Goal: Task Accomplishment & Management: Use online tool/utility

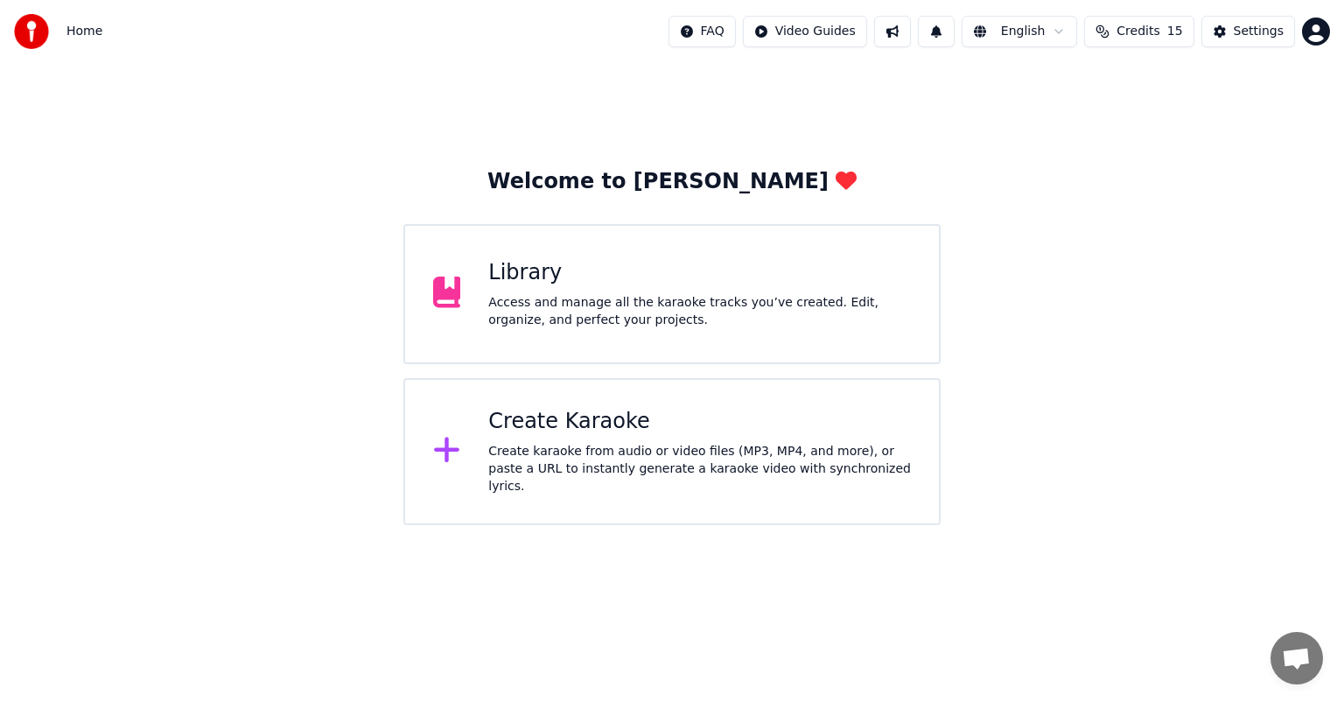
click at [595, 316] on div "Access and manage all the karaoke tracks you’ve created. Edit, organize, and pe…" at bounding box center [699, 311] width 423 height 35
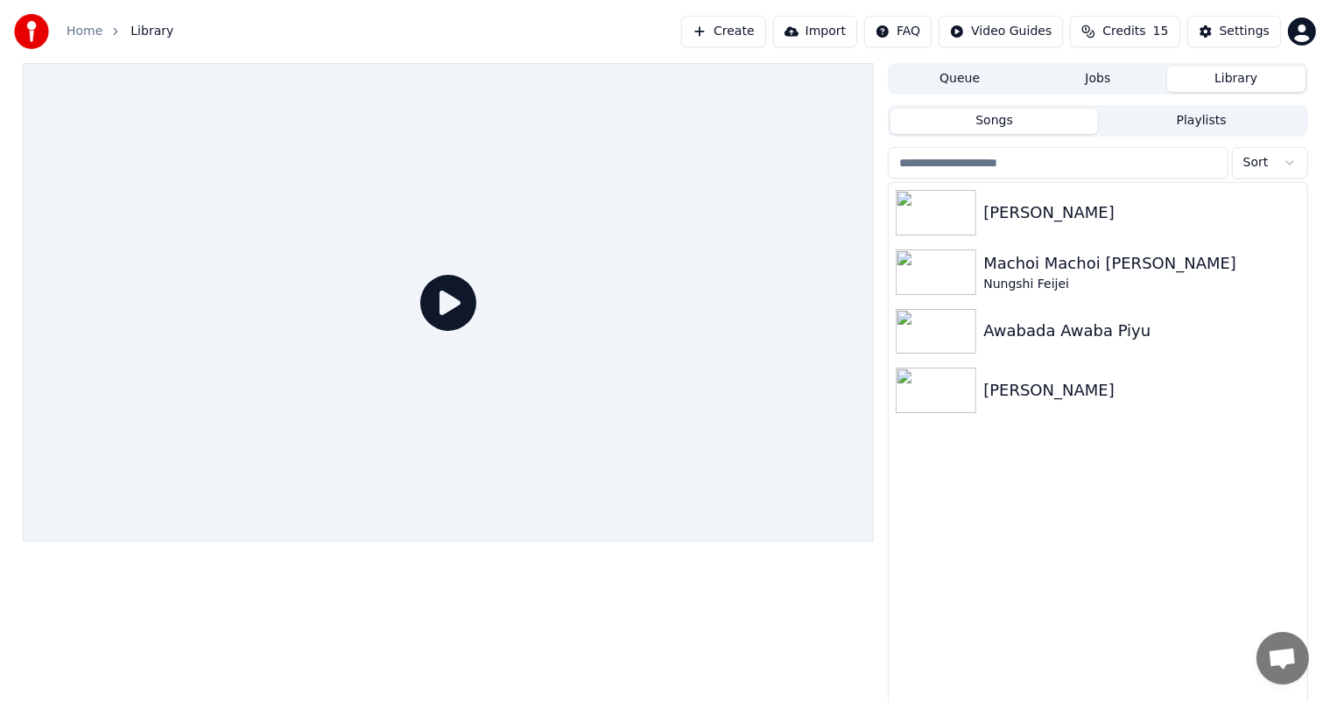
click at [755, 32] on button "Create" at bounding box center [723, 32] width 85 height 32
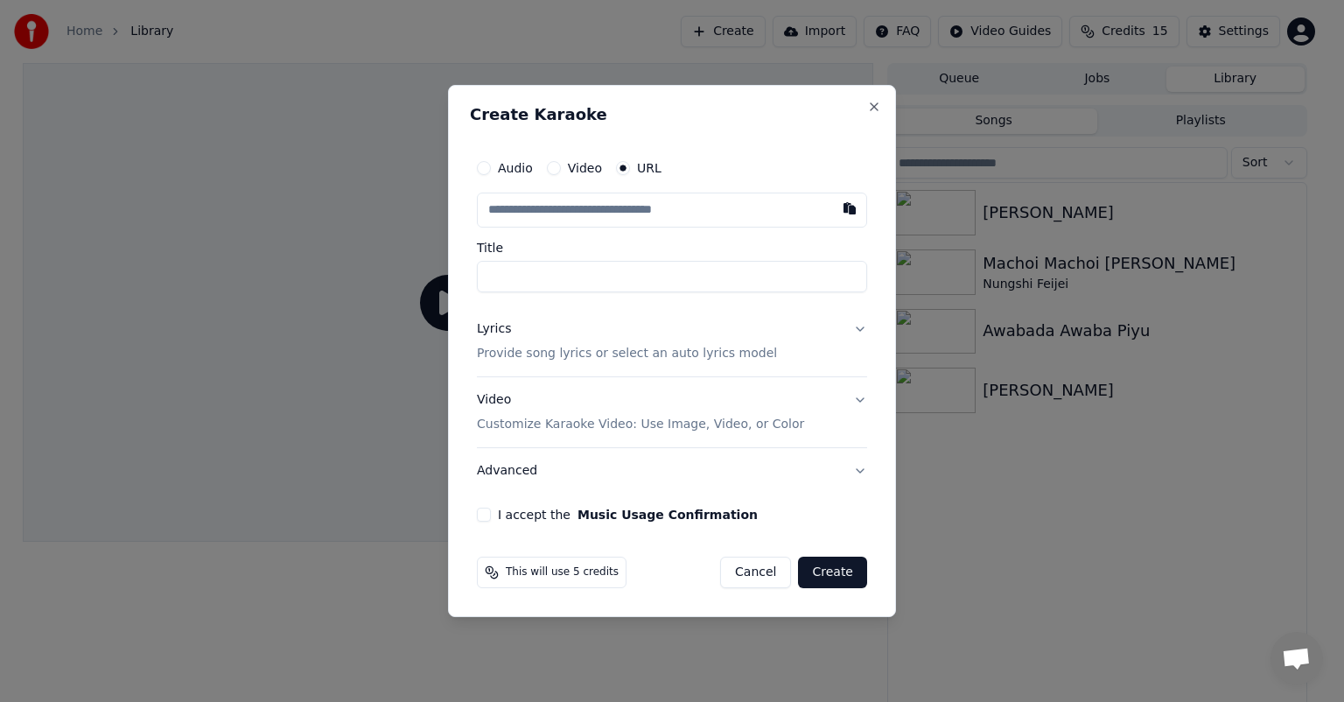
click at [506, 168] on label "Audio" at bounding box center [515, 168] width 35 height 12
click at [491, 168] on button "Audio" at bounding box center [484, 168] width 14 height 14
click at [523, 203] on div "Choose File" at bounding box center [527, 210] width 98 height 32
type input "**********"
click at [860, 333] on button "Lyrics Provide song lyrics or select an auto lyrics model" at bounding box center [672, 340] width 390 height 70
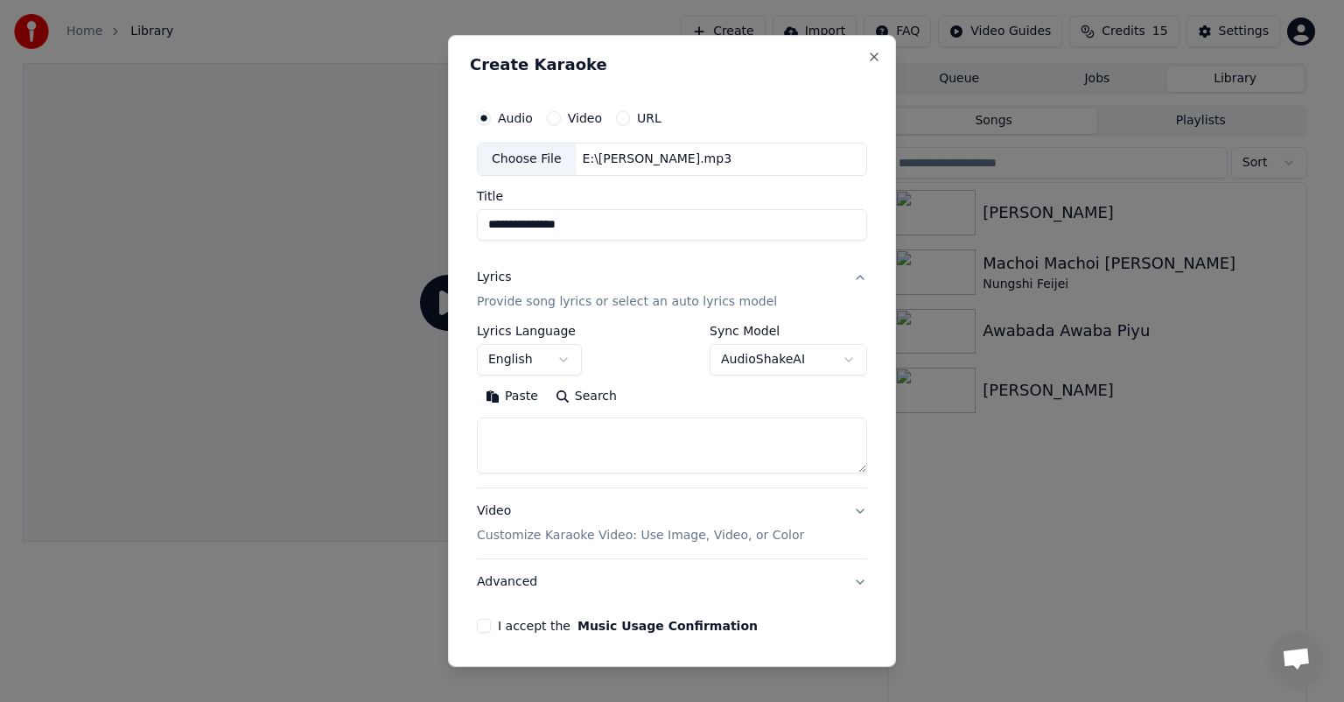
click at [622, 448] on textarea at bounding box center [672, 446] width 390 height 56
click at [636, 446] on textarea at bounding box center [672, 446] width 390 height 56
paste textarea "**********"
type textarea "**********"
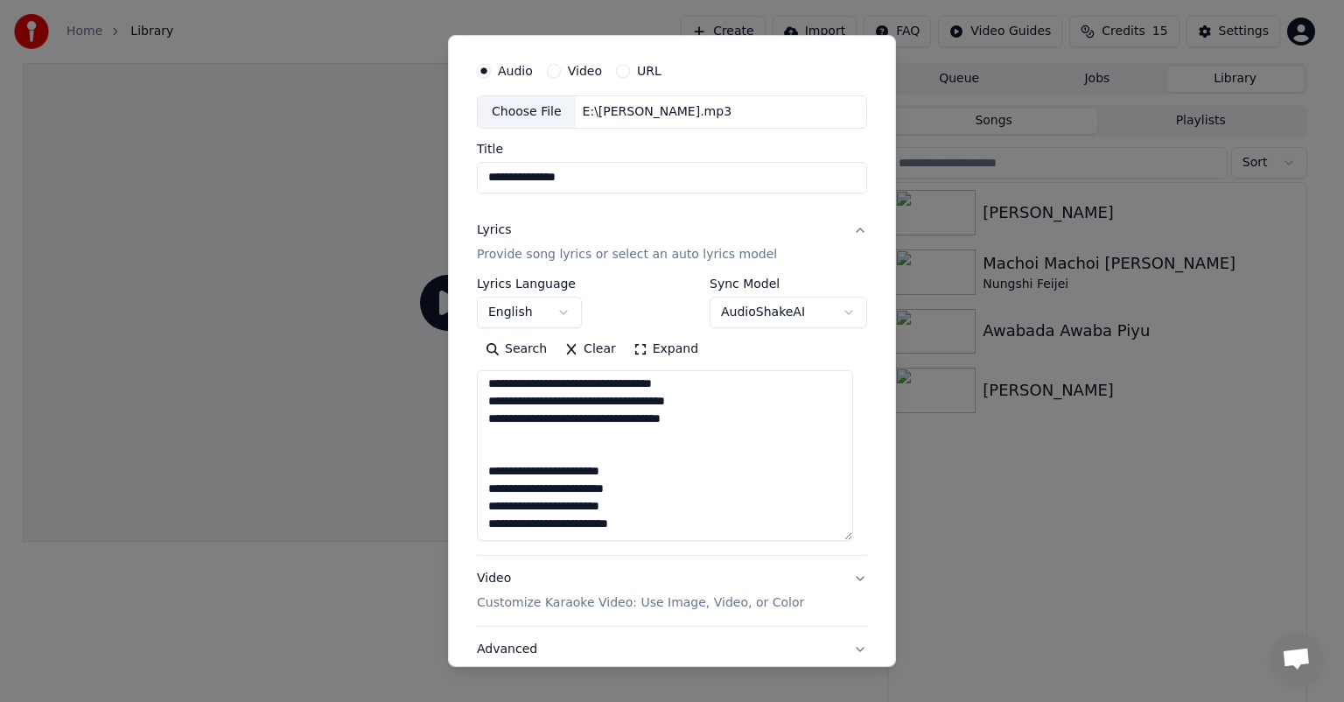
scroll to position [1908, 0]
drag, startPoint x: 849, startPoint y: 418, endPoint x: 858, endPoint y: 532, distance: 115.0
click at [858, 532] on div "**********" at bounding box center [672, 376] width 404 height 661
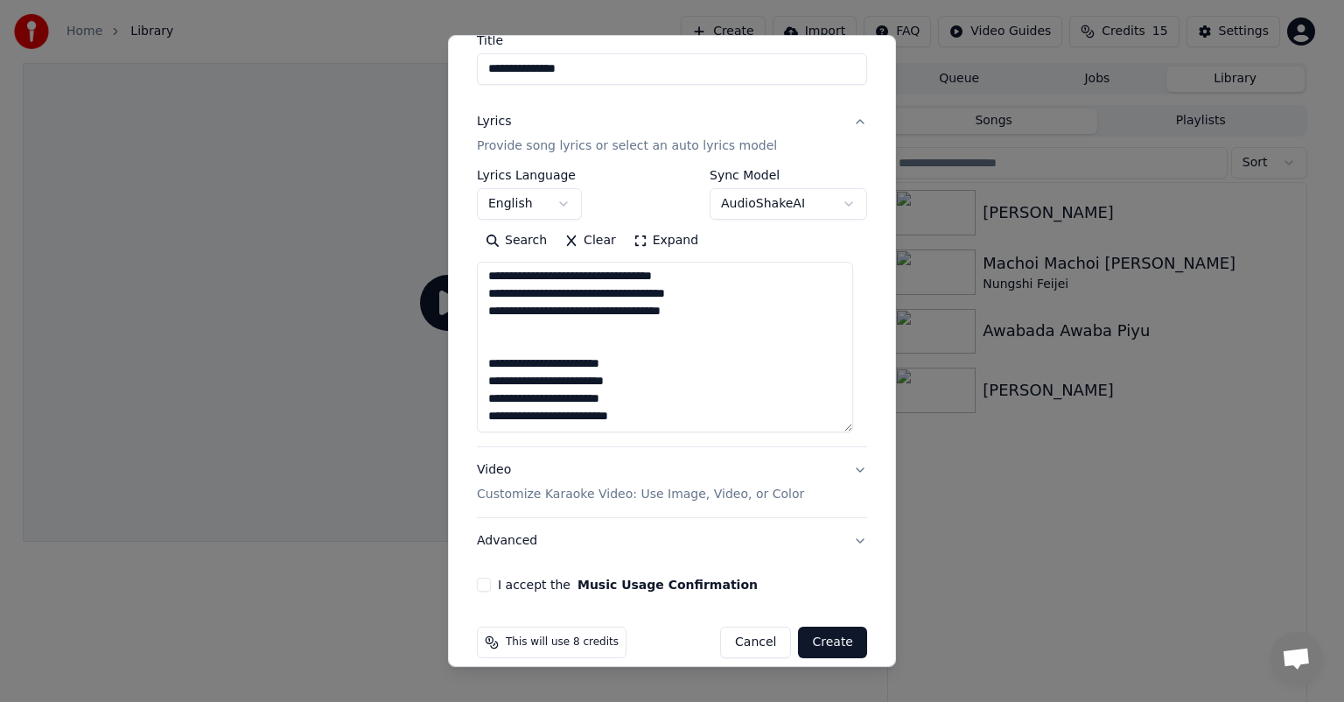
scroll to position [175, 0]
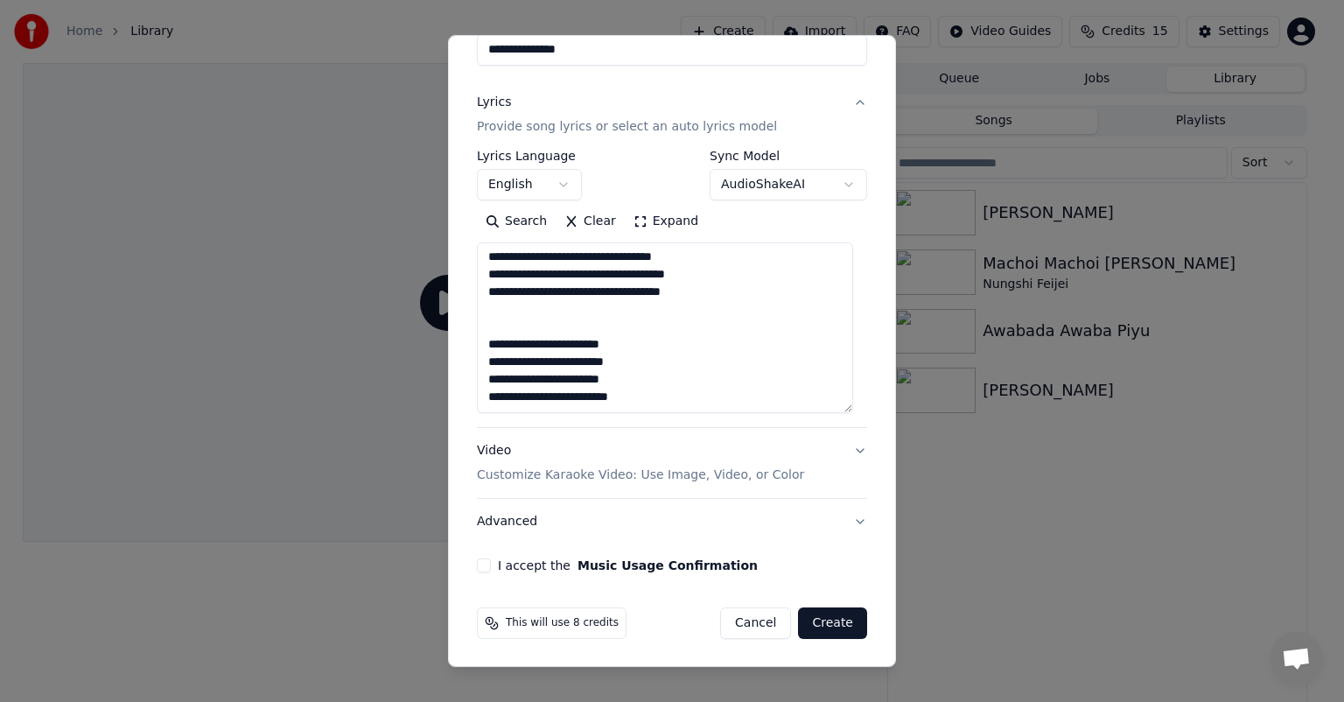
click at [484, 564] on button "I accept the Music Usage Confirmation" at bounding box center [484, 565] width 14 height 14
click at [825, 628] on button "Create" at bounding box center [832, 623] width 69 height 32
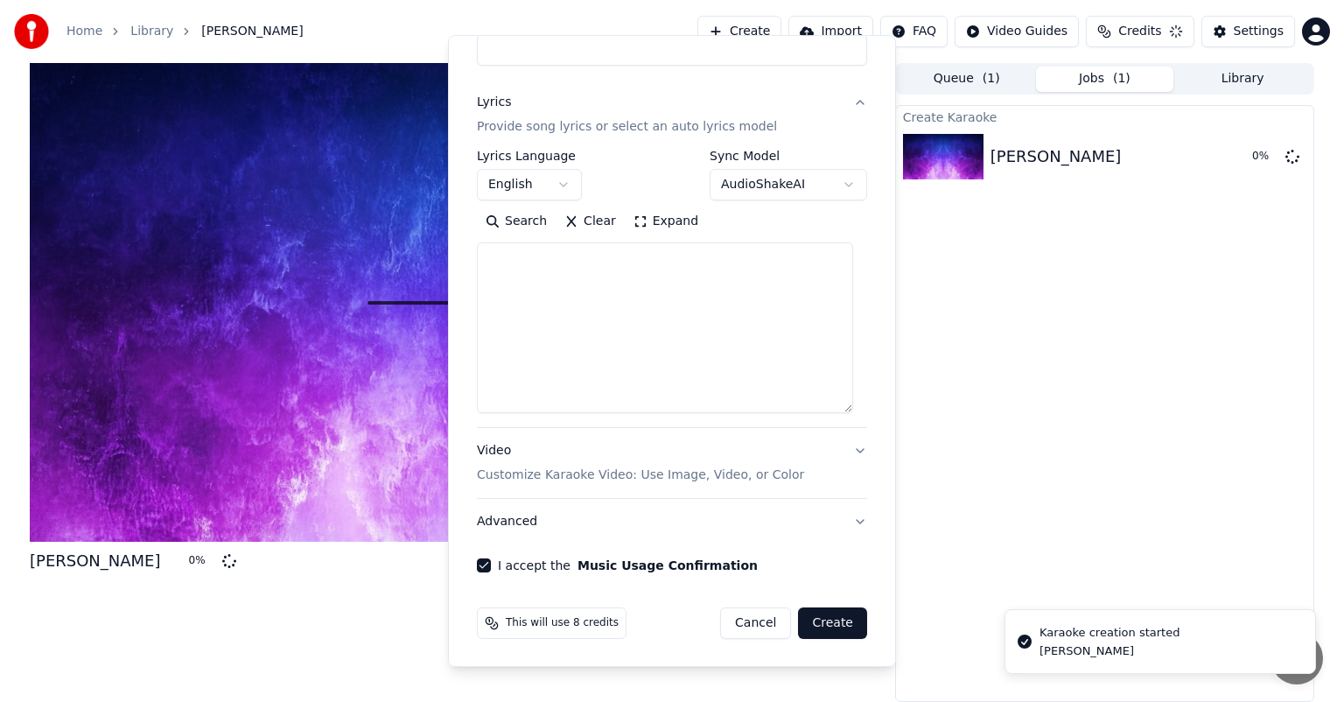
select select
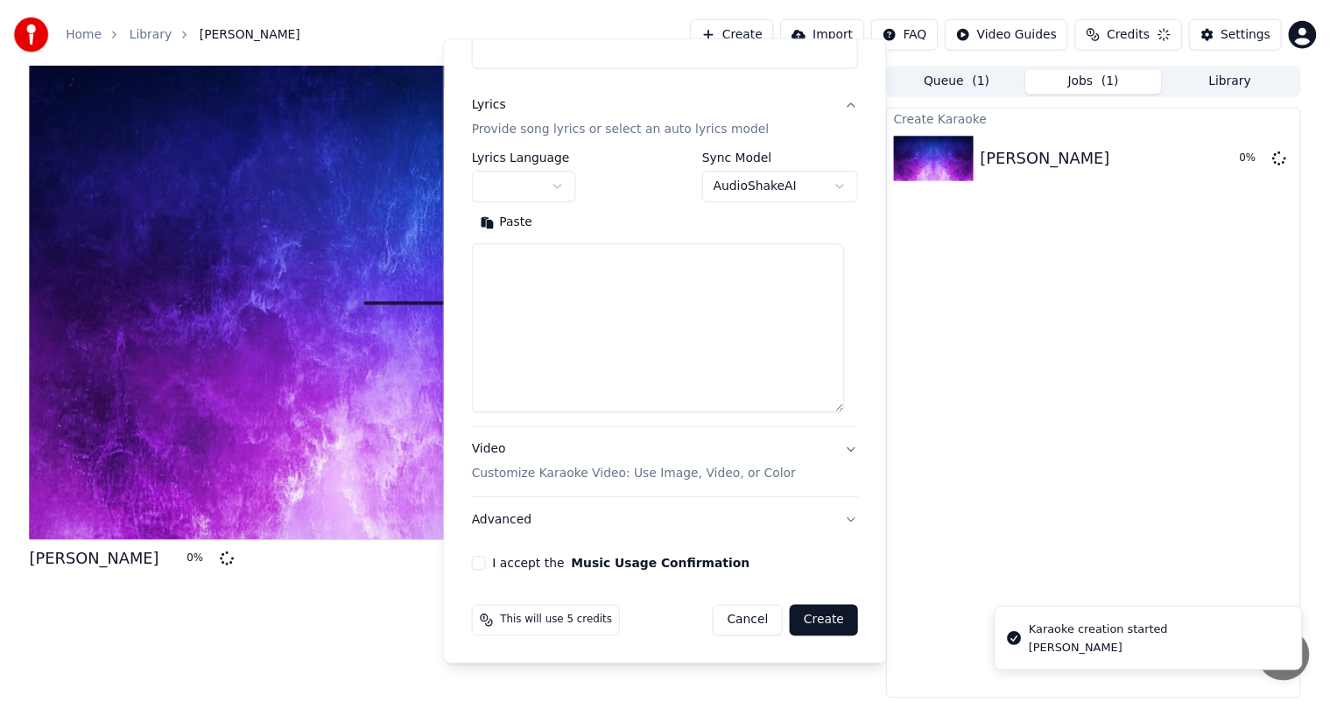
scroll to position [0, 0]
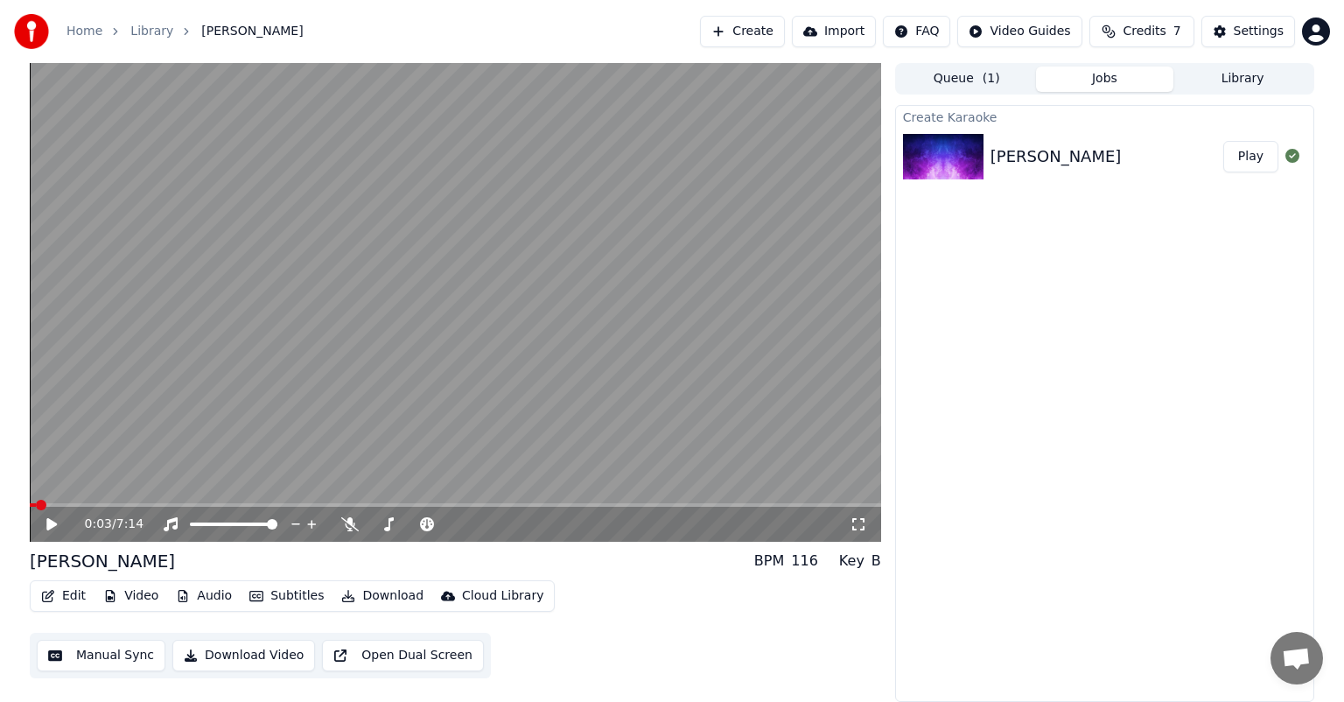
click at [36, 506] on span at bounding box center [41, 505] width 11 height 11
click at [50, 524] on icon at bounding box center [51, 524] width 11 height 12
click at [348, 523] on icon at bounding box center [350, 524] width 18 height 14
click at [99, 505] on span at bounding box center [65, 505] width 71 height 4
click at [95, 503] on span at bounding box center [62, 505] width 65 height 4
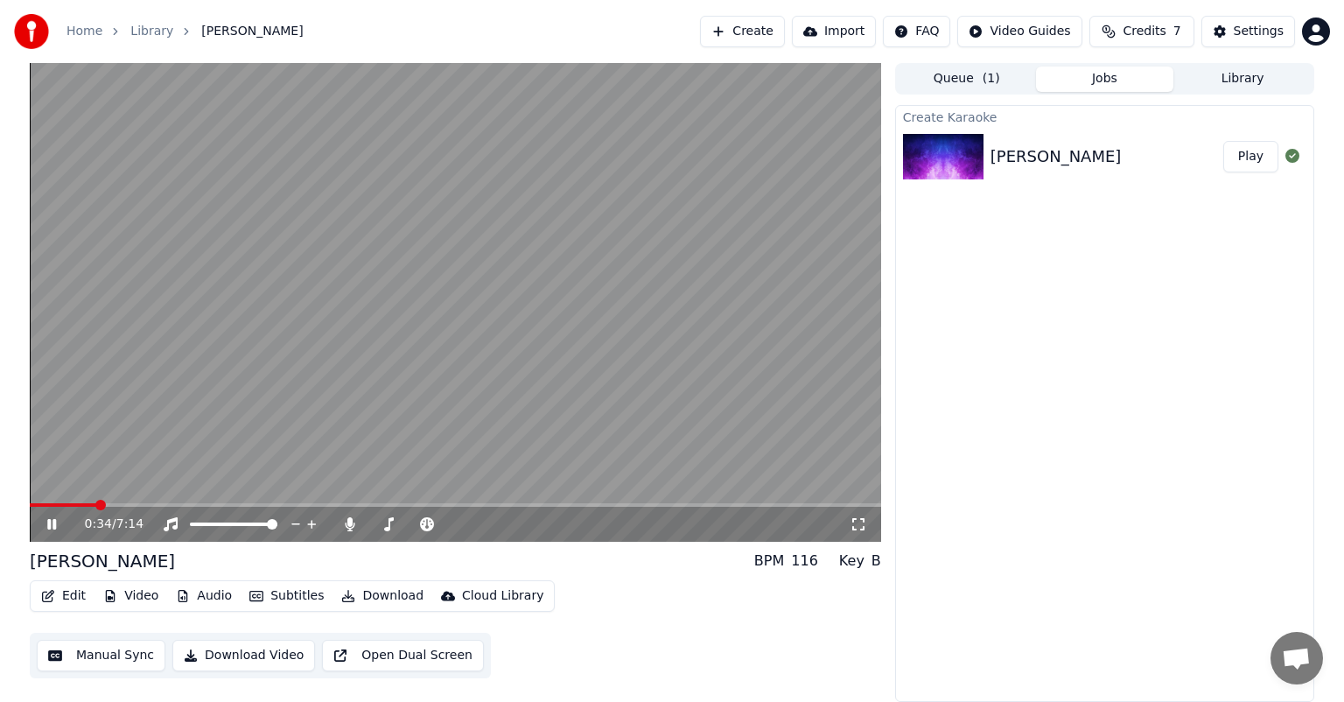
click at [61, 502] on video at bounding box center [456, 302] width 852 height 479
click at [64, 504] on span at bounding box center [63, 505] width 67 height 4
click at [109, 503] on span at bounding box center [70, 505] width 81 height 4
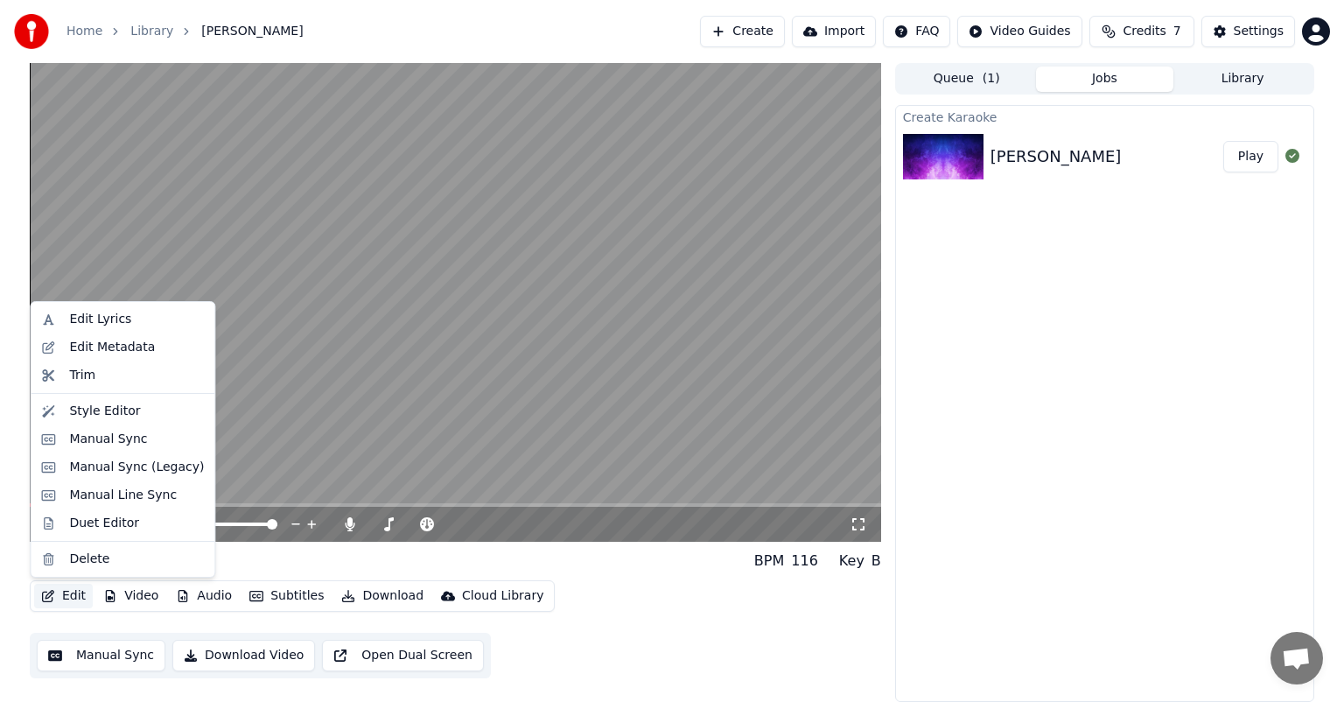
click at [67, 594] on button "Edit" at bounding box center [63, 596] width 59 height 25
click at [100, 442] on div "Manual Sync" at bounding box center [108, 440] width 78 height 18
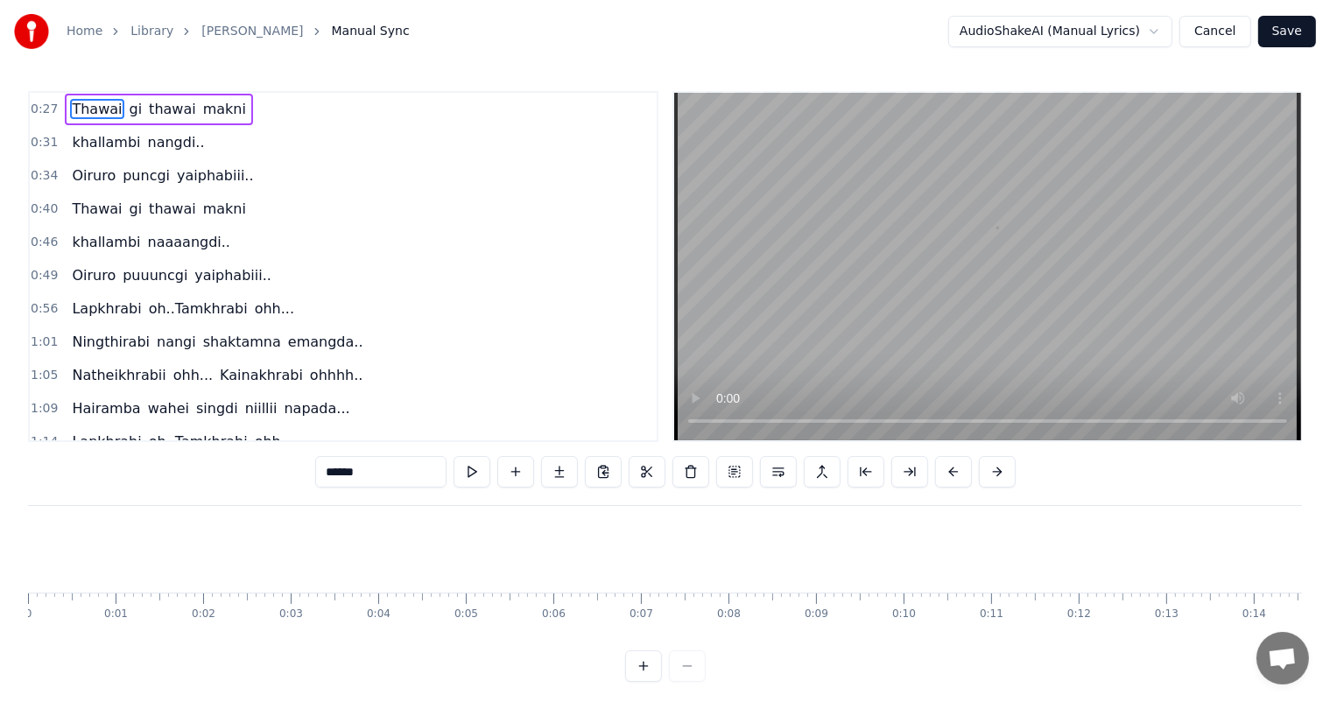
scroll to position [0, 2346]
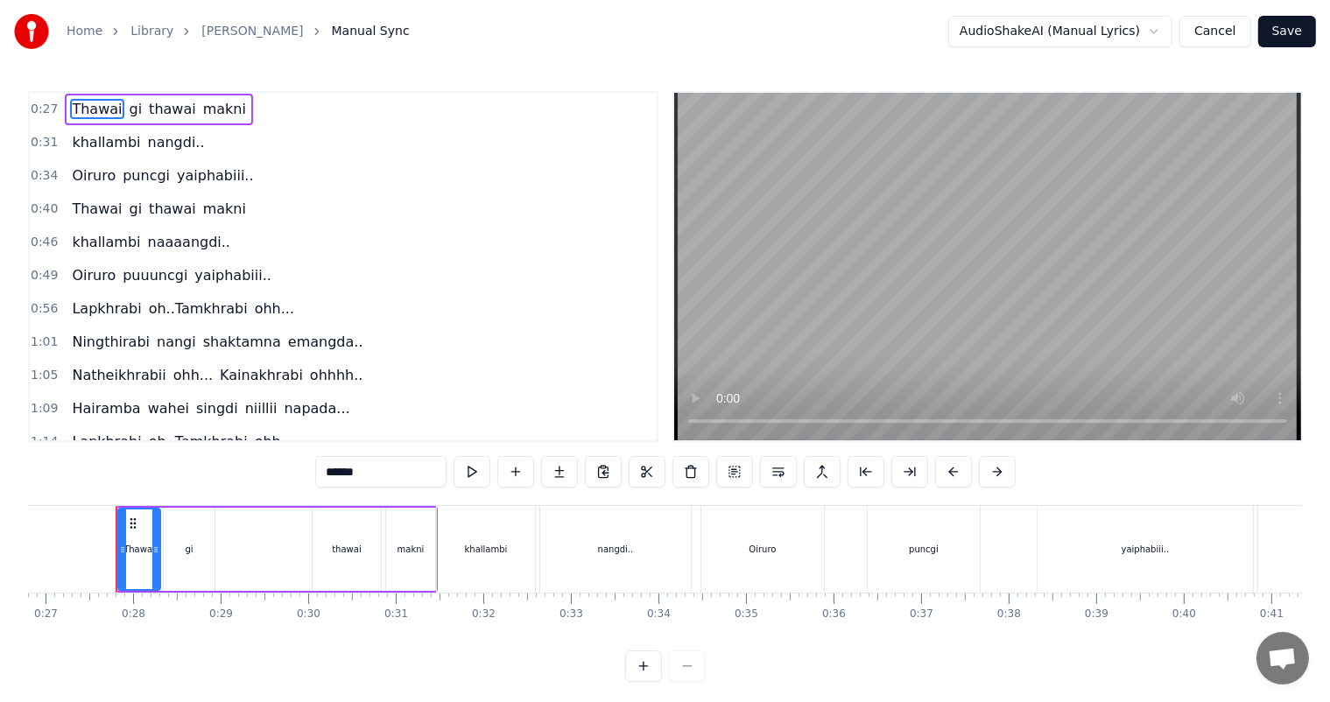
click at [581, 557] on div "nangdi.." at bounding box center [615, 549] width 151 height 87
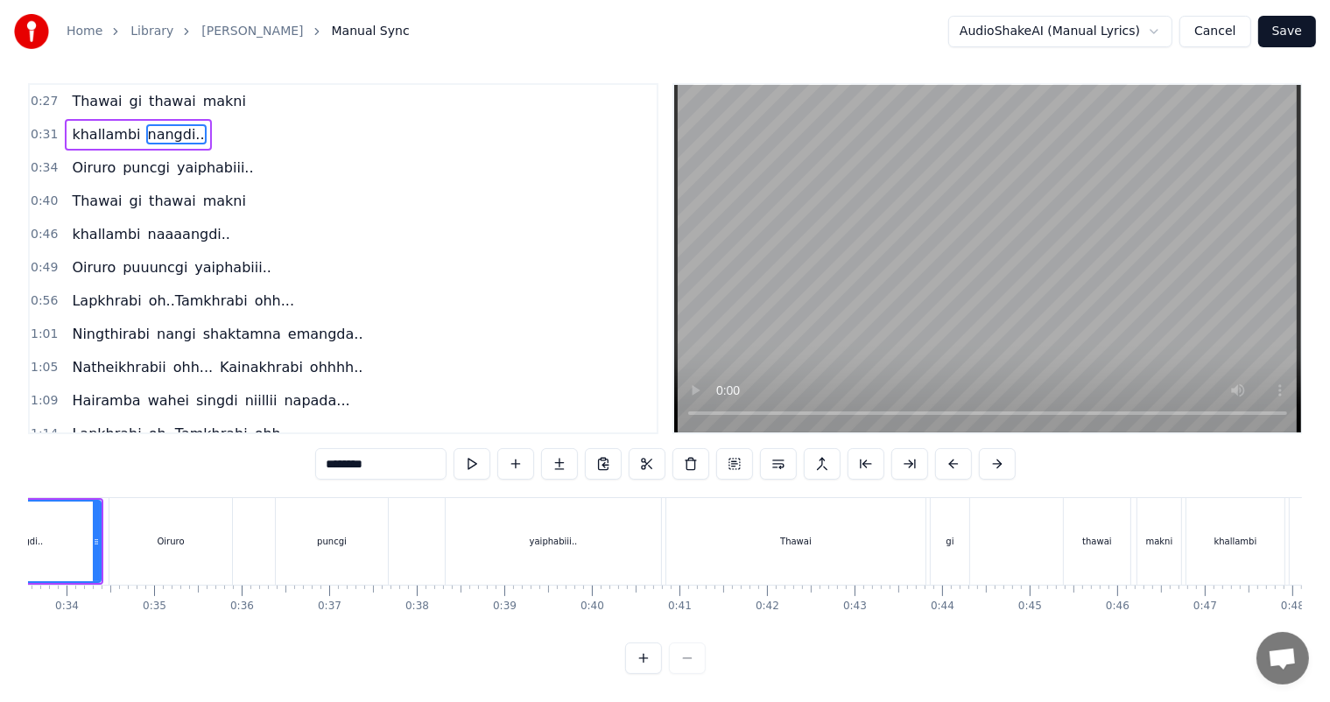
scroll to position [0, 3088]
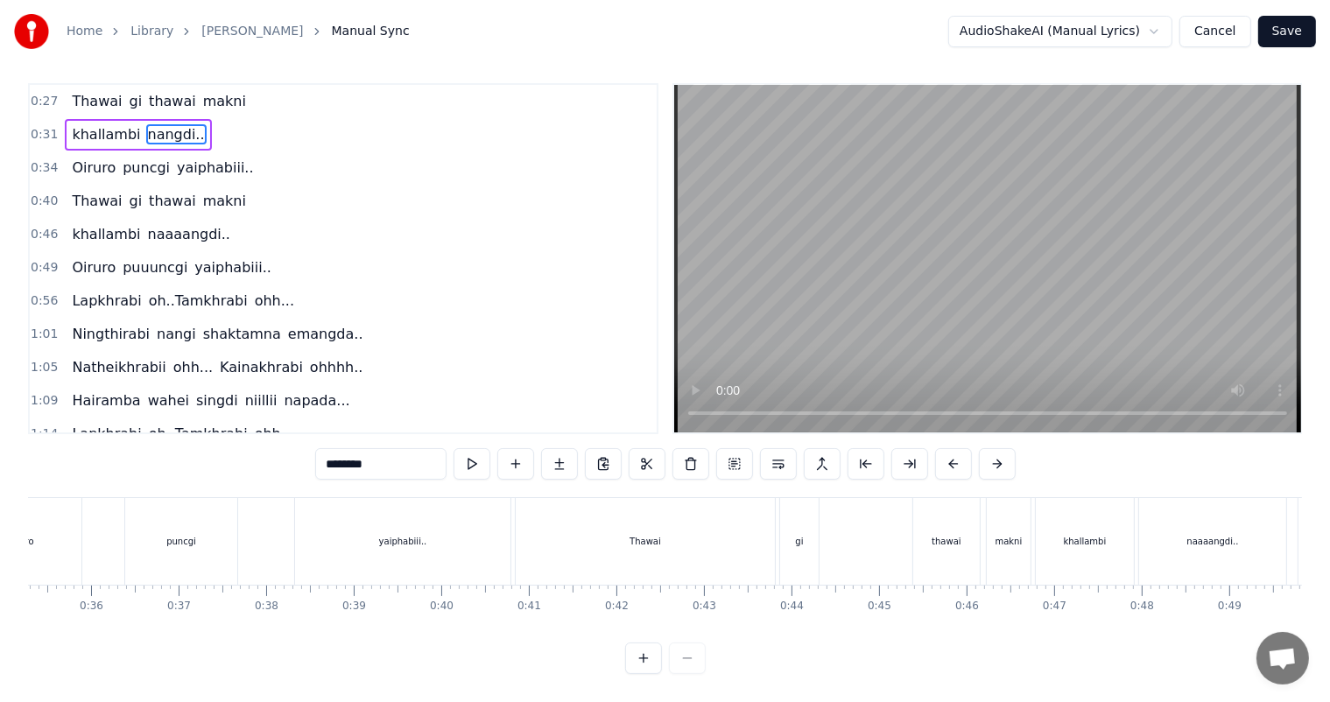
click at [604, 498] on div "Thawai" at bounding box center [645, 541] width 259 height 87
type input "******"
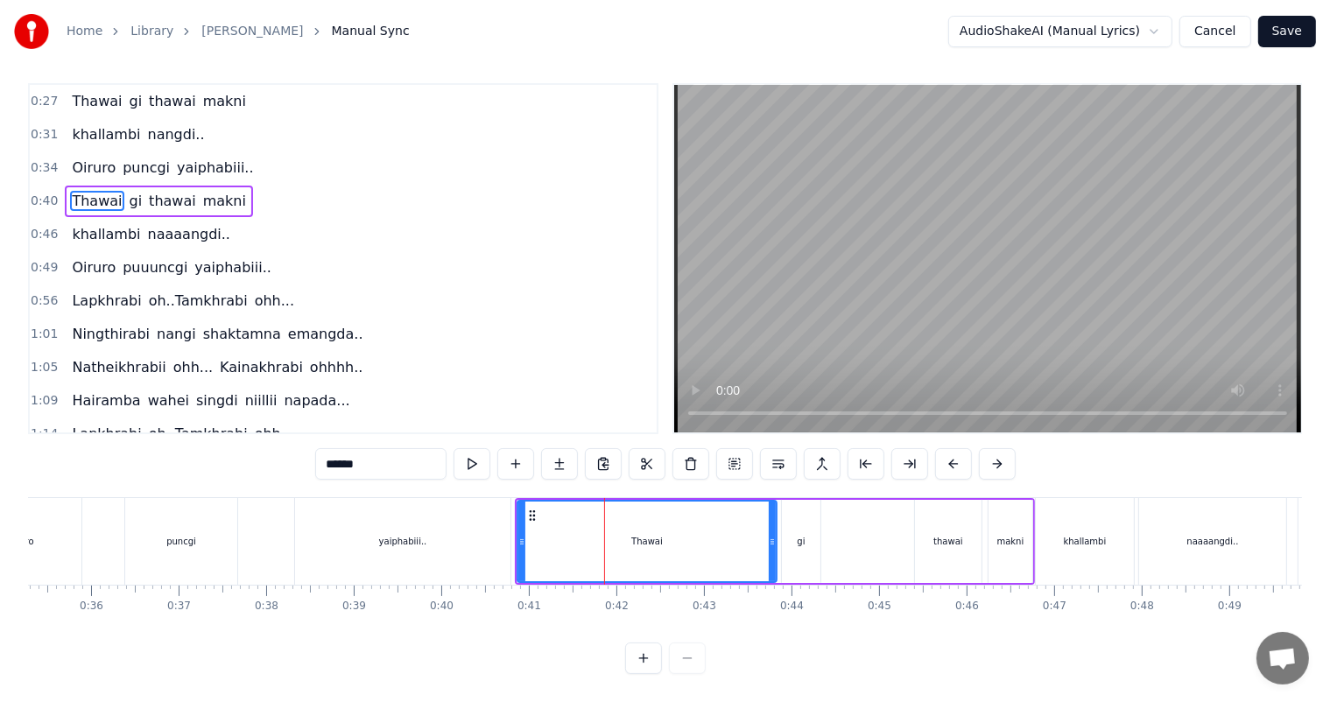
scroll to position [23, 0]
drag, startPoint x: 521, startPoint y: 525, endPoint x: 723, endPoint y: 528, distance: 202.2
click at [723, 535] on icon at bounding box center [723, 542] width 7 height 14
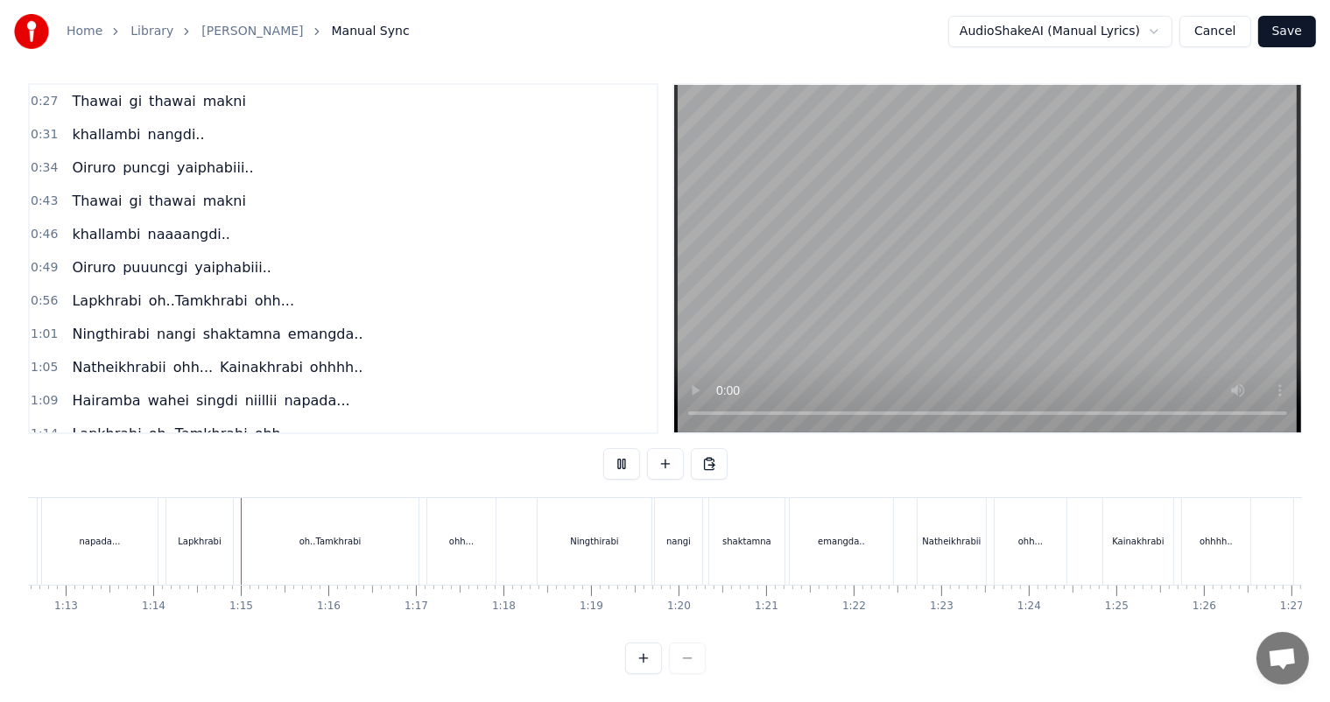
scroll to position [0, 6419]
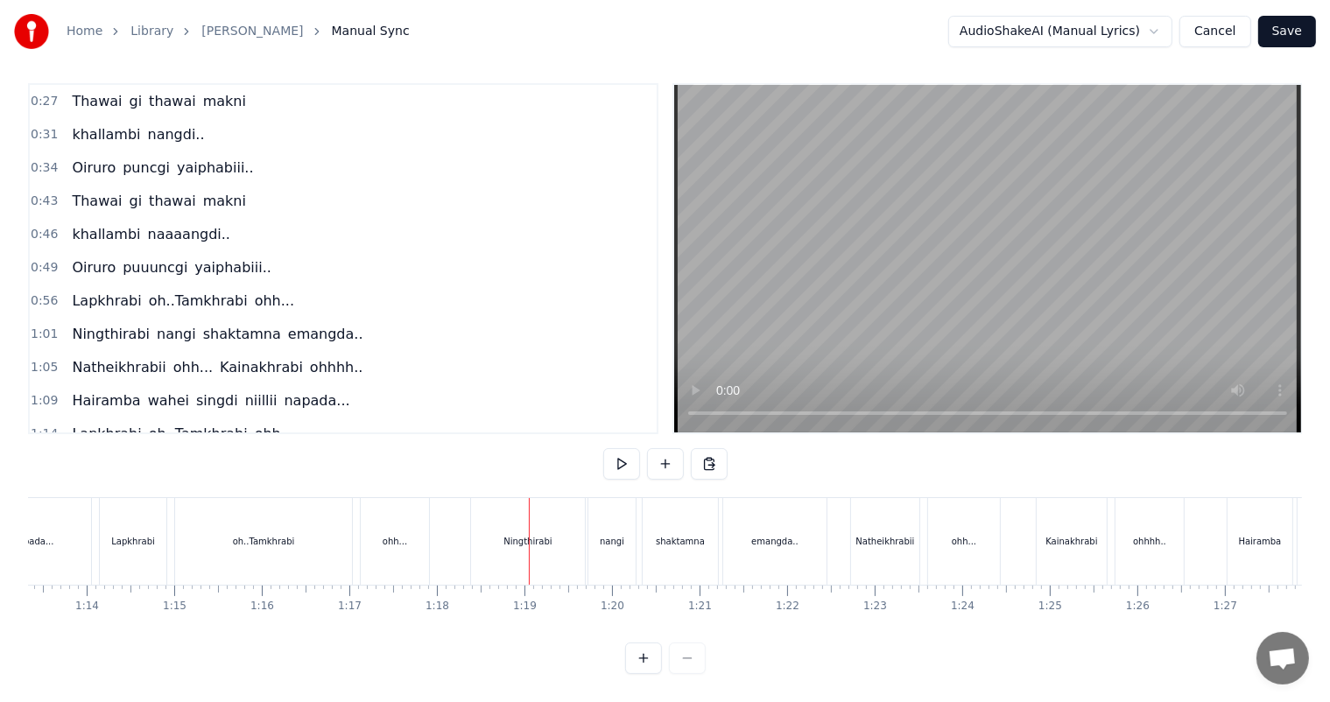
click at [141, 535] on div "Lapkhrabi" at bounding box center [133, 541] width 44 height 13
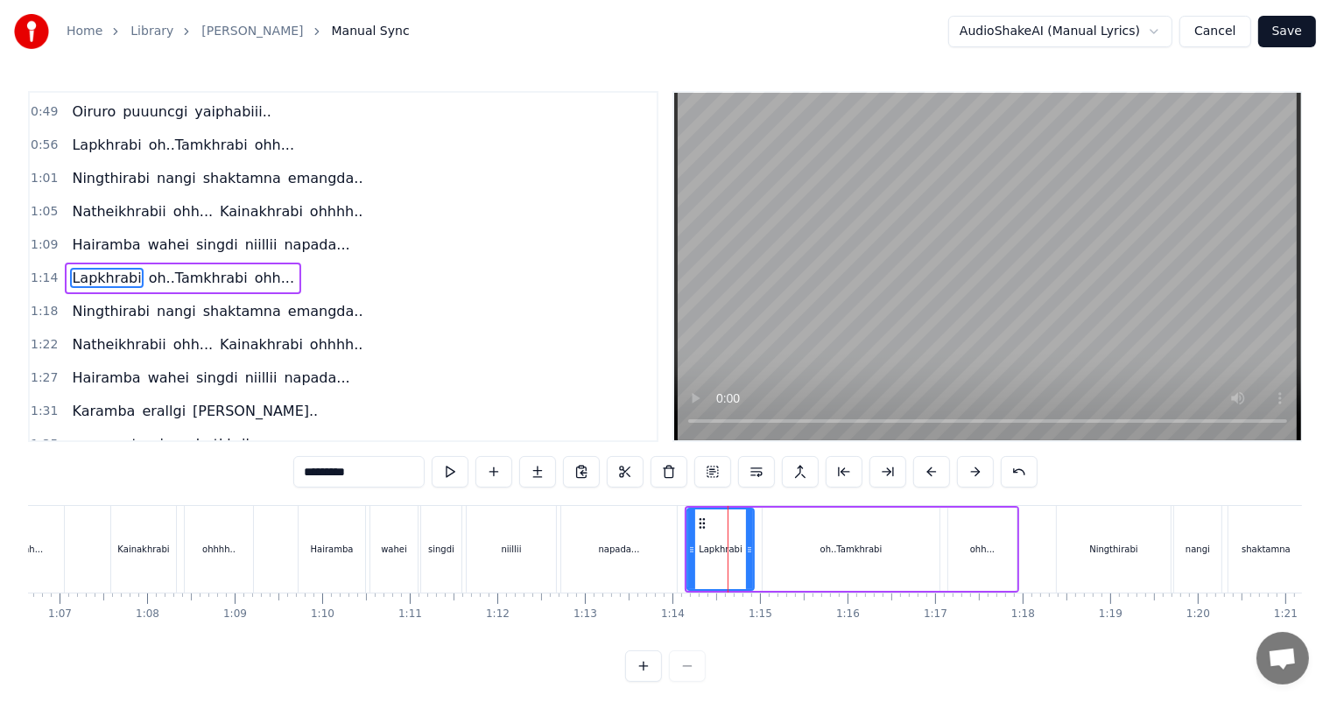
scroll to position [0, 5790]
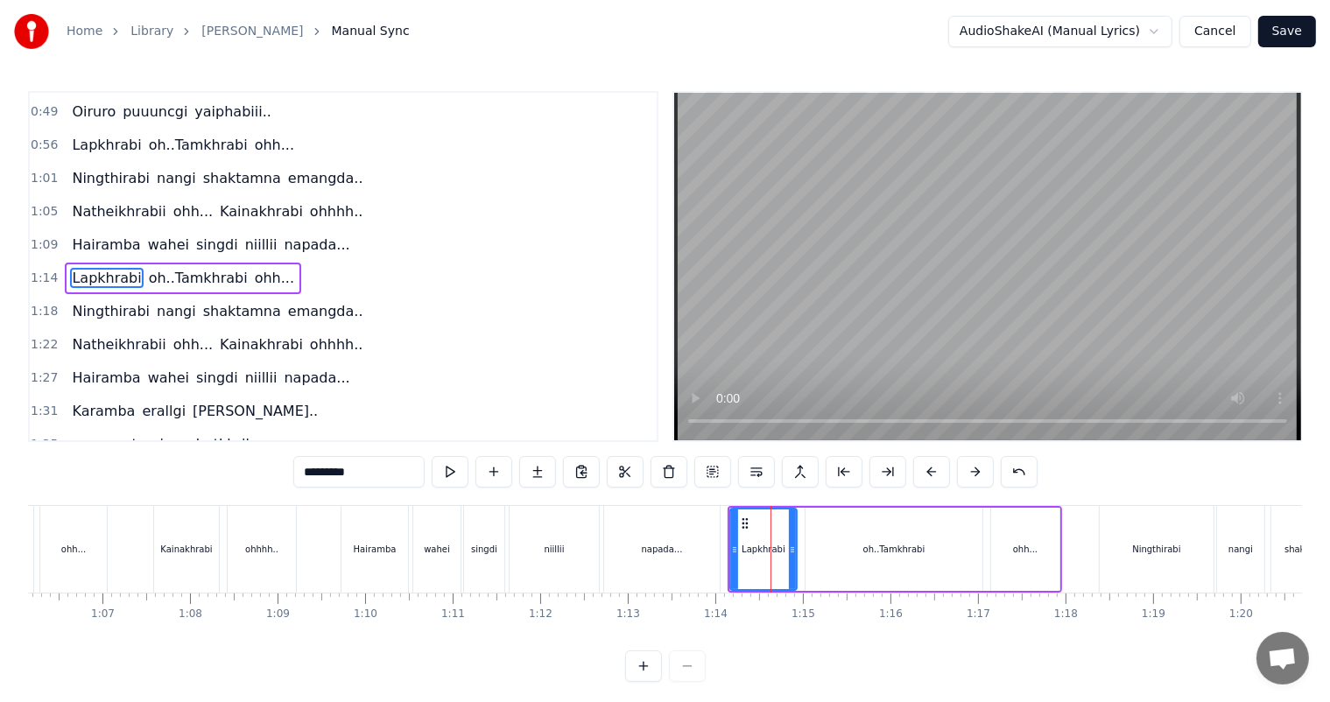
click at [340, 555] on div "Hairamba" at bounding box center [374, 549] width 68 height 87
type input "********"
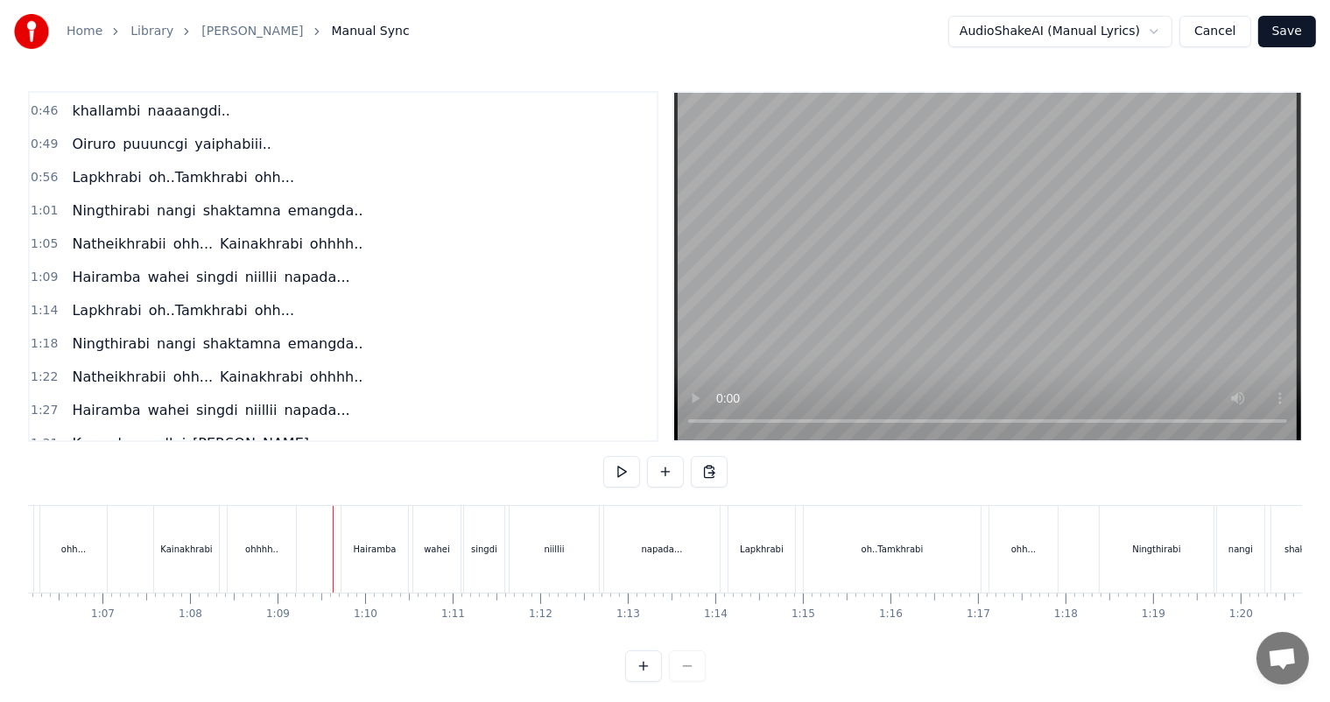
scroll to position [23, 0]
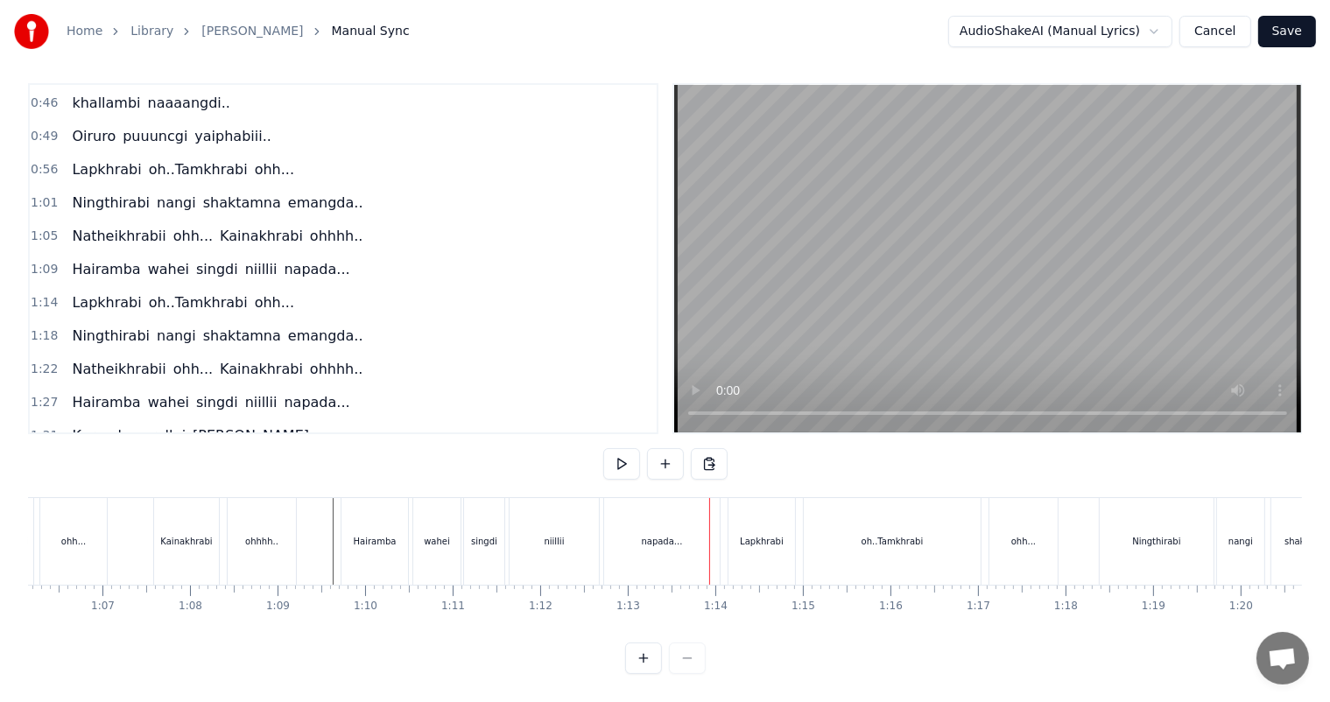
click at [746, 537] on div "Lapkhrabi" at bounding box center [761, 541] width 67 height 87
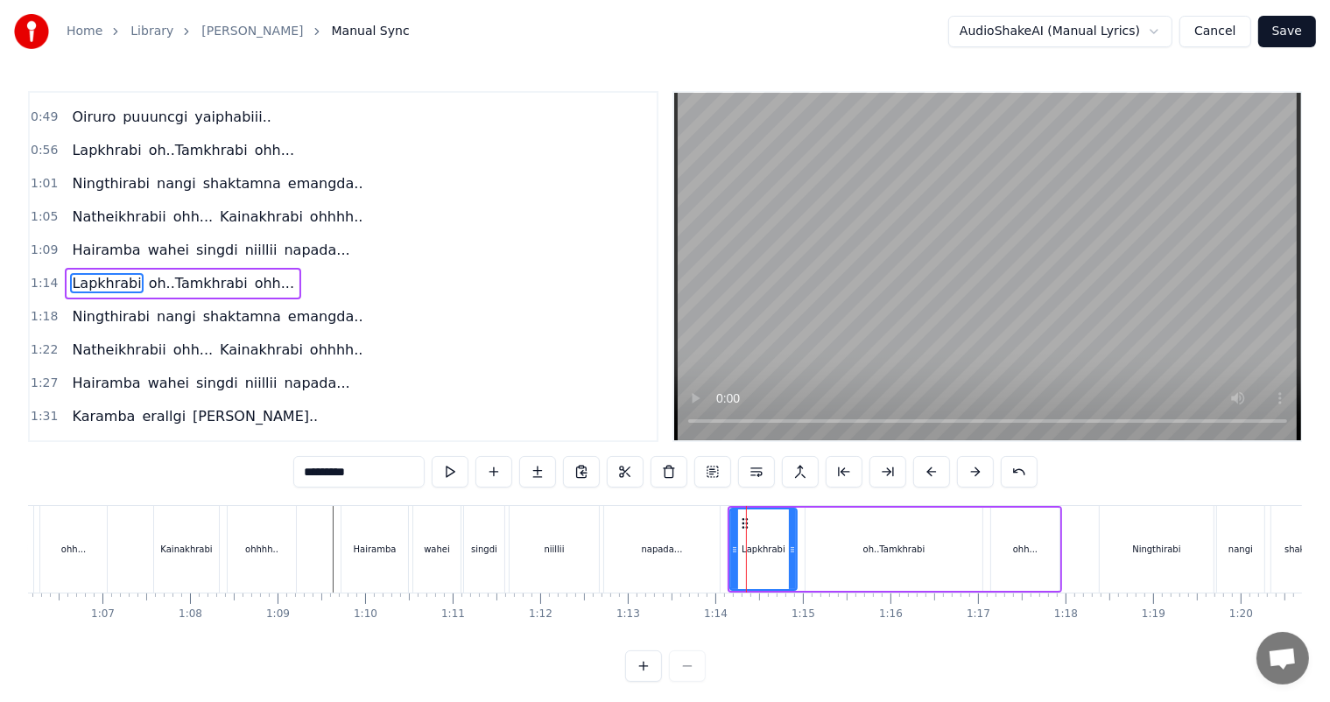
scroll to position [164, 0]
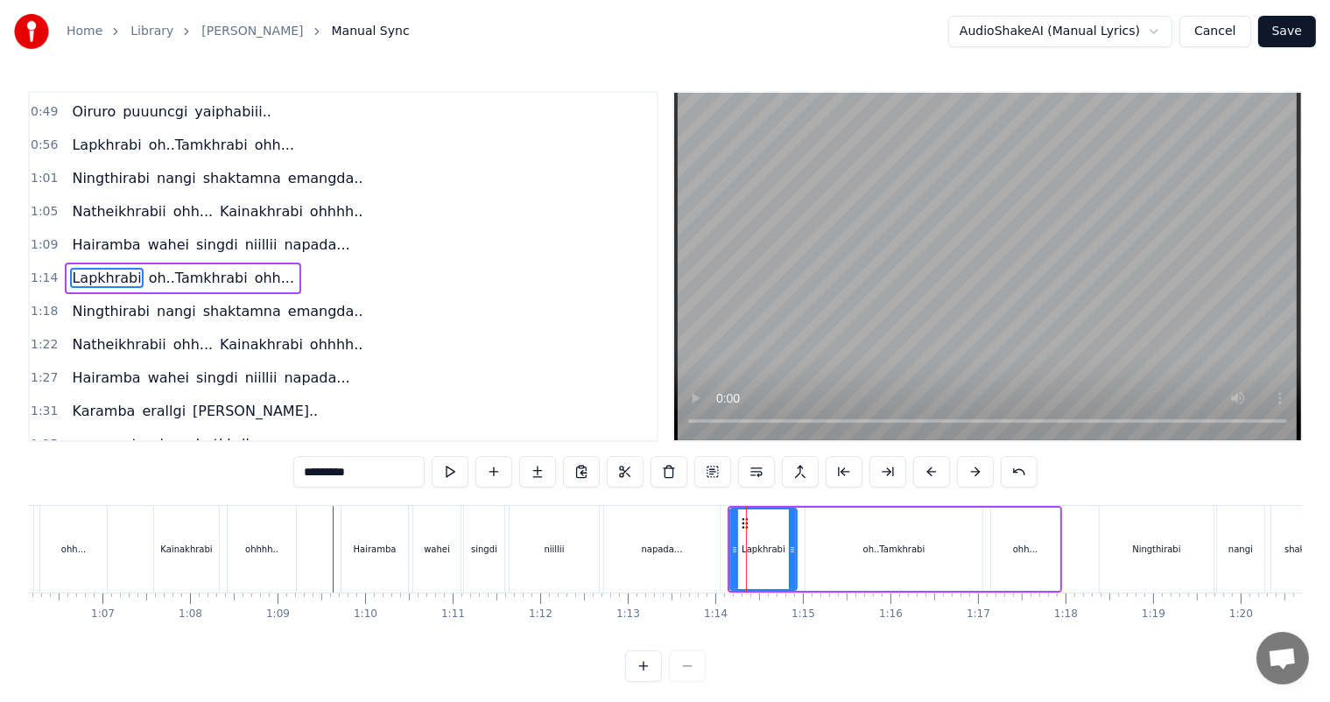
click at [243, 237] on span "niillii" at bounding box center [261, 245] width 36 height 20
type input "*******"
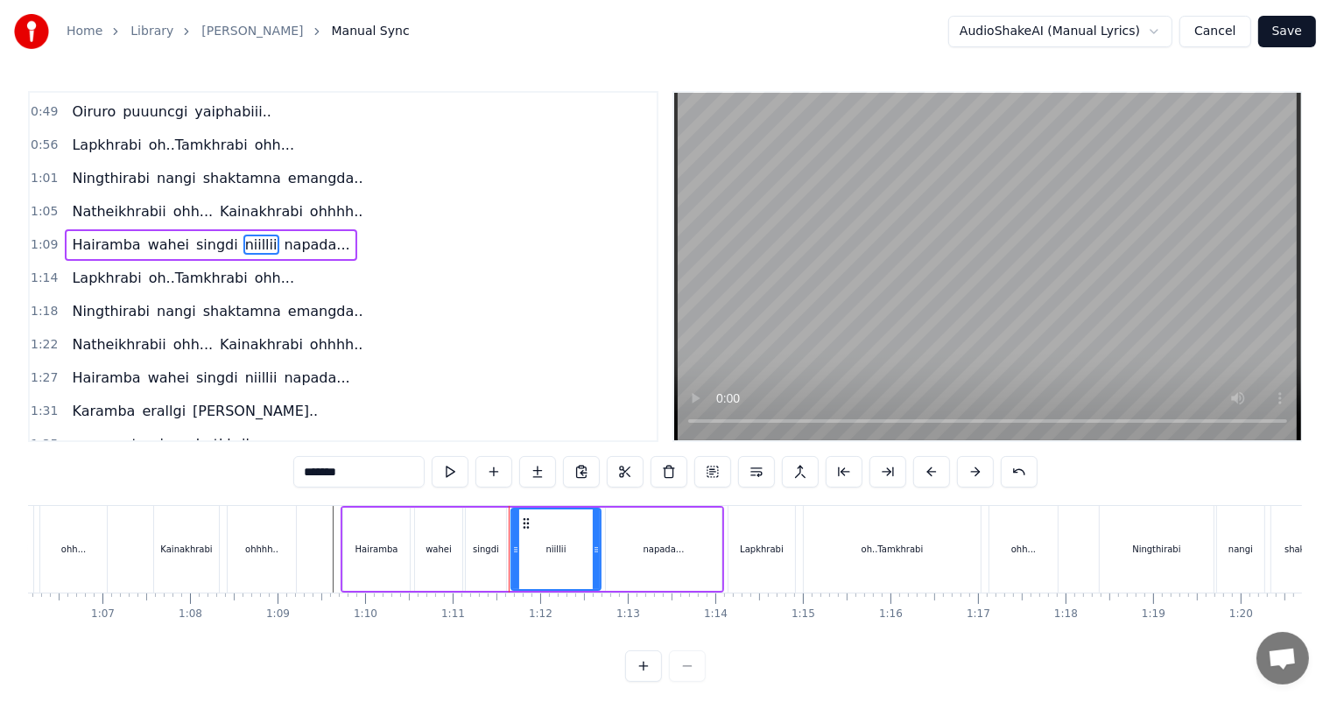
scroll to position [131, 0]
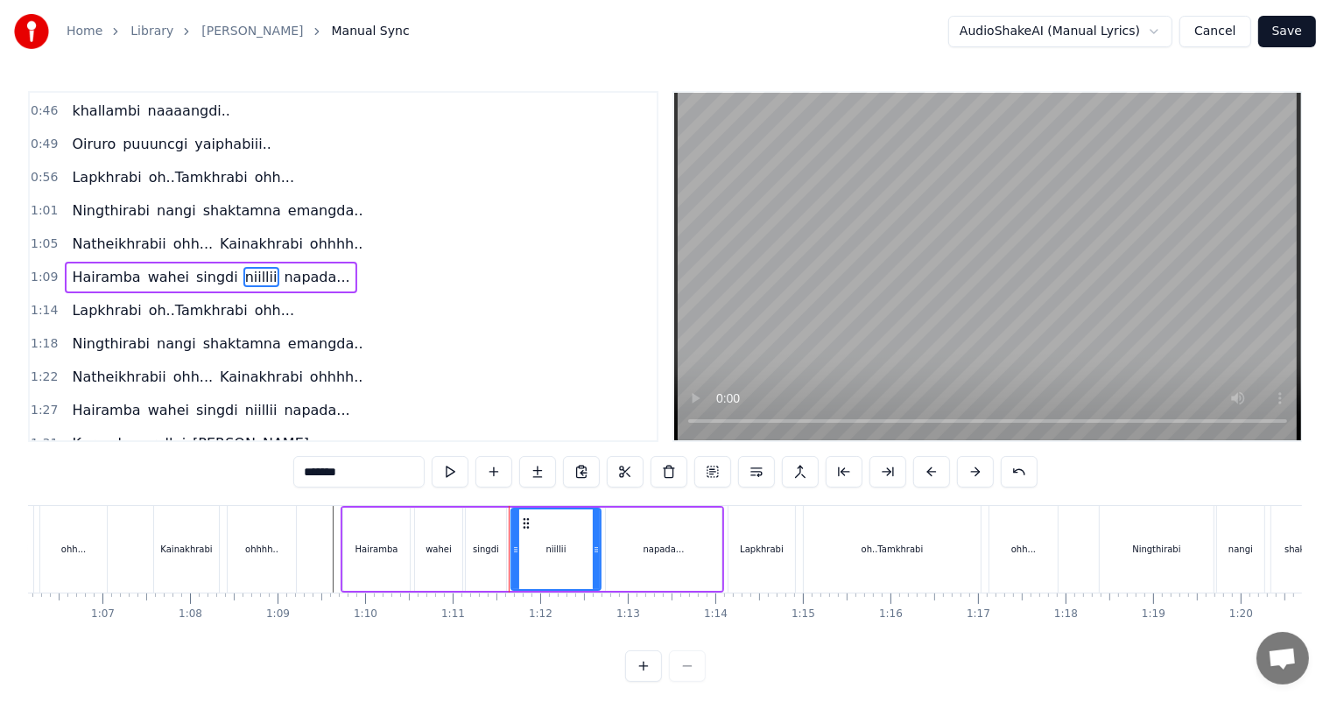
click at [243, 267] on span "niillii" at bounding box center [261, 277] width 36 height 20
click at [537, 551] on div "niillii" at bounding box center [556, 549] width 88 height 80
click at [665, 476] on button at bounding box center [668, 472] width 37 height 32
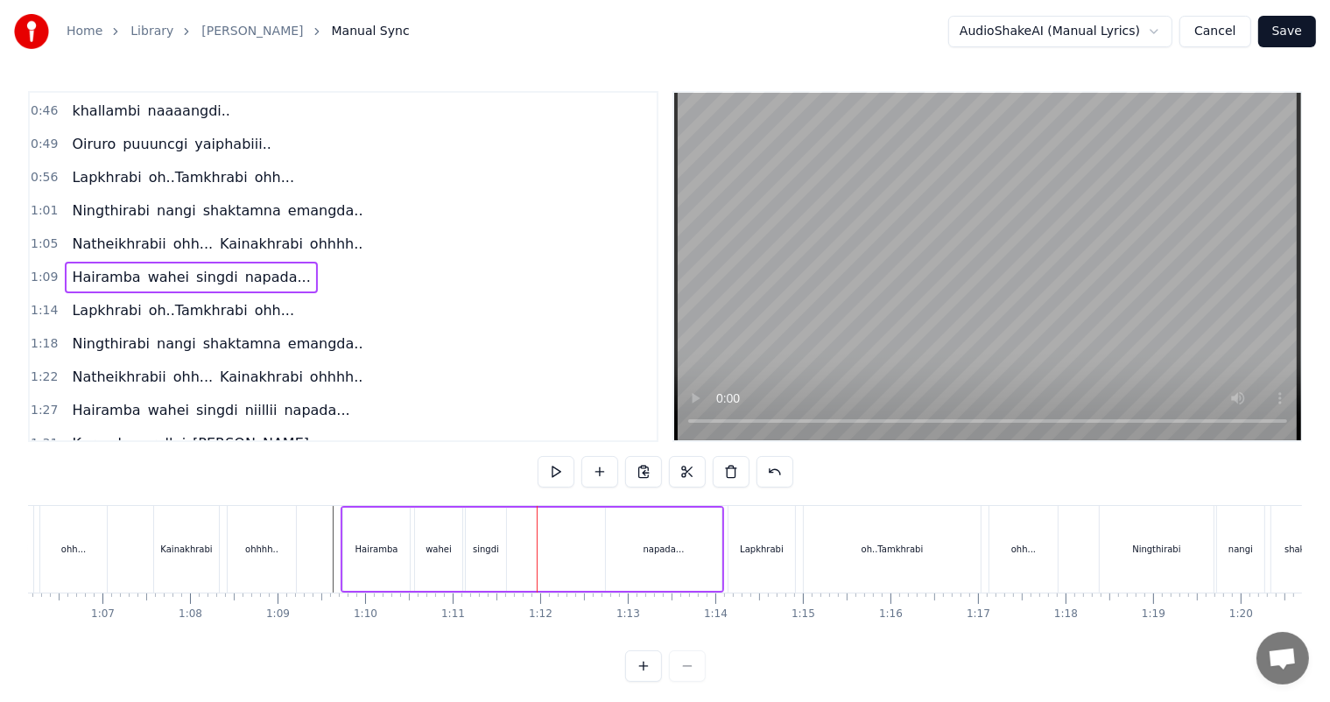
click at [642, 557] on div "napada..." at bounding box center [664, 549] width 116 height 83
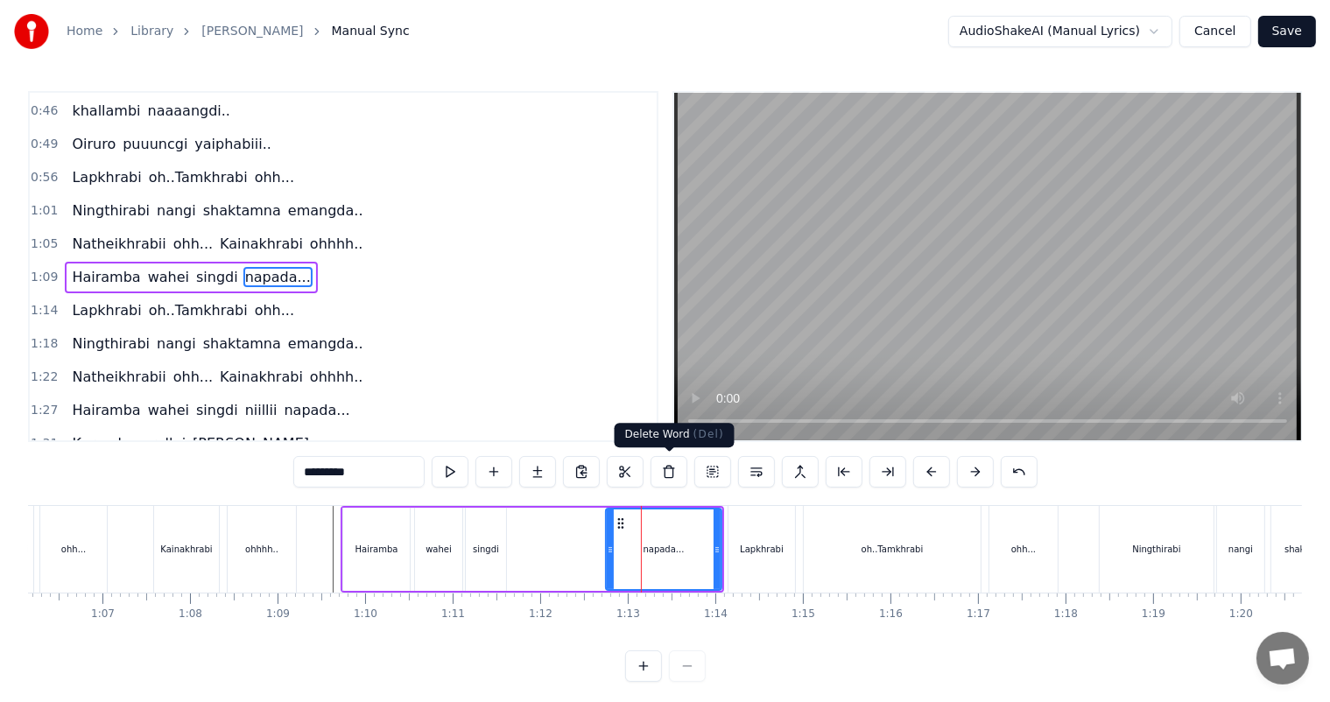
click at [665, 474] on button at bounding box center [668, 472] width 37 height 32
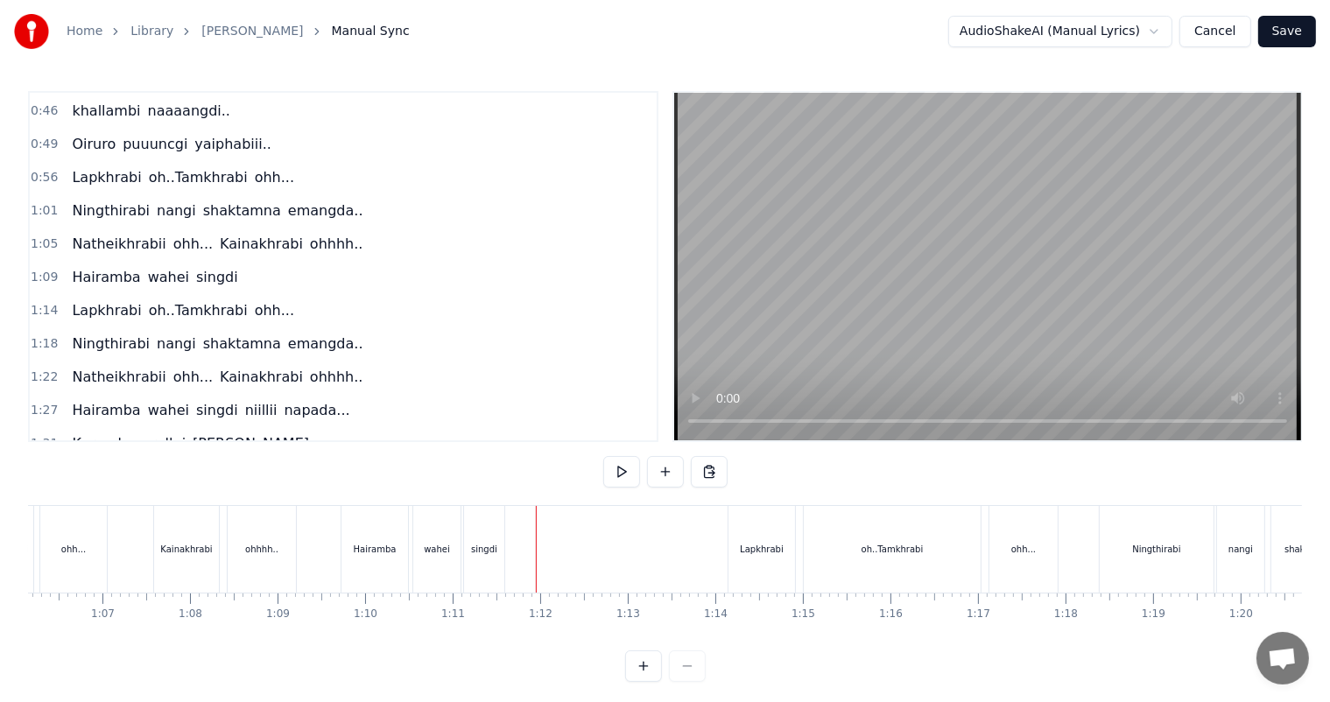
scroll to position [23, 0]
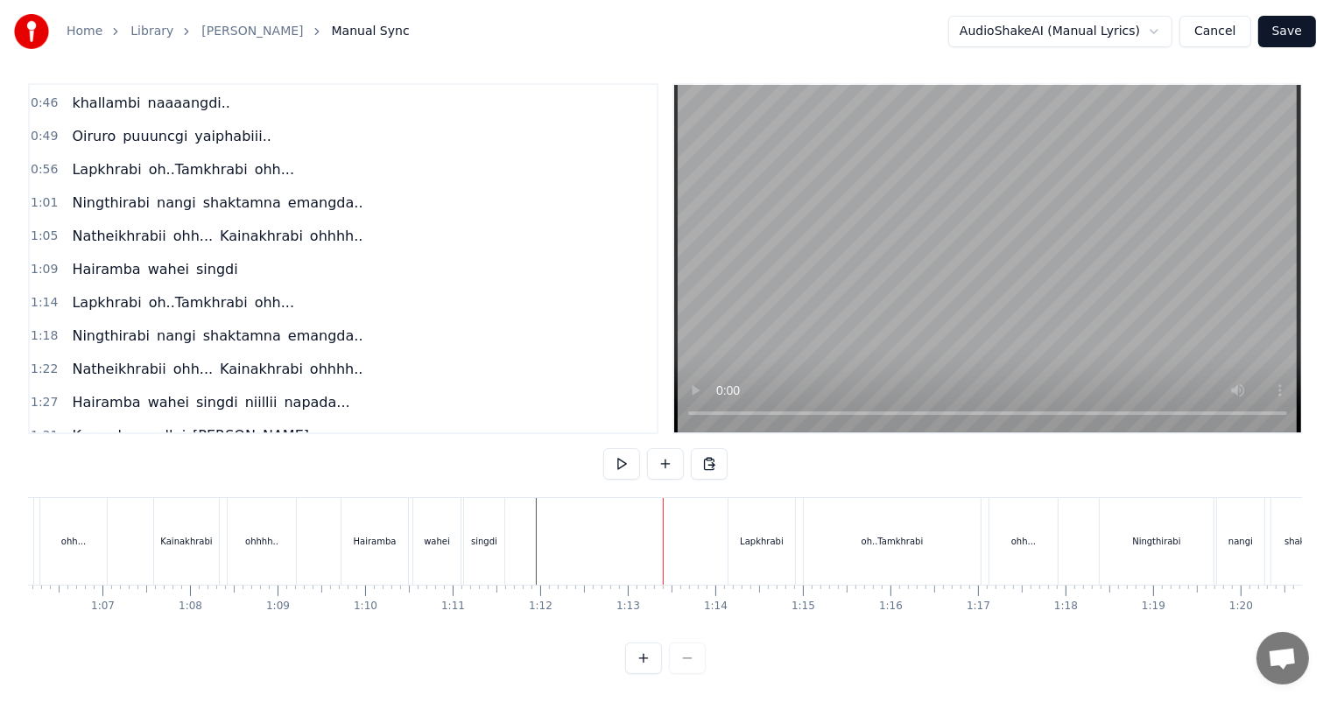
click at [658, 450] on button at bounding box center [665, 464] width 37 height 32
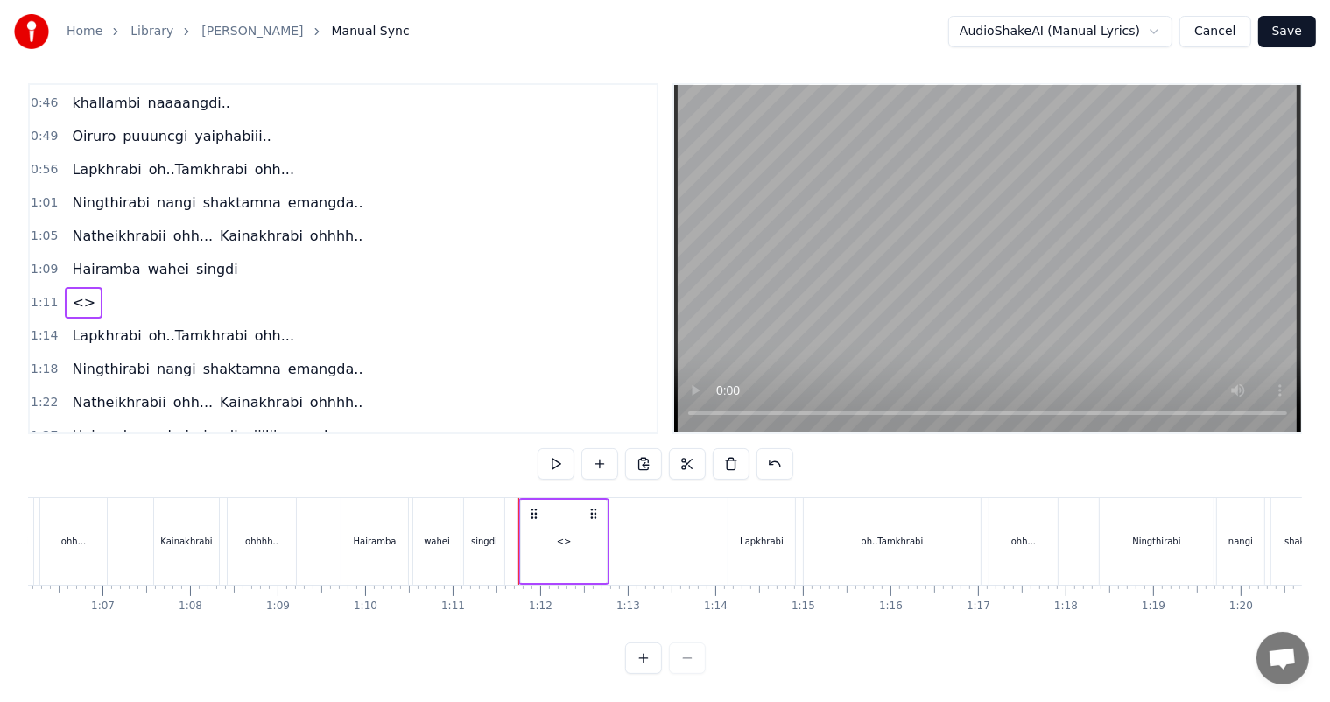
click at [553, 531] on div "<>" at bounding box center [564, 541] width 86 height 83
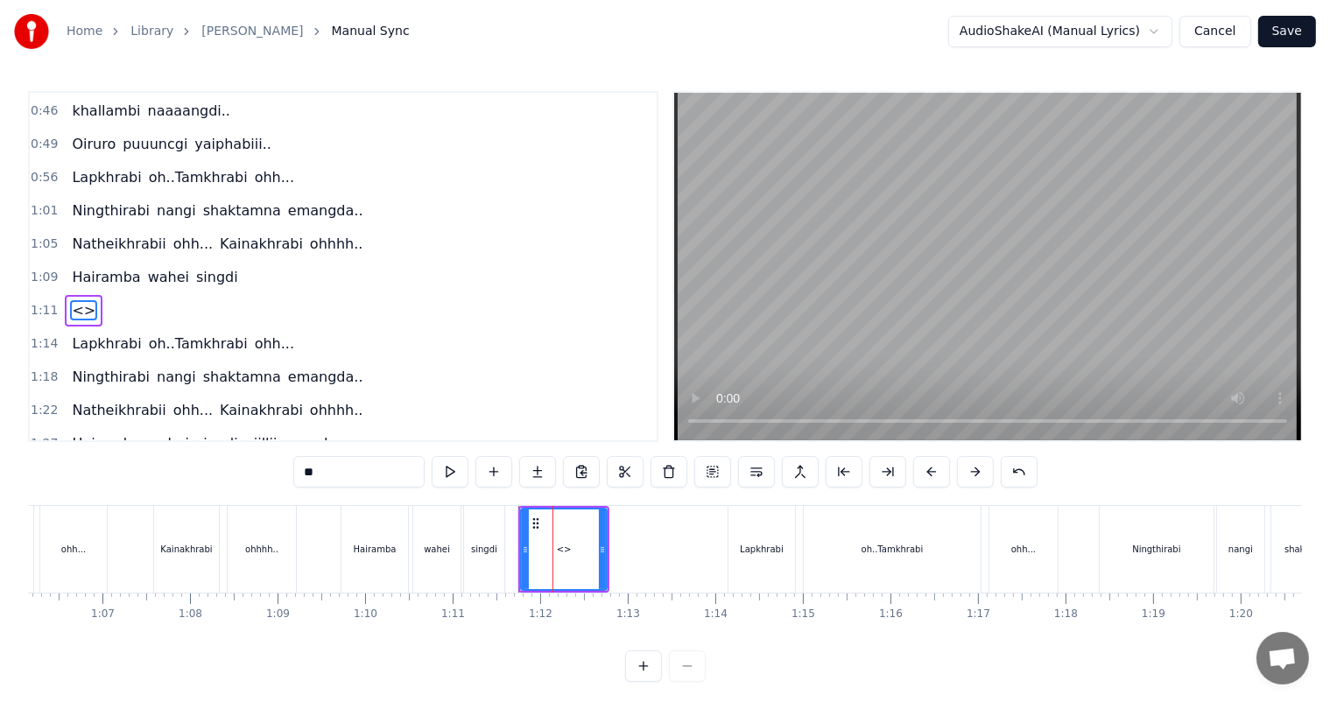
scroll to position [164, 0]
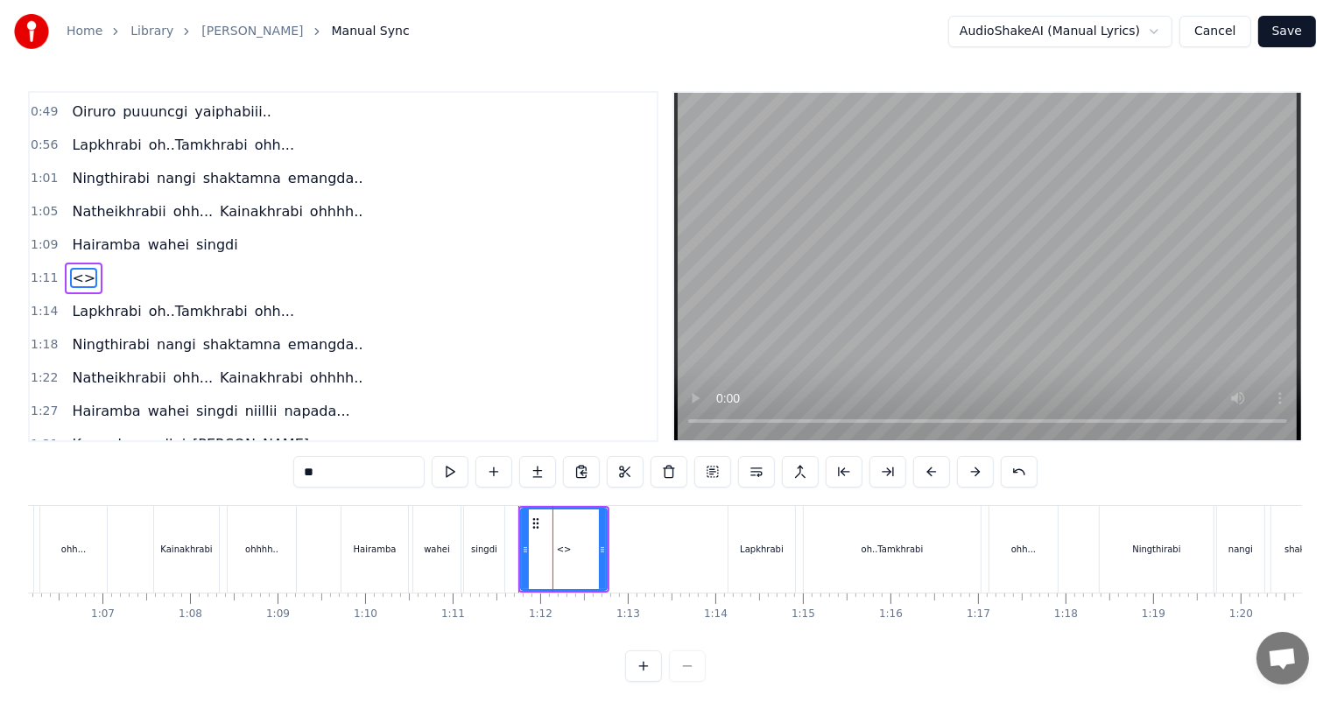
click at [243, 476] on div "0:27 Thawai gi thawai makni 0:31 khallambi nangdi.. 0:34 [PERSON_NAME] puncgi y…" at bounding box center [665, 386] width 1274 height 591
type input "*****"
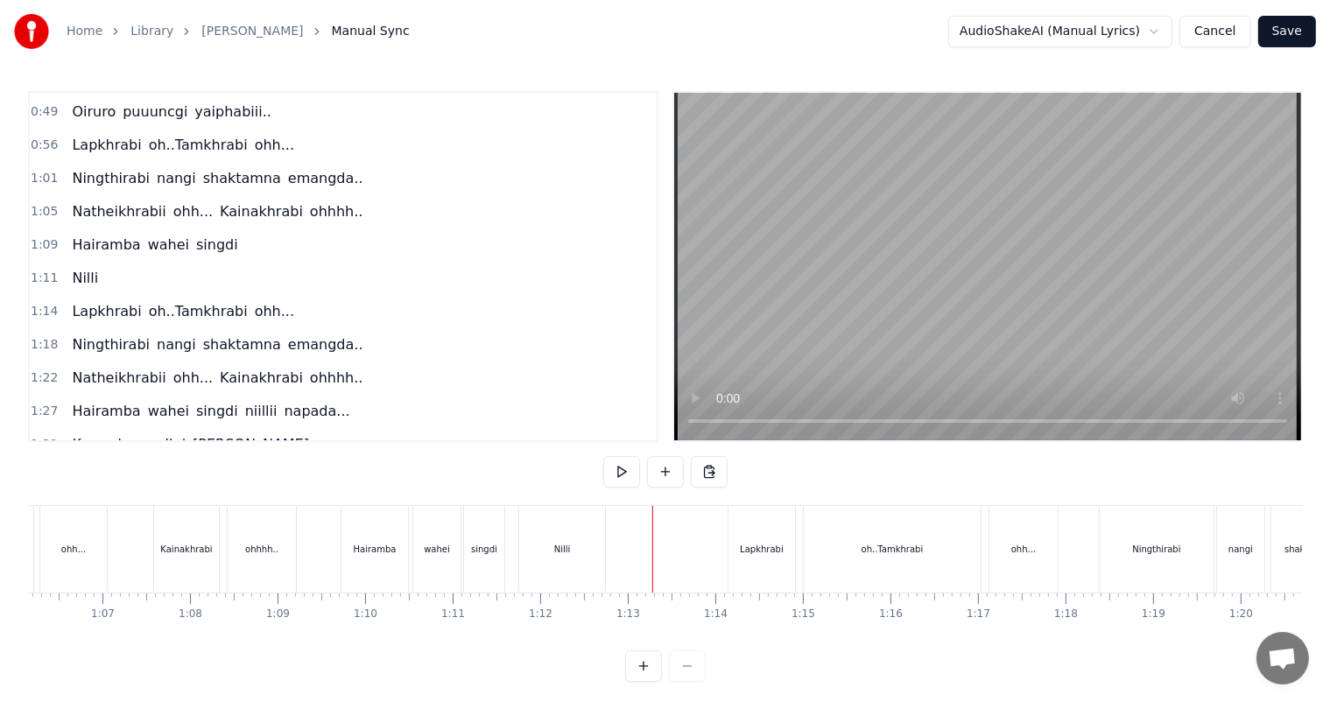
click at [590, 538] on div "Nilli" at bounding box center [562, 549] width 86 height 87
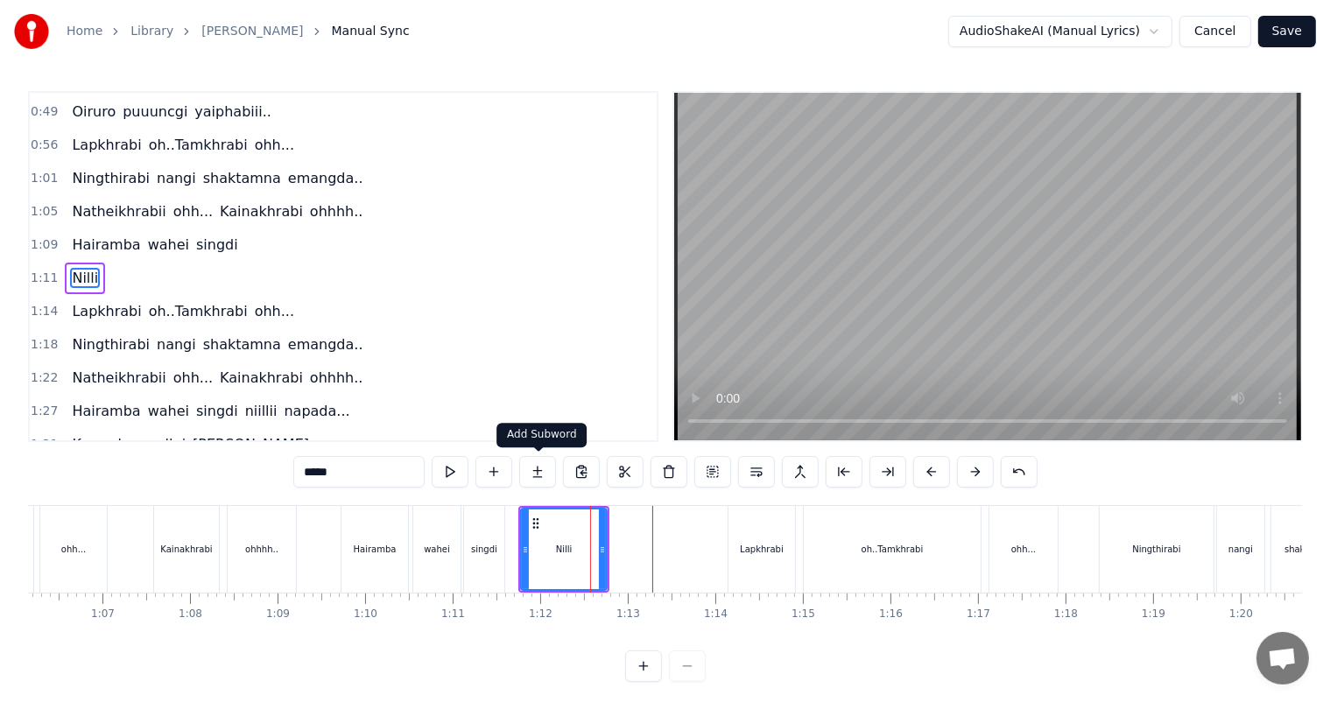
click at [537, 473] on button at bounding box center [537, 472] width 37 height 32
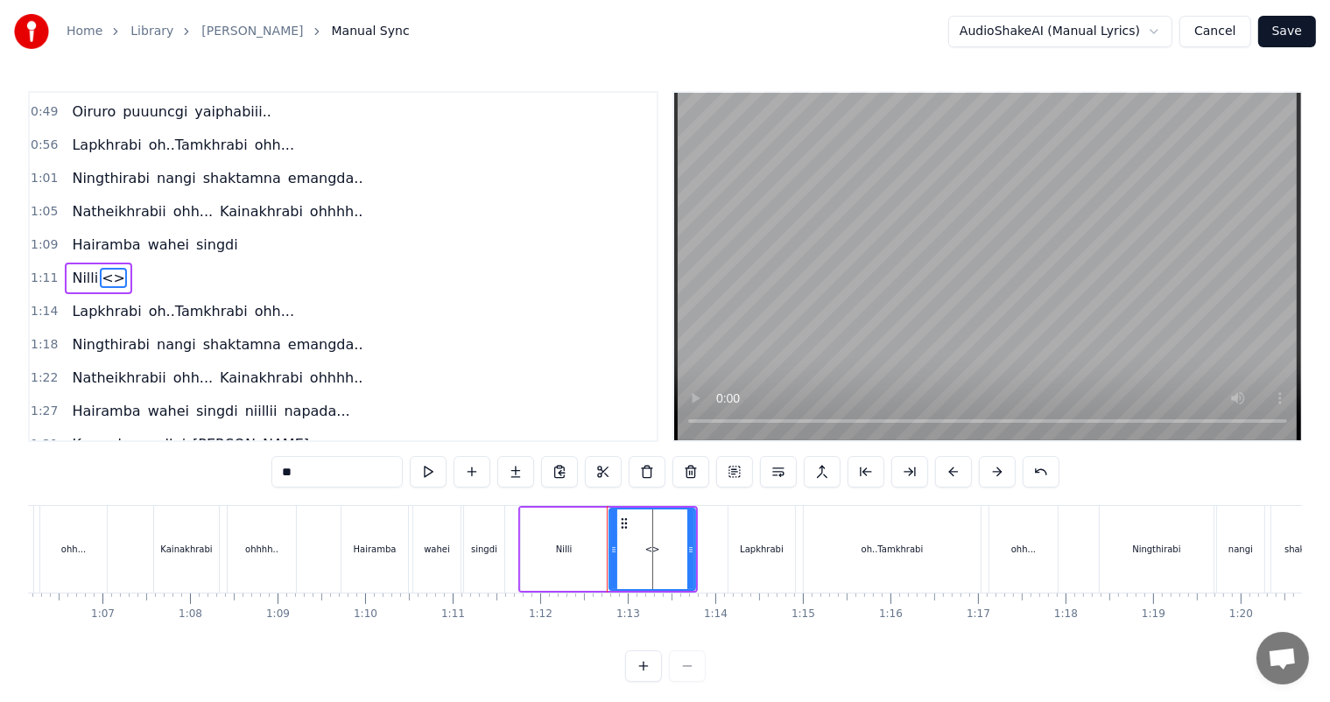
drag, startPoint x: 270, startPoint y: 479, endPoint x: 239, endPoint y: 481, distance: 31.6
click at [239, 481] on div "0:27 Thawai gi thawai makni 0:31 khallambi nangdi.. 0:34 [PERSON_NAME] puncgi y…" at bounding box center [665, 386] width 1274 height 591
type input "*******"
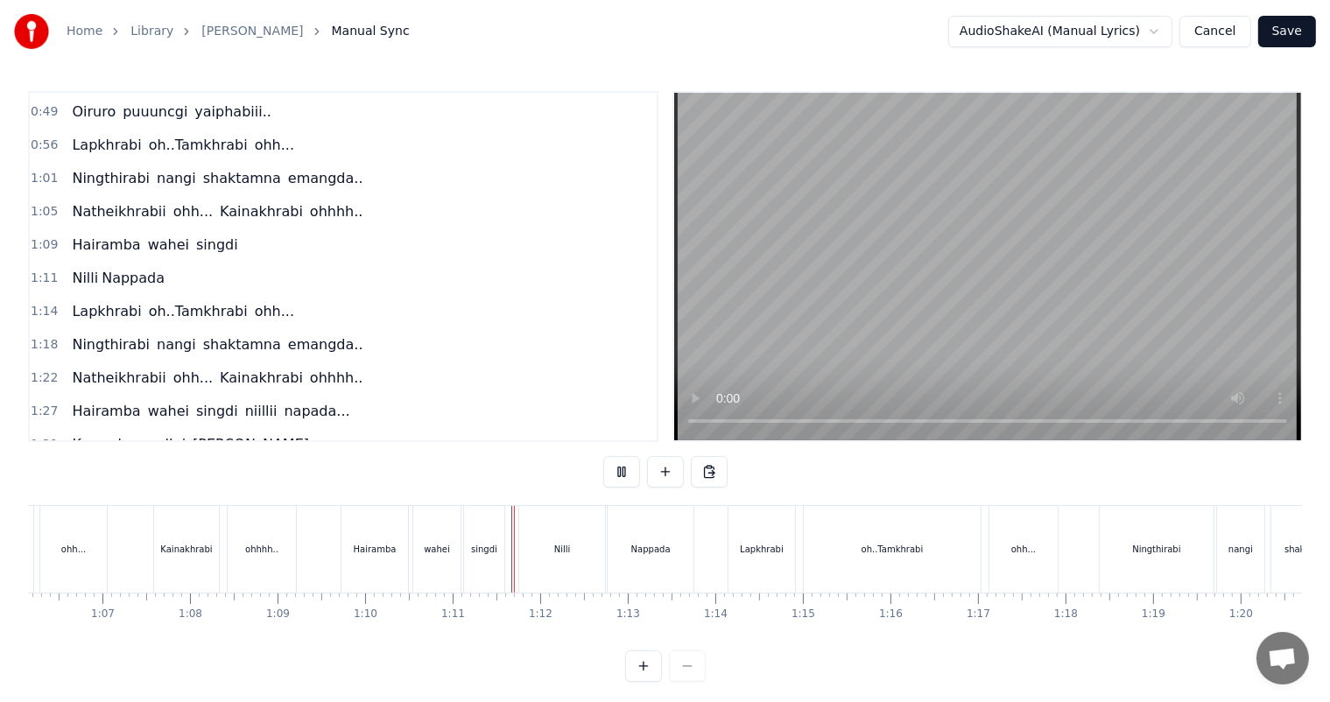
scroll to position [23, 0]
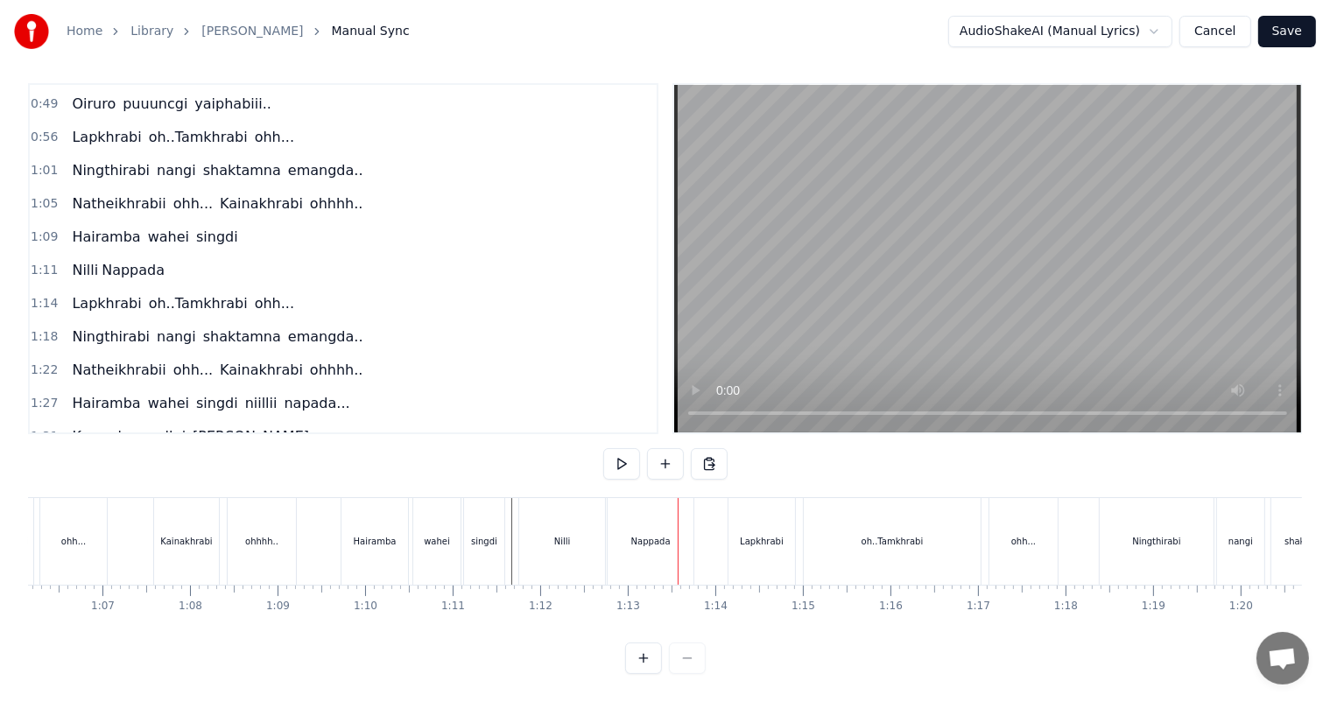
click at [634, 535] on div "Nappada" at bounding box center [650, 541] width 39 height 13
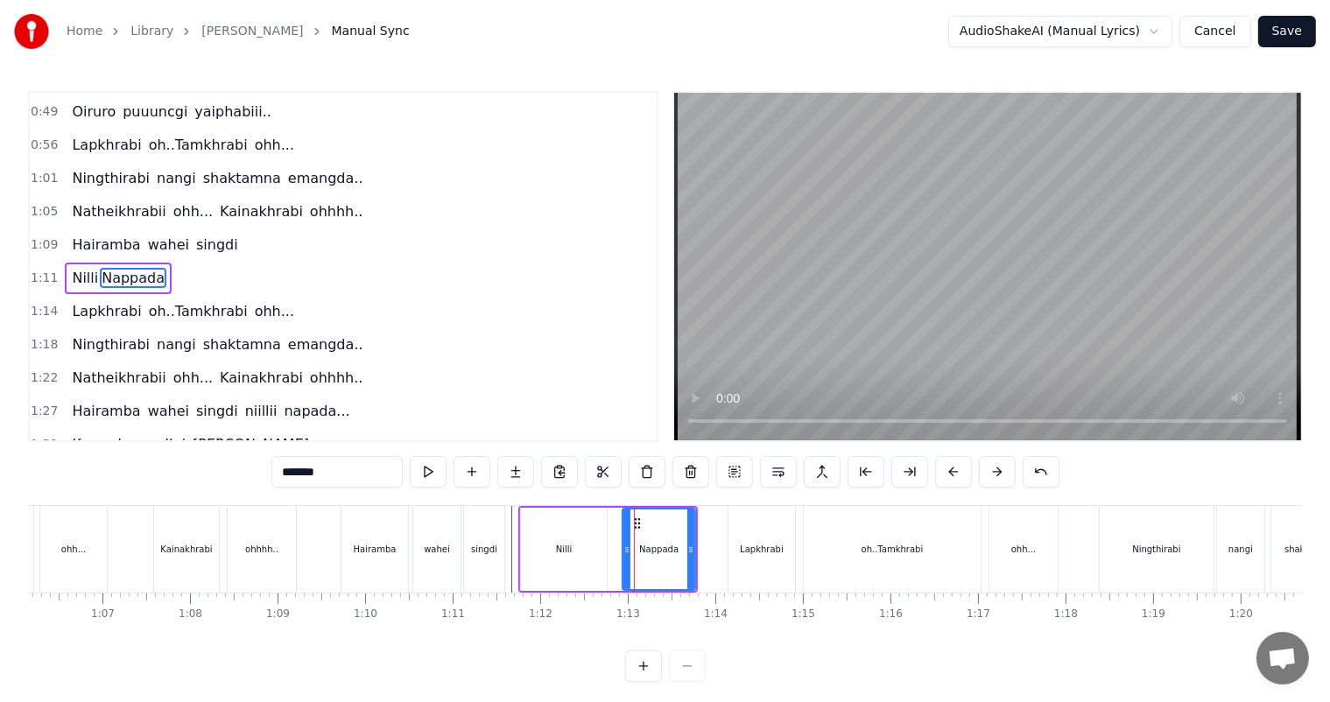
drag, startPoint x: 610, startPoint y: 557, endPoint x: 624, endPoint y: 558, distance: 14.0
click at [624, 558] on div at bounding box center [626, 549] width 7 height 80
click at [599, 555] on div "Nilli" at bounding box center [564, 549] width 86 height 83
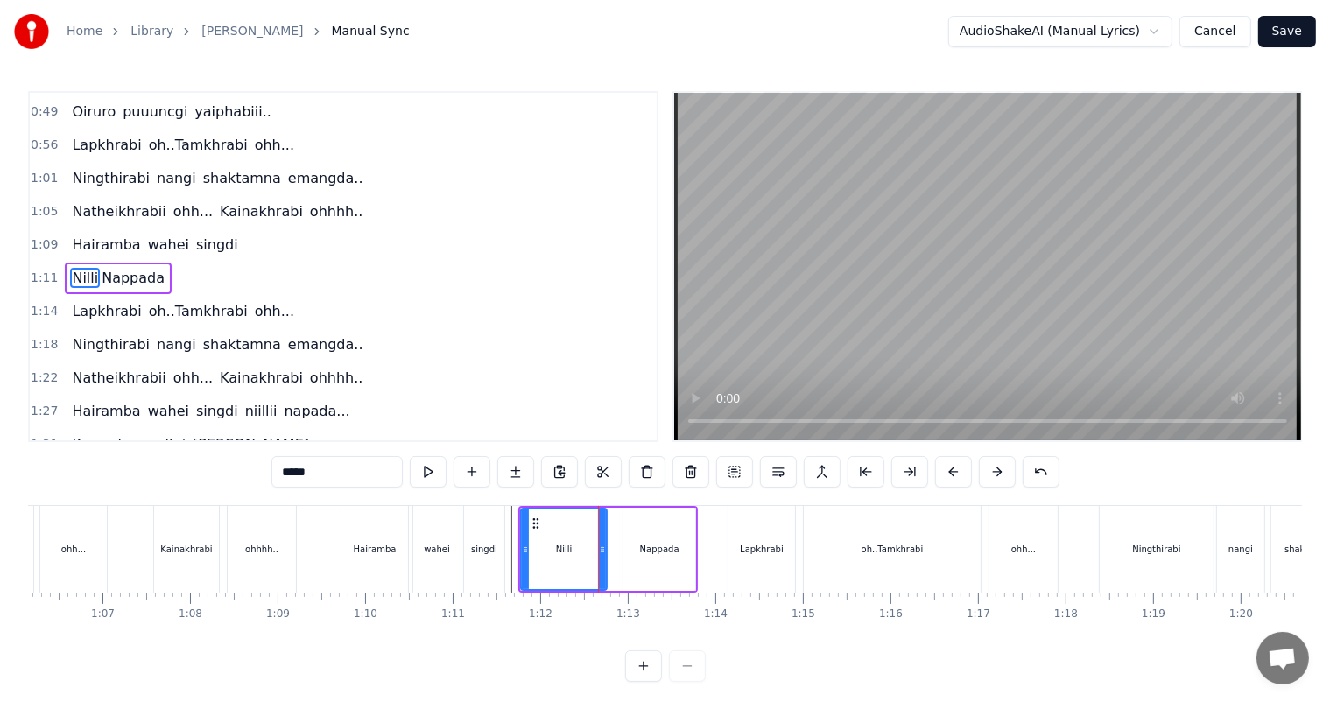
click at [502, 526] on div "singdi" at bounding box center [484, 549] width 40 height 87
type input "******"
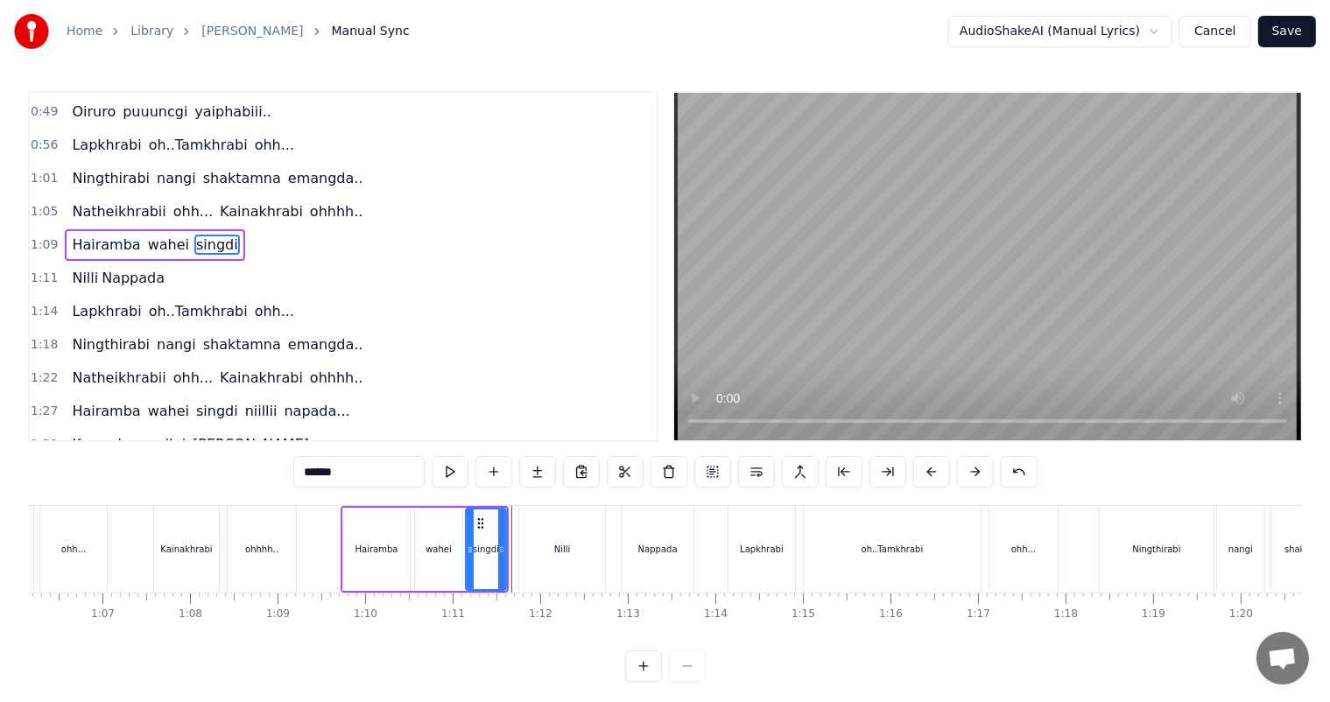
scroll to position [131, 0]
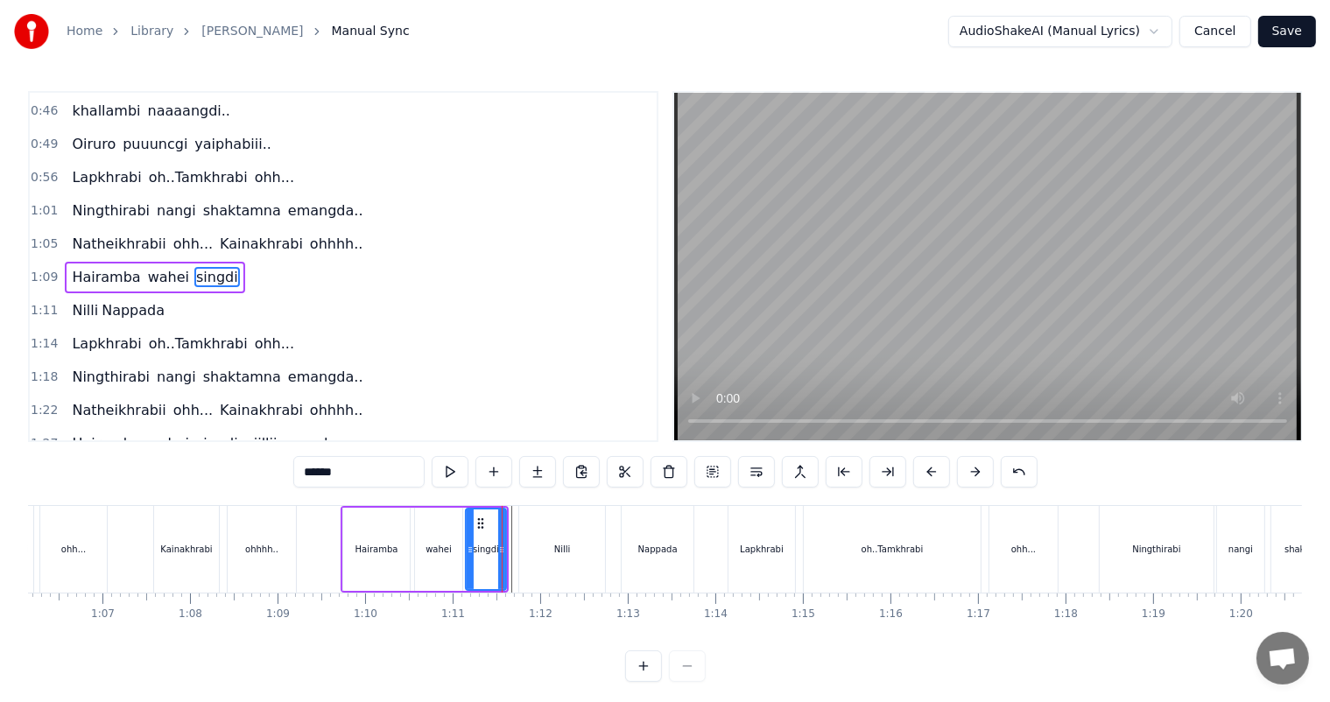
click at [508, 520] on div "Hairamba wahei singdi" at bounding box center [424, 549] width 168 height 87
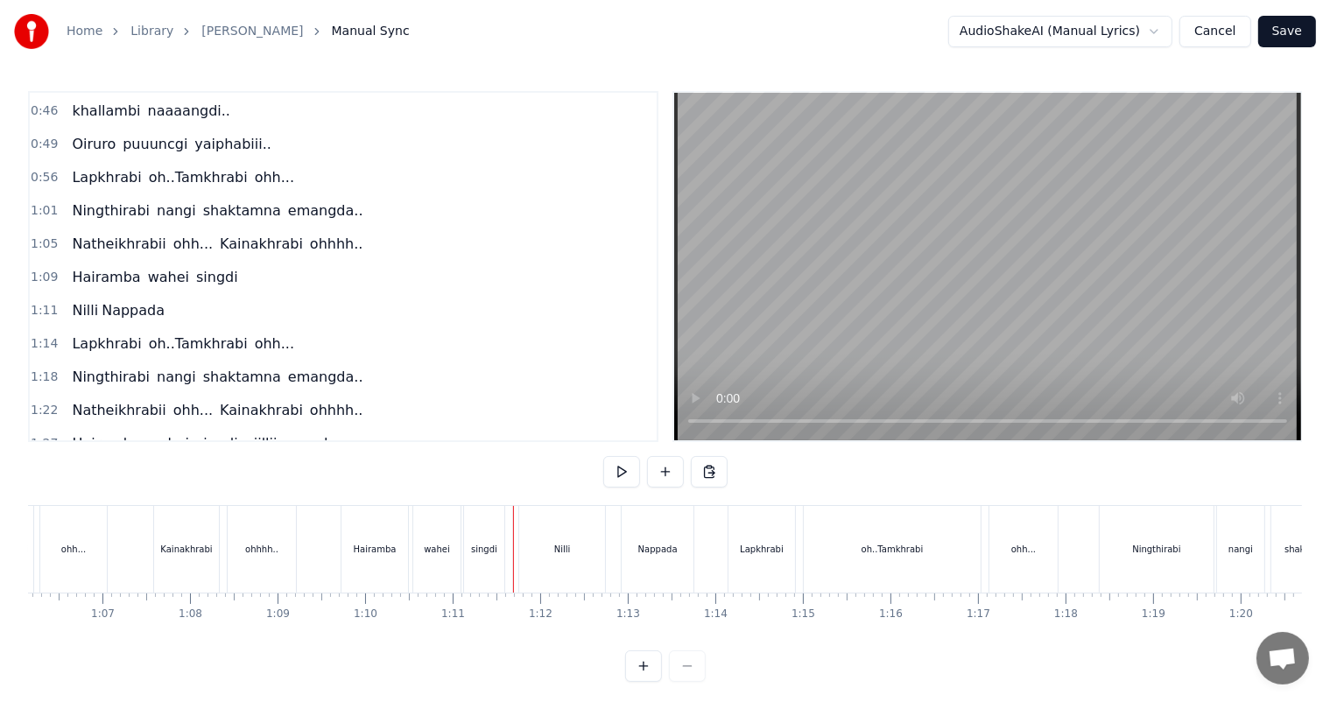
scroll to position [23, 0]
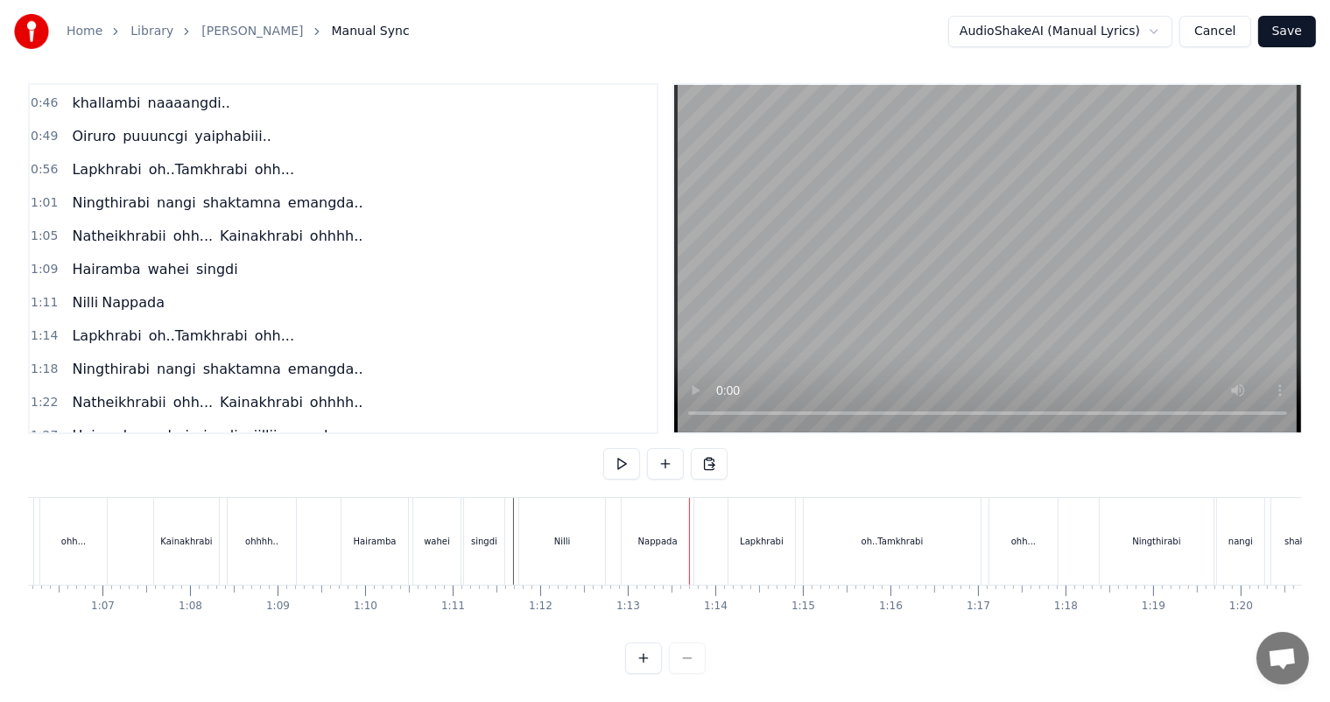
click at [557, 543] on div "Nilli" at bounding box center [562, 541] width 86 height 87
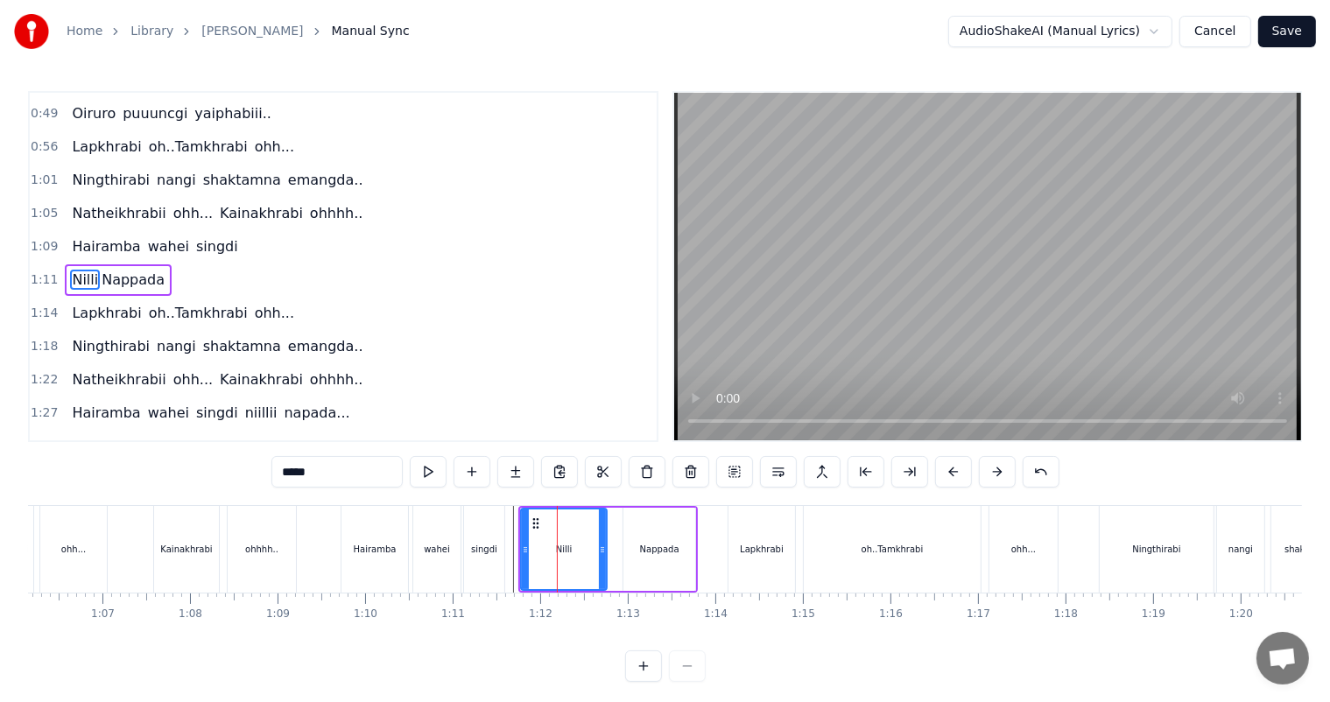
scroll to position [164, 0]
click at [637, 551] on div "Nappada" at bounding box center [659, 549] width 72 height 83
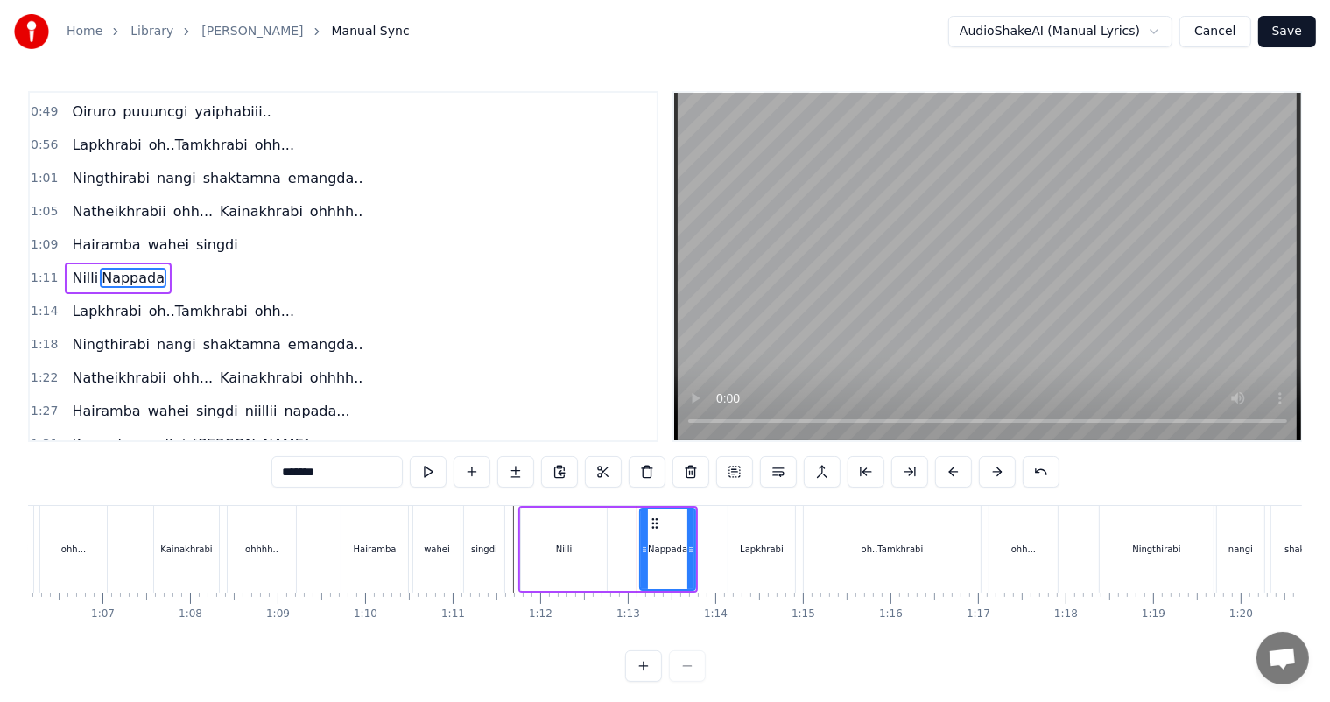
drag, startPoint x: 623, startPoint y: 551, endPoint x: 641, endPoint y: 553, distance: 17.7
click at [641, 553] on icon at bounding box center [644, 550] width 7 height 14
click at [504, 522] on div "singdi" at bounding box center [484, 549] width 42 height 87
type input "******"
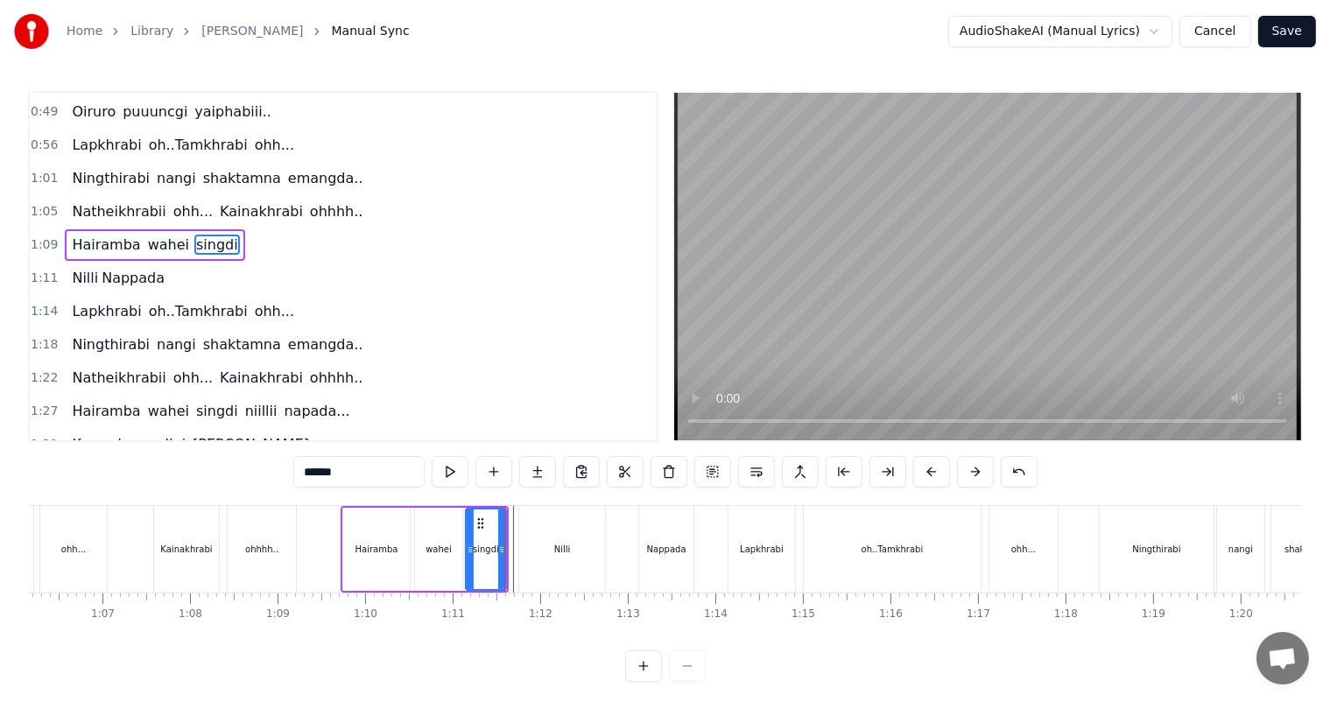
scroll to position [131, 0]
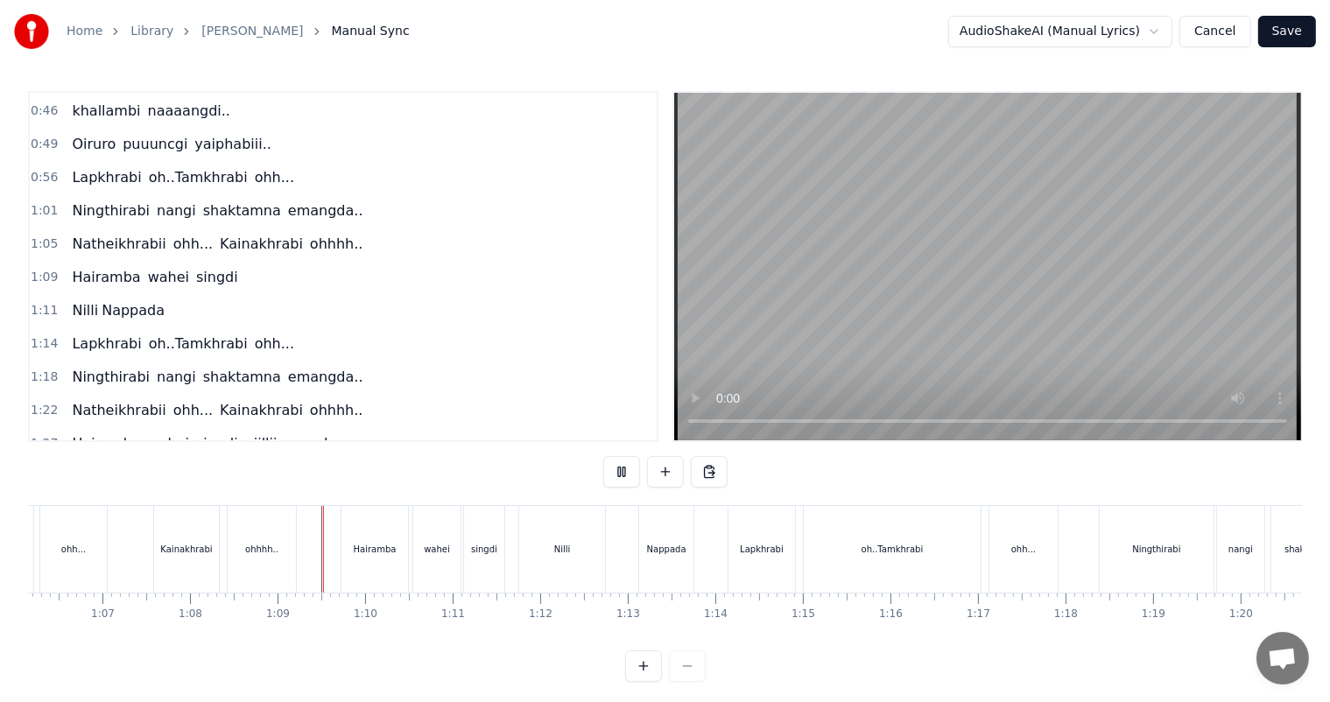
scroll to position [23, 0]
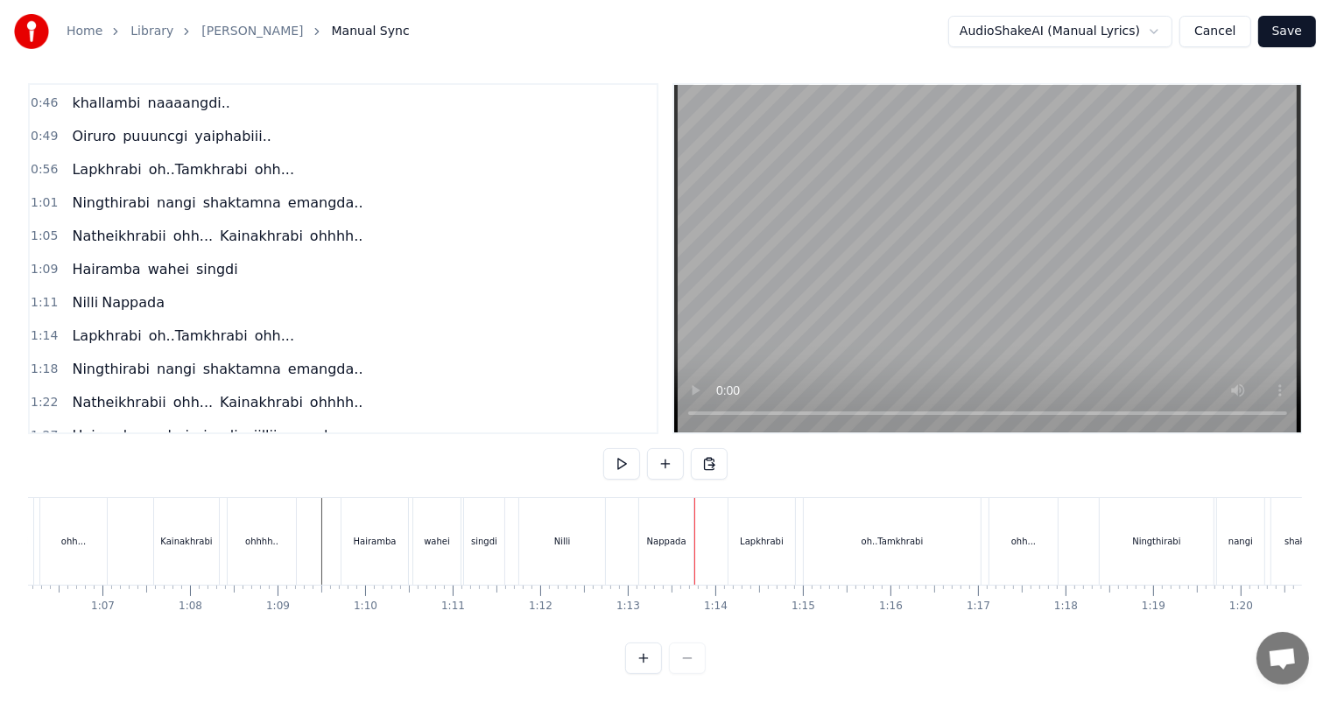
click at [550, 528] on div "Nilli" at bounding box center [562, 541] width 86 height 87
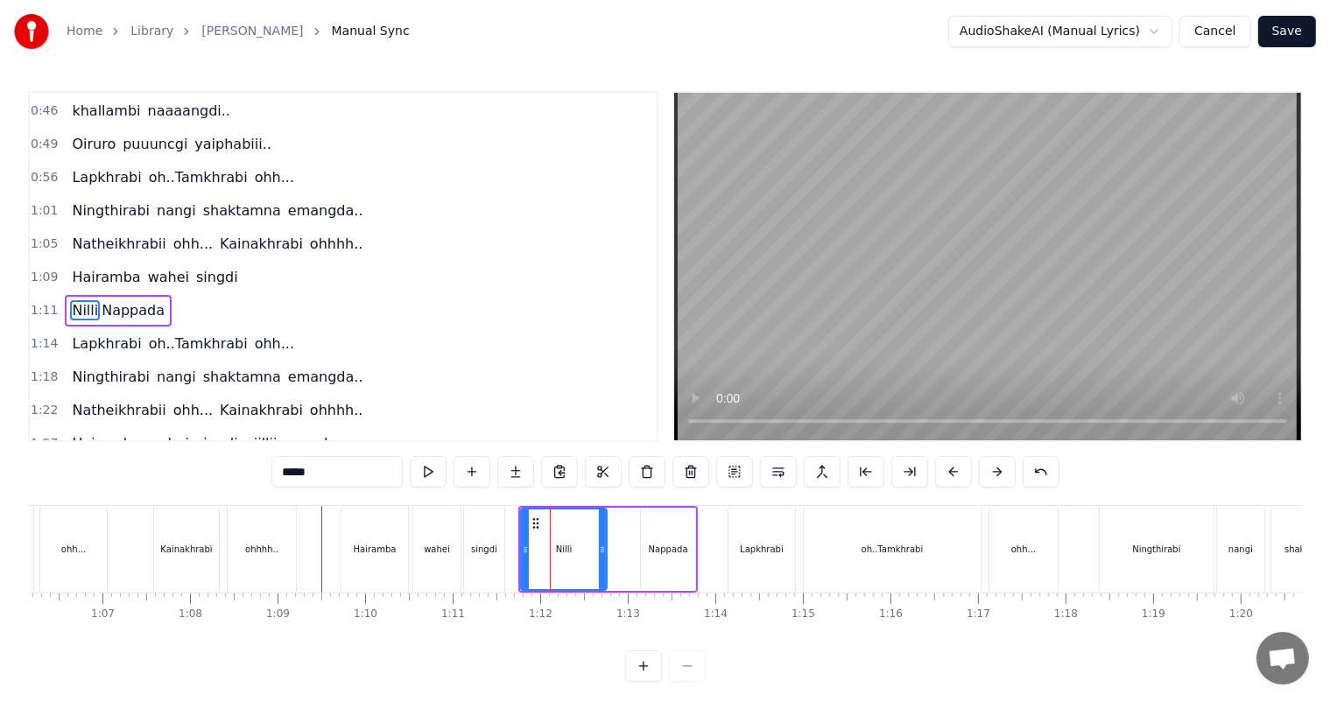
scroll to position [164, 0]
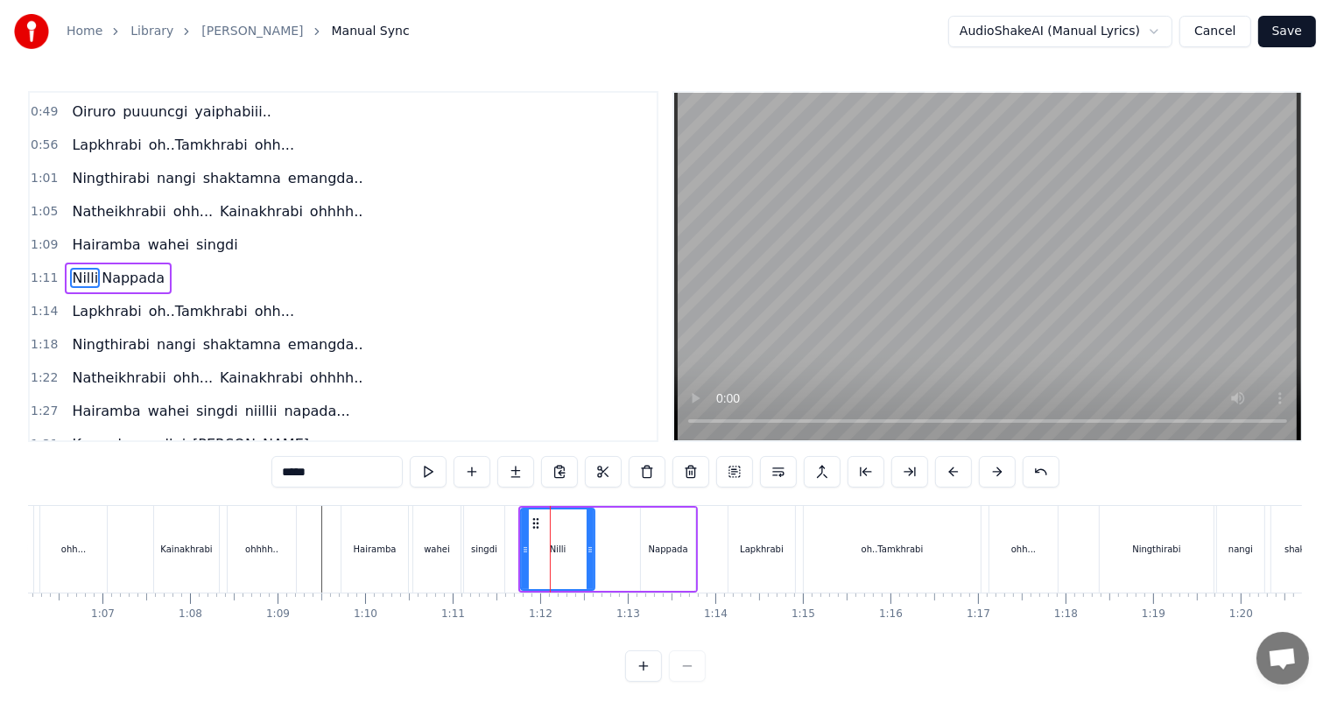
drag, startPoint x: 602, startPoint y: 553, endPoint x: 590, endPoint y: 551, distance: 12.4
click at [590, 551] on icon at bounding box center [589, 550] width 7 height 14
click at [508, 521] on div "Hairamba wahei singdi" at bounding box center [424, 549] width 168 height 87
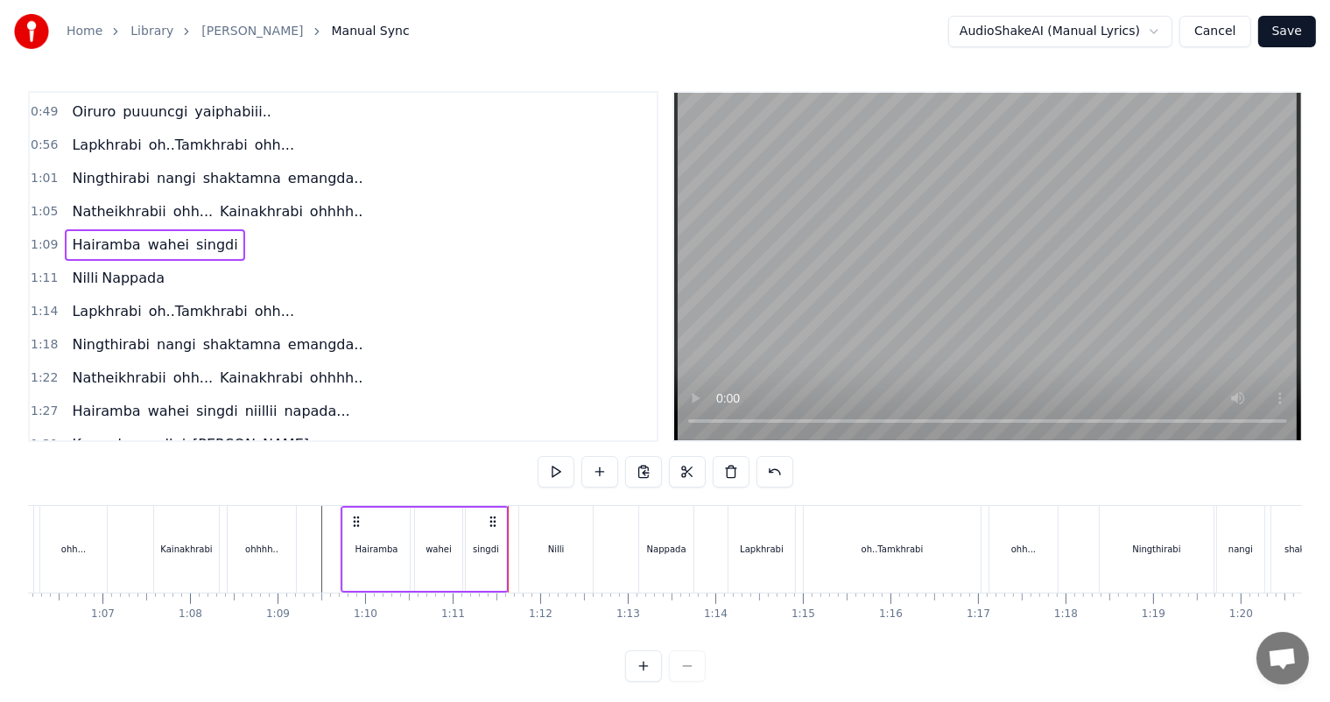
scroll to position [23, 0]
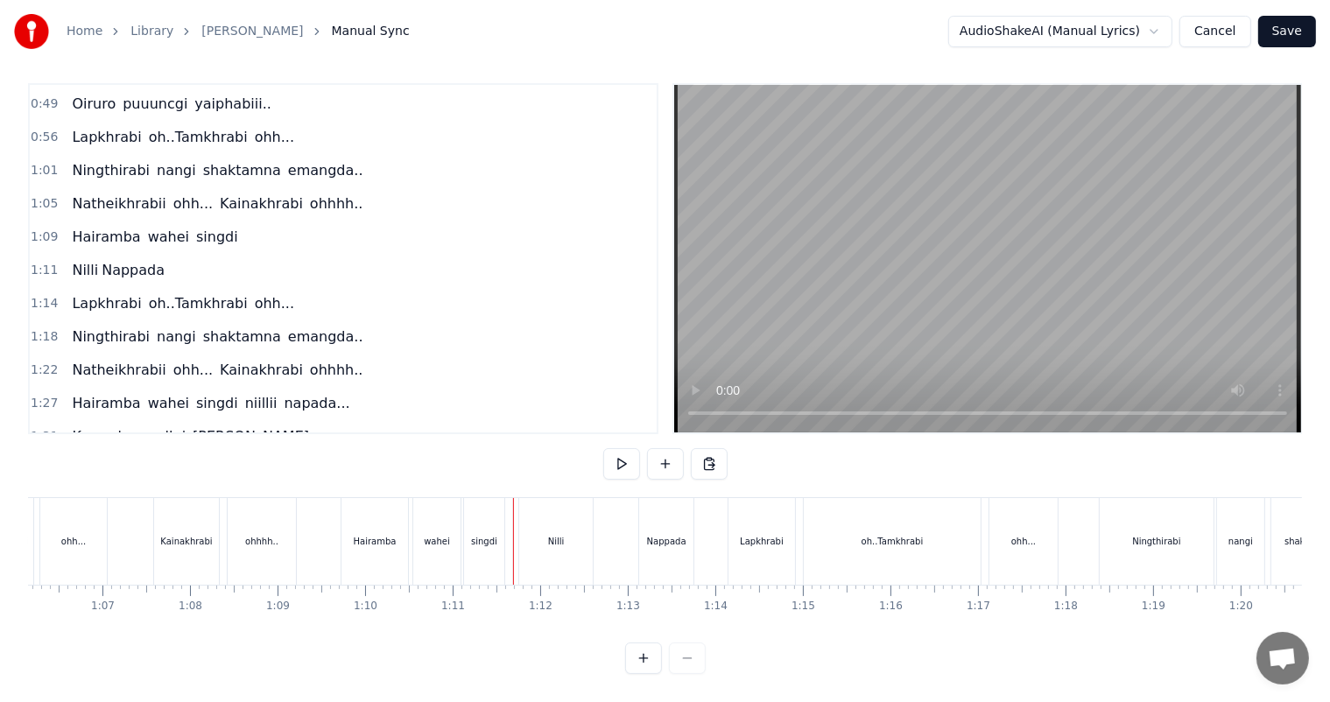
click at [553, 535] on div "Nilli" at bounding box center [556, 541] width 17 height 13
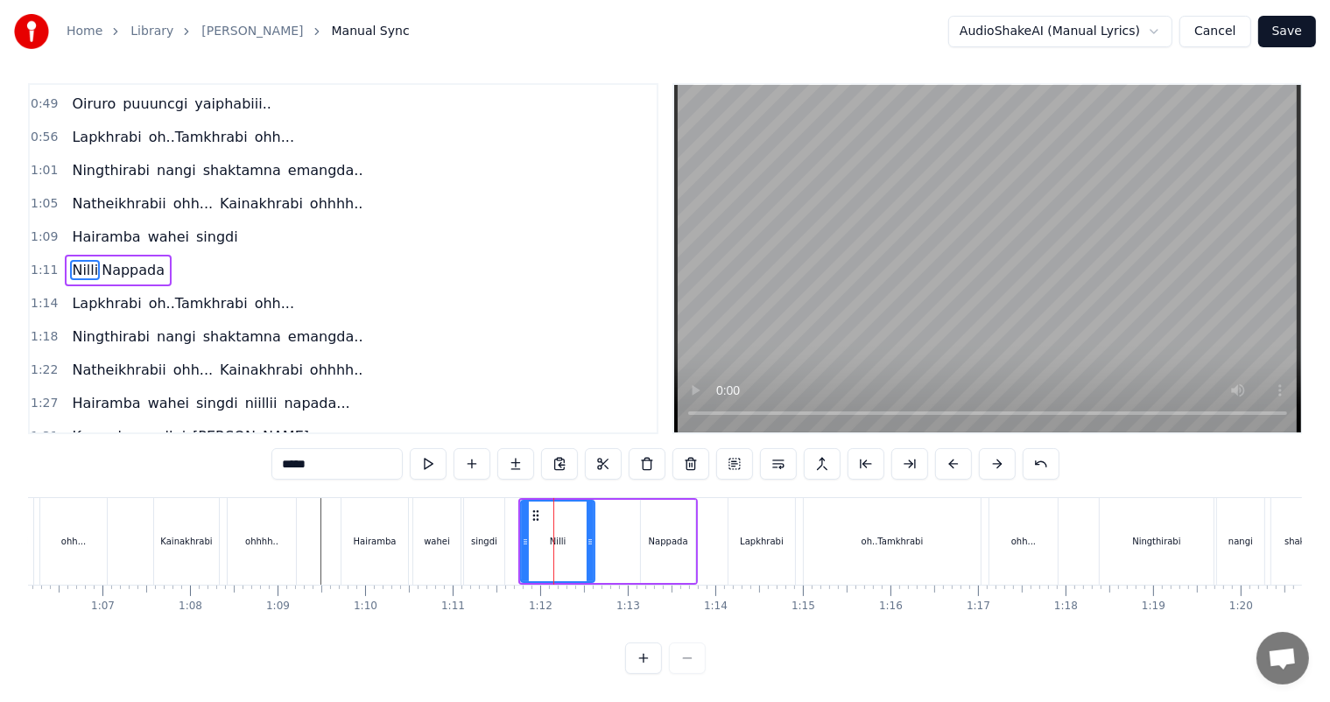
scroll to position [0, 0]
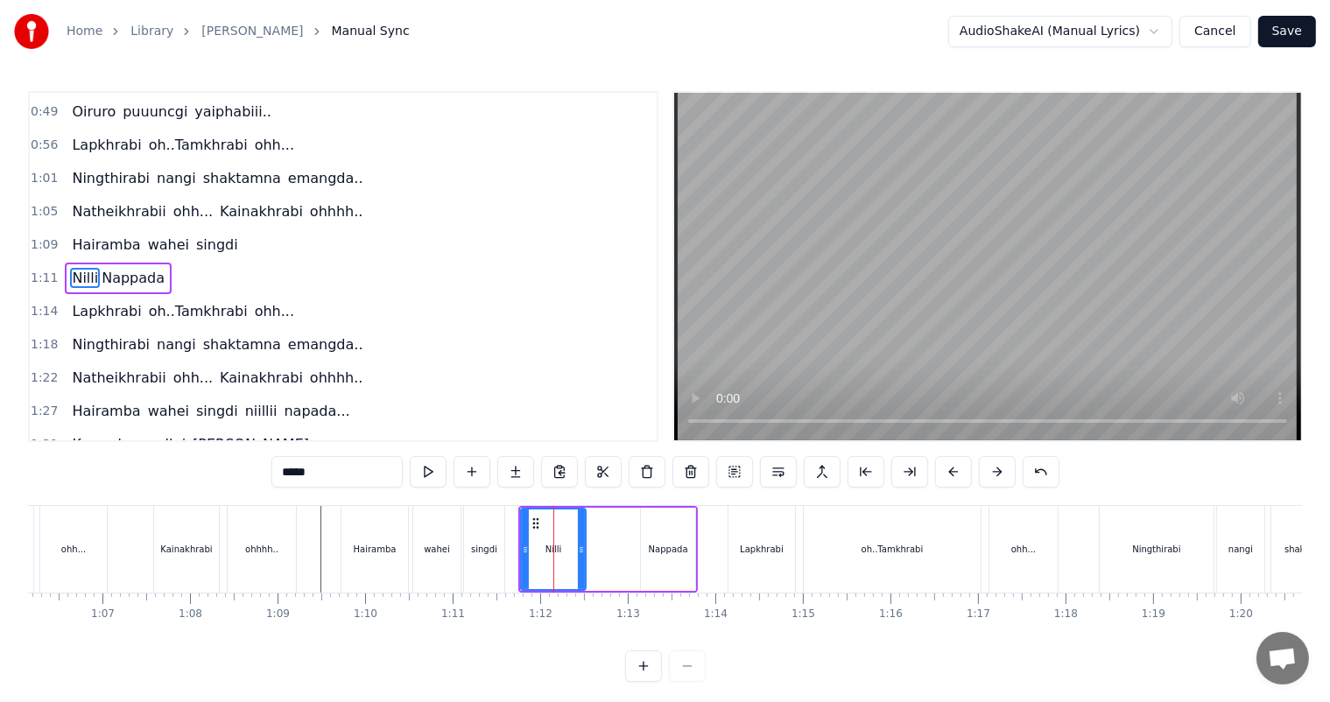
click at [579, 547] on icon at bounding box center [581, 550] width 7 height 14
click at [553, 557] on div "Nilli" at bounding box center [553, 549] width 63 height 80
click at [327, 479] on input "*****" at bounding box center [336, 472] width 131 height 32
type input "******"
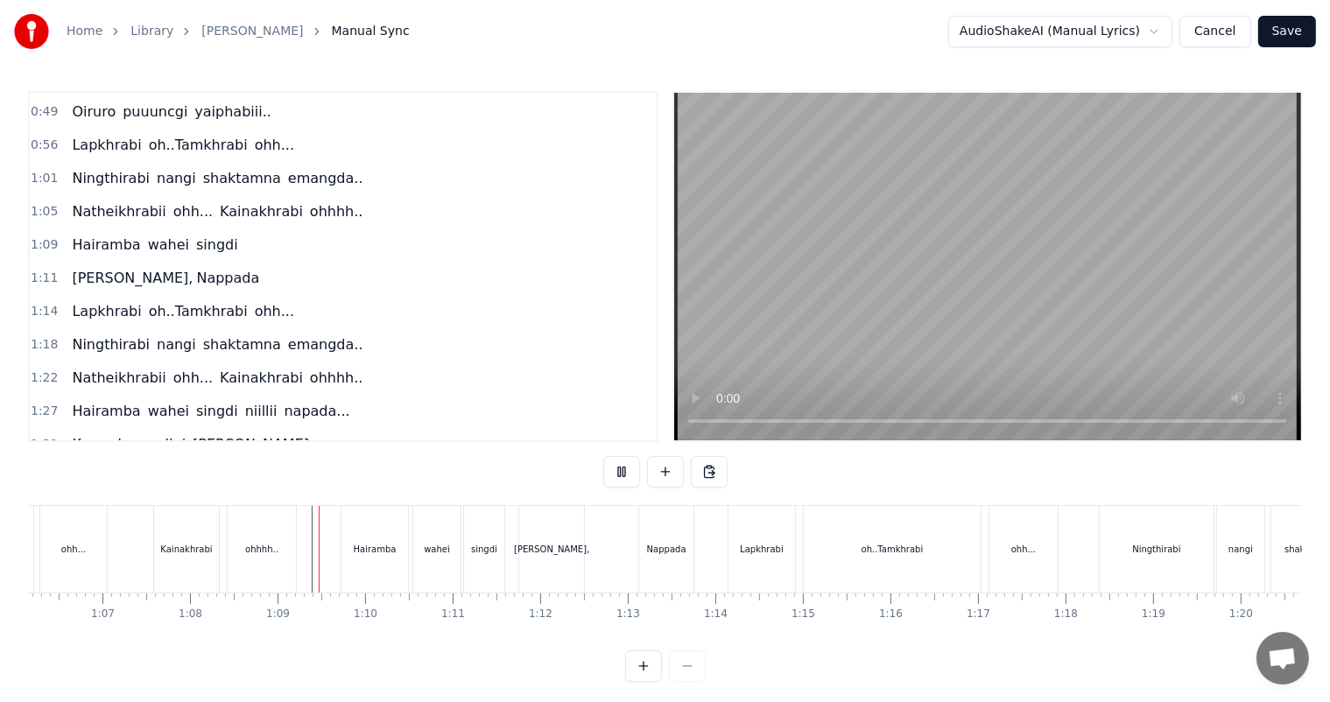
scroll to position [23, 0]
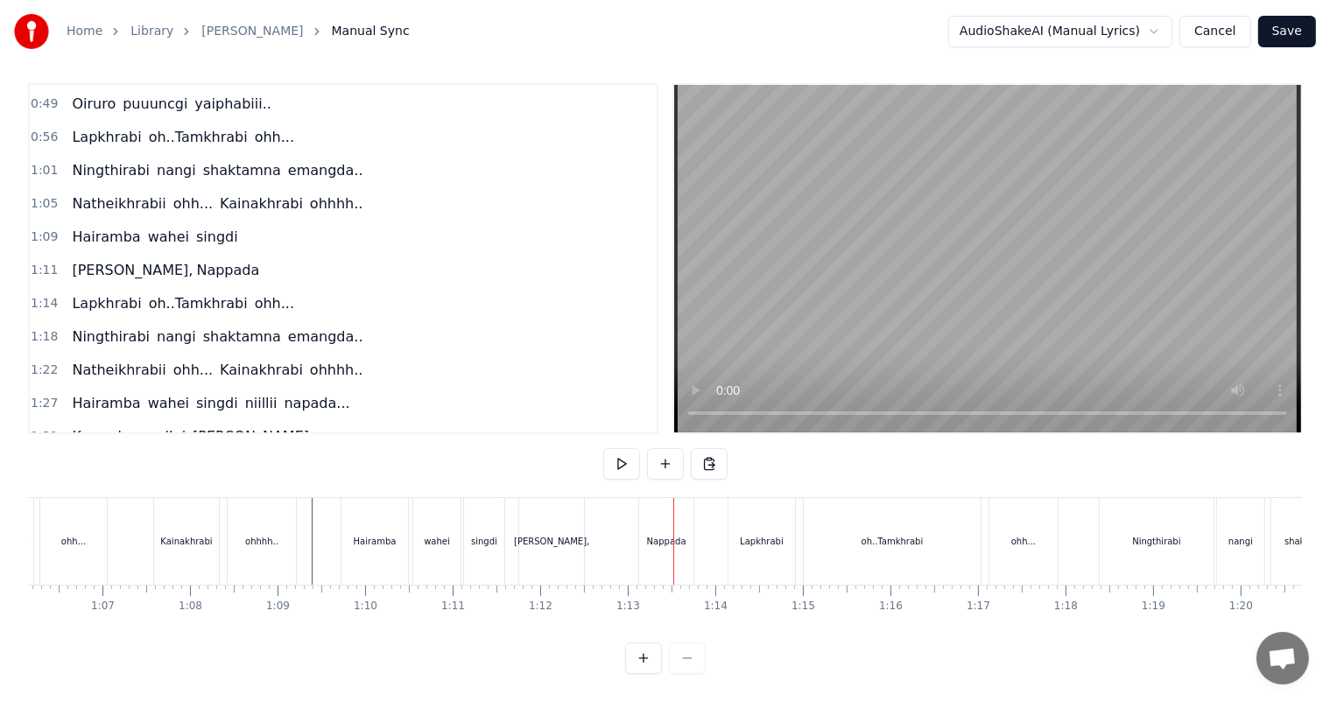
click at [653, 535] on div "Nappada" at bounding box center [666, 541] width 39 height 13
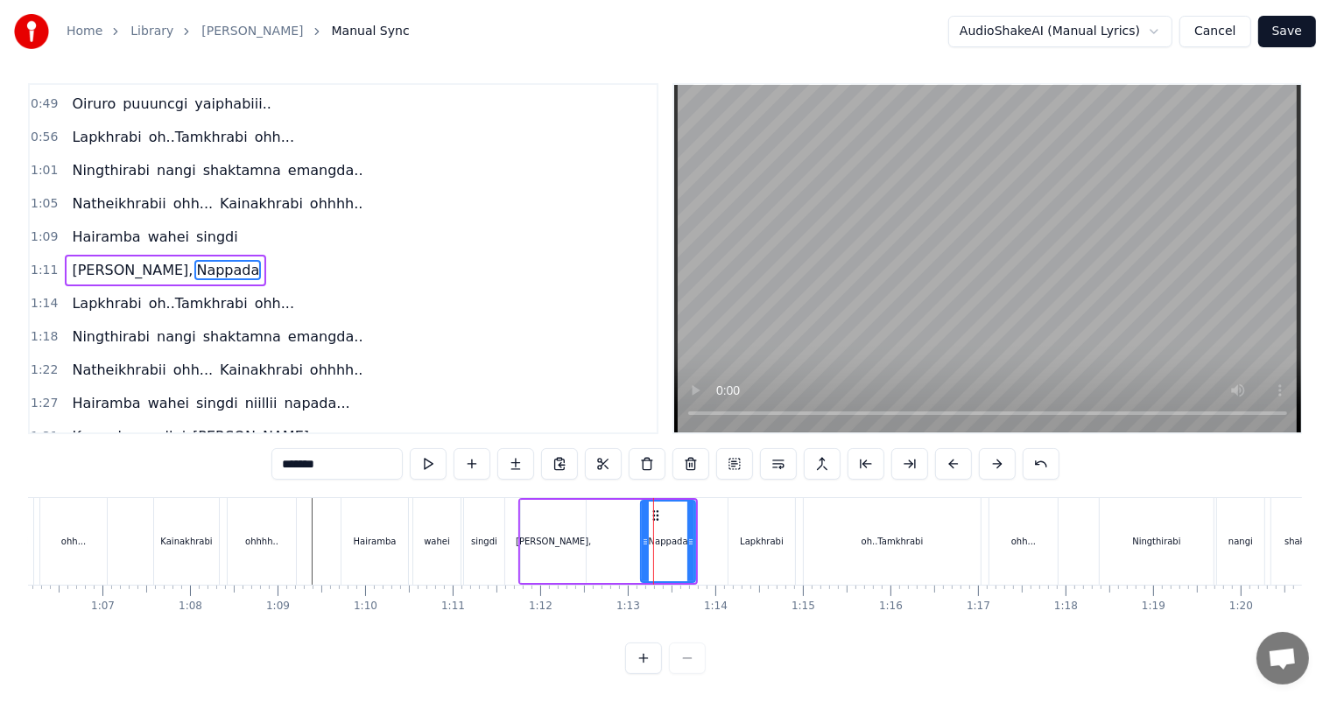
scroll to position [0, 0]
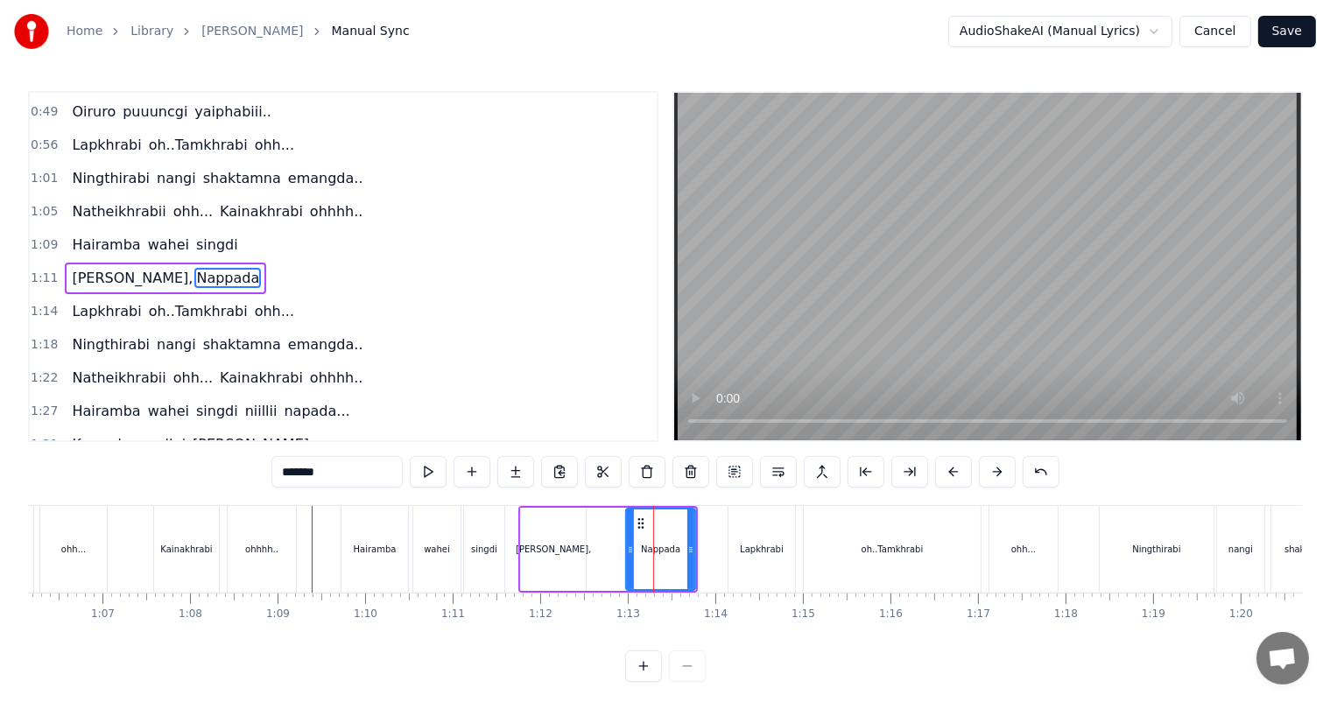
drag, startPoint x: 644, startPoint y: 556, endPoint x: 629, endPoint y: 553, distance: 15.1
click at [629, 553] on div at bounding box center [630, 549] width 7 height 80
click at [687, 554] on icon at bounding box center [687, 550] width 7 height 14
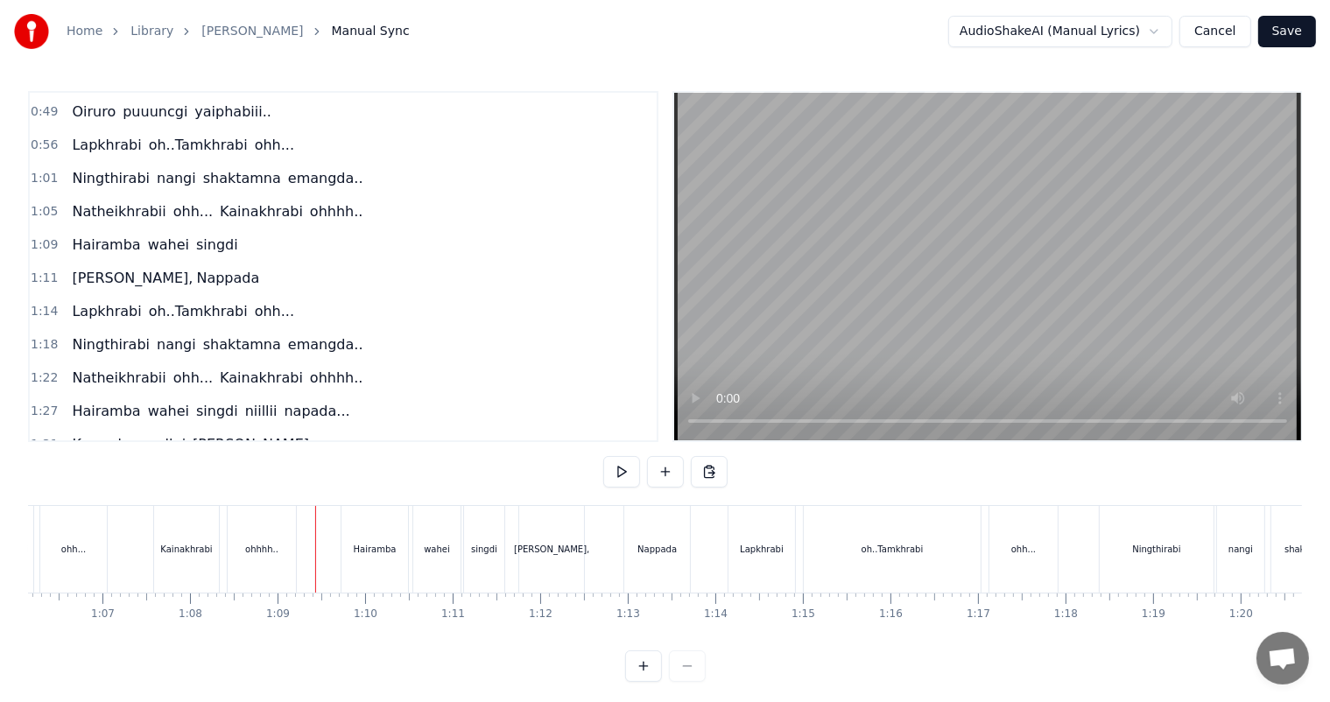
scroll to position [23, 0]
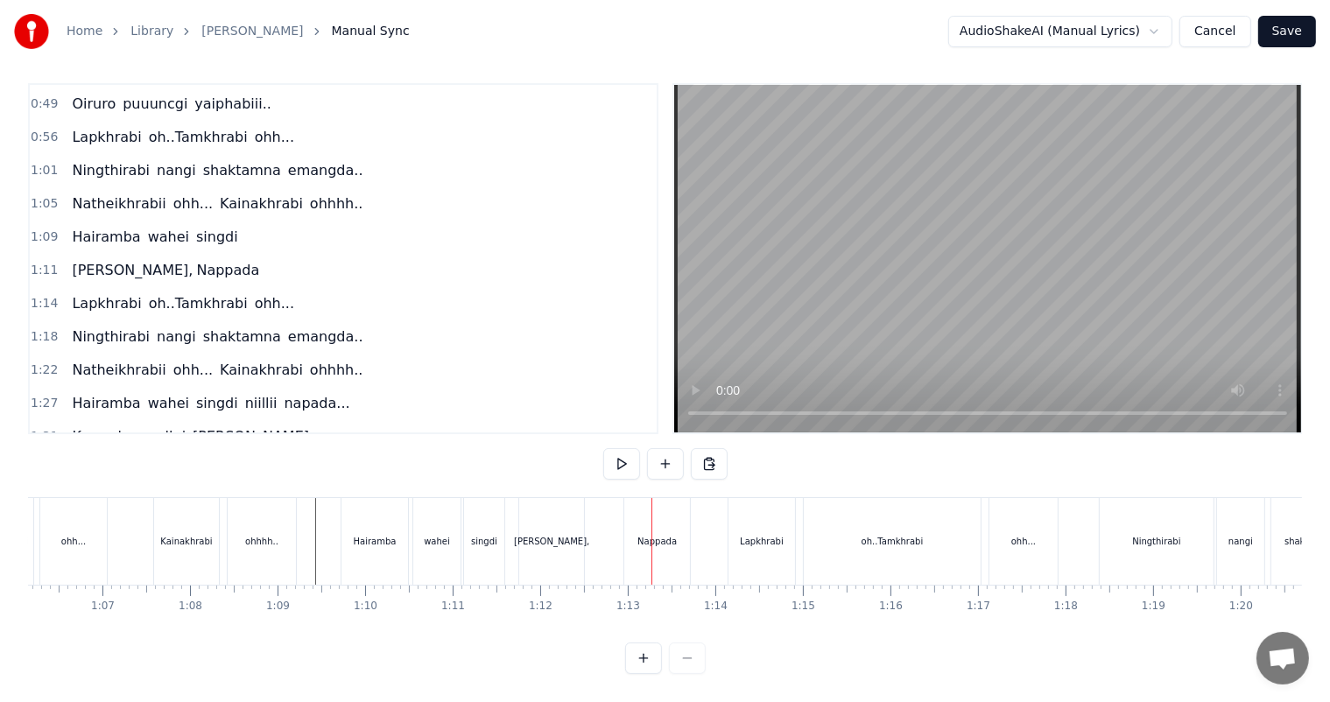
click at [609, 498] on div "[PERSON_NAME], Nappada" at bounding box center [604, 541] width 172 height 87
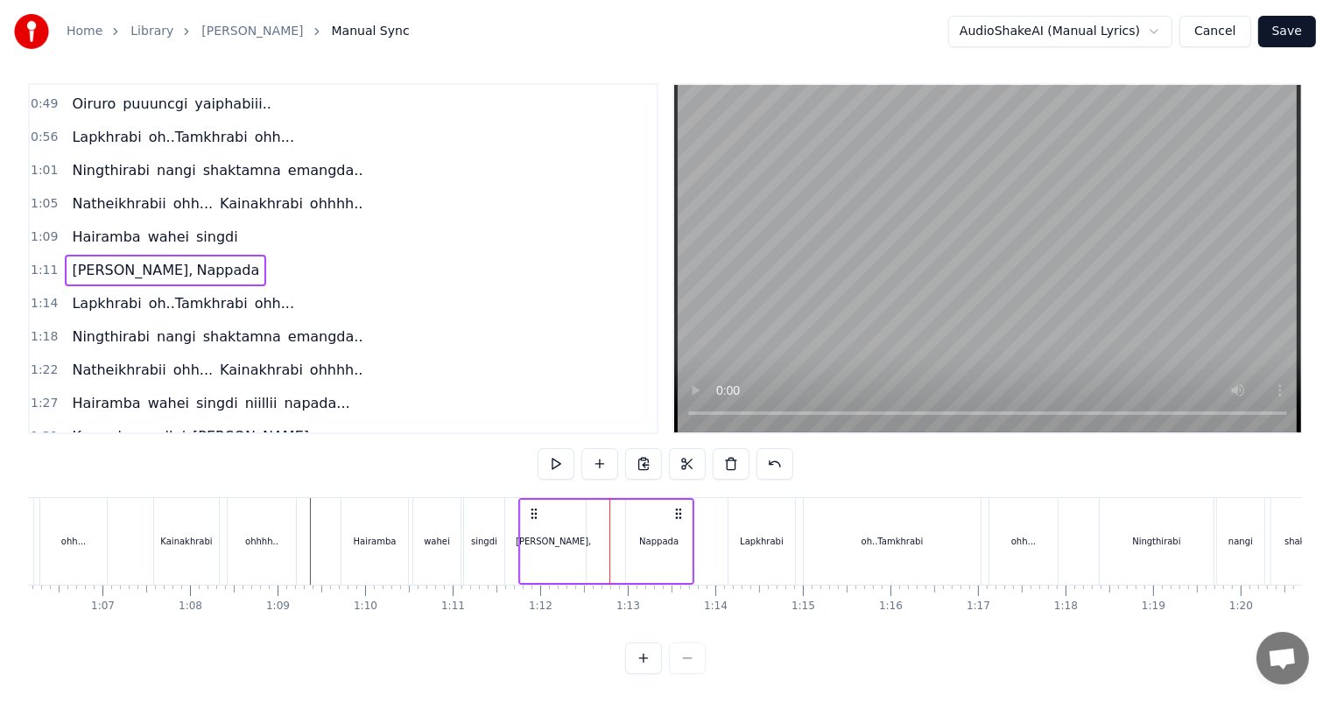
click at [592, 502] on div "[PERSON_NAME], Nappada" at bounding box center [606, 541] width 172 height 83
click at [670, 517] on div "Nappada" at bounding box center [659, 541] width 66 height 83
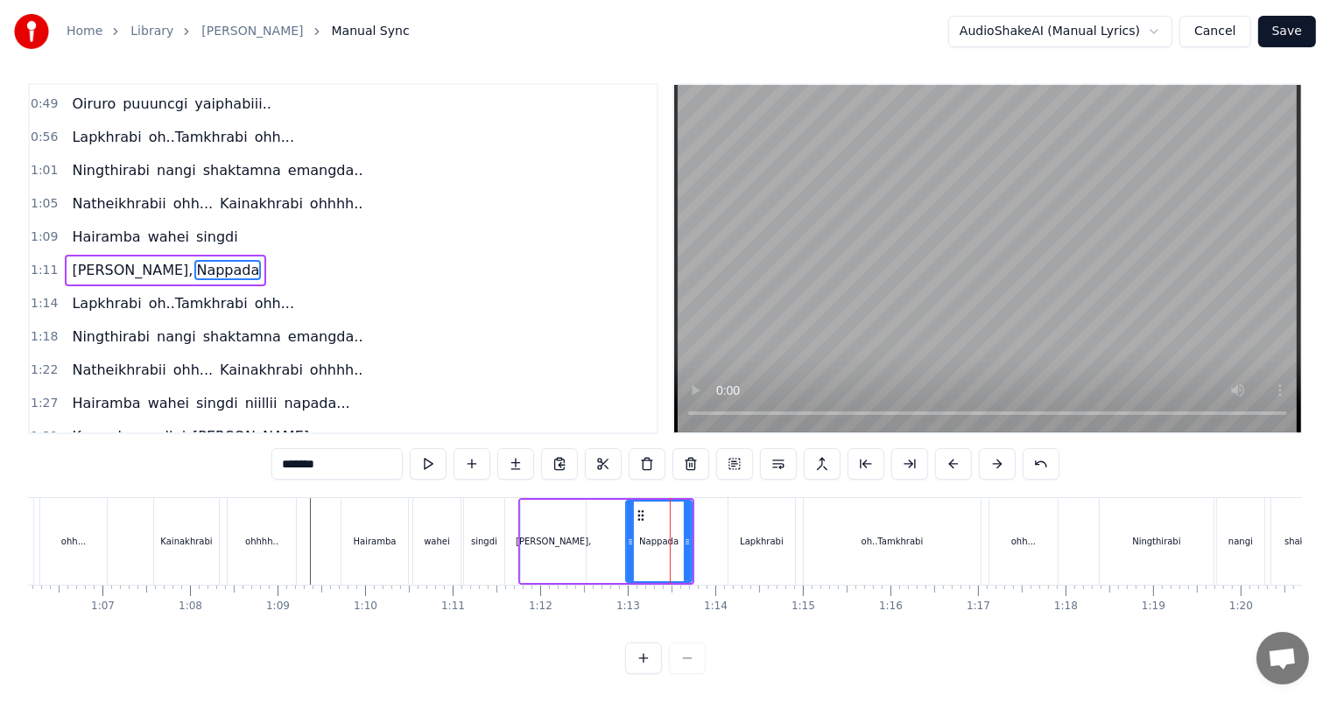
scroll to position [0, 0]
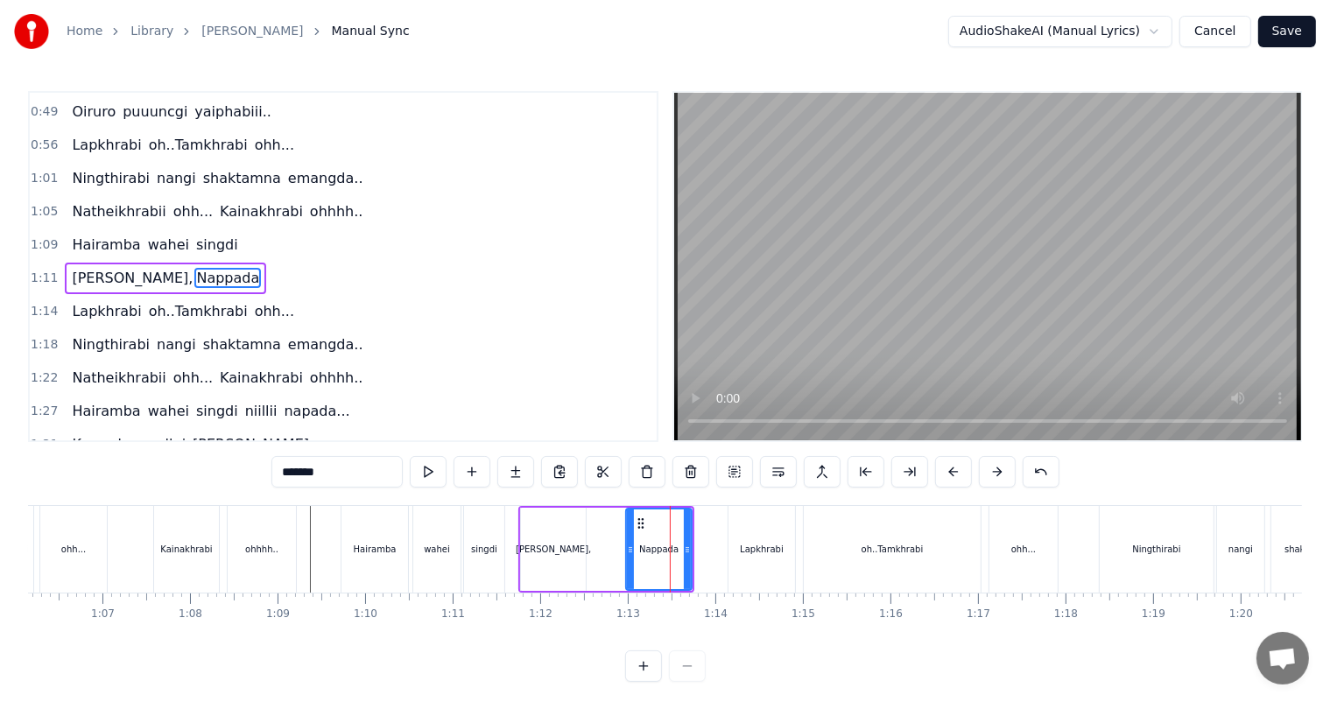
click at [615, 522] on div "[PERSON_NAME], Nappada" at bounding box center [606, 549] width 172 height 83
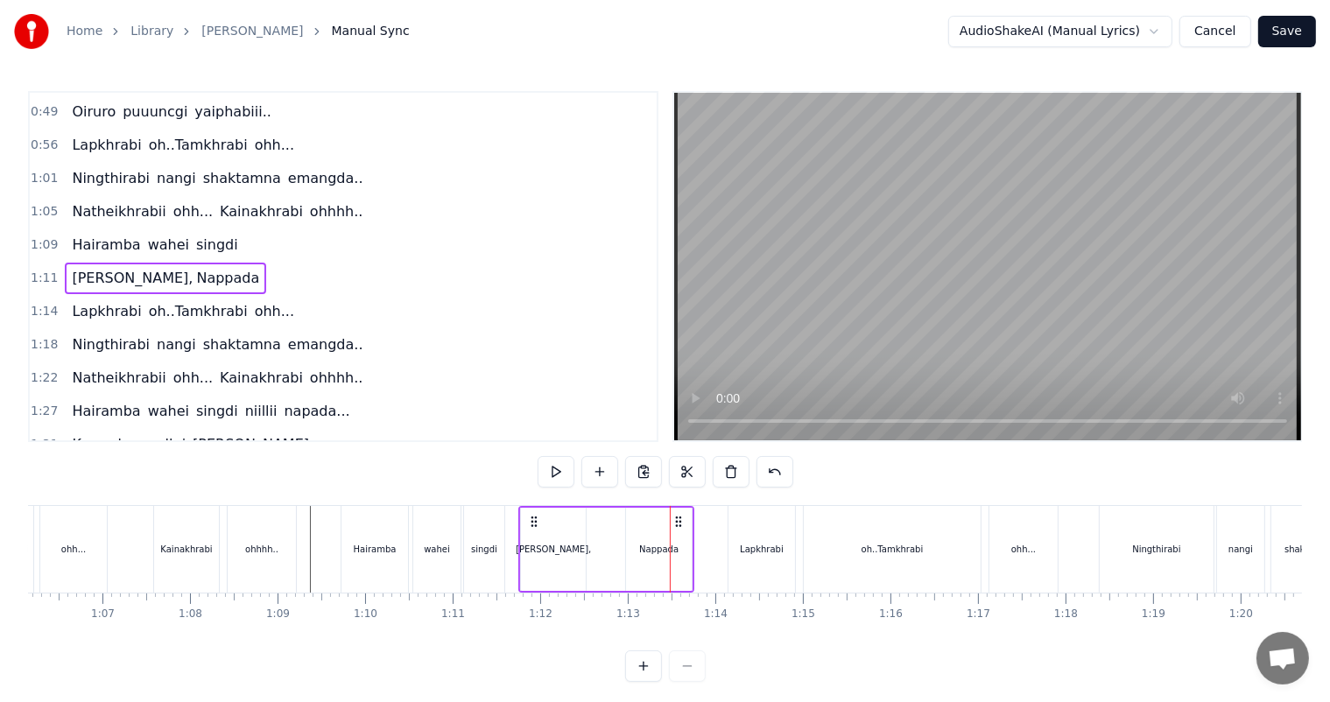
scroll to position [23, 0]
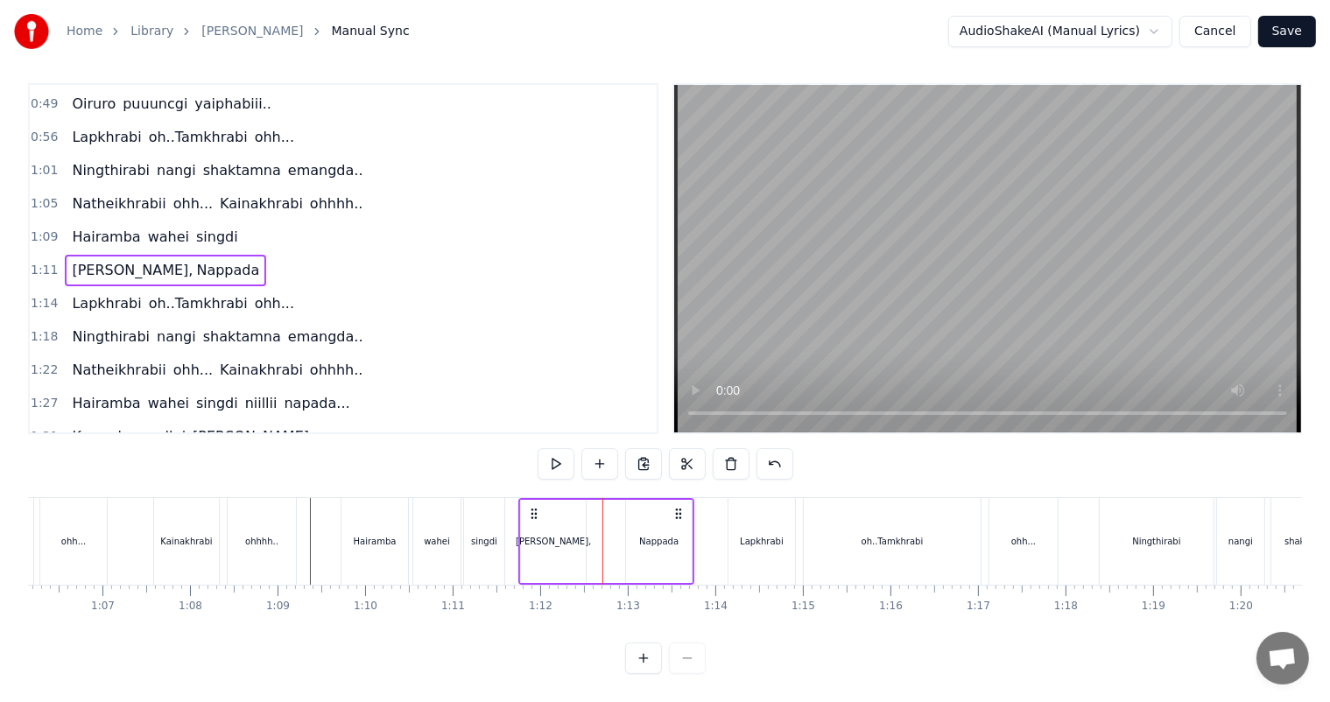
click at [650, 535] on div "Nappada" at bounding box center [658, 541] width 39 height 13
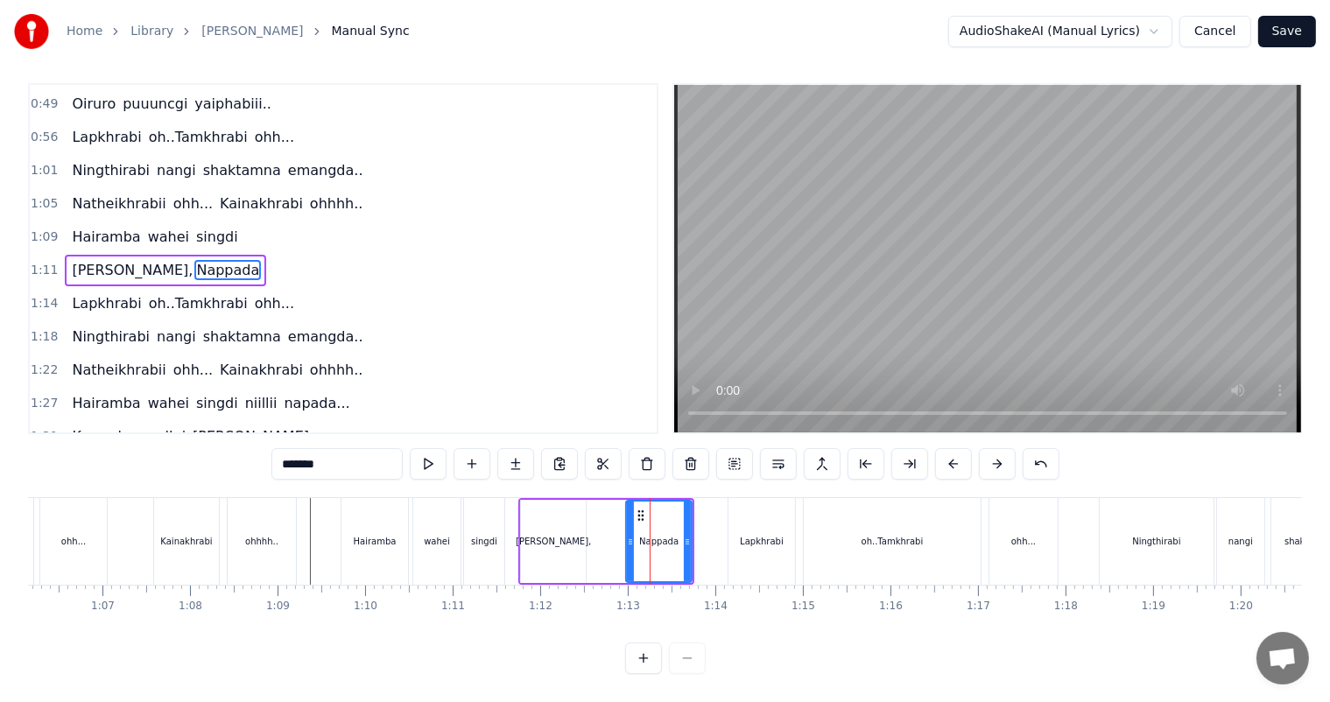
scroll to position [0, 0]
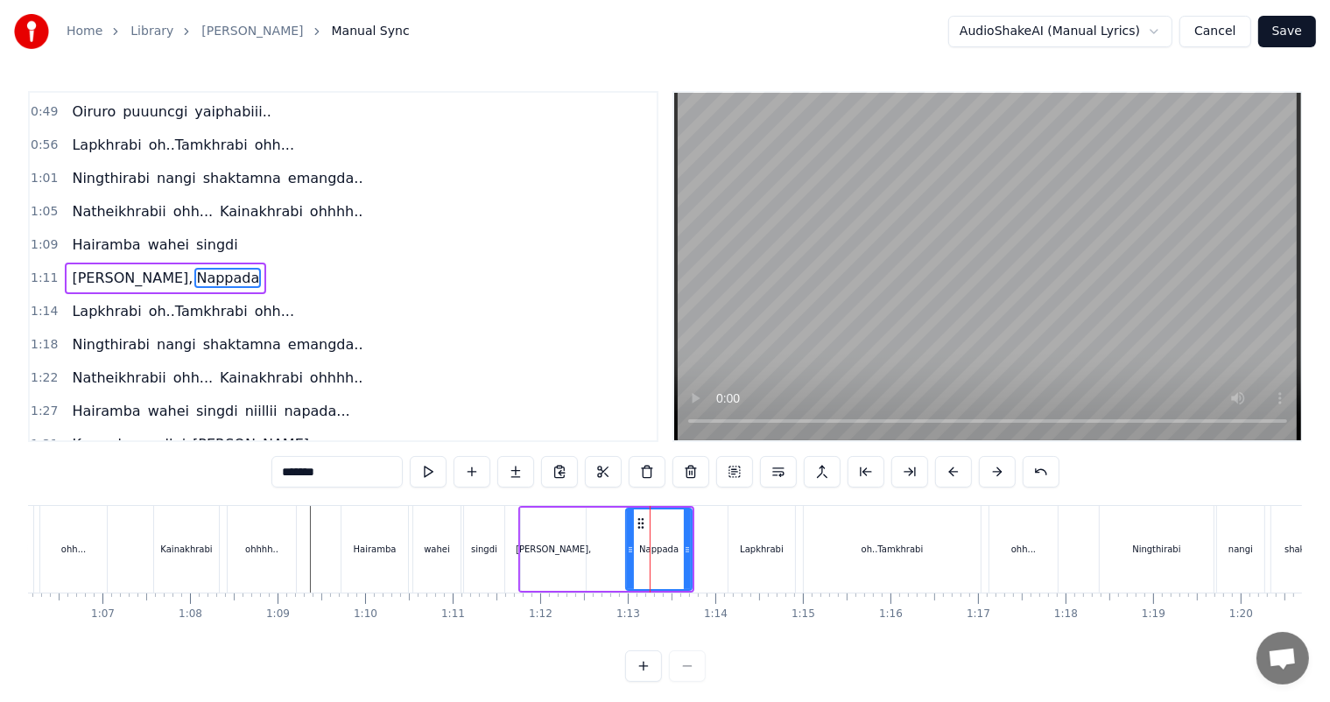
click at [650, 530] on div "Nappada" at bounding box center [659, 549] width 64 height 80
drag, startPoint x: 630, startPoint y: 546, endPoint x: 600, endPoint y: 548, distance: 29.8
click at [600, 548] on icon at bounding box center [600, 550] width 7 height 14
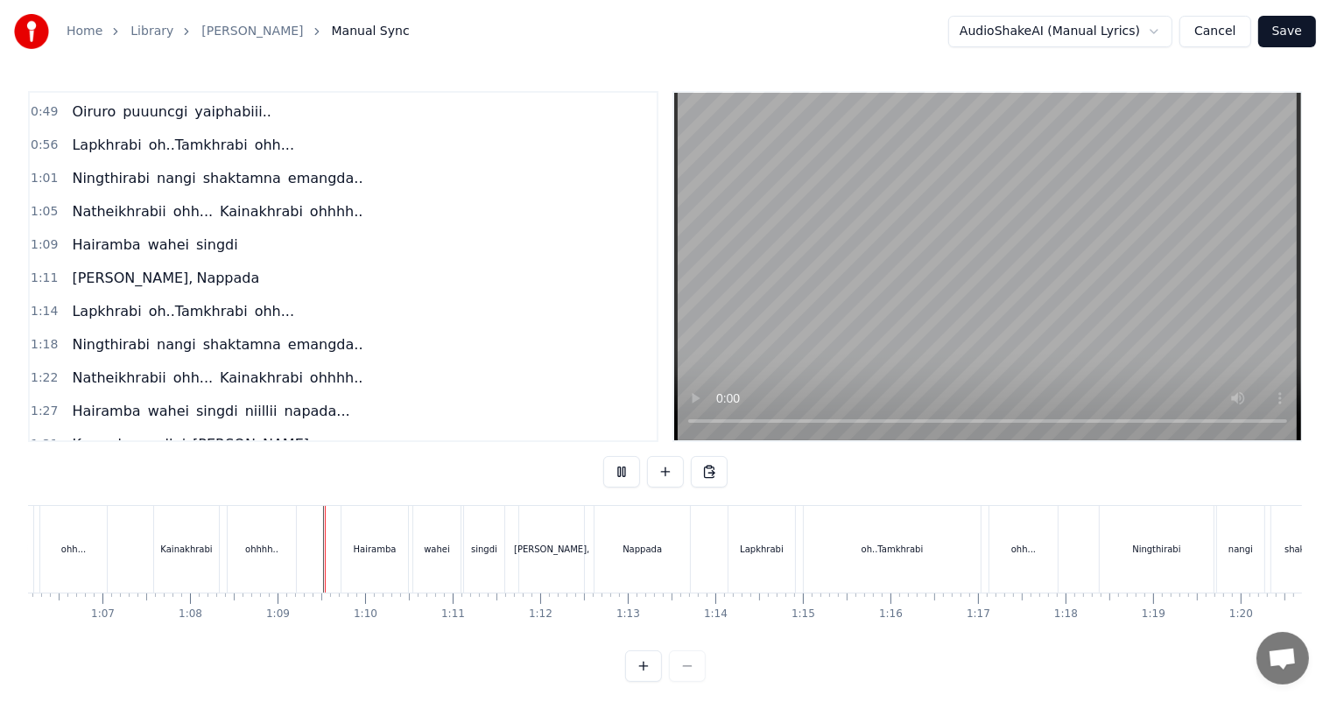
scroll to position [23, 0]
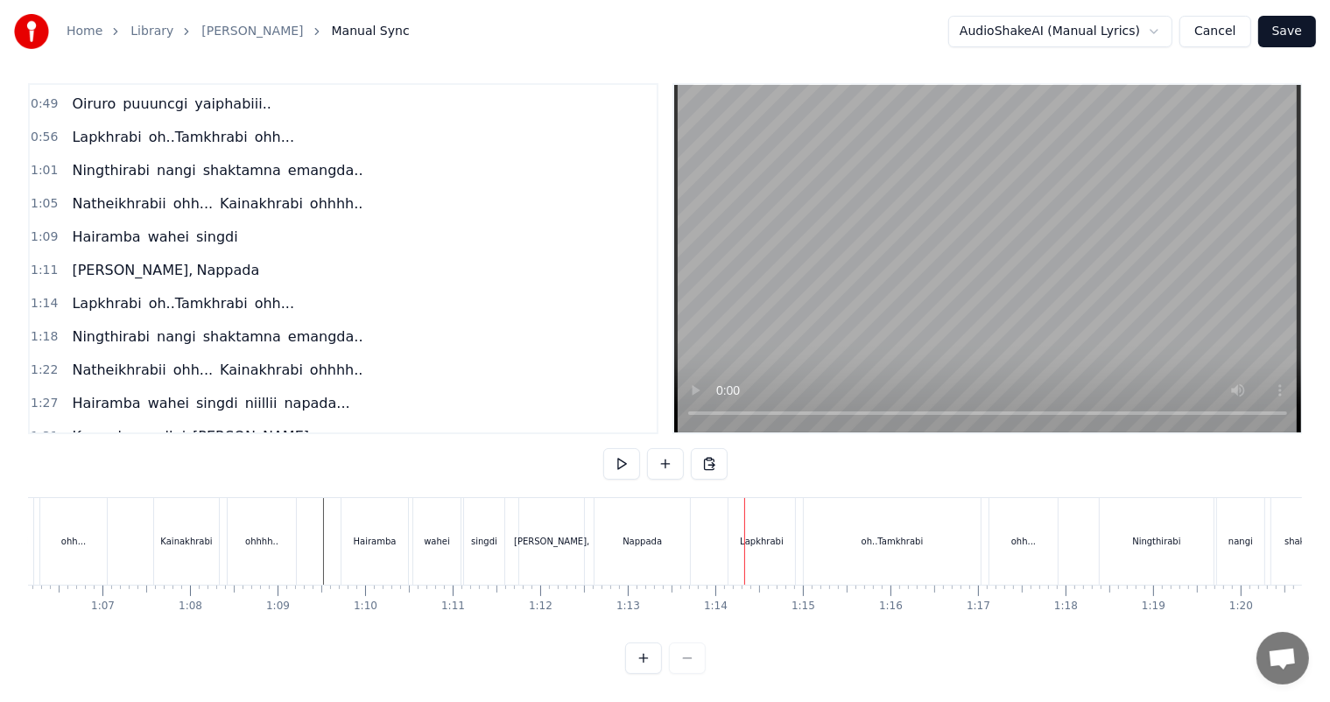
click at [664, 522] on div "Nappada" at bounding box center [641, 541] width 95 height 87
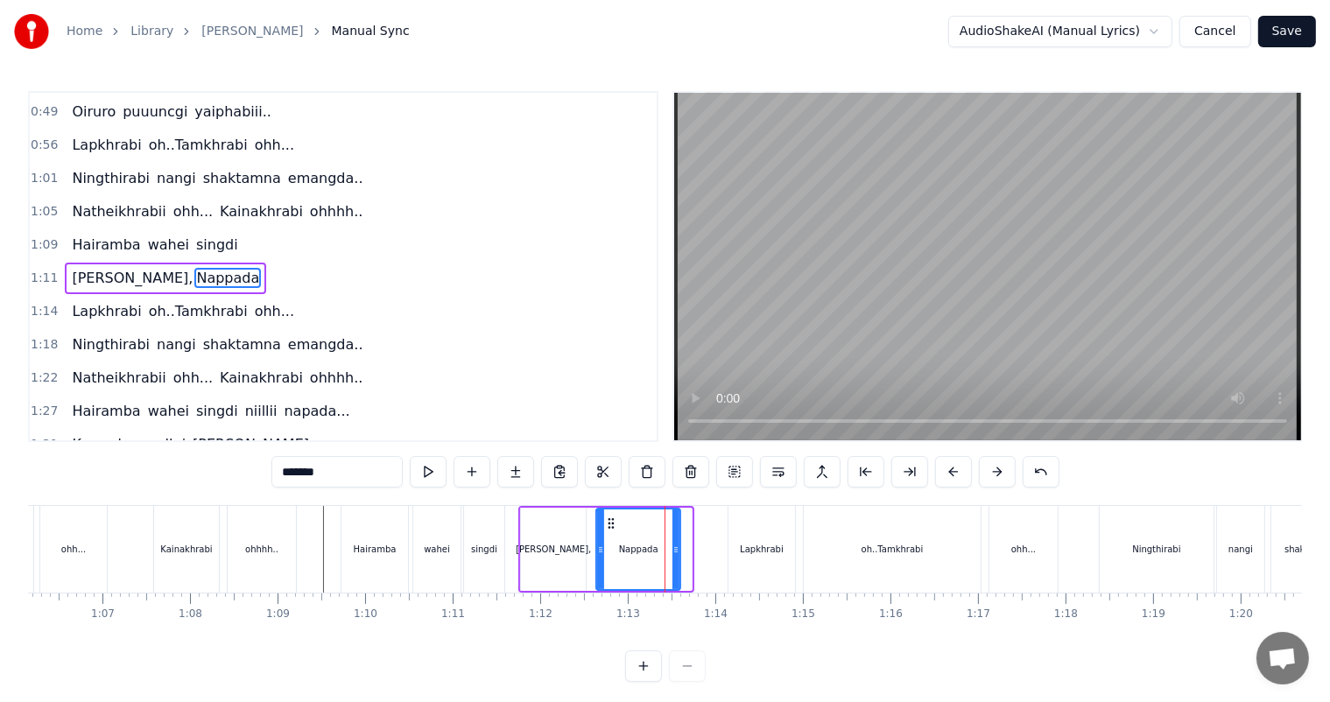
drag, startPoint x: 690, startPoint y: 546, endPoint x: 677, endPoint y: 546, distance: 13.1
click at [677, 546] on icon at bounding box center [675, 550] width 7 height 14
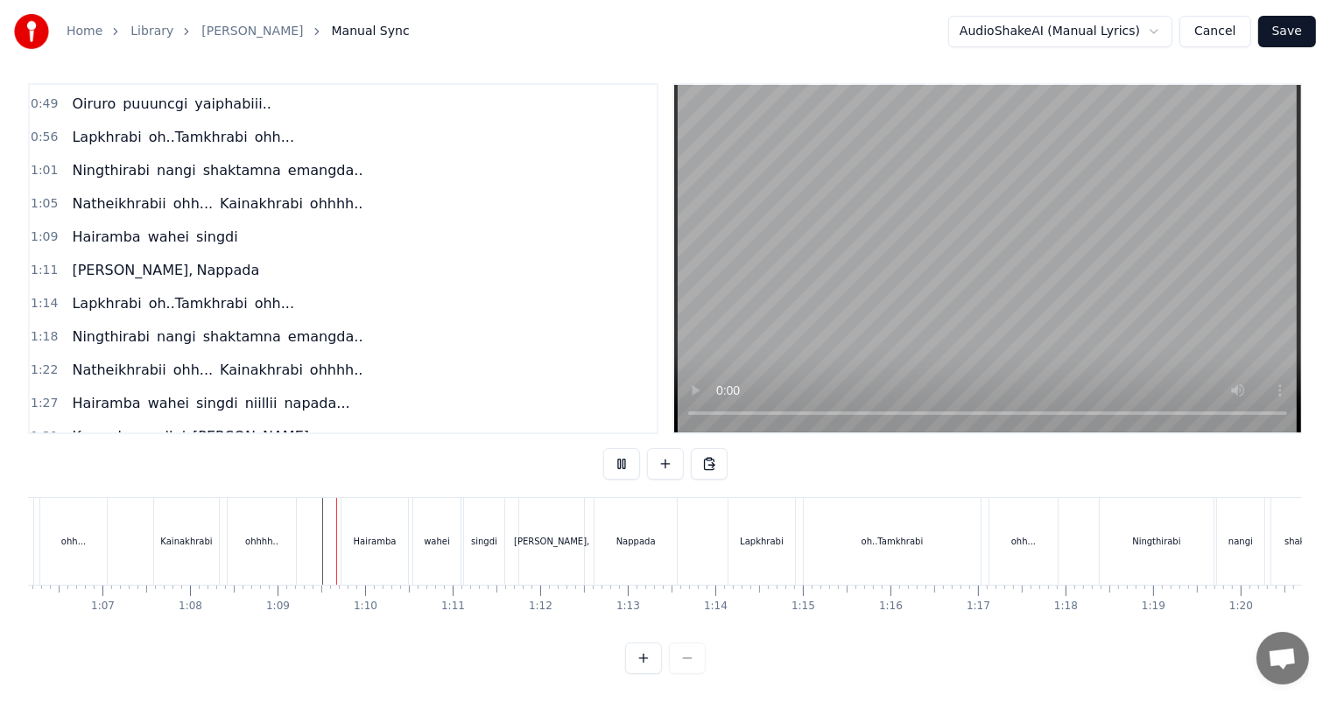
scroll to position [23, 0]
click at [763, 537] on div "Lapkhrabi" at bounding box center [761, 541] width 67 height 87
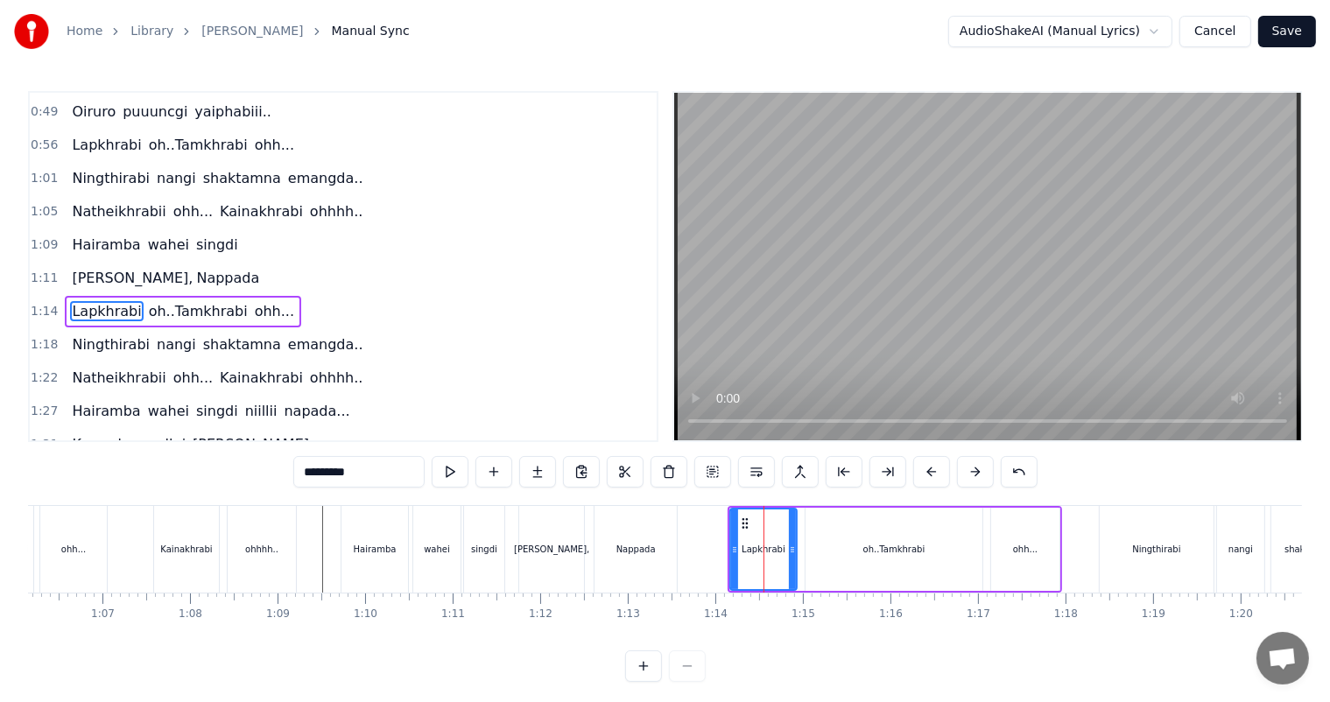
scroll to position [196, 0]
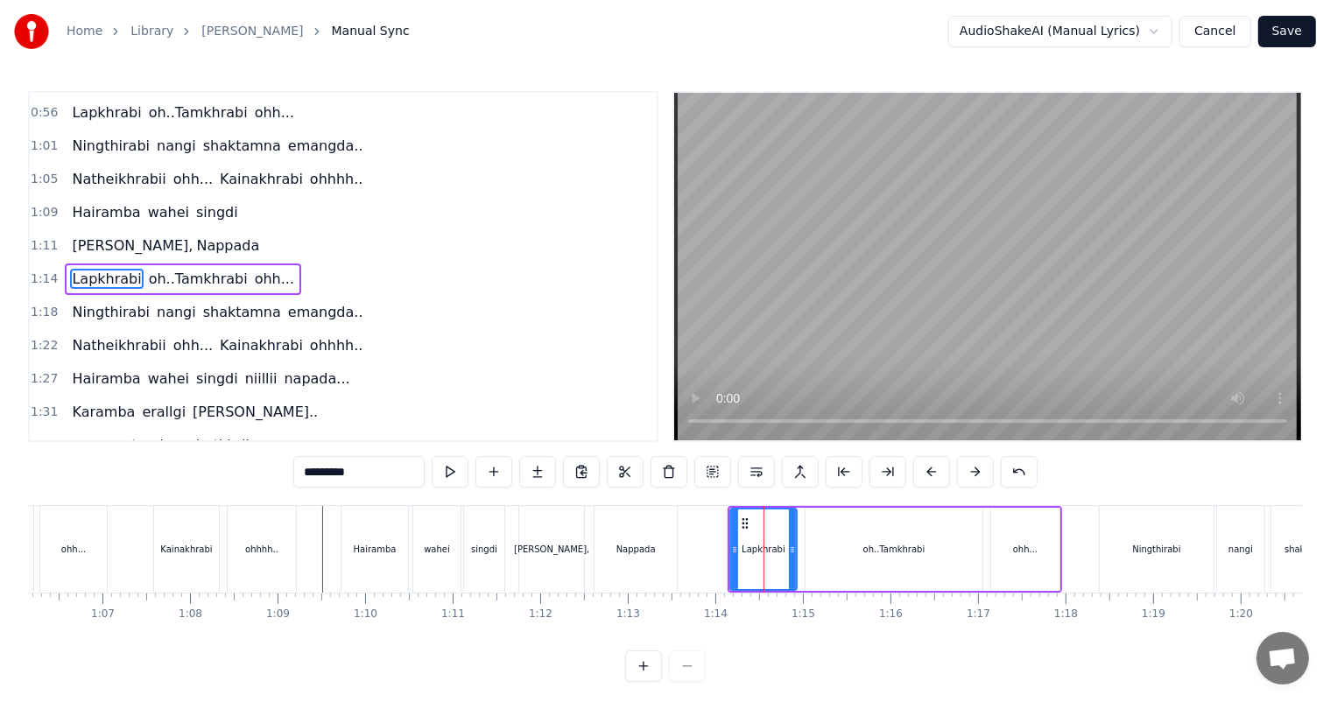
click at [881, 562] on div "oh..Tamkhrabi" at bounding box center [893, 549] width 177 height 83
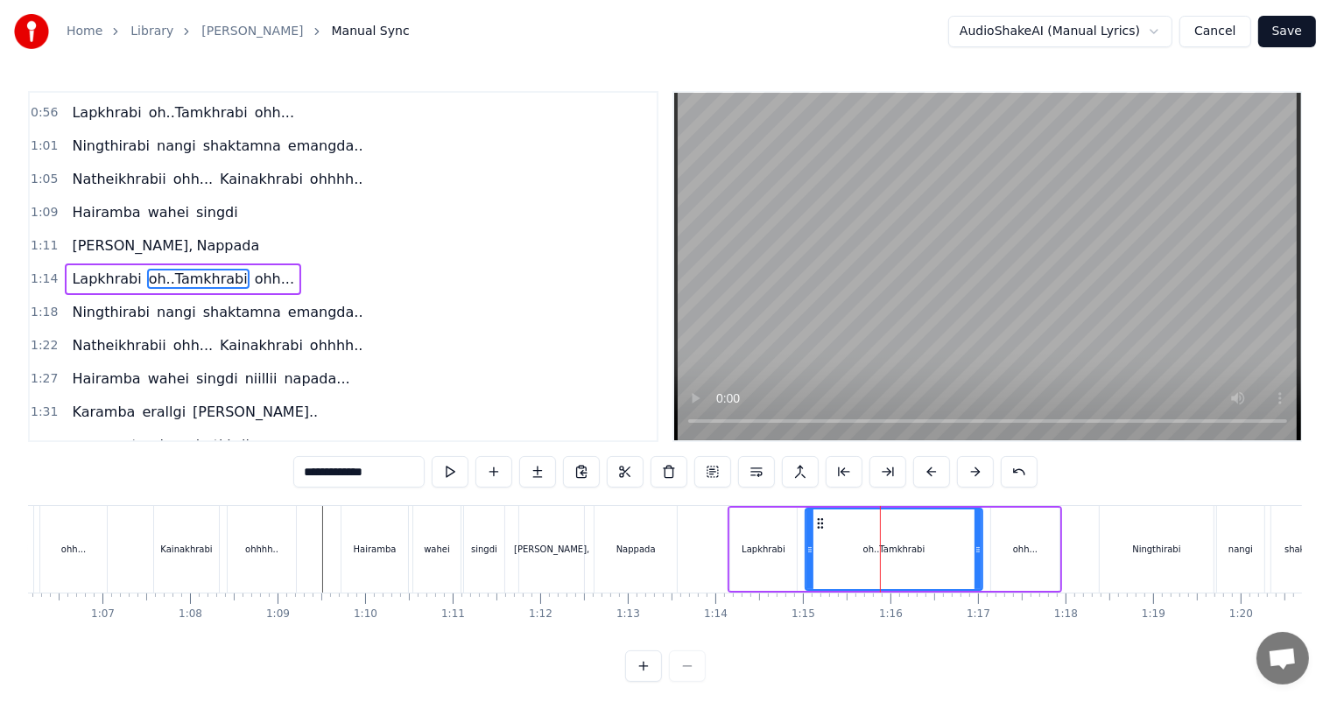
click at [764, 555] on div "Lapkhrabi" at bounding box center [763, 549] width 44 height 13
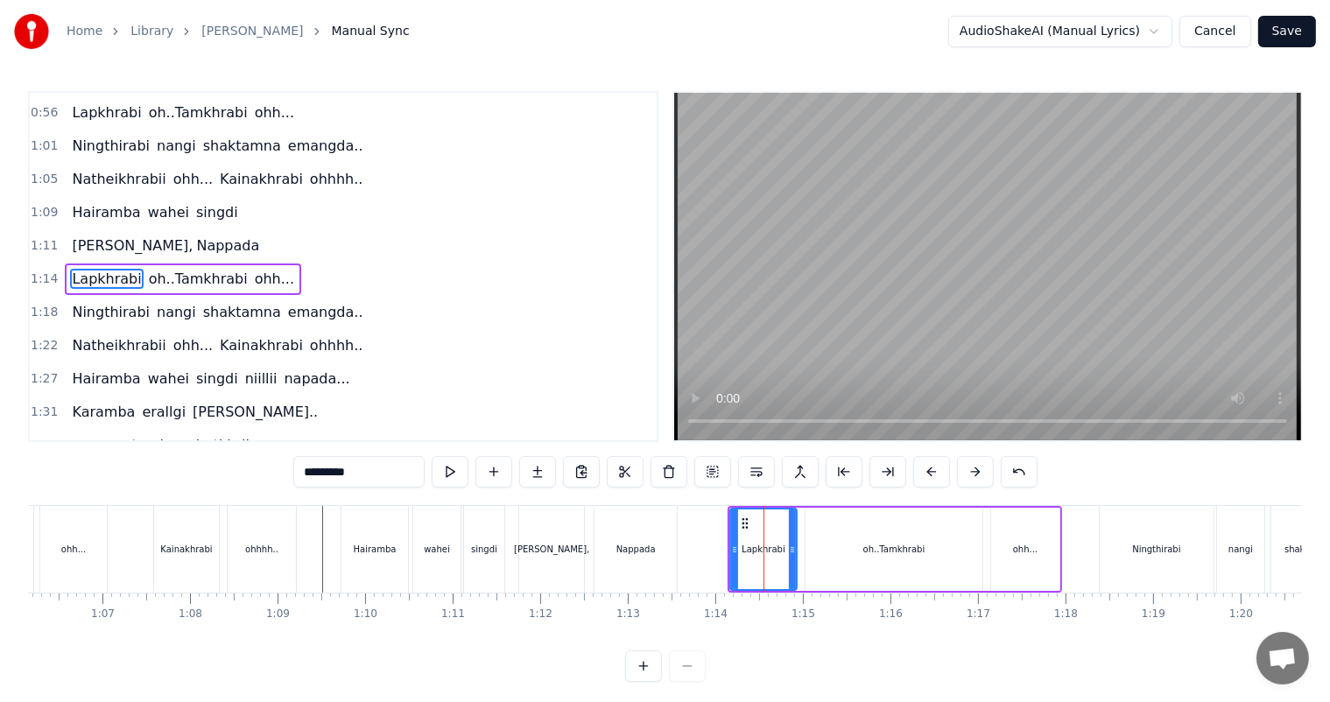
click at [855, 549] on div "oh..Tamkhrabi" at bounding box center [893, 549] width 177 height 83
type input "**********"
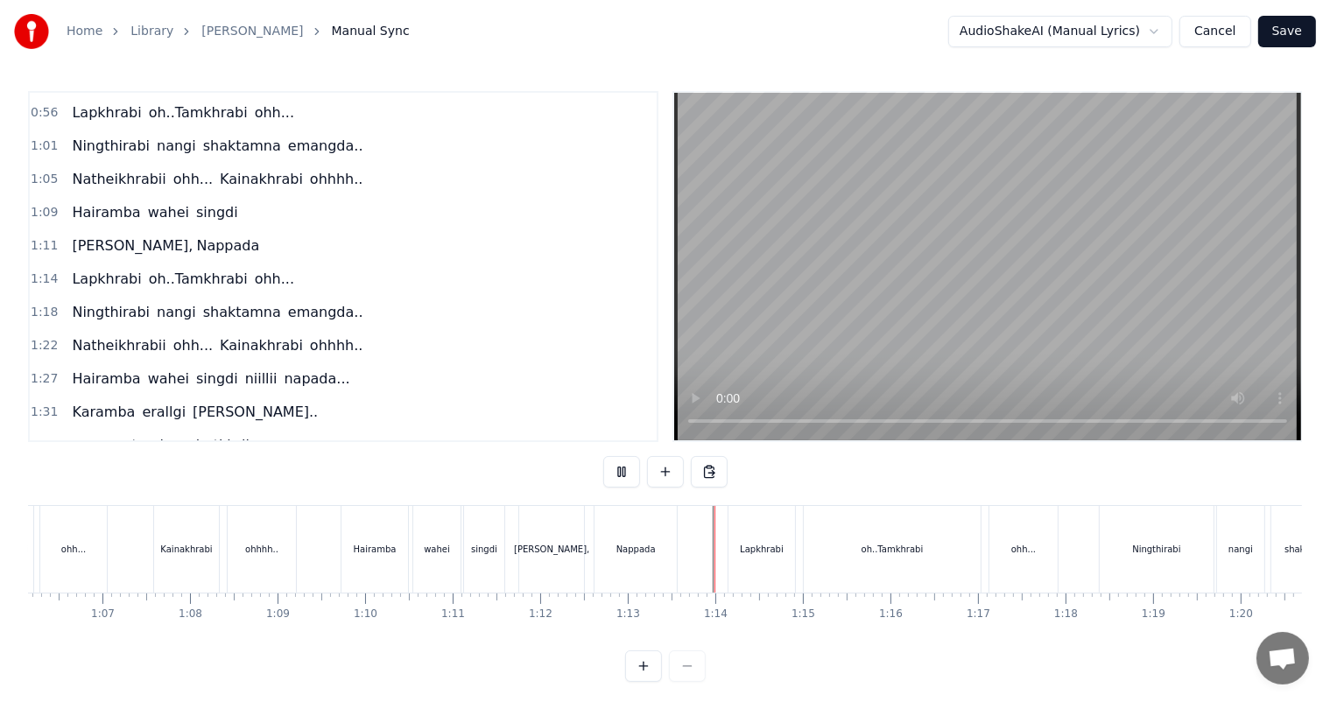
scroll to position [23, 0]
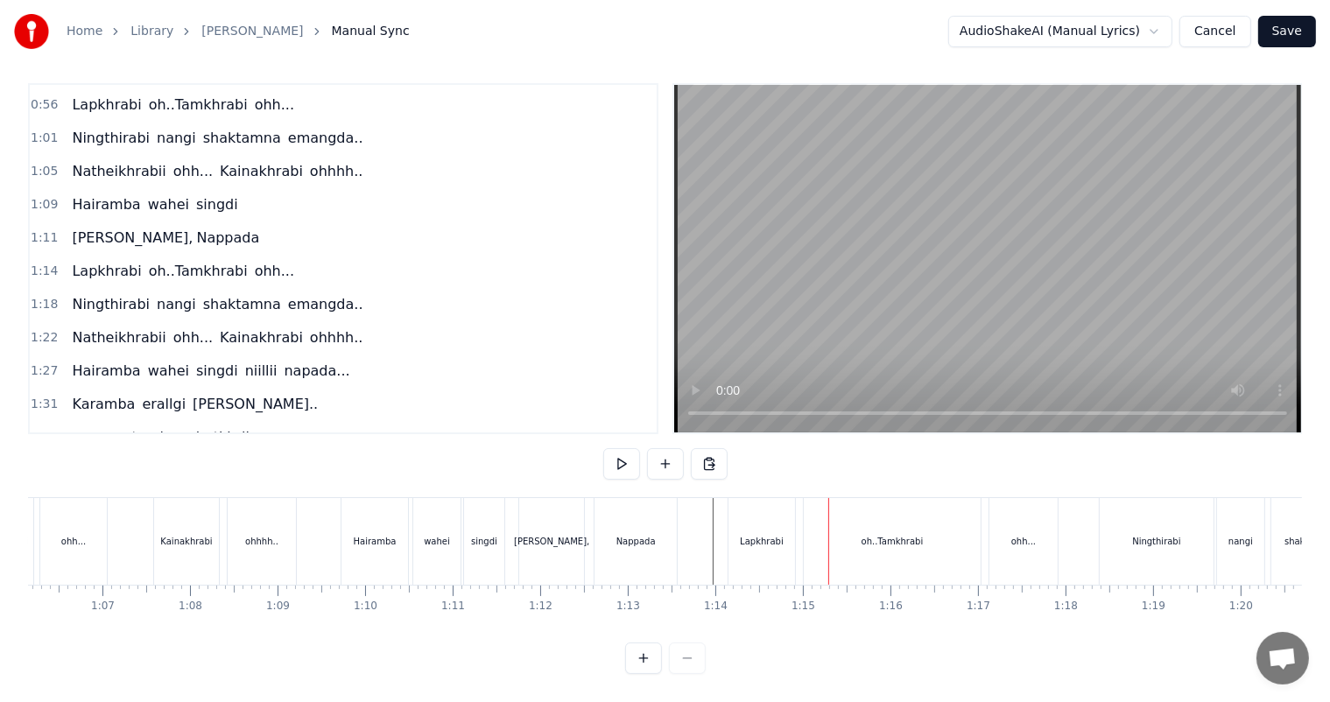
click at [865, 537] on div "oh..Tamkhrabi" at bounding box center [892, 541] width 177 height 87
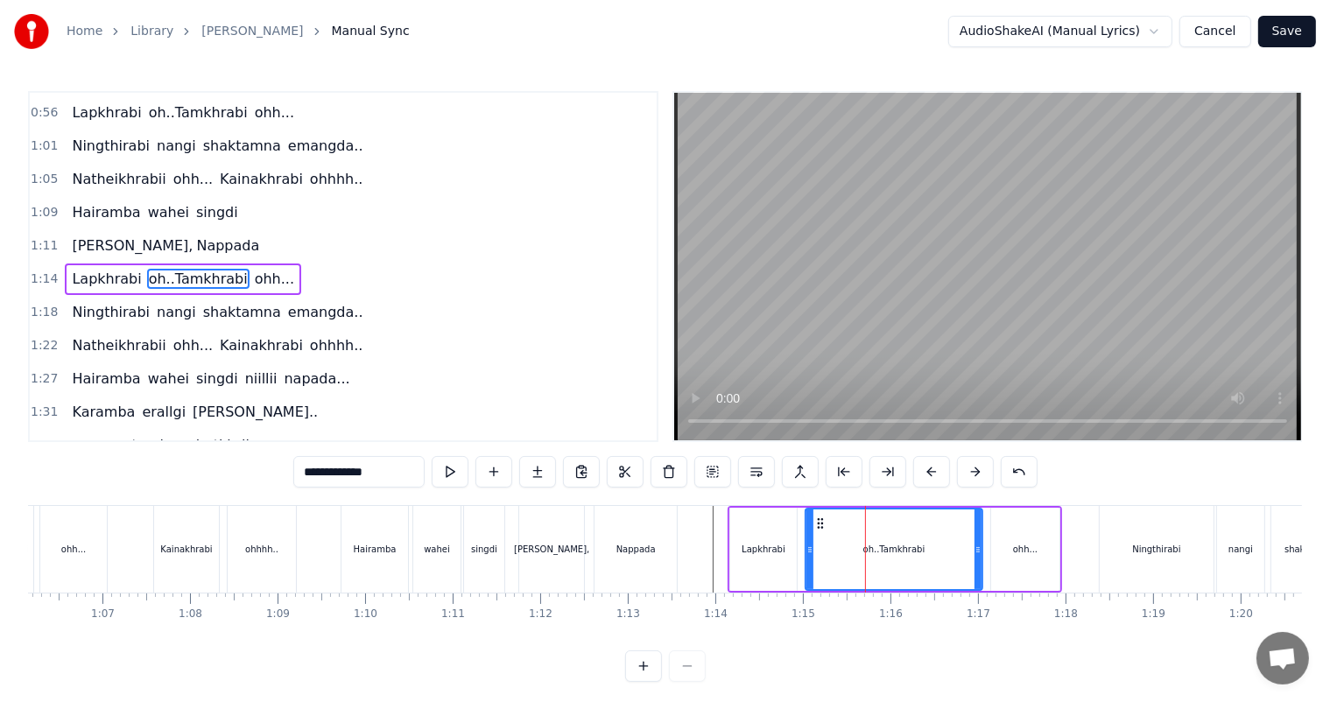
click at [768, 546] on div "Lapkhrabi" at bounding box center [763, 549] width 44 height 13
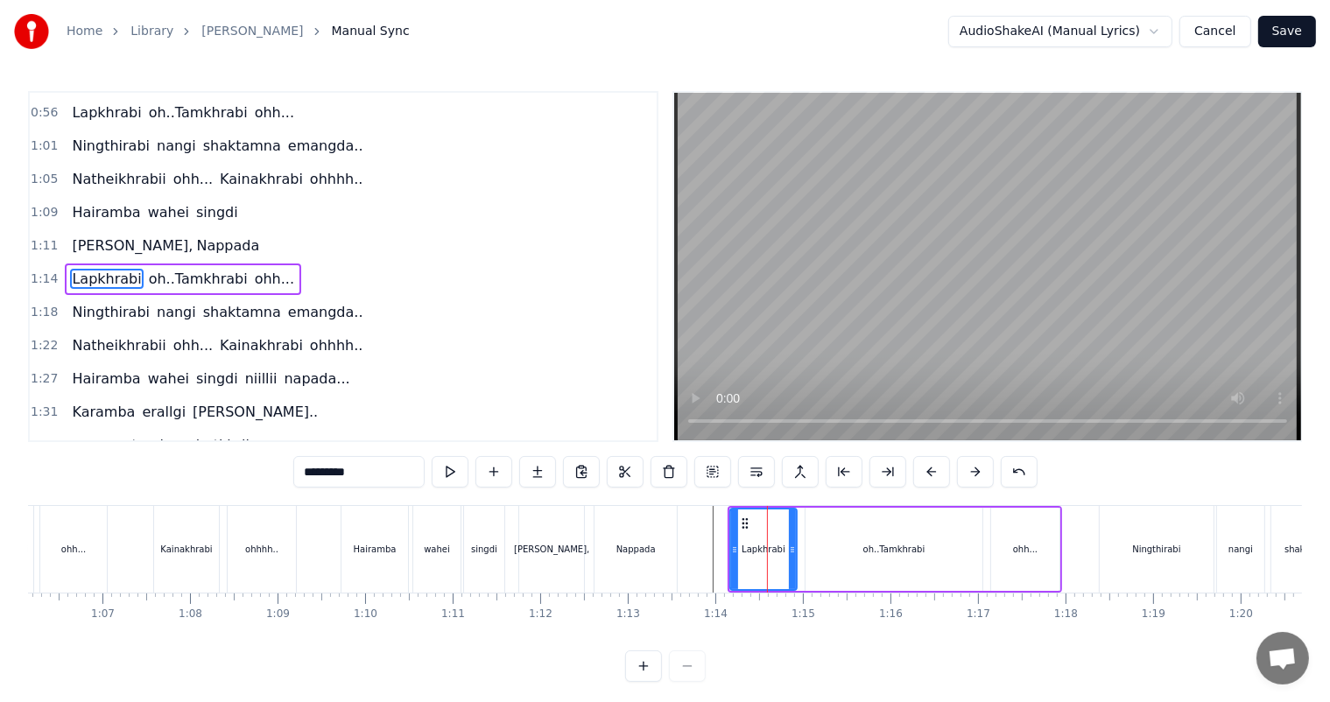
click at [774, 551] on div "Lapkhrabi" at bounding box center [763, 549] width 44 height 13
click at [389, 470] on input "*********" at bounding box center [358, 472] width 131 height 32
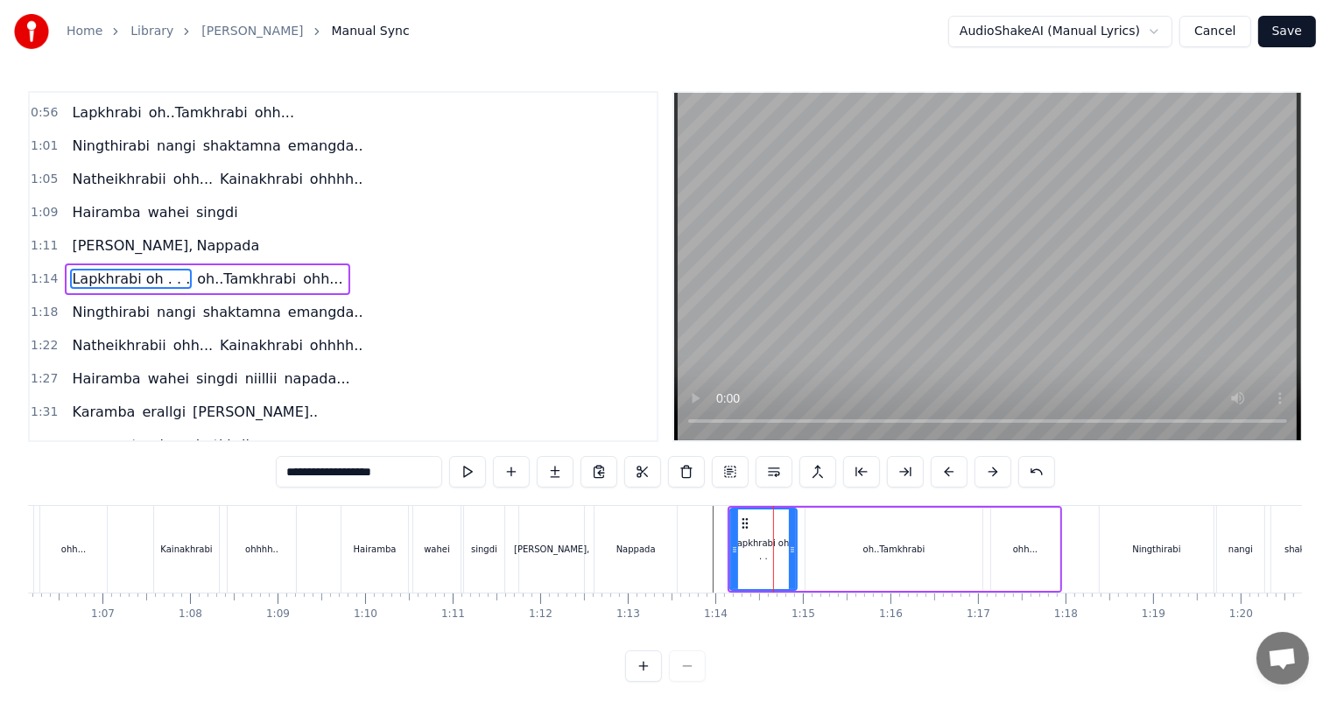
click at [877, 572] on div "oh..Tamkhrabi" at bounding box center [893, 549] width 177 height 83
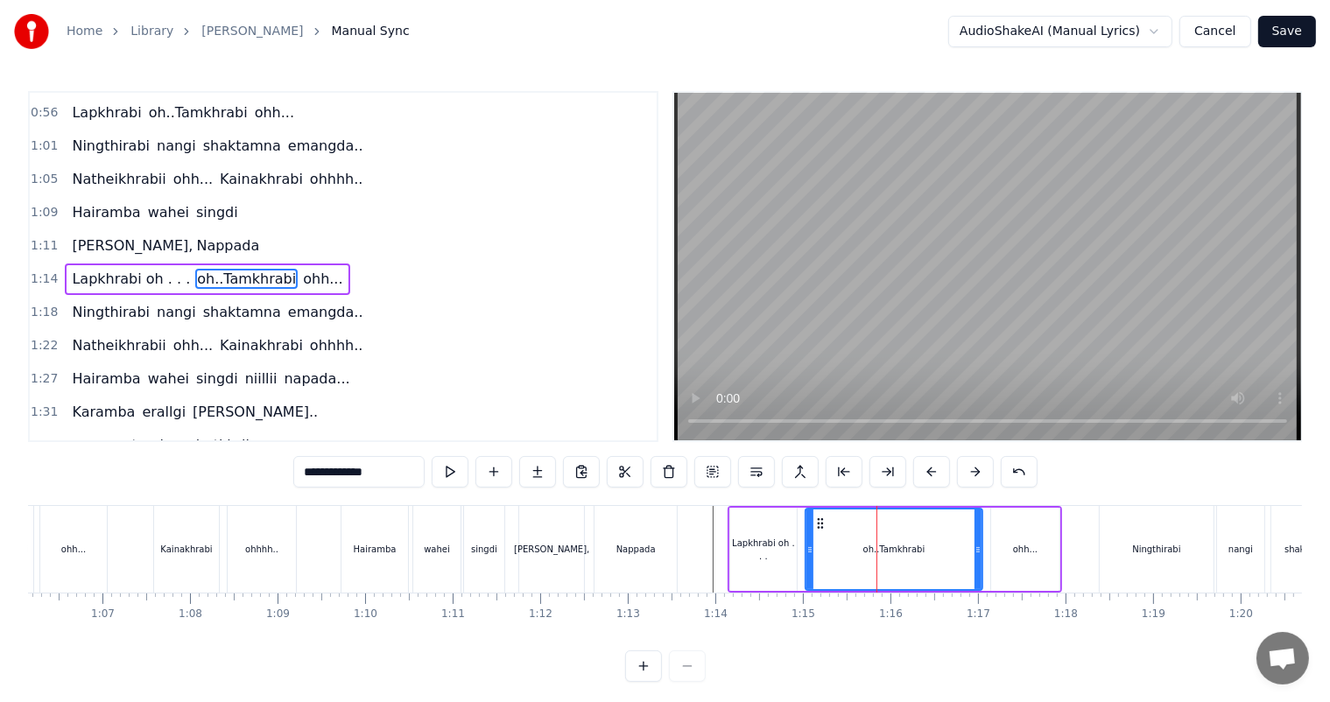
drag, startPoint x: 327, startPoint y: 471, endPoint x: 291, endPoint y: 471, distance: 36.8
click at [291, 471] on div "0:27 Thawai gi thawai makni 0:31 khallambi nangdi.. 0:34 [PERSON_NAME] puncgi y…" at bounding box center [665, 386] width 1274 height 591
type input "*********"
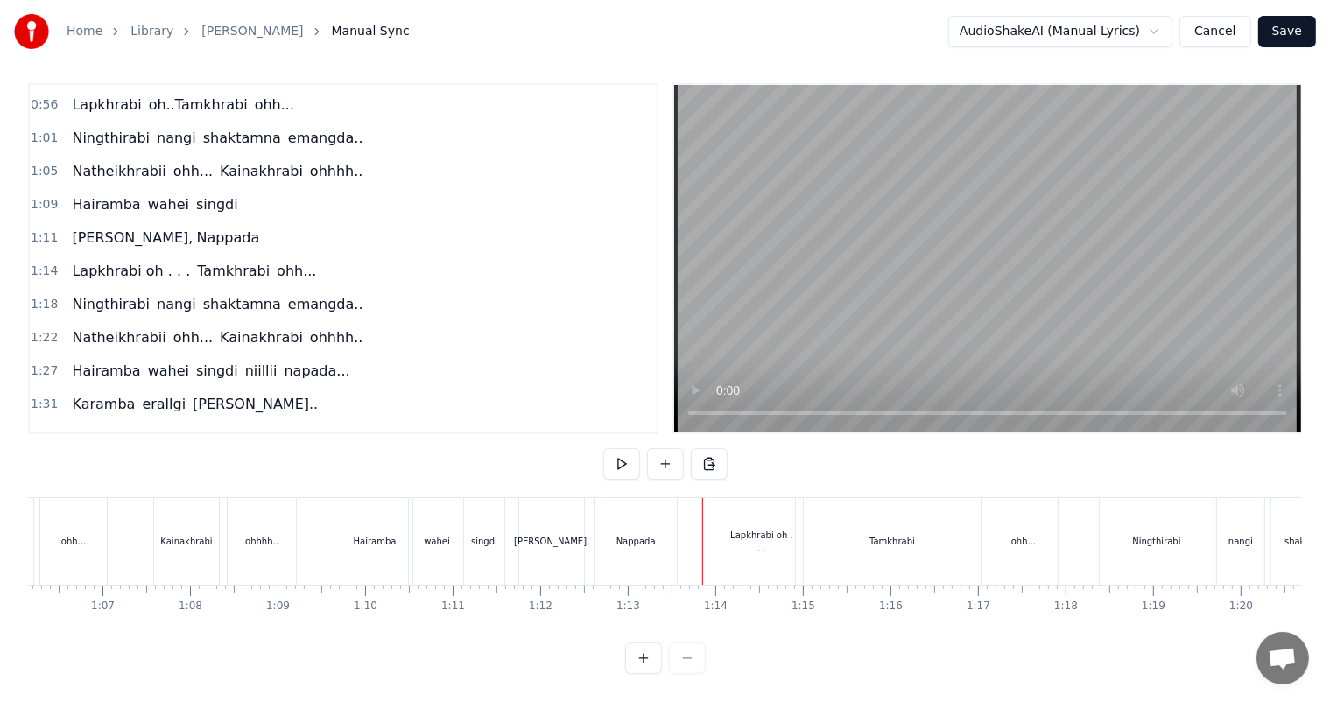
scroll to position [23, 0]
click at [882, 535] on div "Tamkhrabi" at bounding box center [892, 541] width 46 height 13
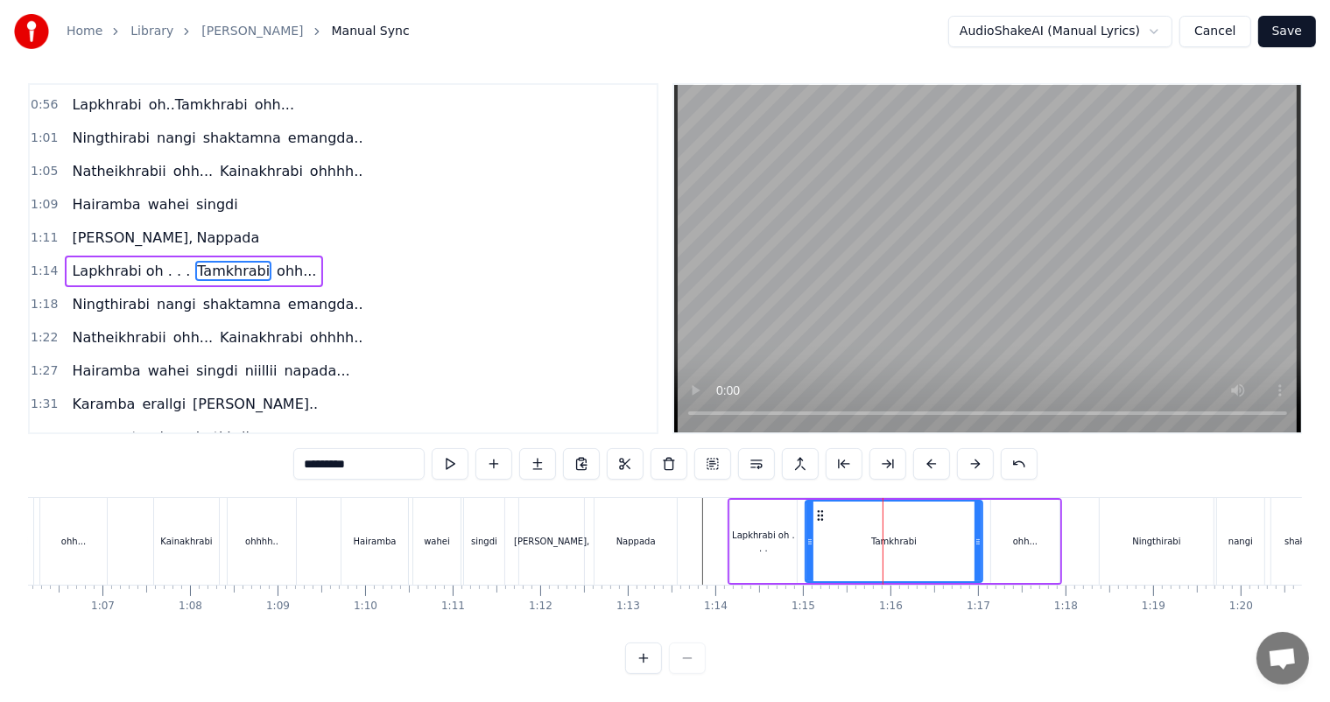
scroll to position [0, 0]
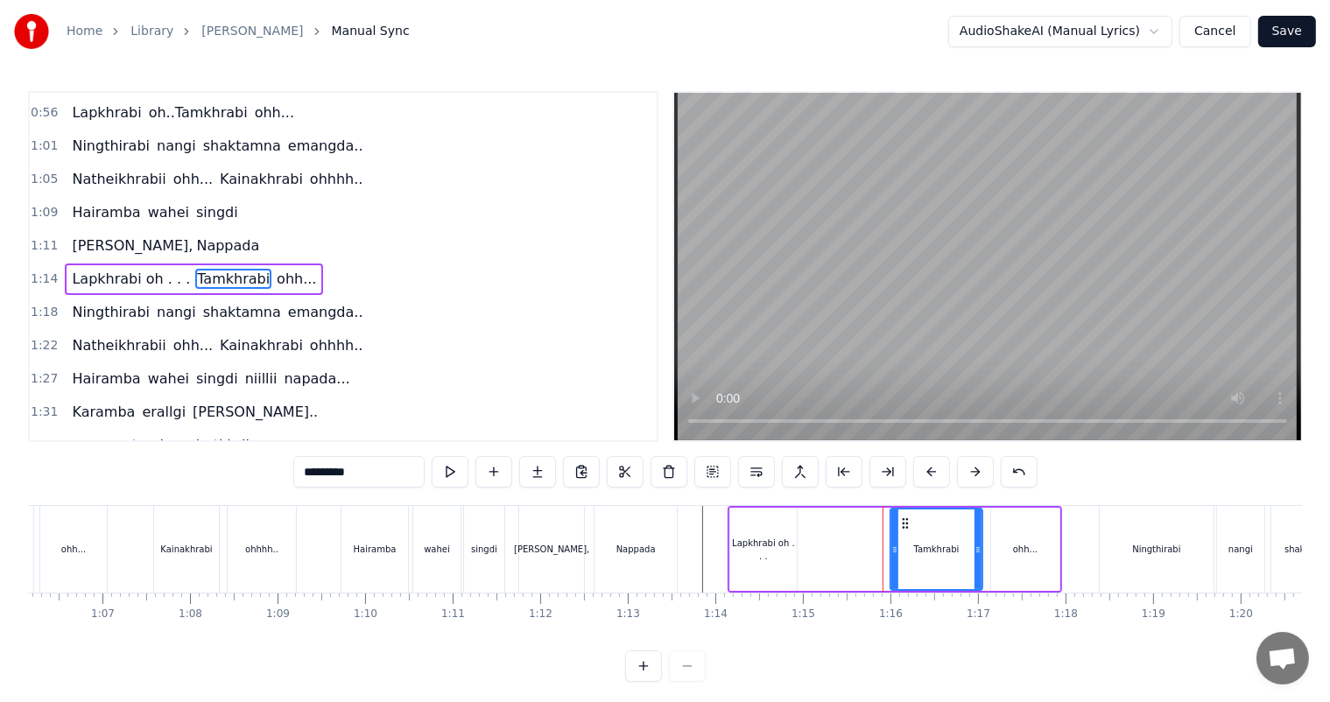
drag, startPoint x: 805, startPoint y: 548, endPoint x: 890, endPoint y: 550, distance: 84.9
click at [891, 550] on icon at bounding box center [894, 550] width 7 height 14
click at [778, 549] on div "Lapkhrabi oh . . ." at bounding box center [763, 550] width 67 height 26
type input "**********"
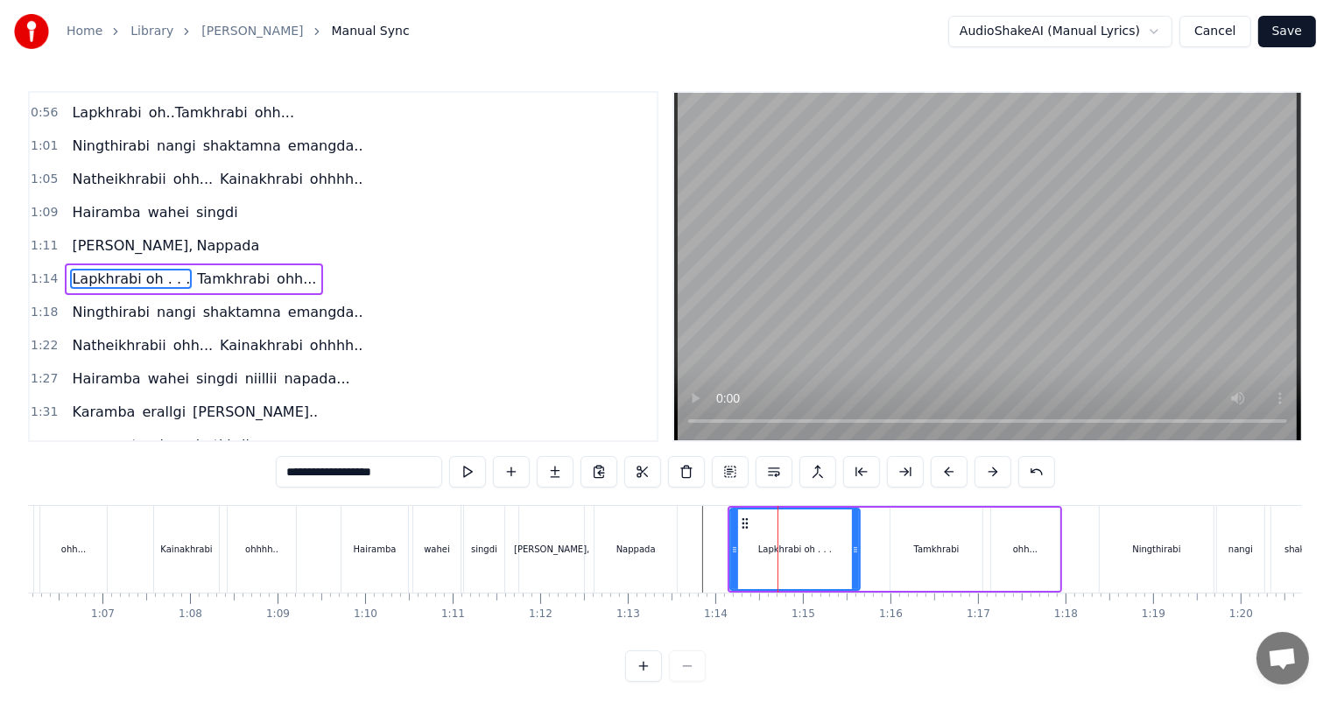
drag, startPoint x: 795, startPoint y: 551, endPoint x: 858, endPoint y: 553, distance: 63.0
click at [858, 553] on icon at bounding box center [855, 550] width 7 height 14
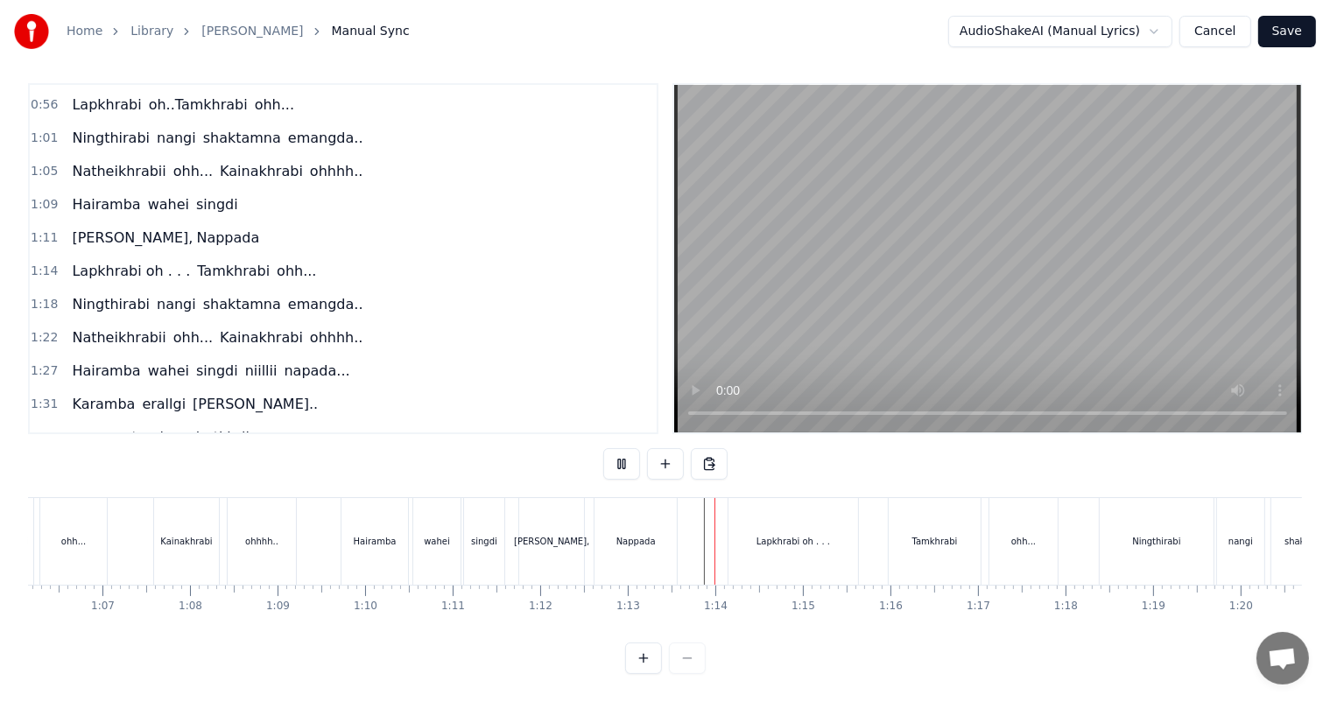
scroll to position [23, 0]
click at [843, 526] on div "Lapkhrabi oh . . ." at bounding box center [793, 541] width 130 height 87
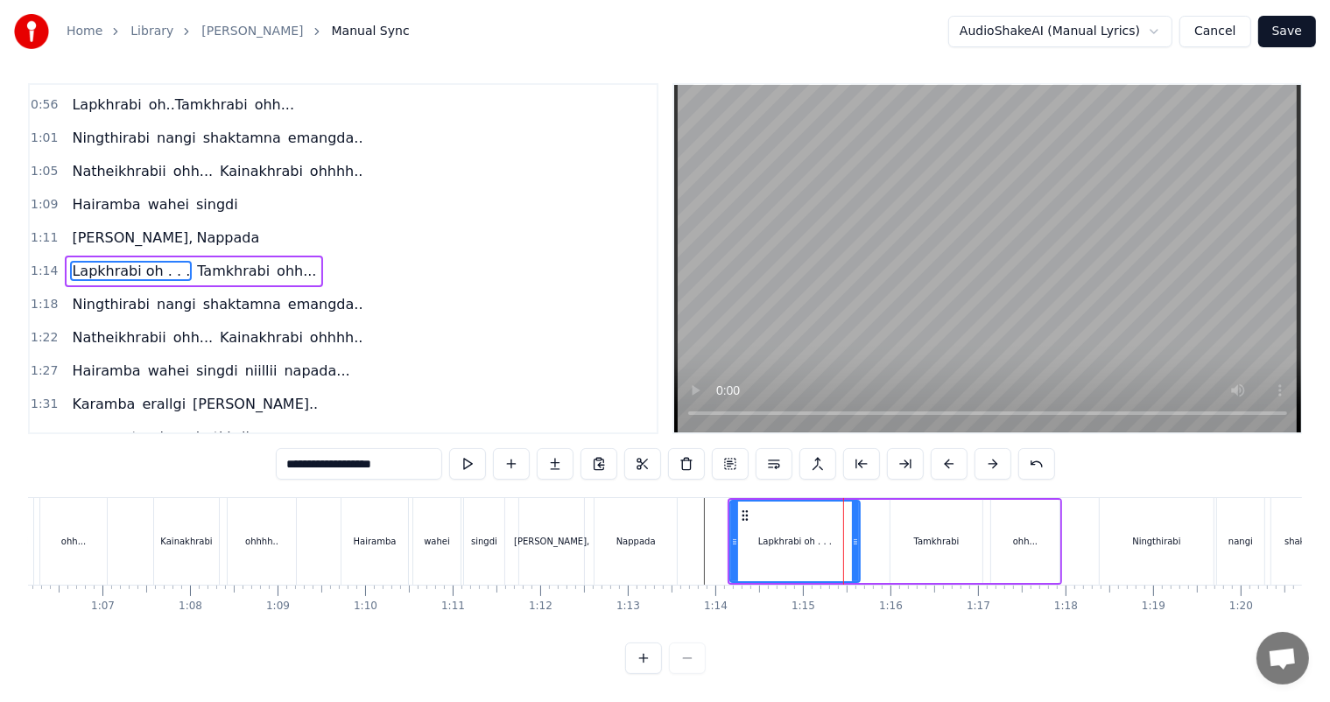
scroll to position [0, 0]
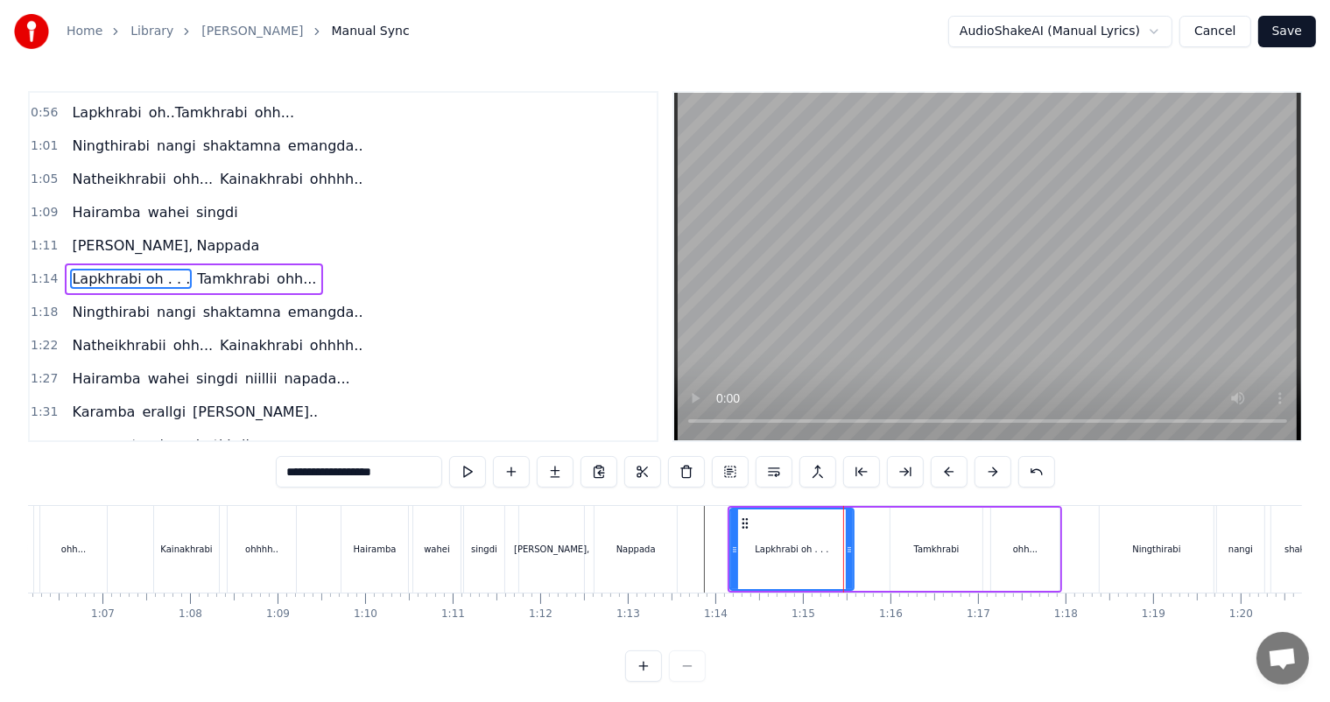
drag, startPoint x: 855, startPoint y: 553, endPoint x: 775, endPoint y: 552, distance: 80.5
click at [847, 552] on icon at bounding box center [849, 550] width 7 height 14
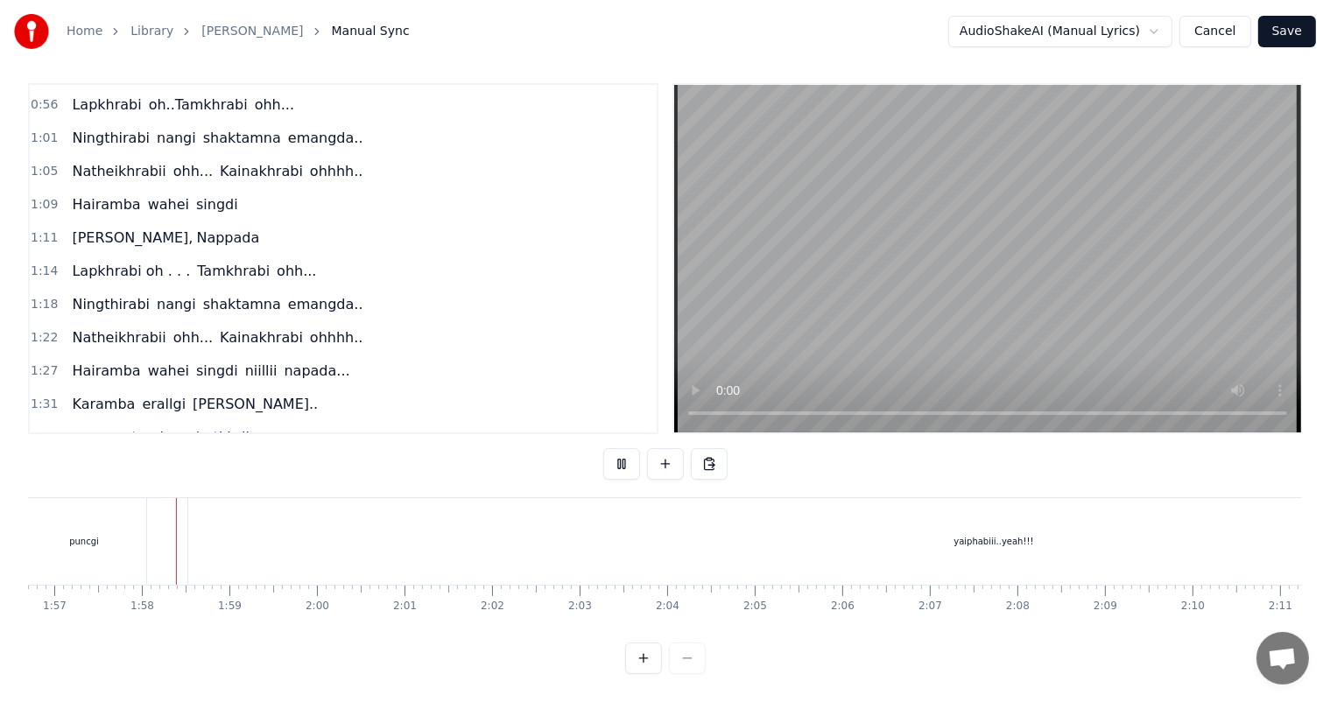
scroll to position [0, 10227]
click at [688, 658] on div at bounding box center [665, 658] width 81 height 32
click at [866, 523] on div "yaiphabiii..yeah!!!" at bounding box center [981, 541] width 1611 height 87
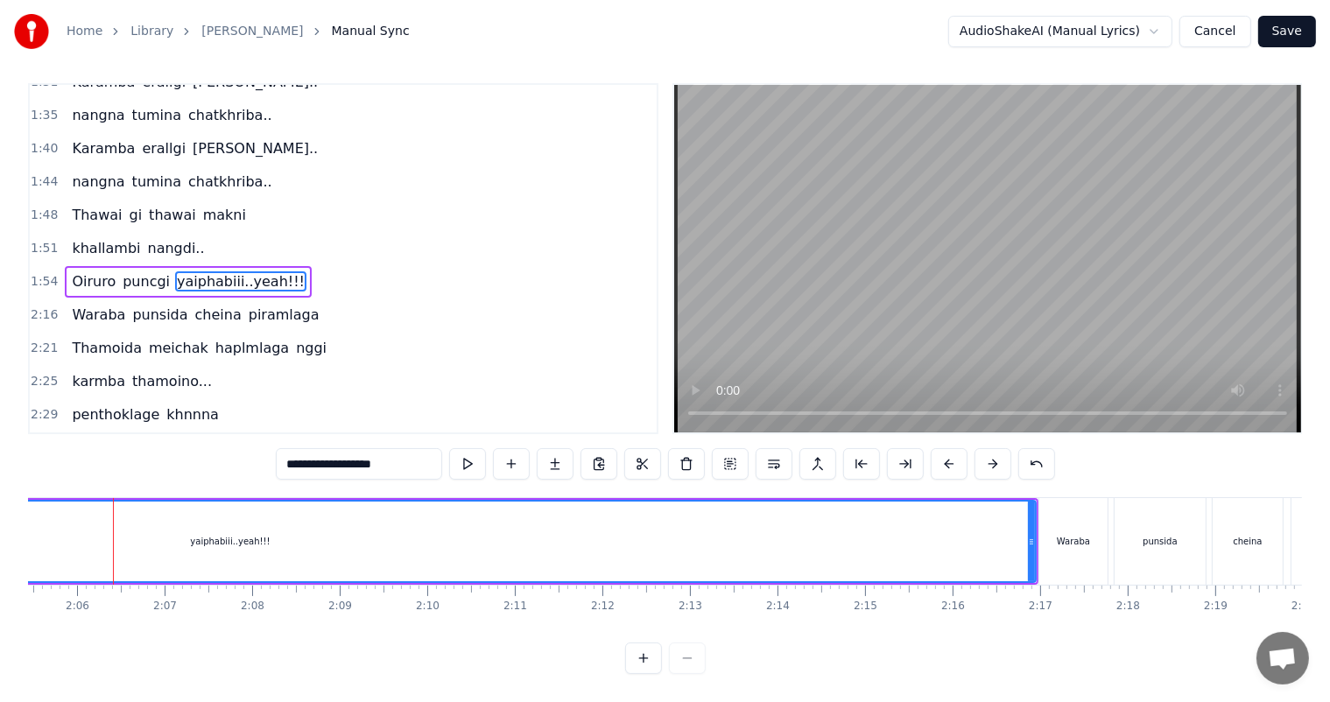
scroll to position [0, 10872]
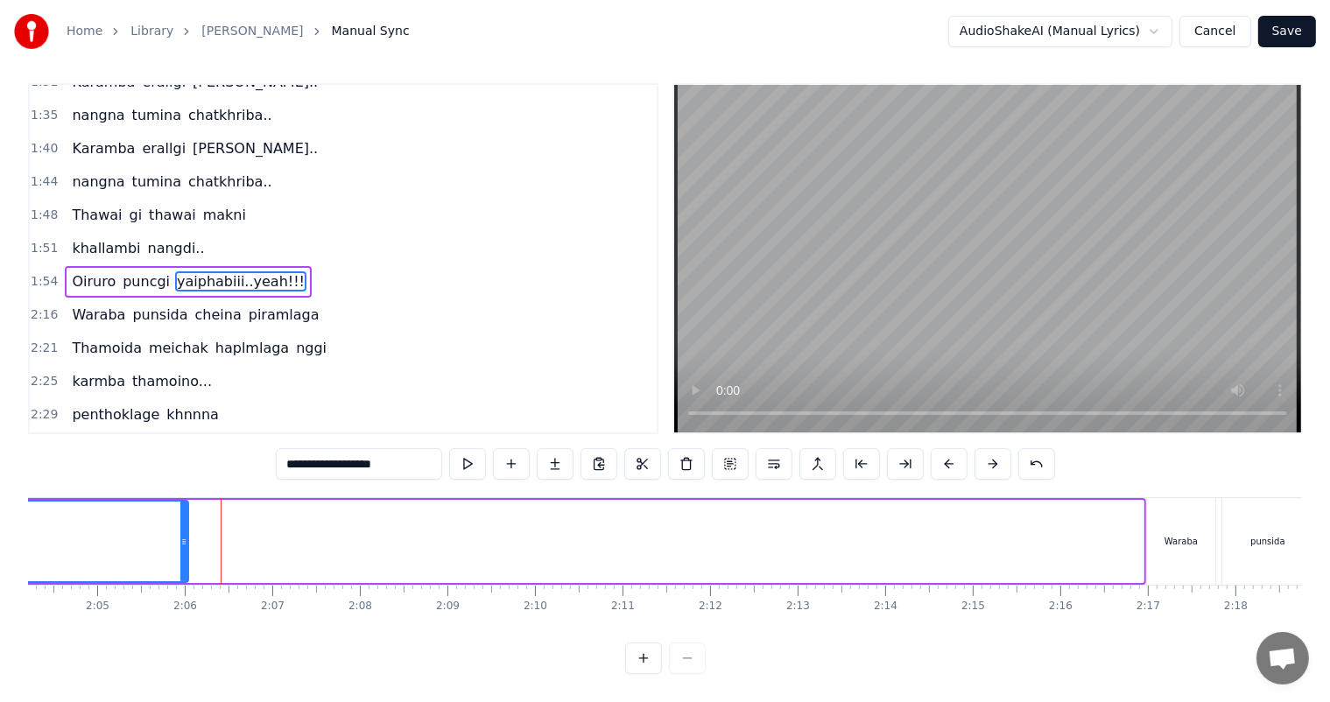
drag, startPoint x: 1135, startPoint y: 527, endPoint x: 180, endPoint y: 550, distance: 955.2
click at [180, 550] on div at bounding box center [183, 542] width 7 height 80
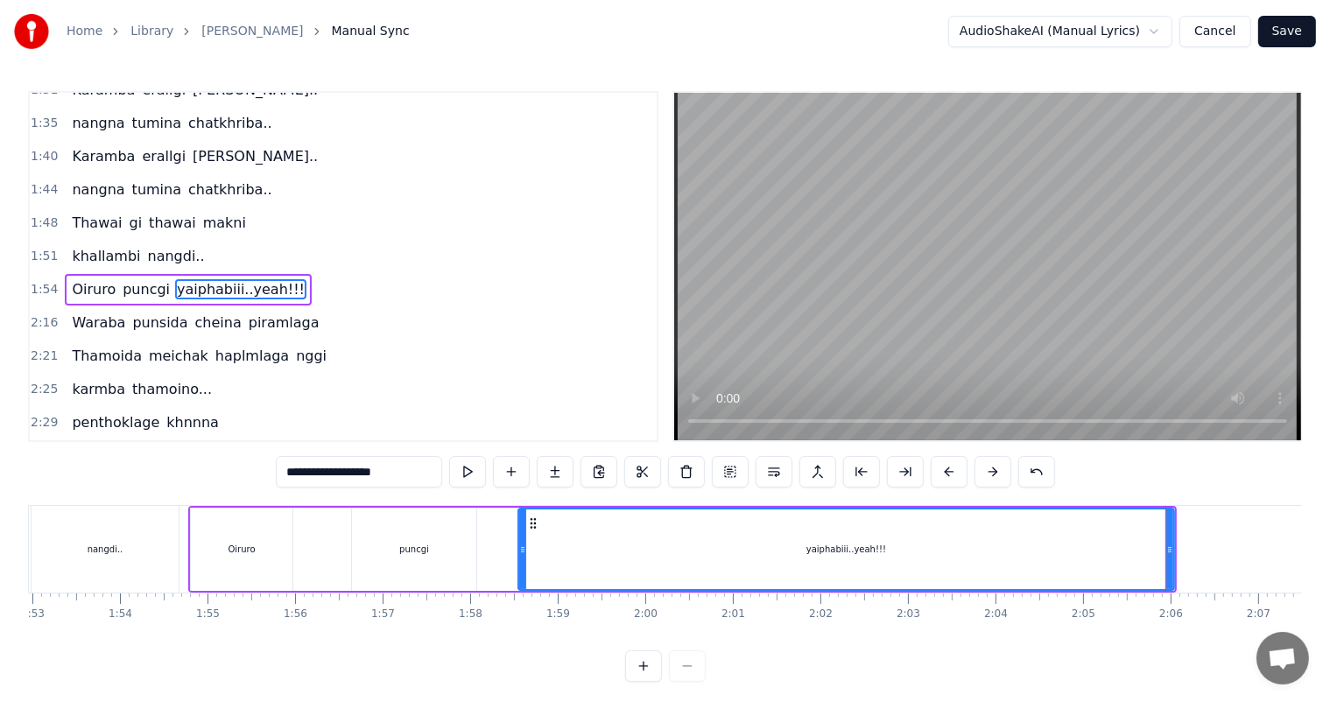
scroll to position [0, 9993]
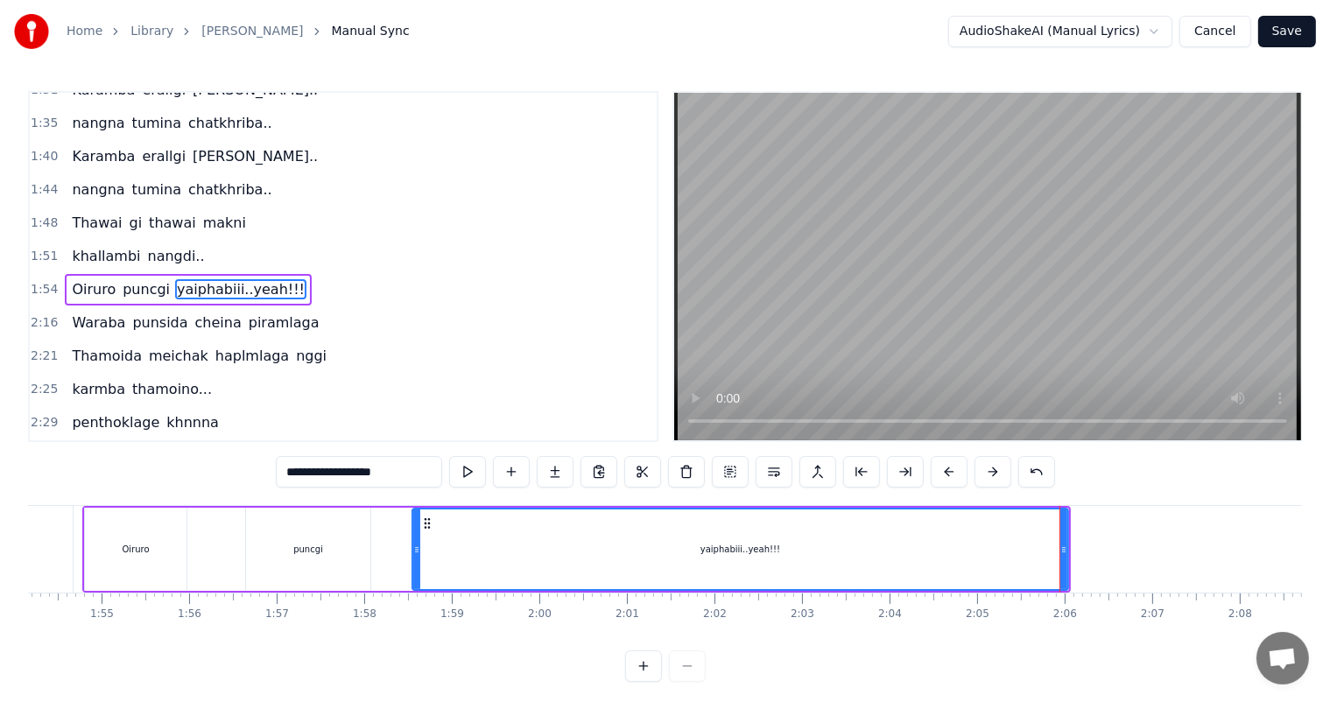
type input "********"
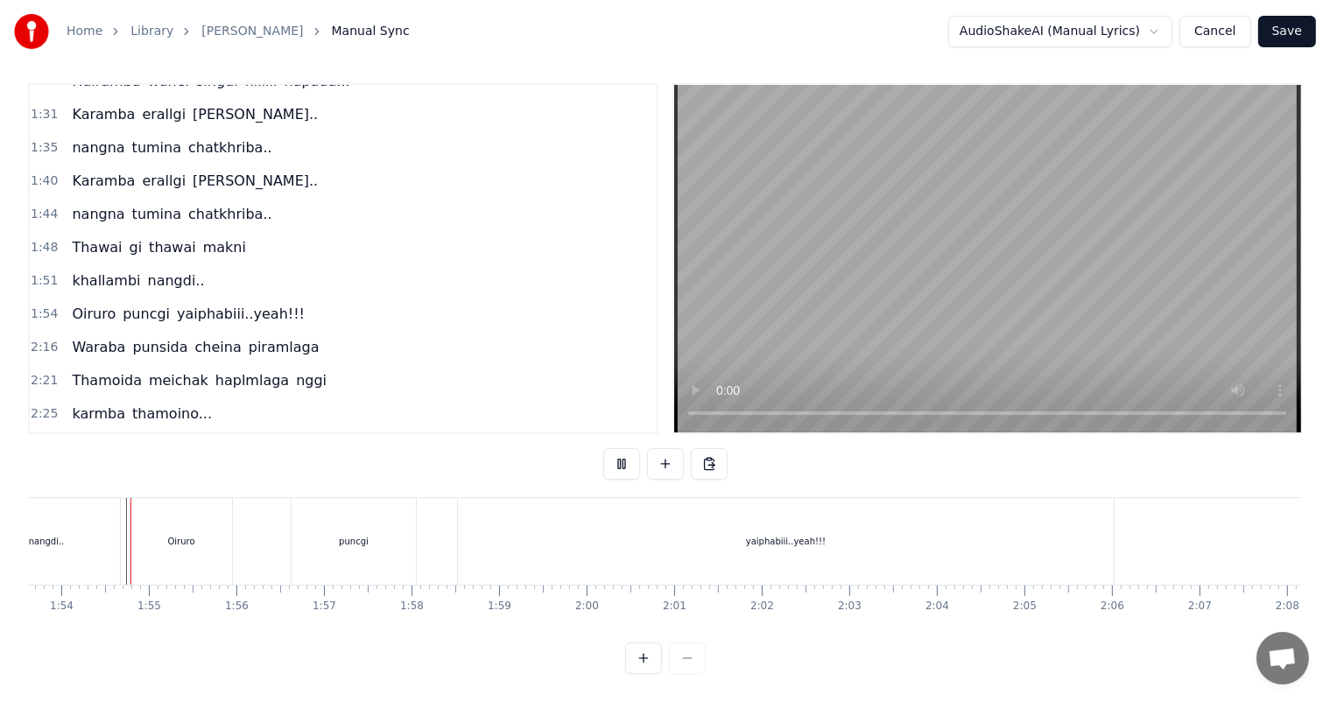
scroll to position [23, 0]
click at [1026, 532] on div "yaiphabiii..yeah!!!" at bounding box center [786, 541] width 656 height 87
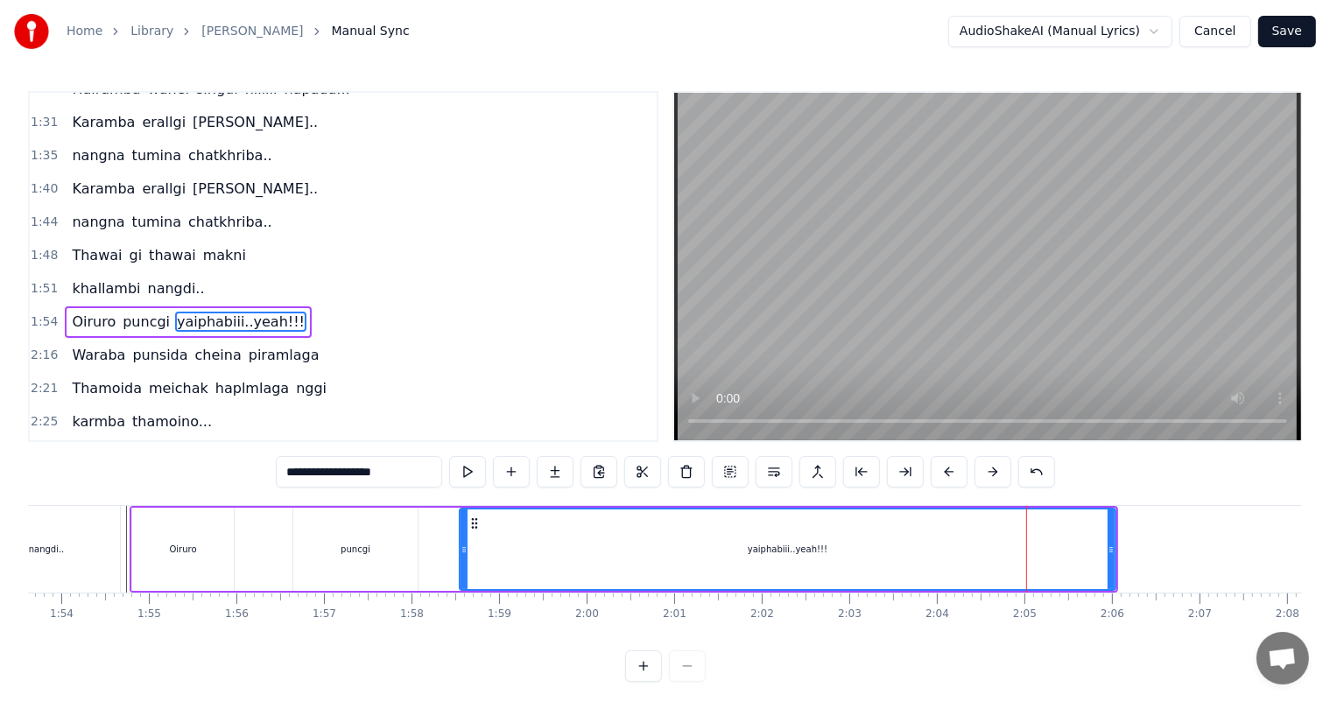
scroll to position [518, 0]
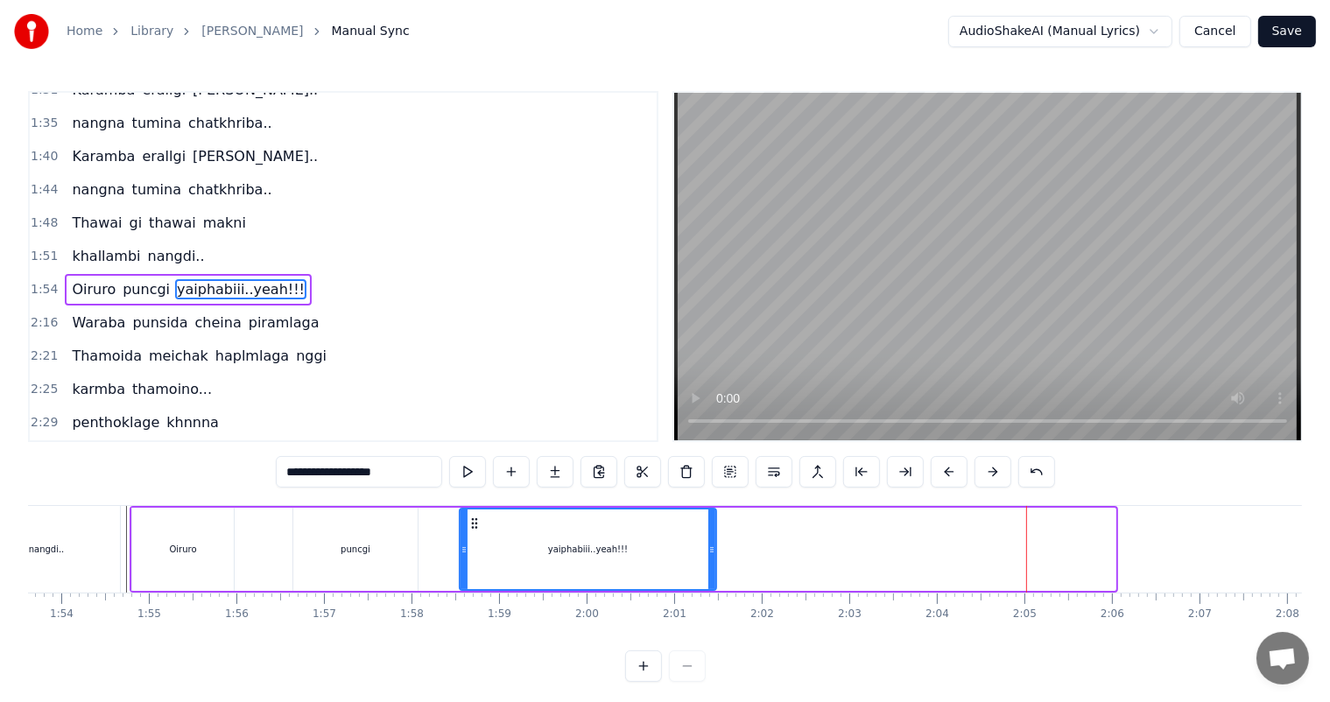
drag, startPoint x: 1108, startPoint y: 549, endPoint x: 707, endPoint y: 551, distance: 400.9
click at [708, 551] on icon at bounding box center [711, 550] width 7 height 14
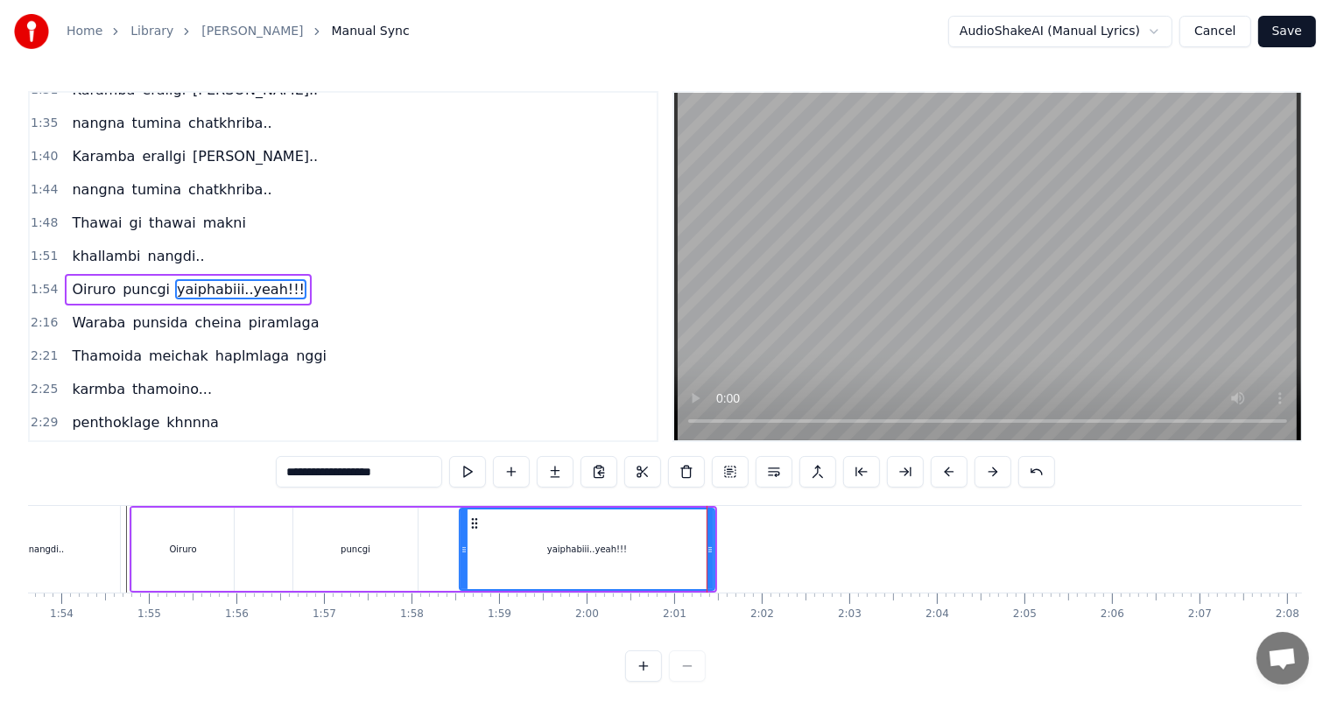
click at [154, 550] on div "Oiruro" at bounding box center [183, 549] width 102 height 83
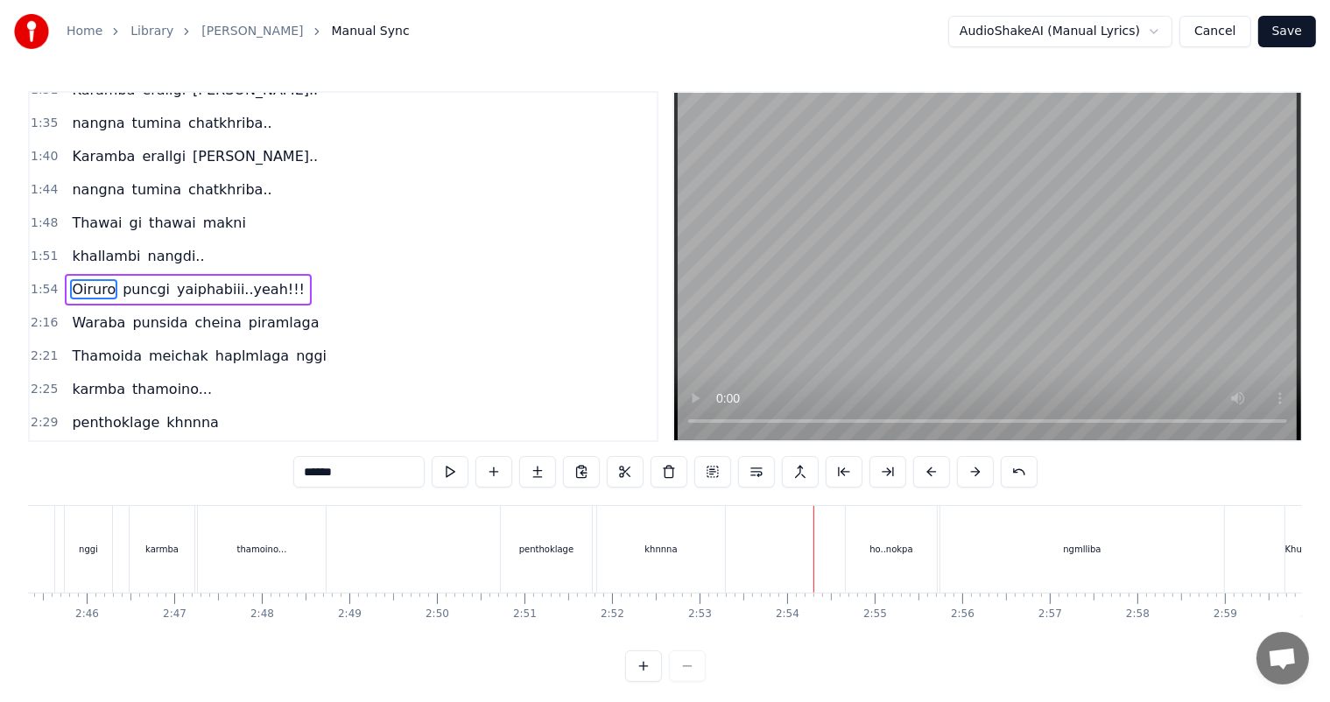
scroll to position [23, 0]
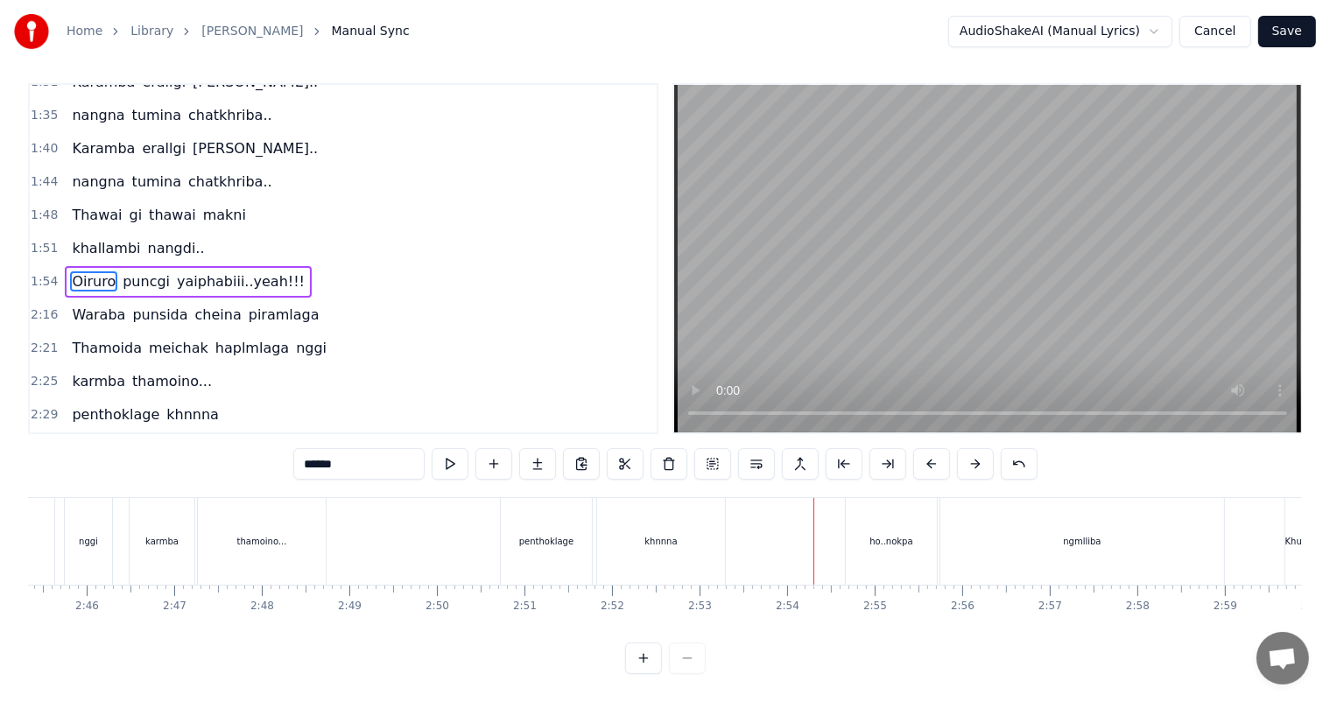
click at [666, 536] on div "khnnna" at bounding box center [661, 541] width 128 height 87
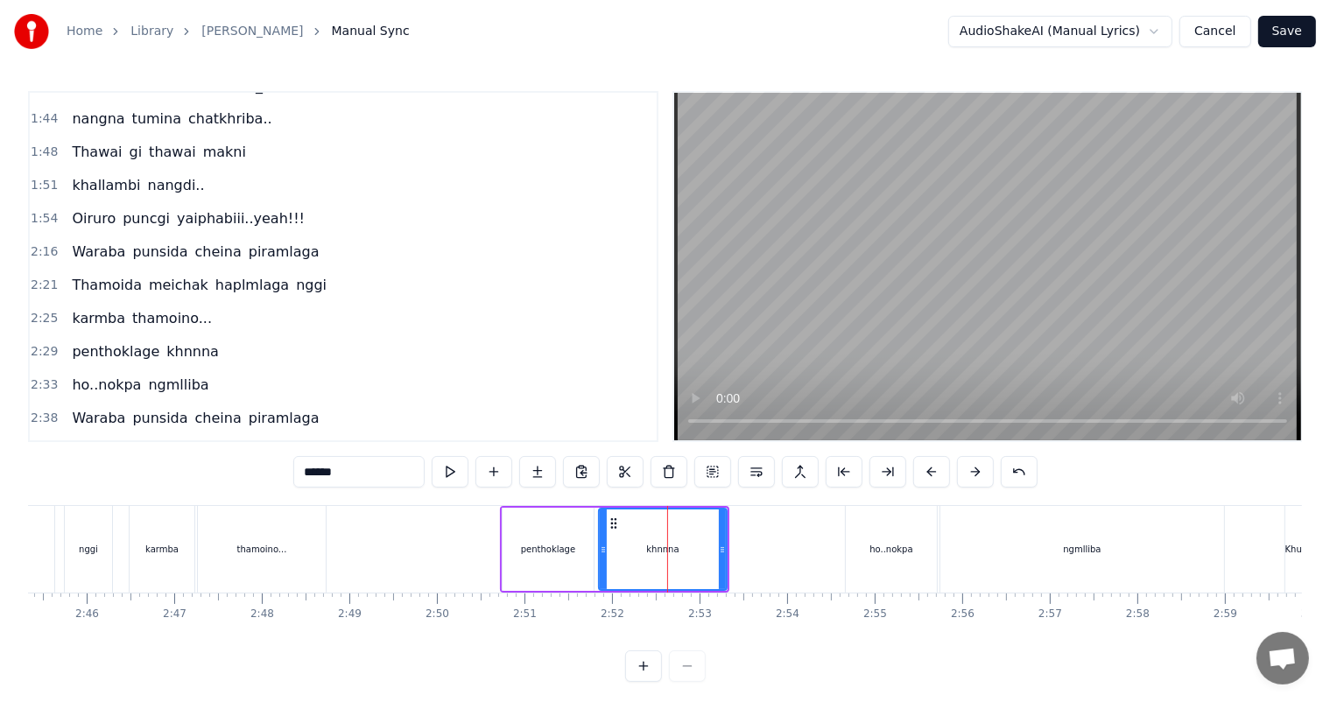
scroll to position [808, 0]
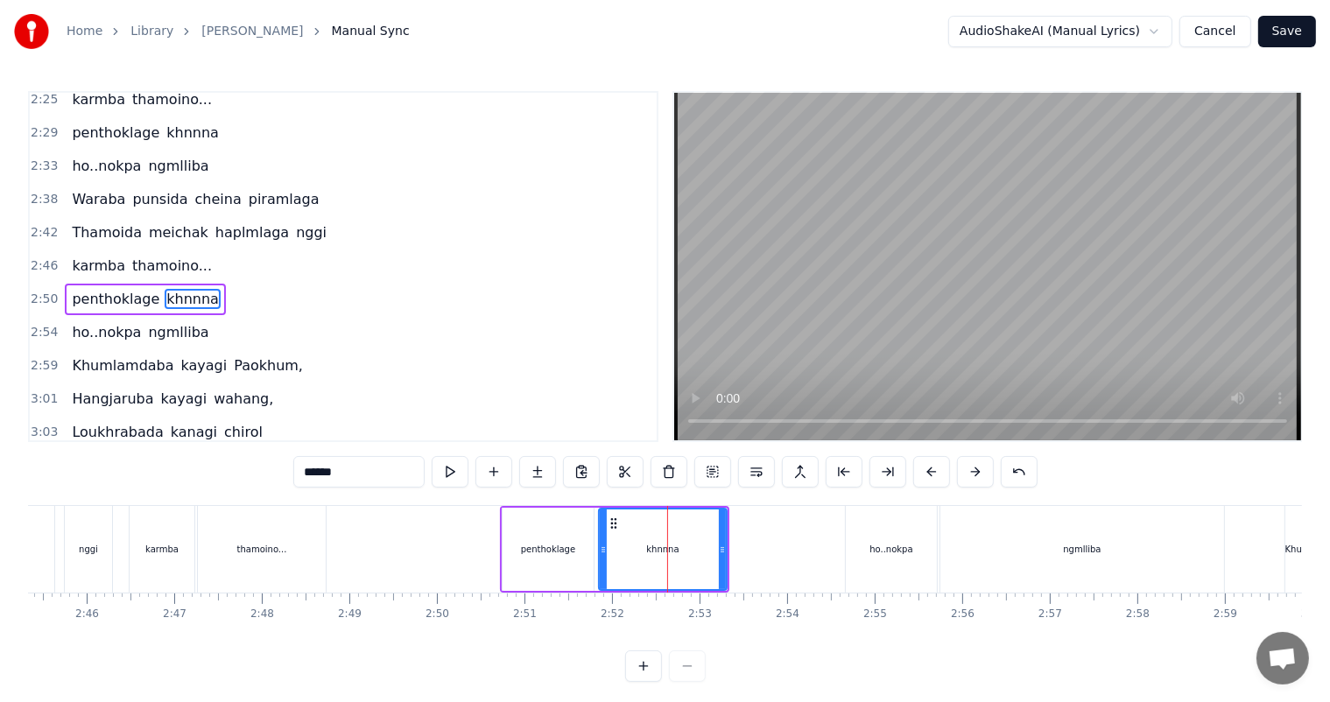
click at [324, 471] on input "******" at bounding box center [358, 472] width 131 height 32
click at [319, 473] on input "*****" at bounding box center [358, 472] width 131 height 32
type input "********"
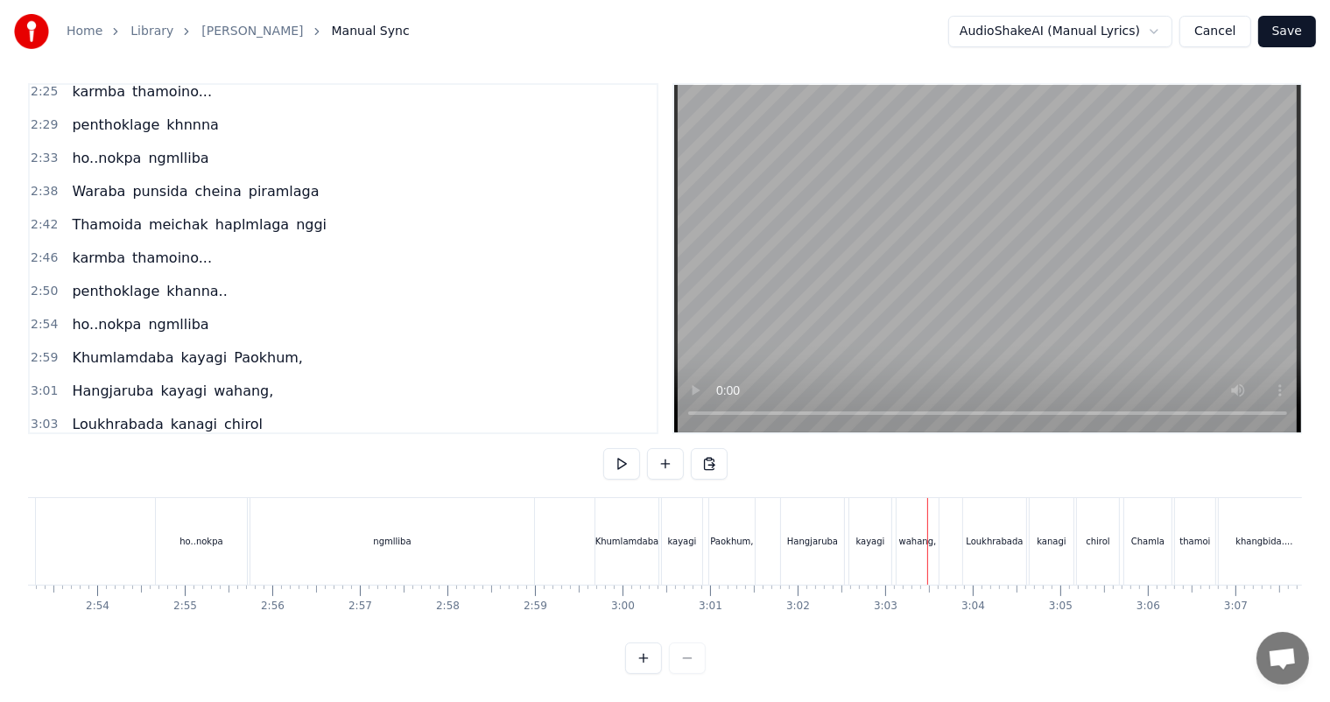
scroll to position [0, 15033]
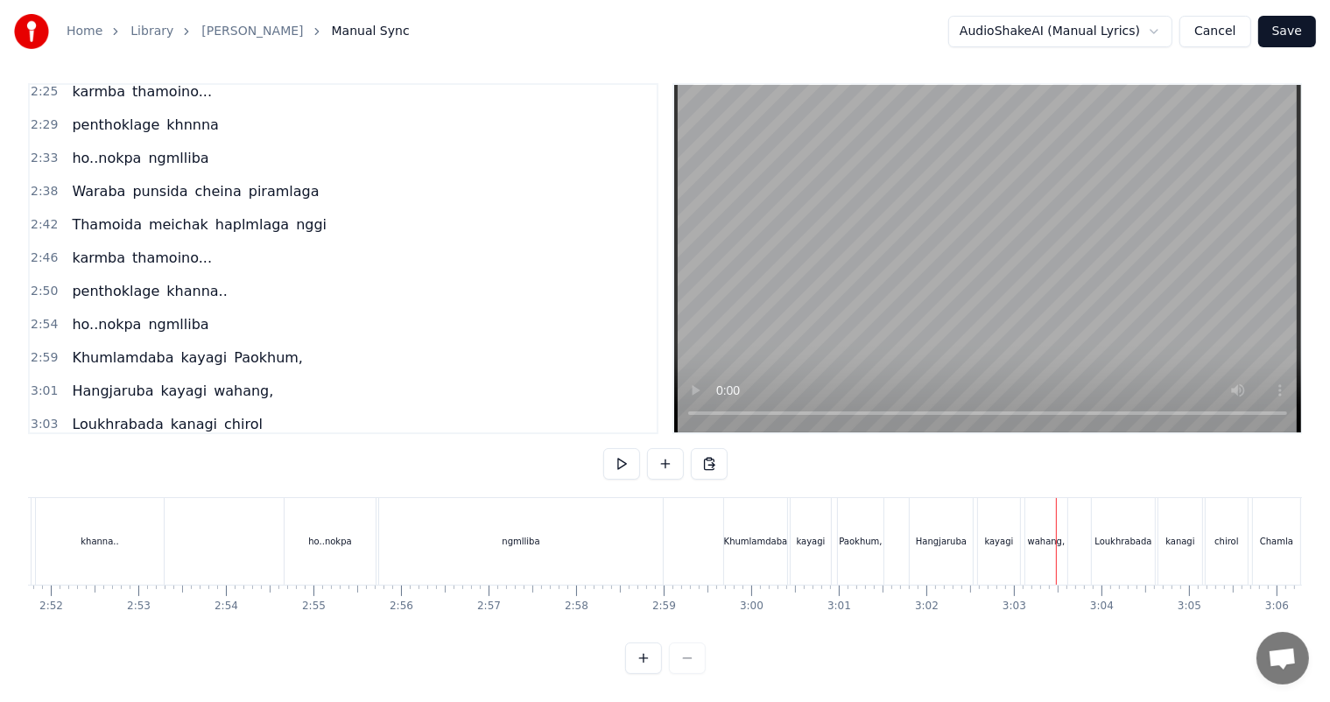
click at [515, 535] on div "ngmlliba" at bounding box center [521, 541] width 38 height 13
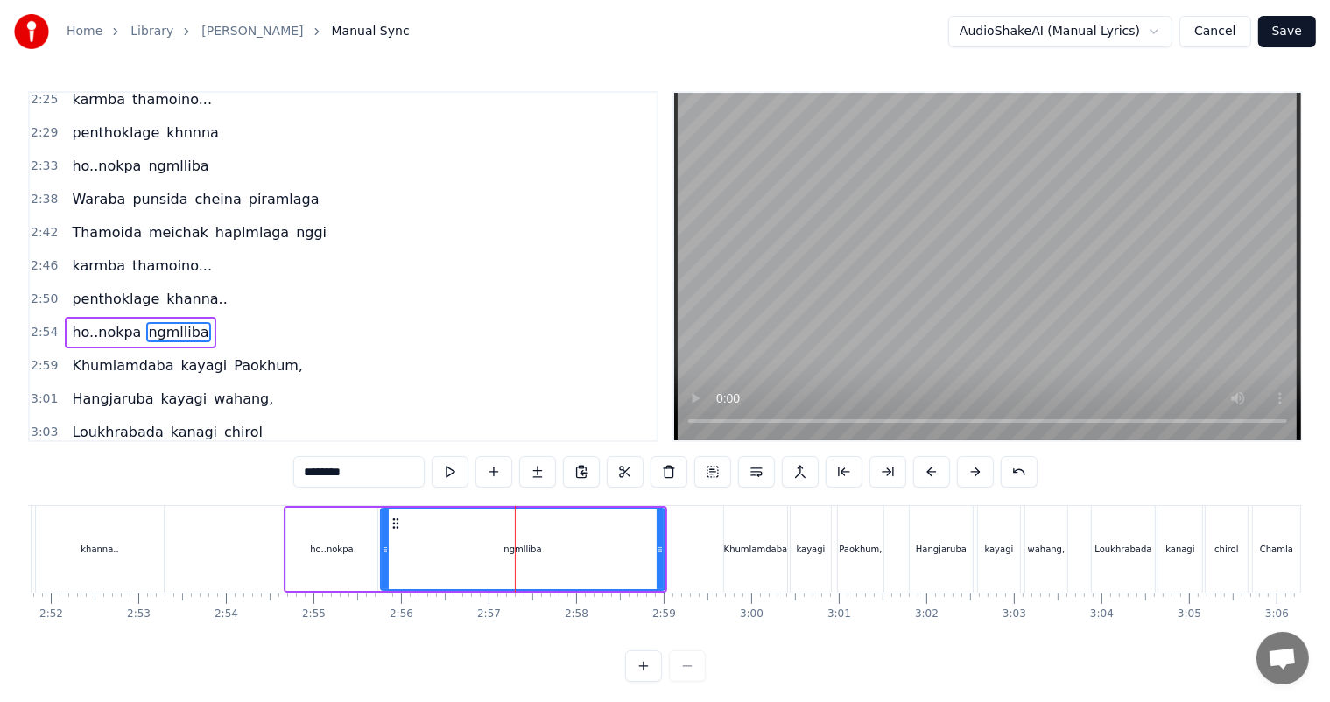
scroll to position [840, 0]
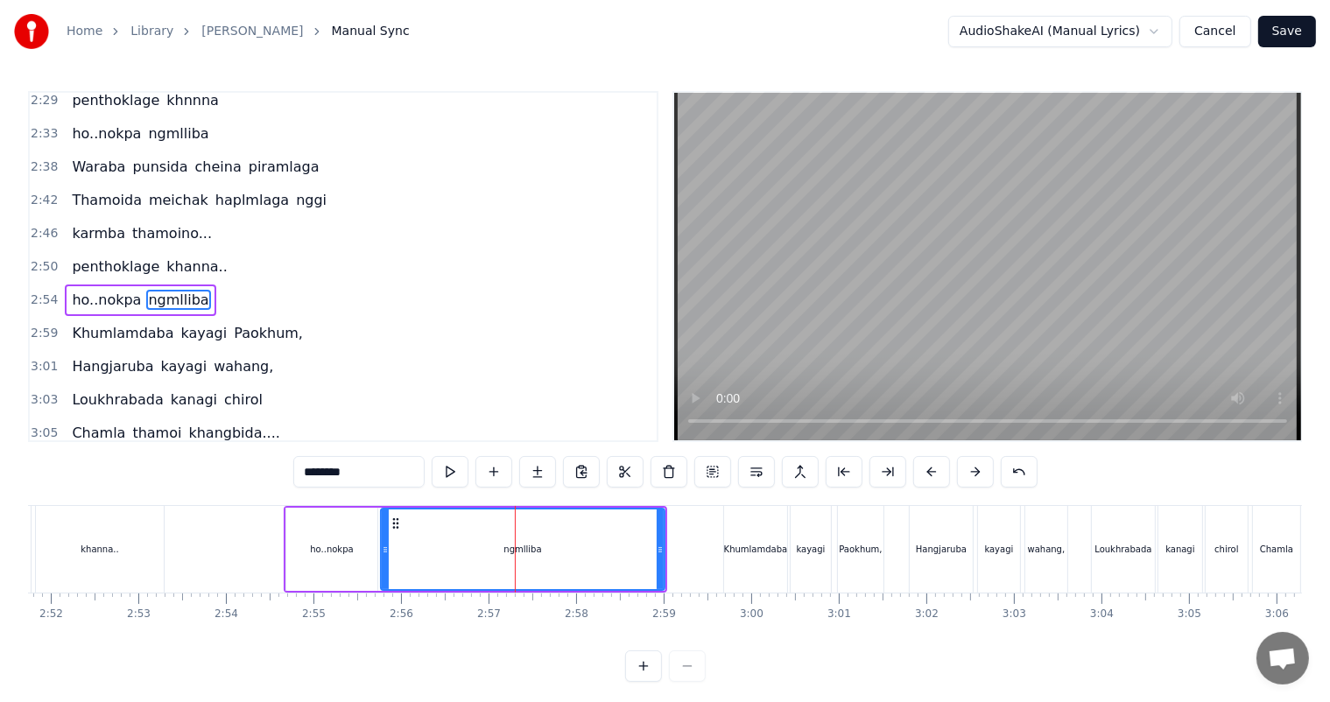
click at [381, 476] on input "********" at bounding box center [358, 472] width 131 height 32
type input "**********"
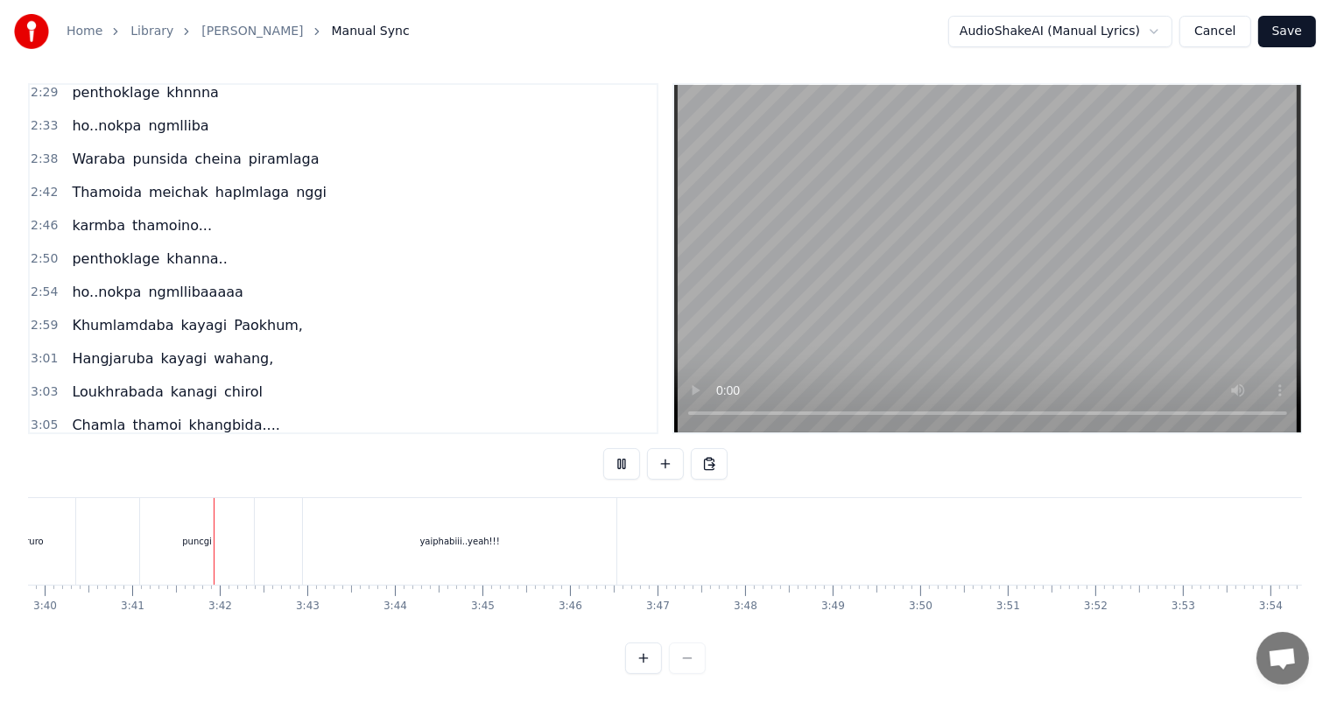
scroll to position [0, 19272]
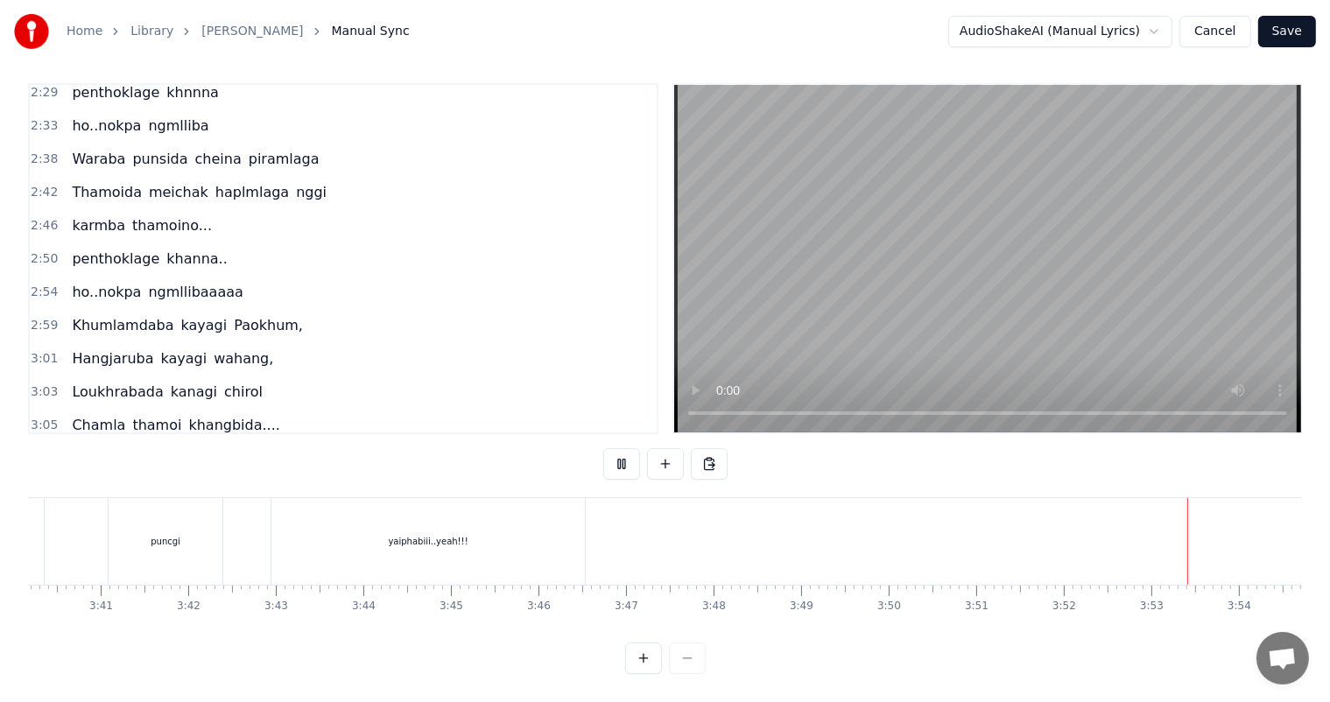
drag, startPoint x: 700, startPoint y: 628, endPoint x: 721, endPoint y: 629, distance: 21.0
click at [721, 629] on div "0:27 Thawai gi thawai makni 0:31 khallambi nangdi.. 0:34 [PERSON_NAME] puncgi y…" at bounding box center [665, 378] width 1274 height 591
click at [693, 658] on div at bounding box center [665, 658] width 81 height 32
click at [685, 655] on div at bounding box center [665, 658] width 81 height 32
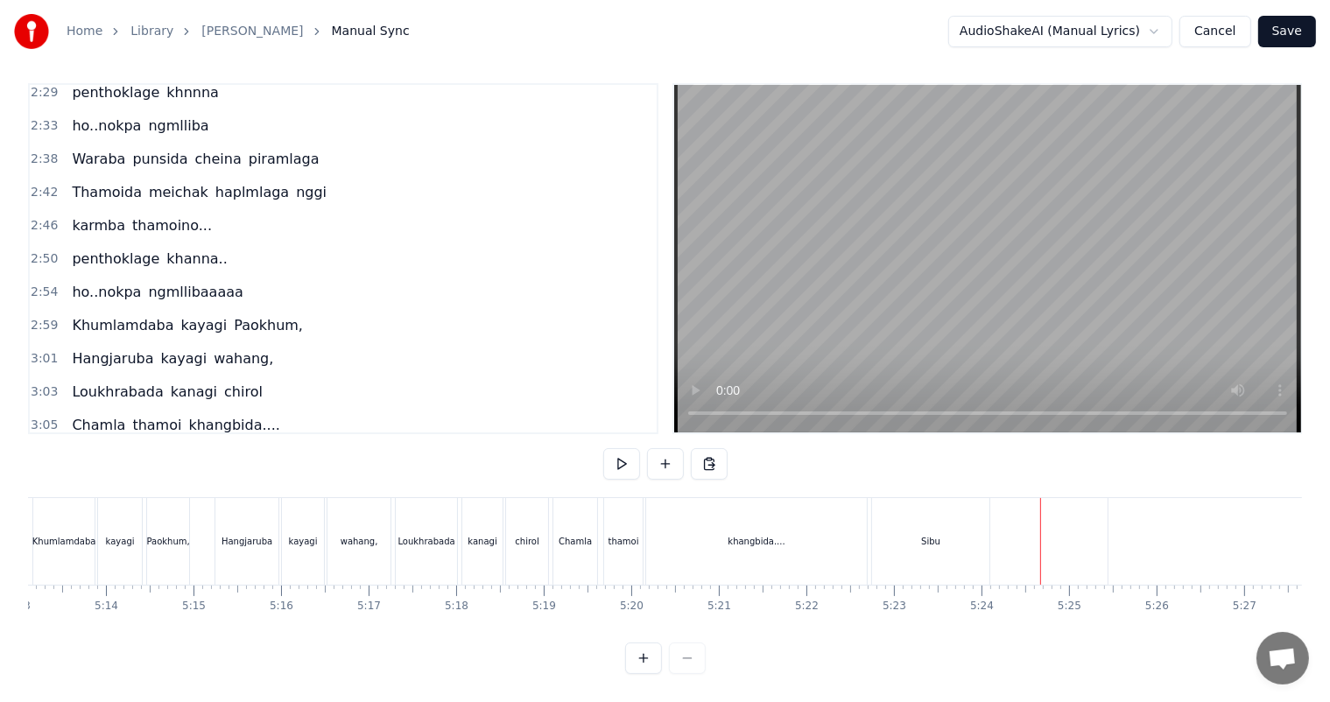
scroll to position [0, 27385]
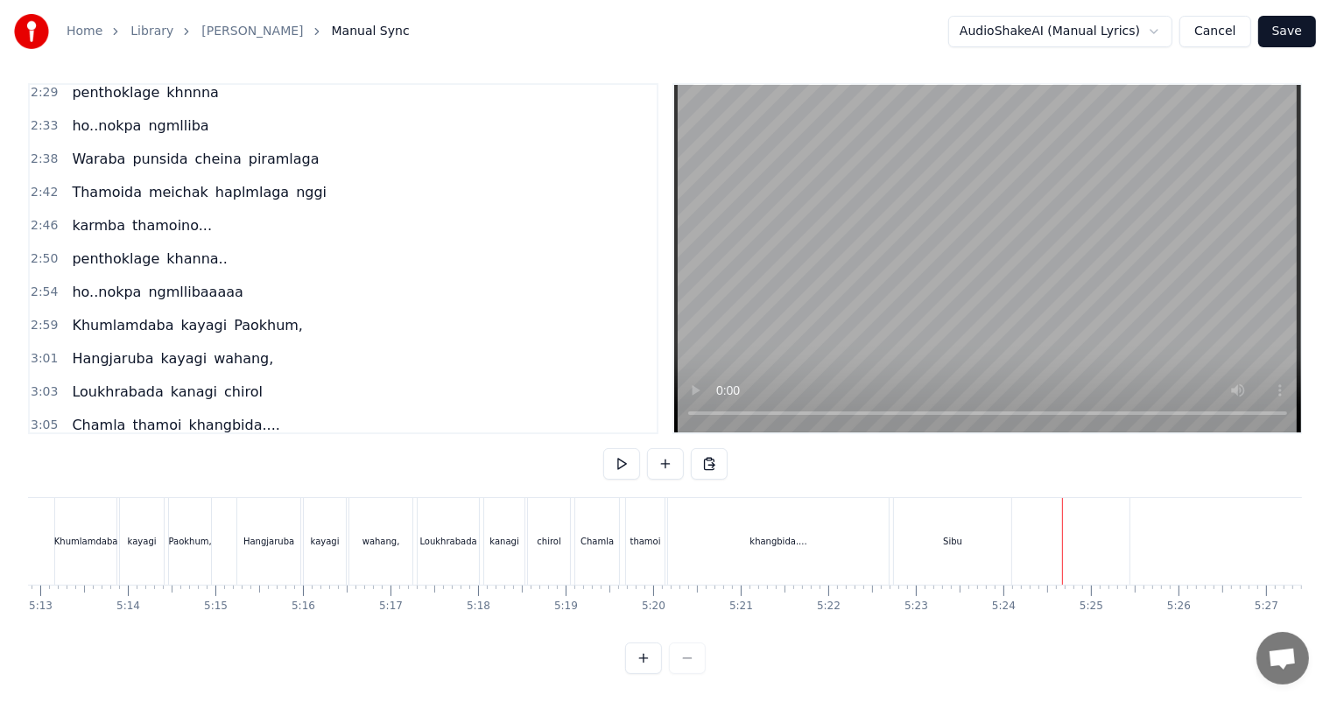
click at [648, 508] on div "thamoi" at bounding box center [645, 541] width 39 height 87
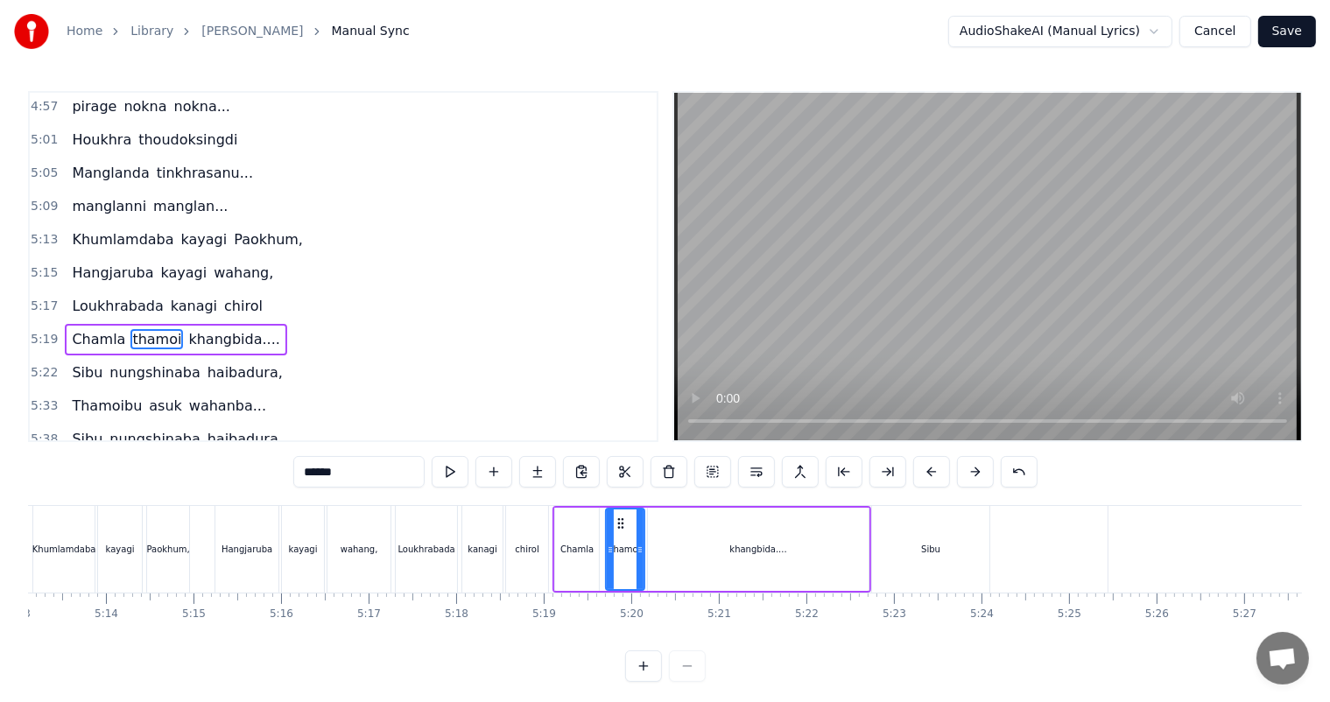
scroll to position [0, 27299]
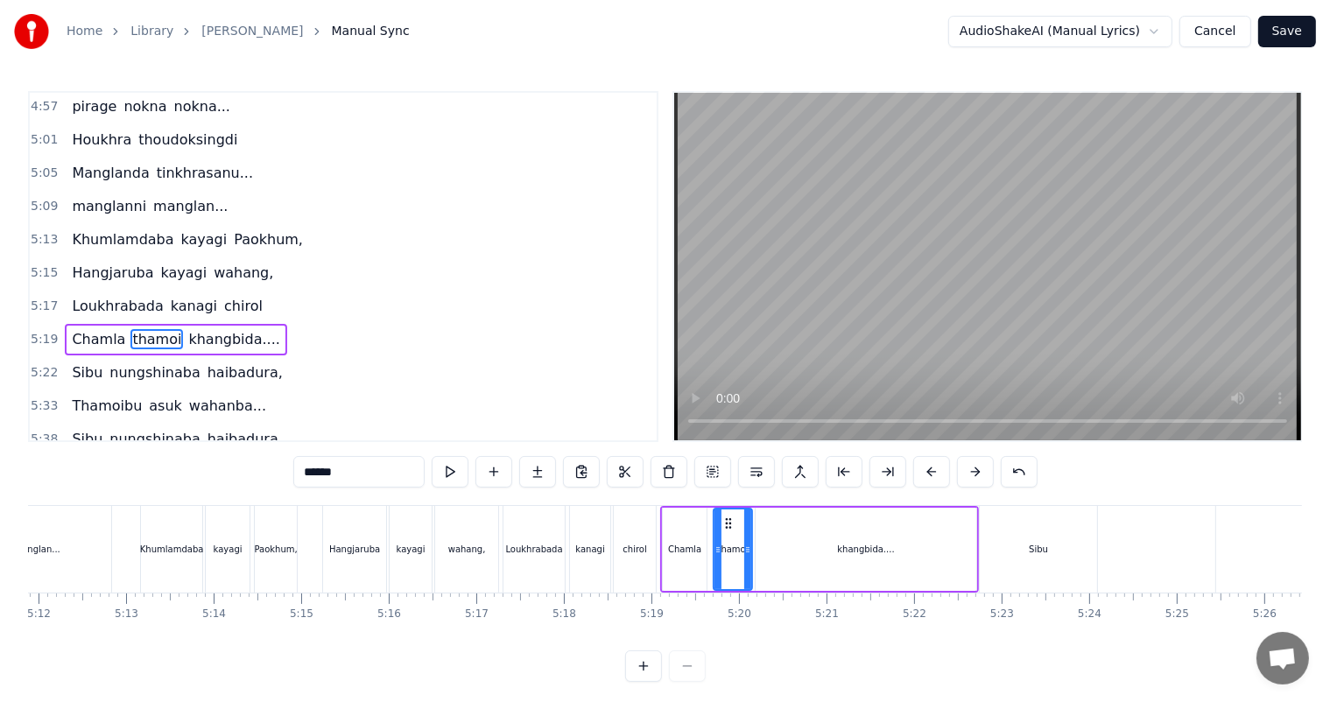
click at [963, 536] on div "khangbida...." at bounding box center [865, 549] width 221 height 83
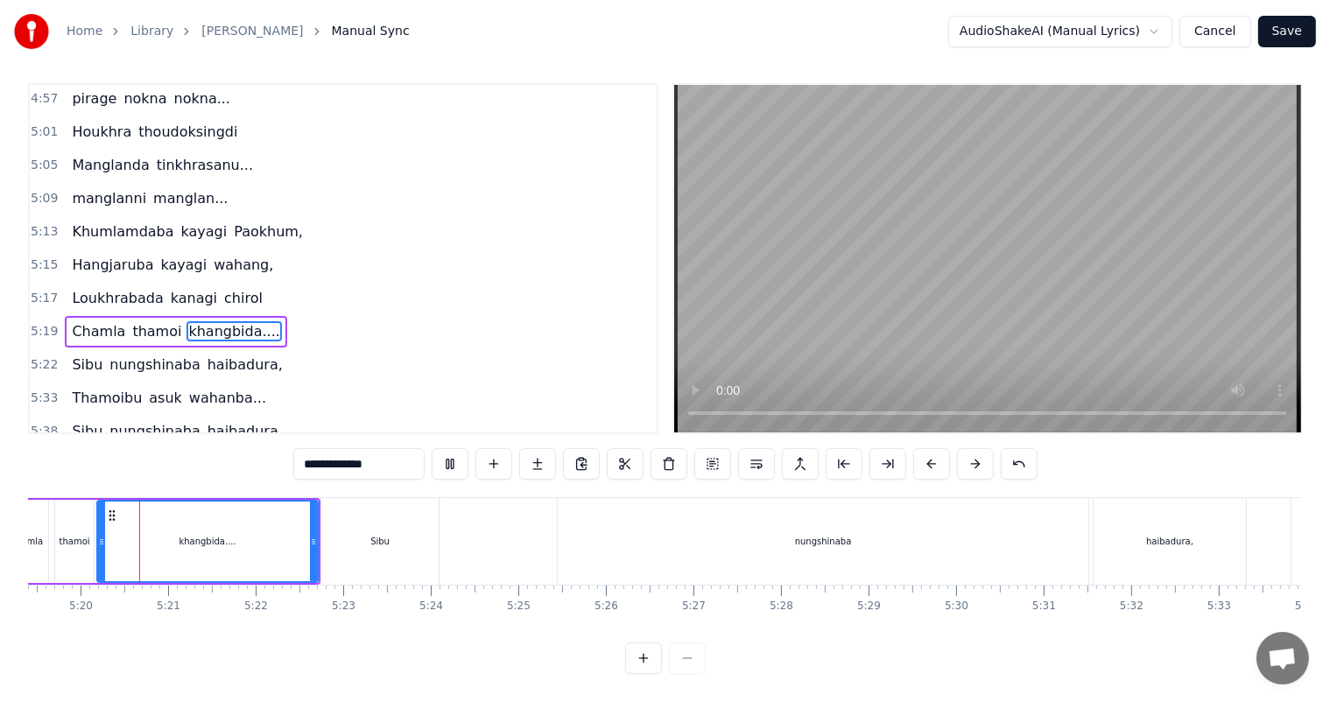
scroll to position [0, 27955]
click at [843, 513] on div "nungshinaba" at bounding box center [825, 541] width 530 height 87
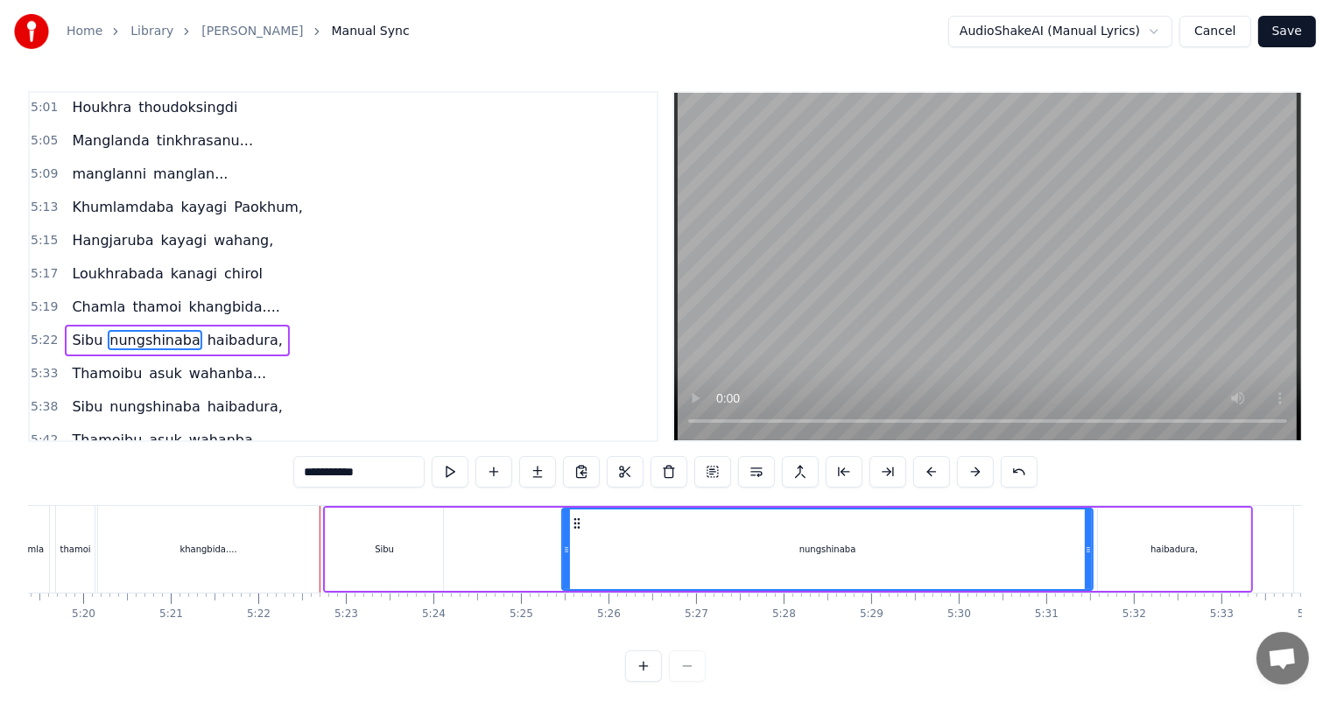
scroll to position [23, 0]
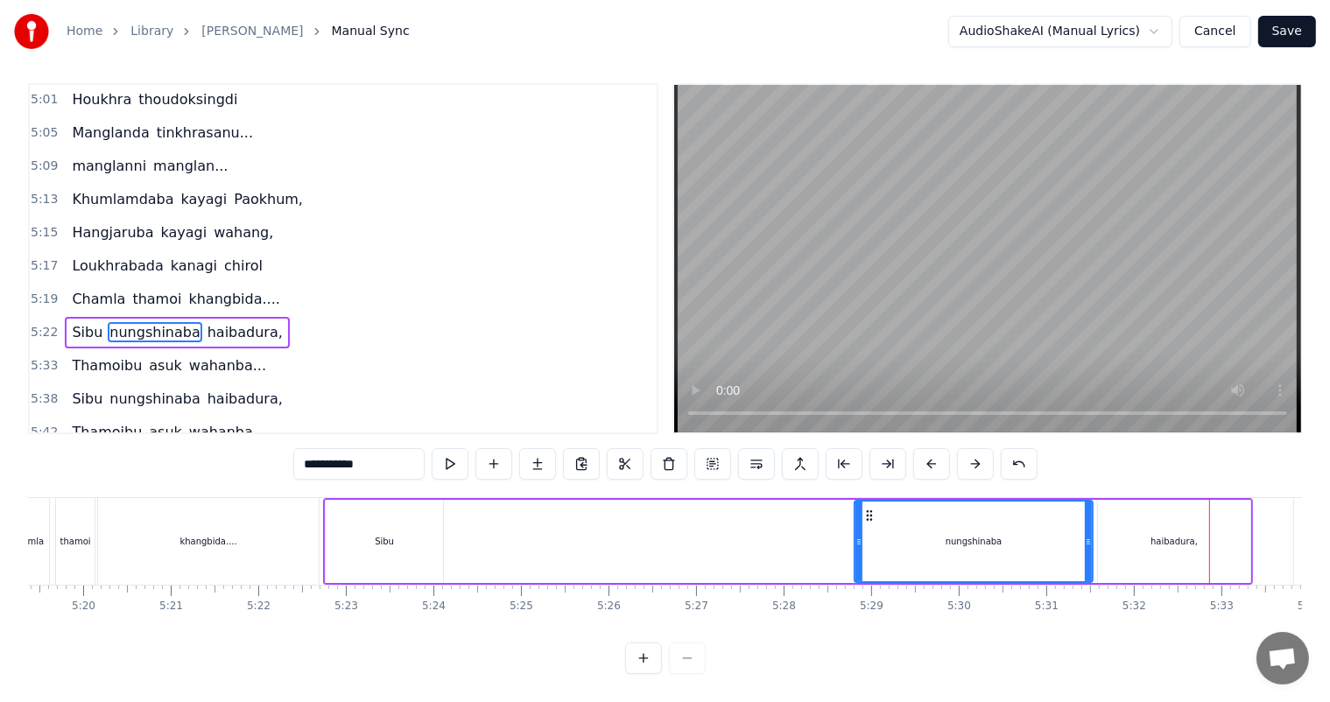
drag, startPoint x: 564, startPoint y: 518, endPoint x: 856, endPoint y: 525, distance: 292.4
click at [856, 535] on icon at bounding box center [858, 542] width 7 height 14
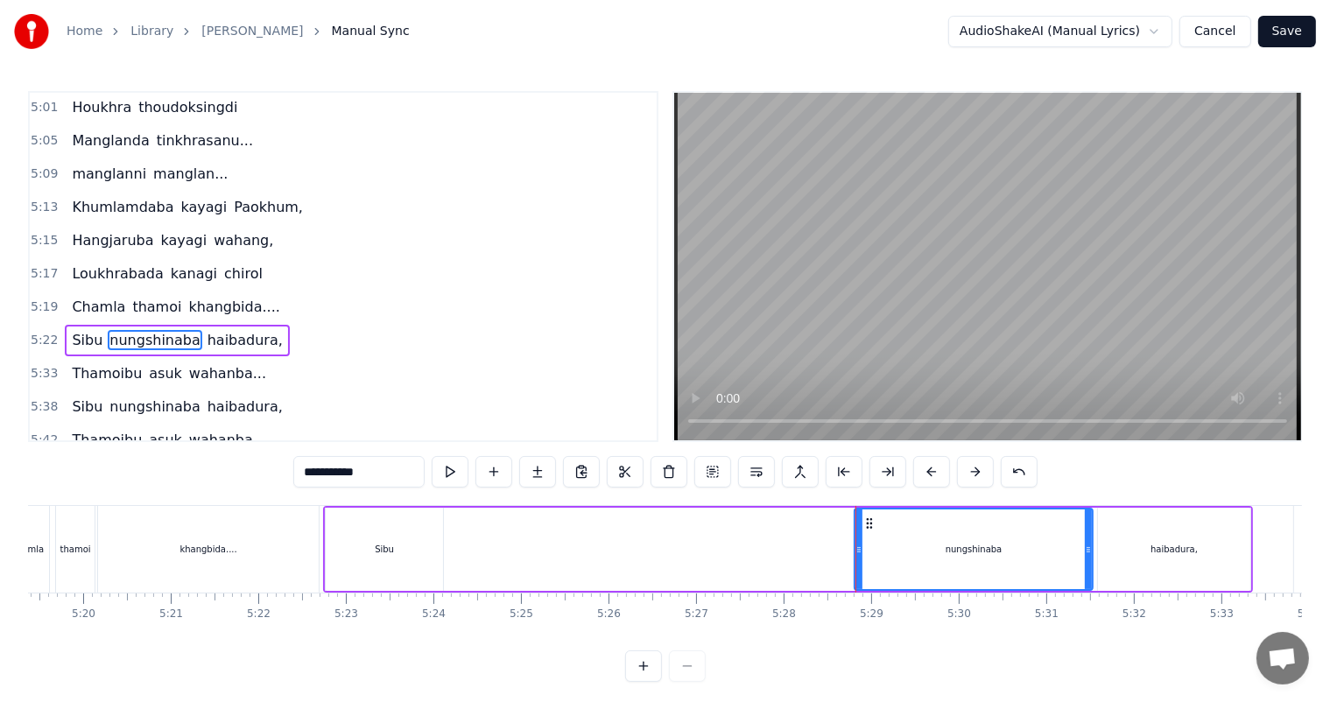
click at [375, 554] on div "Sibu" at bounding box center [384, 549] width 19 height 13
type input "****"
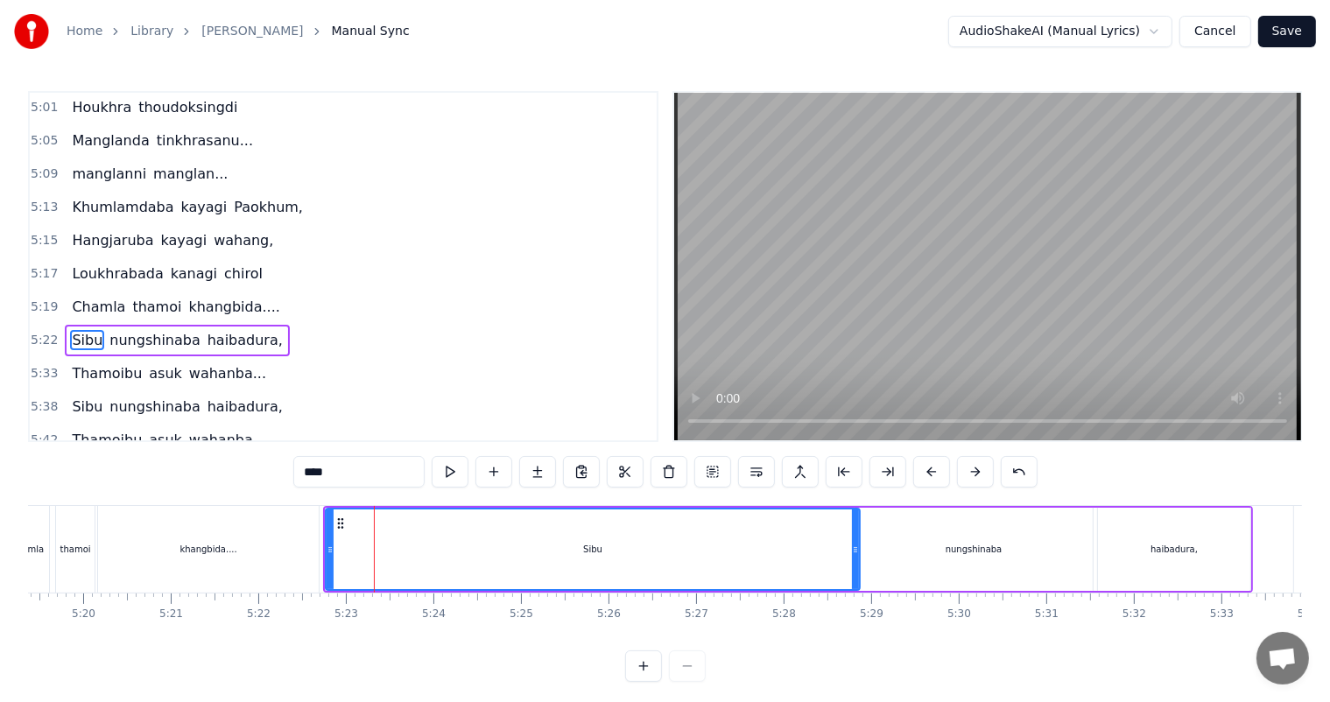
drag, startPoint x: 439, startPoint y: 547, endPoint x: 665, endPoint y: 567, distance: 226.7
click at [855, 567] on div at bounding box center [855, 549] width 7 height 80
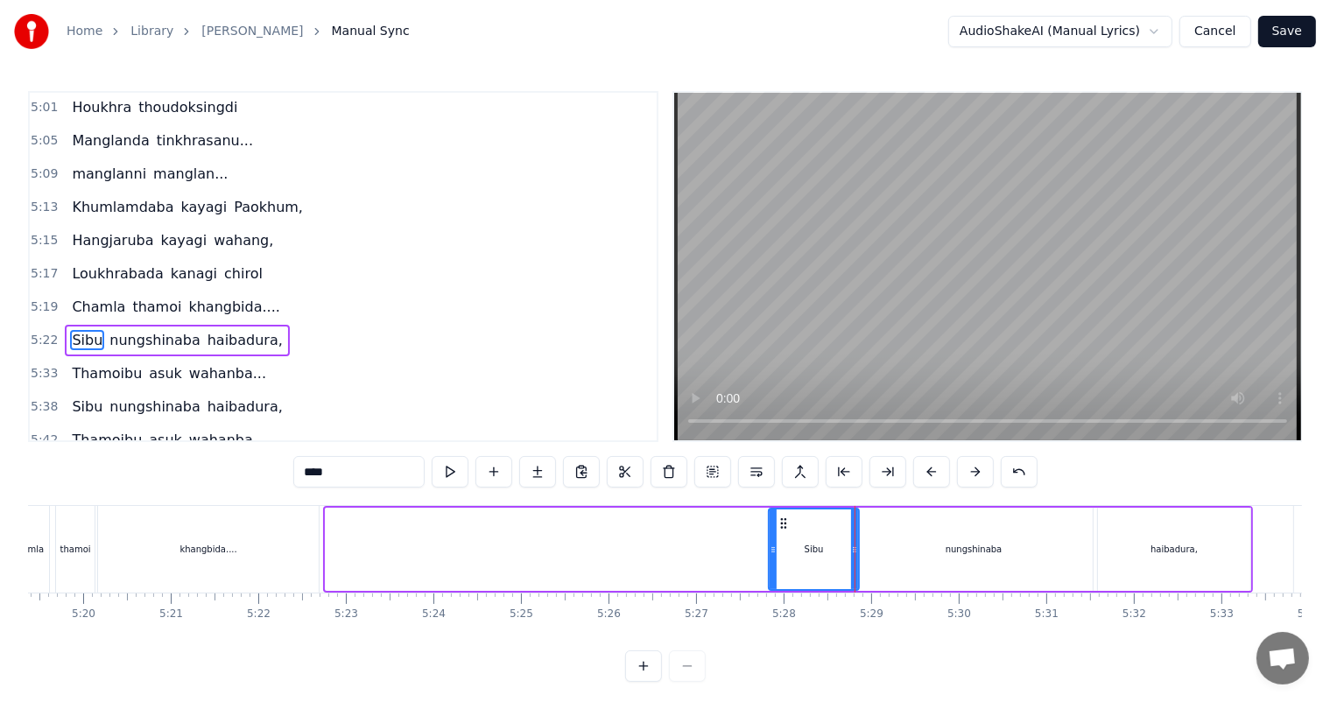
drag, startPoint x: 328, startPoint y: 546, endPoint x: 771, endPoint y: 564, distance: 443.3
click at [771, 564] on div at bounding box center [772, 549] width 7 height 80
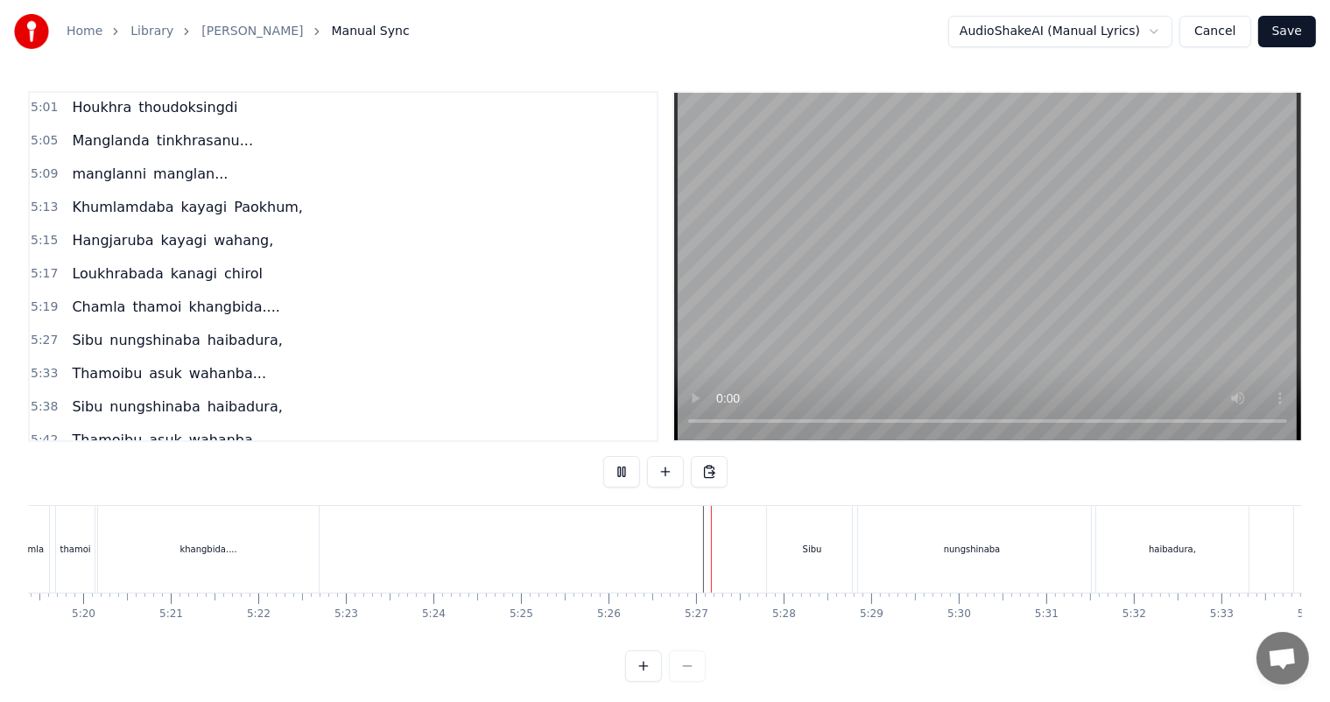
scroll to position [23, 0]
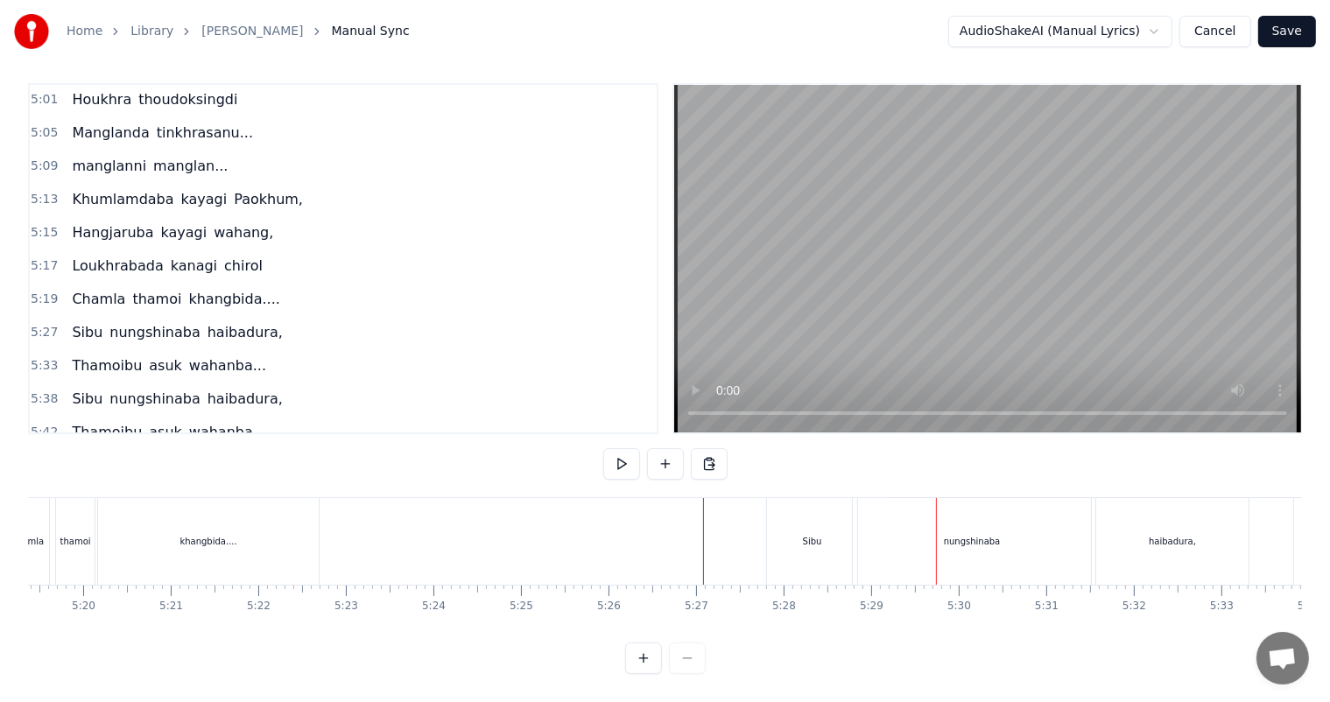
click at [813, 535] on div "Sibu" at bounding box center [812, 541] width 19 height 13
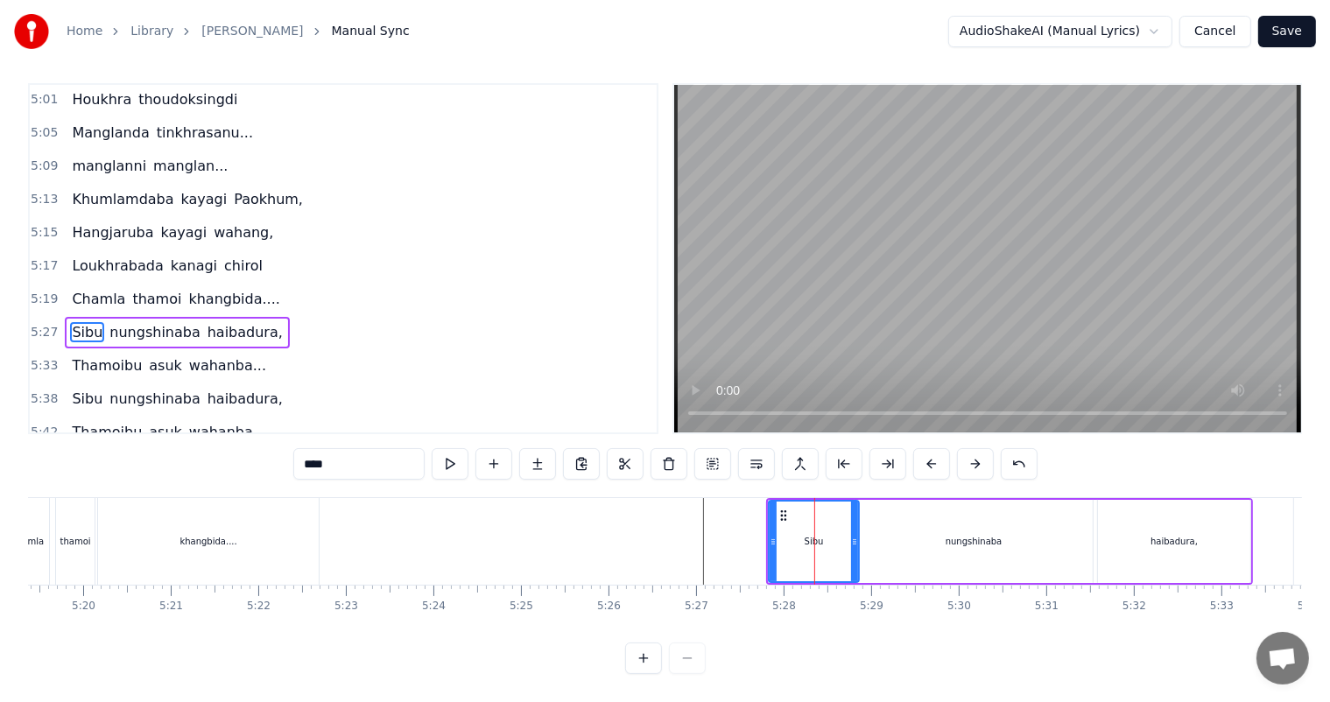
scroll to position [0, 0]
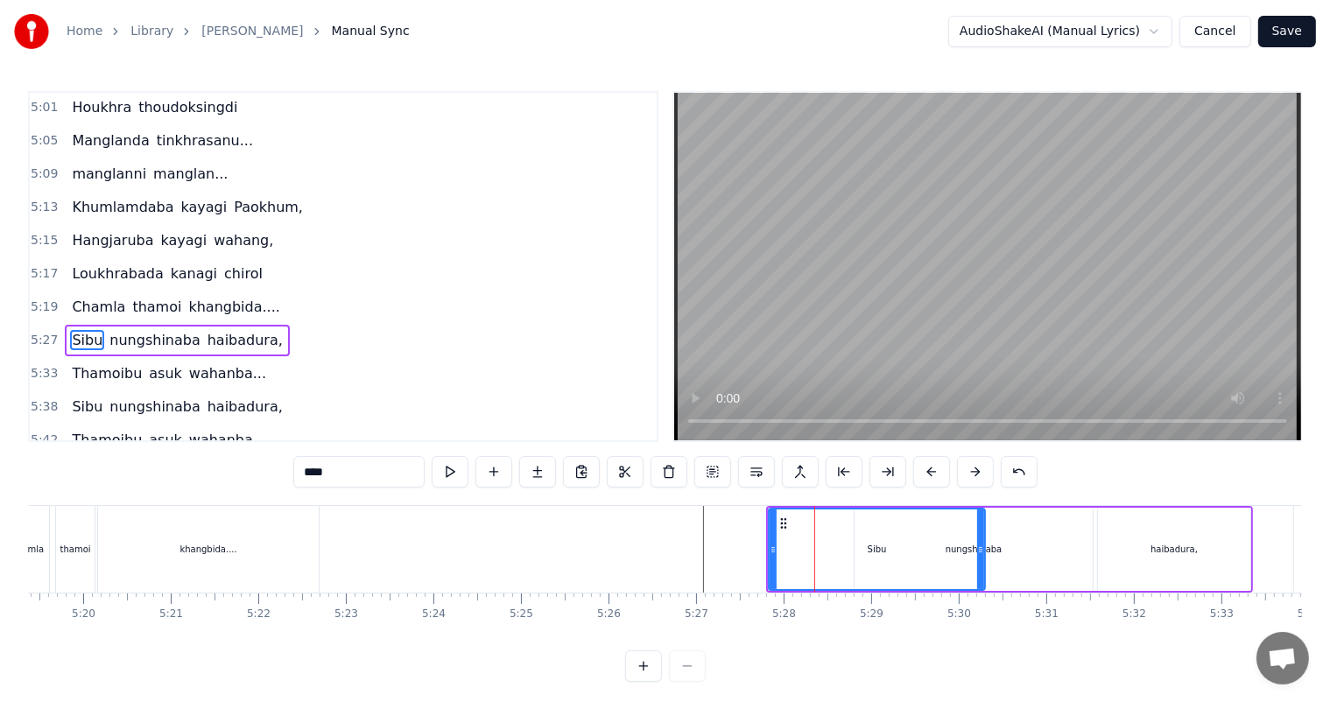
drag, startPoint x: 854, startPoint y: 555, endPoint x: 980, endPoint y: 553, distance: 126.1
click at [980, 553] on icon at bounding box center [980, 550] width 7 height 14
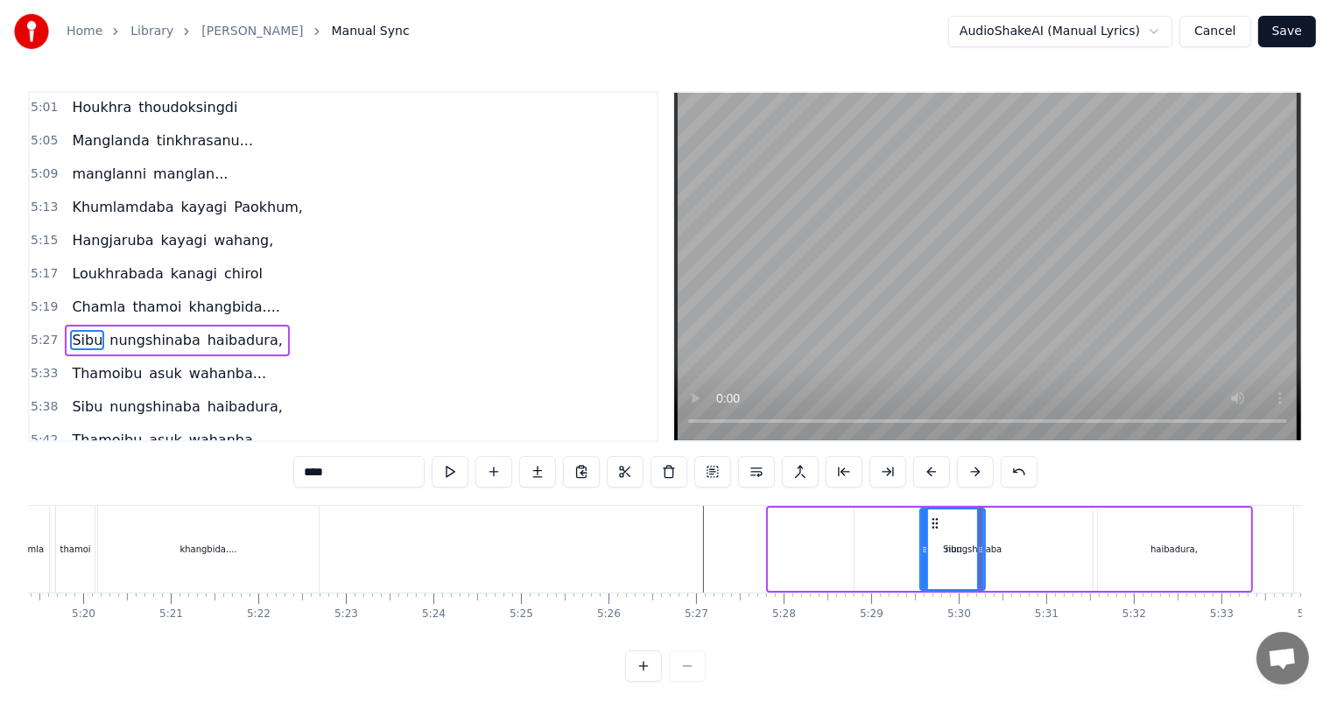
drag, startPoint x: 771, startPoint y: 550, endPoint x: 923, endPoint y: 550, distance: 151.4
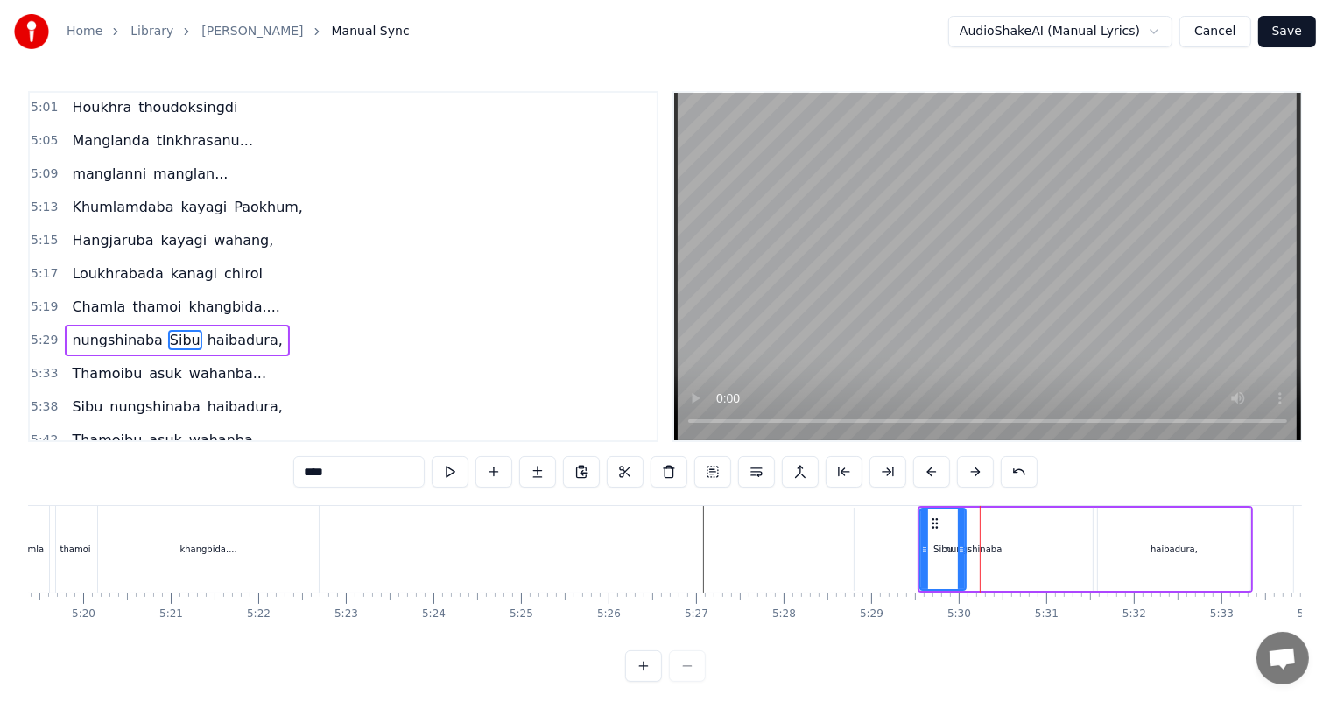
drag, startPoint x: 981, startPoint y: 543, endPoint x: 962, endPoint y: 543, distance: 19.3
click at [962, 543] on icon at bounding box center [961, 550] width 7 height 14
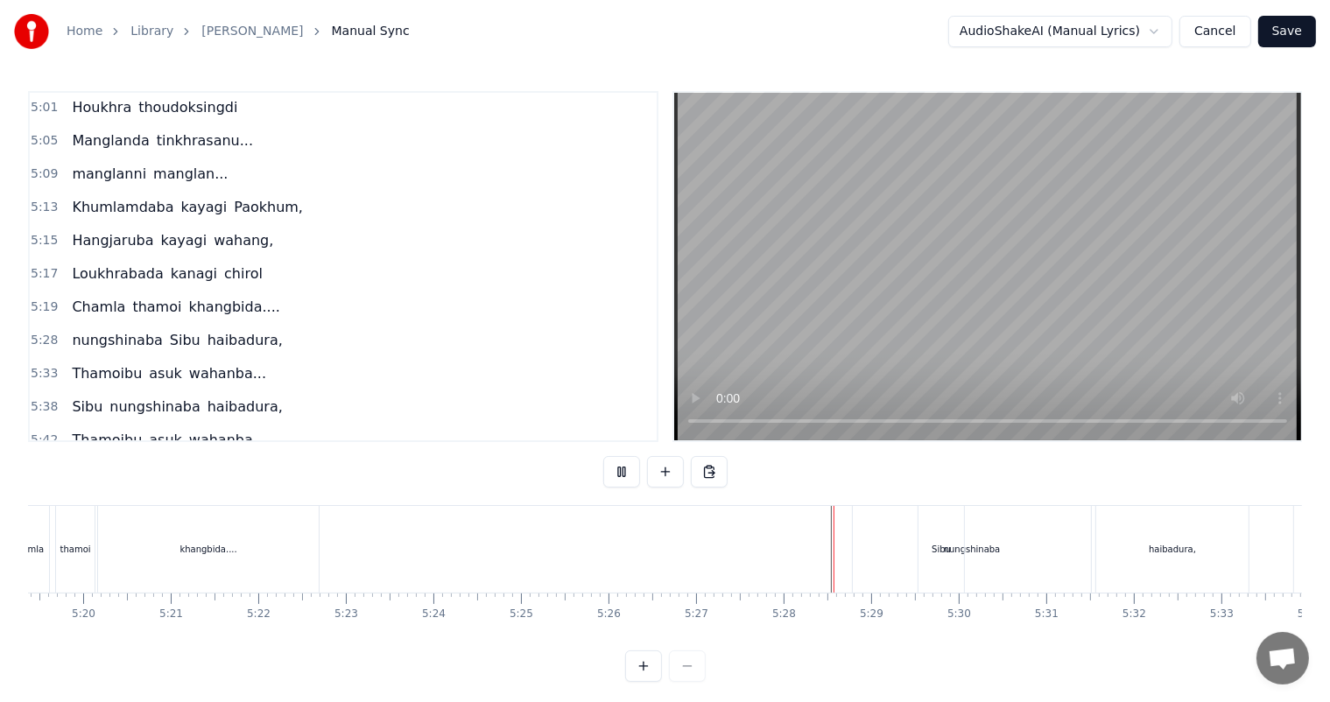
scroll to position [23, 0]
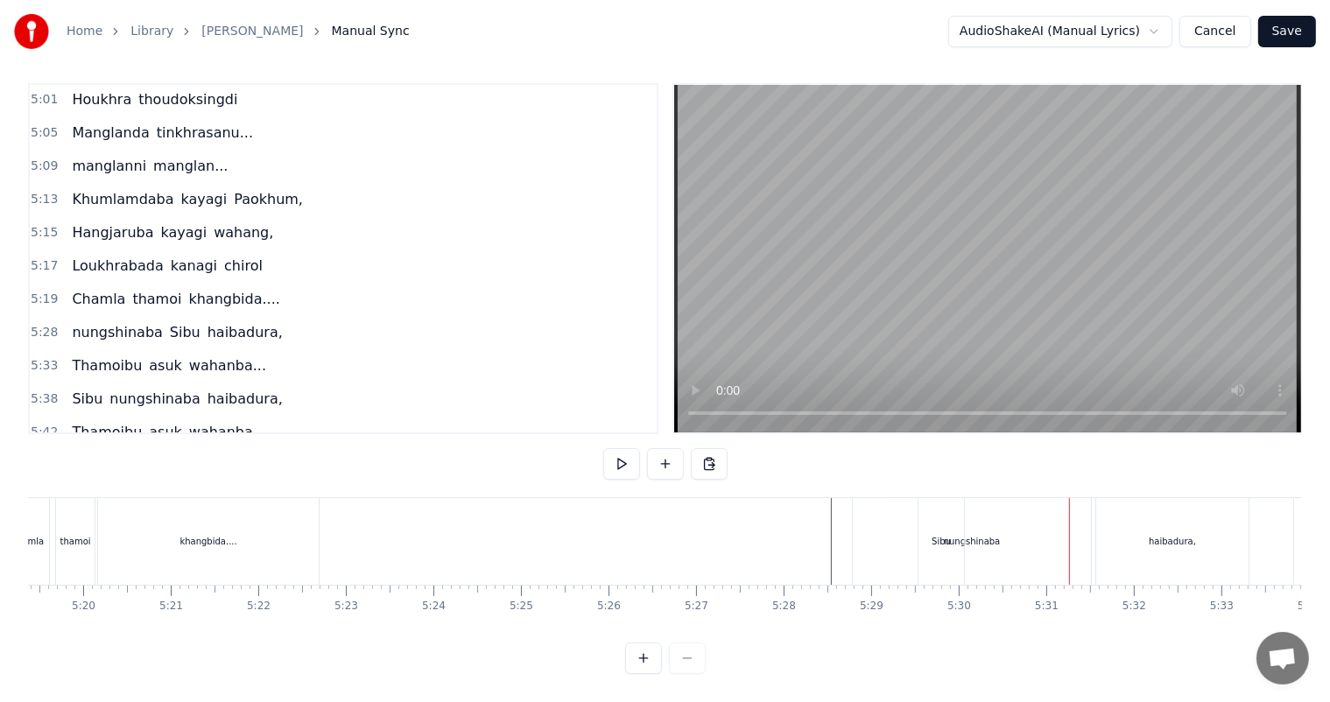
click at [853, 510] on div "nungshinaba" at bounding box center [972, 541] width 238 height 87
click at [922, 529] on div "Sibu" at bounding box center [941, 541] width 46 height 87
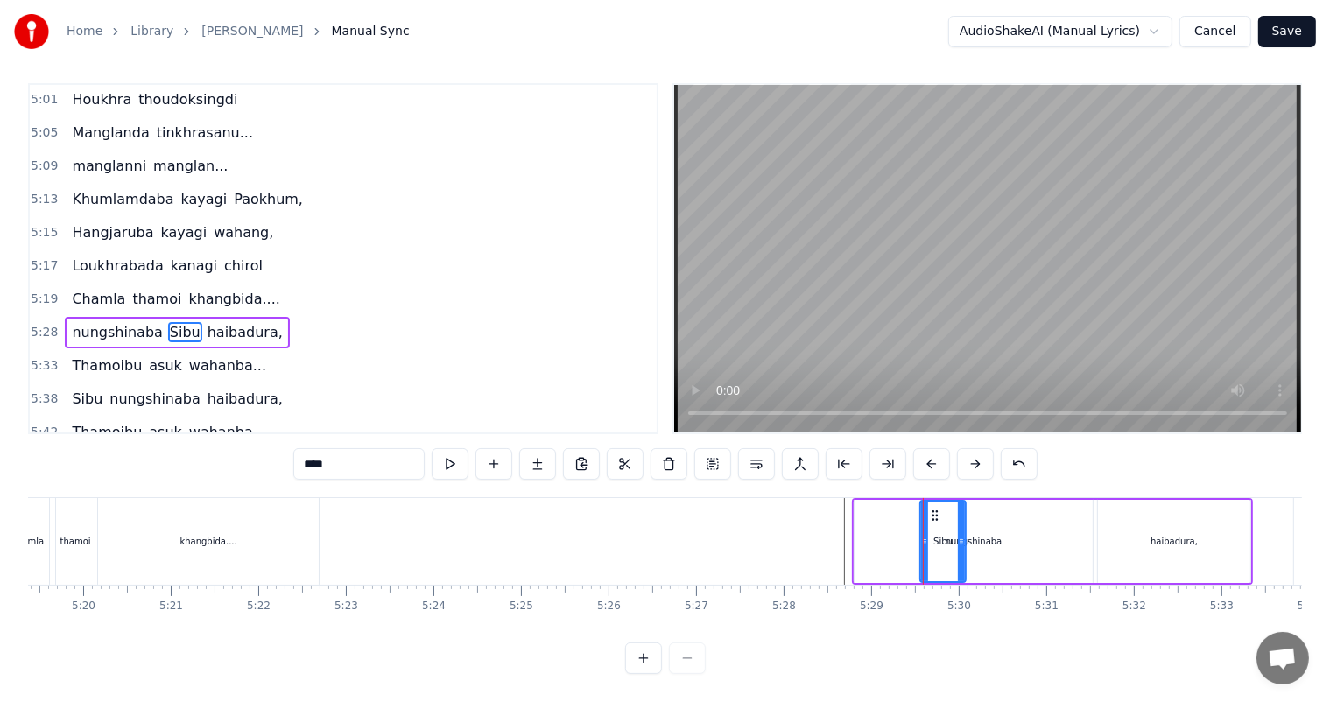
scroll to position [0, 0]
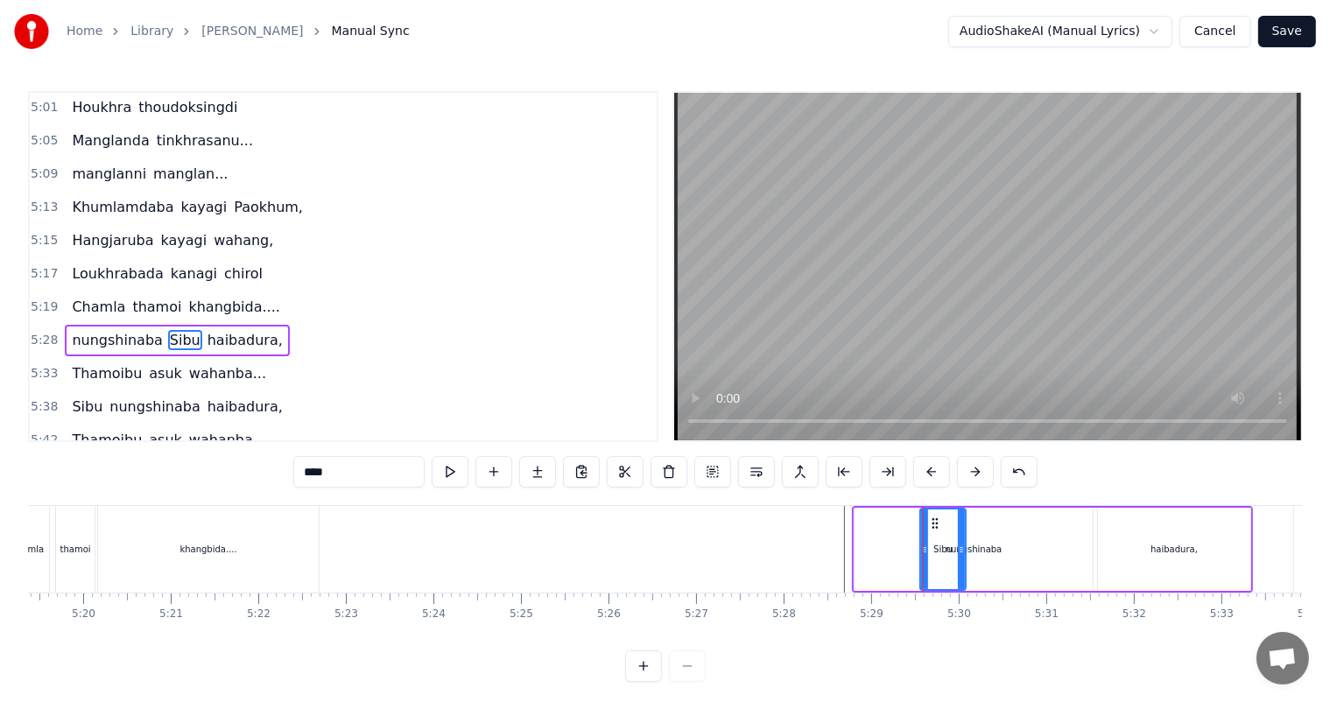
click at [1011, 547] on div "nungshinaba" at bounding box center [973, 549] width 238 height 83
type input "**********"
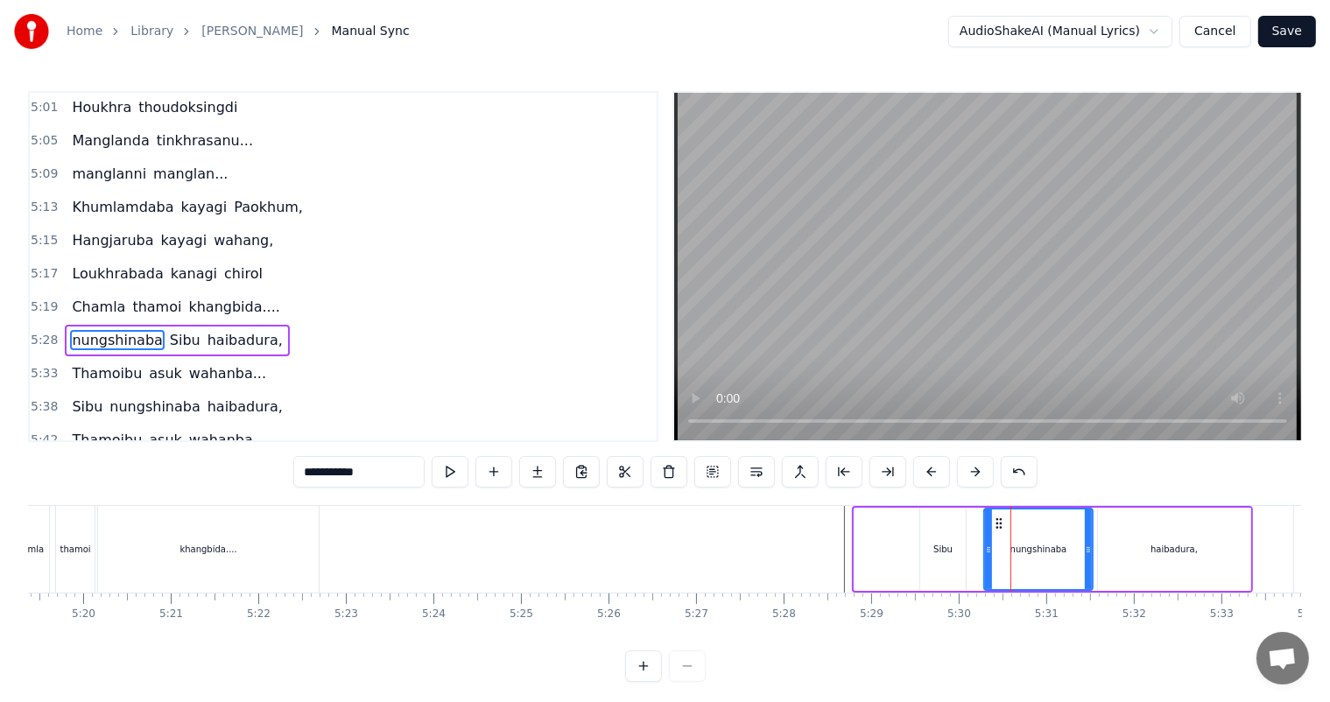
drag, startPoint x: 857, startPoint y: 550, endPoint x: 986, endPoint y: 556, distance: 128.8
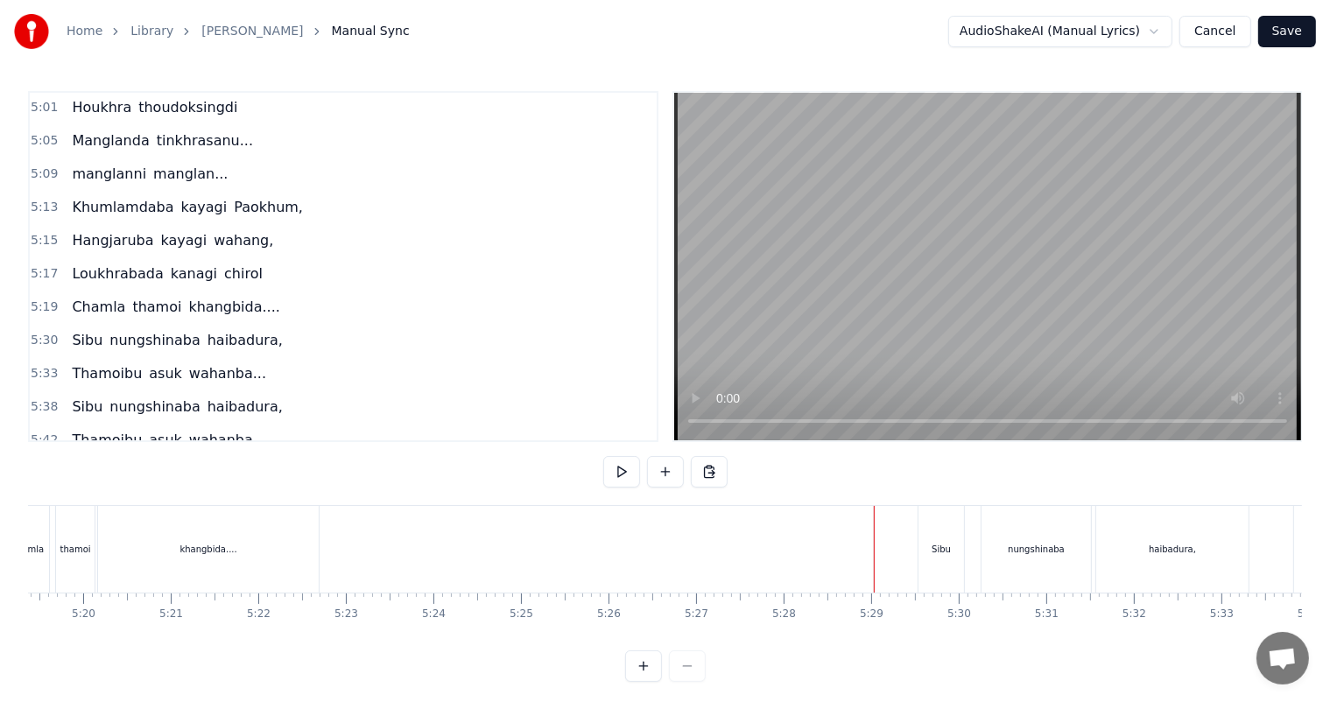
click at [1012, 550] on div "nungshinaba" at bounding box center [1035, 549] width 57 height 13
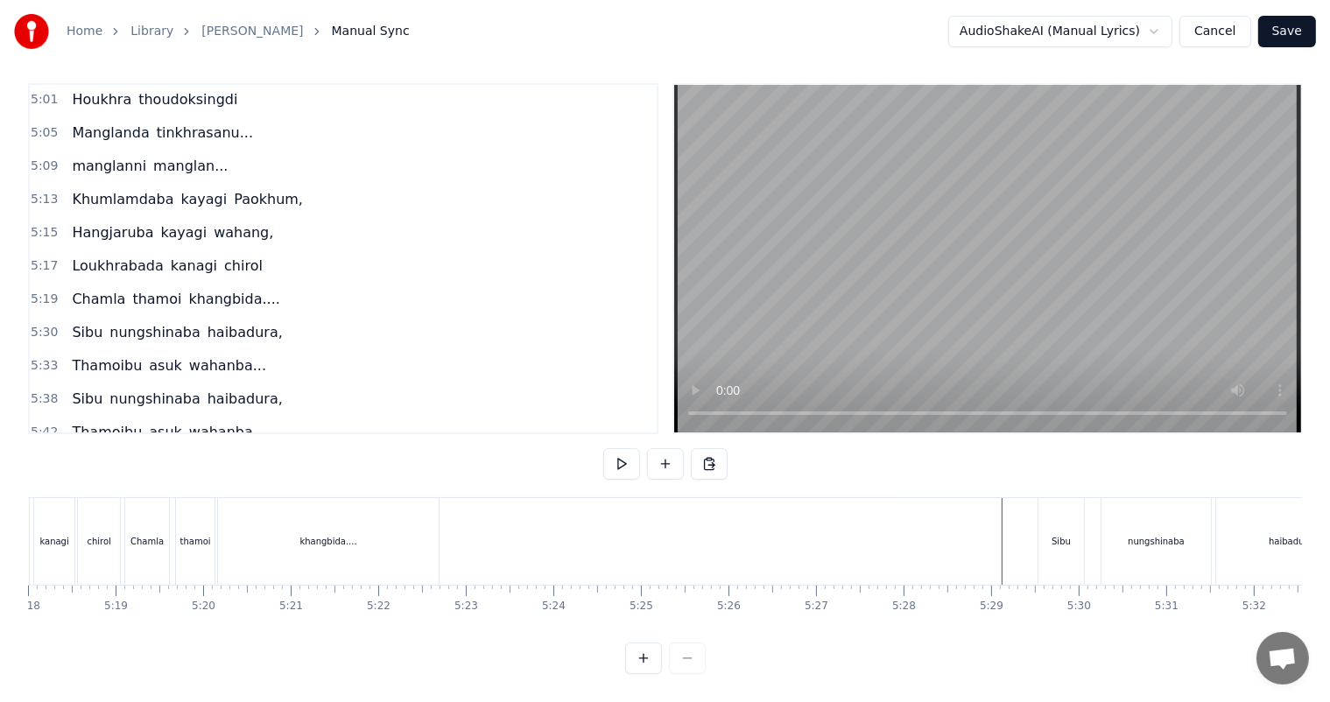
scroll to position [0, 27878]
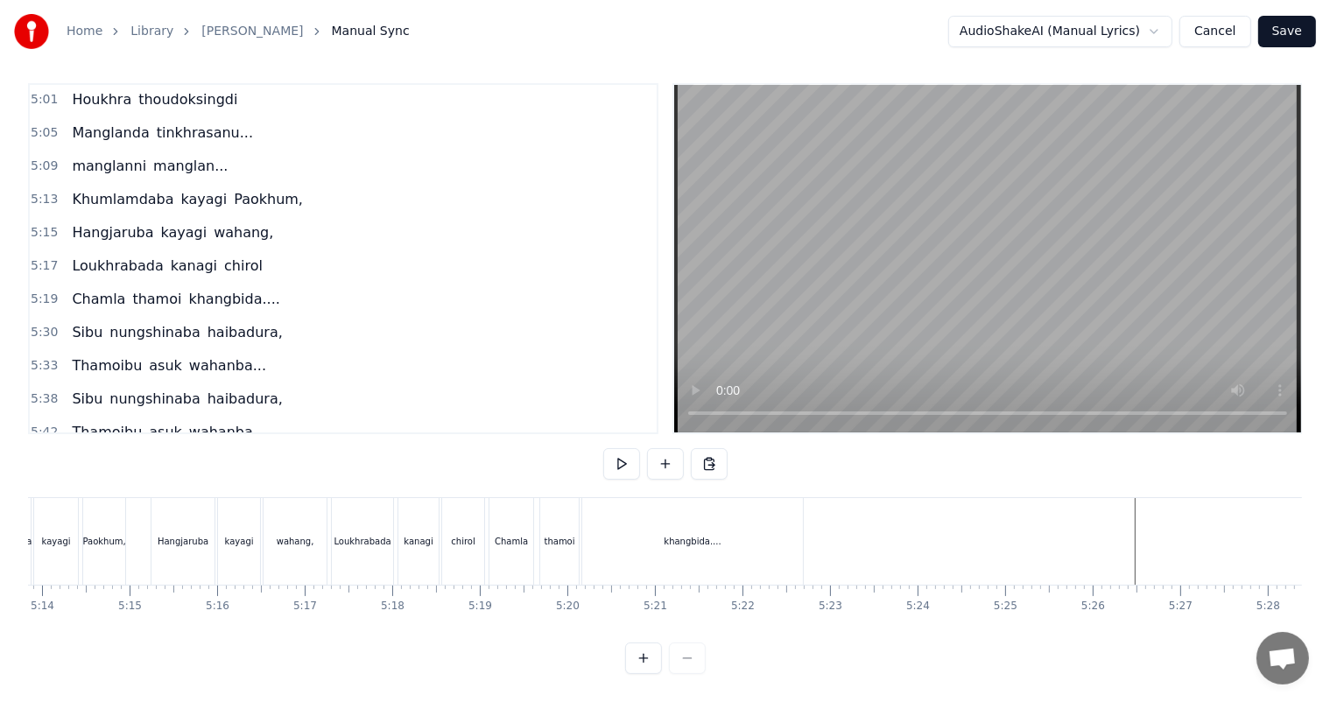
scroll to position [0, 27536]
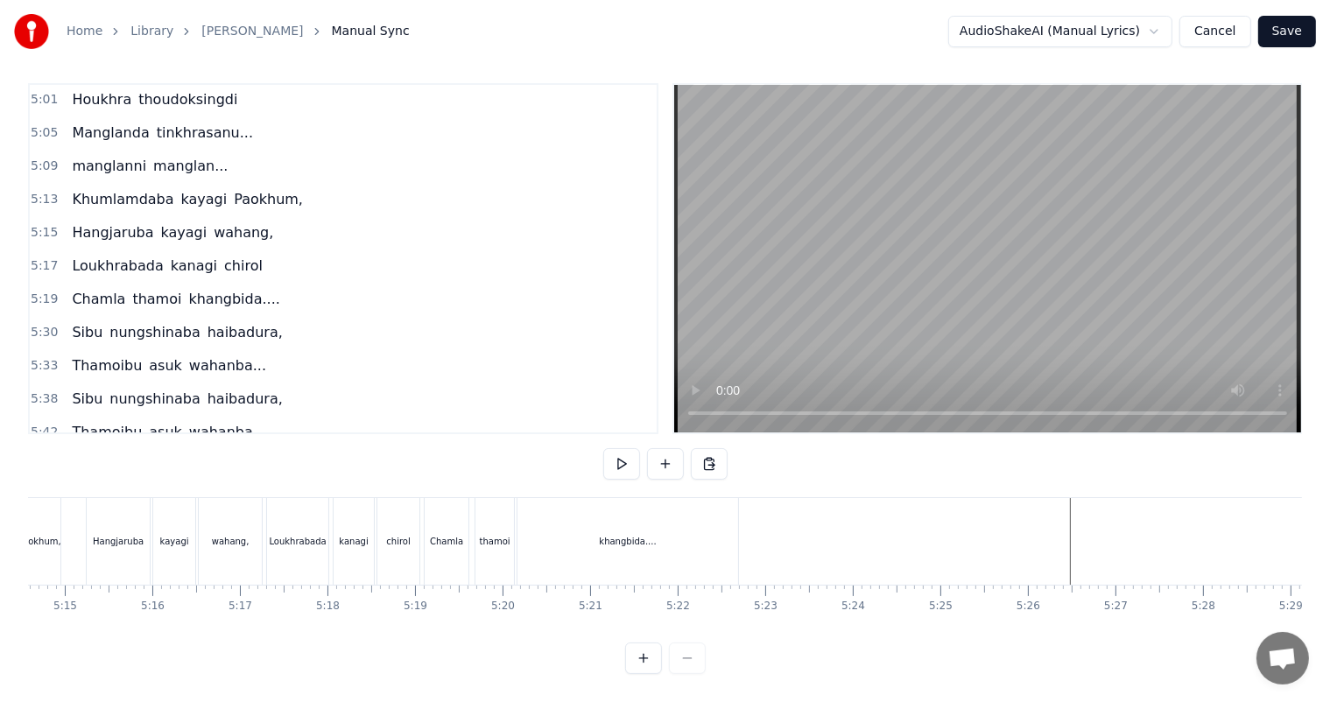
click at [500, 502] on div "thamoi" at bounding box center [494, 541] width 39 height 87
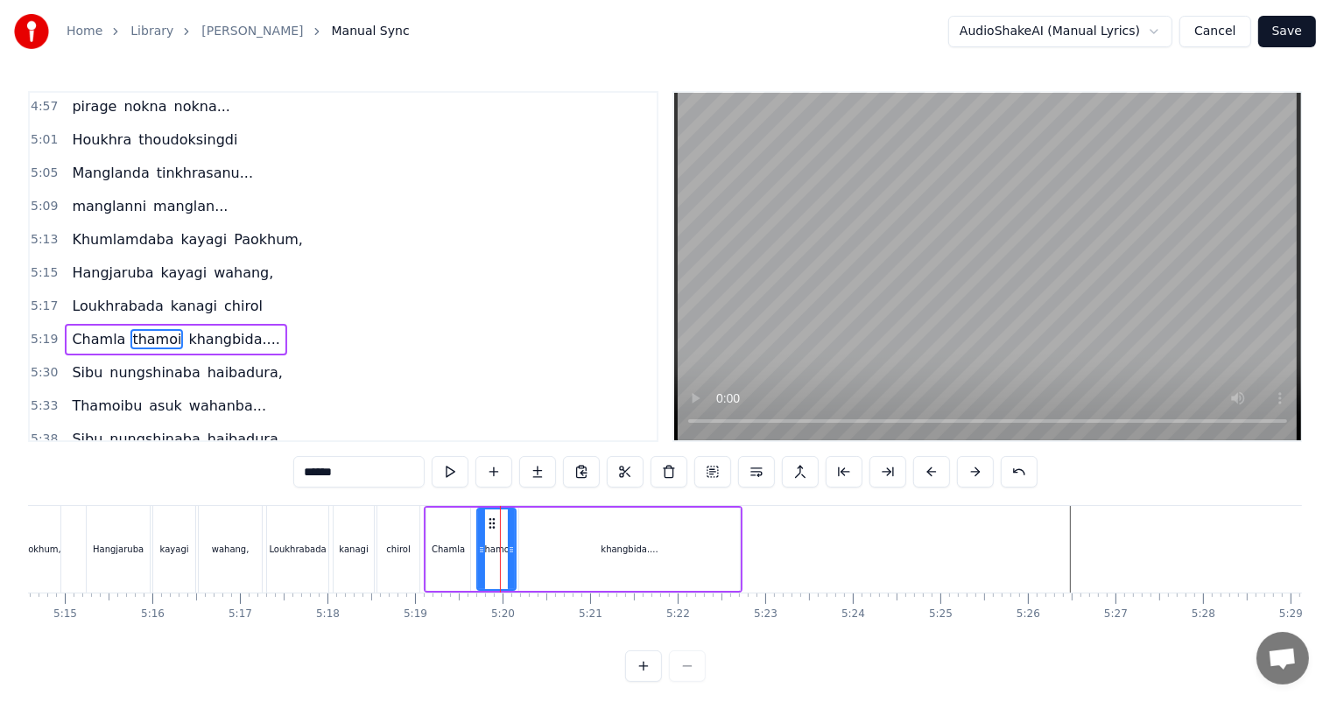
scroll to position [23, 0]
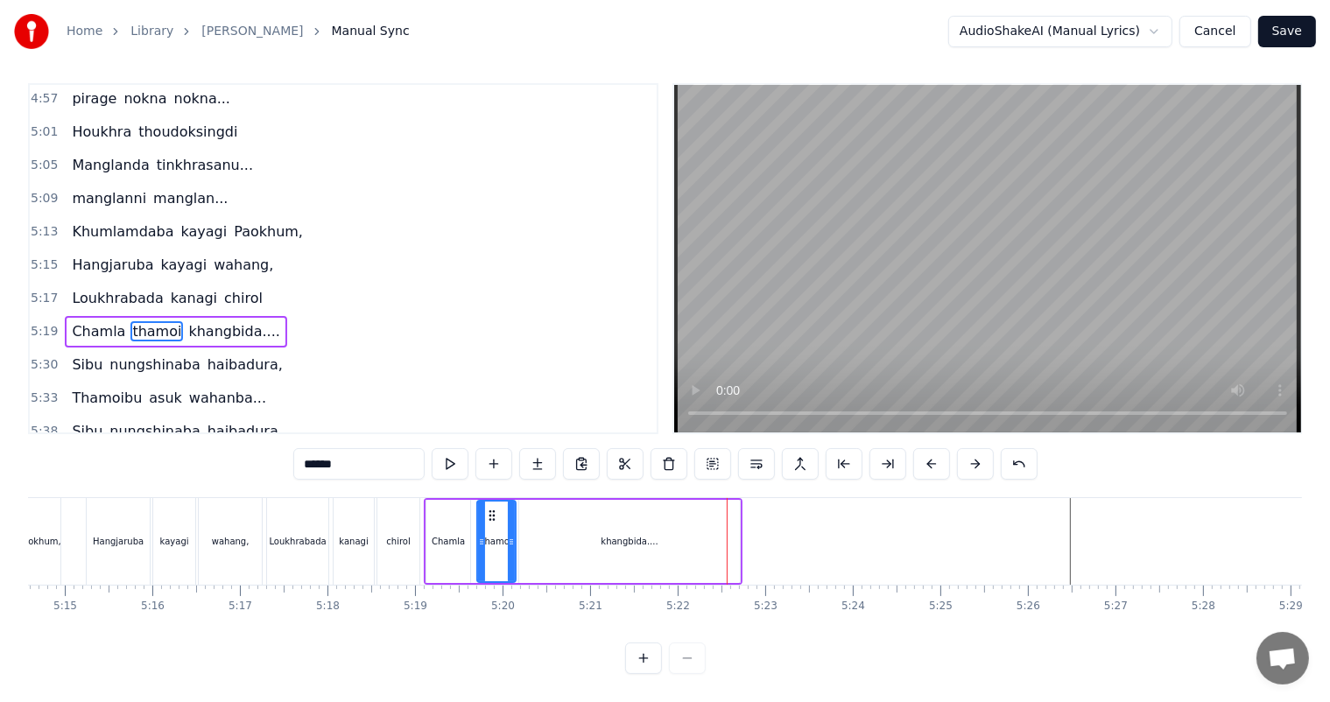
click at [621, 511] on div "khangbida...." at bounding box center [629, 541] width 221 height 83
type input "**********"
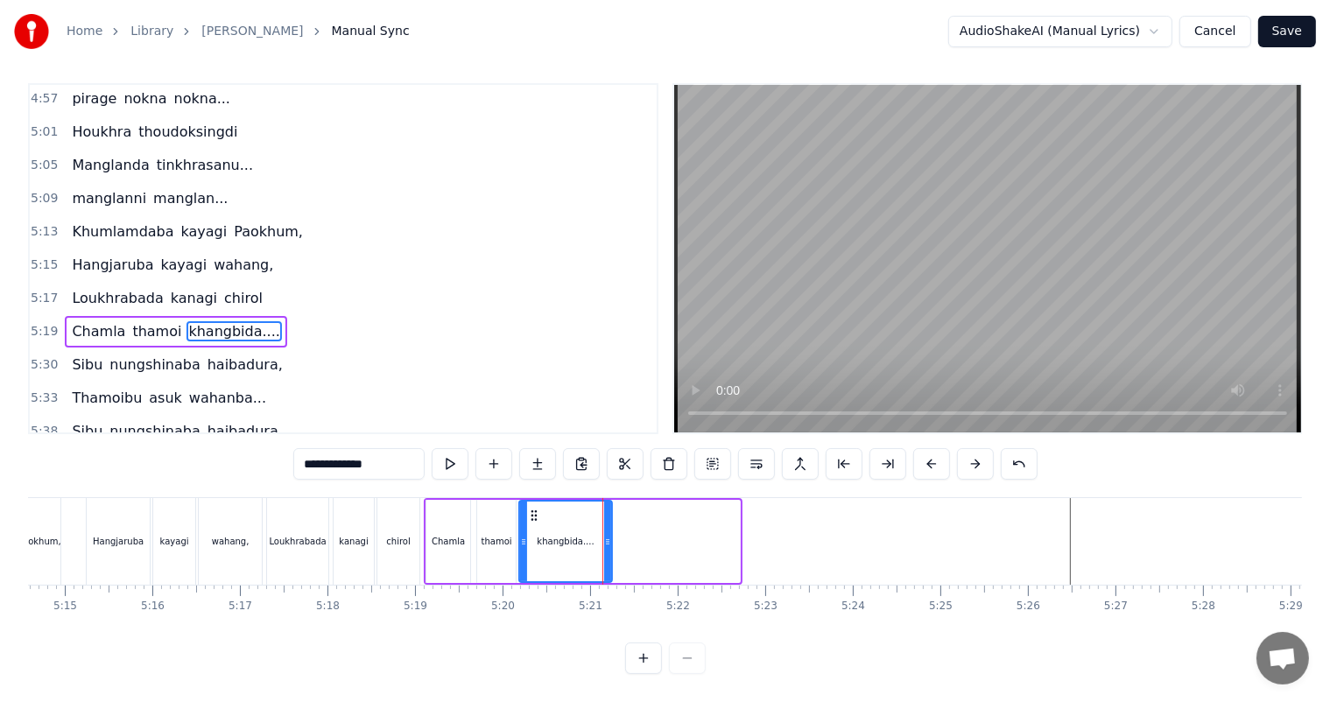
drag, startPoint x: 735, startPoint y: 525, endPoint x: 607, endPoint y: 529, distance: 127.8
click at [607, 535] on icon at bounding box center [607, 542] width 7 height 14
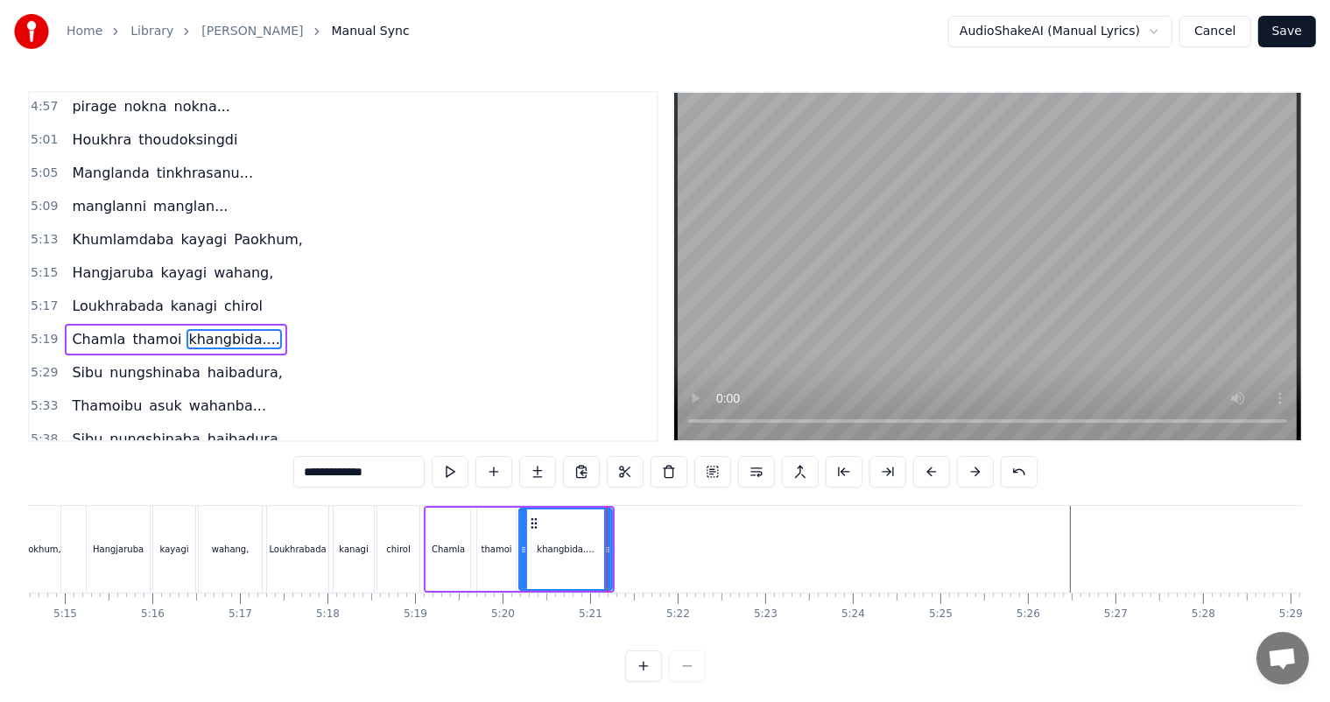
click at [538, 536] on div "khangbida...." at bounding box center [565, 549] width 91 height 80
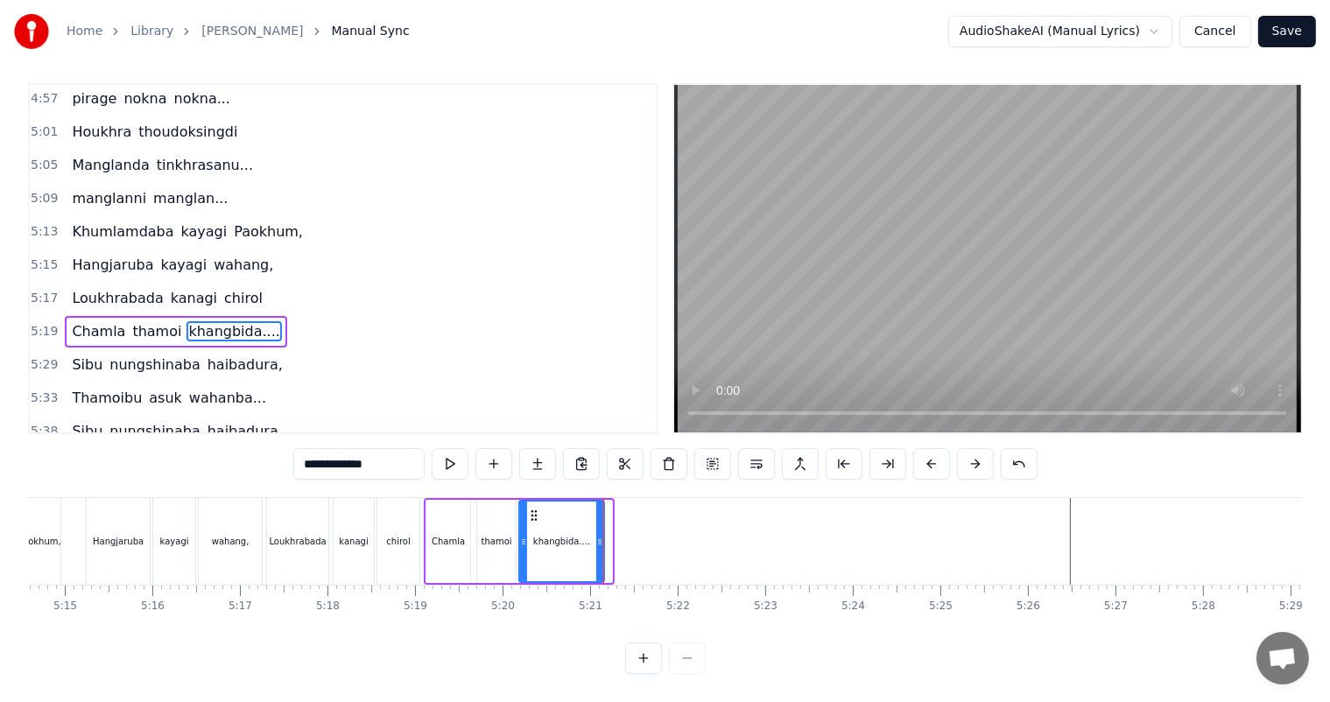
click at [599, 535] on icon at bounding box center [599, 542] width 7 height 14
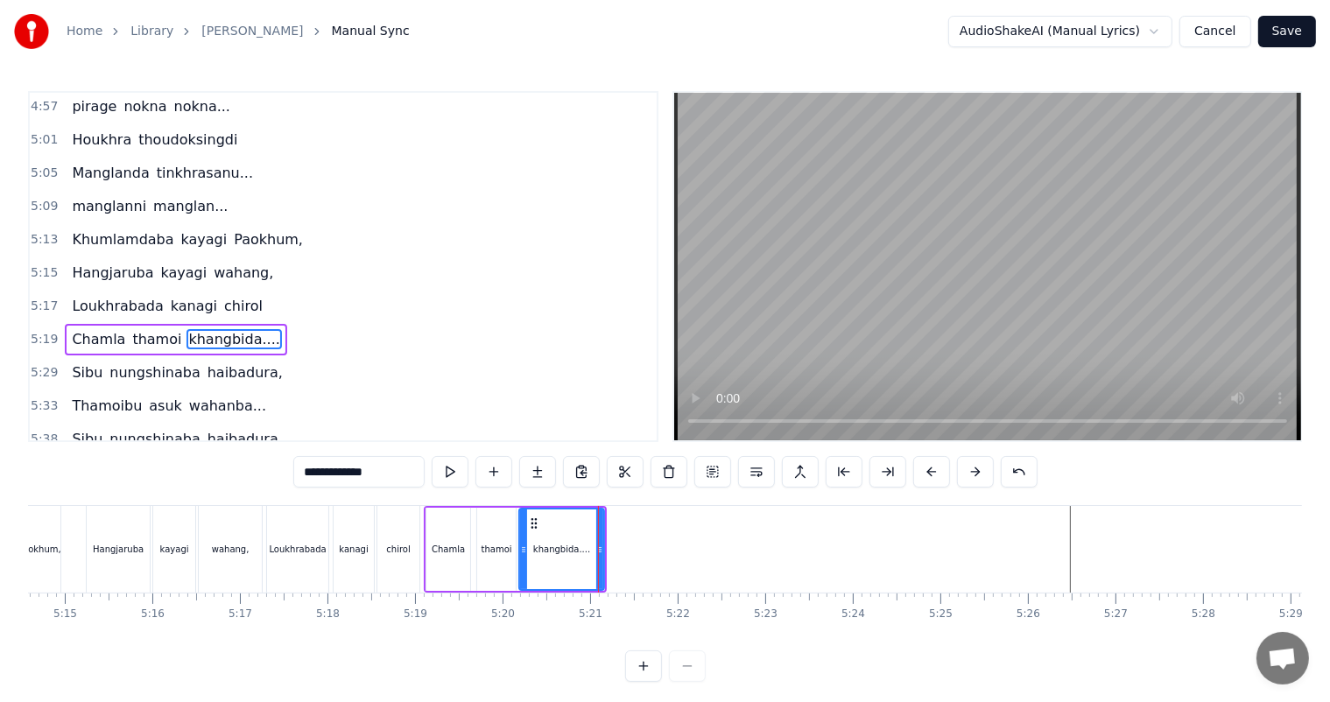
click at [537, 532] on div "khangbida...." at bounding box center [561, 549] width 83 height 80
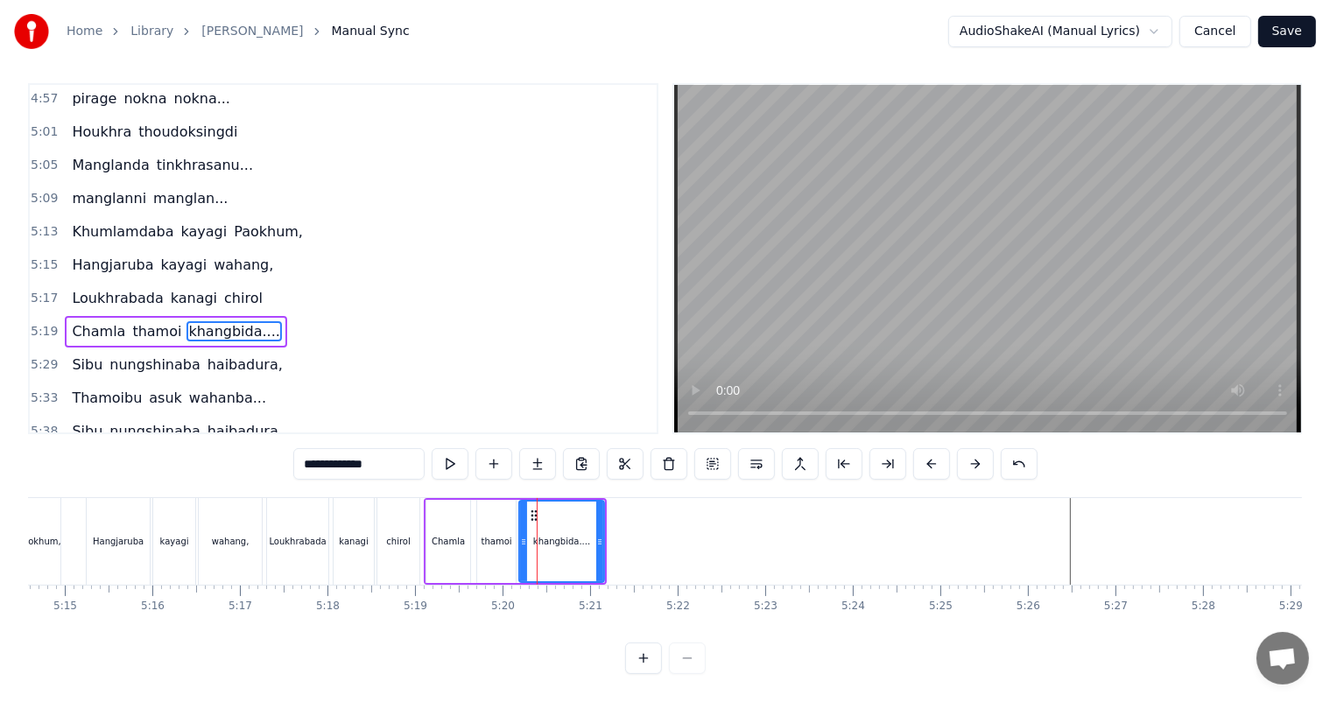
scroll to position [23, 0]
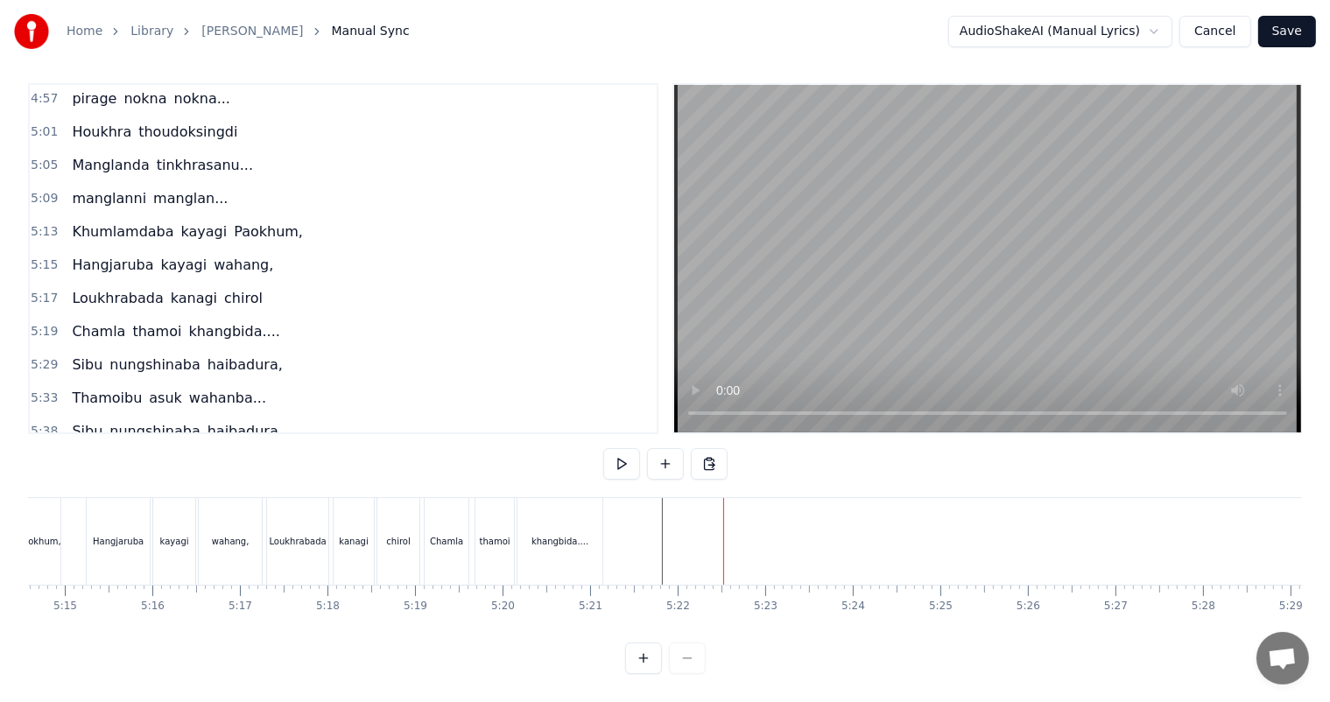
click at [662, 448] on button at bounding box center [665, 464] width 37 height 32
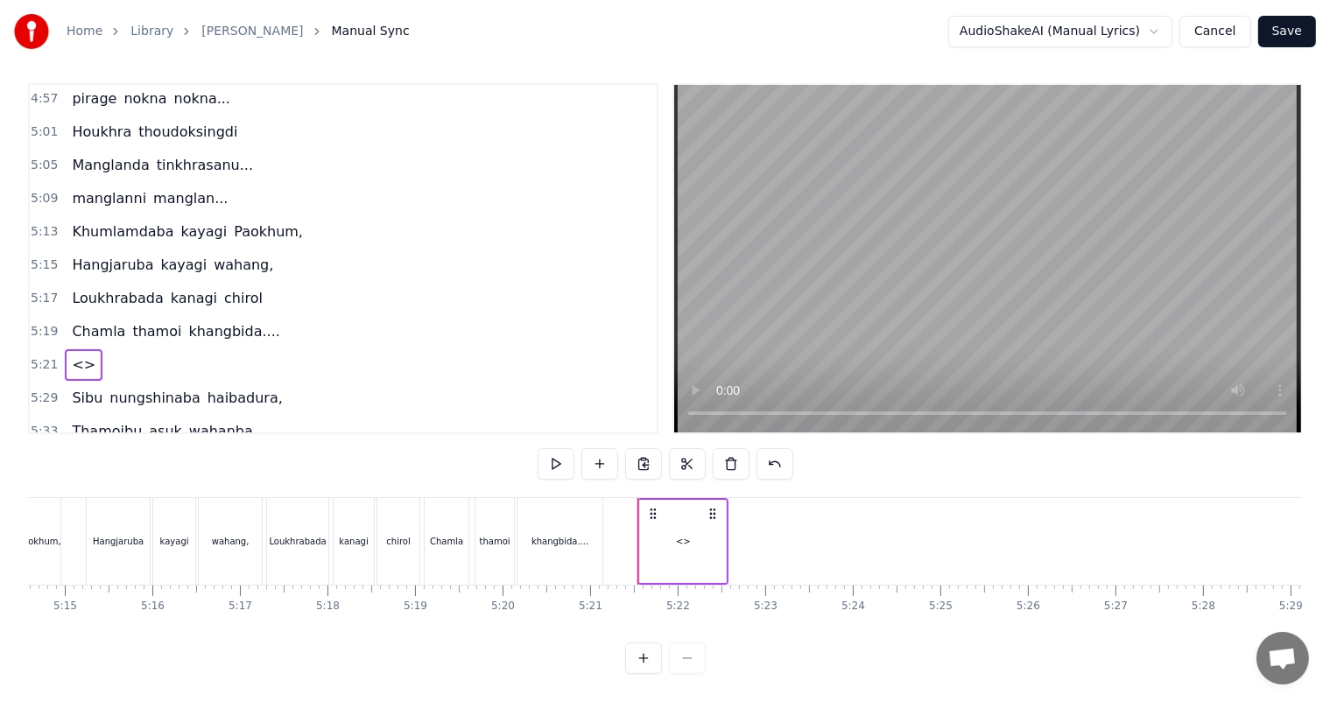
click at [106, 221] on span "Khumlamdaba" at bounding box center [122, 231] width 105 height 20
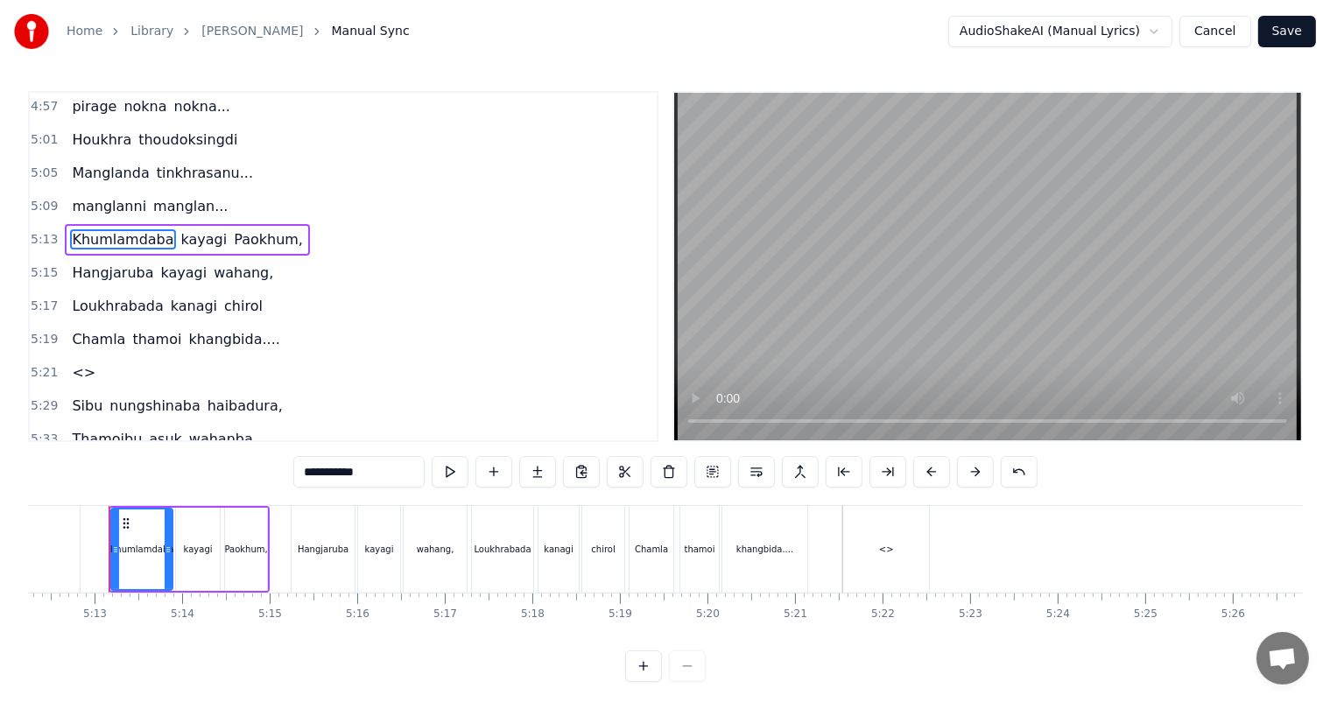
scroll to position [0, 27324]
drag, startPoint x: 398, startPoint y: 476, endPoint x: 301, endPoint y: 474, distance: 97.2
click at [301, 474] on input "**********" at bounding box center [358, 472] width 131 height 32
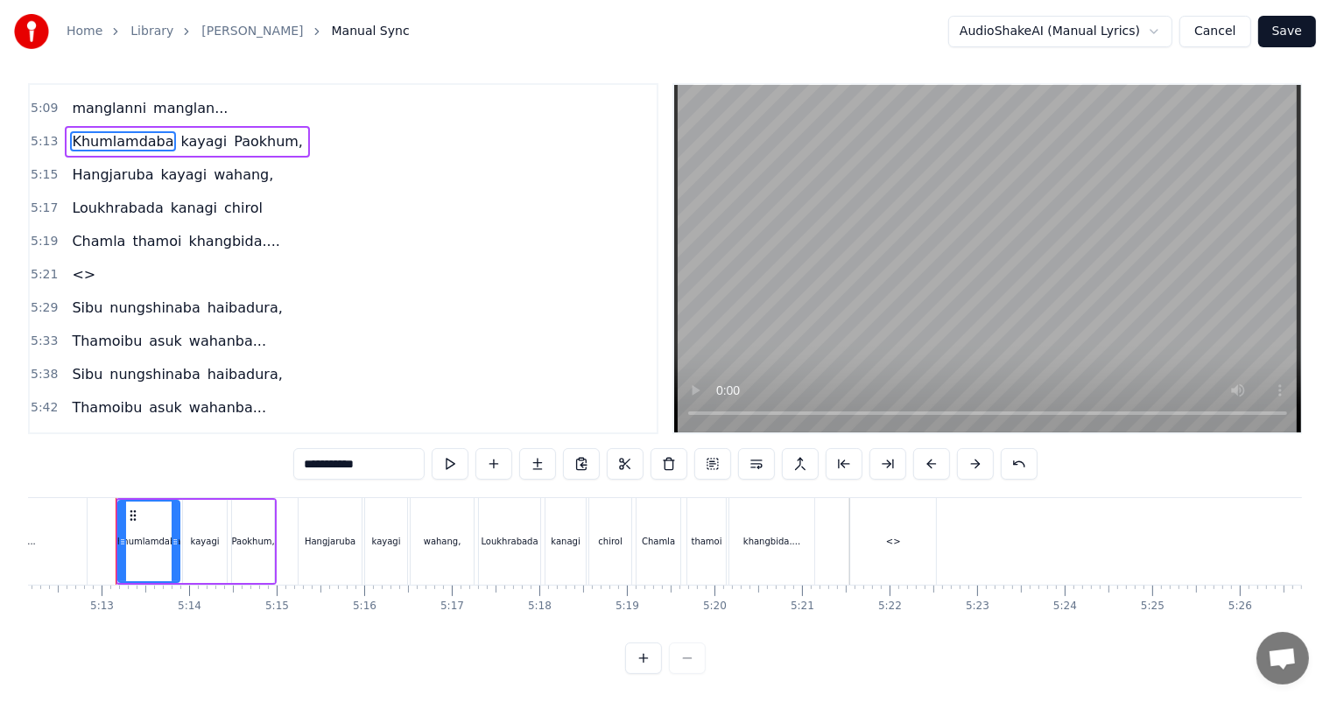
scroll to position [2103, 0]
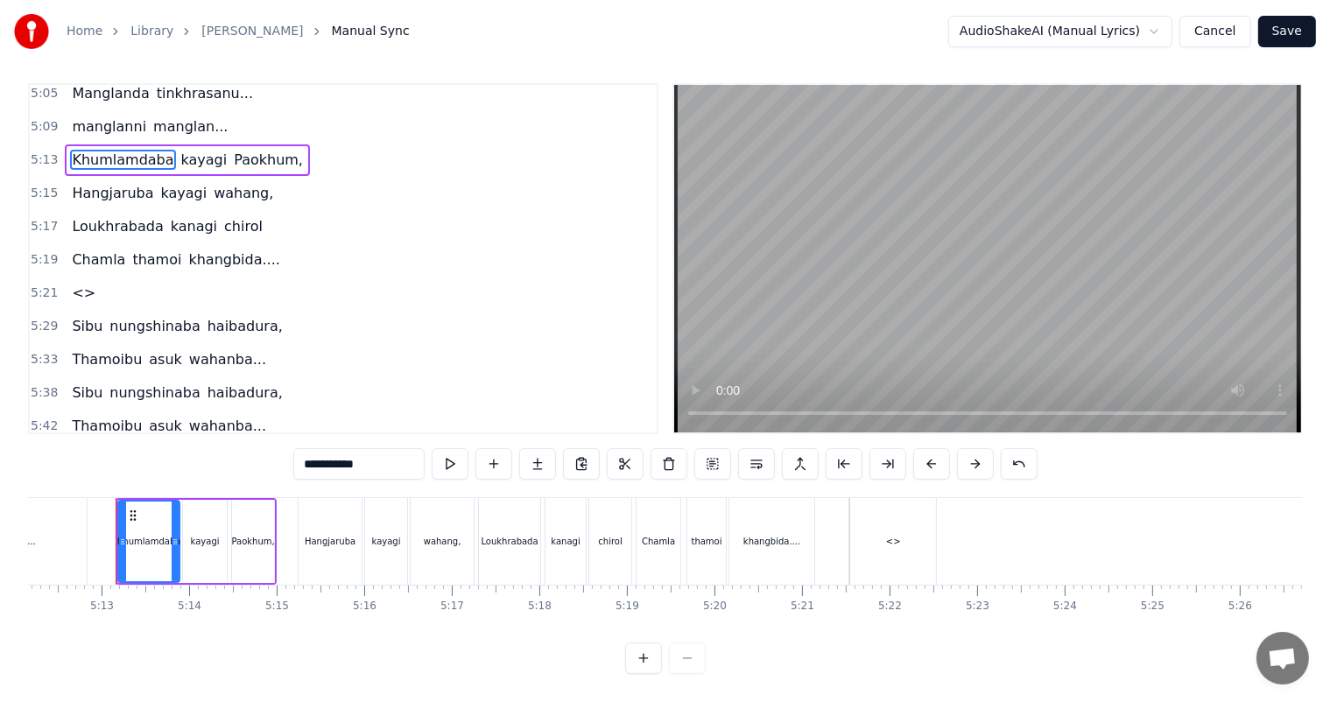
click at [77, 283] on span "<>" at bounding box center [83, 293] width 27 height 20
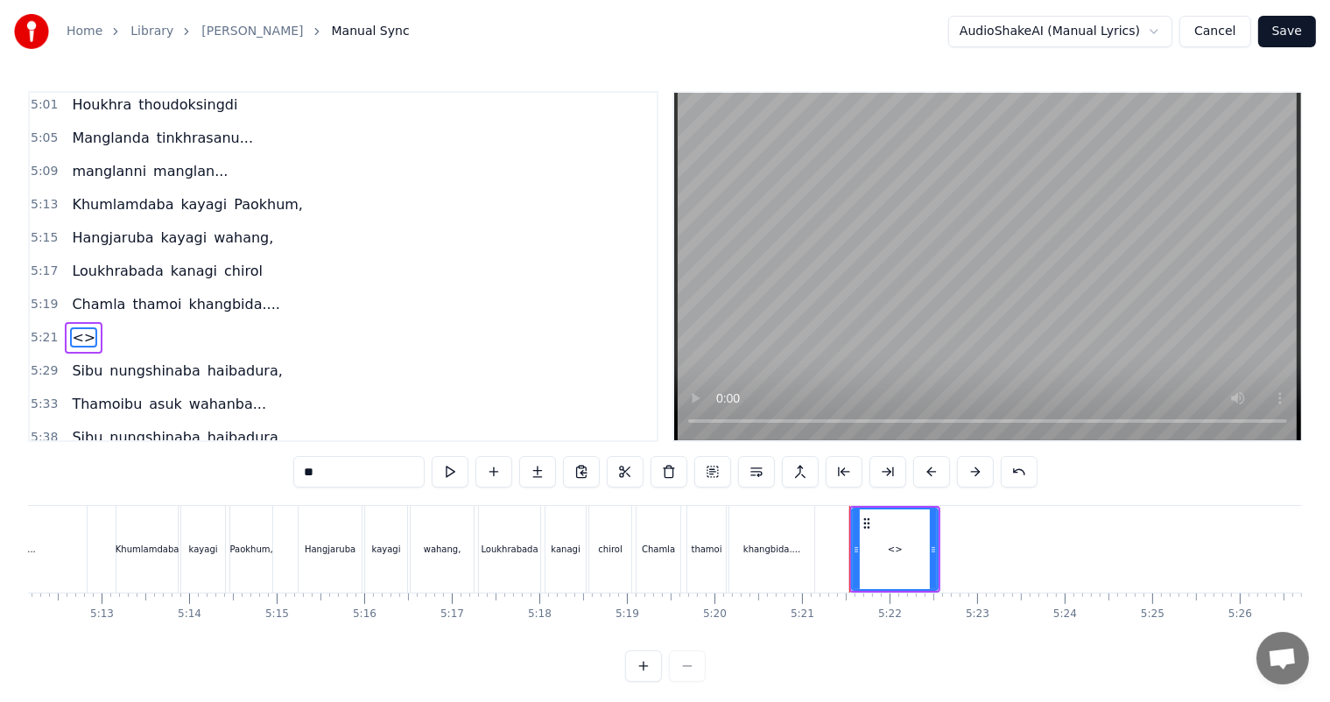
scroll to position [2064, 0]
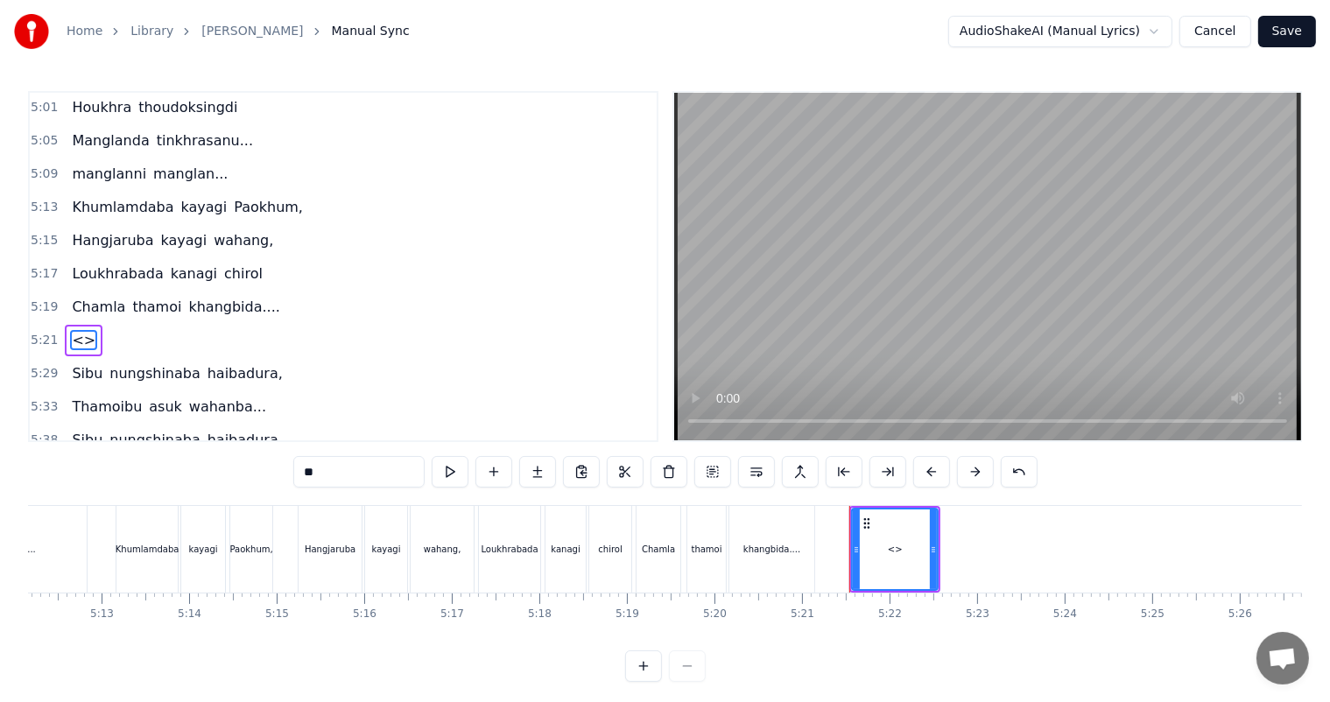
drag, startPoint x: 336, startPoint y: 467, endPoint x: 249, endPoint y: 467, distance: 87.5
click at [249, 467] on div "0:27 Thawai gi thawai makni 0:31 khallambi nangdi.. 0:34 [PERSON_NAME] puncgi y…" at bounding box center [665, 386] width 1274 height 591
paste input "*********"
type input "**********"
click at [544, 470] on button at bounding box center [537, 472] width 37 height 32
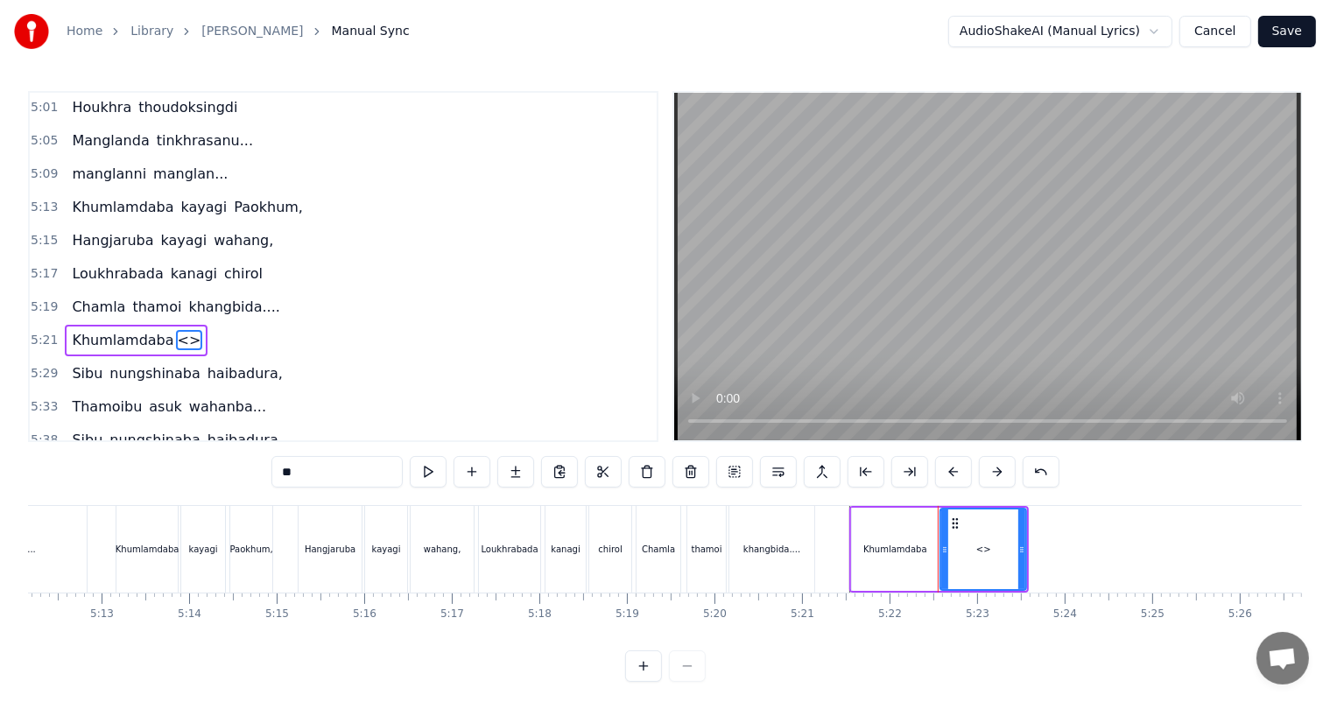
drag, startPoint x: 322, startPoint y: 476, endPoint x: 263, endPoint y: 476, distance: 58.6
click at [263, 476] on div "0:27 Thawai gi thawai makni 0:31 khallambi nangdi.. 0:34 [PERSON_NAME] puncgi y…" at bounding box center [665, 386] width 1274 height 591
type input "******"
click at [517, 471] on button at bounding box center [515, 472] width 37 height 32
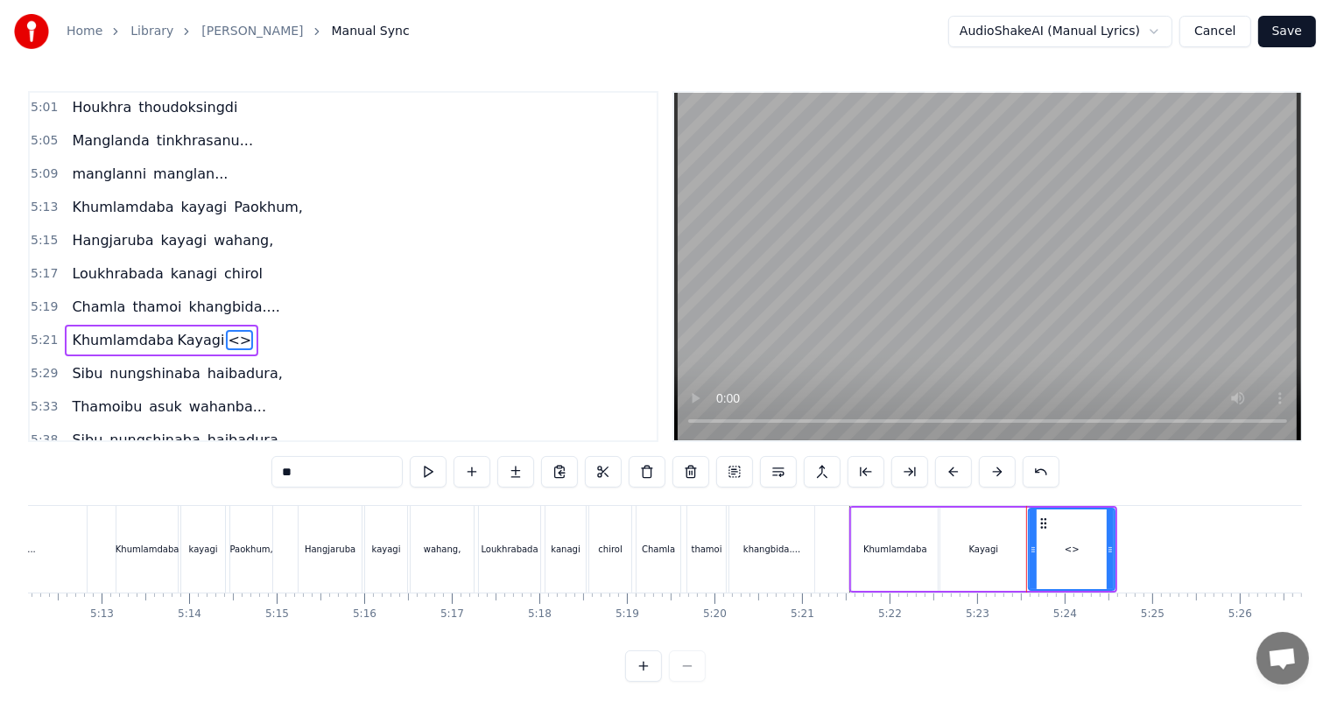
drag, startPoint x: 326, startPoint y: 474, endPoint x: 258, endPoint y: 477, distance: 68.4
click at [258, 477] on div "0:27 Thawai gi thawai makni 0:31 khallambi nangdi.. 0:34 [PERSON_NAME] puncgi y…" at bounding box center [665, 386] width 1274 height 591
type input "*******"
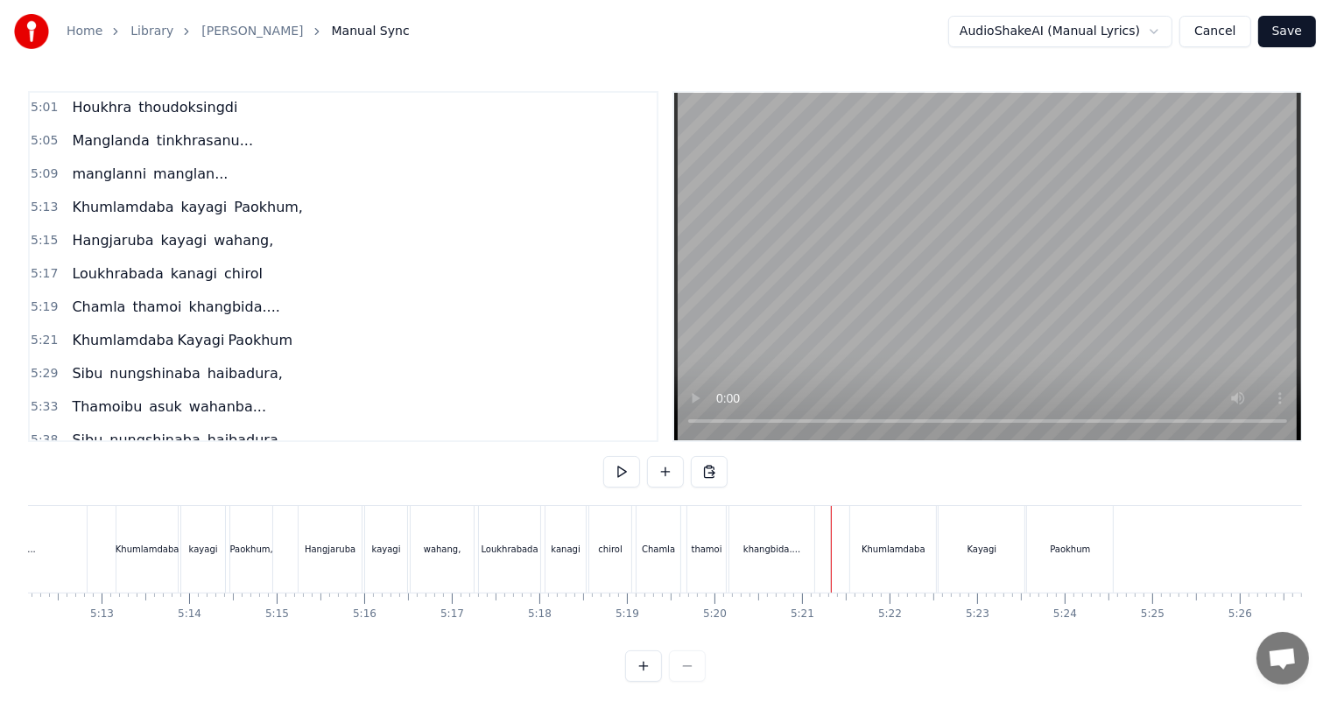
scroll to position [23, 0]
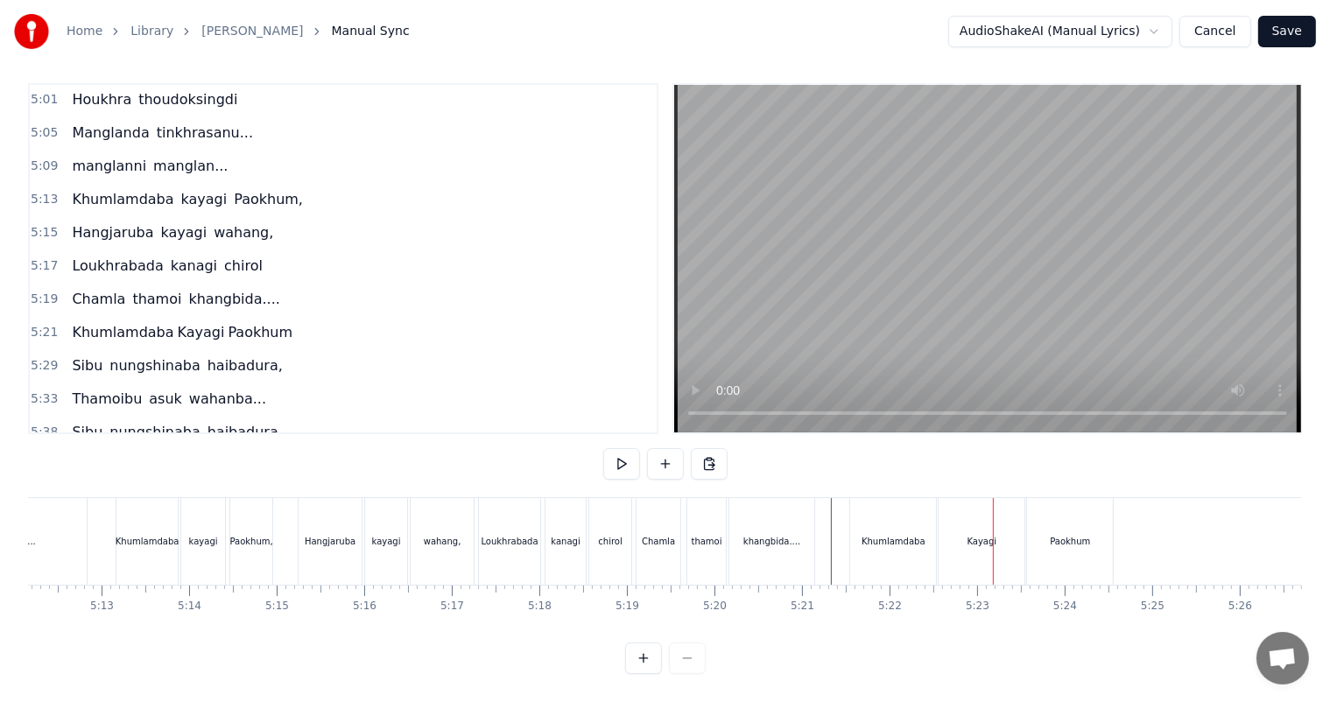
click at [912, 535] on div "Khumlamdaba" at bounding box center [893, 541] width 64 height 13
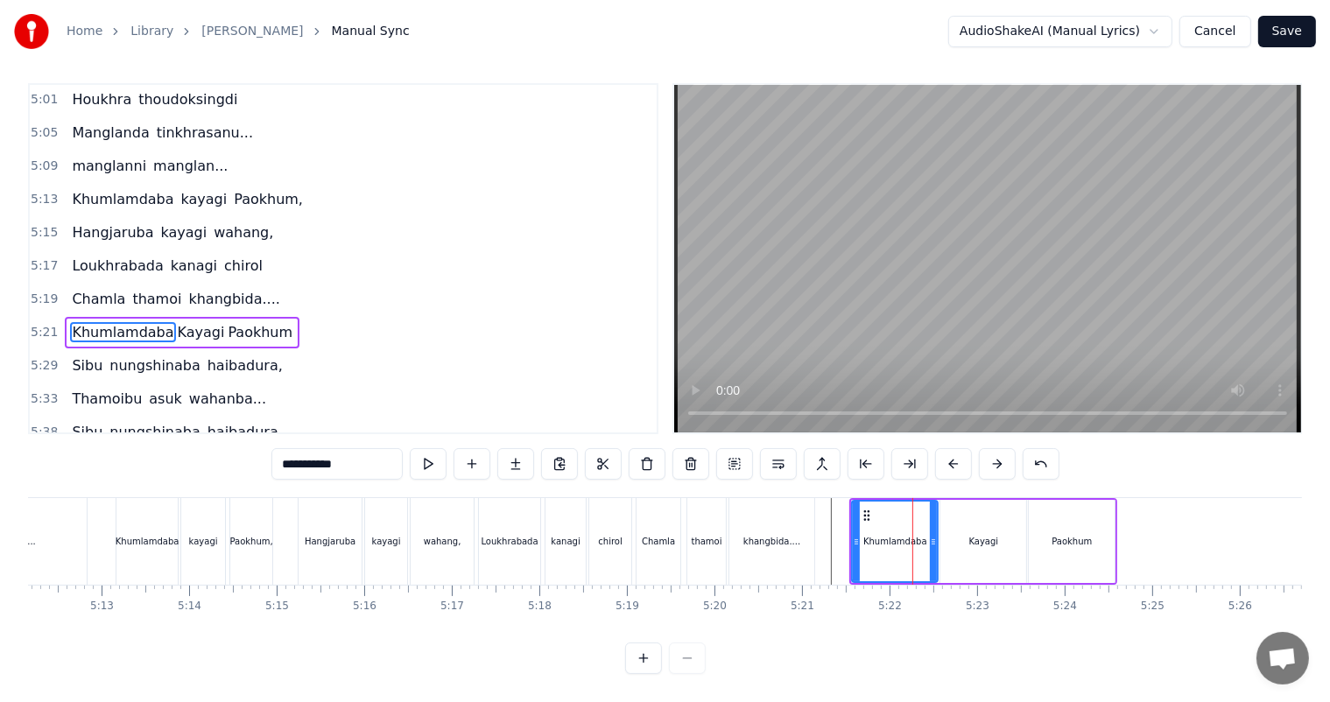
scroll to position [0, 0]
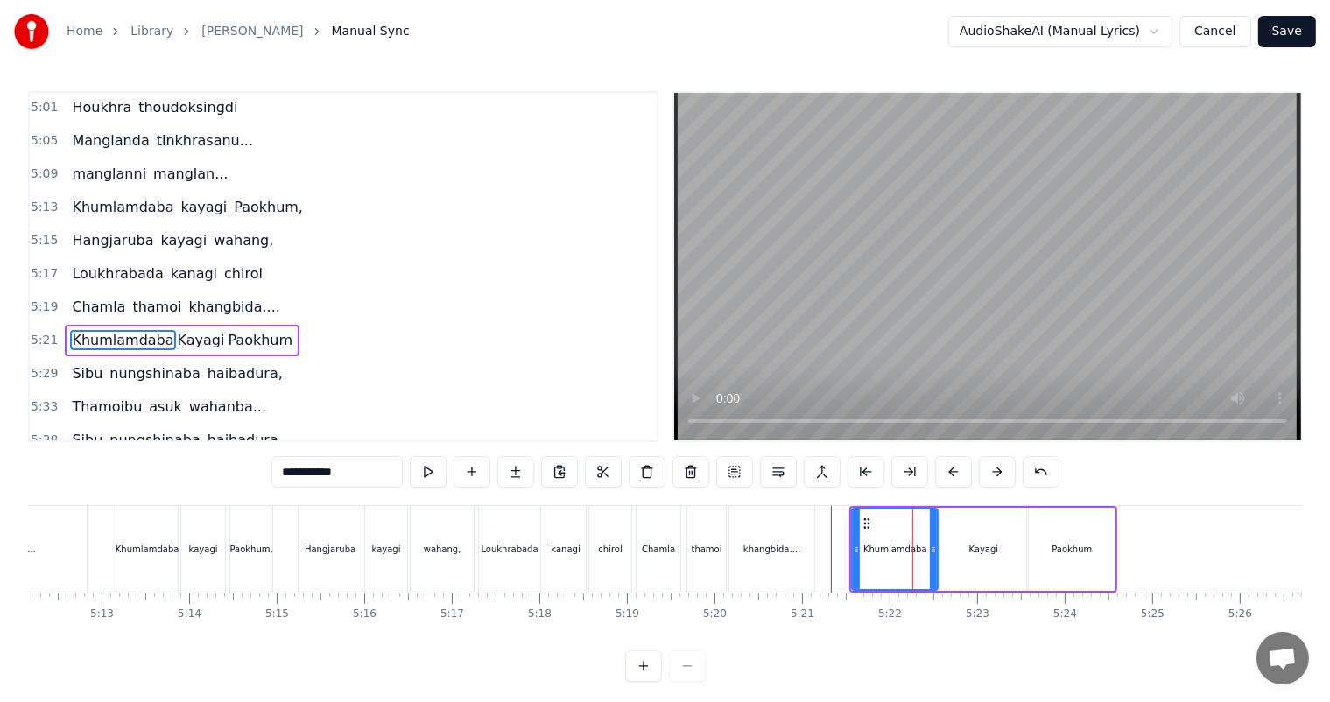
click at [381, 476] on input "**********" at bounding box center [336, 472] width 131 height 32
drag, startPoint x: 930, startPoint y: 547, endPoint x: 919, endPoint y: 547, distance: 11.4
click at [919, 547] on icon at bounding box center [921, 550] width 7 height 14
click at [965, 560] on div "Kayagi" at bounding box center [983, 549] width 86 height 83
type input "******"
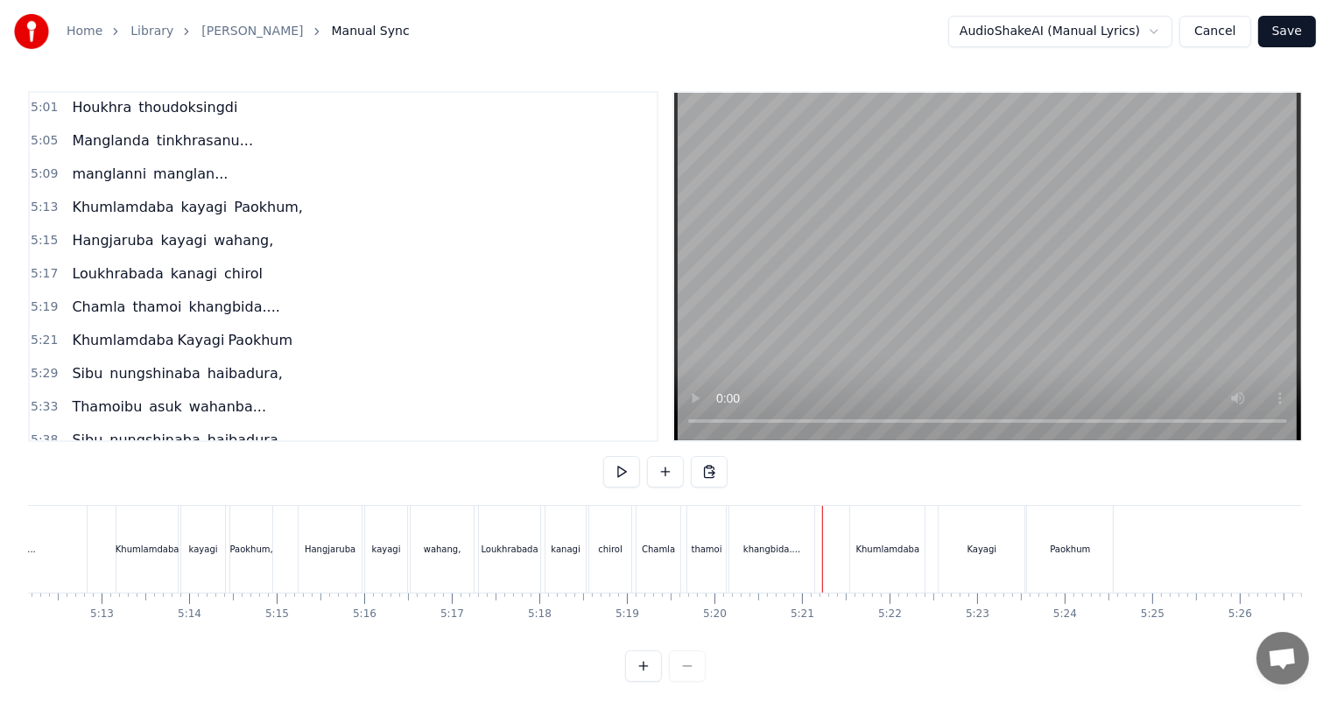
scroll to position [23, 0]
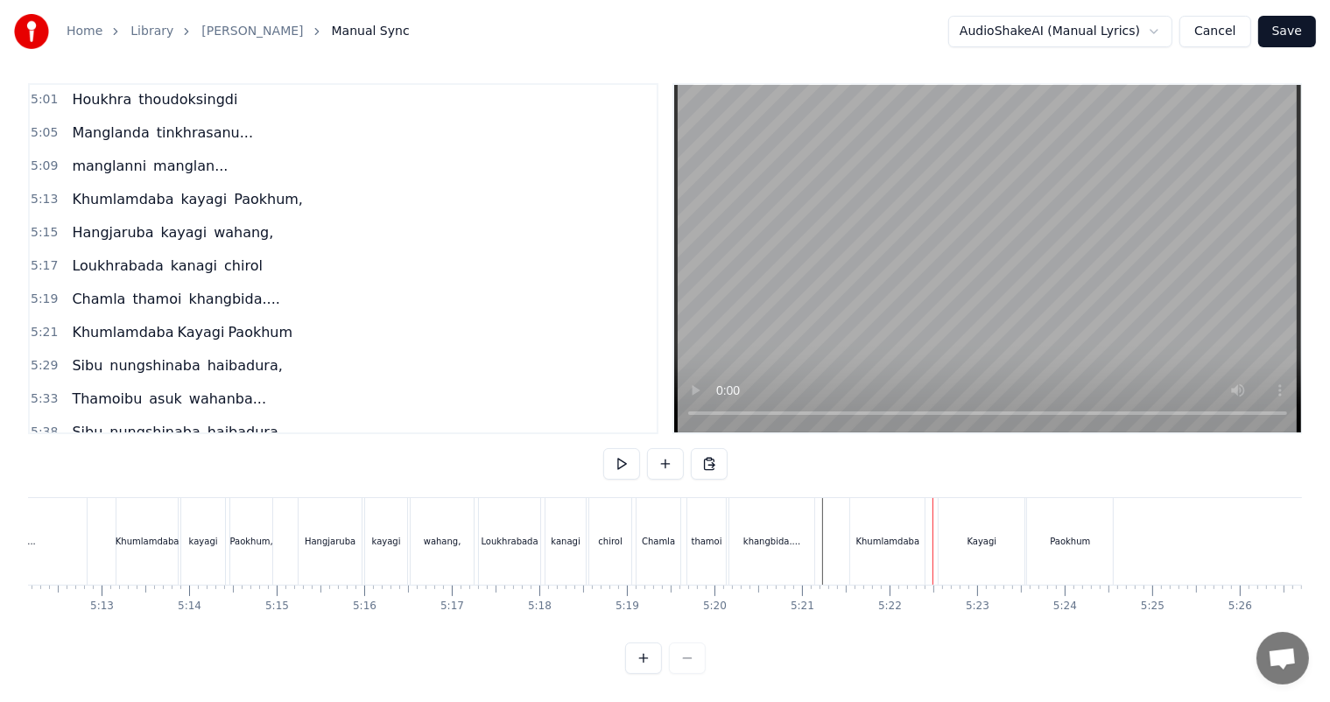
click at [815, 518] on div "[PERSON_NAME]...." at bounding box center [726, 541] width 183 height 87
click at [883, 535] on div "Khumlamdaba" at bounding box center [888, 541] width 64 height 13
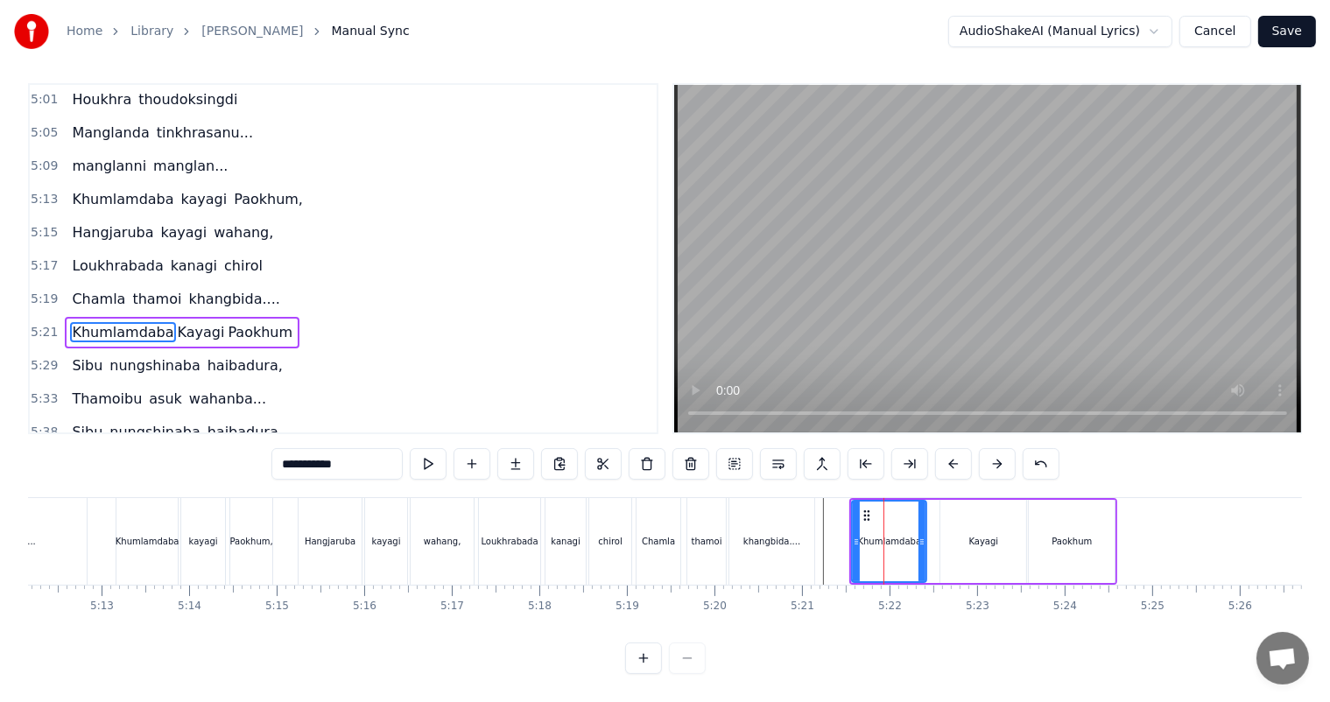
scroll to position [0, 0]
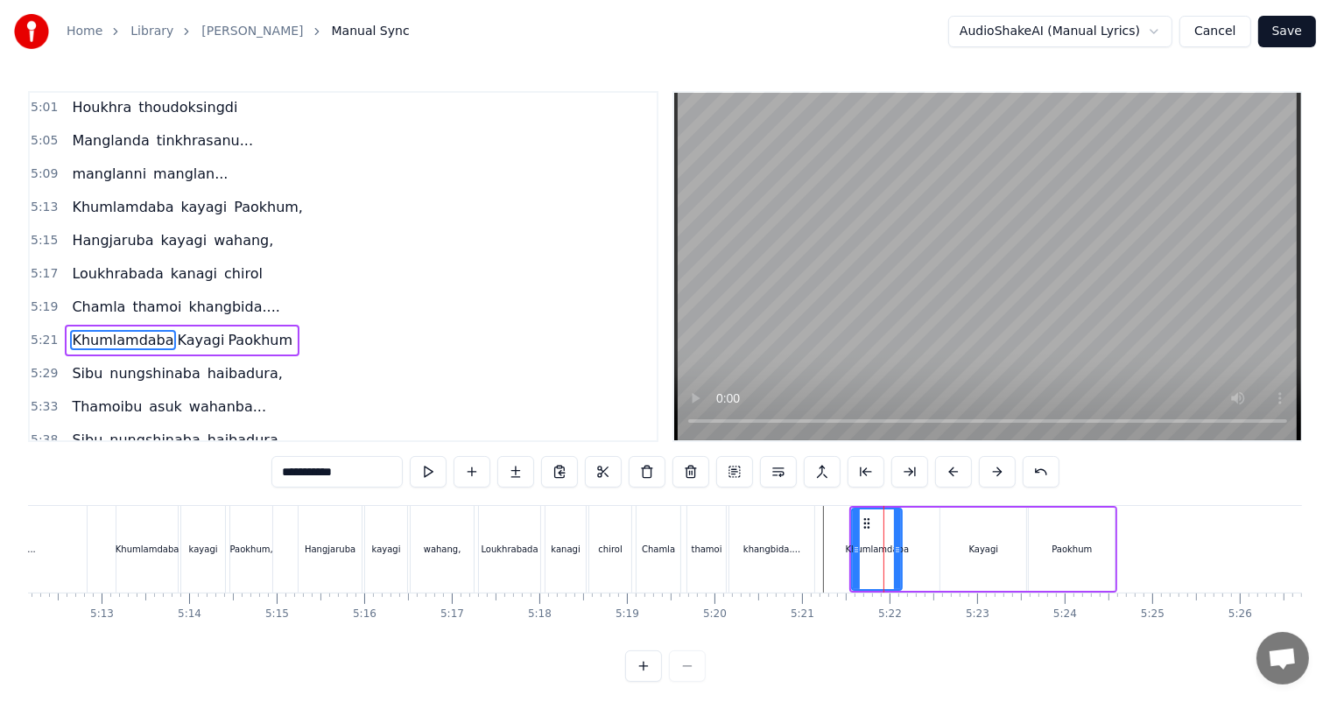
drag, startPoint x: 921, startPoint y: 558, endPoint x: 896, endPoint y: 553, distance: 24.9
click at [896, 553] on div at bounding box center [897, 549] width 7 height 80
click at [941, 553] on div "Kayagi" at bounding box center [983, 549] width 86 height 83
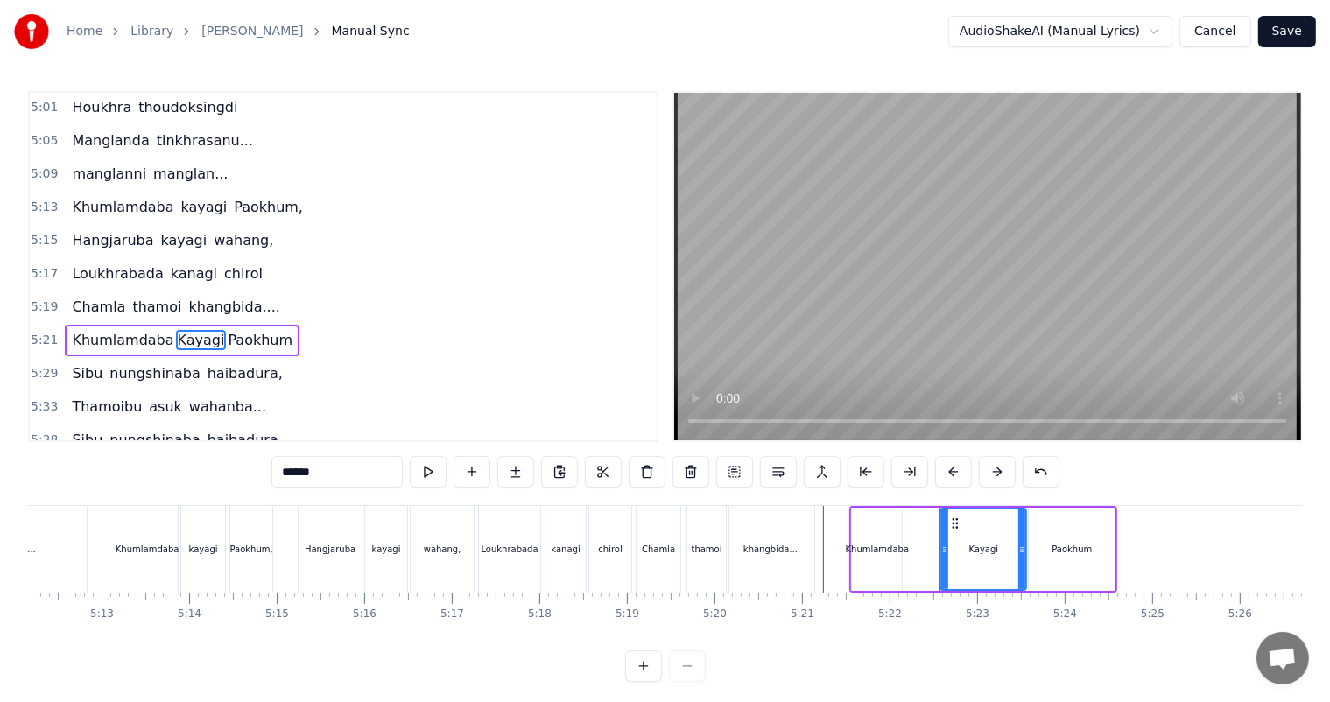
click at [1085, 550] on div "Paokhum" at bounding box center [1071, 549] width 40 height 13
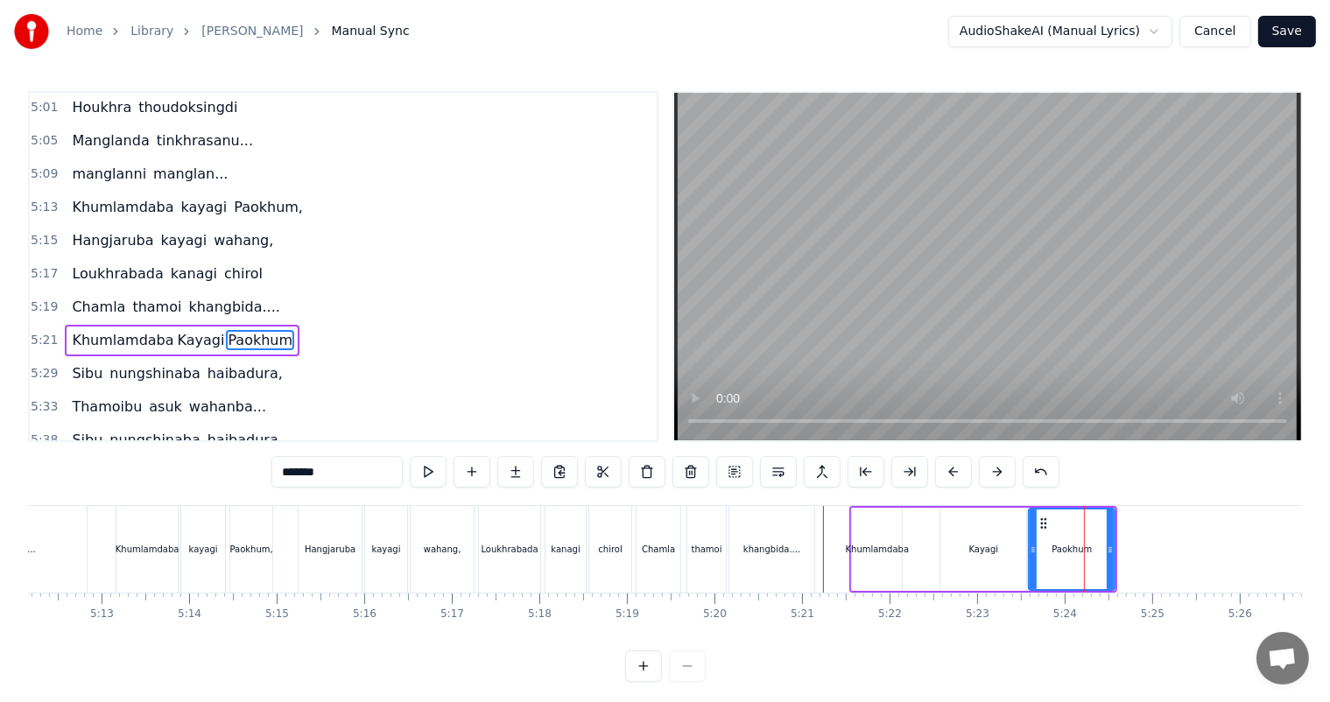
click at [999, 553] on div "Kayagi" at bounding box center [983, 549] width 86 height 83
type input "******"
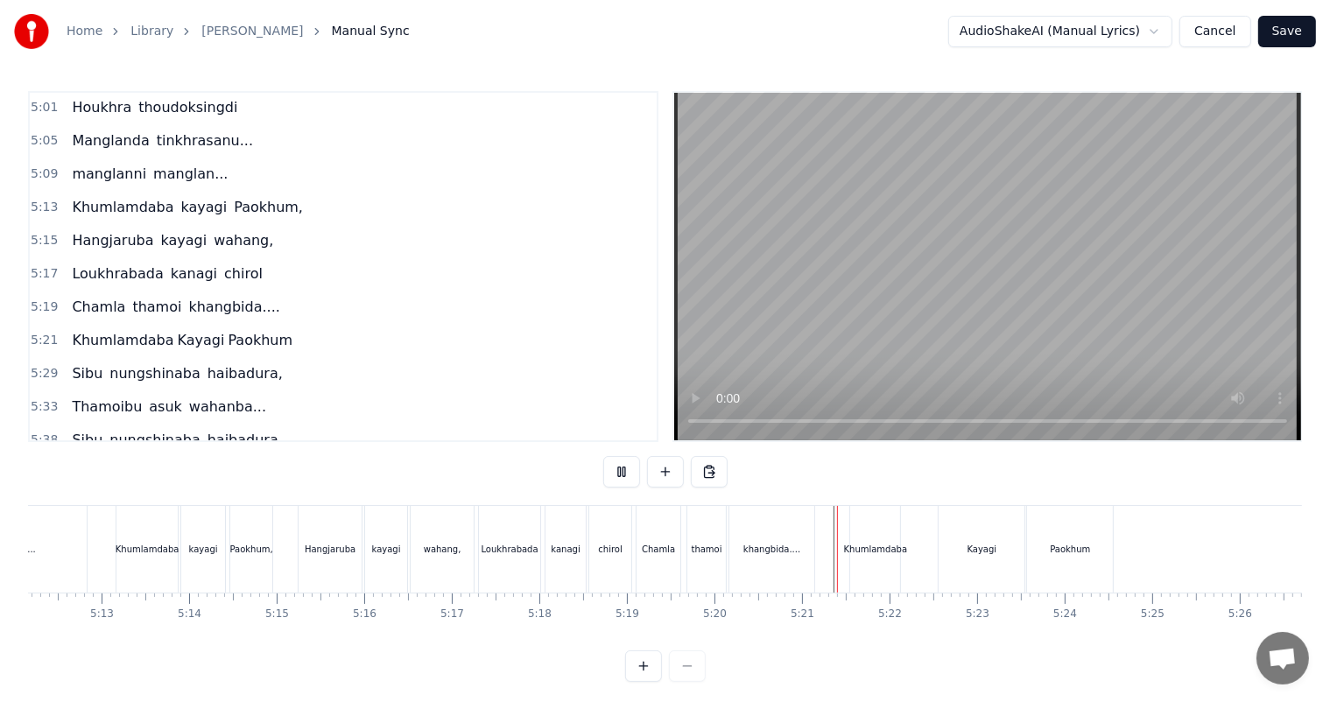
scroll to position [23, 0]
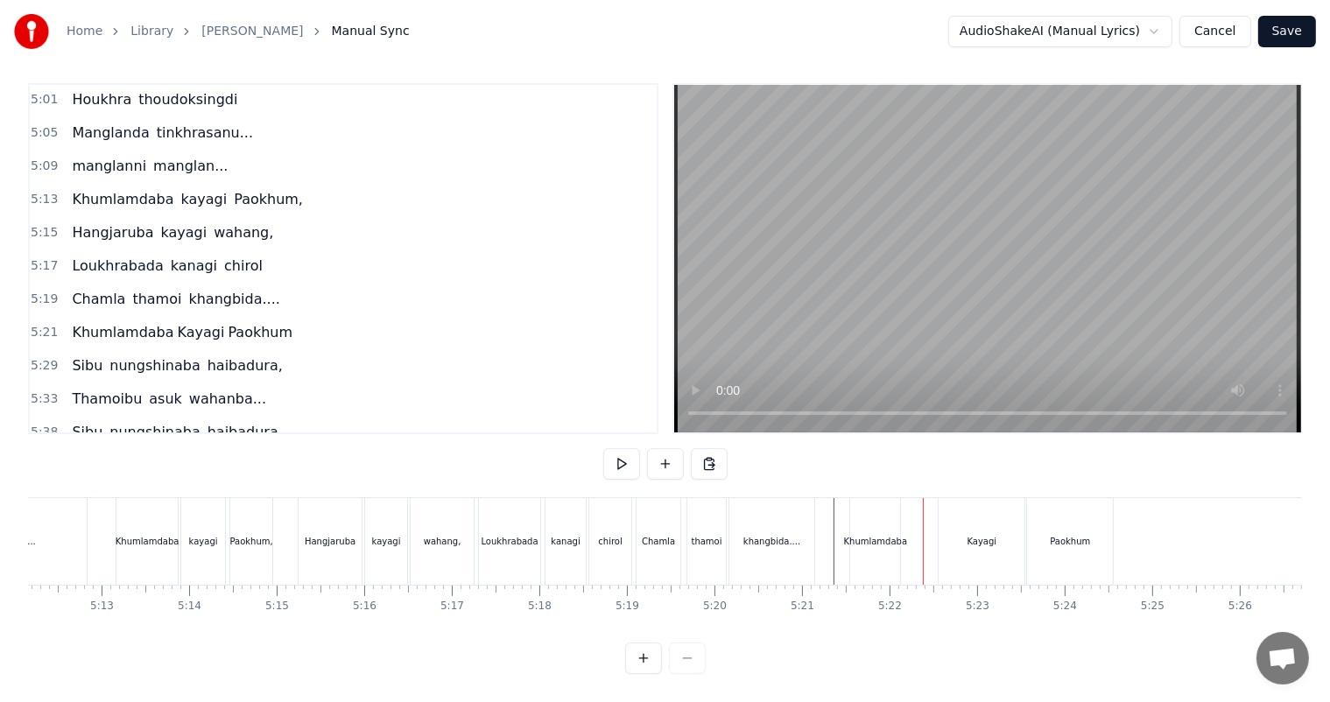
click at [977, 535] on div "Kayagi" at bounding box center [982, 541] width 30 height 13
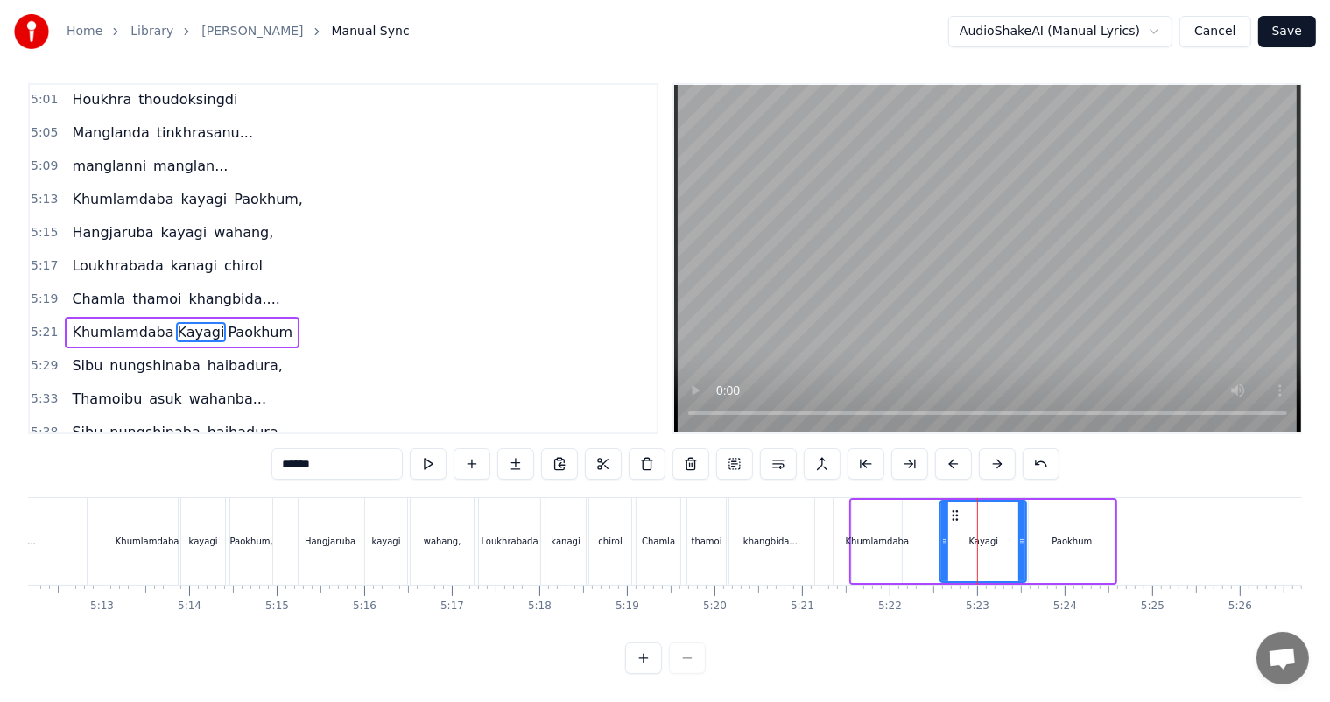
scroll to position [0, 0]
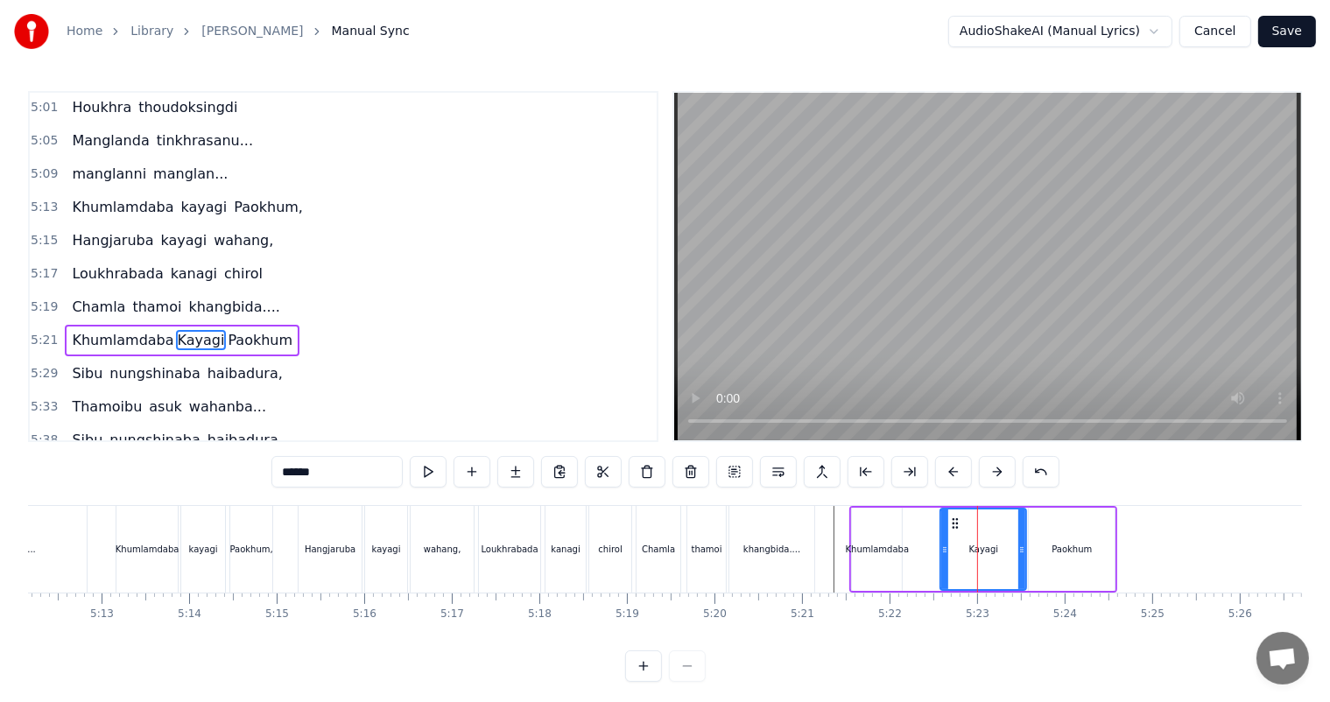
click at [951, 529] on div "Kayagi" at bounding box center [983, 549] width 84 height 80
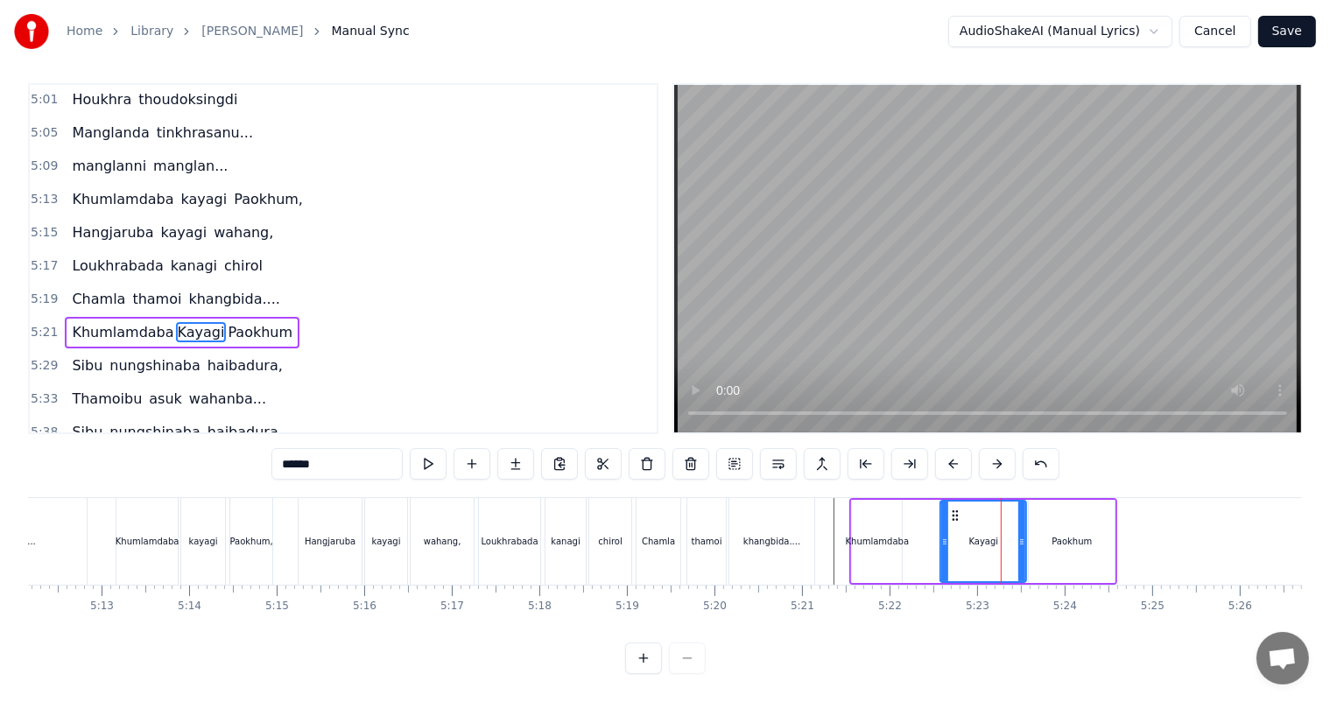
click at [957, 525] on div "Kayagi" at bounding box center [983, 542] width 84 height 80
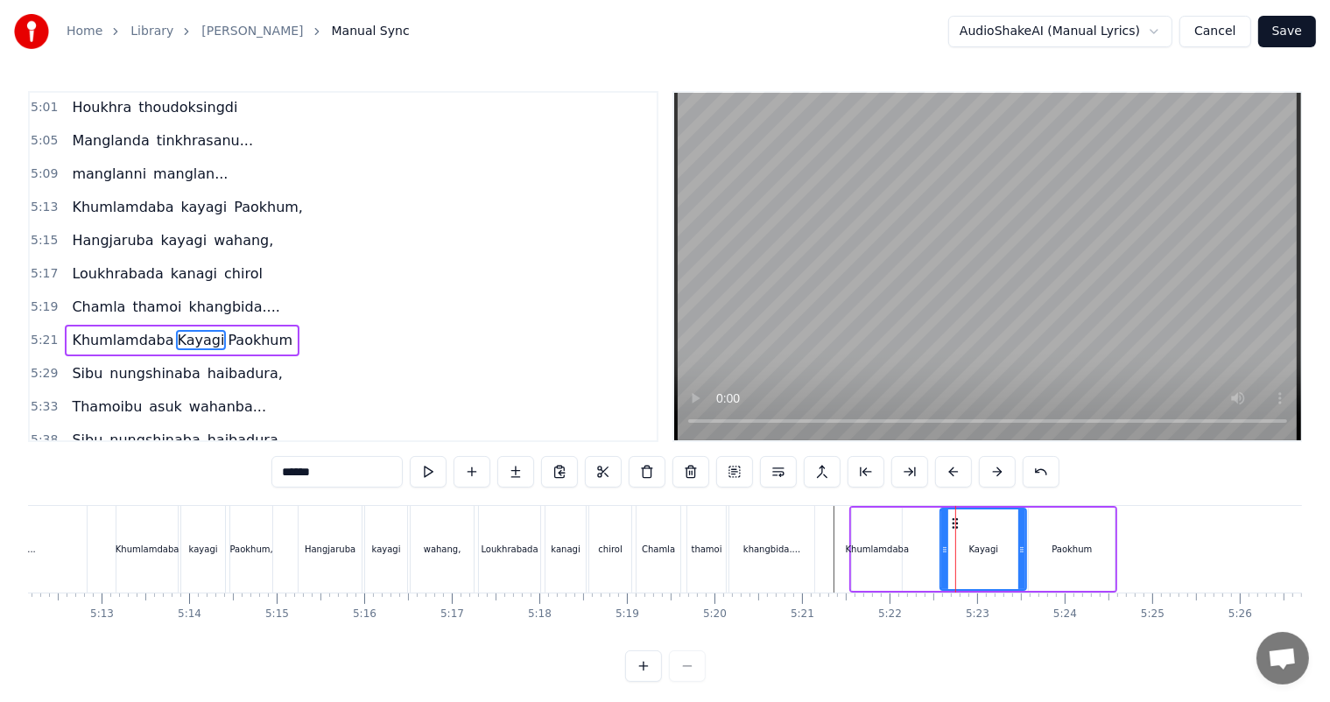
click at [942, 550] on icon at bounding box center [944, 550] width 7 height 14
click at [895, 547] on div "Khumlamdaba" at bounding box center [878, 549] width 64 height 13
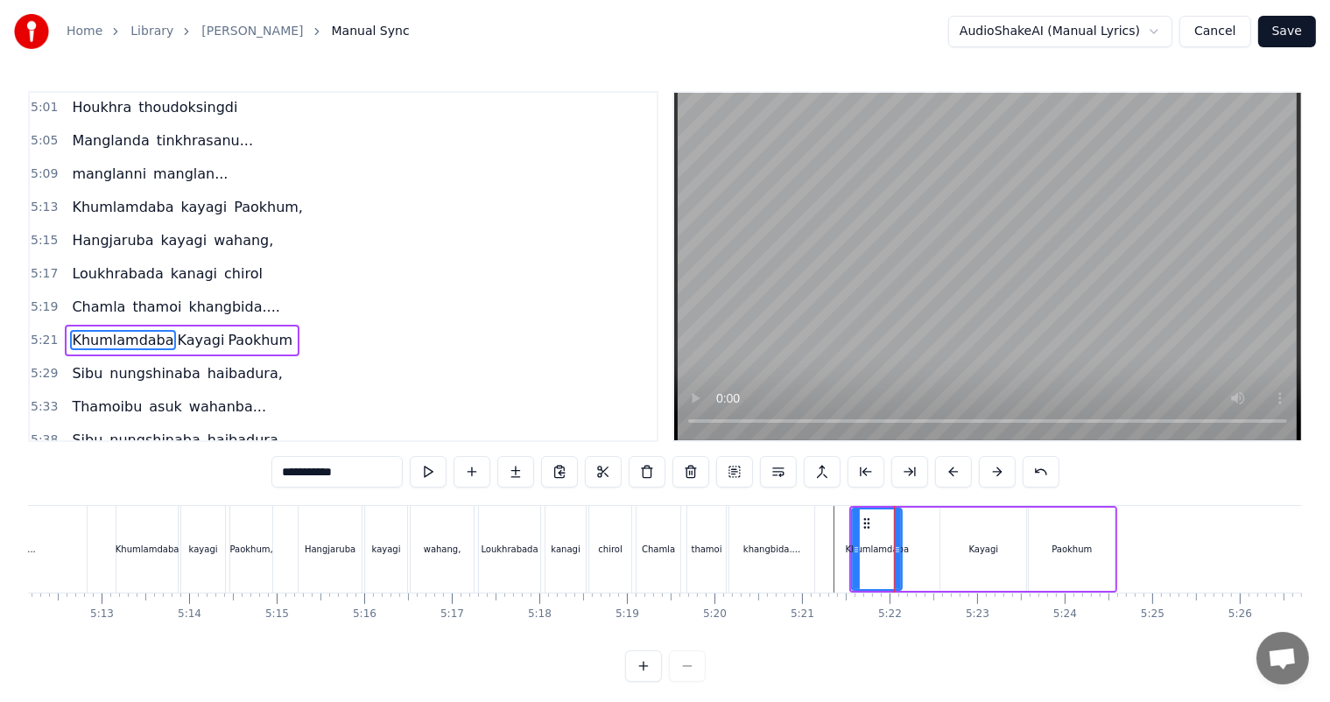
click at [1105, 542] on div "Paokhum" at bounding box center [1071, 549] width 86 height 83
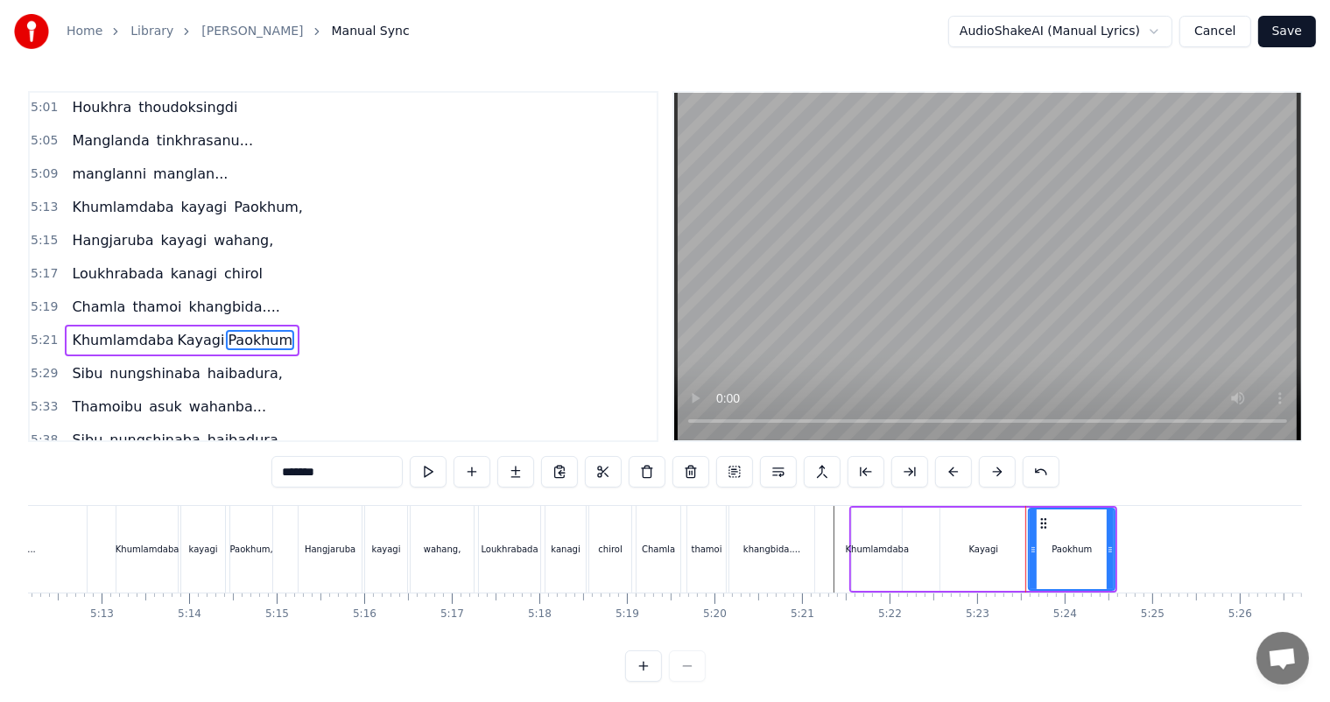
click at [940, 508] on div "Kayagi" at bounding box center [983, 549] width 88 height 83
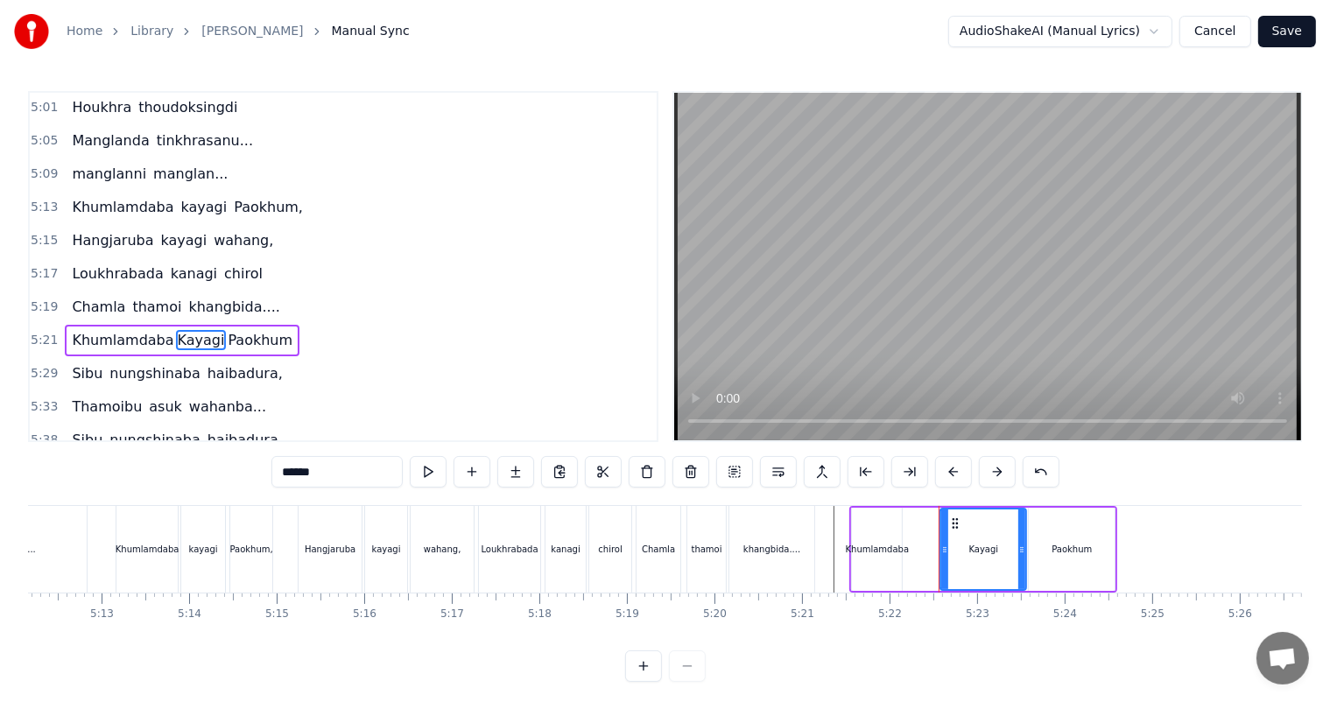
click at [900, 508] on div "Khumlamdaba" at bounding box center [877, 549] width 52 height 83
type input "**********"
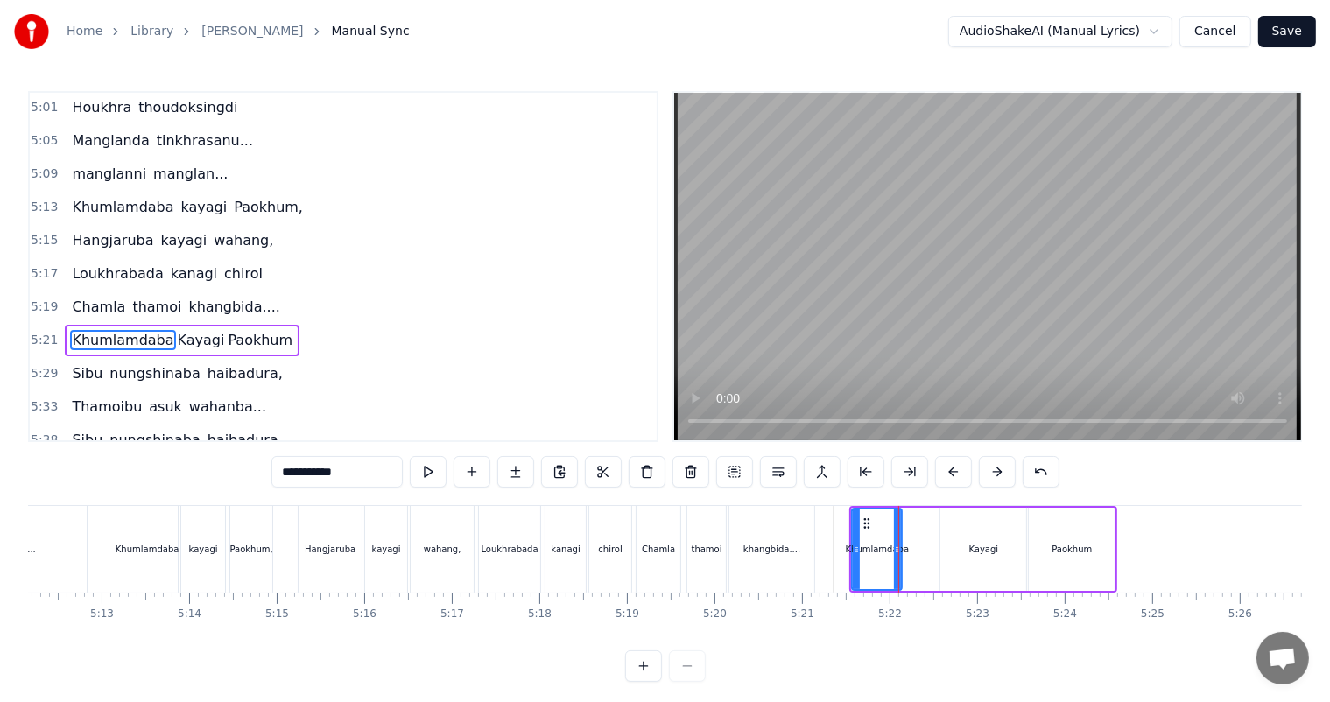
drag, startPoint x: 934, startPoint y: 512, endPoint x: 951, endPoint y: 522, distance: 19.2
click at [935, 512] on div "Khumlamdaba Kayagi Paokhum" at bounding box center [983, 549] width 264 height 83
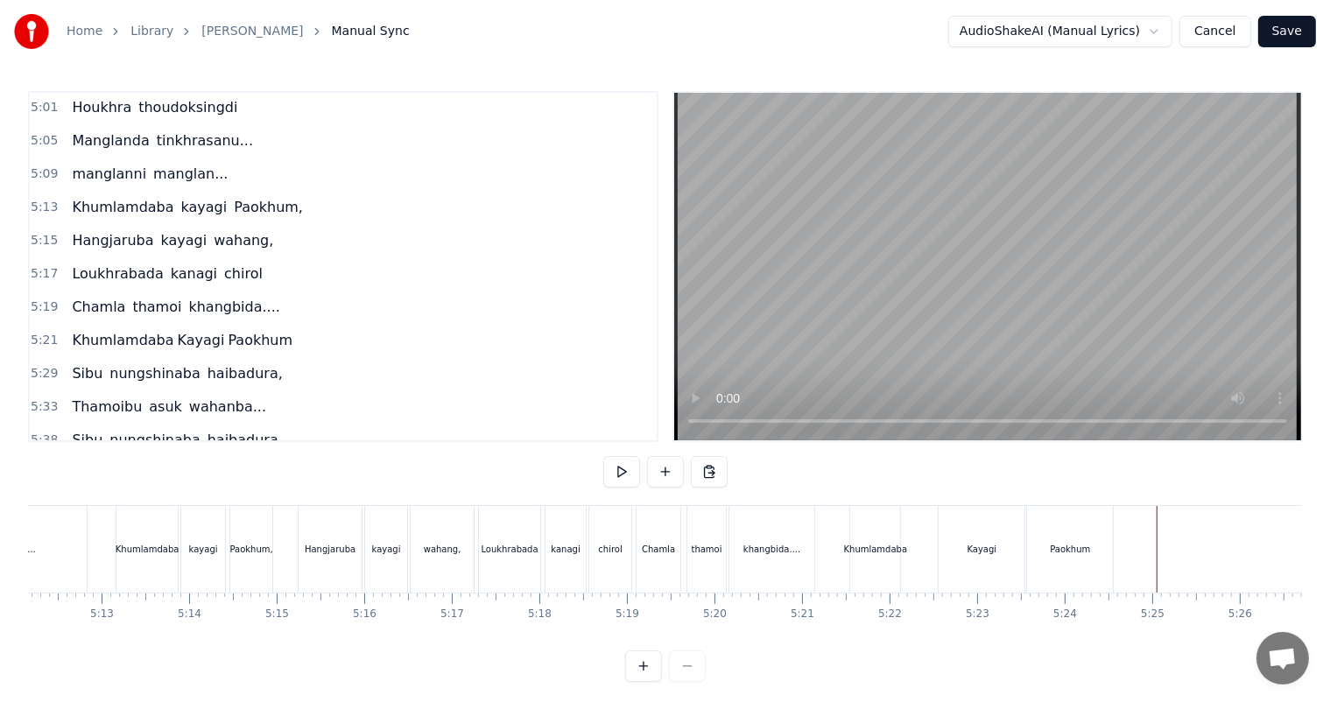
click at [706, 543] on div "thamoi" at bounding box center [707, 549] width 31 height 13
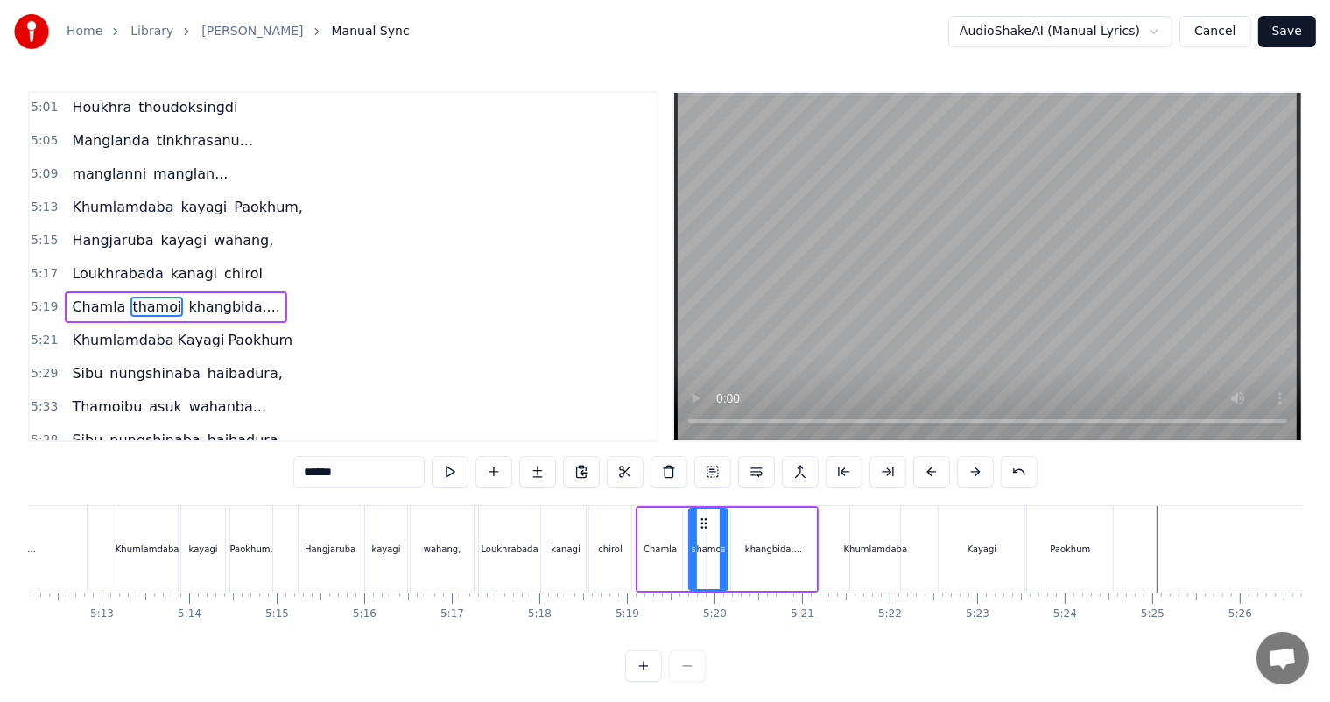
scroll to position [2032, 0]
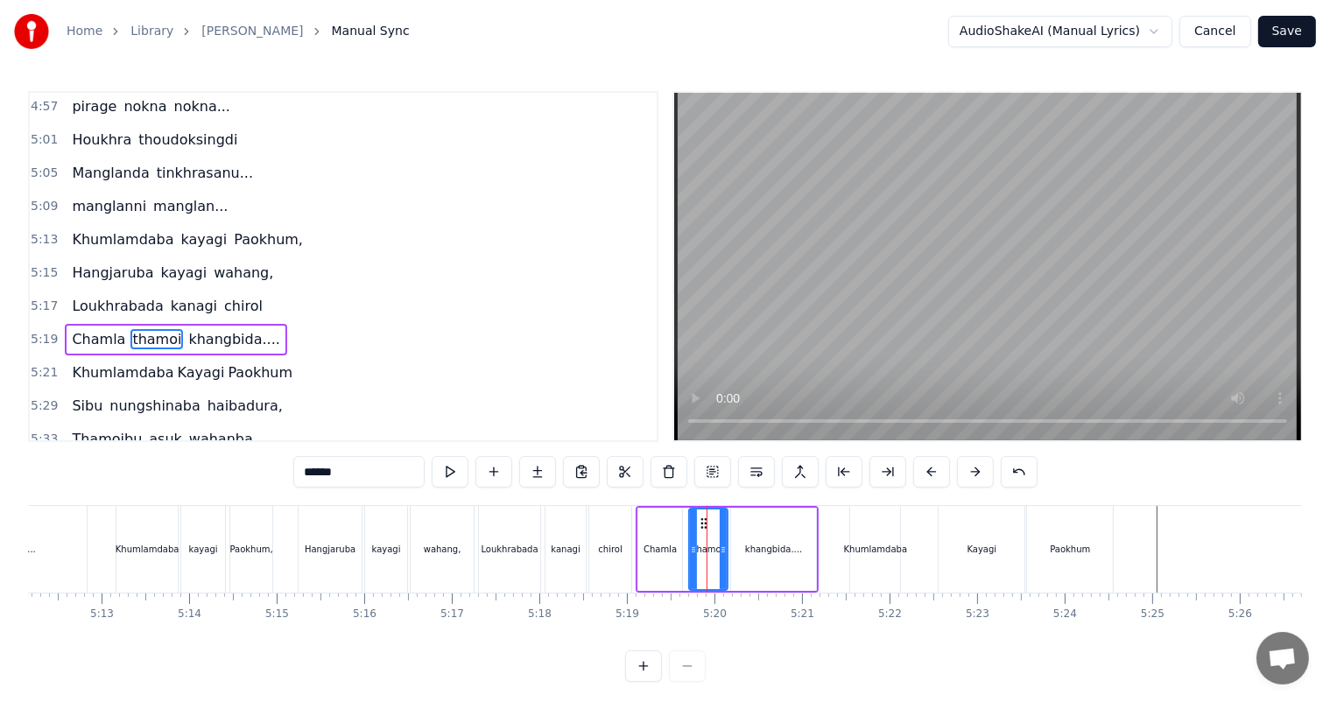
click at [865, 543] on div "Khumlamdaba" at bounding box center [876, 549] width 64 height 13
type input "**********"
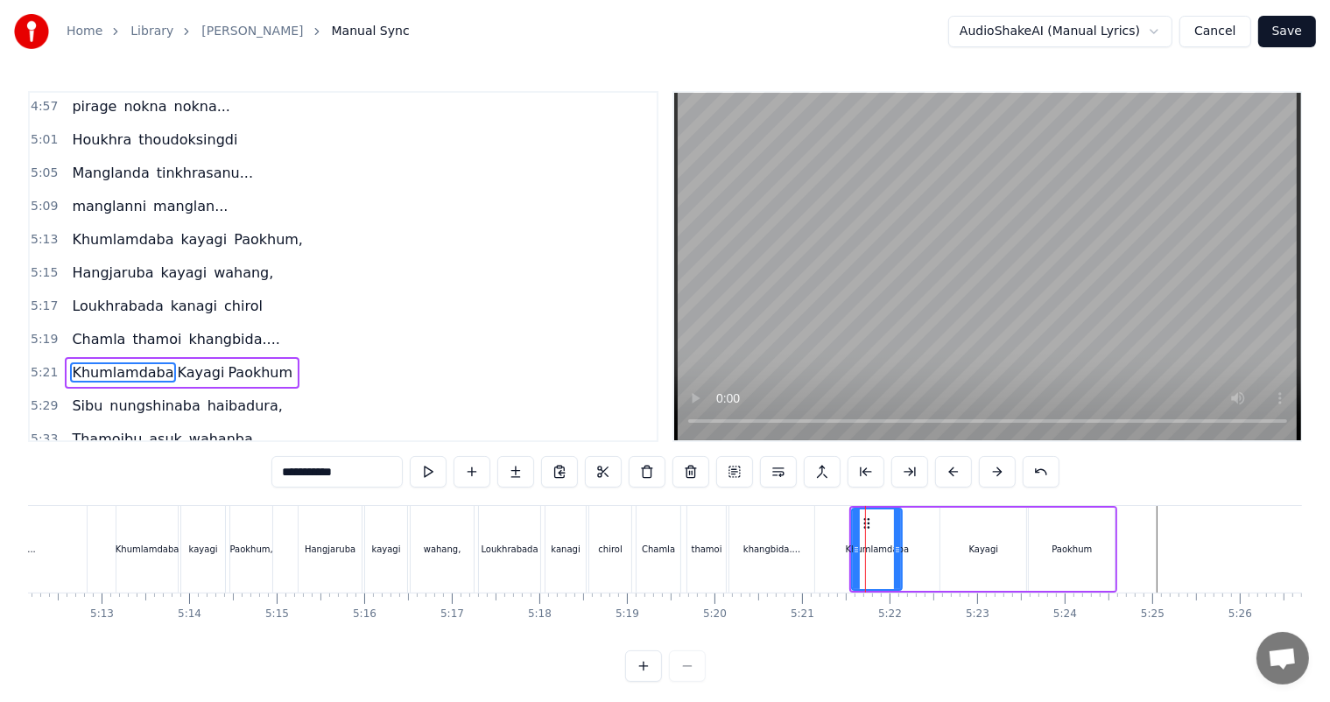
scroll to position [2064, 0]
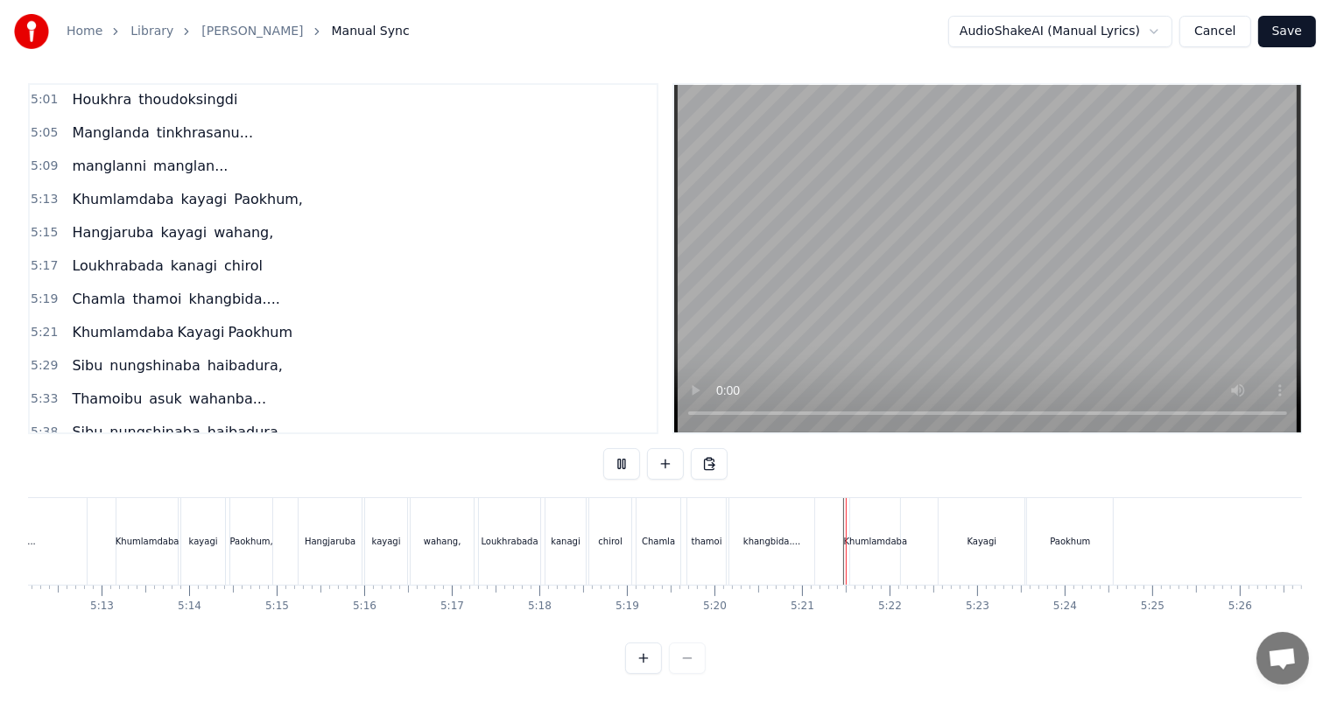
scroll to position [23, 0]
click at [865, 537] on div "Khumlamdaba" at bounding box center [875, 541] width 50 height 87
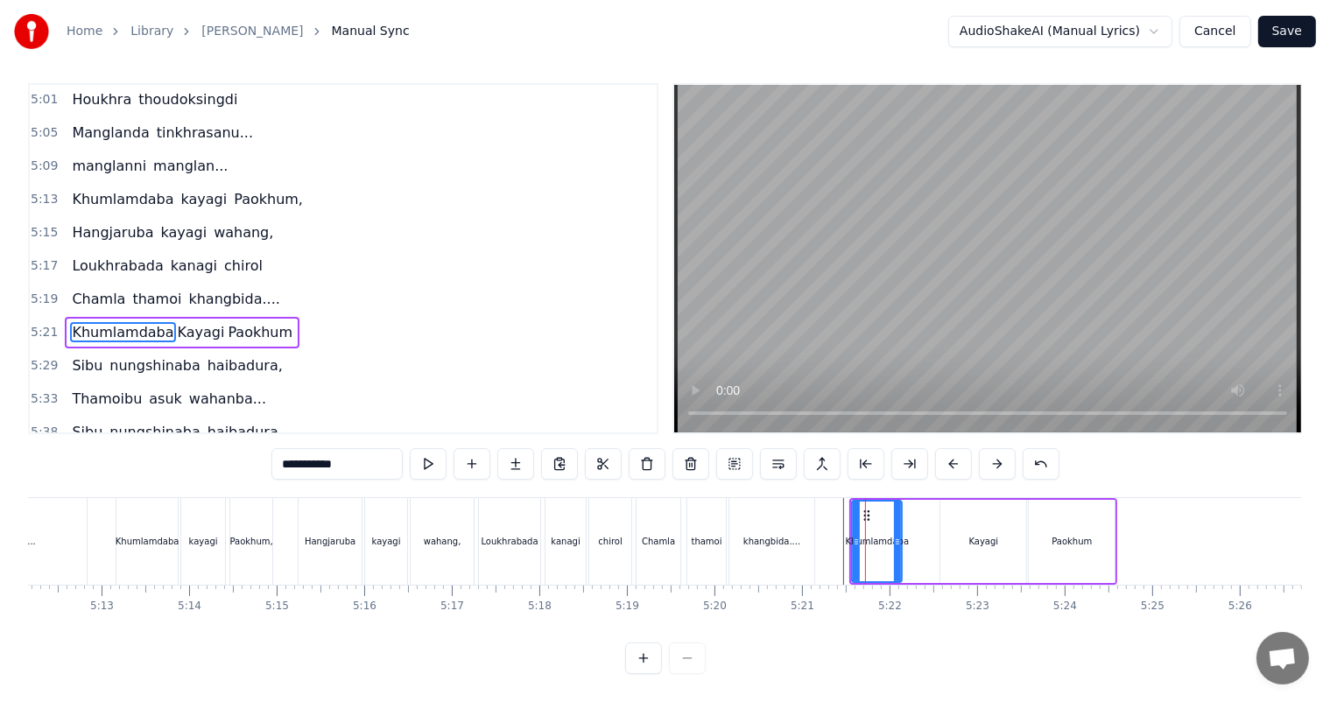
scroll to position [0, 0]
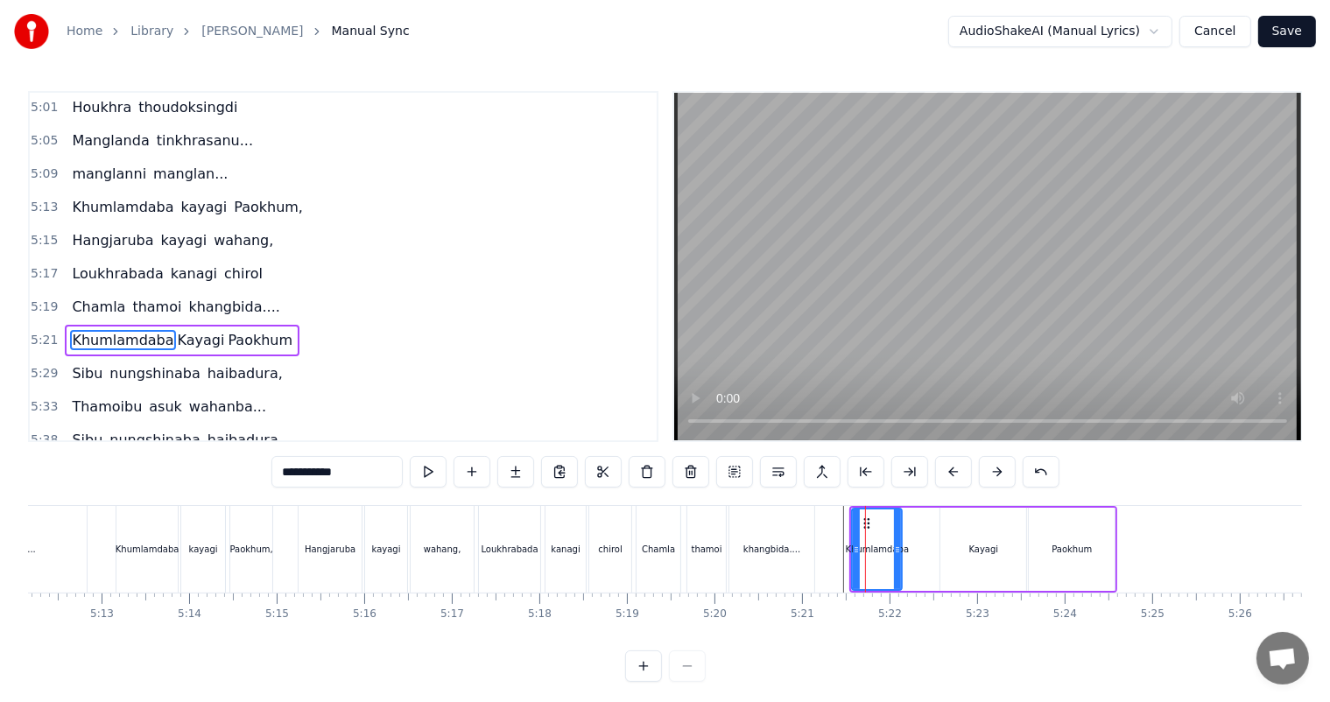
click at [389, 474] on input "**********" at bounding box center [336, 472] width 131 height 32
type input "**********"
click at [816, 536] on div "[PERSON_NAME]...." at bounding box center [726, 549] width 183 height 87
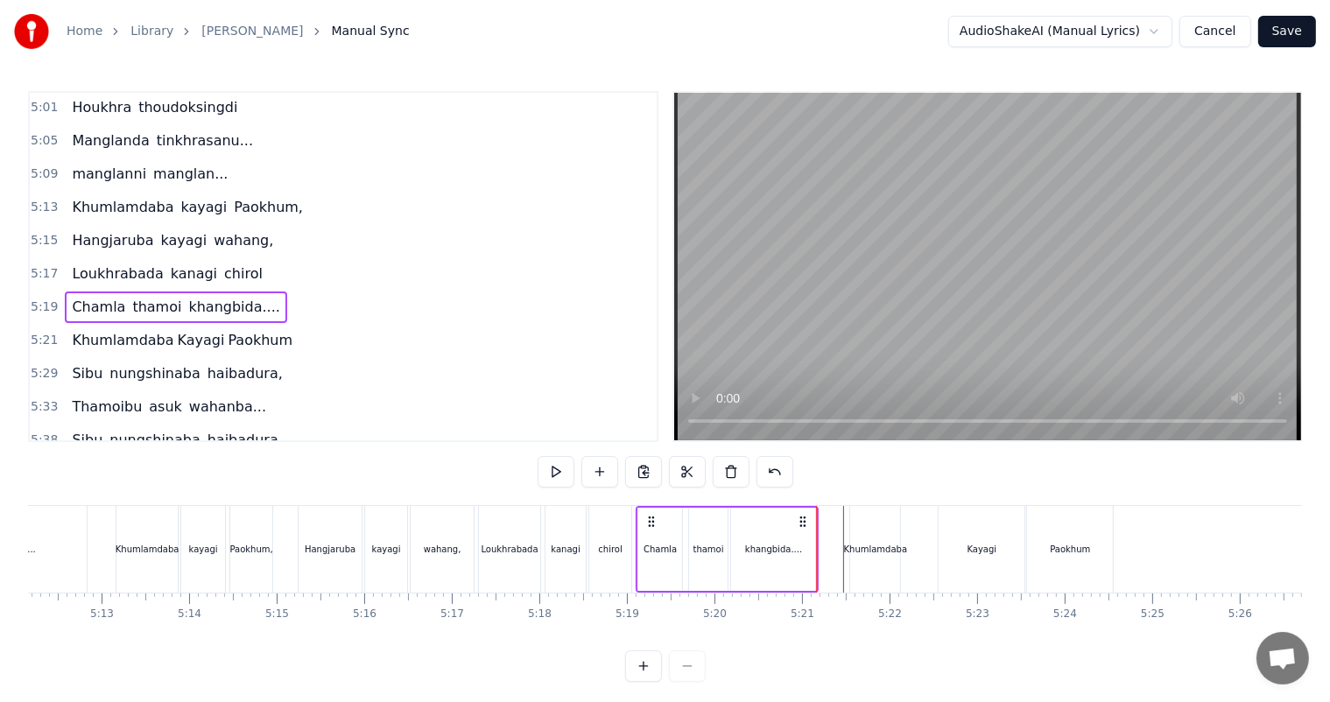
scroll to position [23, 0]
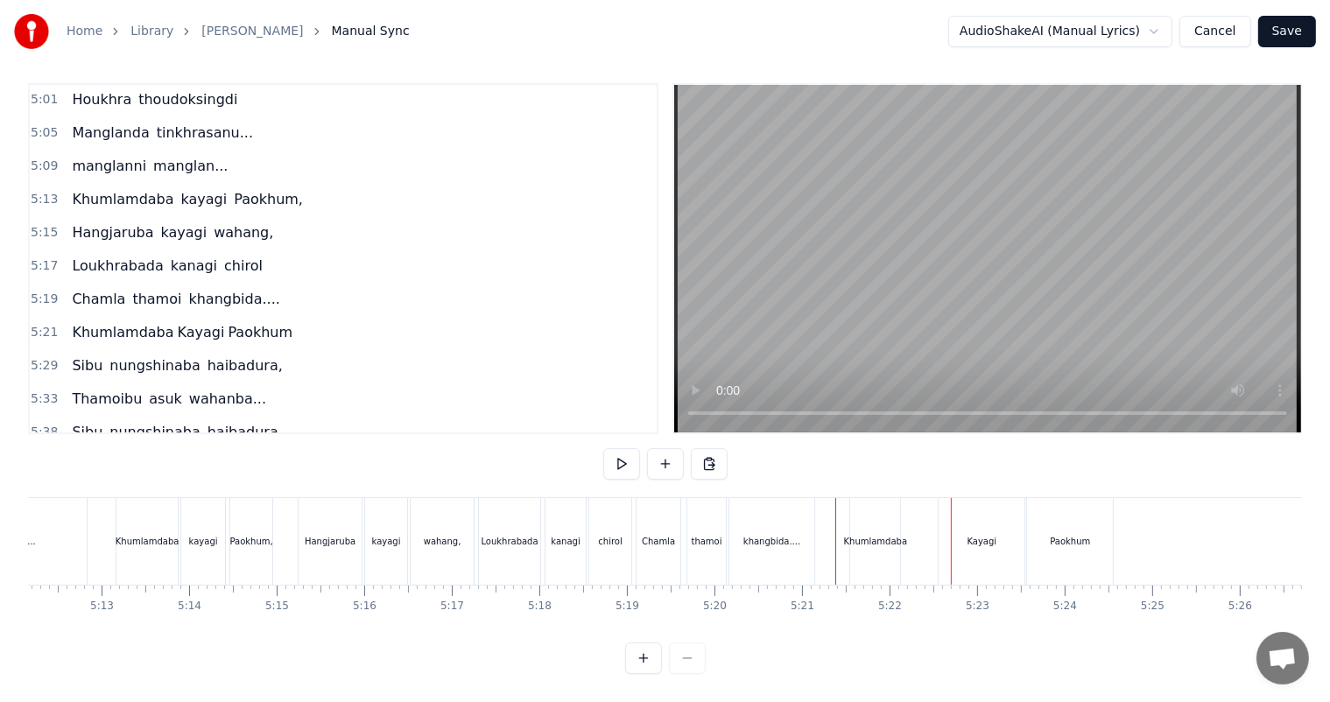
click at [938, 517] on div "Kayagi" at bounding box center [981, 541] width 88 height 87
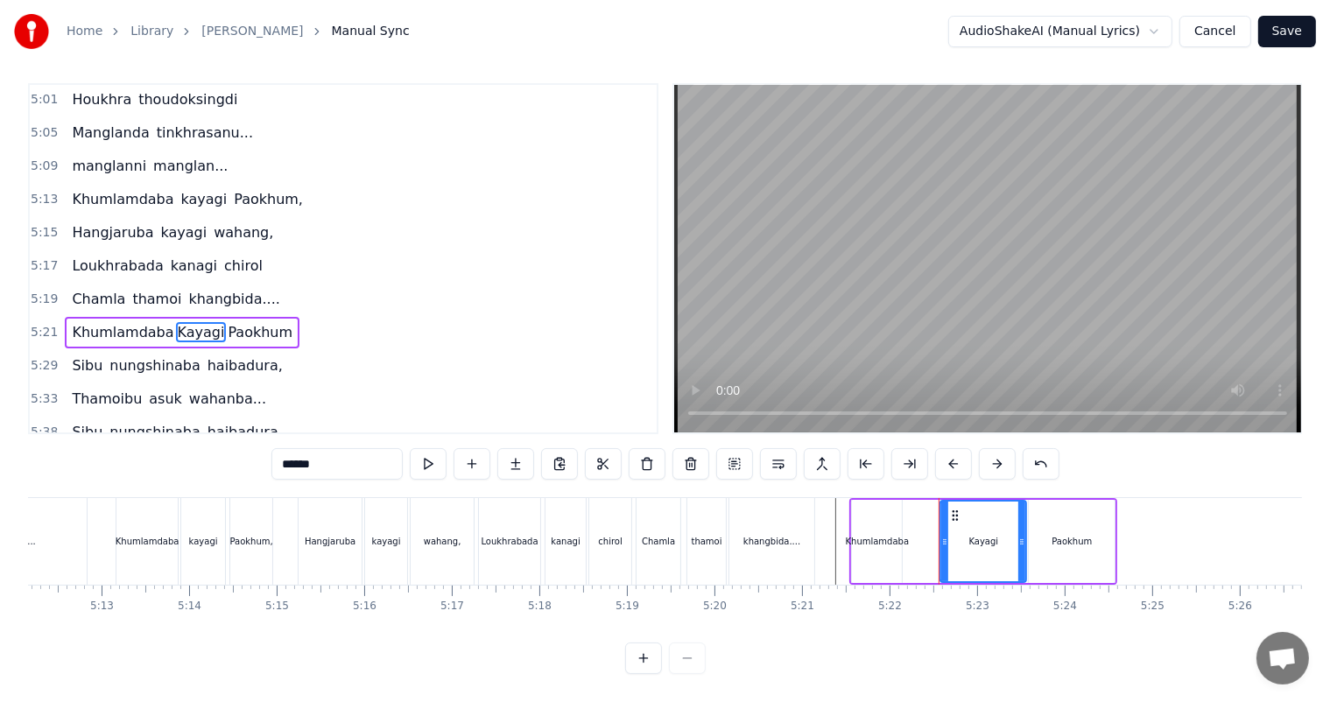
scroll to position [0, 0]
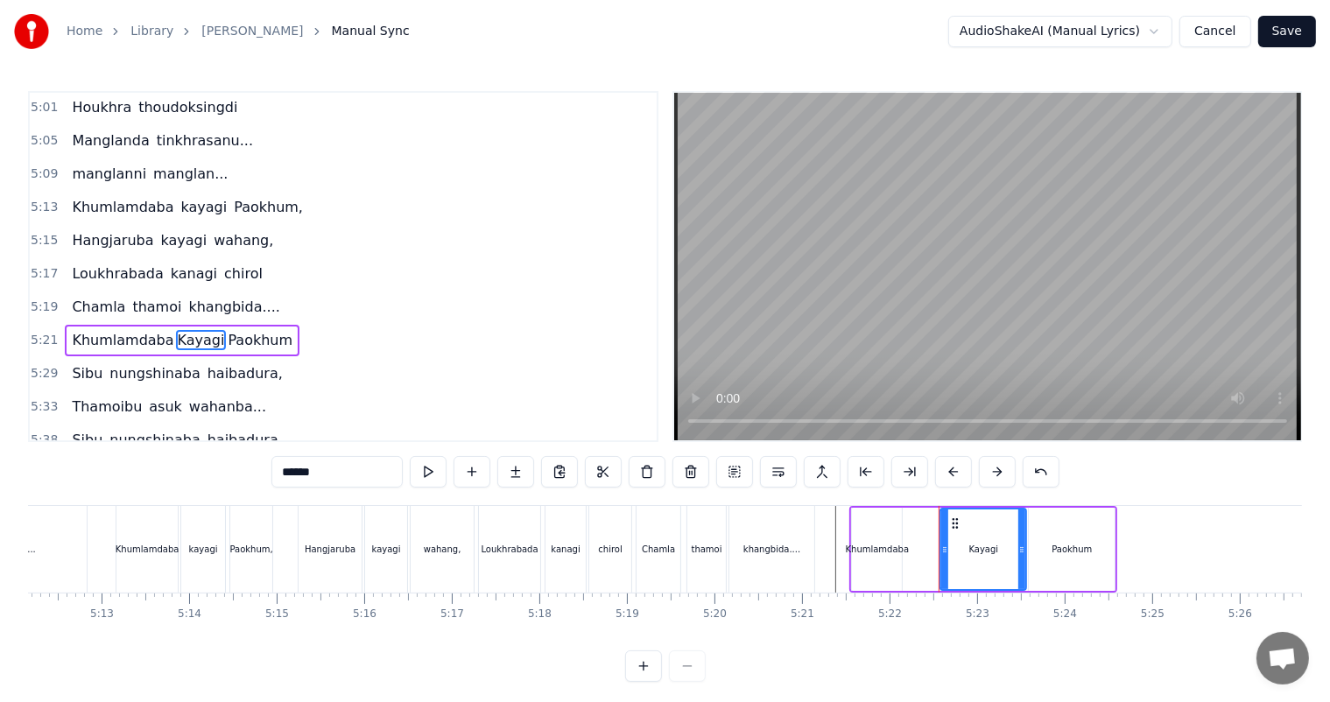
drag, startPoint x: 921, startPoint y: 544, endPoint x: 898, endPoint y: 546, distance: 22.9
click at [920, 544] on div "Khumlamdaba Kayagi Paokhum" at bounding box center [983, 549] width 264 height 83
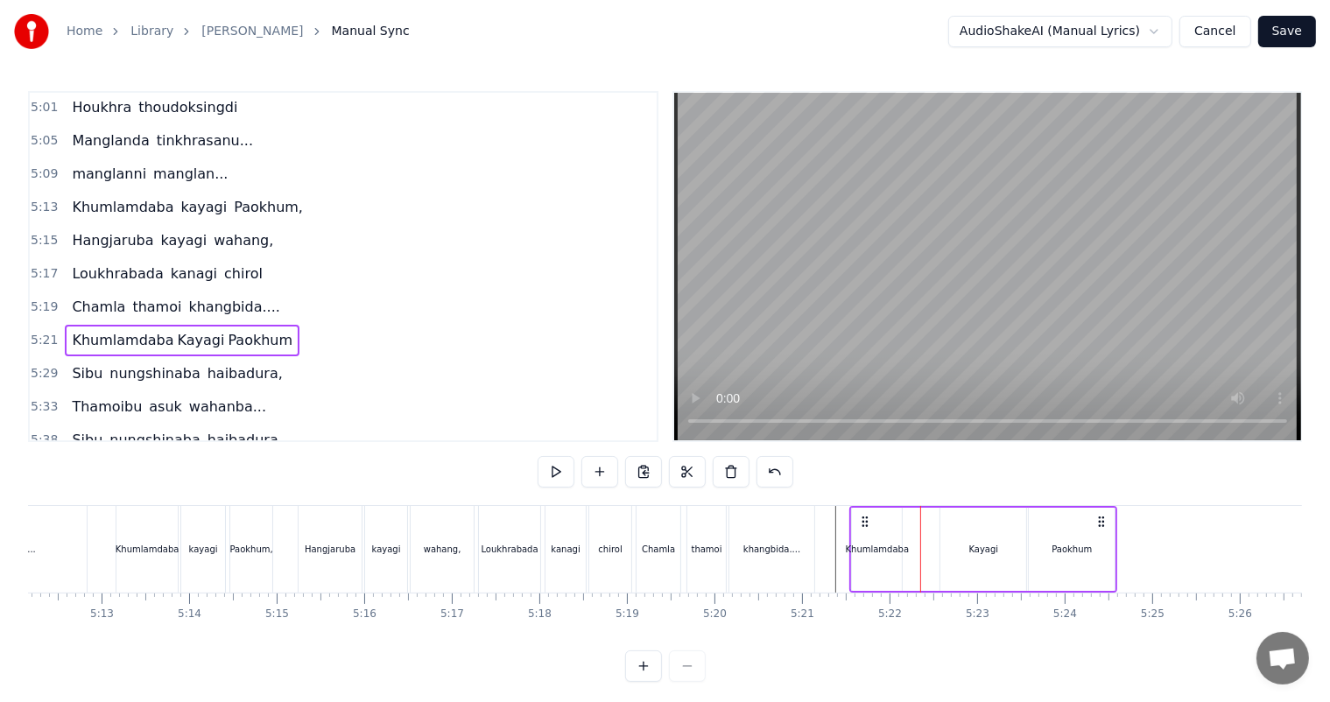
click at [893, 546] on div "Khumlamdaba" at bounding box center [878, 549] width 64 height 13
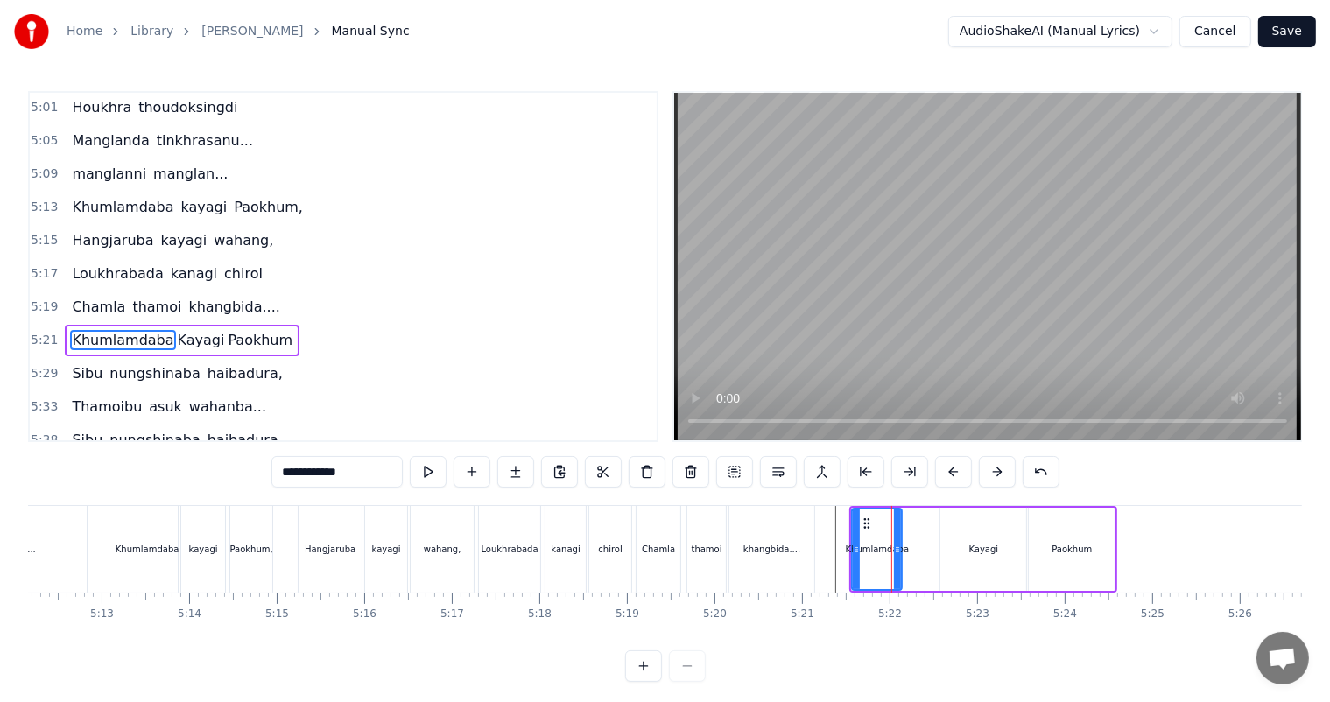
click at [966, 546] on div "Kayagi" at bounding box center [983, 549] width 86 height 83
type input "******"
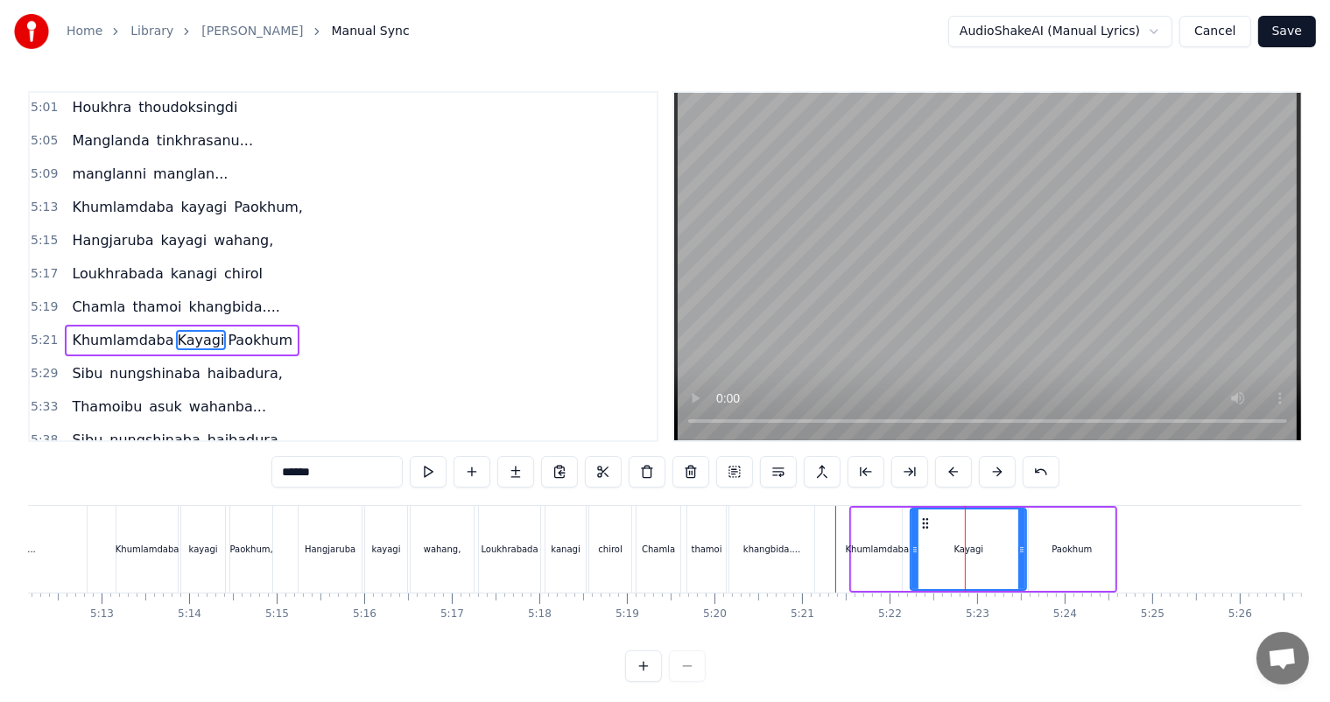
drag, startPoint x: 942, startPoint y: 555, endPoint x: 912, endPoint y: 553, distance: 29.8
click at [912, 553] on icon at bounding box center [914, 550] width 7 height 14
drag, startPoint x: 1021, startPoint y: 550, endPoint x: 969, endPoint y: 552, distance: 51.7
click at [969, 552] on icon at bounding box center [969, 550] width 7 height 14
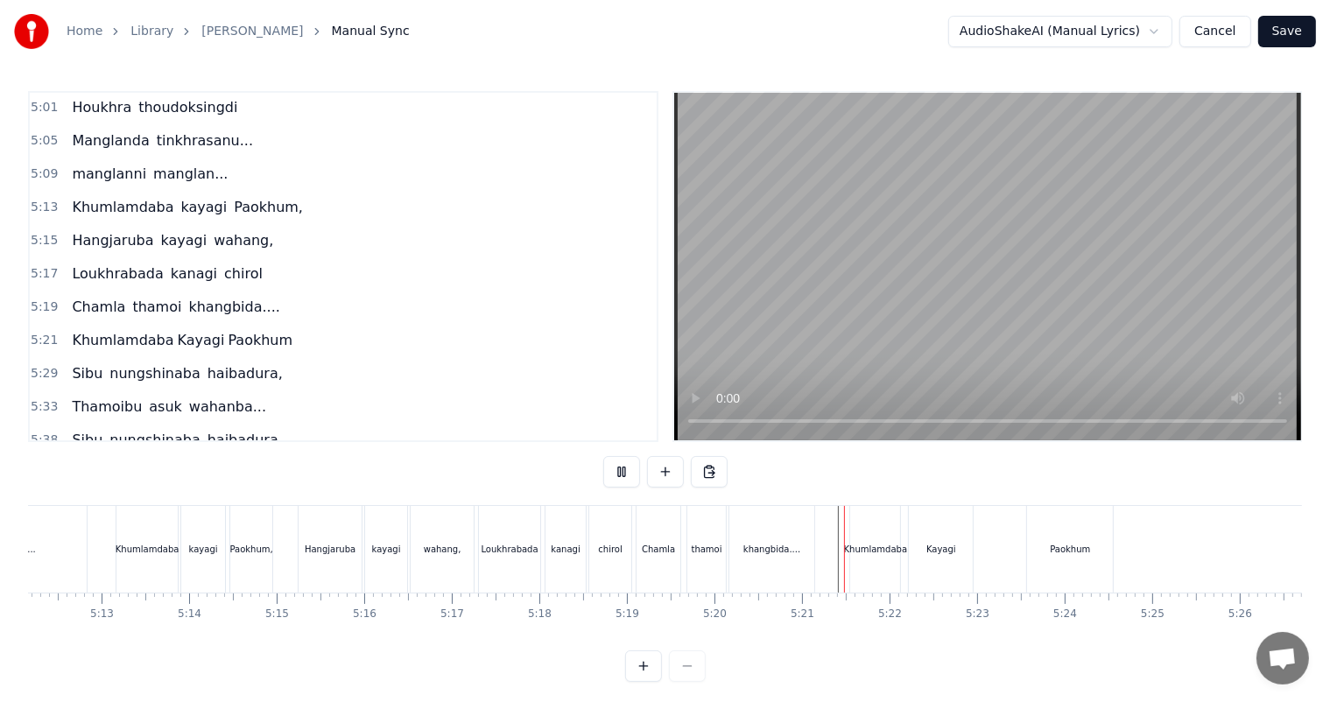
scroll to position [23, 0]
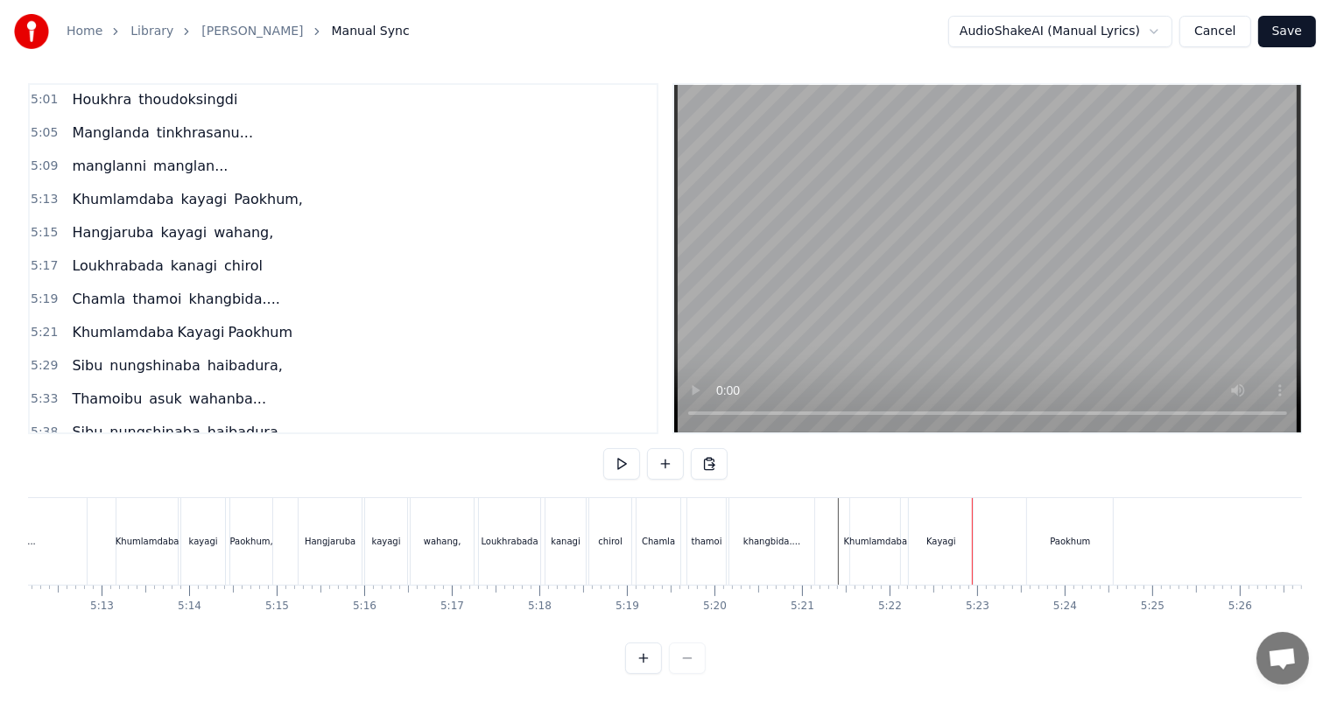
click at [935, 535] on div "Kayagi" at bounding box center [941, 541] width 30 height 13
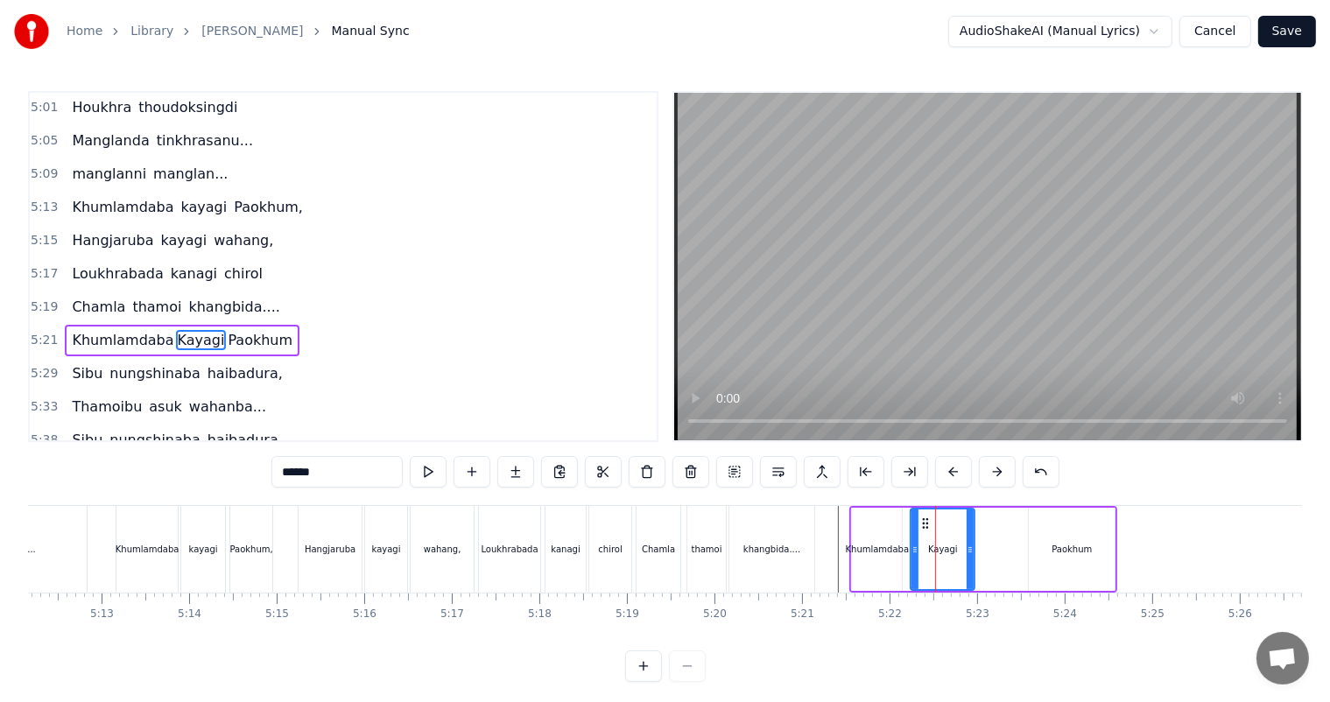
click at [925, 535] on div "Kayagi" at bounding box center [942, 549] width 62 height 80
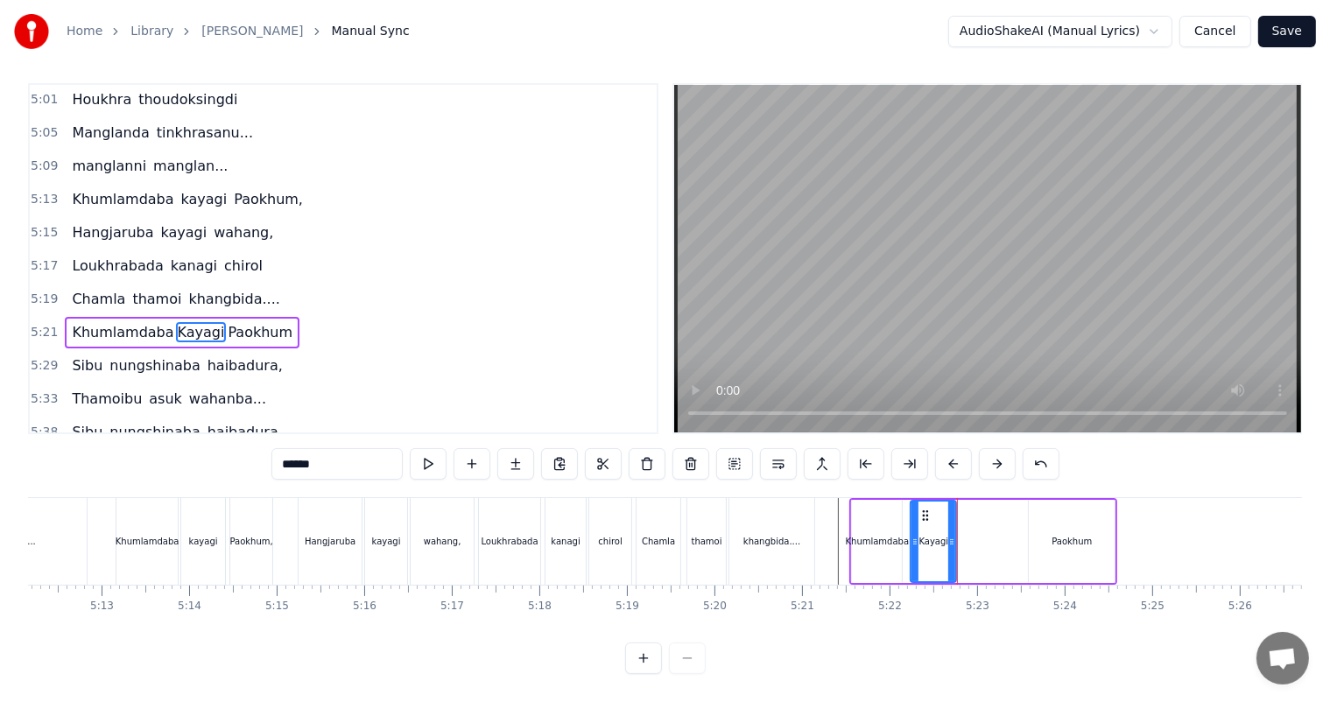
drag, startPoint x: 970, startPoint y: 528, endPoint x: 951, endPoint y: 529, distance: 18.4
click at [951, 535] on icon at bounding box center [951, 542] width 7 height 14
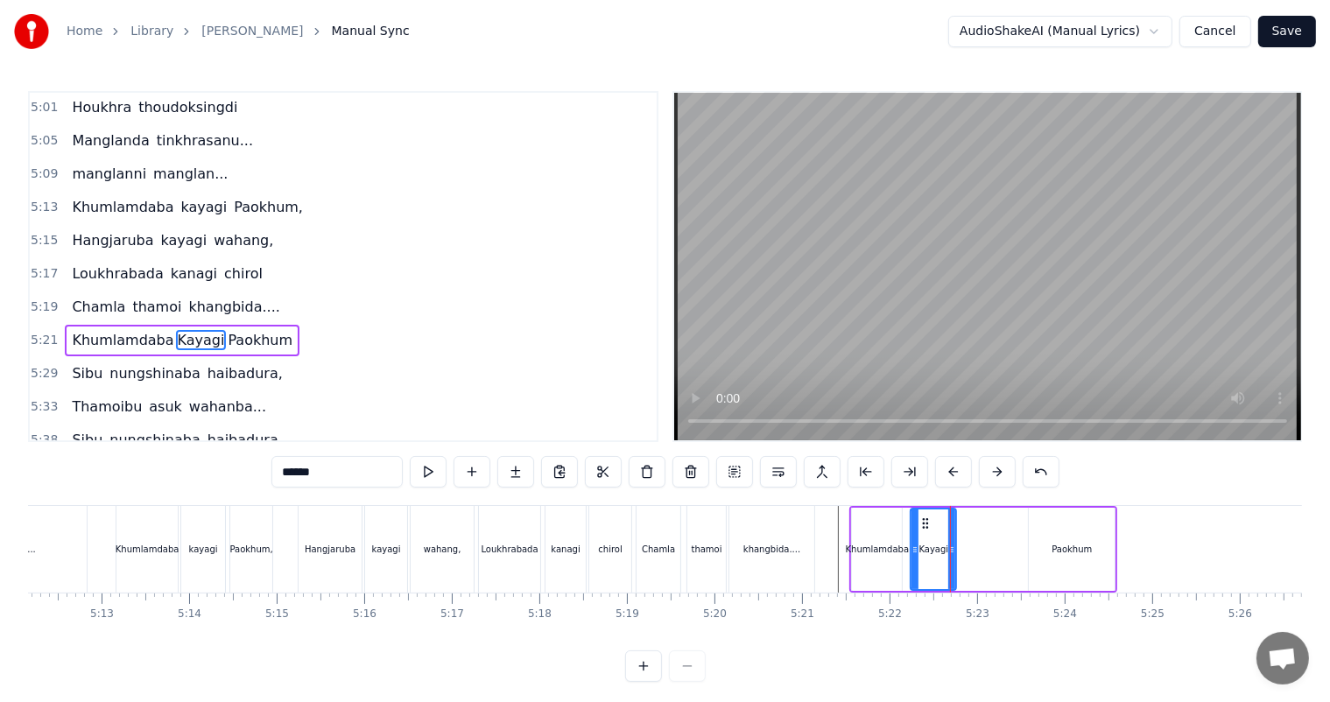
click at [1012, 550] on div "Khumlamdaba Kayagi Paokhum" at bounding box center [983, 549] width 264 height 83
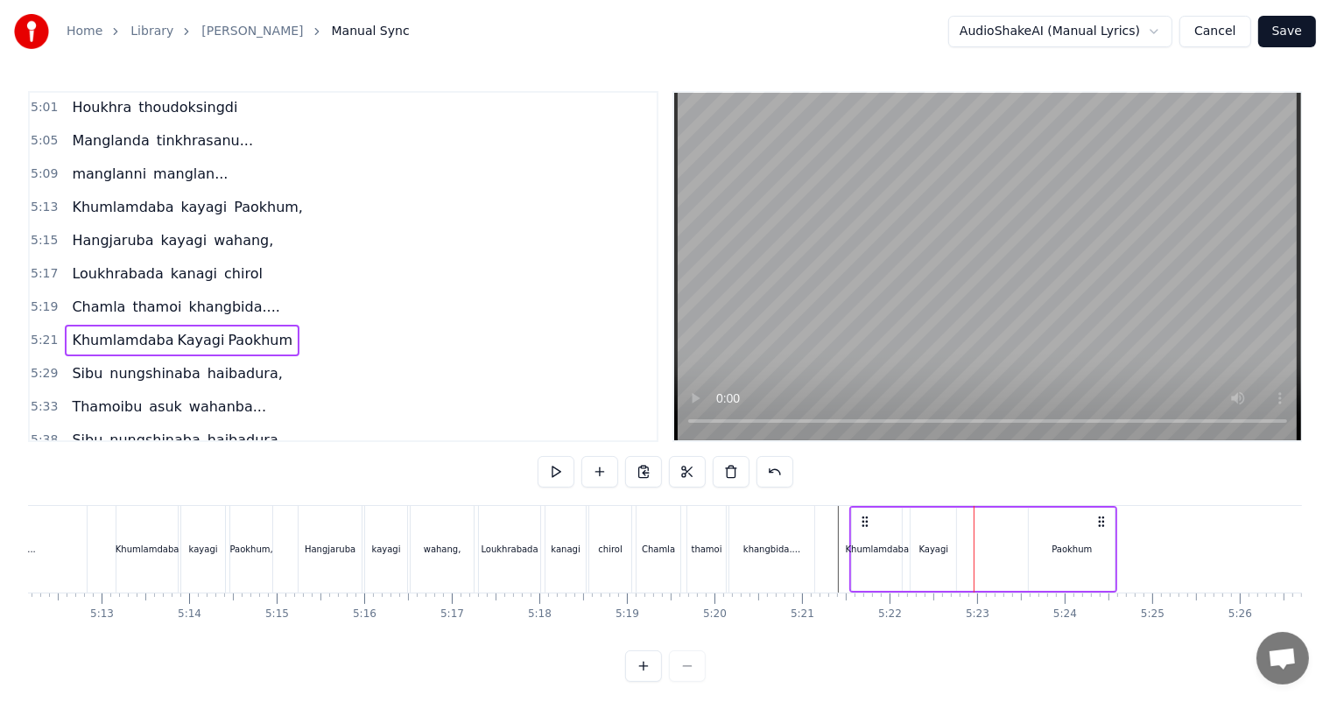
click at [1060, 546] on div "Paokhum" at bounding box center [1071, 549] width 40 height 13
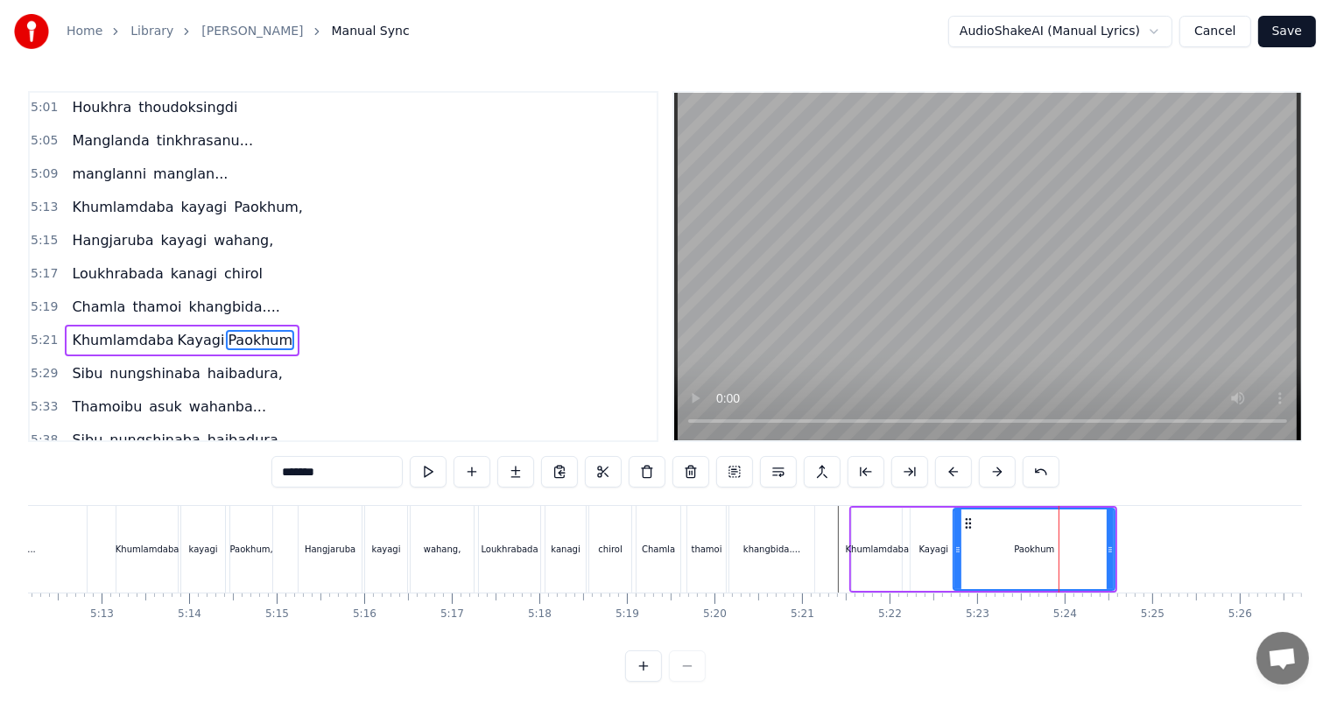
drag, startPoint x: 1031, startPoint y: 550, endPoint x: 956, endPoint y: 547, distance: 75.3
click at [956, 547] on icon at bounding box center [957, 550] width 7 height 14
drag, startPoint x: 1110, startPoint y: 550, endPoint x: 1015, endPoint y: 548, distance: 94.6
click at [1015, 548] on icon at bounding box center [1015, 550] width 7 height 14
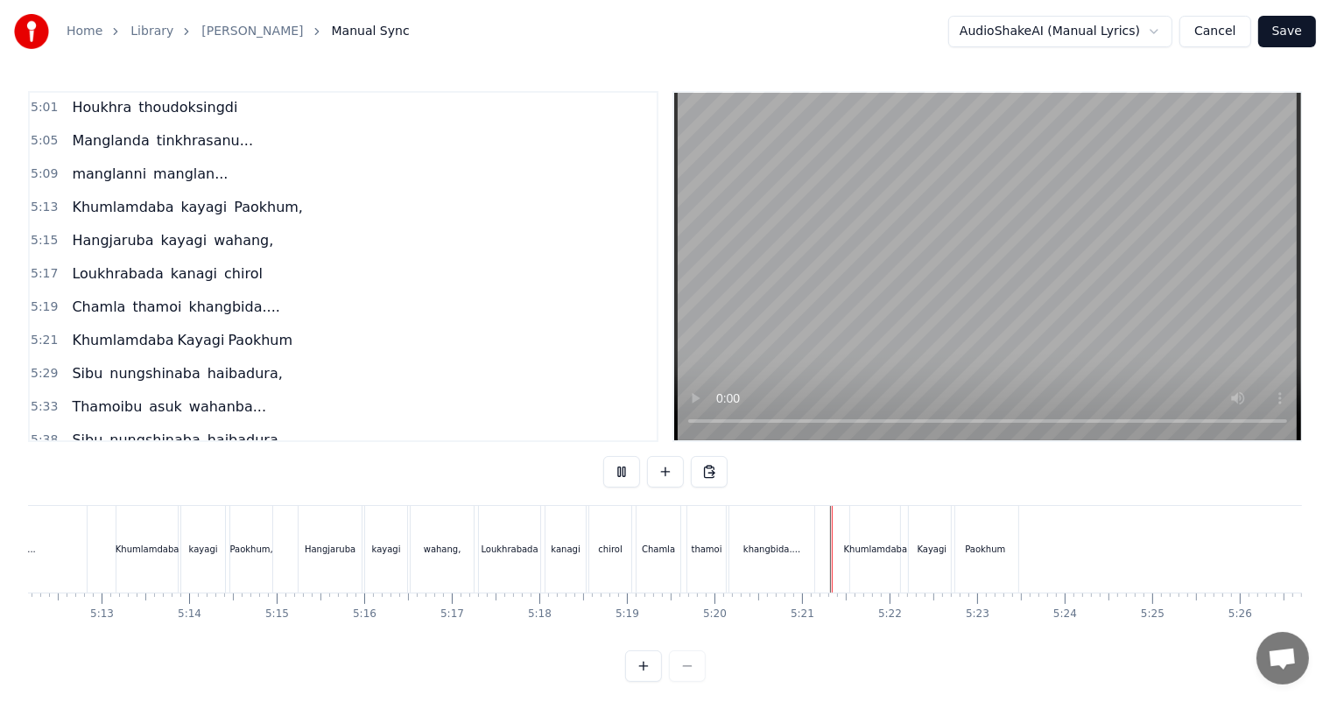
scroll to position [23, 0]
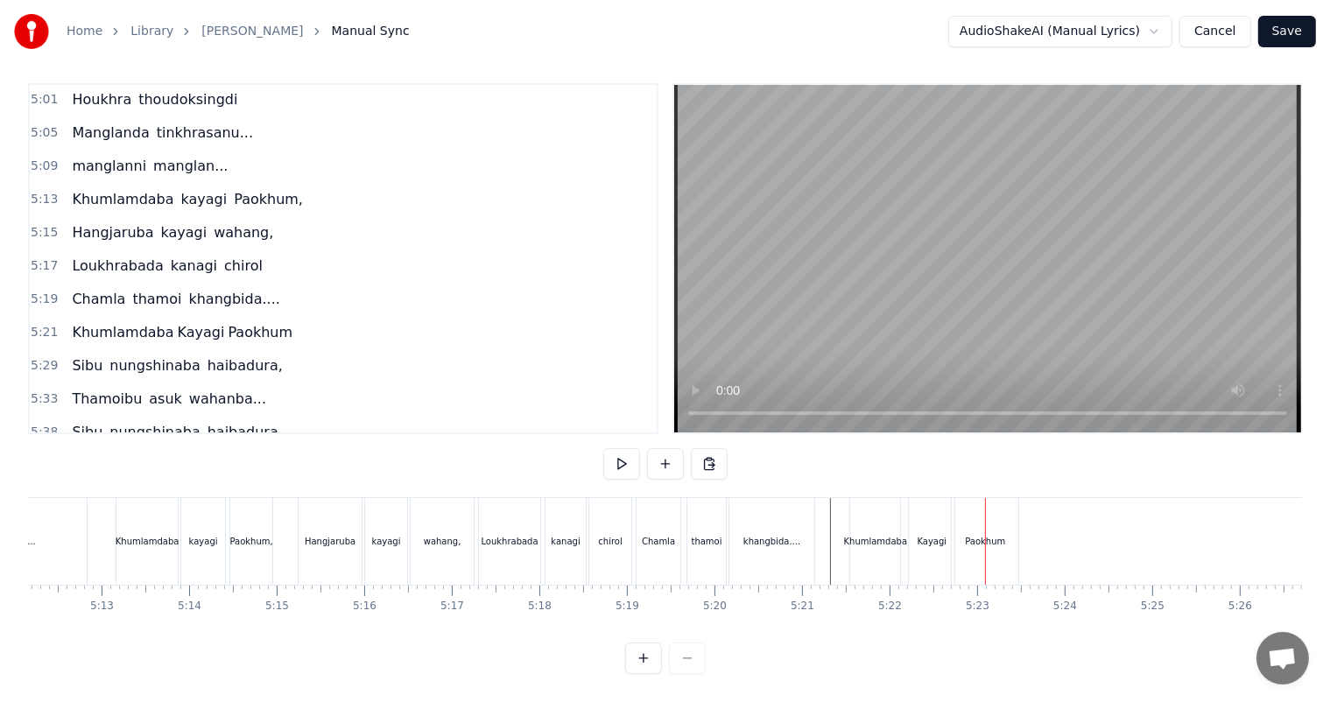
click at [922, 535] on div "Kayagi" at bounding box center [932, 541] width 30 height 13
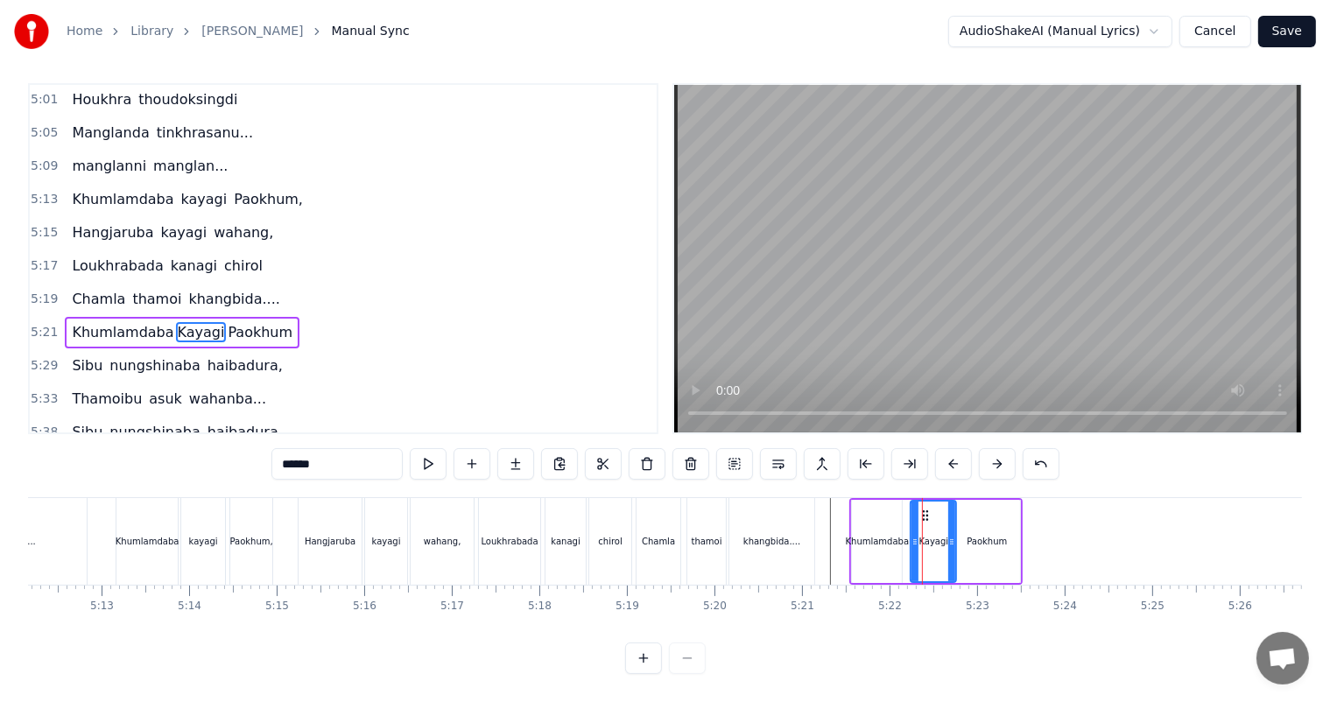
scroll to position [0, 0]
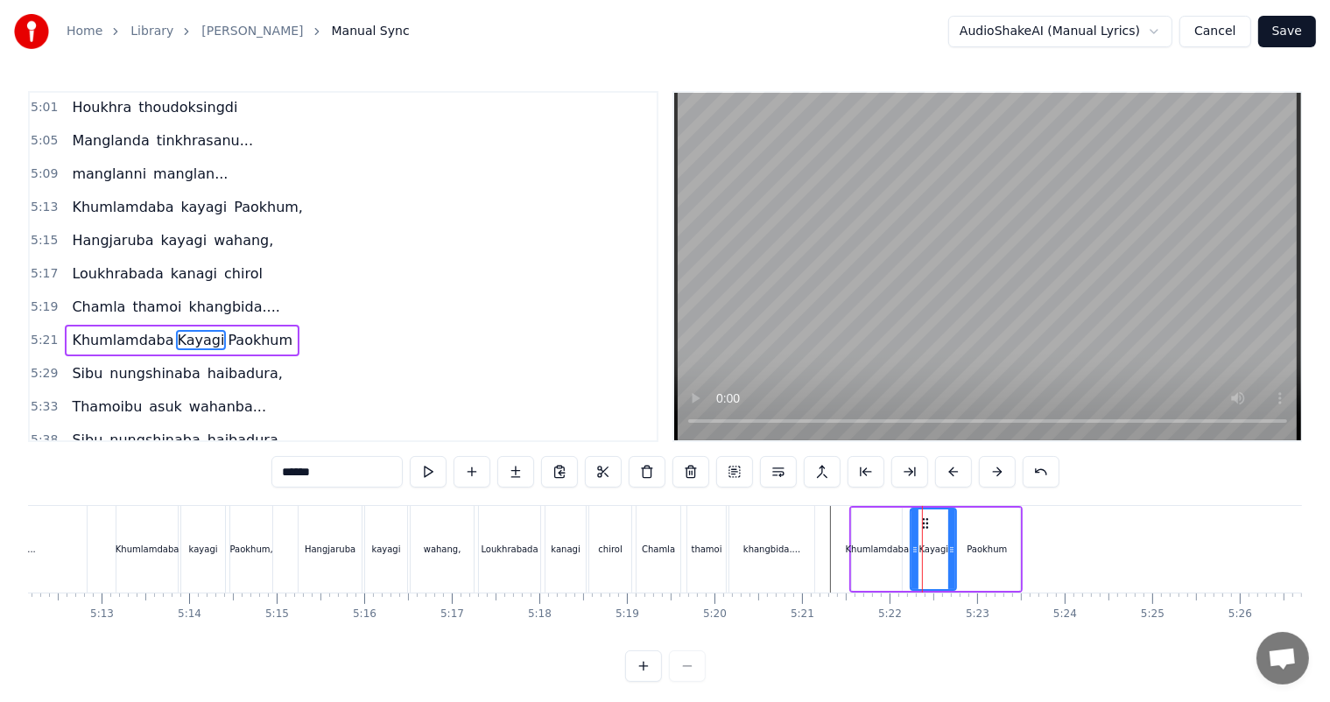
click at [360, 479] on input "******" at bounding box center [336, 472] width 131 height 32
type input "******"
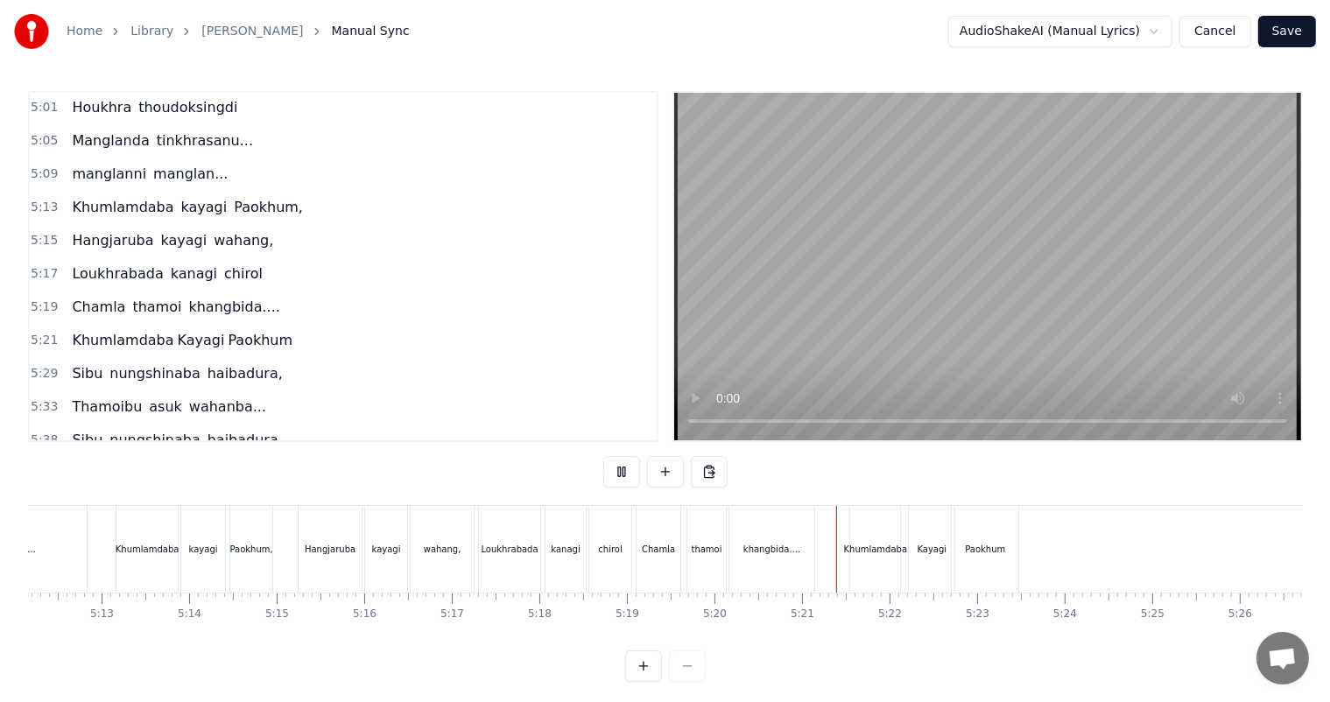
scroll to position [23, 0]
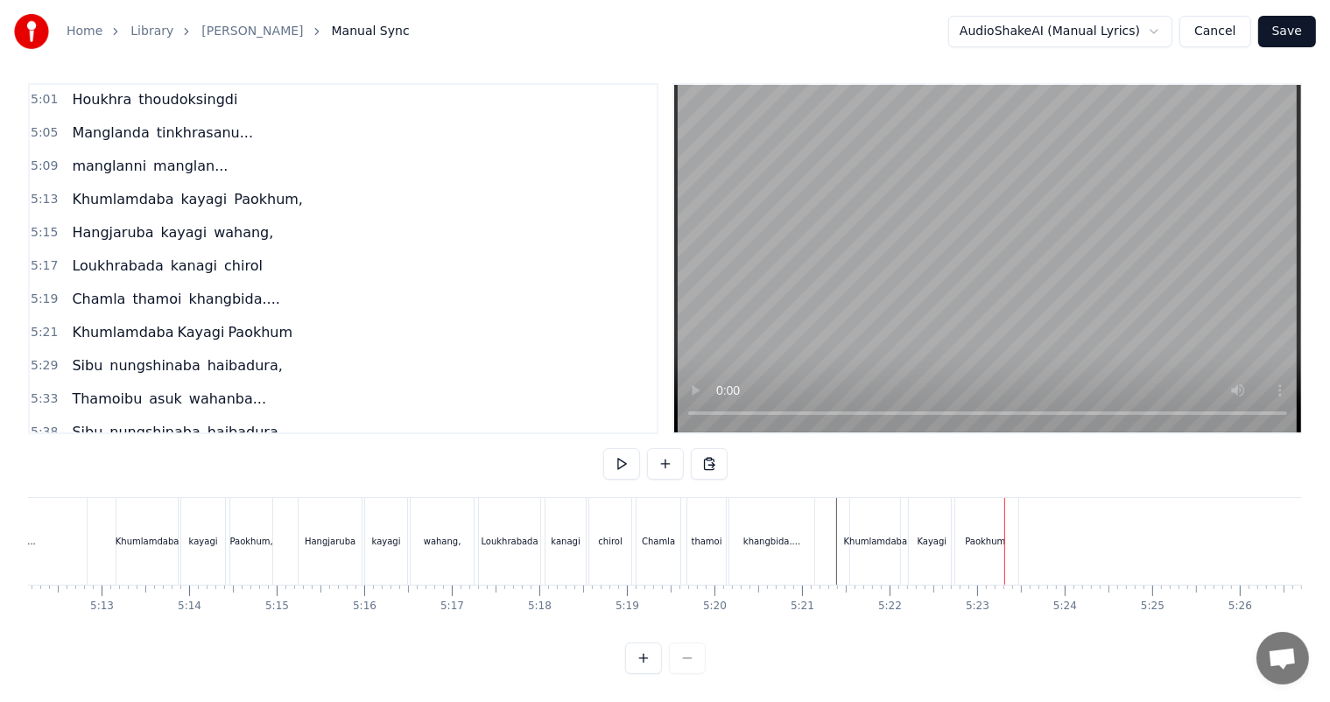
click at [982, 532] on div "Paokhum" at bounding box center [984, 541] width 67 height 87
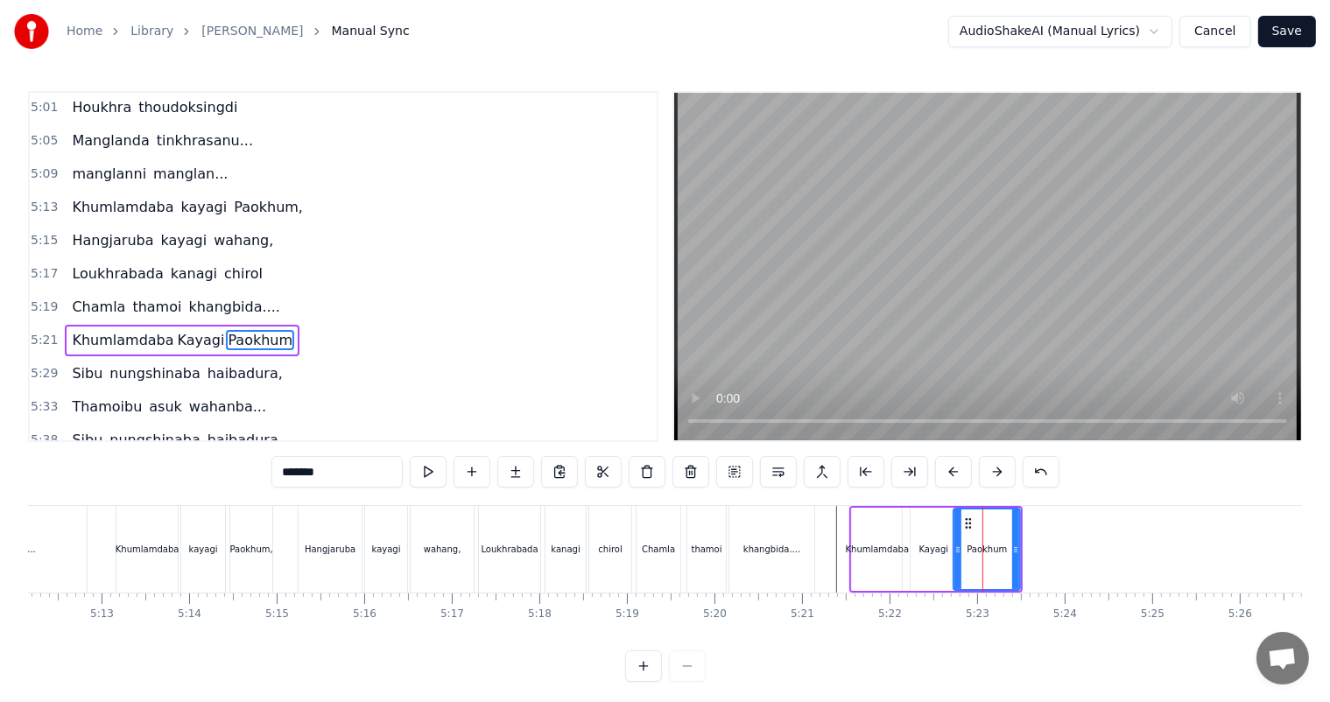
click at [965, 541] on div "Paokhum" at bounding box center [986, 549] width 65 height 80
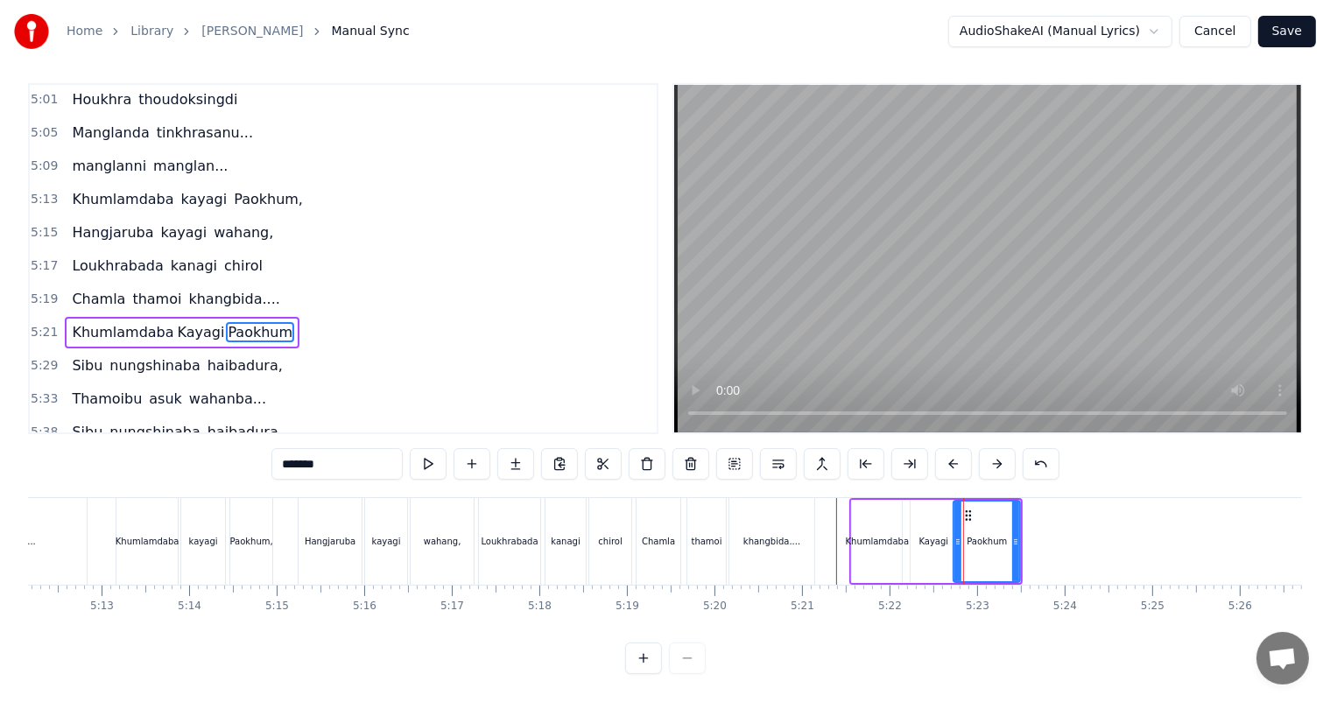
scroll to position [23, 0]
click at [965, 512] on div "Paokhum" at bounding box center [986, 542] width 65 height 80
click at [978, 535] on div "Paokhum" at bounding box center [986, 541] width 40 height 13
drag, startPoint x: 1015, startPoint y: 524, endPoint x: 1003, endPoint y: 523, distance: 12.4
click at [1003, 535] on icon at bounding box center [1003, 542] width 7 height 14
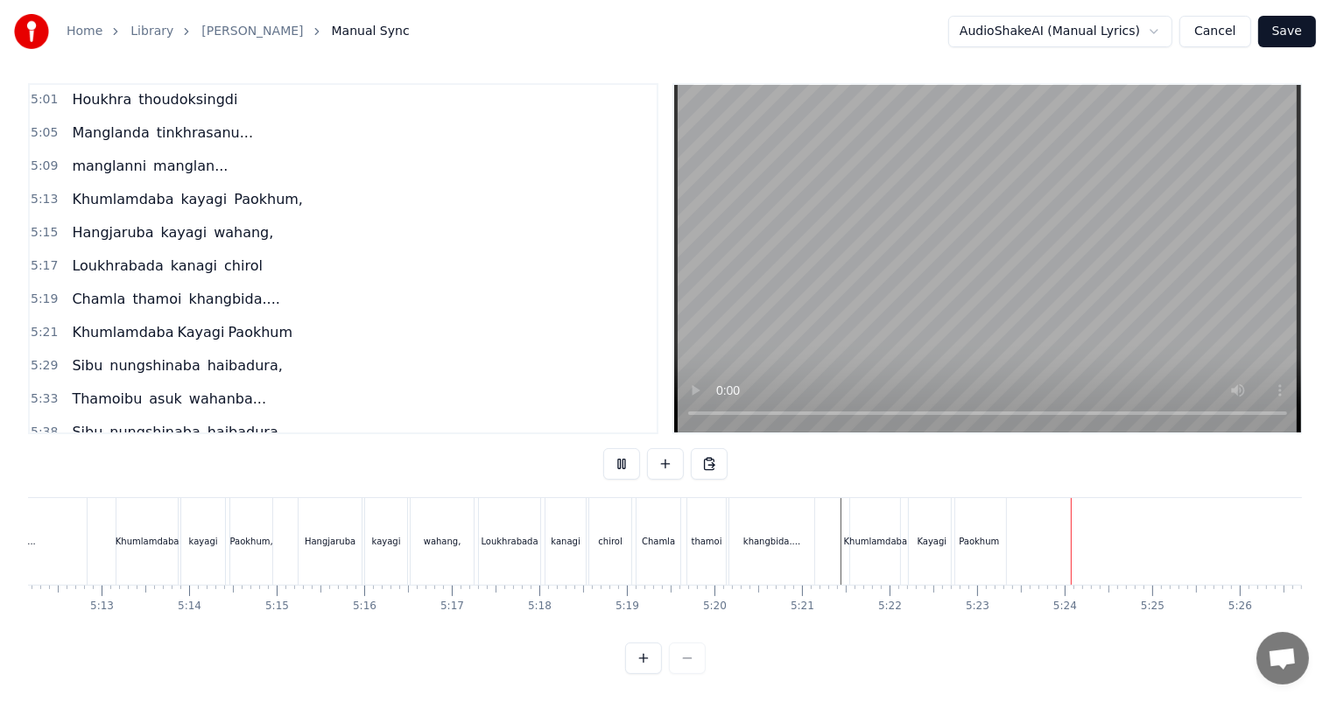
click at [931, 540] on div "Kayagi" at bounding box center [932, 541] width 46 height 87
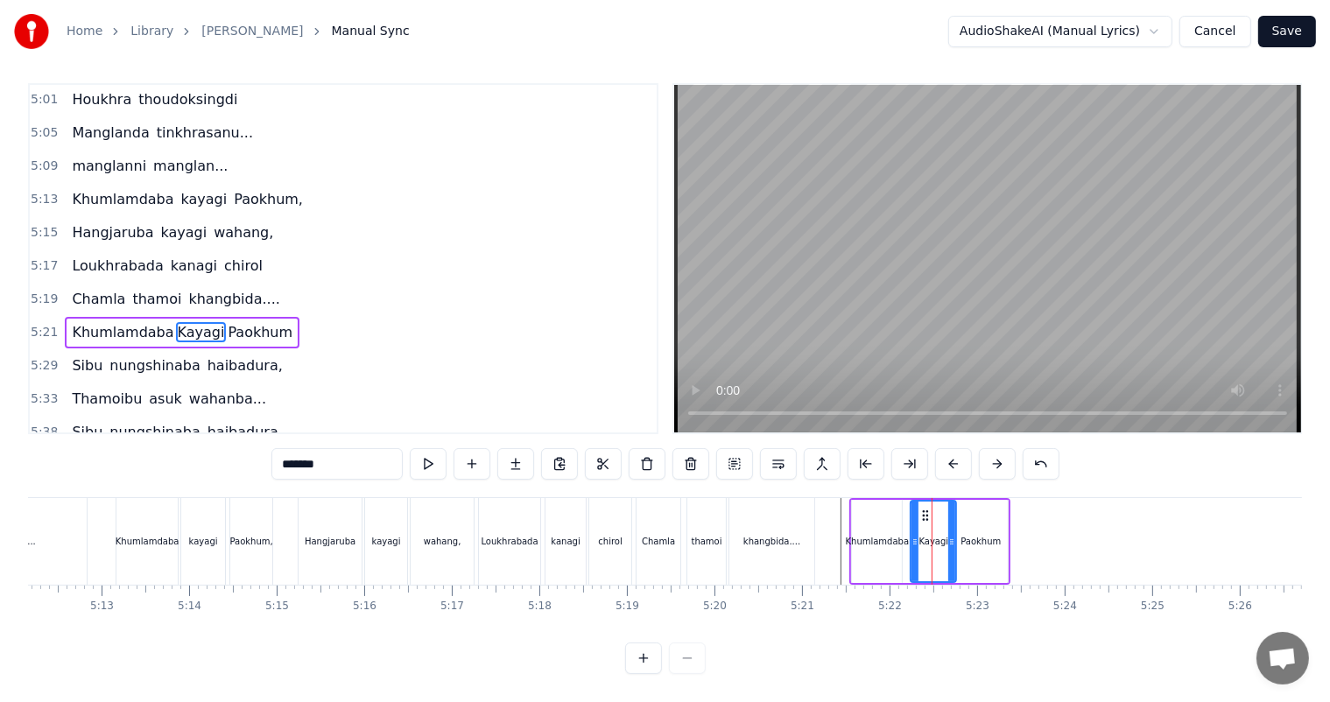
scroll to position [0, 0]
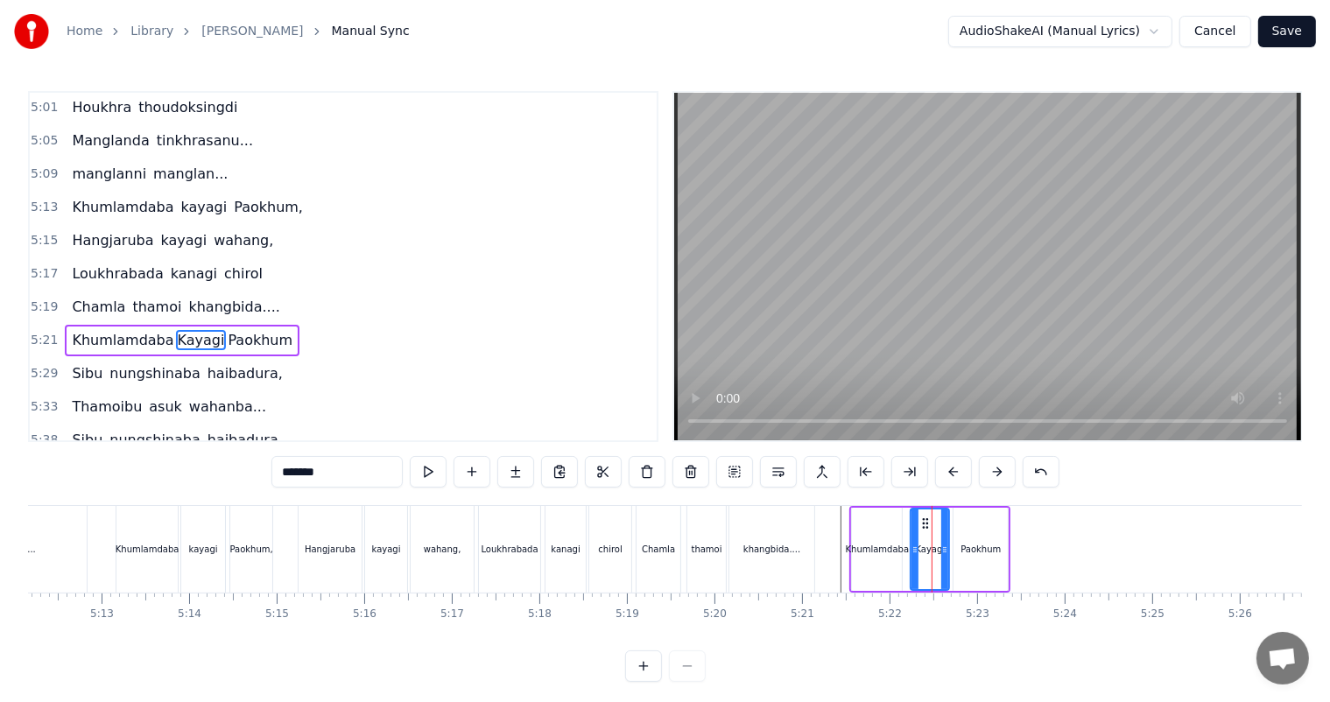
click at [942, 549] on icon at bounding box center [944, 550] width 7 height 14
click at [967, 548] on div "Paokhum" at bounding box center [980, 549] width 40 height 13
type input "*******"
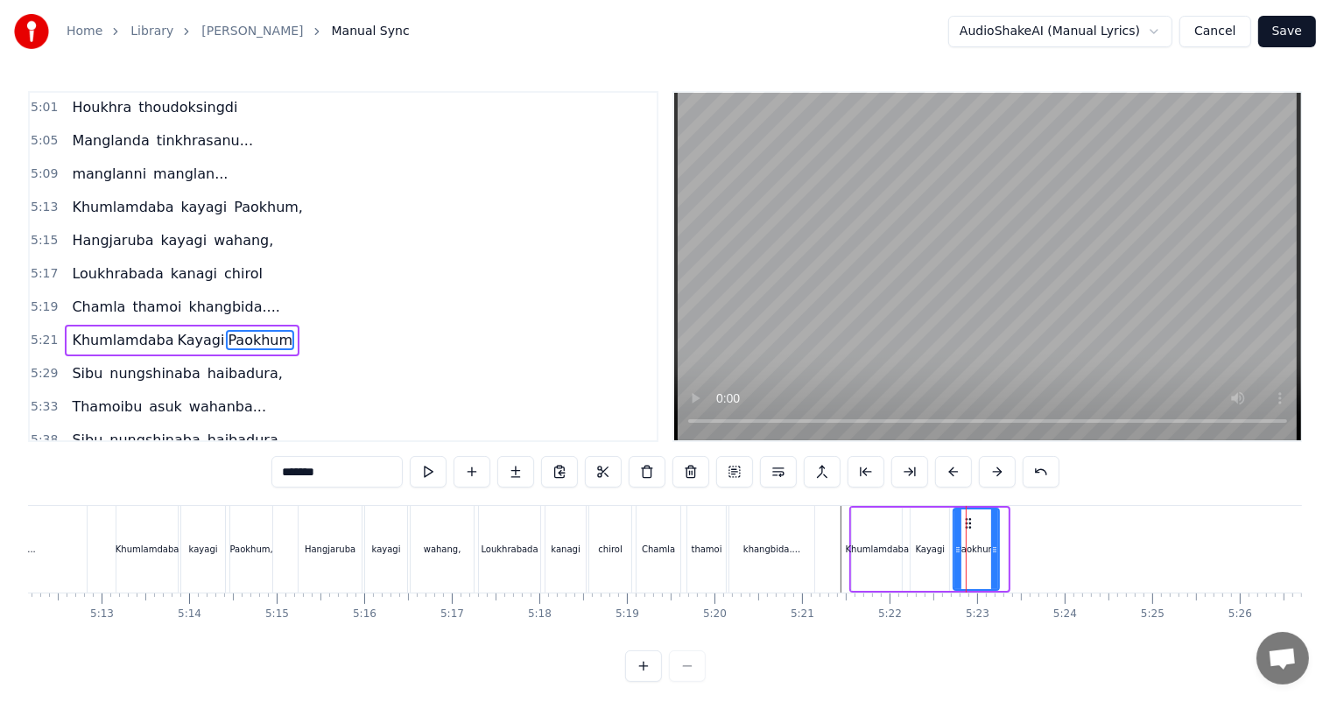
drag, startPoint x: 1001, startPoint y: 549, endPoint x: 993, endPoint y: 548, distance: 8.8
click at [993, 548] on icon at bounding box center [994, 550] width 7 height 14
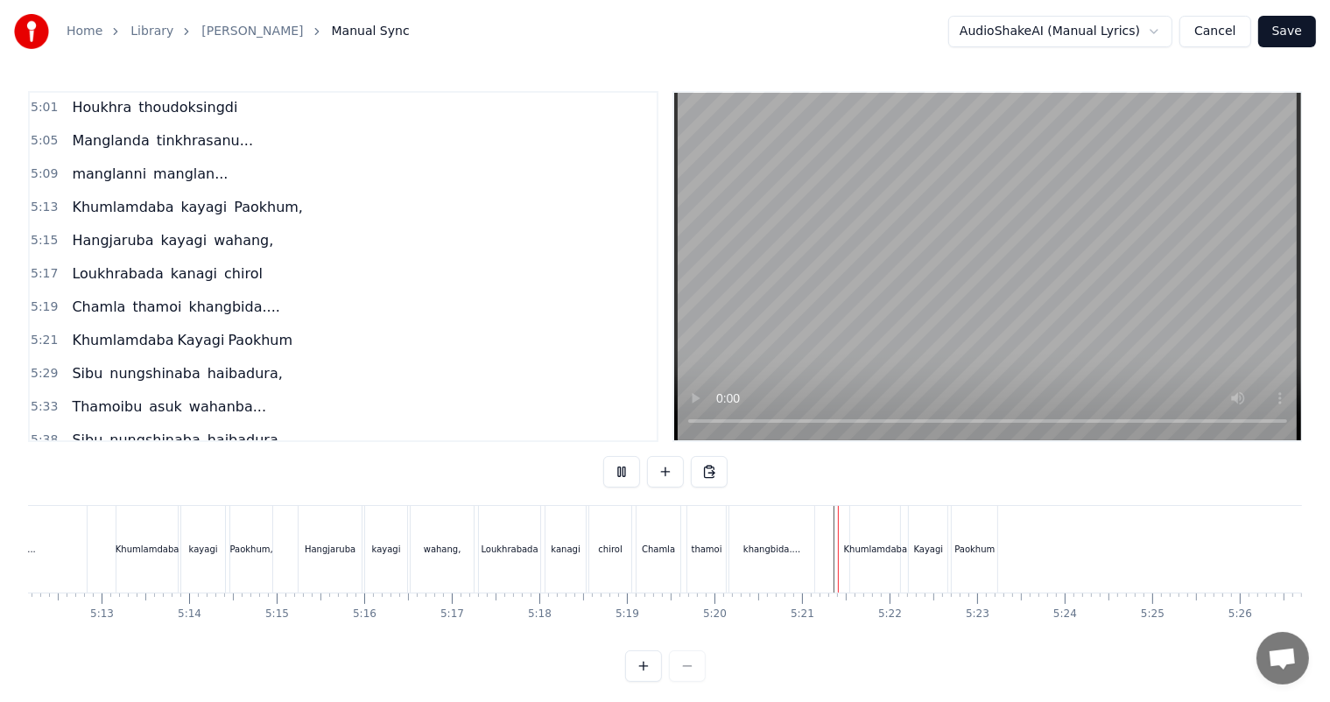
scroll to position [23, 0]
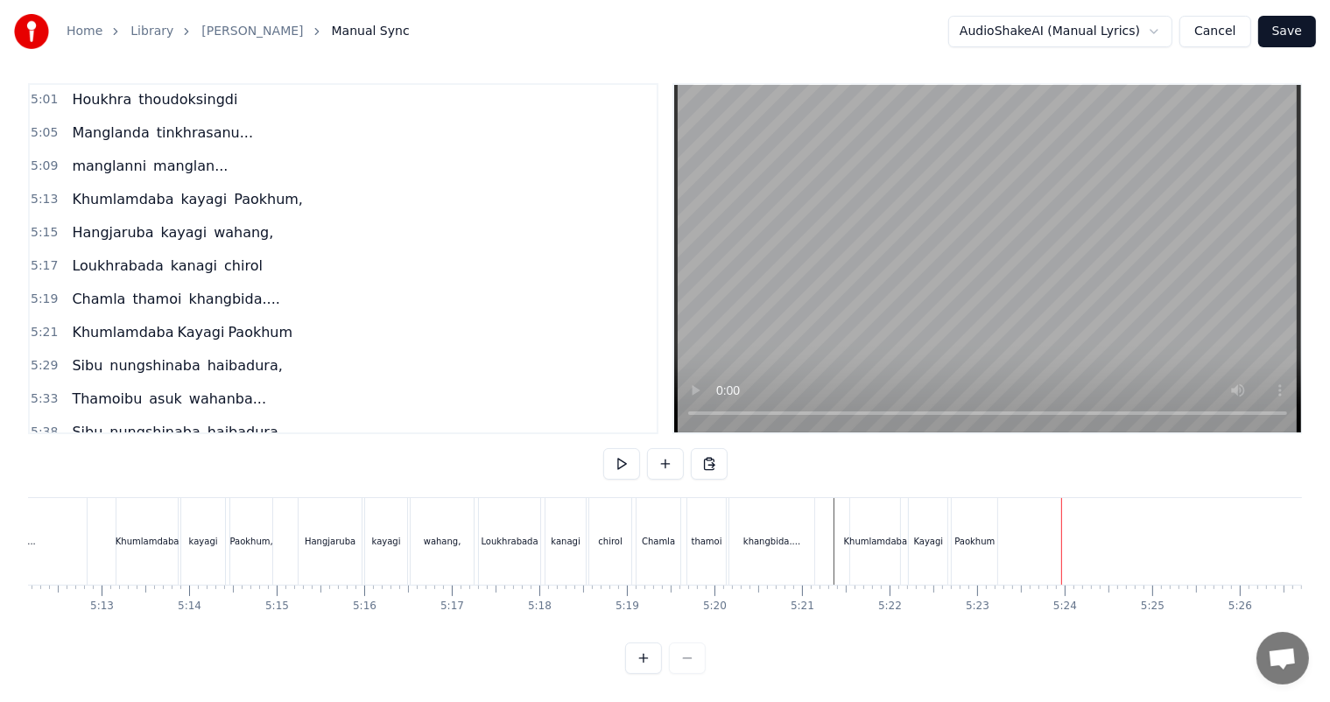
click at [658, 448] on button at bounding box center [665, 464] width 37 height 32
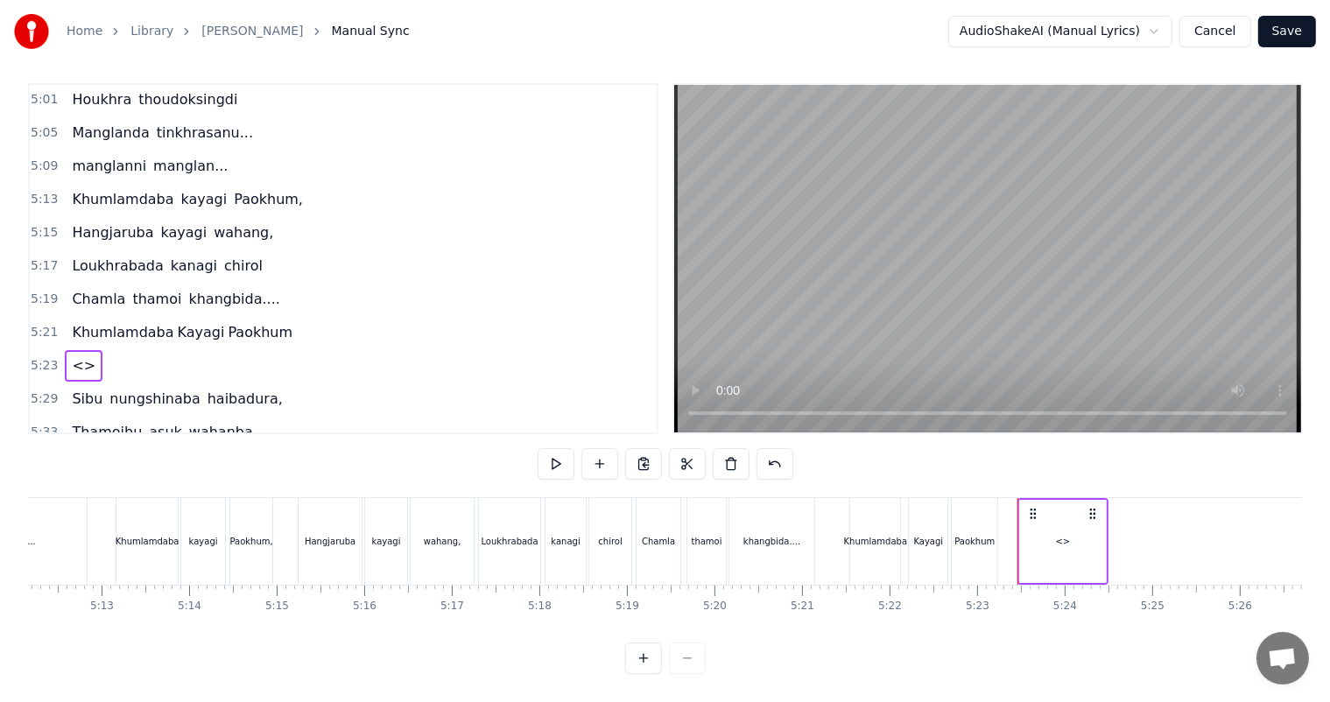
drag, startPoint x: 309, startPoint y: 146, endPoint x: 92, endPoint y: 148, distance: 217.1
click at [92, 216] on div "5:15 Hangjaruba [PERSON_NAME]," at bounding box center [343, 232] width 627 height 33
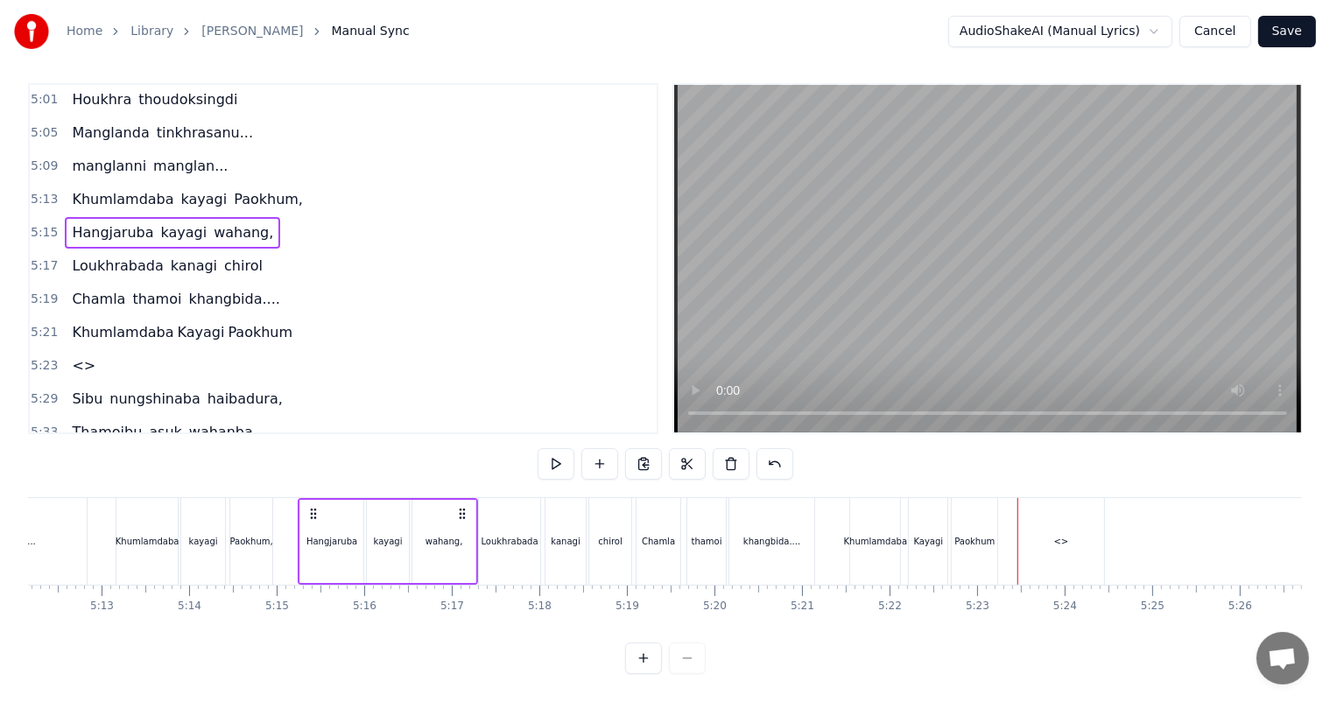
click at [92, 222] on span "Hangjaruba" at bounding box center [112, 232] width 85 height 20
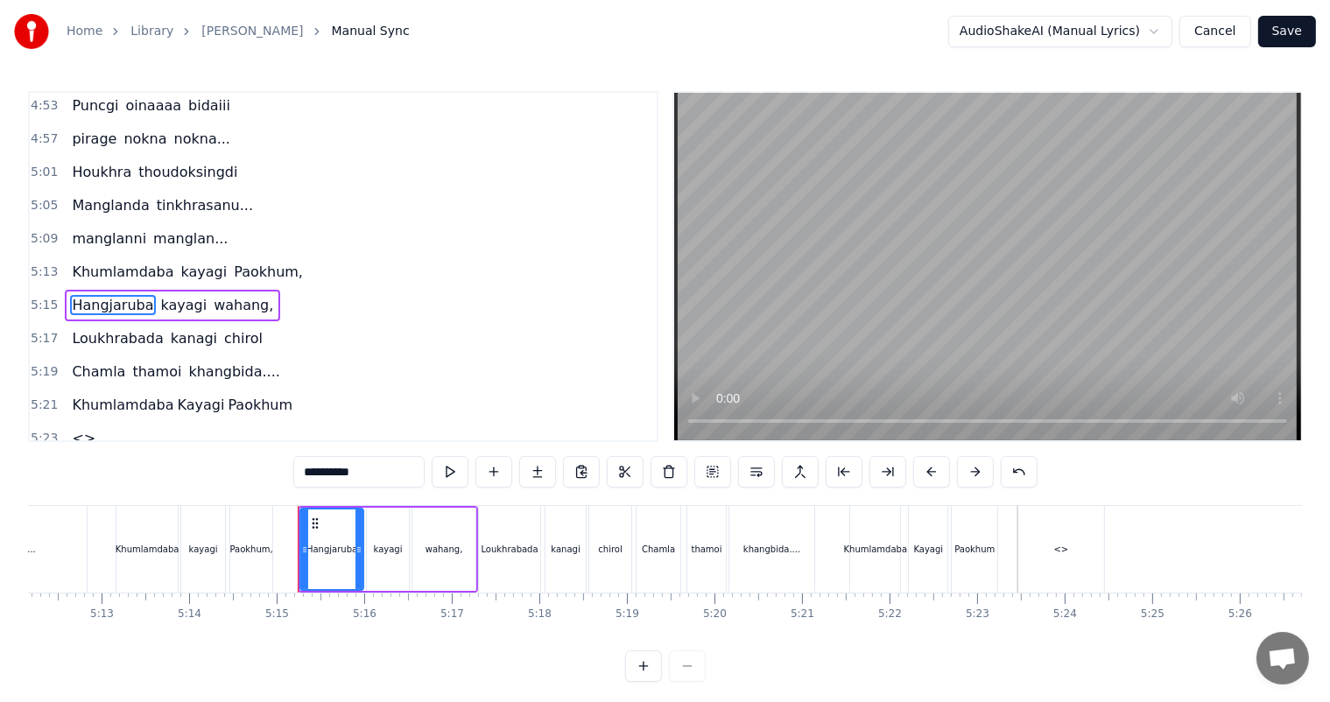
scroll to position [1968, 0]
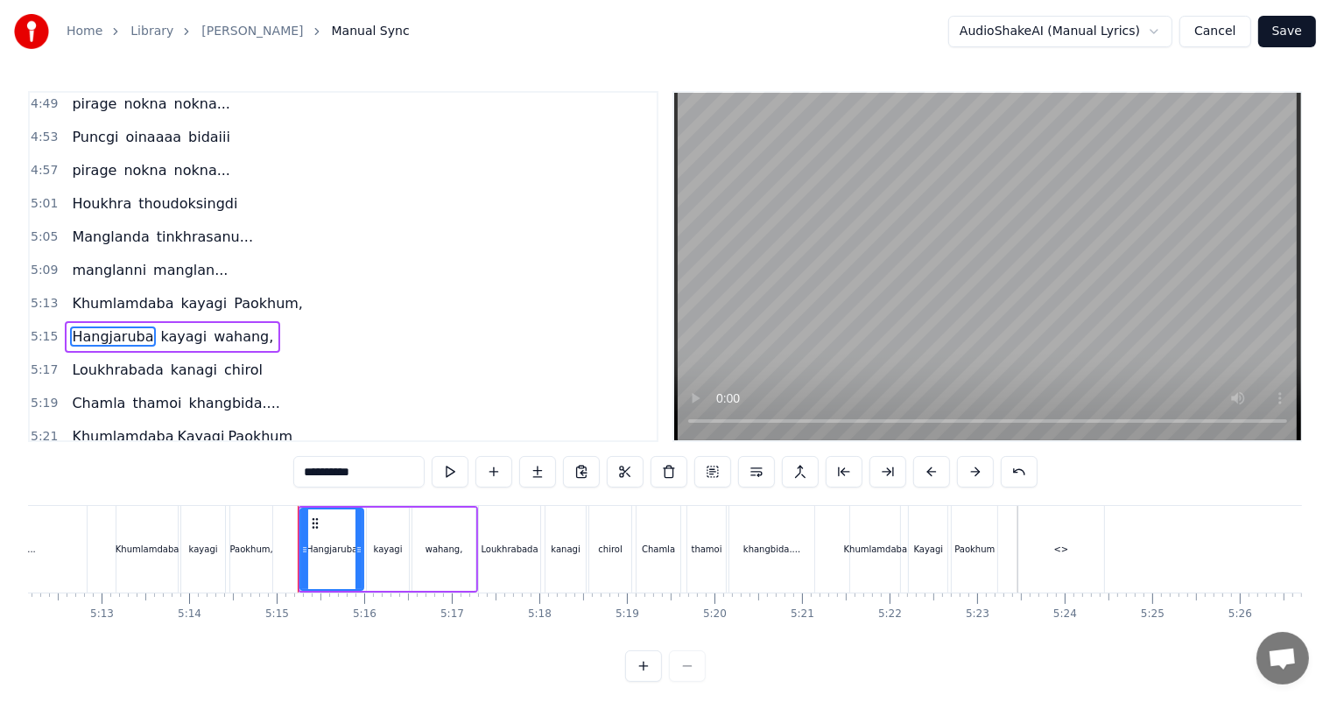
drag, startPoint x: 304, startPoint y: 476, endPoint x: 256, endPoint y: 481, distance: 48.3
click at [256, 481] on div "0:27 Thawai gi thawai makni 0:31 khallambi nangdi.. 0:34 [PERSON_NAME] puncgi y…" at bounding box center [665, 386] width 1274 height 591
click at [72, 460] on span "<>" at bounding box center [83, 470] width 27 height 20
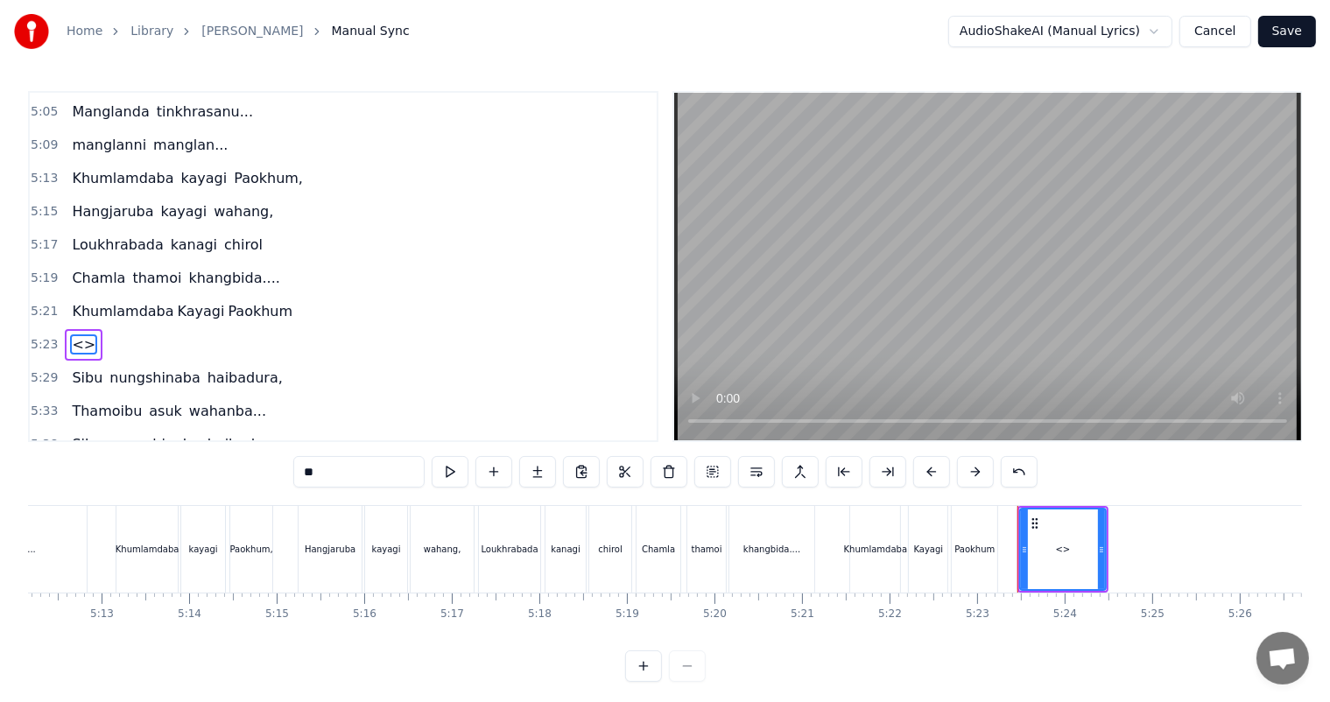
scroll to position [2096, 0]
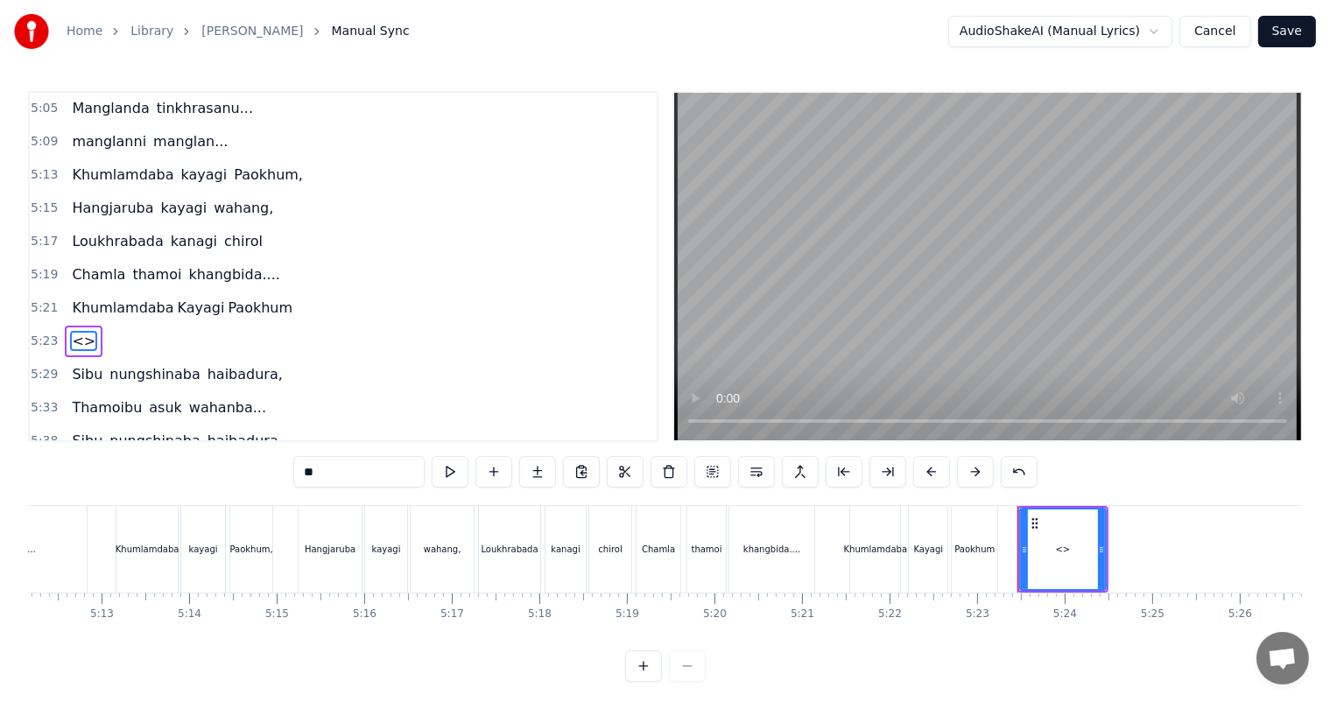
click at [269, 476] on div "0:27 Thawai gi thawai makni 0:31 khallambi nangdi.. 0:34 [PERSON_NAME] puncgi y…" at bounding box center [665, 386] width 1274 height 591
paste input "********"
type input "**********"
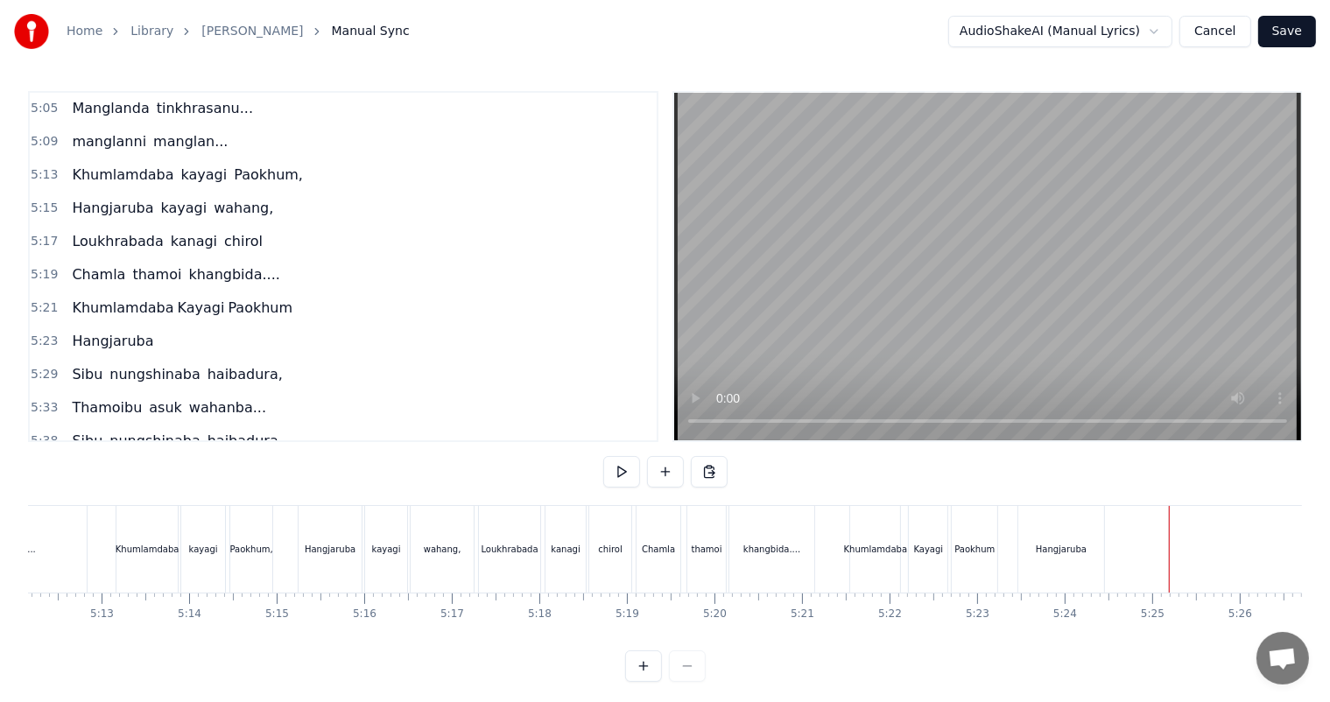
click at [1068, 552] on div "Hangjaruba" at bounding box center [1061, 549] width 51 height 13
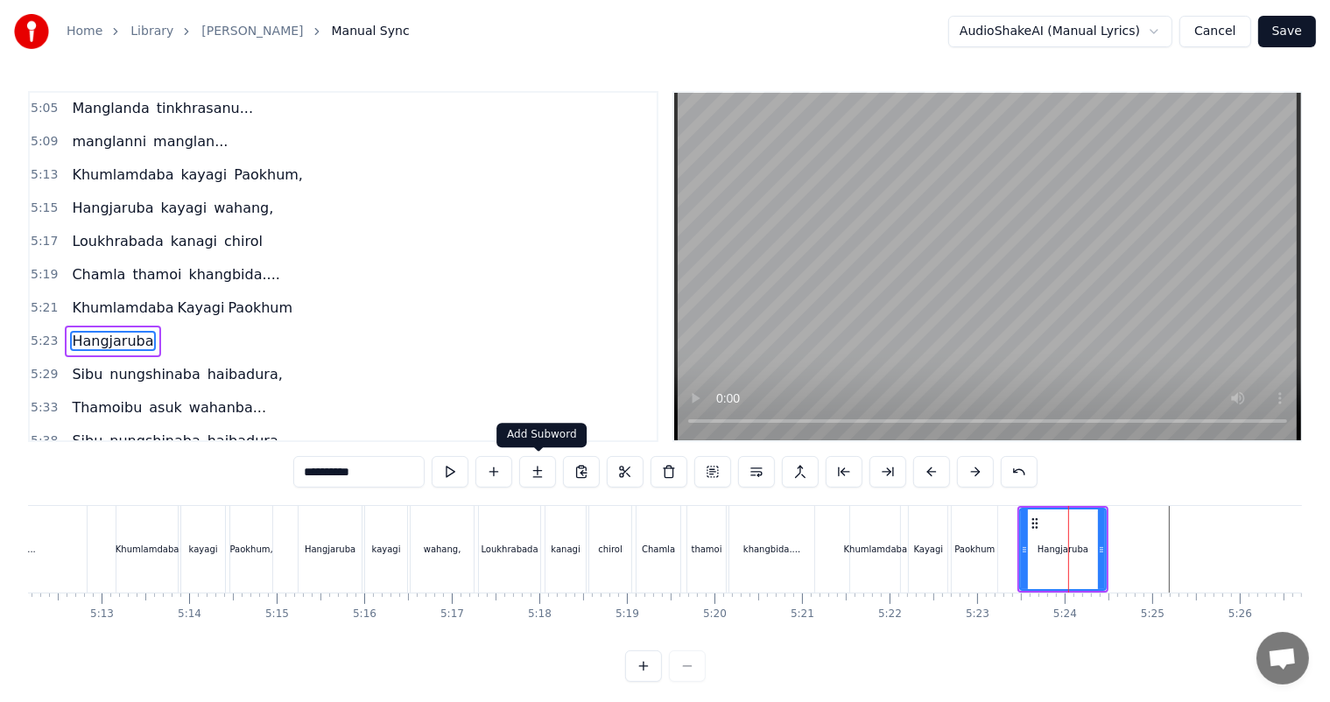
click at [539, 476] on button at bounding box center [537, 472] width 37 height 32
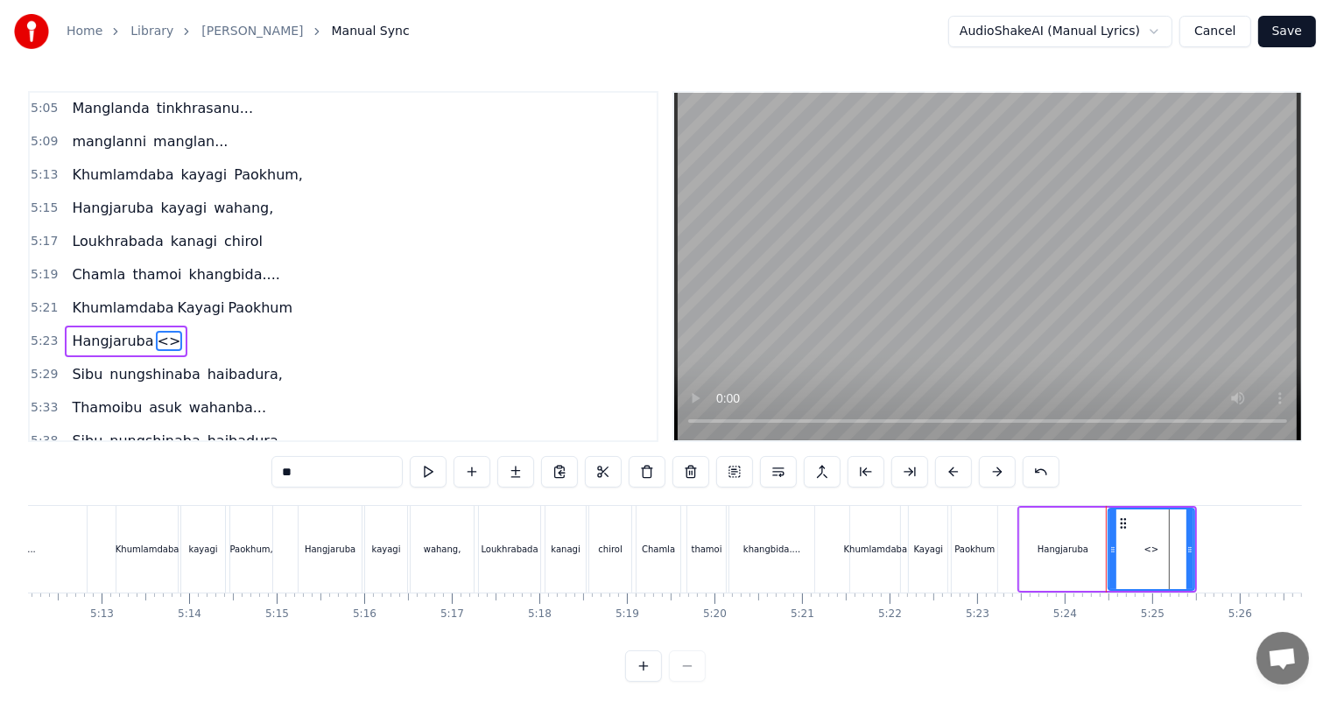
drag, startPoint x: 316, startPoint y: 479, endPoint x: 256, endPoint y: 479, distance: 60.4
click at [256, 479] on div "0:27 Thawai gi thawai makni 0:31 khallambi nangdi.. 0:34 [PERSON_NAME] puncgi y…" at bounding box center [665, 386] width 1274 height 591
type input "******"
click at [514, 468] on button at bounding box center [515, 472] width 37 height 32
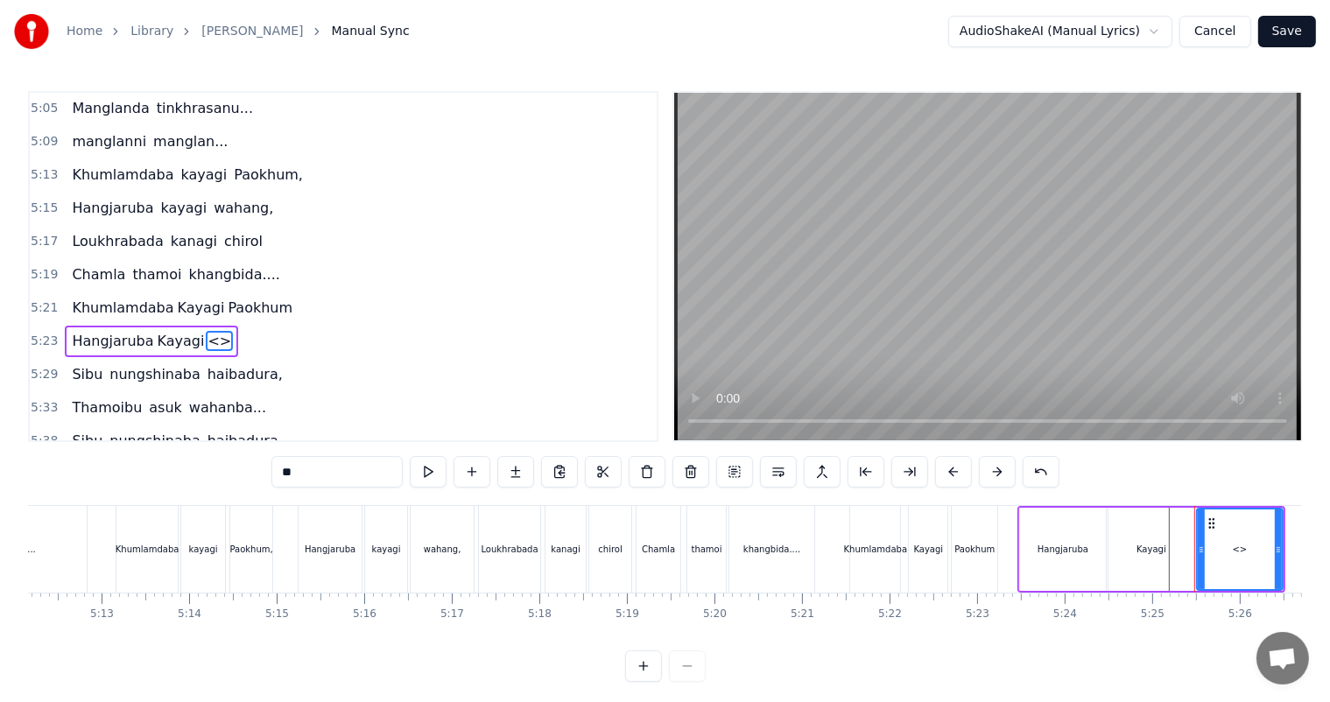
drag, startPoint x: 333, startPoint y: 474, endPoint x: 253, endPoint y: 474, distance: 79.7
click at [253, 474] on div "0:27 Thawai gi thawai makni 0:31 khallambi nangdi.. 0:34 [PERSON_NAME] puncgi y…" at bounding box center [665, 386] width 1274 height 591
click at [1040, 557] on div "Hangjaruba" at bounding box center [1063, 549] width 86 height 83
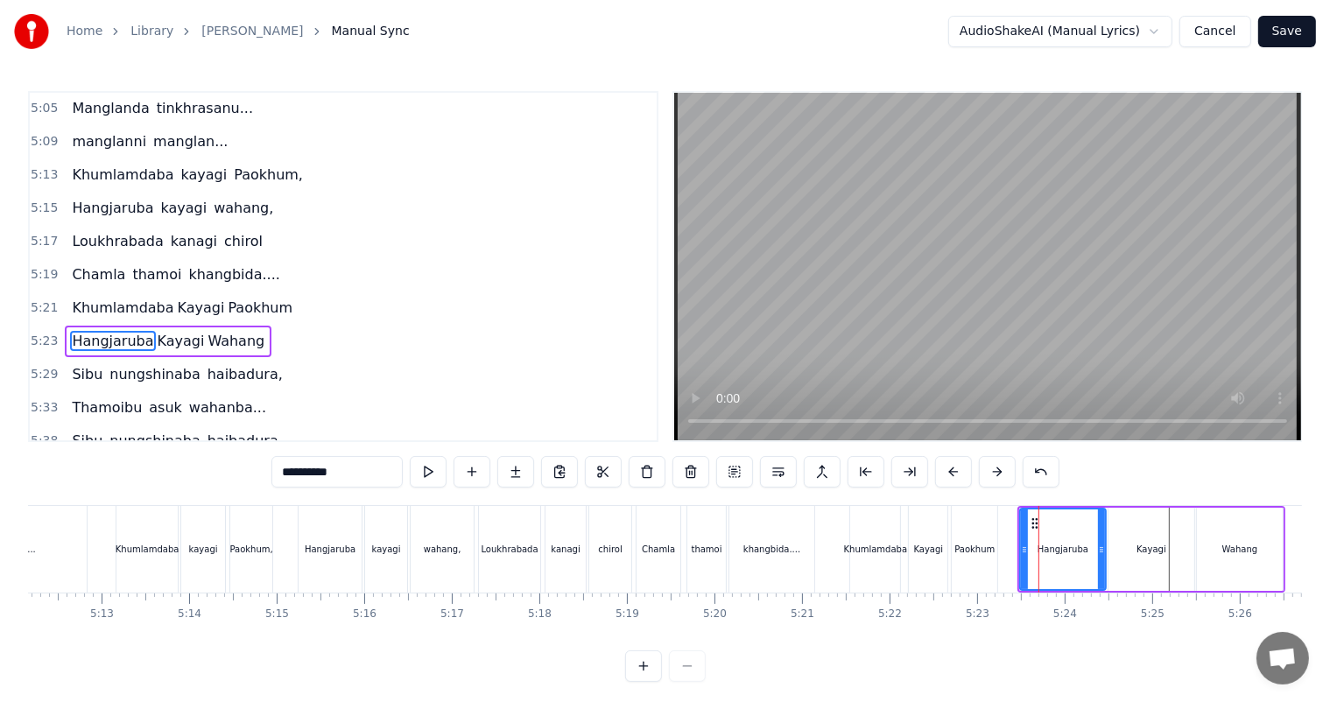
click at [361, 476] on input "**********" at bounding box center [336, 472] width 131 height 32
type input "**********"
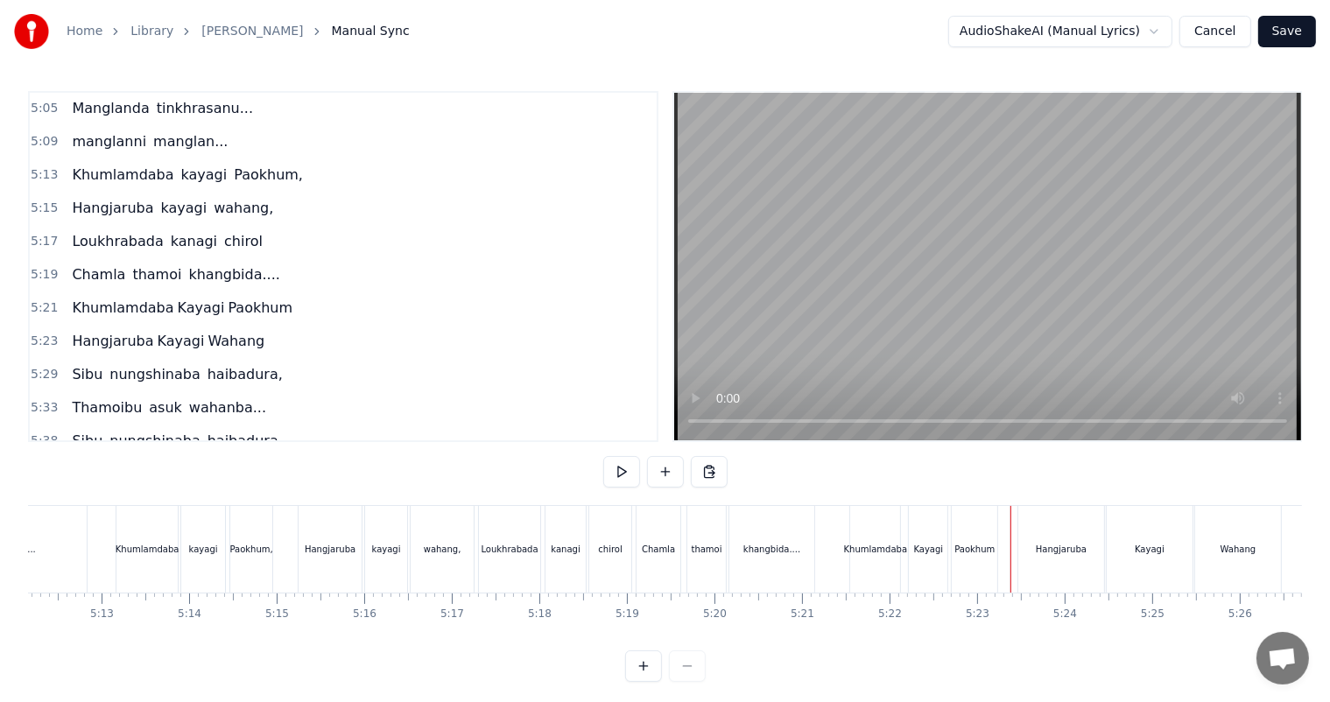
scroll to position [23, 0]
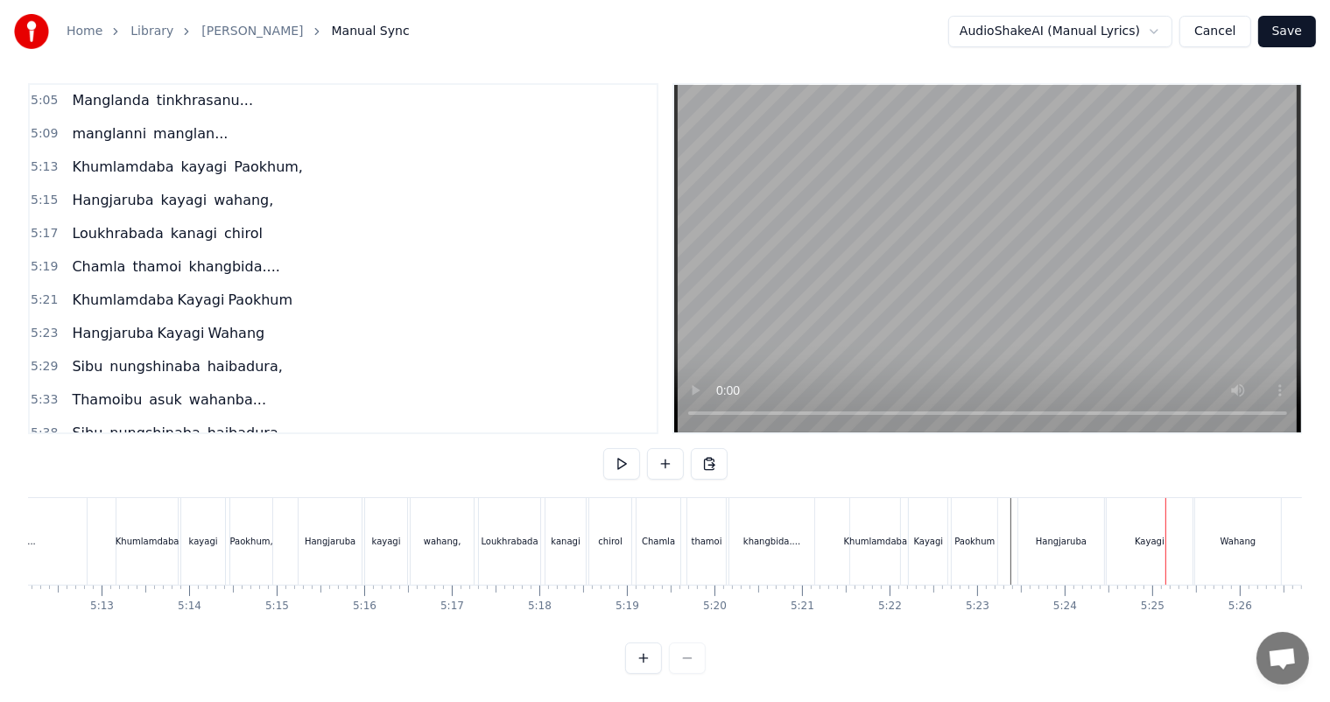
click at [1132, 509] on div "Kayagi" at bounding box center [1149, 541] width 86 height 87
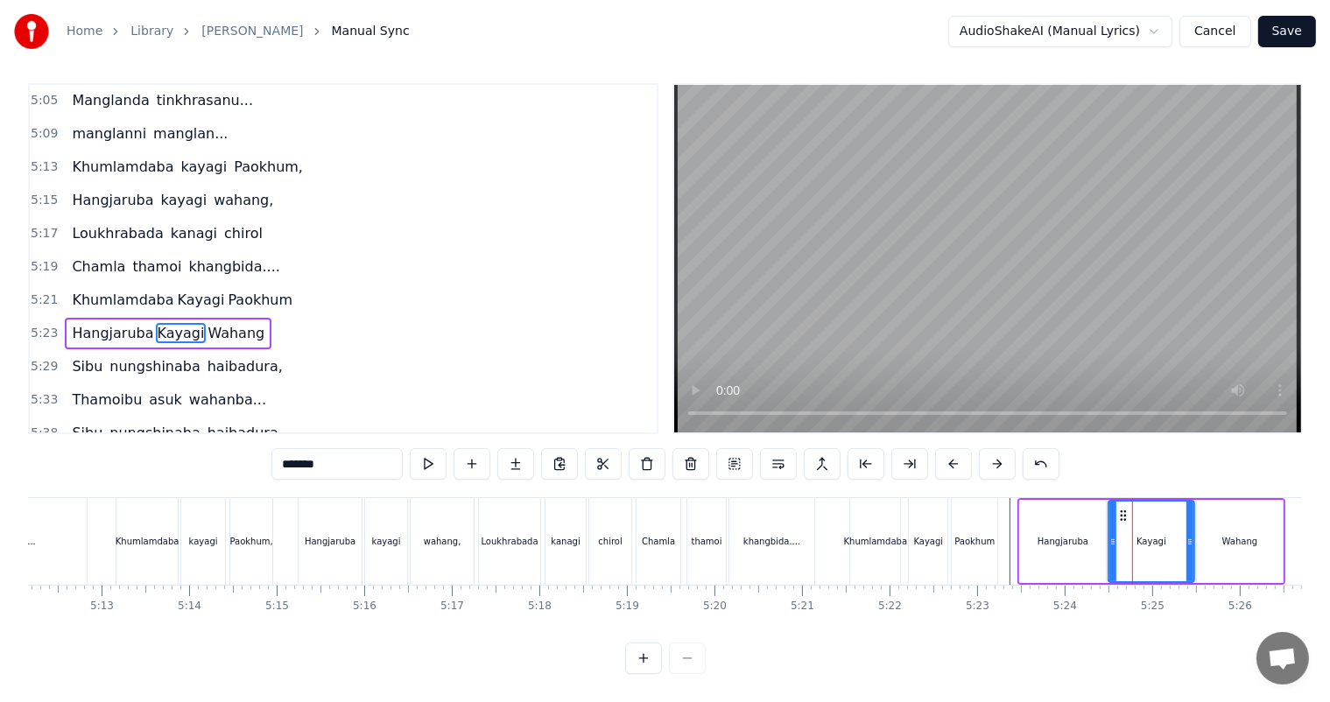
scroll to position [0, 0]
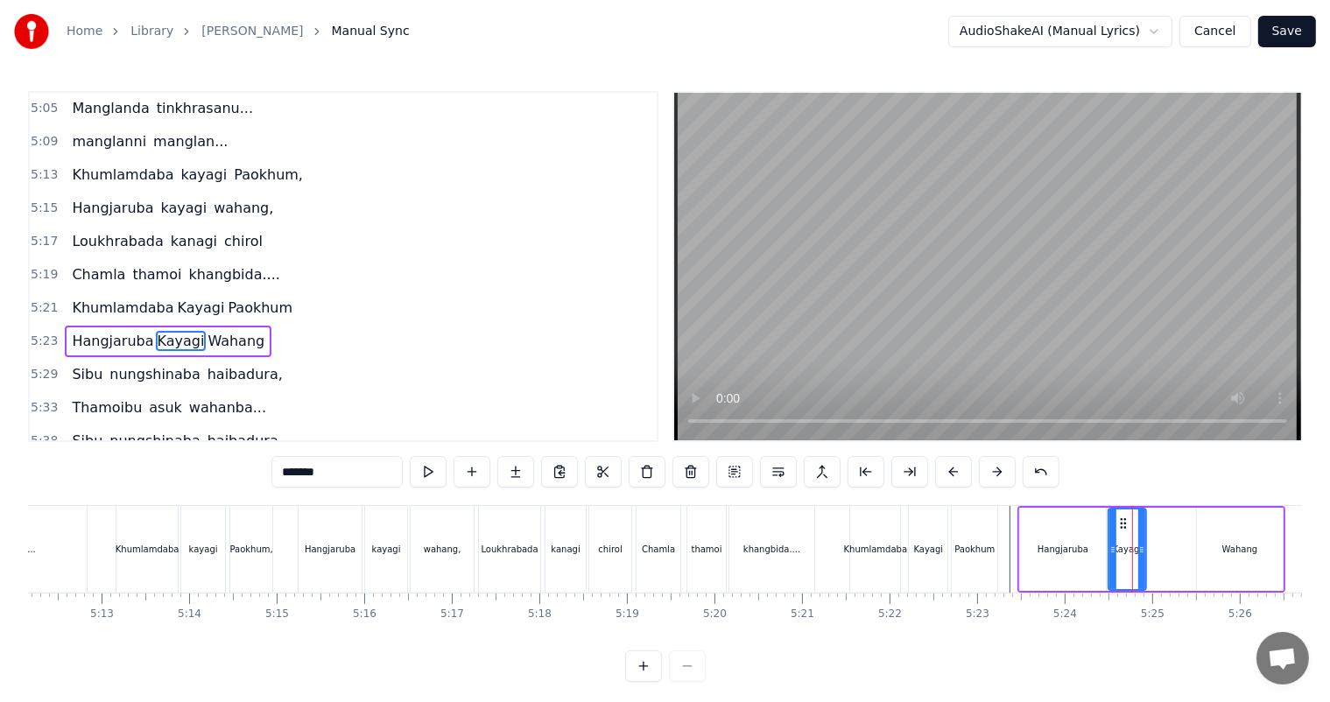
drag, startPoint x: 1190, startPoint y: 550, endPoint x: 1141, endPoint y: 550, distance: 48.1
click at [1141, 550] on icon at bounding box center [1141, 550] width 7 height 14
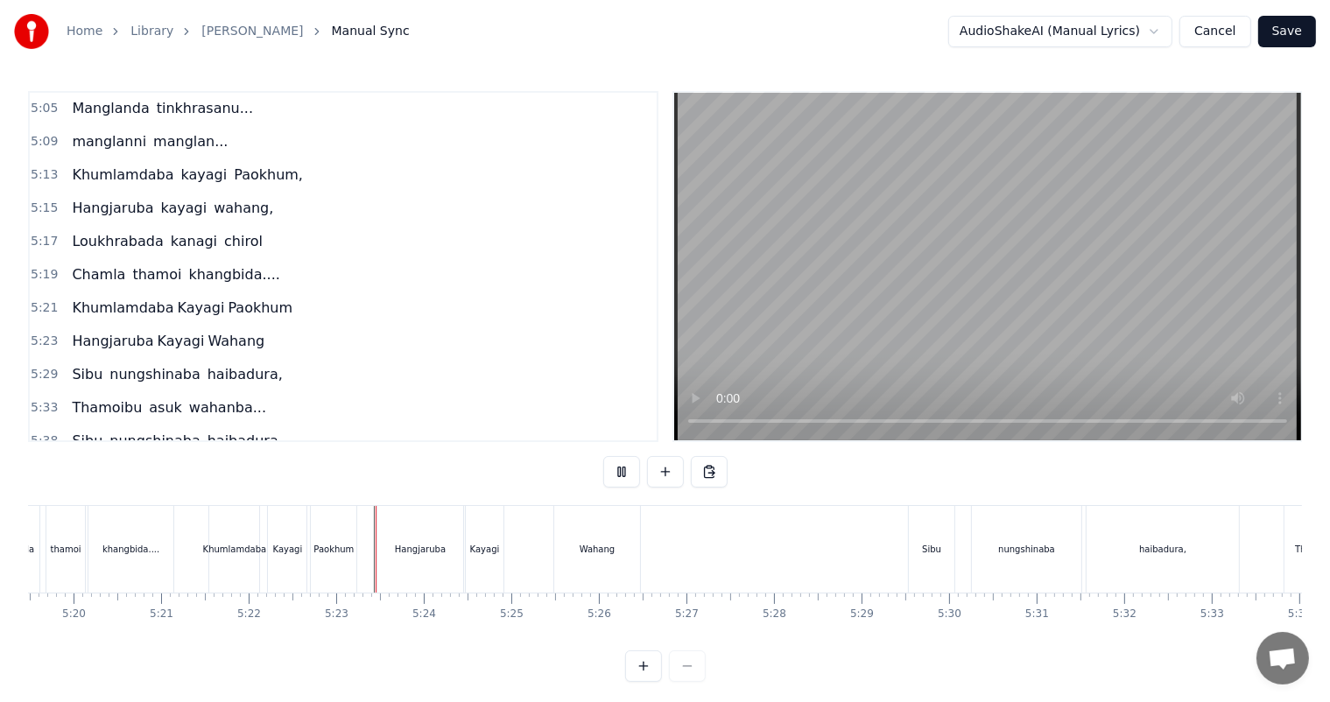
scroll to position [23, 0]
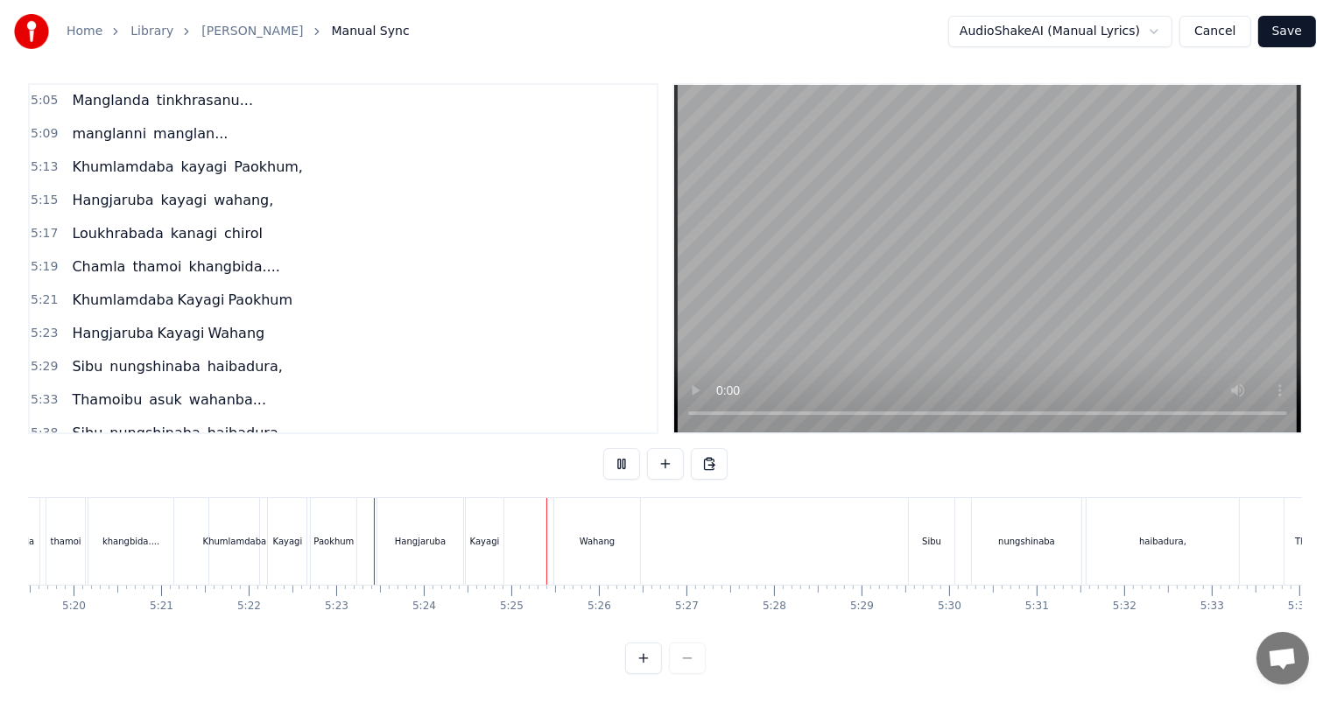
click at [322, 509] on div "Paokhum" at bounding box center [334, 541] width 46 height 87
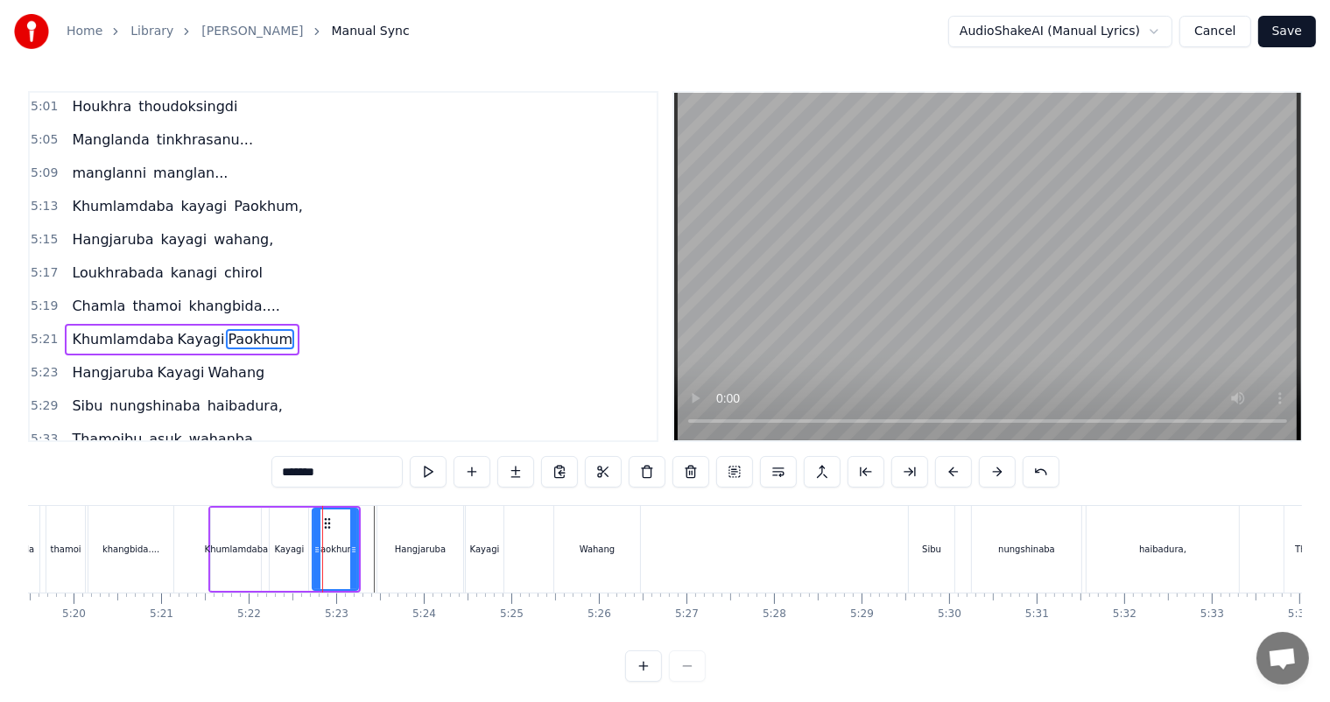
scroll to position [2064, 0]
click at [475, 529] on div "Kayagi" at bounding box center [485, 549] width 38 height 87
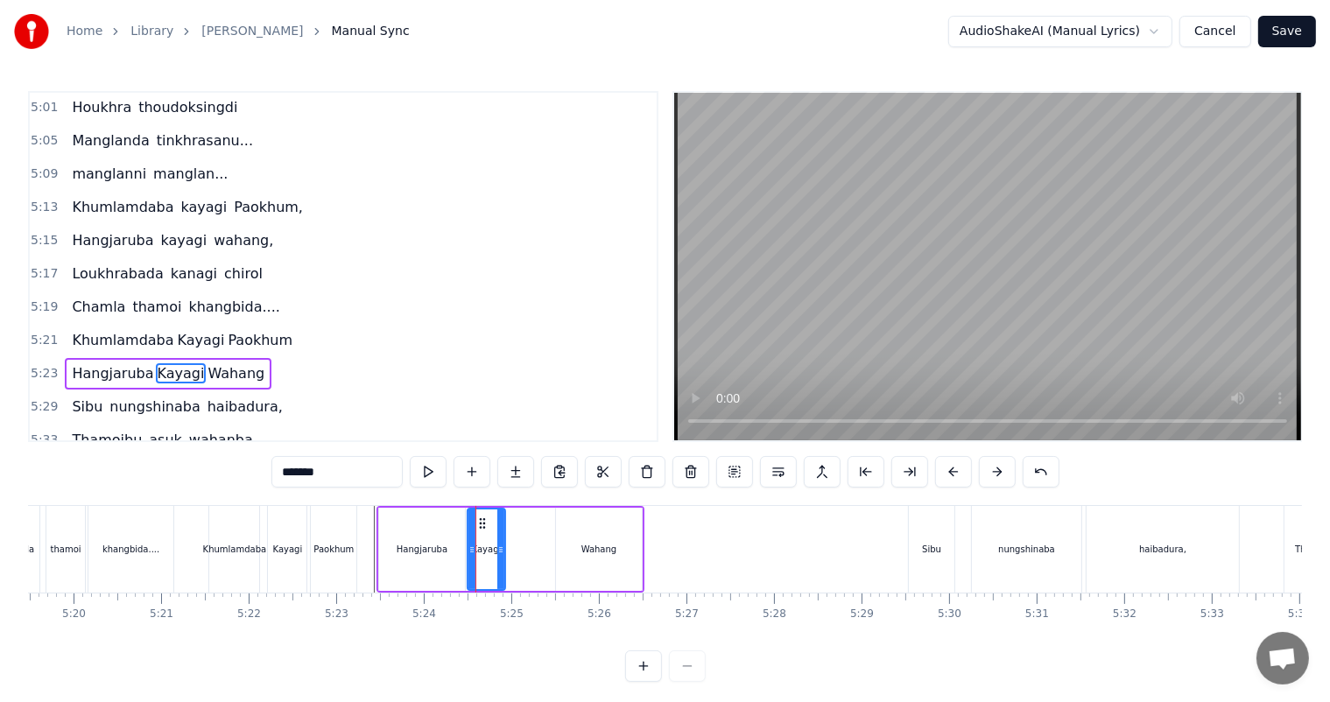
scroll to position [2096, 0]
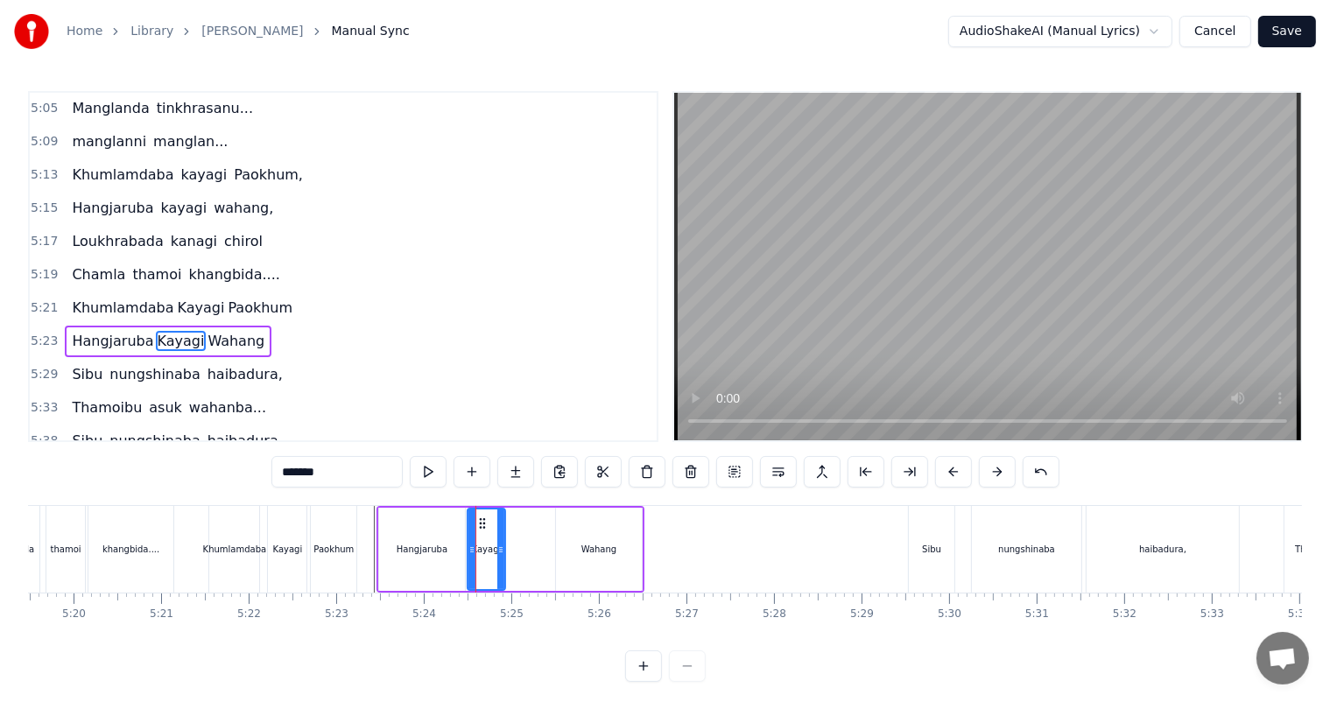
click at [448, 530] on div "Hangjaruba" at bounding box center [422, 549] width 86 height 83
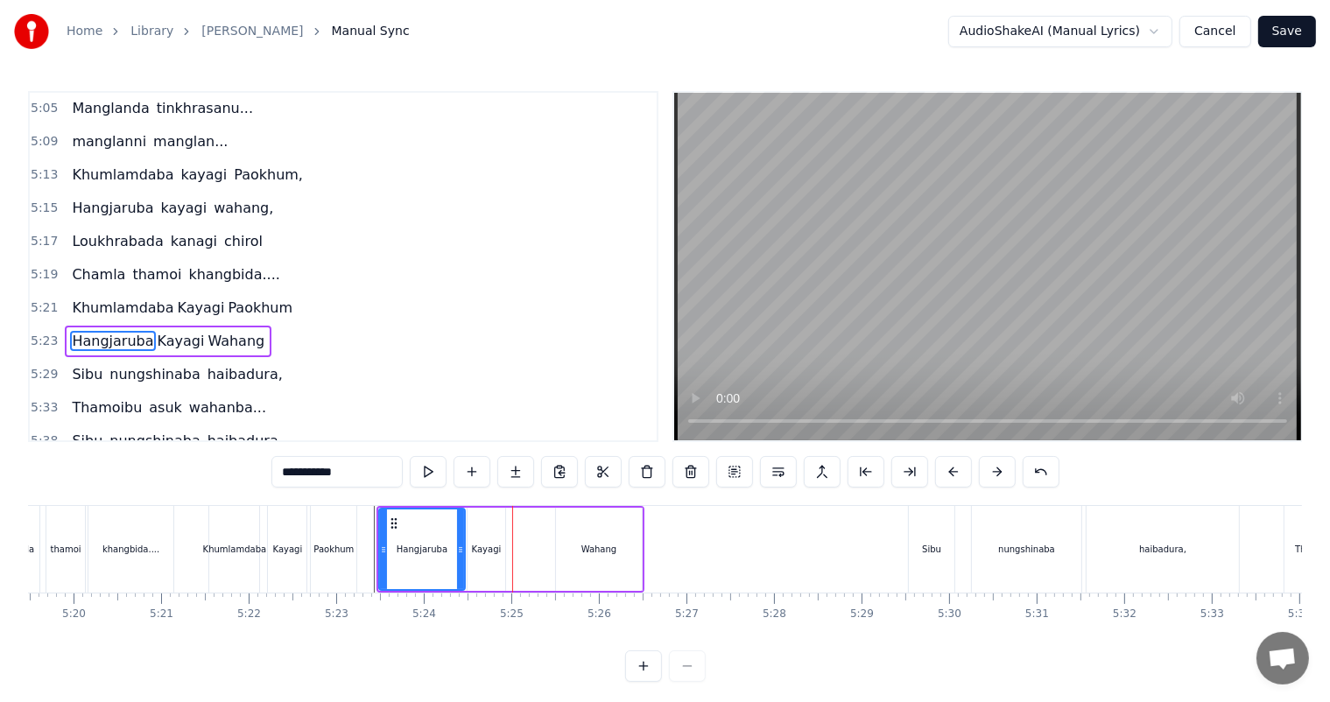
click at [470, 526] on div "Kayagi" at bounding box center [486, 549] width 38 height 83
type input "******"
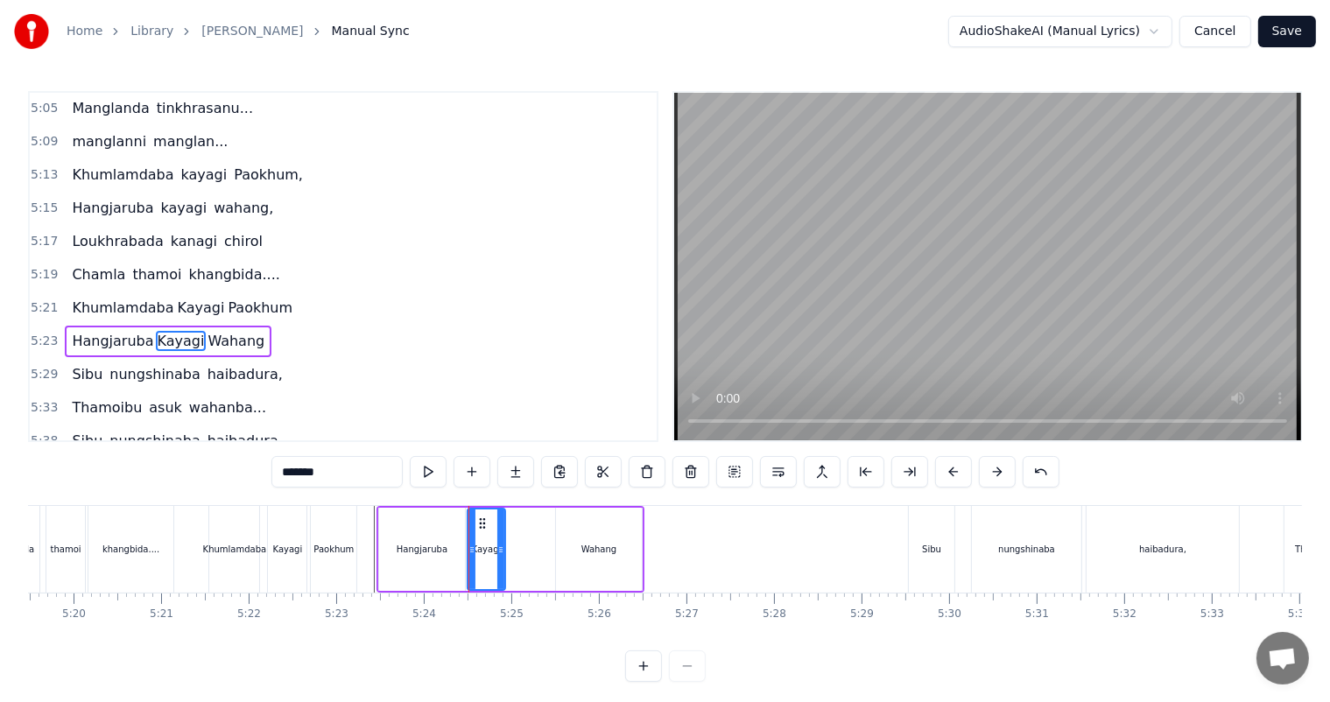
click at [475, 531] on div "Kayagi" at bounding box center [486, 549] width 36 height 80
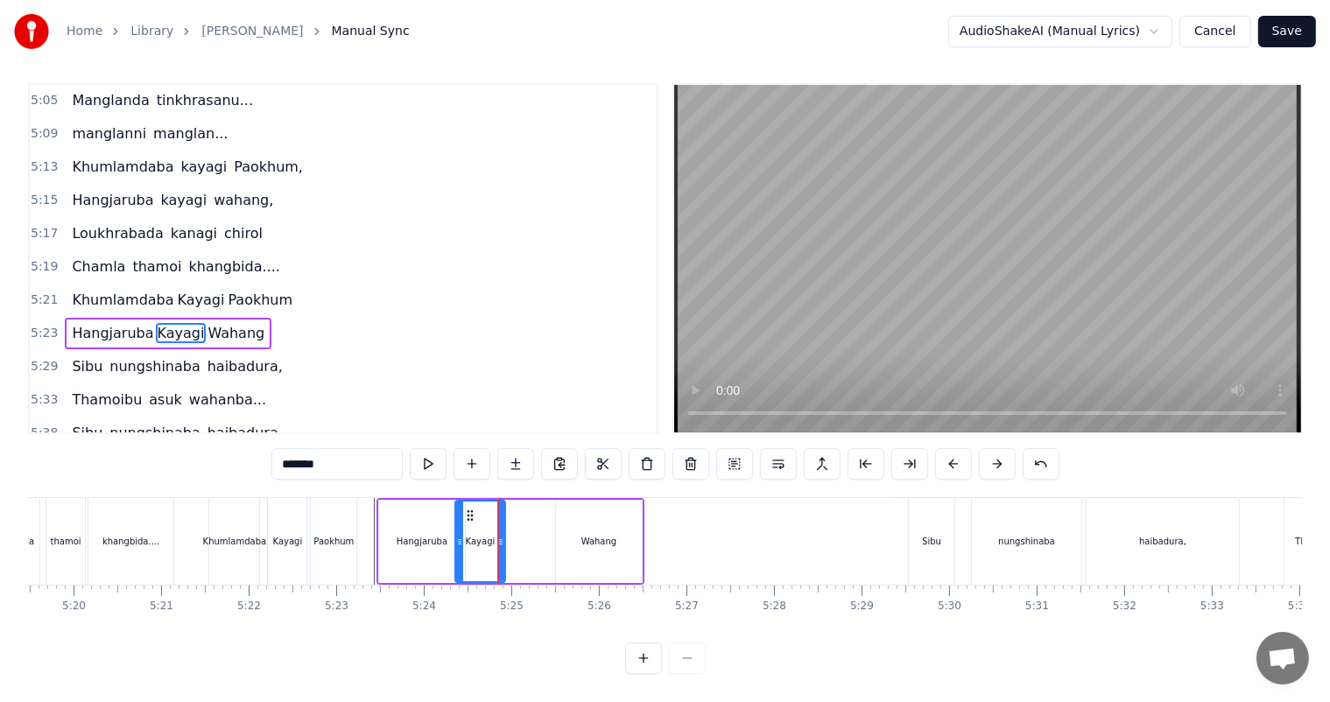
drag, startPoint x: 467, startPoint y: 527, endPoint x: 455, endPoint y: 522, distance: 13.3
click at [456, 535] on icon at bounding box center [459, 542] width 7 height 14
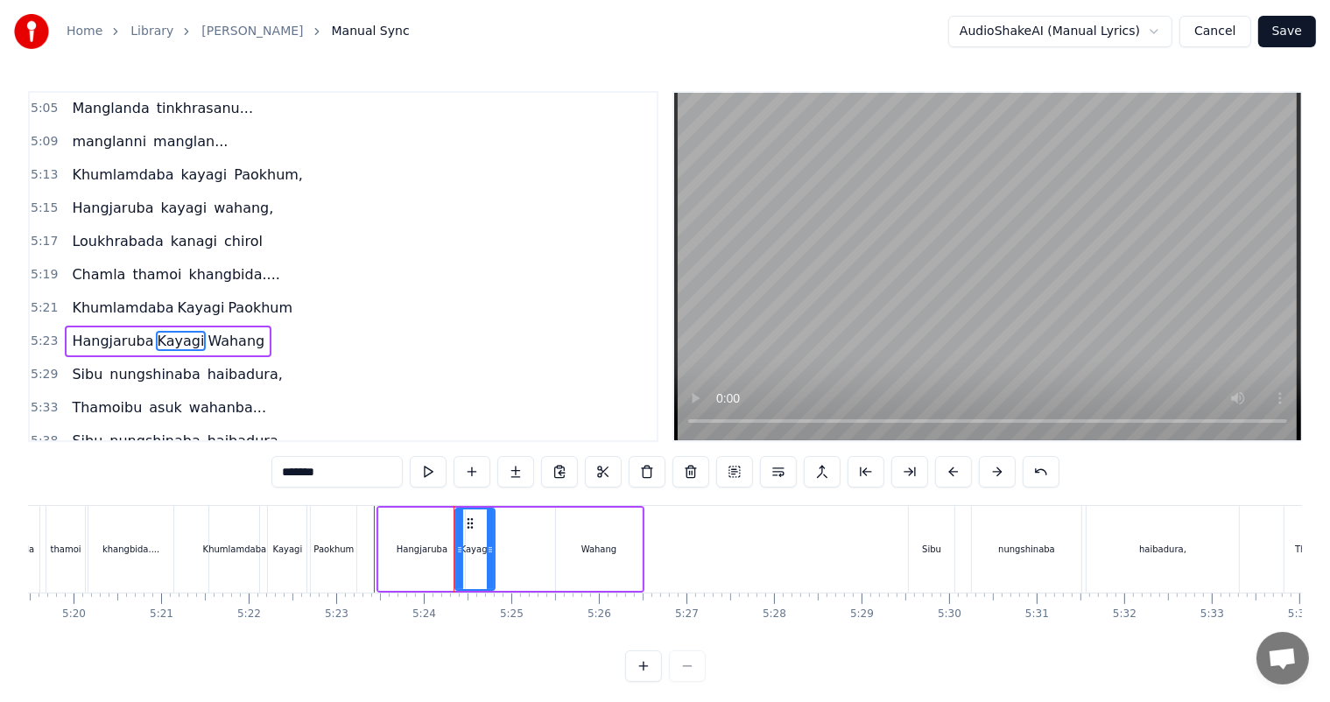
drag, startPoint x: 500, startPoint y: 544, endPoint x: 488, endPoint y: 542, distance: 11.5
click at [488, 543] on icon at bounding box center [490, 550] width 7 height 14
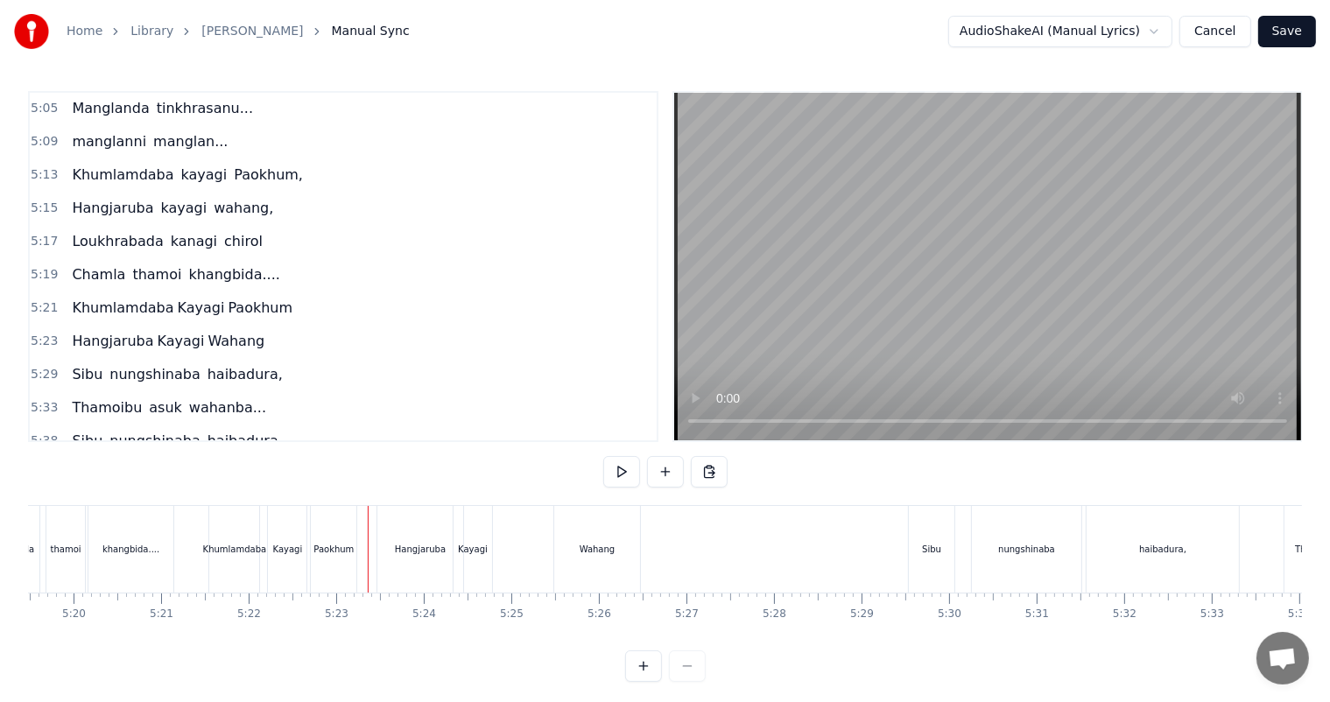
scroll to position [23, 0]
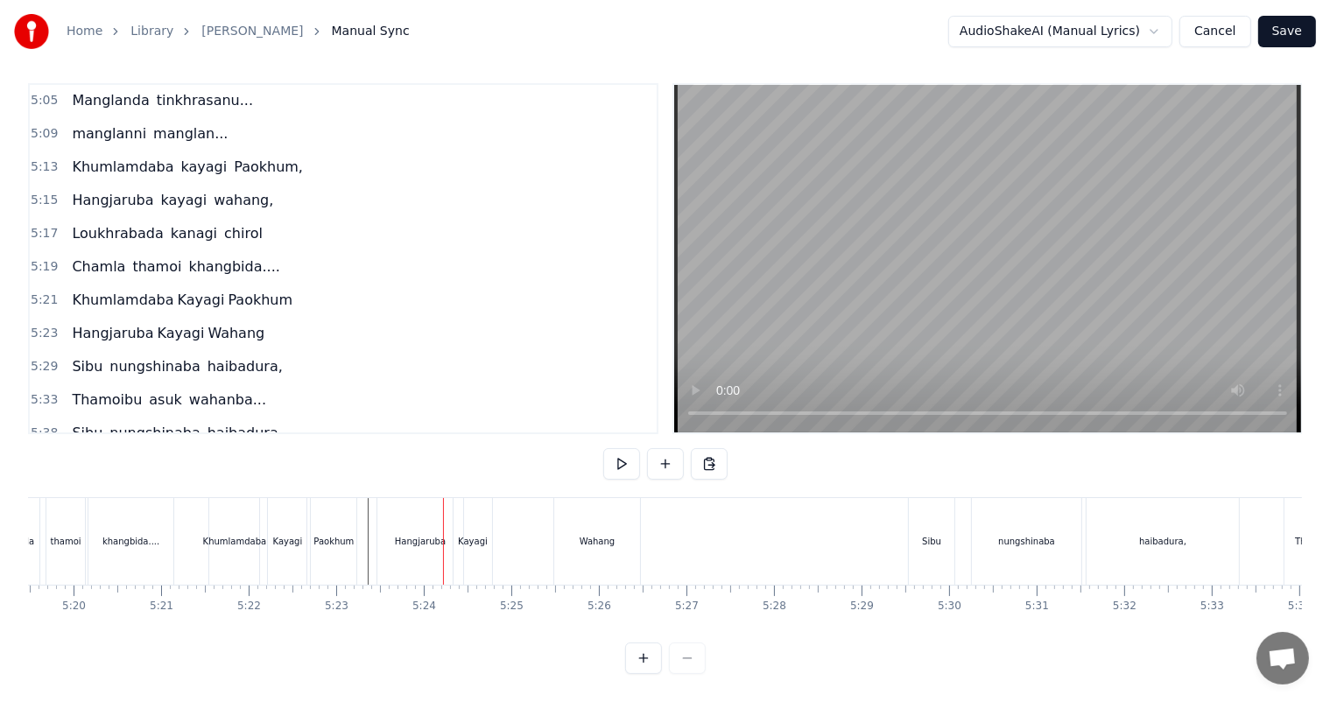
click at [428, 535] on div "Hangjaruba" at bounding box center [420, 541] width 51 height 13
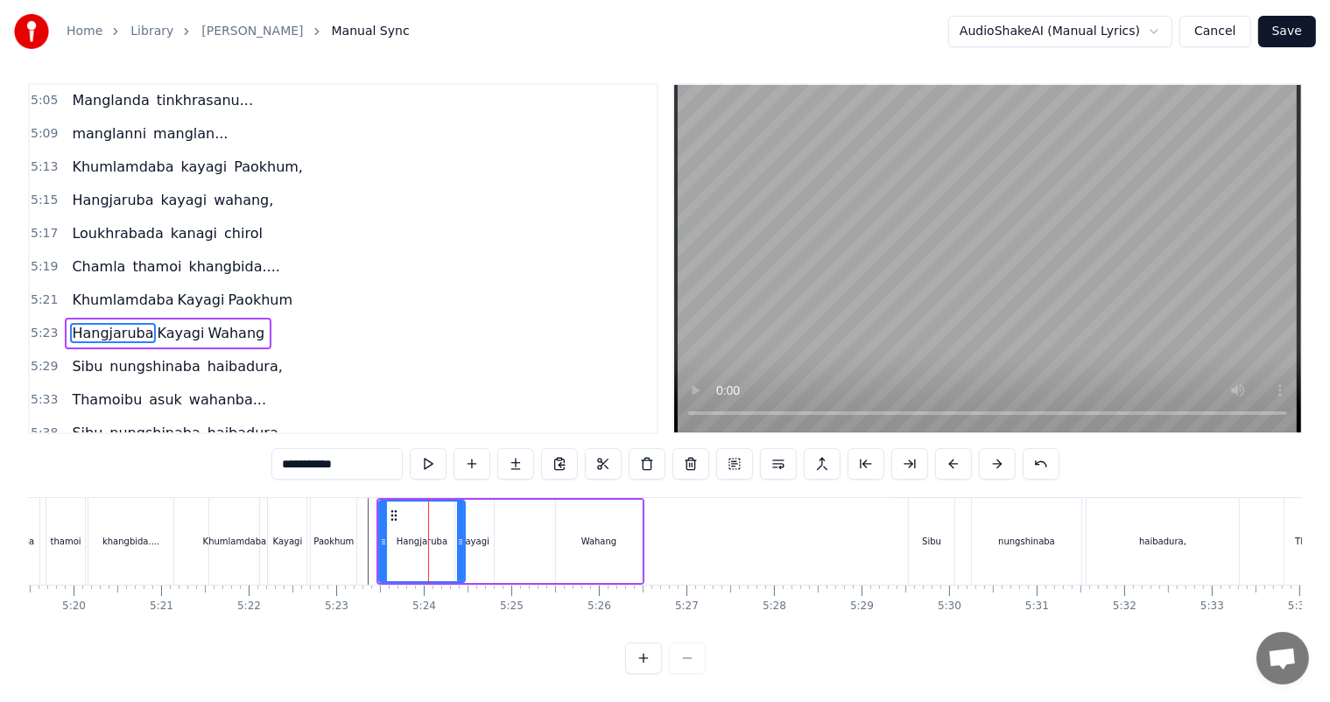
scroll to position [0, 0]
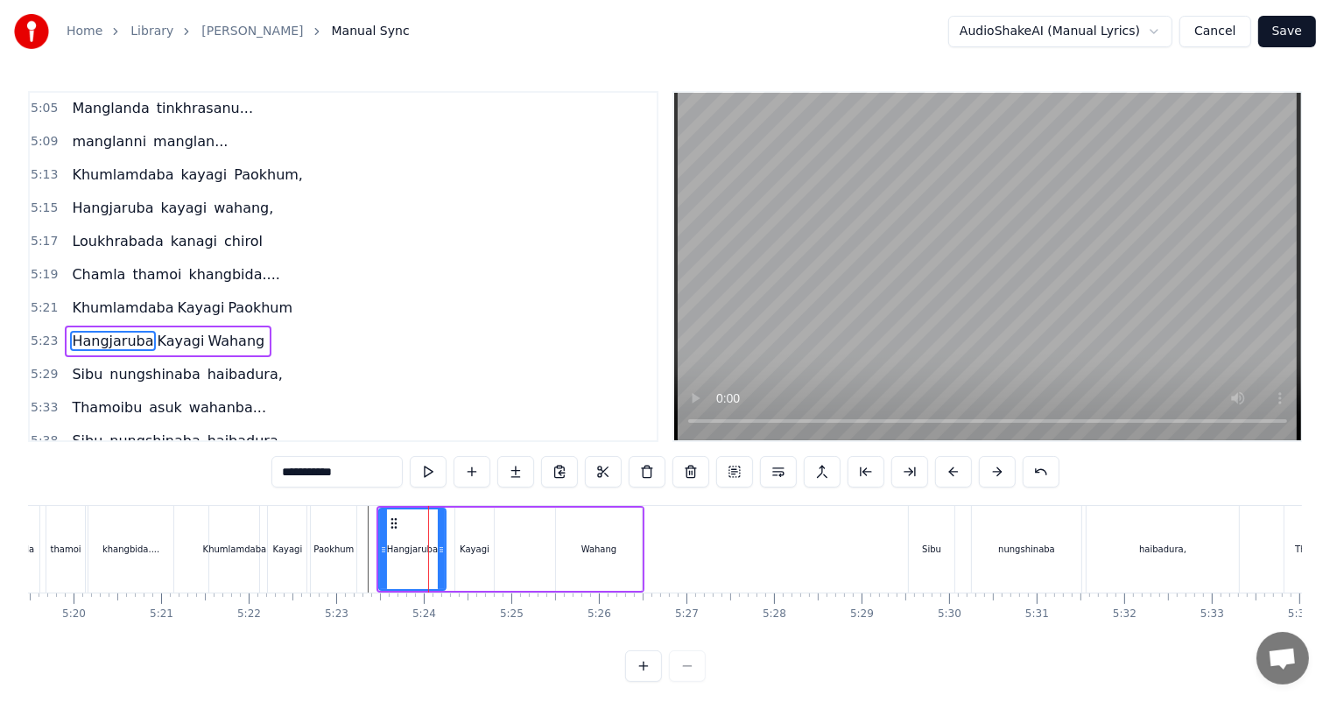
drag, startPoint x: 459, startPoint y: 550, endPoint x: 438, endPoint y: 543, distance: 22.1
click at [438, 543] on icon at bounding box center [441, 550] width 7 height 14
click at [475, 551] on div "Kayagi" at bounding box center [475, 549] width 30 height 13
type input "******"
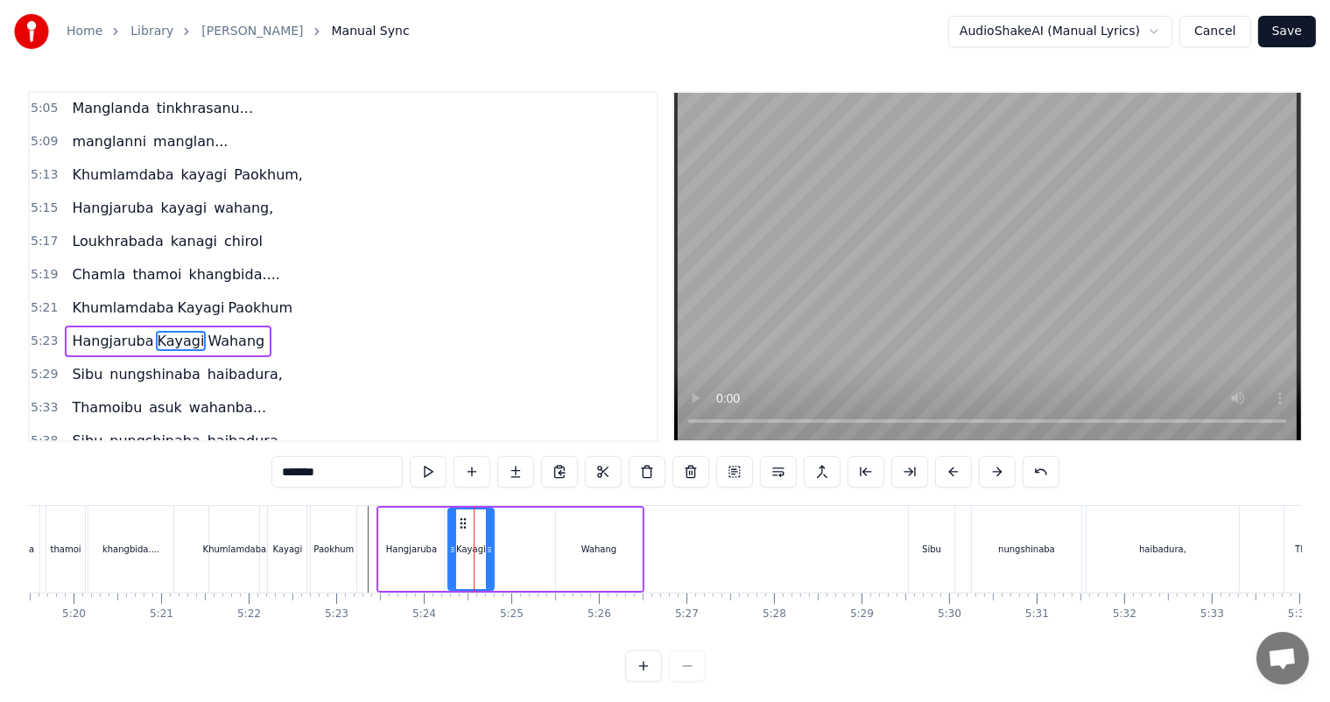
click at [451, 544] on icon at bounding box center [452, 550] width 7 height 14
drag, startPoint x: 489, startPoint y: 550, endPoint x: 470, endPoint y: 550, distance: 19.3
click at [481, 550] on icon at bounding box center [484, 550] width 7 height 14
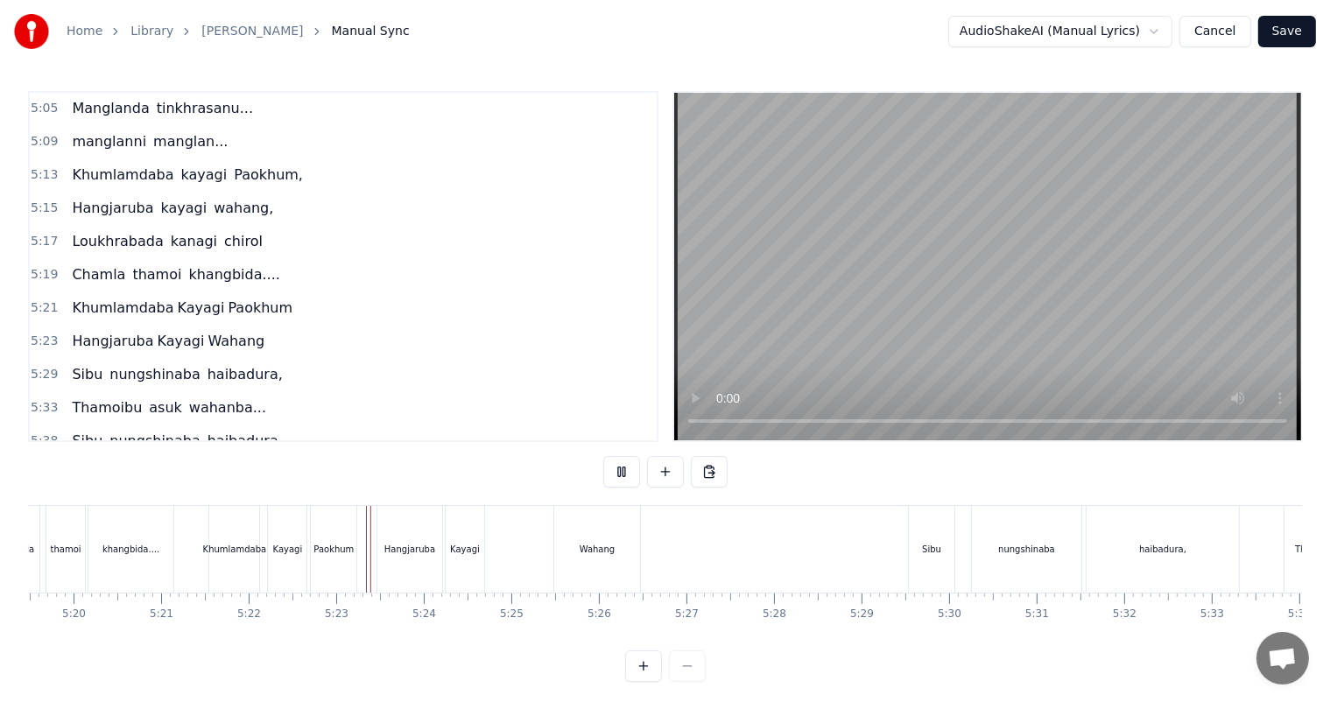
scroll to position [23, 0]
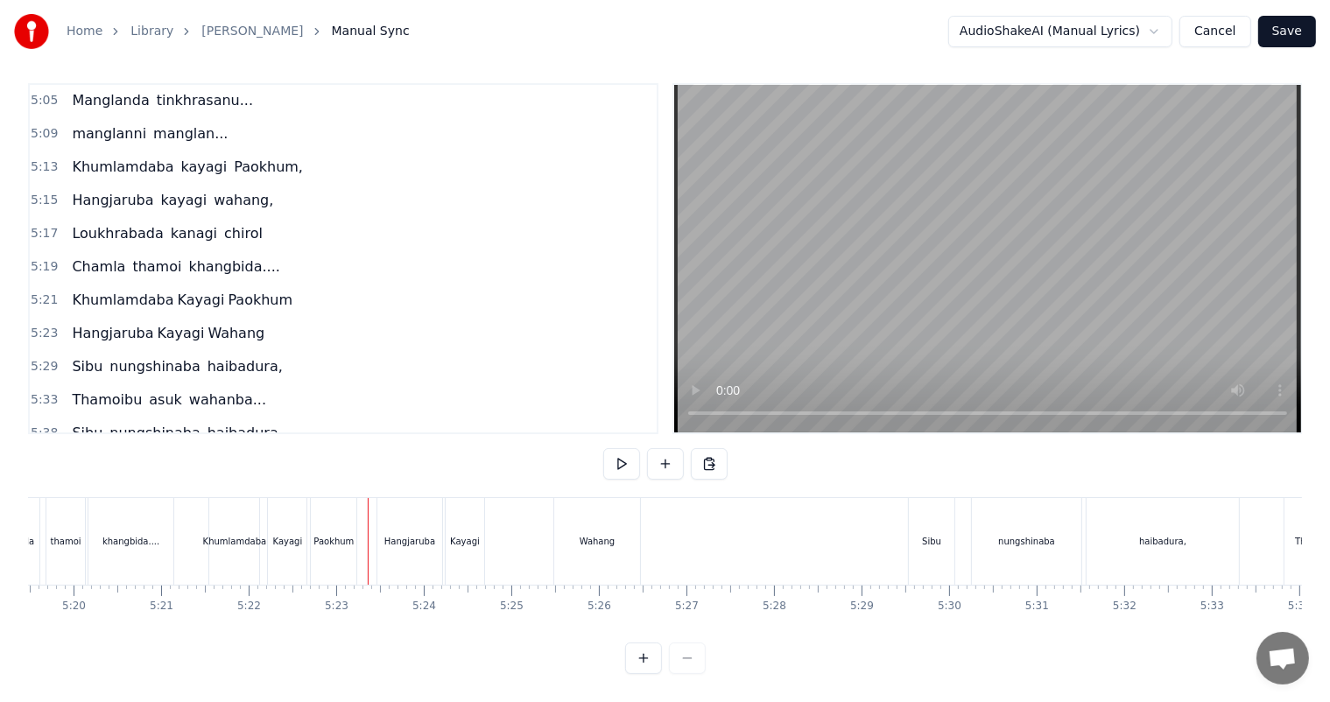
click at [586, 535] on div "Wahang" at bounding box center [597, 541] width 36 height 13
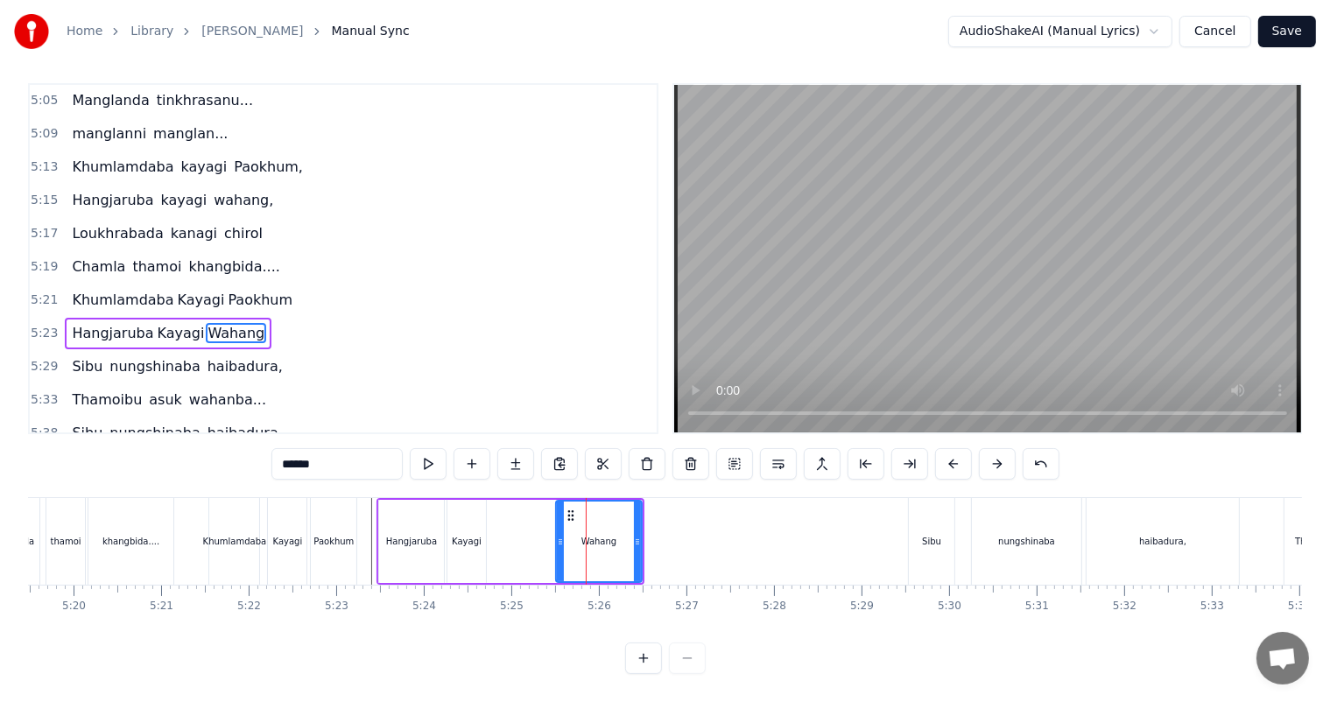
scroll to position [0, 0]
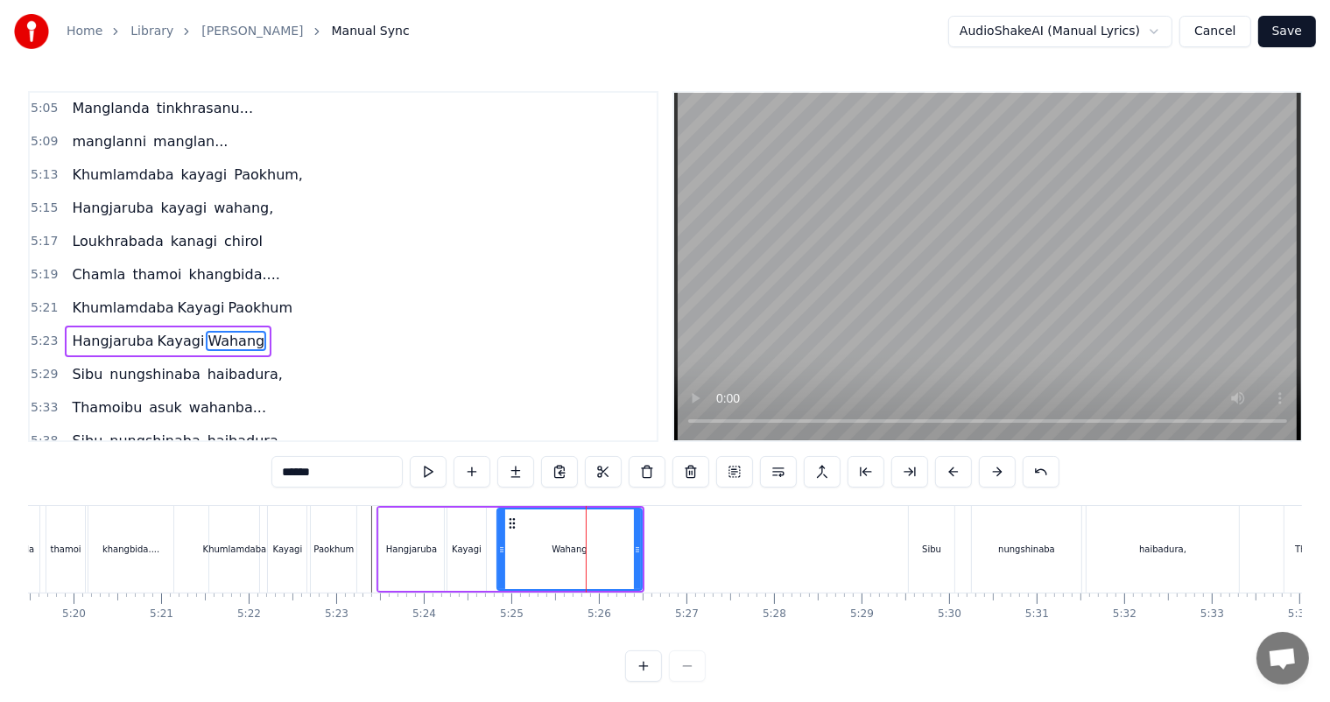
drag, startPoint x: 557, startPoint y: 544, endPoint x: 498, endPoint y: 540, distance: 58.8
click at [498, 540] on div at bounding box center [501, 549] width 7 height 80
drag, startPoint x: 637, startPoint y: 556, endPoint x: 546, endPoint y: 549, distance: 91.3
click at [546, 549] on div at bounding box center [546, 549] width 7 height 80
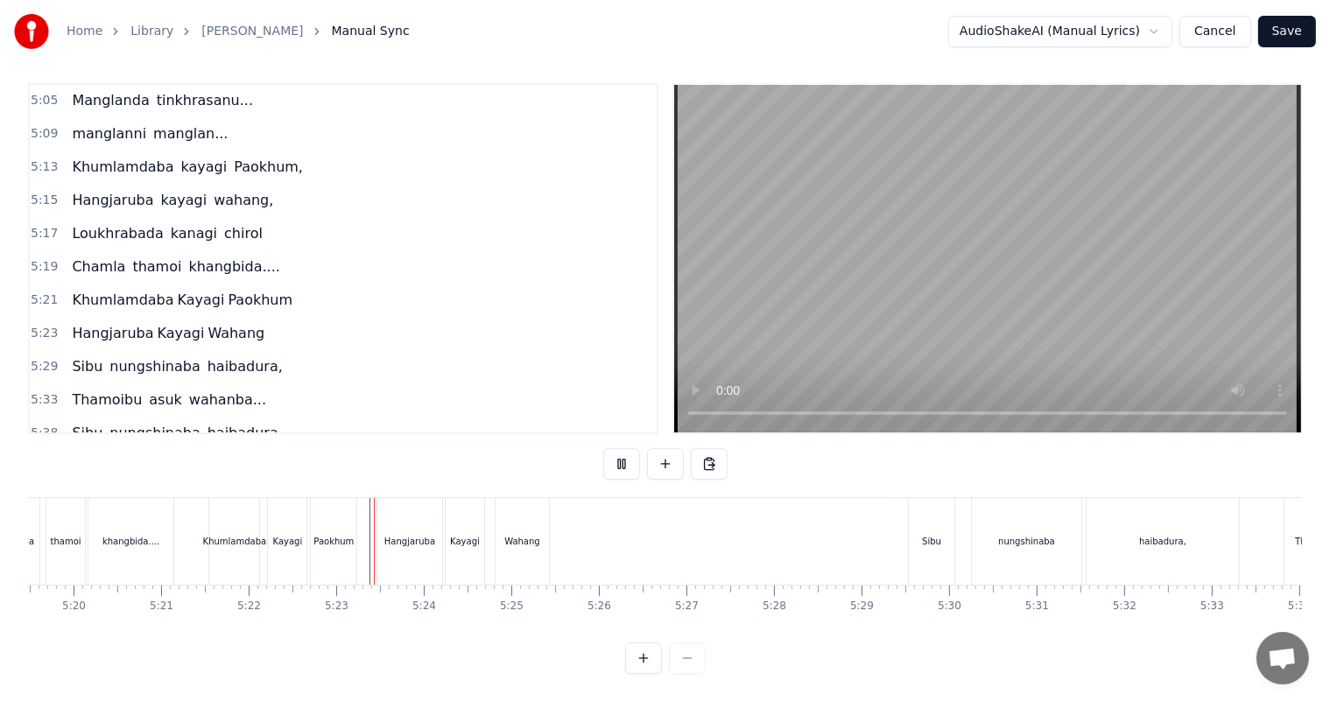
scroll to position [23, 0]
click at [525, 535] on div "Wahang" at bounding box center [522, 541] width 36 height 13
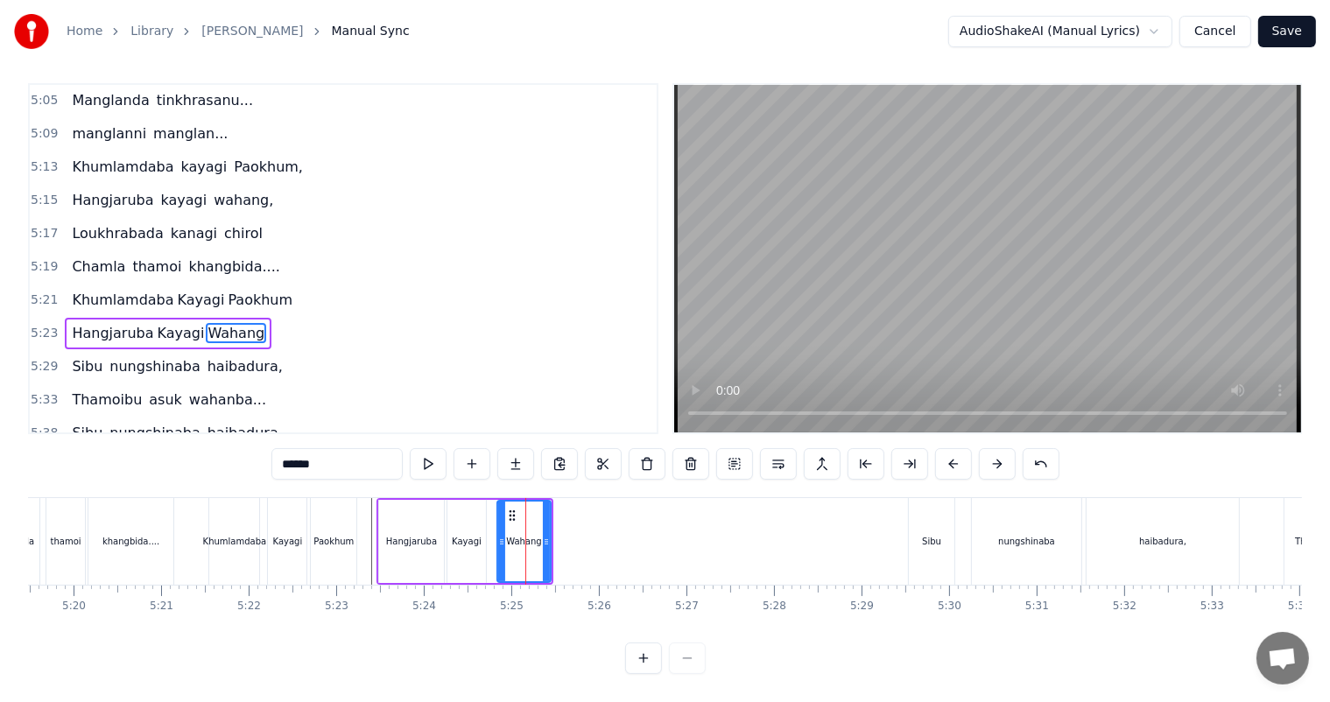
scroll to position [0, 0]
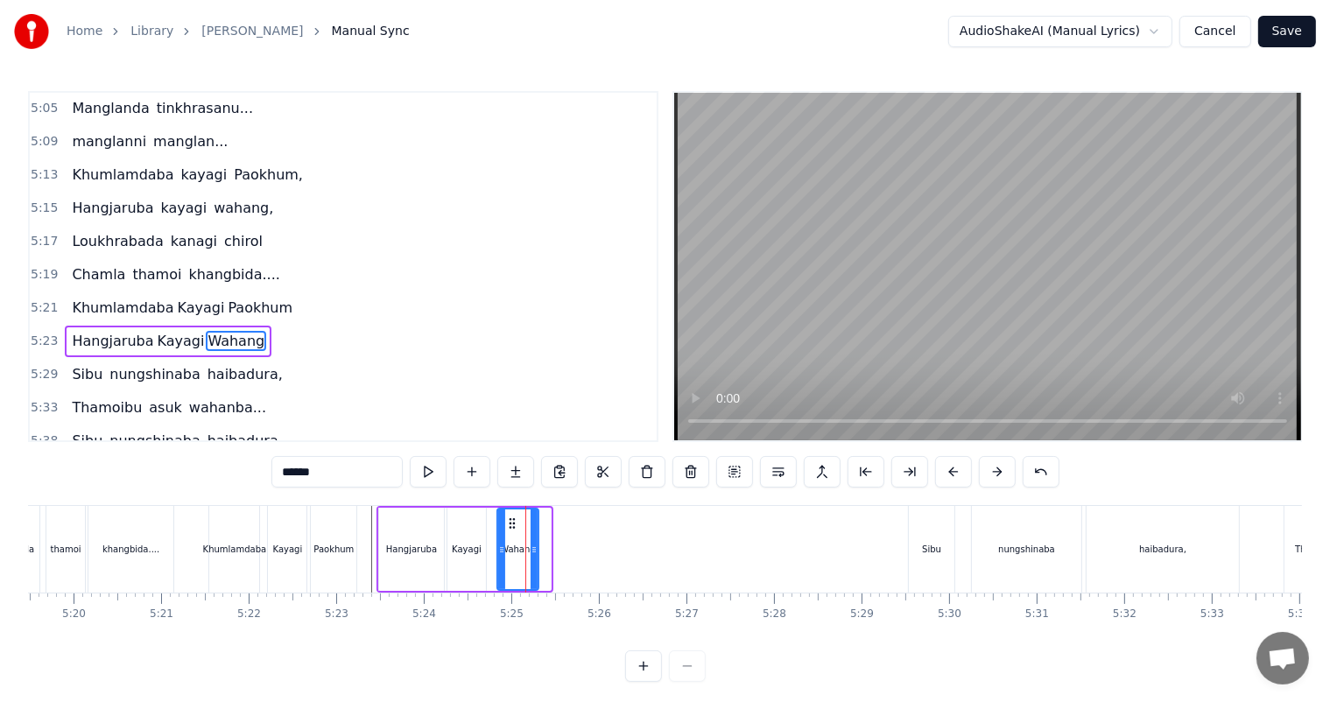
drag, startPoint x: 545, startPoint y: 553, endPoint x: 532, endPoint y: 550, distance: 13.6
click at [532, 550] on icon at bounding box center [533, 550] width 7 height 14
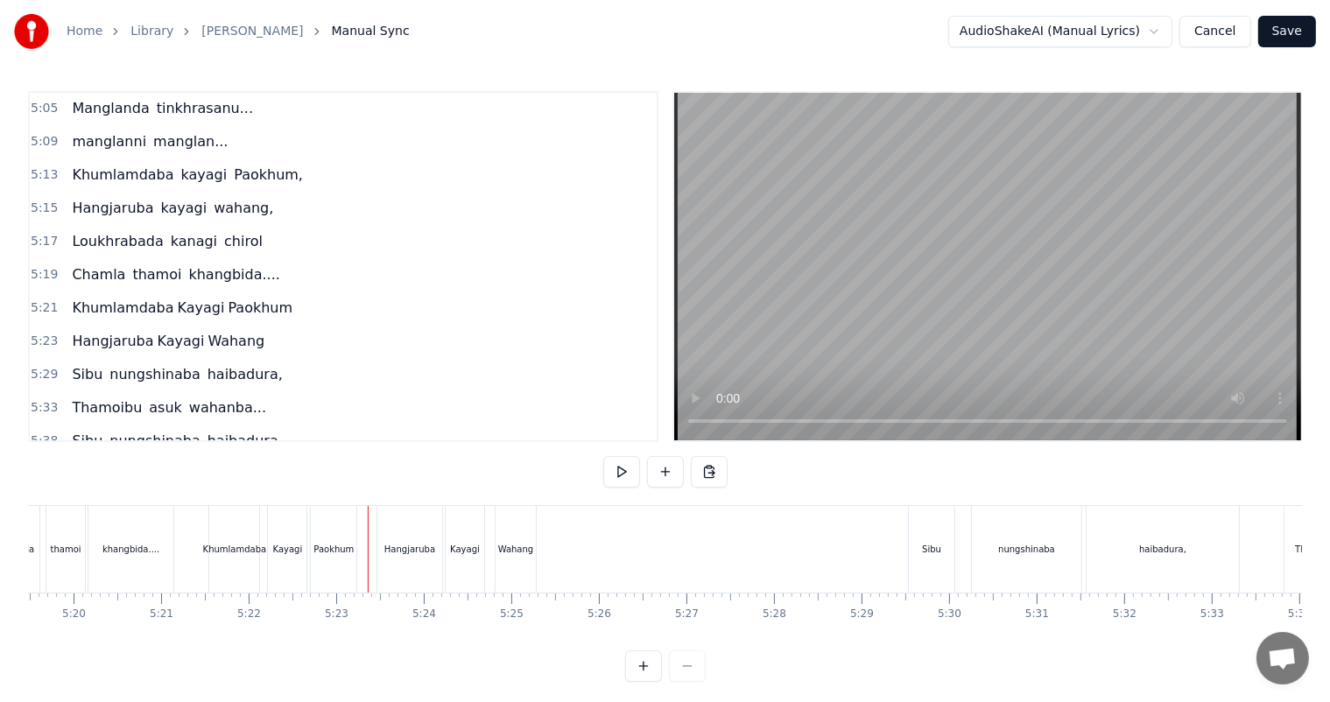
scroll to position [23, 0]
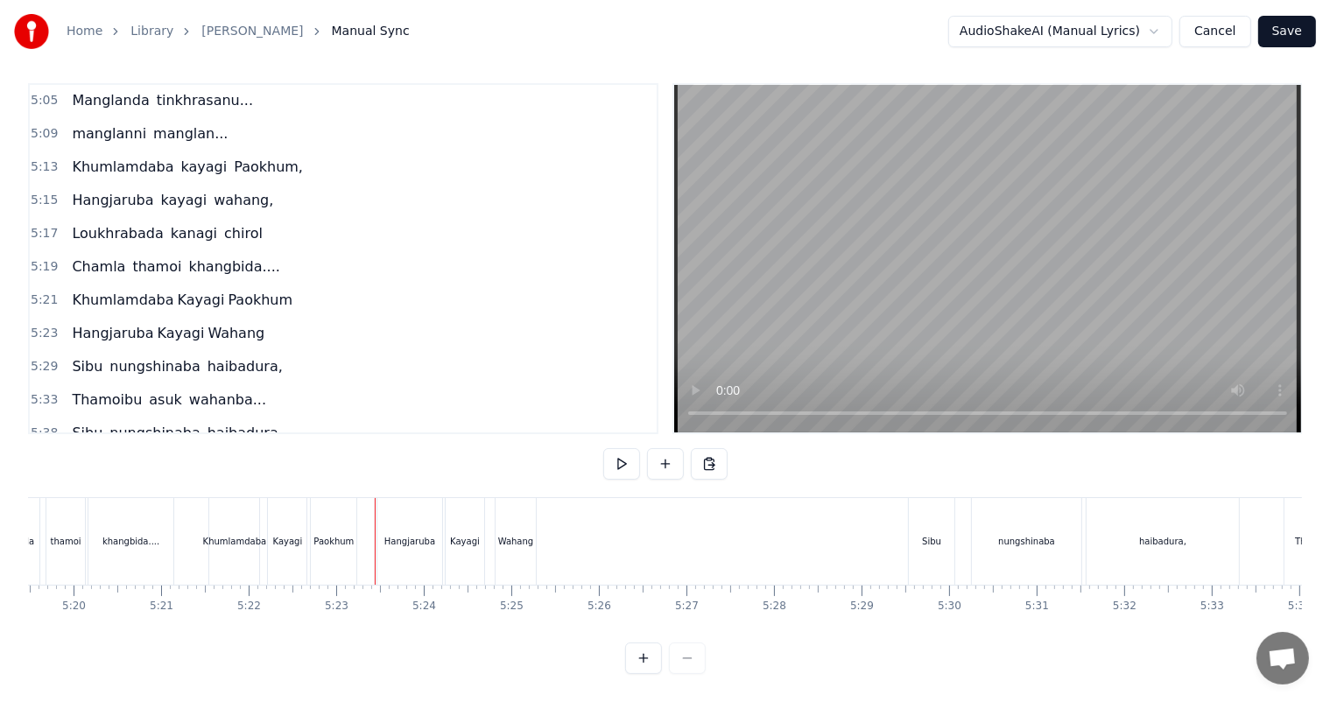
click at [467, 516] on div "Kayagi" at bounding box center [465, 541] width 39 height 87
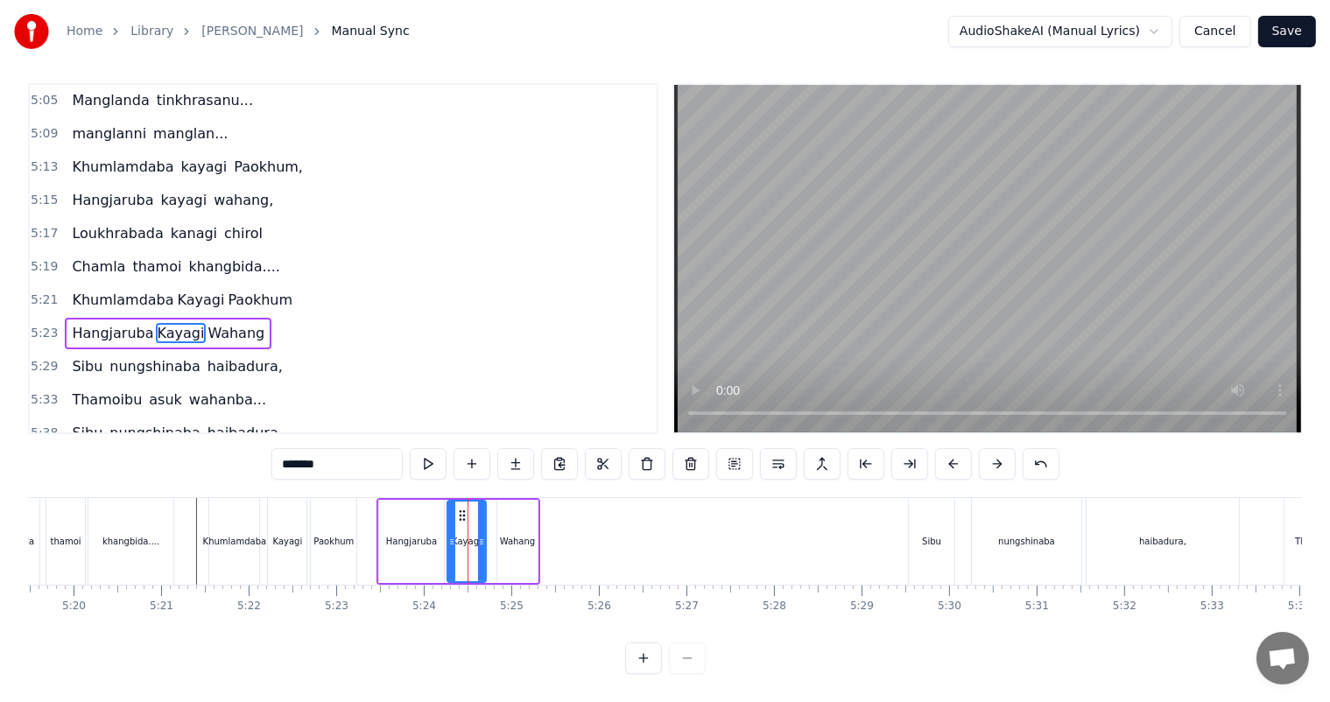
scroll to position [0, 0]
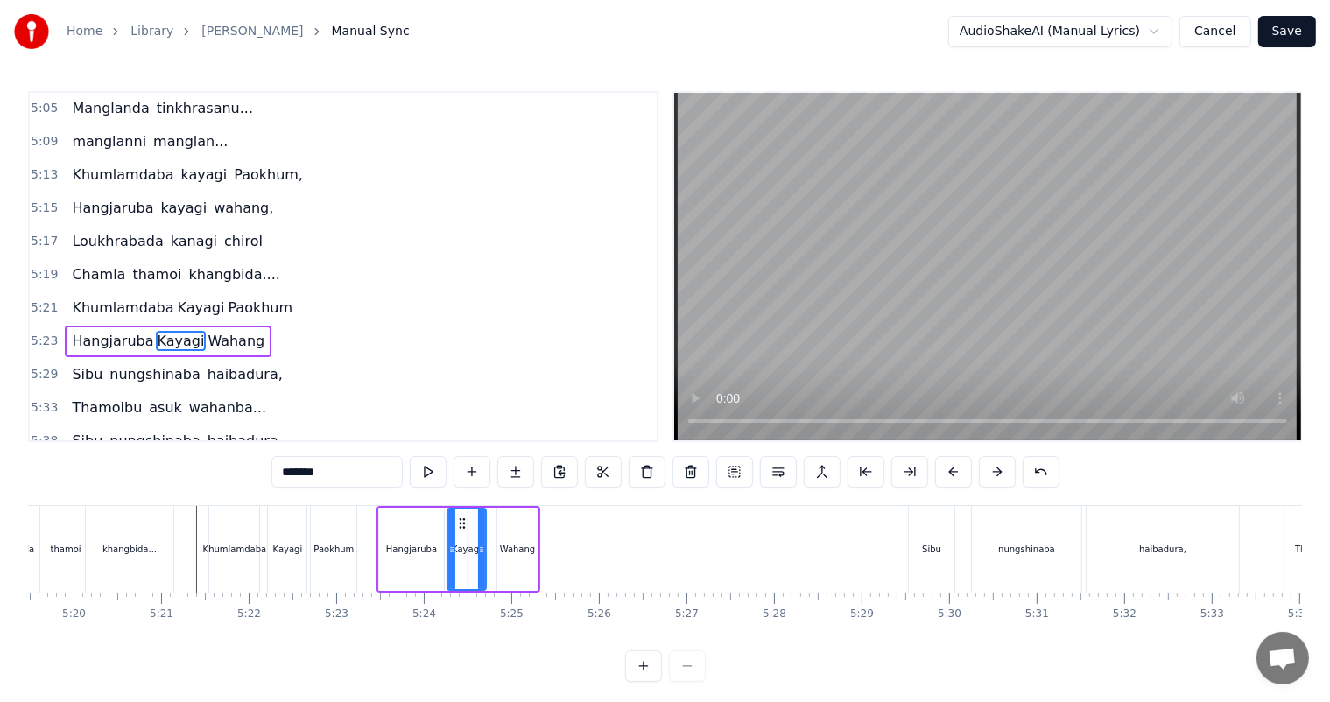
click at [502, 543] on div "Wahang" at bounding box center [518, 549] width 36 height 13
type input "******"
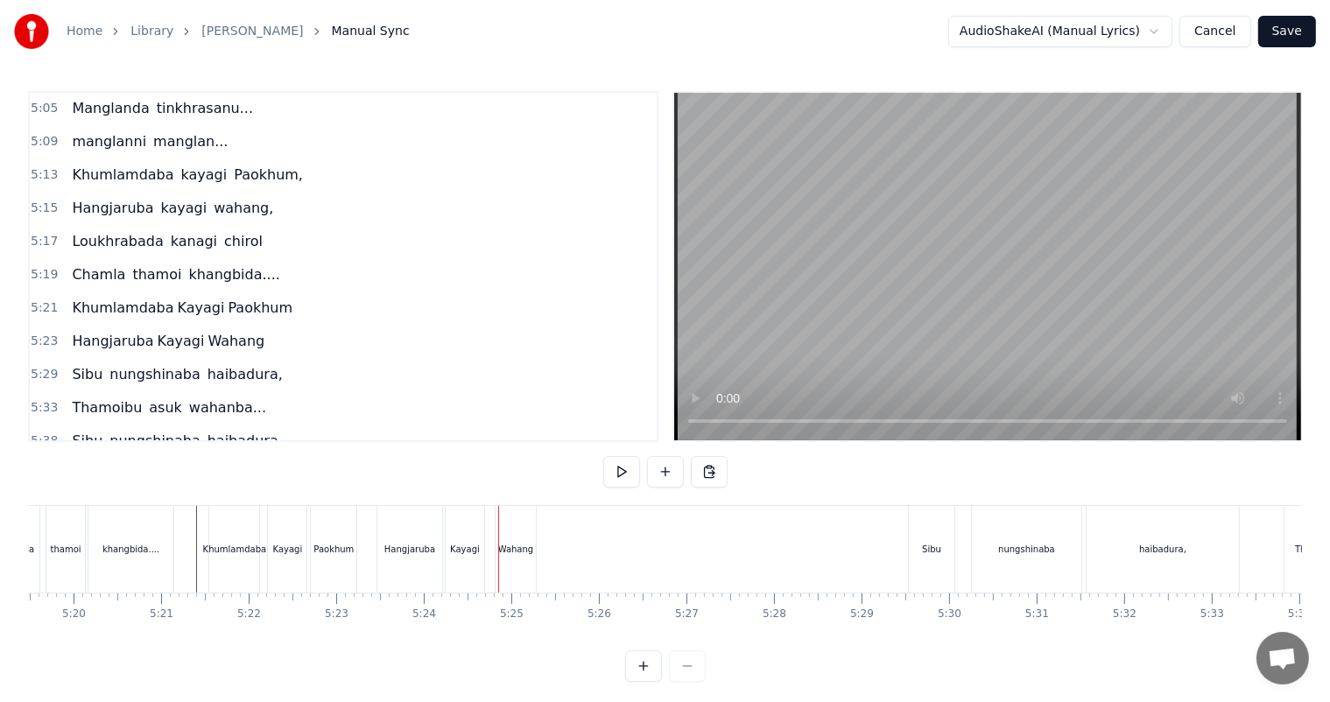
click at [497, 550] on div "Wahang" at bounding box center [515, 549] width 40 height 87
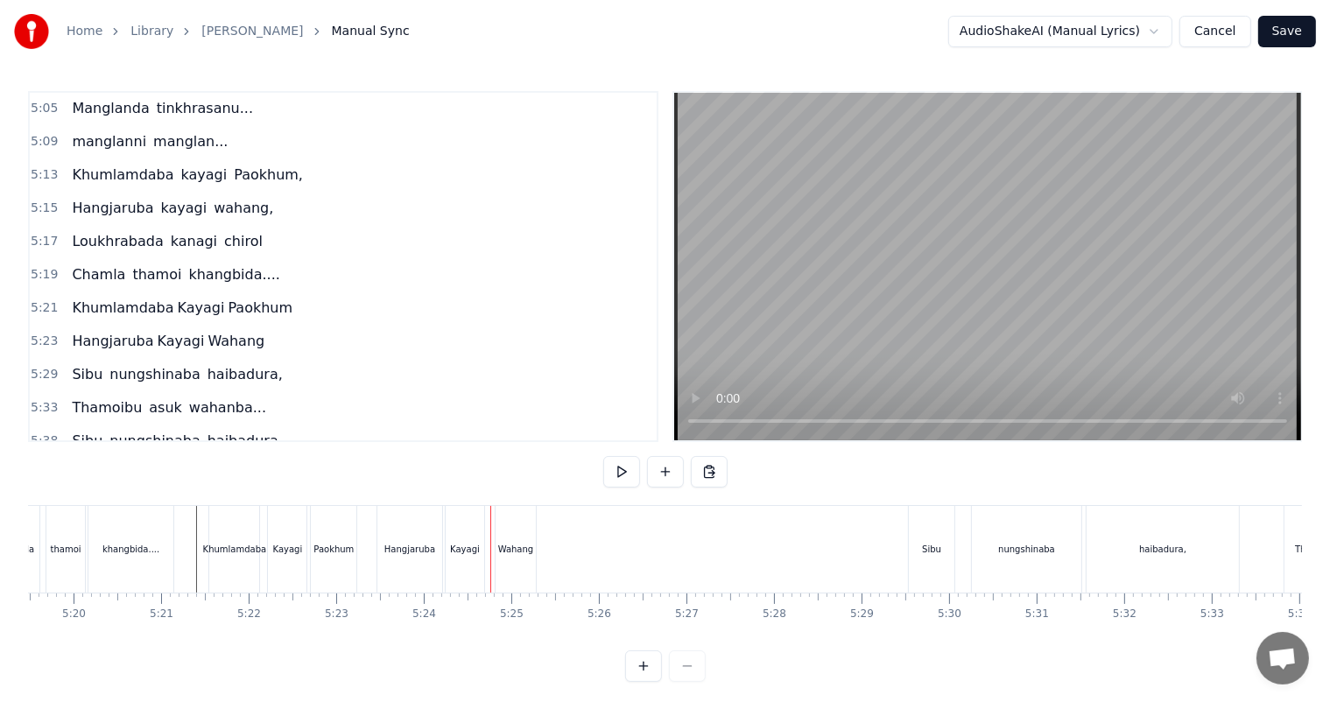
click at [525, 548] on div "Wahang" at bounding box center [516, 549] width 36 height 13
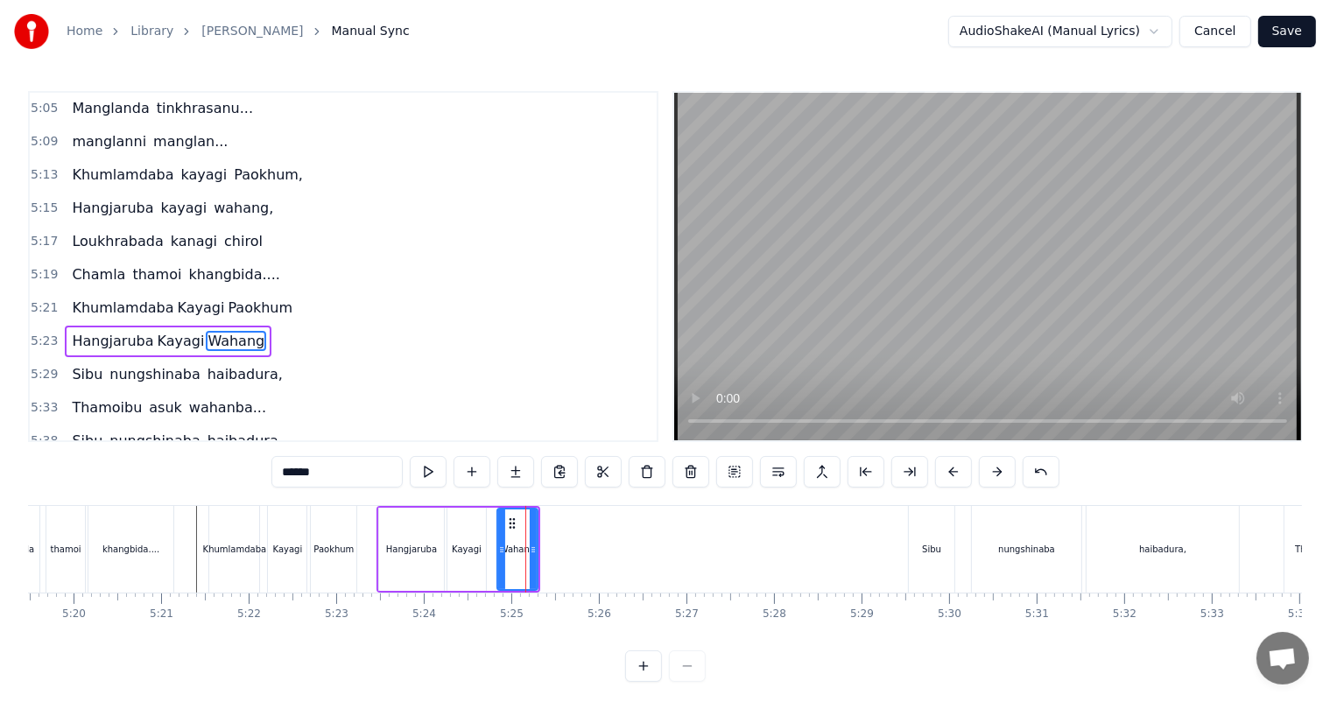
click at [537, 549] on div "Wahang" at bounding box center [517, 549] width 42 height 83
drag, startPoint x: 477, startPoint y: 549, endPoint x: 460, endPoint y: 549, distance: 16.6
click at [460, 549] on div "Kayagi" at bounding box center [467, 549] width 30 height 13
type input "******"
click at [495, 548] on div "Hangjaruba [PERSON_NAME]" at bounding box center [458, 549] width 160 height 83
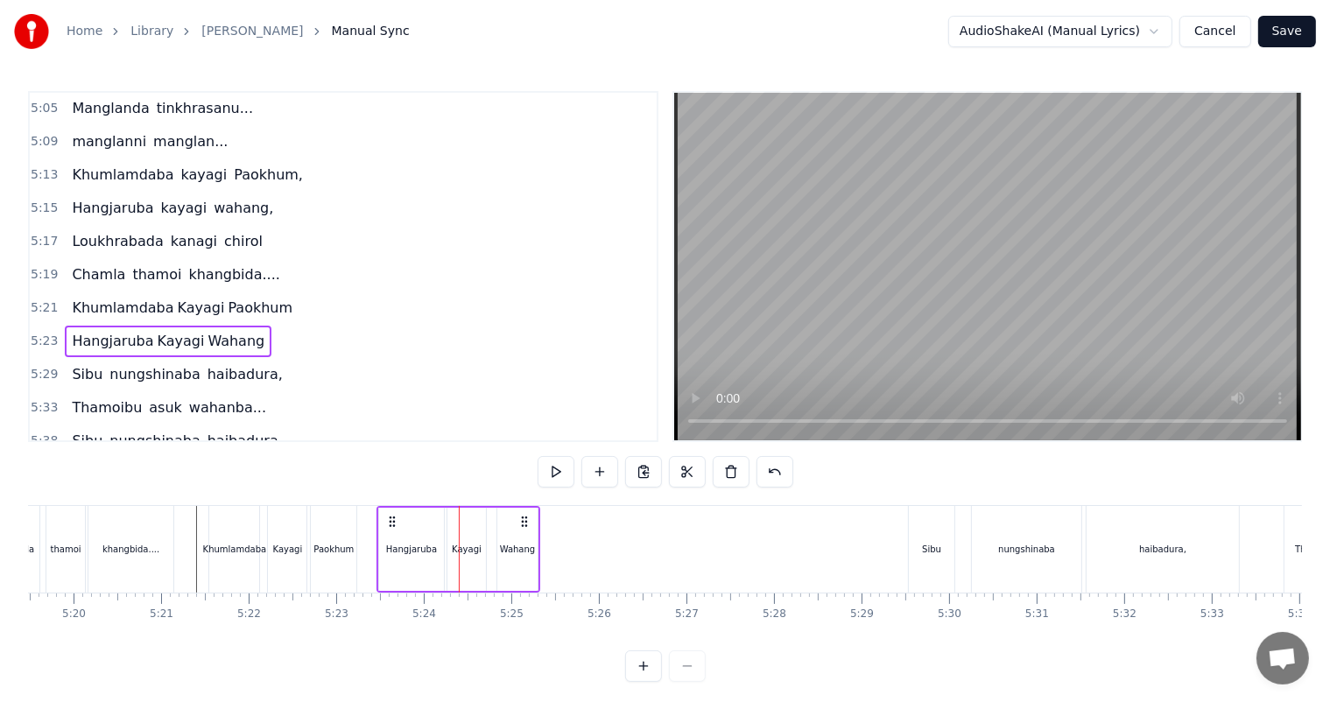
drag, startPoint x: 495, startPoint y: 548, endPoint x: 479, endPoint y: 548, distance: 15.8
click at [479, 548] on div "Hangjaruba [PERSON_NAME]" at bounding box center [458, 549] width 160 height 83
click at [516, 557] on div "Wahang" at bounding box center [517, 549] width 40 height 83
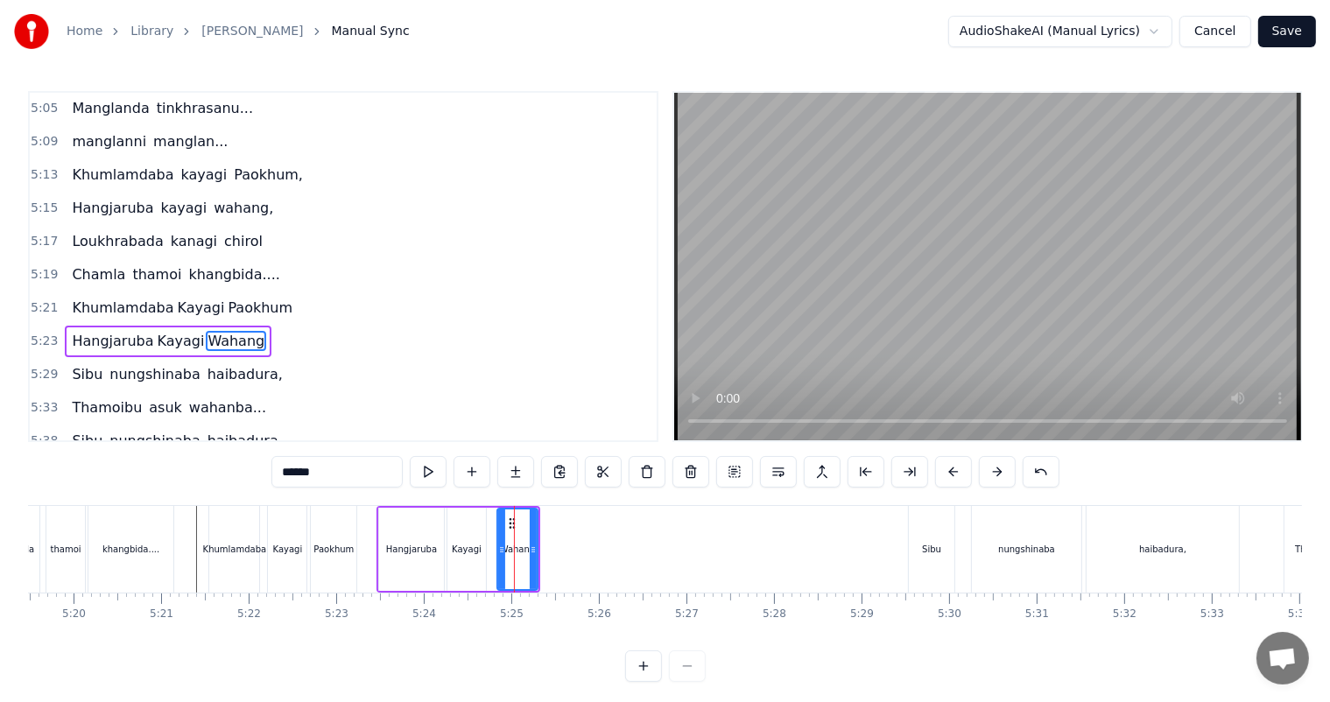
click at [485, 551] on div "Kayagi" at bounding box center [466, 549] width 40 height 83
click at [500, 549] on div "Wahang" at bounding box center [517, 549] width 40 height 83
type input "******"
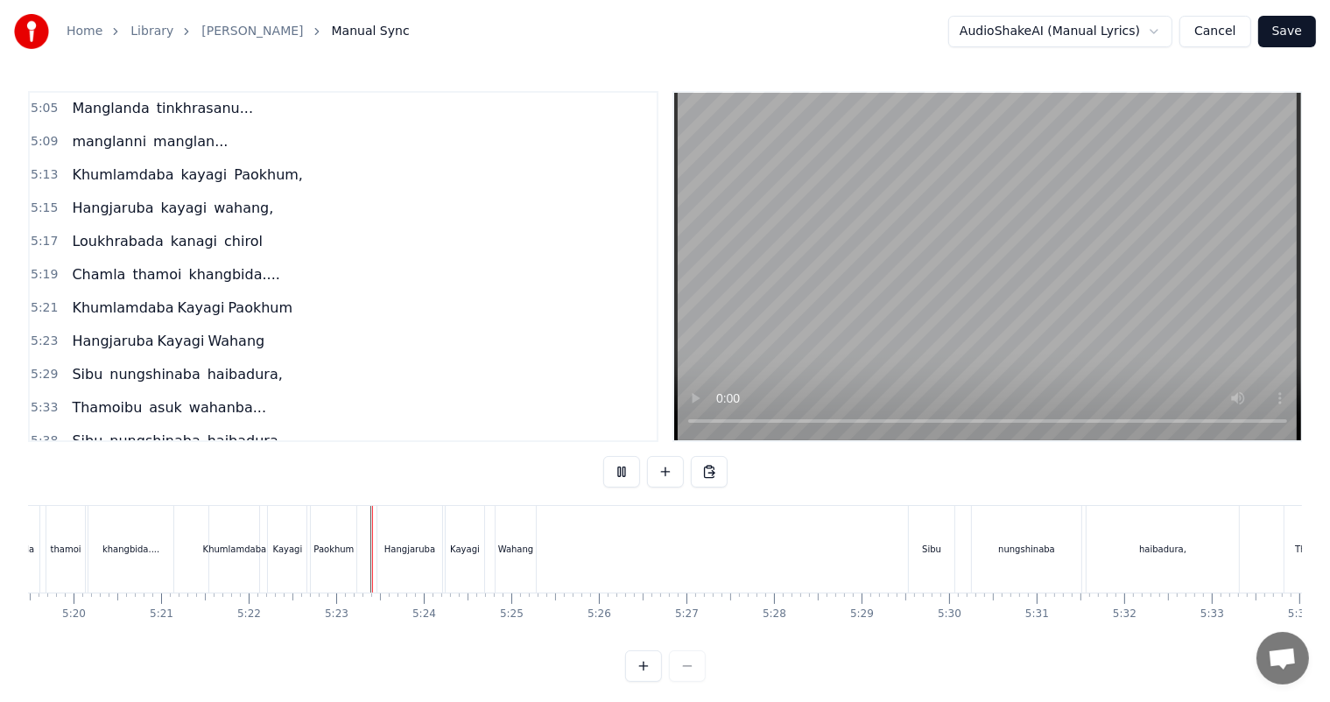
scroll to position [23, 0]
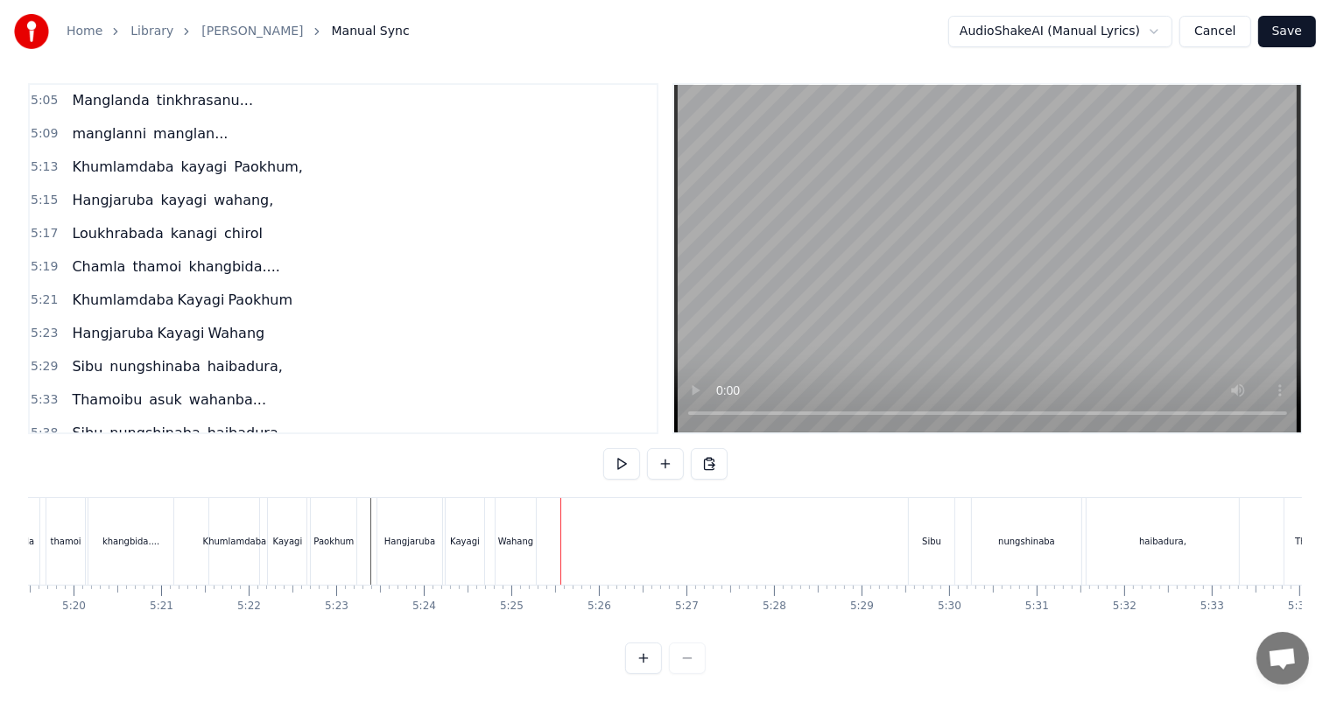
click at [38, 325] on span "5:23" at bounding box center [44, 334] width 27 height 18
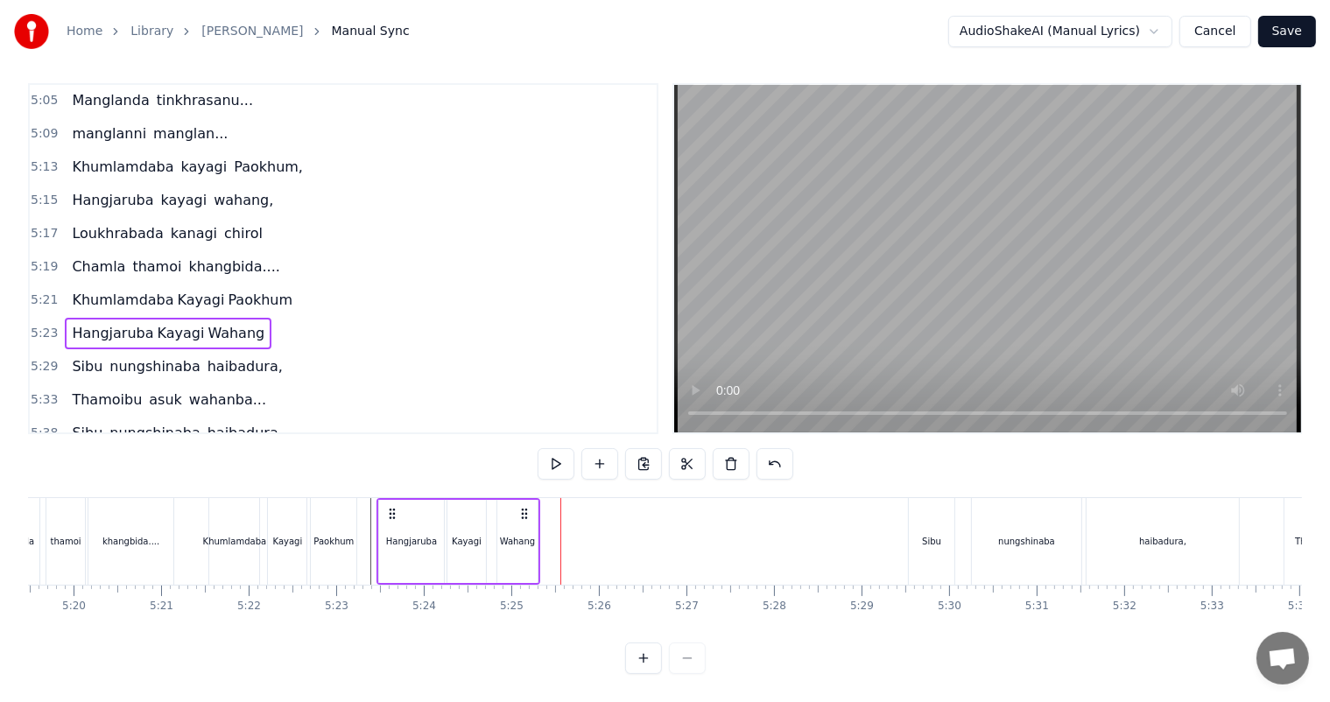
click at [467, 535] on div "Kayagi" at bounding box center [467, 541] width 30 height 13
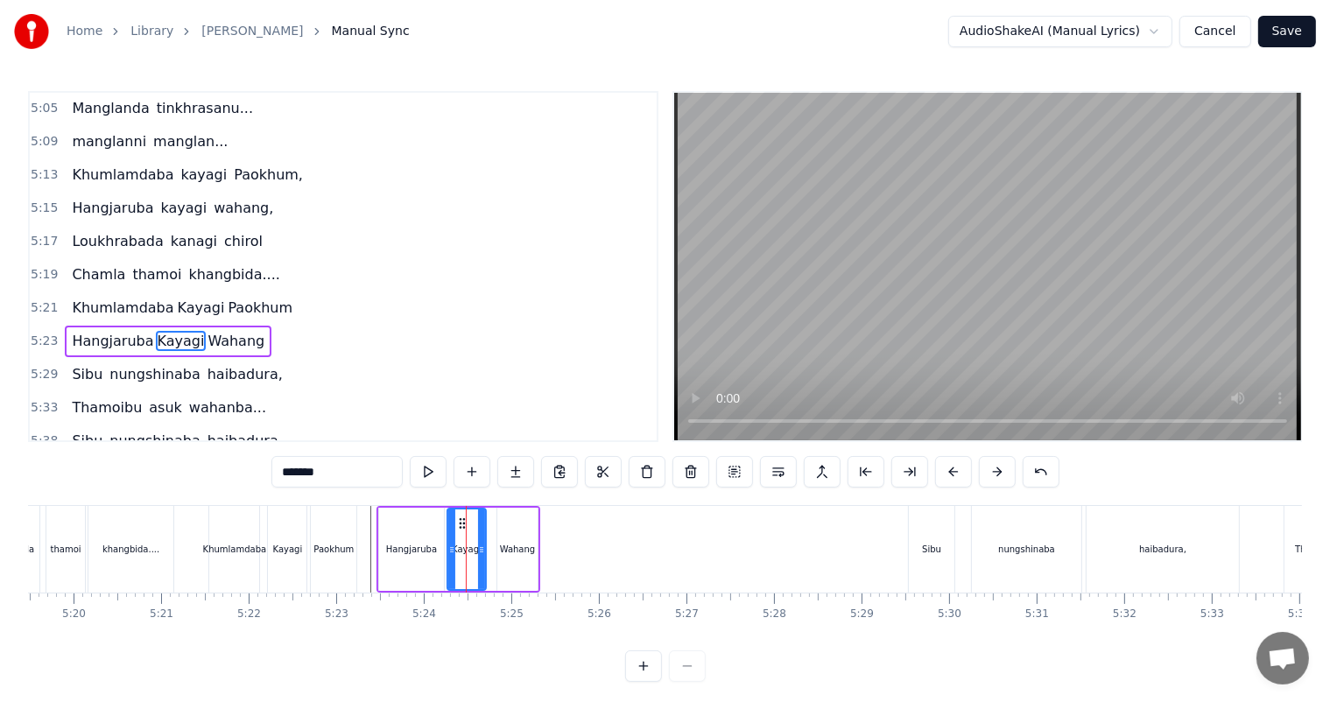
click at [427, 553] on div "Hangjaruba" at bounding box center [411, 549] width 51 height 13
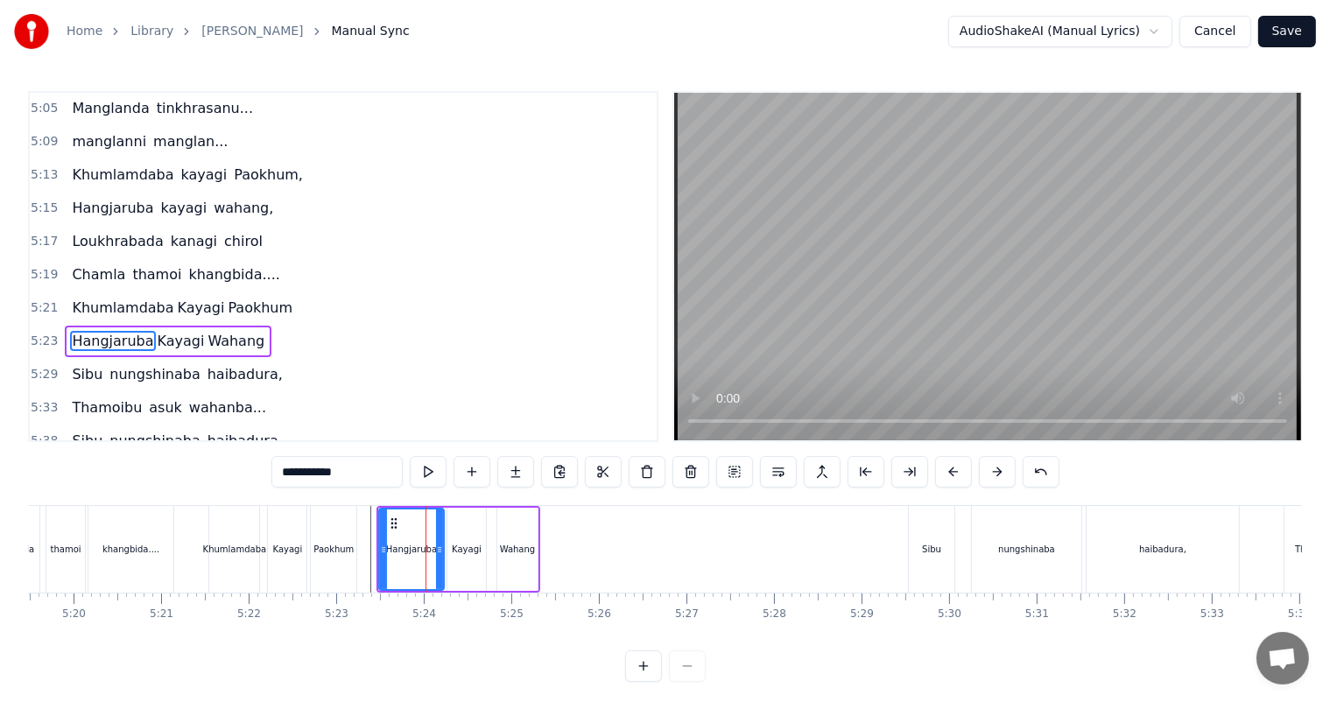
click at [464, 561] on div "Kayagi" at bounding box center [466, 549] width 39 height 83
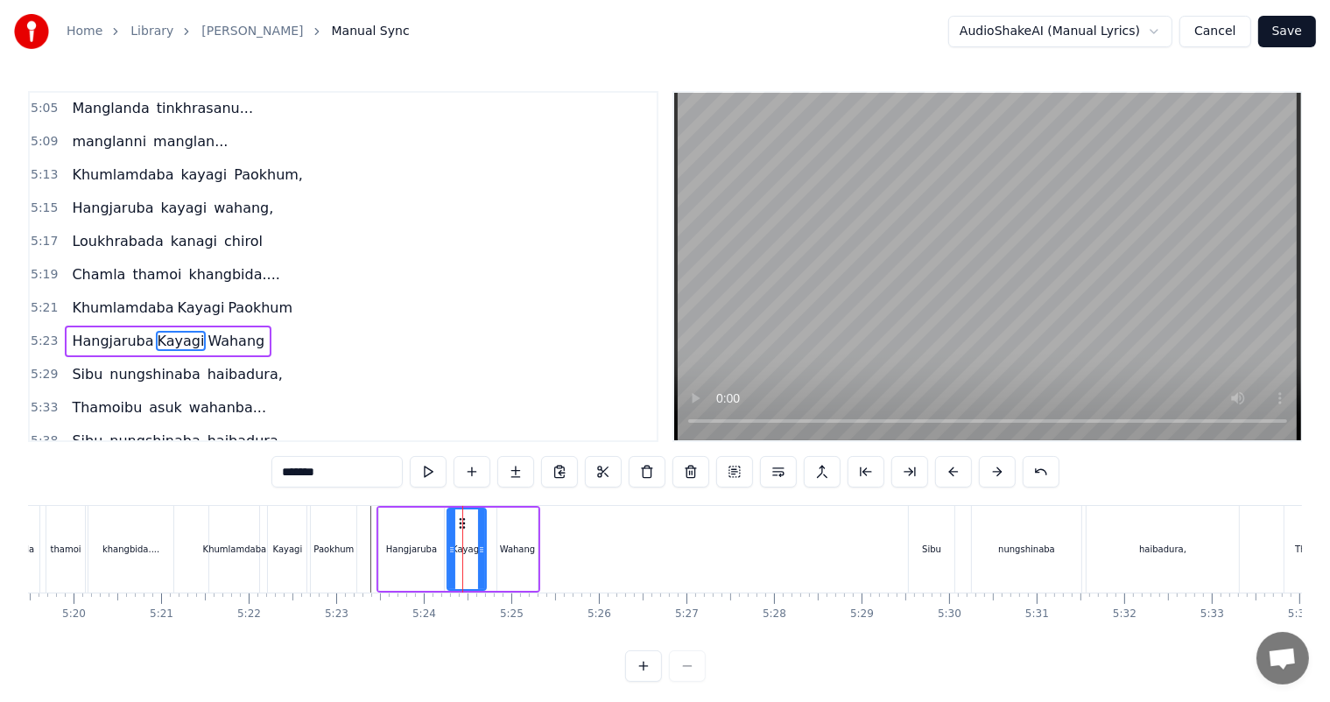
click at [499, 556] on div "Wahang" at bounding box center [517, 549] width 40 height 83
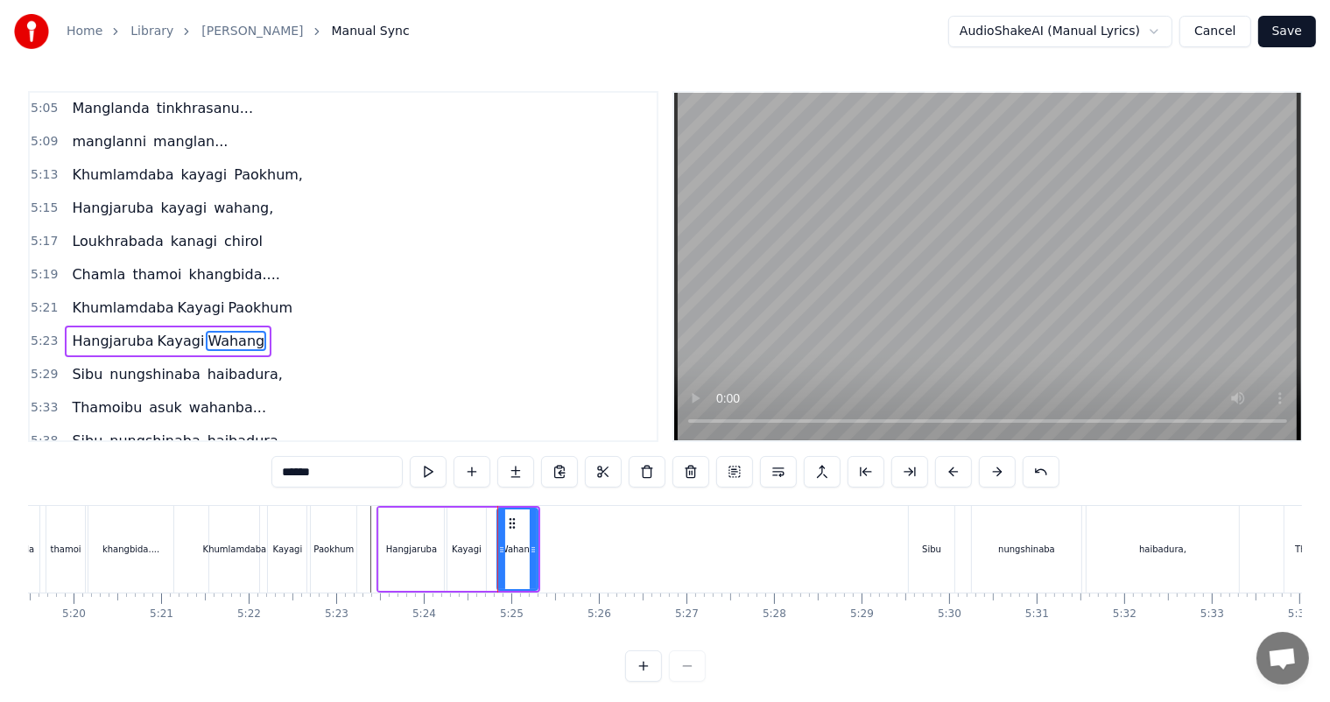
click at [455, 530] on div "Kayagi" at bounding box center [466, 549] width 39 height 83
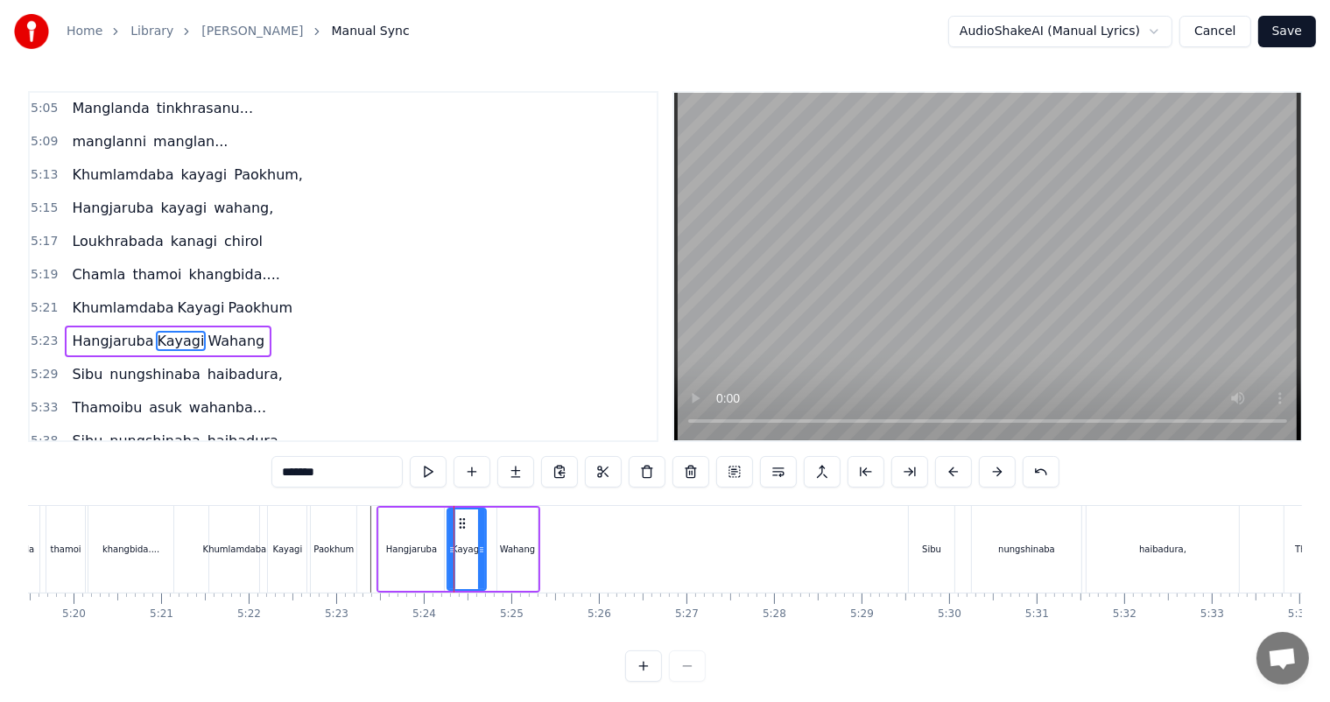
scroll to position [23, 0]
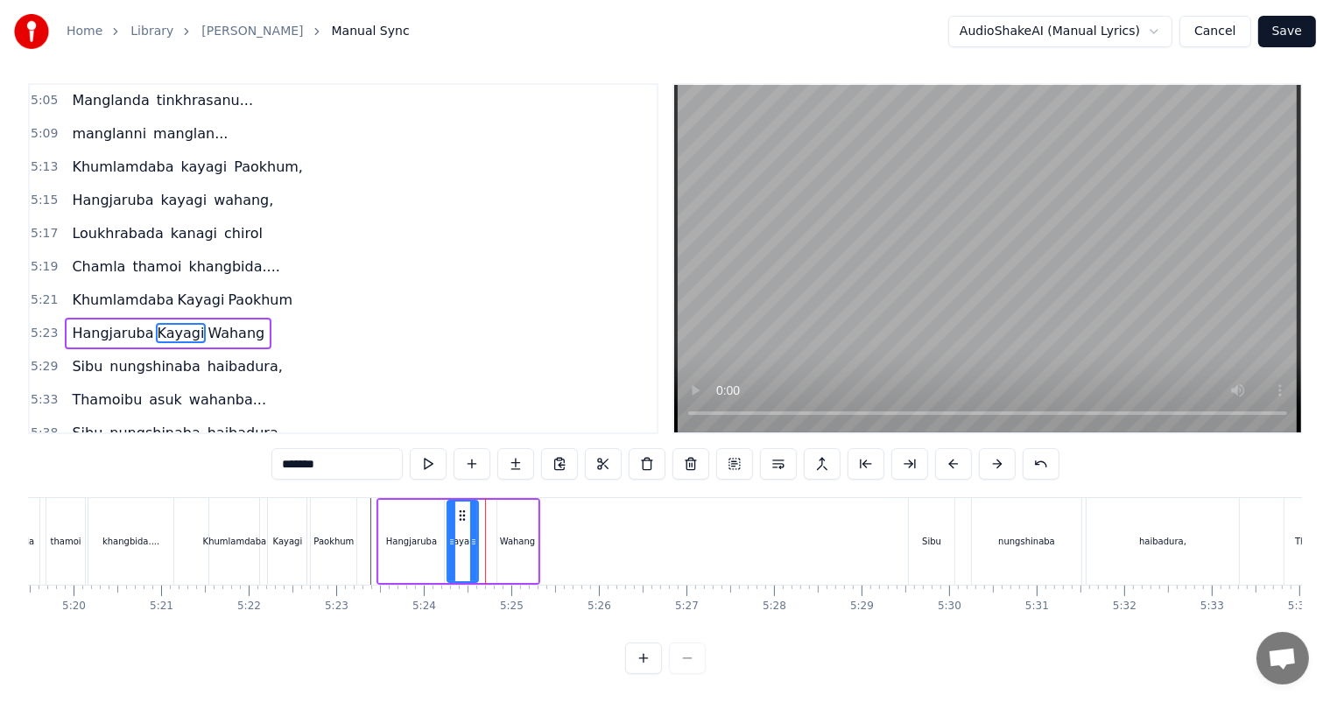
click at [472, 535] on icon at bounding box center [473, 542] width 7 height 14
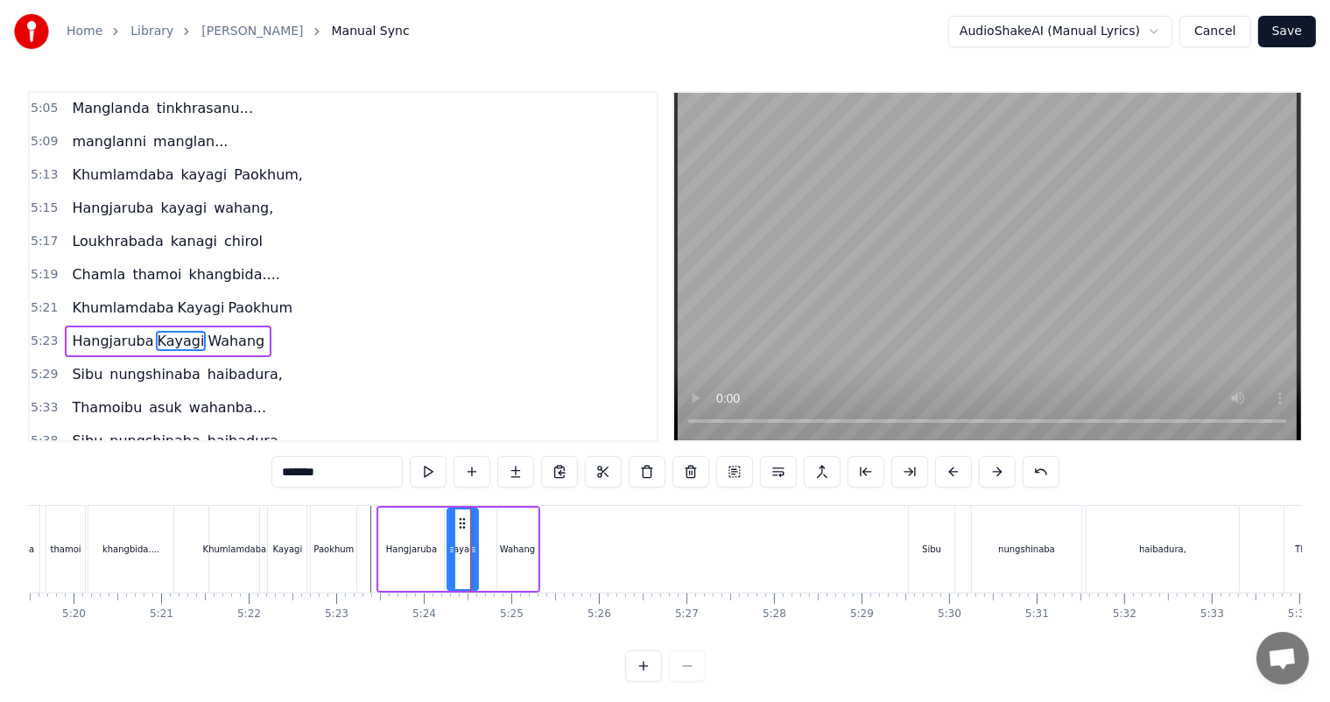
click at [511, 532] on div "Wahang" at bounding box center [517, 549] width 40 height 83
type input "******"
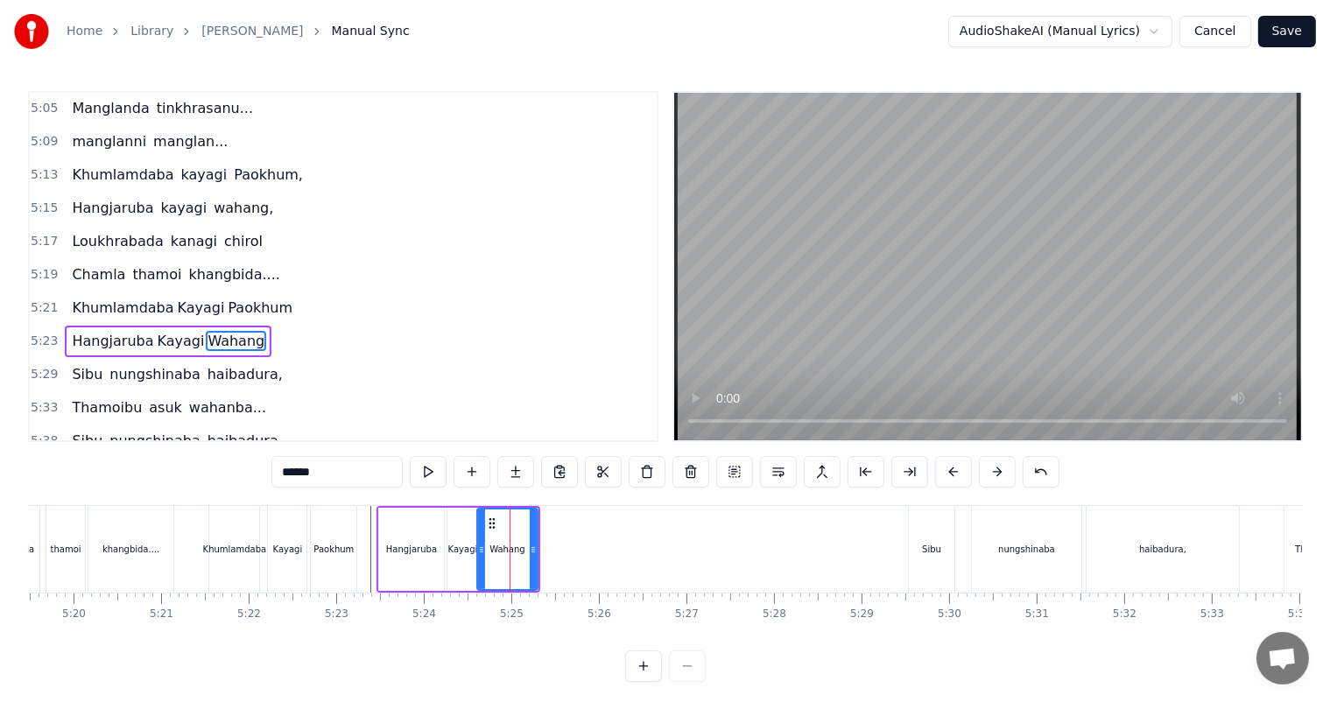
drag, startPoint x: 500, startPoint y: 544, endPoint x: 480, endPoint y: 544, distance: 20.2
click at [480, 544] on icon at bounding box center [481, 550] width 7 height 14
drag, startPoint x: 532, startPoint y: 549, endPoint x: 459, endPoint y: 546, distance: 73.6
click at [513, 545] on icon at bounding box center [515, 550] width 7 height 14
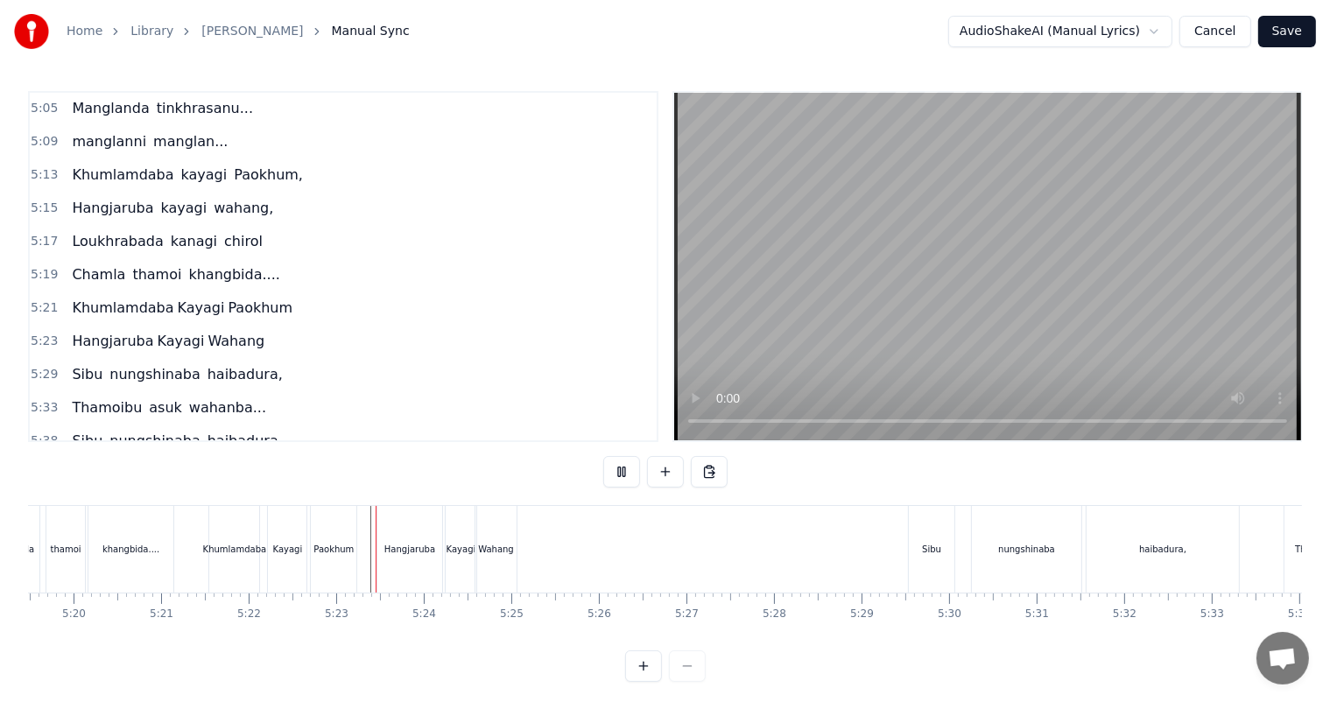
scroll to position [23, 0]
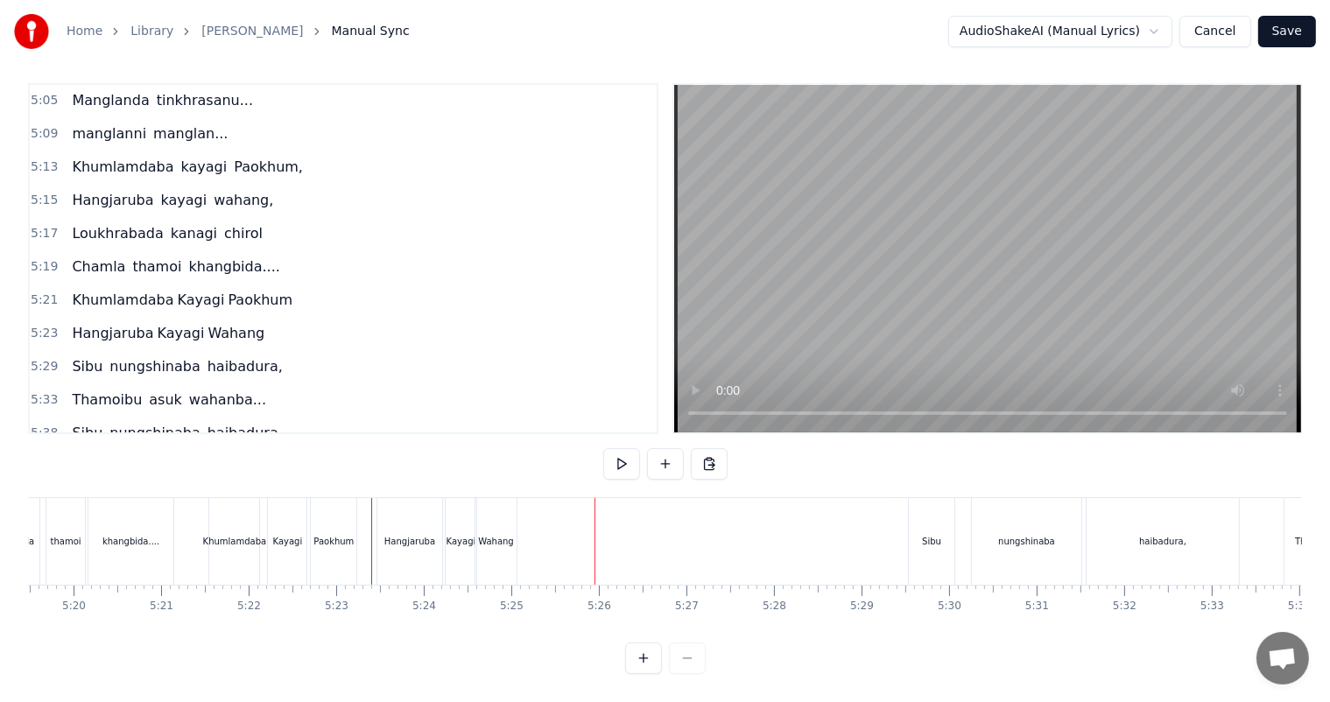
click at [451, 534] on div "Kayagi" at bounding box center [461, 541] width 31 height 87
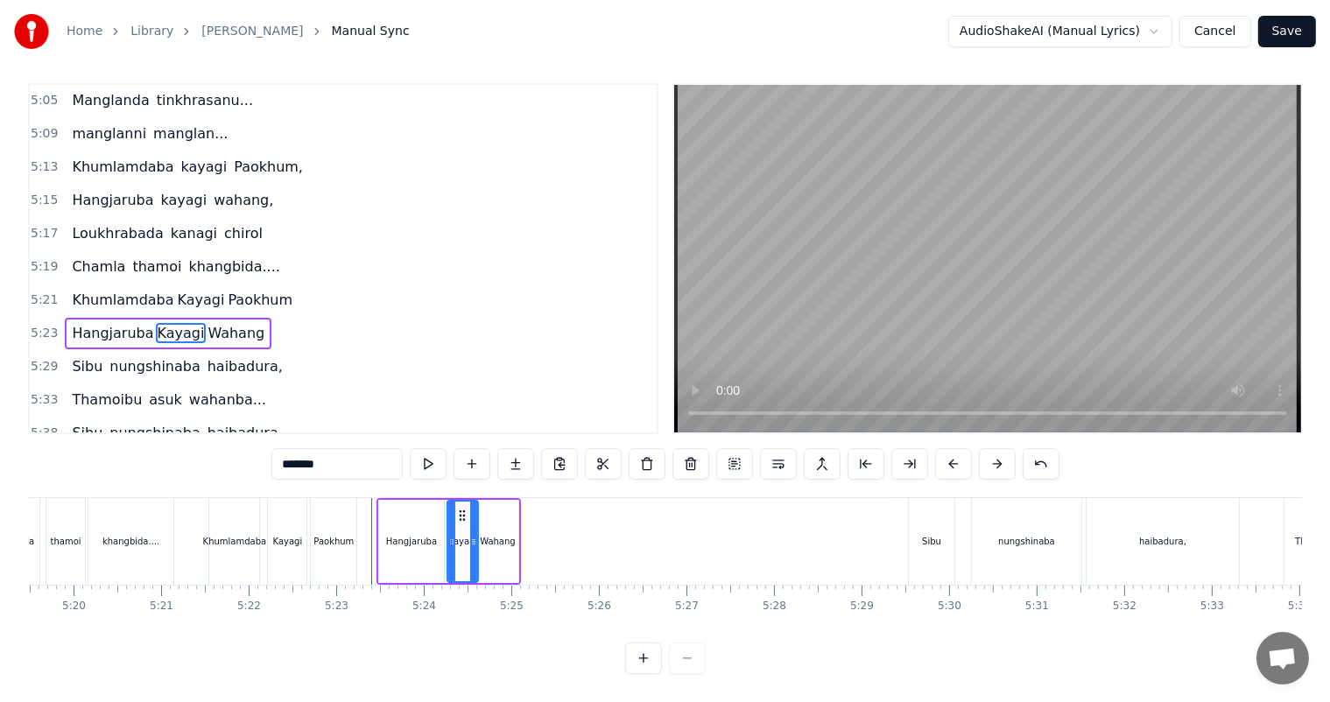
scroll to position [0, 0]
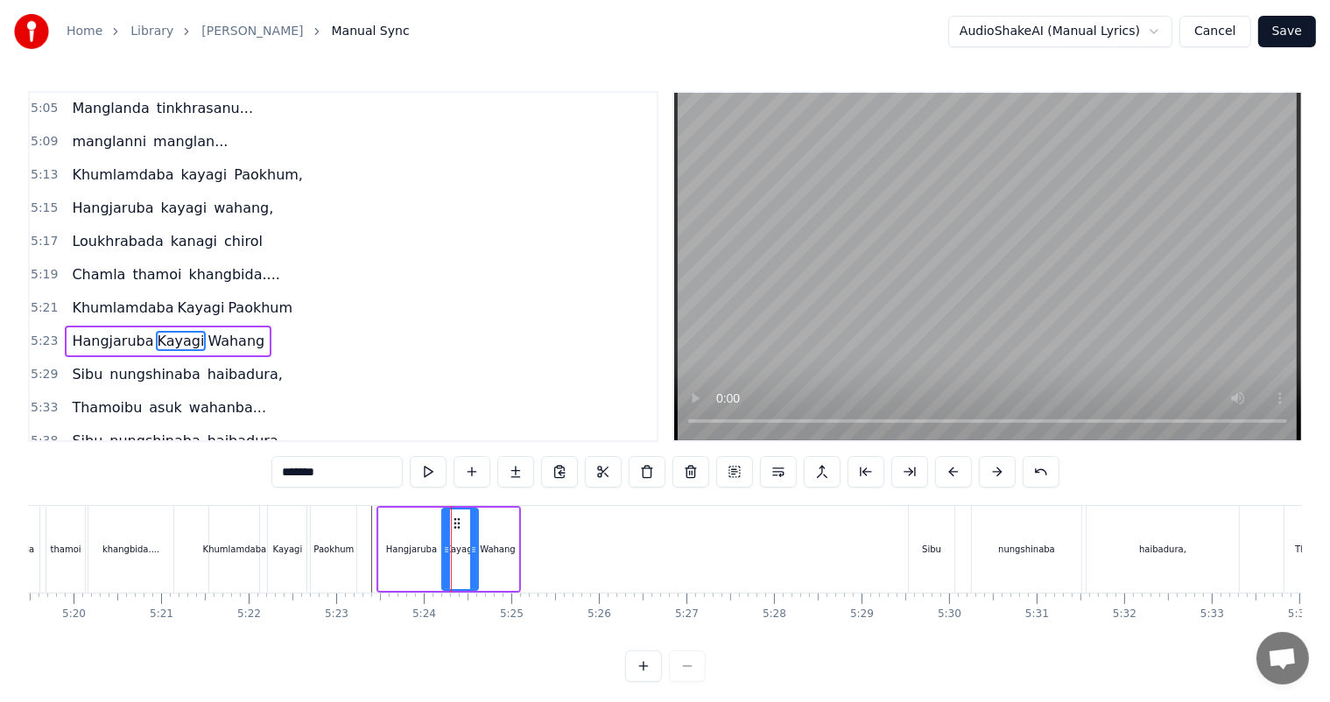
click at [444, 548] on icon at bounding box center [446, 550] width 7 height 14
click at [496, 557] on div "Wahang" at bounding box center [497, 549] width 41 height 83
click at [462, 546] on div "Kayagi" at bounding box center [461, 549] width 30 height 13
type input "******"
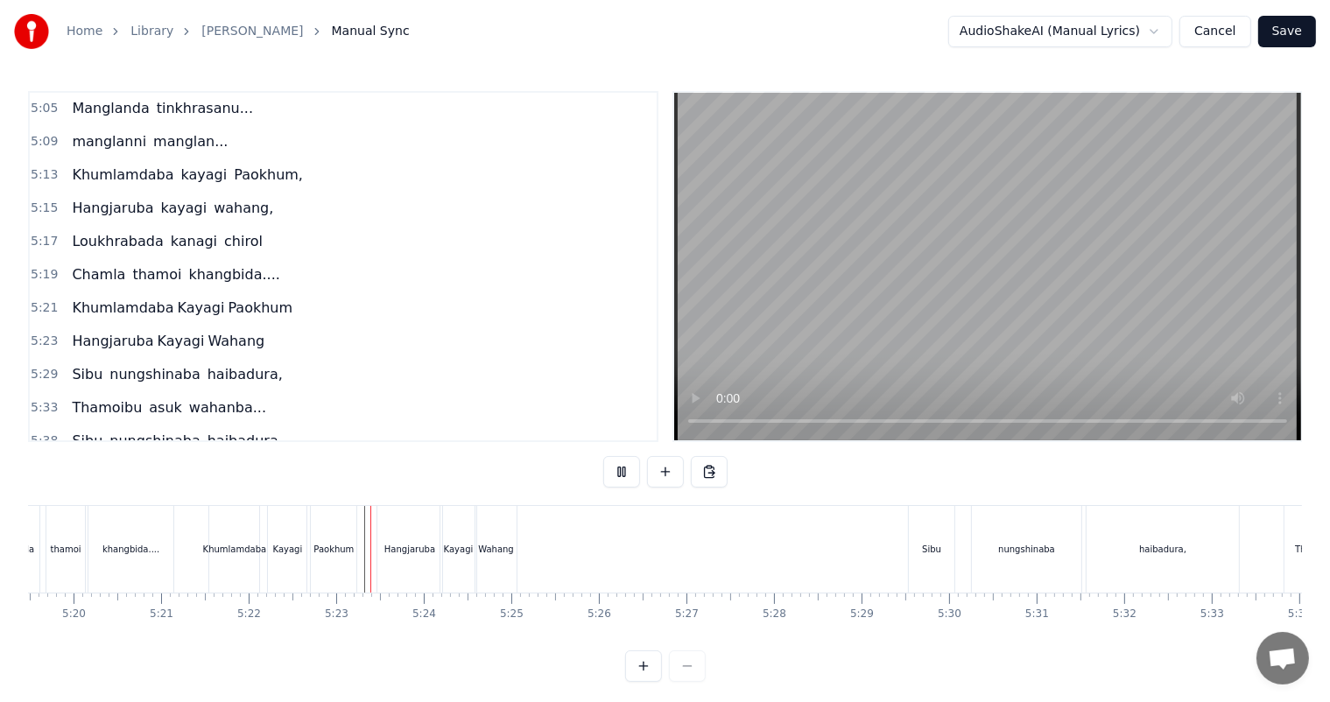
scroll to position [23, 0]
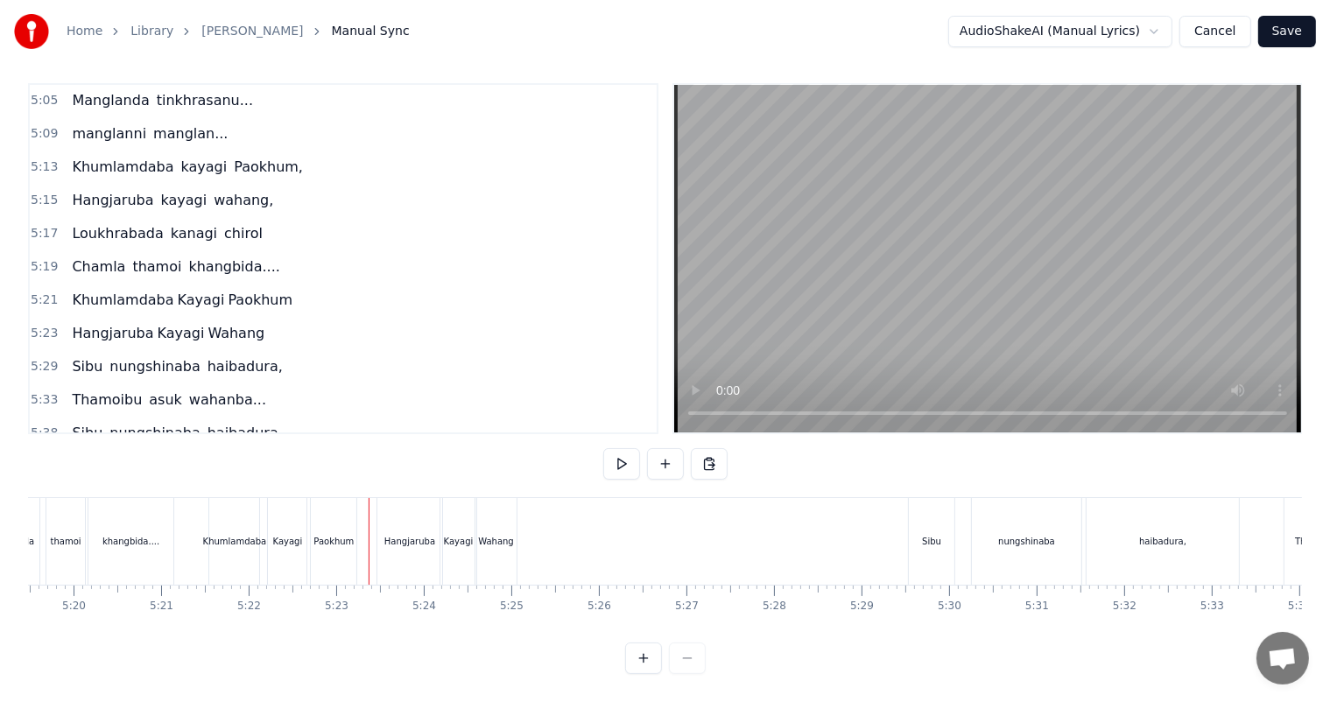
click at [244, 535] on div "Khumlamdaba" at bounding box center [235, 541] width 64 height 13
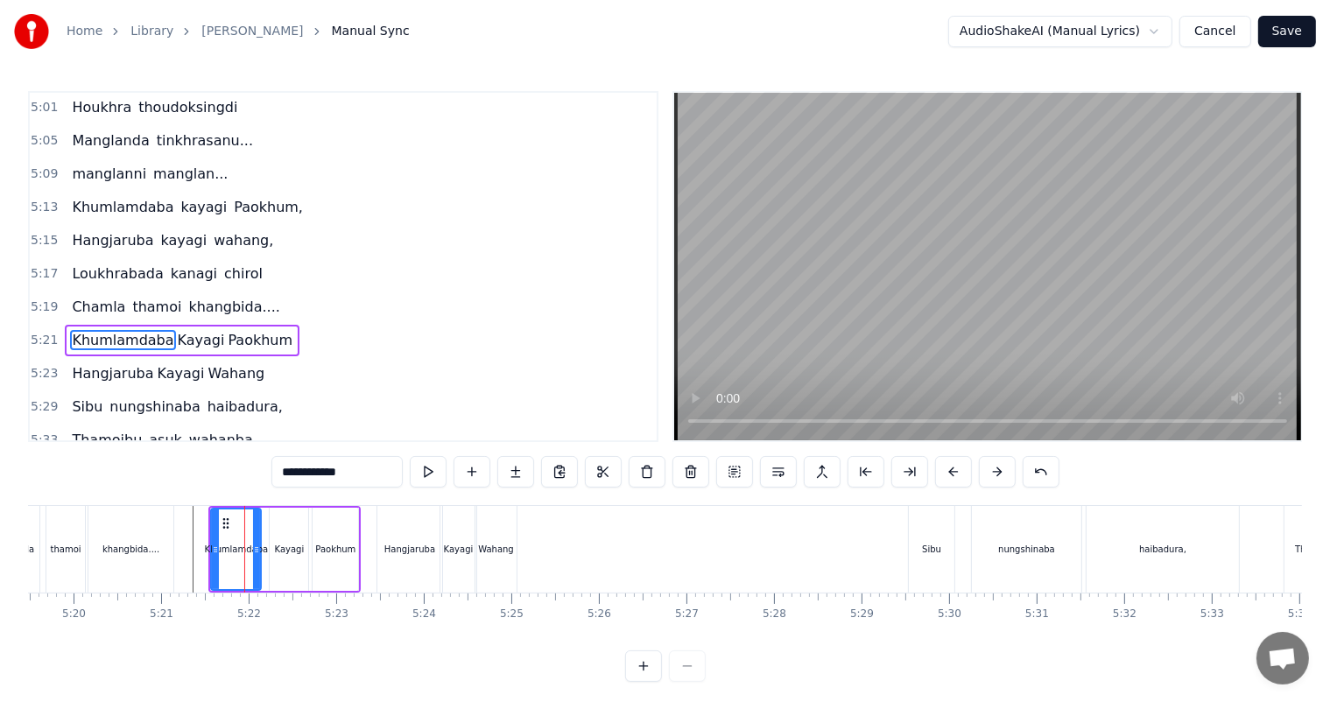
click at [417, 547] on div "Hangjaruba" at bounding box center [409, 549] width 51 height 13
type input "**********"
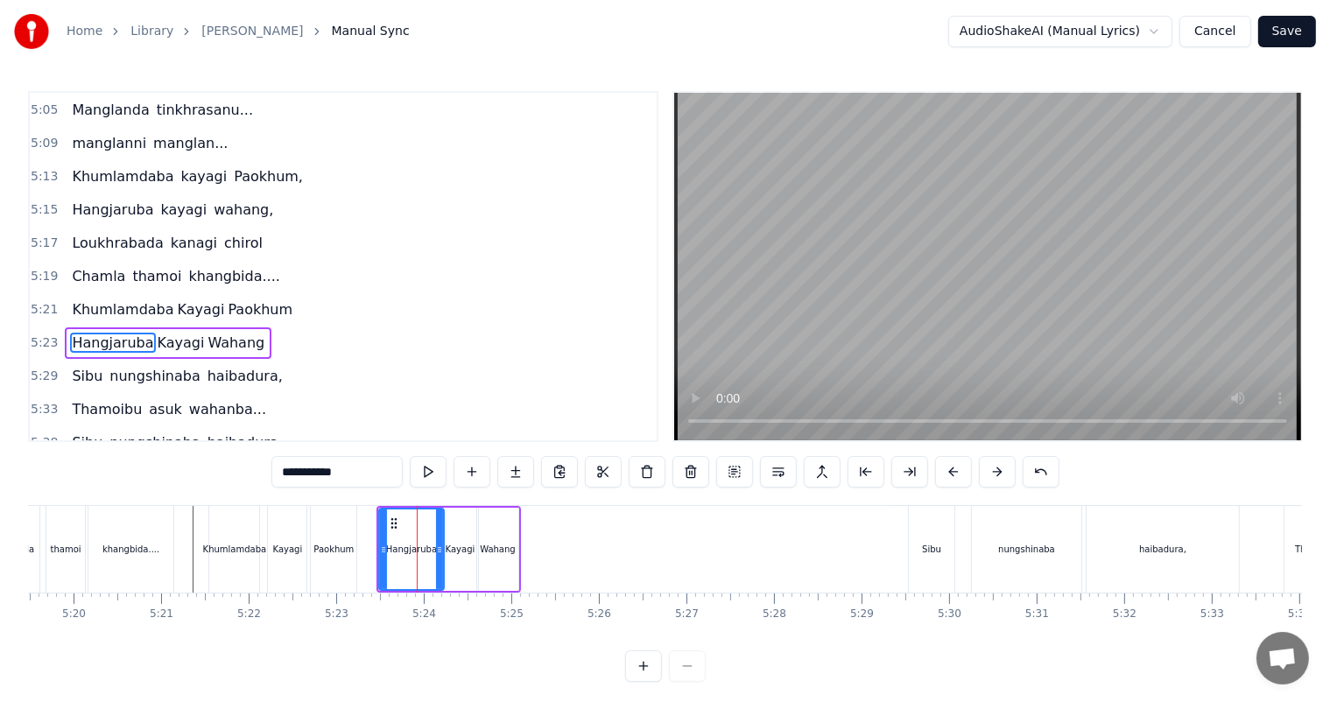
scroll to position [2096, 0]
click at [389, 552] on icon at bounding box center [389, 550] width 7 height 14
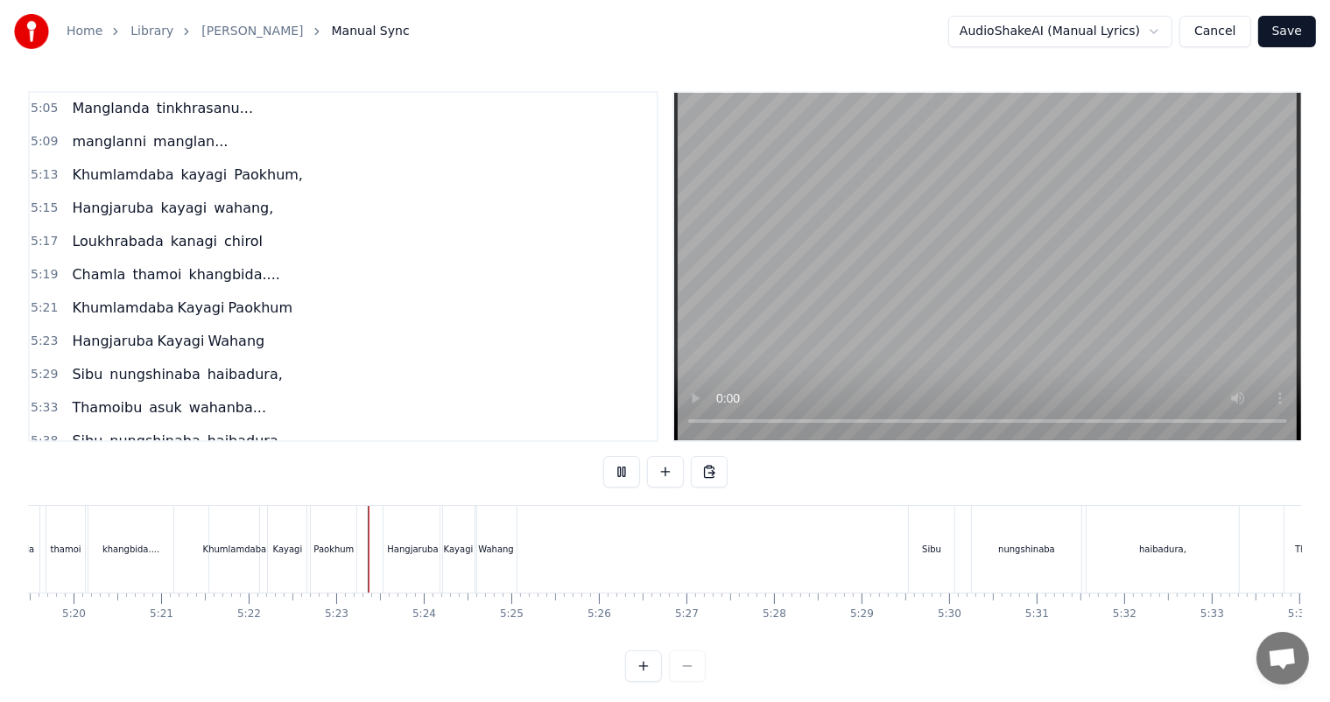
scroll to position [23, 0]
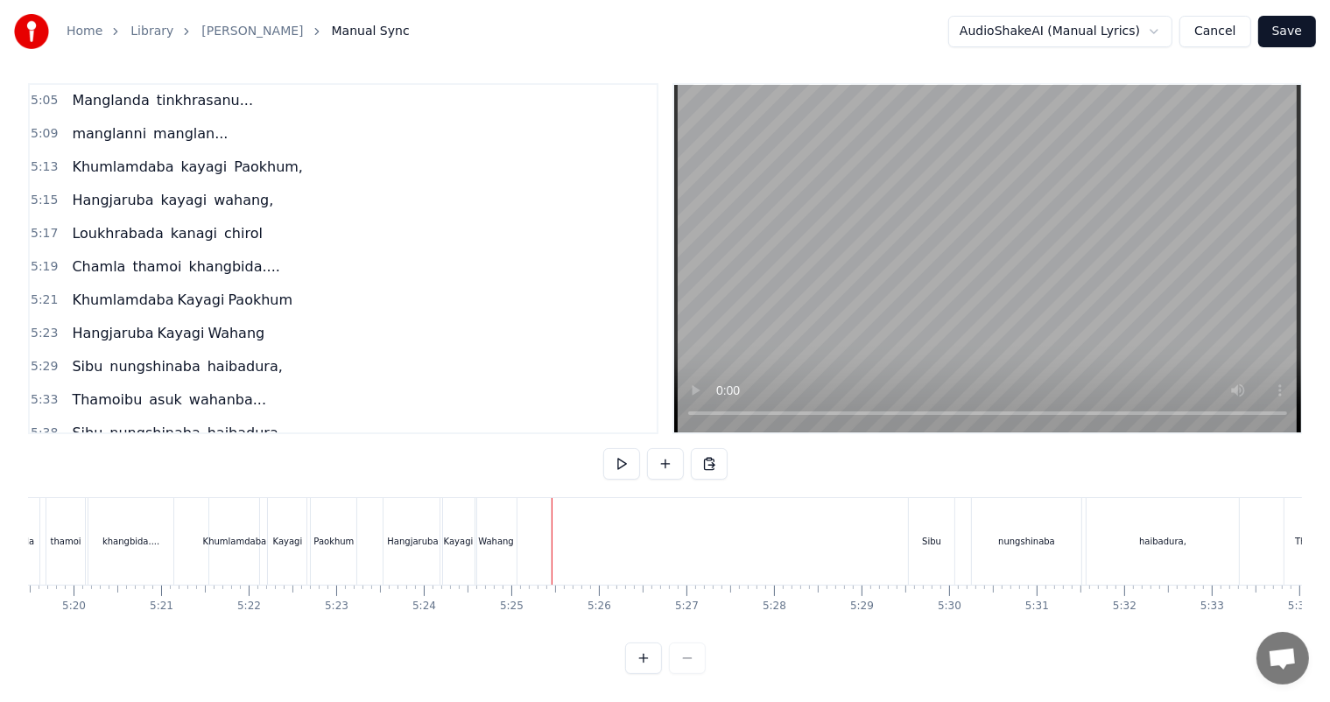
click at [551, 516] on div at bounding box center [551, 541] width 1 height 87
click at [668, 448] on button at bounding box center [665, 464] width 37 height 32
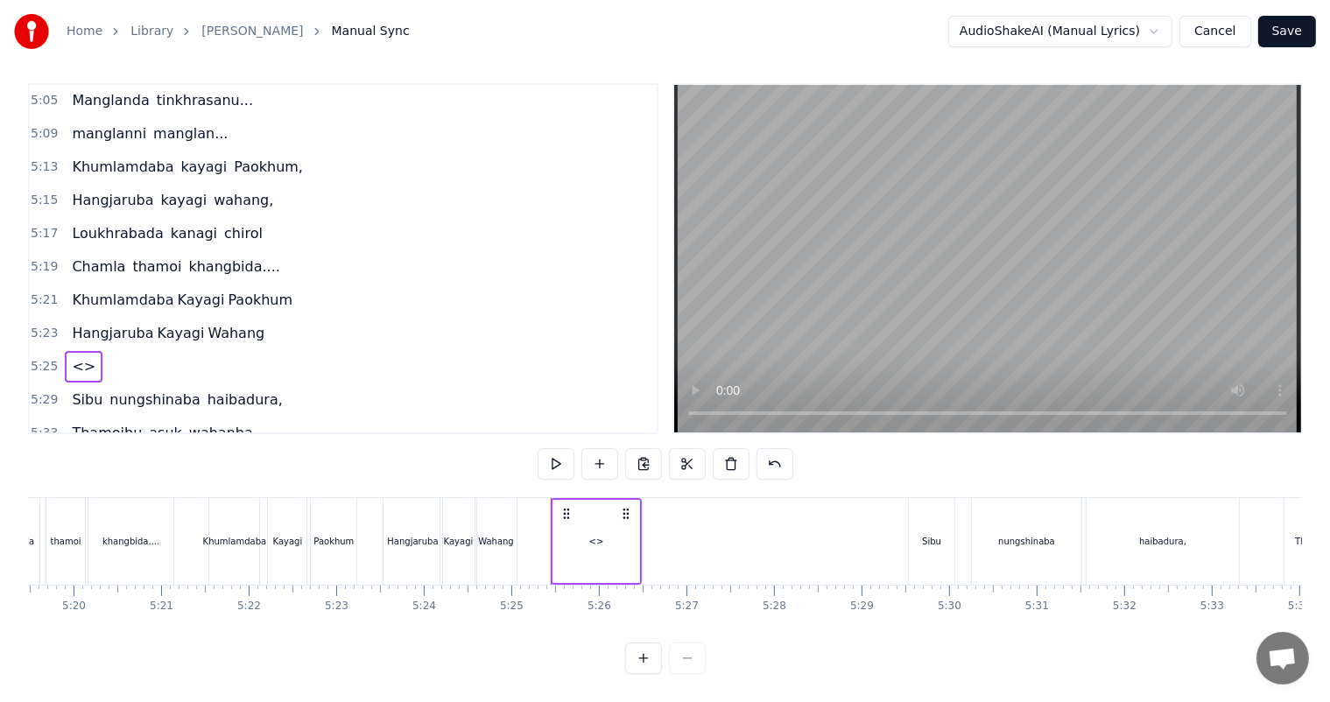
click at [607, 526] on div "<>" at bounding box center [596, 541] width 86 height 83
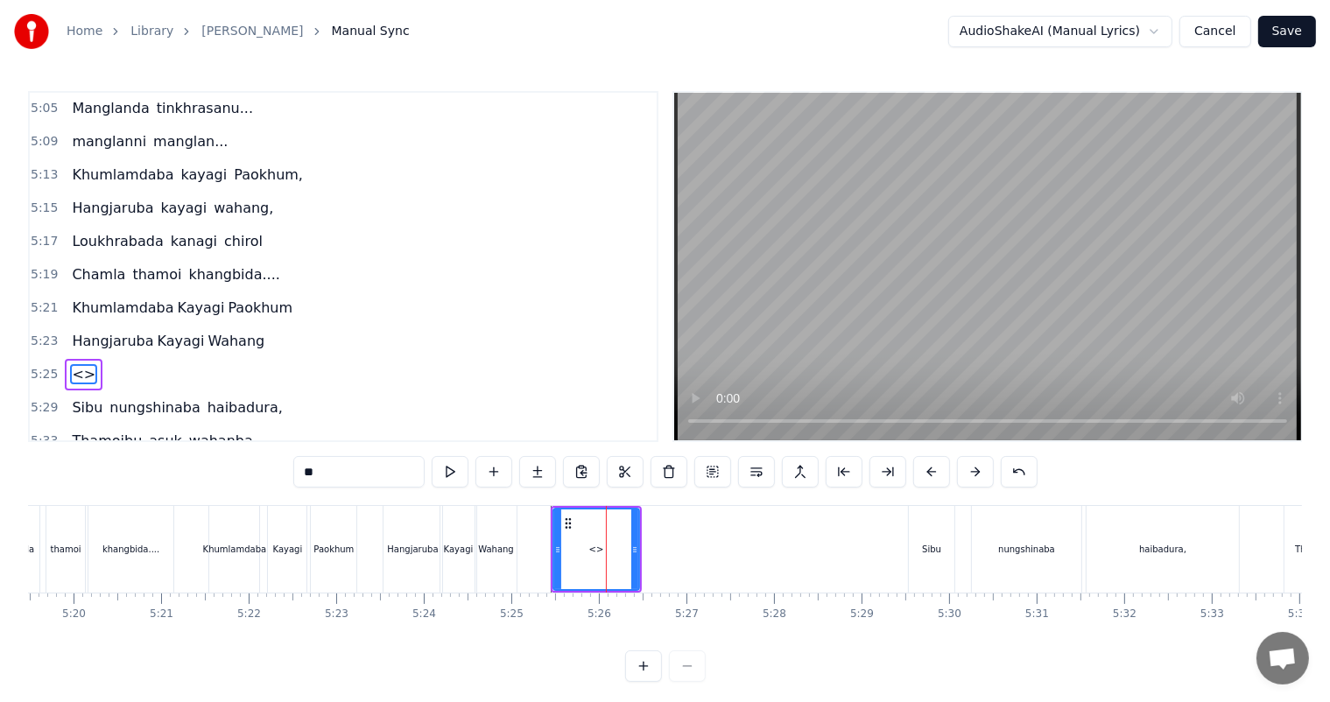
scroll to position [2129, 0]
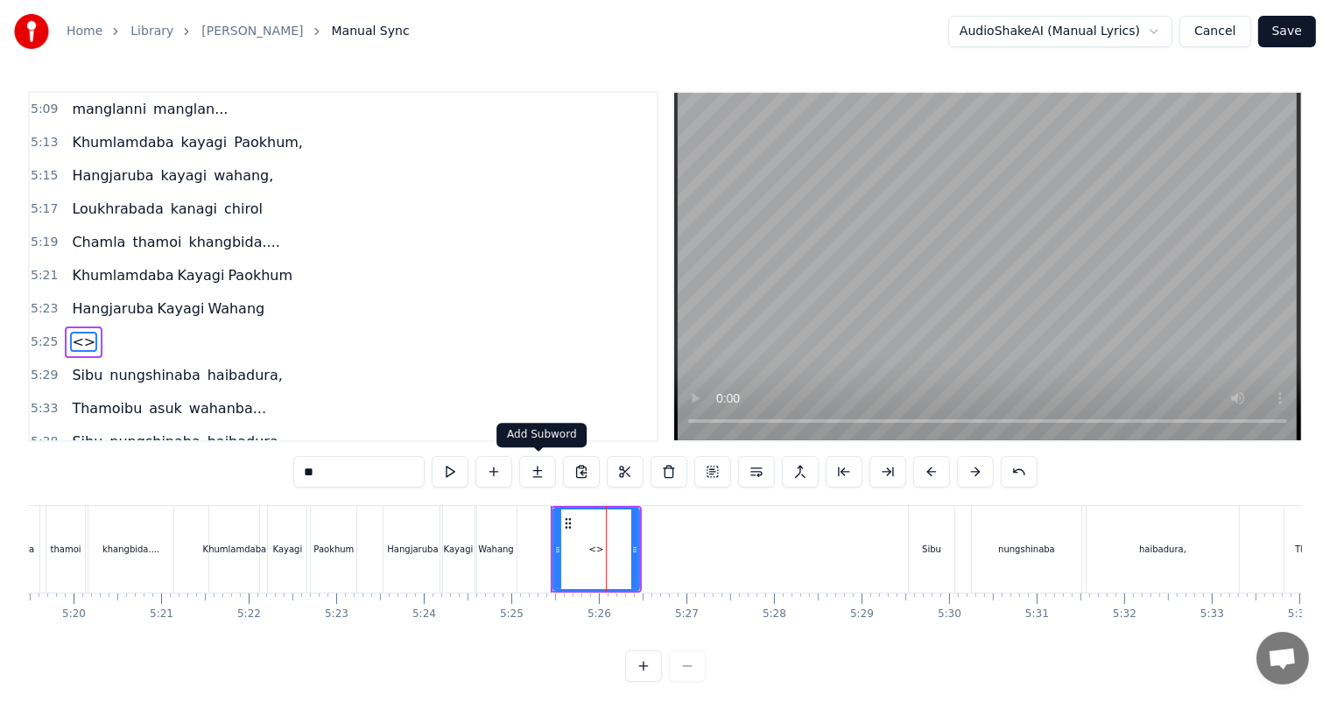
click at [537, 473] on button at bounding box center [537, 472] width 37 height 32
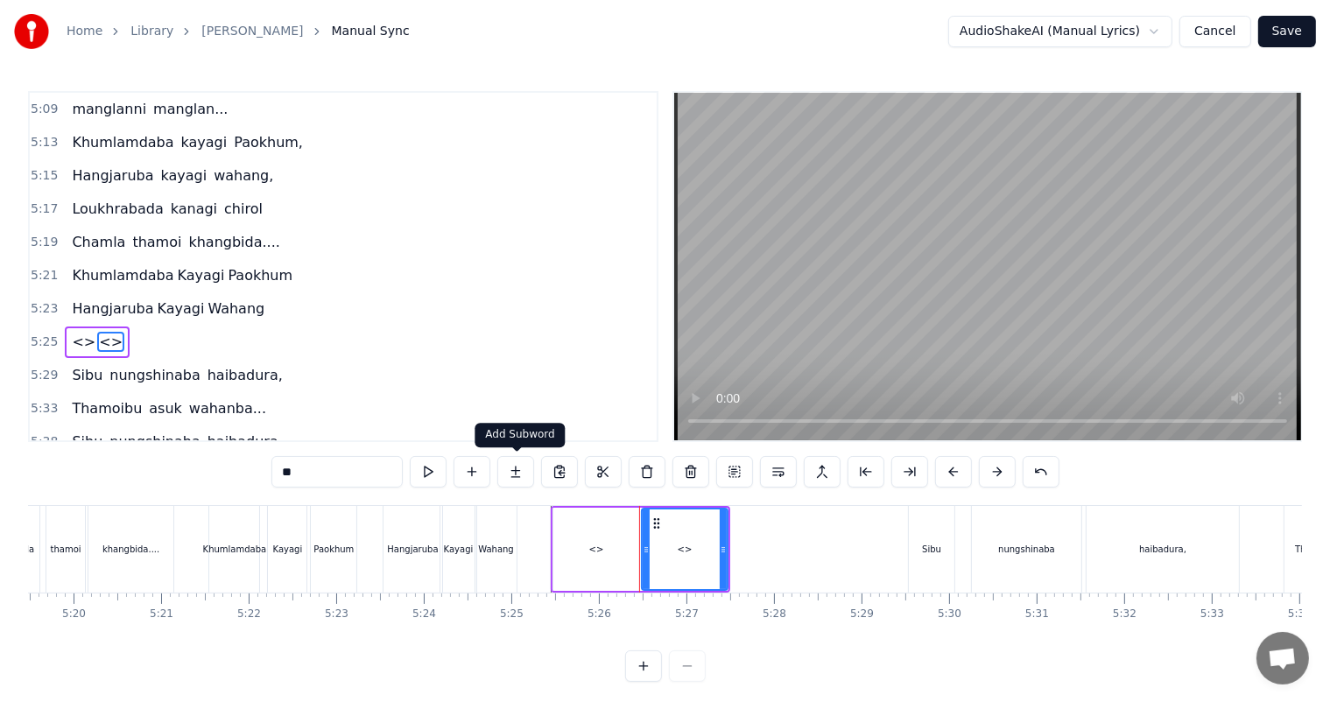
click at [522, 474] on button at bounding box center [515, 472] width 37 height 32
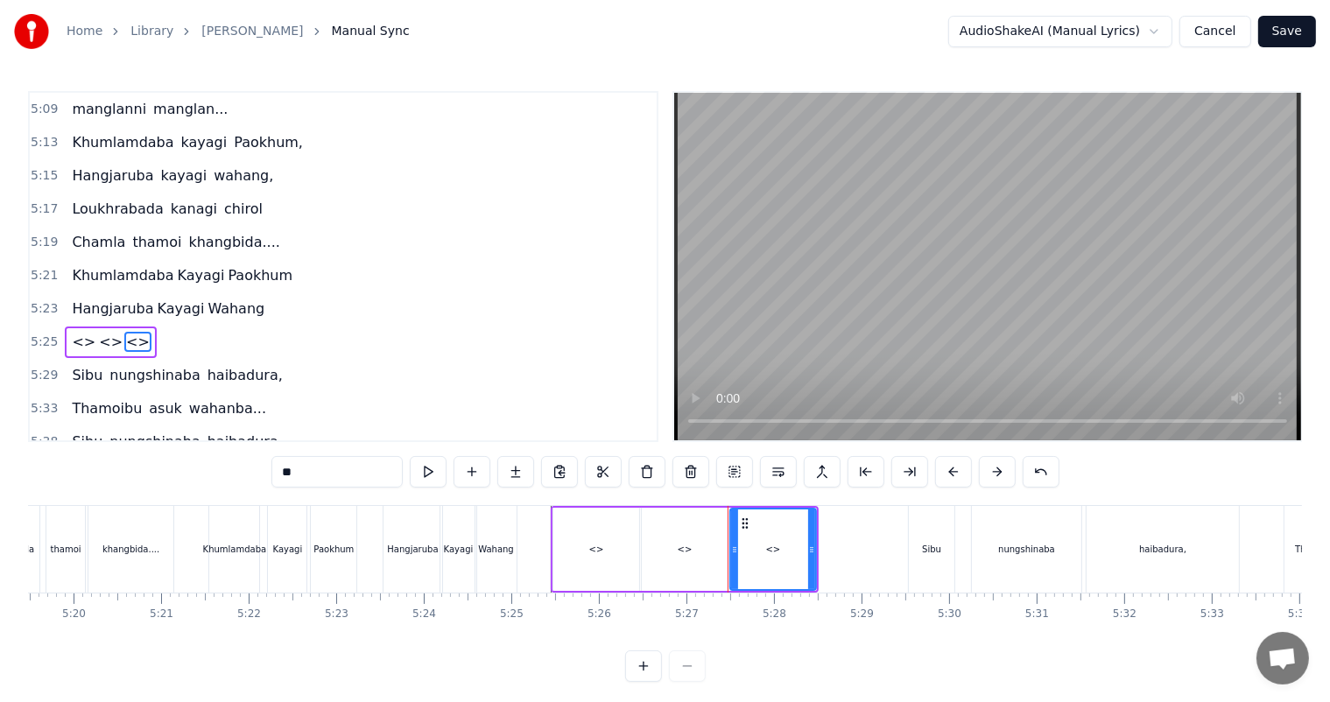
click at [599, 543] on div "<>" at bounding box center [596, 549] width 15 height 13
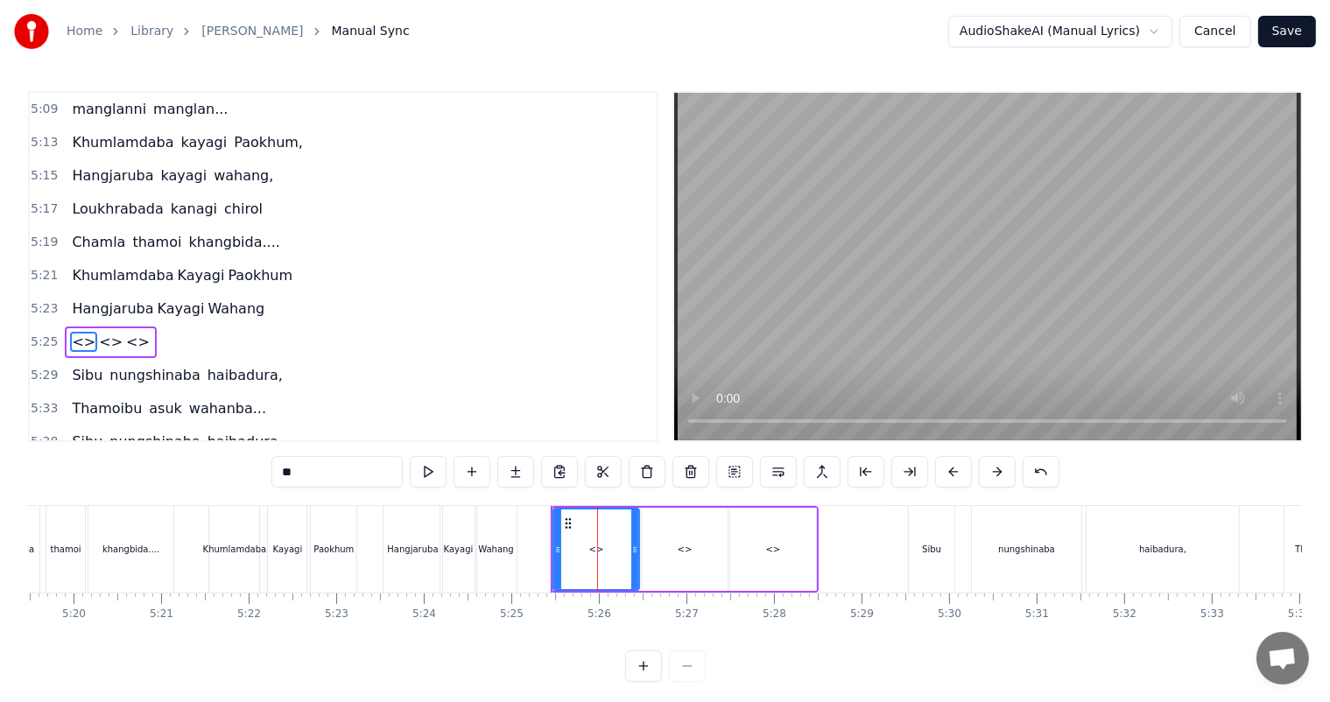
drag, startPoint x: 346, startPoint y: 474, endPoint x: 263, endPoint y: 480, distance: 83.4
click at [263, 480] on div "0:27 Thawai gi thawai makni 0:31 khallambi nangdi.. 0:34 [PERSON_NAME] puncgi y…" at bounding box center [665, 386] width 1274 height 591
click at [685, 545] on div "<>" at bounding box center [684, 549] width 15 height 13
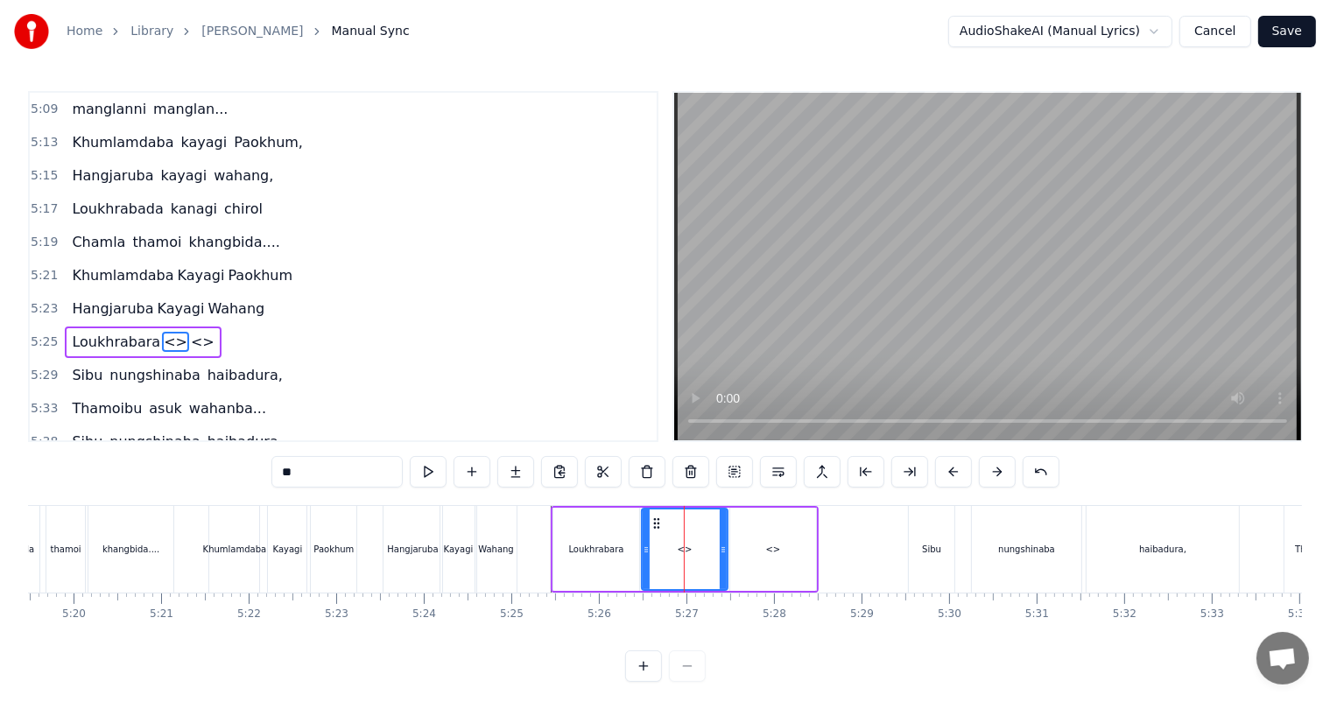
drag, startPoint x: 223, startPoint y: 469, endPoint x: 187, endPoint y: 468, distance: 35.9
click at [187, 469] on div "0:27 Thawai gi thawai makni 0:31 khallambi nangdi.. 0:34 [PERSON_NAME] puncgi y…" at bounding box center [665, 386] width 1274 height 591
click at [764, 547] on div "<>" at bounding box center [773, 549] width 86 height 83
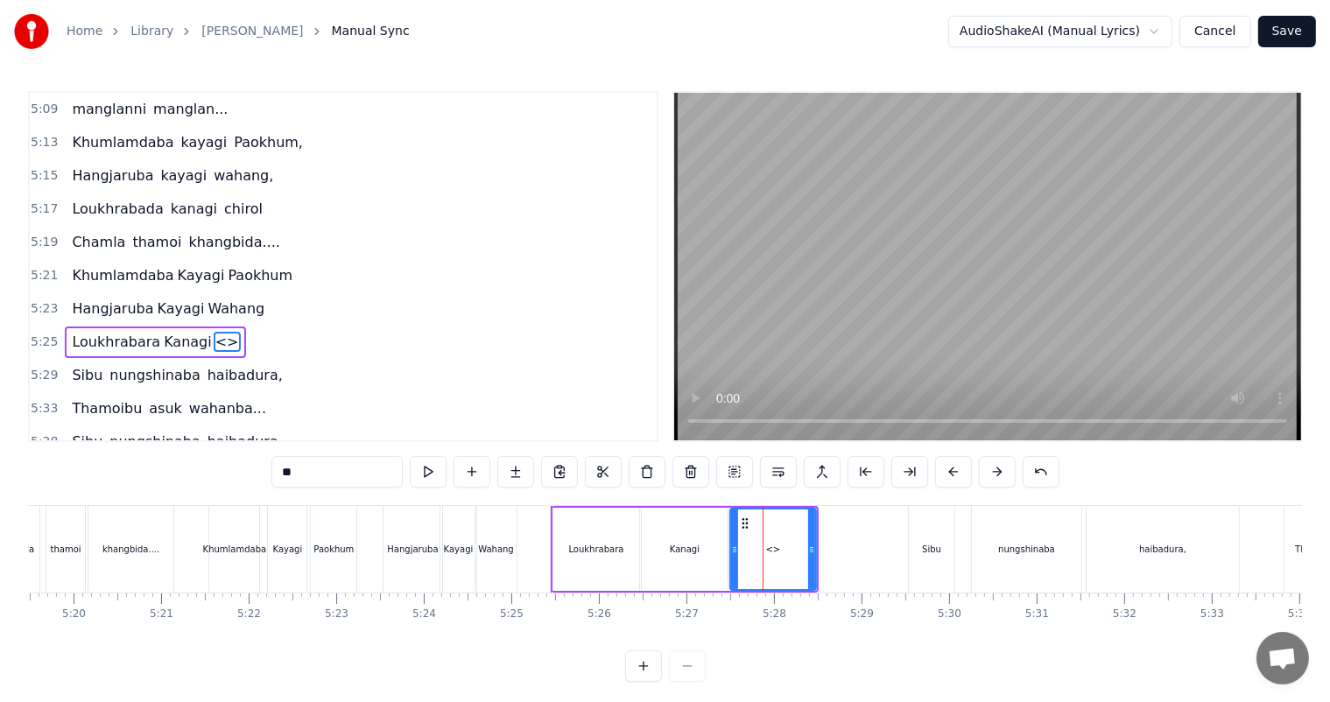
drag, startPoint x: 348, startPoint y: 476, endPoint x: 260, endPoint y: 482, distance: 87.7
click at [260, 482] on div "0:27 Thawai gi thawai makni 0:31 khallambi nangdi.. 0:34 [PERSON_NAME] puncgi y…" at bounding box center [665, 386] width 1274 height 591
type input "******"
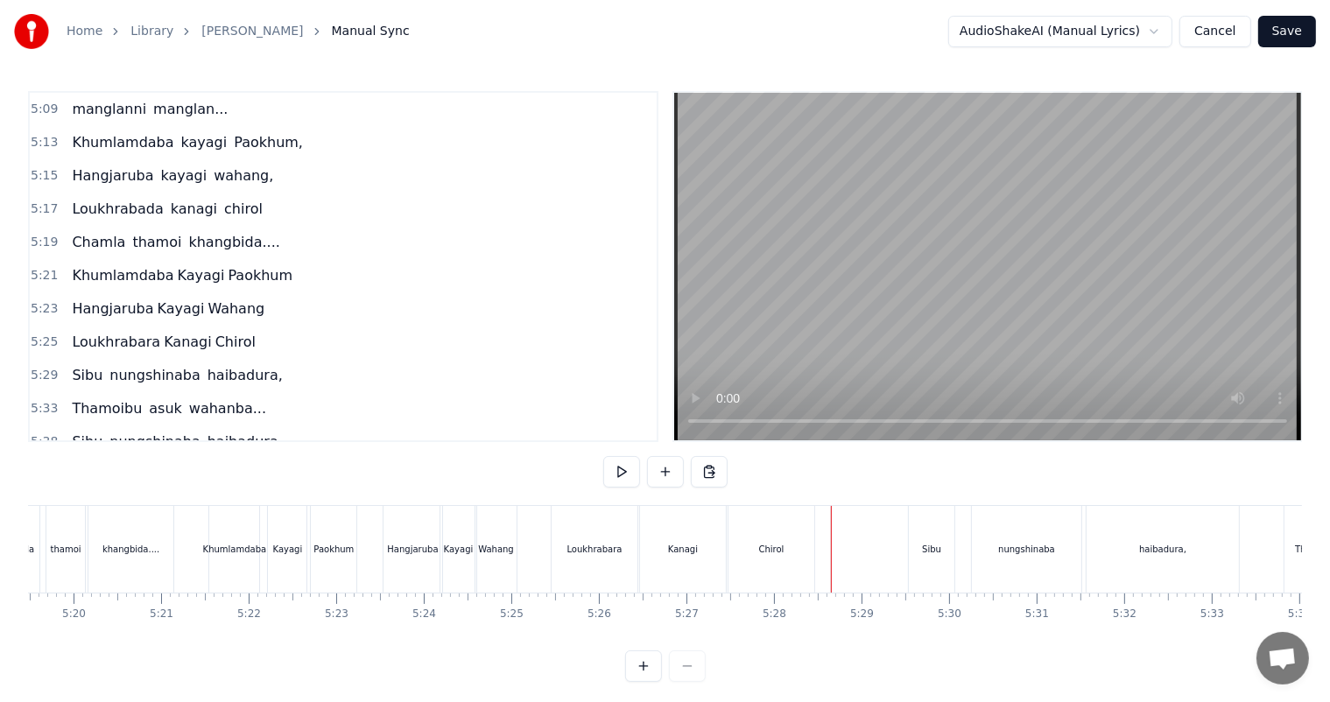
click at [118, 199] on span "Loukhrabada" at bounding box center [117, 209] width 95 height 20
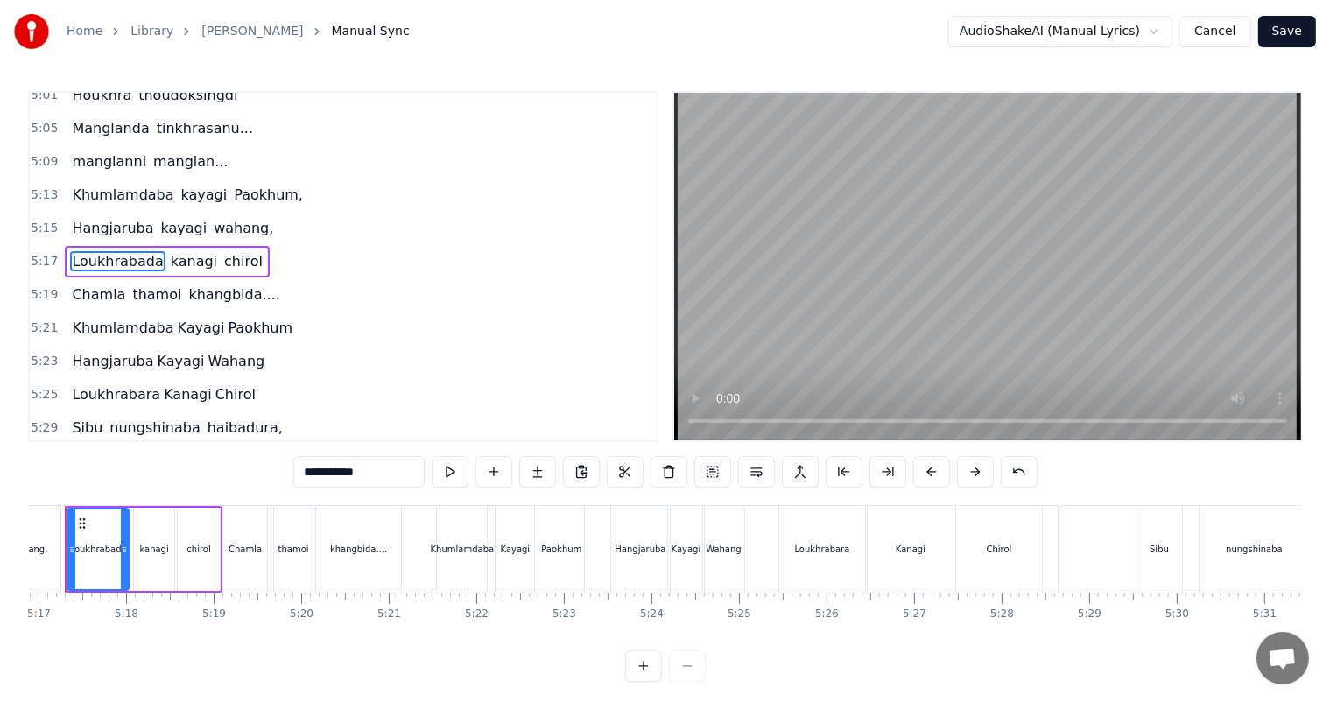
scroll to position [0, 27685]
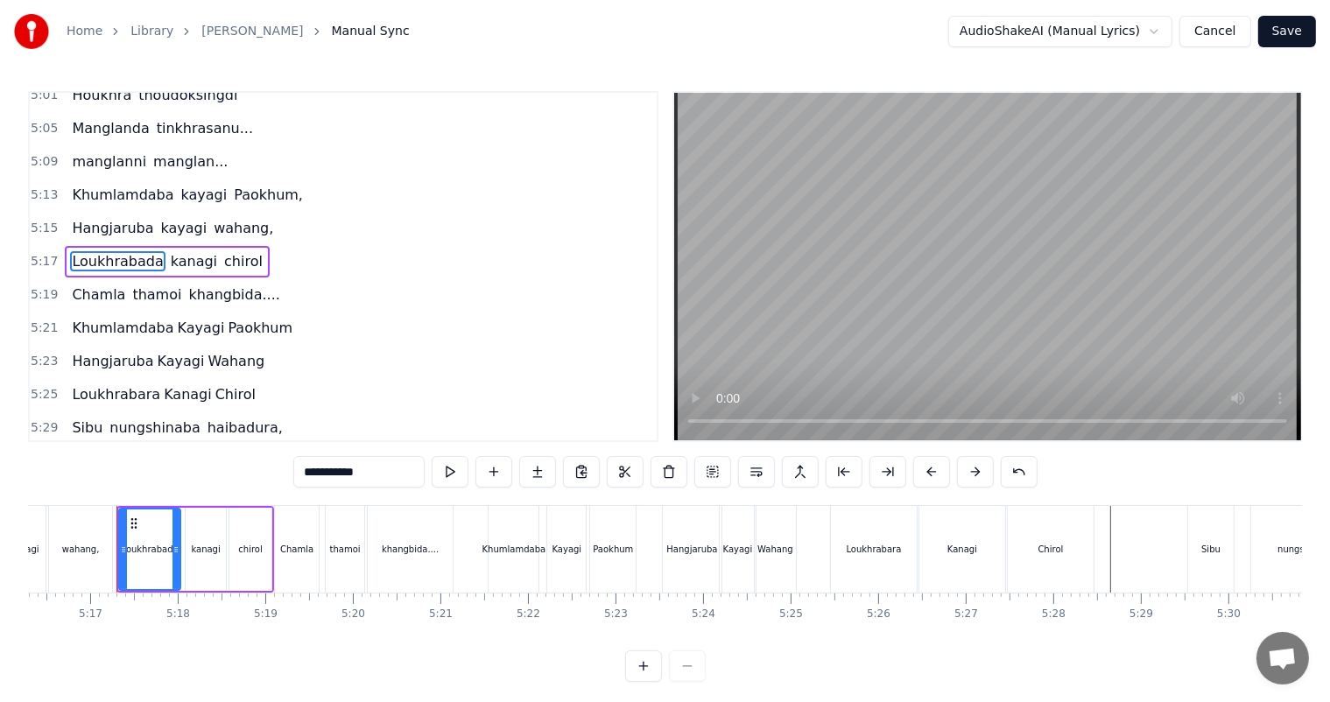
click at [375, 469] on input "**********" at bounding box center [358, 472] width 131 height 32
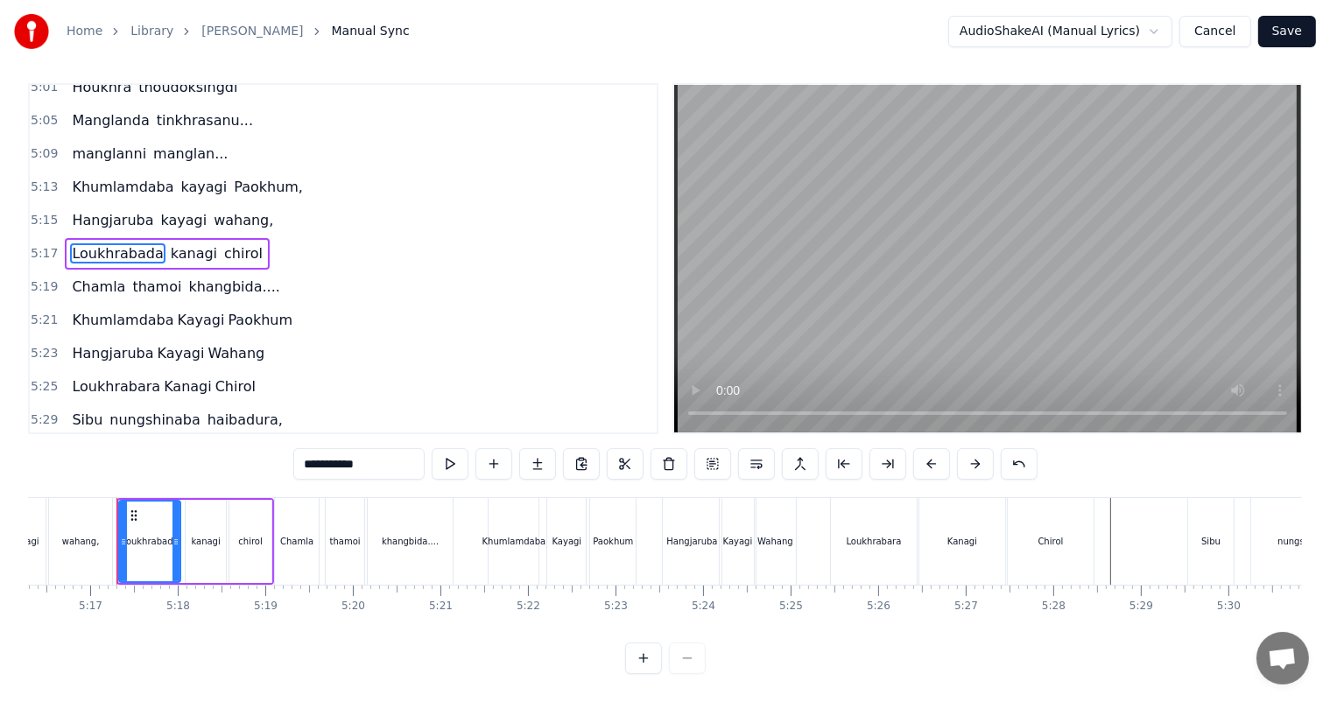
scroll to position [23, 0]
click at [895, 535] on div "Loukhrabara" at bounding box center [873, 541] width 55 height 13
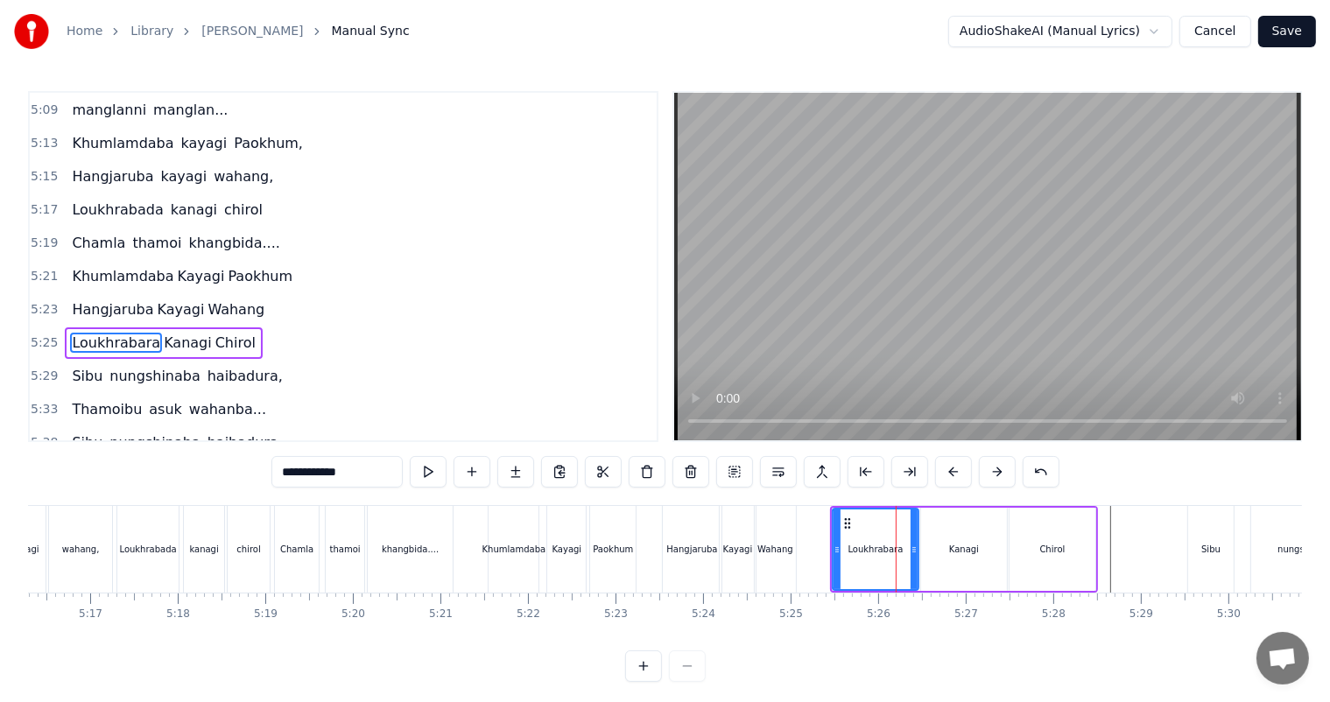
scroll to position [2129, 0]
click at [359, 475] on input "**********" at bounding box center [336, 472] width 131 height 32
type input "**********"
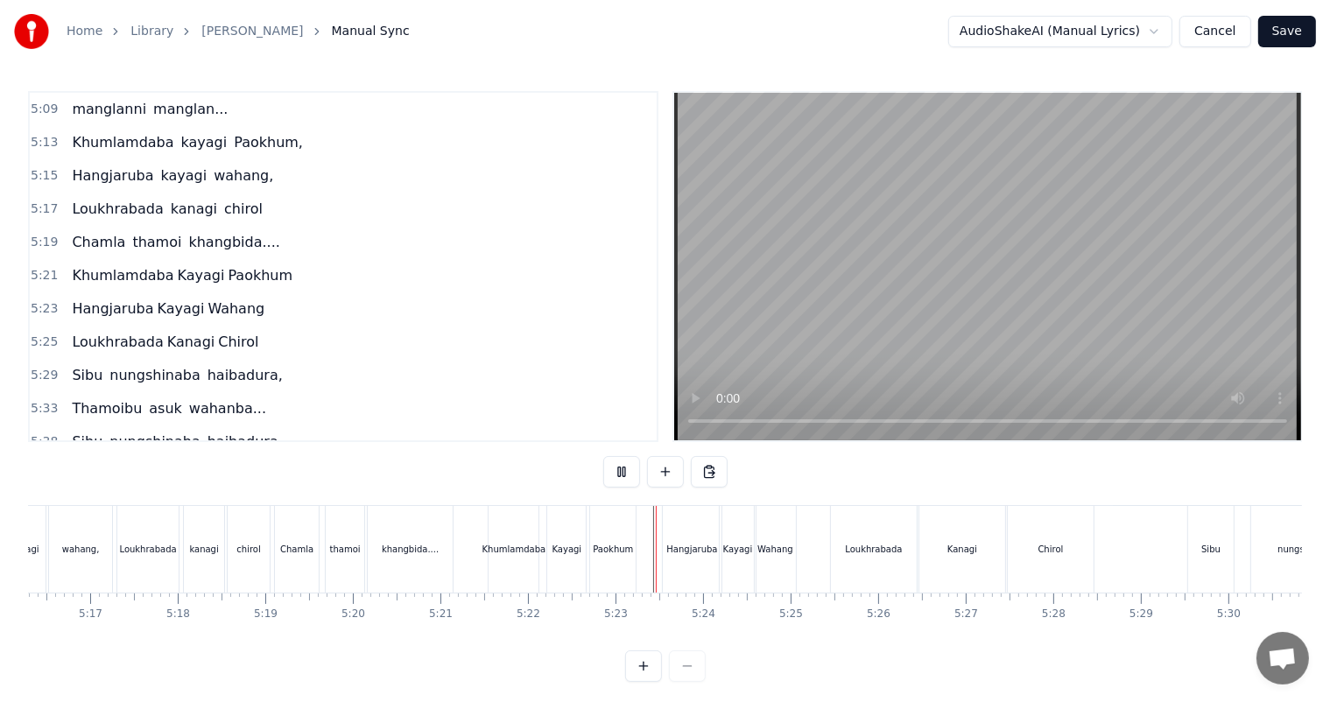
scroll to position [23, 0]
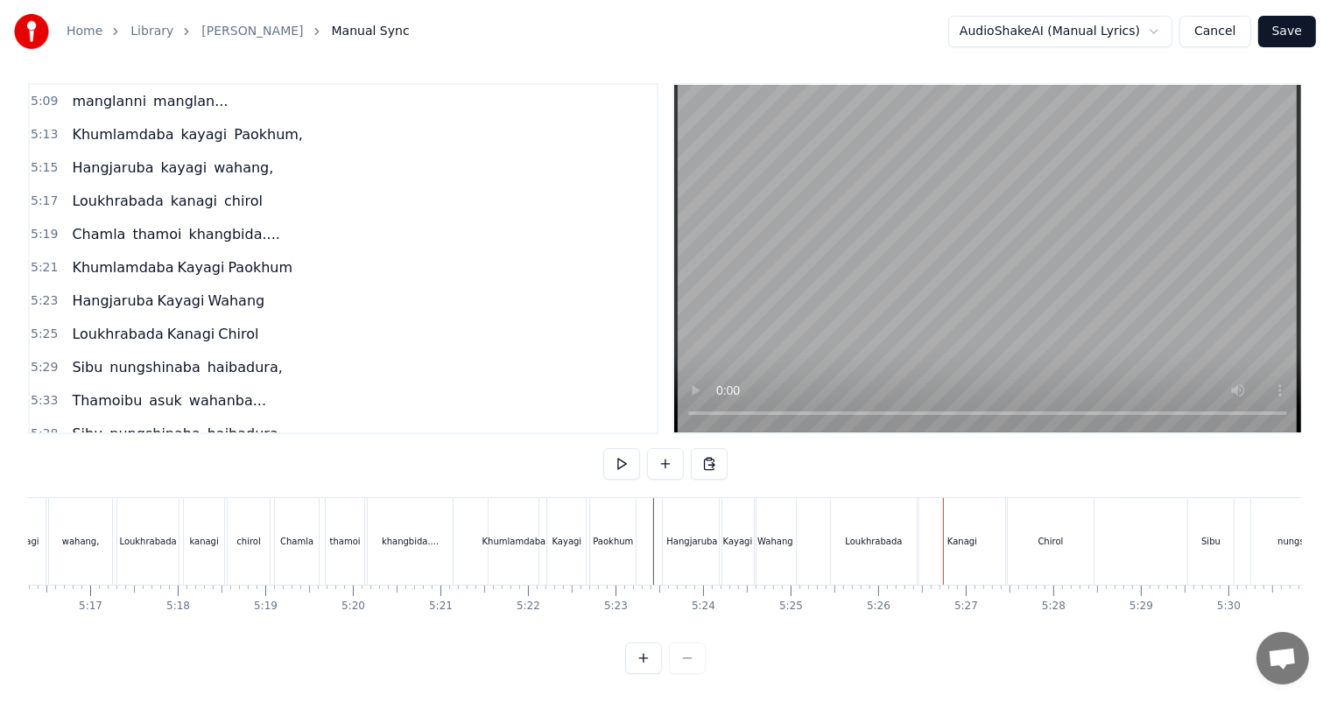
click at [867, 535] on div "Loukhrabada" at bounding box center [873, 541] width 57 height 13
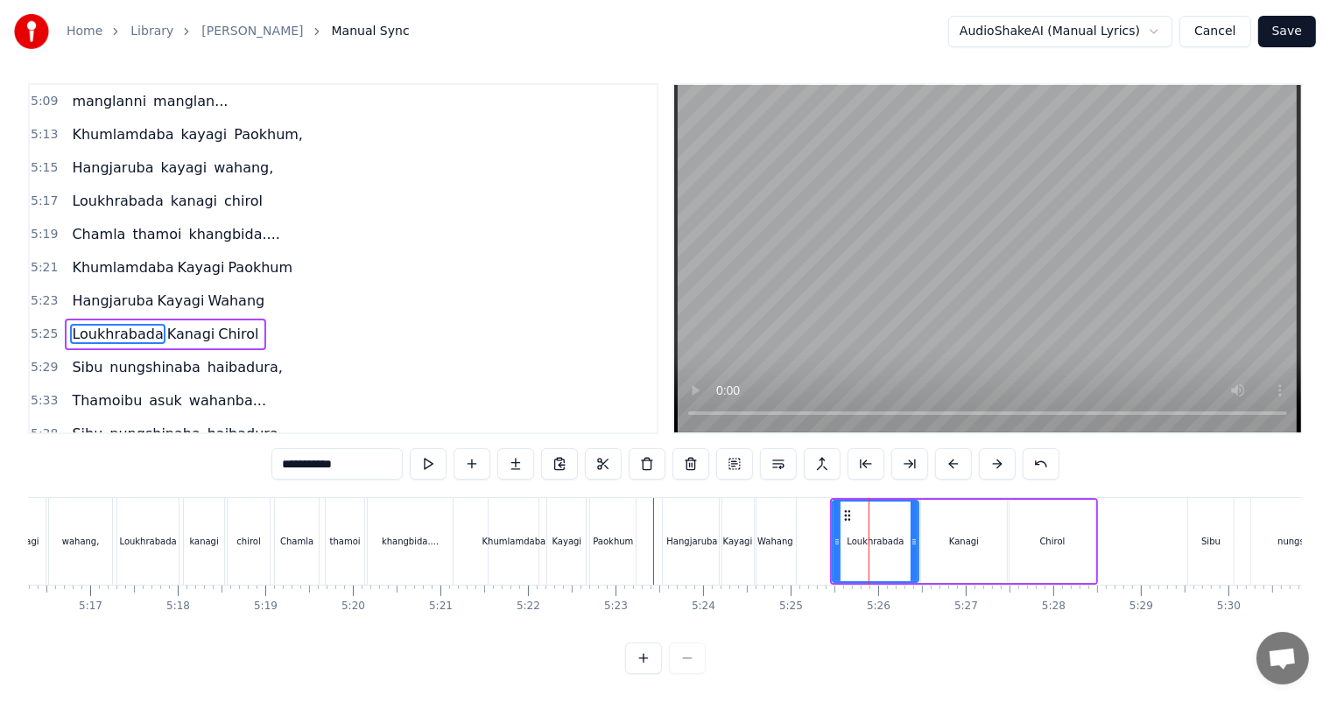
scroll to position [0, 0]
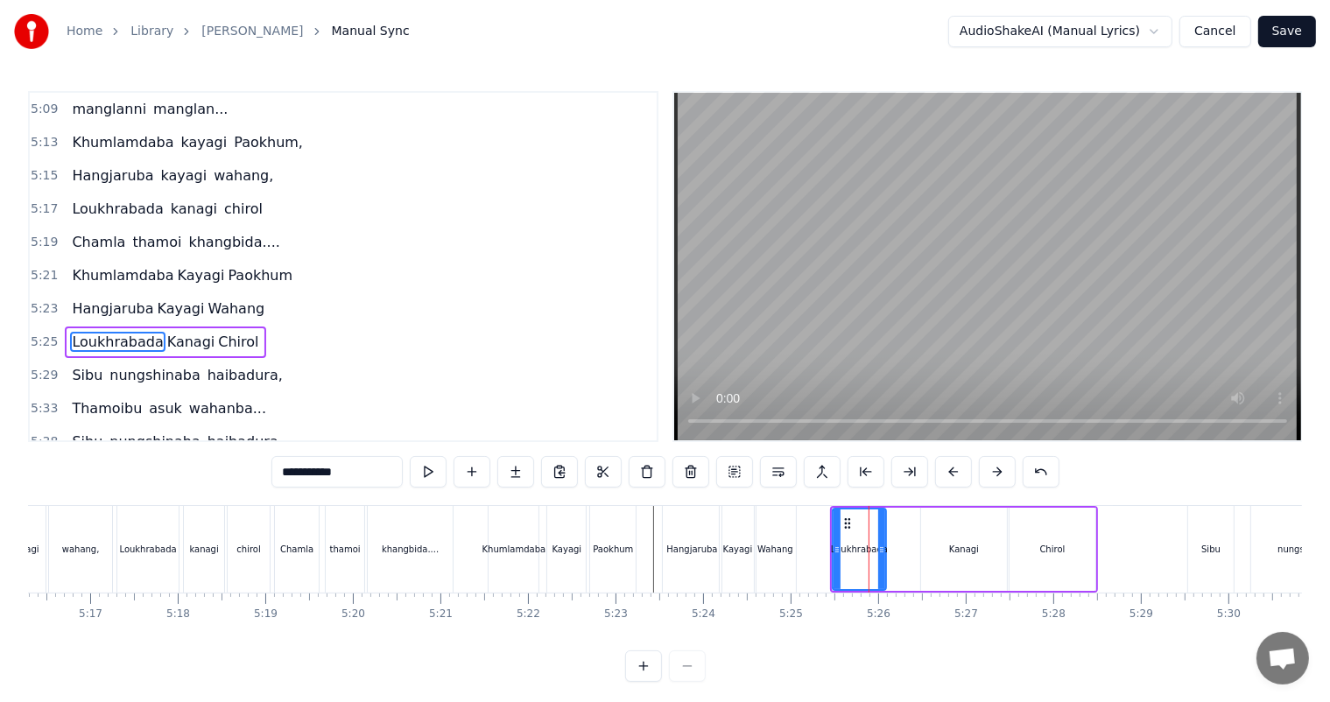
drag, startPoint x: 910, startPoint y: 551, endPoint x: 878, endPoint y: 549, distance: 32.4
click at [878, 549] on icon at bounding box center [881, 550] width 7 height 14
click at [368, 466] on input "**********" at bounding box center [336, 472] width 131 height 32
type input "**********"
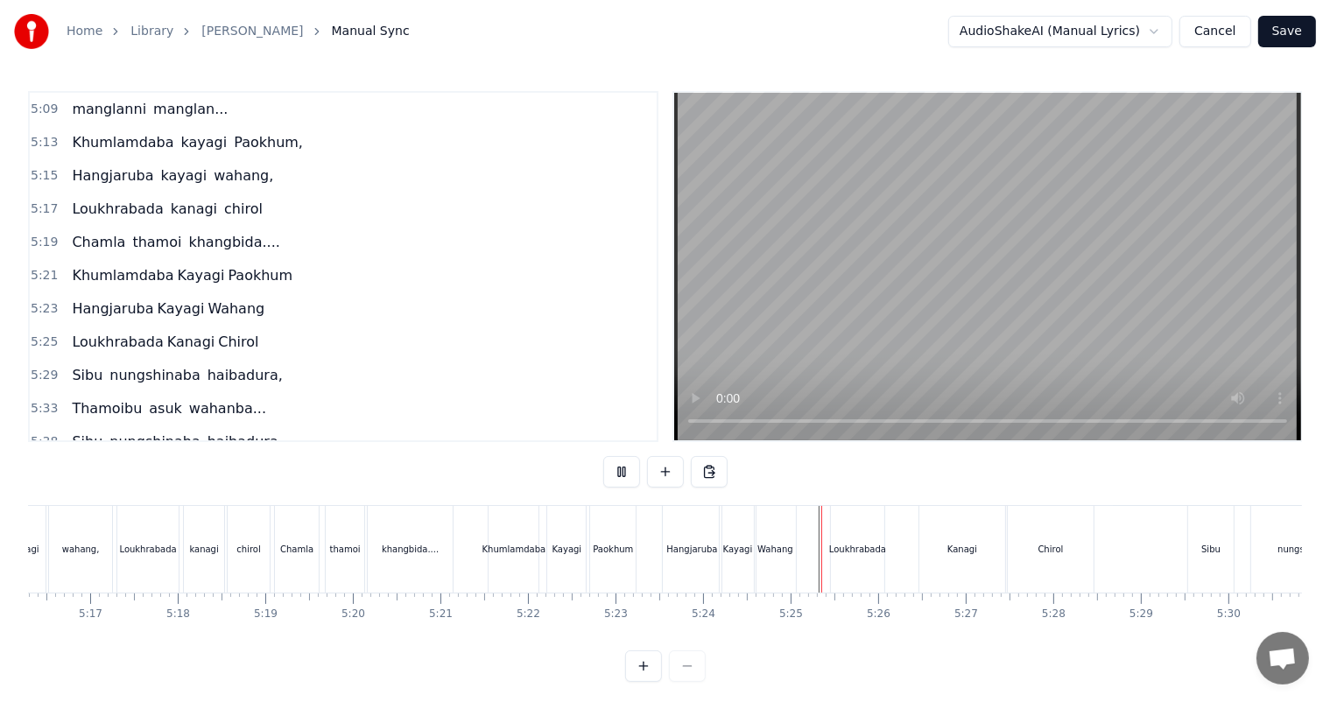
scroll to position [23, 0]
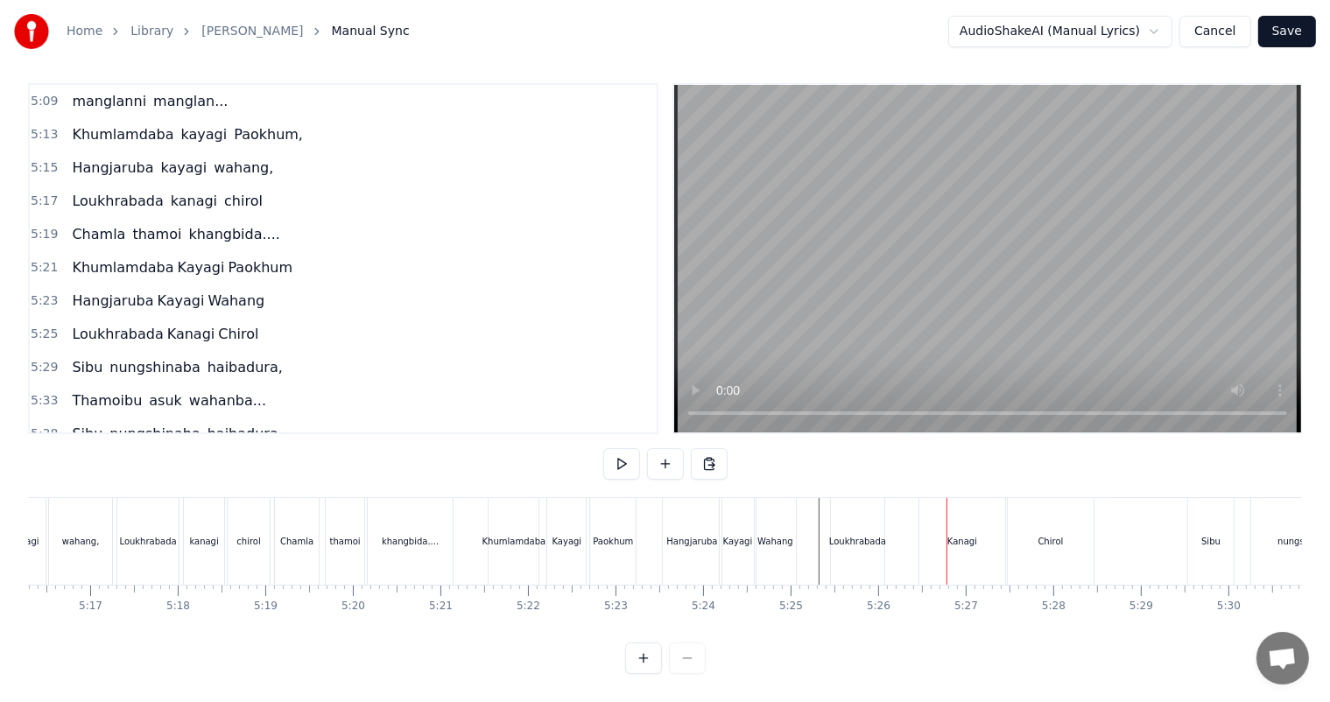
click at [956, 535] on div "Kanagi" at bounding box center [962, 541] width 30 height 13
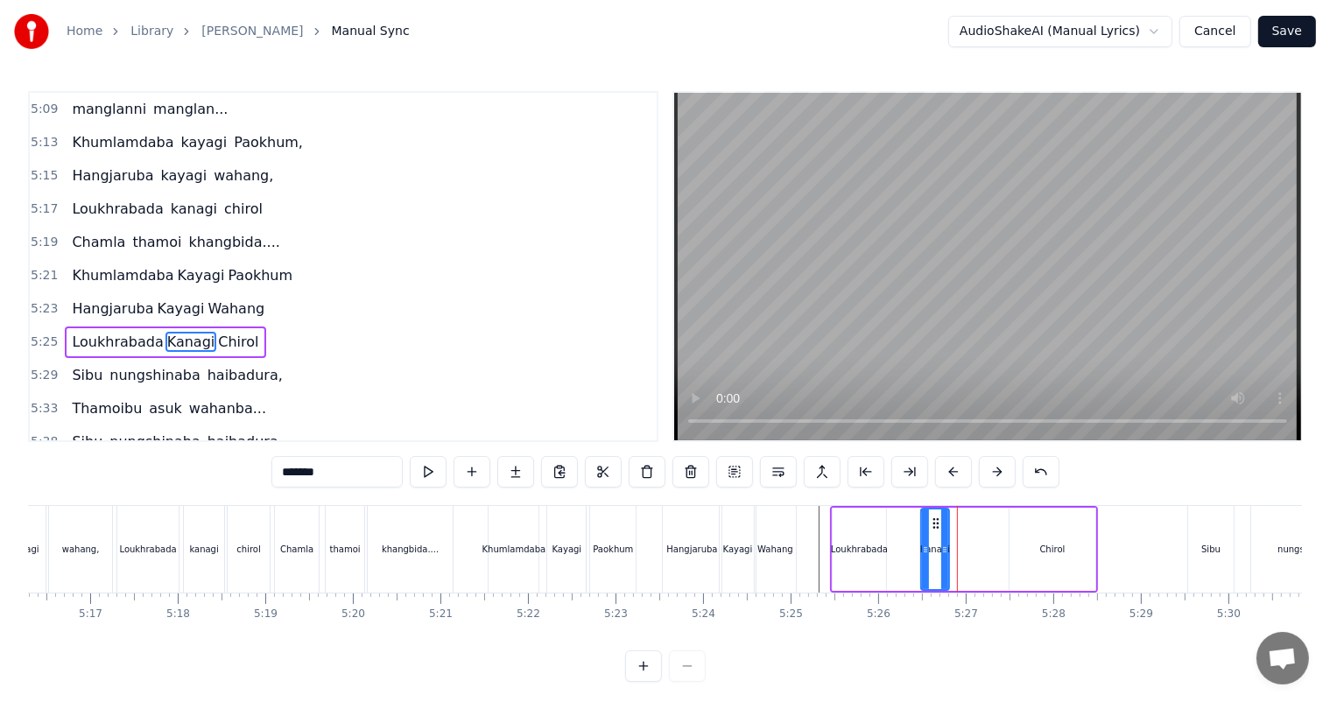
drag, startPoint x: 1002, startPoint y: 551, endPoint x: 944, endPoint y: 544, distance: 59.2
click at [944, 544] on icon at bounding box center [944, 550] width 7 height 14
drag, startPoint x: 924, startPoint y: 553, endPoint x: 910, endPoint y: 554, distance: 14.0
click at [910, 554] on icon at bounding box center [911, 550] width 7 height 14
click at [883, 560] on div "Loukhrabada" at bounding box center [858, 549] width 53 height 83
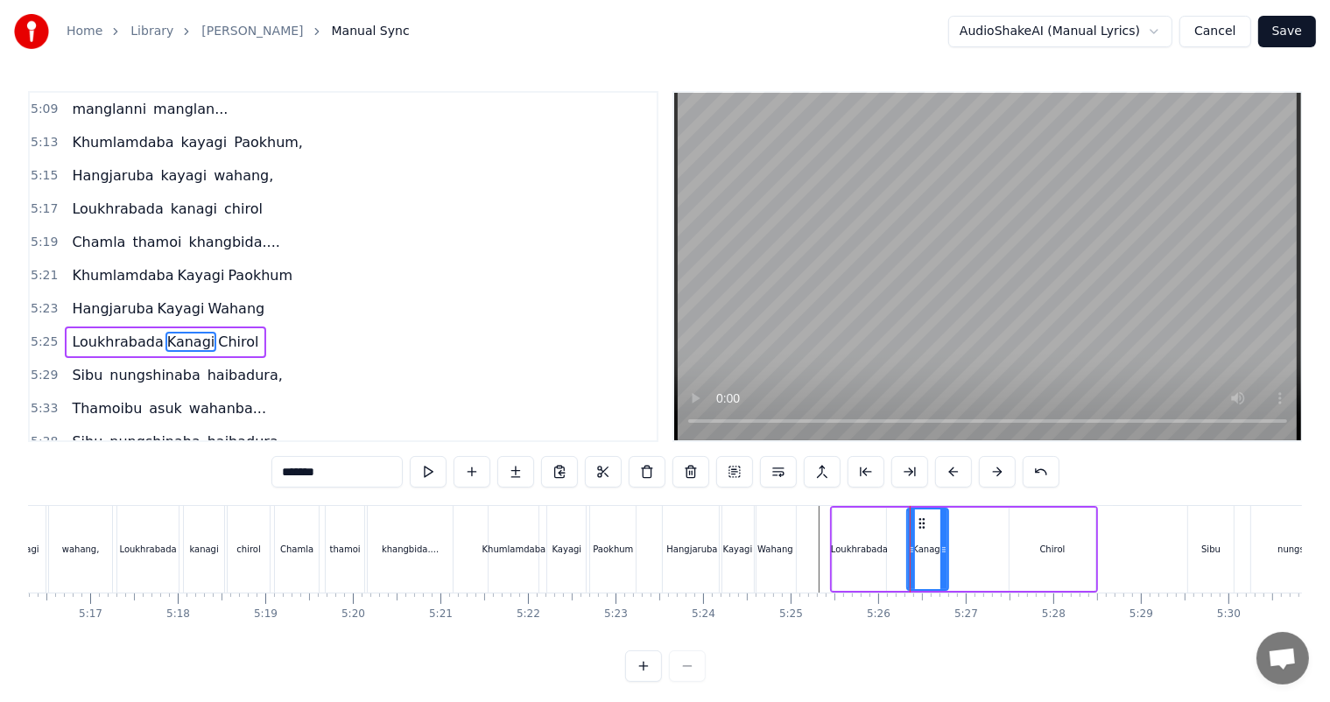
type input "**********"
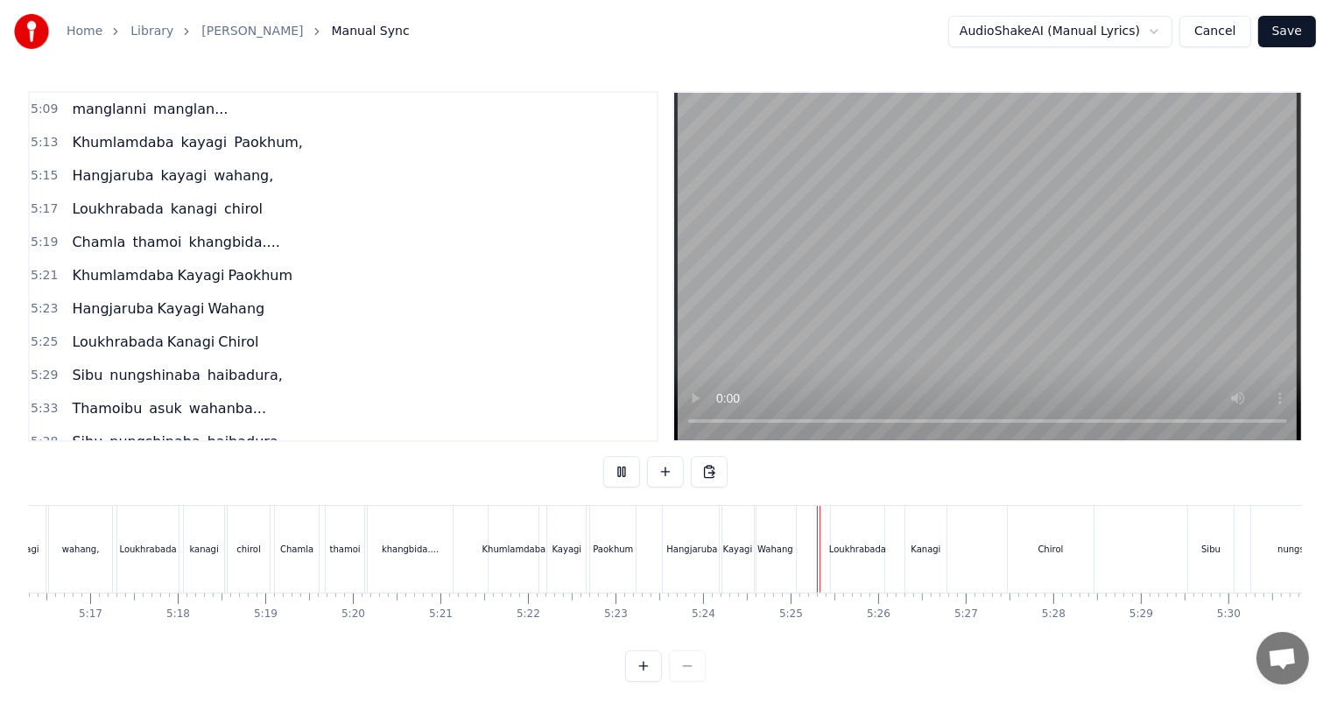
scroll to position [23, 0]
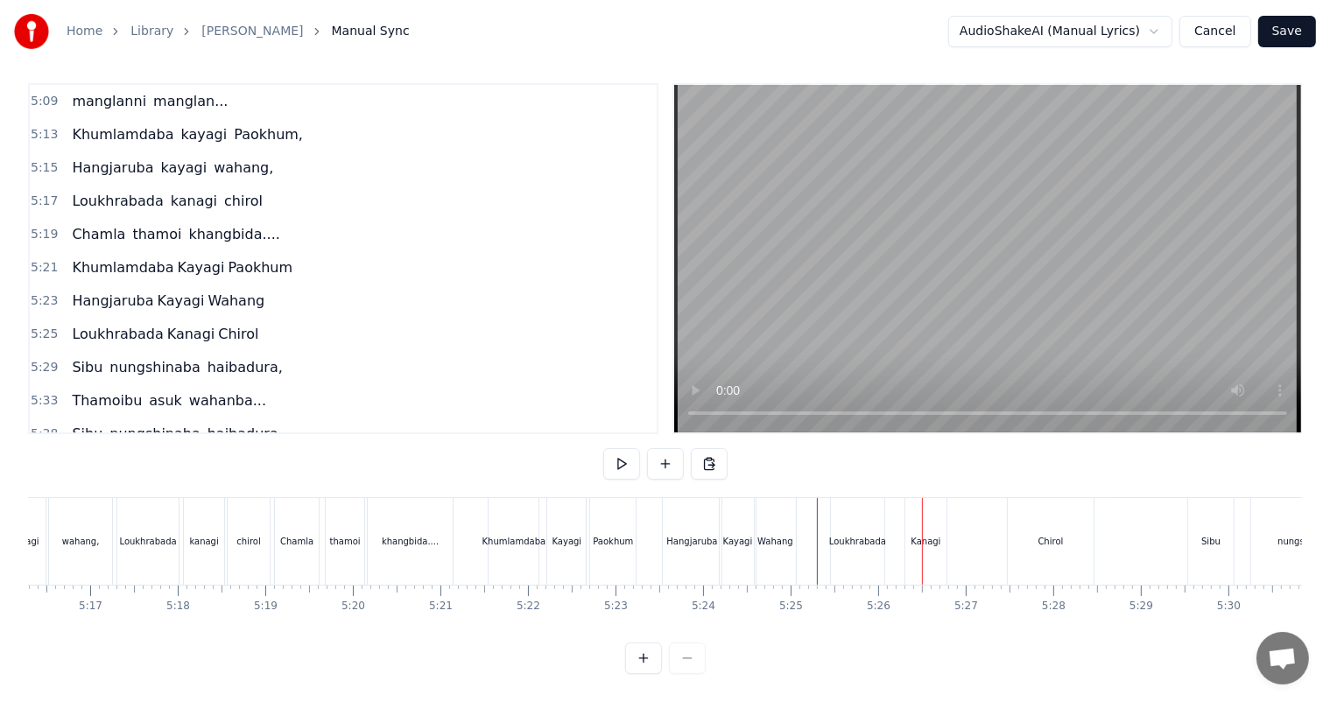
click at [914, 535] on div "Kanagi" at bounding box center [925, 541] width 30 height 13
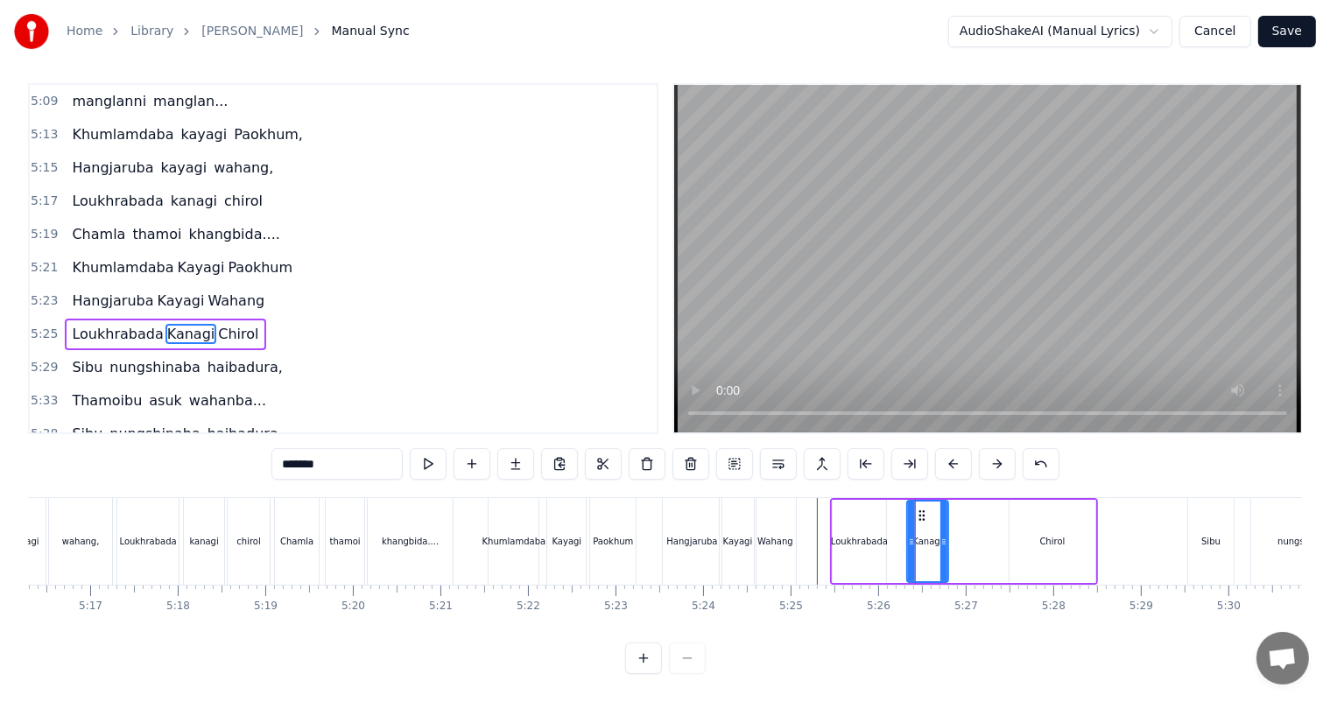
scroll to position [0, 0]
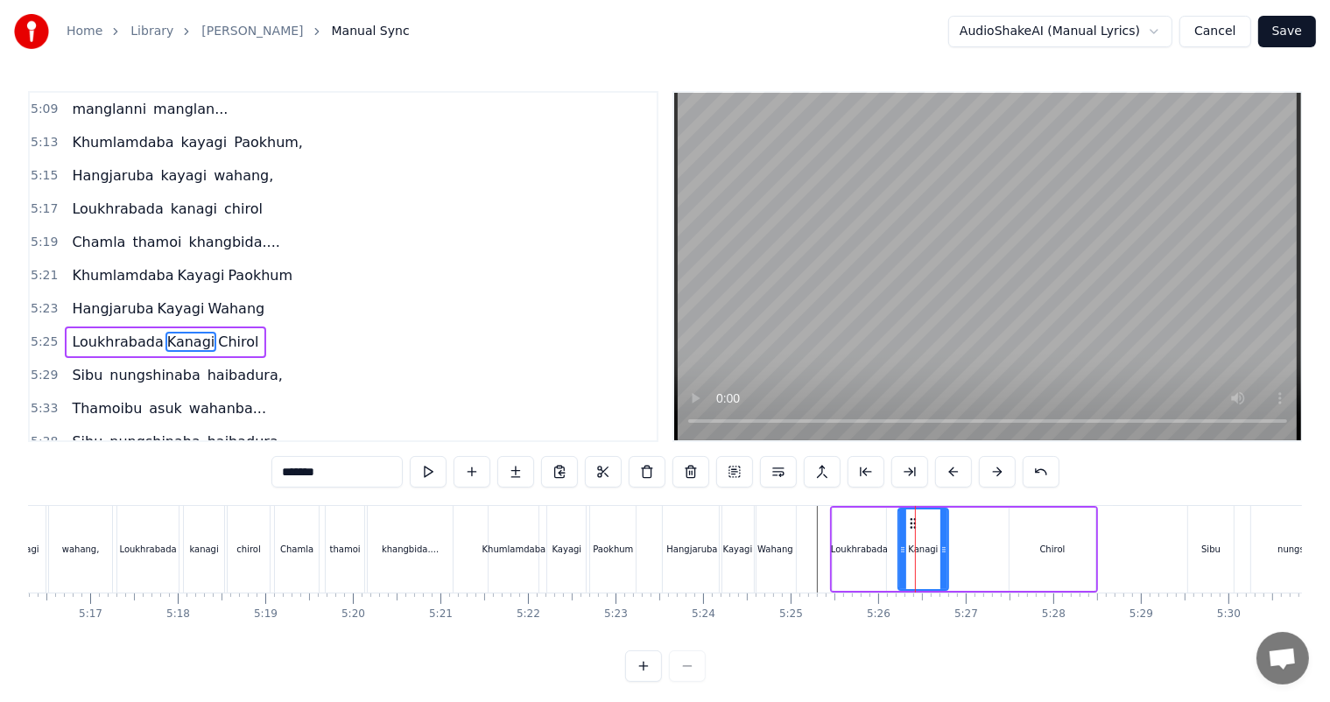
drag, startPoint x: 909, startPoint y: 545, endPoint x: 901, endPoint y: 546, distance: 8.8
click at [901, 546] on icon at bounding box center [902, 550] width 7 height 14
drag, startPoint x: 943, startPoint y: 554, endPoint x: 805, endPoint y: 553, distance: 137.4
click at [932, 553] on icon at bounding box center [933, 550] width 7 height 14
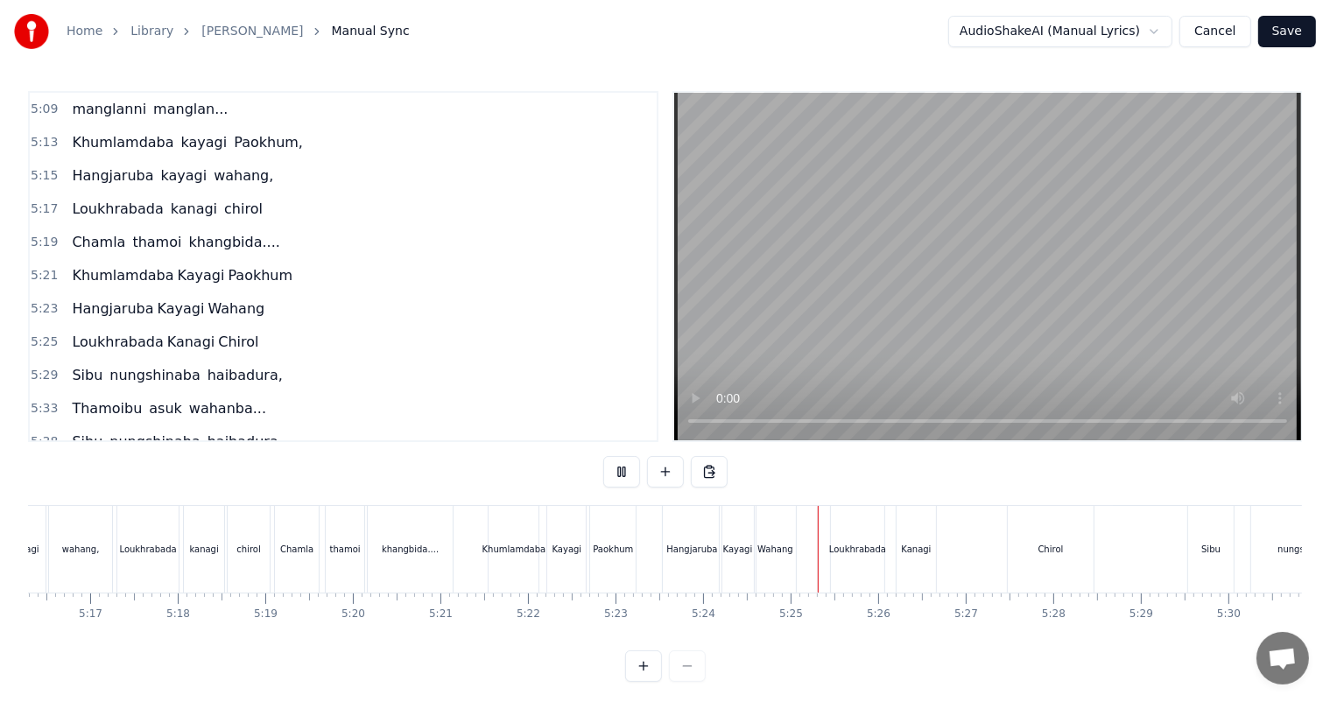
scroll to position [23, 0]
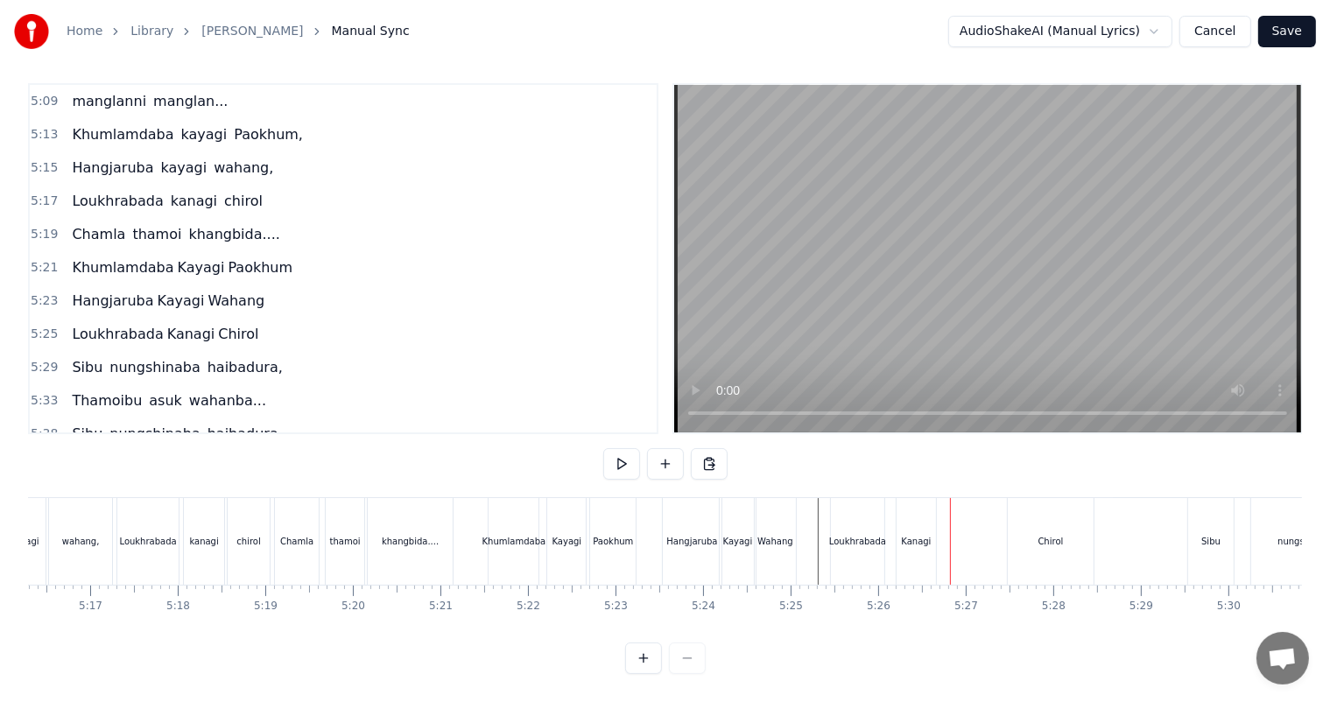
click at [637, 661] on button at bounding box center [643, 658] width 37 height 32
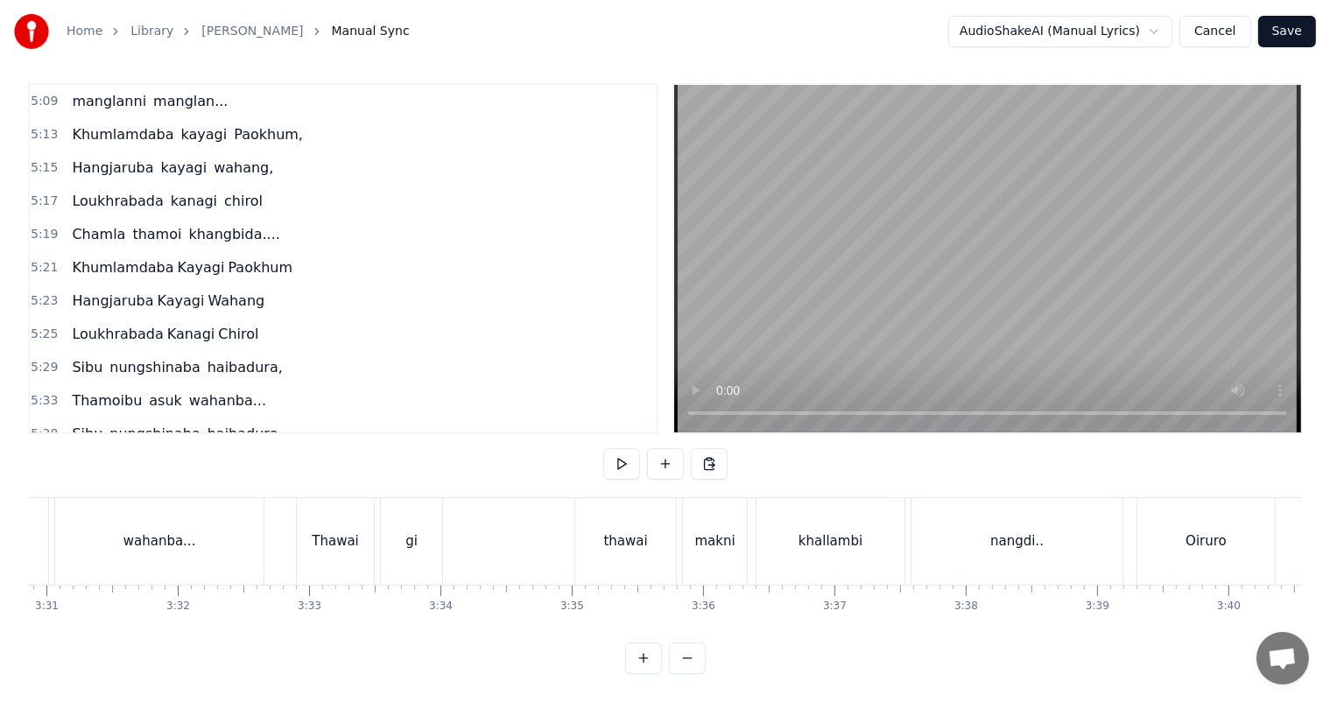
click at [644, 660] on button at bounding box center [643, 658] width 37 height 32
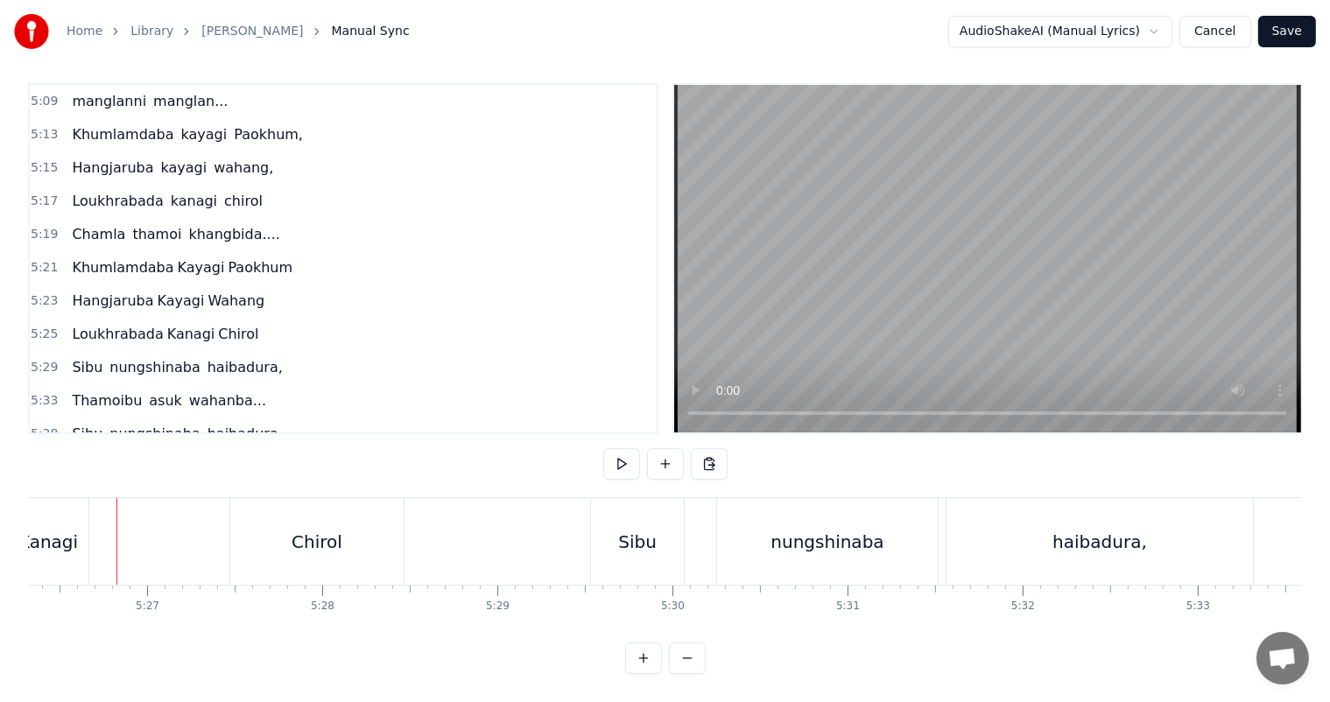
click at [685, 659] on button at bounding box center [687, 658] width 37 height 32
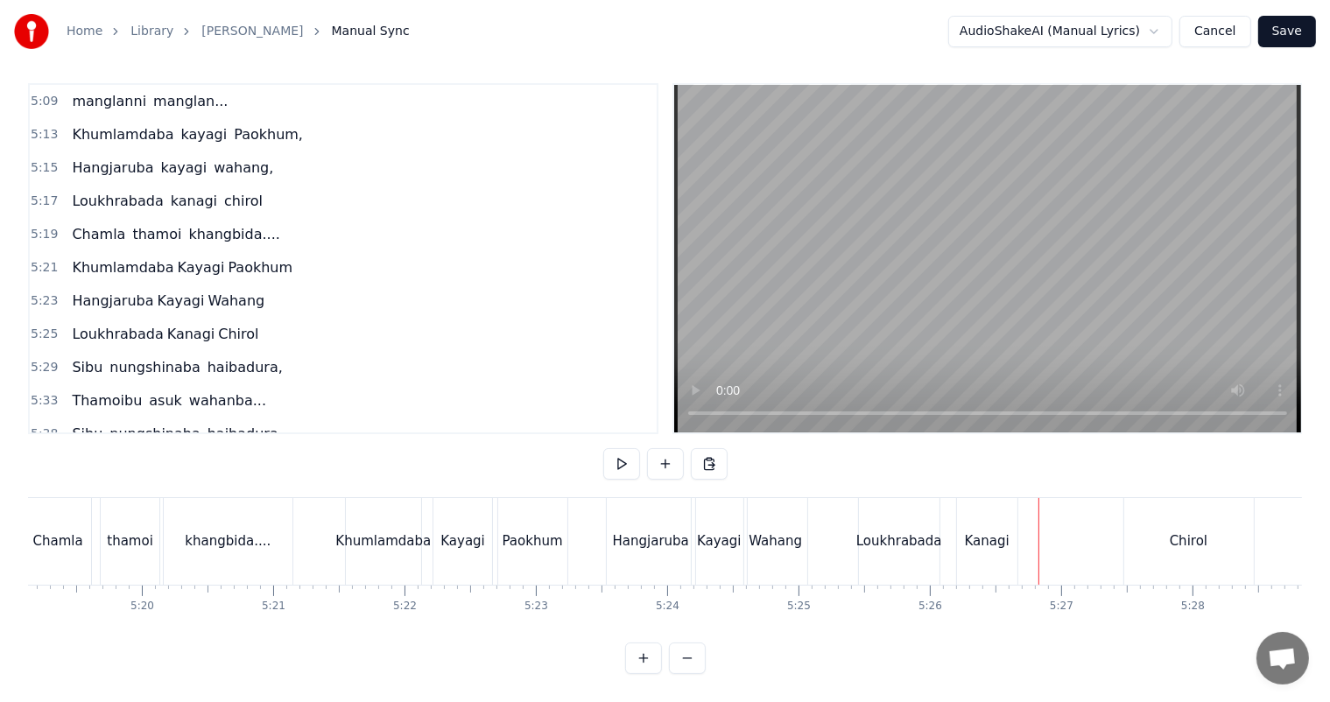
scroll to position [0, 41966]
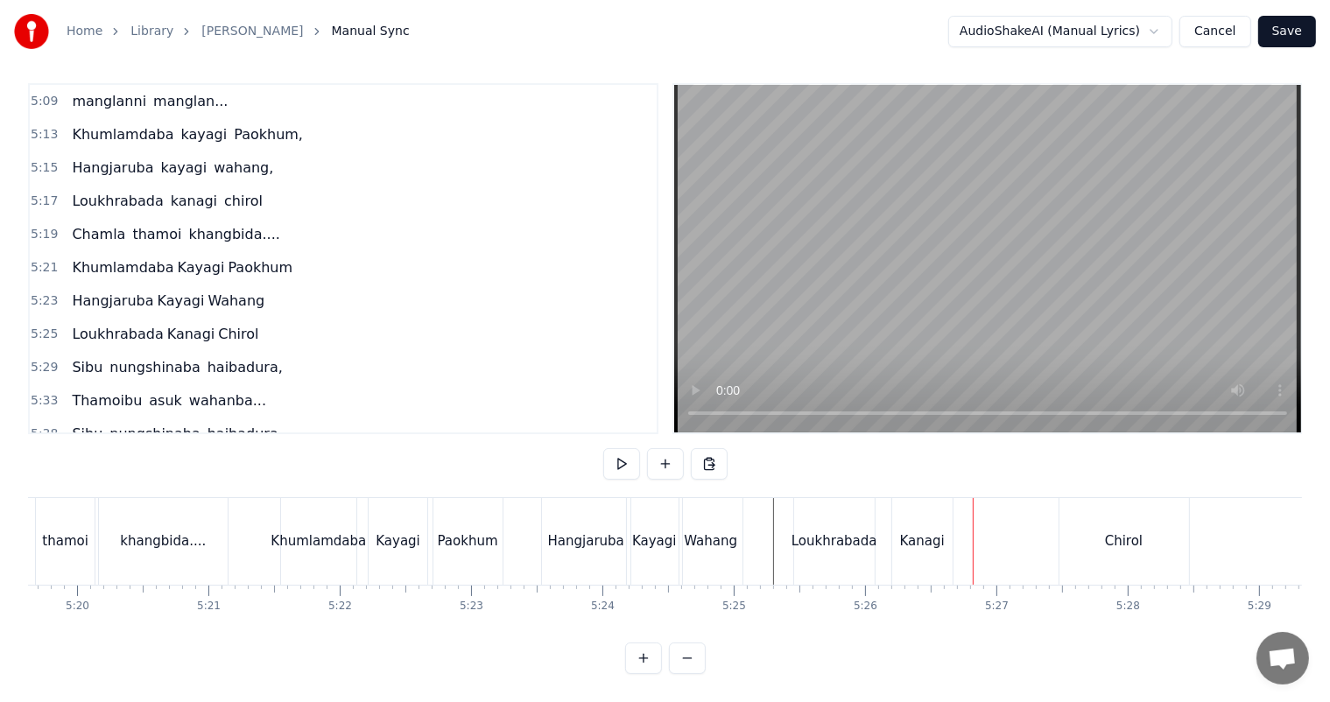
click at [1110, 532] on div "Chirol" at bounding box center [1124, 541] width 38 height 20
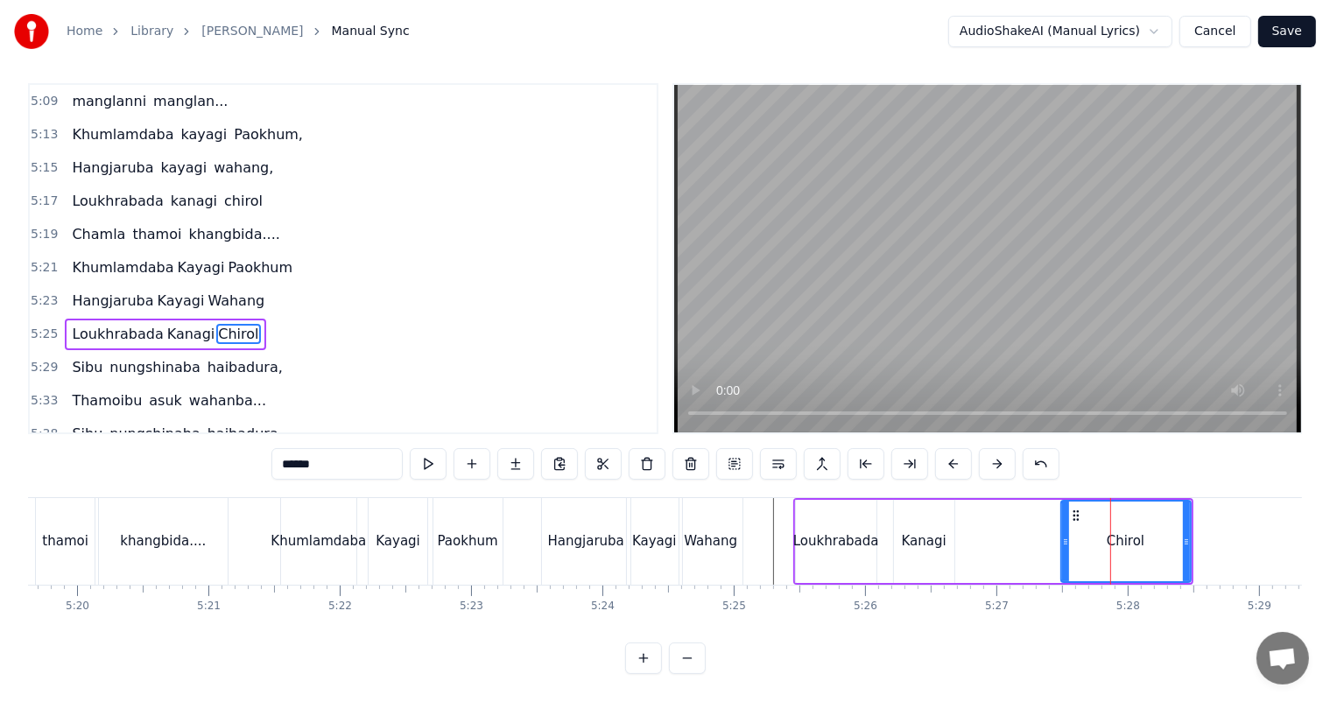
scroll to position [0, 0]
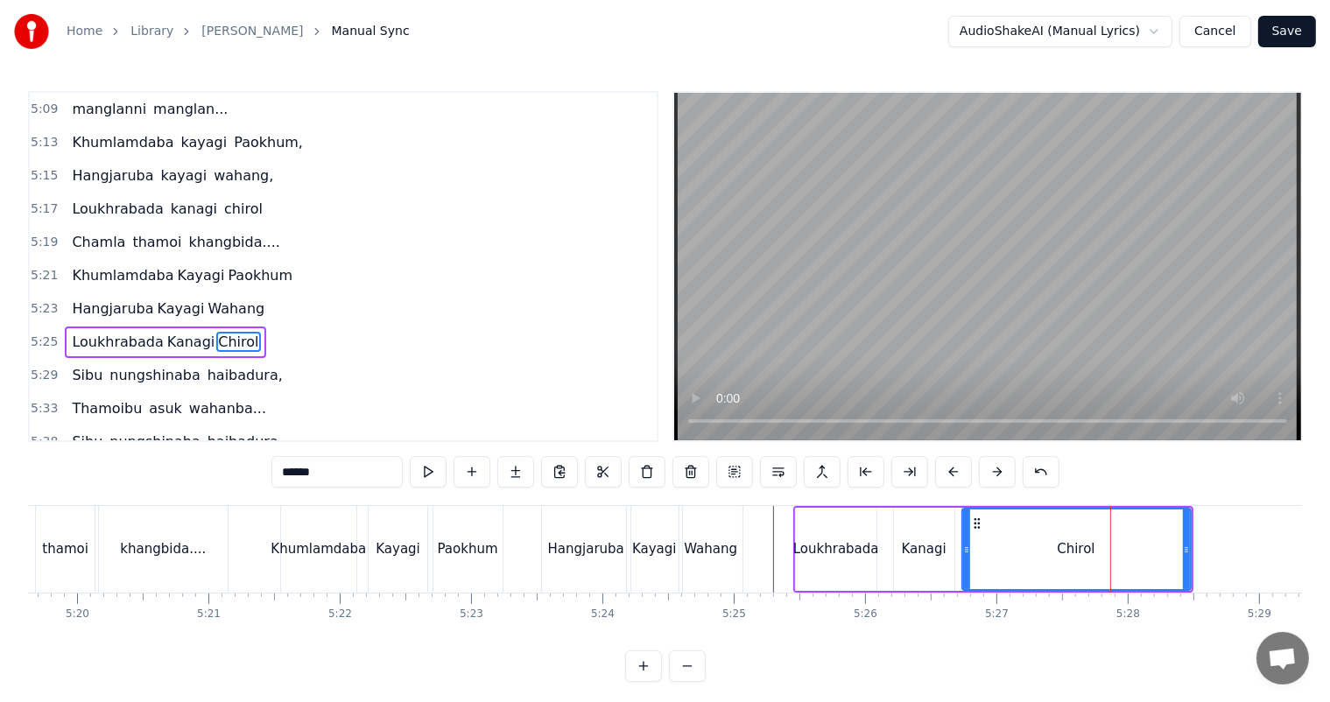
drag, startPoint x: 1064, startPoint y: 552, endPoint x: 965, endPoint y: 550, distance: 98.9
click at [965, 550] on icon at bounding box center [966, 550] width 7 height 14
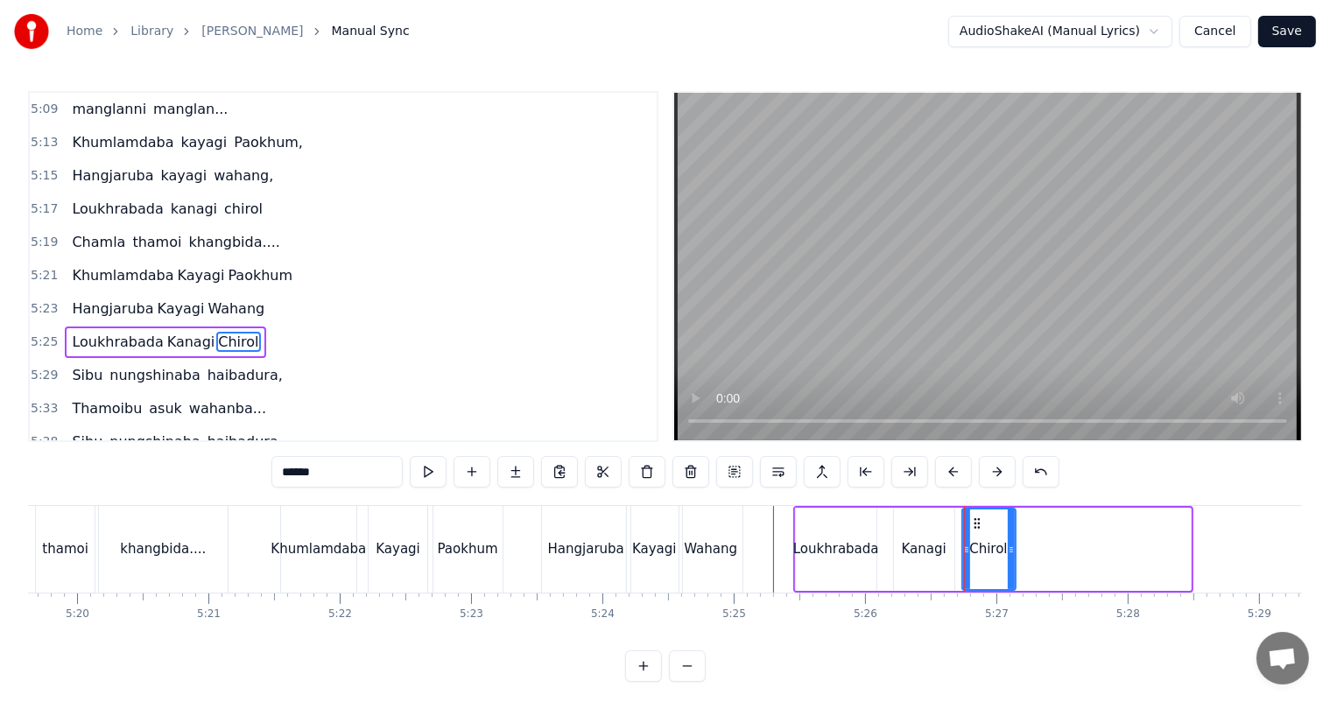
drag, startPoint x: 1185, startPoint y: 553, endPoint x: 889, endPoint y: 558, distance: 295.9
click at [1009, 559] on div at bounding box center [1010, 549] width 7 height 80
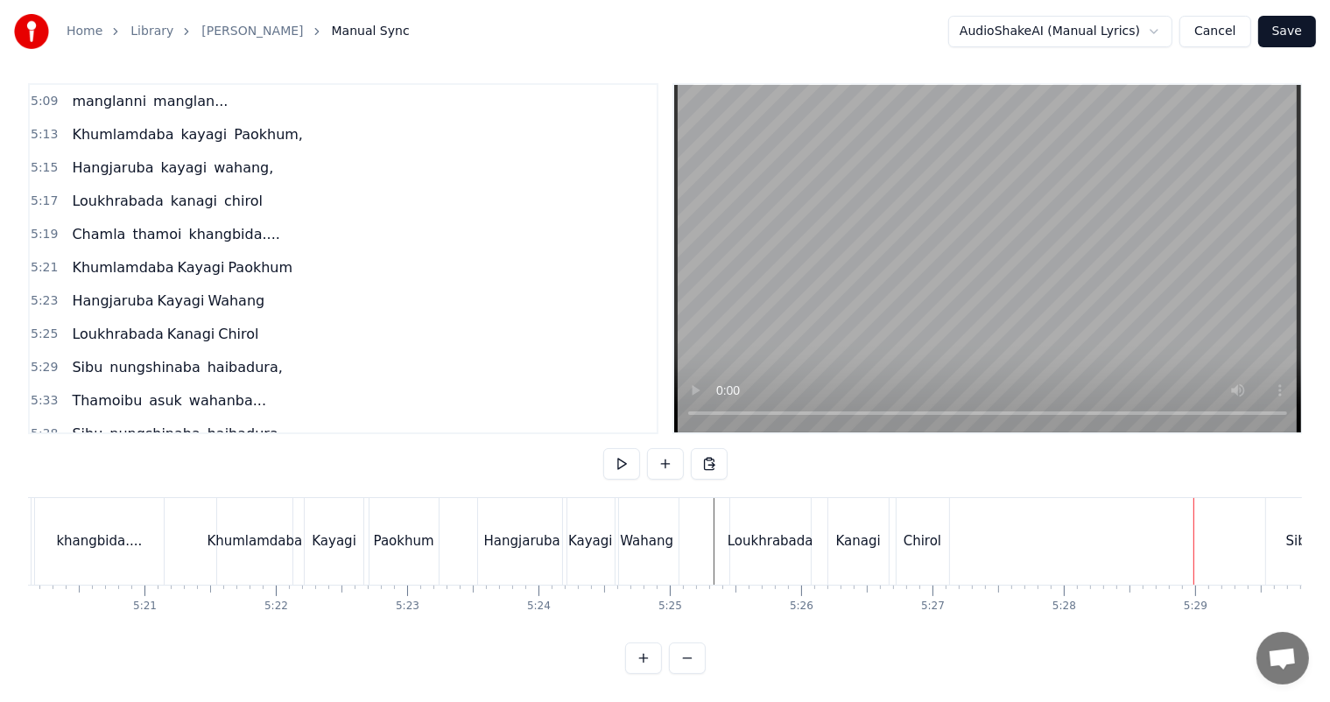
scroll to position [0, 42159]
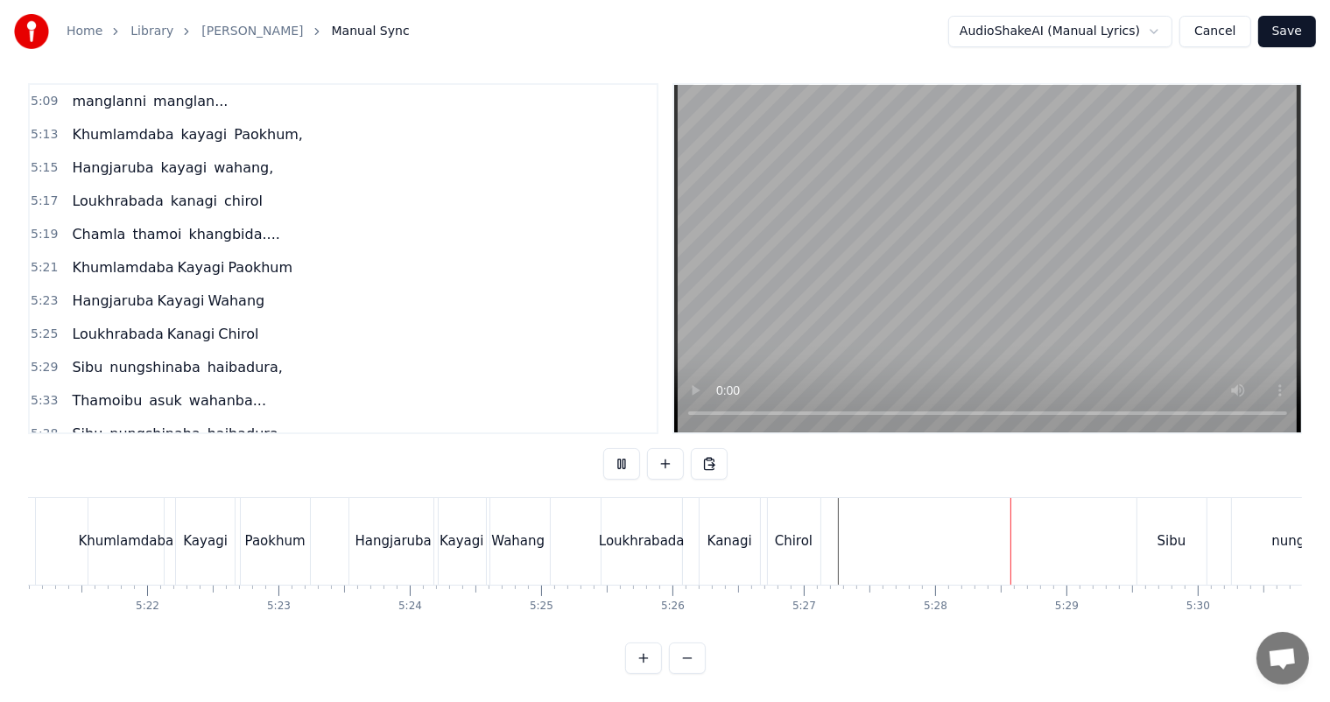
click at [671, 450] on button at bounding box center [665, 464] width 37 height 32
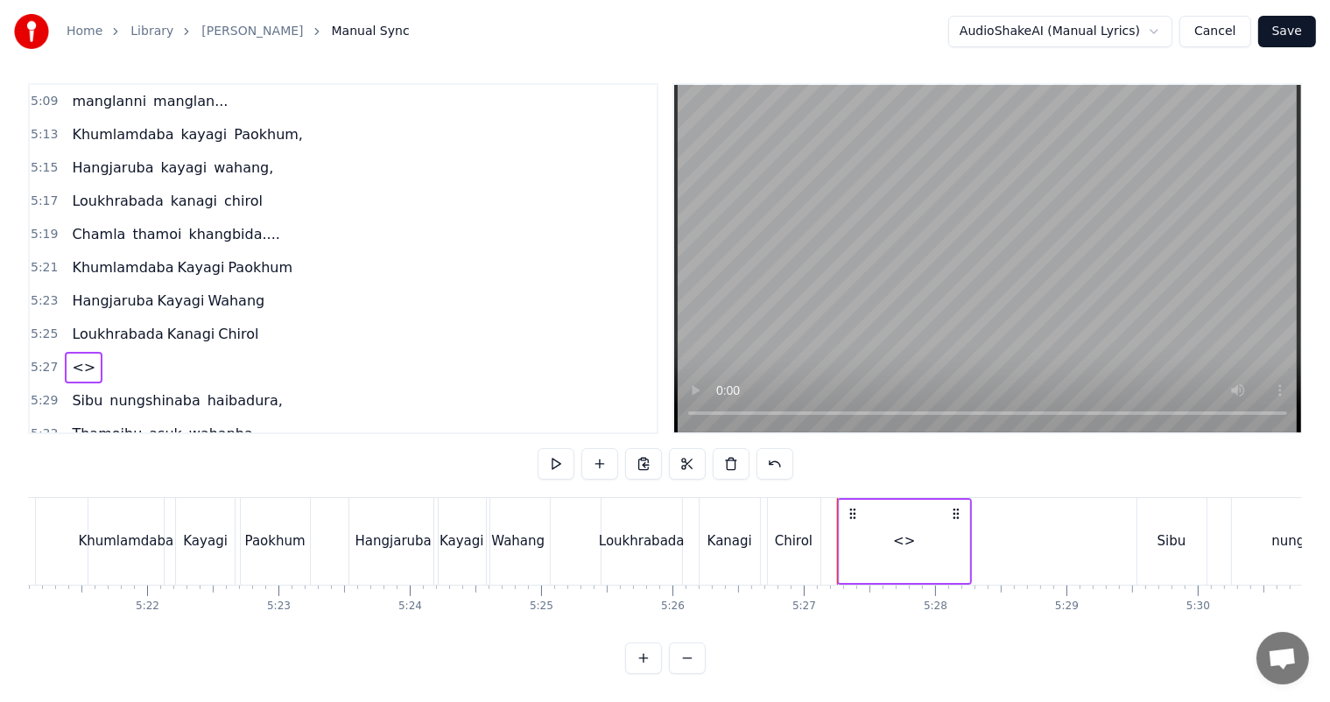
drag, startPoint x: 907, startPoint y: 518, endPoint x: 654, endPoint y: 518, distance: 253.0
click at [909, 531] on div "<>" at bounding box center [904, 541] width 22 height 20
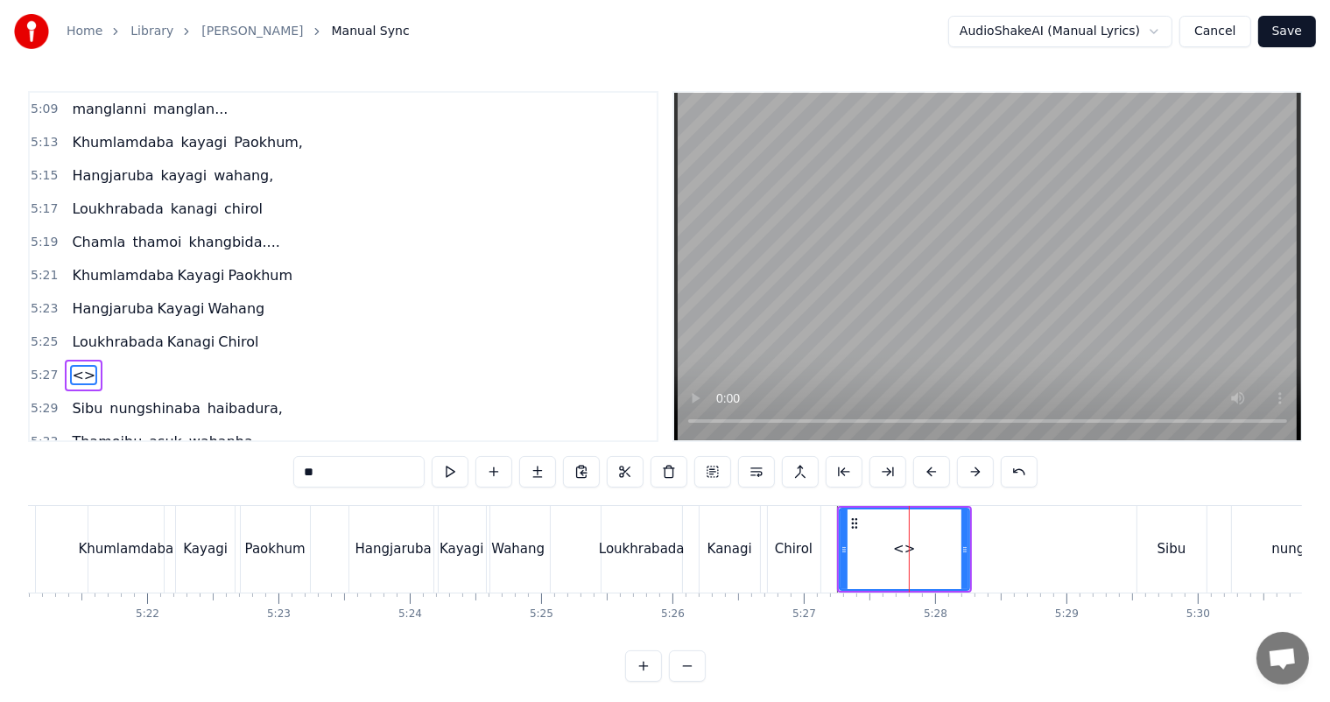
scroll to position [2160, 0]
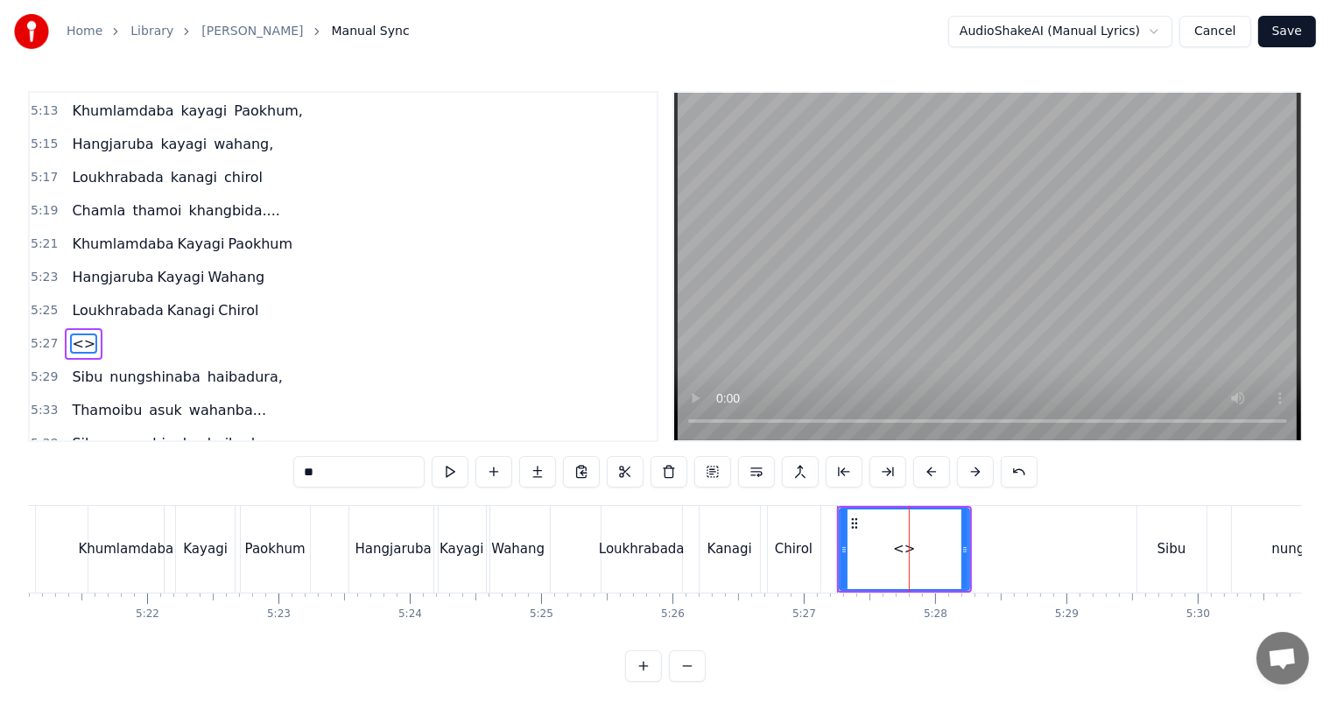
drag, startPoint x: 382, startPoint y: 480, endPoint x: 305, endPoint y: 479, distance: 77.0
click at [305, 479] on input "**" at bounding box center [358, 472] width 131 height 32
type input "******"
click at [543, 471] on button at bounding box center [537, 472] width 37 height 32
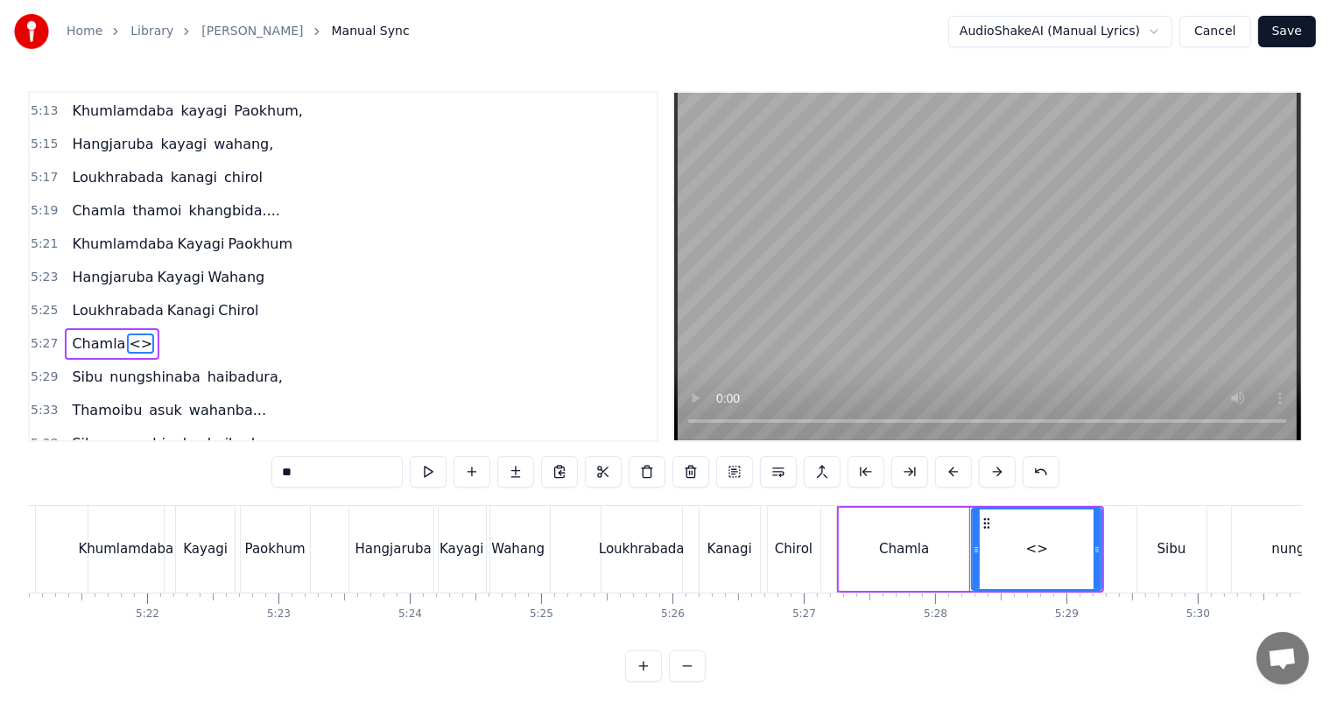
drag, startPoint x: 363, startPoint y: 473, endPoint x: 242, endPoint y: 472, distance: 121.7
click at [242, 472] on div "0:27 Thawai gi thawai makni 0:31 khallambi nangdi.. 0:34 [PERSON_NAME] puncgi y…" at bounding box center [665, 386] width 1274 height 591
type input "******"
click at [518, 472] on button at bounding box center [515, 472] width 37 height 32
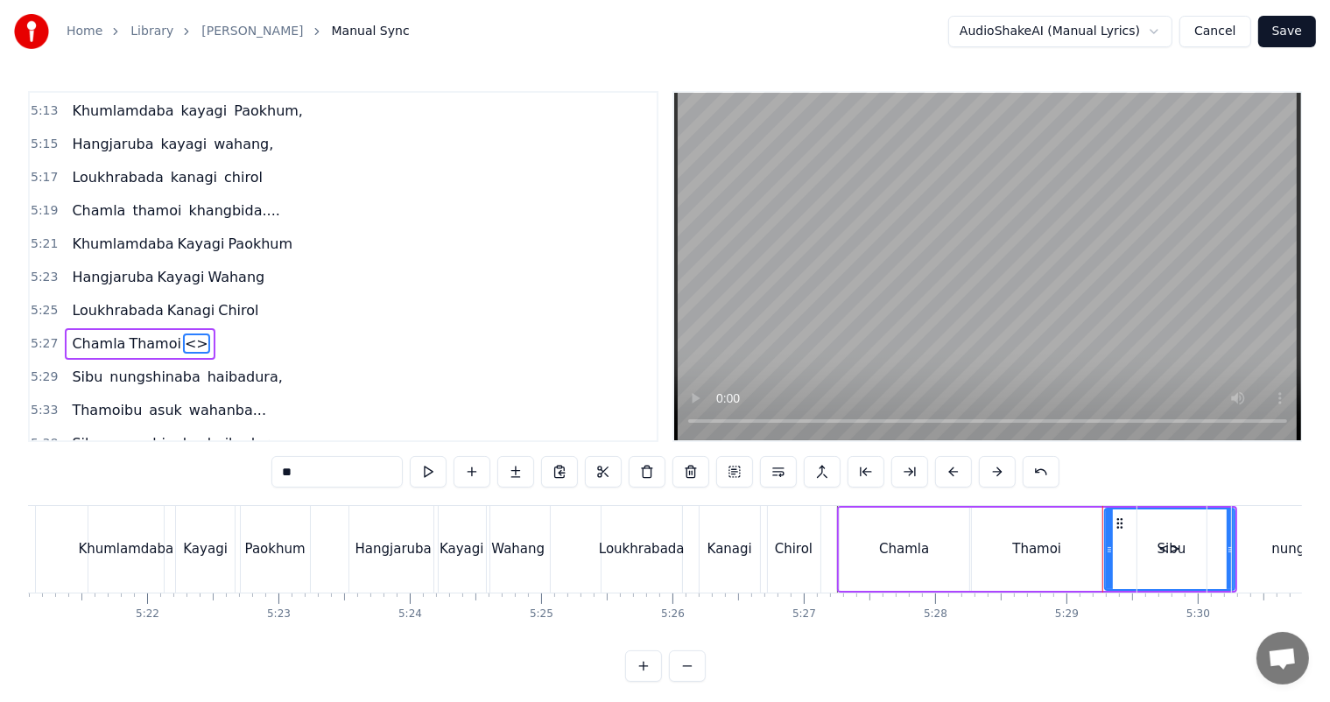
drag, startPoint x: 284, startPoint y: 470, endPoint x: 239, endPoint y: 472, distance: 45.6
click at [239, 472] on div "0:27 Thawai gi thawai makni 0:31 khallambi nangdi.. 0:34 [PERSON_NAME] puncgi y…" at bounding box center [665, 386] width 1274 height 591
click at [904, 540] on div "Chamla" at bounding box center [904, 549] width 50 height 20
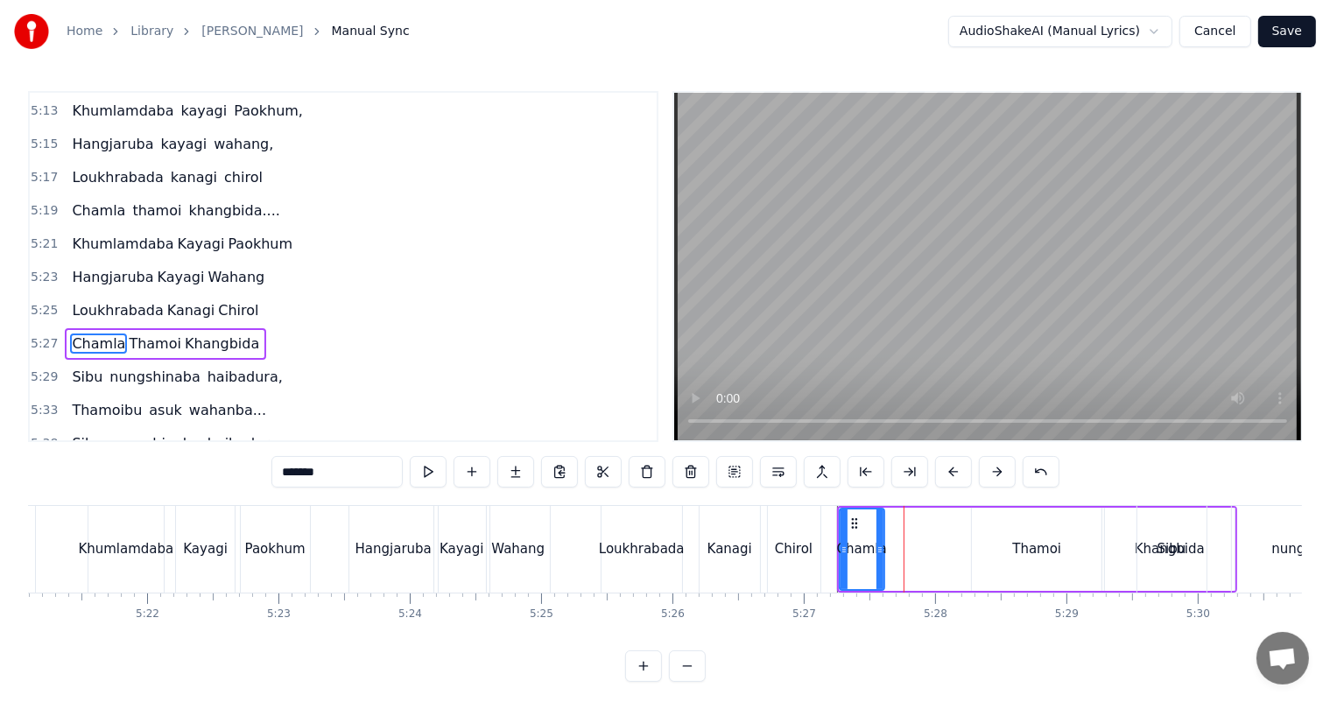
drag, startPoint x: 962, startPoint y: 544, endPoint x: 877, endPoint y: 545, distance: 84.9
click at [877, 545] on icon at bounding box center [879, 550] width 7 height 14
click at [1010, 559] on div "Thamoi" at bounding box center [1037, 549] width 130 height 83
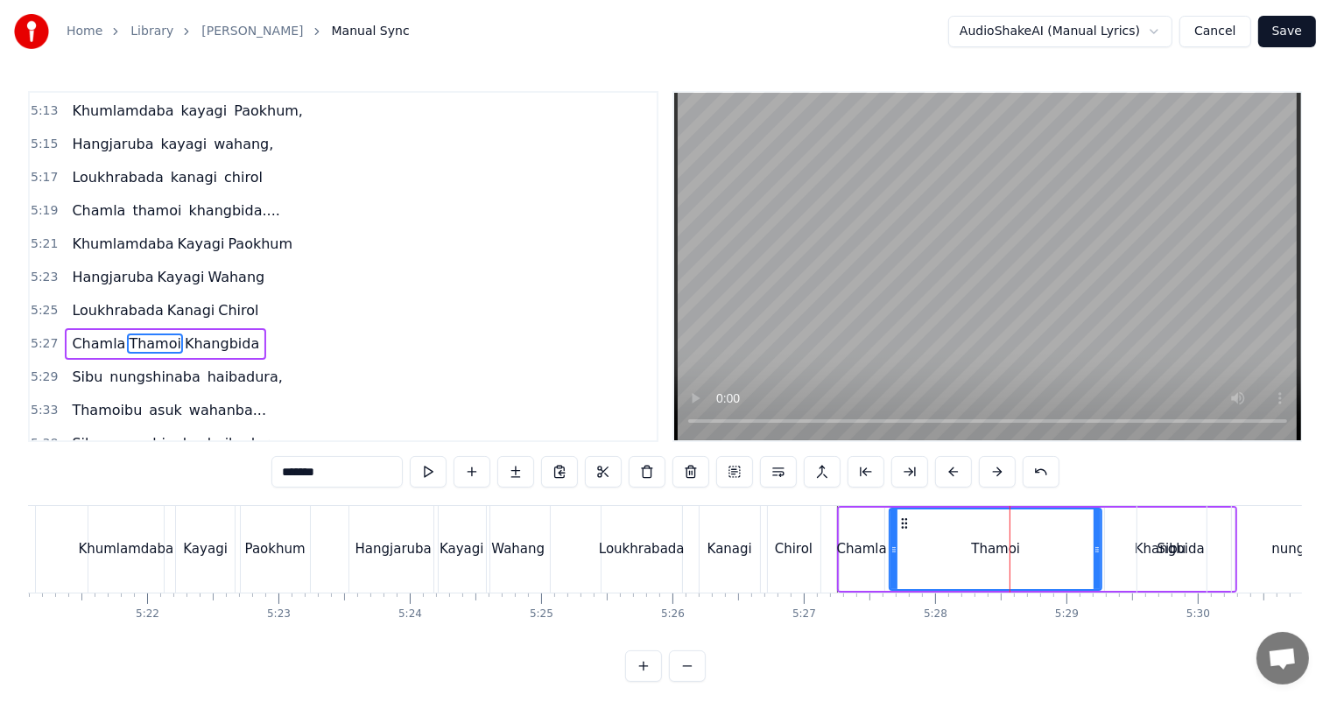
drag, startPoint x: 973, startPoint y: 551, endPoint x: 891, endPoint y: 553, distance: 82.3
click at [891, 553] on icon at bounding box center [893, 550] width 7 height 14
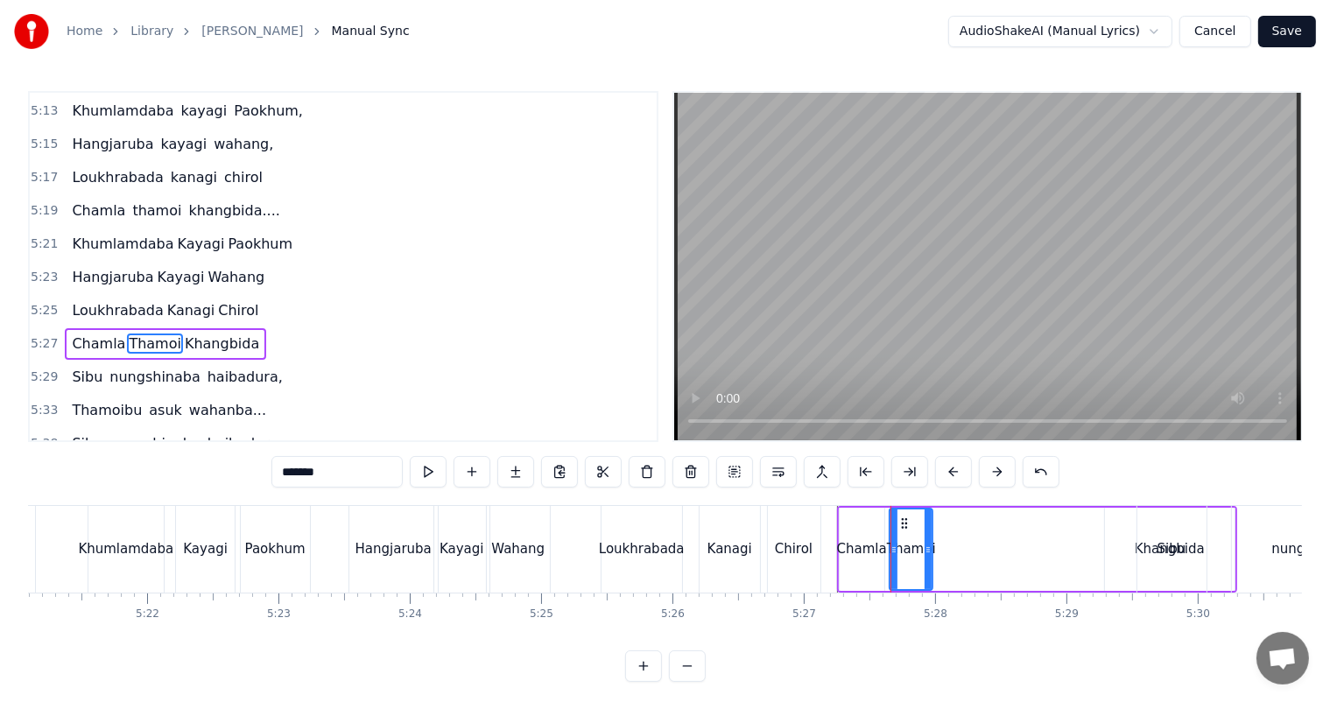
drag, startPoint x: 1093, startPoint y: 554, endPoint x: 923, endPoint y: 550, distance: 169.9
click at [924, 550] on icon at bounding box center [927, 550] width 7 height 14
click at [1160, 561] on div "Sibu" at bounding box center [1171, 549] width 69 height 87
type input "****"
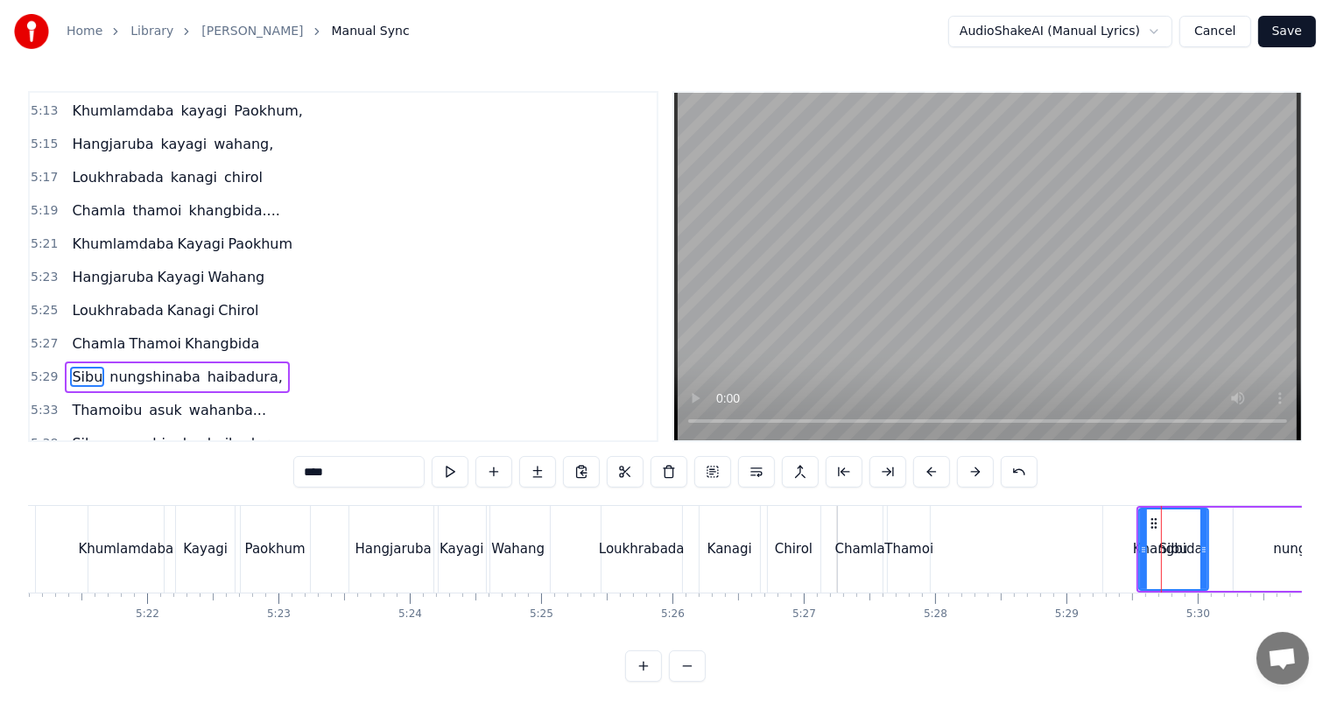
scroll to position [2193, 0]
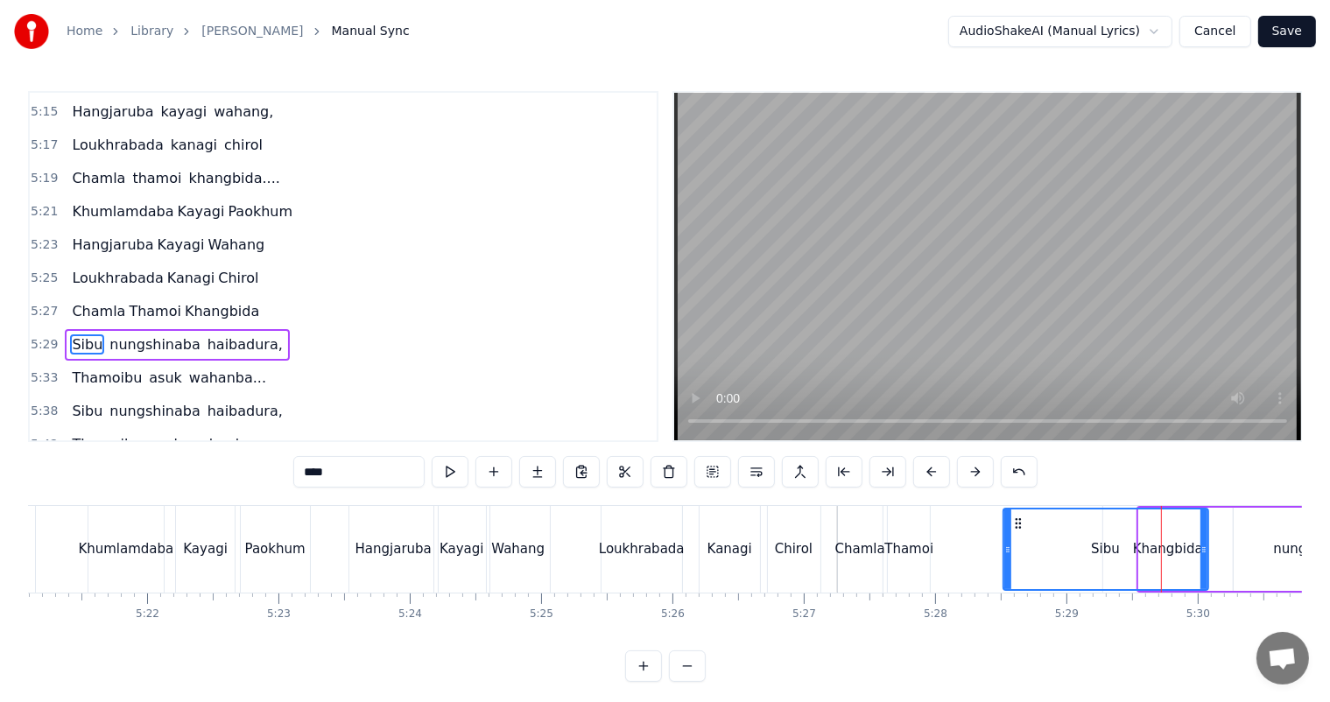
drag, startPoint x: 1141, startPoint y: 554, endPoint x: 1005, endPoint y: 554, distance: 135.7
click at [1005, 554] on icon at bounding box center [1007, 550] width 7 height 14
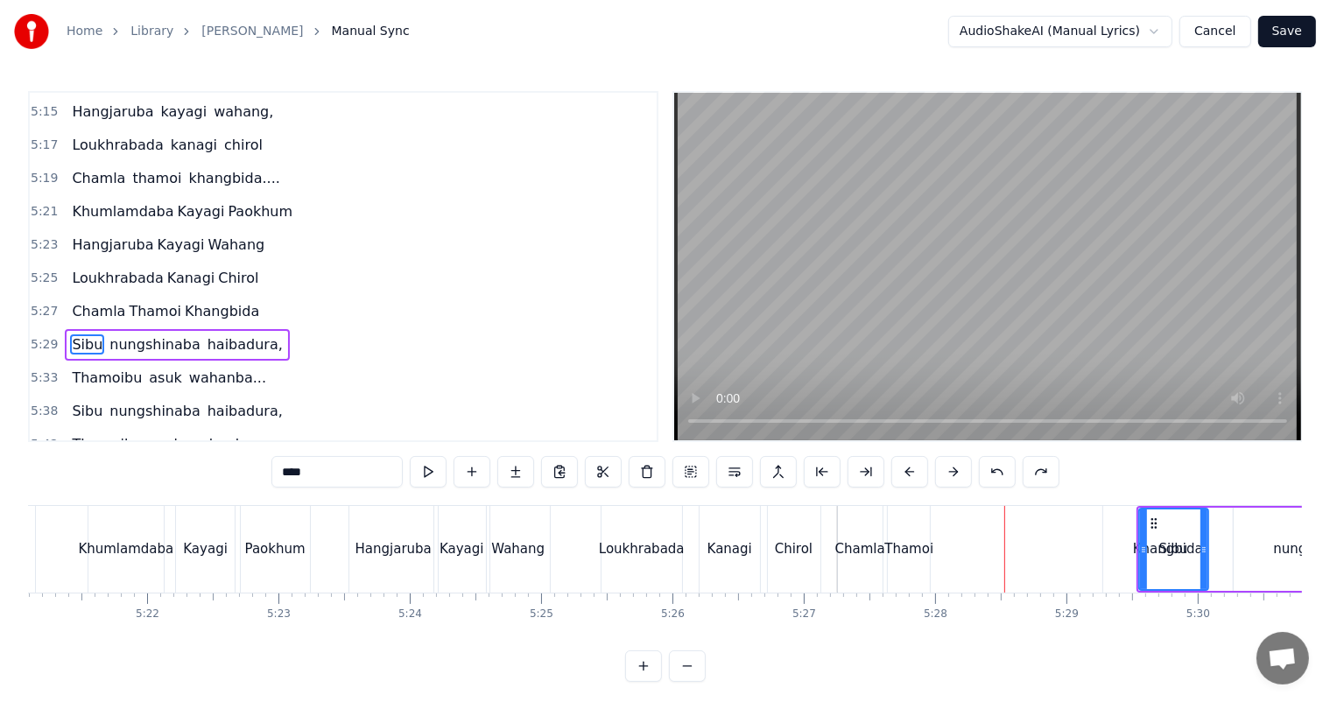
click at [1183, 555] on div "Sibu" at bounding box center [1173, 549] width 29 height 20
click at [1156, 528] on icon at bounding box center [1154, 523] width 14 height 14
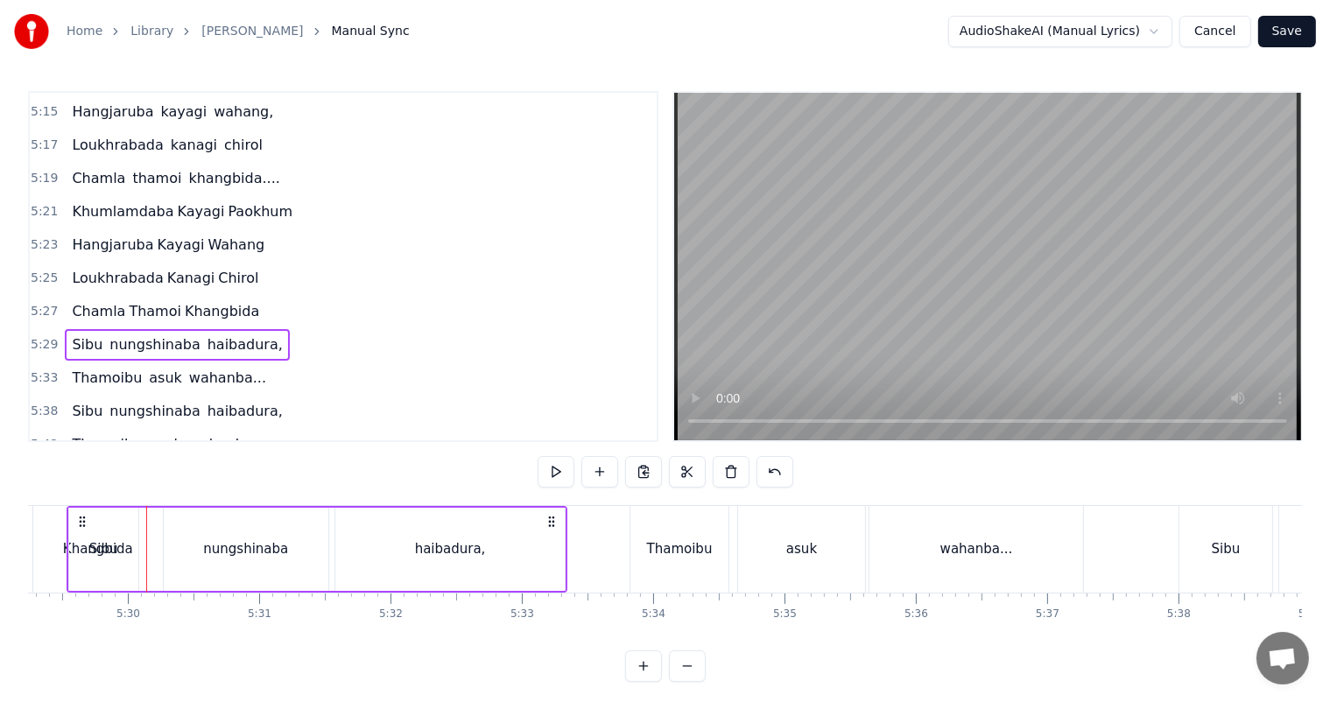
scroll to position [0, 43258]
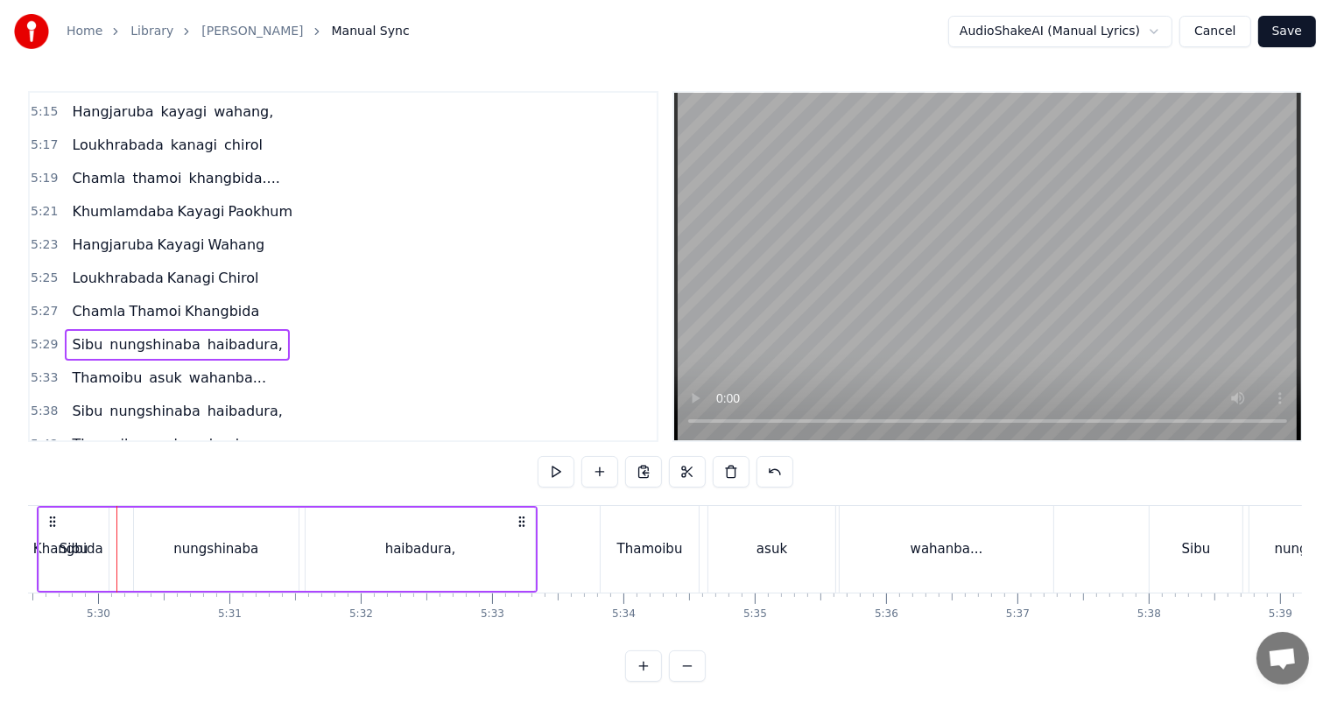
click at [201, 301] on span "Khangbida" at bounding box center [222, 311] width 78 height 20
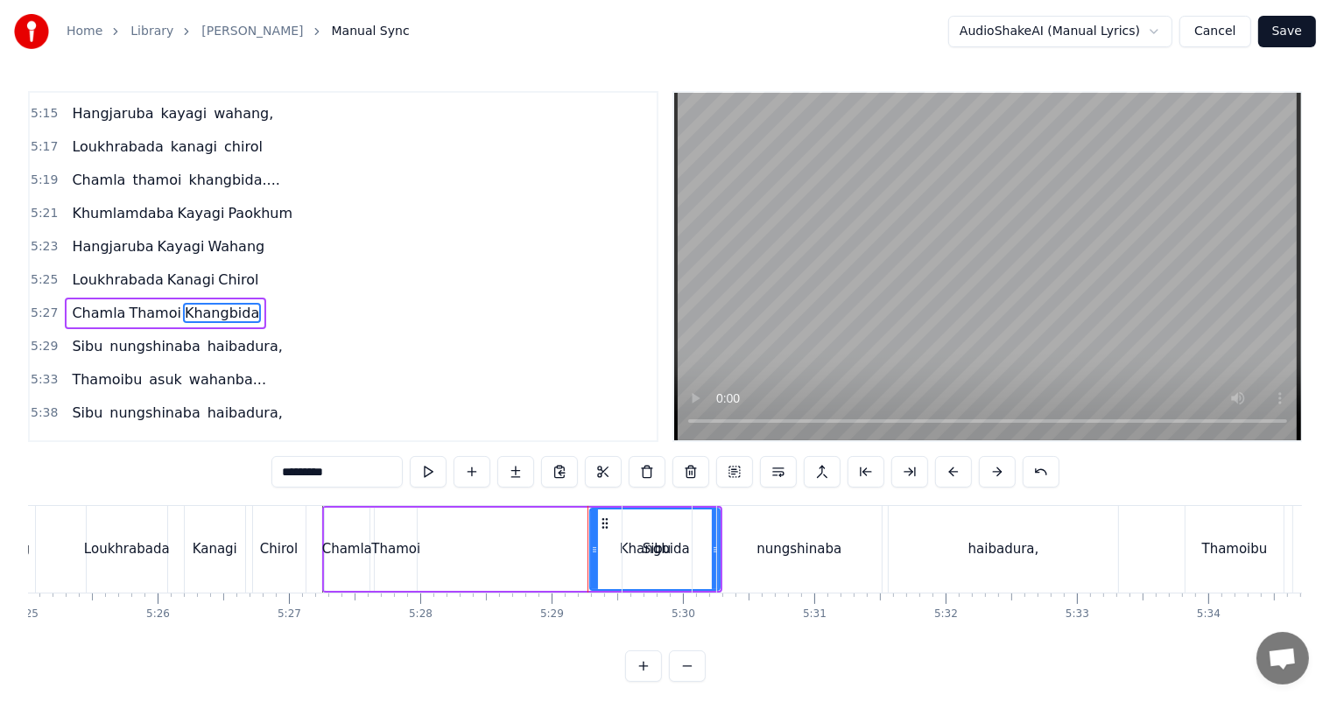
scroll to position [0, 42512]
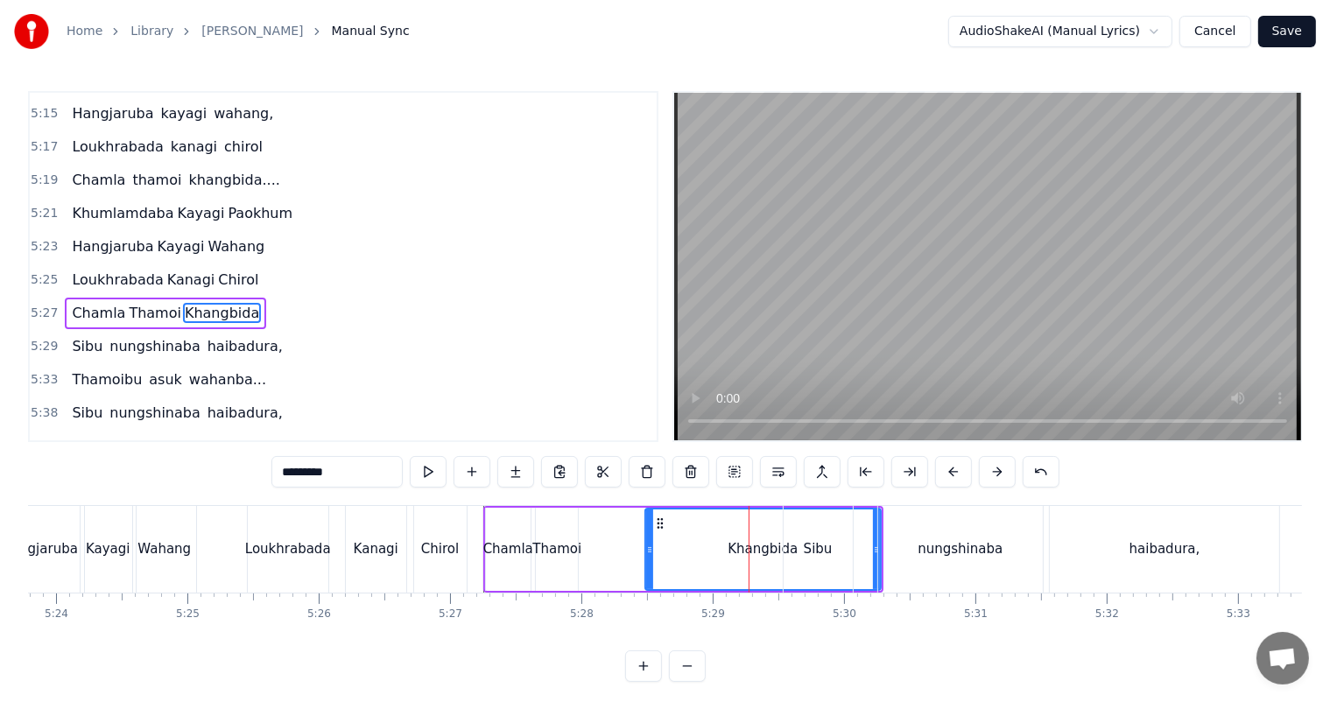
drag, startPoint x: 753, startPoint y: 546, endPoint x: 647, endPoint y: 546, distance: 105.9
click at [648, 547] on circle at bounding box center [648, 547] width 1 height 1
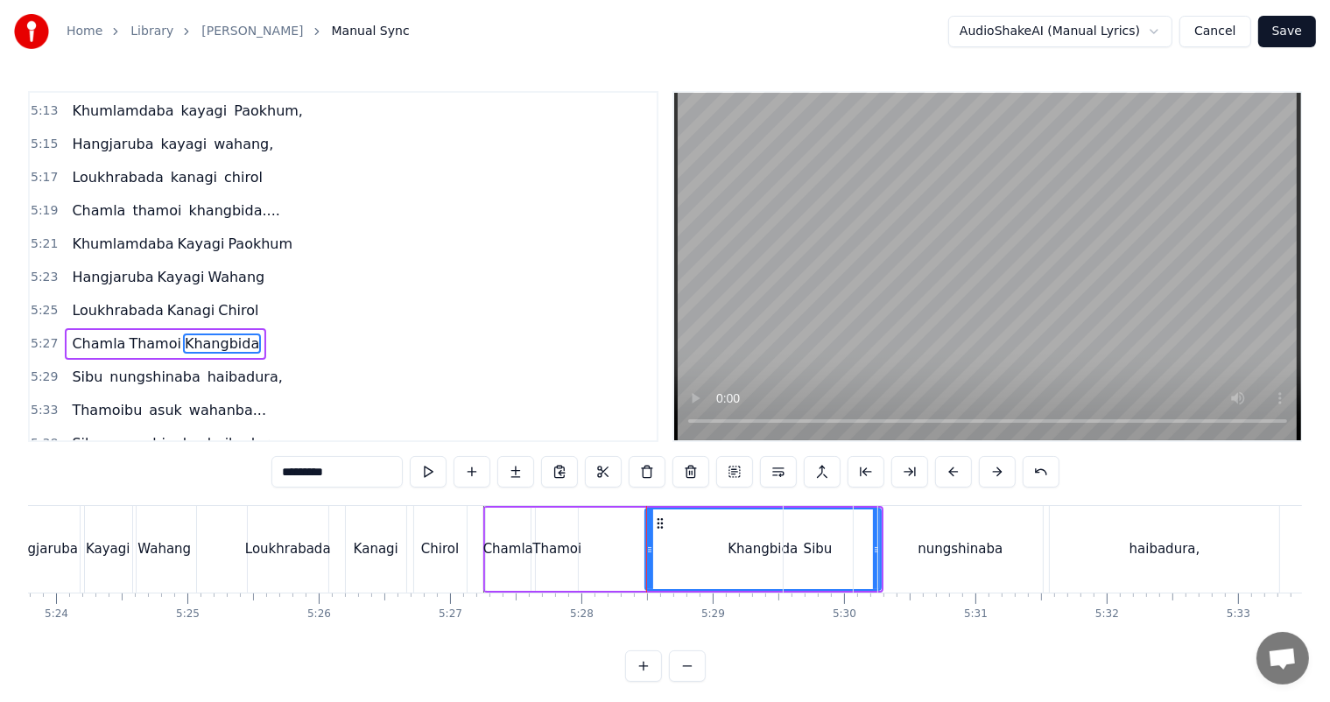
drag, startPoint x: 874, startPoint y: 547, endPoint x: 846, endPoint y: 547, distance: 28.0
click at [846, 547] on div "Sibu nungshinaba haibadura," at bounding box center [1034, 549] width 502 height 87
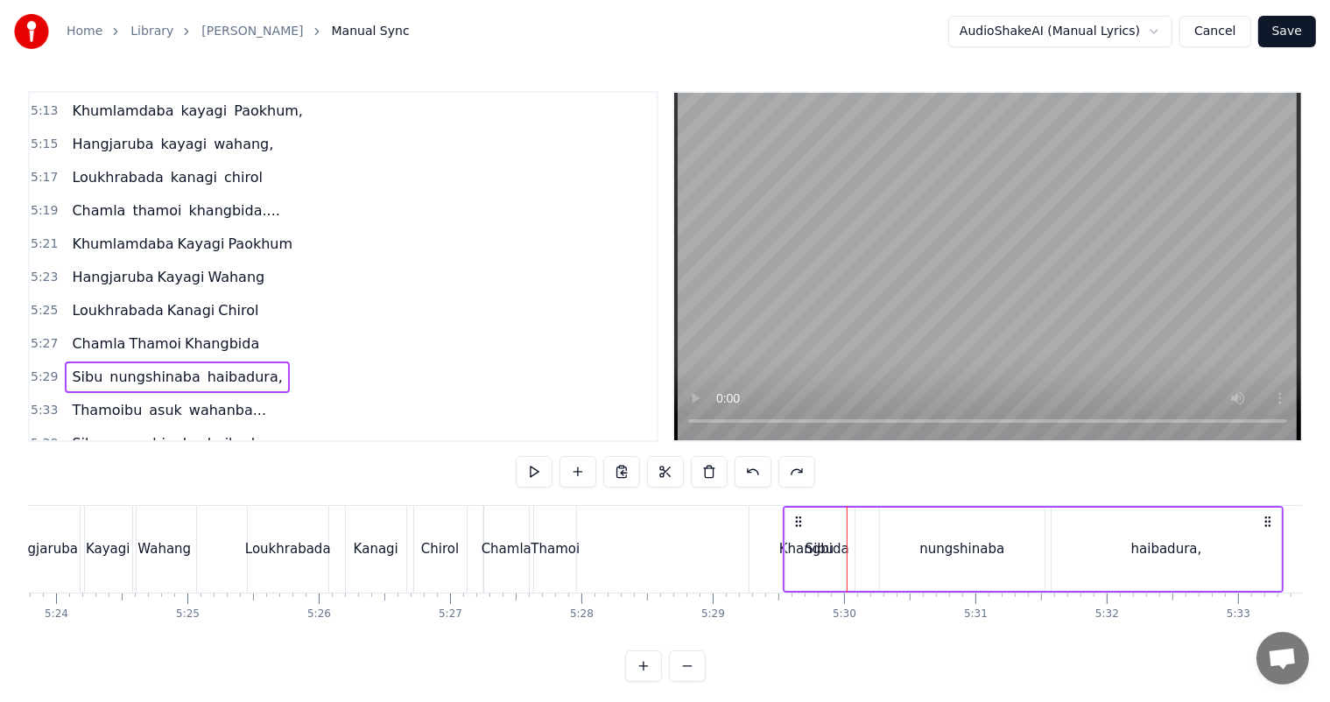
click at [804, 551] on div "Sibu" at bounding box center [819, 549] width 69 height 83
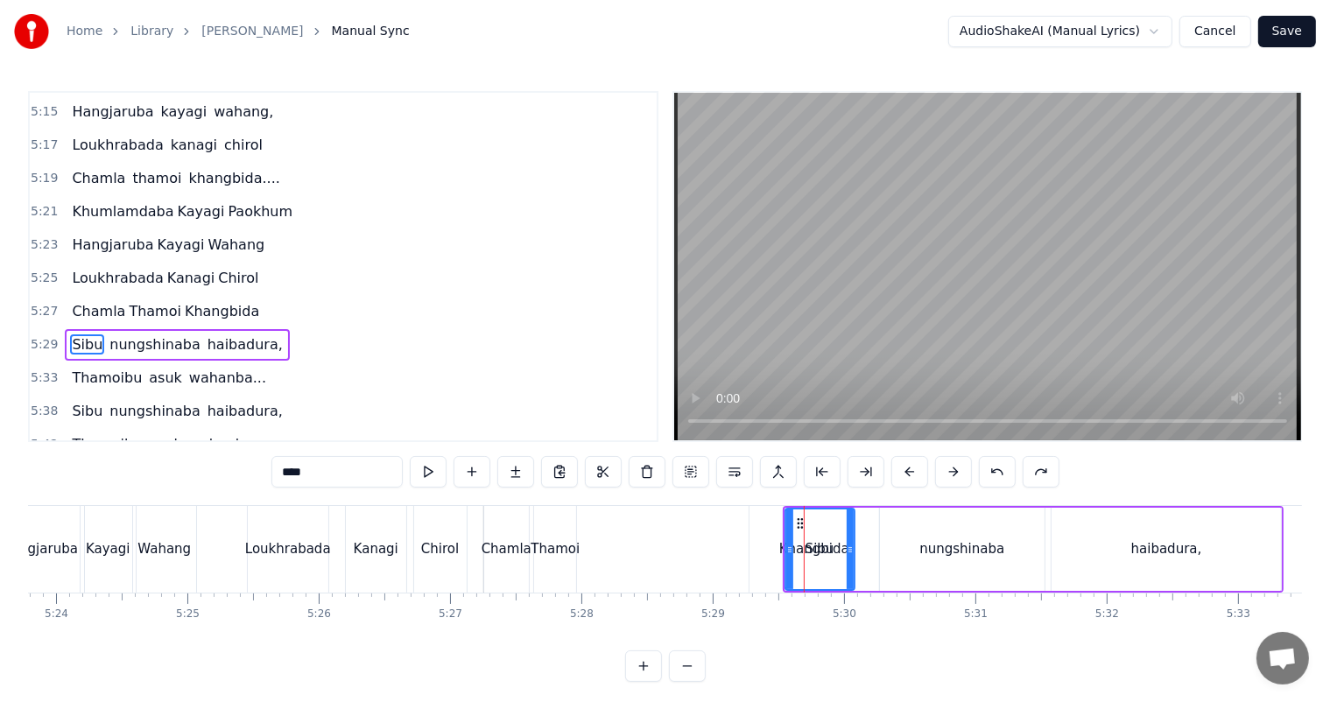
click at [189, 301] on span "Khangbida" at bounding box center [222, 311] width 78 height 20
type input "*********"
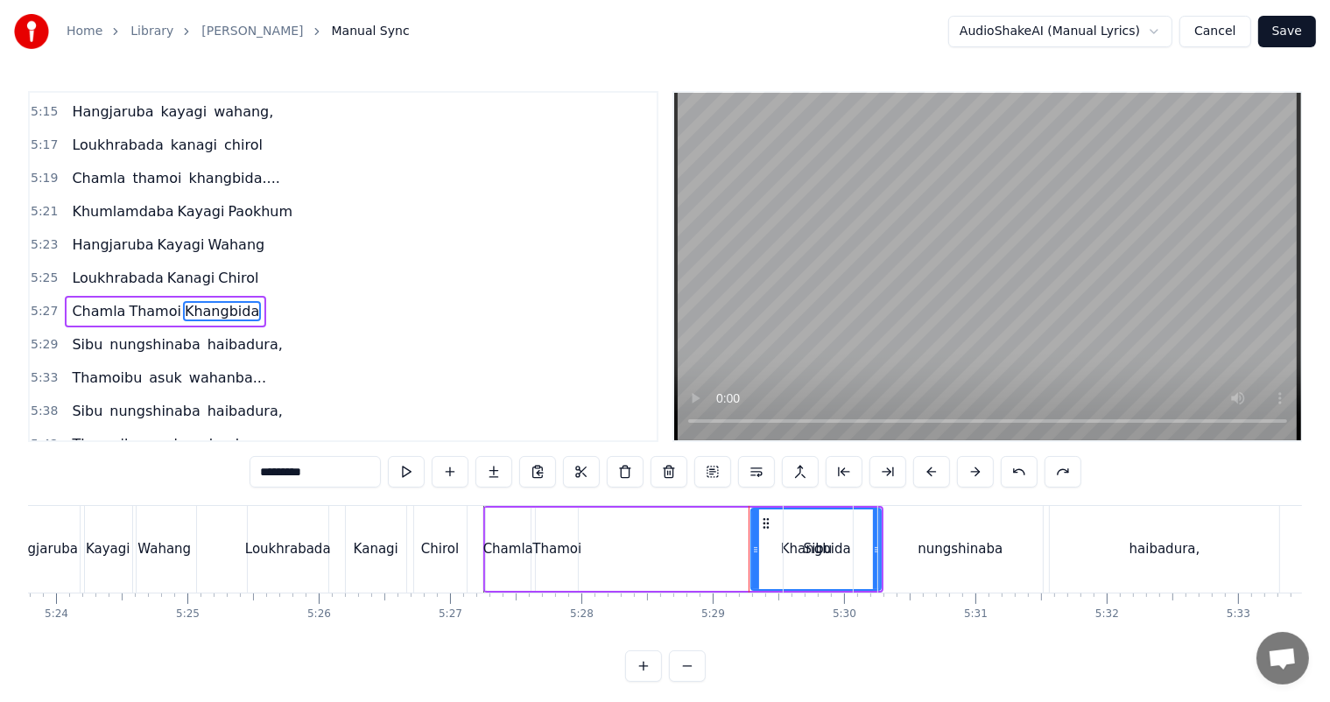
scroll to position [2160, 0]
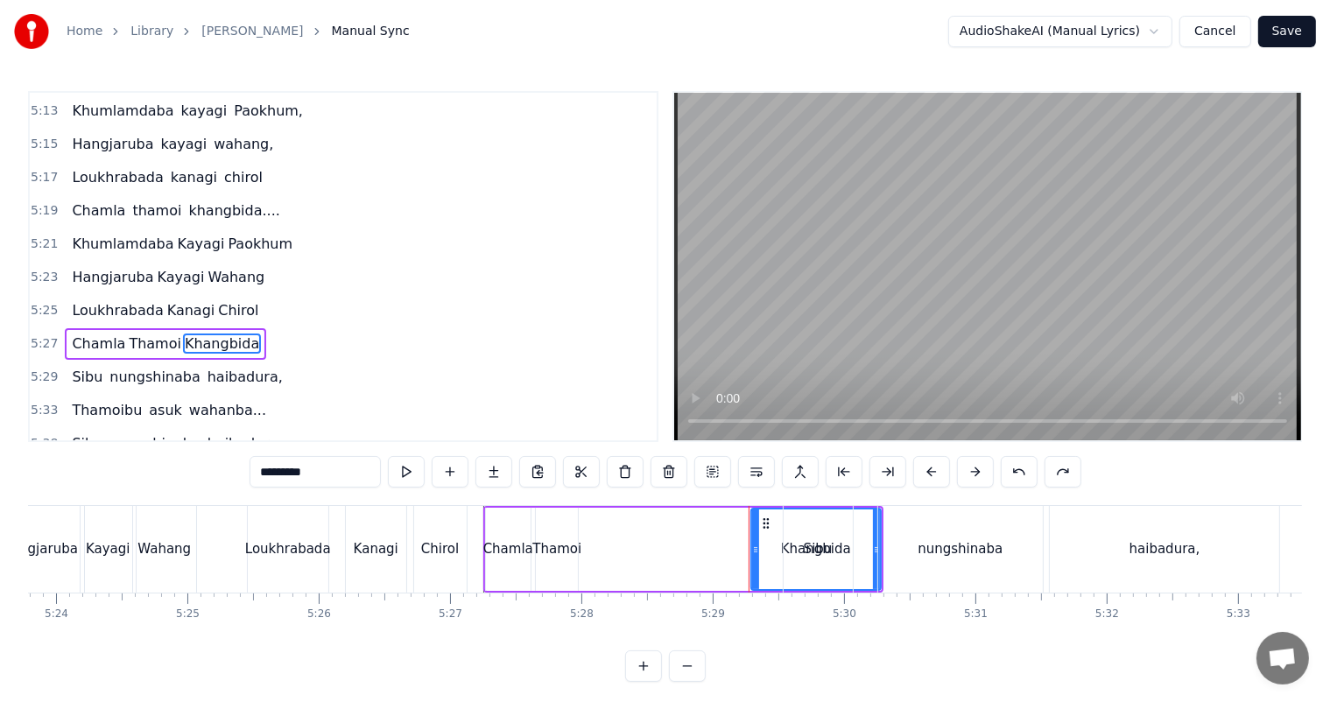
drag, startPoint x: 874, startPoint y: 547, endPoint x: 865, endPoint y: 549, distance: 9.8
click at [865, 549] on div "Sibu nungshinaba haibadura," at bounding box center [1034, 549] width 502 height 87
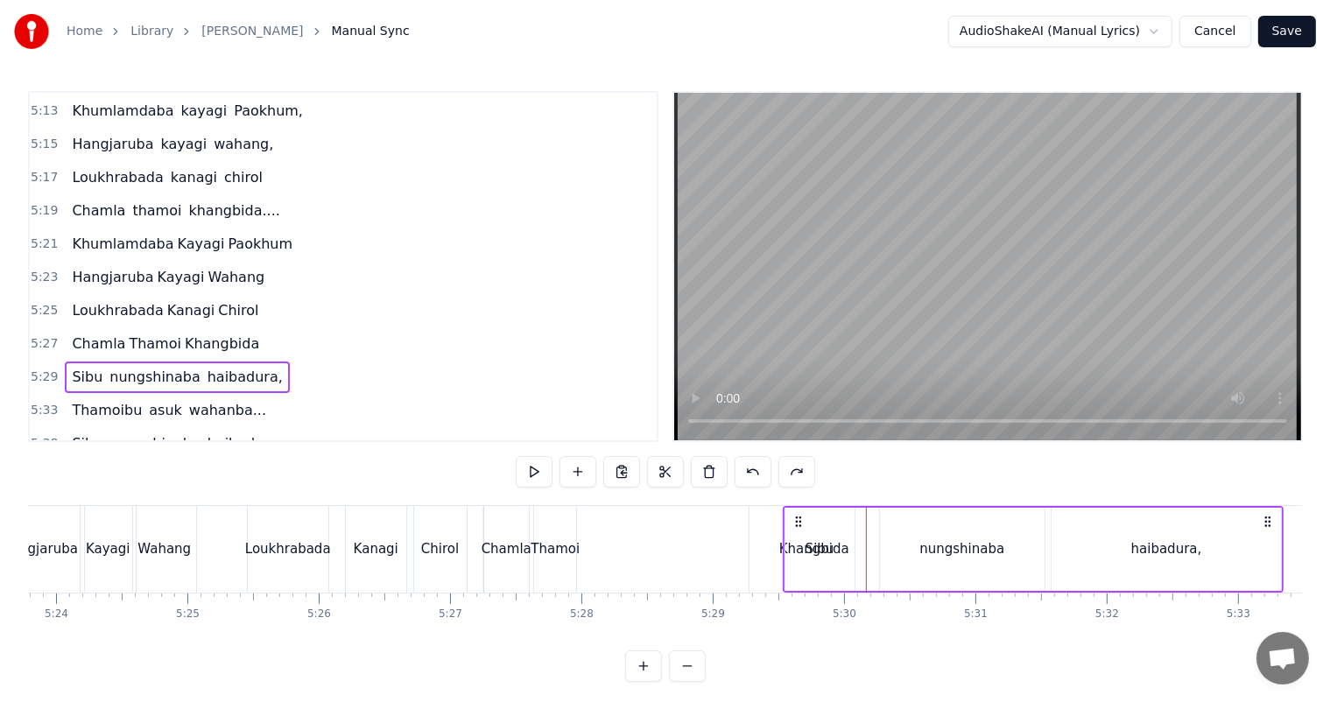
click at [830, 546] on div "Sibu" at bounding box center [819, 549] width 29 height 20
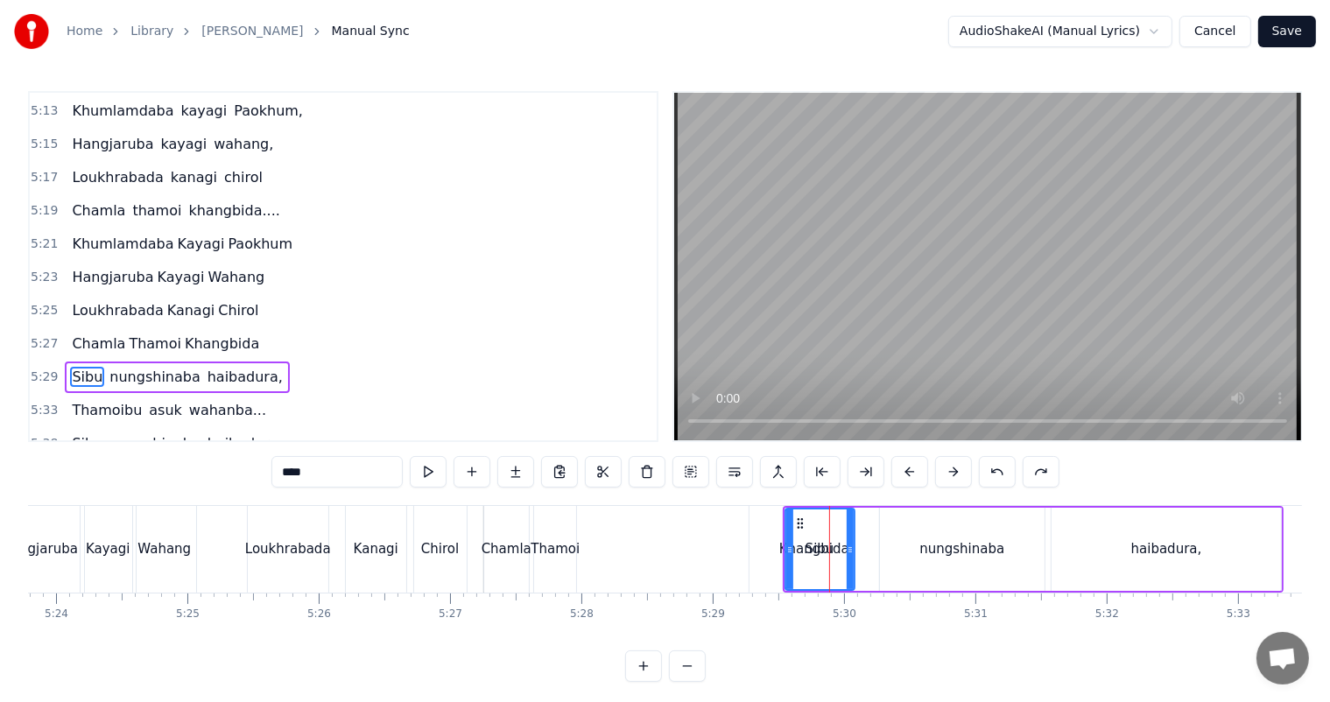
scroll to position [2193, 0]
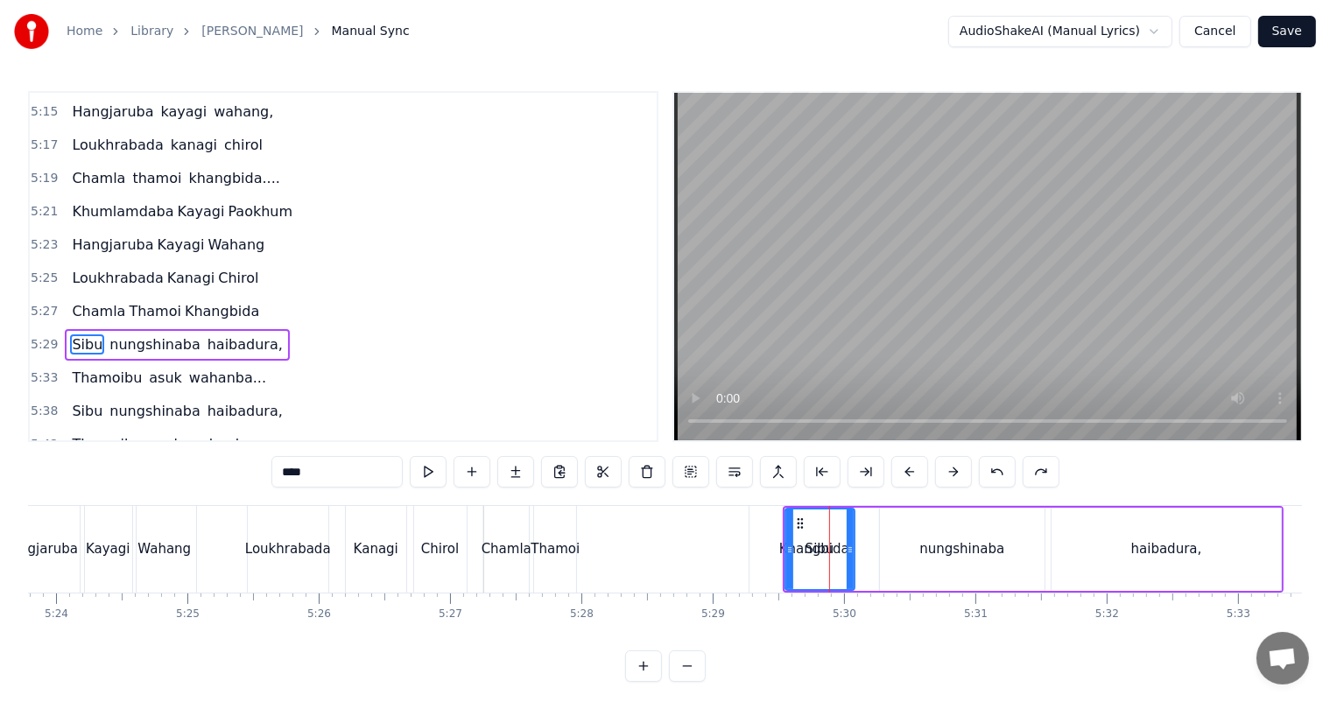
click at [813, 562] on div "Sibu" at bounding box center [819, 549] width 67 height 80
click at [200, 301] on span "Khangbida" at bounding box center [222, 311] width 78 height 20
type input "*********"
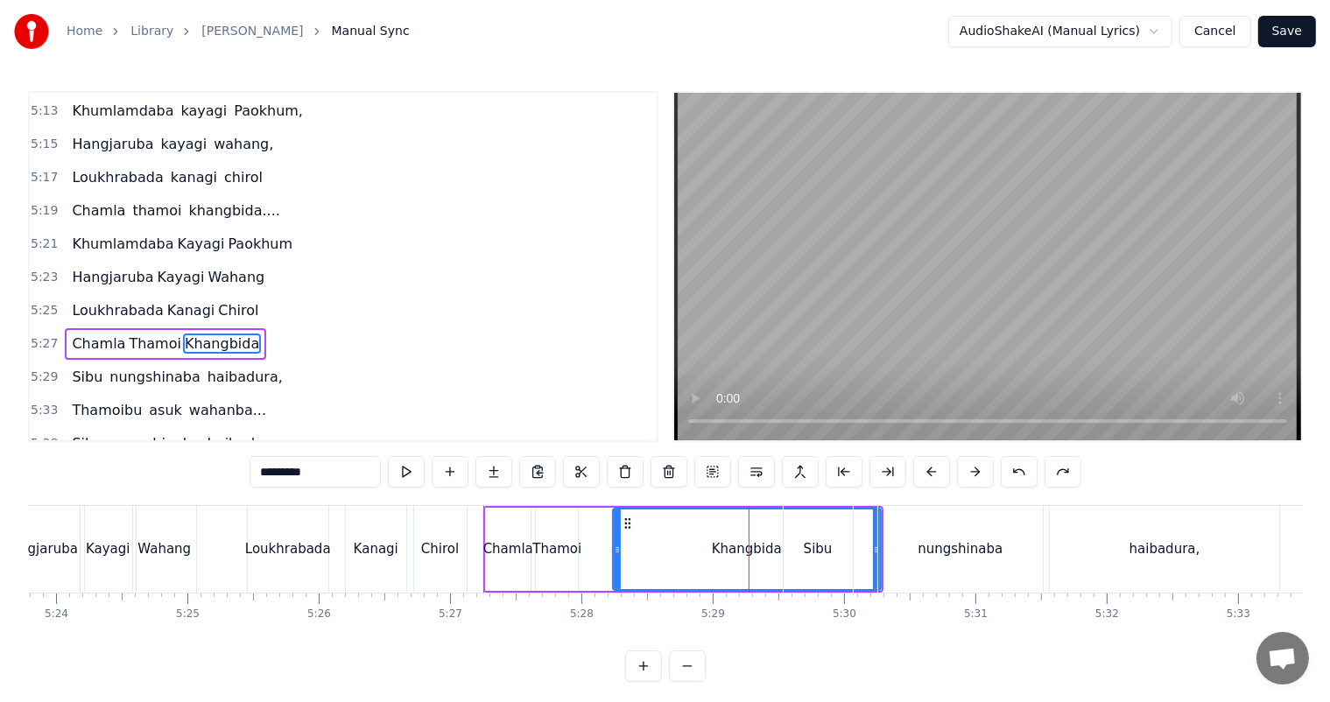
drag, startPoint x: 755, startPoint y: 550, endPoint x: 616, endPoint y: 551, distance: 138.3
click at [616, 551] on icon at bounding box center [617, 550] width 7 height 14
click at [720, 561] on div "Khangbida" at bounding box center [747, 549] width 266 height 80
click at [625, 525] on icon at bounding box center [628, 523] width 14 height 14
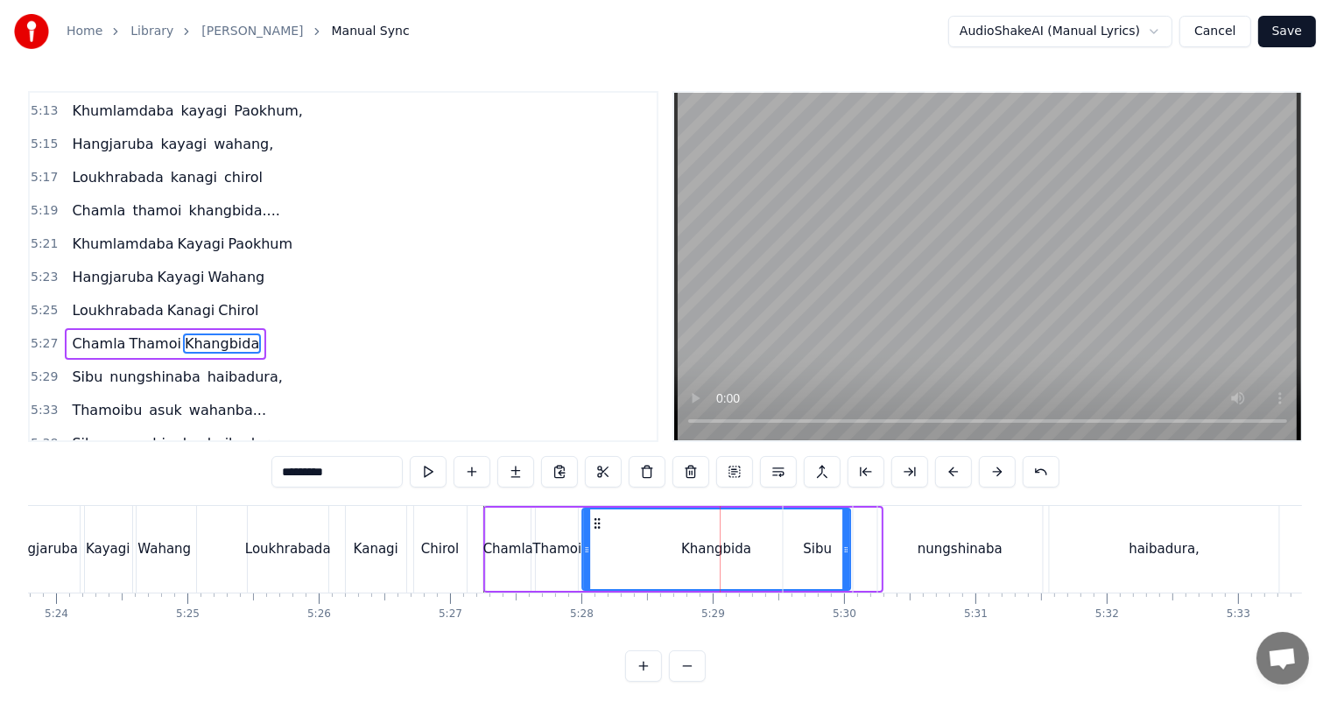
drag, startPoint x: 623, startPoint y: 523, endPoint x: 593, endPoint y: 525, distance: 29.9
click at [593, 525] on icon at bounding box center [597, 523] width 14 height 14
click at [686, 547] on div "Khangbida" at bounding box center [716, 549] width 70 height 20
drag, startPoint x: 595, startPoint y: 523, endPoint x: 579, endPoint y: 522, distance: 15.9
click at [579, 522] on icon at bounding box center [581, 523] width 14 height 14
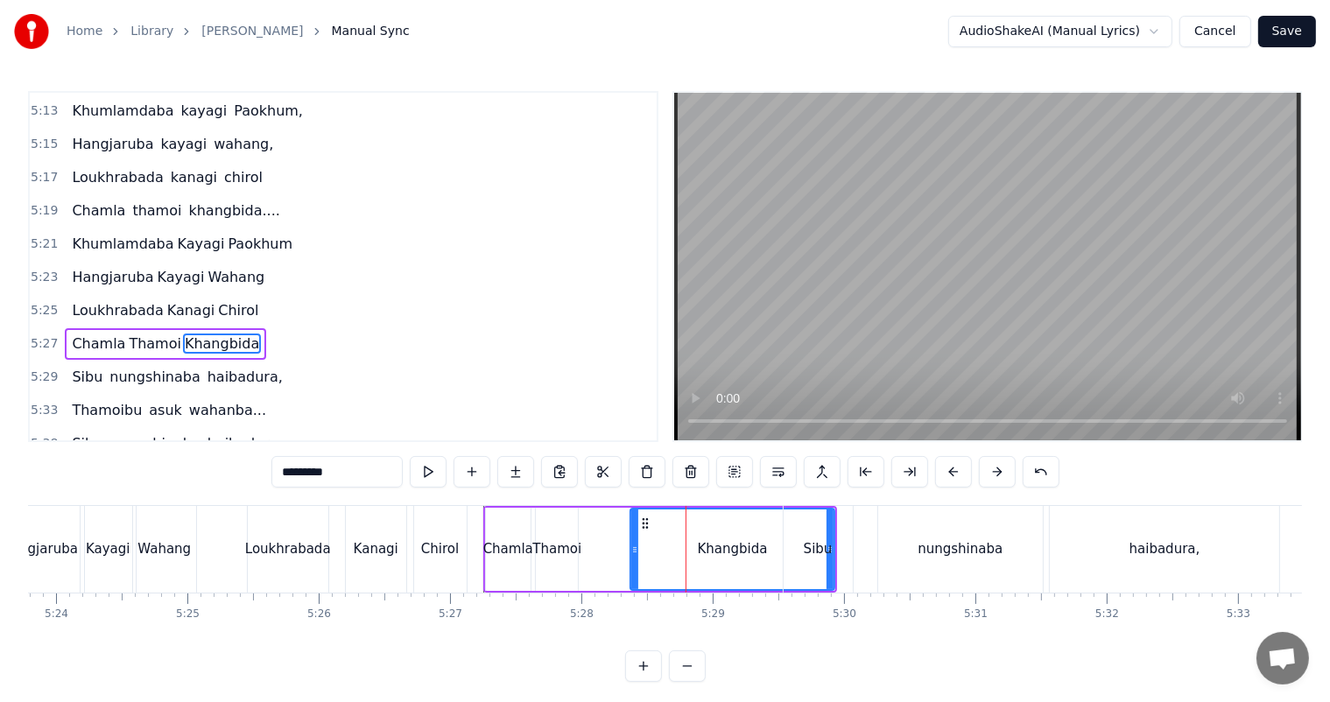
drag, startPoint x: 568, startPoint y: 539, endPoint x: 634, endPoint y: 539, distance: 65.6
click at [634, 541] on div at bounding box center [634, 549] width 7 height 80
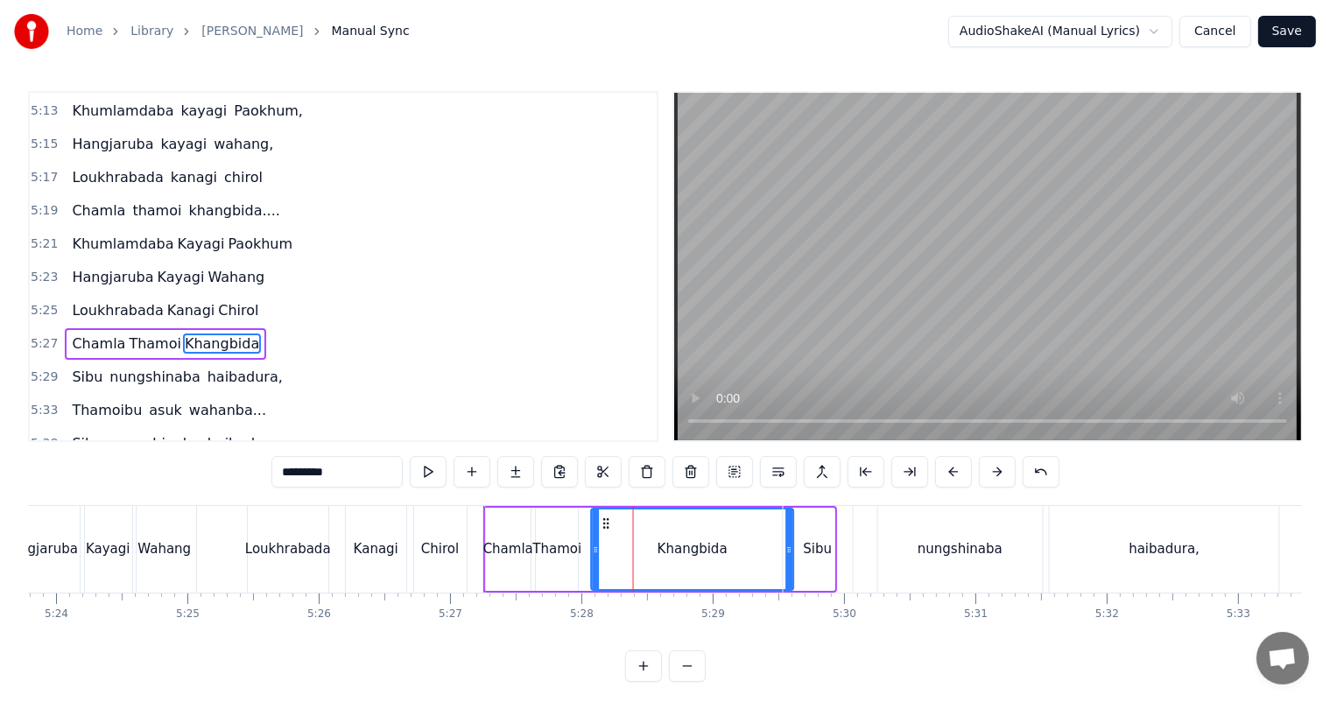
drag, startPoint x: 646, startPoint y: 523, endPoint x: 606, endPoint y: 521, distance: 40.3
click at [606, 521] on icon at bounding box center [607, 523] width 14 height 14
click at [739, 553] on div "Khangbida" at bounding box center [693, 549] width 200 height 80
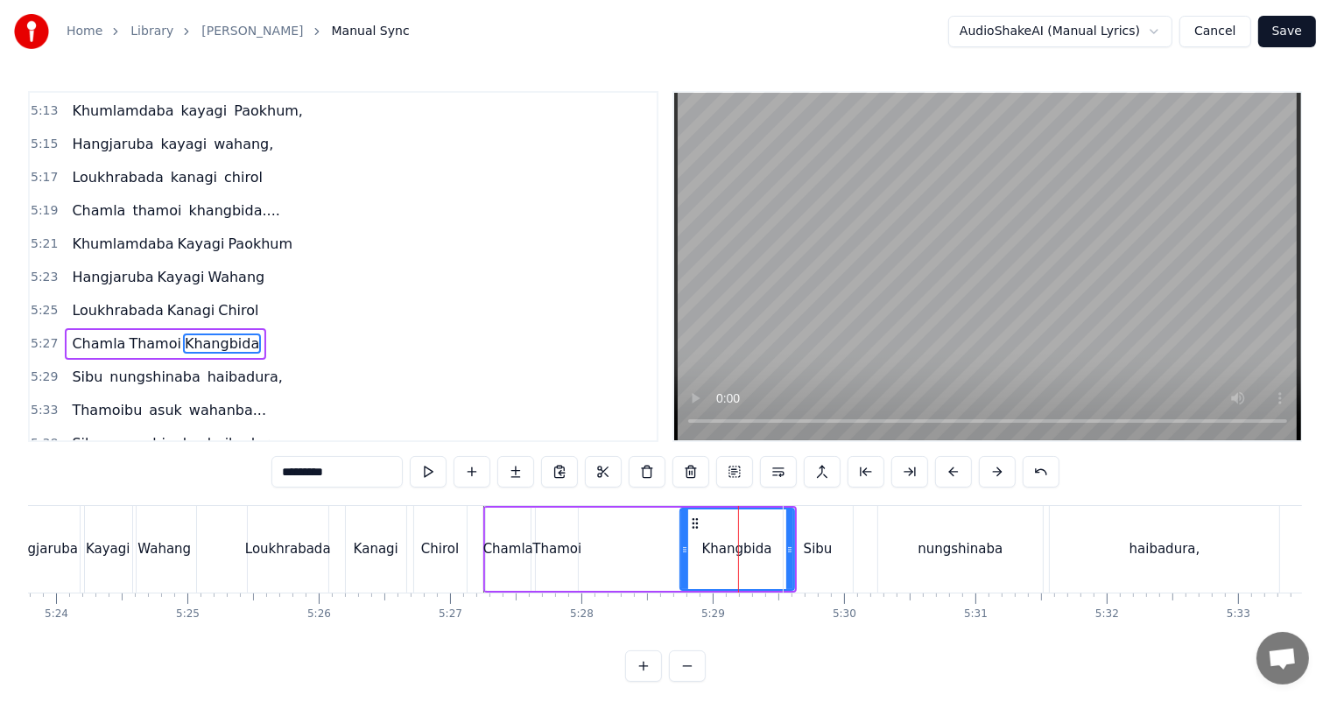
drag, startPoint x: 596, startPoint y: 541, endPoint x: 684, endPoint y: 544, distance: 88.5
click at [684, 544] on div at bounding box center [684, 549] width 7 height 80
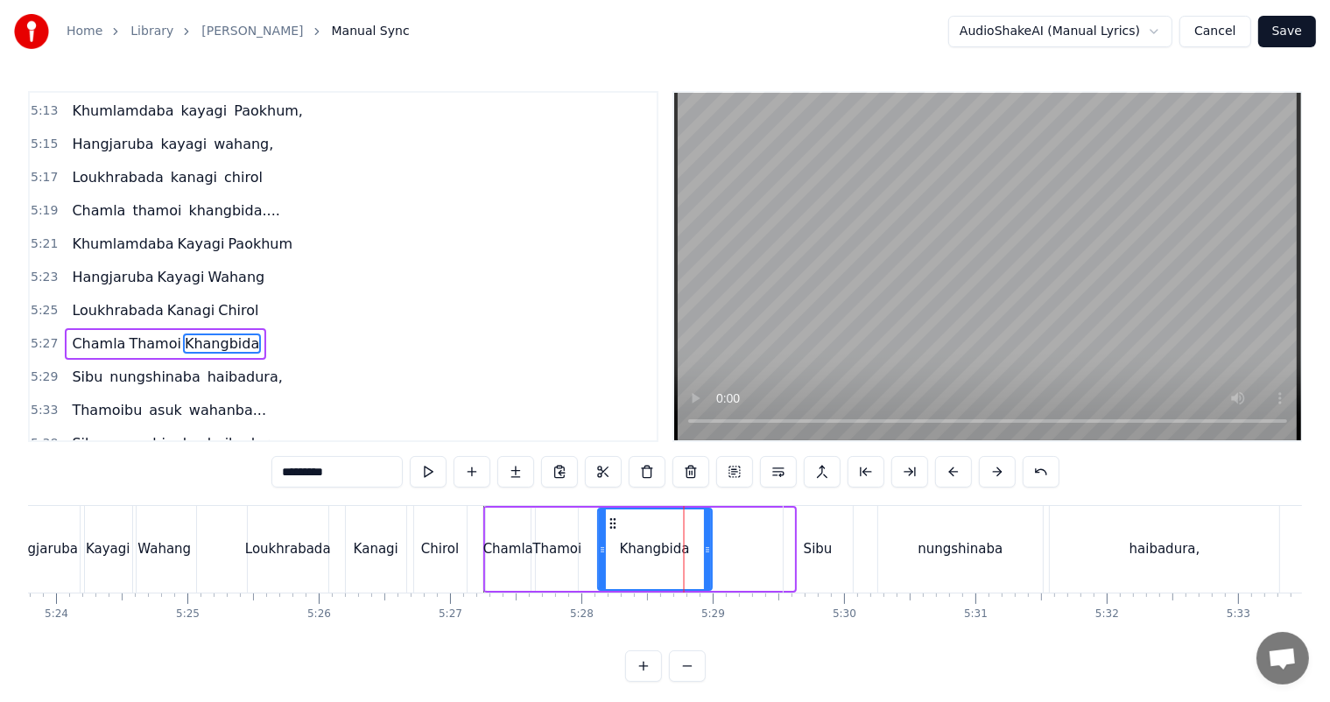
drag, startPoint x: 643, startPoint y: 523, endPoint x: 612, endPoint y: 527, distance: 31.8
click at [612, 527] on icon at bounding box center [613, 523] width 14 height 14
drag, startPoint x: 709, startPoint y: 547, endPoint x: 665, endPoint y: 544, distance: 43.9
click at [665, 544] on icon at bounding box center [664, 550] width 7 height 14
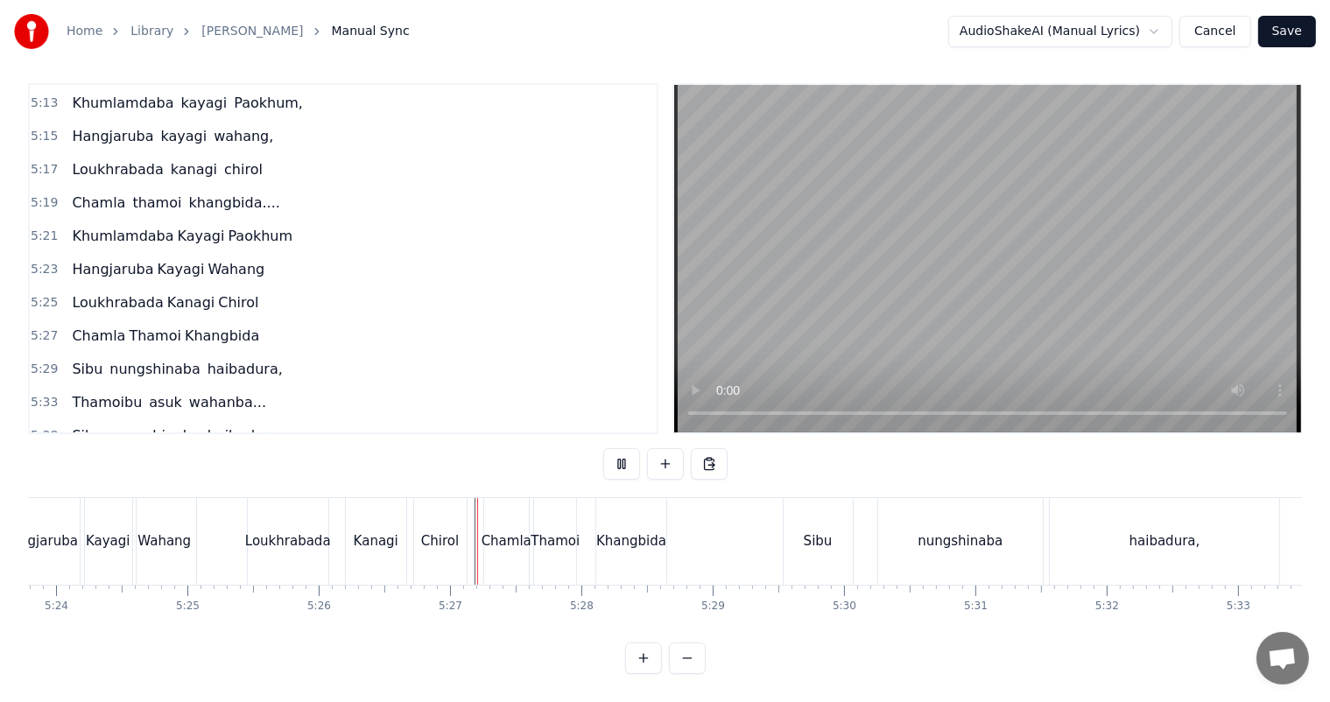
scroll to position [23, 0]
click at [630, 531] on div "Khangbida" at bounding box center [631, 541] width 70 height 20
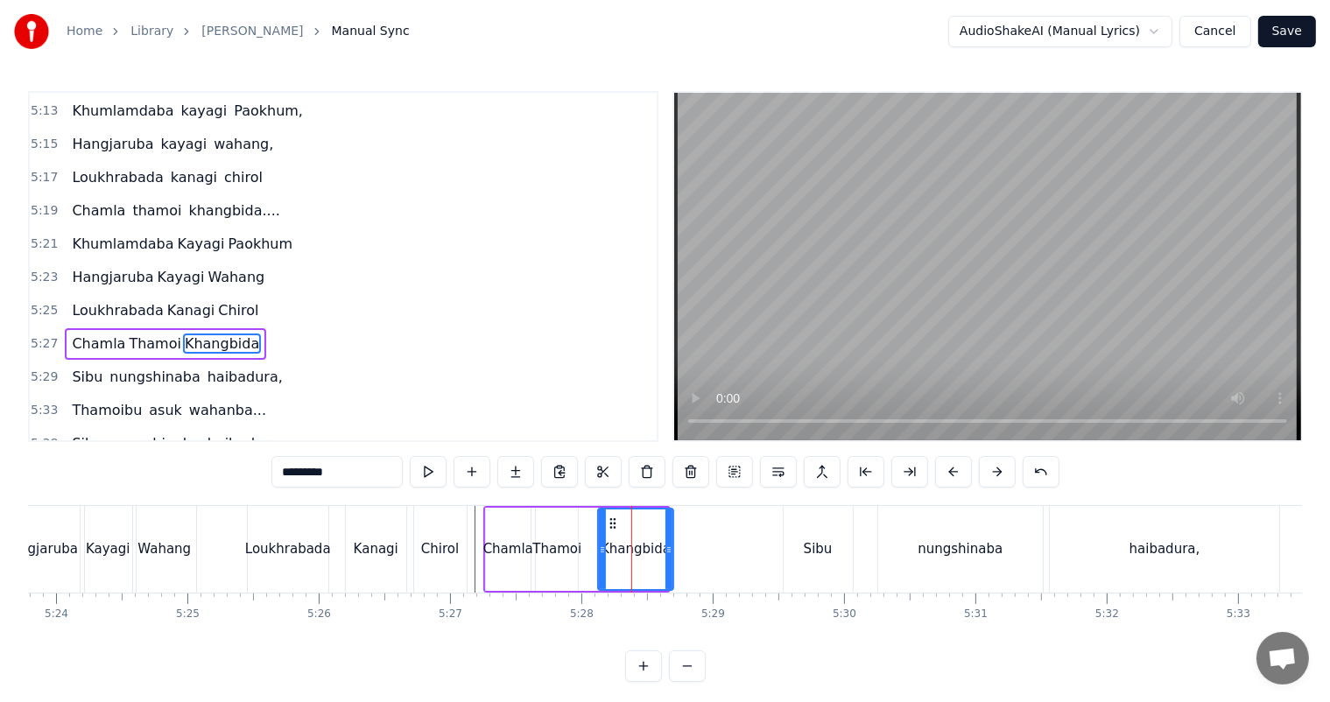
click at [667, 545] on icon at bounding box center [668, 550] width 7 height 14
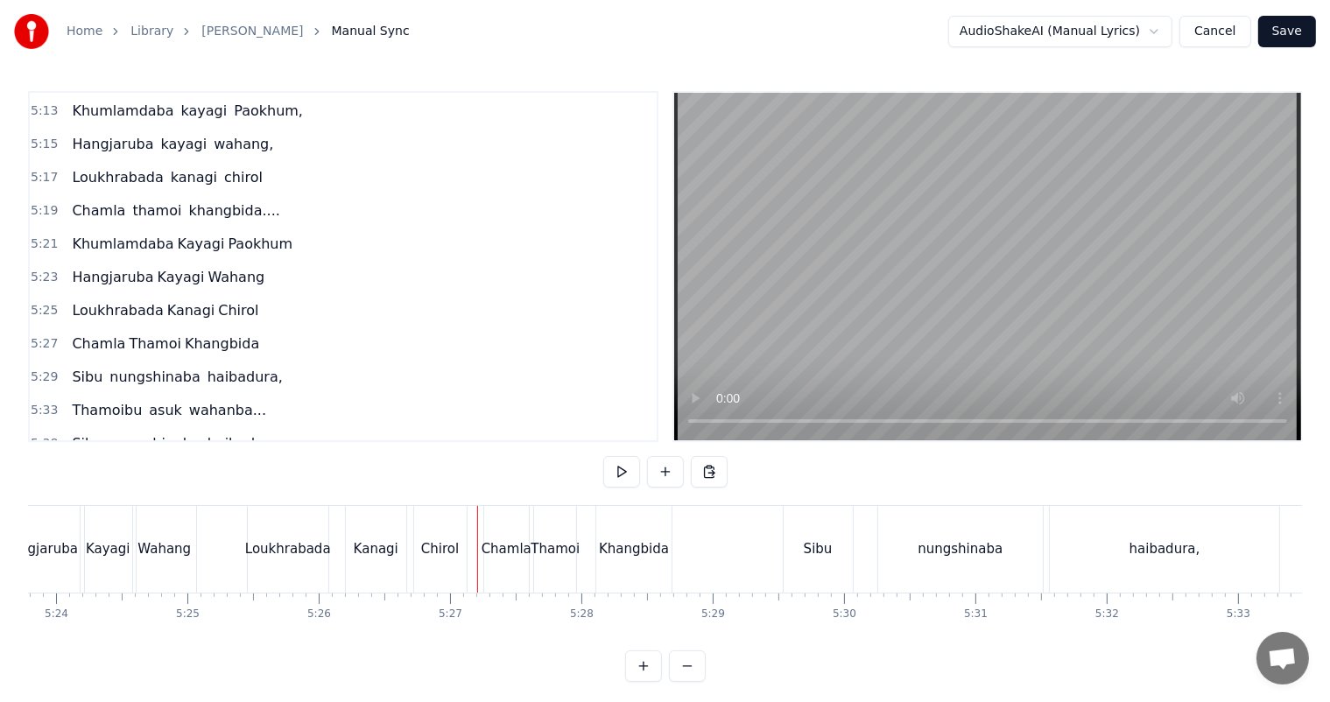
click at [361, 526] on div "Kanagi" at bounding box center [376, 549] width 60 height 87
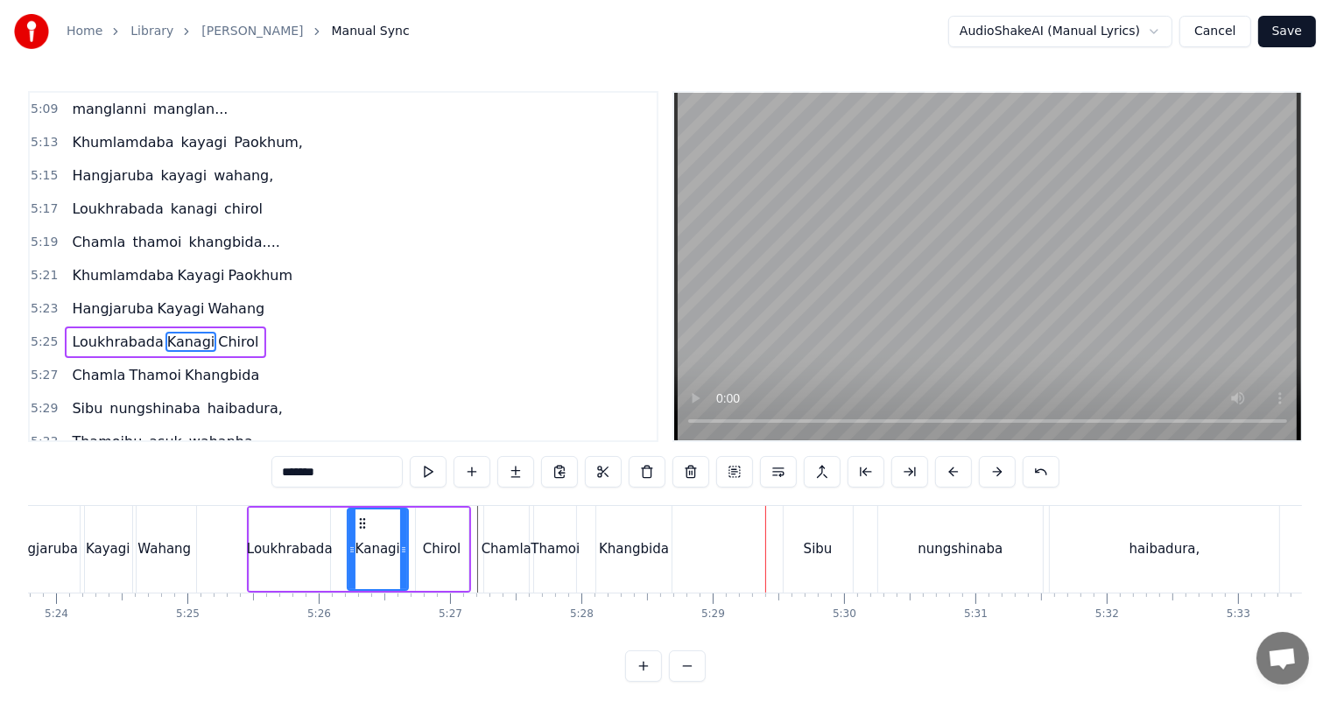
click at [639, 551] on div "Khangbida" at bounding box center [634, 549] width 70 height 20
type input "*********"
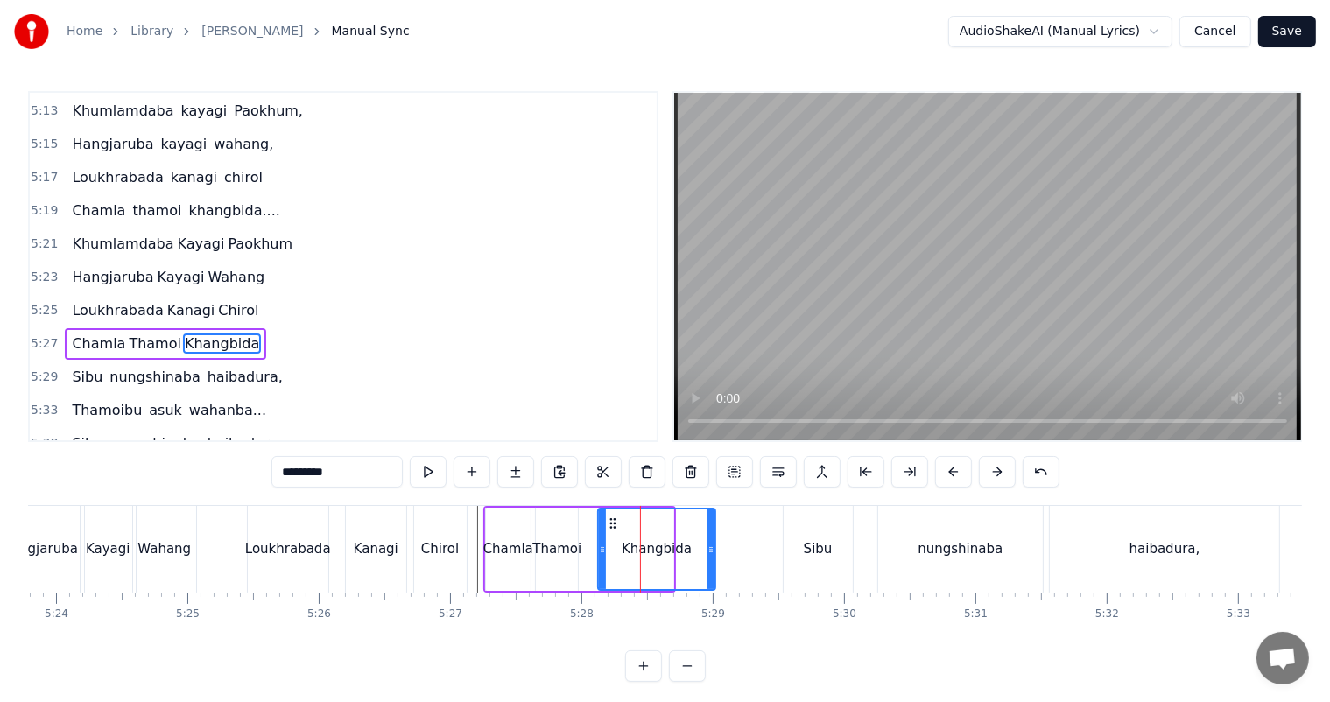
drag, startPoint x: 668, startPoint y: 549, endPoint x: 710, endPoint y: 550, distance: 42.0
click at [710, 550] on icon at bounding box center [710, 550] width 7 height 14
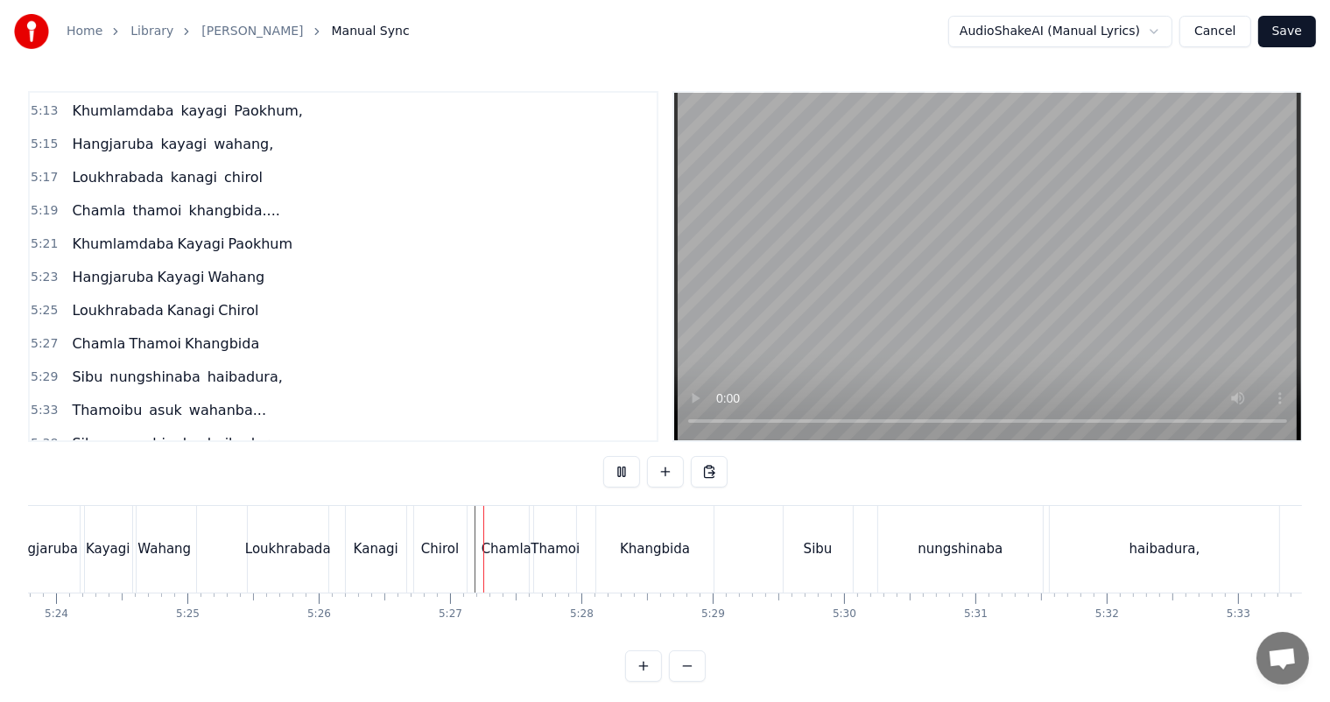
scroll to position [23, 0]
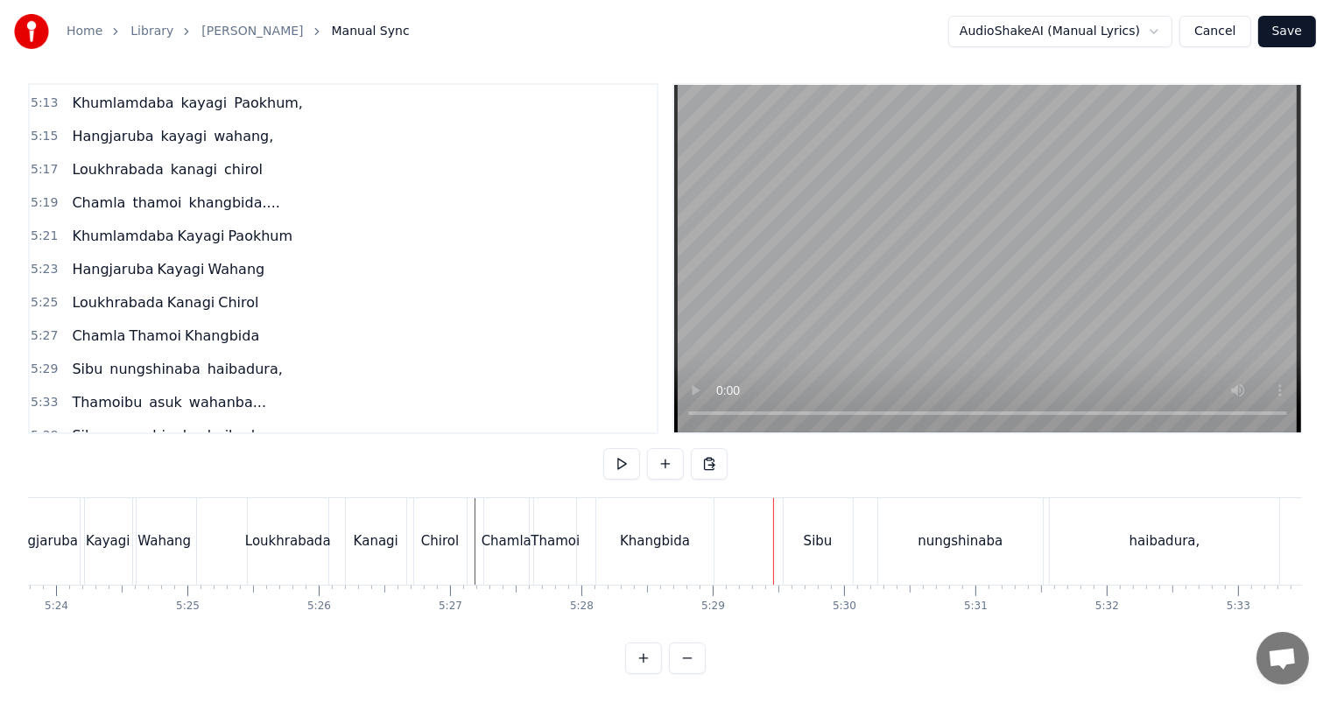
click at [444, 533] on div "Chirol" at bounding box center [440, 541] width 38 height 20
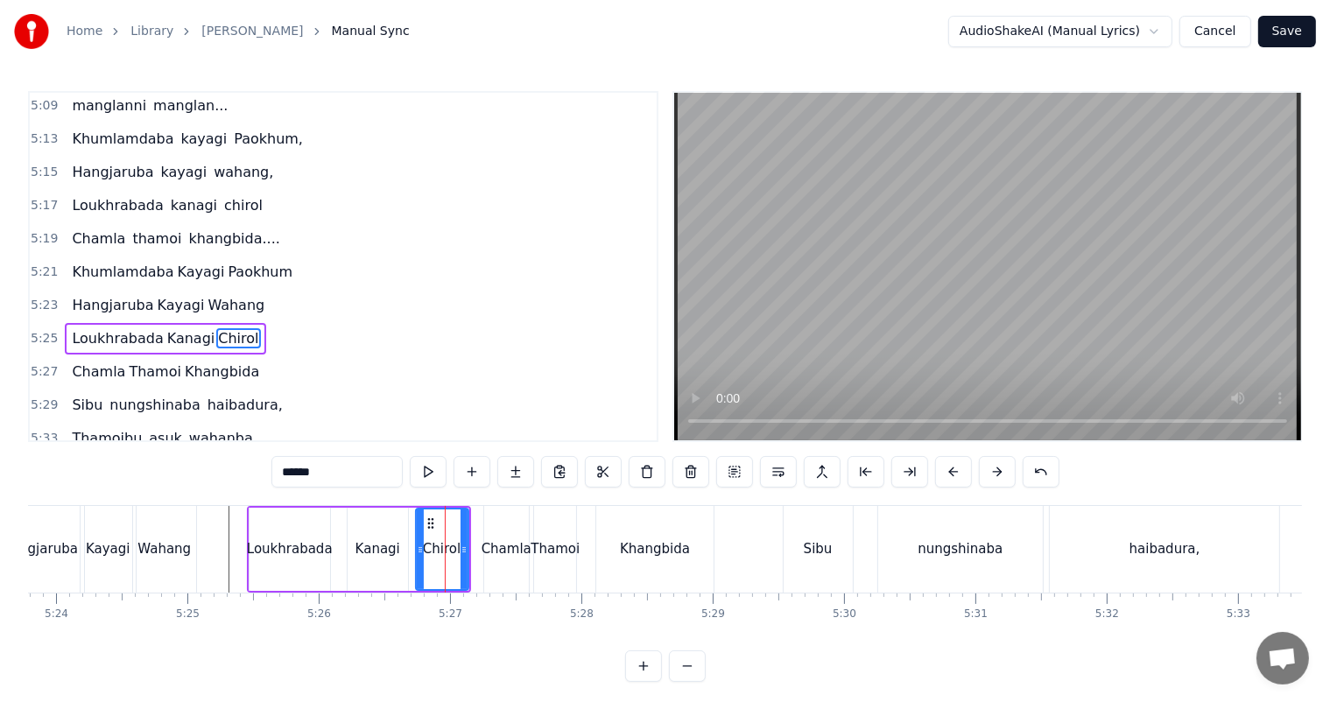
scroll to position [2129, 0]
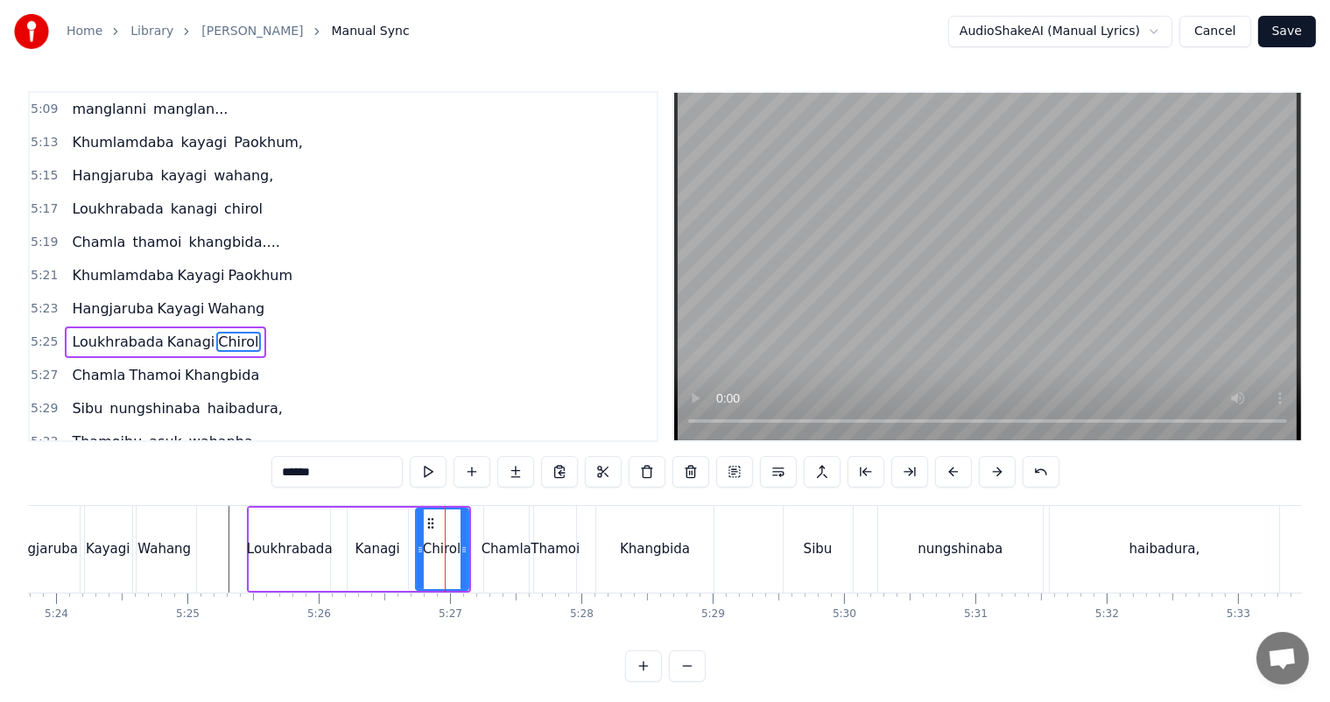
click at [398, 549] on div "Kanagi" at bounding box center [378, 549] width 60 height 83
type input "******"
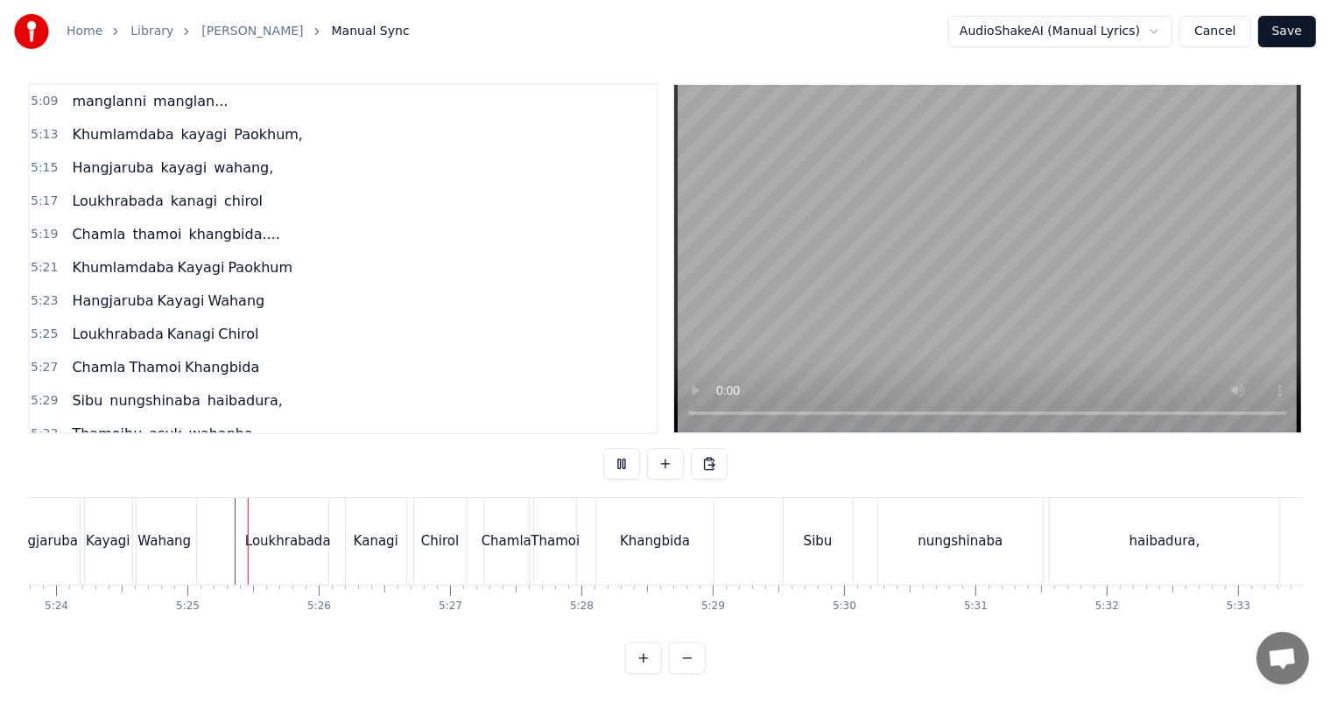
scroll to position [23, 0]
click at [365, 541] on div "Kanagi" at bounding box center [376, 541] width 60 height 87
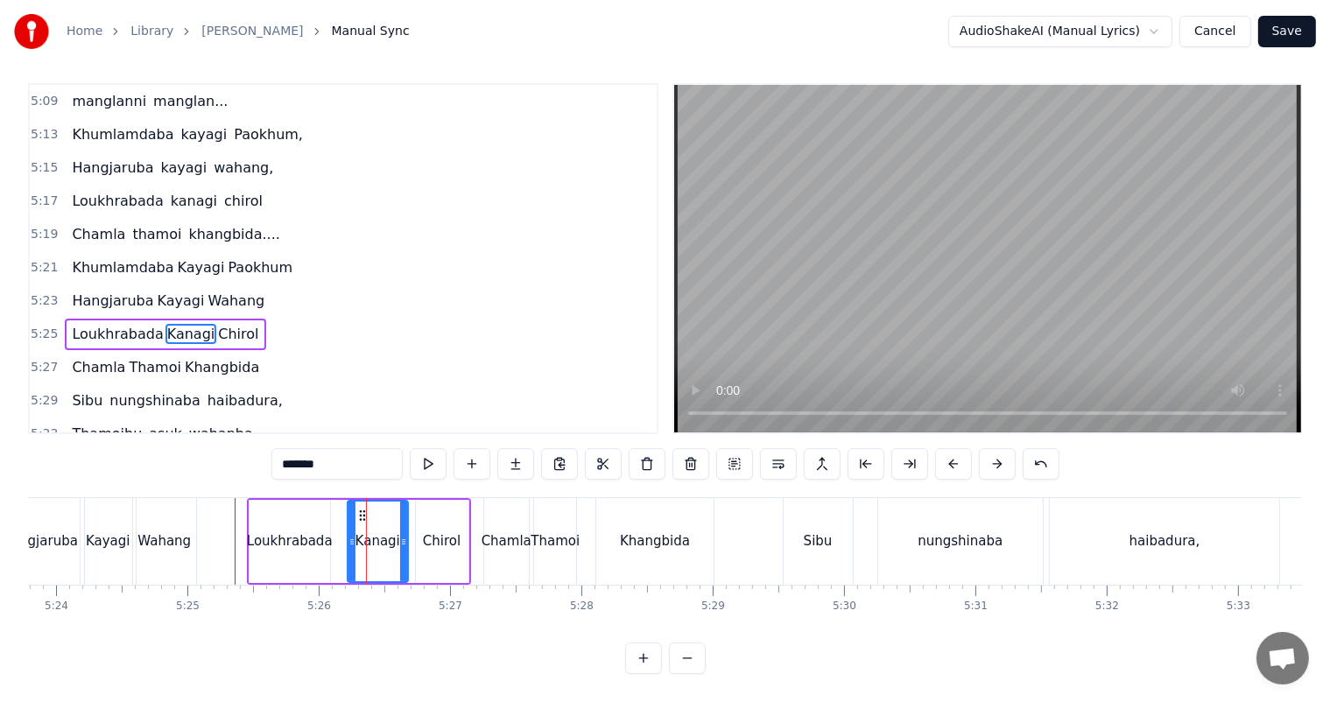
scroll to position [0, 0]
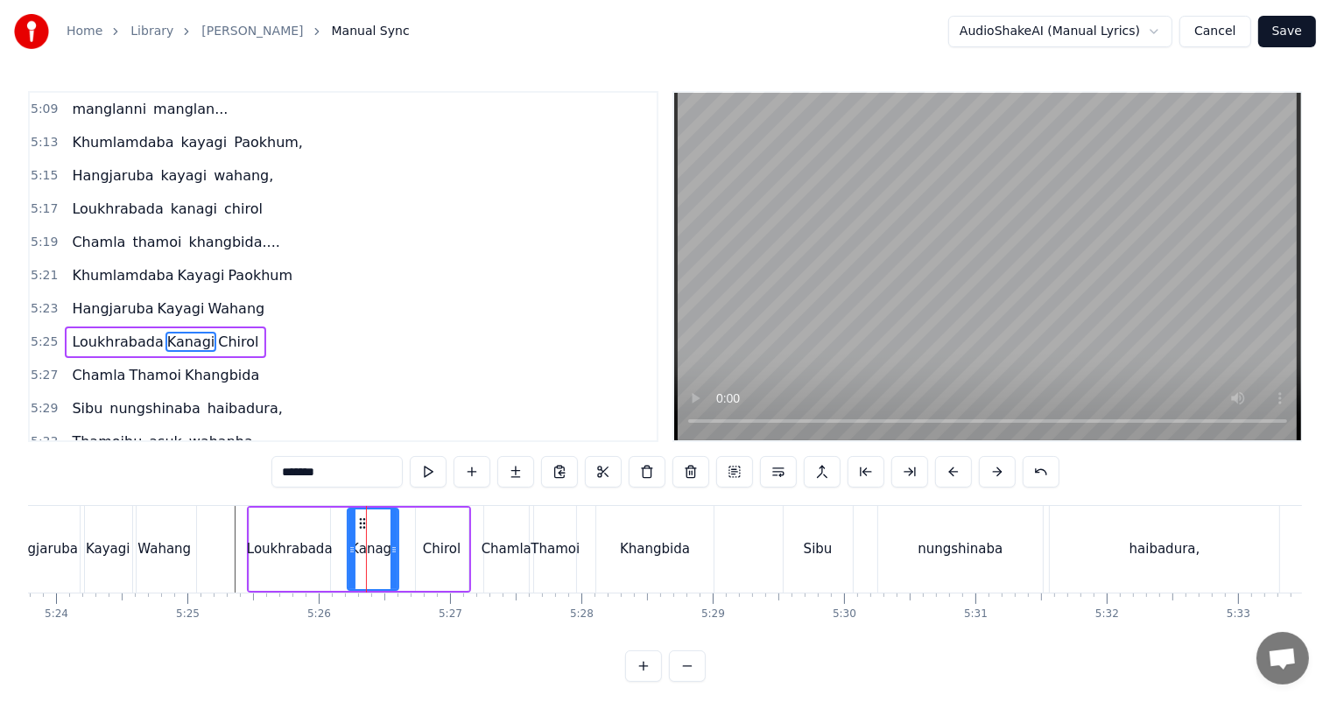
drag, startPoint x: 403, startPoint y: 546, endPoint x: 393, endPoint y: 548, distance: 9.8
click at [393, 548] on icon at bounding box center [393, 550] width 7 height 14
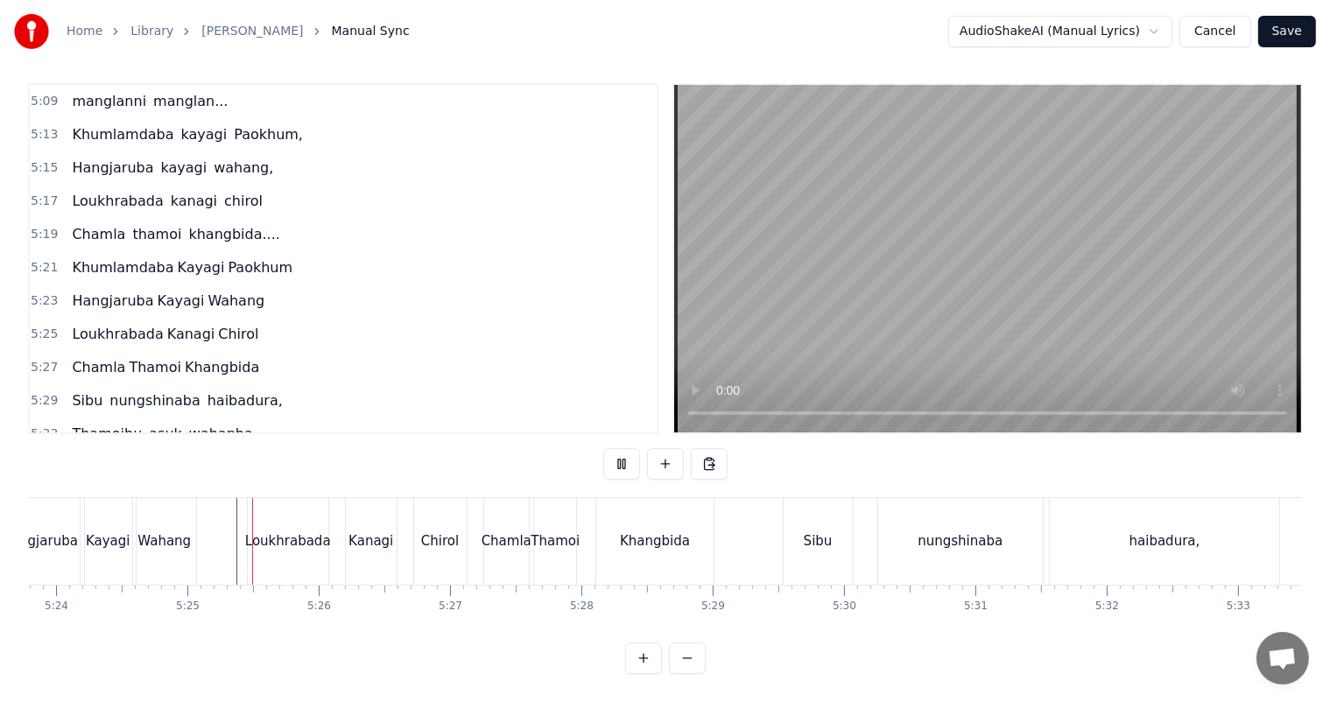
scroll to position [23, 0]
click at [959, 550] on div "nungshinaba" at bounding box center [960, 541] width 165 height 87
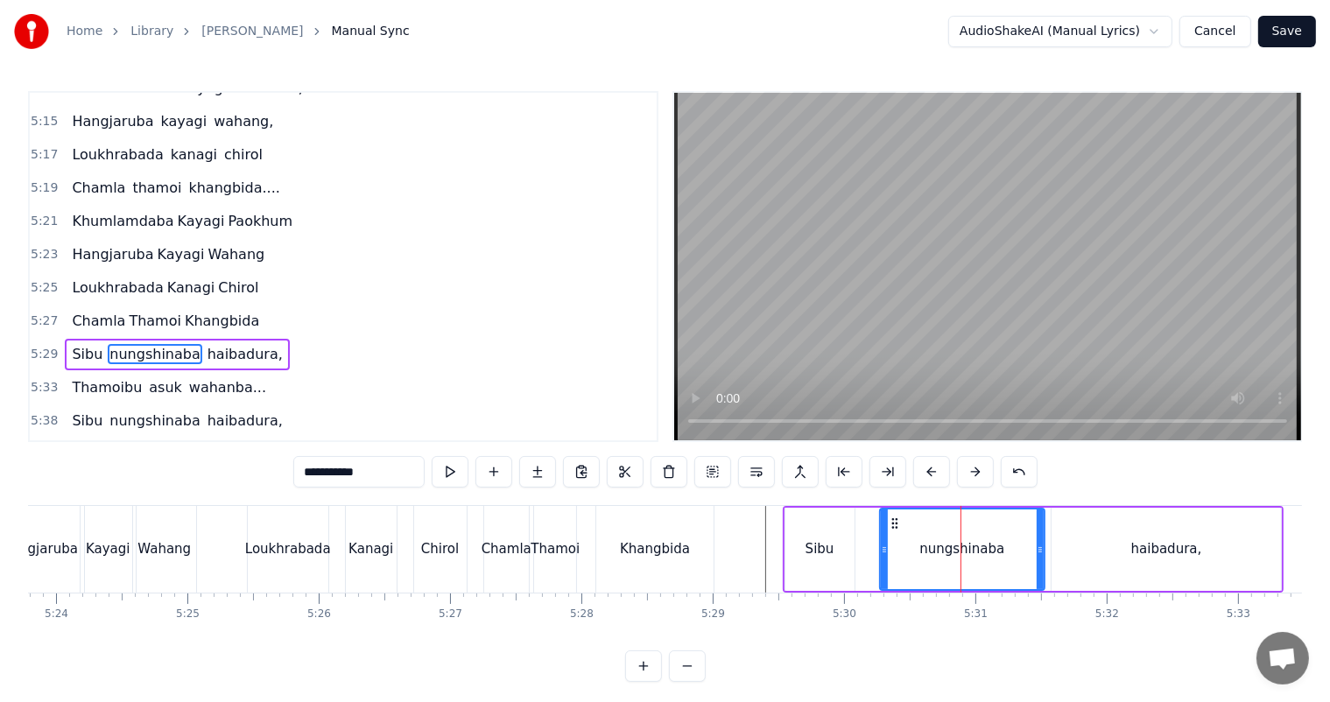
scroll to position [2193, 0]
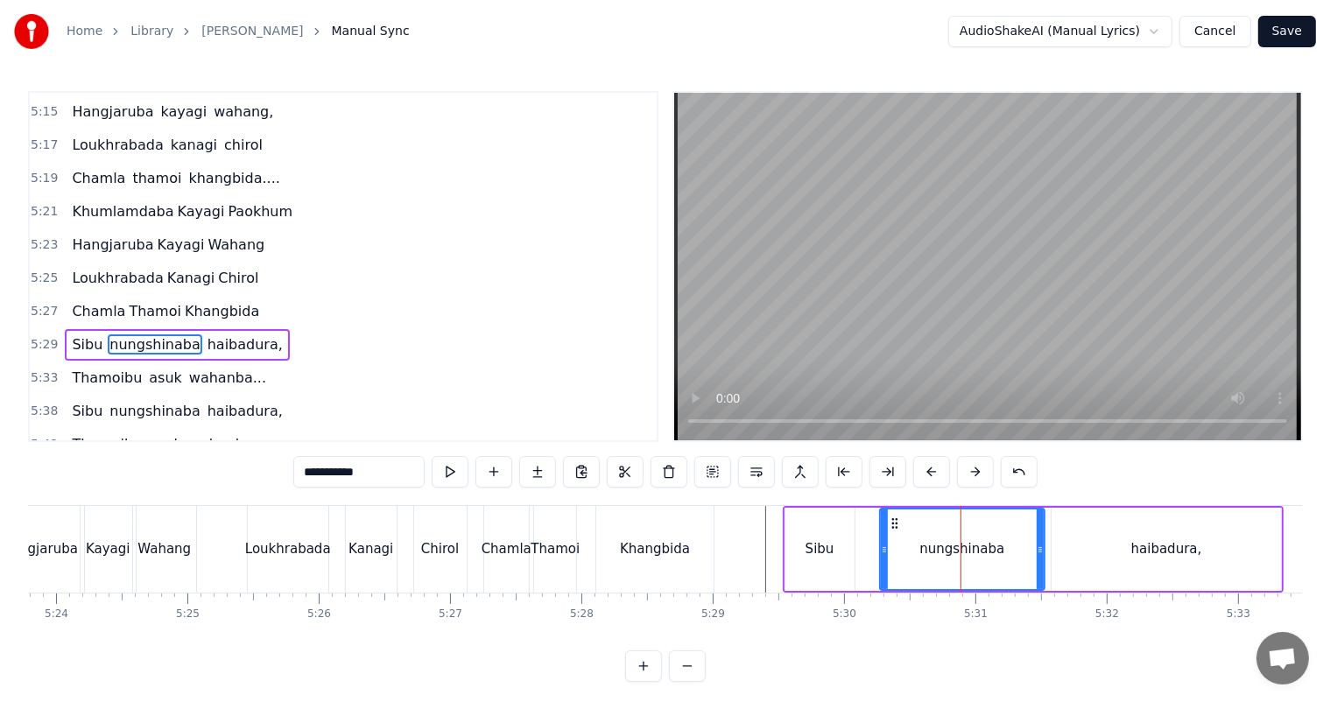
click at [390, 476] on input "**********" at bounding box center [358, 472] width 131 height 32
type input "*********"
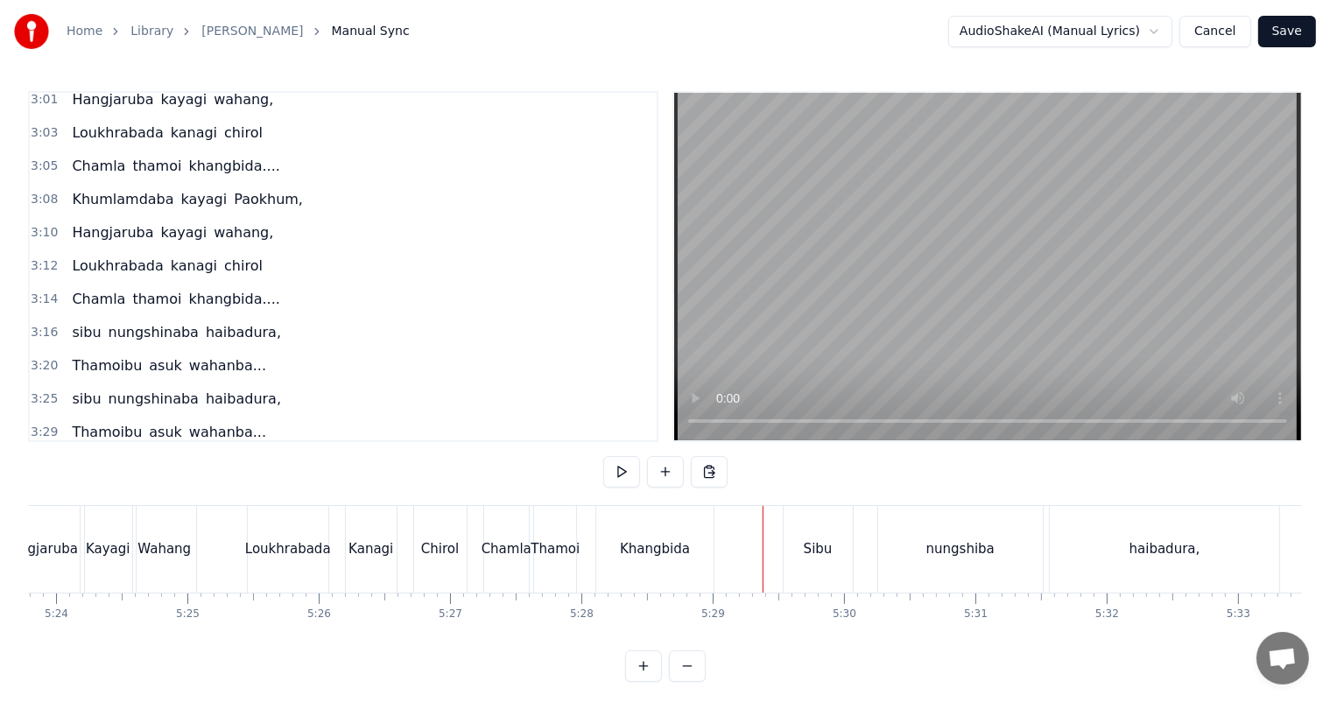
scroll to position [1138, 0]
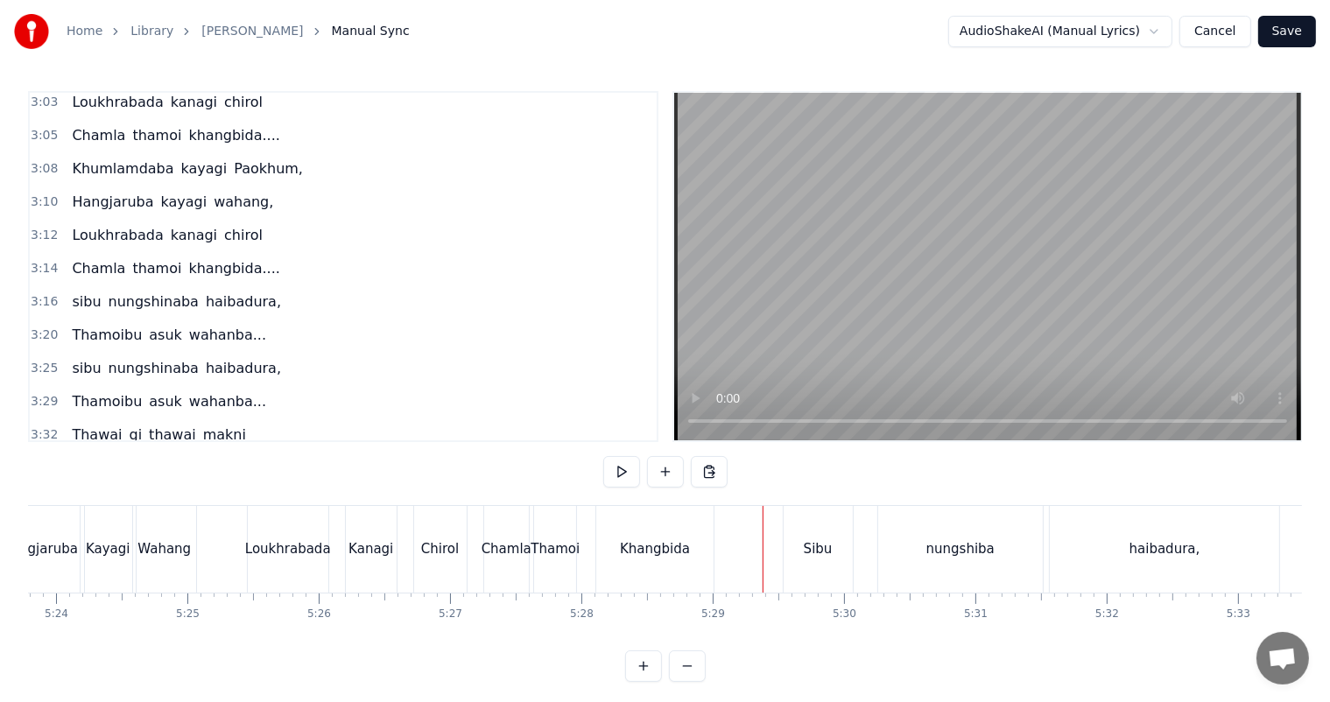
click at [162, 291] on span "nungshinaba" at bounding box center [154, 301] width 94 height 20
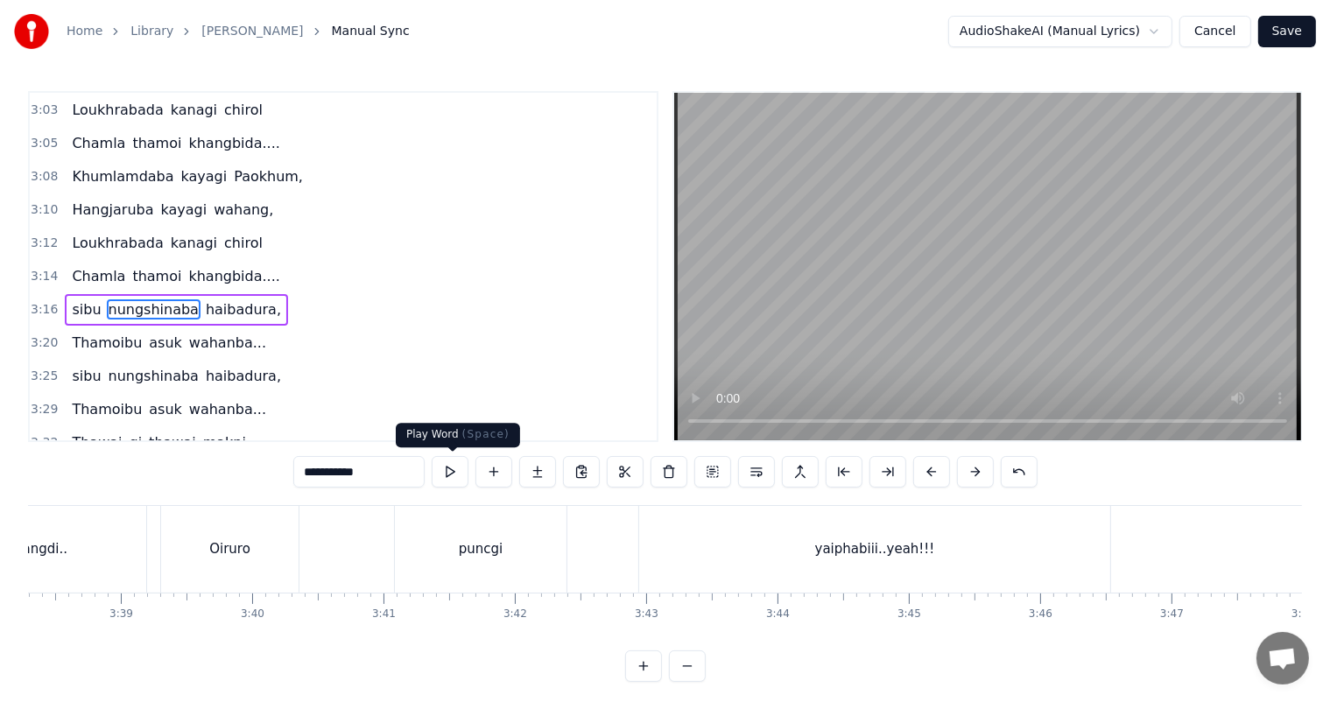
scroll to position [0, 25830]
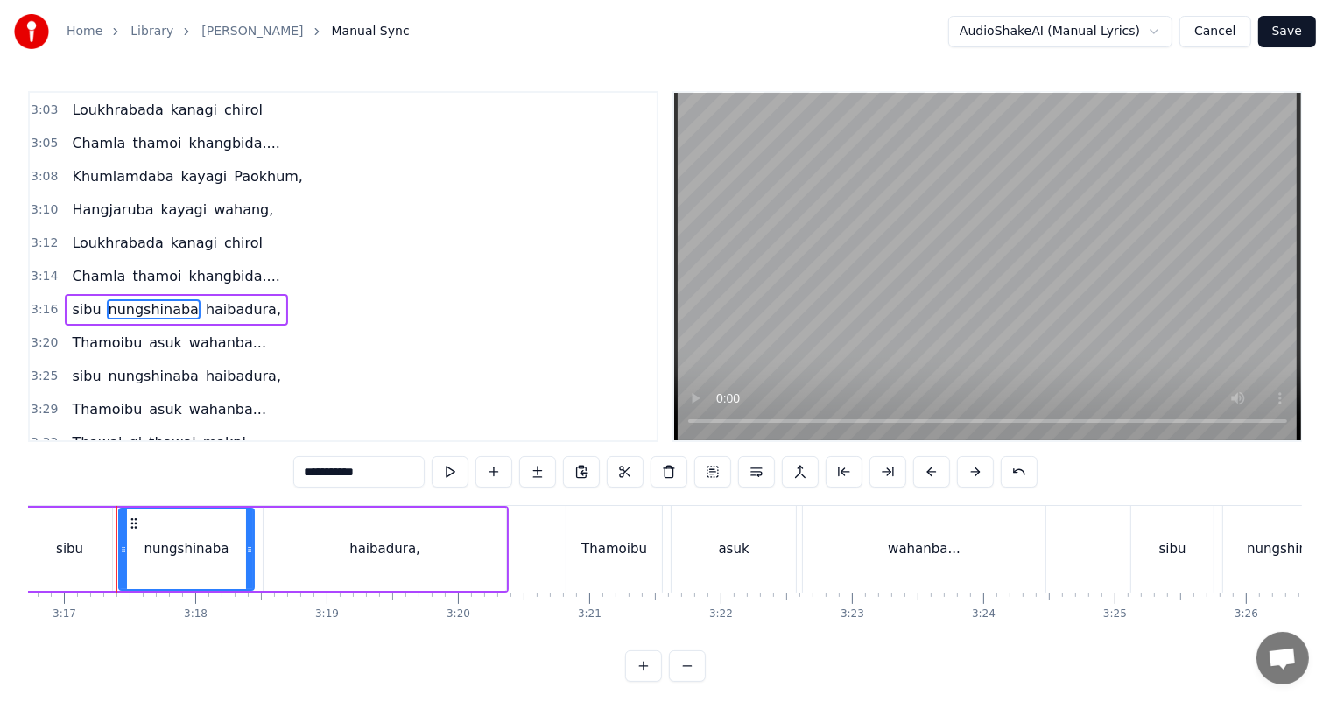
click at [380, 469] on input "**********" at bounding box center [358, 472] width 131 height 32
type input "*********"
click at [421, 393] on div "3:29 Thamoibu [PERSON_NAME]..." at bounding box center [343, 409] width 627 height 33
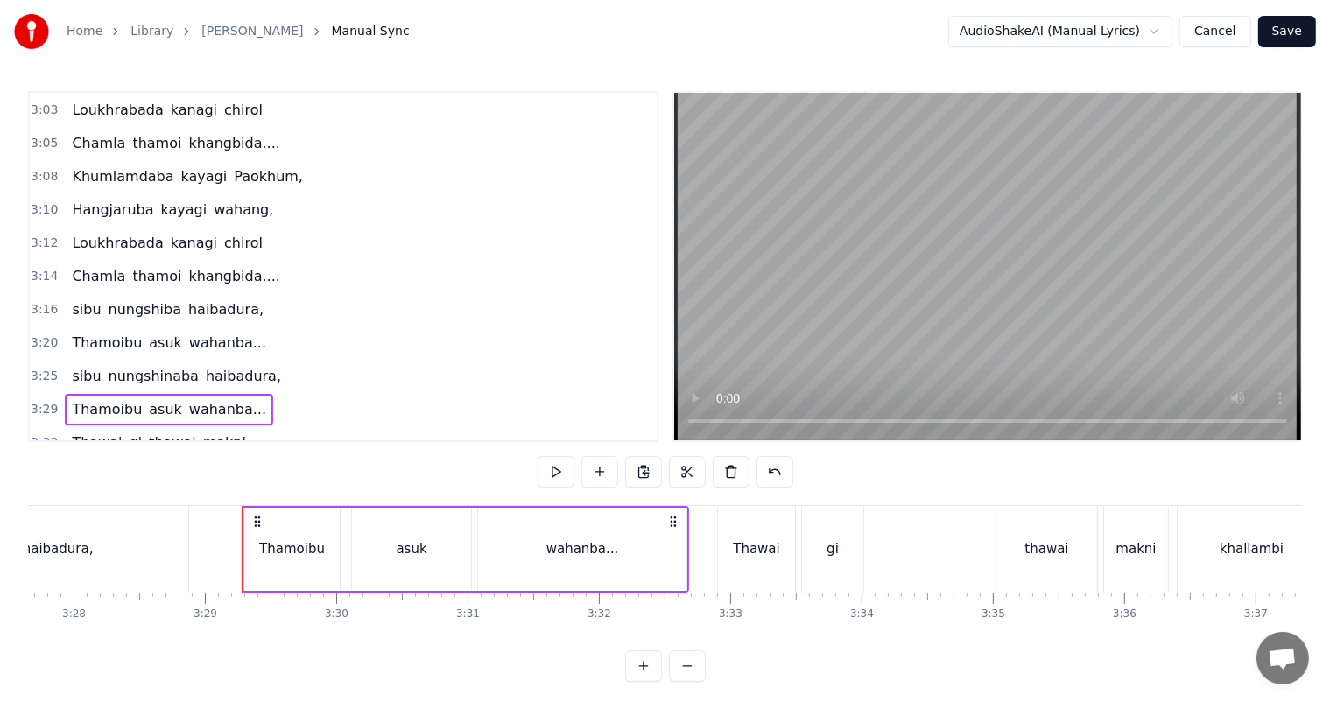
click at [204, 366] on span "haibadura," at bounding box center [243, 376] width 79 height 20
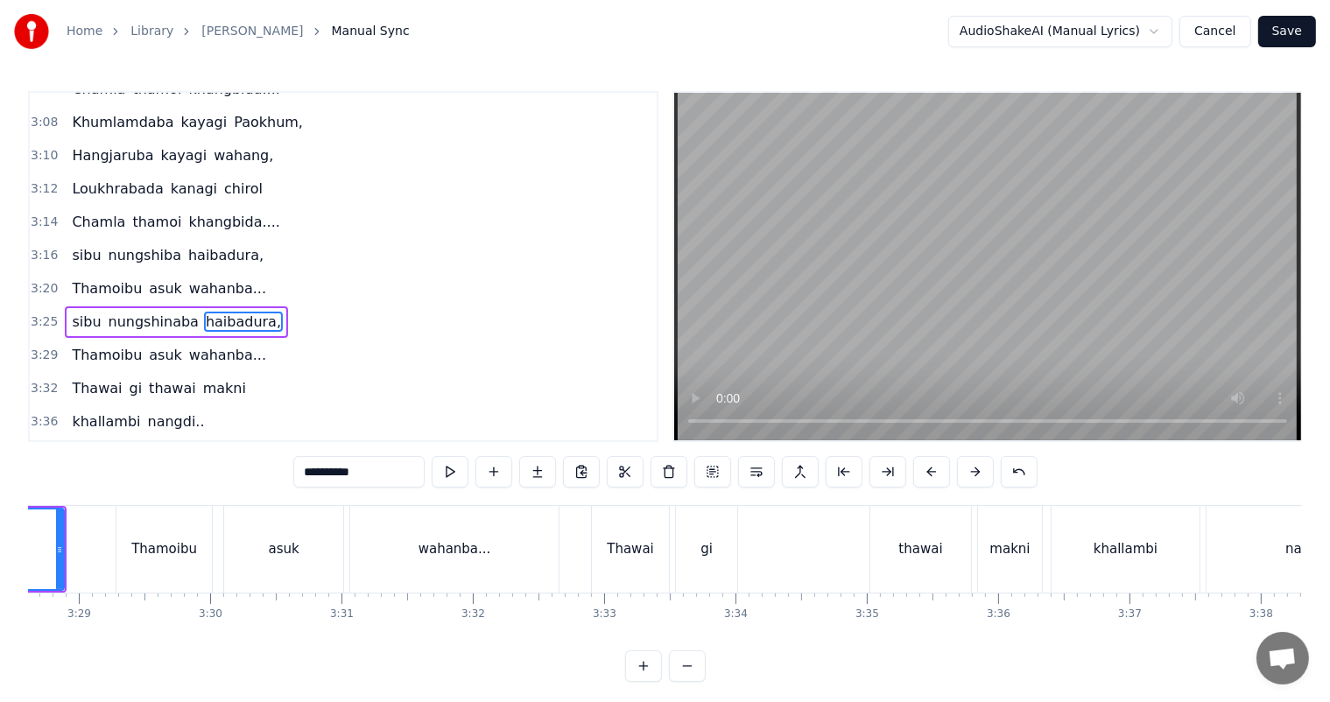
scroll to position [1194, 0]
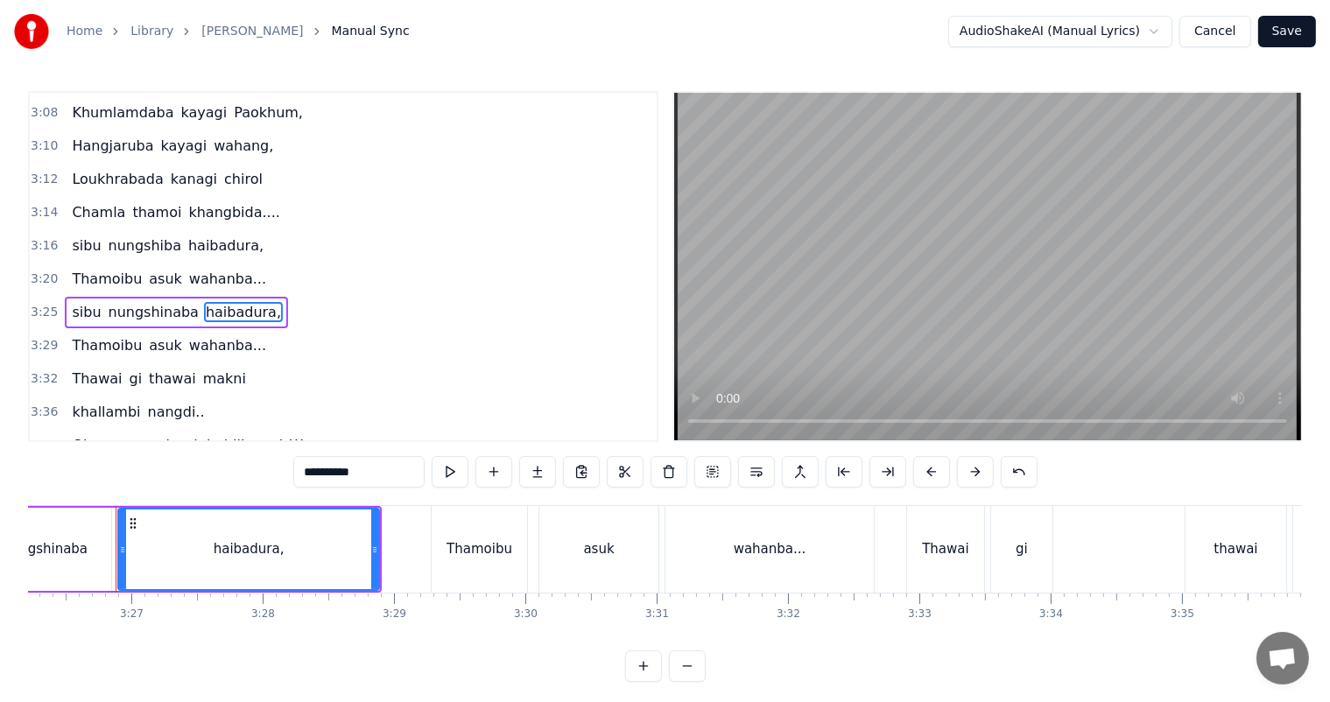
click at [155, 302] on span "nungshinaba" at bounding box center [154, 312] width 94 height 20
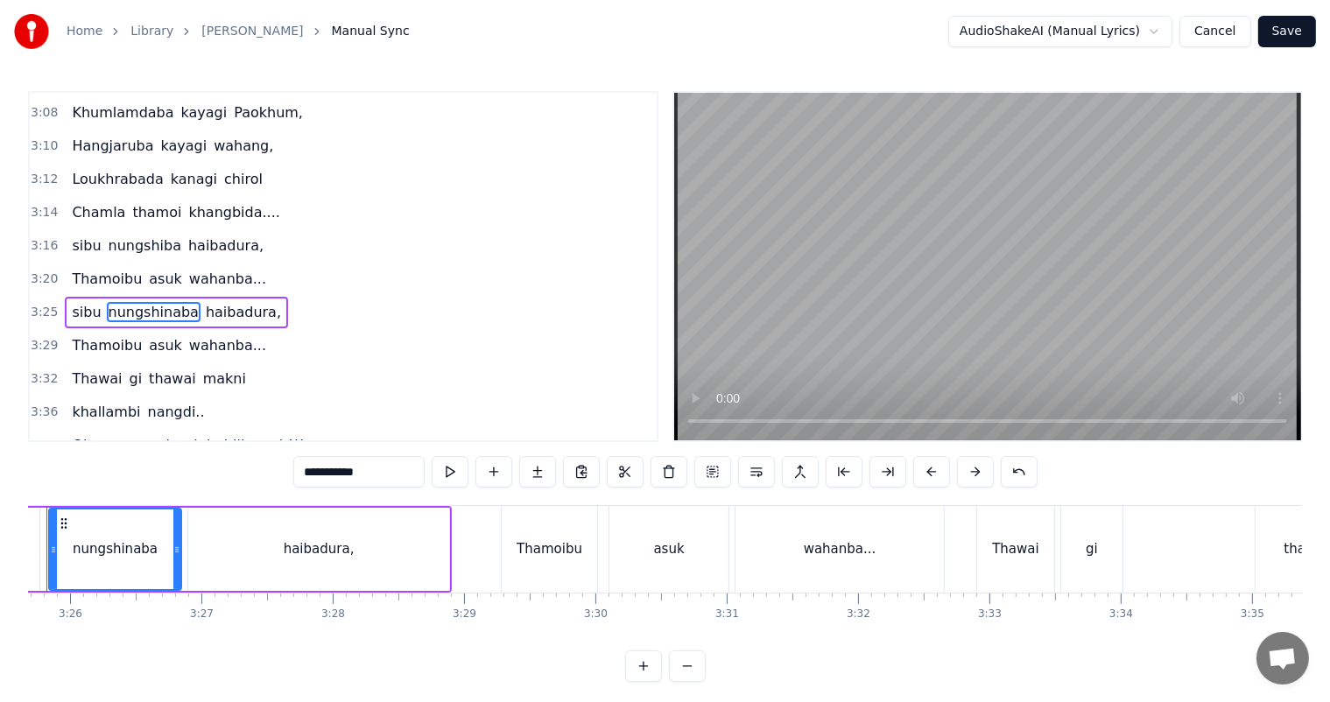
scroll to position [0, 26935]
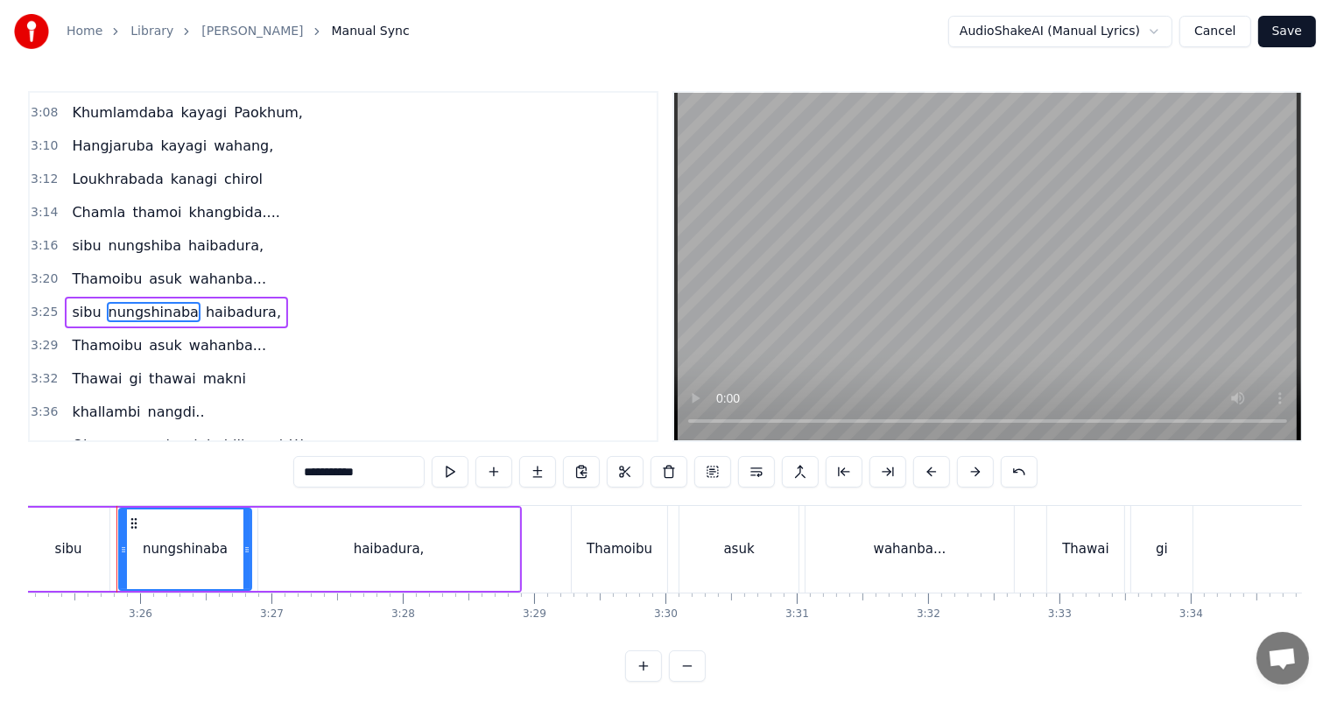
click at [398, 475] on input "**********" at bounding box center [358, 472] width 131 height 32
type input "*********"
click at [480, 329] on div "3:29 Thamoibu [PERSON_NAME]..." at bounding box center [343, 345] width 627 height 33
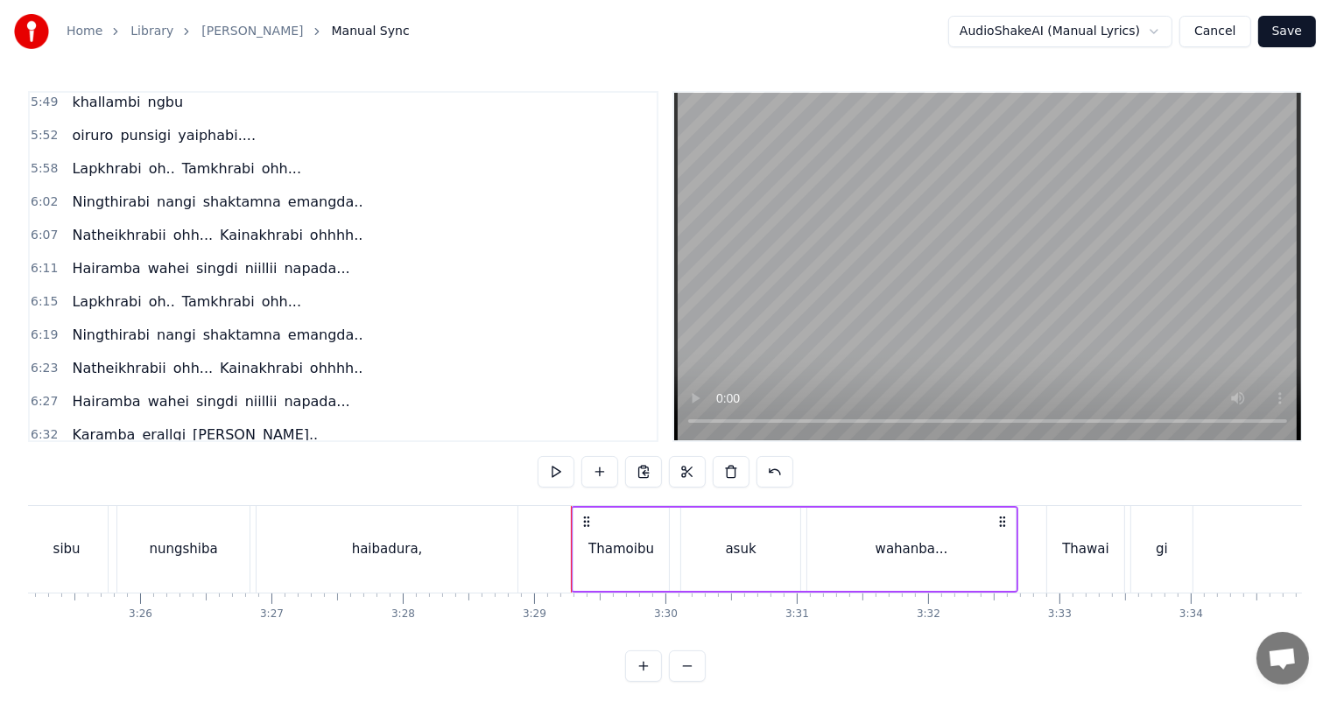
scroll to position [2615, 0]
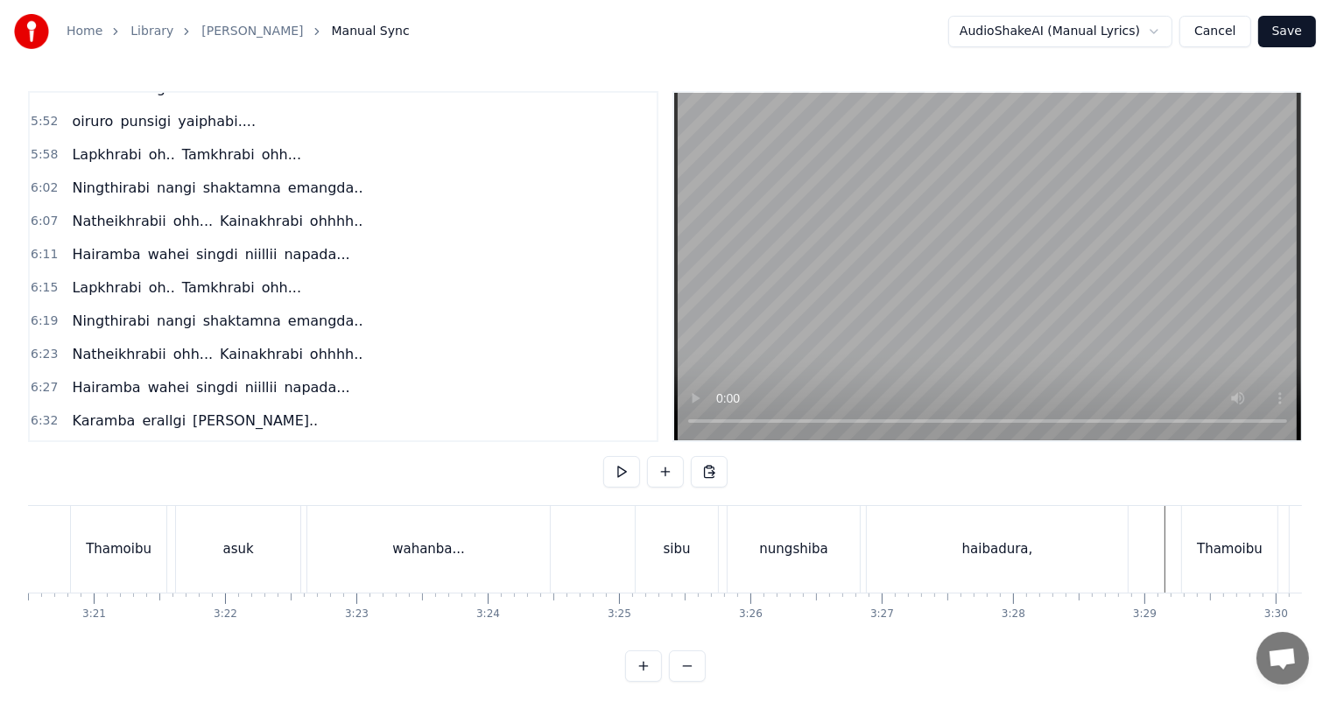
scroll to position [0, 26229]
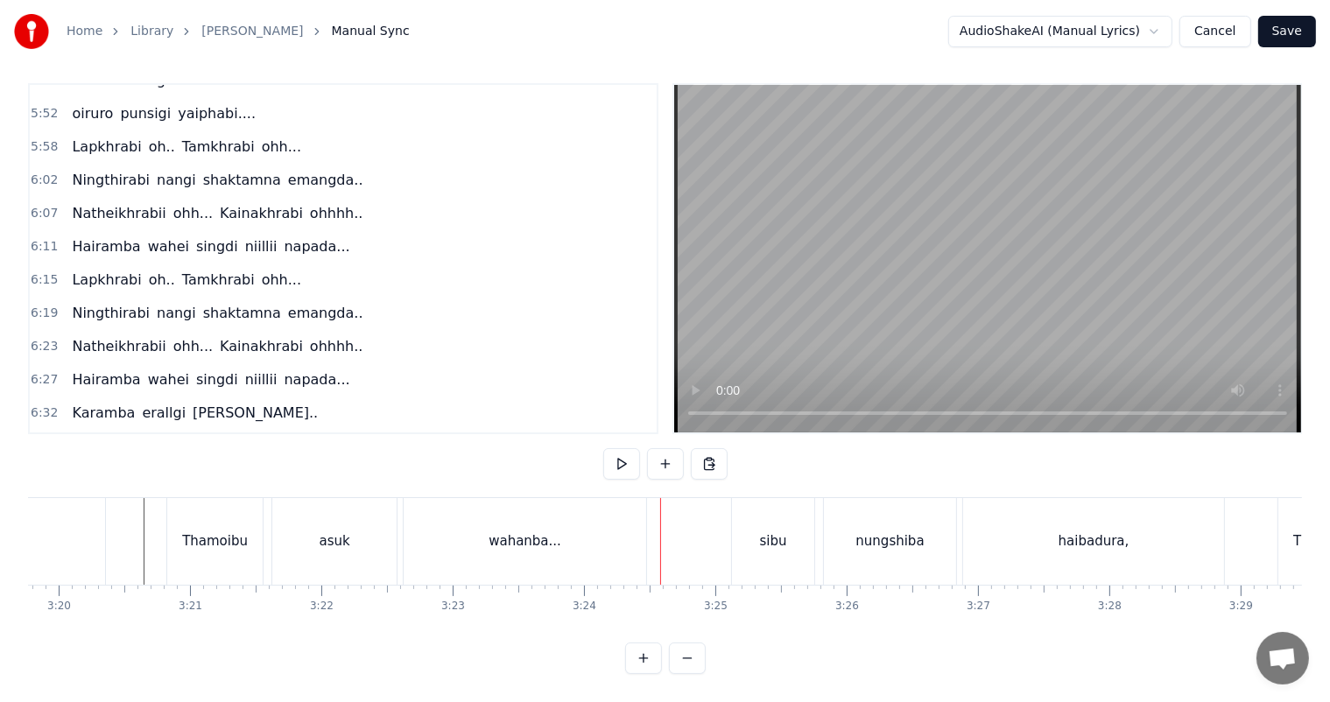
click at [539, 531] on div "wahanba..." at bounding box center [524, 541] width 73 height 20
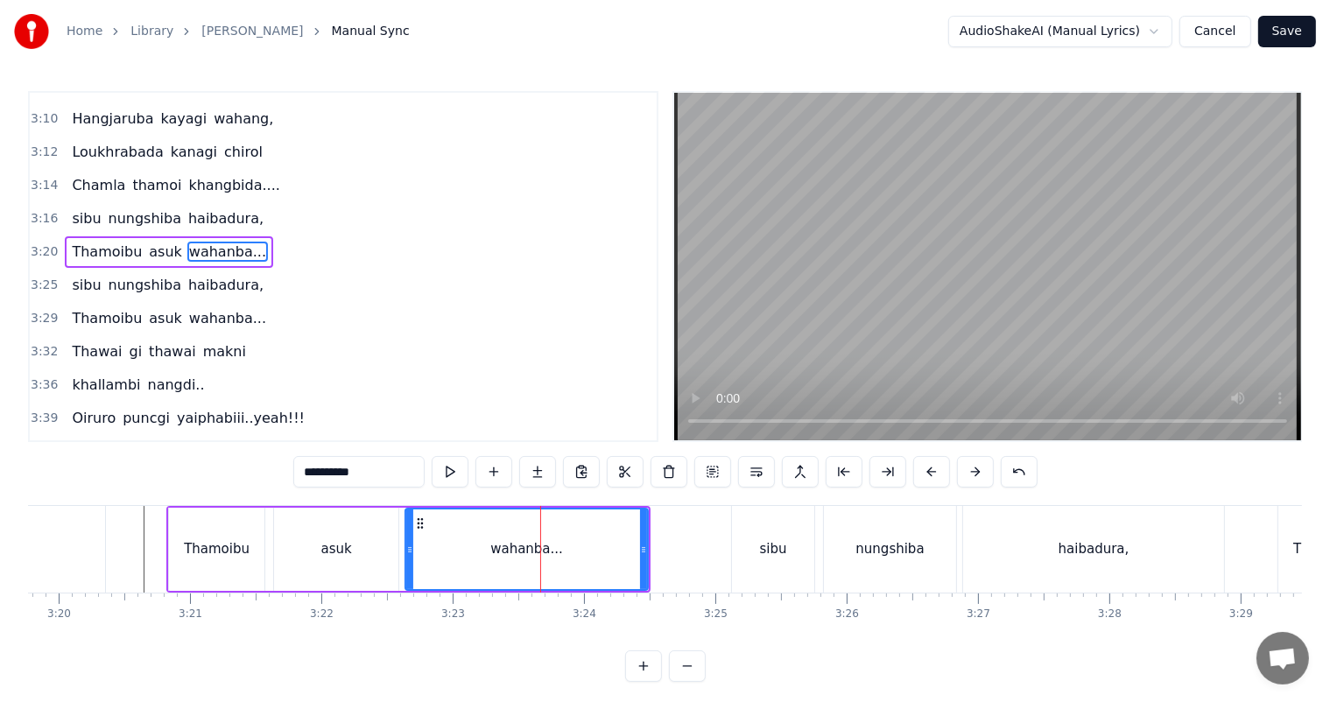
scroll to position [1162, 0]
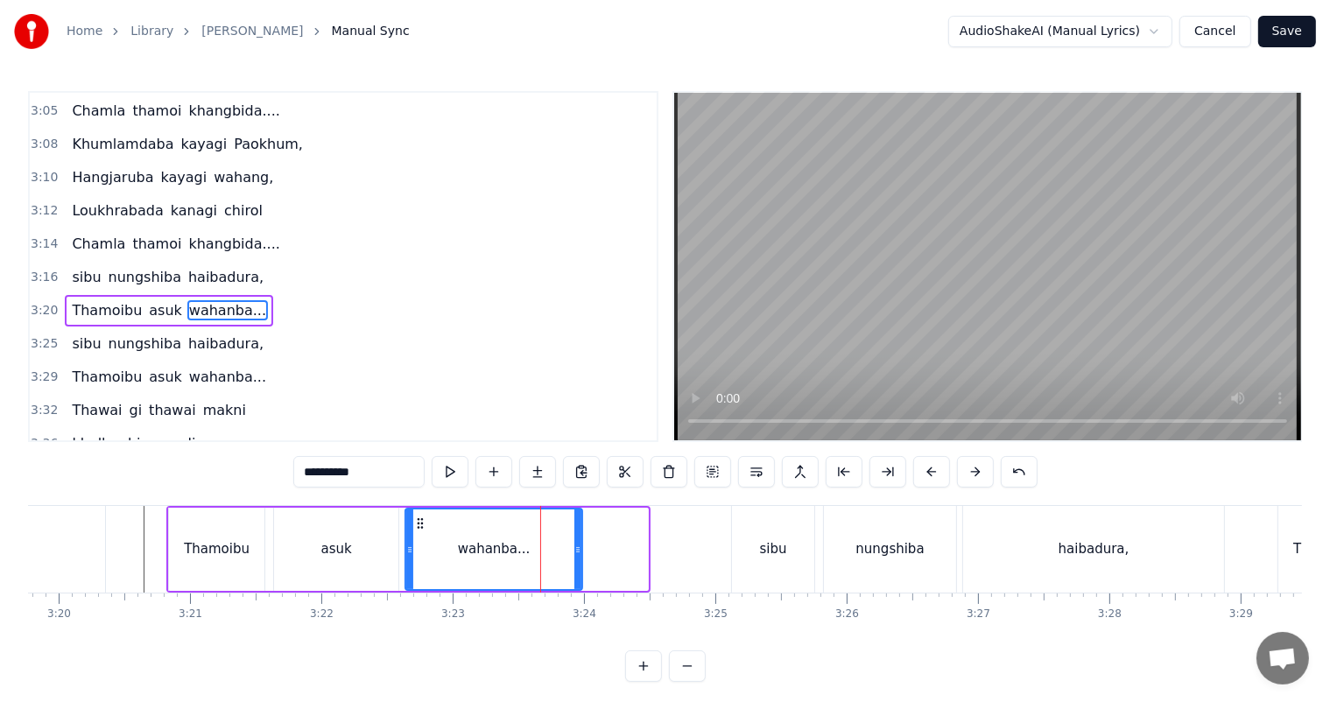
drag, startPoint x: 642, startPoint y: 555, endPoint x: 368, endPoint y: 566, distance: 275.1
click at [576, 560] on div at bounding box center [577, 549] width 7 height 80
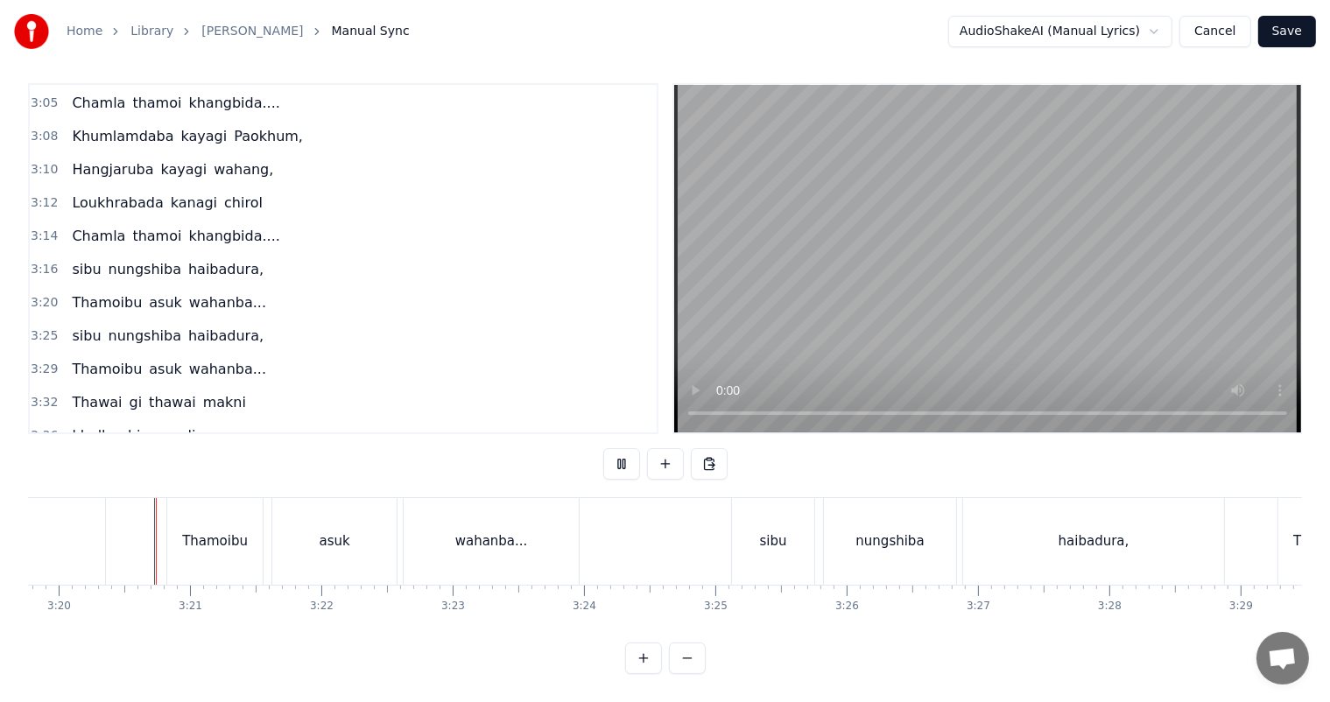
scroll to position [23, 0]
click at [340, 531] on div "asuk" at bounding box center [334, 541] width 31 height 20
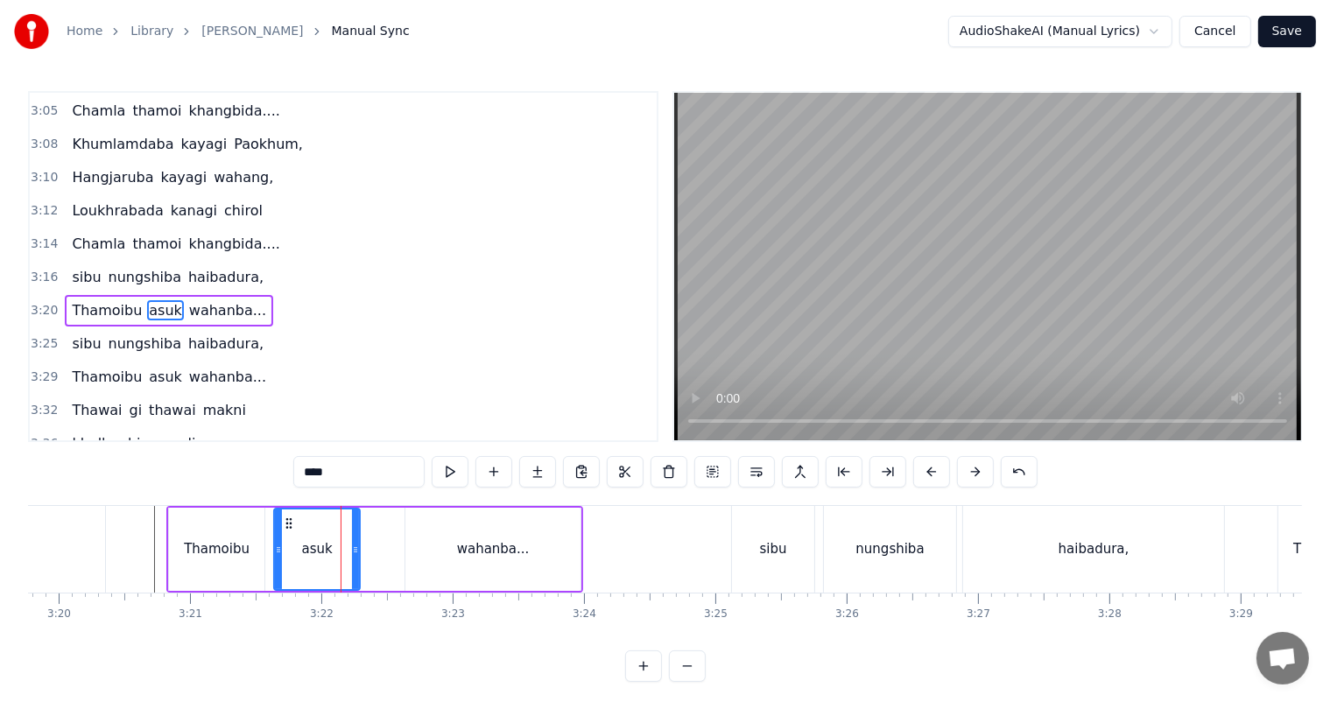
drag, startPoint x: 392, startPoint y: 551, endPoint x: 217, endPoint y: 563, distance: 175.5
click at [353, 543] on icon at bounding box center [355, 550] width 7 height 14
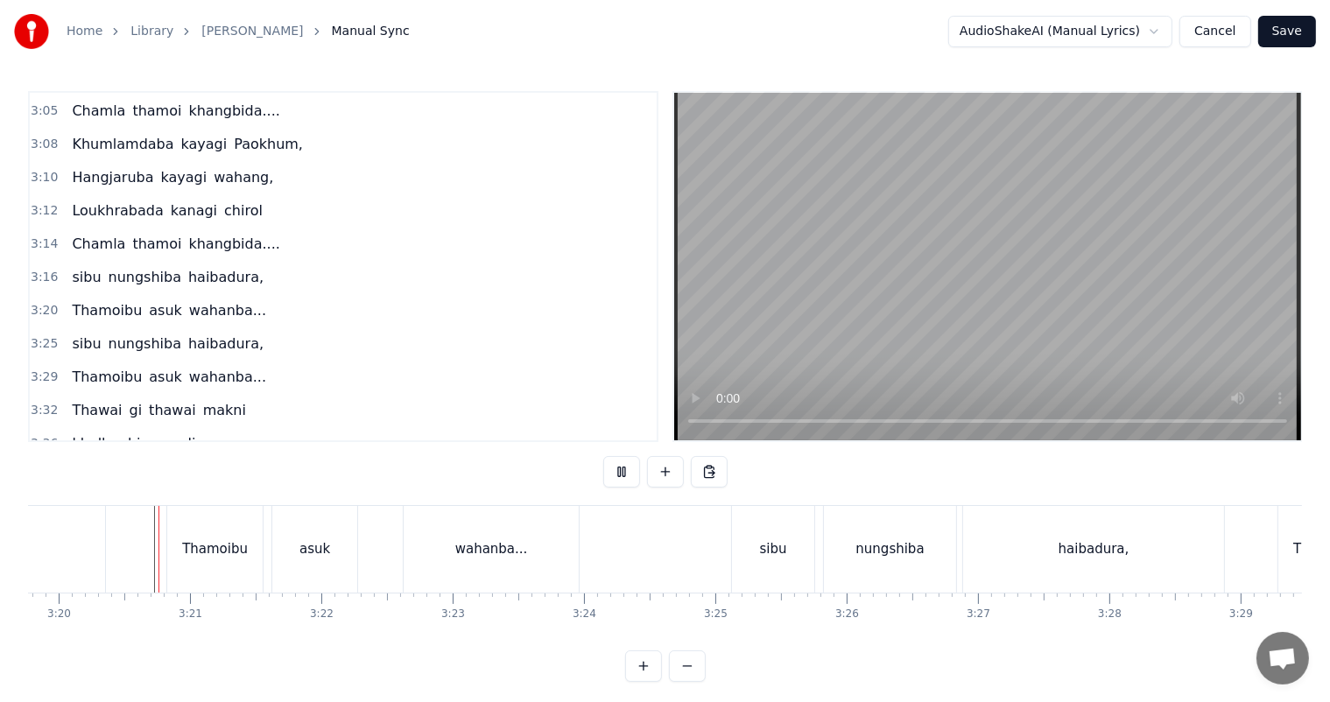
scroll to position [23, 0]
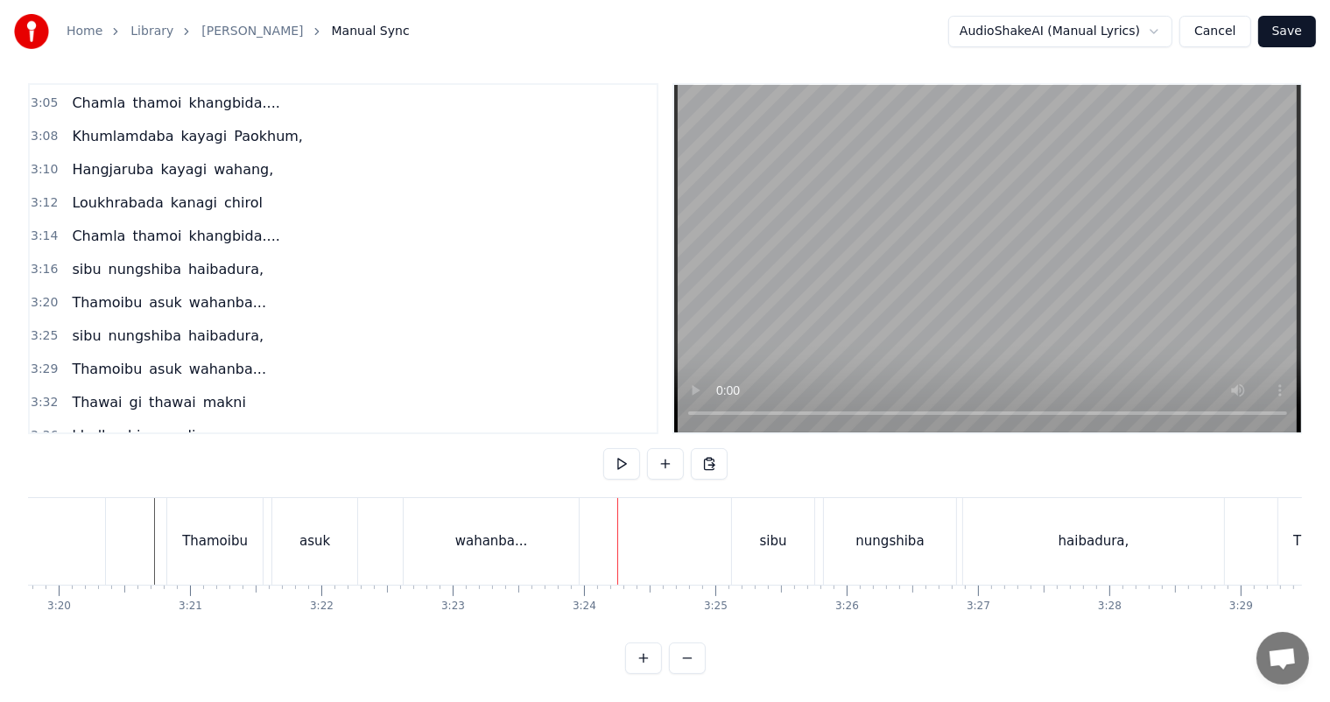
click at [312, 535] on div "asuk" at bounding box center [314, 541] width 31 height 20
click at [320, 536] on div "asuk" at bounding box center [314, 541] width 31 height 20
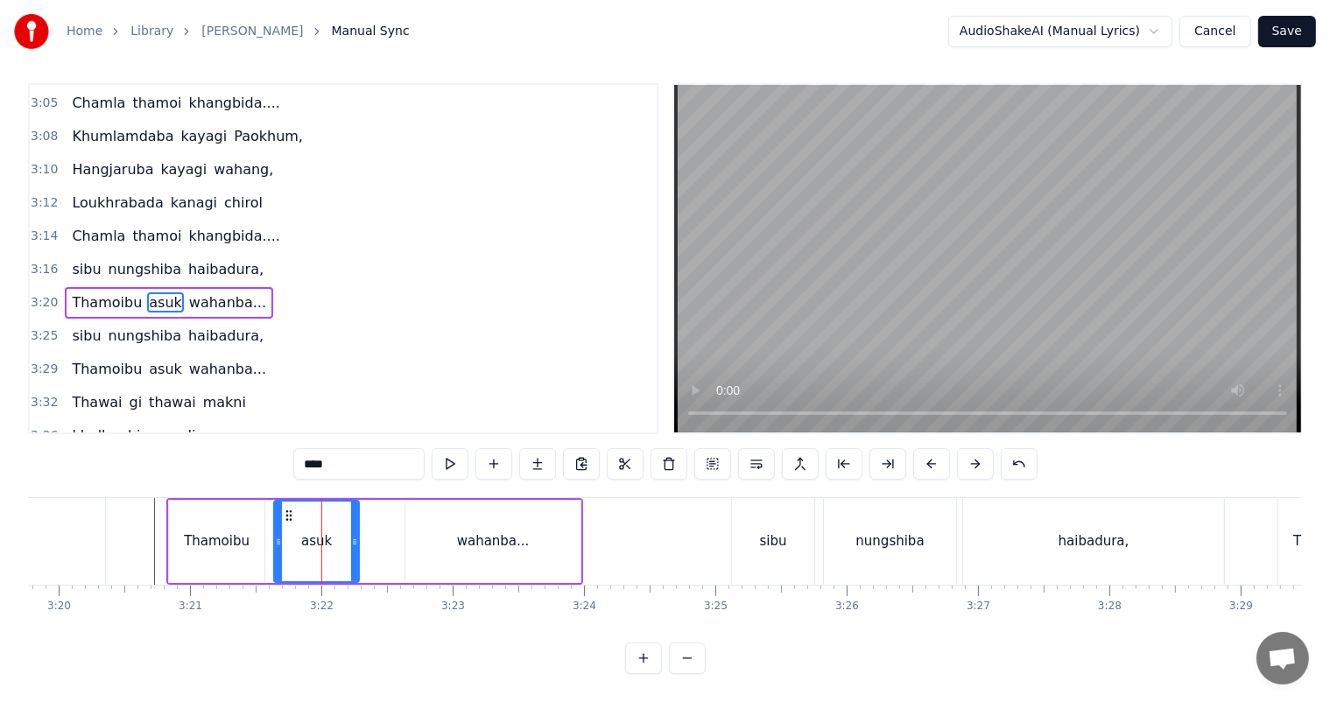
scroll to position [0, 0]
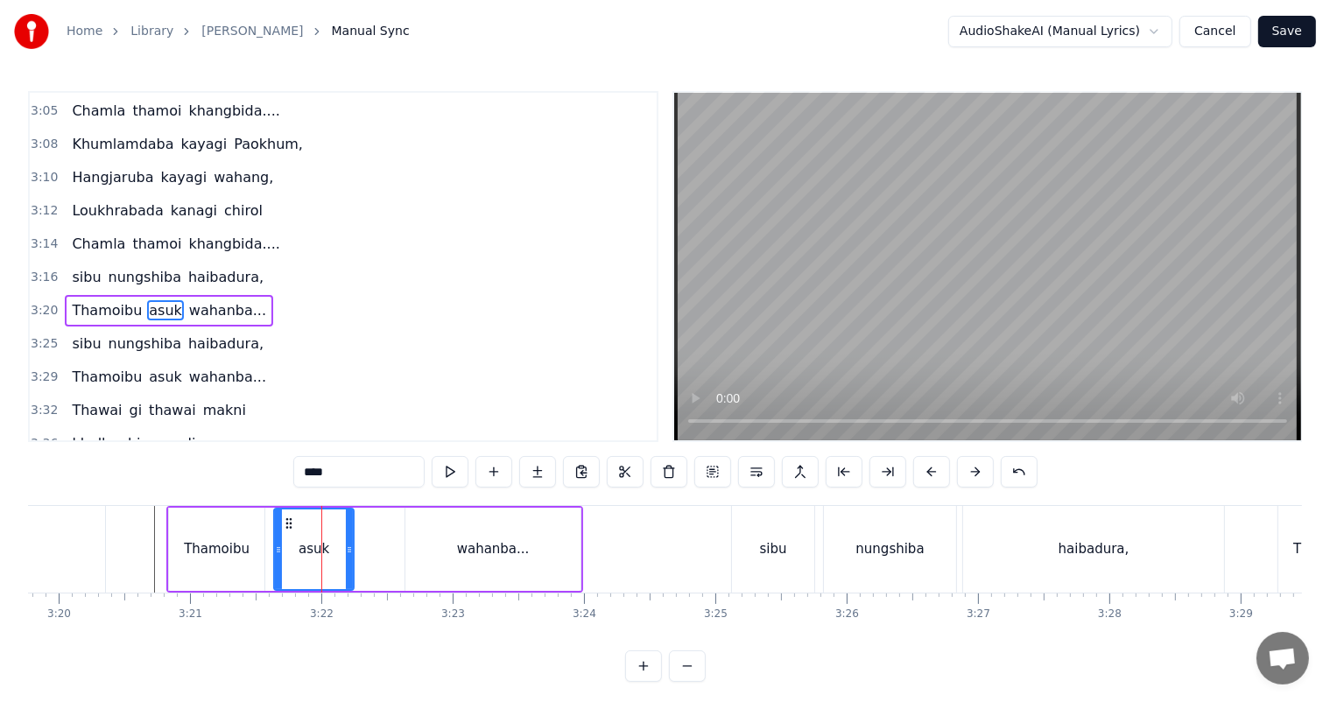
click at [346, 549] on icon at bounding box center [349, 550] width 7 height 14
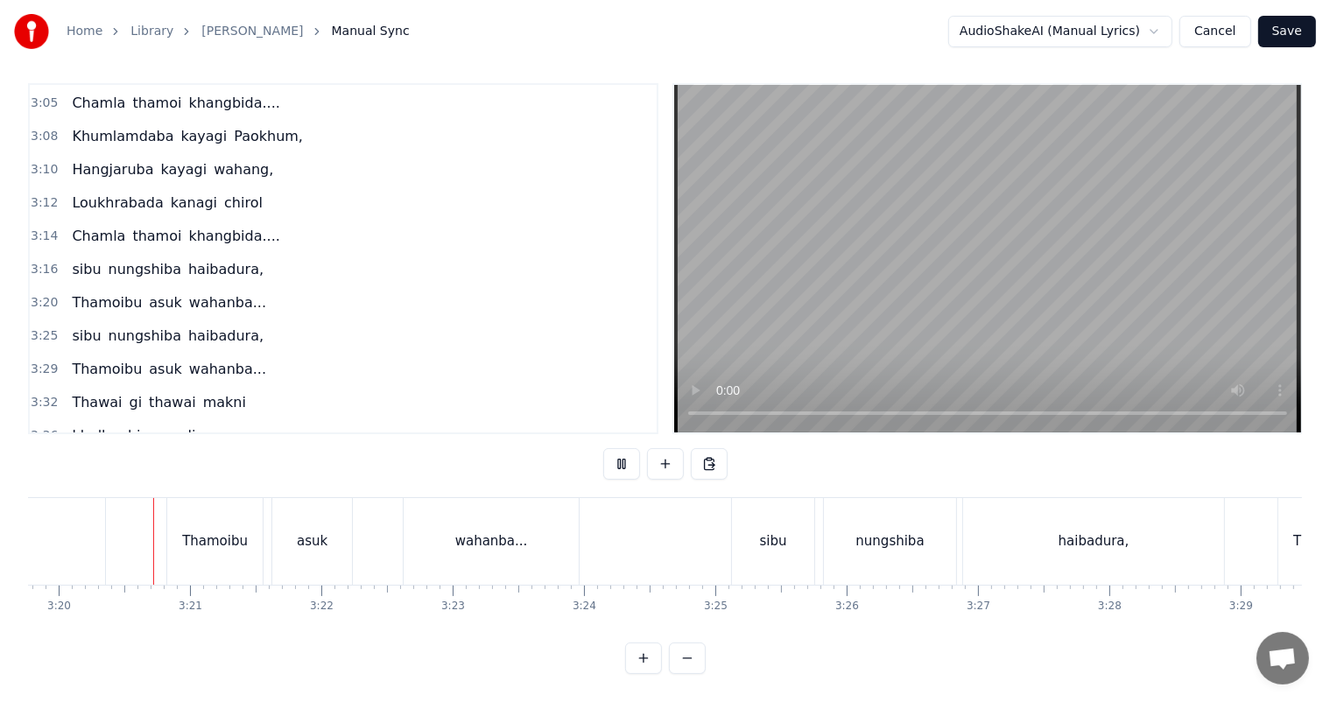
scroll to position [23, 0]
click at [878, 536] on div "nungshiba" at bounding box center [890, 541] width 132 height 87
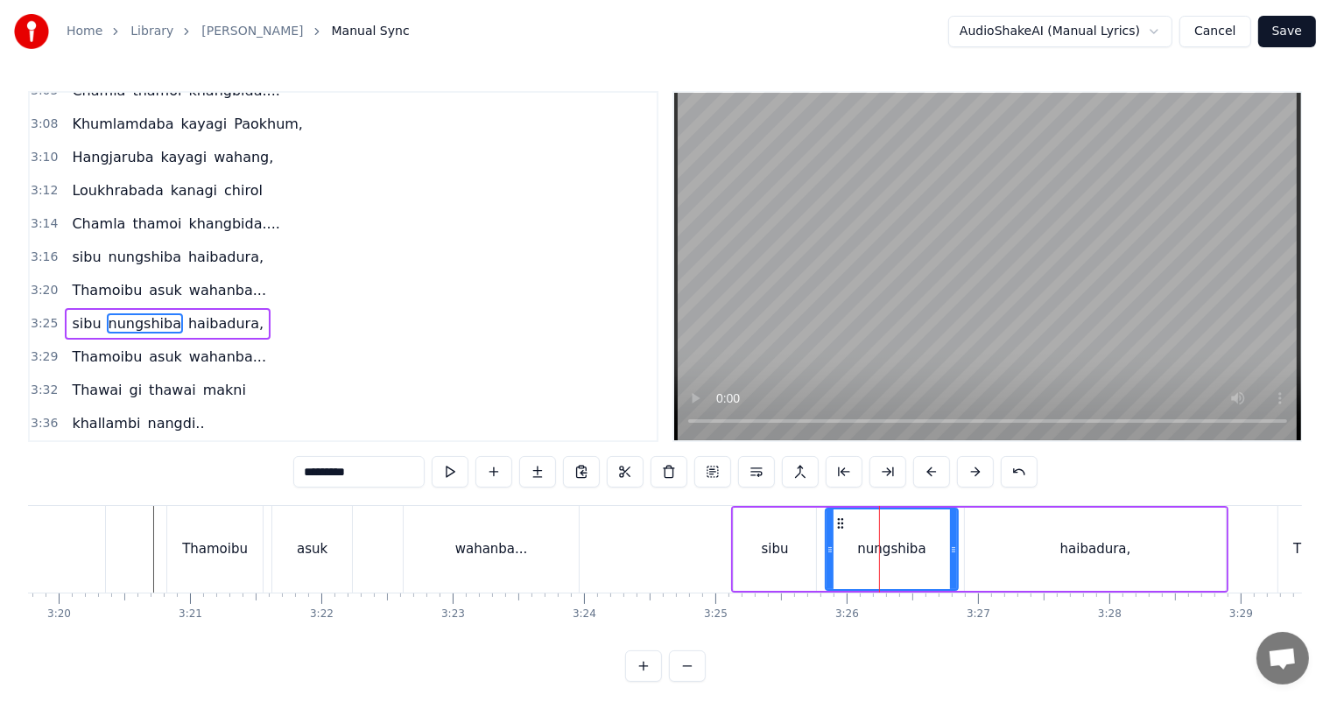
scroll to position [1194, 0]
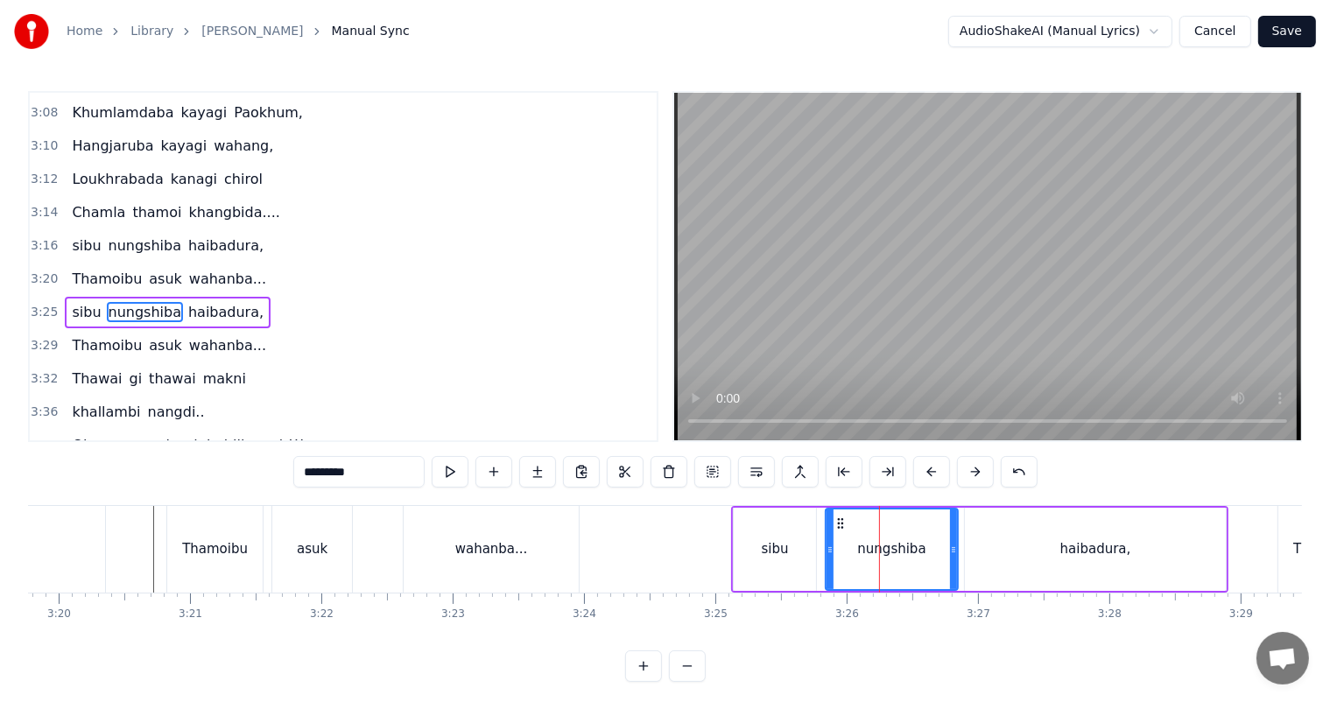
click at [367, 470] on input "*********" at bounding box center [358, 472] width 131 height 32
type input "**********"
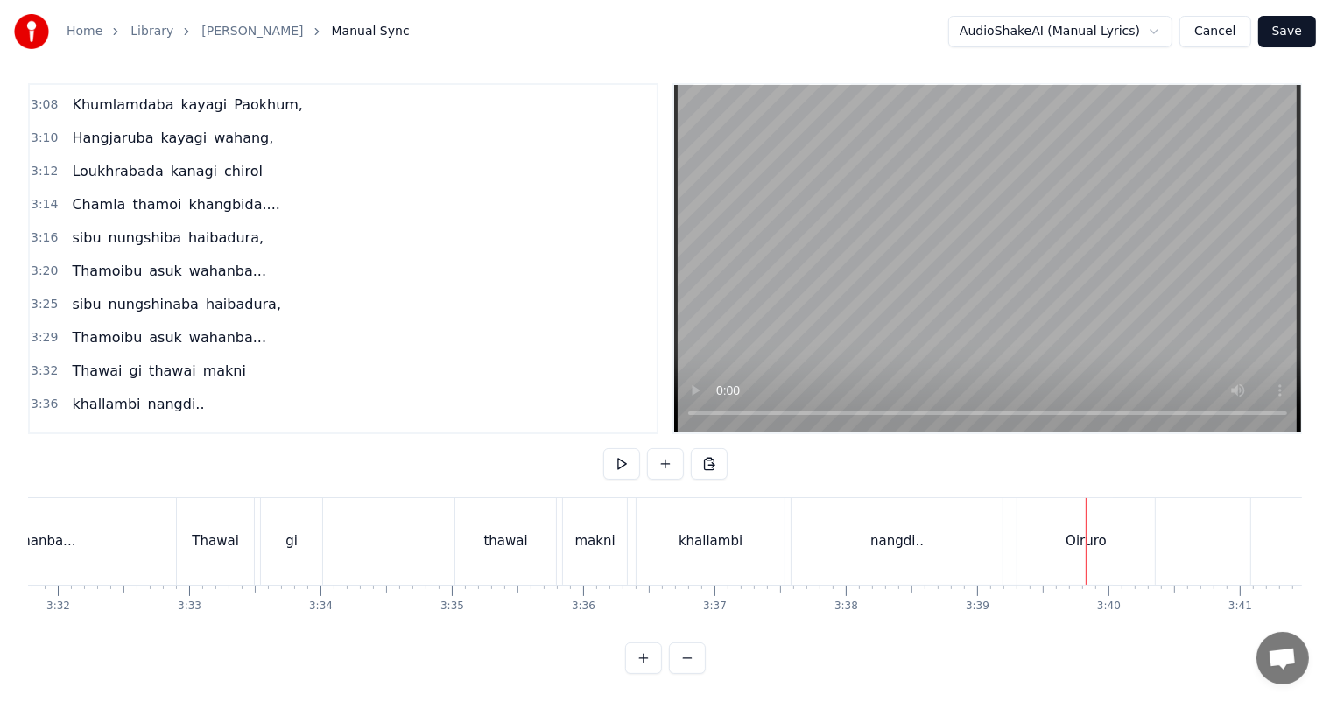
scroll to position [0, 27870]
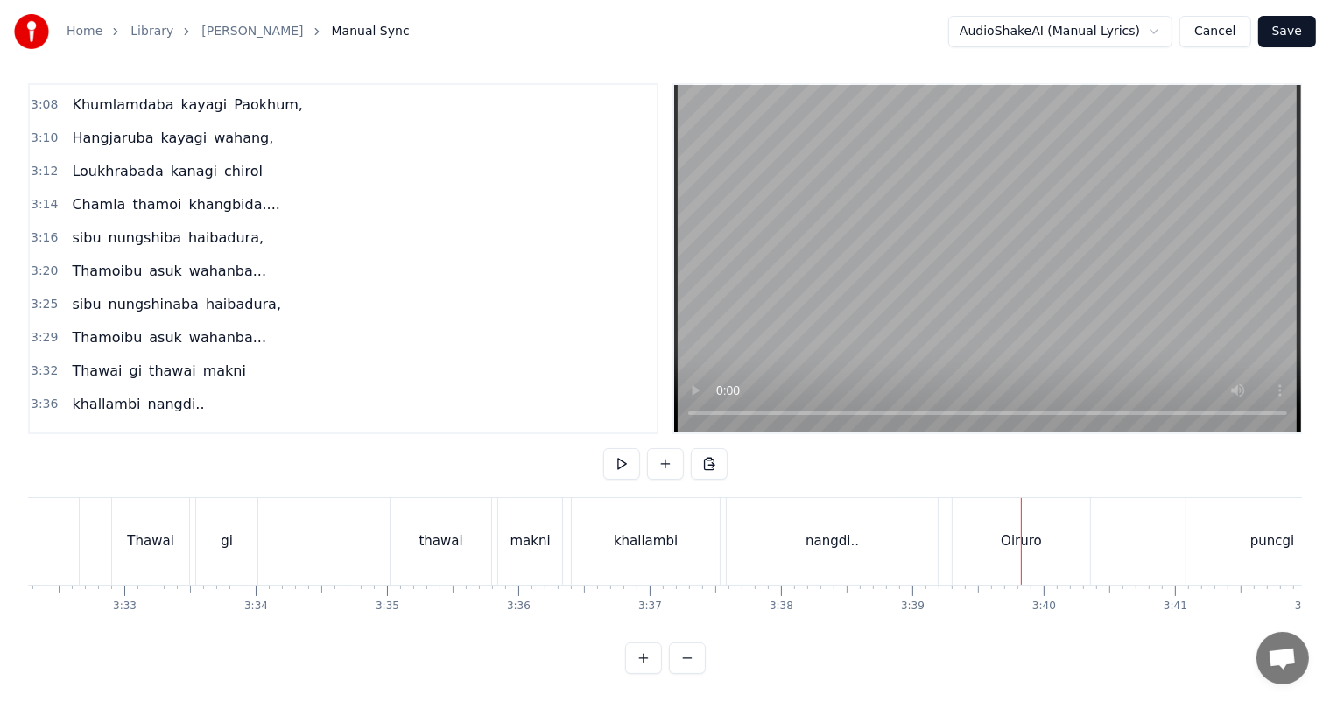
click at [376, 507] on div "Thawai gi [PERSON_NAME]" at bounding box center [338, 541] width 455 height 87
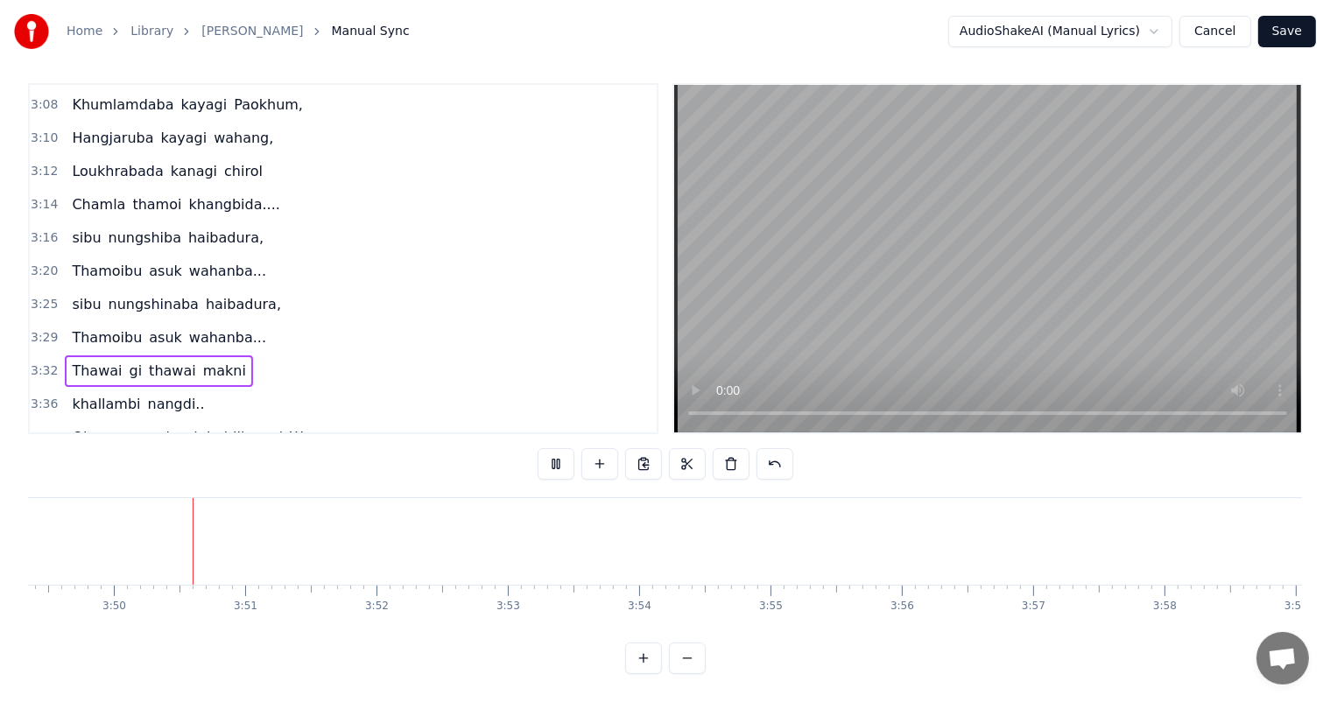
scroll to position [0, 30114]
click at [693, 654] on button at bounding box center [687, 658] width 37 height 32
click at [693, 654] on div at bounding box center [665, 658] width 81 height 32
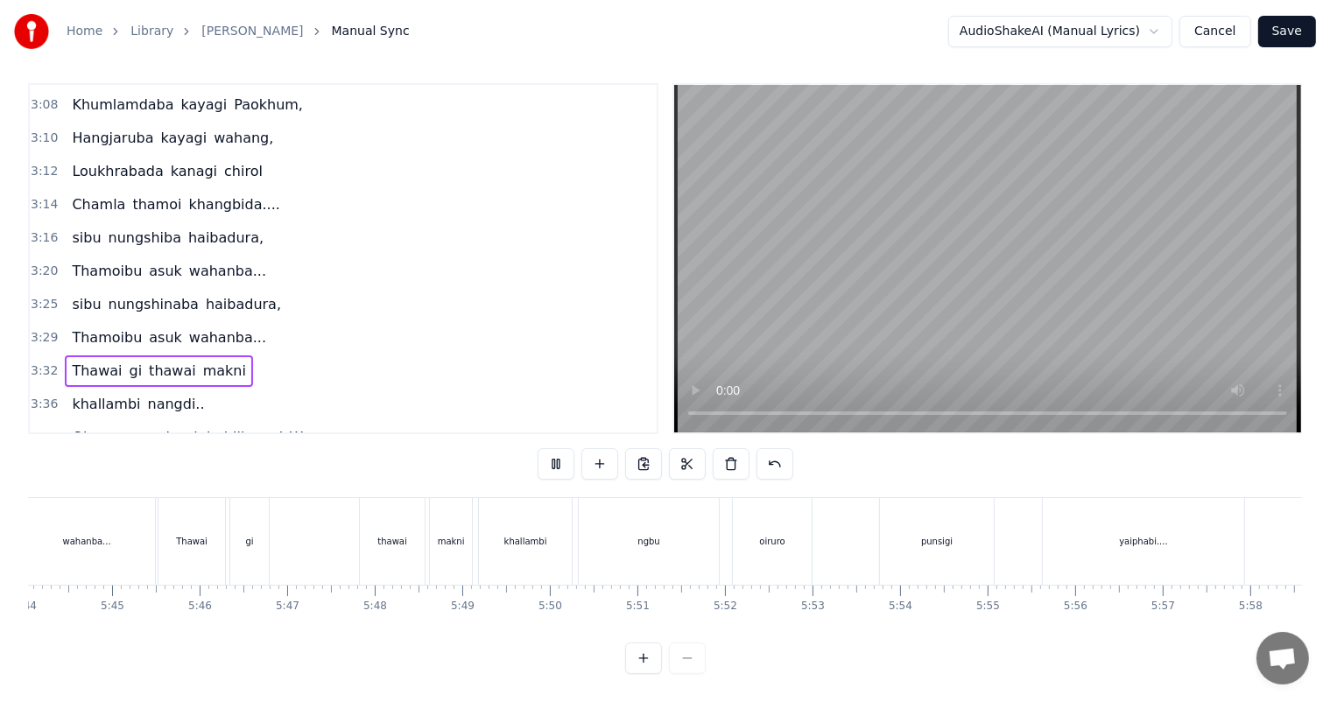
click at [693, 654] on div at bounding box center [665, 658] width 81 height 32
click at [692, 654] on div at bounding box center [665, 658] width 81 height 32
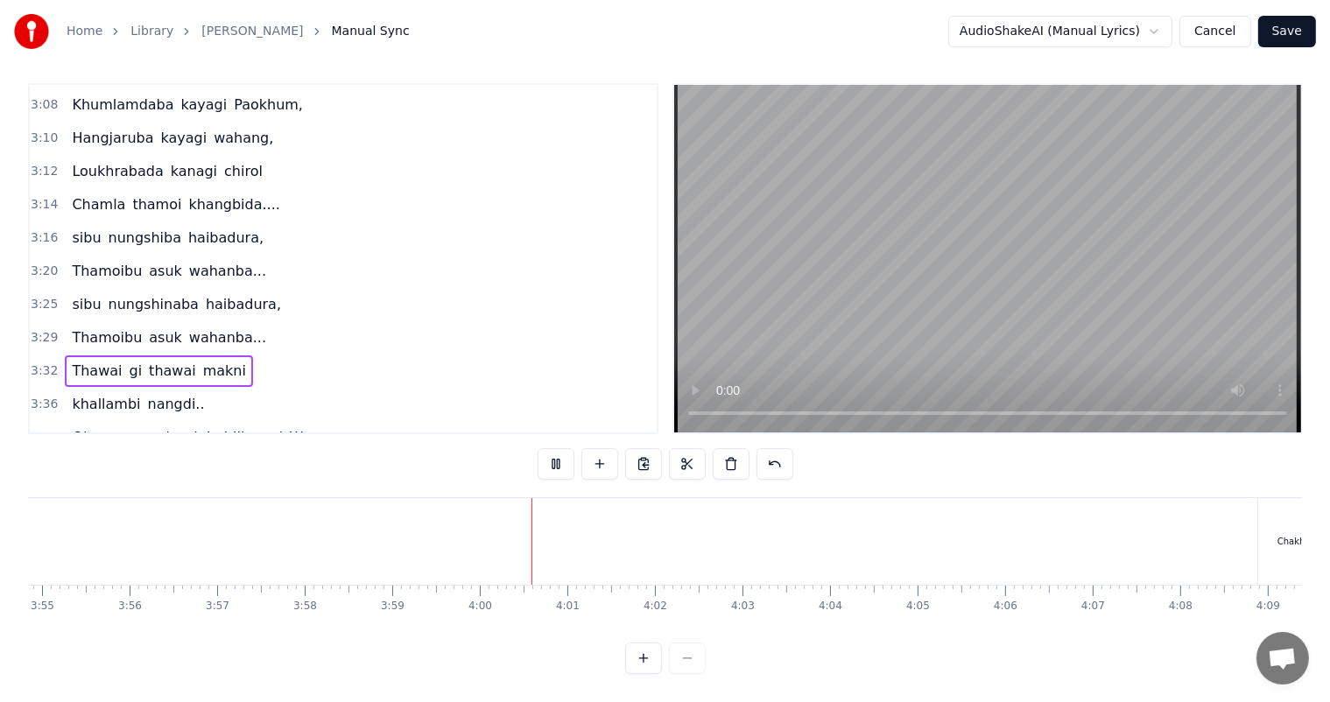
click at [694, 655] on div at bounding box center [665, 658] width 81 height 32
click at [695, 655] on div at bounding box center [665, 658] width 81 height 32
click at [696, 655] on div at bounding box center [665, 658] width 81 height 32
click at [689, 656] on div at bounding box center [665, 658] width 81 height 32
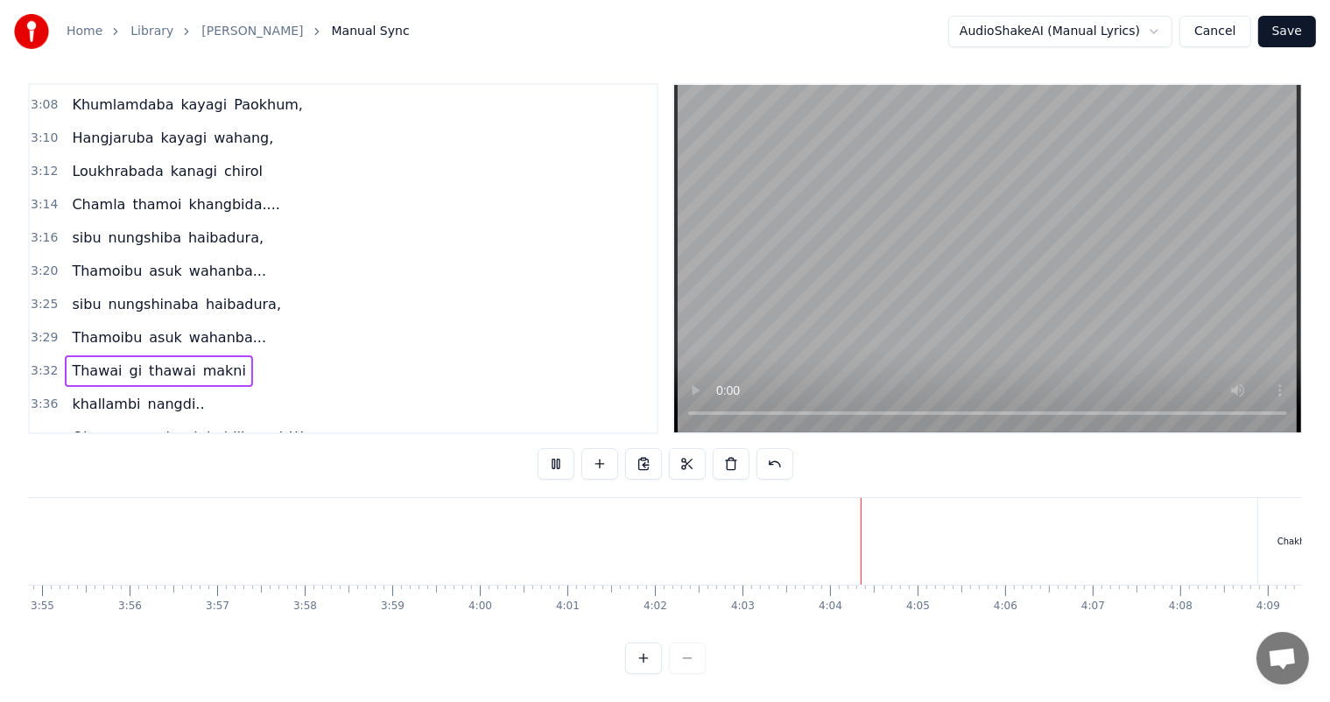
click at [689, 656] on div at bounding box center [665, 658] width 81 height 32
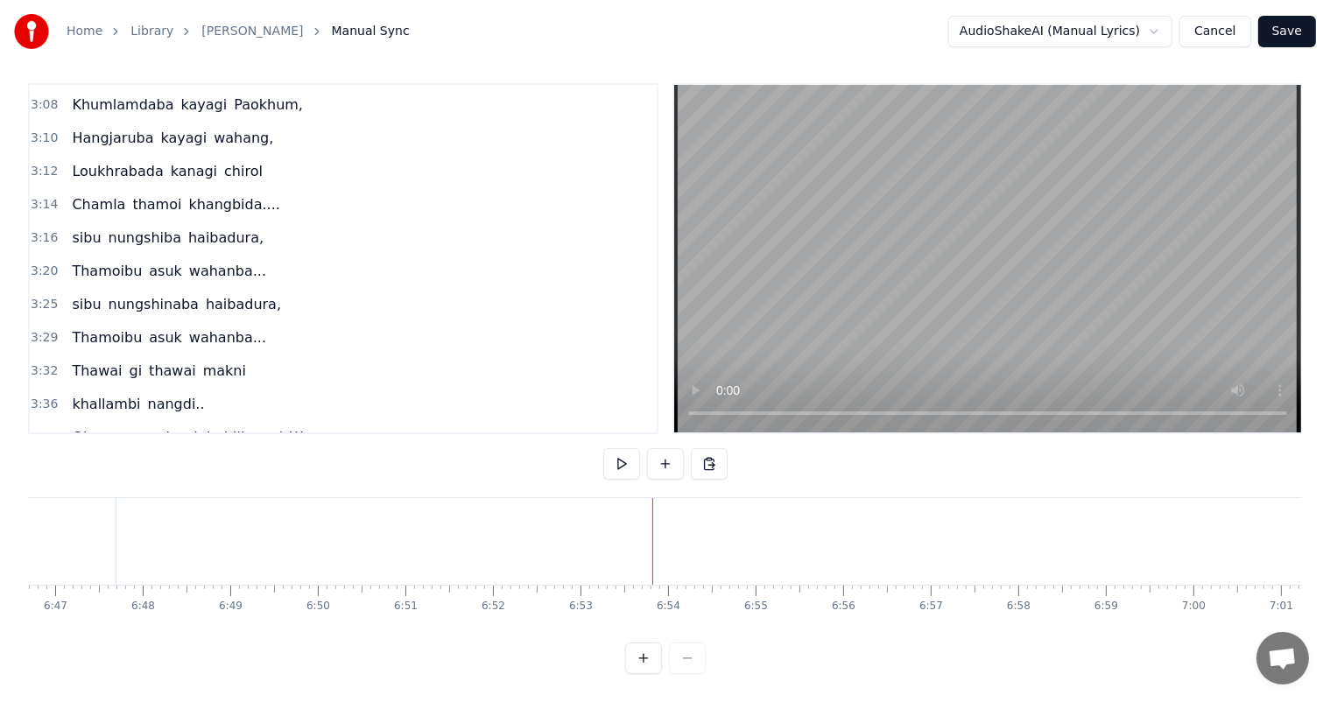
scroll to position [0, 0]
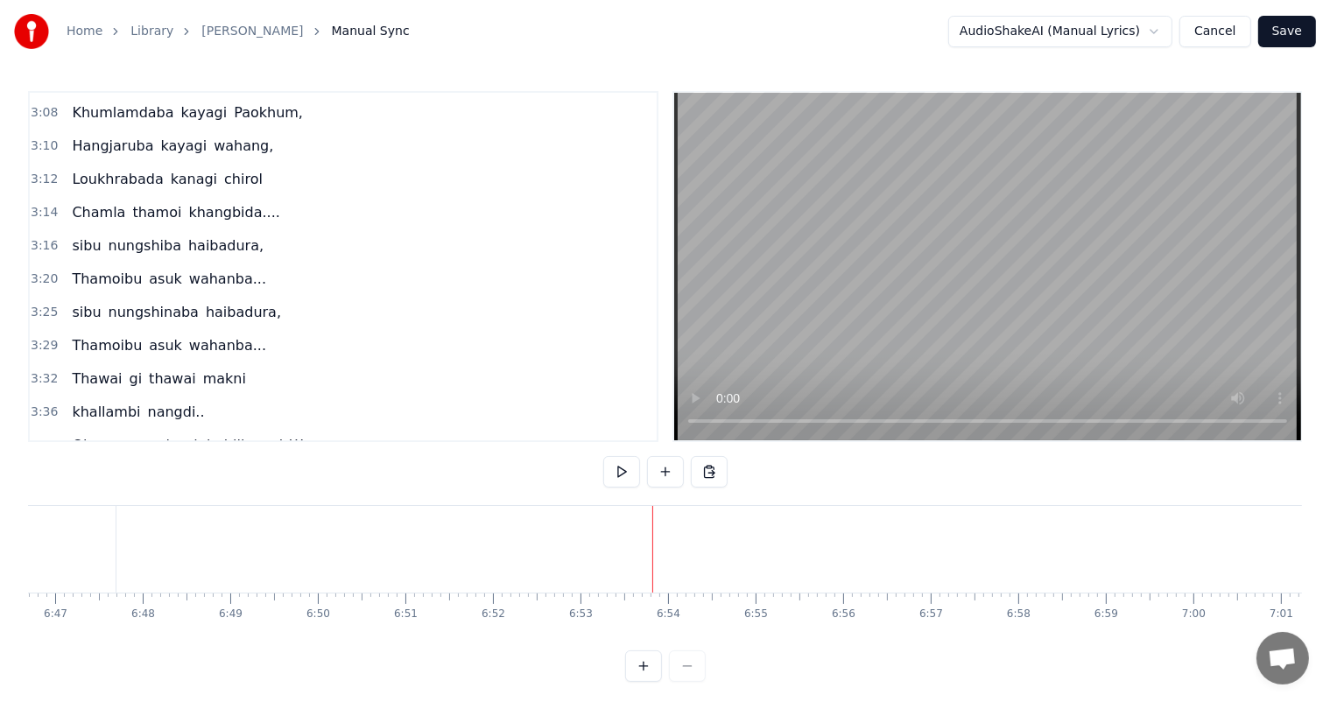
click at [584, 537] on div "nangna tumina chatkhriba..." at bounding box center [1098, 549] width 2507 height 87
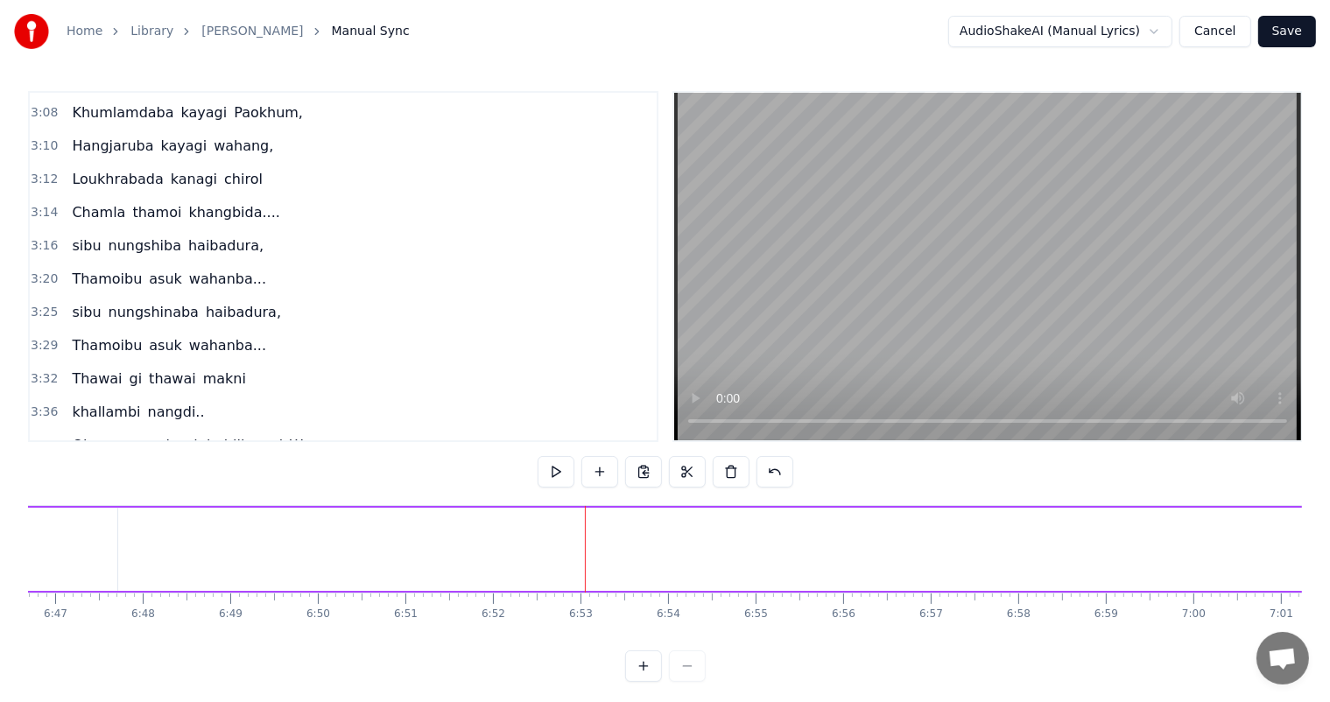
scroll to position [0, 35563]
click at [685, 679] on div at bounding box center [665, 666] width 81 height 32
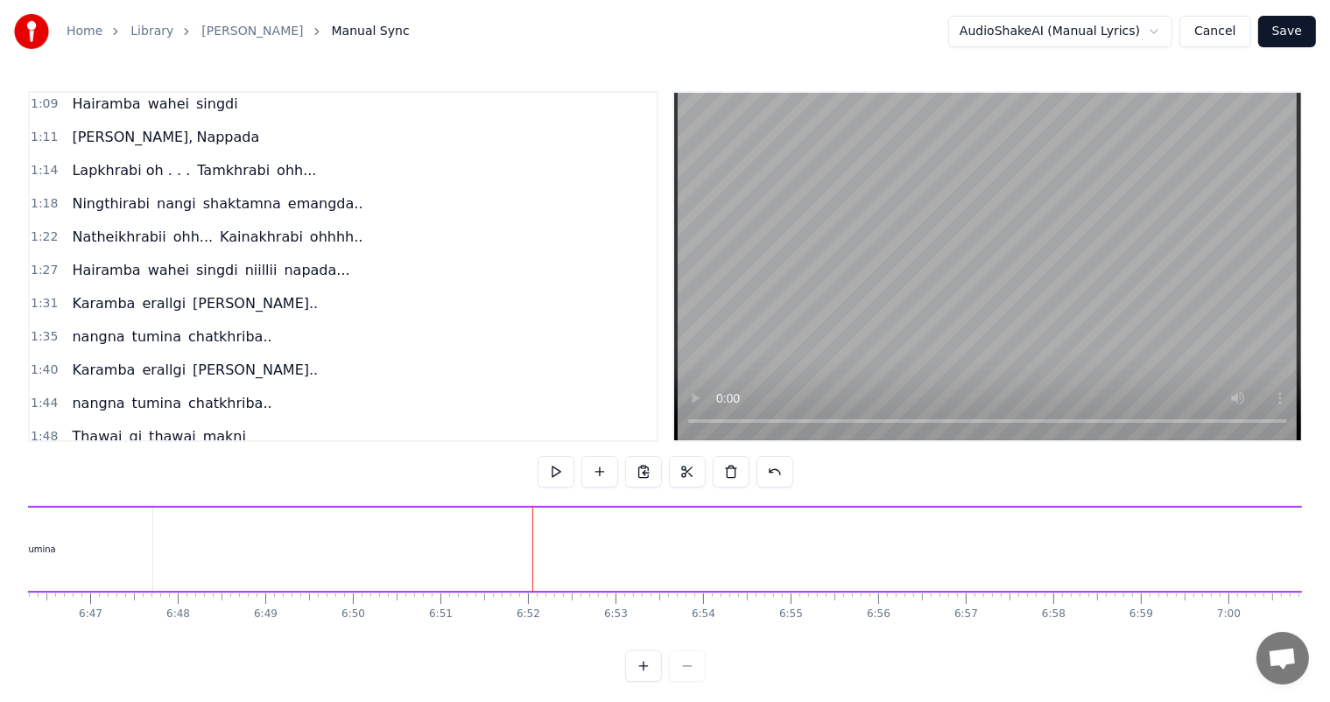
scroll to position [0, 0]
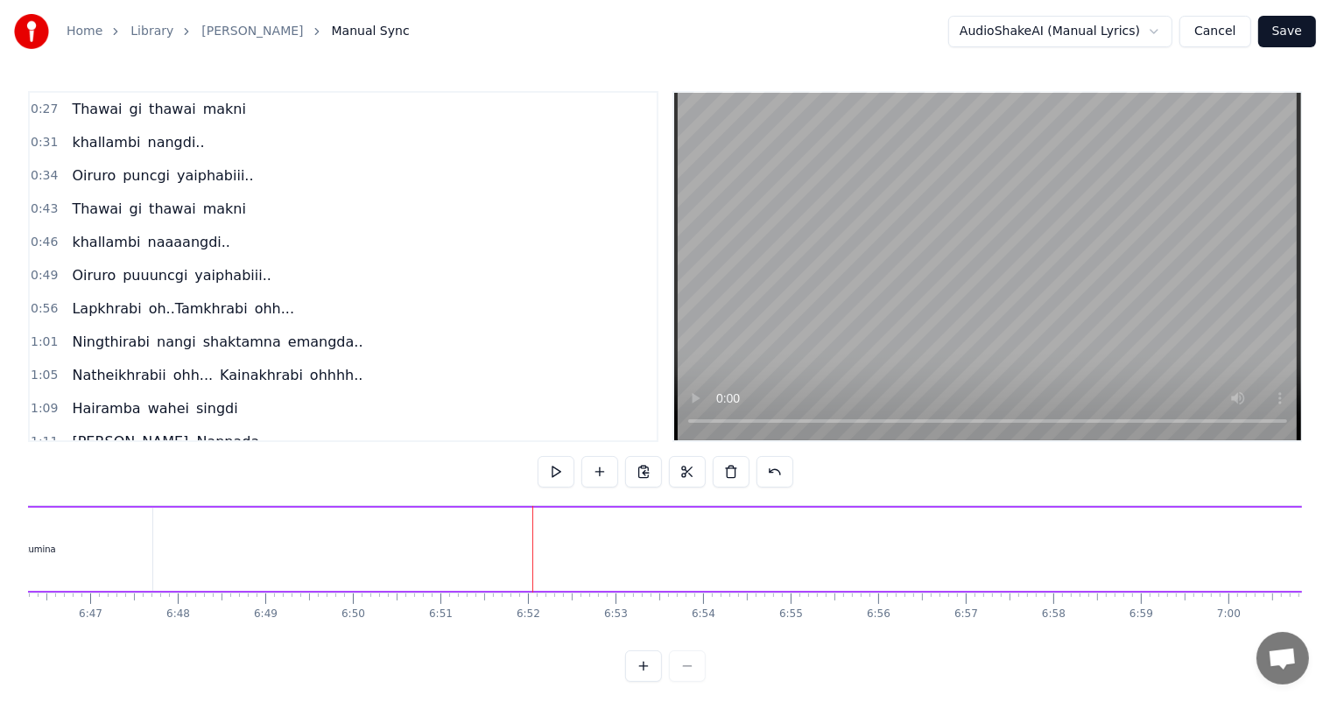
click at [102, 109] on span "Thawai" at bounding box center [96, 109] width 53 height 20
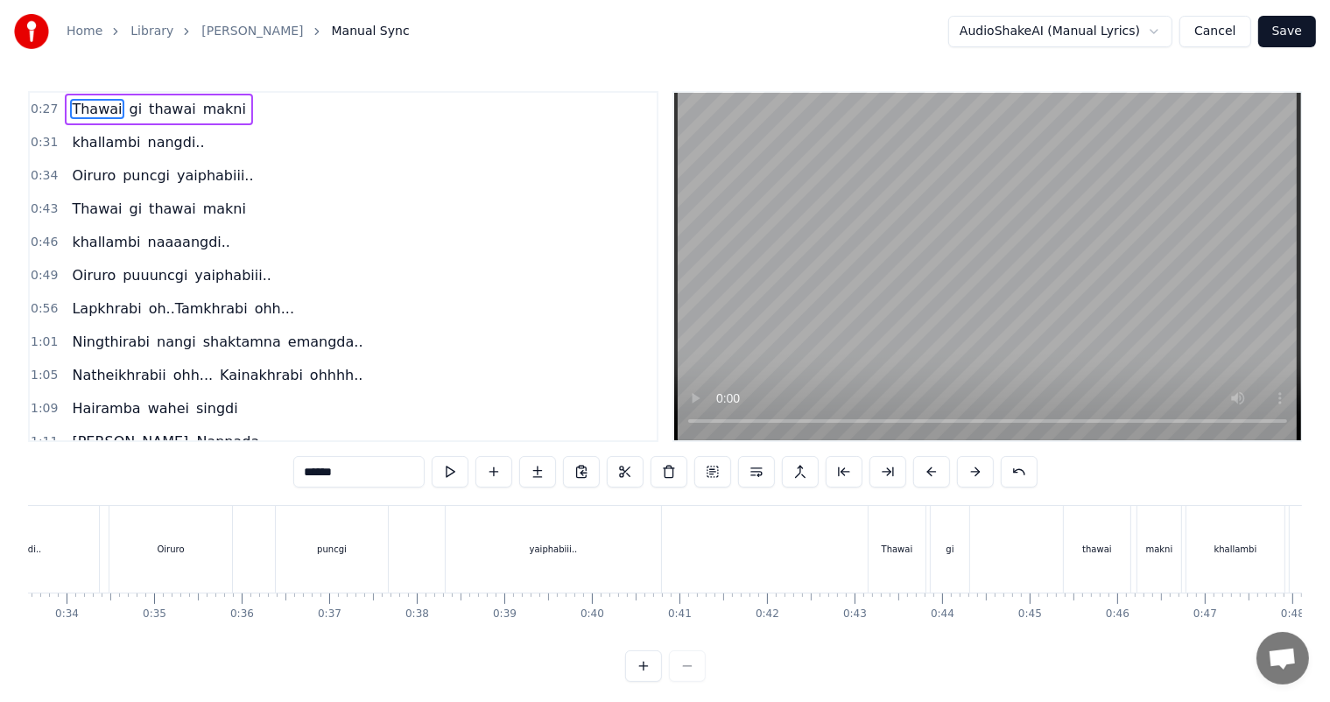
scroll to position [0, 2346]
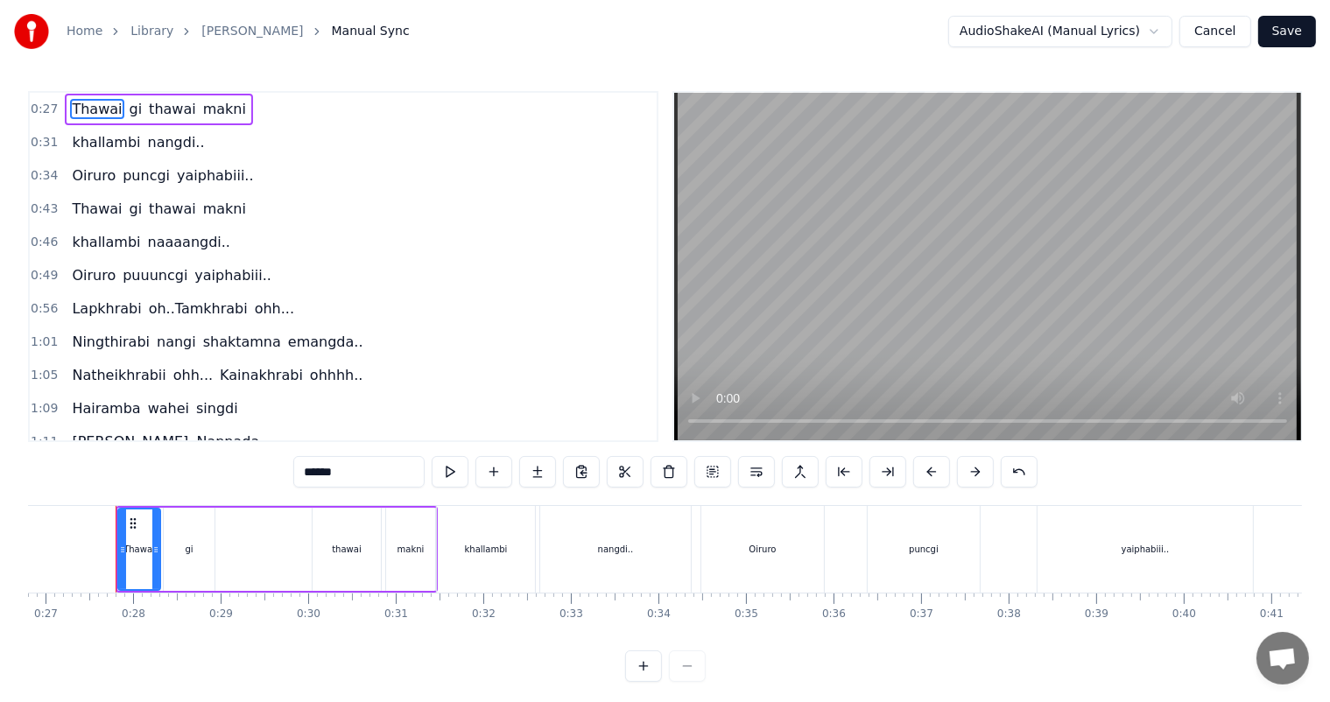
click at [147, 107] on span "thawai" at bounding box center [172, 109] width 51 height 20
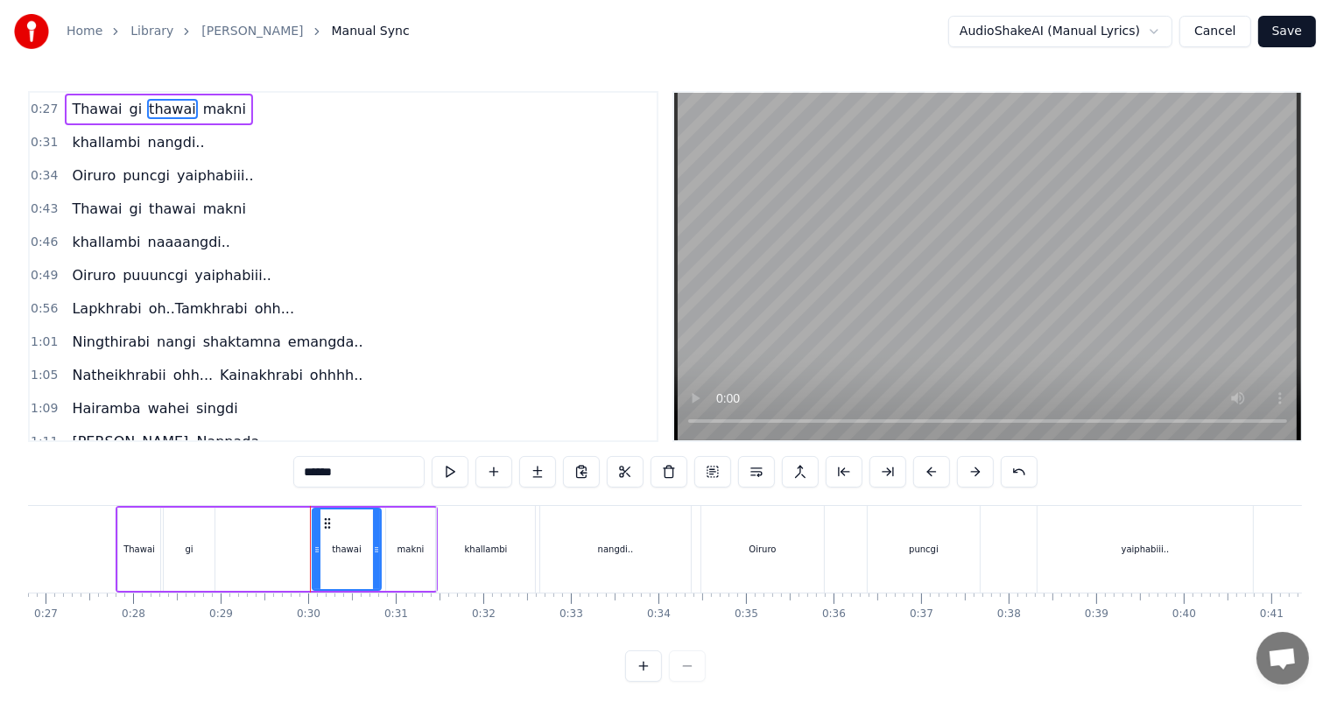
drag, startPoint x: 312, startPoint y: 473, endPoint x: 300, endPoint y: 473, distance: 11.4
click at [300, 473] on input "******" at bounding box center [358, 472] width 131 height 32
click at [204, 109] on span "makni" at bounding box center [227, 109] width 46 height 20
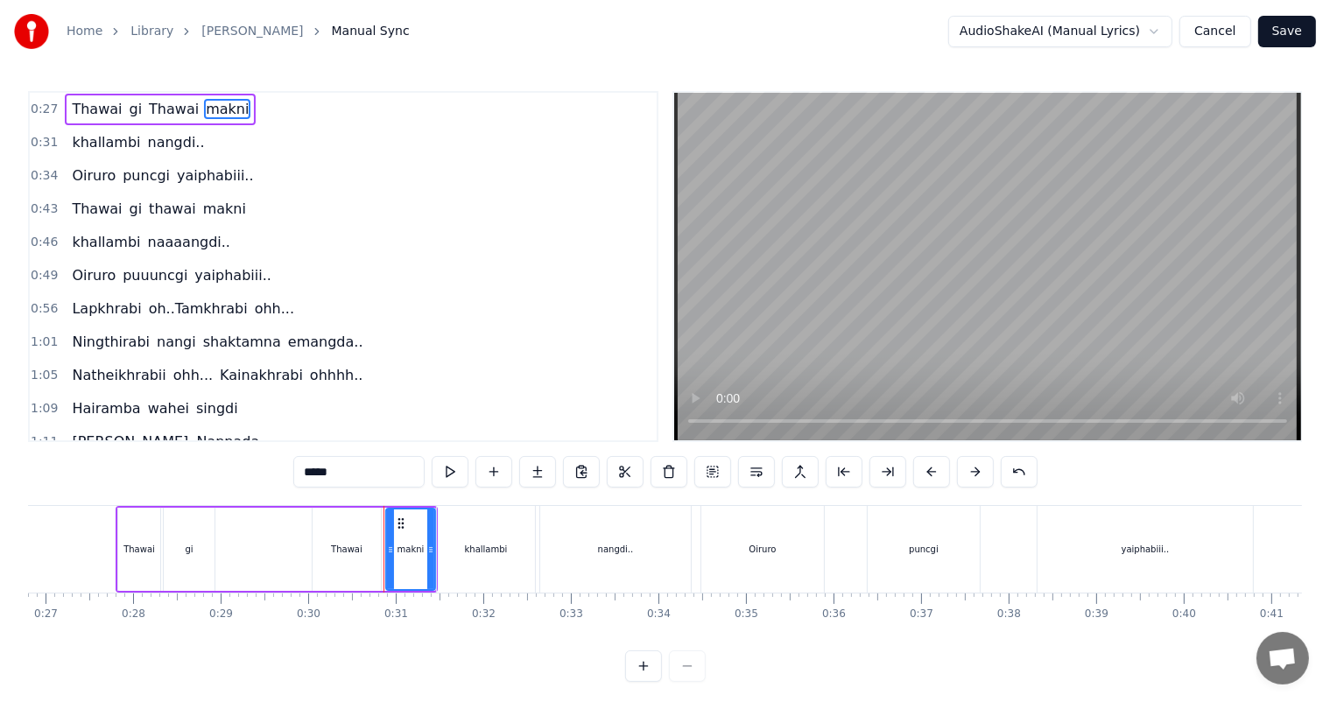
drag, startPoint x: 315, startPoint y: 475, endPoint x: 267, endPoint y: 474, distance: 48.2
click at [267, 474] on div "0:27 Thawai gi Thawai makni 0:31 khallambi nangdi.. 0:34 [PERSON_NAME] puncgi y…" at bounding box center [665, 386] width 1274 height 591
type input "*****"
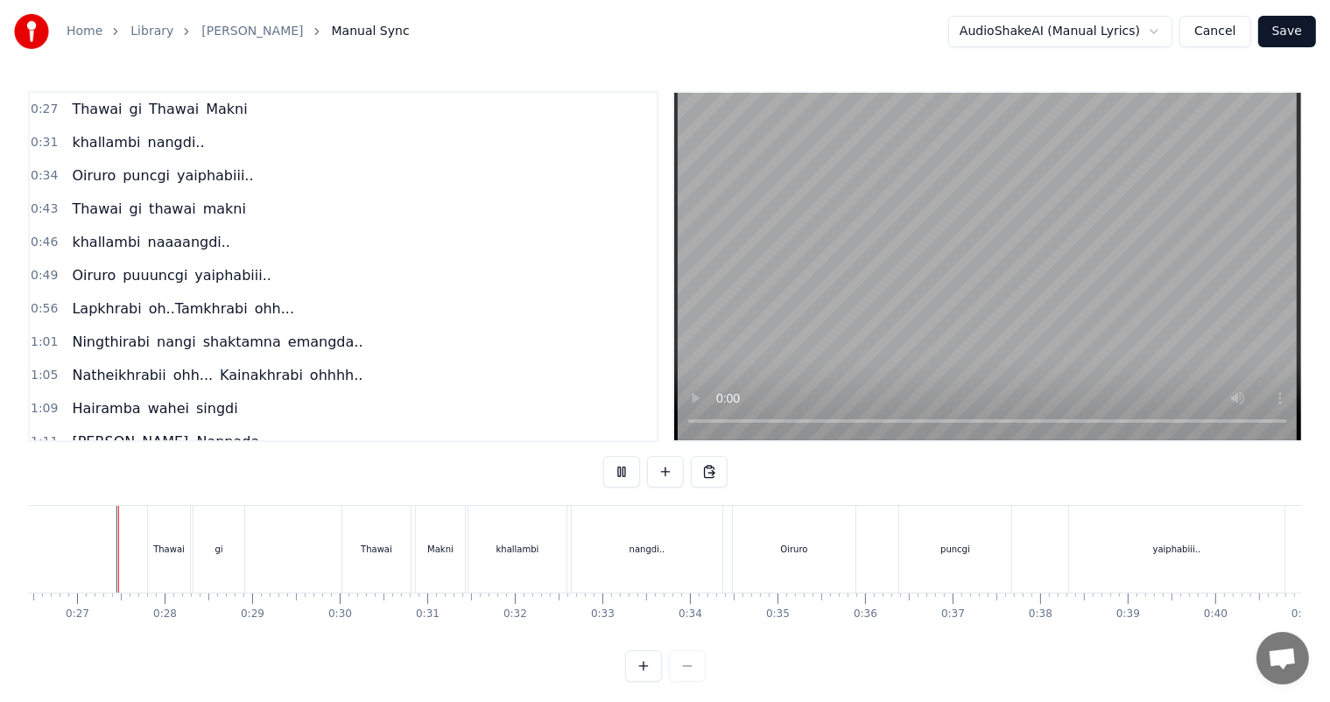
scroll to position [23, 0]
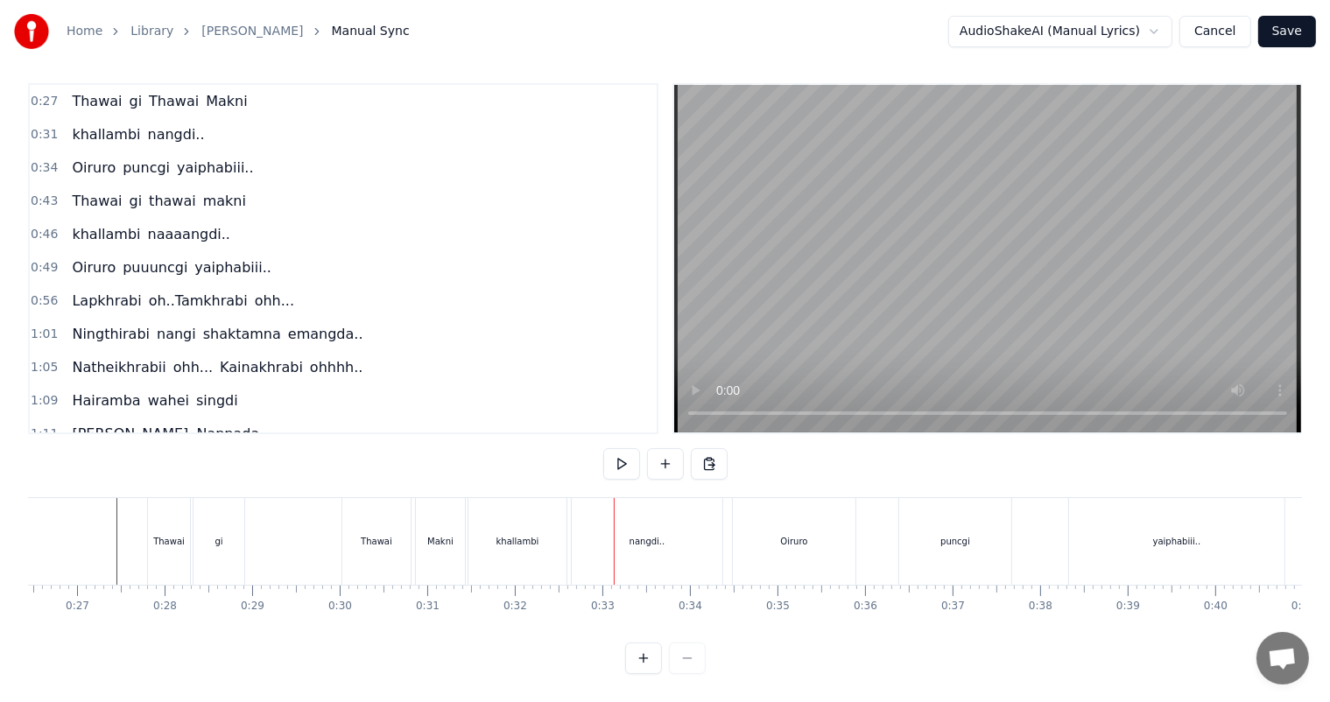
click at [642, 535] on div "nangdi.." at bounding box center [647, 541] width 36 height 13
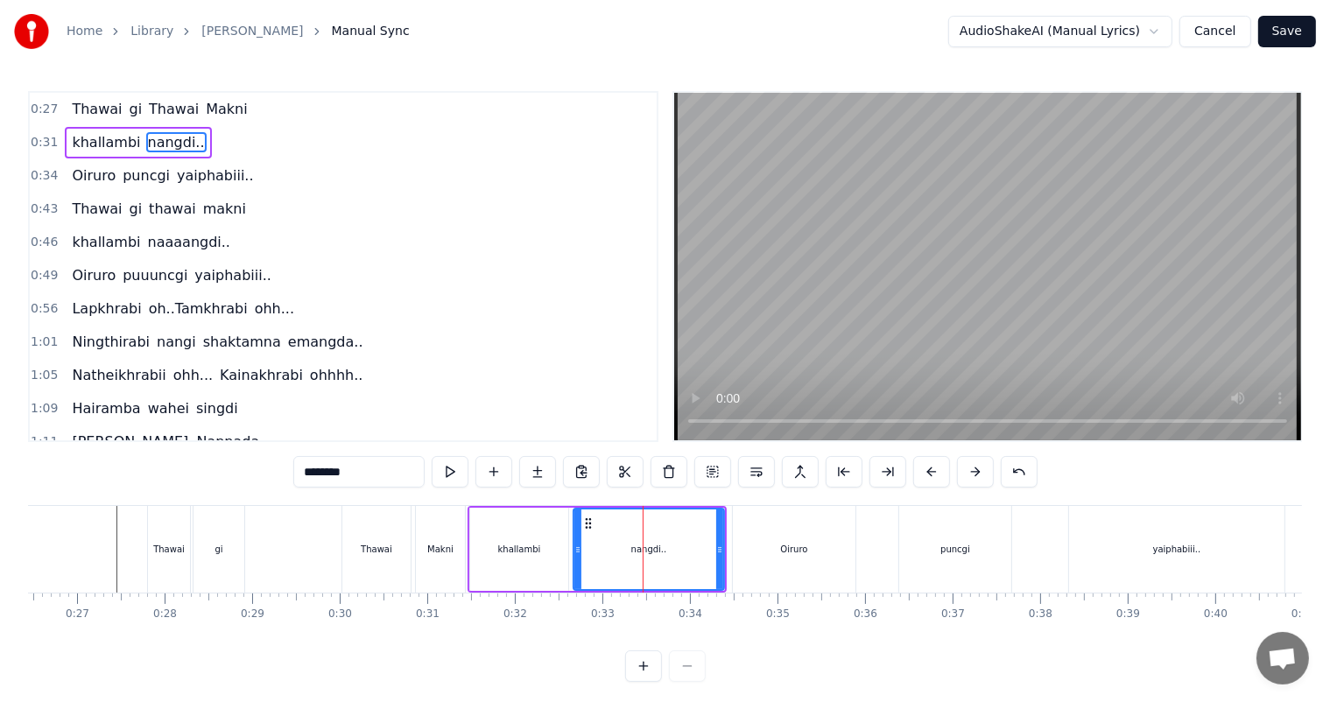
drag, startPoint x: 313, startPoint y: 473, endPoint x: 263, endPoint y: 473, distance: 49.9
click at [263, 473] on div "0:27 Thawai gi Thawai Makni 0:31 khallambi nangdi.. 0:34 [PERSON_NAME] puncgi y…" at bounding box center [665, 386] width 1274 height 591
click at [787, 543] on div "Oiruro" at bounding box center [793, 549] width 27 height 13
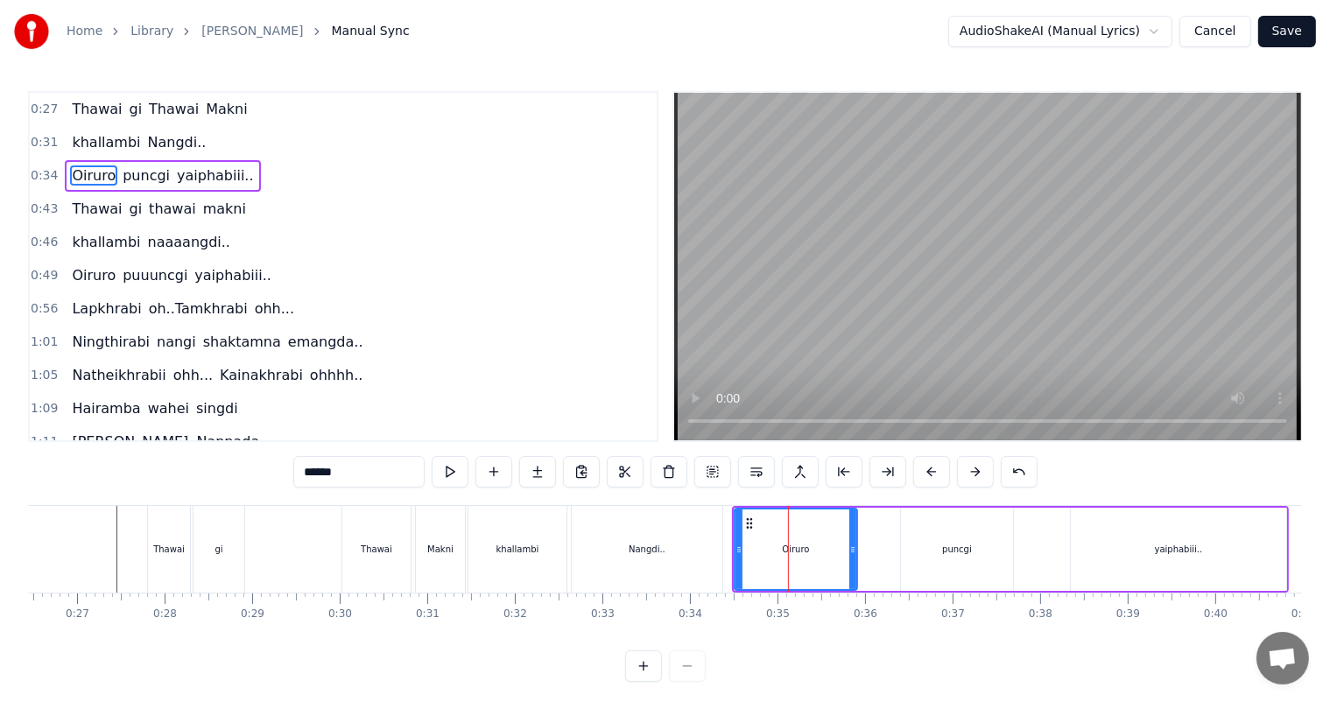
click at [952, 543] on div "puncgi" at bounding box center [957, 549] width 30 height 13
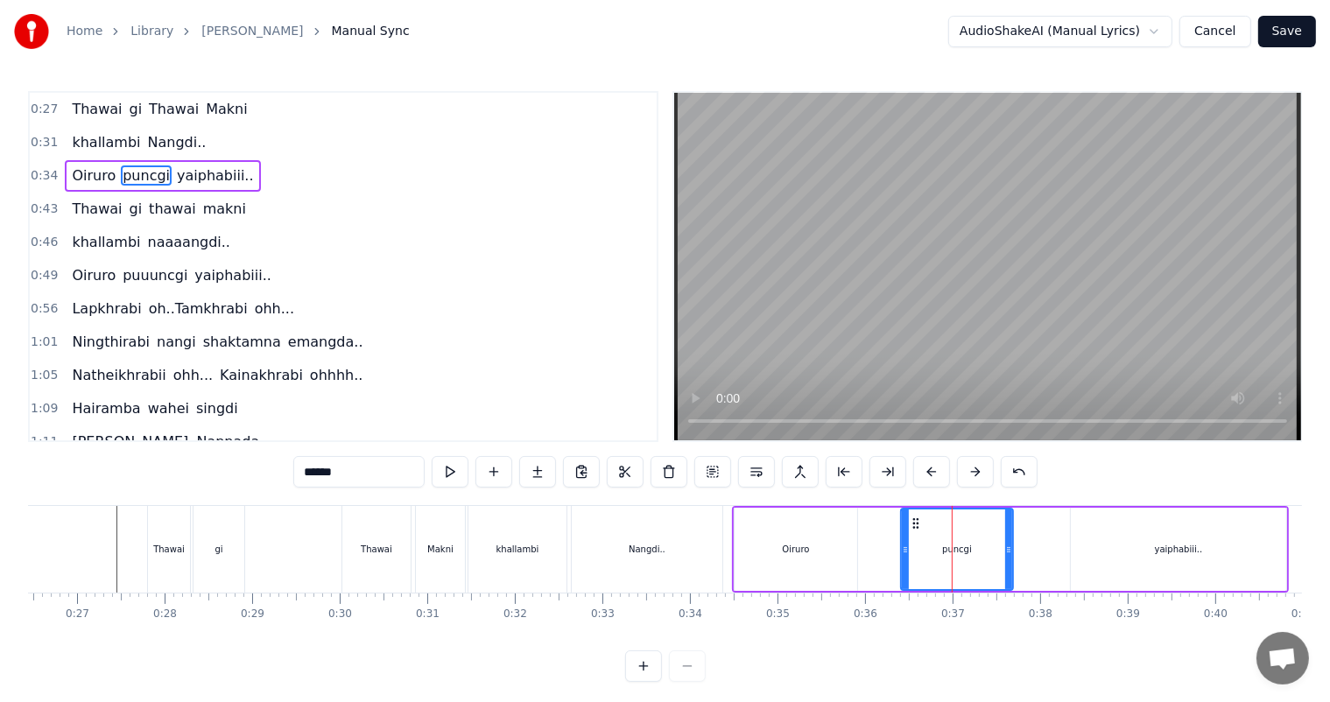
drag, startPoint x: 313, startPoint y: 473, endPoint x: 280, endPoint y: 473, distance: 33.3
click at [280, 473] on div "0:27 Thawai gi Thawai Makni 0:31 khallambi Nangdi.. 0:34 [PERSON_NAME] puncgi y…" at bounding box center [665, 386] width 1274 height 591
click at [1128, 556] on div "yaiphabiii.." at bounding box center [1178, 549] width 215 height 83
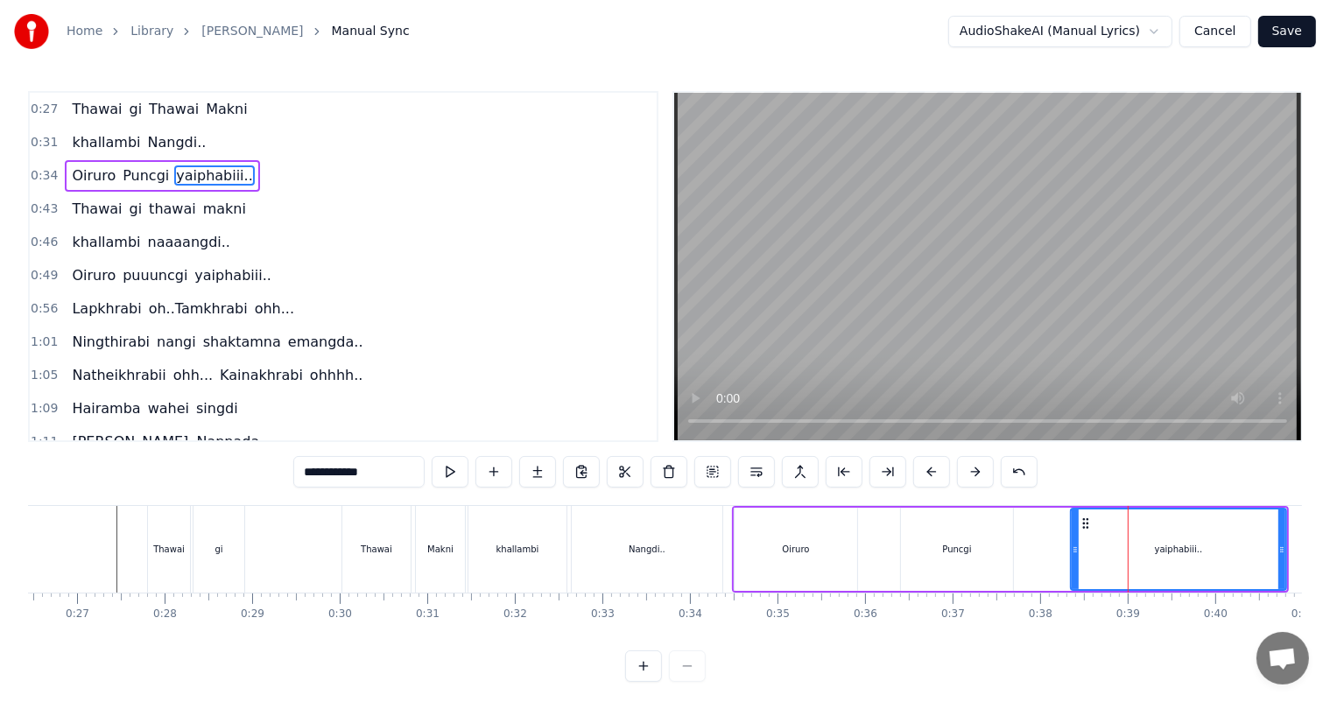
drag, startPoint x: 311, startPoint y: 473, endPoint x: 294, endPoint y: 474, distance: 16.7
click at [294, 474] on input "**********" at bounding box center [358, 472] width 131 height 32
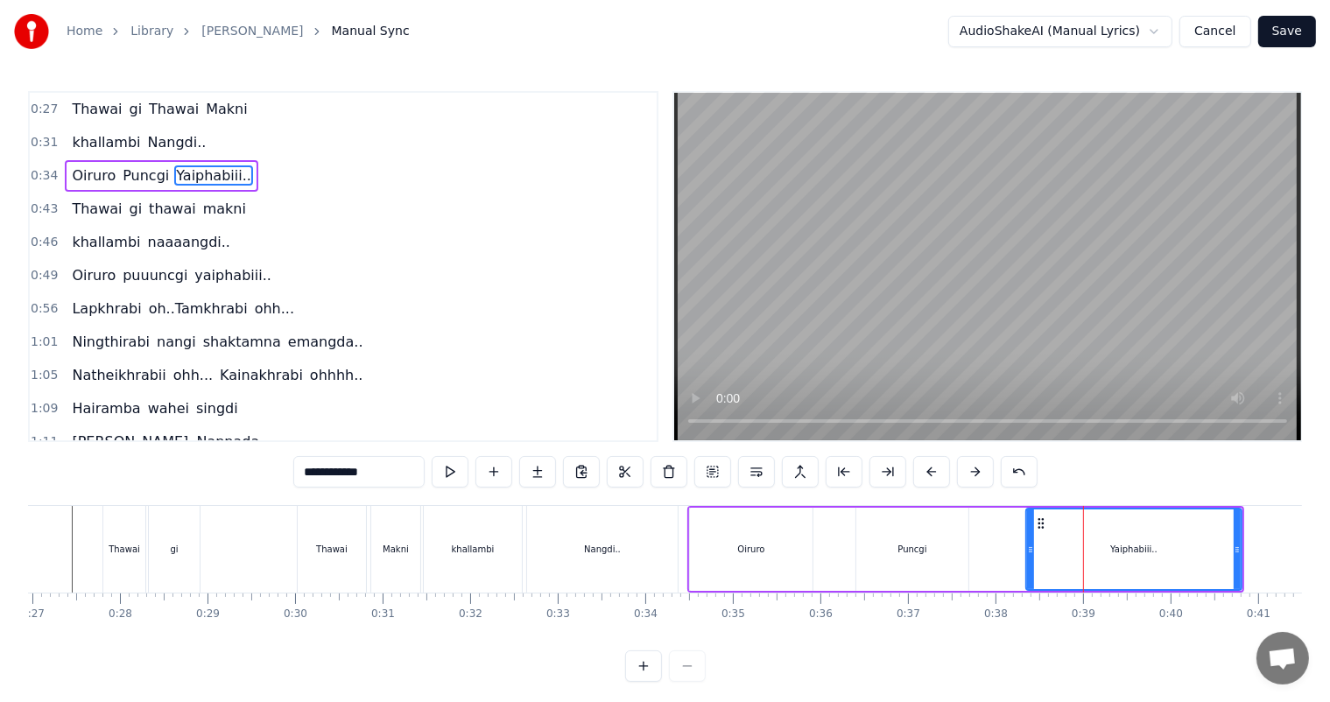
type input "**********"
click at [972, 552] on div "Oiruro Puncgi Yaiphabiii.." at bounding box center [965, 549] width 557 height 87
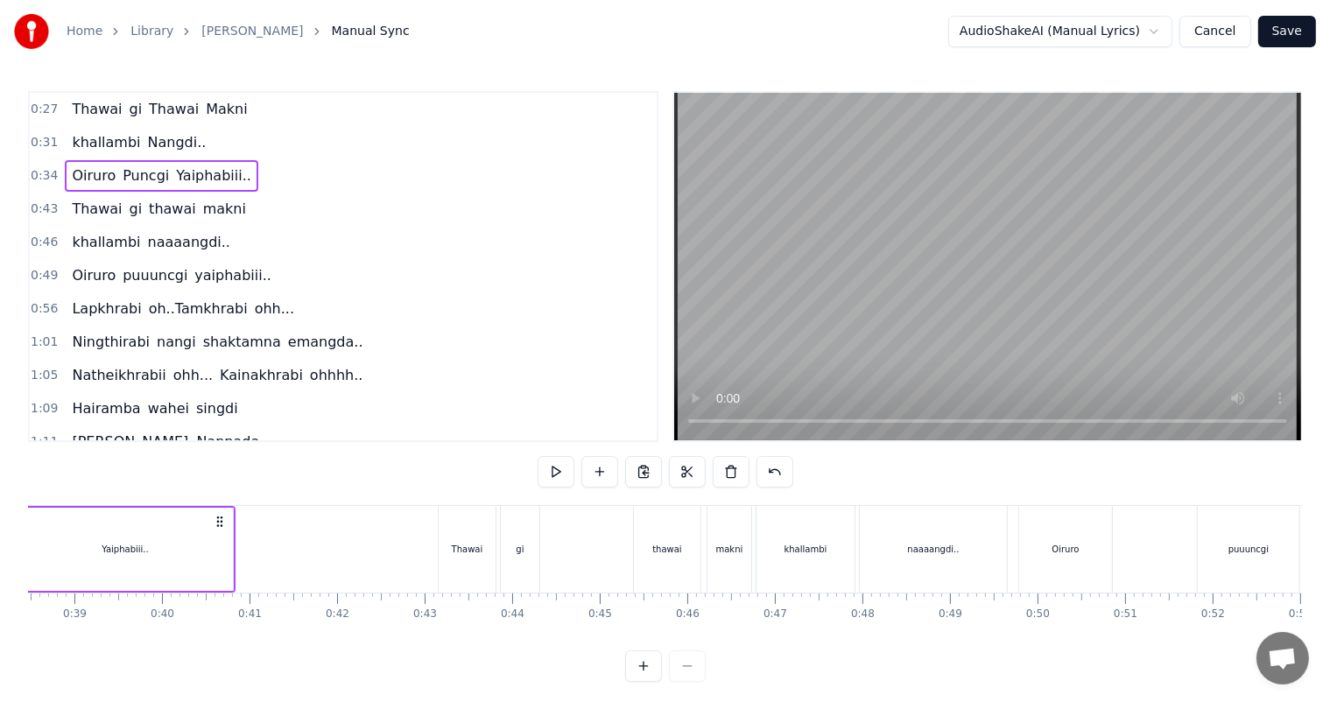
scroll to position [0, 3409]
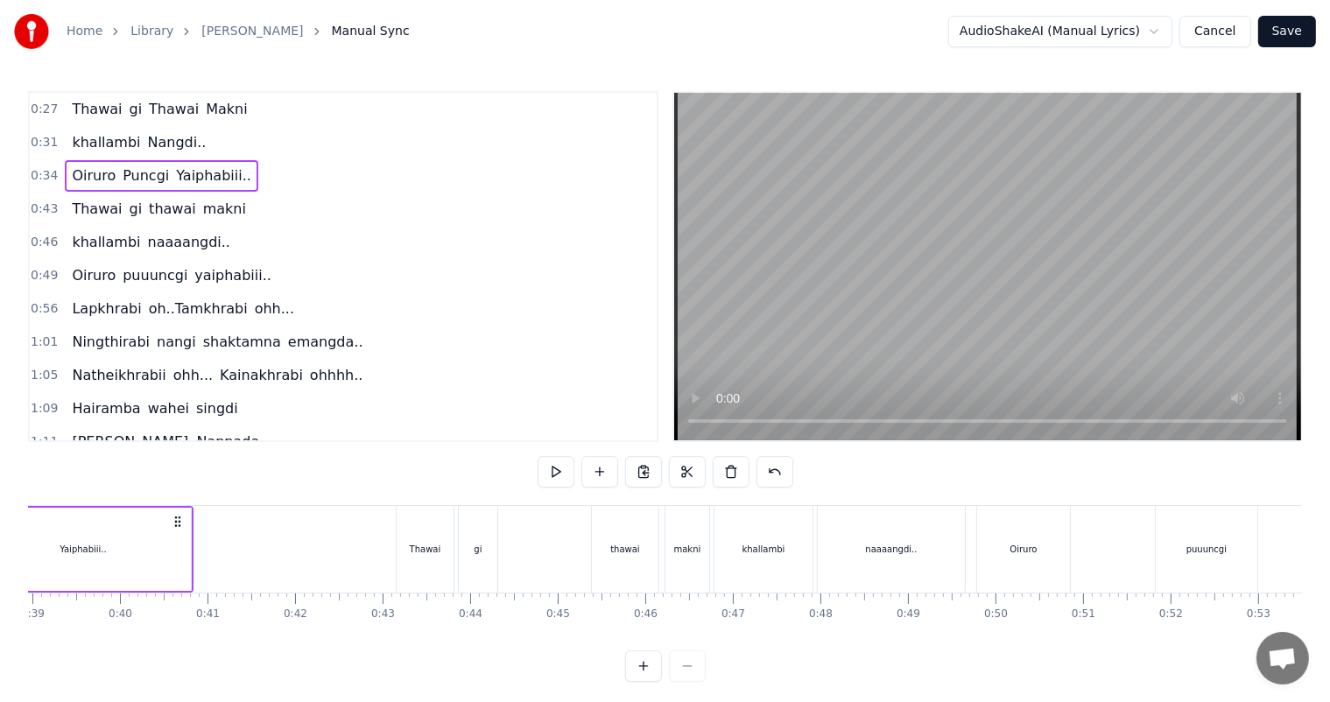
click at [619, 552] on div "thawai" at bounding box center [624, 549] width 29 height 13
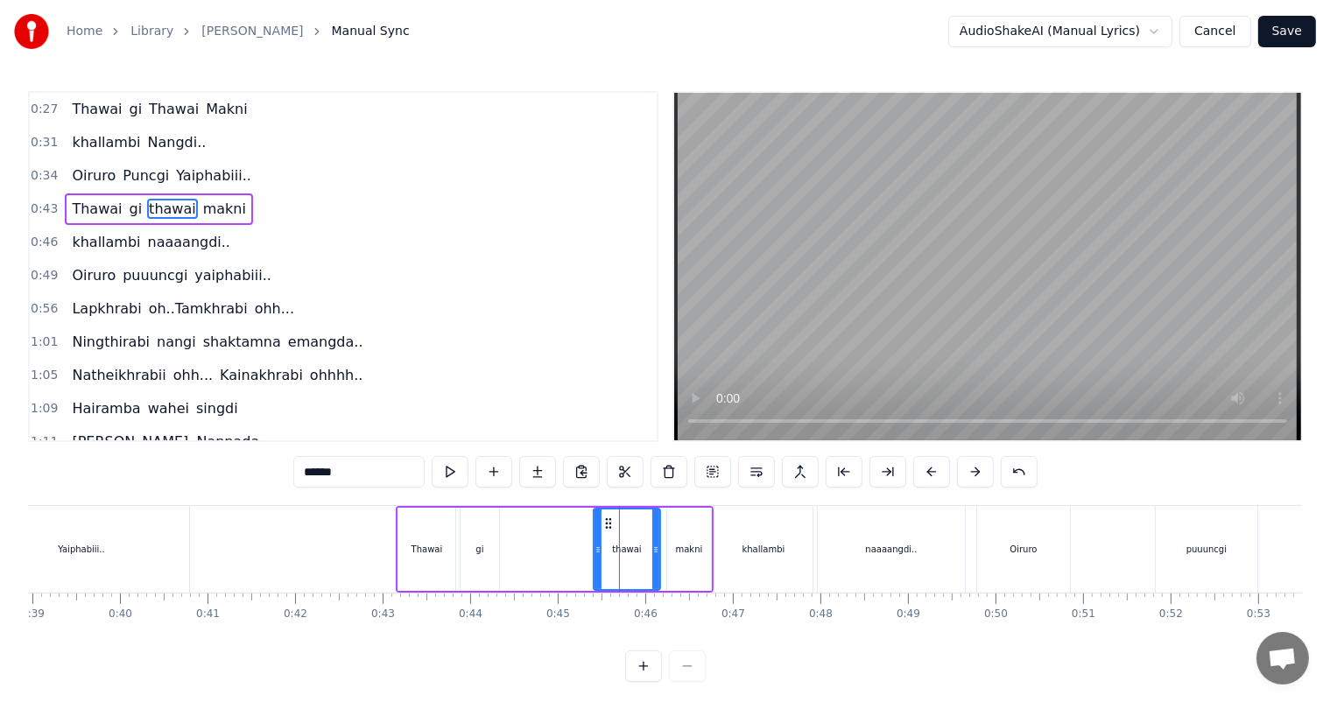
drag, startPoint x: 308, startPoint y: 470, endPoint x: 255, endPoint y: 478, distance: 54.0
click at [255, 478] on div "0:27 Thawai gi Thawai Makni 0:31 khallambi Nangdi.. 0:34 Oiruro Puncgi Yaiphabi…" at bounding box center [665, 386] width 1274 height 591
click at [697, 546] on div "makni" at bounding box center [689, 549] width 27 height 13
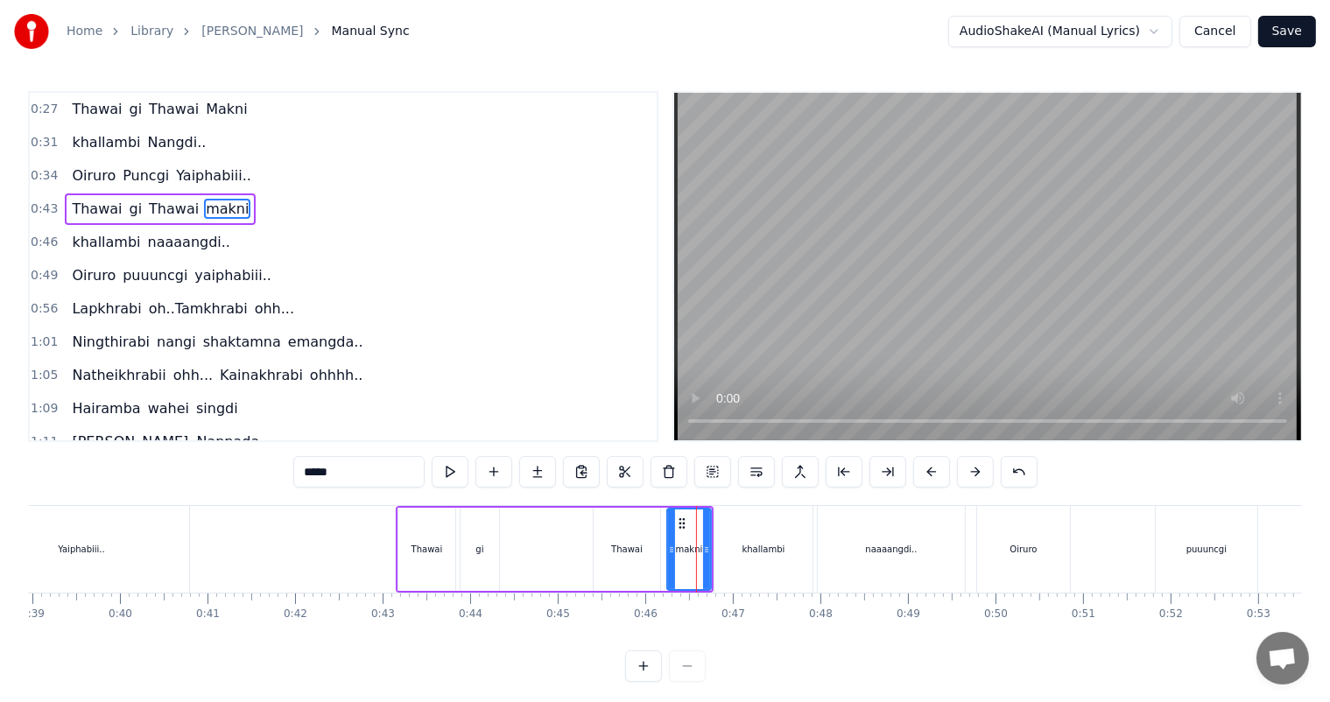
drag, startPoint x: 284, startPoint y: 473, endPoint x: 260, endPoint y: 473, distance: 23.6
click at [260, 473] on div "0:27 Thawai gi Thawai Makni 0:31 khallambi Nangdi.. 0:34 Oiruro Puncgi Yaiphabi…" at bounding box center [665, 386] width 1274 height 591
click at [749, 554] on div "khallambi" at bounding box center [763, 549] width 43 height 13
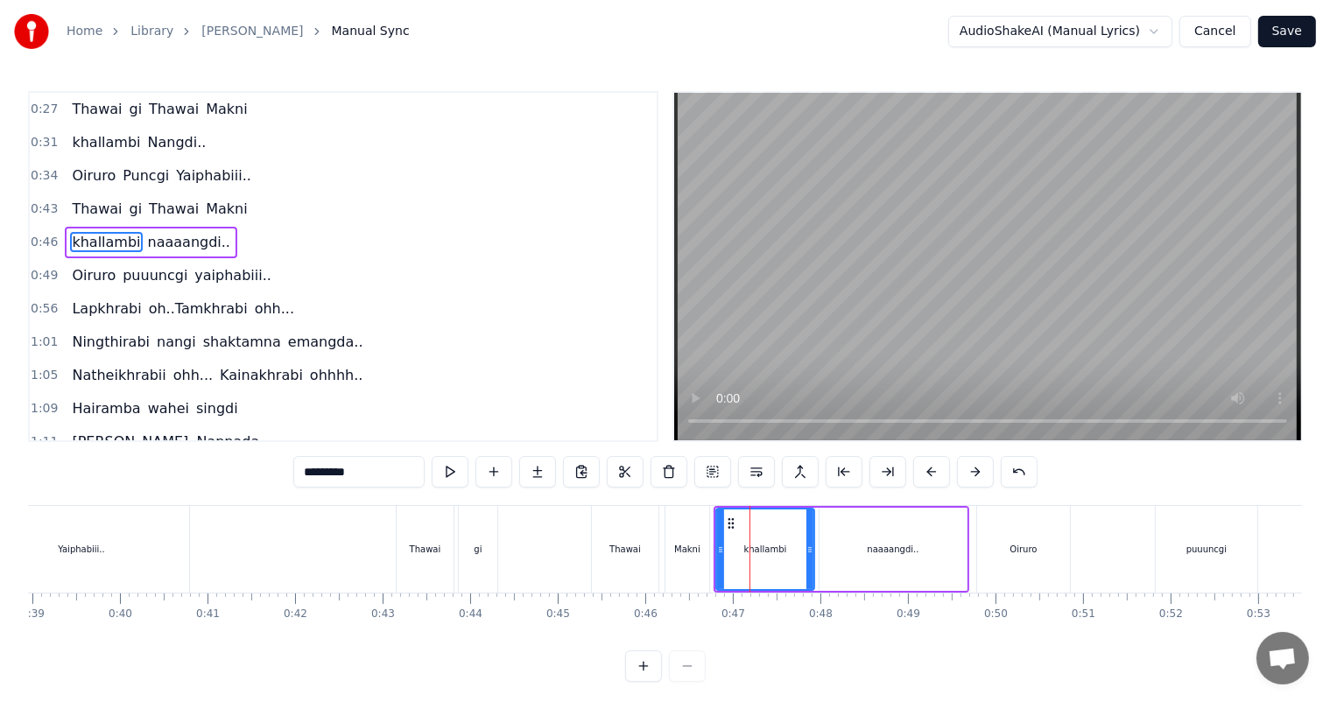
drag, startPoint x: 312, startPoint y: 470, endPoint x: 273, endPoint y: 476, distance: 39.0
click at [273, 476] on div "0:27 Thawai gi Thawai Makni 0:31 khallambi Nangdi.. 0:34 Oiruro Puncgi Yaiphabi…" at bounding box center [665, 386] width 1274 height 591
click at [861, 541] on div "naaaangdi.." at bounding box center [892, 549] width 147 height 83
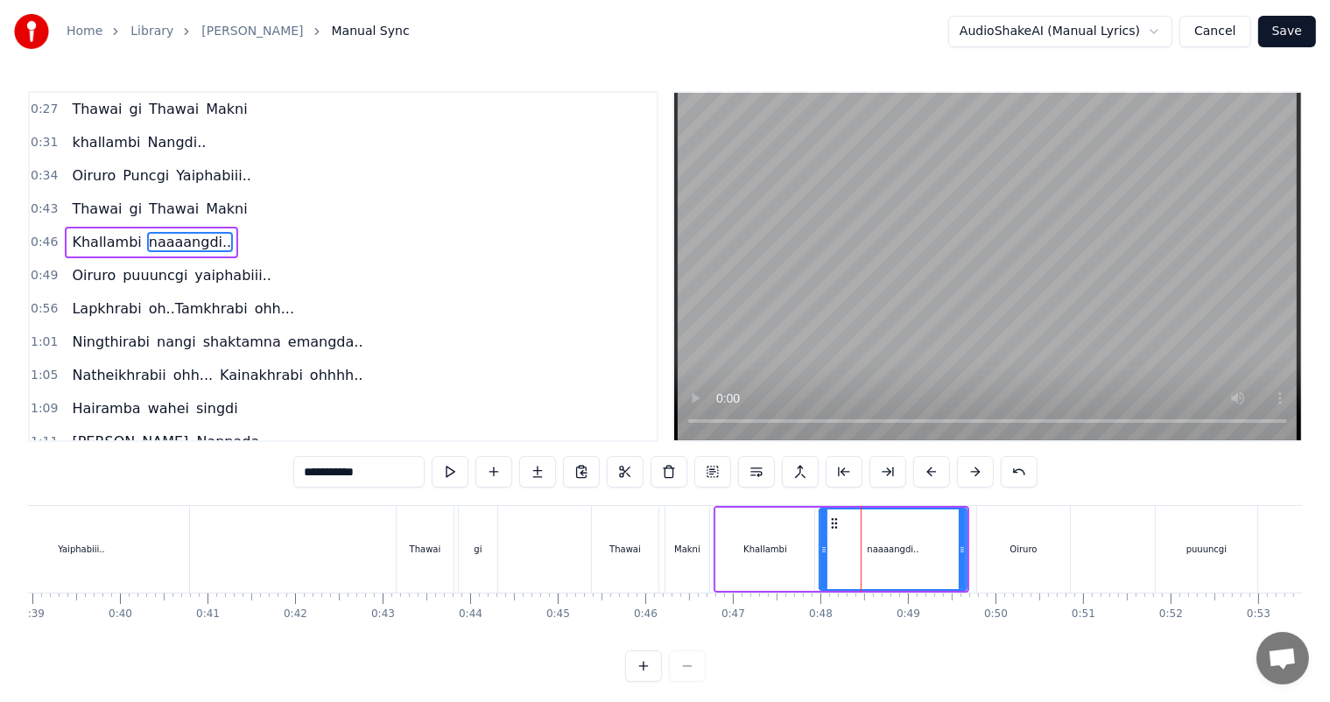
drag, startPoint x: 311, startPoint y: 476, endPoint x: 273, endPoint y: 482, distance: 38.1
click at [273, 482] on div "0:27 Thawai gi Thawai Makni 0:31 khallambi Nangdi.. 0:34 Oiruro Puncgi Yaiphabi…" at bounding box center [665, 386] width 1274 height 591
click at [1006, 551] on div "Oiruro" at bounding box center [1023, 549] width 93 height 87
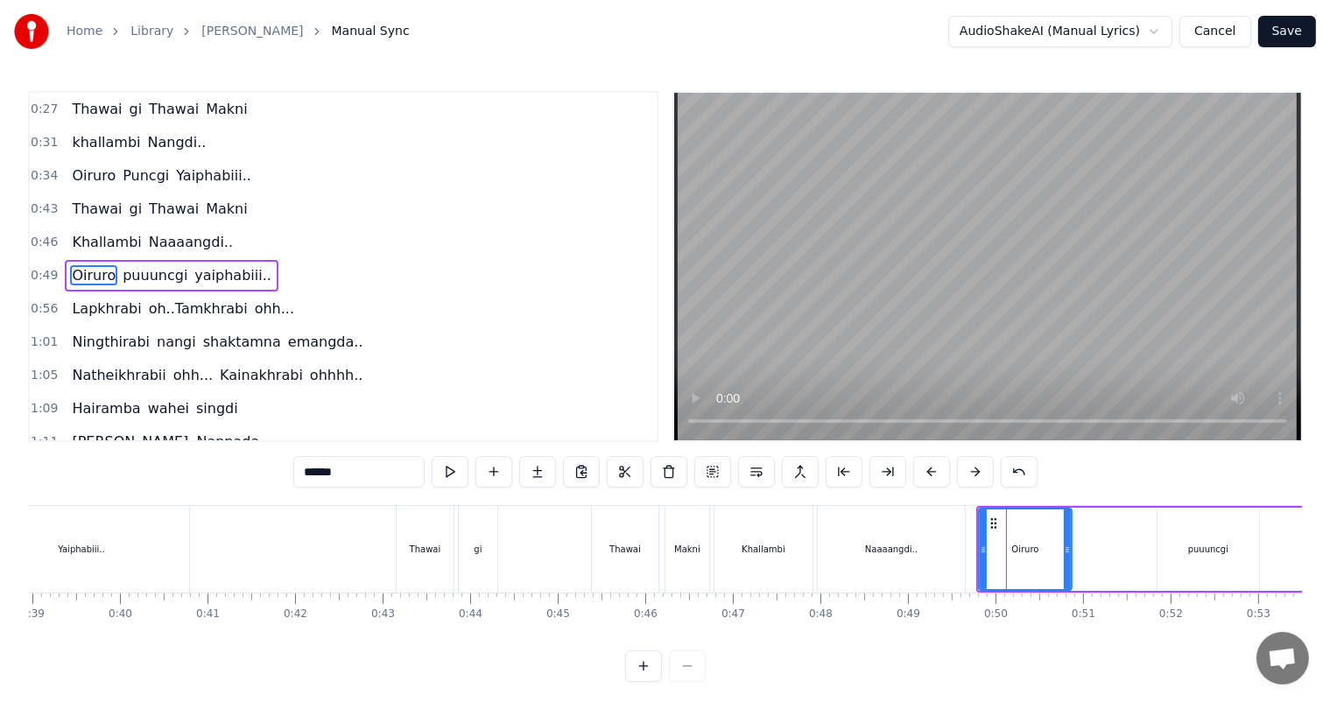
scroll to position [3, 0]
click at [1201, 537] on div "puuuncgi" at bounding box center [1208, 549] width 102 height 83
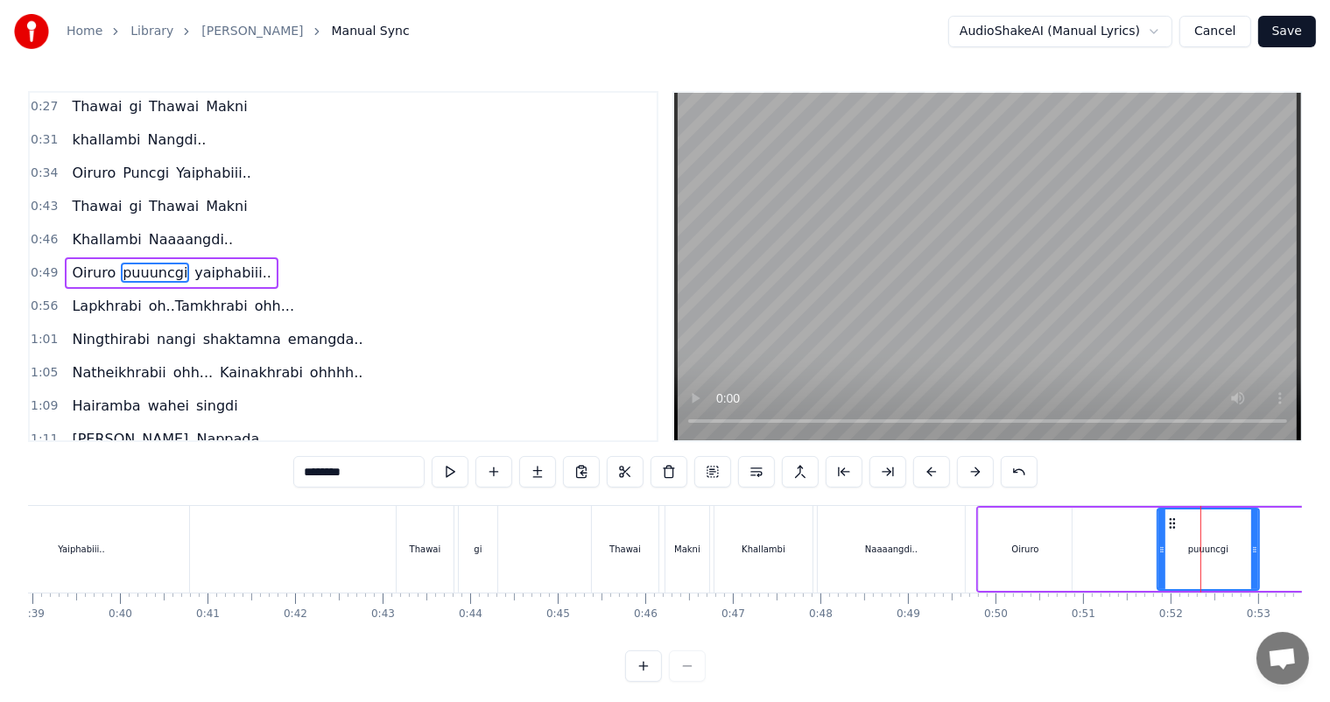
drag, startPoint x: 311, startPoint y: 472, endPoint x: 273, endPoint y: 475, distance: 37.8
click at [273, 475] on div "0:27 Thawai gi Thawai Makni 0:31 khallambi Nangdi.. 0:34 Oiruro Puncgi Yaiphabi…" at bounding box center [665, 386] width 1274 height 591
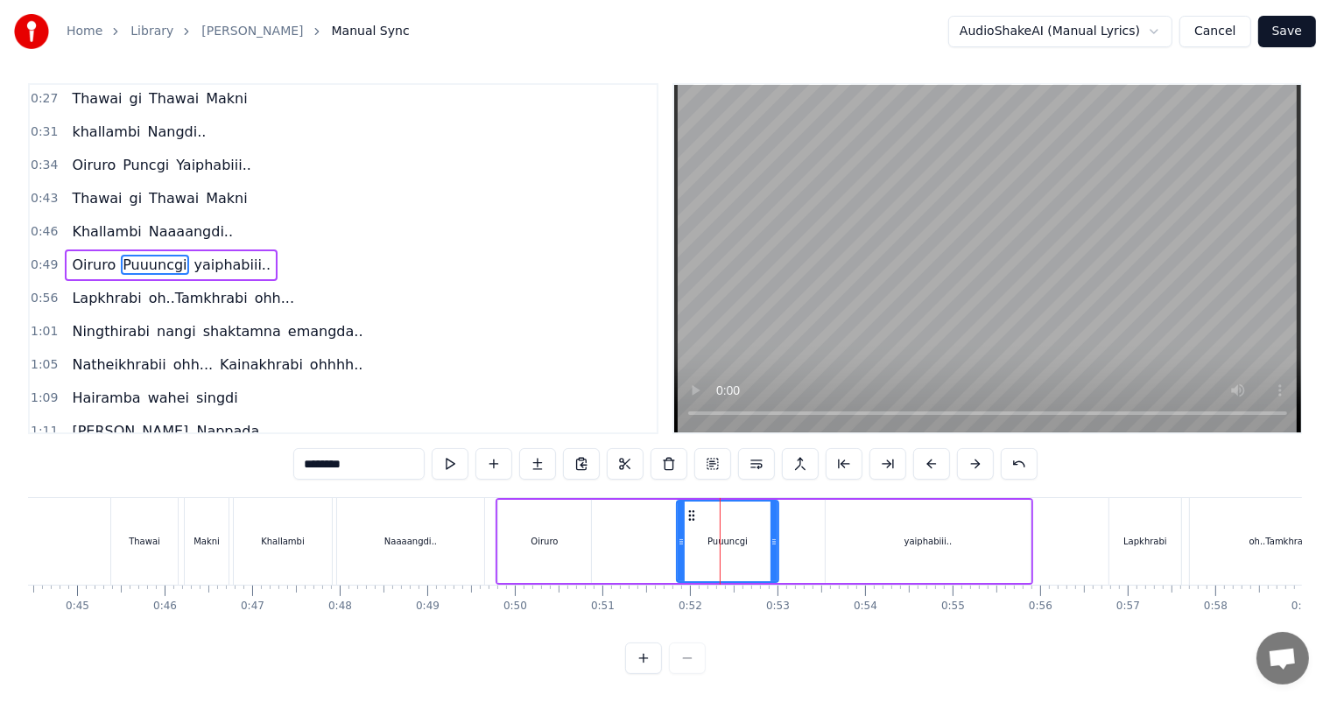
scroll to position [0, 3900]
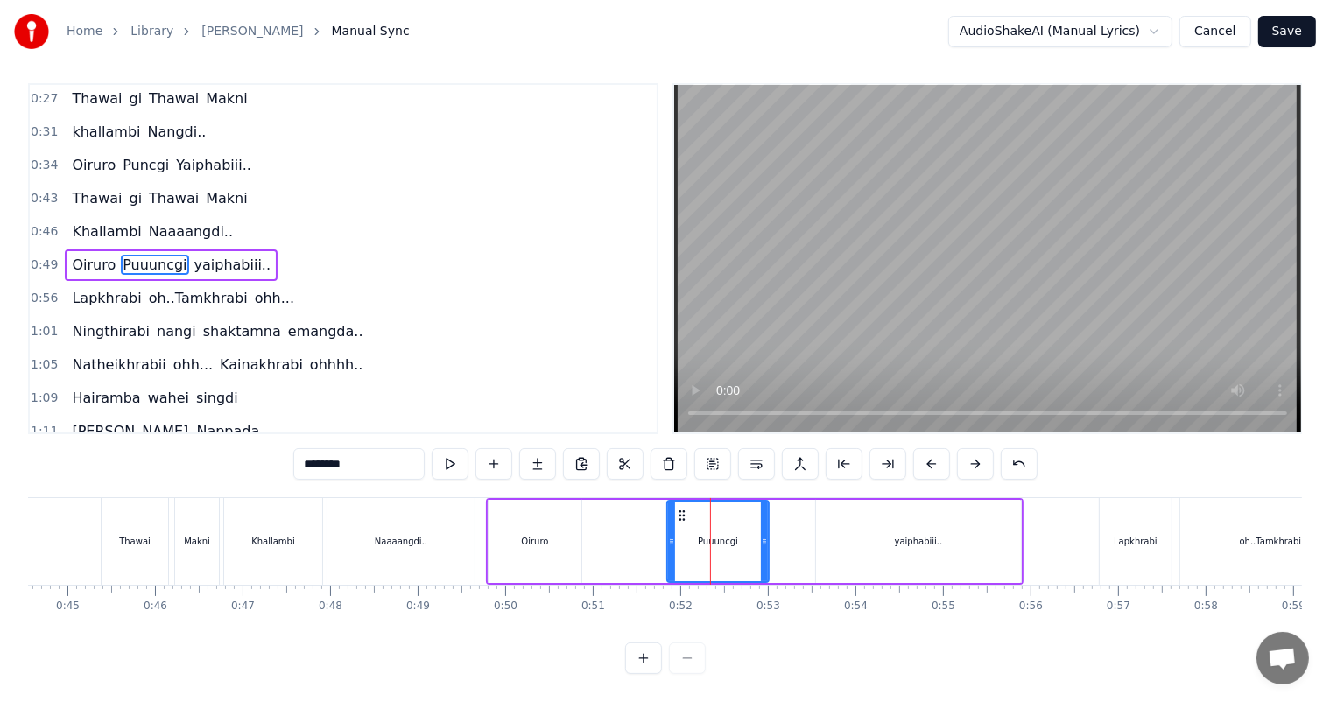
click at [910, 535] on div "yaiphabiii.." at bounding box center [919, 541] width 48 height 13
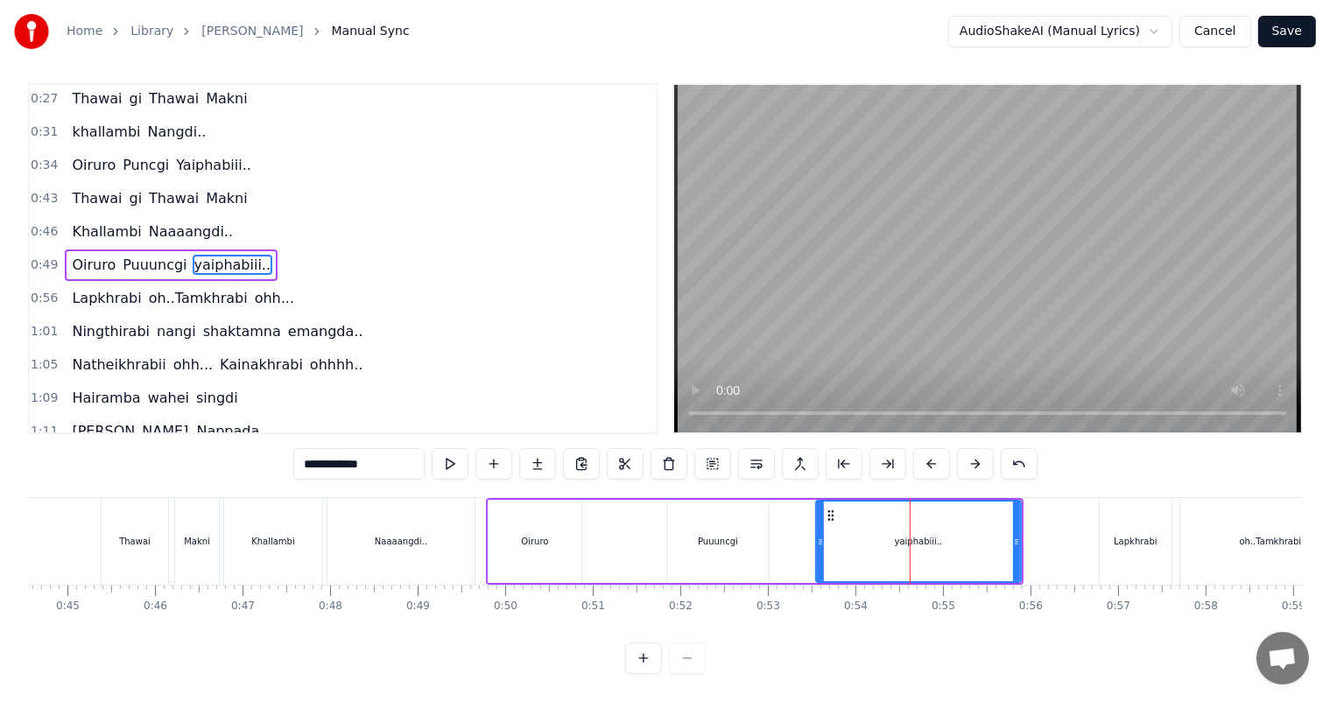
scroll to position [0, 0]
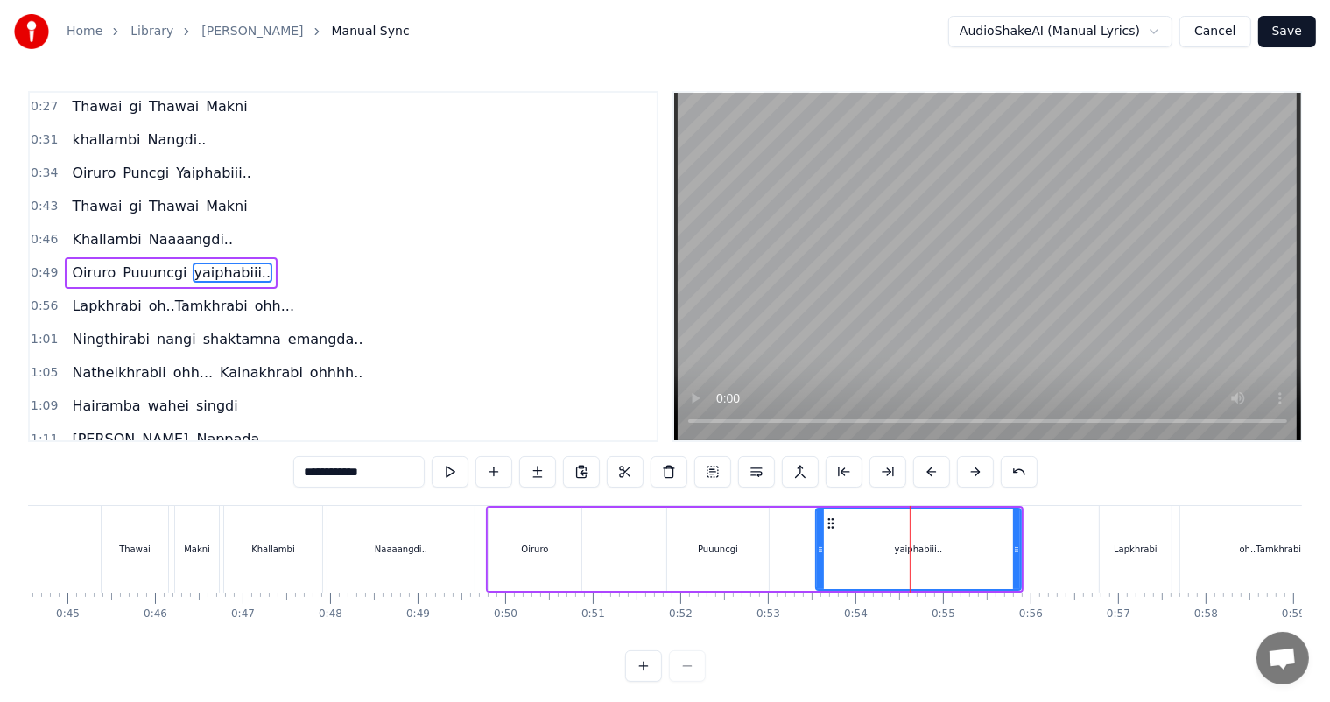
drag, startPoint x: 311, startPoint y: 473, endPoint x: 224, endPoint y: 484, distance: 87.4
click at [224, 484] on div "0:27 Thawai gi Thawai Makni 0:31 khallambi Nangdi.. 0:34 Oiruro Puncgi Yaiphabi…" at bounding box center [665, 386] width 1274 height 591
drag, startPoint x: 314, startPoint y: 467, endPoint x: 288, endPoint y: 469, distance: 26.3
click at [288, 469] on div "0:27 Thawai gi Thawai Makni 0:31 khallambi Nangdi.. 0:34 Oiruro Puncgi Yaiphabi…" at bounding box center [665, 386] width 1274 height 591
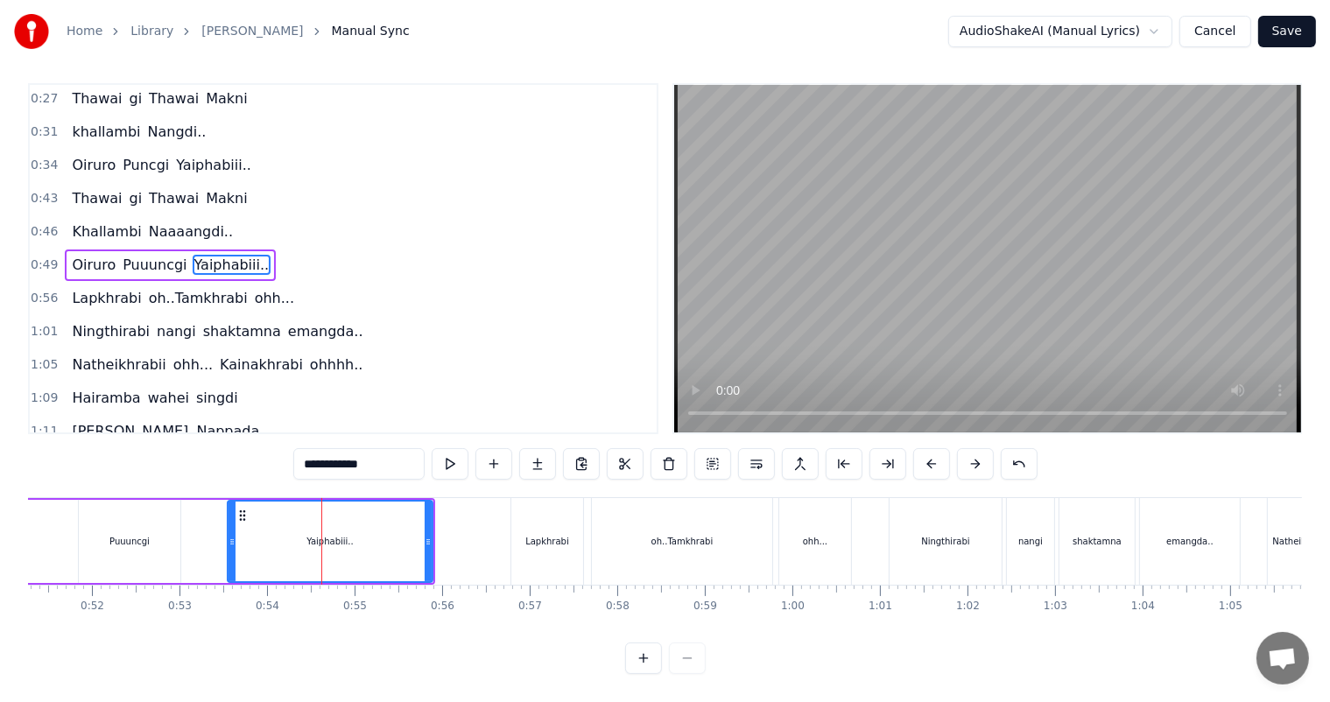
scroll to position [0, 4495]
click at [376, 452] on input "**********" at bounding box center [358, 464] width 131 height 32
click at [553, 532] on div "Lapkhrabi" at bounding box center [540, 541] width 72 height 87
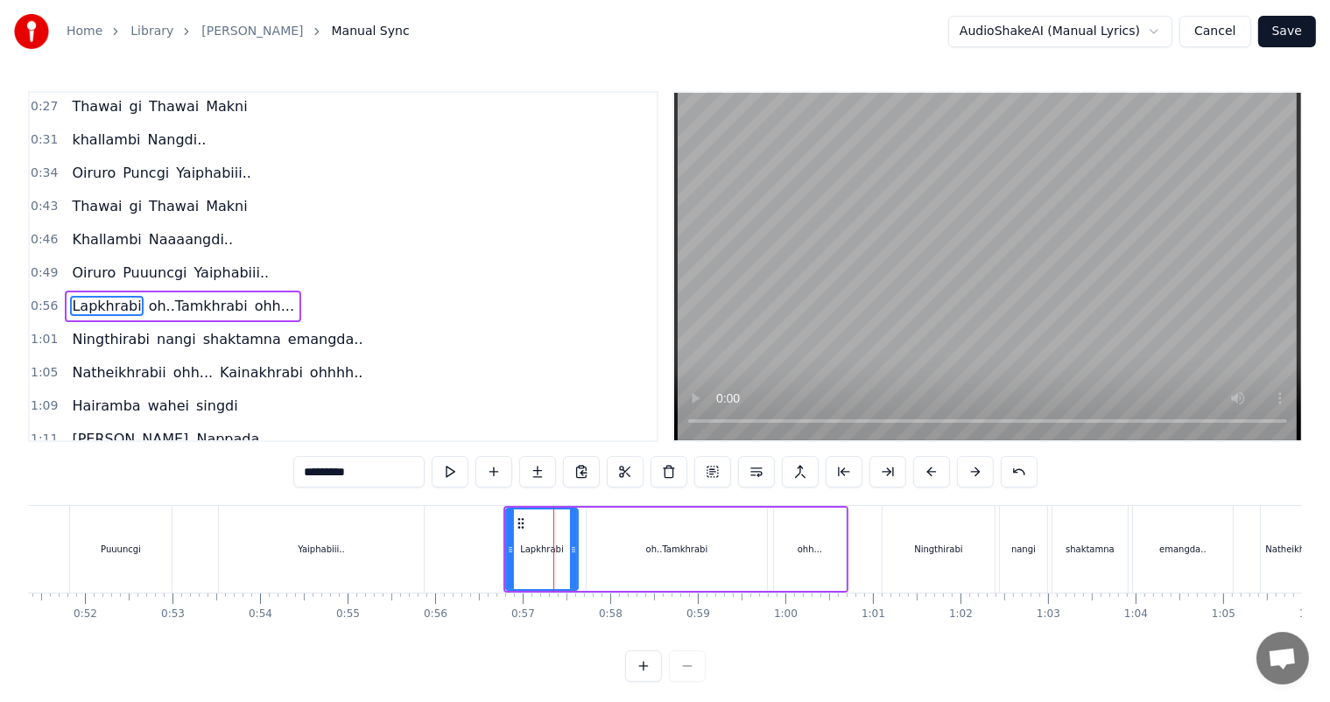
scroll to position [35, 0]
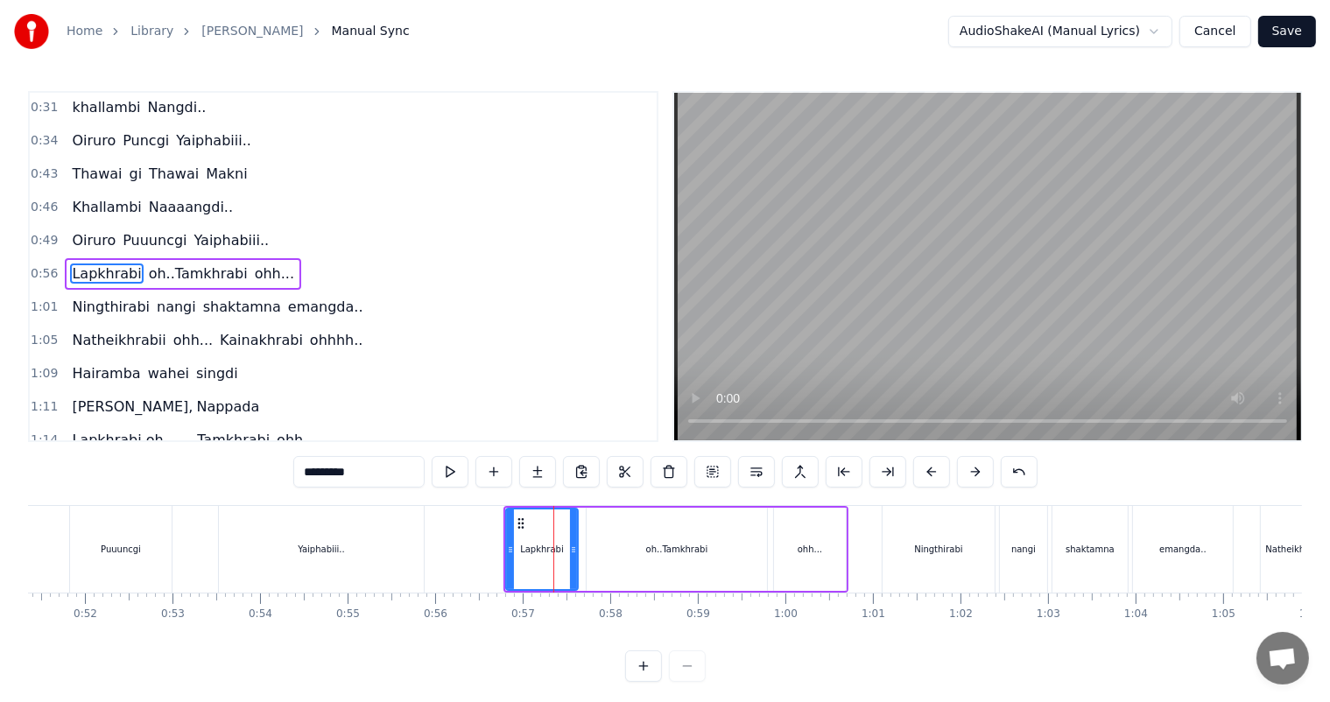
click at [666, 566] on div "oh..Tamkhrabi" at bounding box center [676, 549] width 180 height 83
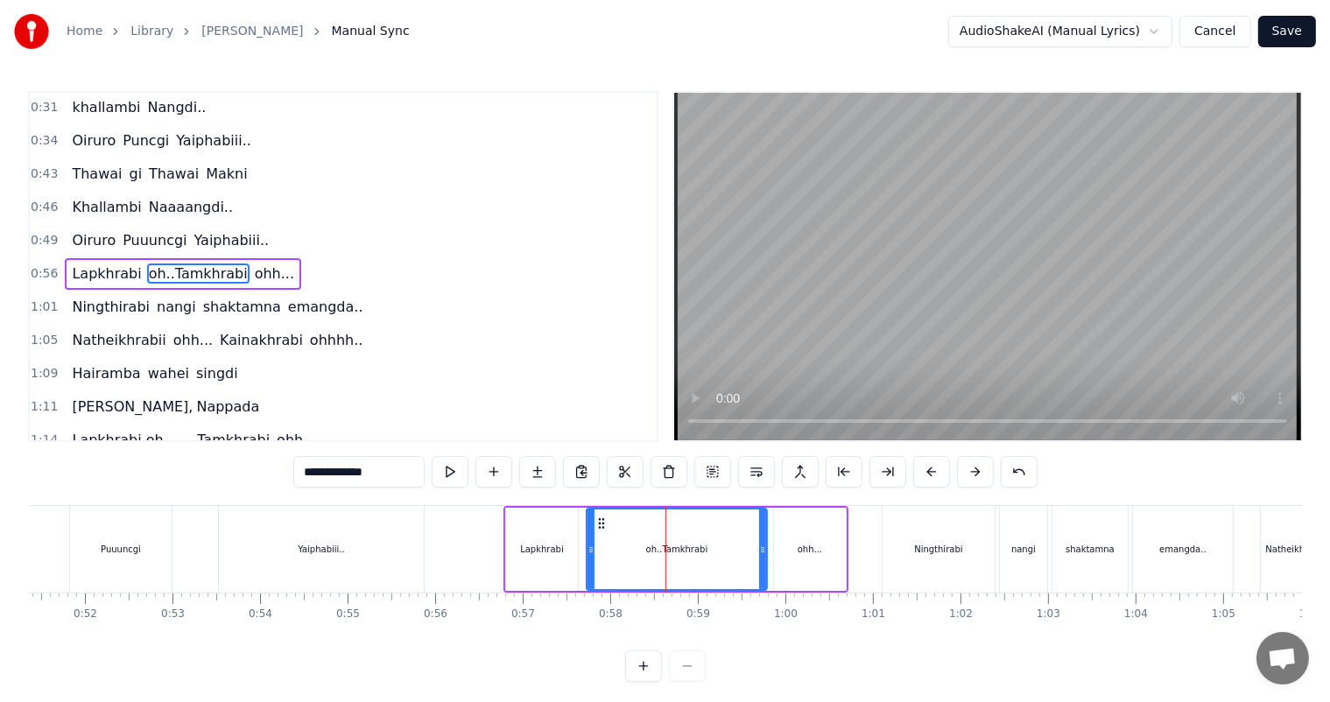
click at [567, 562] on div "Lapkhrabi" at bounding box center [542, 549] width 72 height 83
type input "*********"
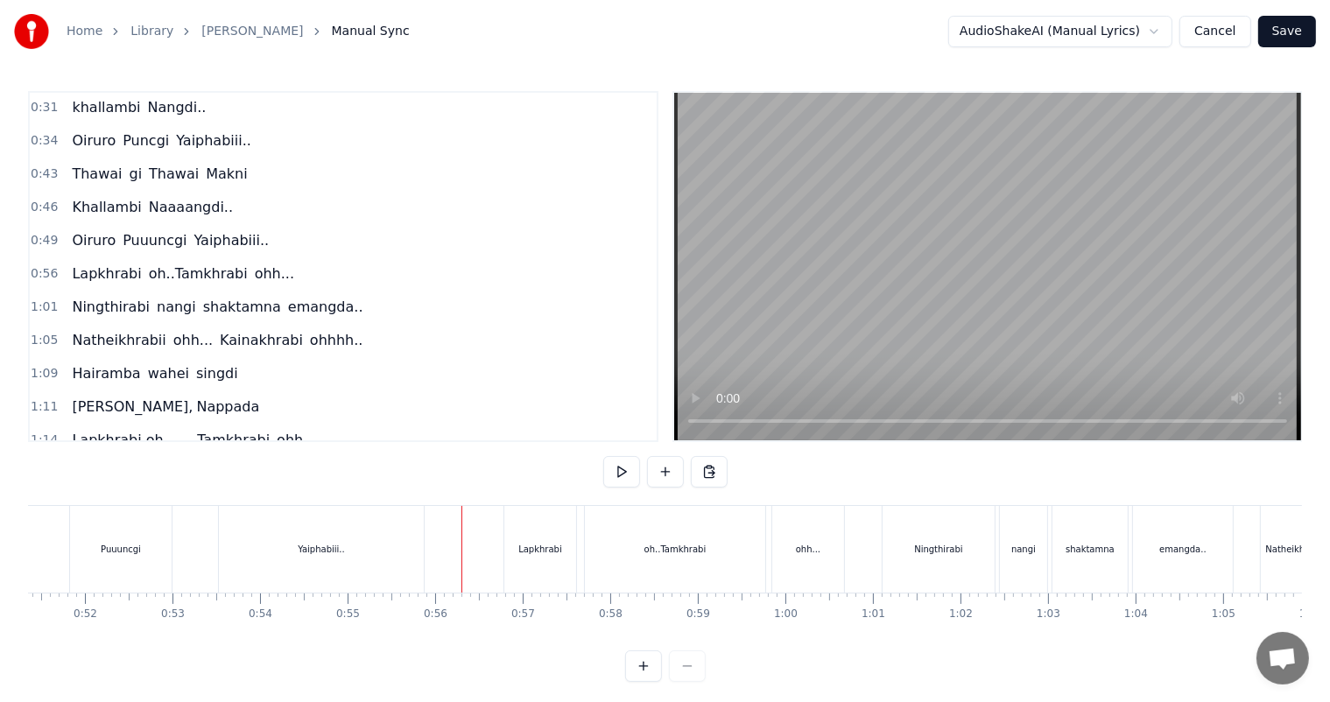
scroll to position [23, 0]
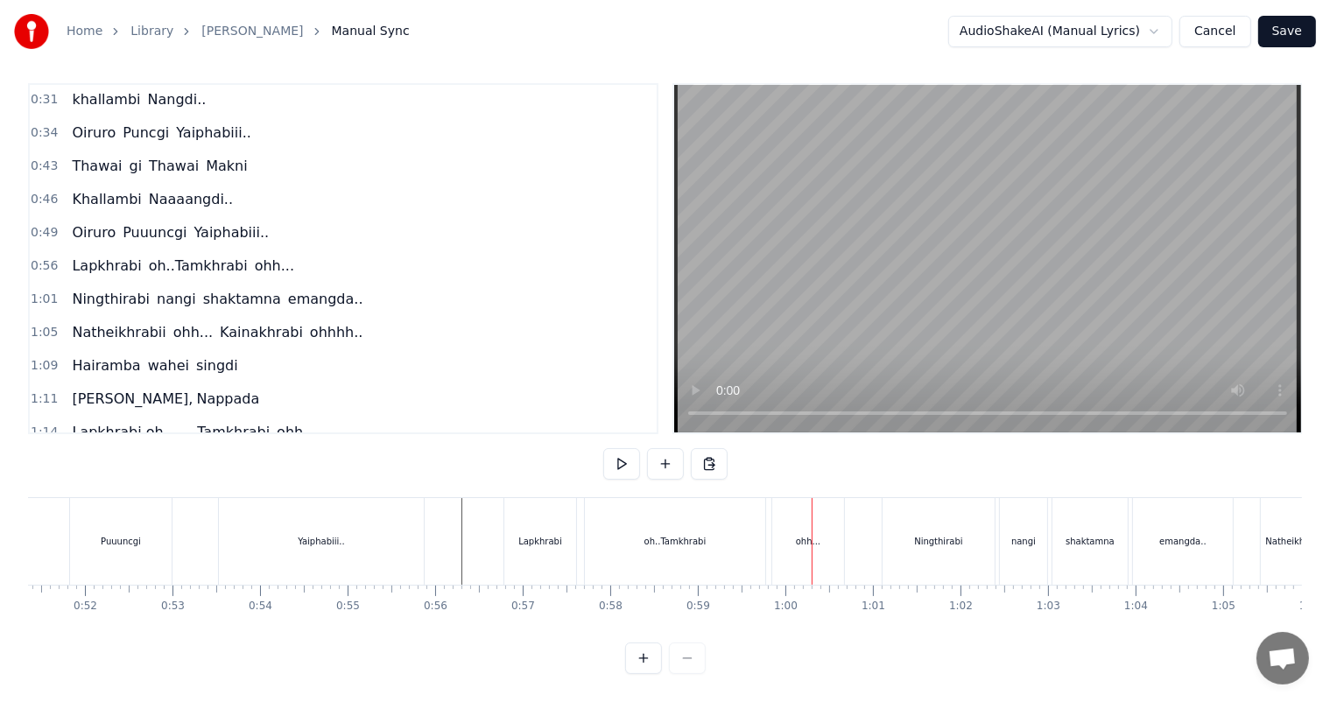
click at [549, 535] on div "Lapkhrabi" at bounding box center [540, 541] width 44 height 13
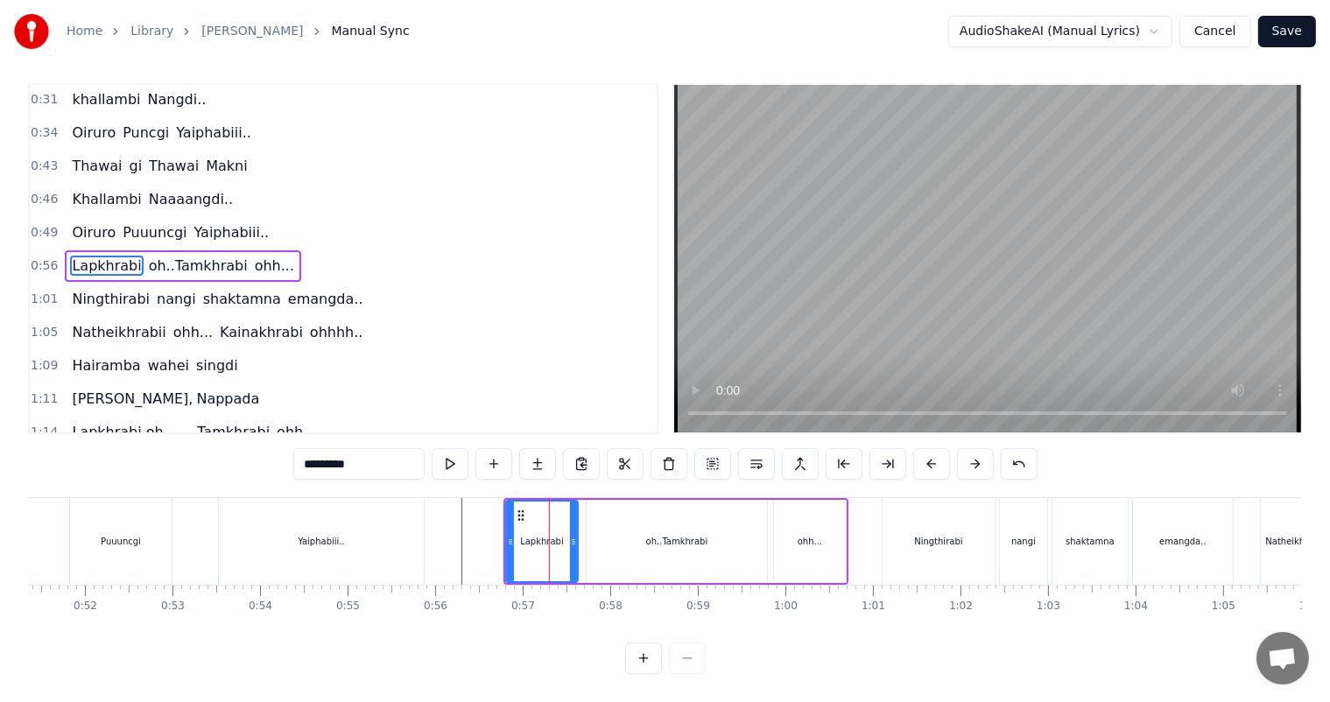
scroll to position [0, 0]
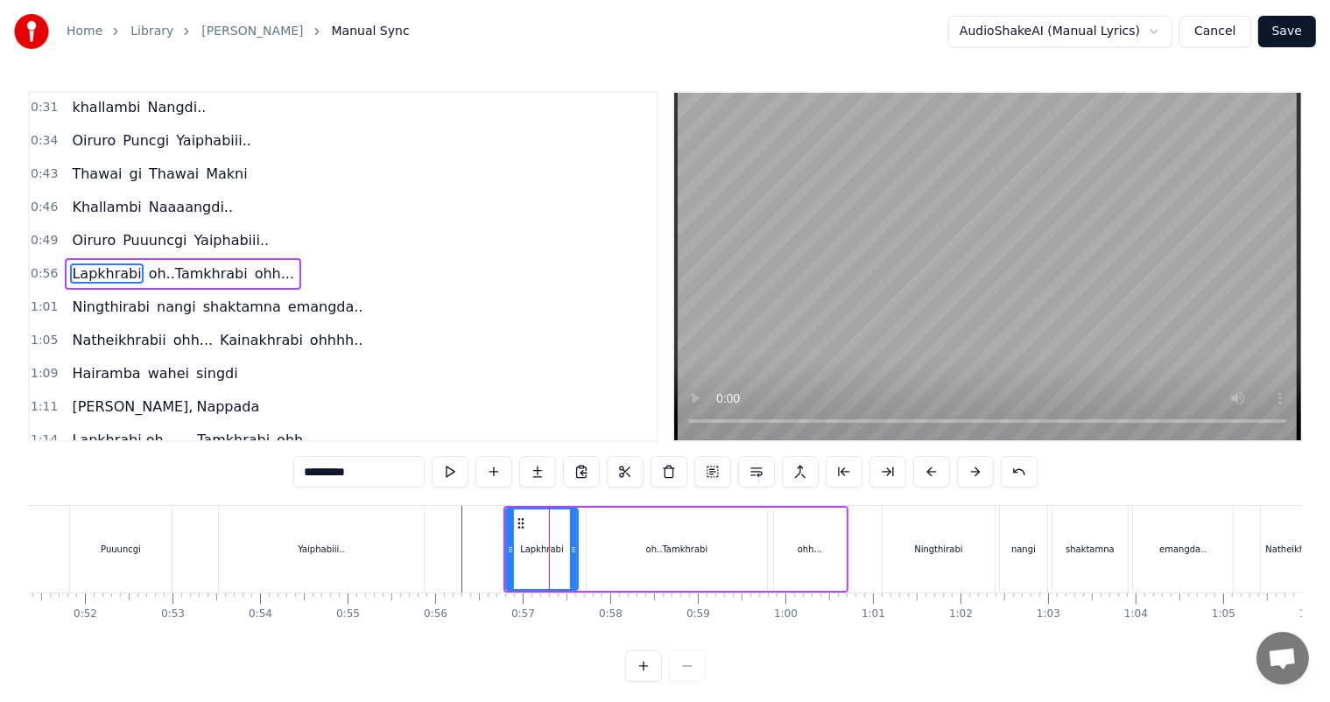
click at [397, 473] on input "*********" at bounding box center [358, 472] width 131 height 32
click at [644, 534] on div "oh..Tamkhrabi" at bounding box center [676, 549] width 180 height 83
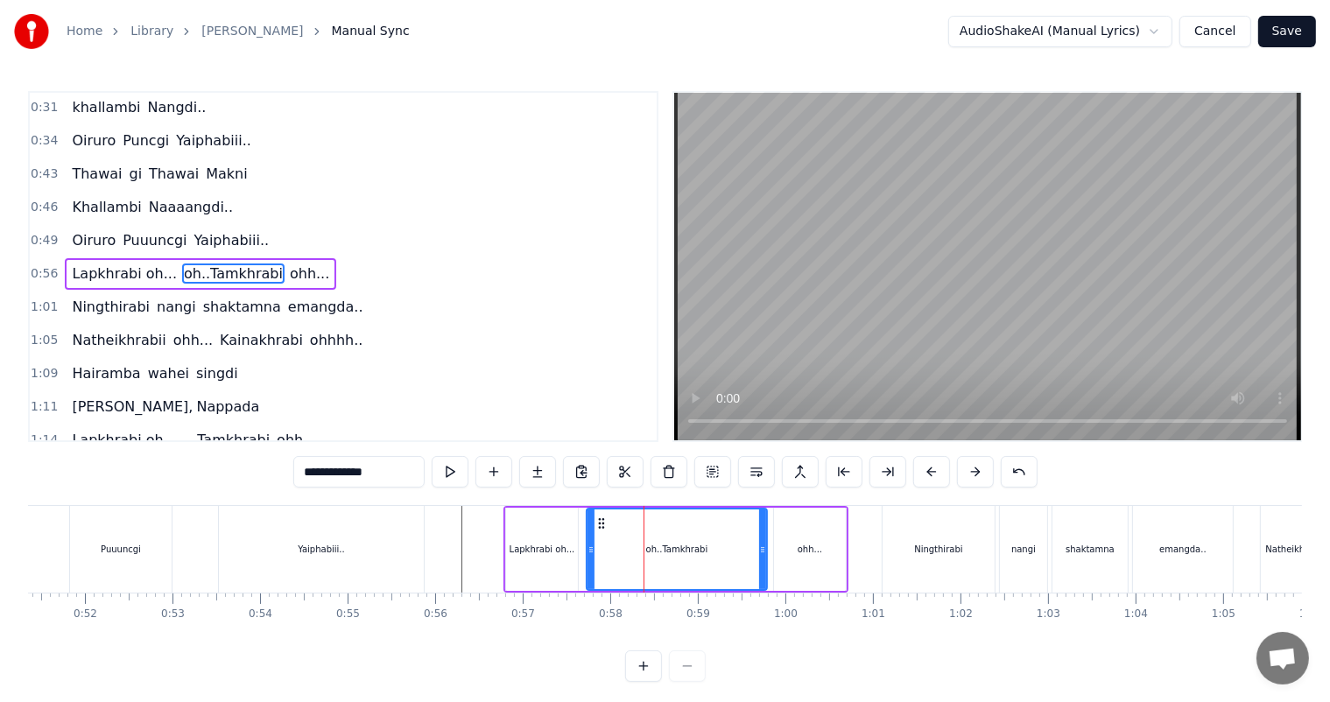
drag, startPoint x: 327, startPoint y: 473, endPoint x: 217, endPoint y: 473, distance: 110.3
click at [217, 473] on div "0:27 Thawai gi Thawai Makni 0:31 khallambi Nangdi.. 0:34 Oiruro Puncgi Yaiphabi…" at bounding box center [665, 386] width 1274 height 591
type input "*********"
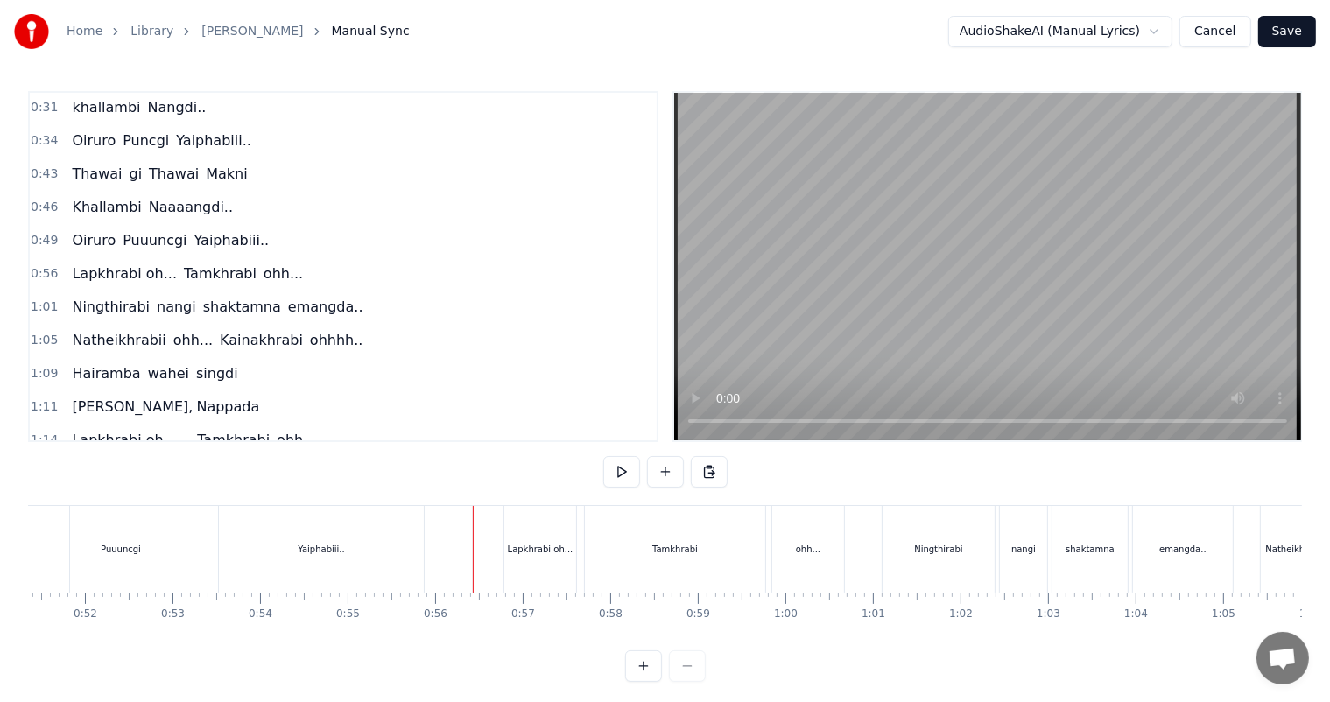
scroll to position [23, 0]
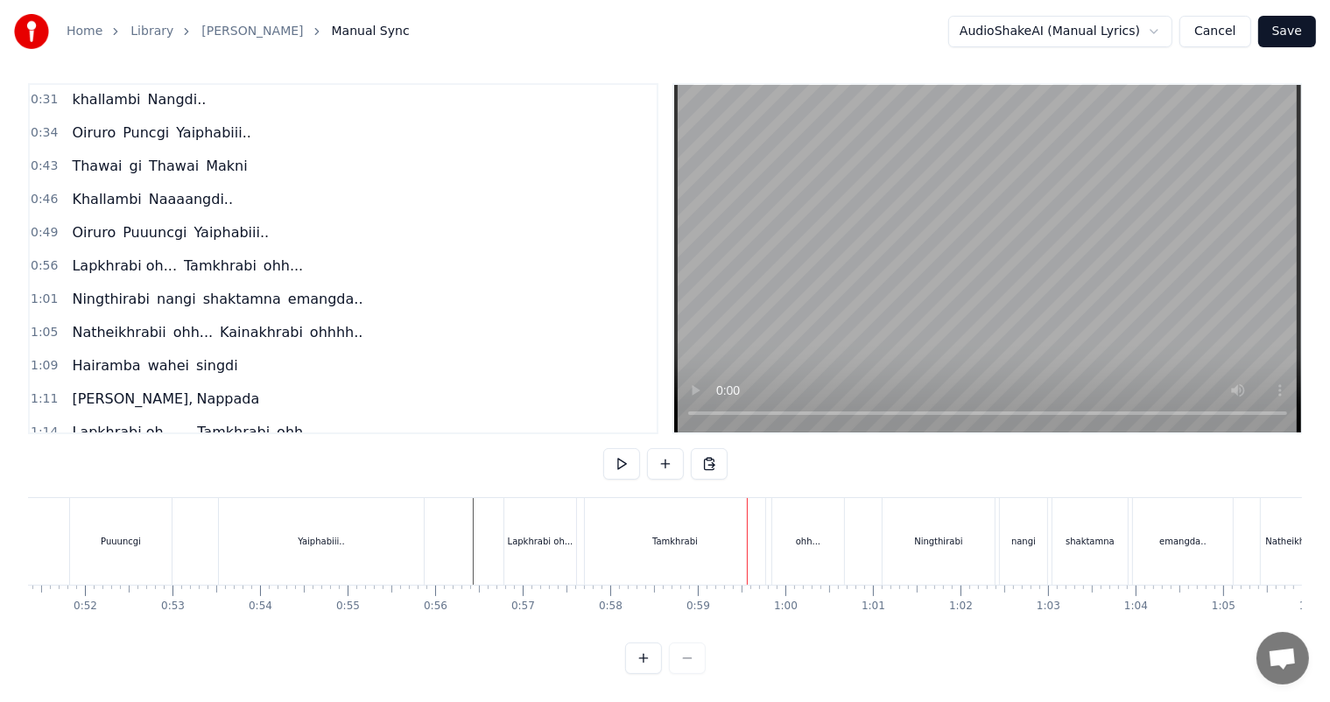
click at [674, 535] on div "Tamkhrabi" at bounding box center [675, 541] width 46 height 13
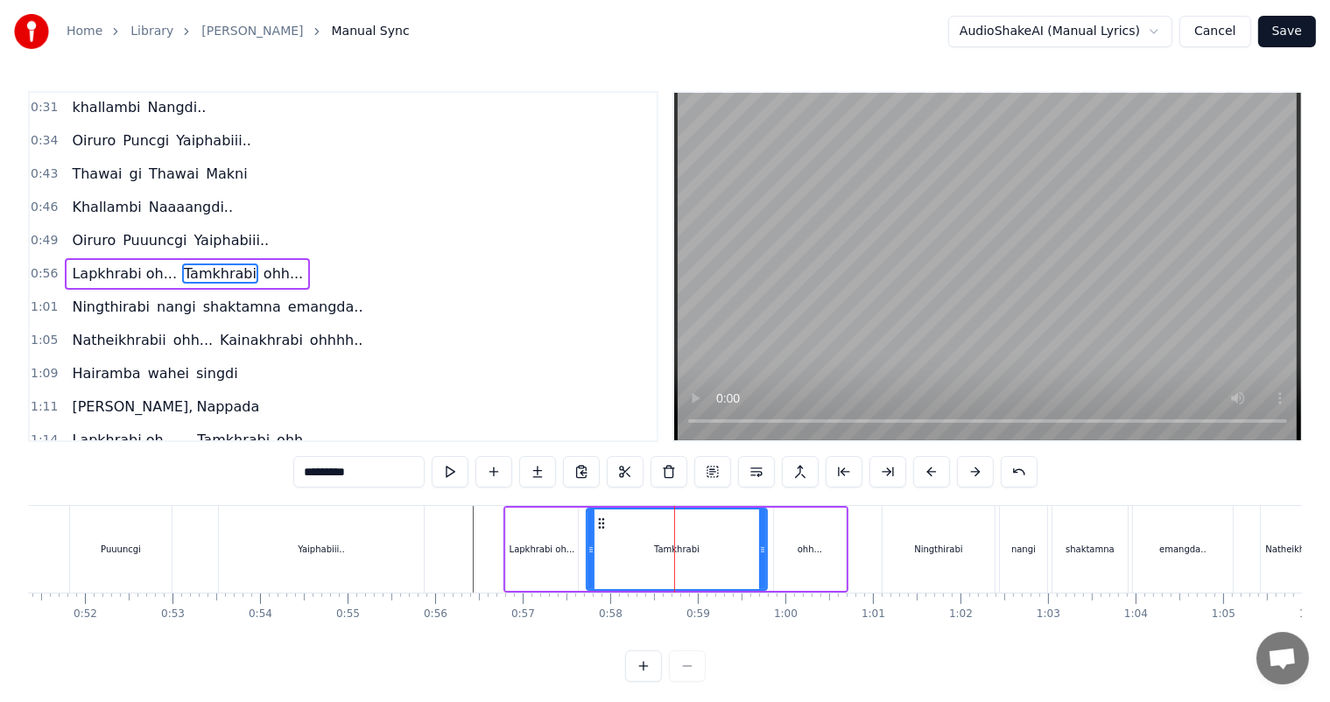
click at [564, 550] on div "Lapkhrabi oh..." at bounding box center [542, 549] width 66 height 13
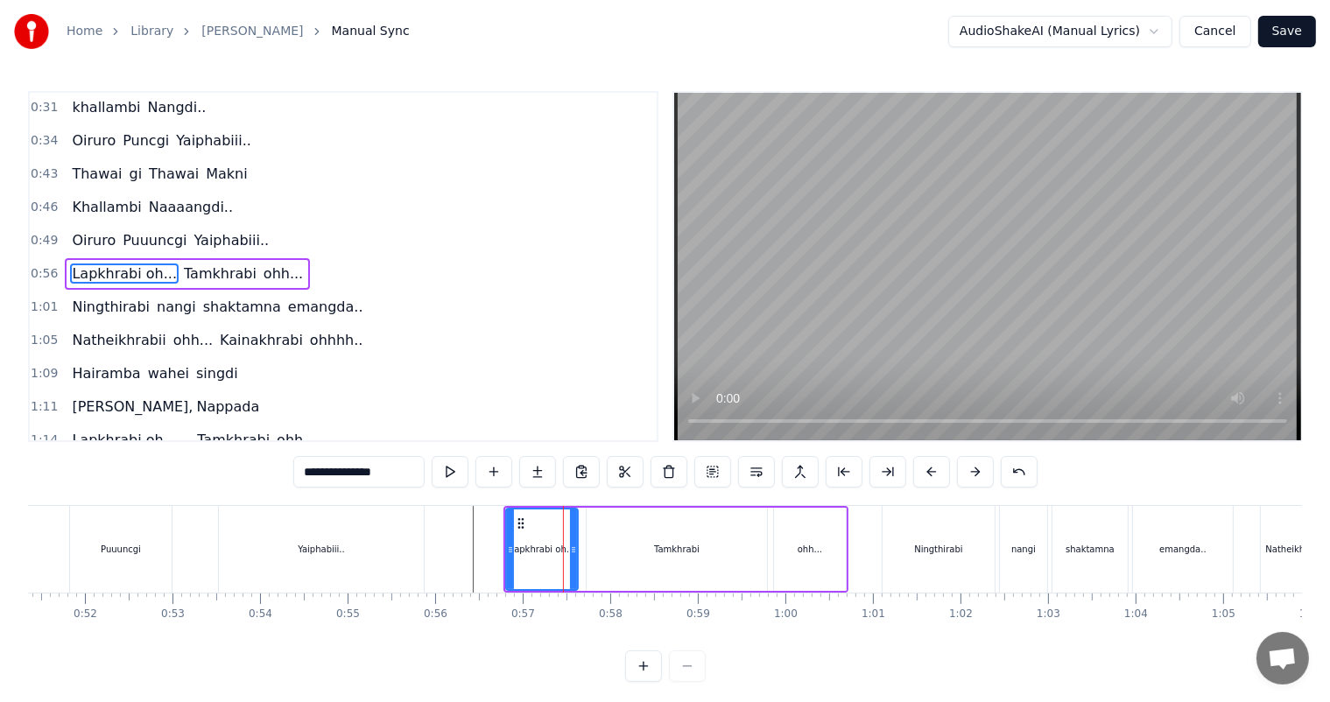
click at [340, 548] on div "Yaiphabiii.." at bounding box center [321, 549] width 47 height 13
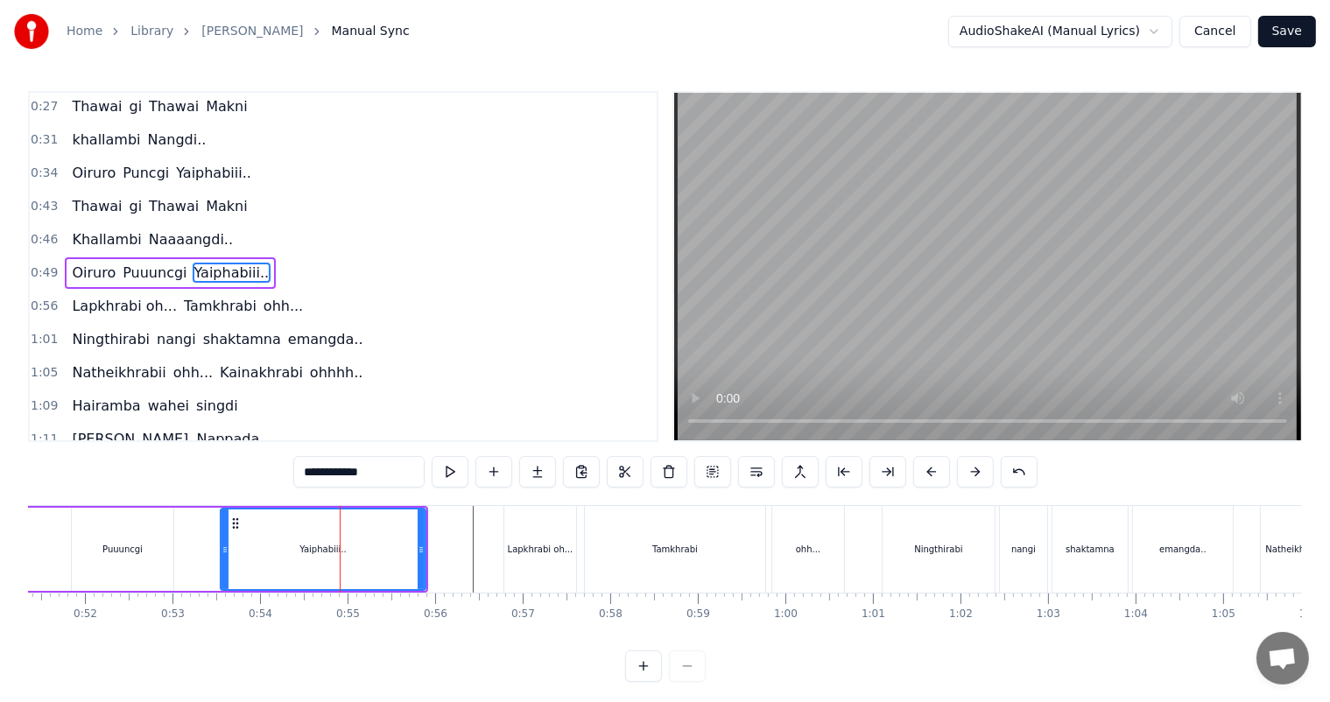
click at [567, 552] on div "Lapkhrabi oh..." at bounding box center [540, 549] width 72 height 87
type input "**********"
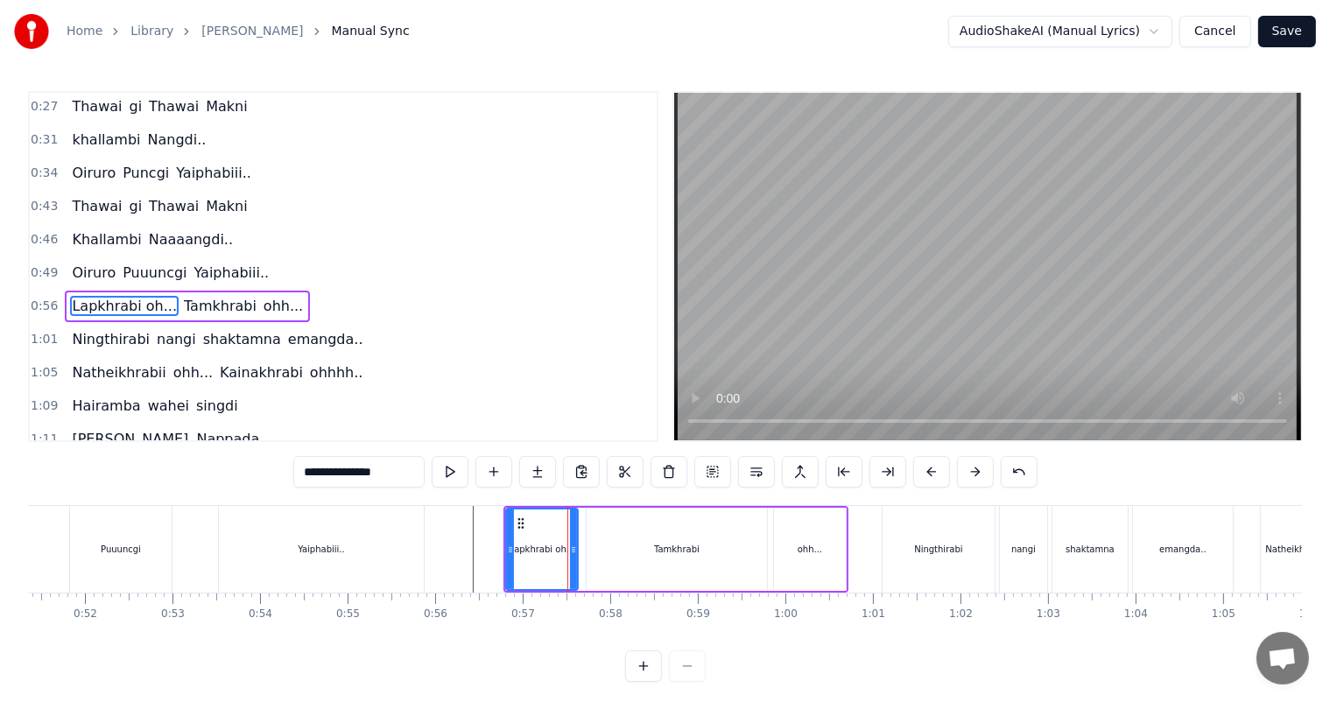
scroll to position [35, 0]
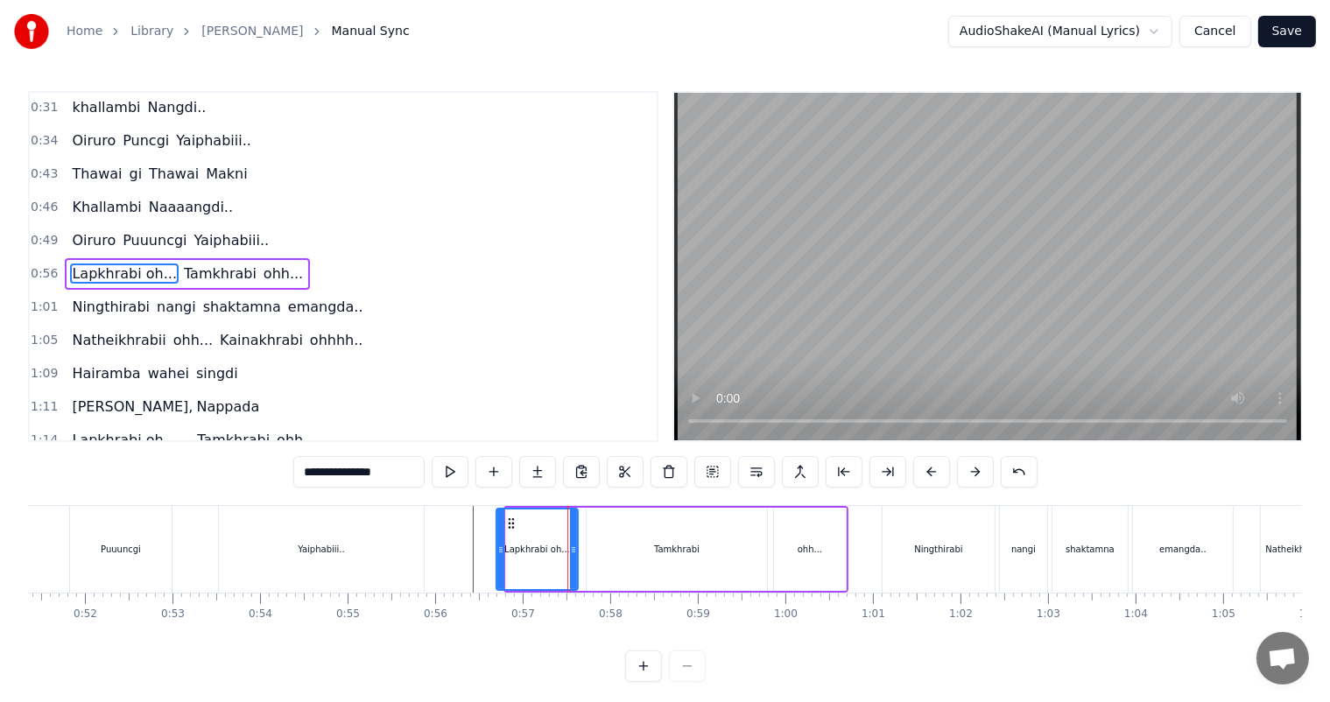
drag, startPoint x: 507, startPoint y: 547, endPoint x: 497, endPoint y: 547, distance: 9.6
click at [497, 547] on icon at bounding box center [500, 550] width 7 height 14
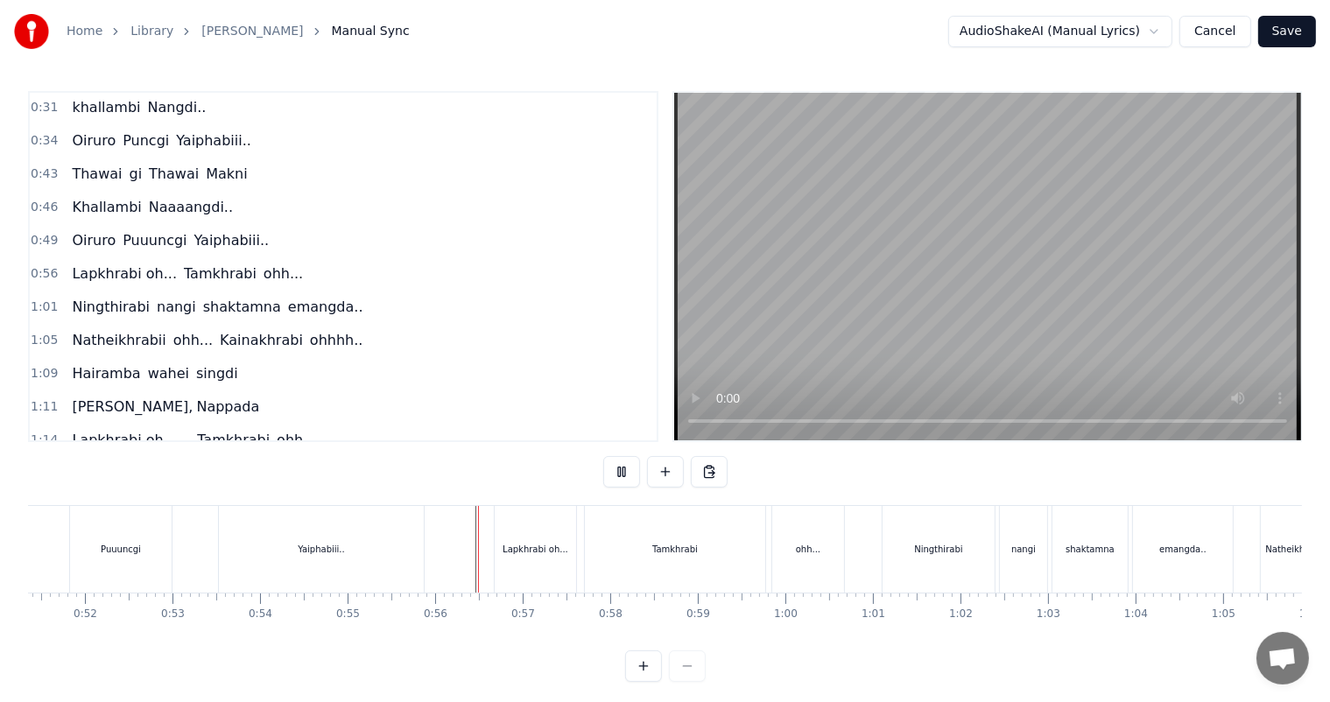
scroll to position [23, 0]
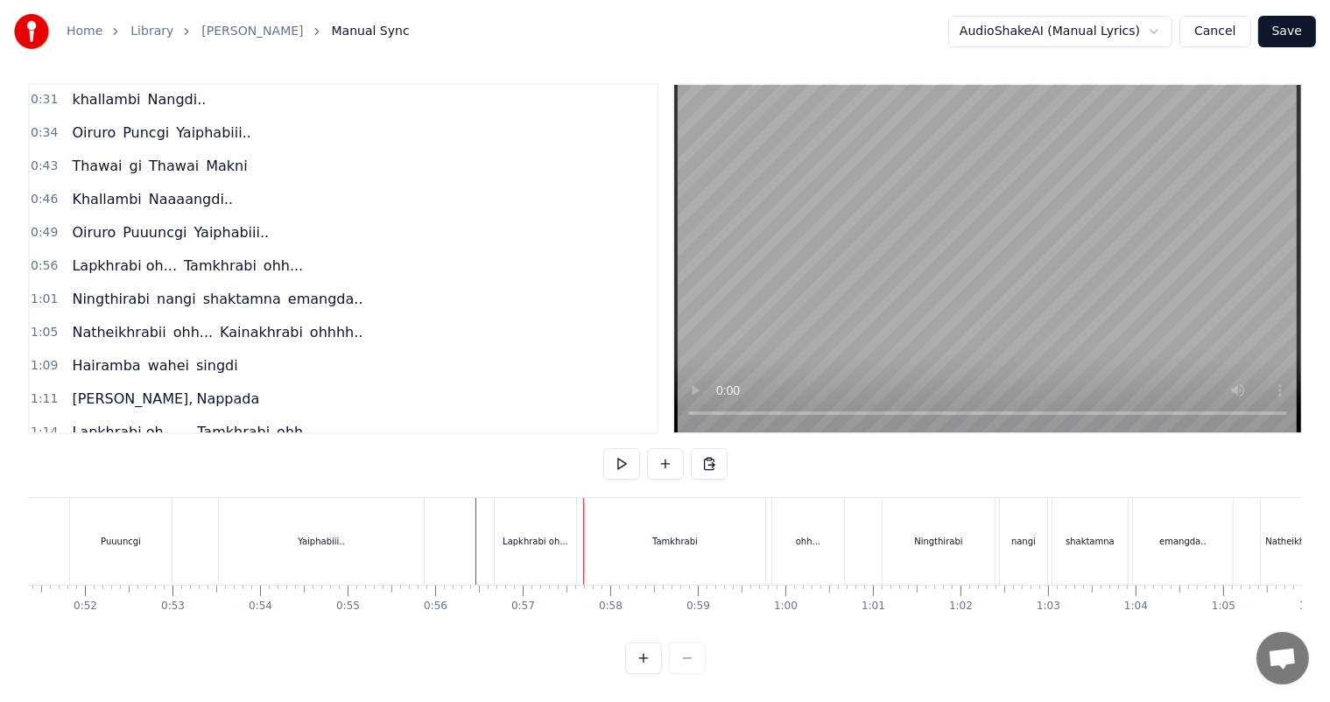
click at [556, 543] on div "Lapkhrabi oh..." at bounding box center [535, 541] width 81 height 87
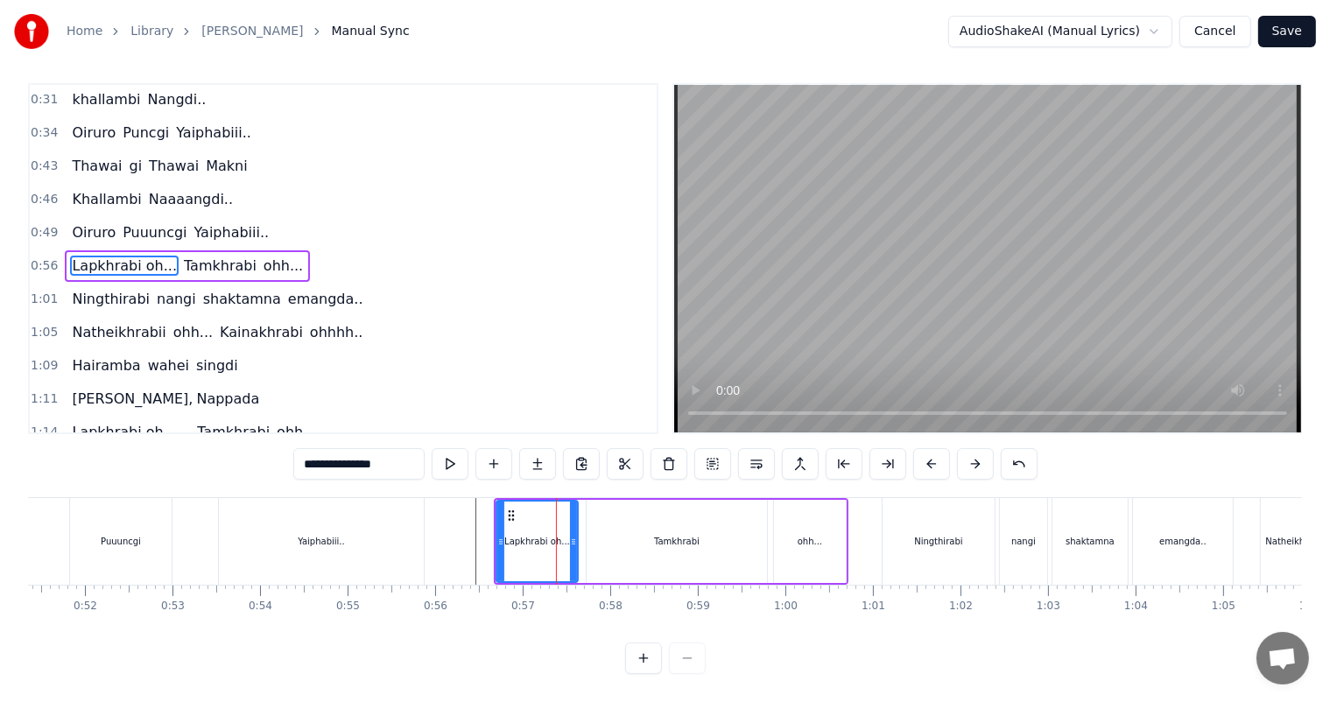
scroll to position [0, 0]
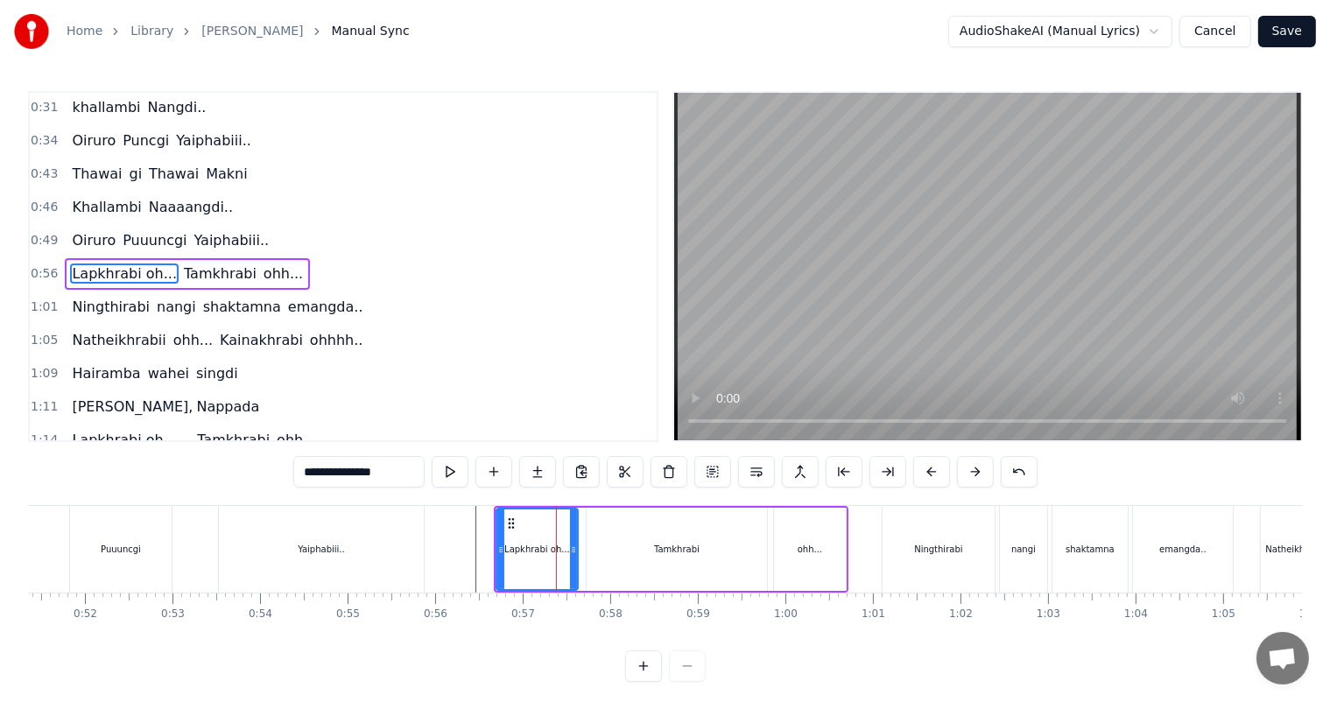
click at [413, 470] on input "**********" at bounding box center [358, 472] width 131 height 32
type input "**********"
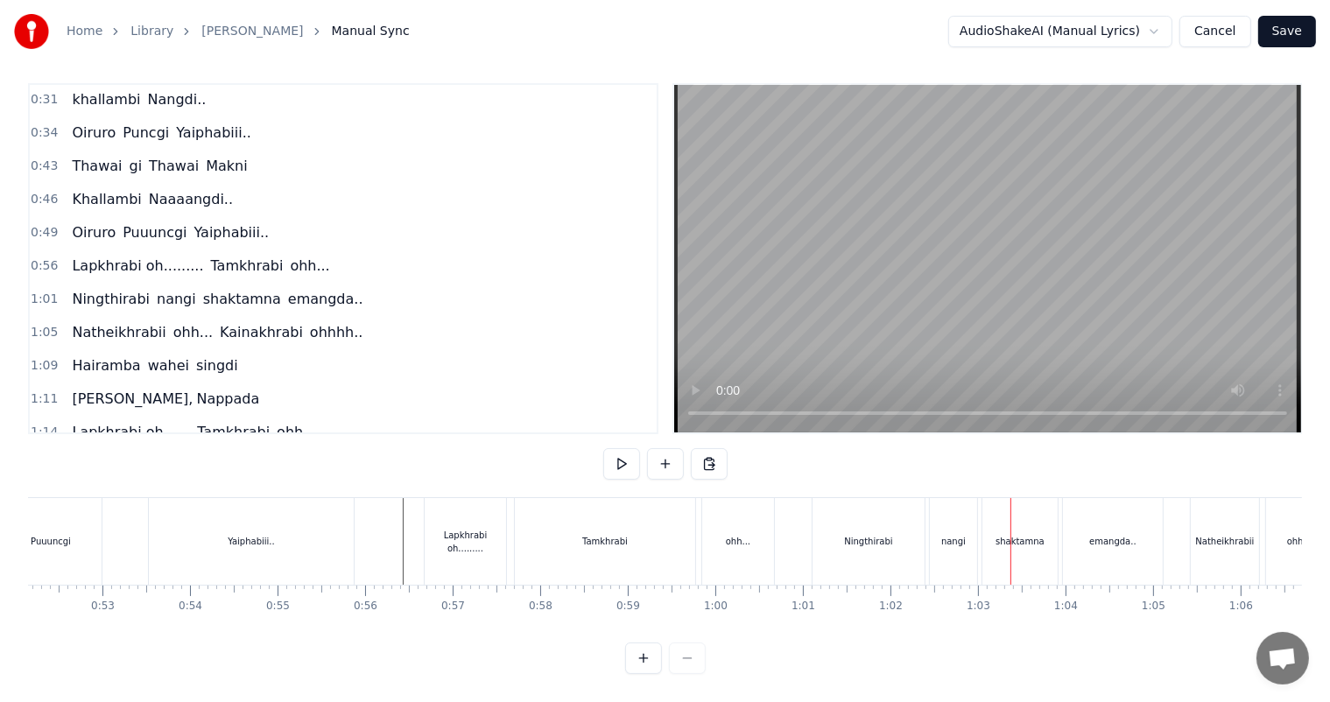
scroll to position [0, 4600]
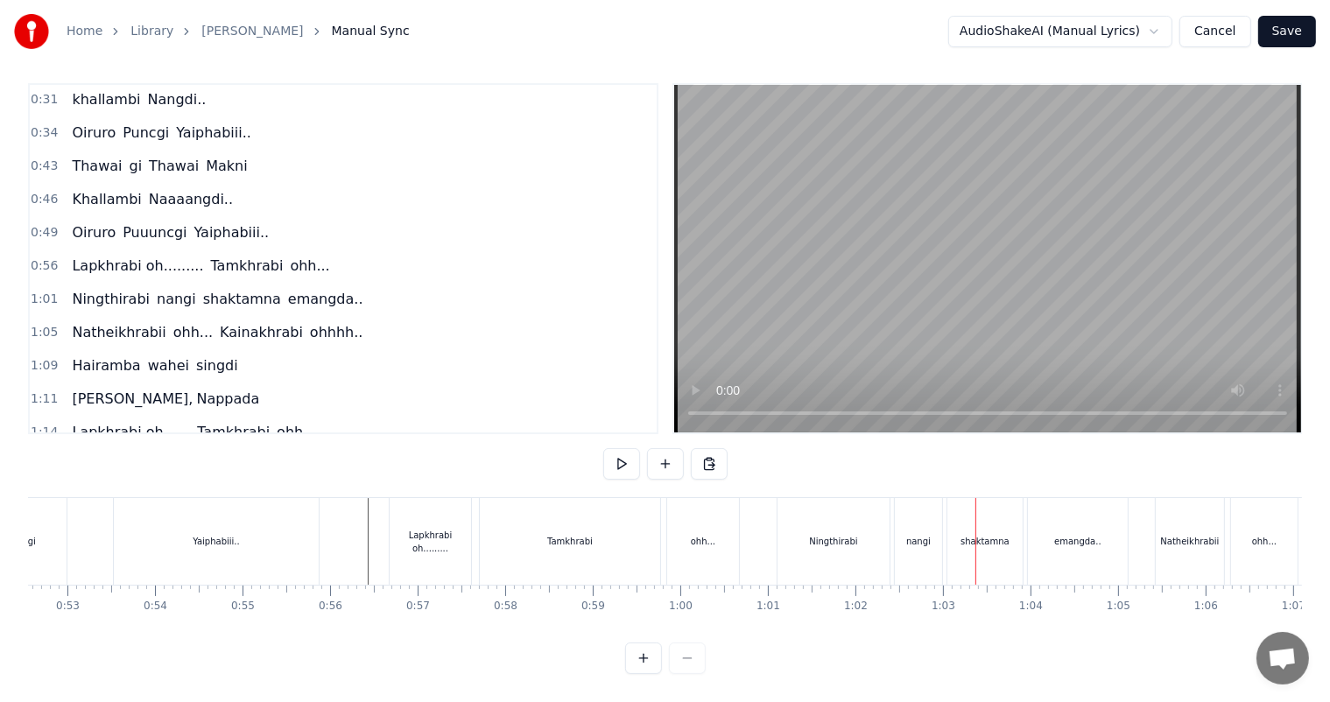
click at [95, 508] on div "Oiruro Puuuncgi Yaiphabiii.." at bounding box center [54, 541] width 537 height 87
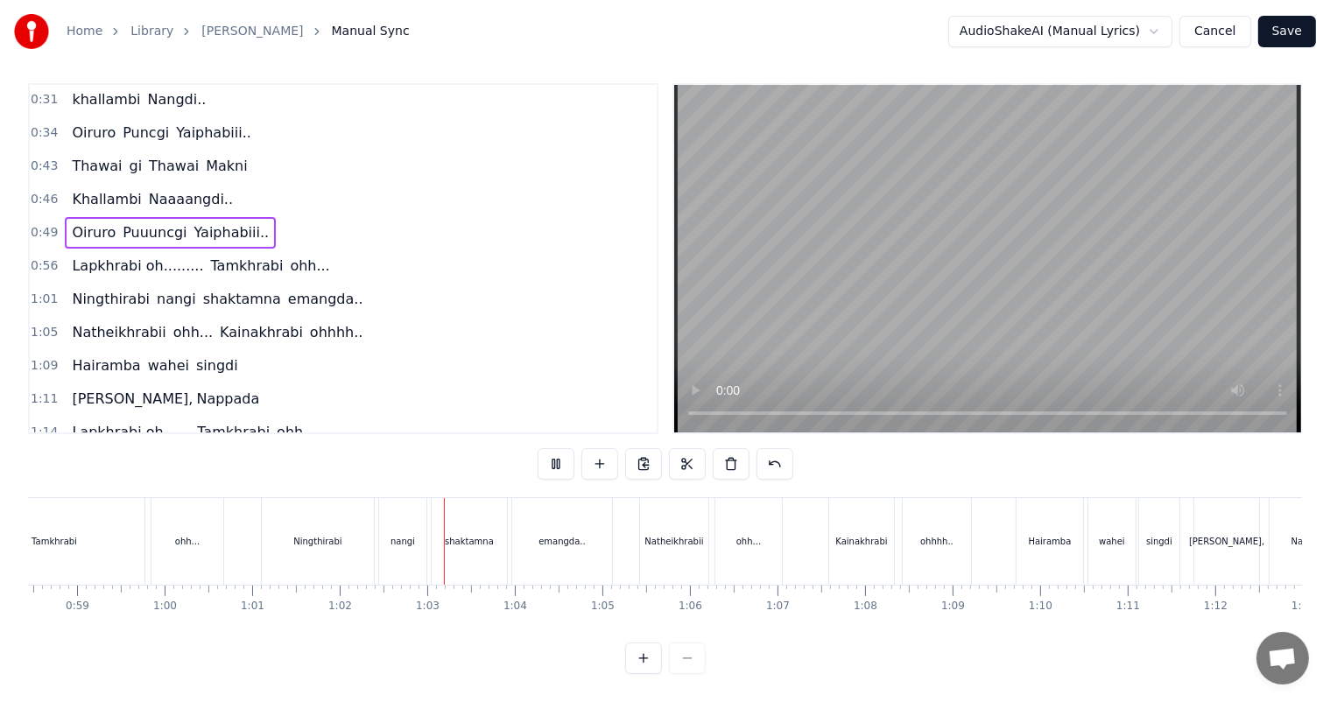
scroll to position [0, 5385]
click at [156, 289] on span "nangi" at bounding box center [176, 299] width 43 height 20
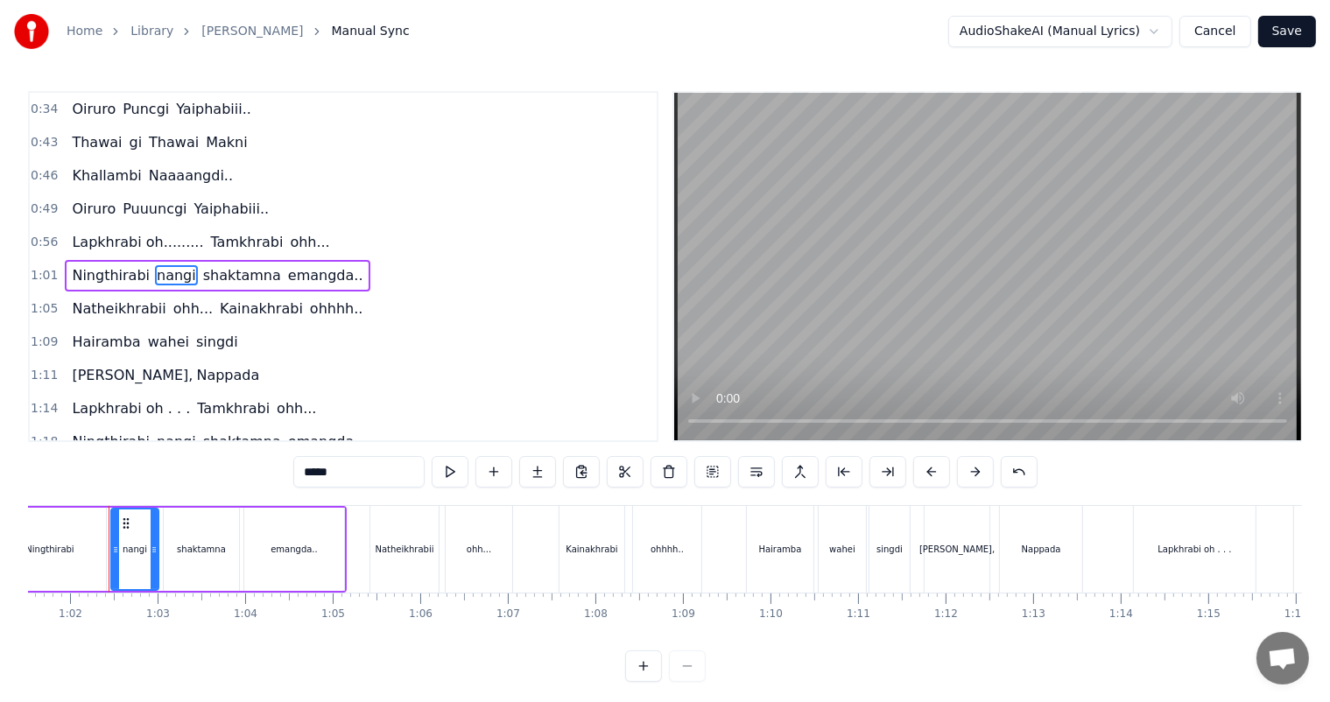
scroll to position [0, 5378]
drag, startPoint x: 312, startPoint y: 471, endPoint x: 269, endPoint y: 480, distance: 44.6
click at [269, 480] on div "0:27 Thawai gi Thawai Makni 0:31 khallambi Nangdi.. 0:34 Oiruro Puncgi Yaiphabi…" at bounding box center [665, 386] width 1274 height 591
click at [216, 273] on span "shaktamna" at bounding box center [243, 275] width 81 height 20
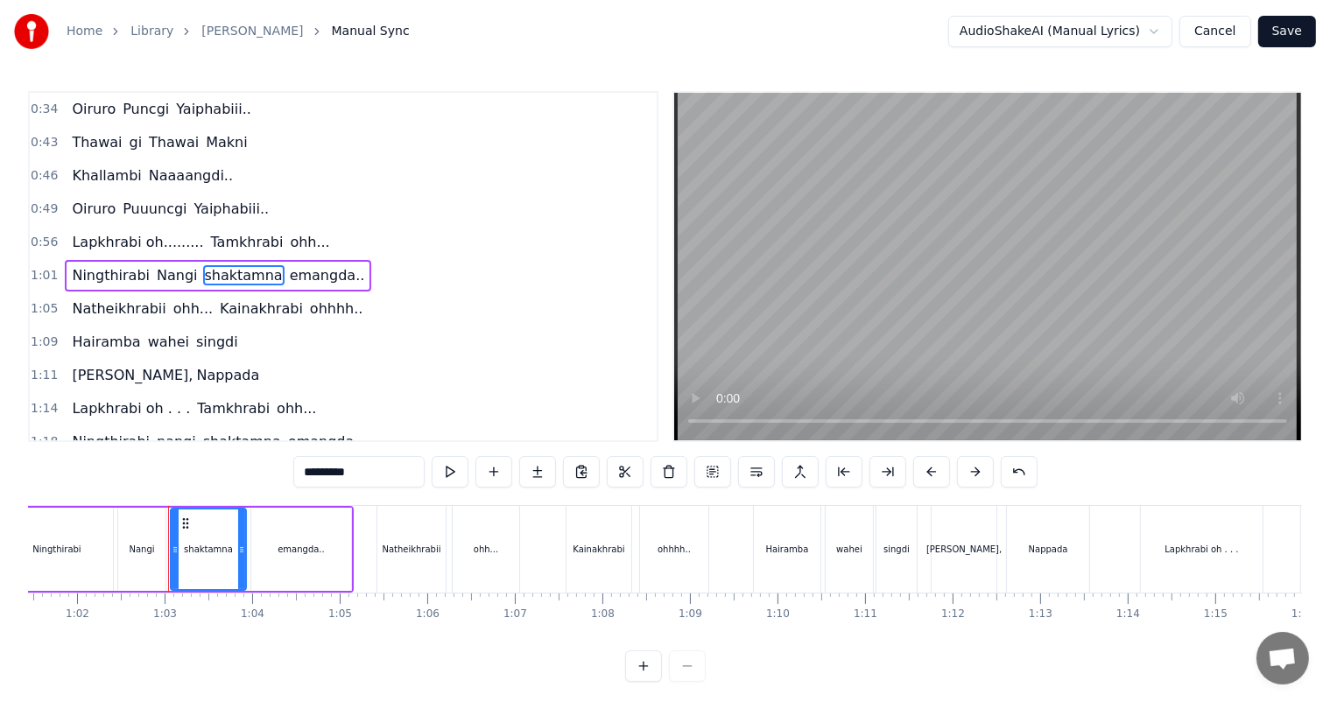
drag, startPoint x: 310, startPoint y: 469, endPoint x: 263, endPoint y: 476, distance: 46.9
click at [263, 476] on div "0:27 Thawai gi Thawai Makni 0:31 khallambi Nangdi.. 0:34 Oiruro Puncgi Yaiphabi…" at bounding box center [665, 386] width 1274 height 591
click at [293, 270] on span "emangda.." at bounding box center [329, 275] width 79 height 20
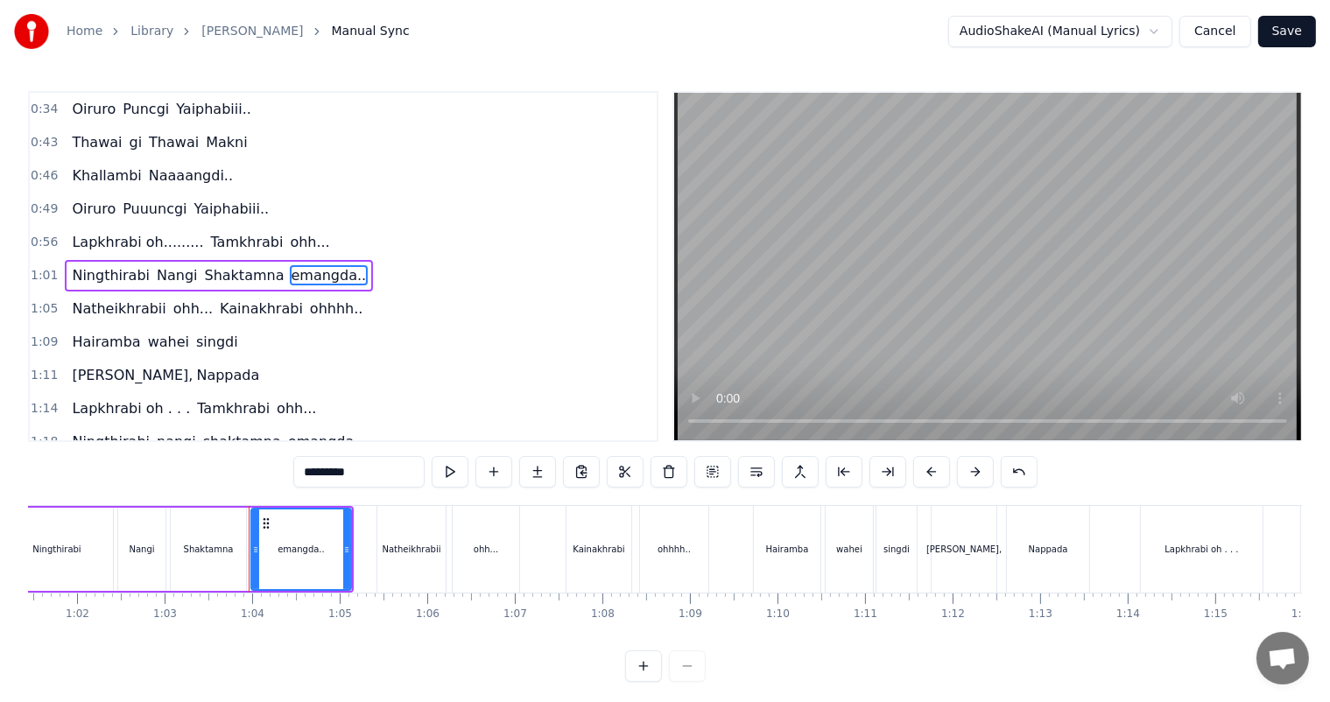
drag, startPoint x: 312, startPoint y: 474, endPoint x: 263, endPoint y: 479, distance: 49.2
click at [263, 479] on div "0:27 Thawai gi Thawai Makni 0:31 khallambi Nangdi.. 0:34 Oiruro Puncgi Yaiphabi…" at bounding box center [665, 386] width 1274 height 591
click at [396, 541] on div "Natheikhrabii" at bounding box center [411, 549] width 68 height 87
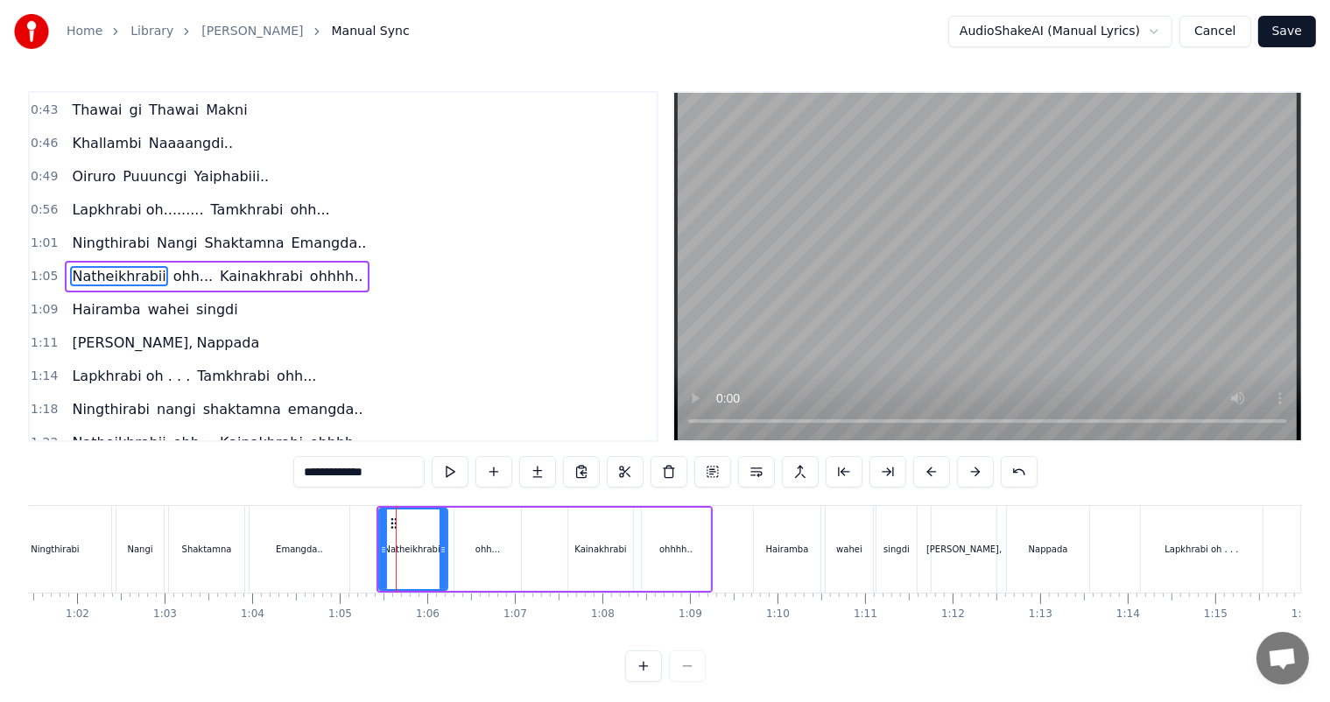
click at [792, 560] on div "Hairamba" at bounding box center [787, 549] width 67 height 87
type input "********"
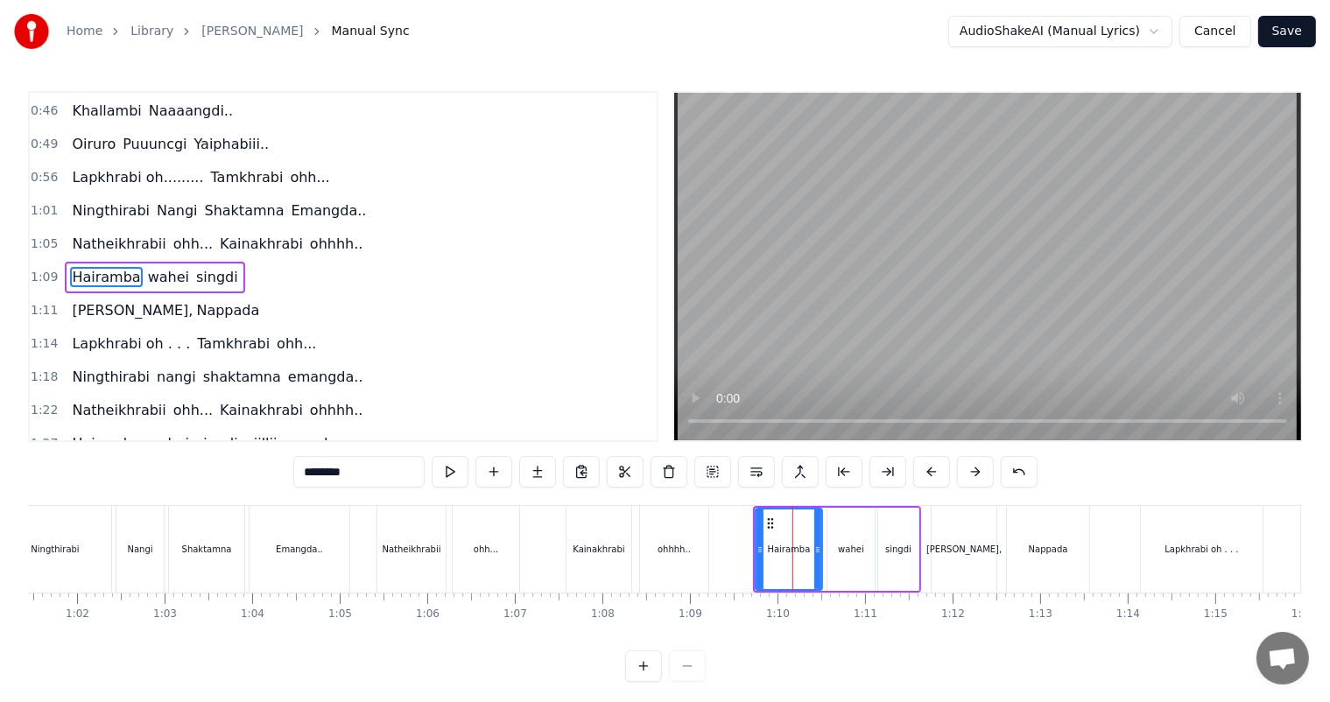
click at [144, 277] on div "Hairamba wahei singdi" at bounding box center [154, 278] width 179 height 32
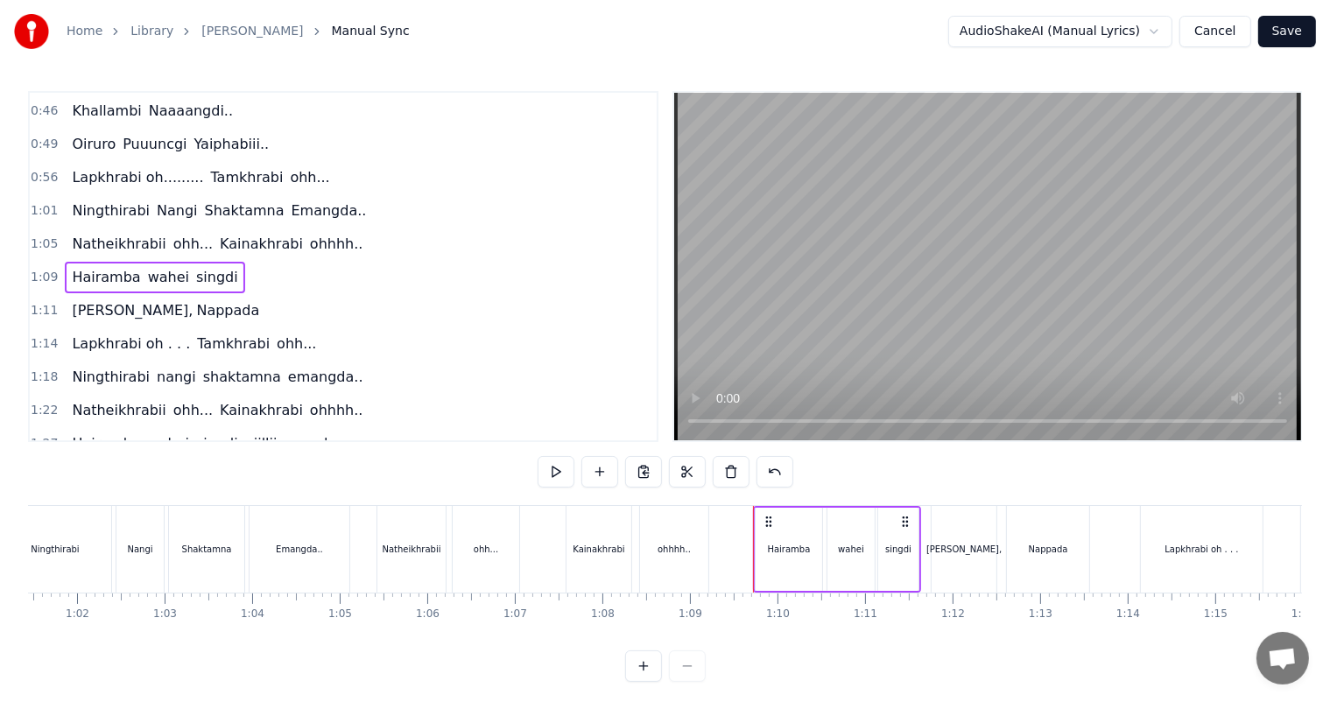
click at [146, 267] on span "wahei" at bounding box center [168, 277] width 45 height 20
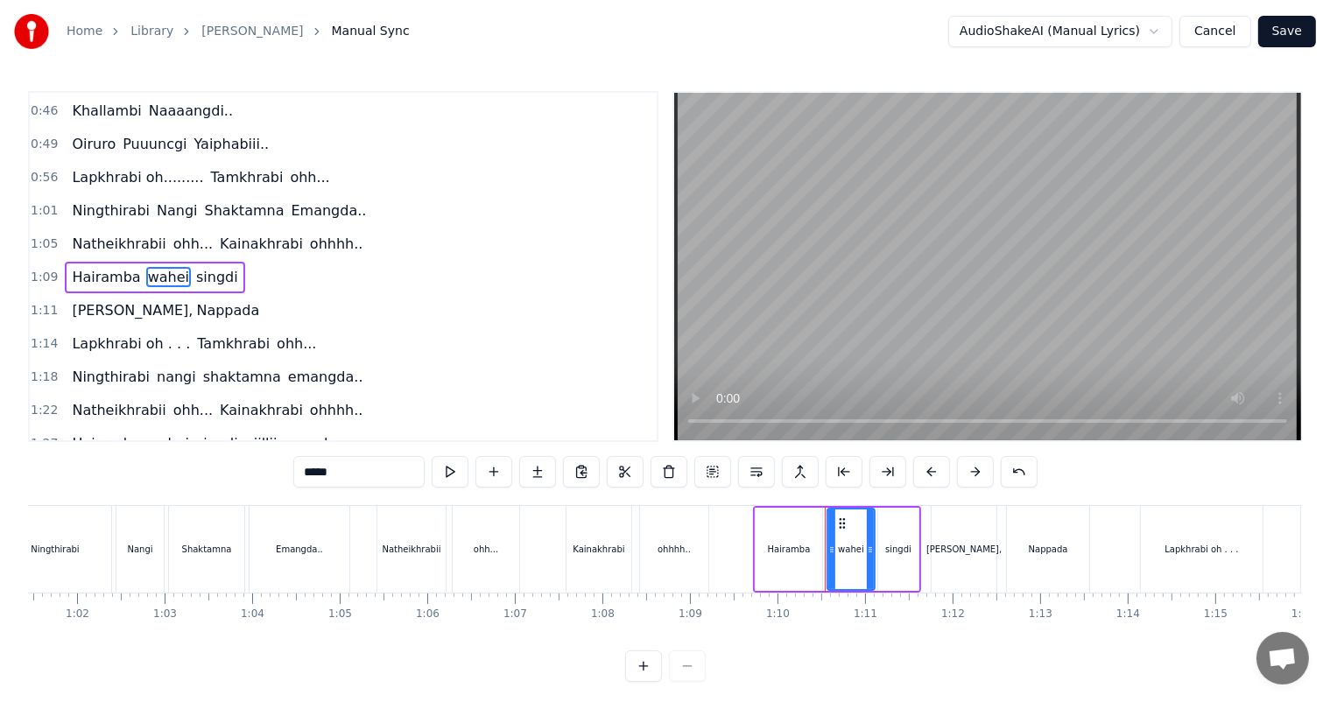
drag, startPoint x: 315, startPoint y: 475, endPoint x: 239, endPoint y: 478, distance: 76.2
click at [239, 478] on div "0:27 Thawai gi Thawai Makni 0:31 khallambi Nangdi.. 0:34 Oiruro Puncgi Yaiphabi…" at bounding box center [665, 386] width 1274 height 591
click at [897, 551] on div "singdi" at bounding box center [898, 549] width 26 height 13
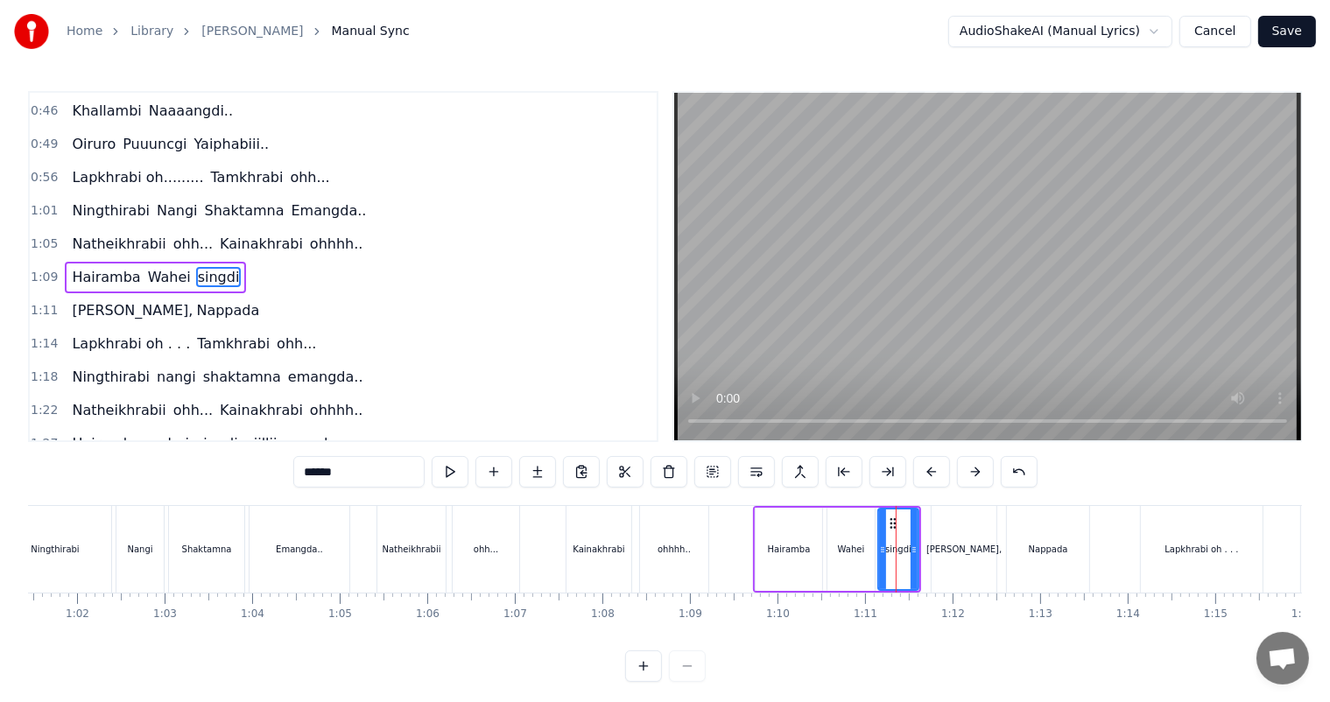
click at [305, 473] on input "******" at bounding box center [358, 472] width 131 height 32
drag, startPoint x: 311, startPoint y: 475, endPoint x: 264, endPoint y: 481, distance: 46.8
click at [264, 481] on div "0:27 Thawai gi Thawai Makni 0:31 khallambi Nangdi.. 0:34 Oiruro Puncgi Yaiphabi…" at bounding box center [665, 386] width 1274 height 591
click at [962, 550] on div "[PERSON_NAME]," at bounding box center [963, 549] width 75 height 13
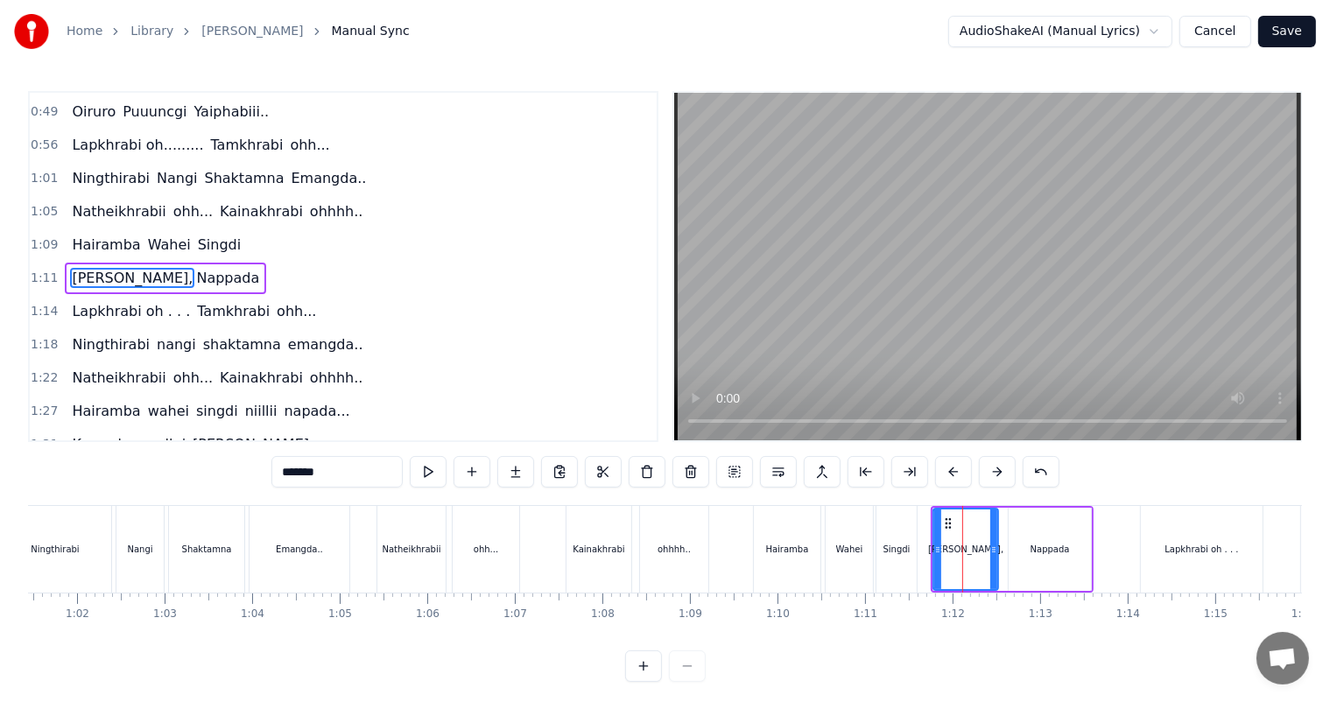
click at [155, 334] on span "nangi" at bounding box center [176, 344] width 43 height 20
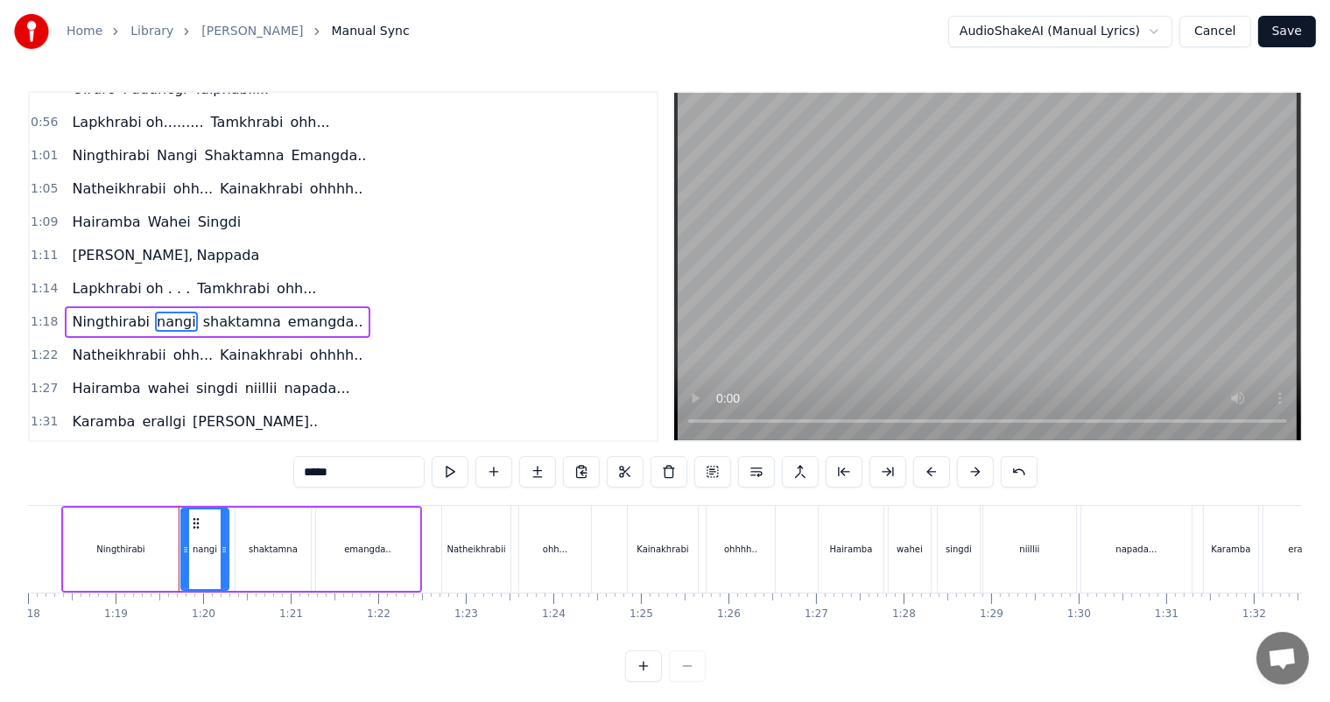
scroll to position [0, 6891]
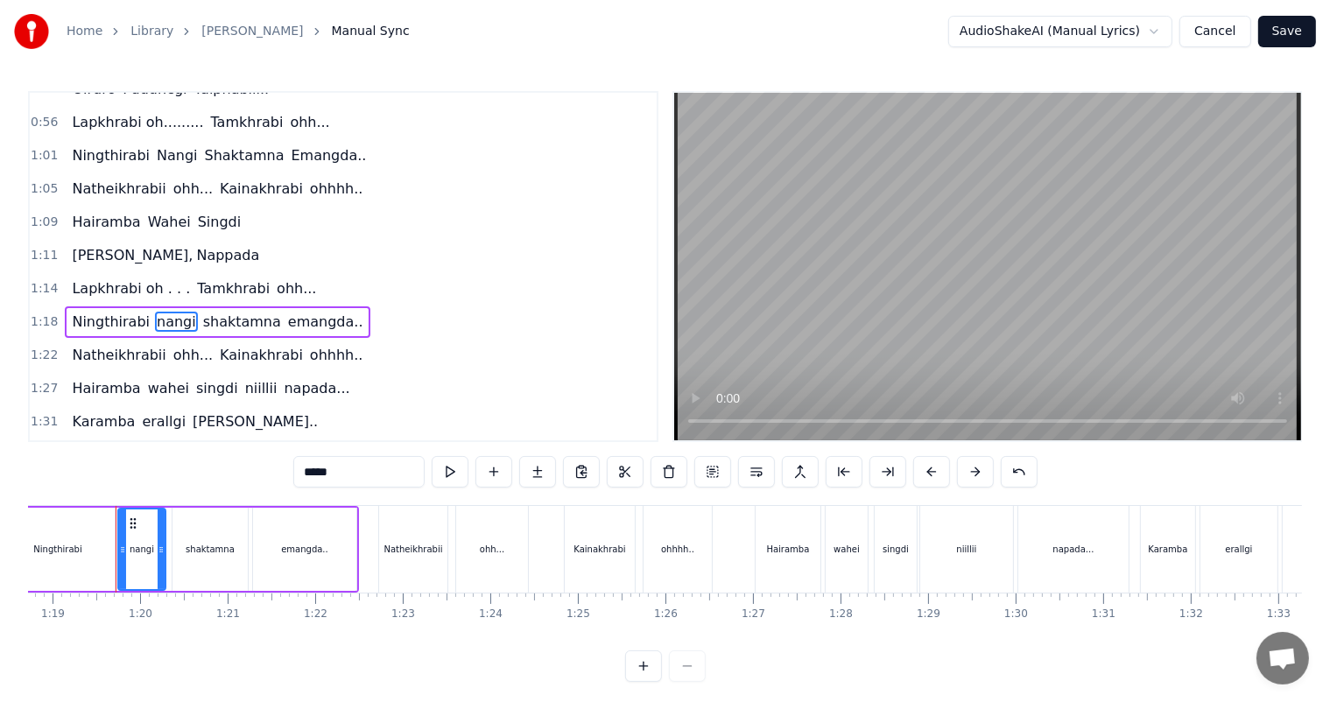
drag, startPoint x: 312, startPoint y: 476, endPoint x: 277, endPoint y: 476, distance: 34.1
click at [277, 476] on div "0:27 Thawai gi Thawai Makni 0:31 khallambi Nangdi.. 0:34 Oiruro Puncgi Yaiphabi…" at bounding box center [665, 386] width 1274 height 591
click at [216, 312] on span "shaktamna" at bounding box center [243, 322] width 81 height 20
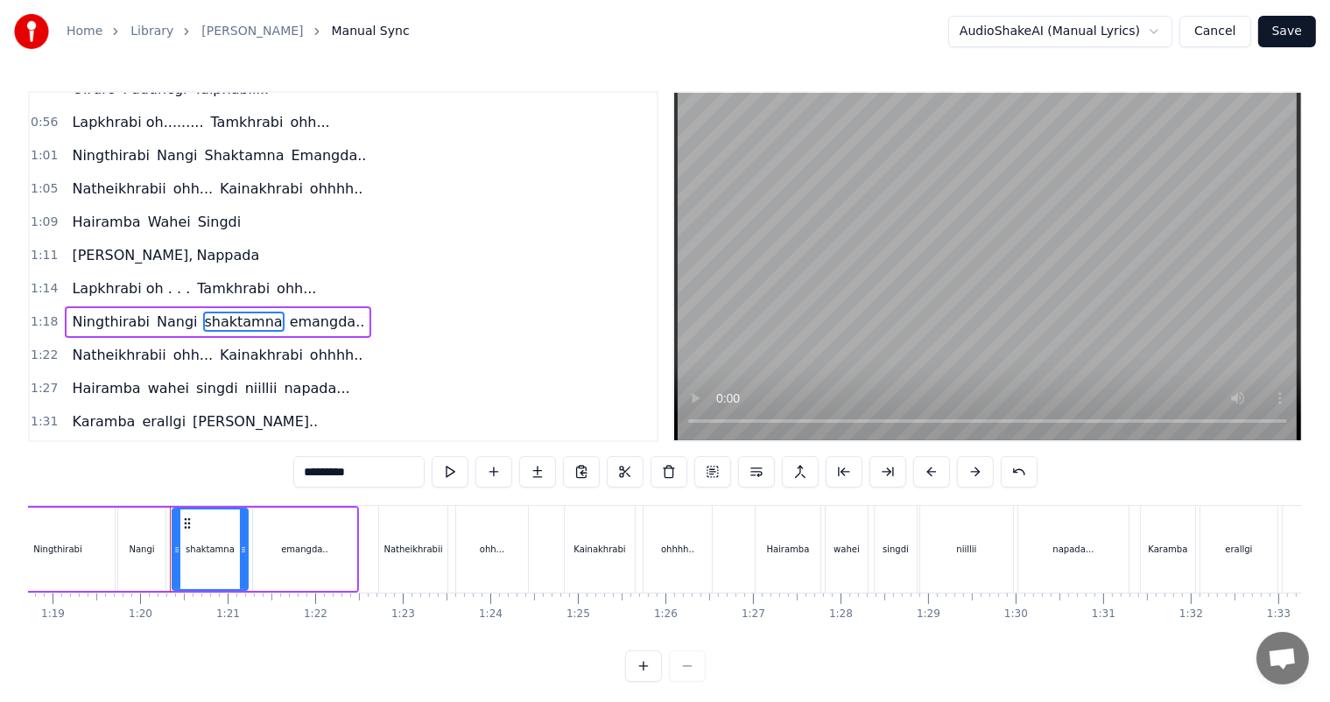
scroll to position [228, 0]
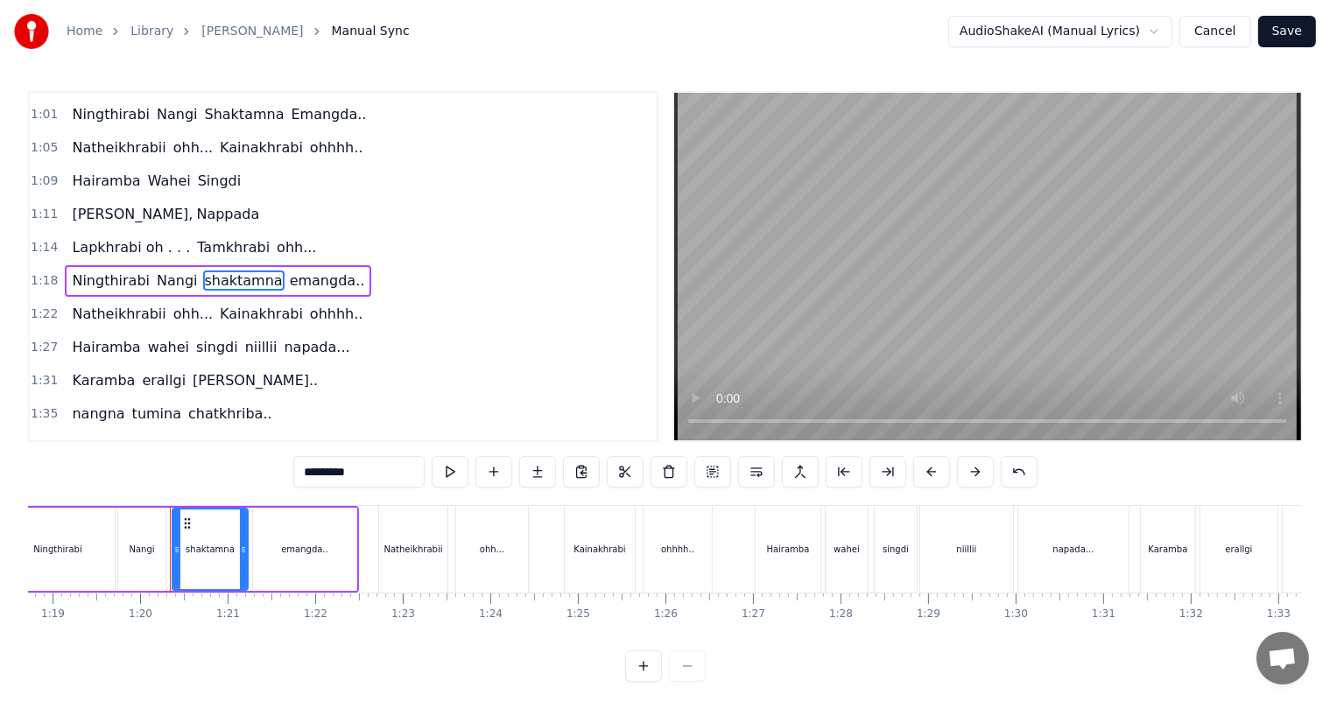
drag, startPoint x: 311, startPoint y: 473, endPoint x: 259, endPoint y: 479, distance: 52.0
click at [259, 479] on div "0:27 Thawai gi Thawai Makni 0:31 khallambi Nangdi.. 0:34 Oiruro Puncgi Yaiphabi…" at bounding box center [665, 386] width 1274 height 591
click at [294, 270] on span "emangda.." at bounding box center [329, 280] width 79 height 20
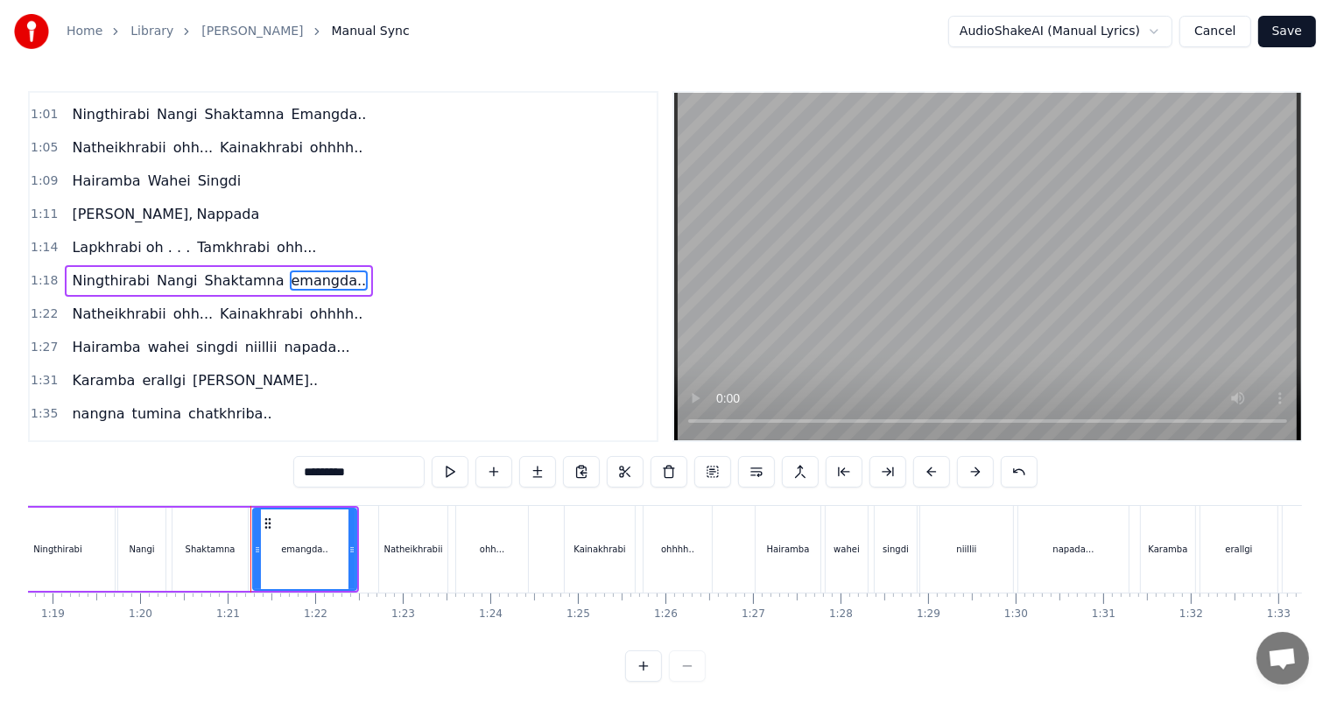
drag, startPoint x: 310, startPoint y: 471, endPoint x: 256, endPoint y: 479, distance: 54.0
click at [256, 479] on div "0:27 Thawai gi Thawai Makni 0:31 khallambi Nangdi.. 0:34 Oiruro Puncgi Yaiphabi…" at bounding box center [665, 386] width 1274 height 591
click at [147, 337] on span "wahei" at bounding box center [168, 347] width 45 height 20
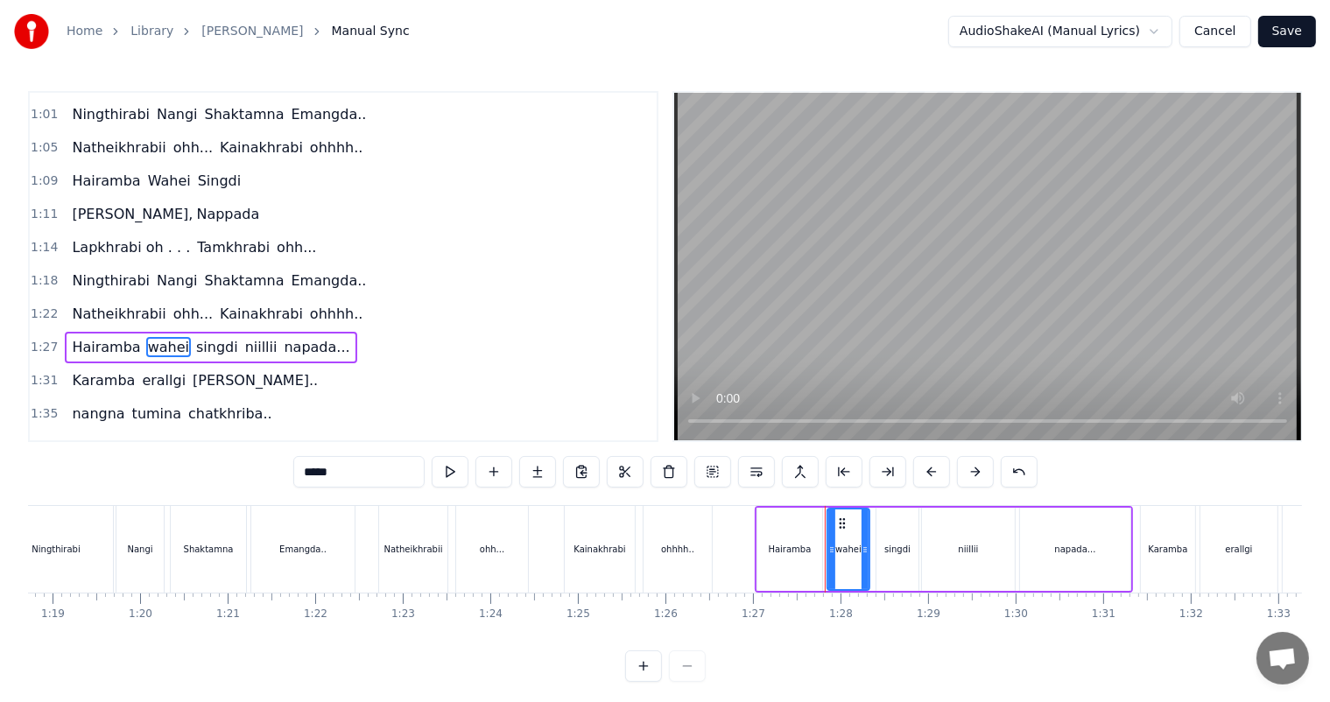
scroll to position [292, 0]
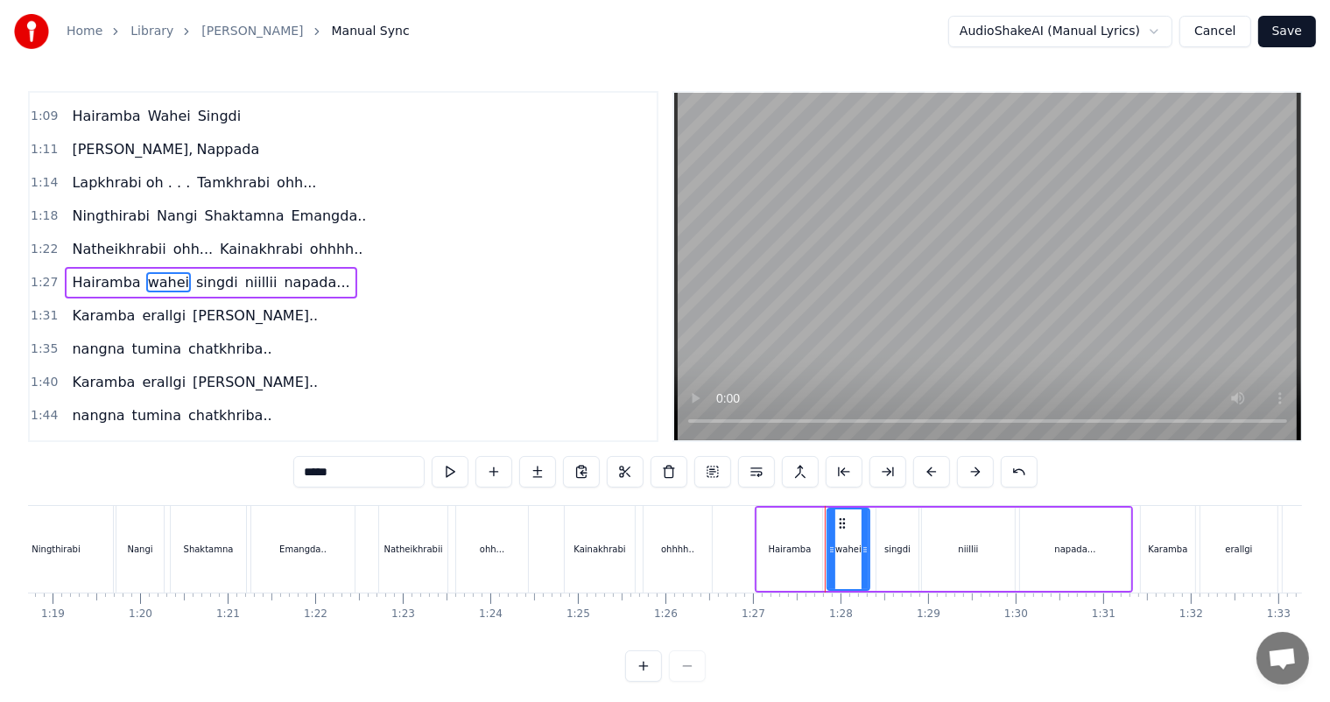
drag, startPoint x: 312, startPoint y: 476, endPoint x: 265, endPoint y: 480, distance: 47.4
click at [265, 480] on div "0:27 Thawai gi Thawai Makni 0:31 khallambi Nangdi.. 0:34 Oiruro Puncgi Yaiphabi…" at bounding box center [665, 386] width 1274 height 591
click at [199, 276] on span "singdi" at bounding box center [219, 282] width 46 height 20
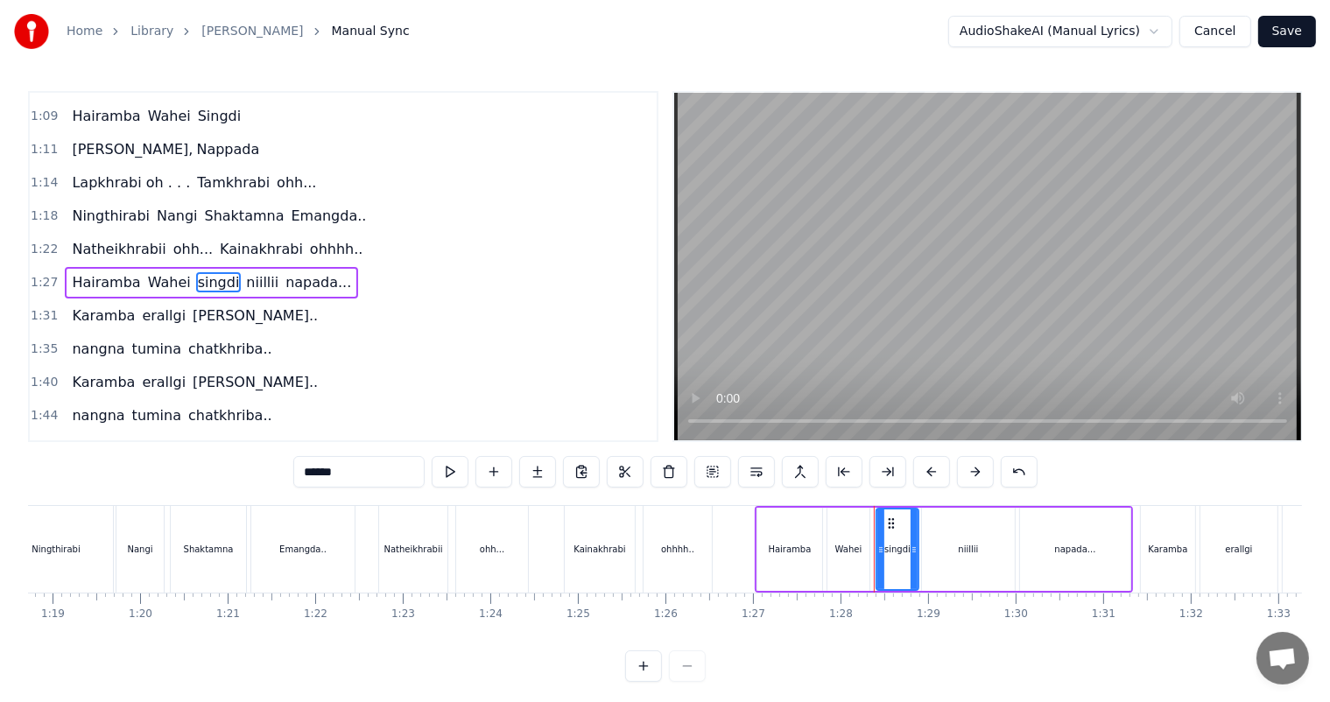
drag, startPoint x: 311, startPoint y: 472, endPoint x: 233, endPoint y: 478, distance: 78.1
click at [233, 478] on div "0:27 Thawai gi Thawai Makni 0:31 khallambi Nangdi.. 0:34 Oiruro Puncgi Yaiphabi…" at bounding box center [665, 386] width 1274 height 591
click at [246, 272] on span "niillii" at bounding box center [264, 282] width 36 height 20
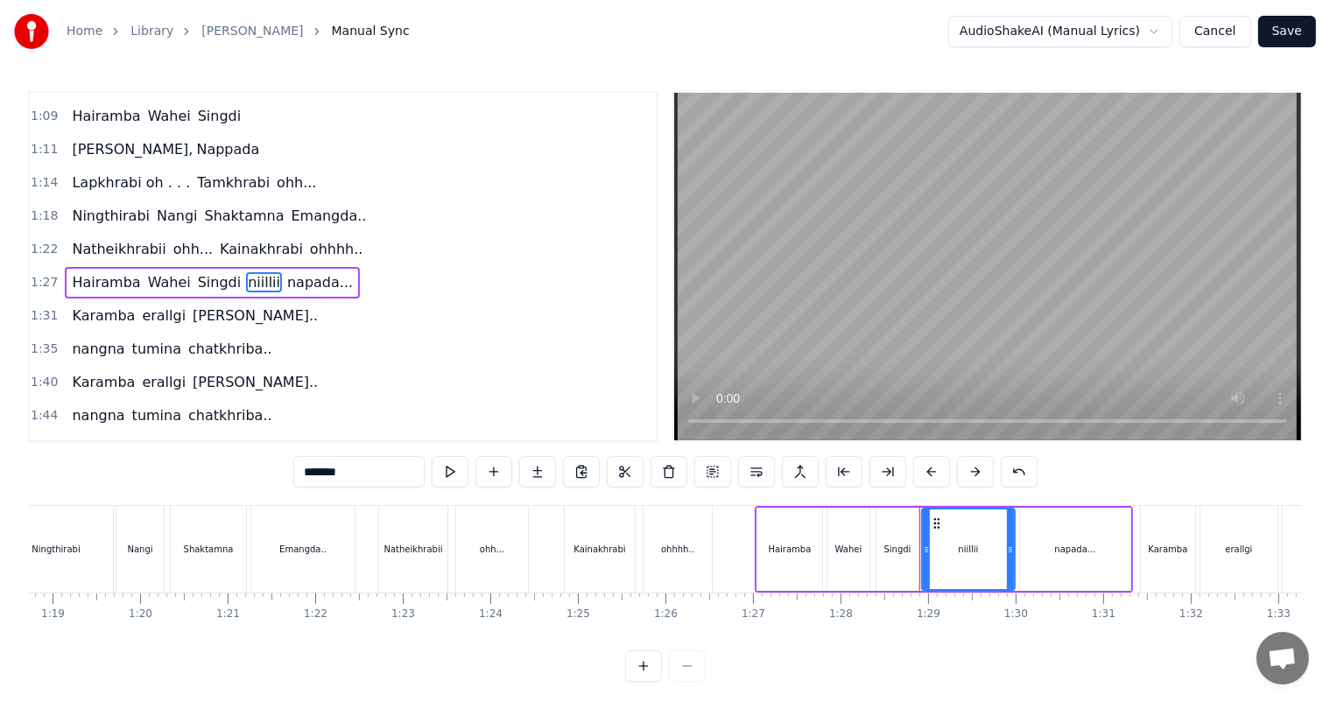
drag, startPoint x: 311, startPoint y: 474, endPoint x: 255, endPoint y: 479, distance: 56.2
click at [255, 479] on div "0:27 Thawai gi Thawai Makni 0:31 khallambi Nangdi.. 0:34 Oiruro Puncgi Yaiphabi…" at bounding box center [665, 386] width 1274 height 591
click at [287, 272] on span "napada..." at bounding box center [321, 282] width 69 height 20
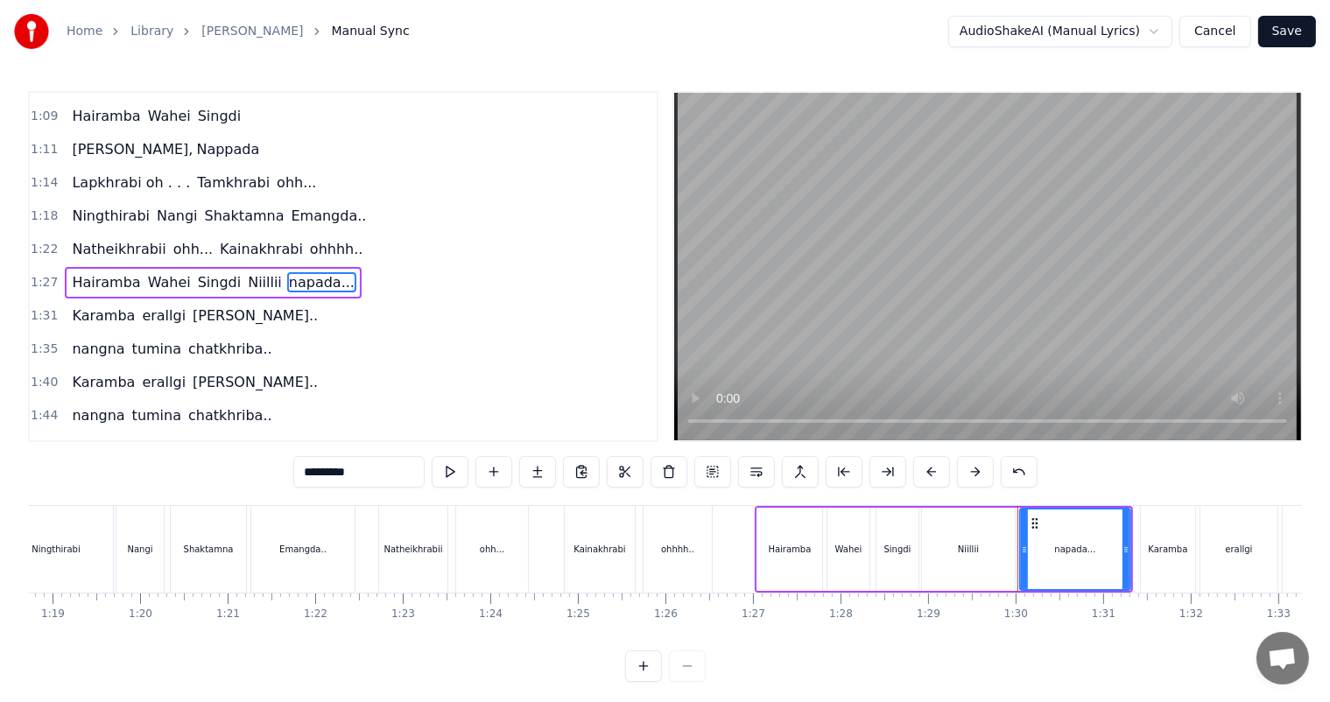
drag, startPoint x: 311, startPoint y: 467, endPoint x: 263, endPoint y: 487, distance: 51.9
click at [263, 487] on div "0:27 Thawai gi Thawai Makni 0:31 khallambi Nangdi.. 0:34 Oiruro Puncgi Yaiphabi…" at bounding box center [665, 386] width 1274 height 591
click at [140, 305] on span "erallgi" at bounding box center [163, 315] width 47 height 20
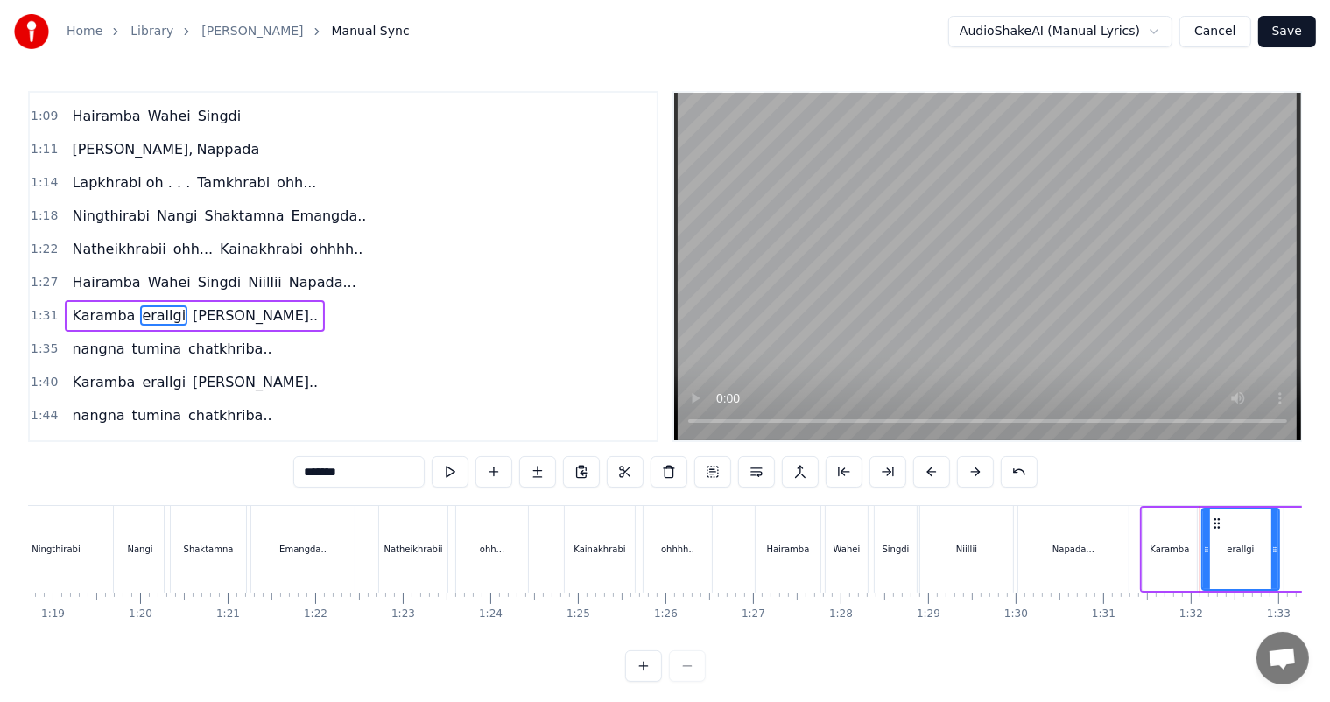
scroll to position [325, 0]
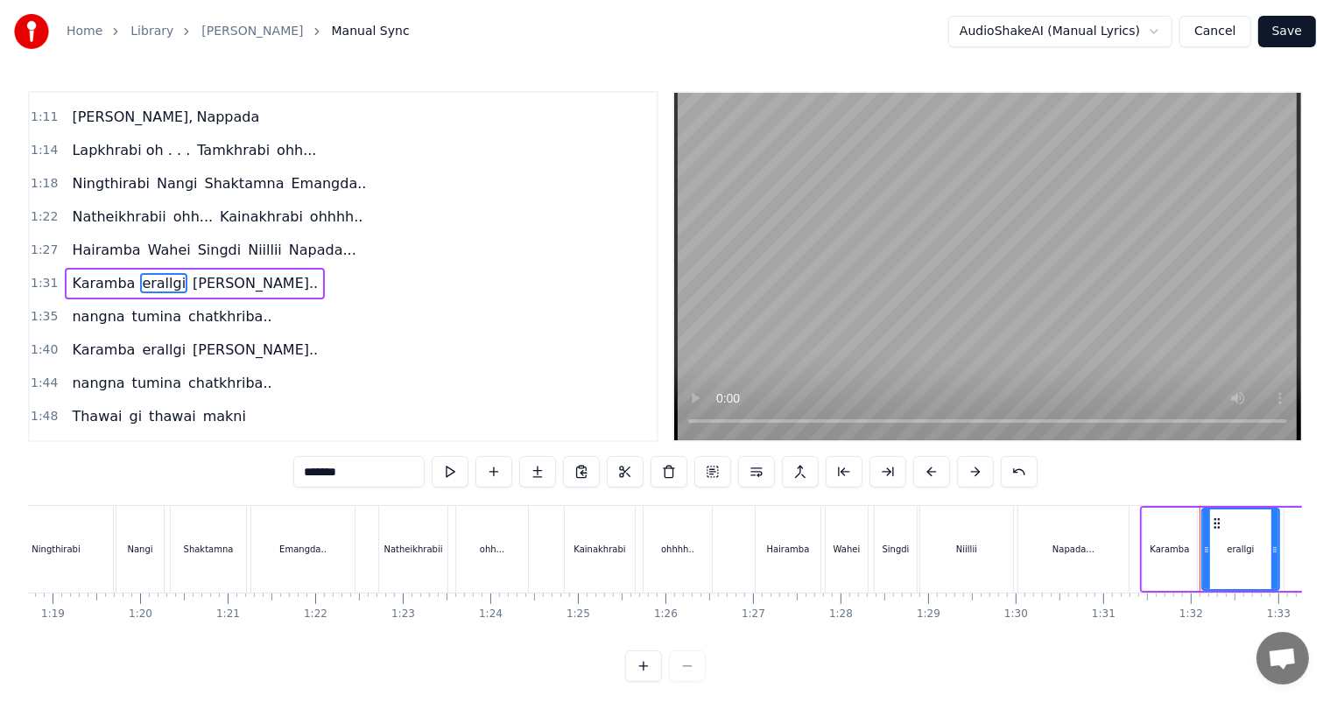
drag, startPoint x: 311, startPoint y: 473, endPoint x: 284, endPoint y: 476, distance: 27.4
click at [284, 476] on div "0:27 Thawai gi Thawai Makni 0:31 khallambi Nangdi.. 0:34 Oiruro Puncgi Yaiphabi…" at bounding box center [665, 386] width 1274 height 591
click at [206, 273] on span "[PERSON_NAME].." at bounding box center [255, 283] width 129 height 20
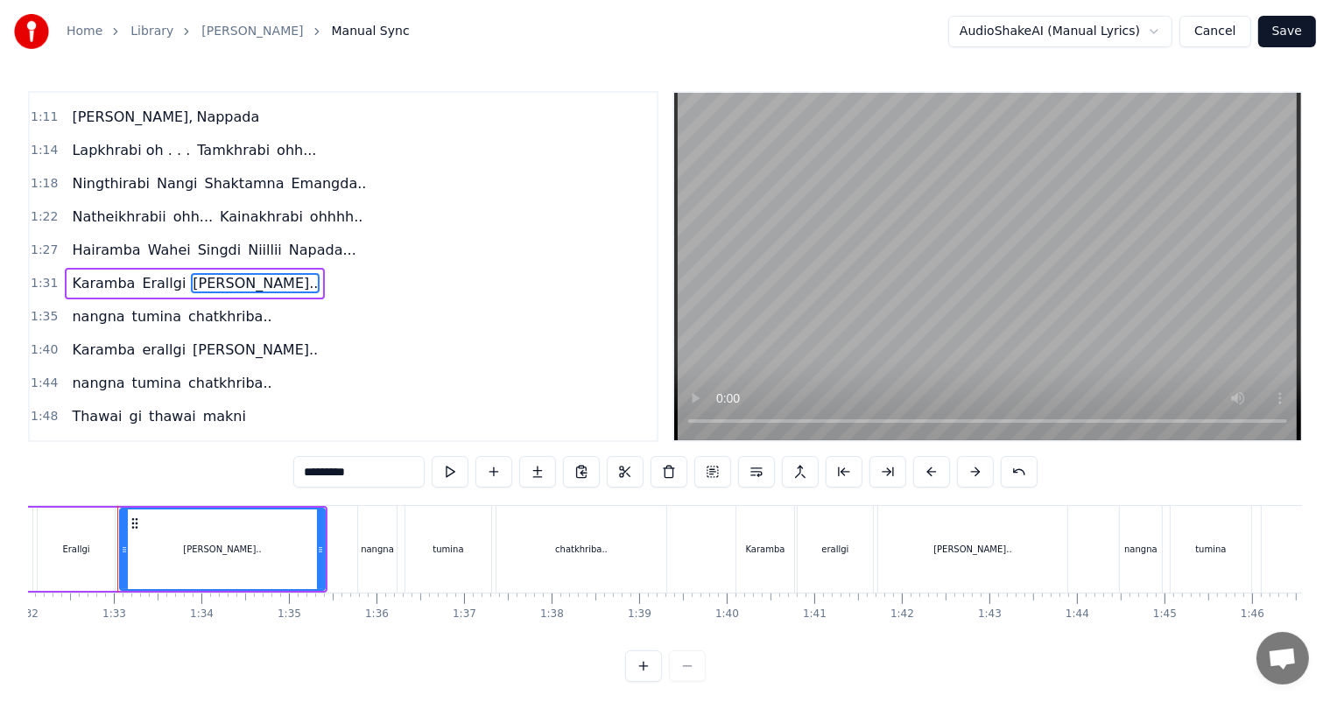
scroll to position [0, 8056]
drag, startPoint x: 312, startPoint y: 476, endPoint x: 284, endPoint y: 475, distance: 27.1
click at [284, 475] on div "0:27 Thawai gi Thawai Makni 0:31 khallambi Nangdi.. 0:34 Oiruro Puncgi Yaiphabi…" at bounding box center [665, 386] width 1274 height 591
click at [88, 306] on span "nangna" at bounding box center [98, 316] width 56 height 20
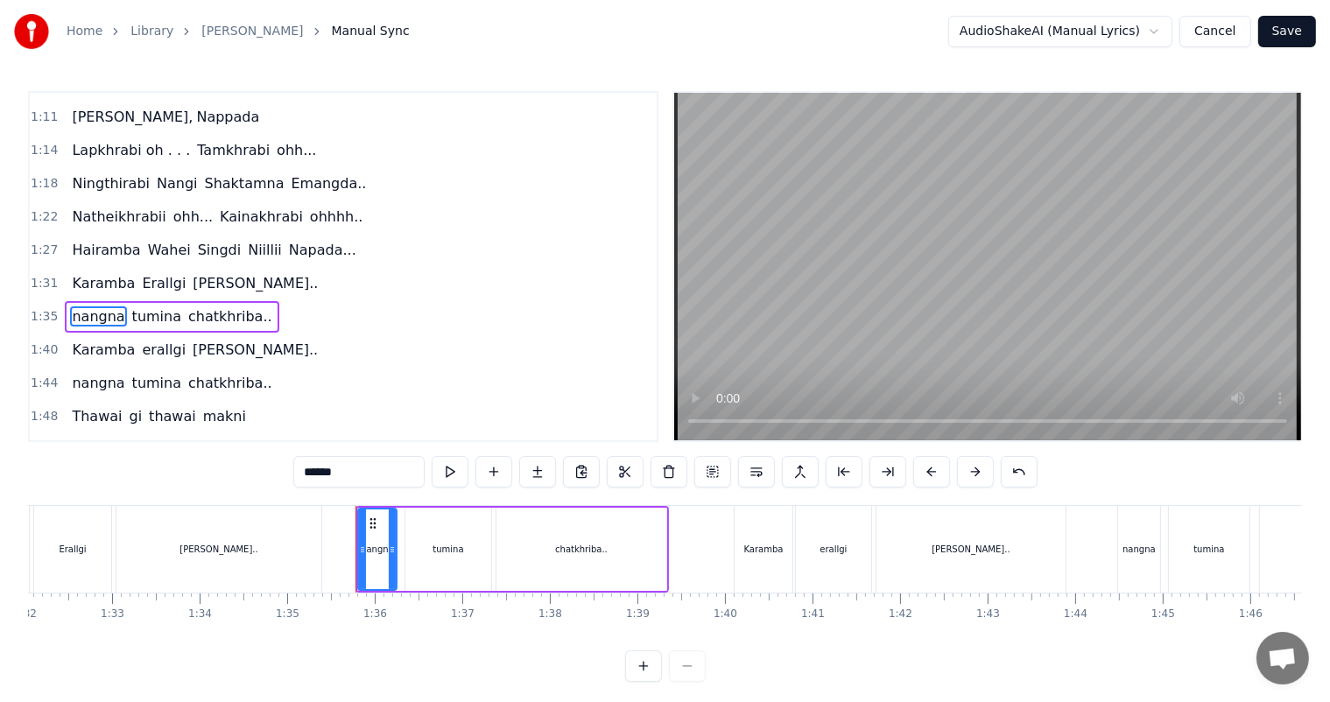
scroll to position [357, 0]
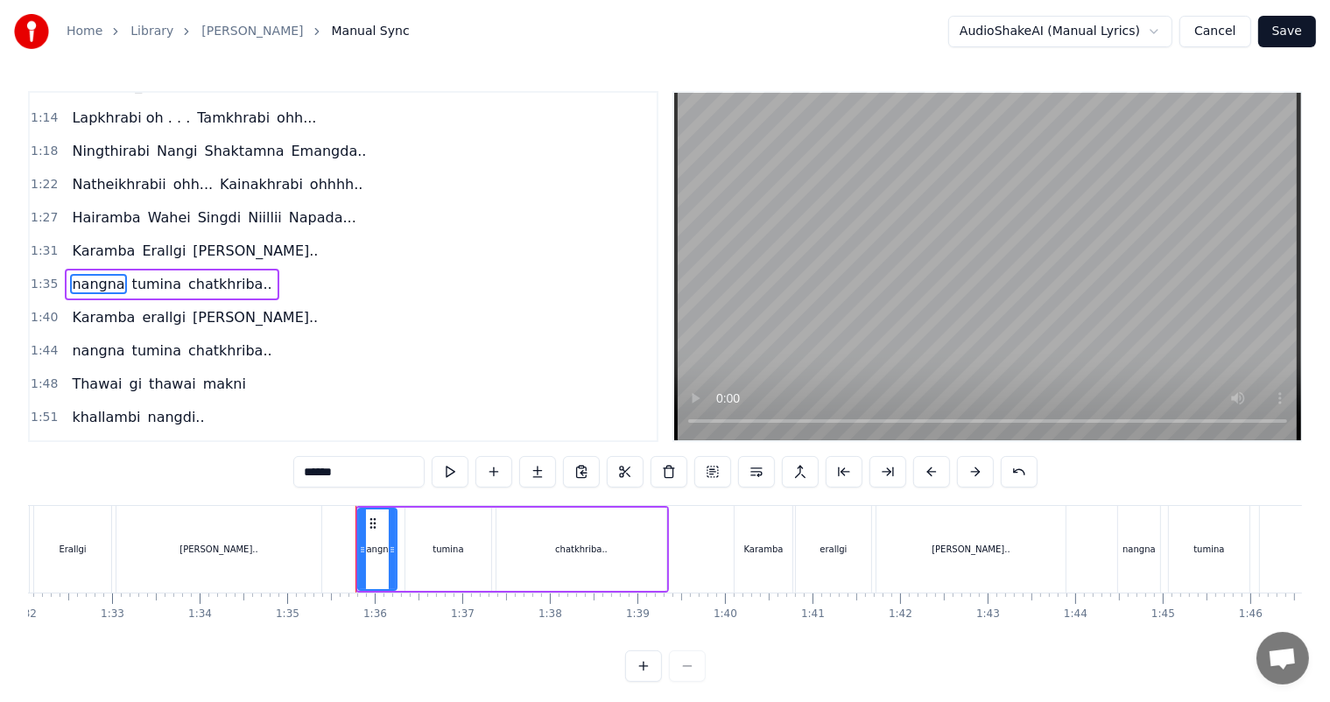
drag, startPoint x: 312, startPoint y: 478, endPoint x: 277, endPoint y: 477, distance: 35.0
click at [281, 478] on div "0:27 Thawai gi Thawai Makni 0:31 khallambi Nangdi.. 0:34 Oiruro Puncgi Yaiphabi…" at bounding box center [665, 386] width 1274 height 591
click at [133, 274] on span "tumina" at bounding box center [157, 284] width 53 height 20
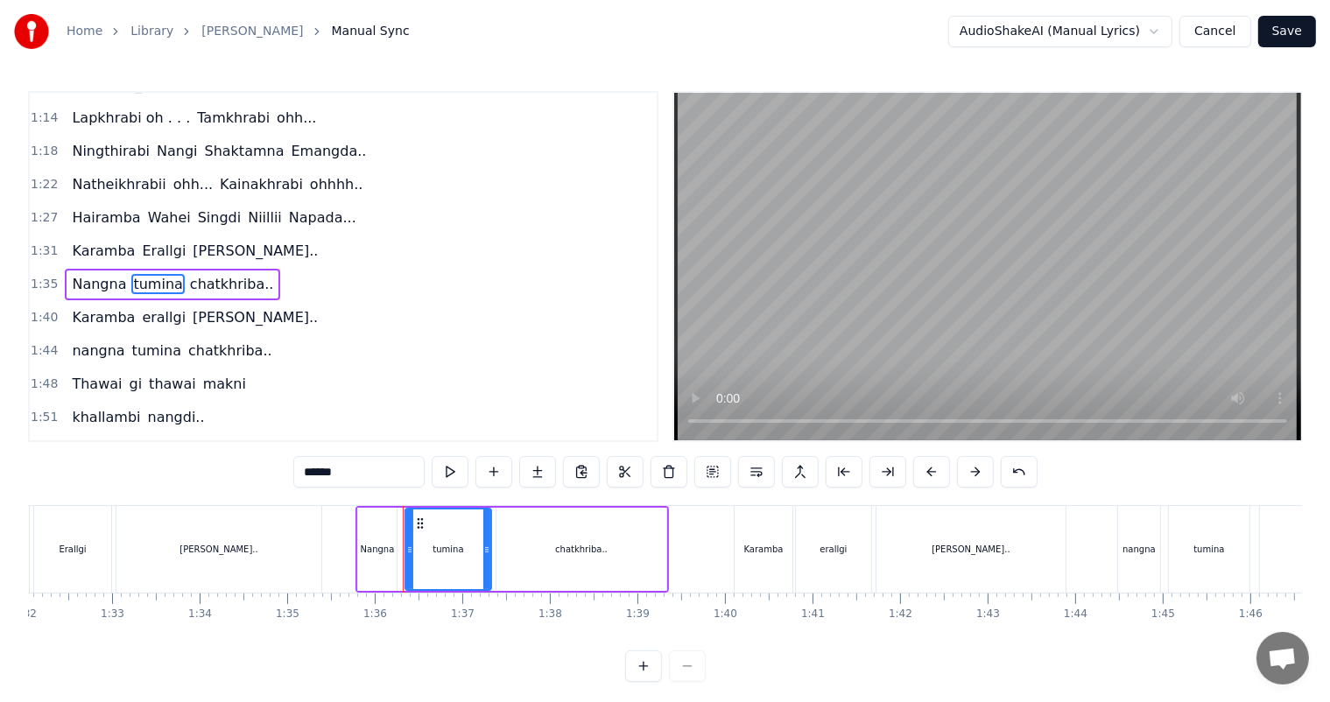
drag, startPoint x: 311, startPoint y: 475, endPoint x: 255, endPoint y: 475, distance: 56.0
click at [255, 475] on div "0:27 Thawai gi Thawai Makni 0:31 khallambi Nangdi.. 0:34 Oiruro Puncgi Yaiphabi…" at bounding box center [665, 386] width 1274 height 591
click at [203, 274] on span "chatkhriba.." at bounding box center [233, 284] width 88 height 20
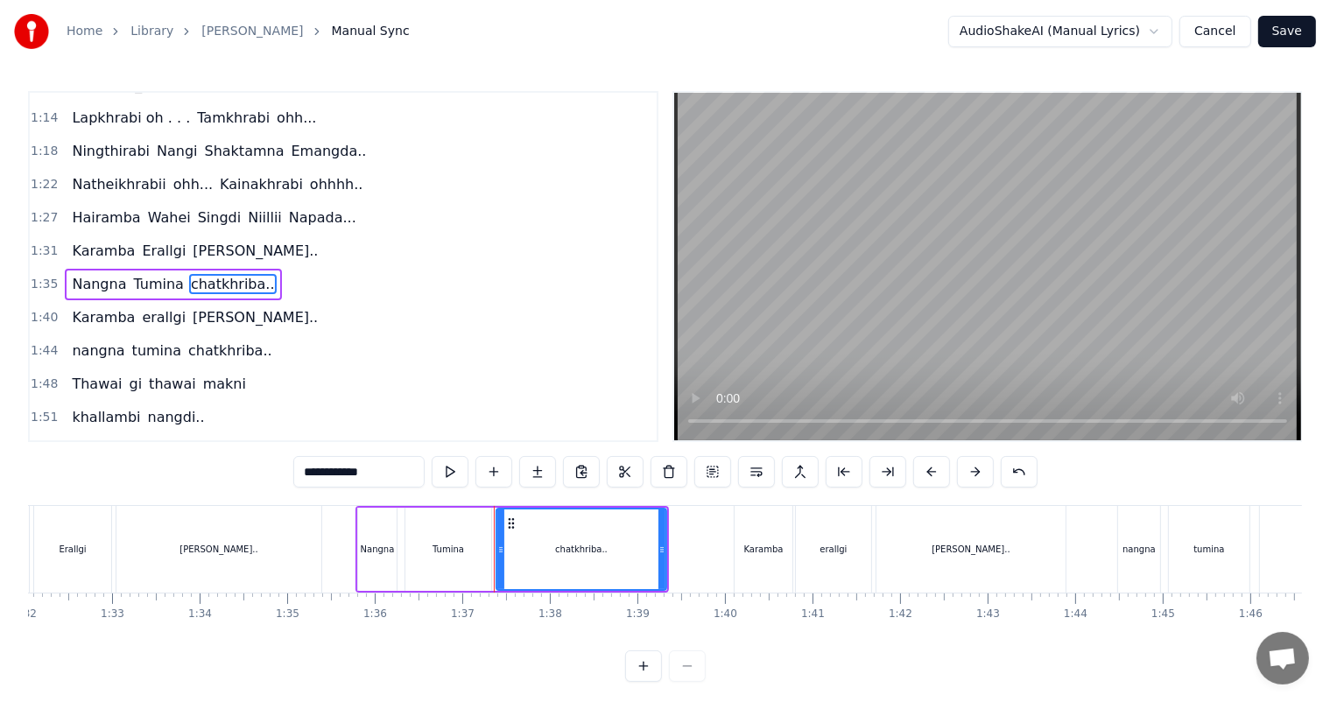
drag, startPoint x: 301, startPoint y: 470, endPoint x: 247, endPoint y: 473, distance: 54.3
click at [247, 473] on div "0:27 Thawai gi Thawai Makni 0:31 khallambi Nangdi.. 0:34 Oiruro Puncgi Yaiphabi…" at bounding box center [665, 386] width 1274 height 591
click at [143, 307] on span "erallgi" at bounding box center [163, 317] width 47 height 20
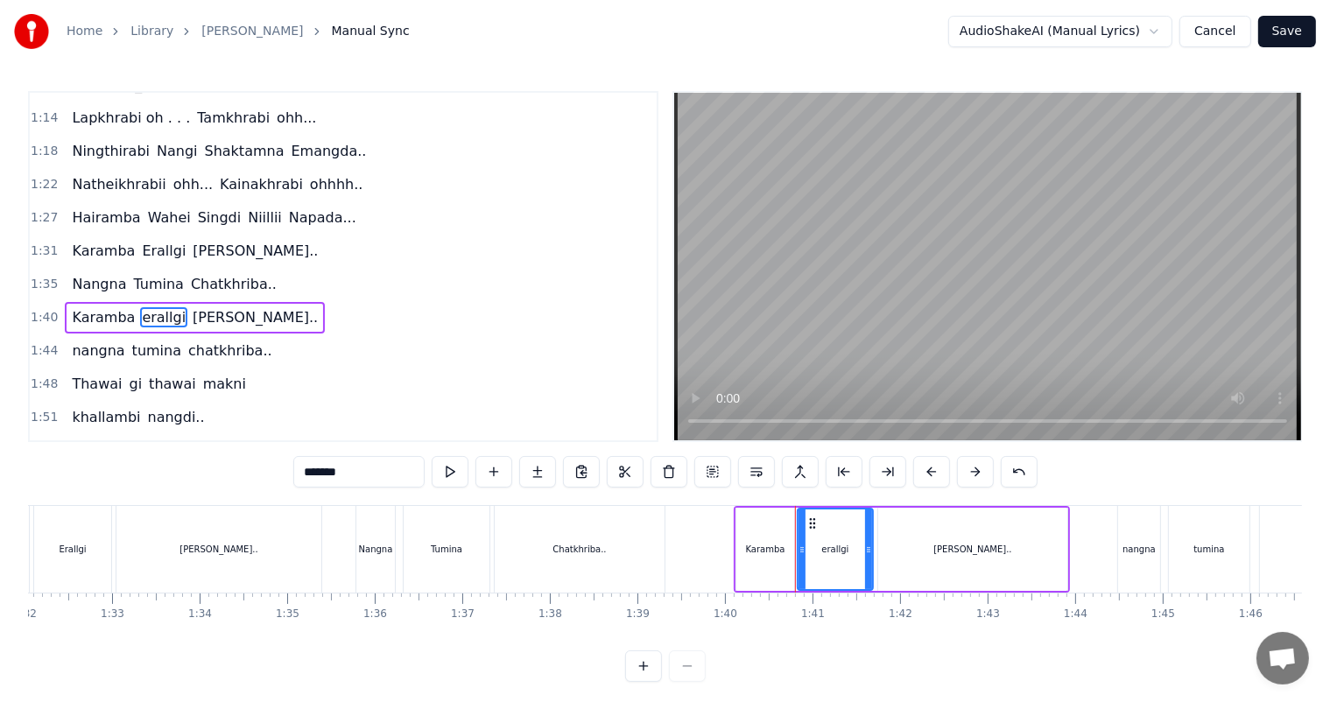
scroll to position [389, 0]
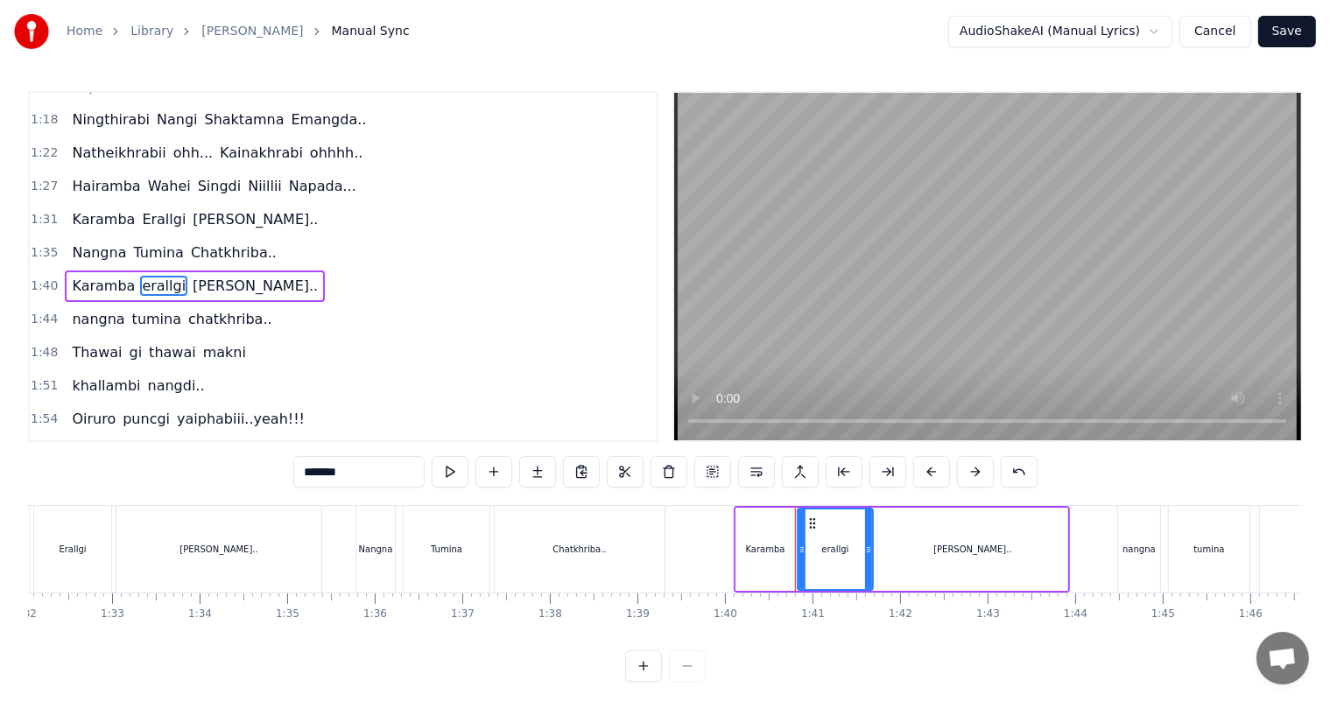
drag, startPoint x: 312, startPoint y: 473, endPoint x: 270, endPoint y: 477, distance: 43.1
click at [271, 477] on div "0:27 Thawai gi Thawai Makni 0:31 khallambi Nangdi.. 0:34 Oiruro Puncgi Yaiphabi…" at bounding box center [665, 386] width 1274 height 591
click at [195, 276] on span "[PERSON_NAME].." at bounding box center [255, 286] width 129 height 20
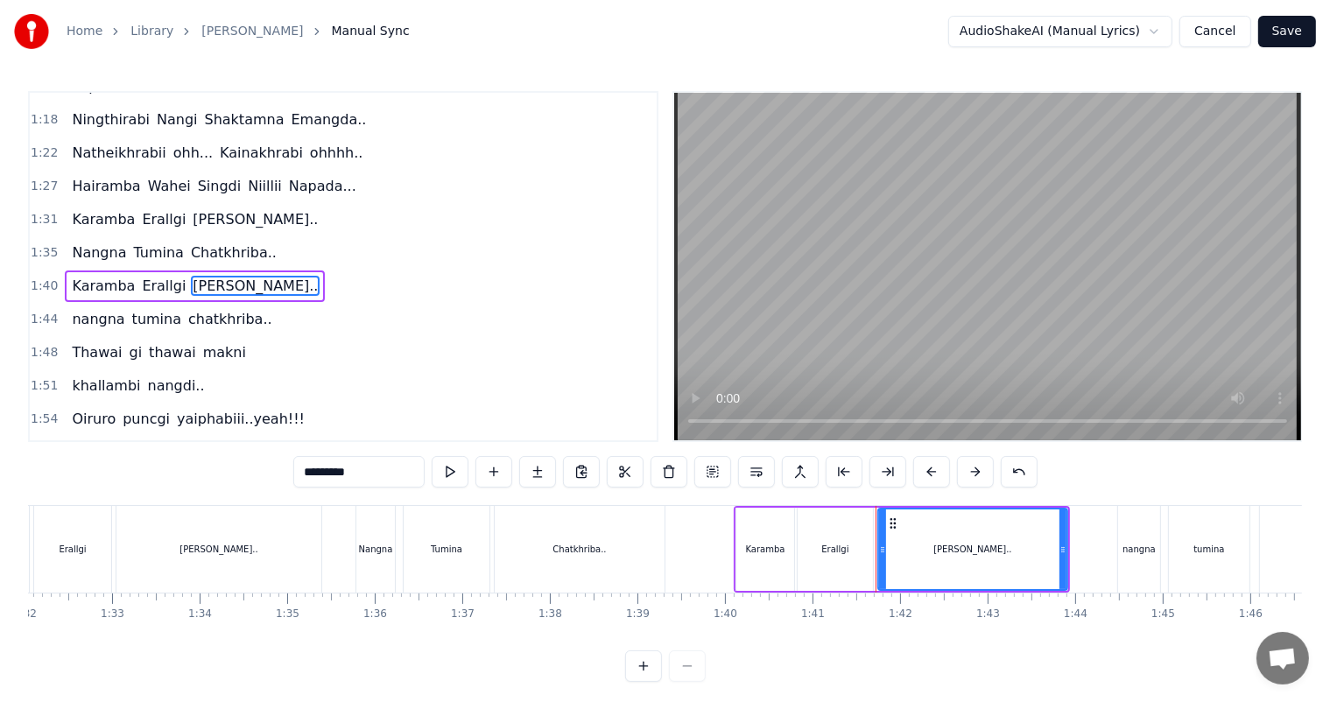
drag, startPoint x: 312, startPoint y: 474, endPoint x: 263, endPoint y: 476, distance: 49.1
click at [263, 476] on div "0:27 Thawai gi Thawai Makni 0:31 khallambi Nangdi.. 0:34 Oiruro Puncgi Yaiphabi…" at bounding box center [665, 386] width 1274 height 591
click at [100, 309] on span "nangna" at bounding box center [98, 319] width 56 height 20
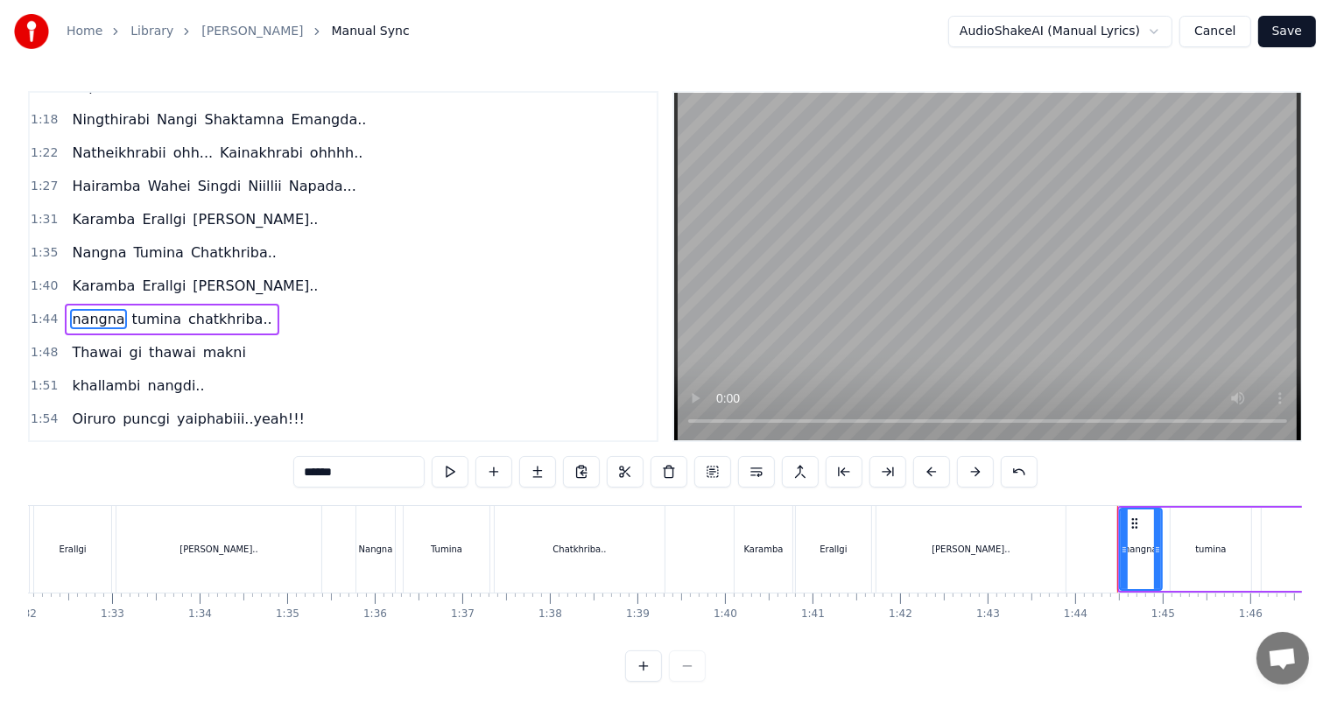
scroll to position [421, 0]
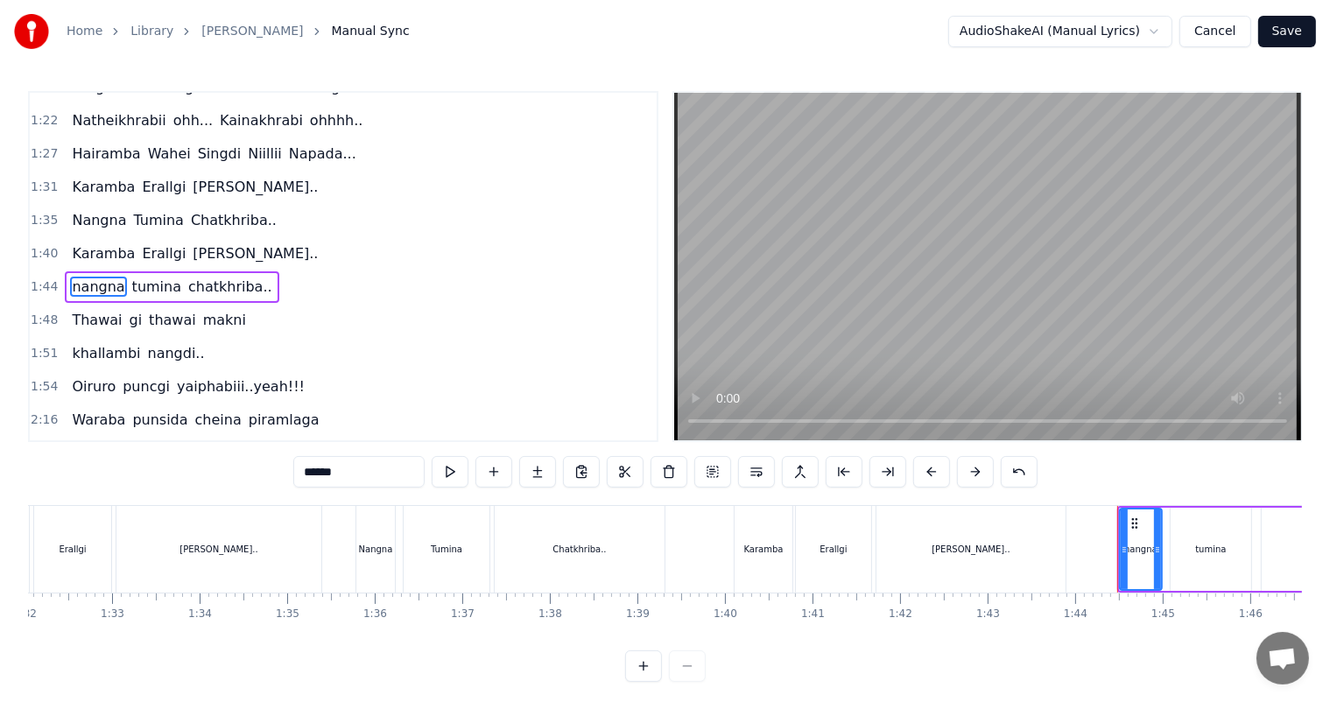
drag, startPoint x: 312, startPoint y: 472, endPoint x: 268, endPoint y: 476, distance: 44.9
click at [268, 476] on div "0:27 Thawai gi Thawai Makni 0:31 khallambi Nangdi.. 0:34 Oiruro Puncgi Yaiphabi…" at bounding box center [665, 386] width 1274 height 591
click at [131, 277] on span "tumina" at bounding box center [157, 287] width 53 height 20
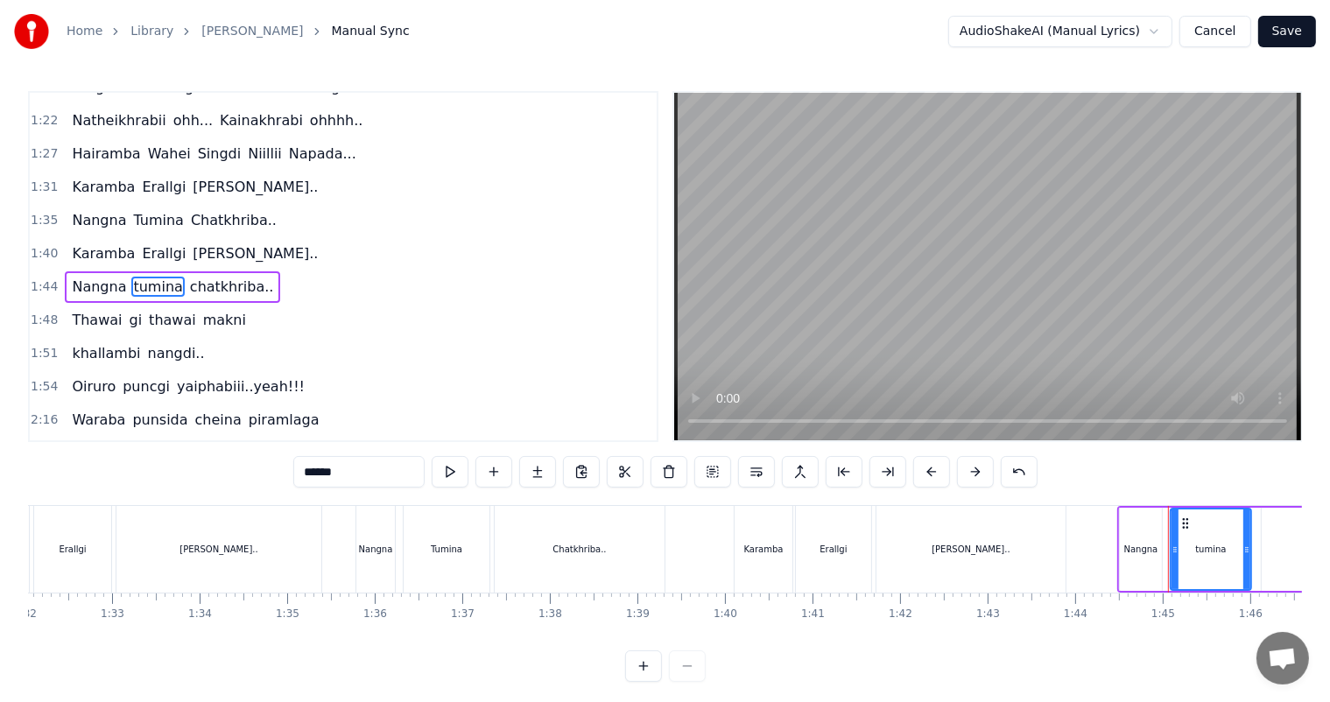
drag, startPoint x: 309, startPoint y: 472, endPoint x: 279, endPoint y: 472, distance: 29.8
click at [280, 472] on div "0:27 Thawai gi Thawai Makni 0:31 khallambi Nangdi.. 0:34 Oiruro Puncgi Yaiphabi…" at bounding box center [665, 386] width 1274 height 591
click at [195, 277] on span "chatkhriba.." at bounding box center [233, 287] width 88 height 20
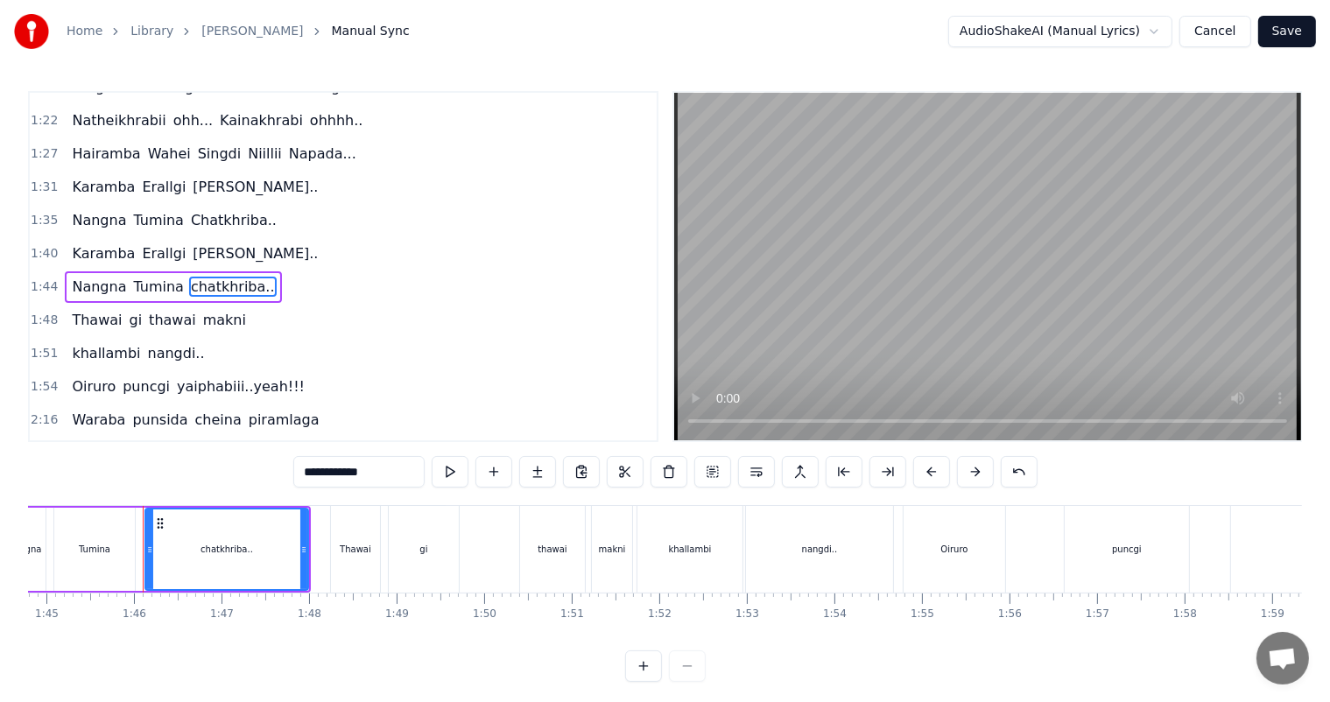
scroll to position [0, 9199]
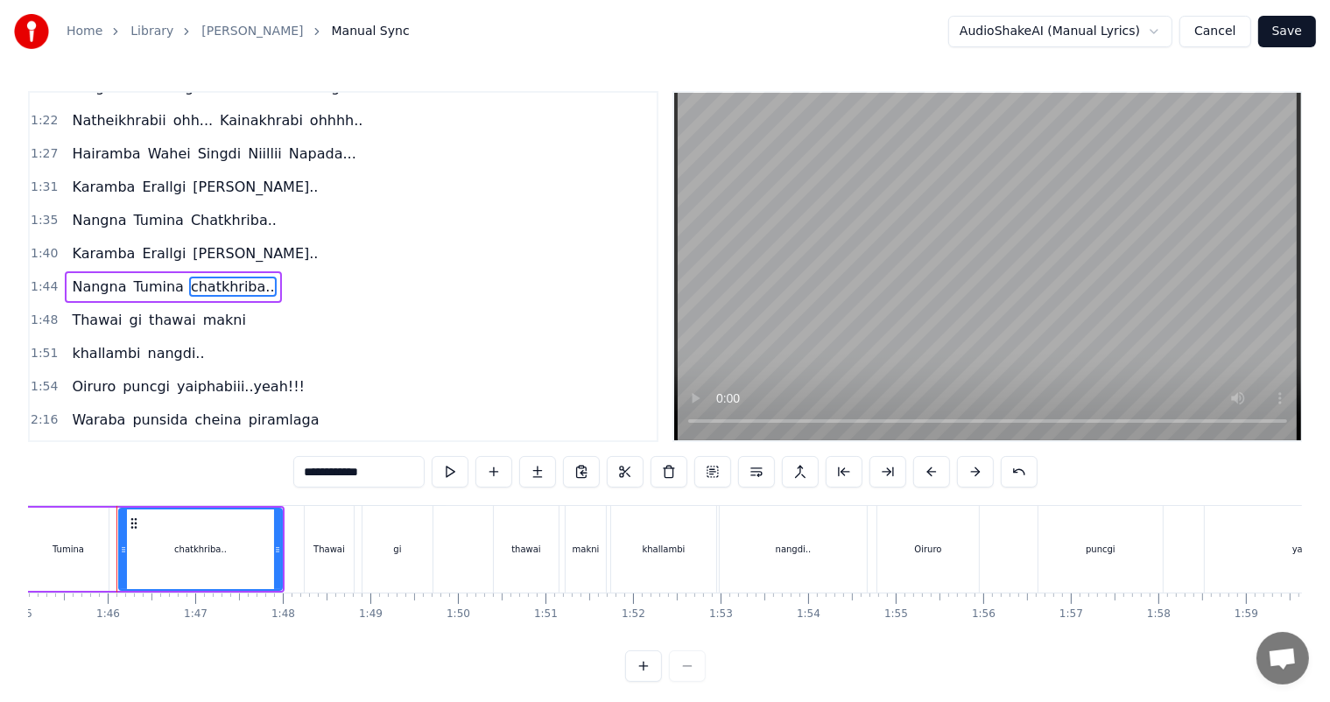
drag, startPoint x: 309, startPoint y: 477, endPoint x: 249, endPoint y: 477, distance: 59.5
click at [249, 477] on div "0:27 Thawai gi Thawai Makni 0:31 khallambi Nangdi.. 0:34 Oiruro Puncgi Yaiphabi…" at bounding box center [665, 386] width 1274 height 591
click at [147, 310] on span "thawai" at bounding box center [172, 320] width 51 height 20
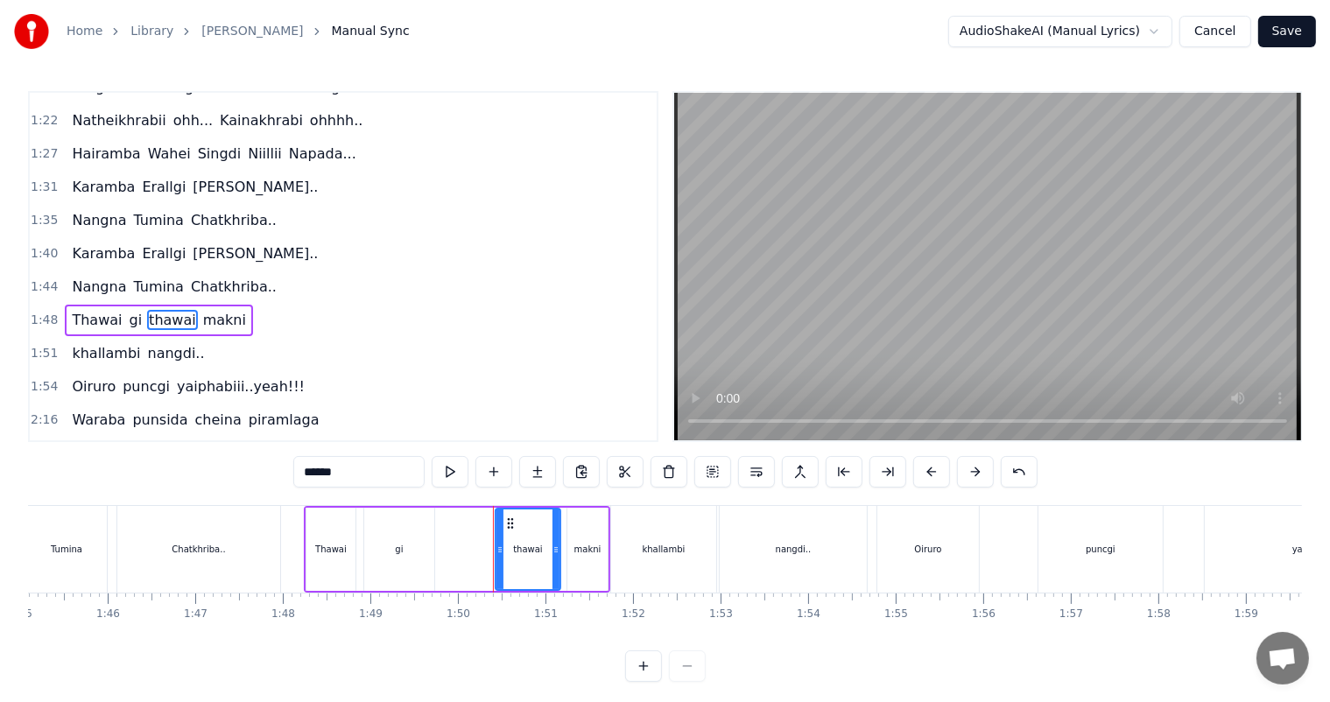
scroll to position [453, 0]
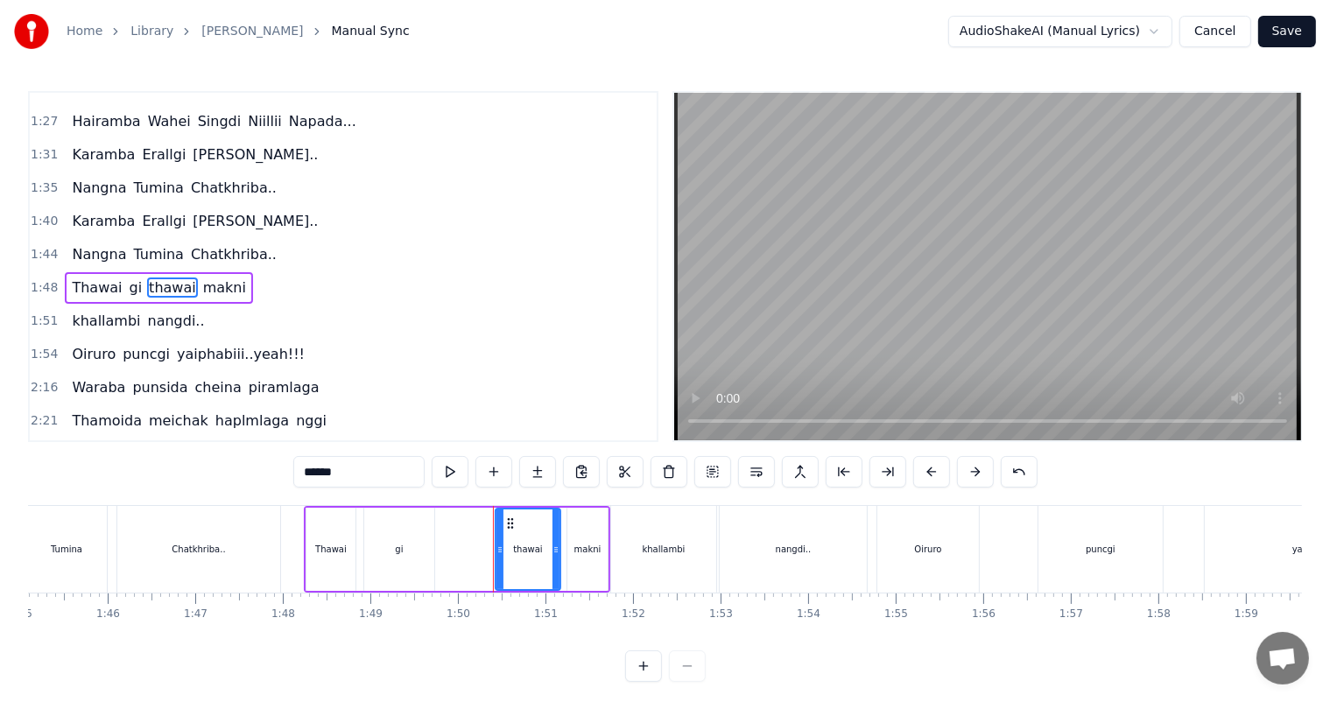
drag, startPoint x: 308, startPoint y: 472, endPoint x: 277, endPoint y: 474, distance: 30.7
click at [278, 474] on div "0:27 Thawai gi Thawai Makni 0:31 khallambi Nangdi.. 0:34 Oiruro Puncgi Yaiphabi…" at bounding box center [665, 386] width 1274 height 591
click at [204, 277] on span "makni" at bounding box center [227, 287] width 46 height 20
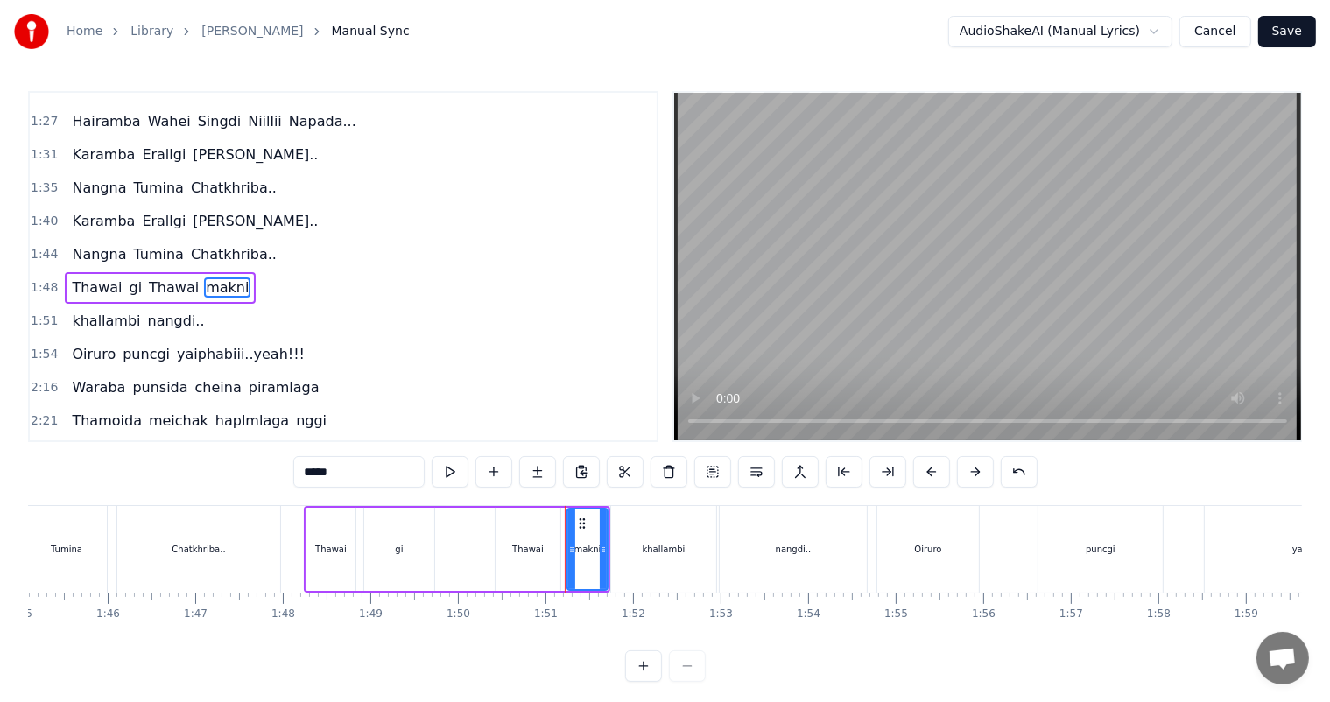
drag, startPoint x: 314, startPoint y: 480, endPoint x: 284, endPoint y: 479, distance: 29.8
click at [285, 480] on div "0:27 Thawai gi Thawai Makni 0:31 khallambi Nangdi.. 0:34 Oiruro Puncgi Yaiphabi…" at bounding box center [665, 386] width 1274 height 591
click at [111, 311] on span "khallambi" at bounding box center [106, 321] width 72 height 20
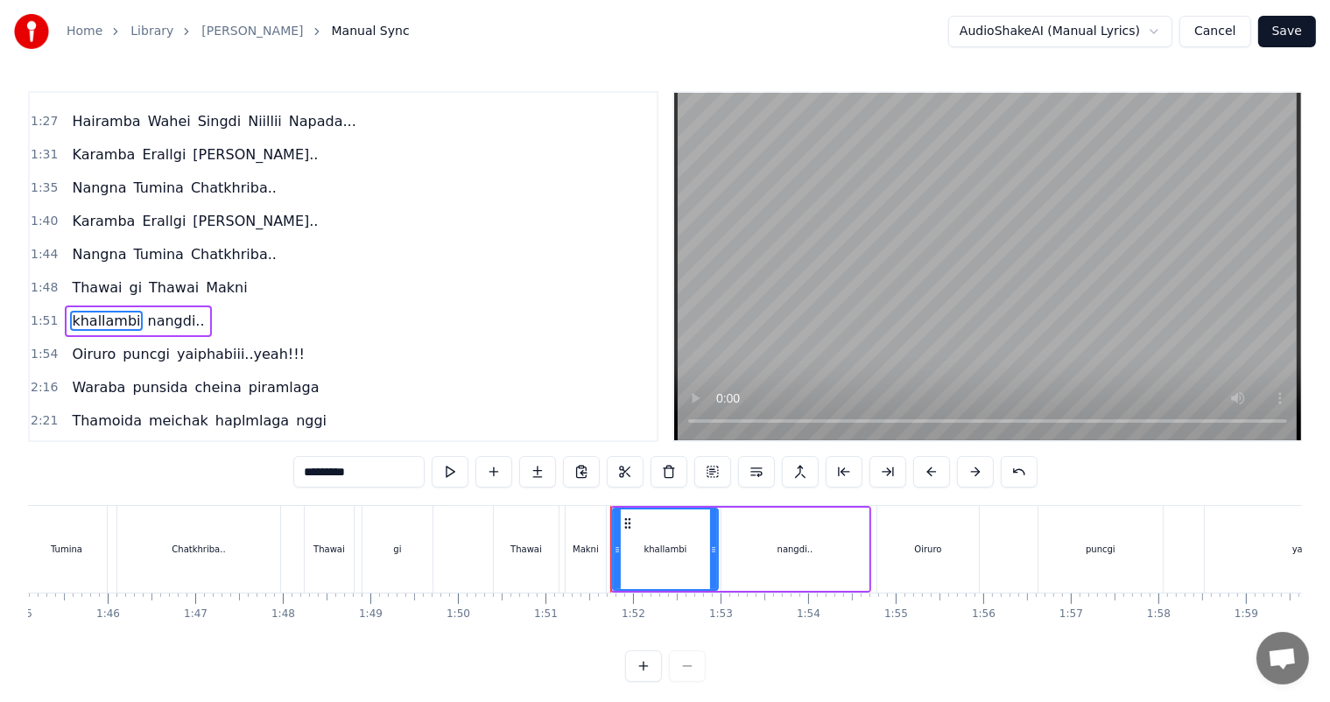
scroll to position [486, 0]
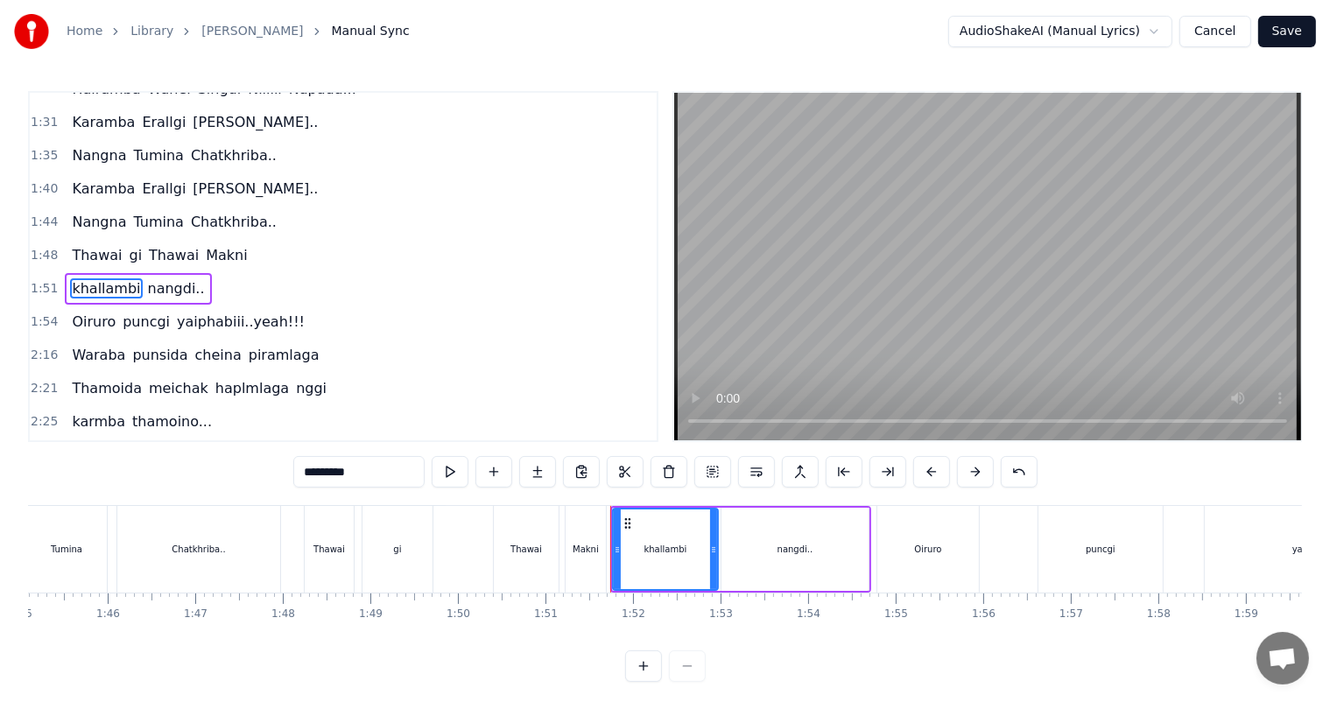
drag, startPoint x: 311, startPoint y: 469, endPoint x: 277, endPoint y: 474, distance: 34.4
click at [279, 473] on div "0:27 Thawai gi Thawai Makni 0:31 khallambi Nangdi.. 0:34 Oiruro Puncgi Yaiphabi…" at bounding box center [665, 386] width 1274 height 591
click at [158, 278] on span "nangdi.." at bounding box center [177, 288] width 60 height 20
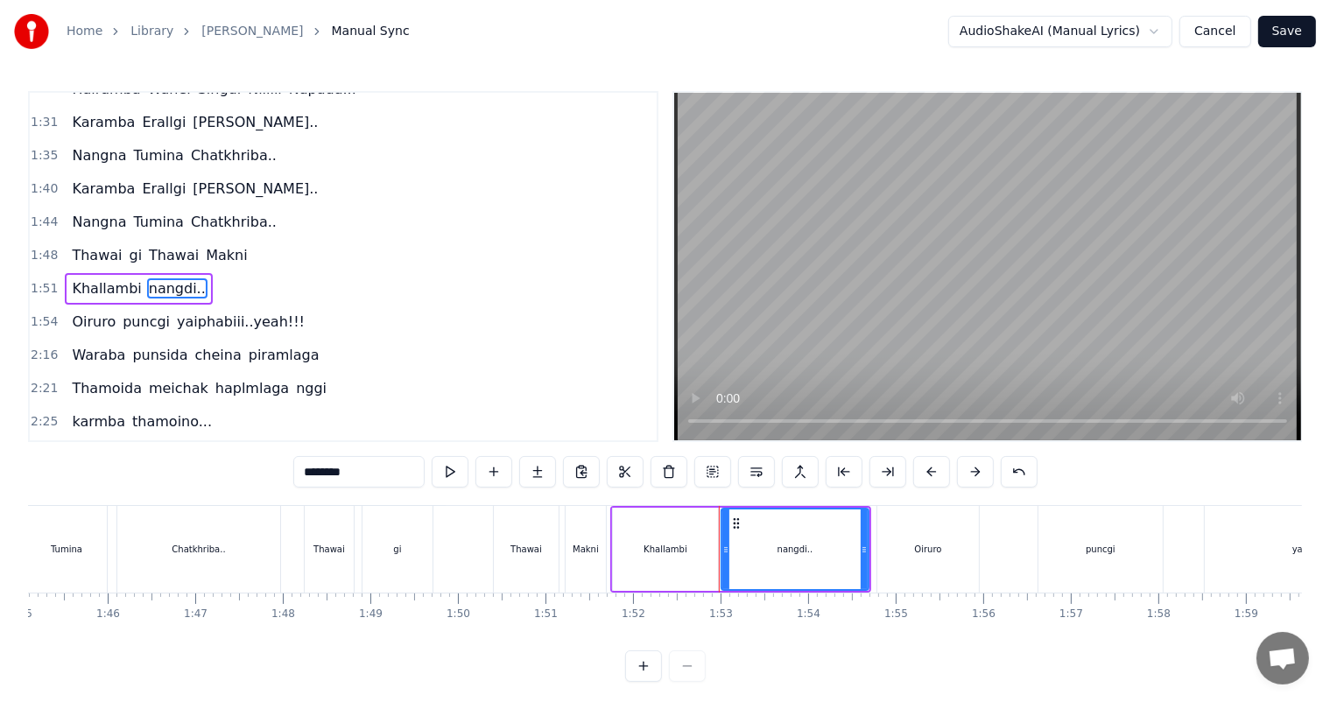
drag, startPoint x: 311, startPoint y: 474, endPoint x: 289, endPoint y: 474, distance: 21.9
click at [289, 474] on div "0:27 Thawai gi Thawai Makni 0:31 khallambi Nangdi.. 0:34 Oiruro Puncgi Yaiphabi…" at bounding box center [665, 386] width 1274 height 591
click at [126, 312] on span "puncgi" at bounding box center [146, 322] width 51 height 20
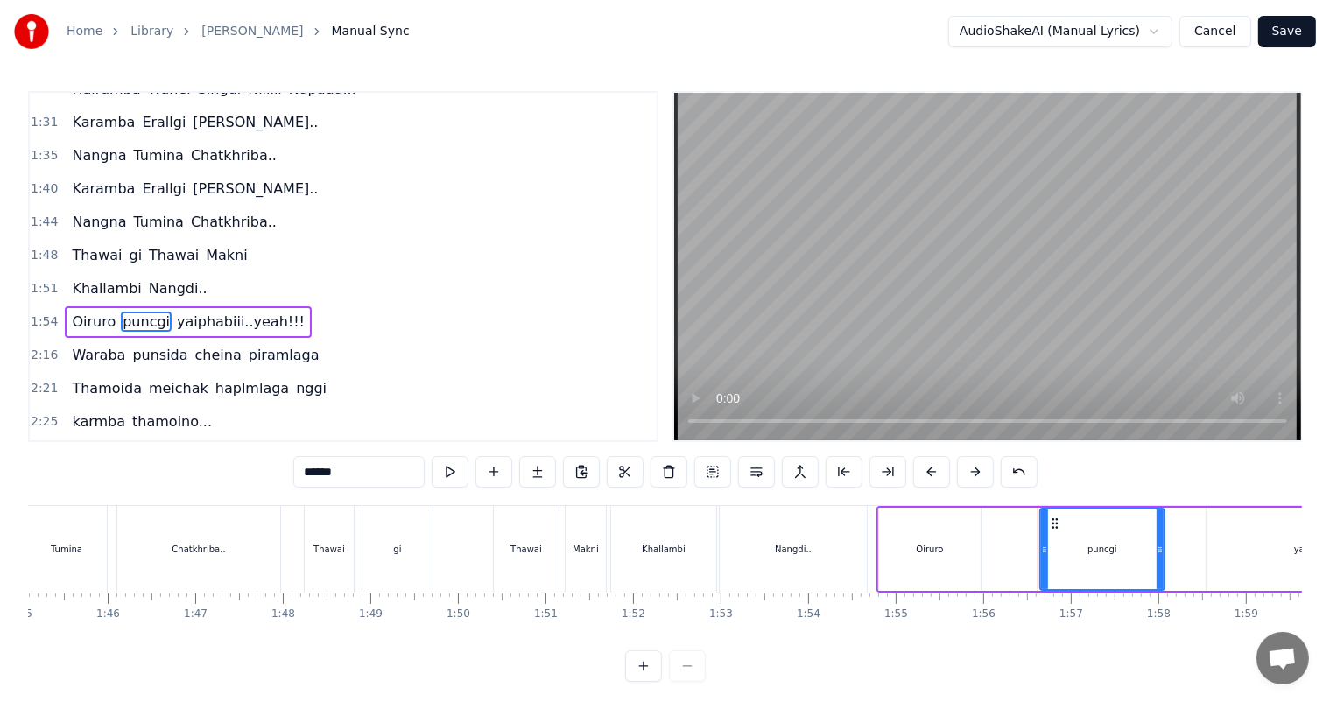
scroll to position [518, 0]
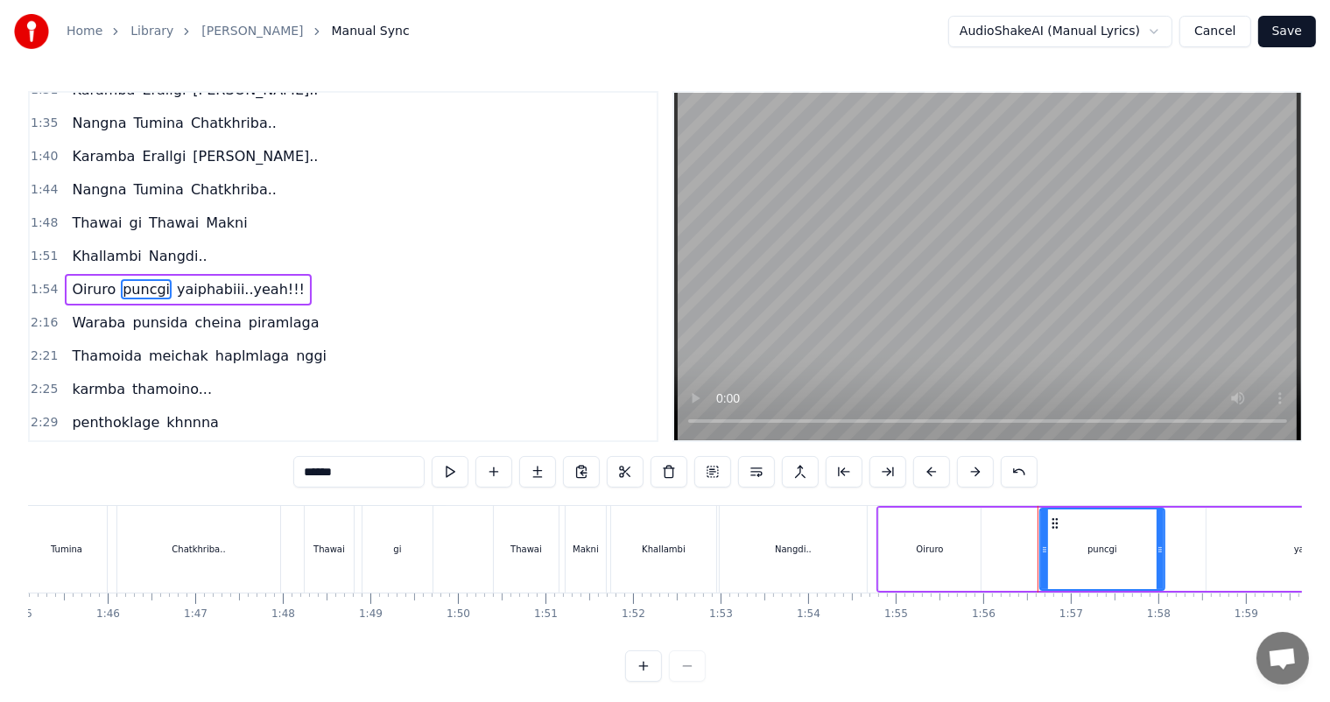
drag, startPoint x: 313, startPoint y: 475, endPoint x: 251, endPoint y: 480, distance: 62.3
click at [251, 480] on div "0:27 Thawai gi Thawai Makni 0:31 khallambi Nangdi.. 0:34 Oiruro Puncgi Yaiphabi…" at bounding box center [665, 386] width 1274 height 591
click at [177, 279] on span "yaiphabiii..yeah!!!" at bounding box center [239, 289] width 131 height 20
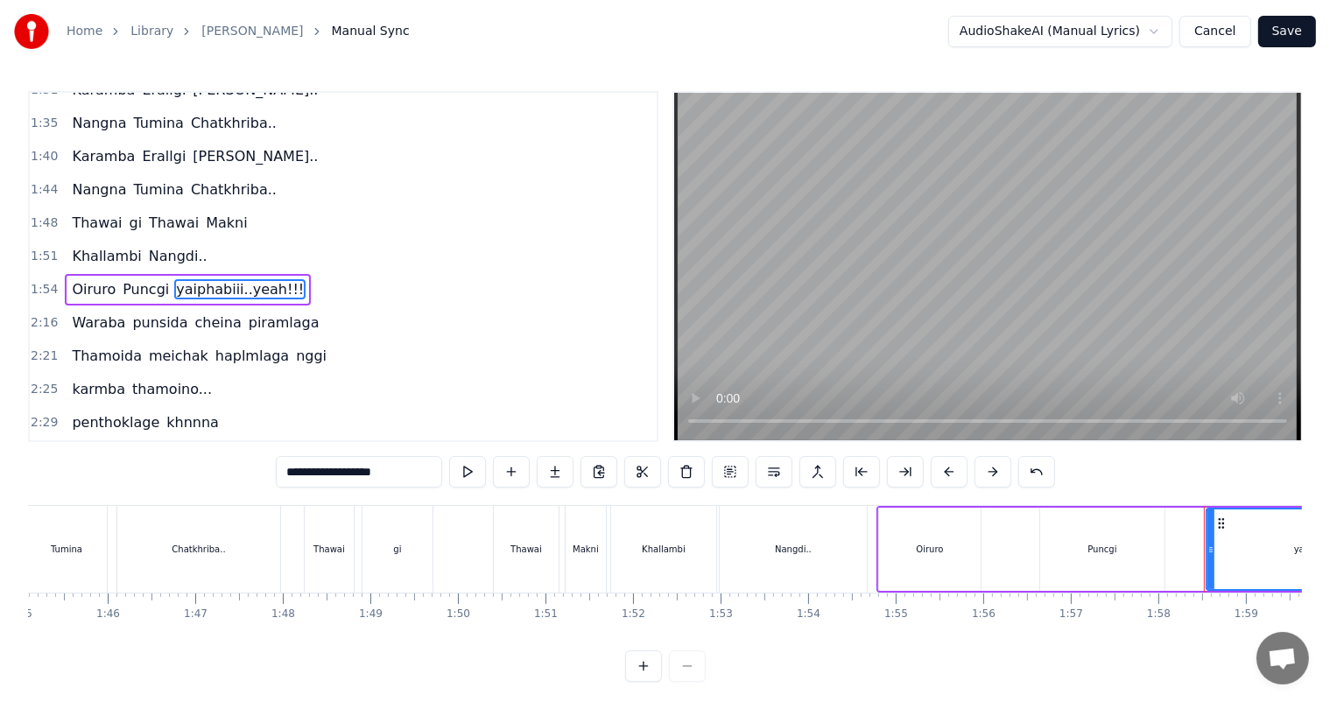
drag, startPoint x: 293, startPoint y: 473, endPoint x: 254, endPoint y: 474, distance: 39.4
click at [255, 474] on div "0:27 Thawai gi Thawai Makni 0:31 khallambi Nangdi.. 0:34 Oiruro Puncgi Yaiphabi…" at bounding box center [665, 386] width 1274 height 591
click at [131, 312] on span "punsida" at bounding box center [159, 322] width 59 height 20
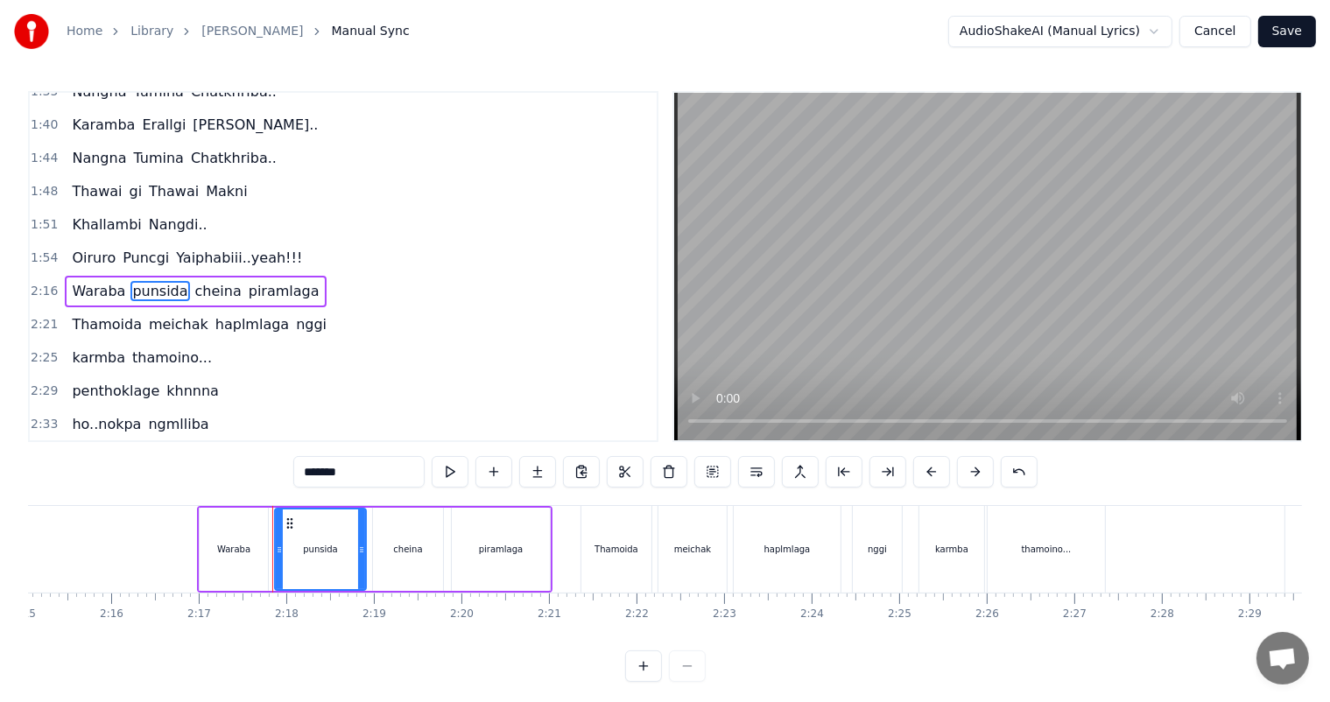
scroll to position [0, 11978]
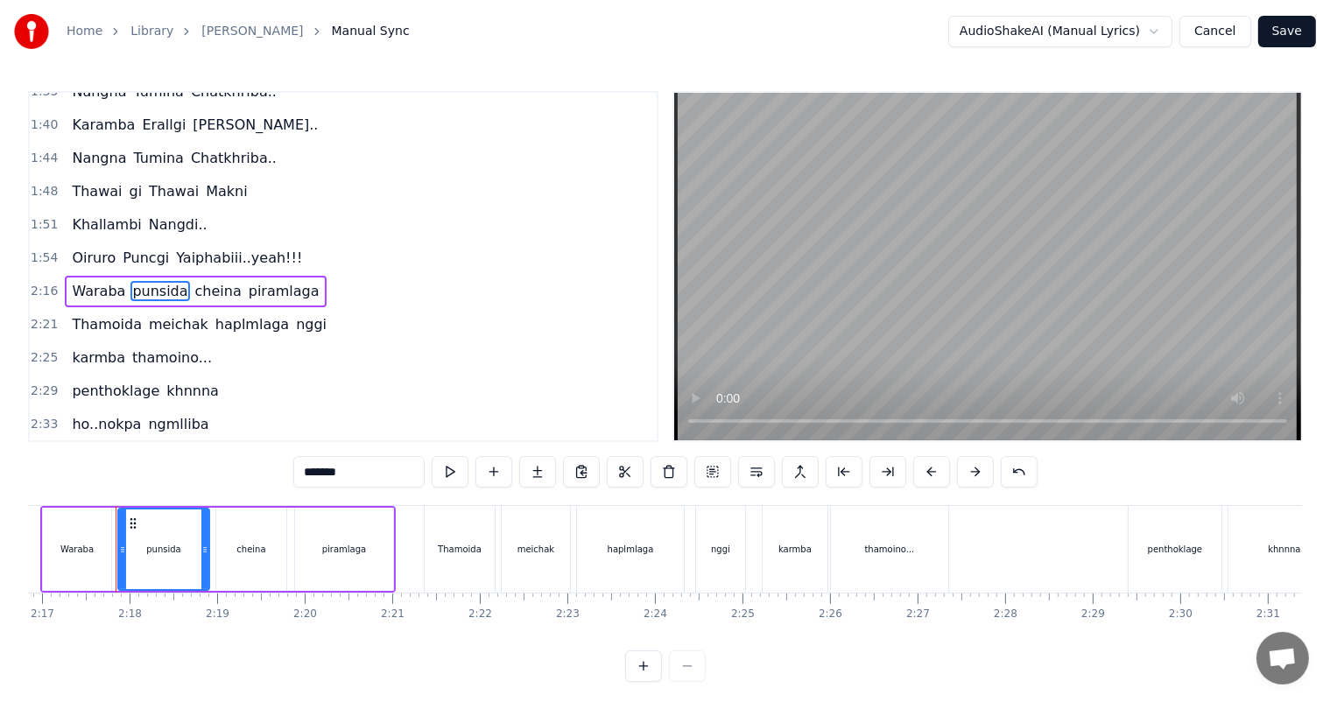
drag, startPoint x: 312, startPoint y: 478, endPoint x: 291, endPoint y: 477, distance: 20.2
click at [291, 477] on div "0:27 Thawai gi Thawai Makni 0:31 khallambi Nangdi.. 0:34 Oiruro Puncgi Yaiphabi…" at bounding box center [665, 386] width 1274 height 591
click at [193, 281] on span "cheina" at bounding box center [218, 291] width 50 height 20
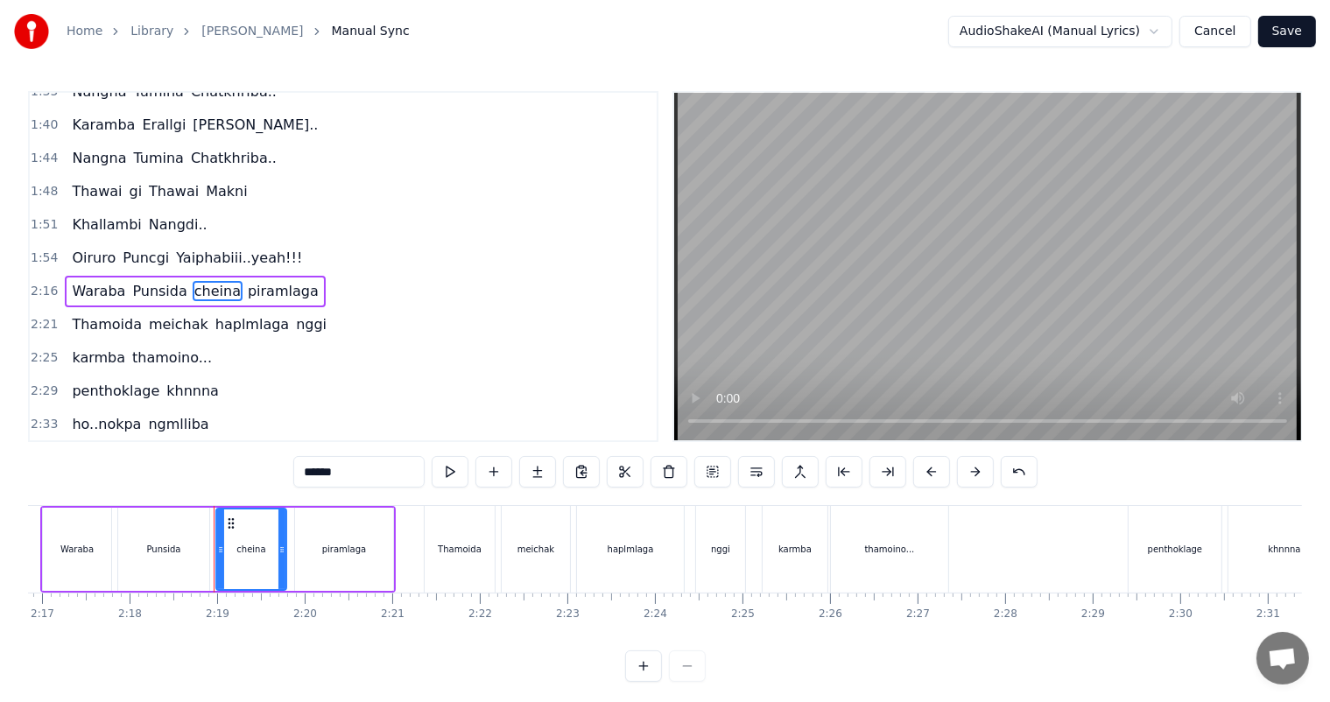
drag, startPoint x: 311, startPoint y: 474, endPoint x: 295, endPoint y: 474, distance: 15.8
click at [295, 474] on input "******" at bounding box center [358, 472] width 131 height 32
click at [248, 281] on span "piramlaga" at bounding box center [285, 291] width 74 height 20
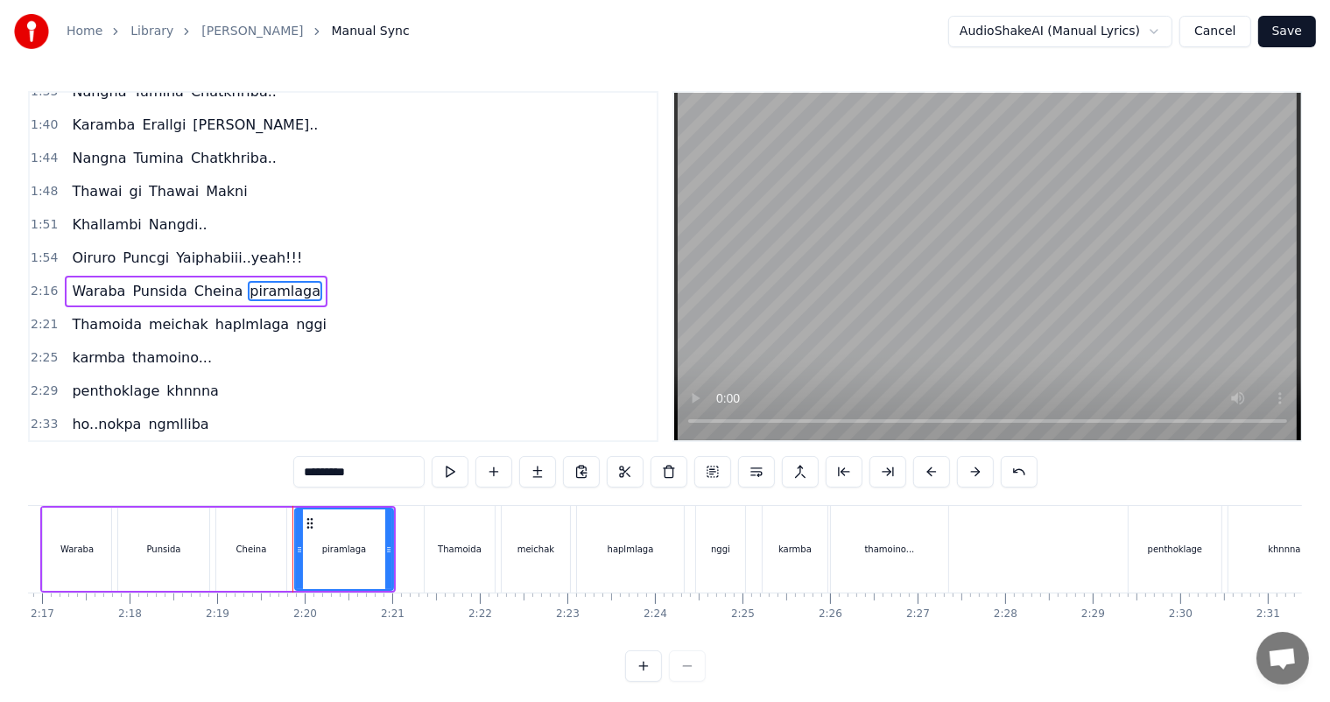
drag, startPoint x: 310, startPoint y: 475, endPoint x: 285, endPoint y: 475, distance: 24.5
click at [285, 475] on div "0:27 Thawai gi Thawai Makni 0:31 khallambi Nangdi.. 0:34 Oiruro Puncgi Yaiphabi…" at bounding box center [665, 386] width 1274 height 591
click at [103, 314] on span "Thamoida" at bounding box center [107, 324] width 74 height 20
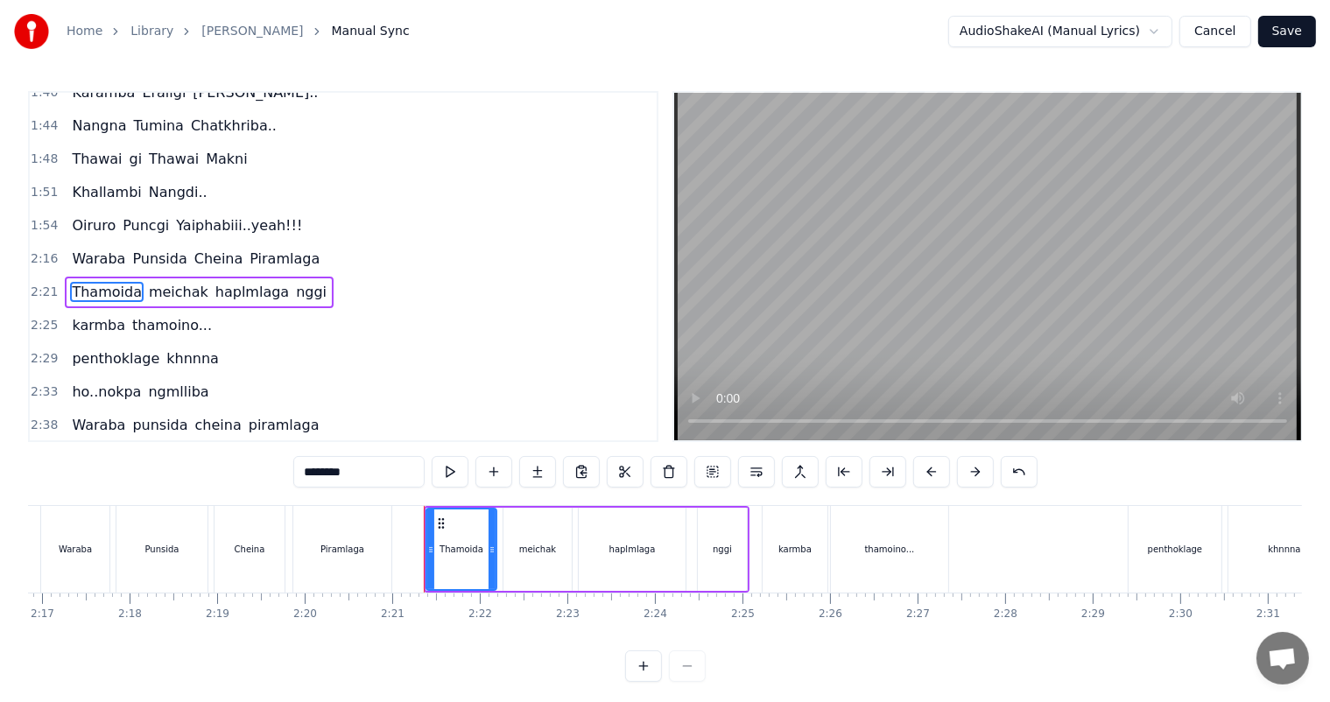
click at [165, 282] on span "meichak" at bounding box center [178, 292] width 63 height 20
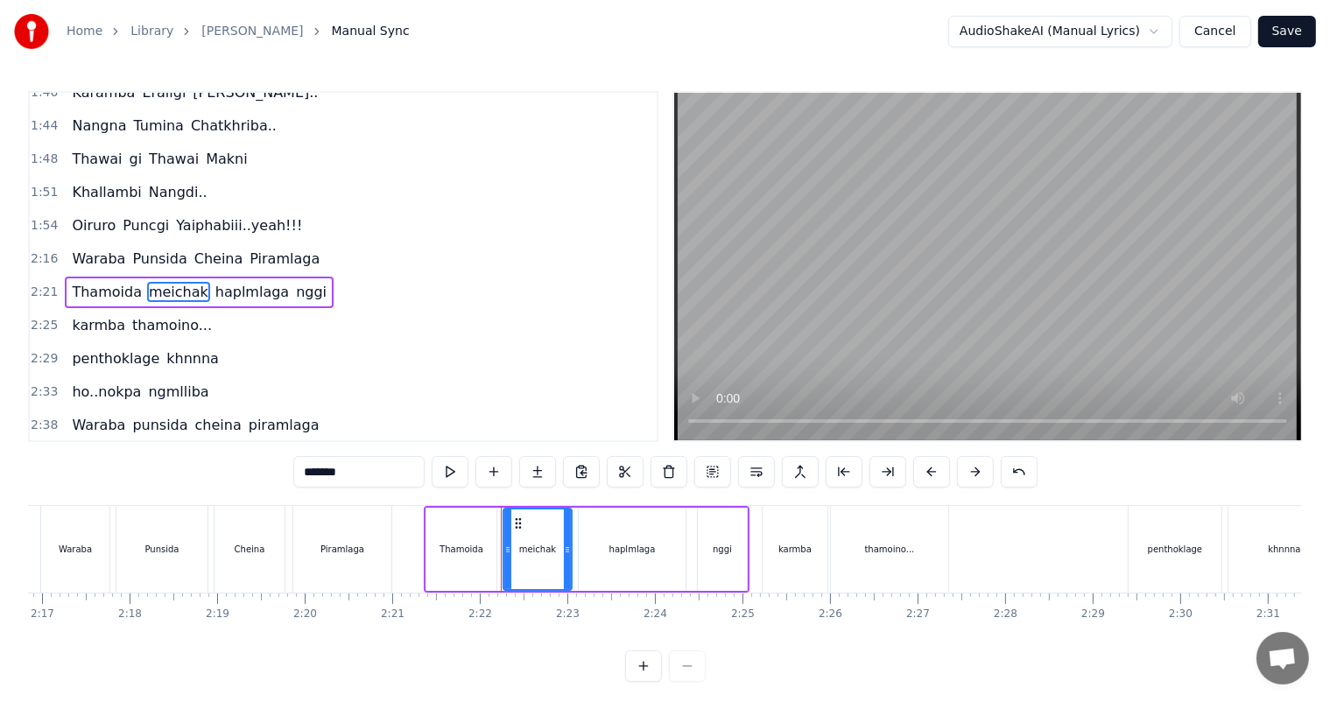
drag, startPoint x: 315, startPoint y: 475, endPoint x: 273, endPoint y: 476, distance: 42.0
click at [273, 476] on div "0:27 Thawai gi Thawai Makni 0:31 khallambi Nangdi.. 0:34 Oiruro Puncgi Yaiphabi…" at bounding box center [665, 386] width 1274 height 591
click at [214, 282] on span "haplmlaga" at bounding box center [250, 292] width 77 height 20
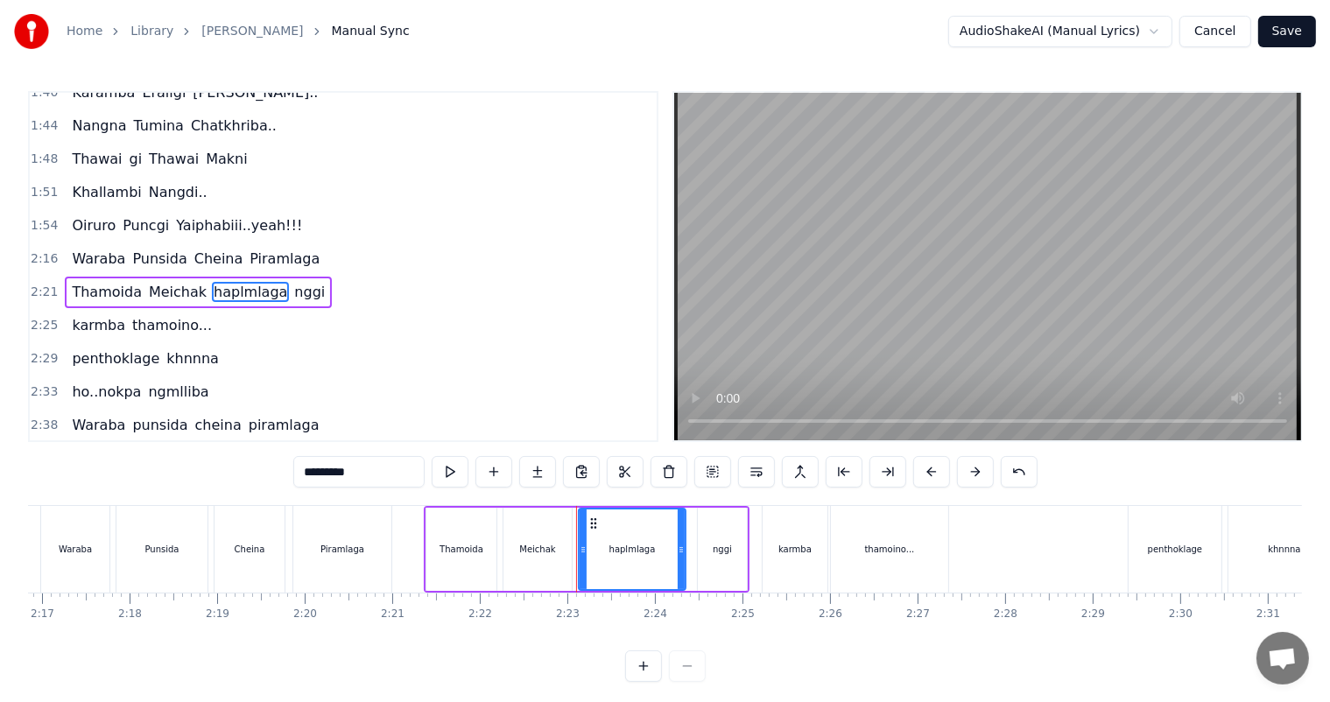
drag, startPoint x: 312, startPoint y: 473, endPoint x: 297, endPoint y: 478, distance: 16.6
click at [297, 478] on input "*********" at bounding box center [358, 472] width 131 height 32
click at [294, 282] on span "nggi" at bounding box center [311, 292] width 34 height 20
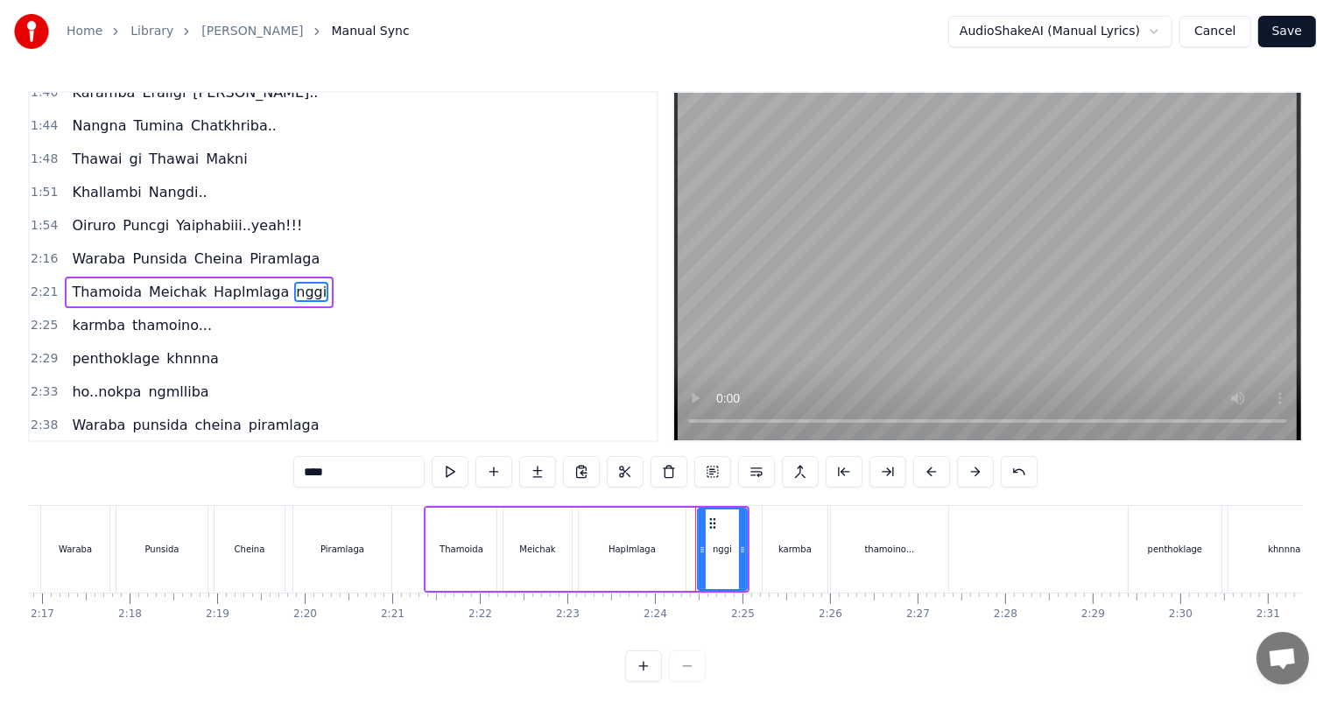
drag, startPoint x: 315, startPoint y: 473, endPoint x: 273, endPoint y: 473, distance: 42.0
click at [273, 473] on div "0:27 Thawai gi Thawai Makni 0:31 khallambi Nangdi.. 0:34 Oiruro Puncgi Yaiphabi…" at bounding box center [665, 386] width 1274 height 591
click at [98, 315] on span "karmba" at bounding box center [98, 325] width 57 height 20
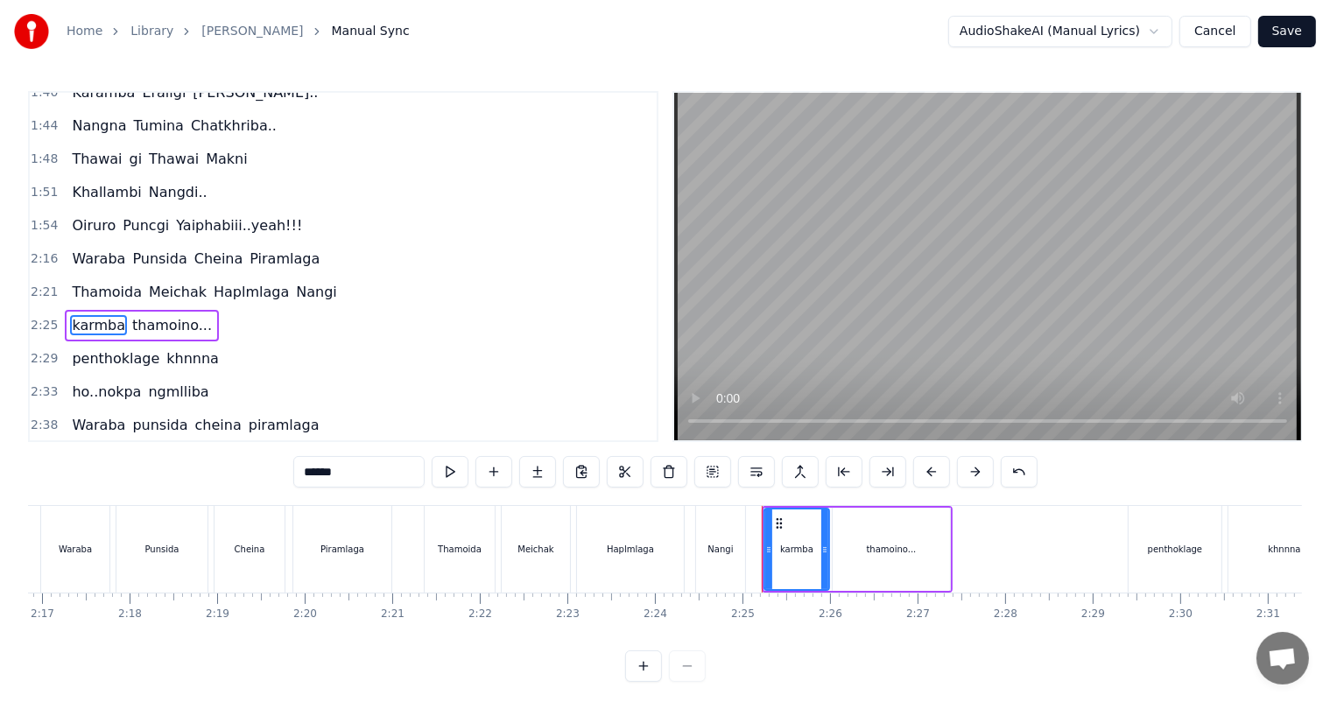
scroll to position [614, 0]
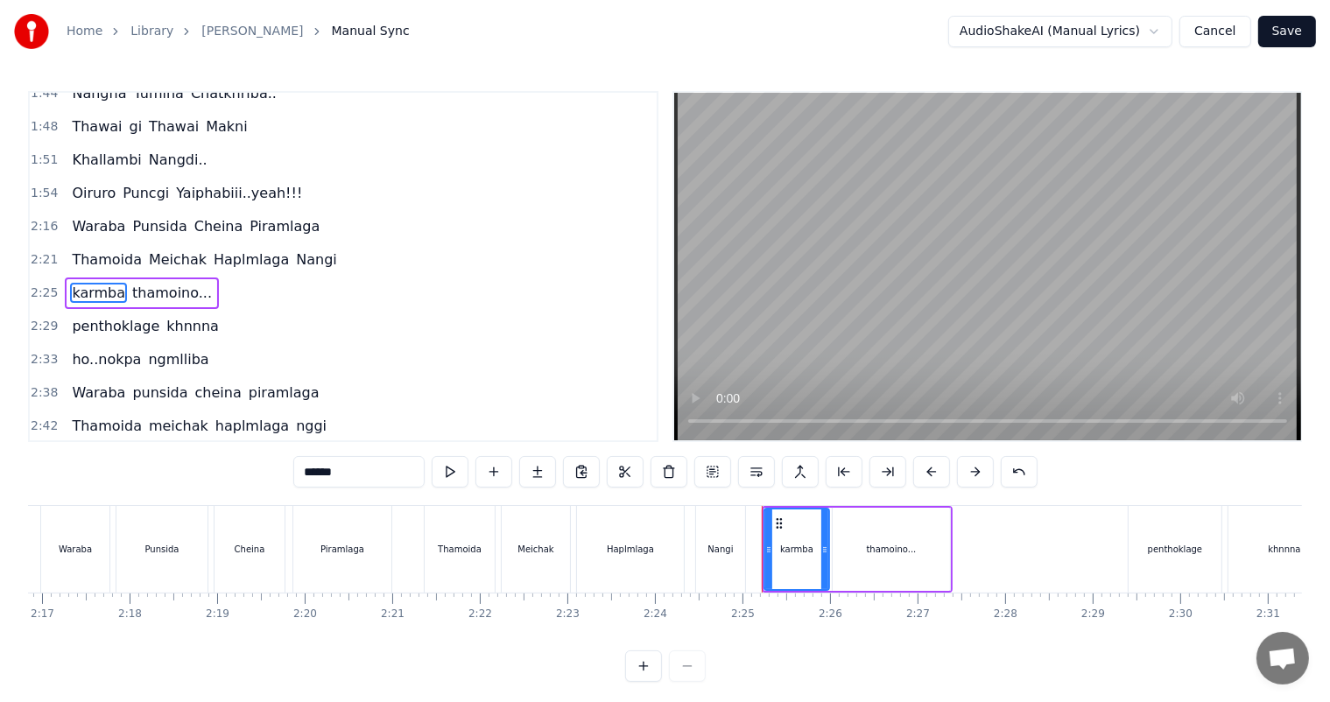
drag, startPoint x: 312, startPoint y: 472, endPoint x: 281, endPoint y: 471, distance: 31.5
click at [281, 471] on div "0:27 Thawai gi Thawai Makni 0:31 khallambi Nangdi.. 0:34 Oiruro Puncgi Yaiphabi…" at bounding box center [665, 386] width 1274 height 591
click at [141, 283] on span "thamoino..." at bounding box center [172, 293] width 83 height 20
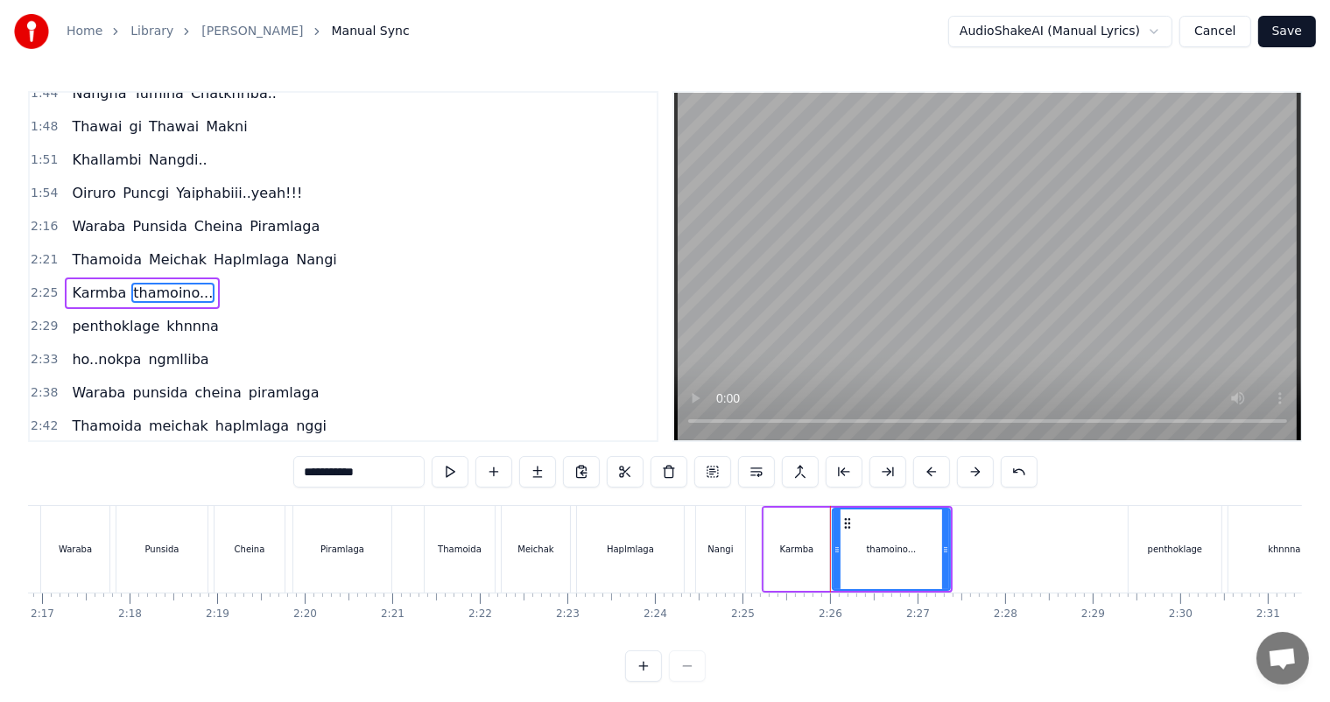
drag, startPoint x: 310, startPoint y: 475, endPoint x: 264, endPoint y: 480, distance: 45.7
click at [264, 480] on div "0:27 Thawai gi Thawai Makni 0:31 khallambi Nangdi.. 0:34 Oiruro Puncgi Yaiphabi…" at bounding box center [665, 386] width 1274 height 591
click at [87, 316] on span "penthoklage" at bounding box center [115, 326] width 91 height 20
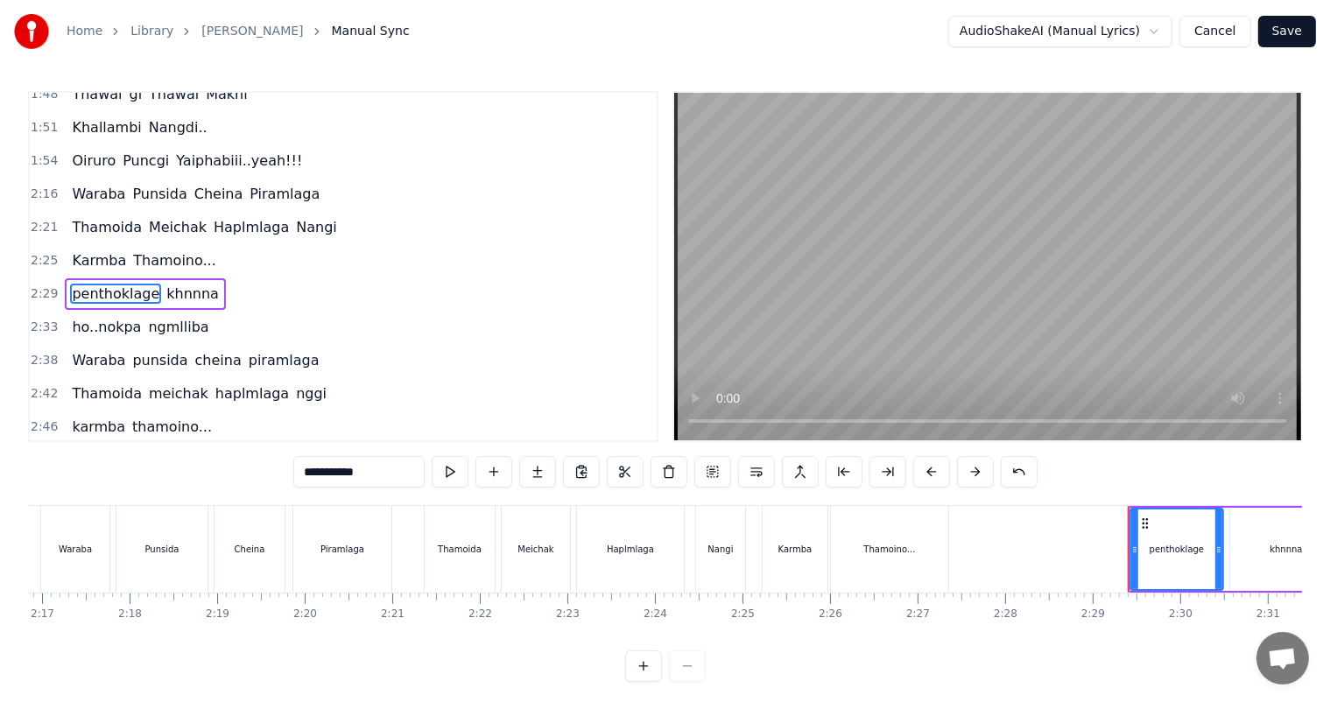
drag, startPoint x: 313, startPoint y: 469, endPoint x: 221, endPoint y: 469, distance: 92.8
click at [222, 469] on div "0:27 Thawai gi Thawai Makni 0:31 khallambi Nangdi.. 0:34 Oiruro Puncgi Yaiphabi…" at bounding box center [665, 386] width 1274 height 591
click at [182, 284] on span "khnnna" at bounding box center [192, 294] width 56 height 20
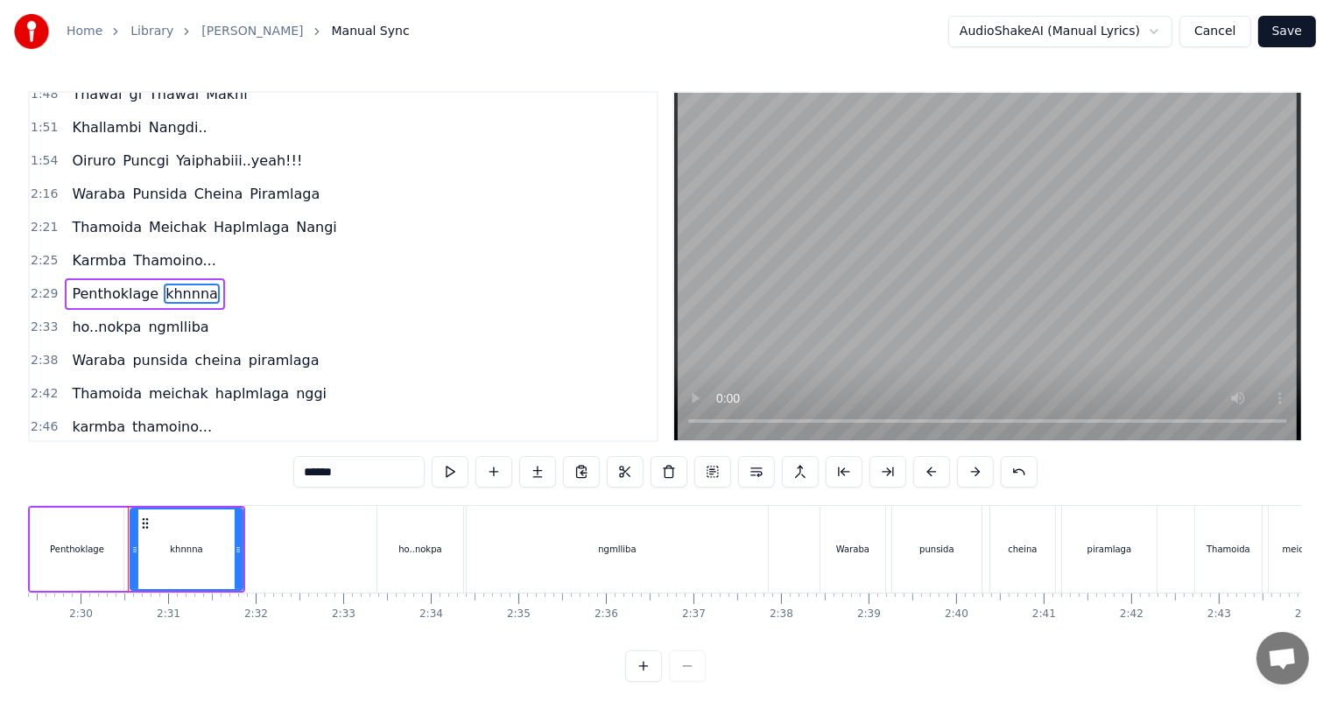
scroll to position [0, 13089]
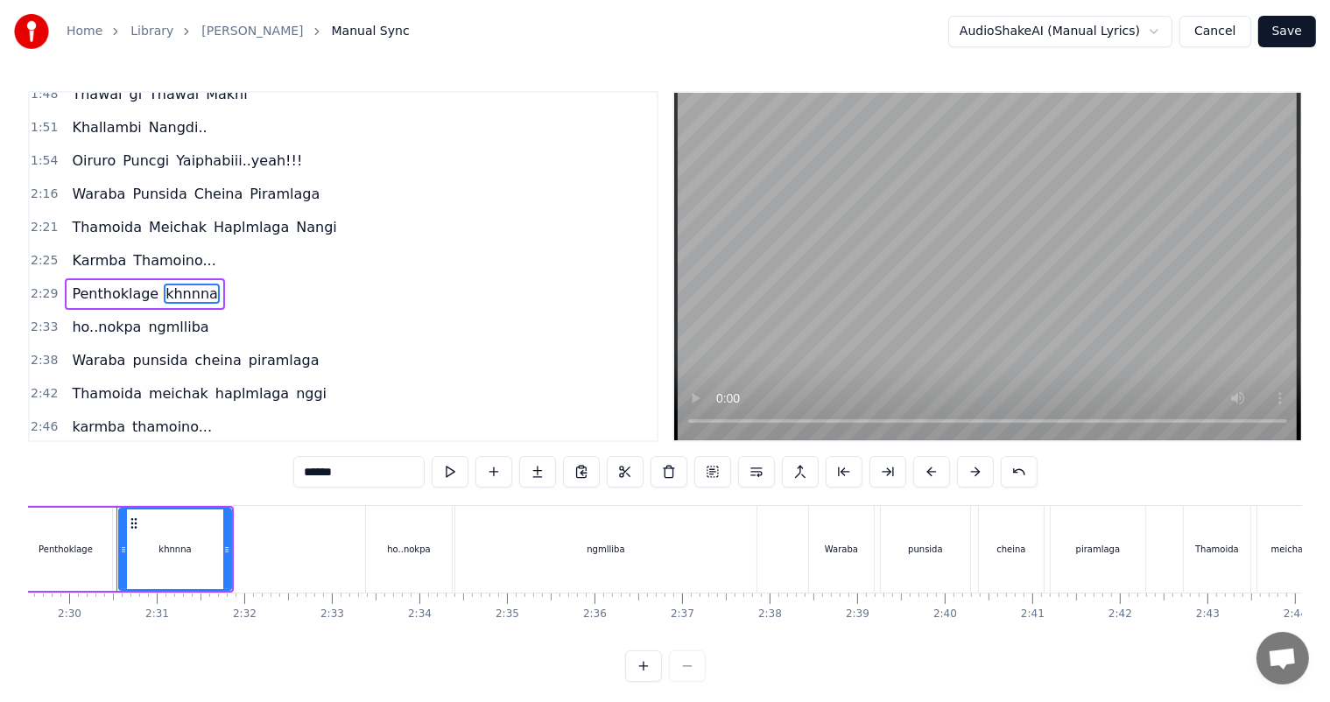
drag, startPoint x: 313, startPoint y: 474, endPoint x: 254, endPoint y: 474, distance: 59.5
click at [254, 474] on div "0:27 Thawai gi Thawai Makni 0:31 khallambi Nangdi.. 0:34 Oiruro Puncgi Yaiphabi…" at bounding box center [665, 386] width 1274 height 591
click at [77, 317] on span "ho..nokpa" at bounding box center [106, 327] width 73 height 20
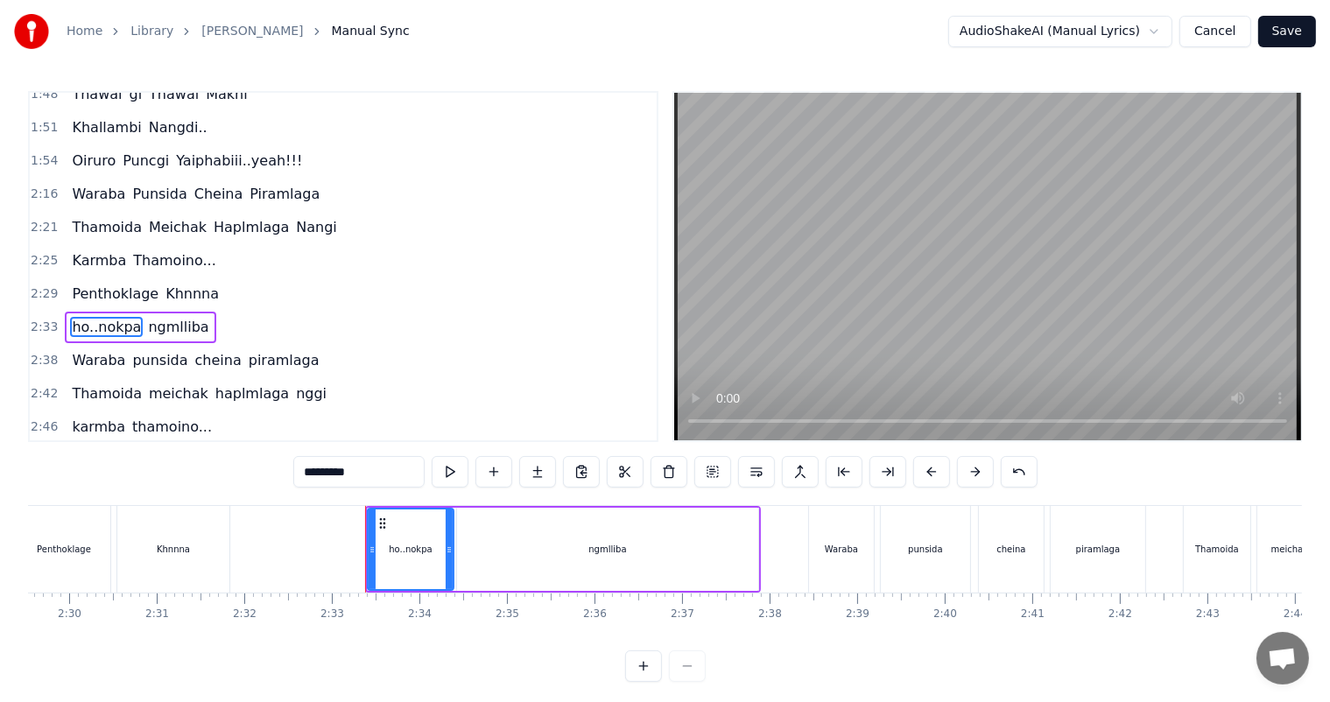
scroll to position [679, 0]
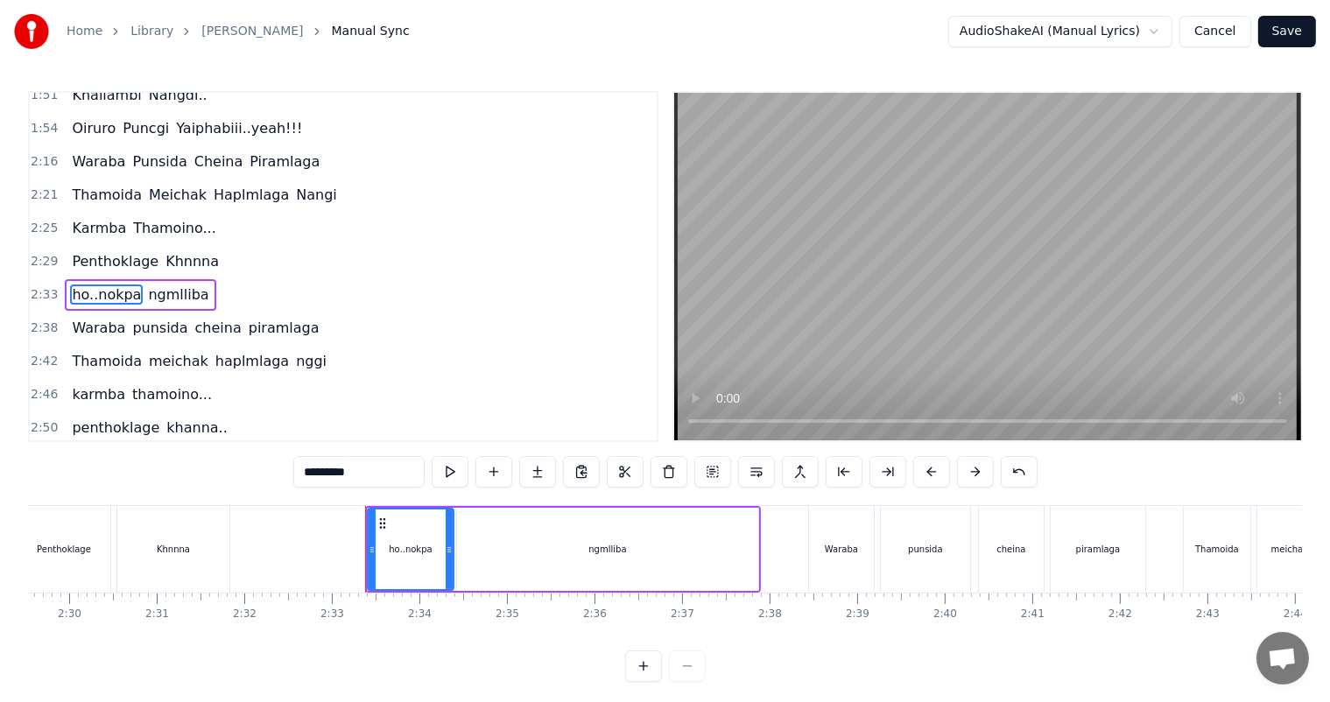
drag, startPoint x: 311, startPoint y: 474, endPoint x: 284, endPoint y: 474, distance: 27.1
click at [284, 474] on div "0:27 Thawai gi Thawai Makni 0:31 khallambi Nangdi.. 0:34 Oiruro Puncgi Yaiphabi…" at bounding box center [665, 386] width 1274 height 591
click at [98, 284] on span "Ho..nokpa" at bounding box center [107, 294] width 74 height 20
click at [326, 475] on input "*********" at bounding box center [358, 472] width 131 height 32
click at [329, 477] on input "*********" at bounding box center [358, 472] width 131 height 32
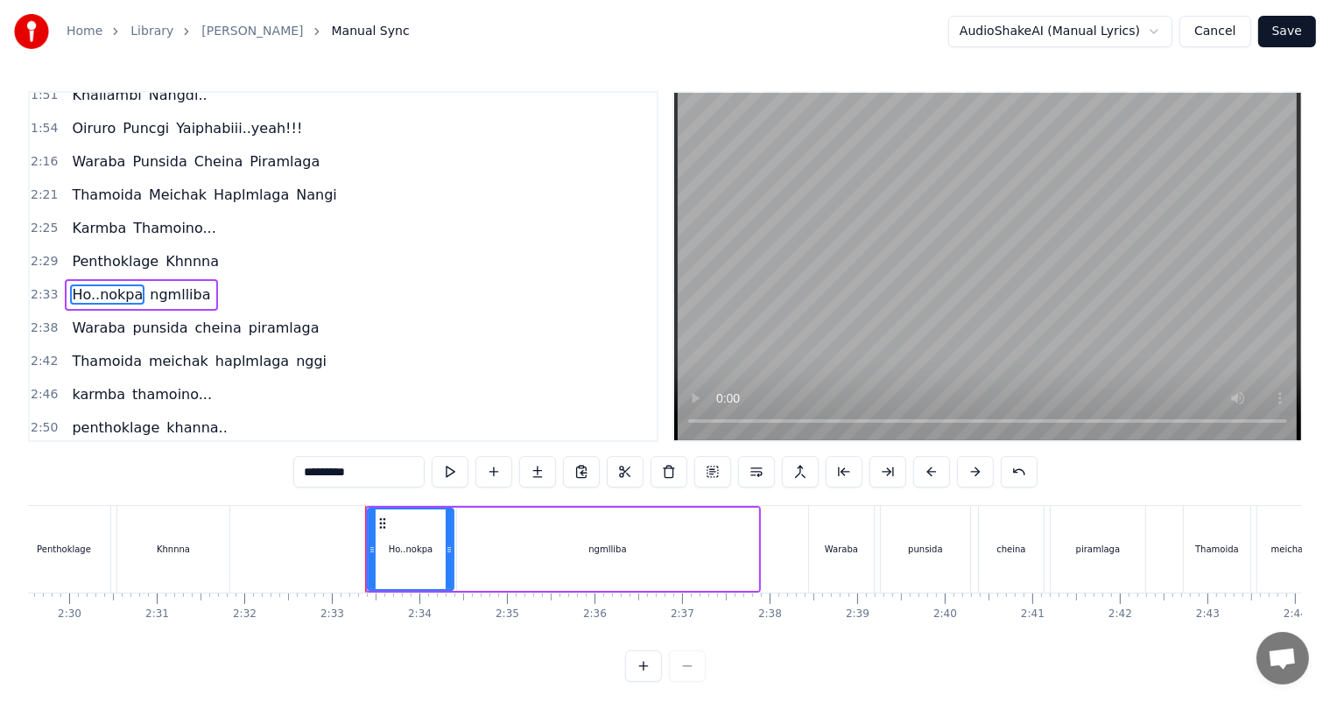
click at [326, 468] on input "*********" at bounding box center [358, 472] width 131 height 32
click at [151, 284] on span "ngmlliba" at bounding box center [182, 294] width 64 height 20
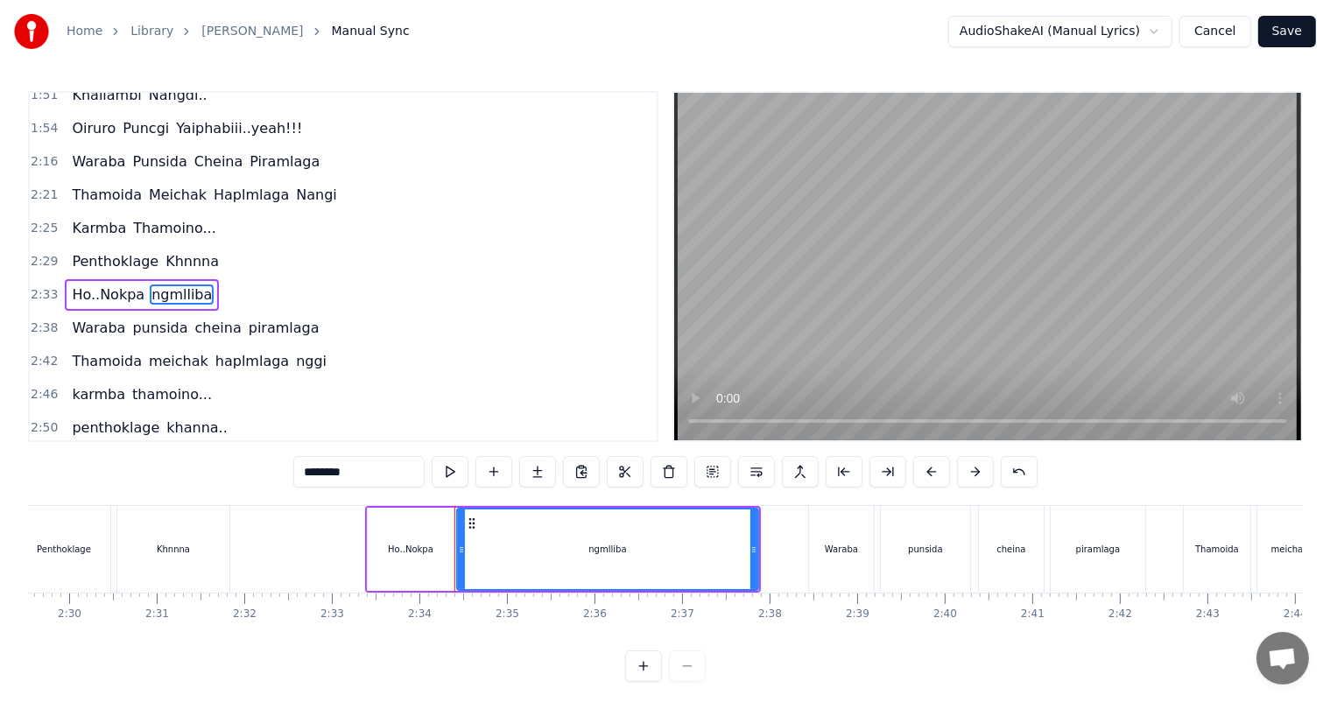
drag, startPoint x: 315, startPoint y: 473, endPoint x: 285, endPoint y: 476, distance: 30.0
click at [285, 476] on div "0:27 Thawai gi Thawai Makni 0:31 khallambi Nangdi.. 0:34 Oiruro Puncgi Yaiphabi…" at bounding box center [665, 386] width 1274 height 591
click at [139, 318] on span "punsida" at bounding box center [159, 328] width 59 height 20
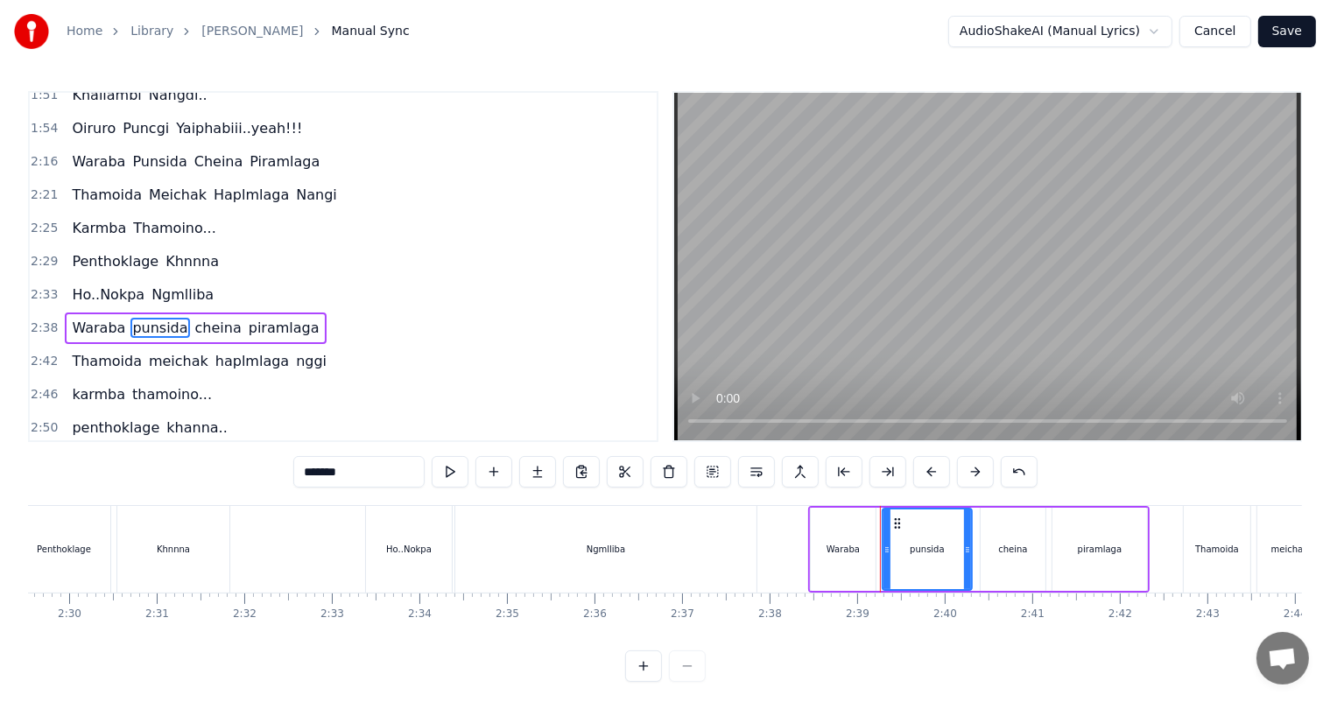
scroll to position [711, 0]
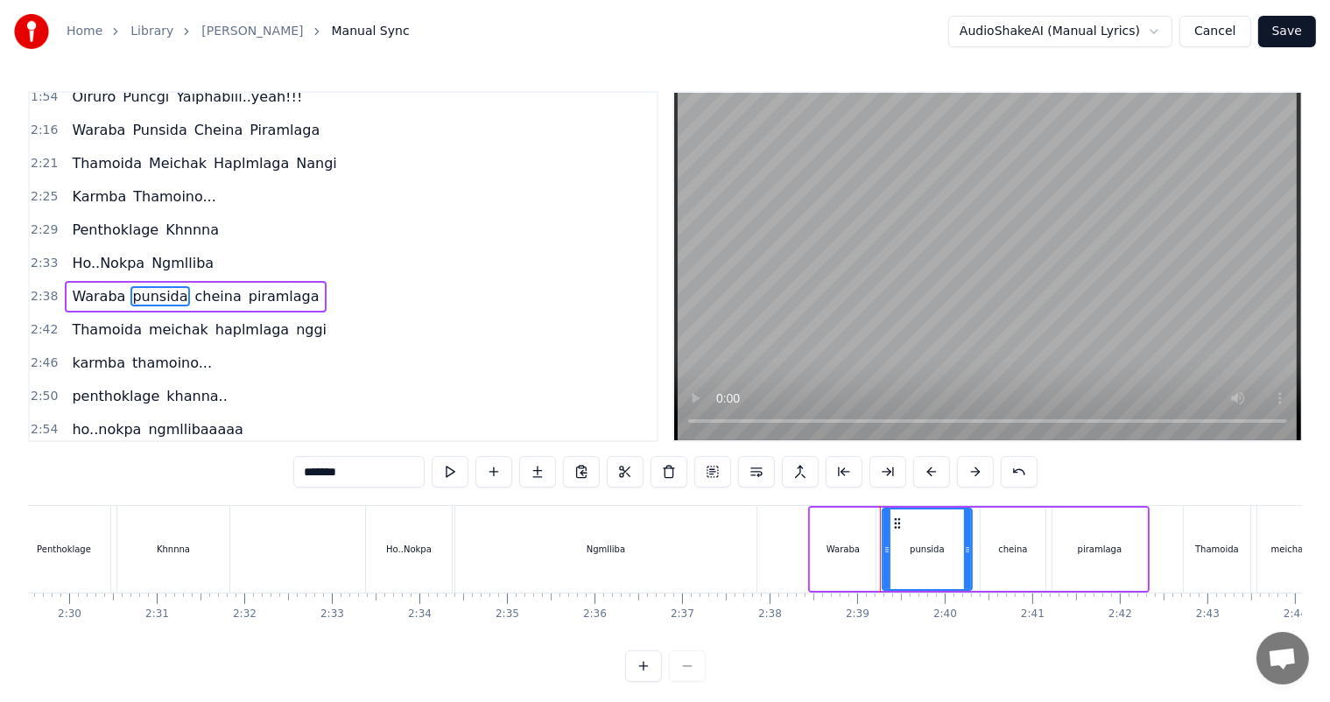
drag, startPoint x: 311, startPoint y: 474, endPoint x: 298, endPoint y: 474, distance: 13.1
click at [298, 474] on input "*******" at bounding box center [358, 472] width 131 height 32
click at [205, 286] on span "cheina" at bounding box center [218, 296] width 50 height 20
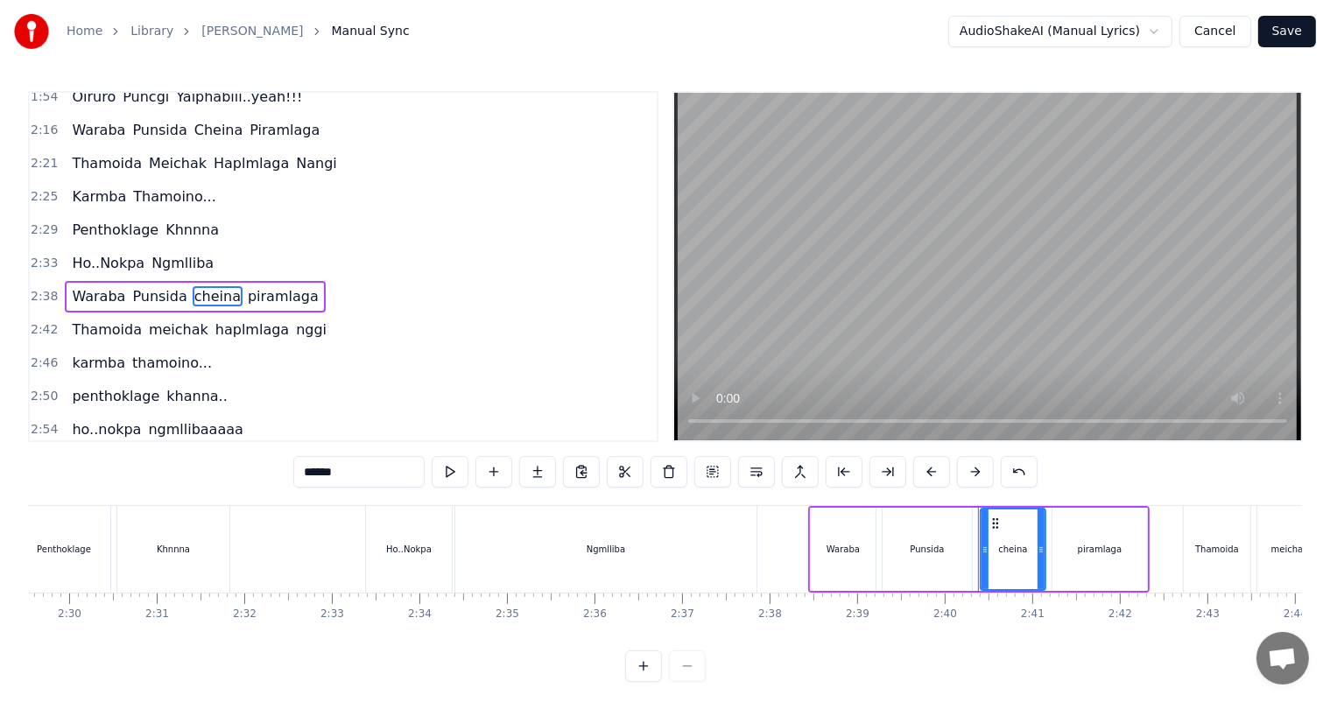
drag, startPoint x: 311, startPoint y: 470, endPoint x: 284, endPoint y: 473, distance: 27.3
click at [284, 473] on div "0:27 Thawai gi Thawai Makni 0:31 khallambi Nangdi.. 0:34 Oiruro Puncgi Yaiphabi…" at bounding box center [665, 386] width 1274 height 591
click at [248, 286] on span "piramlaga" at bounding box center [285, 296] width 74 height 20
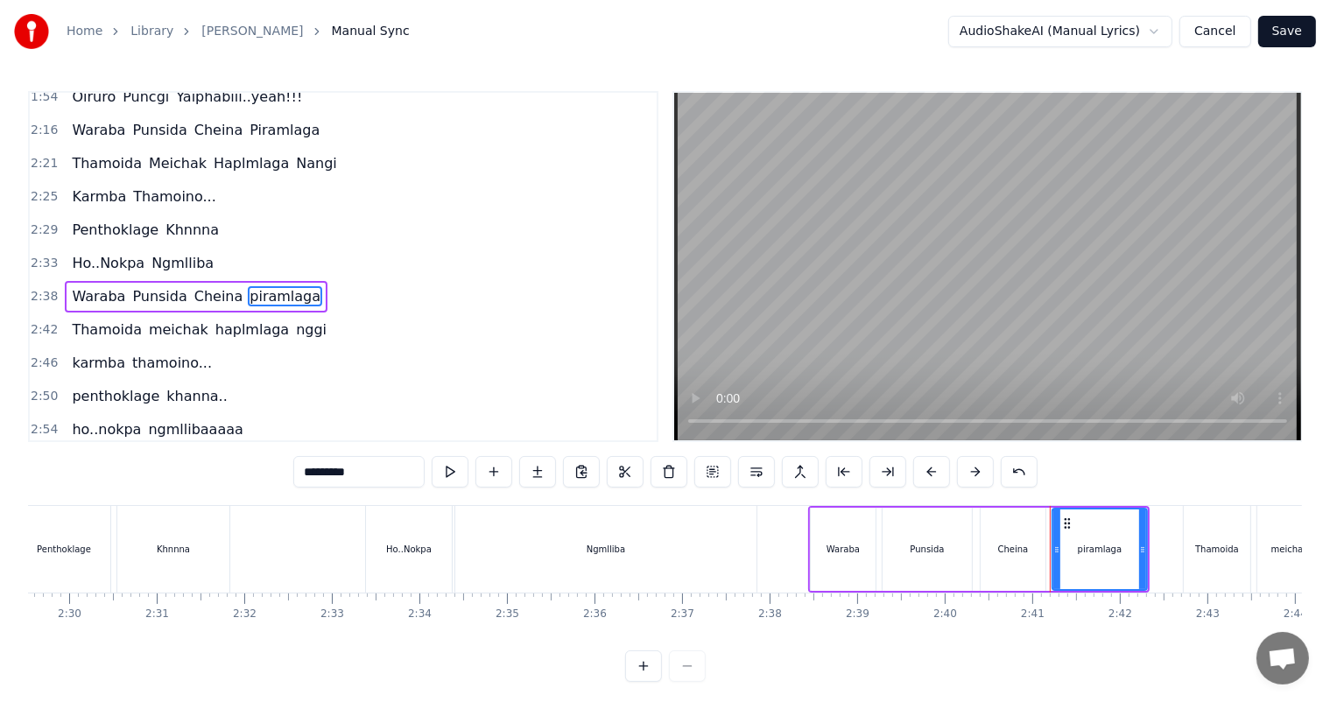
drag, startPoint x: 308, startPoint y: 472, endPoint x: 276, endPoint y: 473, distance: 32.4
click at [276, 473] on div "0:27 Thawai gi Thawai Makni 0:31 khallambi Nangdi.. 0:34 Oiruro Puncgi Yaiphabi…" at bounding box center [665, 386] width 1274 height 591
click at [305, 474] on input "*********" at bounding box center [358, 472] width 131 height 32
click at [158, 319] on span "meichak" at bounding box center [178, 329] width 63 height 20
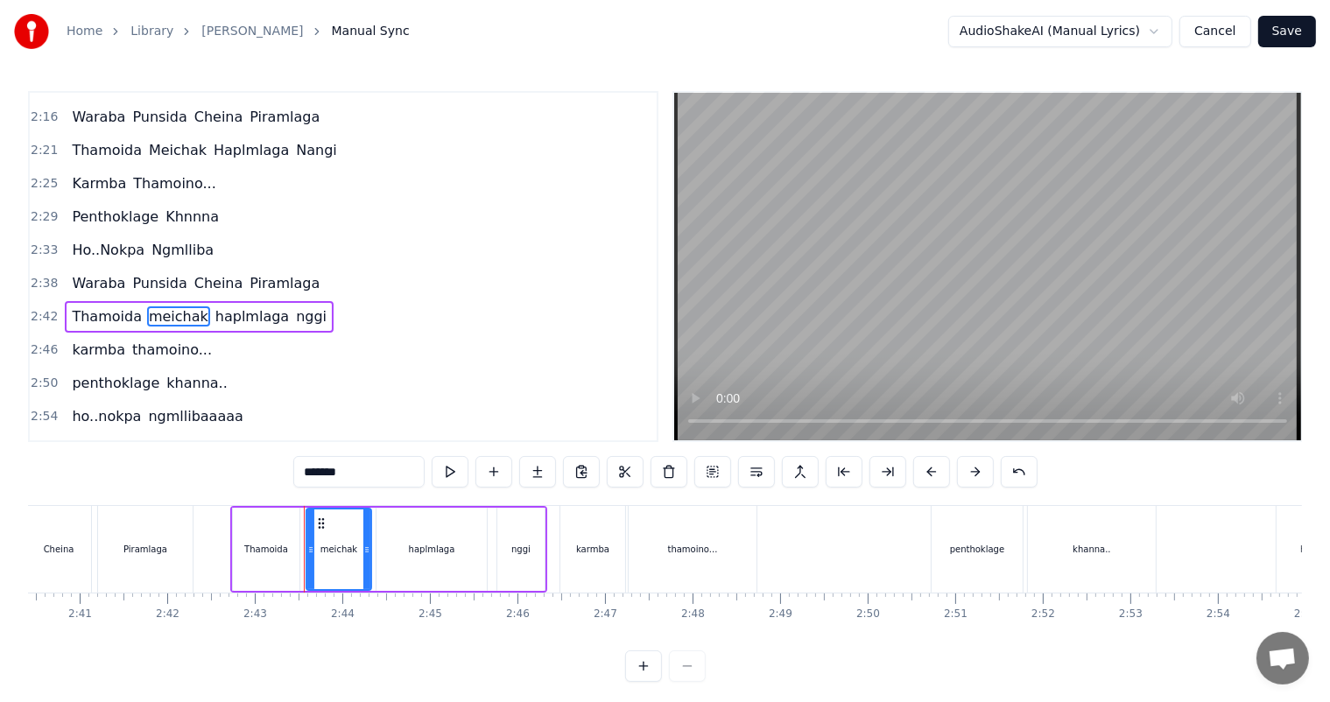
scroll to position [0, 14229]
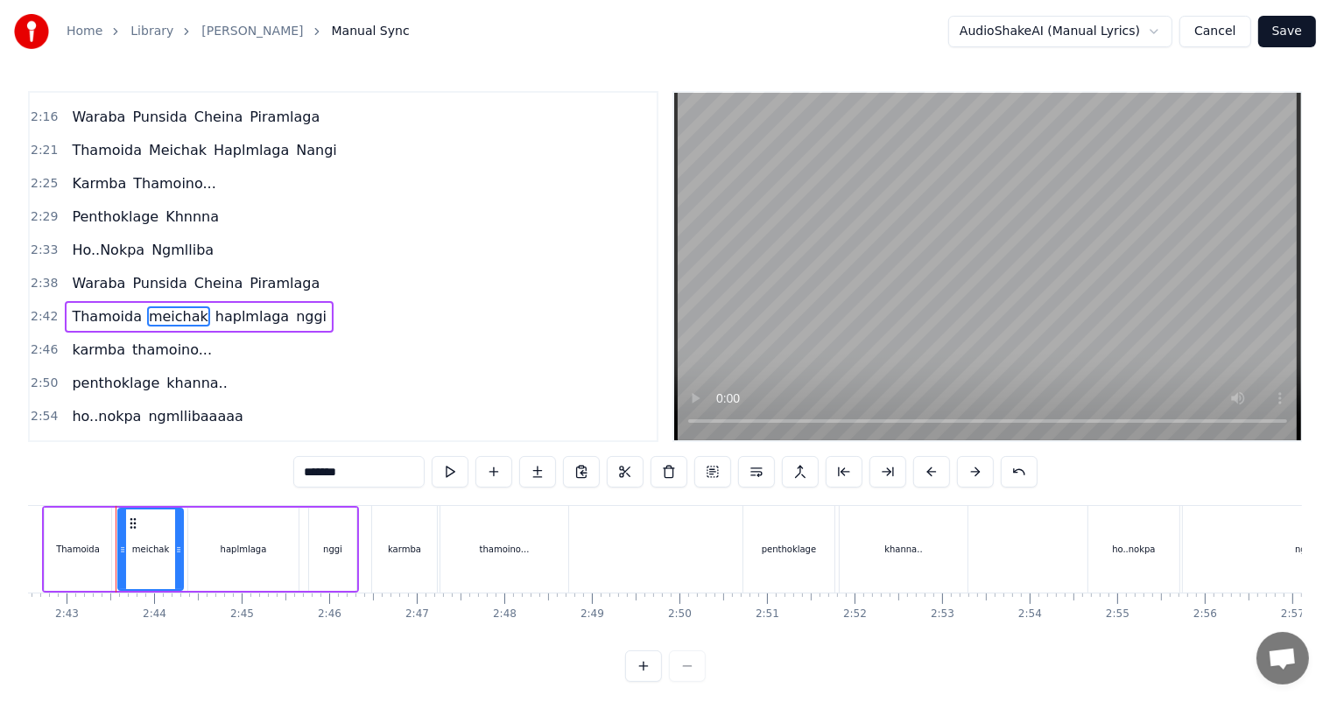
drag, startPoint x: 316, startPoint y: 473, endPoint x: 284, endPoint y: 470, distance: 31.6
click at [284, 470] on div "0:27 Thawai gi Thawai Makni 0:31 khallambi Nangdi.. 0:34 Oiruro Puncgi Yaiphabi…" at bounding box center [665, 386] width 1274 height 591
click at [228, 306] on span "haplmlaga" at bounding box center [250, 316] width 77 height 20
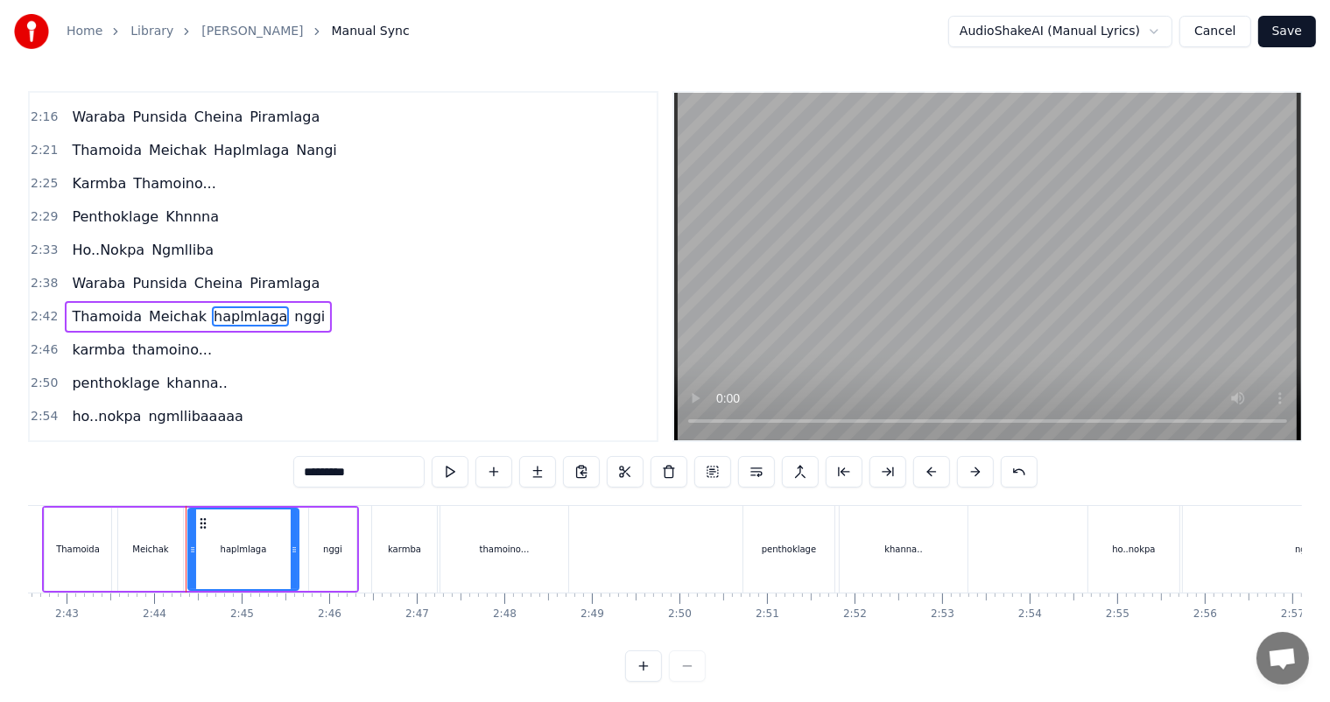
scroll to position [743, 0]
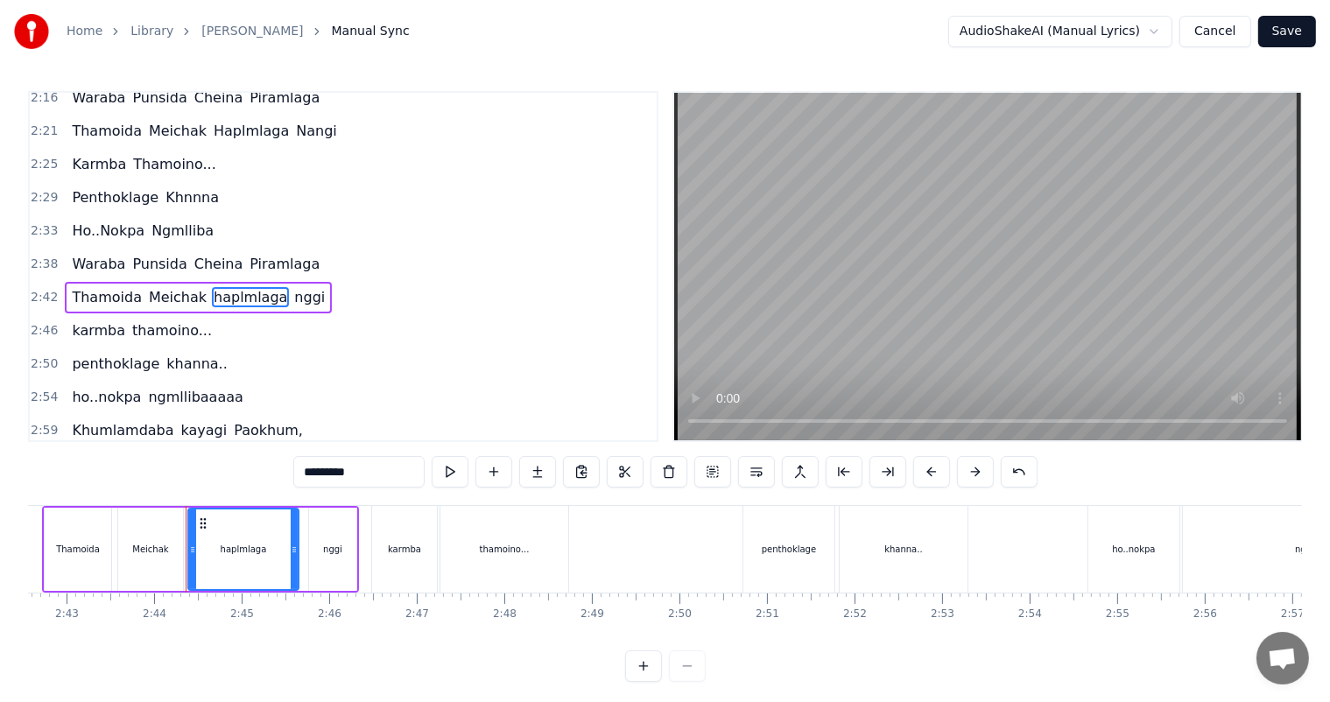
drag, startPoint x: 315, startPoint y: 466, endPoint x: 287, endPoint y: 467, distance: 28.1
click at [287, 467] on div "0:27 Thawai gi Thawai Makni 0:31 khallambi Nangdi.. 0:34 Oiruro Puncgi Yaiphabi…" at bounding box center [665, 386] width 1274 height 591
click at [294, 287] on span "nggi" at bounding box center [311, 297] width 34 height 20
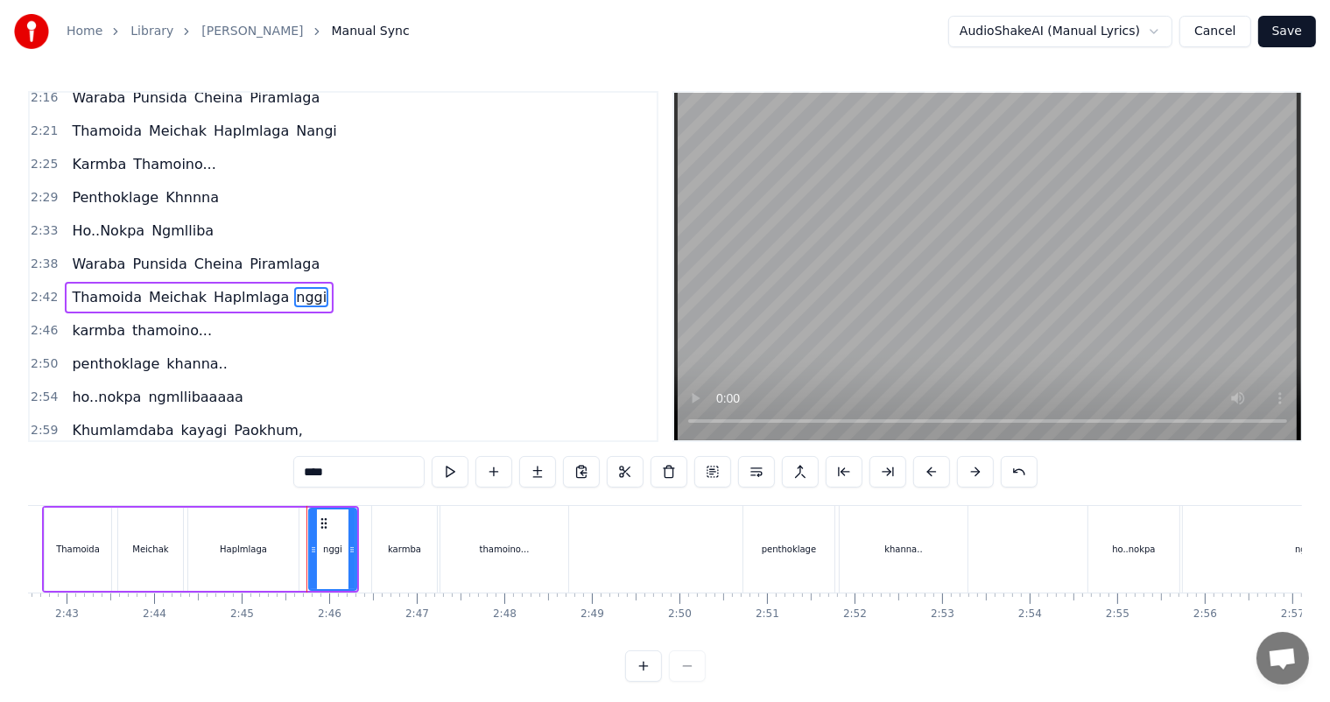
drag, startPoint x: 319, startPoint y: 471, endPoint x: 305, endPoint y: 471, distance: 13.1
click at [305, 471] on input "****" at bounding box center [358, 472] width 131 height 32
click at [91, 320] on span "karmba" at bounding box center [98, 330] width 57 height 20
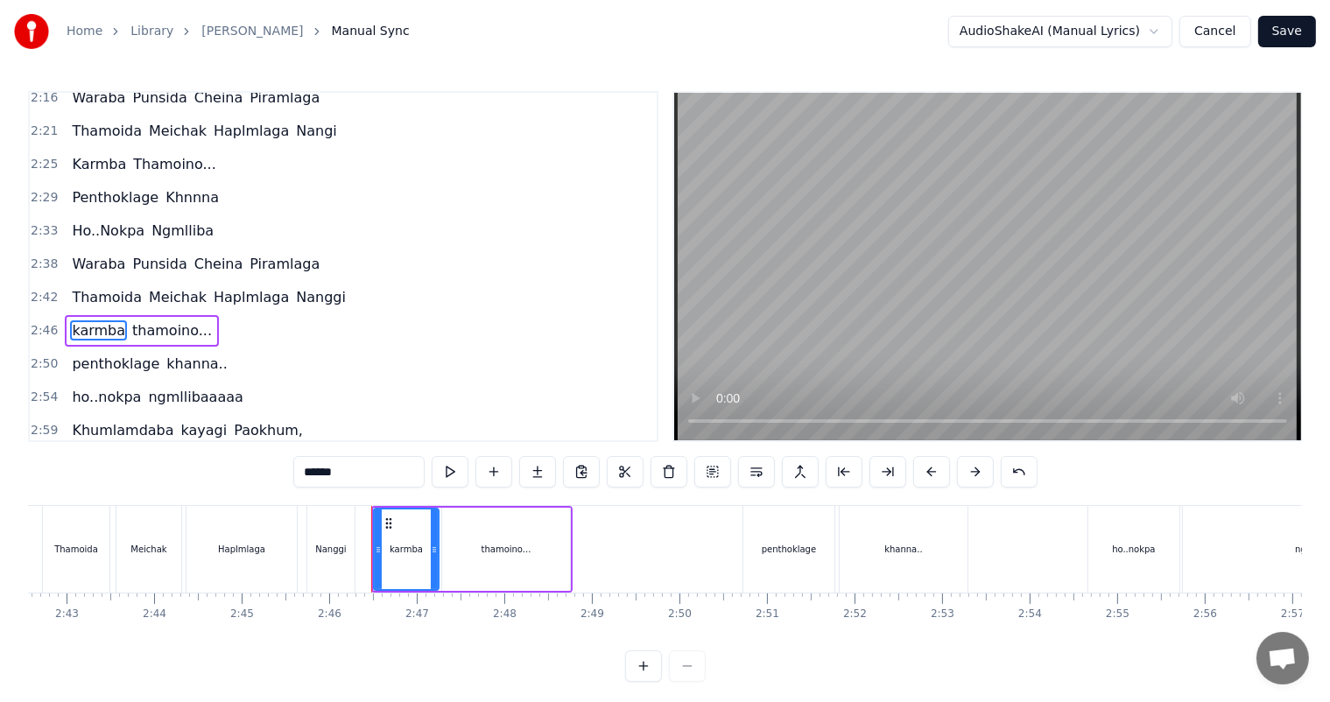
scroll to position [776, 0]
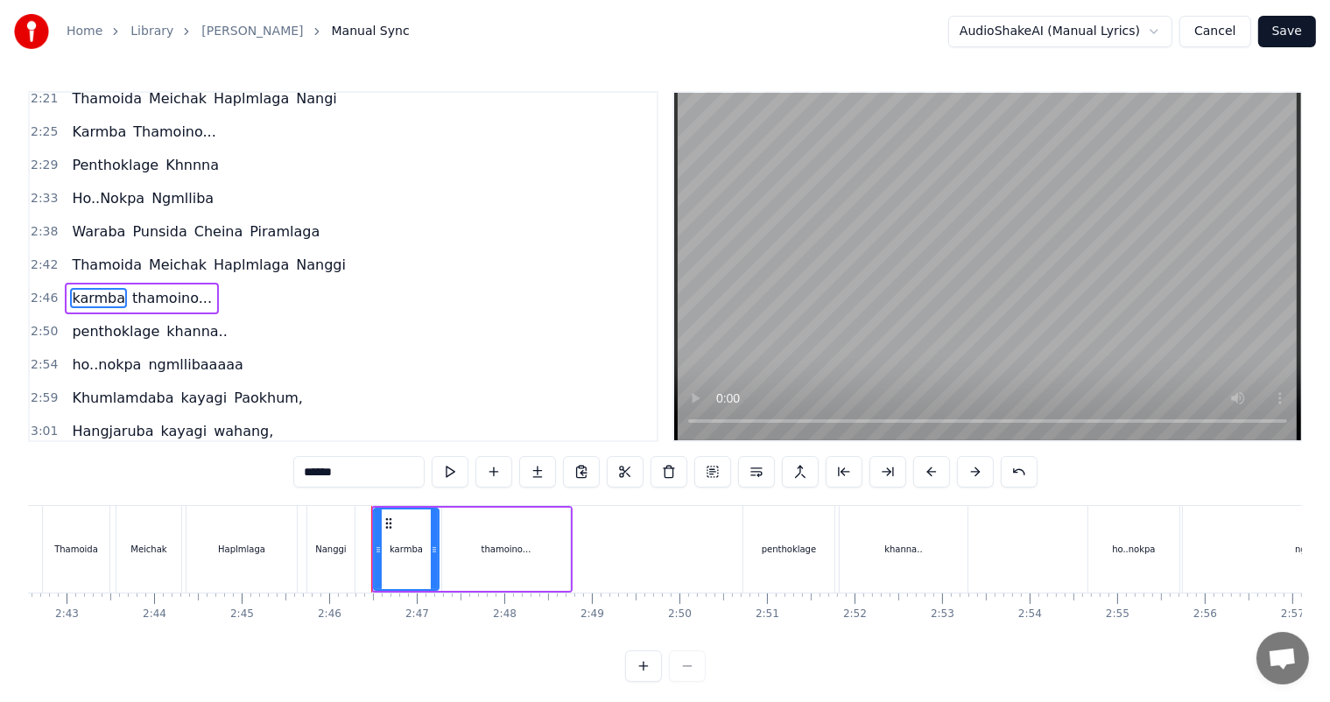
drag, startPoint x: 314, startPoint y: 472, endPoint x: 298, endPoint y: 472, distance: 16.6
click at [298, 472] on input "******" at bounding box center [358, 472] width 131 height 32
click at [156, 288] on span "thamoino..." at bounding box center [172, 298] width 83 height 20
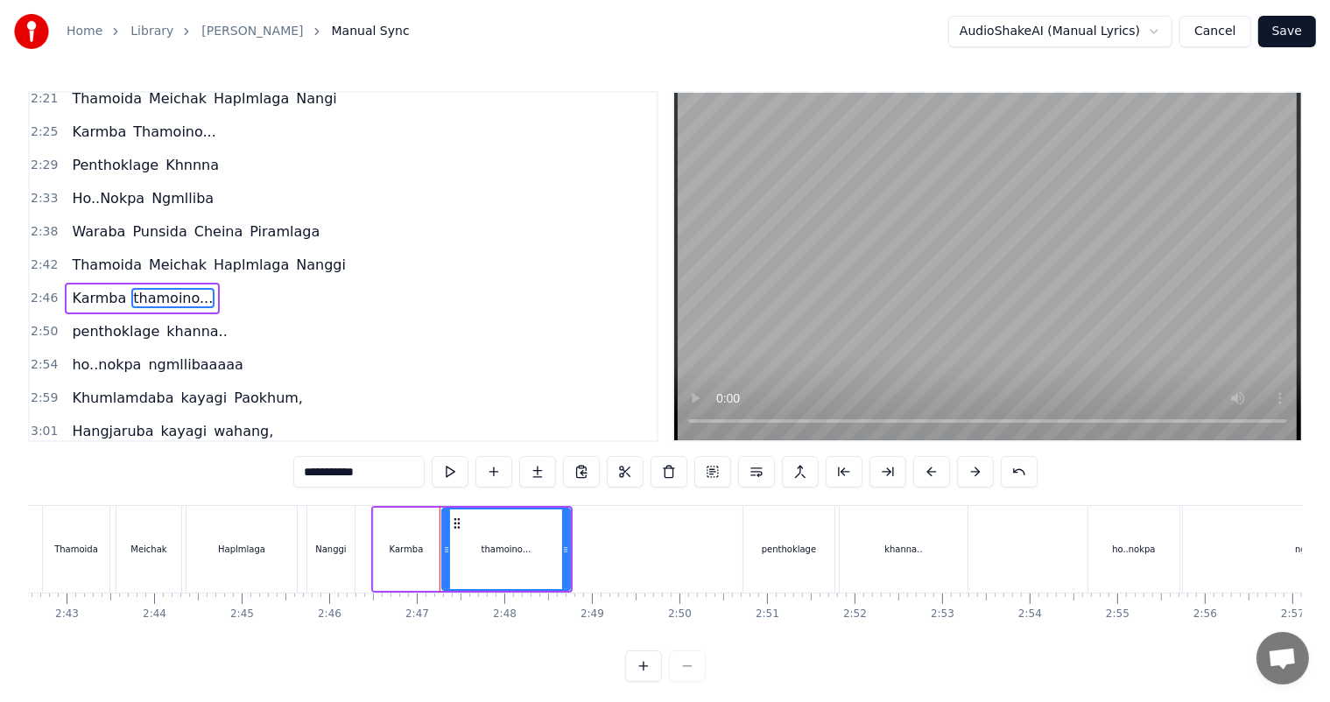
drag, startPoint x: 311, startPoint y: 473, endPoint x: 280, endPoint y: 474, distance: 30.7
click at [281, 474] on div "0:27 Thawai gi Thawai Makni 0:31 khallambi Nangdi.. 0:34 Oiruro Puncgi Yaiphabi…" at bounding box center [665, 386] width 1274 height 591
click at [77, 321] on span "penthoklage" at bounding box center [115, 331] width 91 height 20
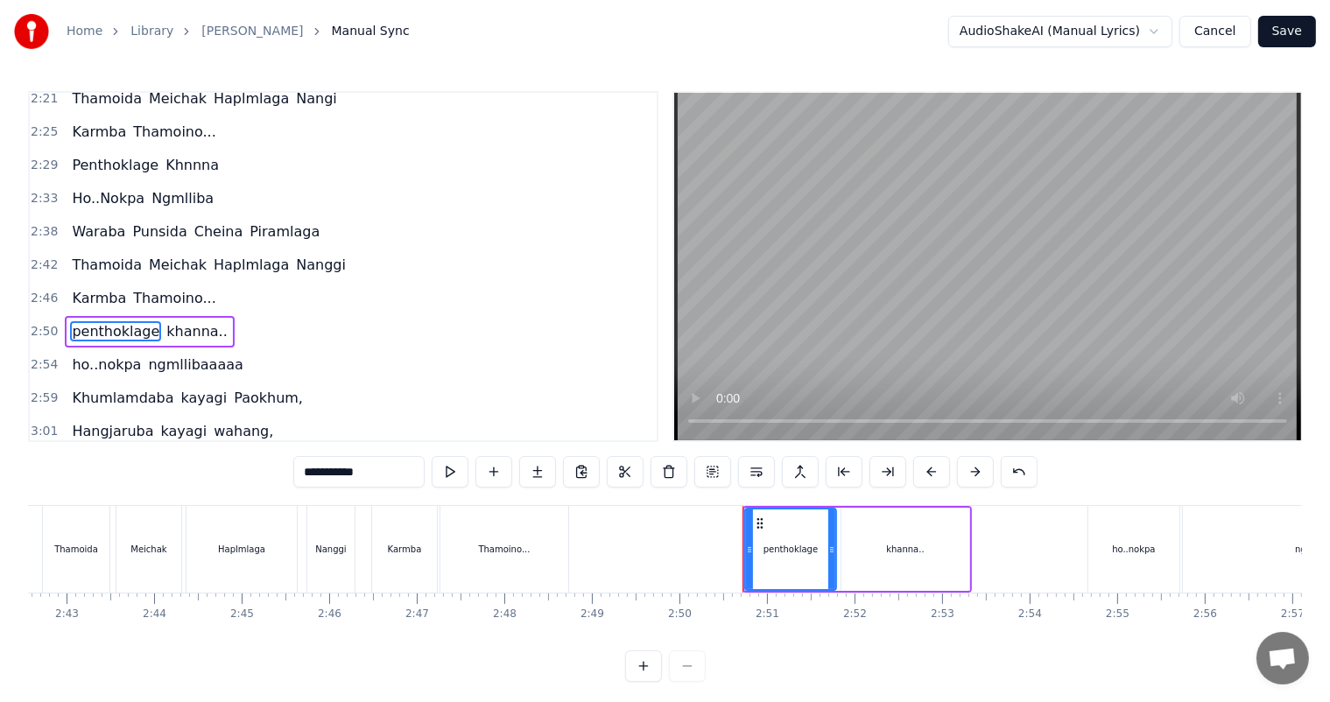
scroll to position [808, 0]
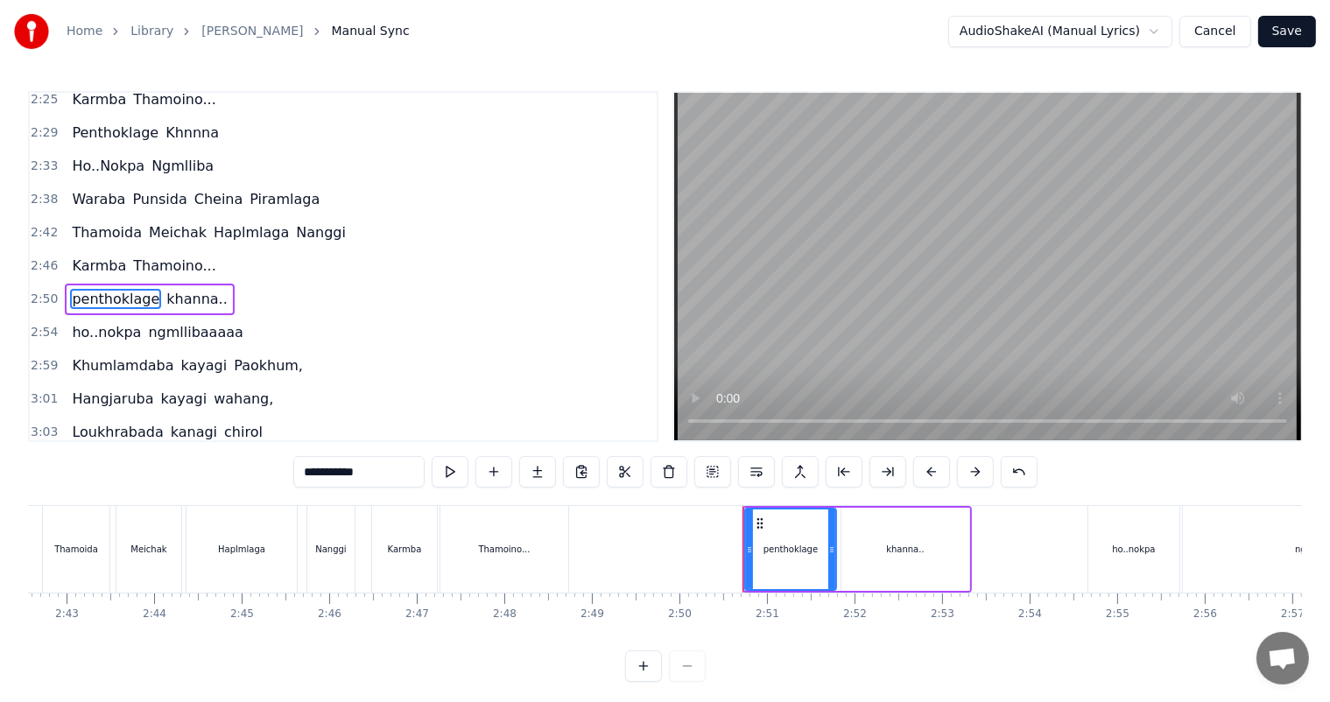
drag, startPoint x: 312, startPoint y: 473, endPoint x: 278, endPoint y: 479, distance: 34.7
click at [278, 479] on div "0:27 Thawai gi Thawai Makni 0:31 khallambi Nangdi.. 0:34 Oiruro Puncgi Yaiphabi…" at bounding box center [665, 386] width 1274 height 591
click at [165, 289] on span "khanna.." at bounding box center [196, 299] width 64 height 20
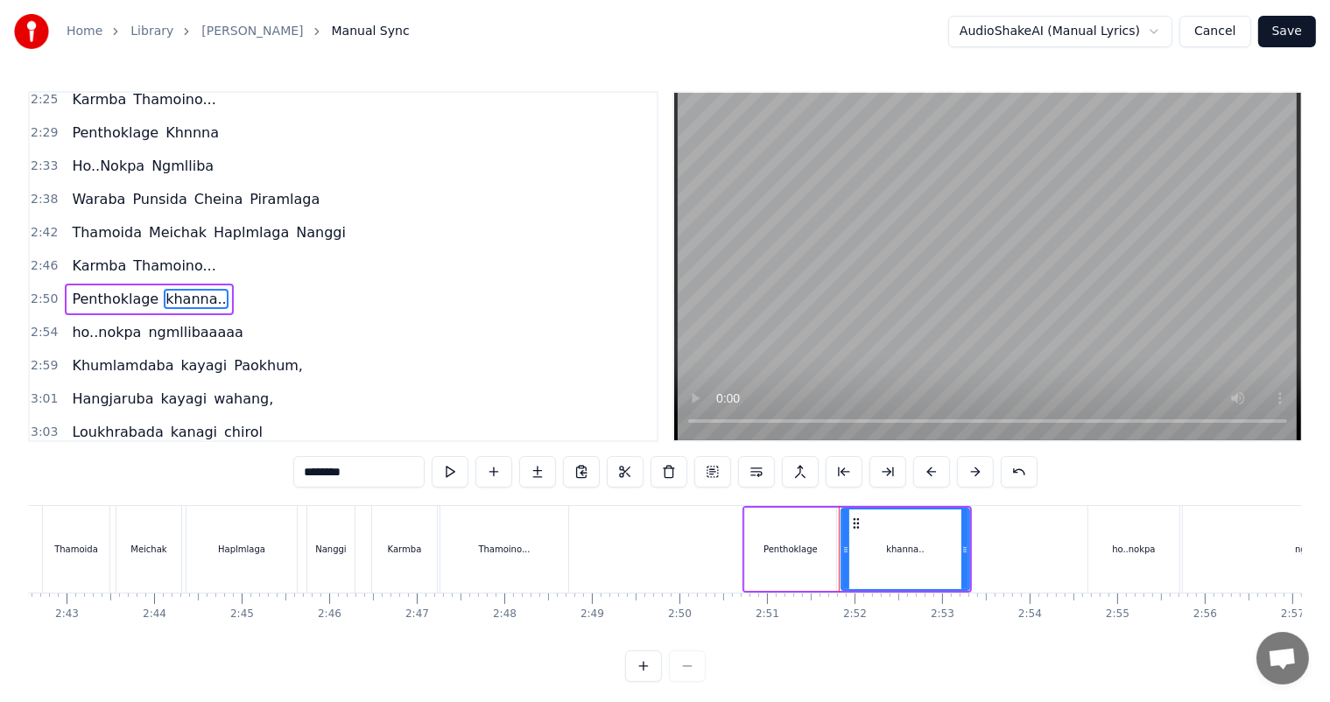
drag, startPoint x: 312, startPoint y: 476, endPoint x: 291, endPoint y: 476, distance: 20.1
click at [291, 476] on div "0:27 Thawai gi Thawai Makni 0:31 khallambi Nangdi.. 0:34 Oiruro Puncgi Yaiphabi…" at bounding box center [665, 386] width 1274 height 591
click at [97, 322] on span "ho..nokpa" at bounding box center [106, 332] width 73 height 20
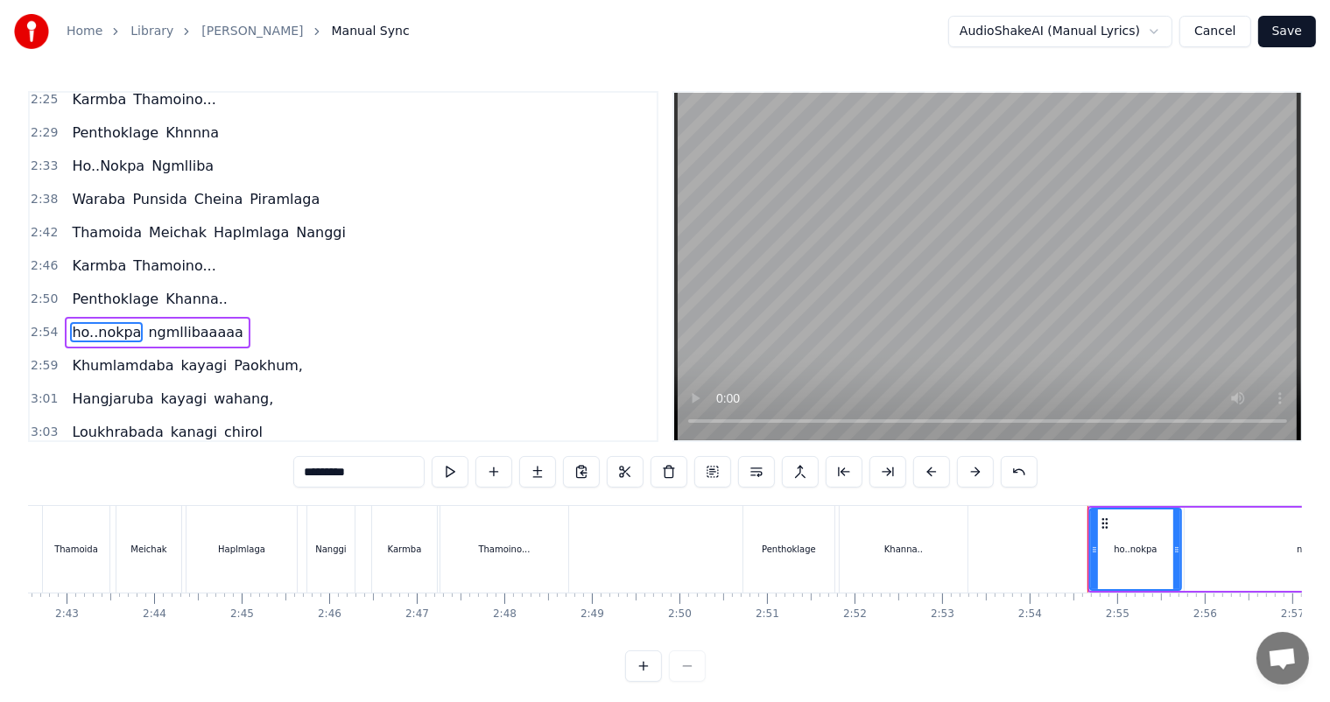
scroll to position [840, 0]
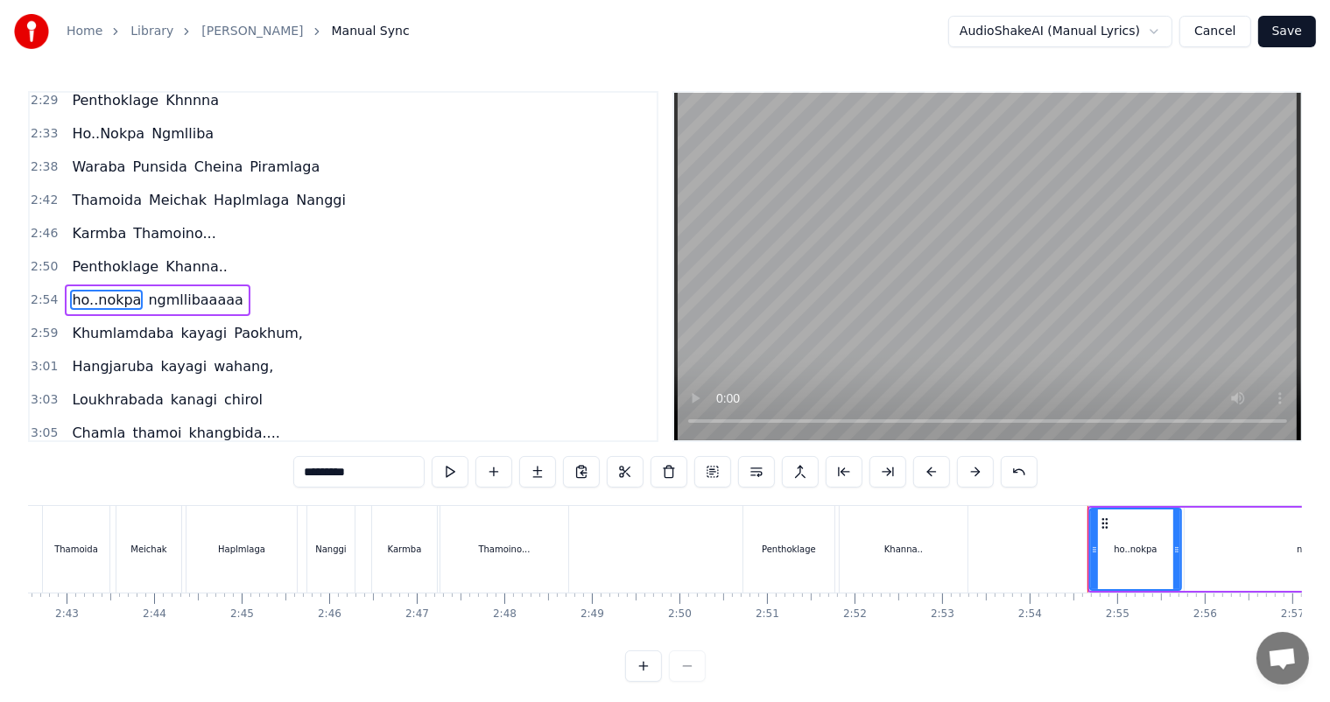
drag, startPoint x: 312, startPoint y: 467, endPoint x: 243, endPoint y: 474, distance: 68.5
click at [245, 474] on div "0:27 Thawai gi Thawai Makni 0:31 khallambi Nangdi.. 0:34 Oiruro Puncgi Yaiphabi…" at bounding box center [665, 386] width 1274 height 591
click at [328, 469] on input "*********" at bounding box center [358, 472] width 131 height 32
click at [181, 290] on span "ngmllibaaaaa" at bounding box center [199, 300] width 98 height 20
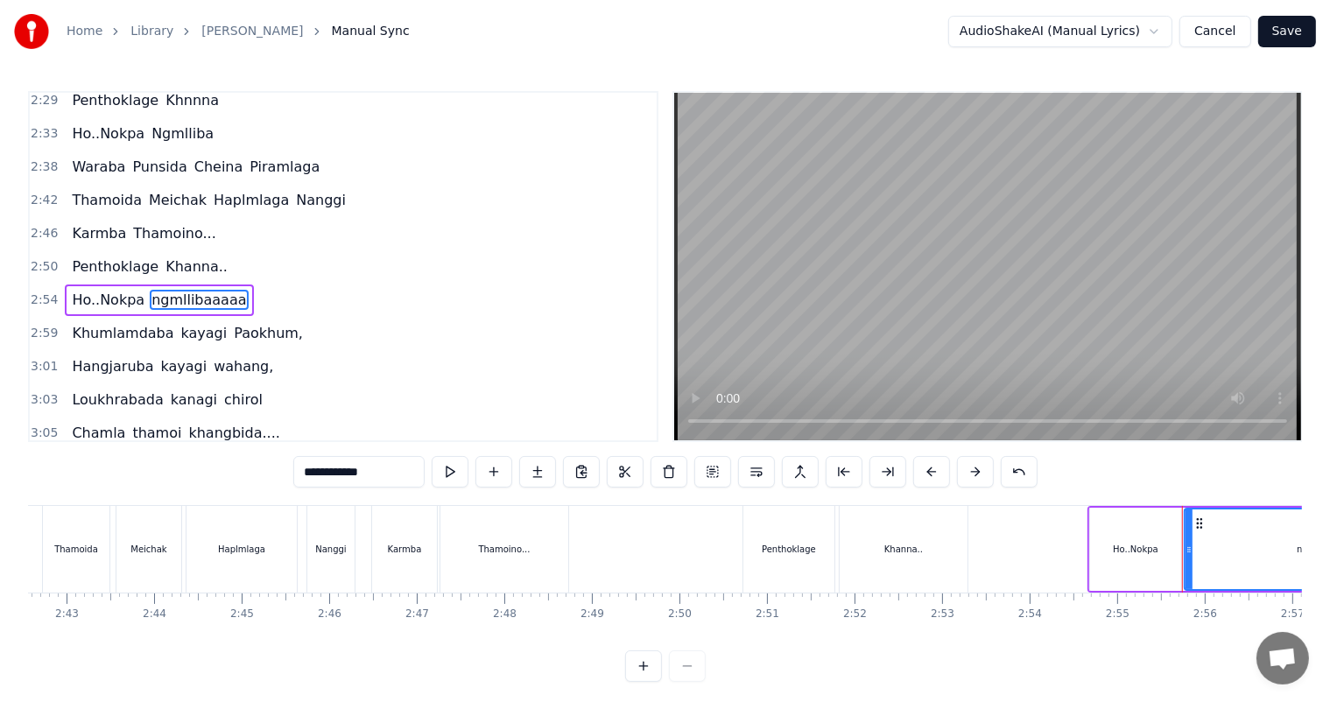
drag, startPoint x: 315, startPoint y: 475, endPoint x: 261, endPoint y: 479, distance: 54.4
click at [261, 479] on div "0:27 Thawai gi Thawai Makni 0:31 khallambi Nangdi.. 0:34 Oiruro Puncgi Yaiphabi…" at bounding box center [665, 386] width 1274 height 591
click at [322, 470] on input "**********" at bounding box center [358, 472] width 131 height 32
click at [179, 323] on span "kayagi" at bounding box center [204, 333] width 50 height 20
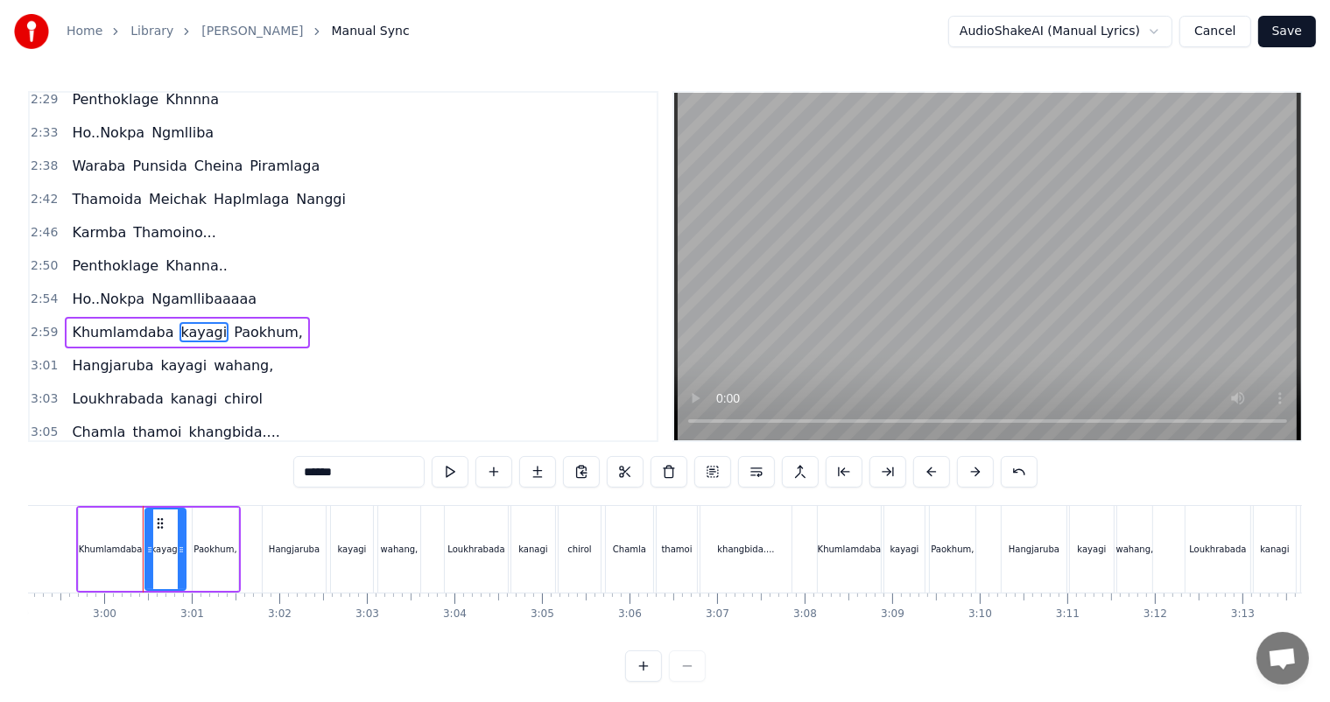
scroll to position [0, 15707]
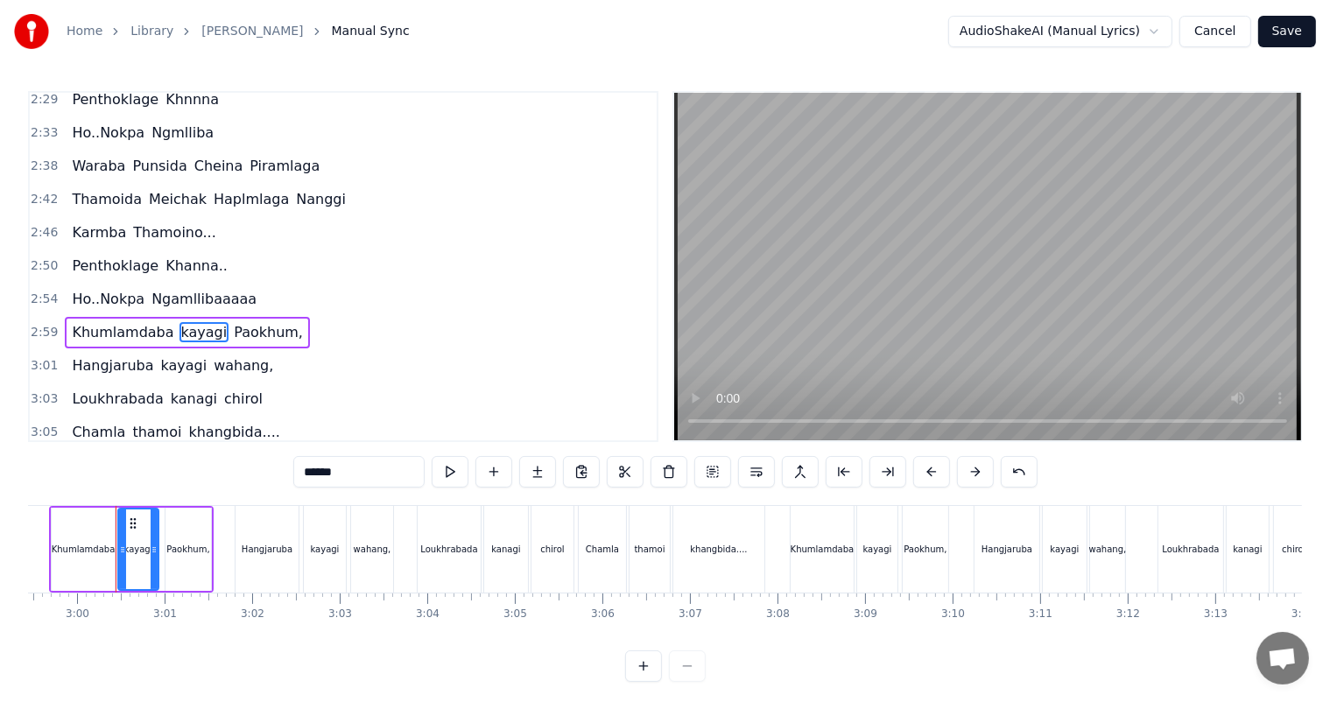
drag, startPoint x: 301, startPoint y: 469, endPoint x: 284, endPoint y: 470, distance: 16.7
click at [284, 470] on div "0:27 Thawai gi Thawai Makni 0:31 khallambi Nangdi.. 0:34 Oiruro Puncgi Yaiphabi…" at bounding box center [665, 386] width 1274 height 591
click at [165, 355] on span "kayagi" at bounding box center [184, 365] width 50 height 20
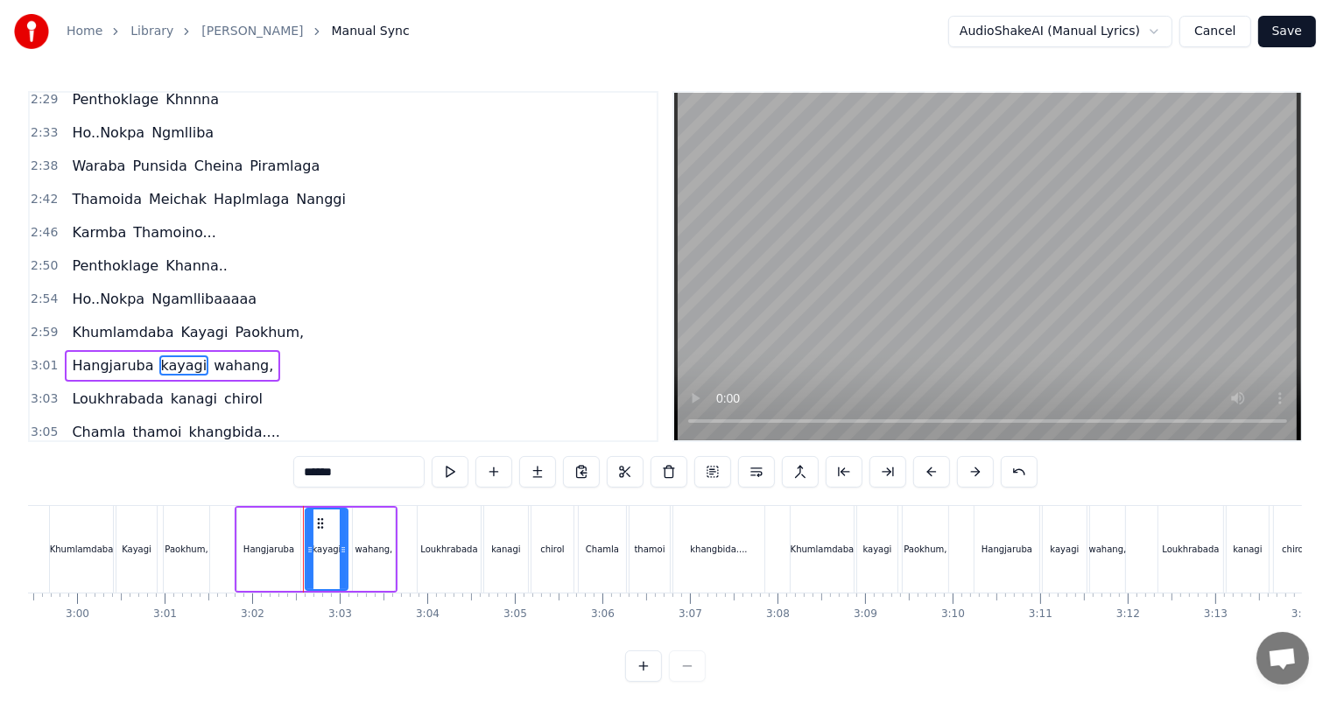
scroll to position [904, 0]
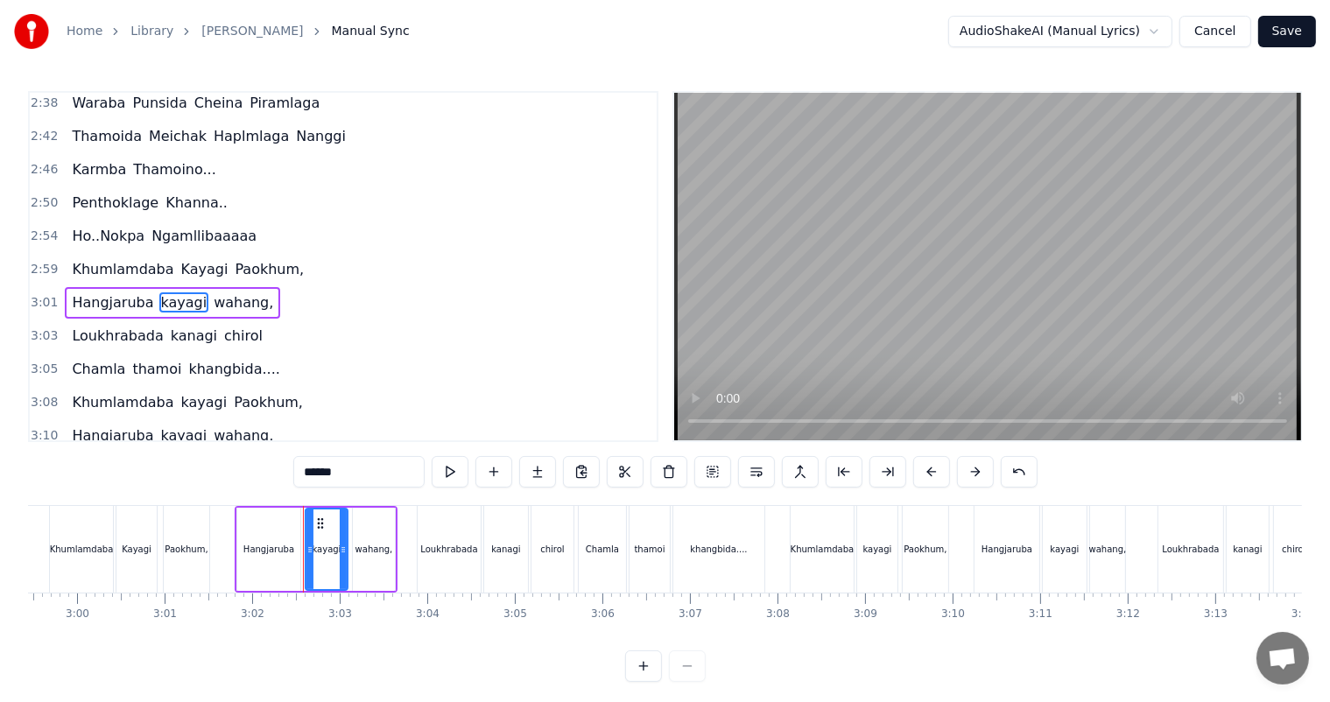
click at [205, 359] on span "khangbida...." at bounding box center [233, 369] width 95 height 20
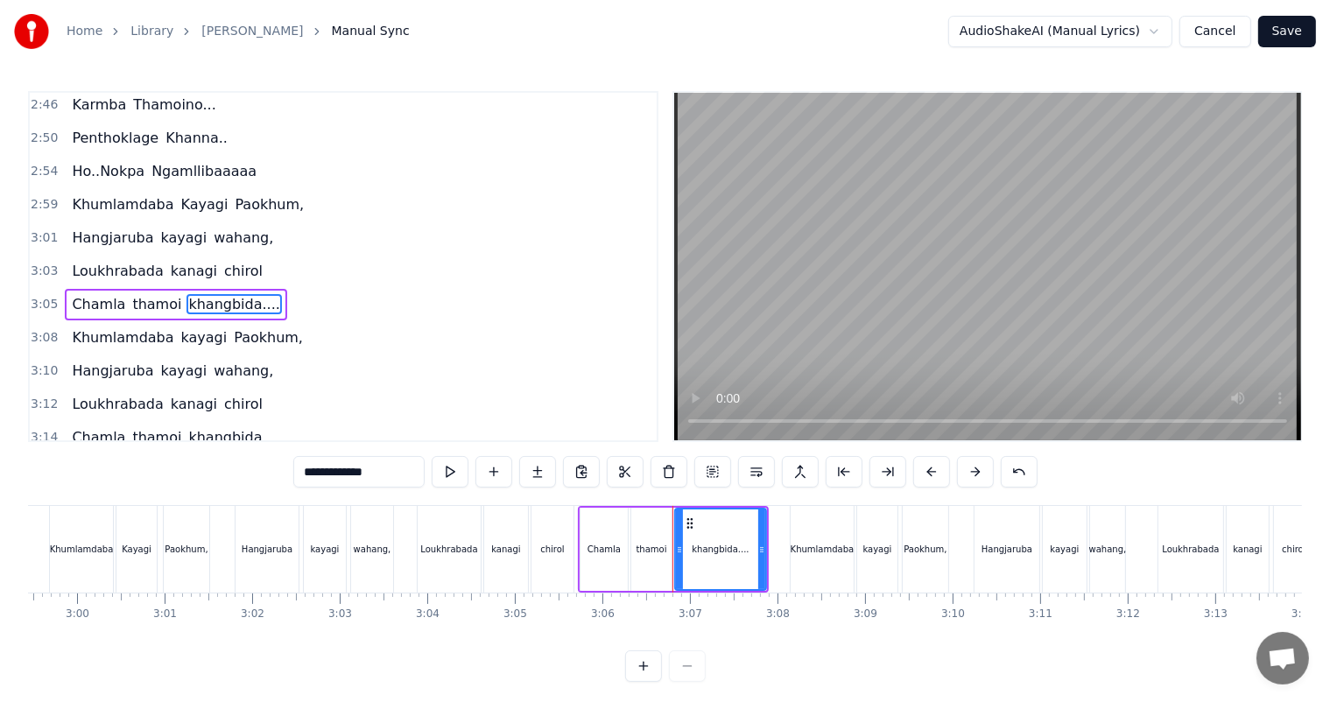
click at [212, 228] on span "wahang," at bounding box center [243, 238] width 63 height 20
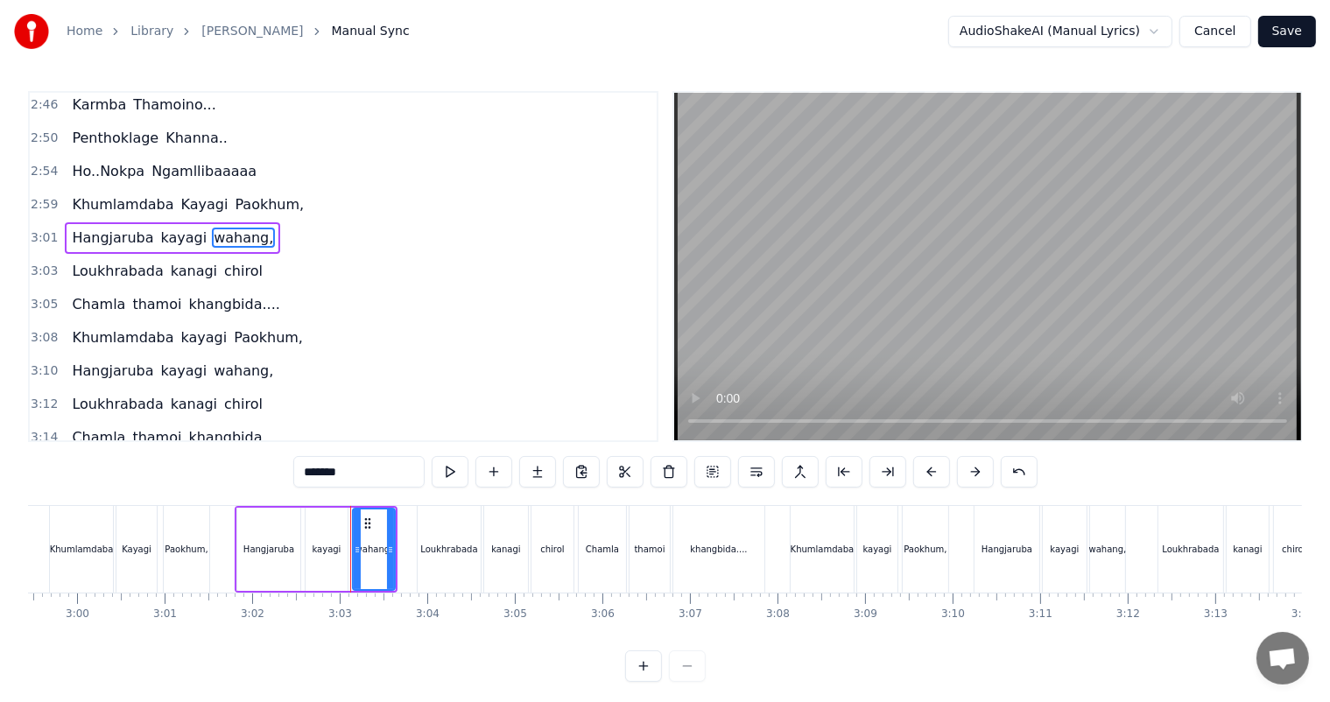
scroll to position [904, 0]
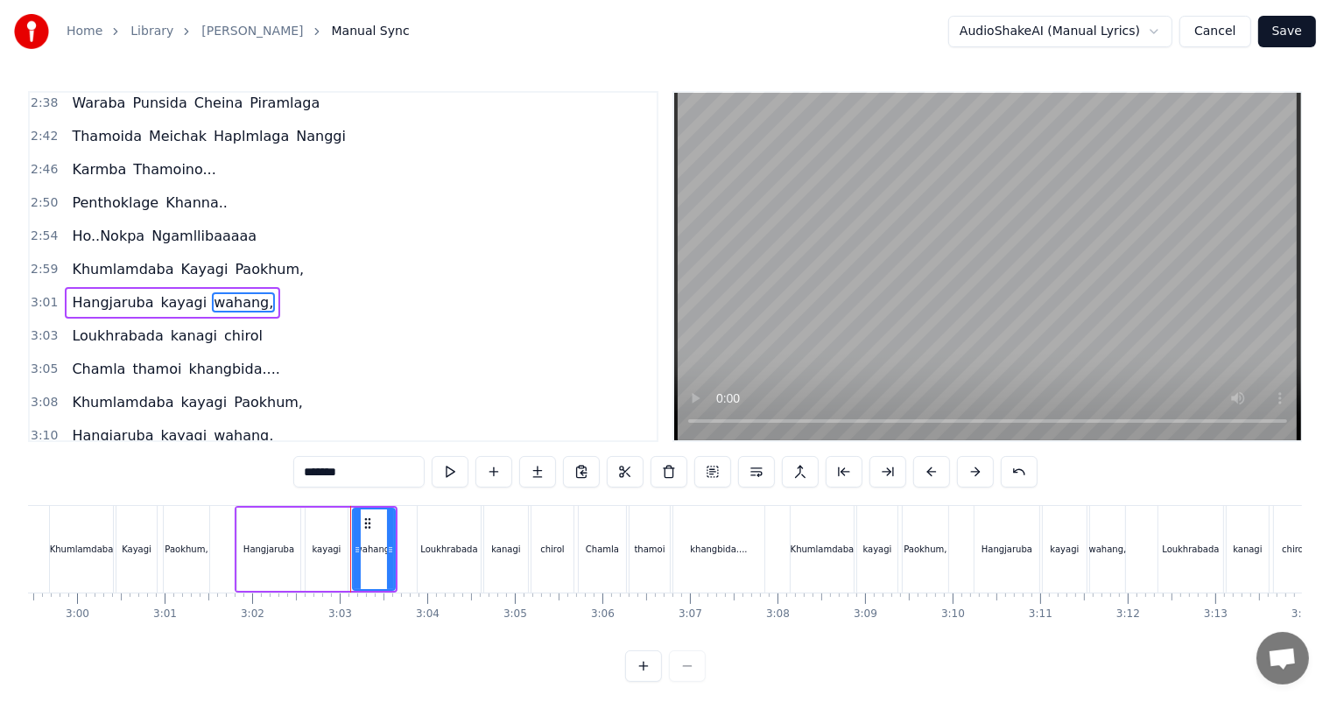
drag, startPoint x: 313, startPoint y: 470, endPoint x: 298, endPoint y: 470, distance: 15.8
click at [298, 470] on input "*******" at bounding box center [358, 472] width 131 height 32
click at [169, 326] on span "kanagi" at bounding box center [194, 336] width 50 height 20
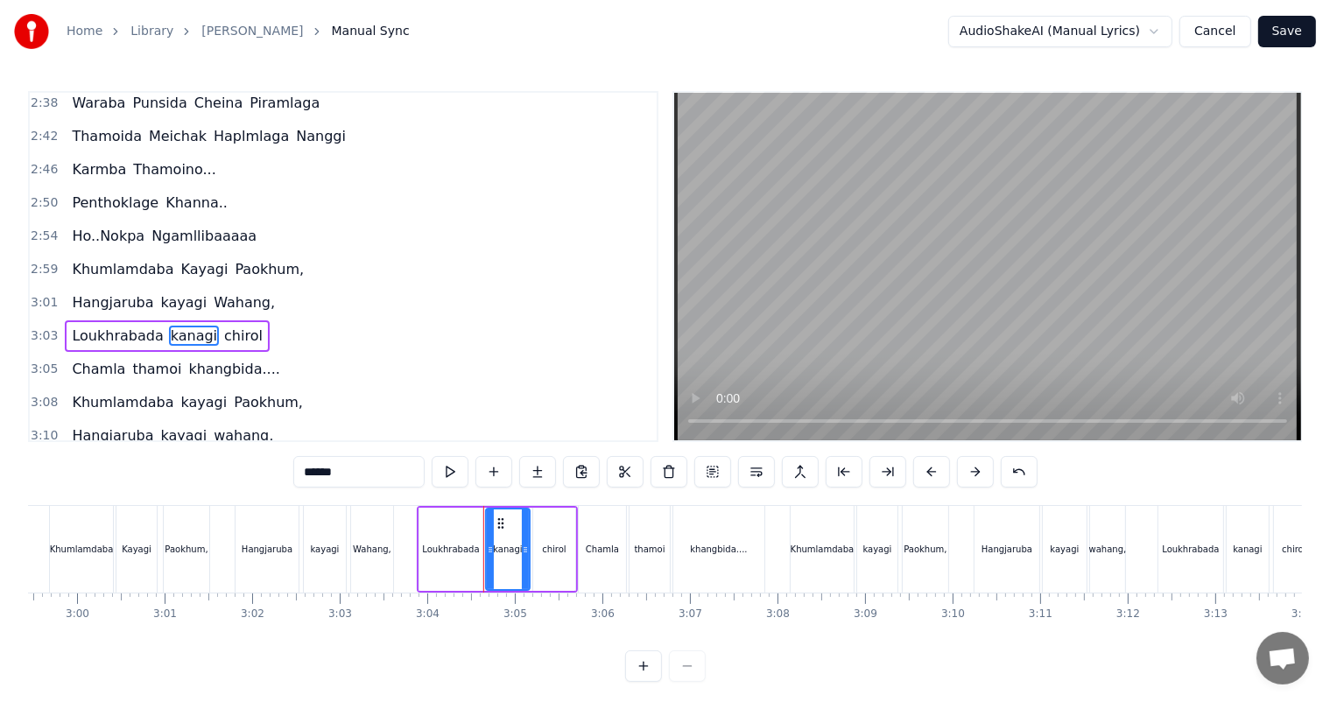
scroll to position [937, 0]
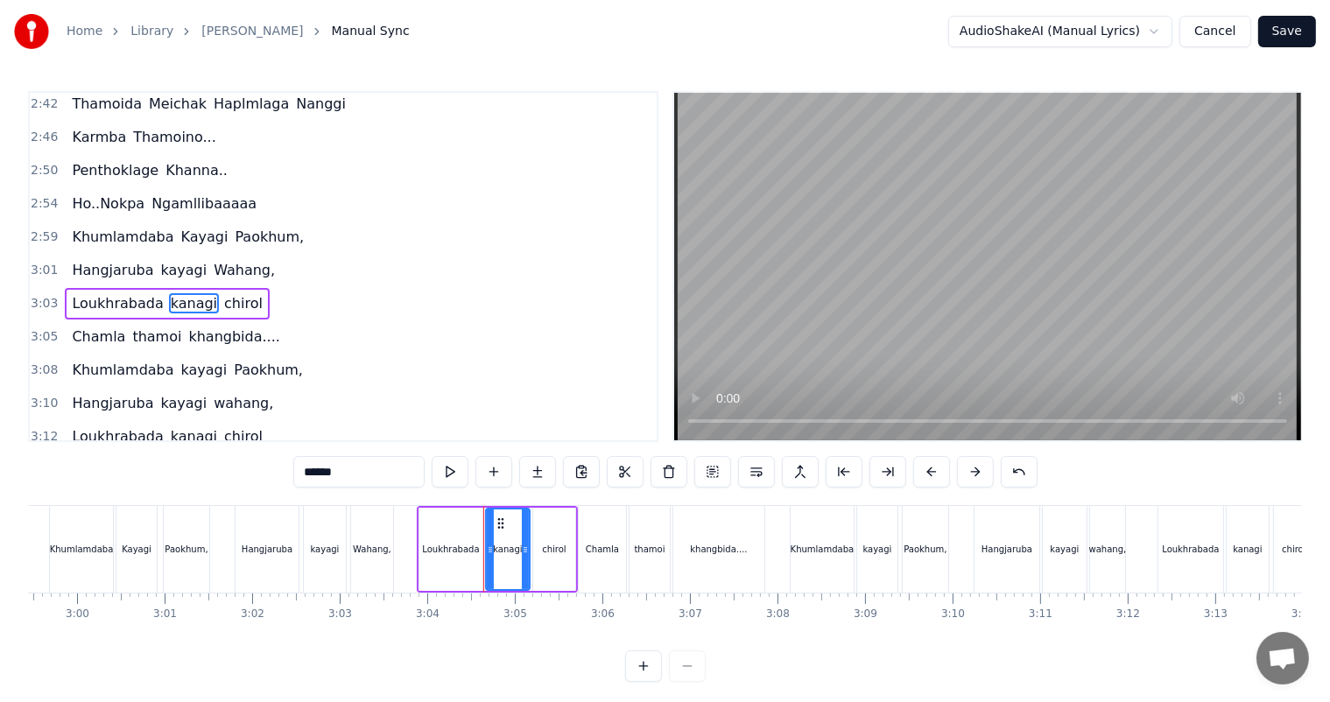
drag, startPoint x: 313, startPoint y: 476, endPoint x: 277, endPoint y: 476, distance: 36.8
click at [277, 476] on div "0:27 Thawai gi Thawai Makni 0:31 khallambi Nangdi.. 0:34 Oiruro Puncgi Yaiphabi…" at bounding box center [665, 386] width 1274 height 591
click at [223, 293] on span "chirol" at bounding box center [244, 303] width 42 height 20
drag, startPoint x: 311, startPoint y: 476, endPoint x: 296, endPoint y: 476, distance: 14.9
click at [296, 476] on input "******" at bounding box center [358, 472] width 131 height 32
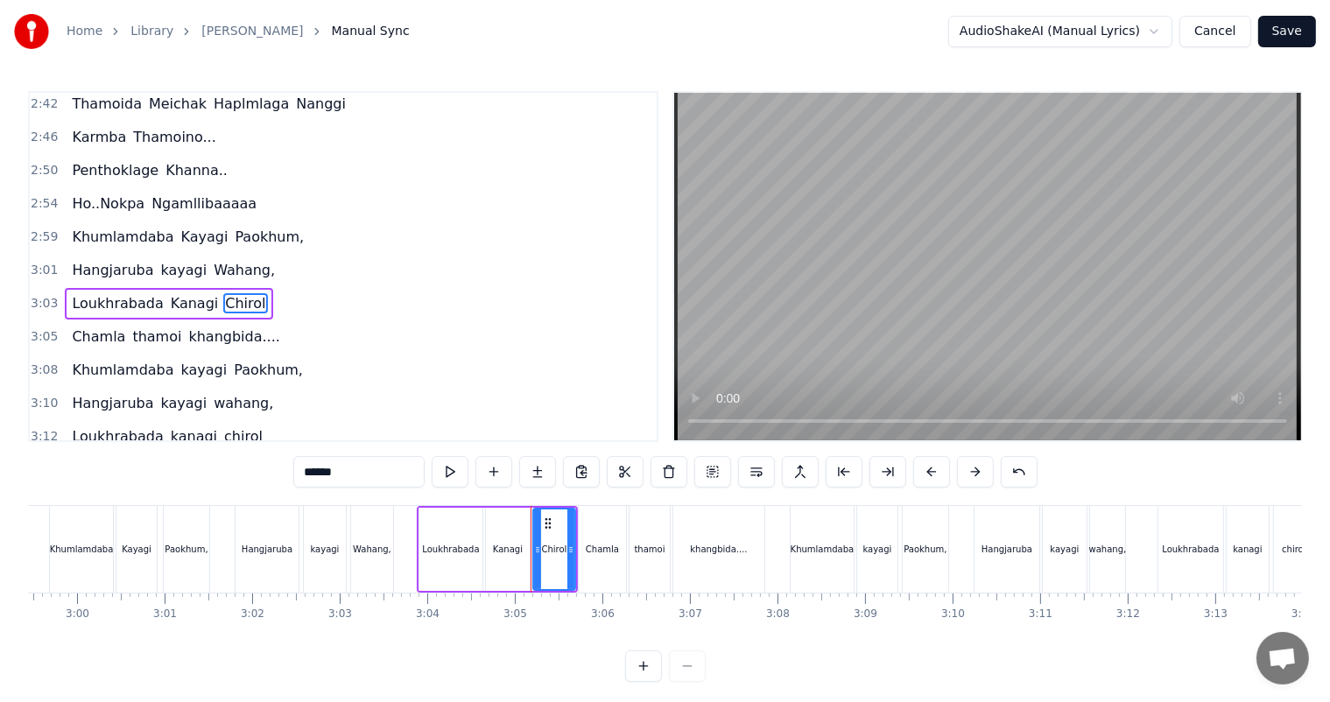
click at [135, 326] on span "thamoi" at bounding box center [156, 336] width 53 height 20
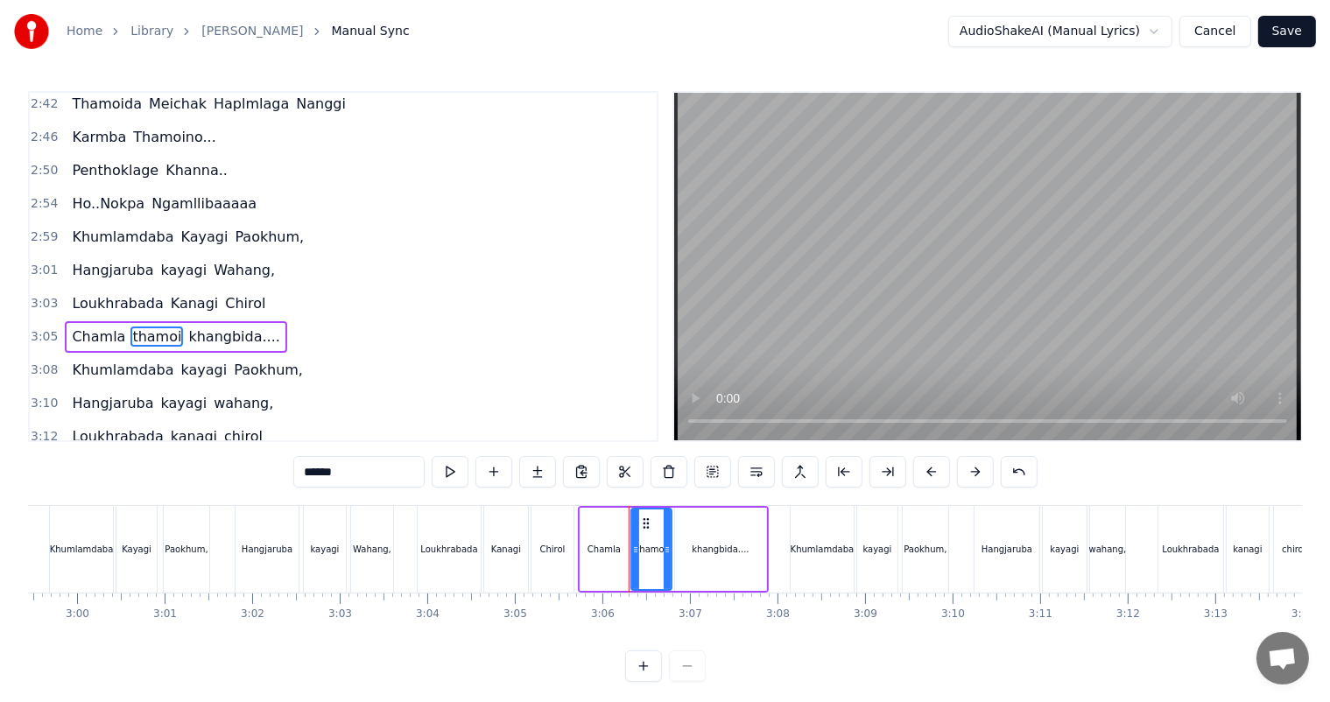
scroll to position [969, 0]
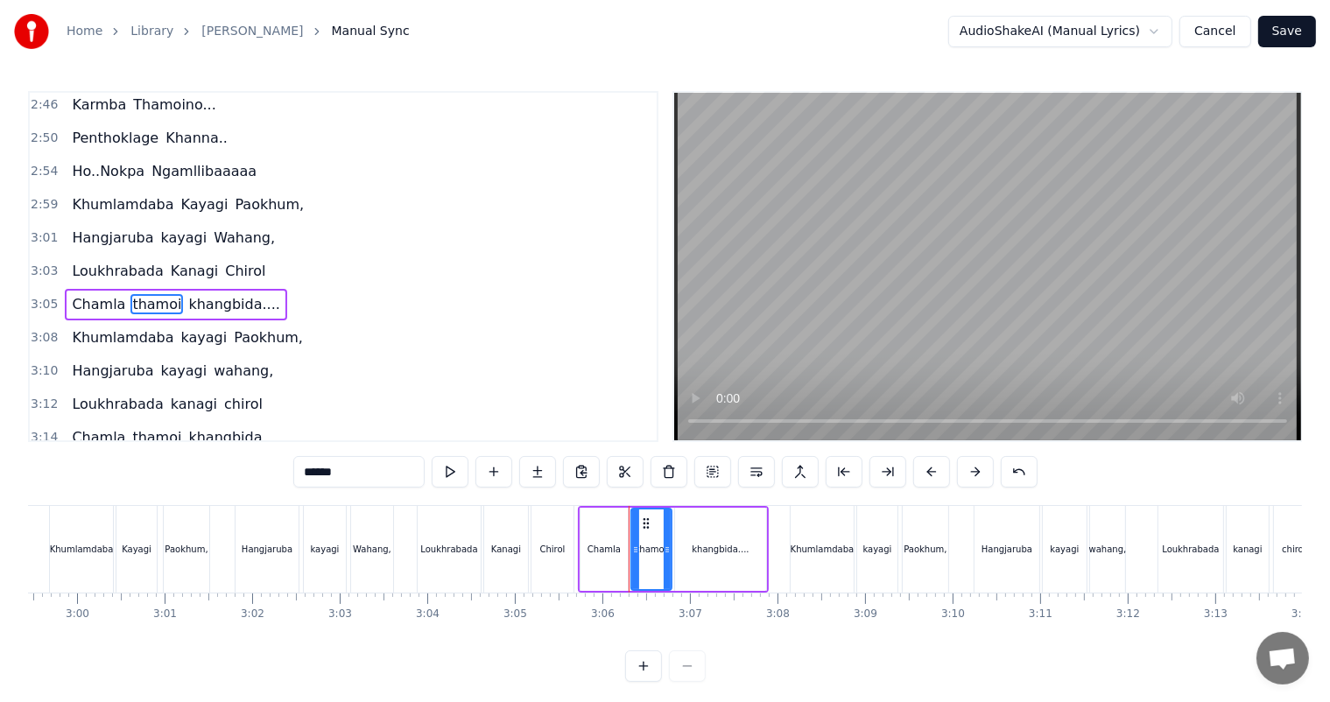
click at [275, 476] on div "0:27 Thawai gi Thawai Makni 0:31 khallambi Nangdi.. 0:34 Oiruro Puncgi Yaiphabi…" at bounding box center [665, 386] width 1274 height 591
click at [190, 294] on span "khangbida...." at bounding box center [237, 304] width 95 height 20
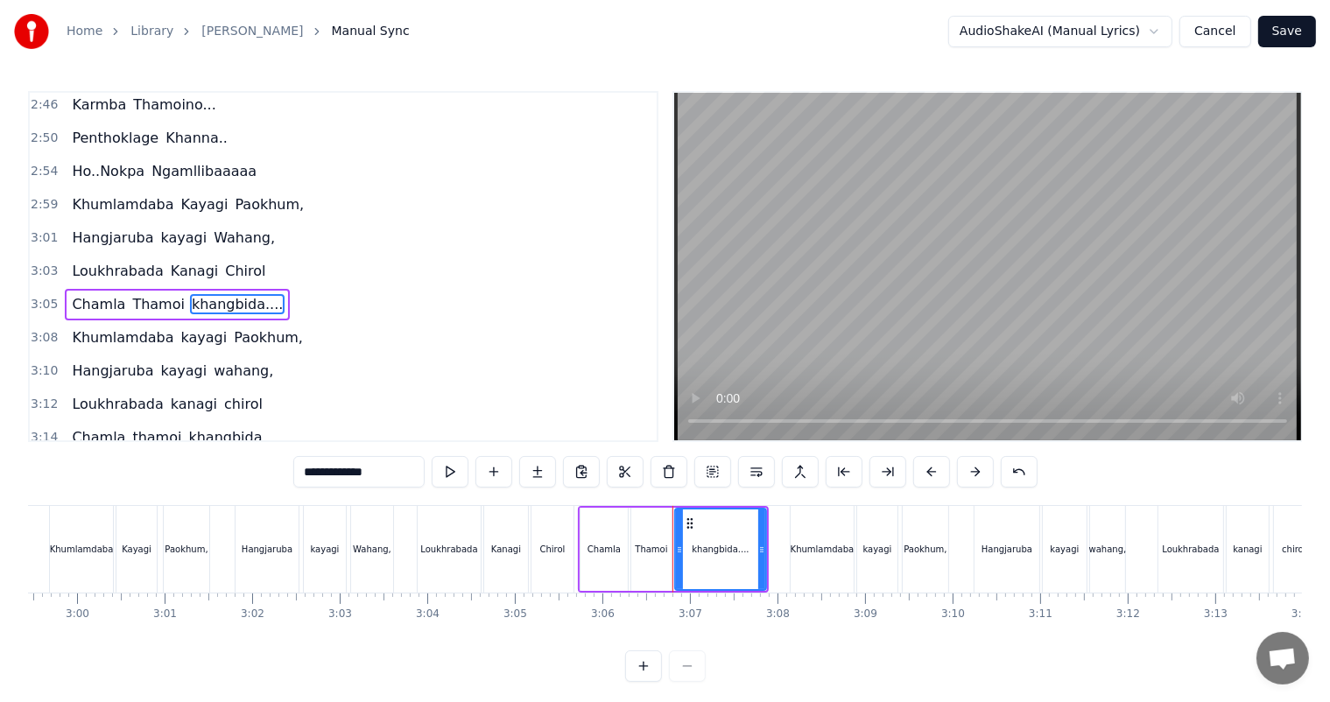
drag, startPoint x: 312, startPoint y: 474, endPoint x: 291, endPoint y: 474, distance: 21.0
click at [291, 474] on div "0:27 Thawai gi Thawai Makni 0:31 khallambi Nangdi.. 0:34 Oiruro Puncgi Yaiphabi…" at bounding box center [665, 386] width 1274 height 591
click at [129, 327] on span "Khumlamdaba" at bounding box center [122, 337] width 105 height 20
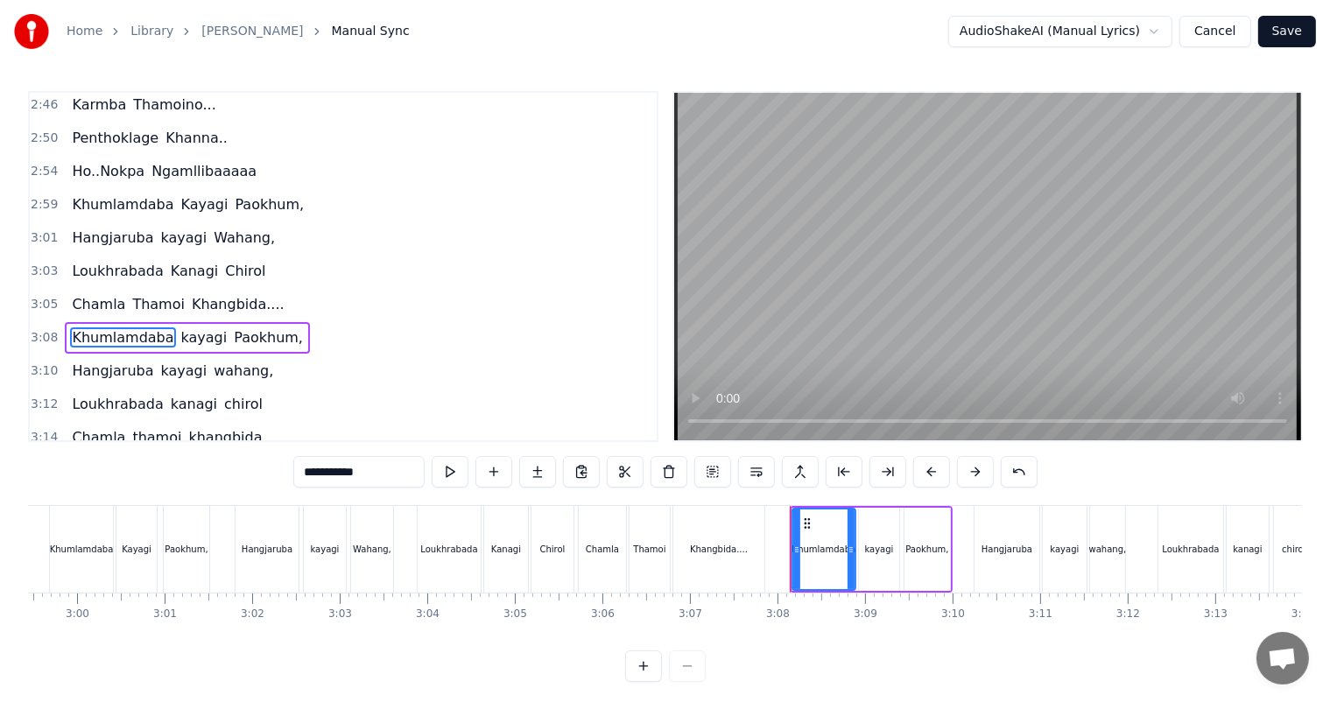
scroll to position [1001, 0]
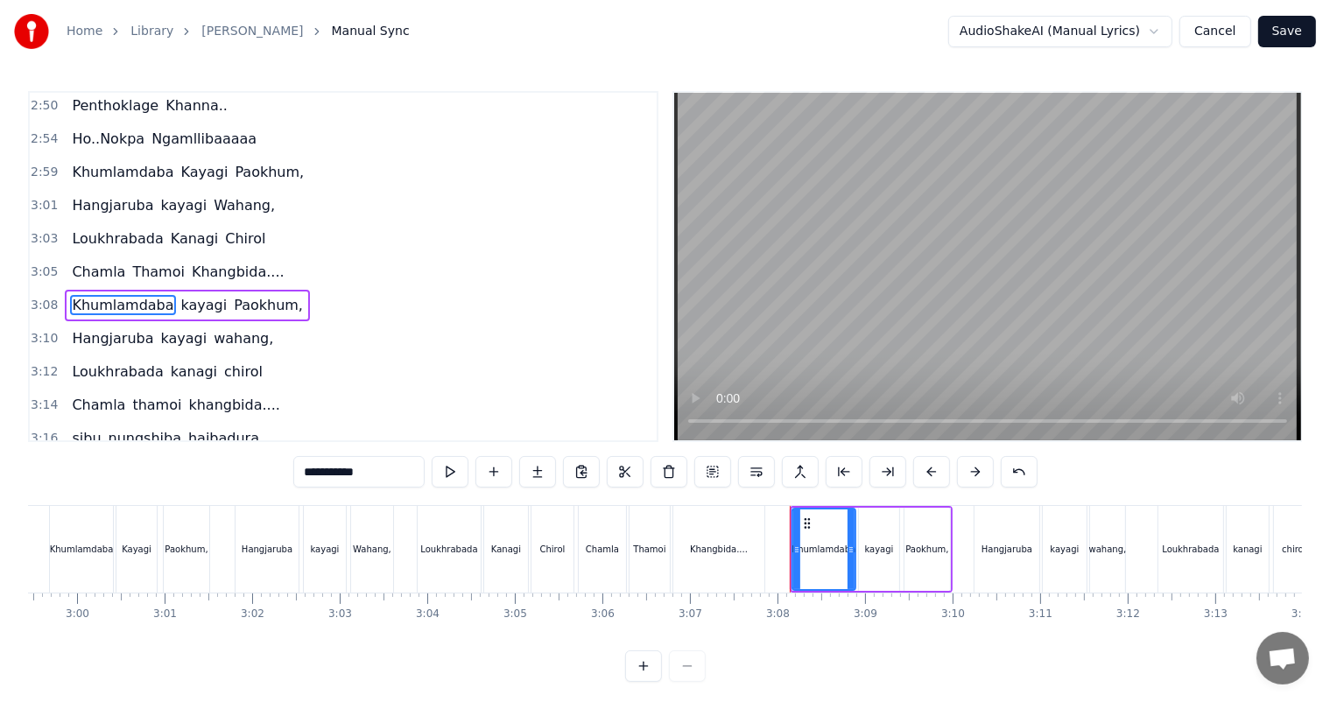
click at [184, 295] on span "kayagi" at bounding box center [204, 305] width 50 height 20
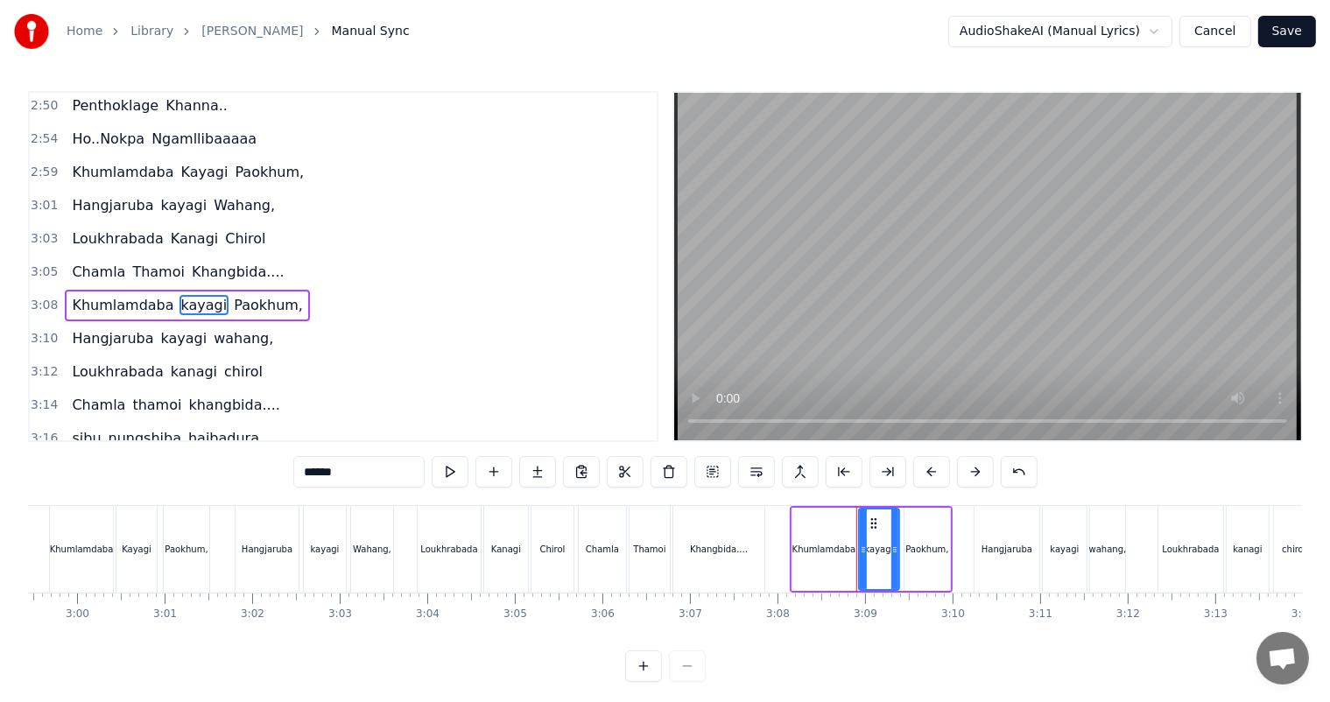
drag, startPoint x: 310, startPoint y: 471, endPoint x: 281, endPoint y: 471, distance: 28.9
click at [281, 471] on div "0:27 Thawai gi Thawai Makni 0:31 khallambi Nangdi.. 0:34 Oiruro Puncgi Yaiphabi…" at bounding box center [665, 386] width 1274 height 591
click at [159, 328] on span "kayagi" at bounding box center [184, 338] width 50 height 20
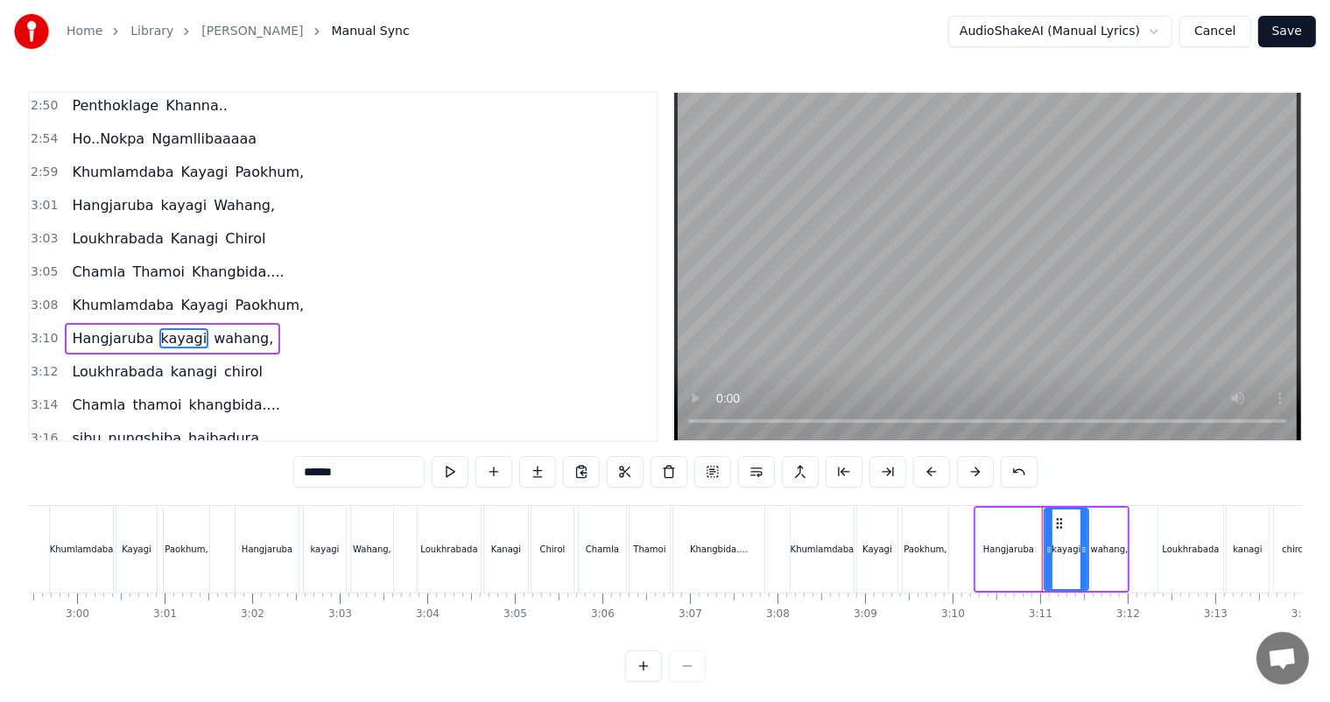
scroll to position [1033, 0]
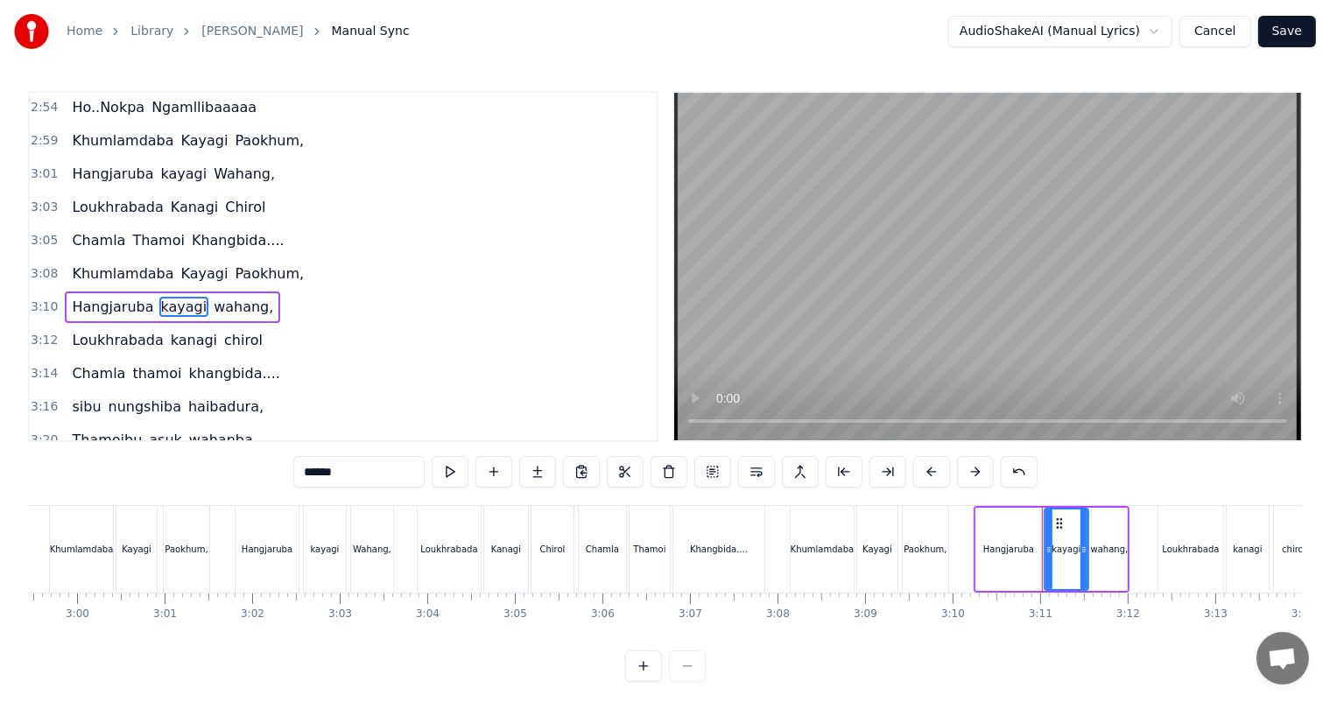
click at [222, 330] on span "chirol" at bounding box center [243, 340] width 42 height 20
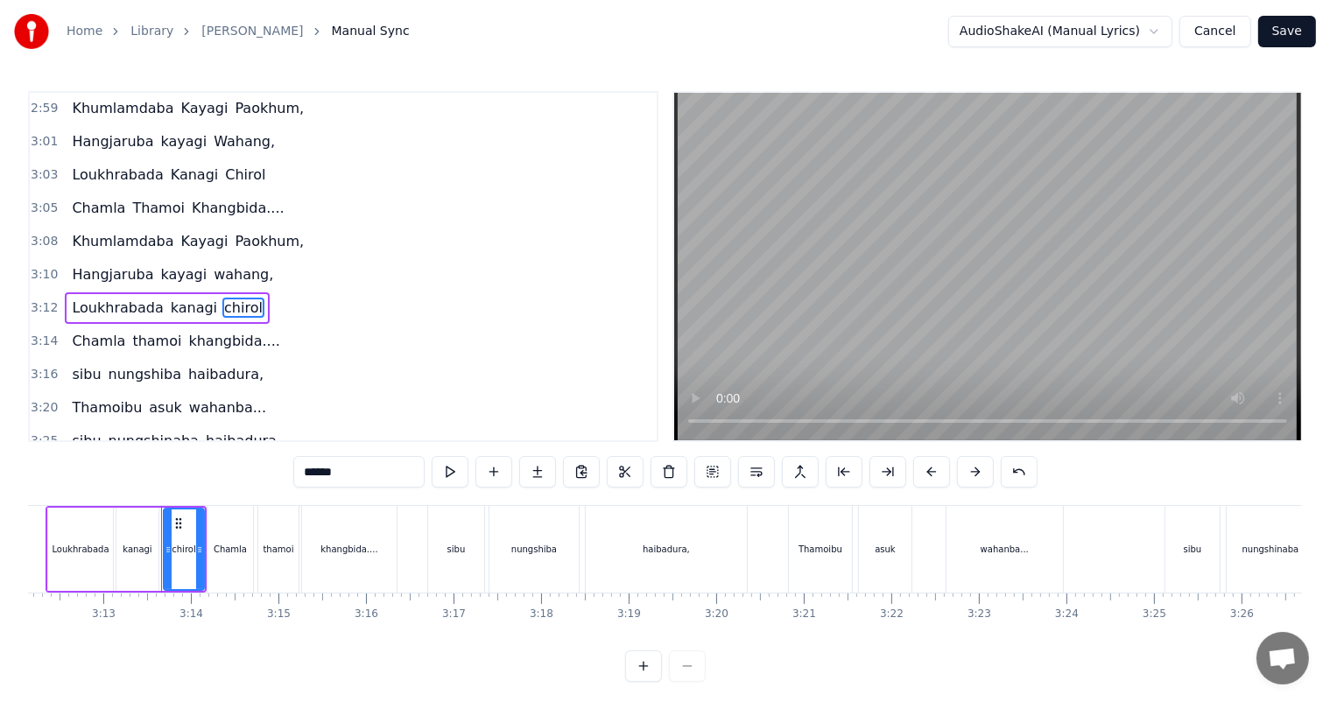
scroll to position [0, 16863]
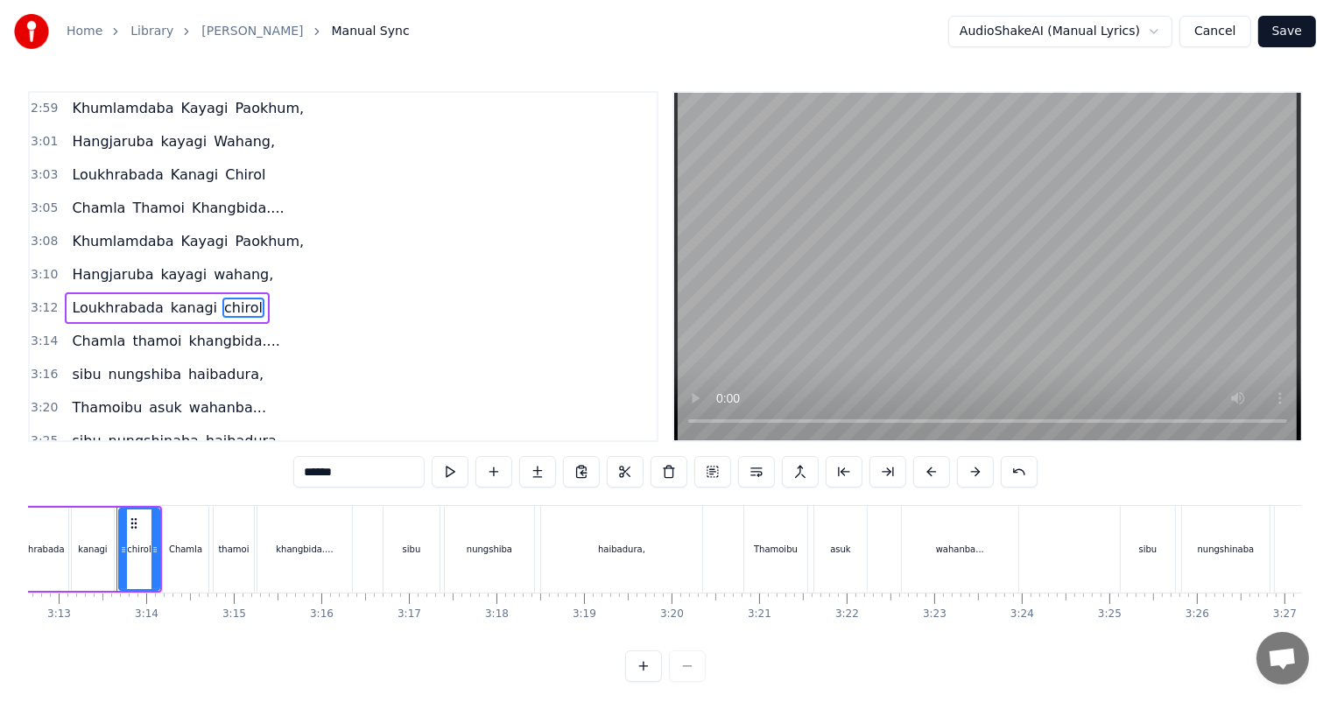
click at [212, 264] on span "wahang," at bounding box center [243, 274] width 63 height 20
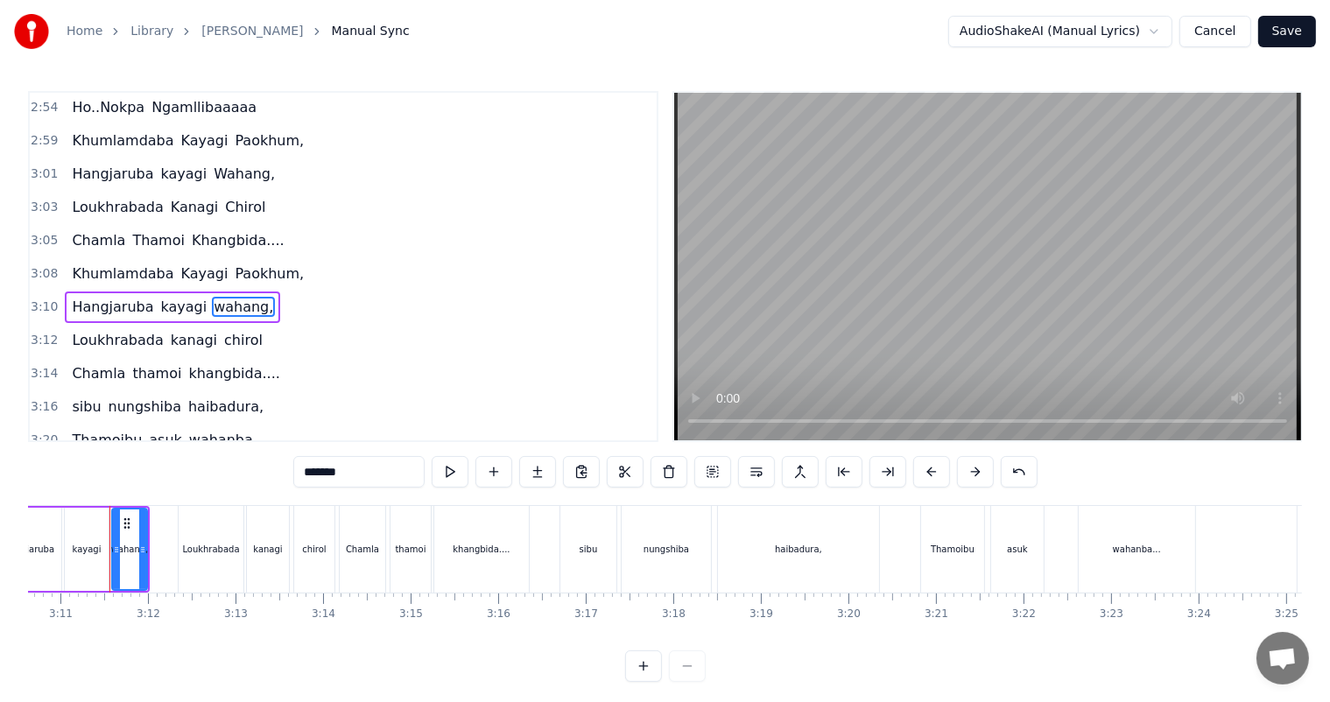
scroll to position [0, 16680]
drag, startPoint x: 315, startPoint y: 475, endPoint x: 296, endPoint y: 475, distance: 19.3
click at [296, 475] on input "*******" at bounding box center [358, 472] width 131 height 32
click at [169, 330] on span "kanagi" at bounding box center [194, 340] width 50 height 20
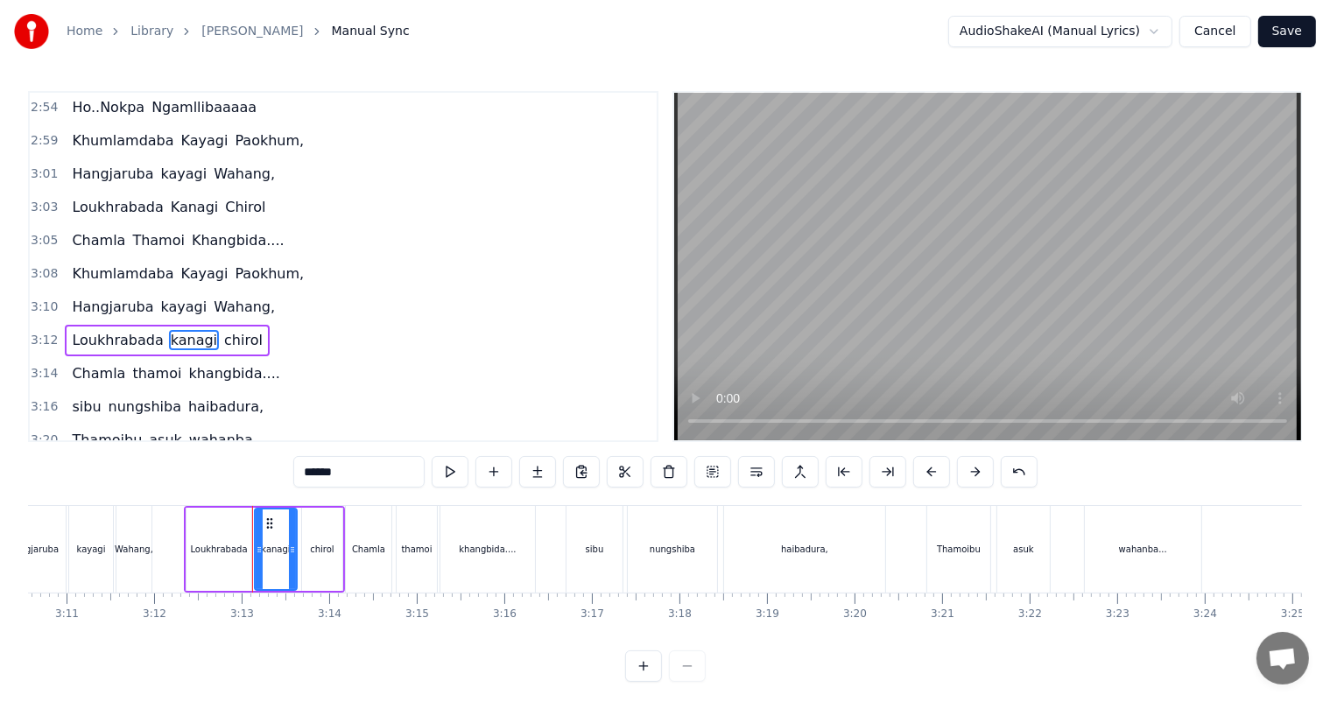
scroll to position [1065, 0]
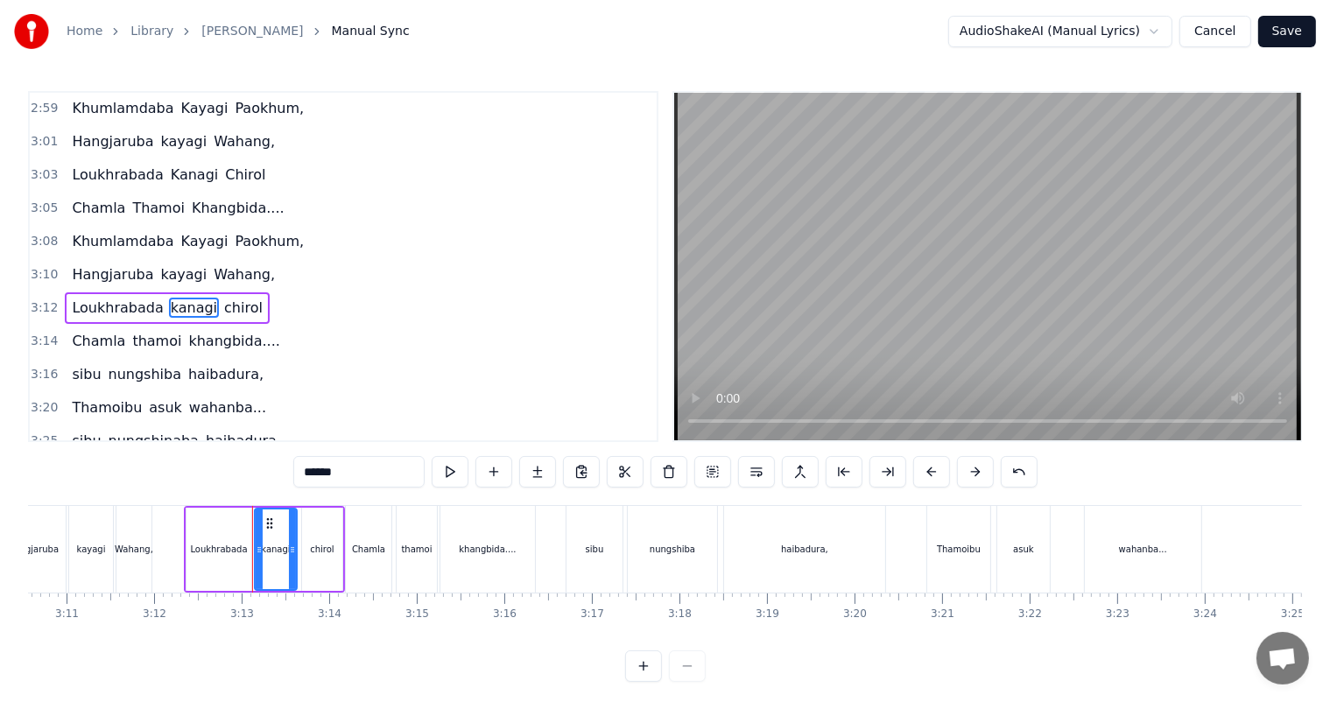
drag, startPoint x: 313, startPoint y: 470, endPoint x: 301, endPoint y: 471, distance: 12.3
click at [301, 471] on input "******" at bounding box center [358, 472] width 131 height 32
click at [223, 298] on span "chirol" at bounding box center [244, 308] width 42 height 20
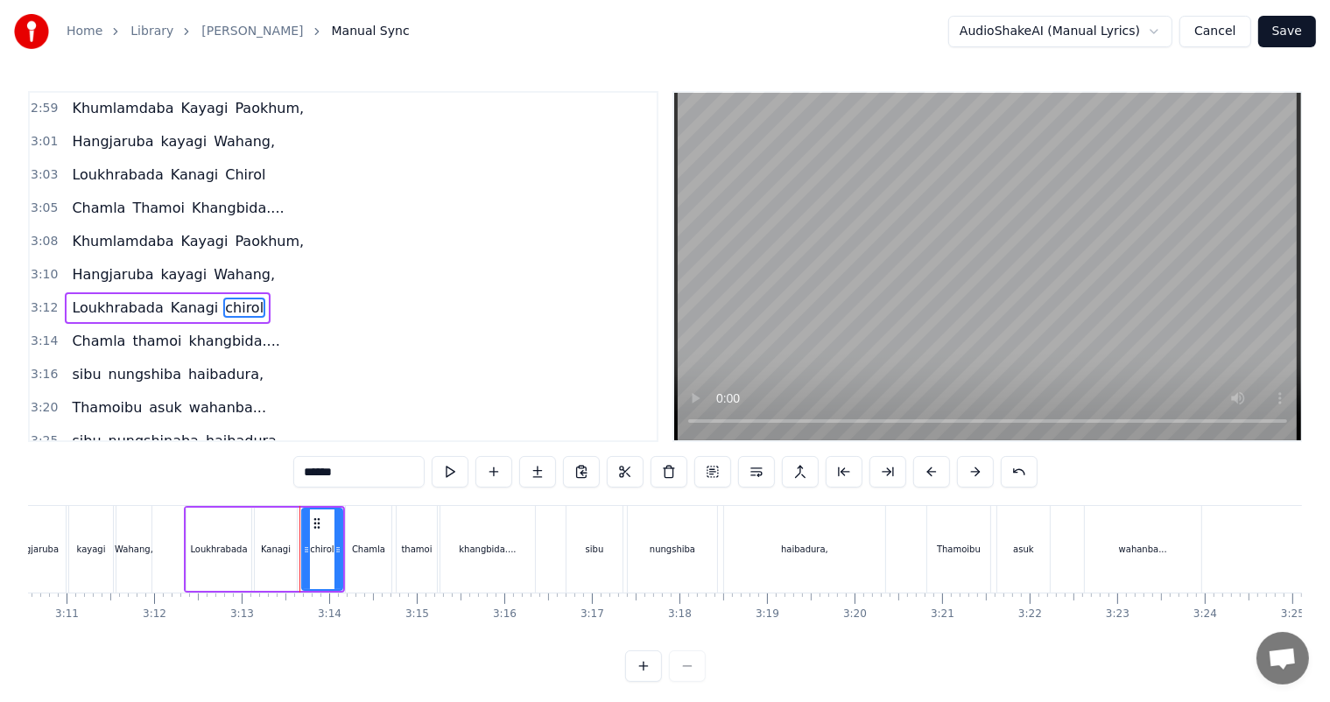
drag, startPoint x: 311, startPoint y: 474, endPoint x: 298, endPoint y: 474, distance: 13.1
click at [298, 474] on input "******" at bounding box center [358, 472] width 131 height 32
click at [148, 331] on span "thamoi" at bounding box center [156, 341] width 53 height 20
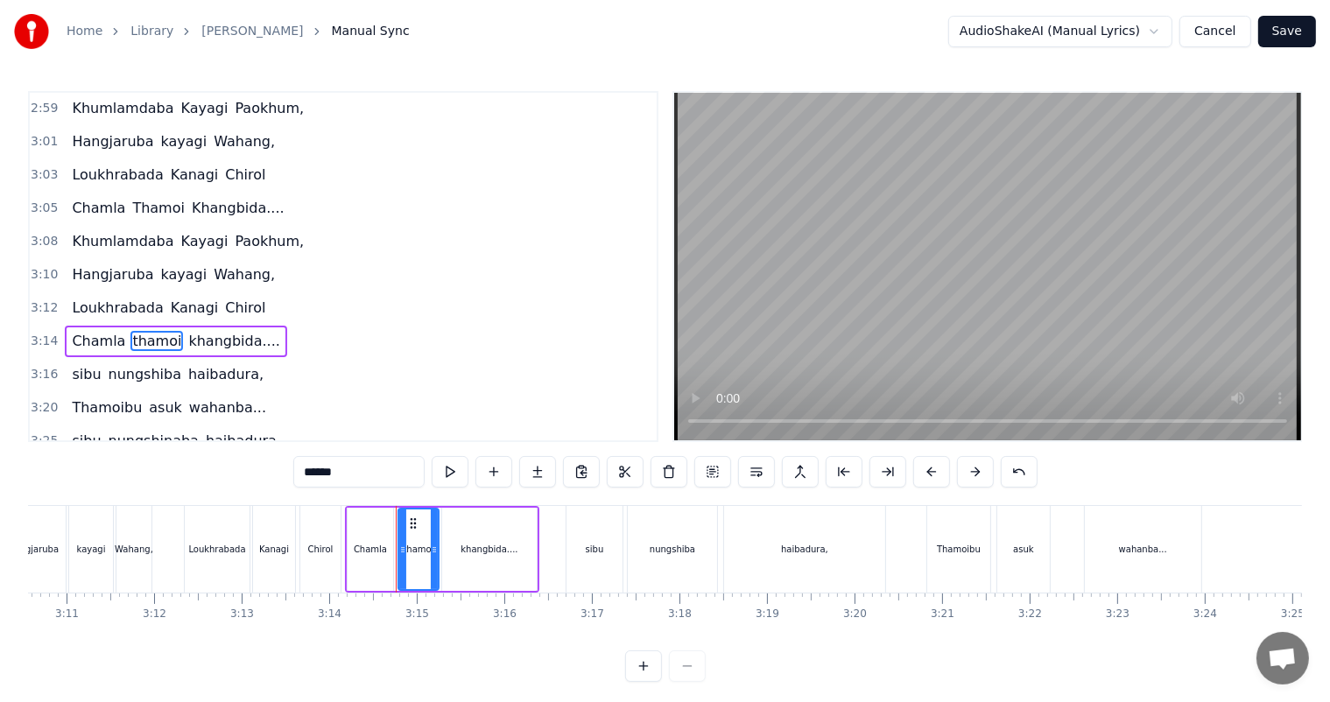
scroll to position [1098, 0]
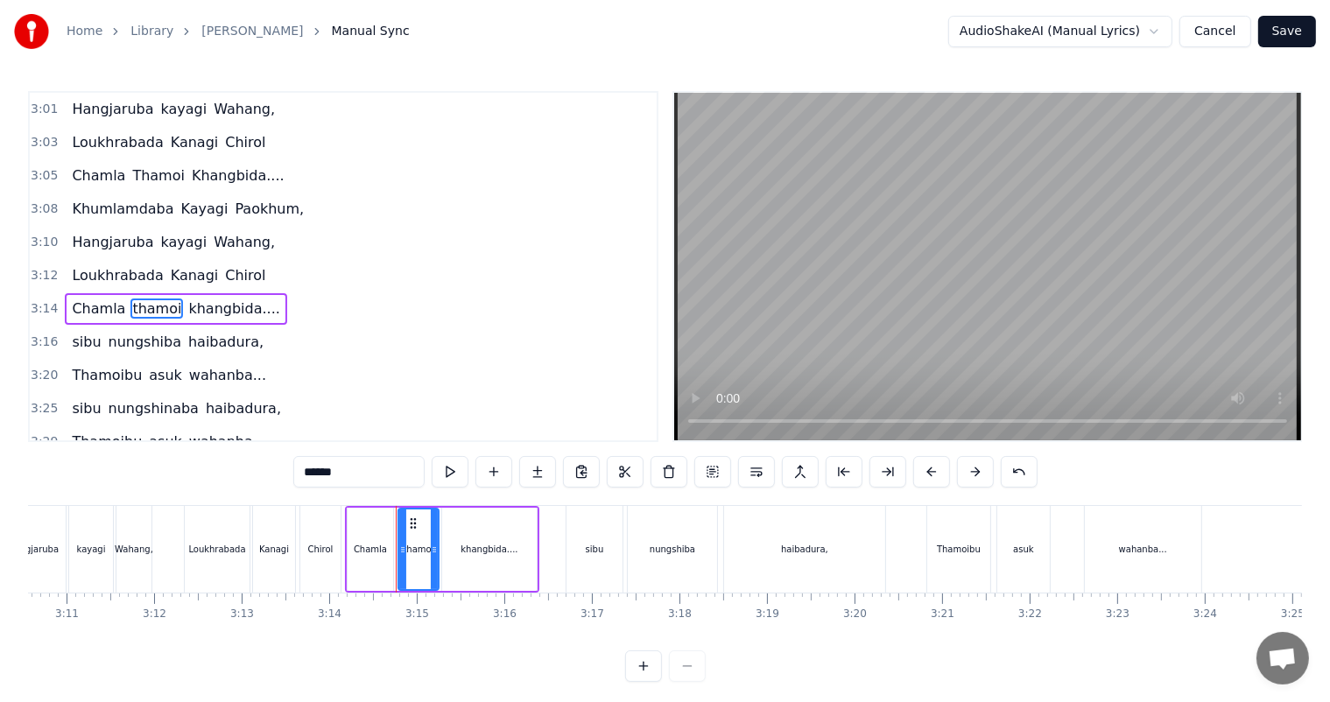
drag, startPoint x: 308, startPoint y: 474, endPoint x: 294, endPoint y: 473, distance: 14.0
click at [294, 473] on input "******" at bounding box center [358, 472] width 131 height 32
click at [193, 298] on span "khangbida...." at bounding box center [237, 308] width 95 height 20
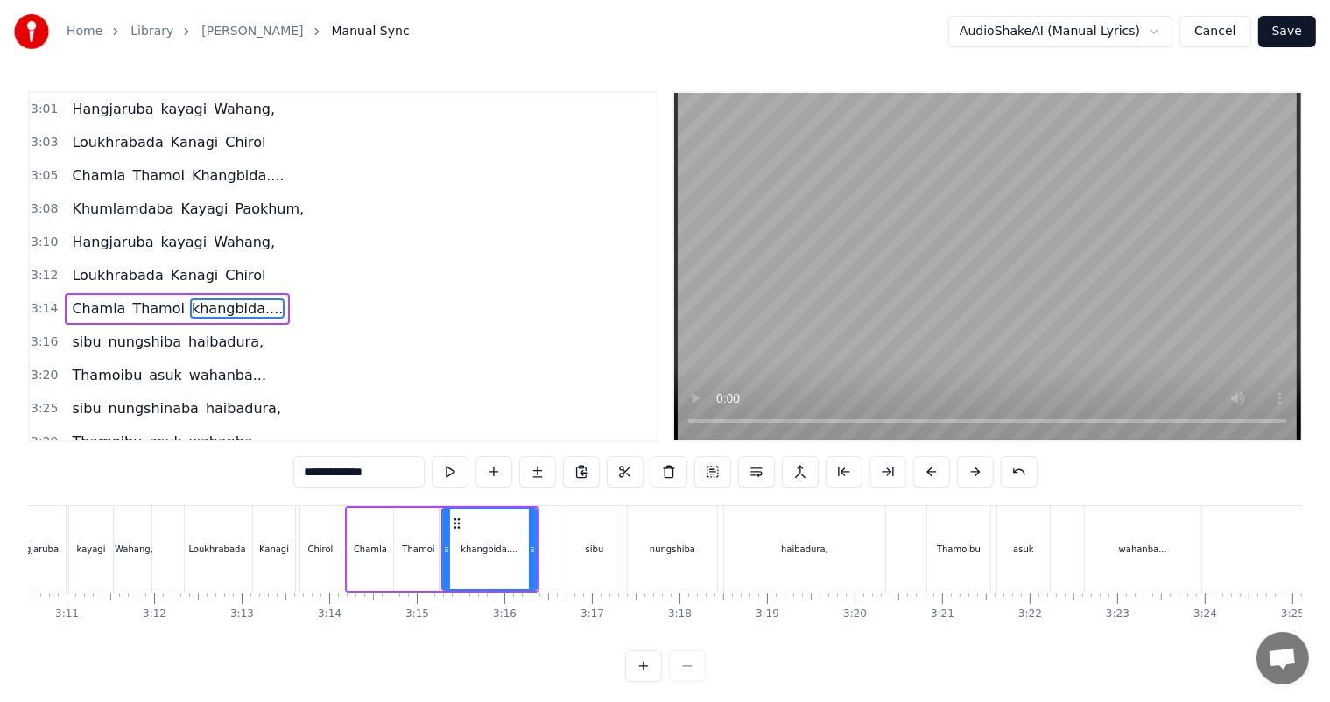
click at [284, 474] on div "0:27 Thawai gi Thawai Makni 0:31 khallambi Nangdi.. 0:34 Oiruro Puncgi Yaiphabi…" at bounding box center [665, 386] width 1274 height 591
type input "**********"
click at [93, 326] on div "sibu nungshiba haibadura," at bounding box center [168, 342] width 206 height 32
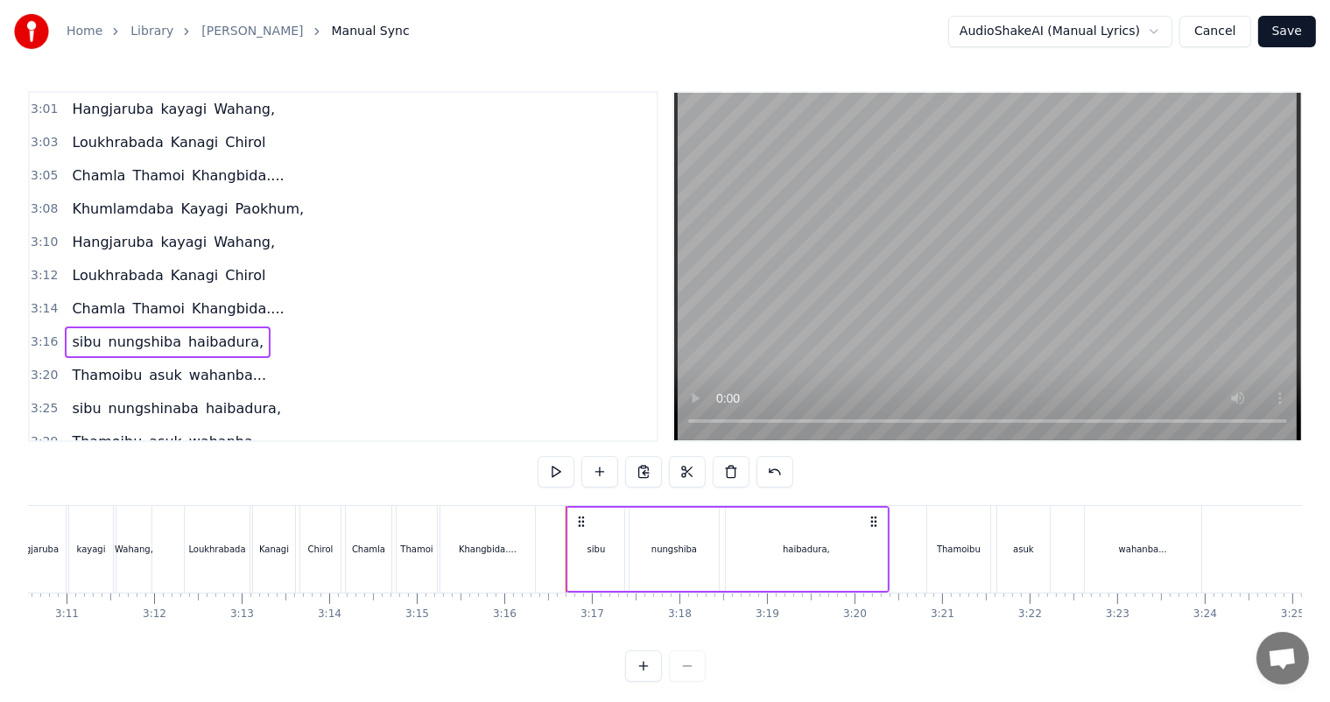
click at [87, 332] on span "sibu" at bounding box center [86, 342] width 32 height 20
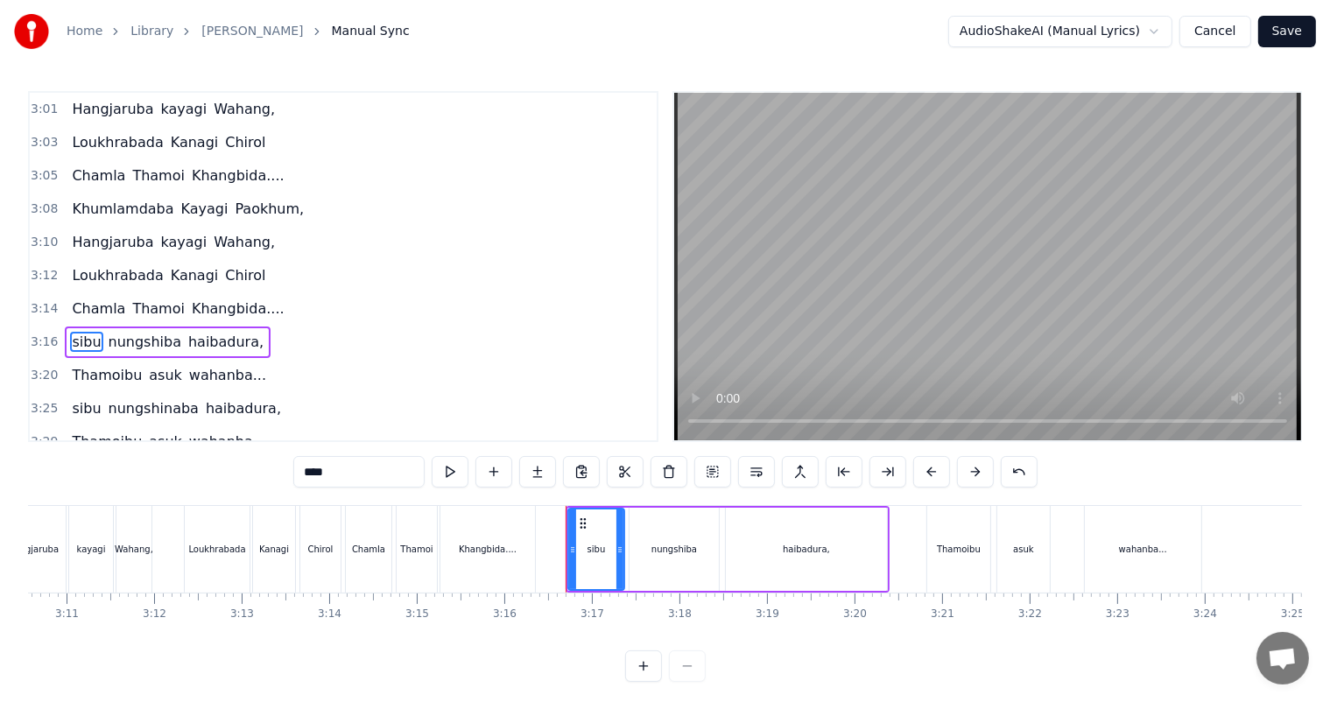
scroll to position [1130, 0]
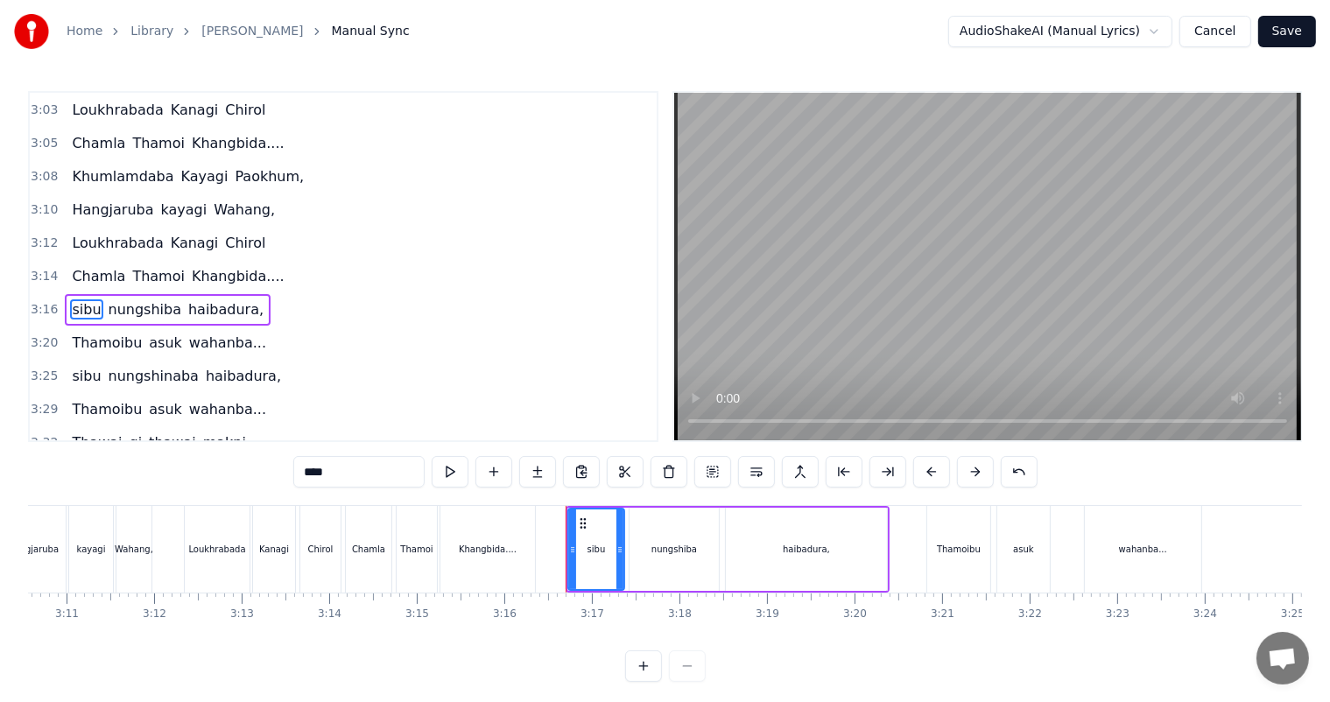
drag, startPoint x: 311, startPoint y: 473, endPoint x: 286, endPoint y: 475, distance: 24.6
click at [286, 475] on div "0:27 Thawai gi Thawai Makni 0:31 khallambi Nangdi.. 0:34 Oiruro Puncgi Yaiphabi…" at bounding box center [665, 386] width 1274 height 591
click at [133, 299] on span "nungshiba" at bounding box center [146, 309] width 76 height 20
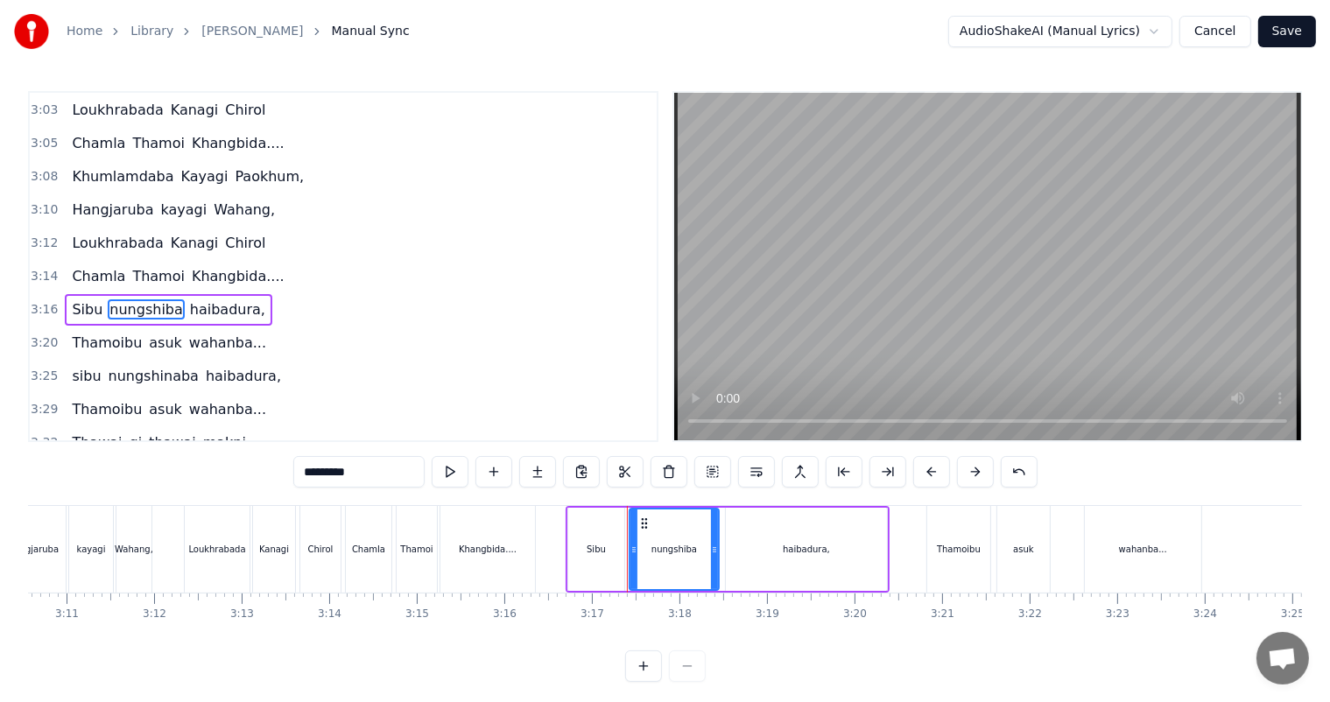
drag, startPoint x: 311, startPoint y: 473, endPoint x: 294, endPoint y: 473, distance: 16.6
click at [294, 473] on input "*********" at bounding box center [358, 472] width 131 height 32
click at [201, 299] on span "haibadura," at bounding box center [229, 309] width 79 height 20
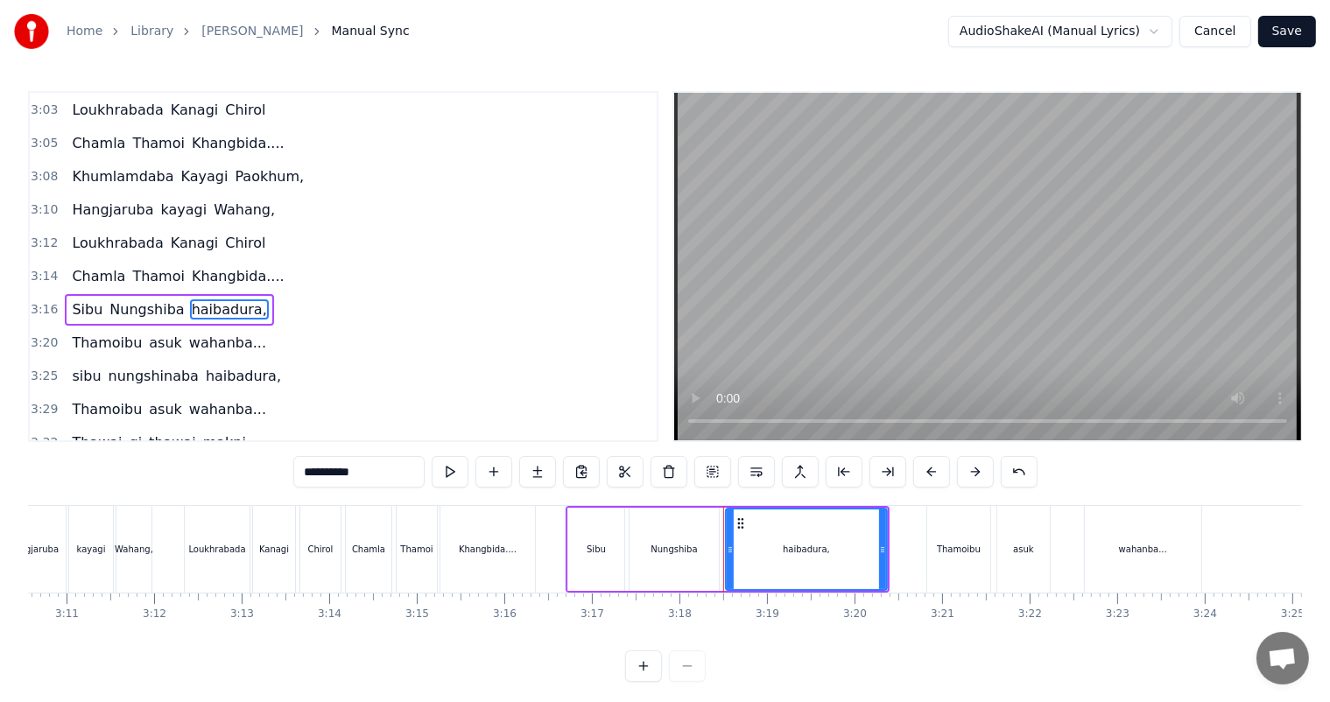
drag, startPoint x: 310, startPoint y: 472, endPoint x: 298, endPoint y: 472, distance: 12.3
click at [298, 472] on input "**********" at bounding box center [358, 472] width 131 height 32
click at [148, 333] on span "asuk" at bounding box center [165, 343] width 37 height 20
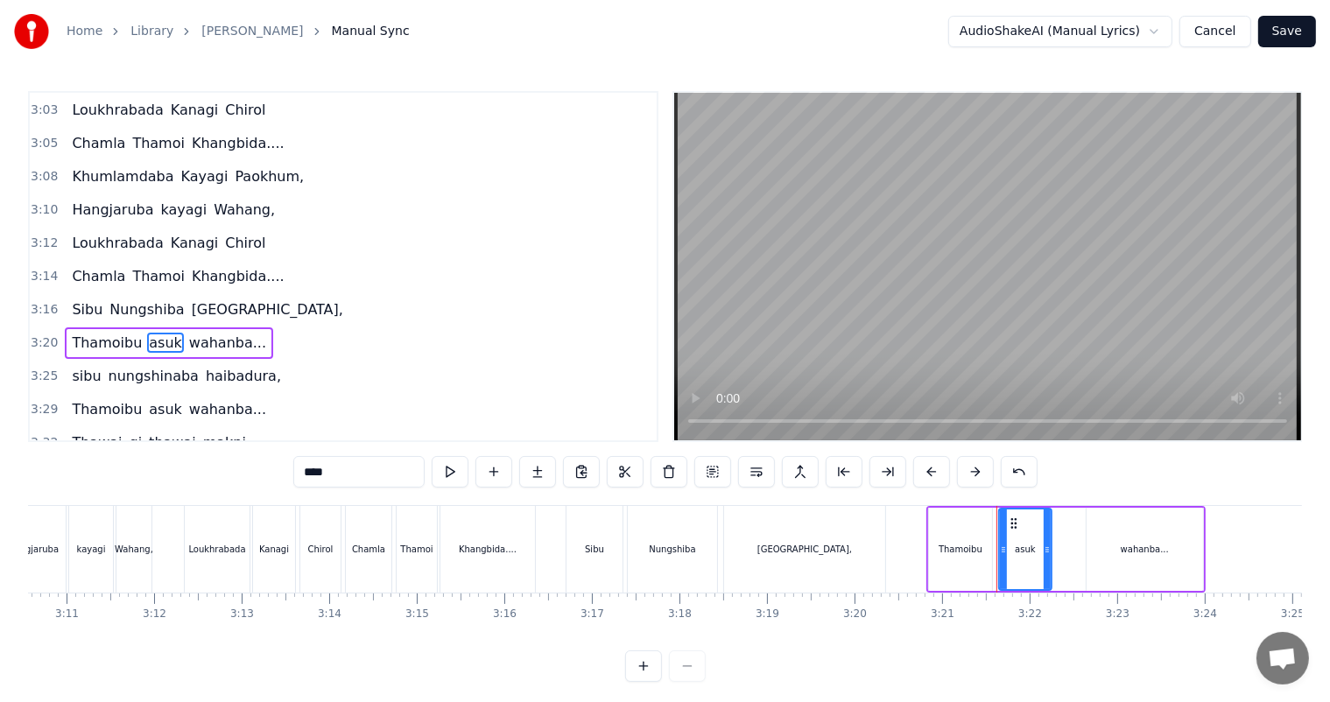
scroll to position [1162, 0]
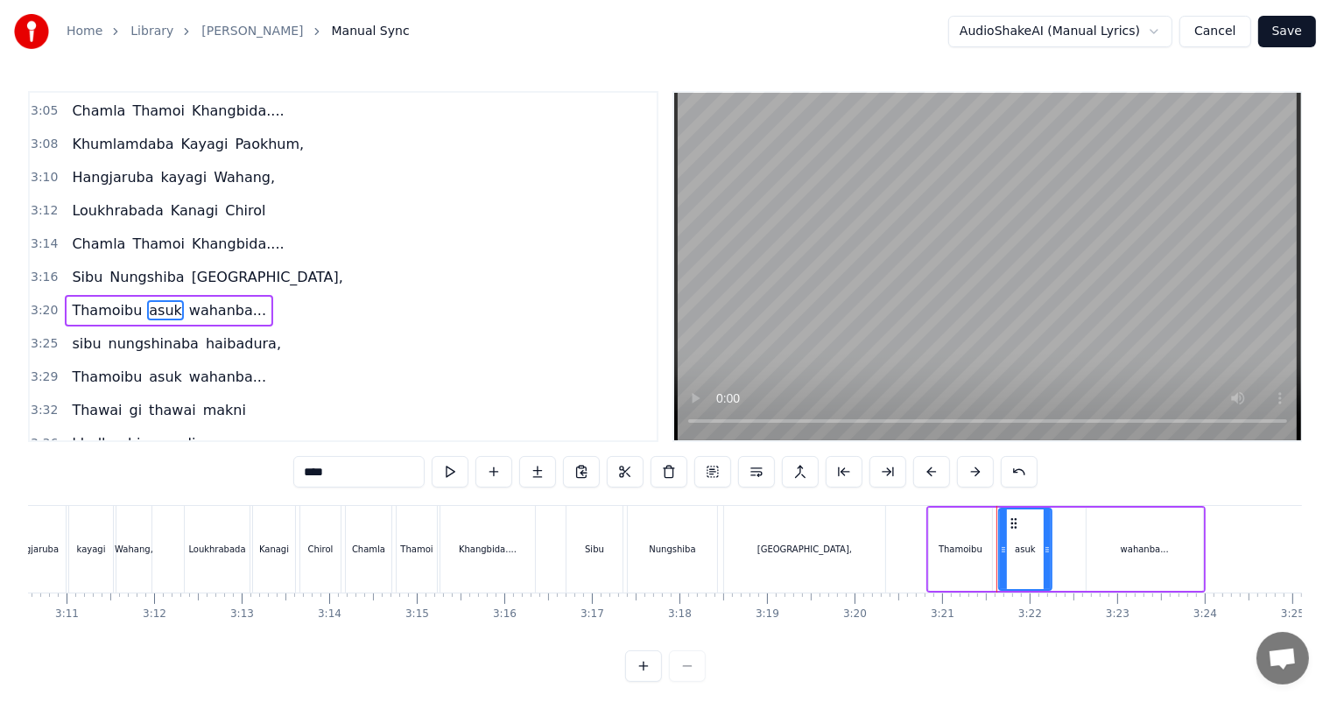
drag, startPoint x: 311, startPoint y: 472, endPoint x: 298, endPoint y: 473, distance: 13.2
click at [298, 473] on input "****" at bounding box center [358, 472] width 131 height 32
click at [199, 300] on span "wahanba..." at bounding box center [228, 310] width 81 height 20
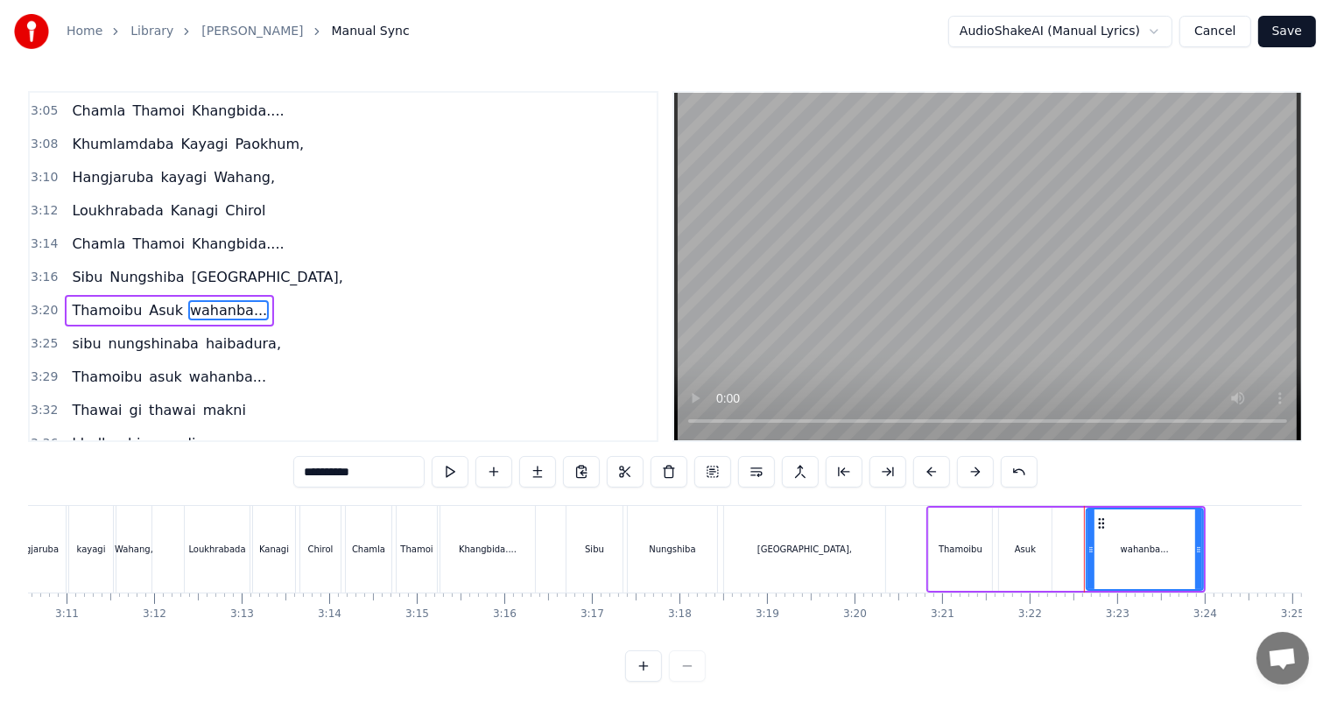
drag, startPoint x: 314, startPoint y: 477, endPoint x: 296, endPoint y: 474, distance: 18.6
click at [296, 474] on input "**********" at bounding box center [358, 472] width 131 height 32
click at [87, 333] on span "sibu" at bounding box center [86, 343] width 32 height 20
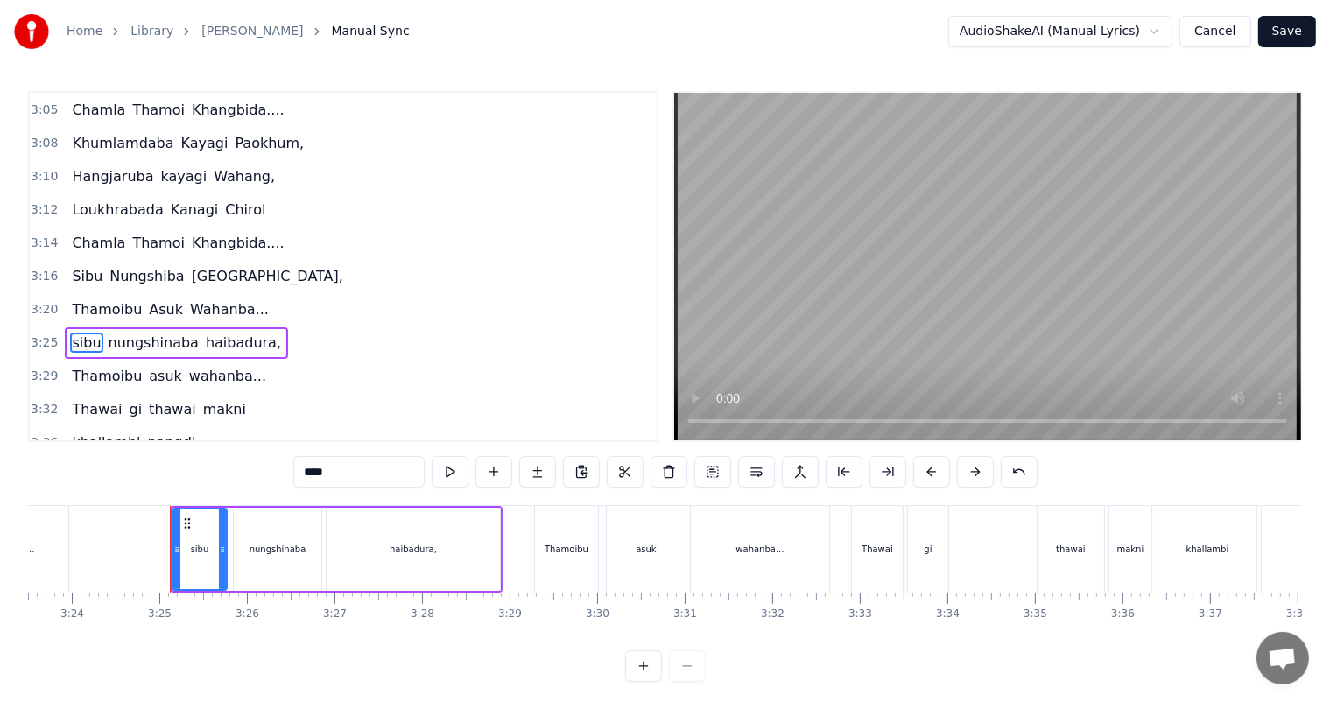
scroll to position [0, 17867]
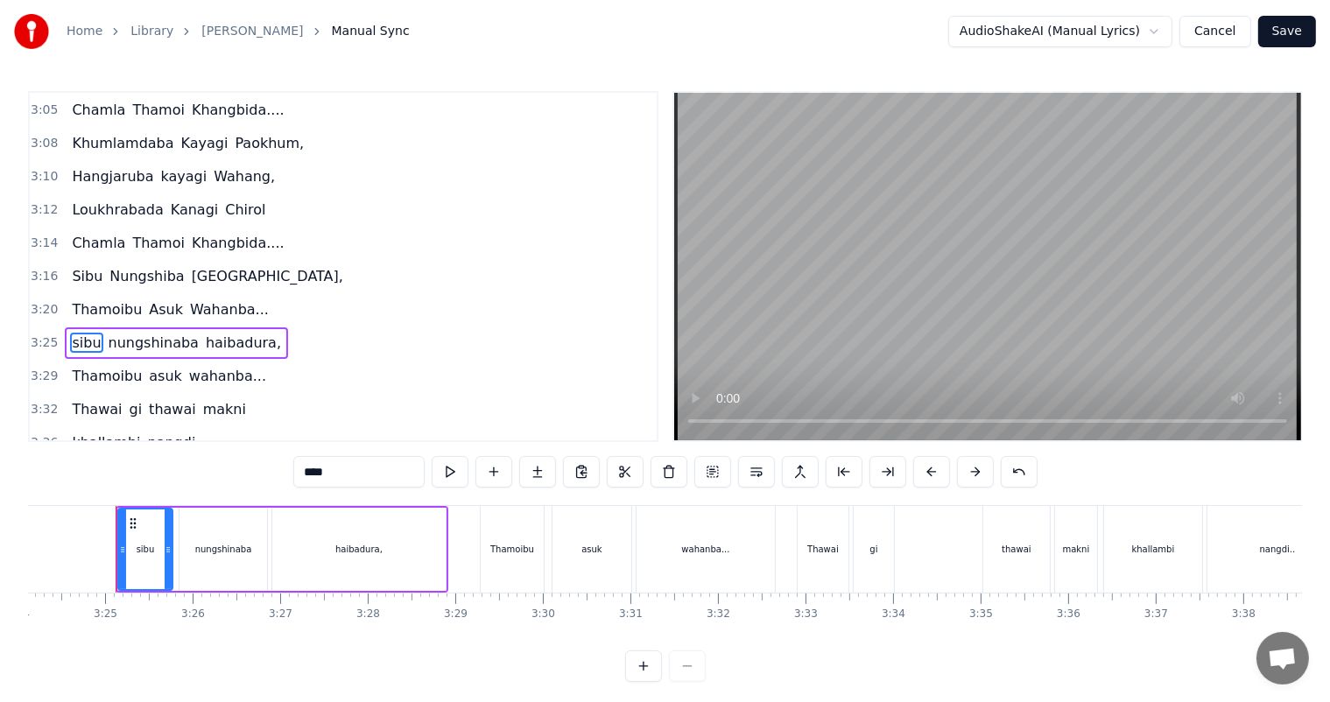
drag, startPoint x: 308, startPoint y: 474, endPoint x: 267, endPoint y: 474, distance: 41.1
click at [267, 474] on div "0:27 Thawai gi Thawai Makni 0:31 khallambi Nangdi.. 0:34 Oiruro Puncgi Yaiphabi…" at bounding box center [665, 386] width 1274 height 591
drag, startPoint x: 308, startPoint y: 473, endPoint x: 291, endPoint y: 475, distance: 16.8
click at [291, 475] on div "0:27 Thawai gi Thawai Makni 0:31 khallambi Nangdi.. 0:34 Oiruro Puncgi Yaiphabi…" at bounding box center [665, 386] width 1274 height 591
drag, startPoint x: 311, startPoint y: 474, endPoint x: 298, endPoint y: 474, distance: 13.1
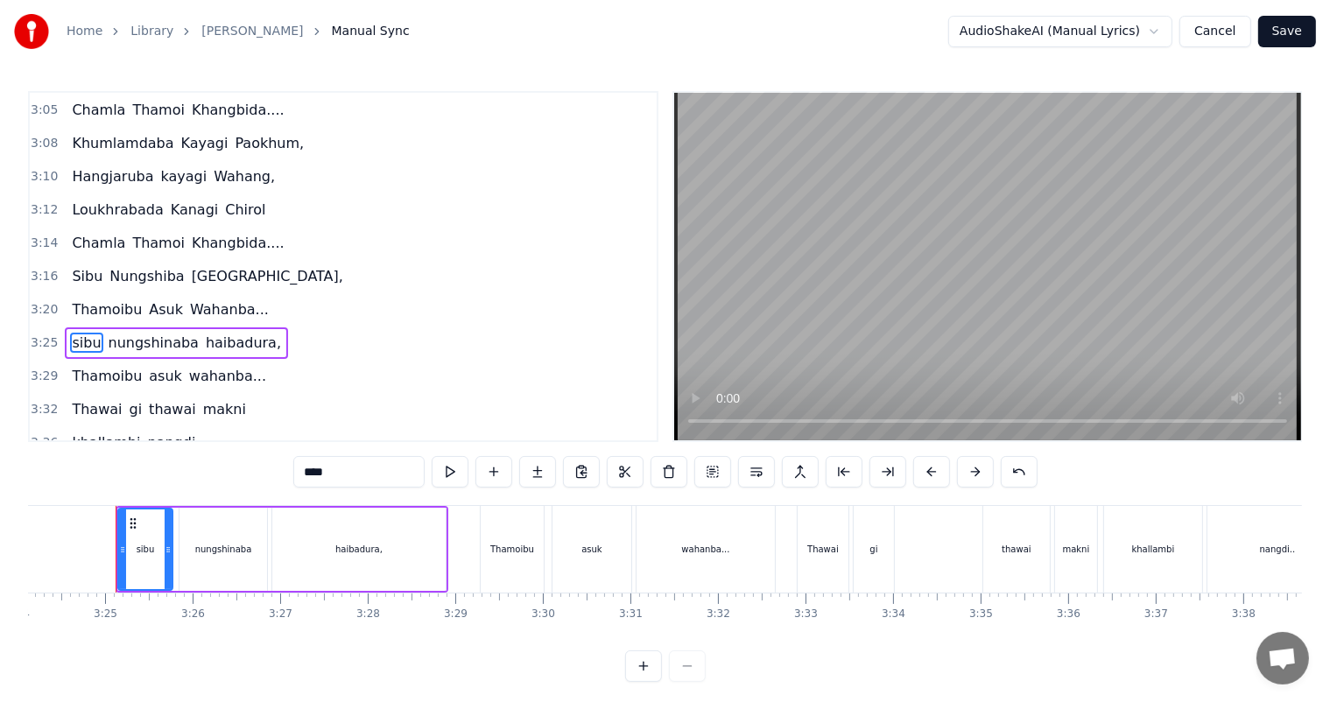
click at [298, 474] on input "****" at bounding box center [358, 472] width 131 height 32
click at [140, 333] on span "nungshinaba" at bounding box center [155, 343] width 94 height 20
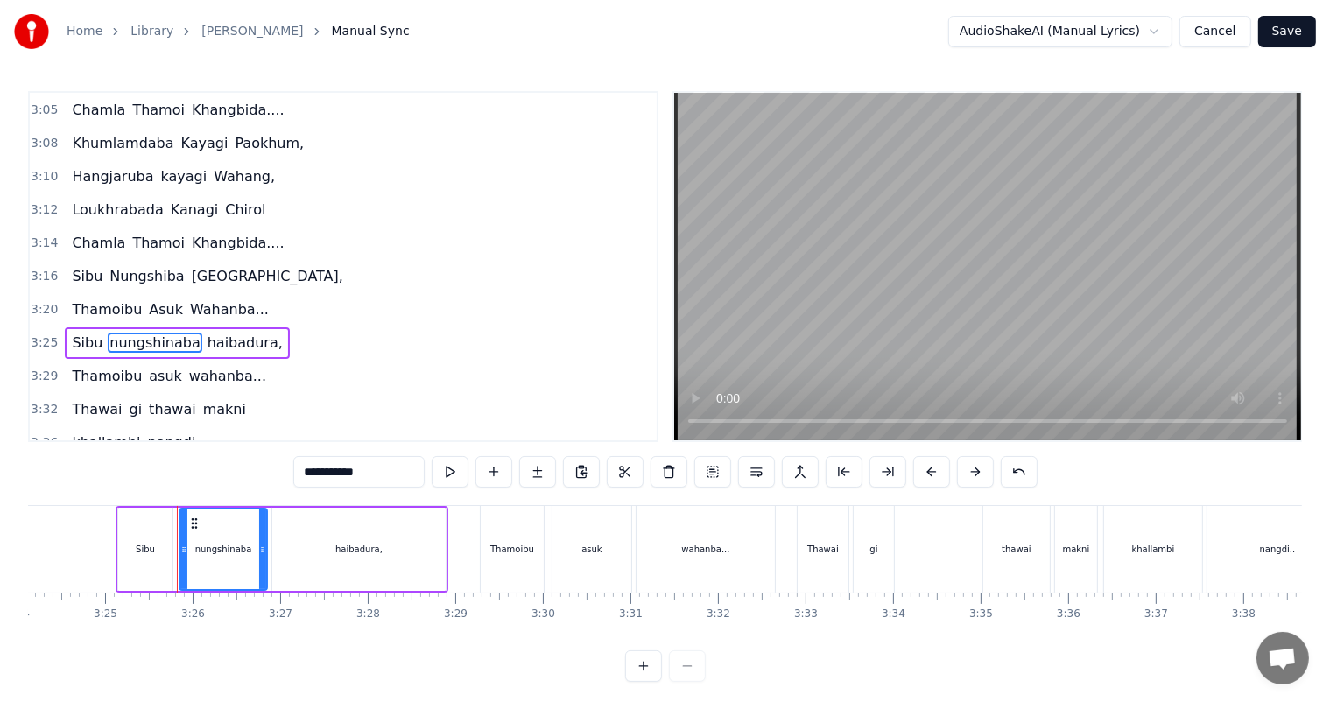
scroll to position [1194, 0]
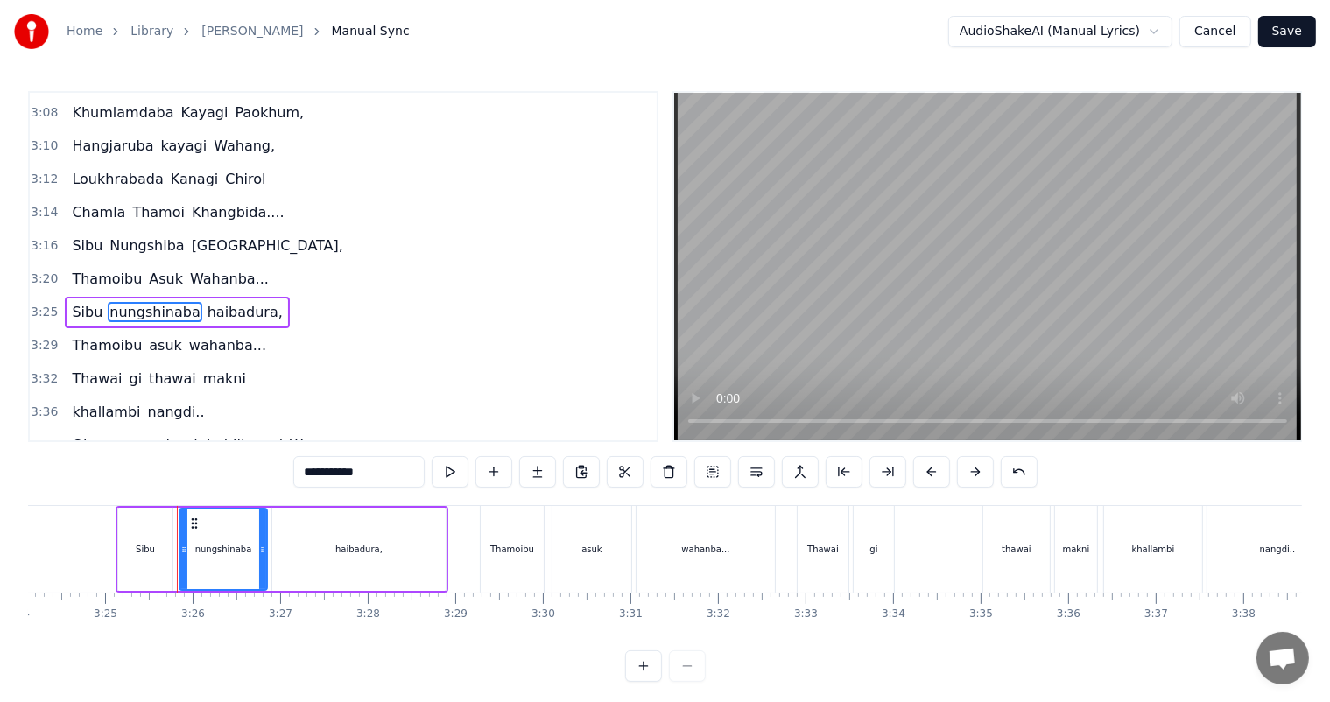
drag, startPoint x: 314, startPoint y: 470, endPoint x: 236, endPoint y: 470, distance: 77.9
click at [236, 470] on div "0:27 Thawai gi Thawai Makni 0:31 khallambi Nangdi.. 0:34 Oiruro Puncgi Yaiphabi…" at bounding box center [665, 386] width 1274 height 591
click at [340, 544] on div "haibadura," at bounding box center [358, 549] width 47 height 13
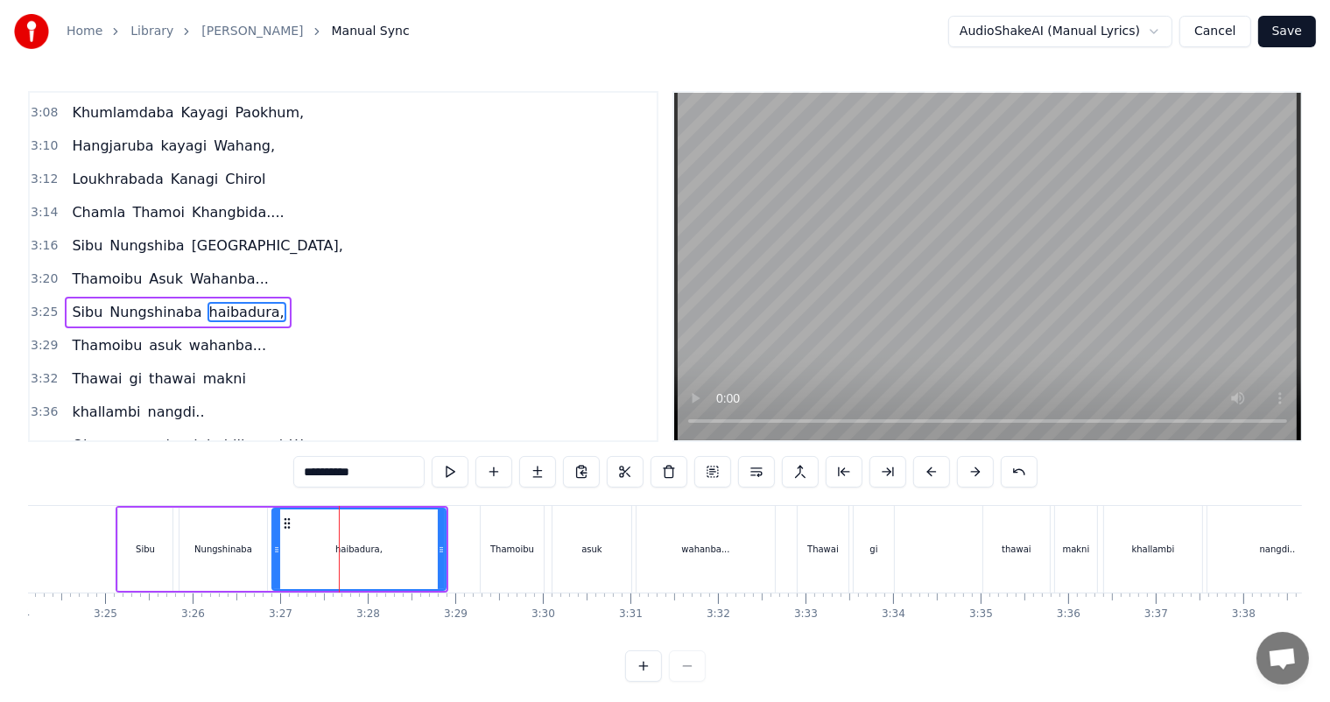
drag, startPoint x: 312, startPoint y: 475, endPoint x: 284, endPoint y: 475, distance: 28.0
click at [284, 475] on div "0:27 Thawai gi Thawai Makni 0:31 khallambi Nangdi.. 0:34 Oiruro Puncgi Yaiphabi…" at bounding box center [665, 386] width 1274 height 591
click at [147, 335] on span "asuk" at bounding box center [165, 345] width 37 height 20
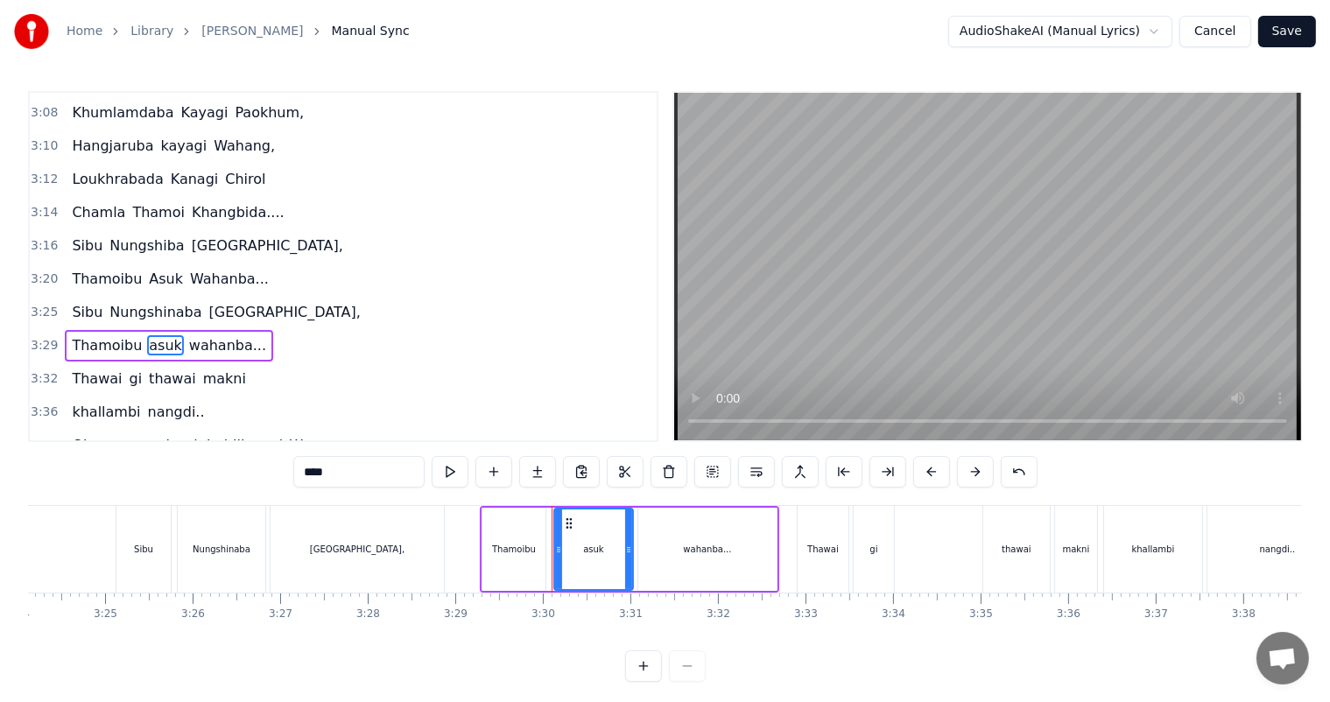
scroll to position [1226, 0]
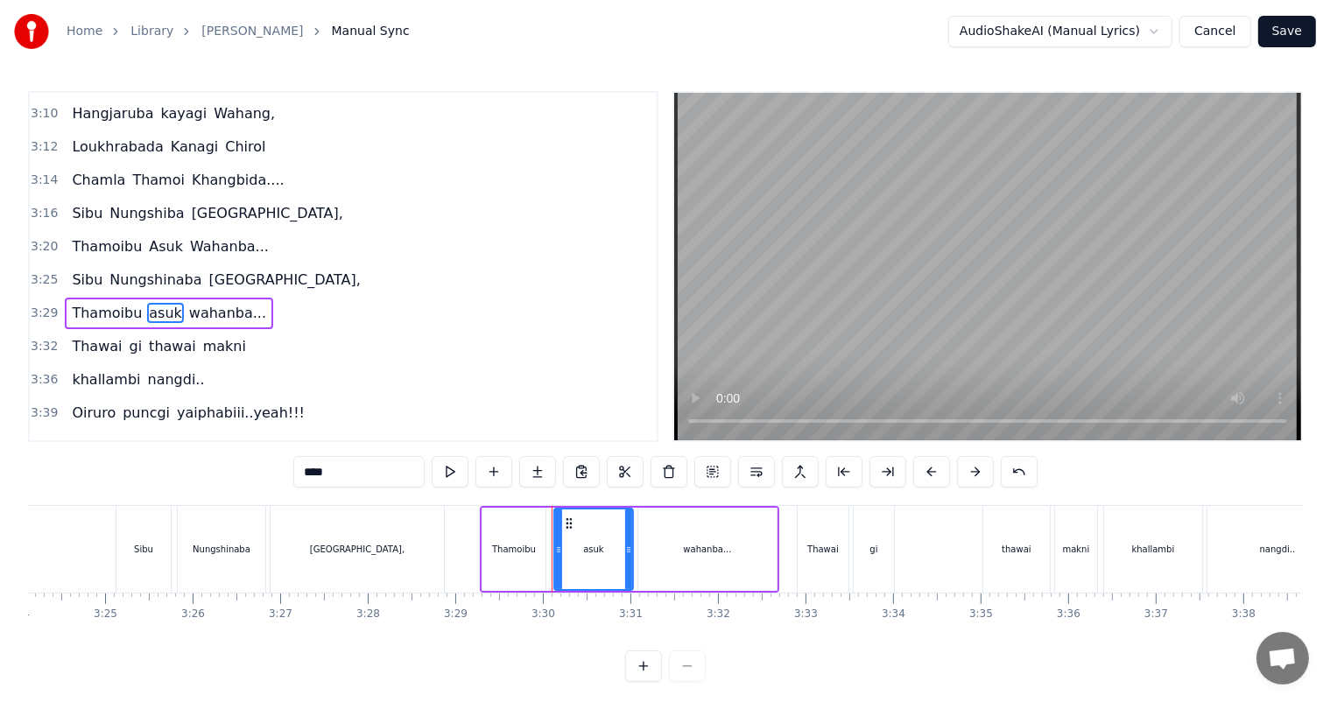
drag, startPoint x: 311, startPoint y: 474, endPoint x: 291, endPoint y: 473, distance: 20.2
click at [291, 473] on div "0:27 Thawai gi Thawai Makni 0:31 khallambi Nangdi.. 0:34 Oiruro Puncgi Yaiphabi…" at bounding box center [665, 386] width 1274 height 591
click at [188, 303] on span "wahanba..." at bounding box center [228, 313] width 81 height 20
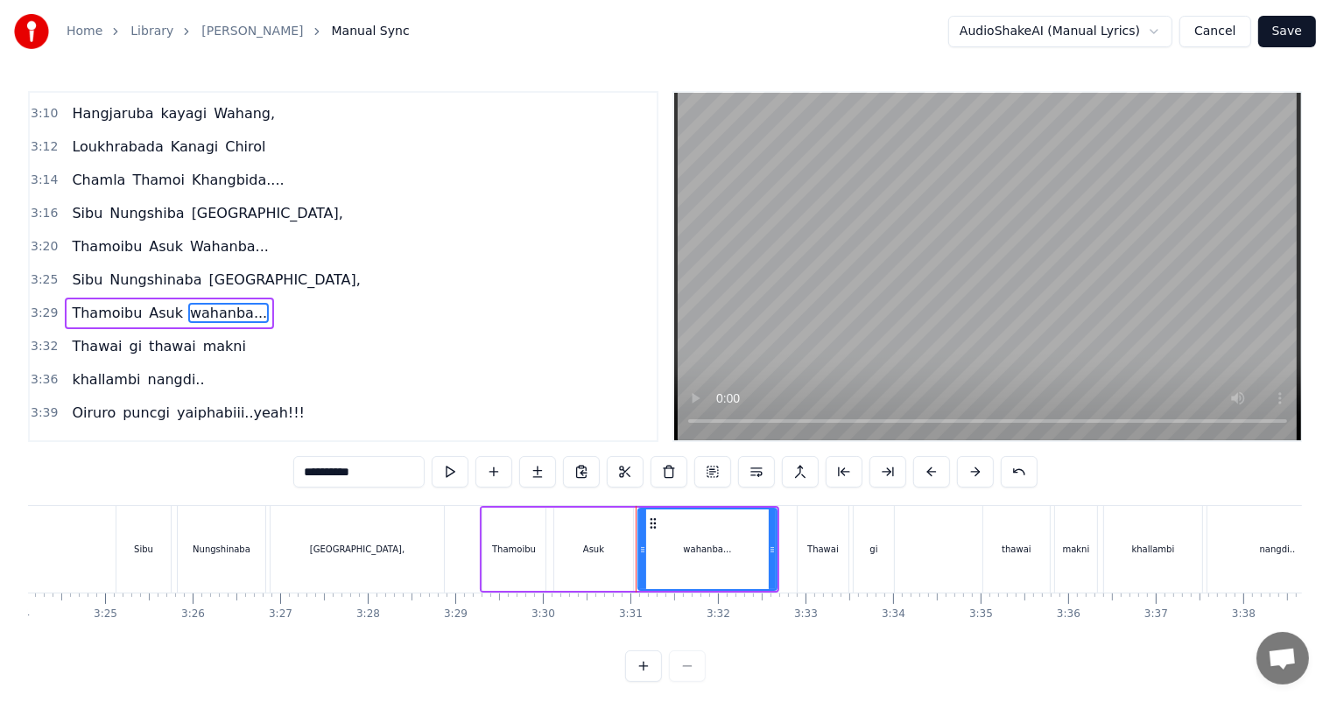
drag, startPoint x: 313, startPoint y: 473, endPoint x: 287, endPoint y: 473, distance: 26.3
click at [287, 473] on div "0:27 Thawai gi Thawai Makni 0:31 khallambi Nangdi.. 0:34 Oiruro Puncgi Yaiphabi…" at bounding box center [665, 386] width 1274 height 591
click at [155, 336] on span "thawai" at bounding box center [172, 346] width 51 height 20
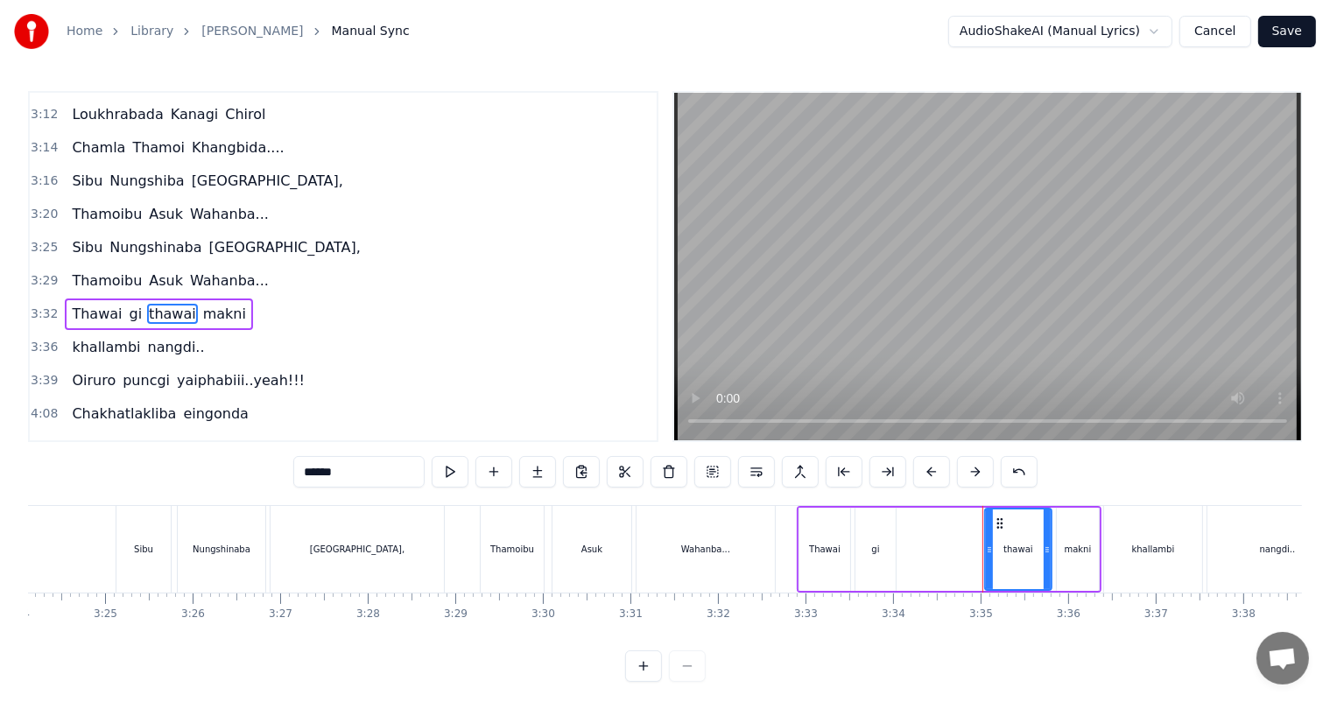
drag, startPoint x: 312, startPoint y: 470, endPoint x: 272, endPoint y: 470, distance: 39.4
click at [272, 470] on div "0:27 Thawai gi Thawai Makni 0:31 khallambi Nangdi.. 0:34 Oiruro Puncgi Yaiphabi…" at bounding box center [665, 386] width 1274 height 591
click at [204, 304] on span "makni" at bounding box center [227, 314] width 46 height 20
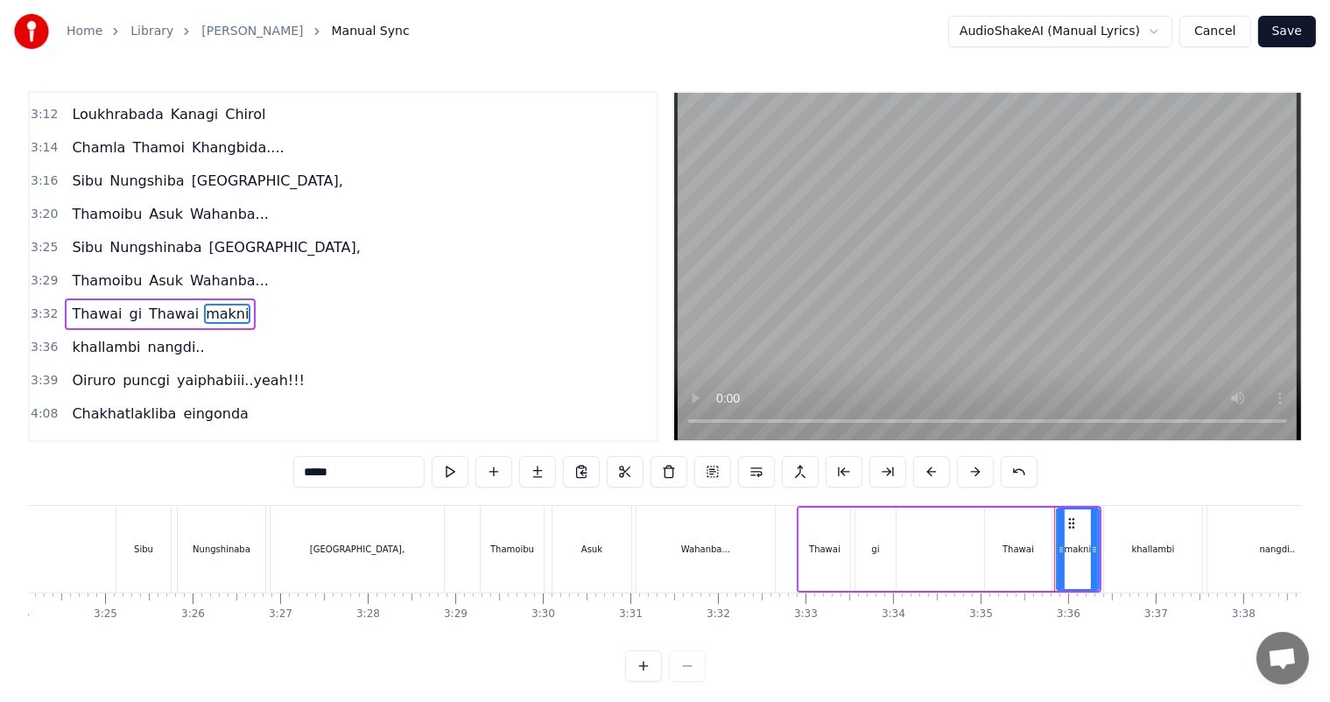
drag, startPoint x: 316, startPoint y: 469, endPoint x: 260, endPoint y: 474, distance: 56.2
click at [260, 474] on div "0:27 Thawai gi Thawai Makni 0:31 khallambi Nangdi.. 0:34 Oiruro Puncgi Yaiphabi…" at bounding box center [665, 386] width 1274 height 591
click at [100, 337] on span "khallambi" at bounding box center [106, 347] width 72 height 20
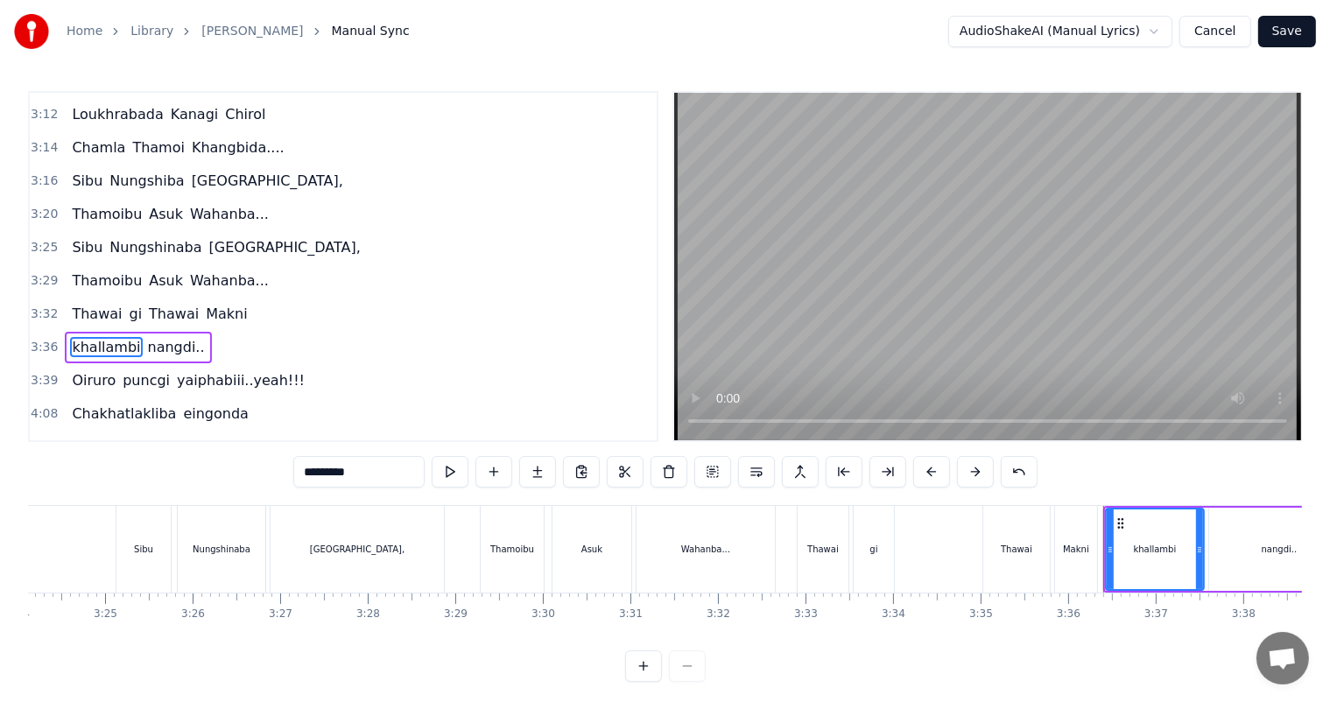
scroll to position [1291, 0]
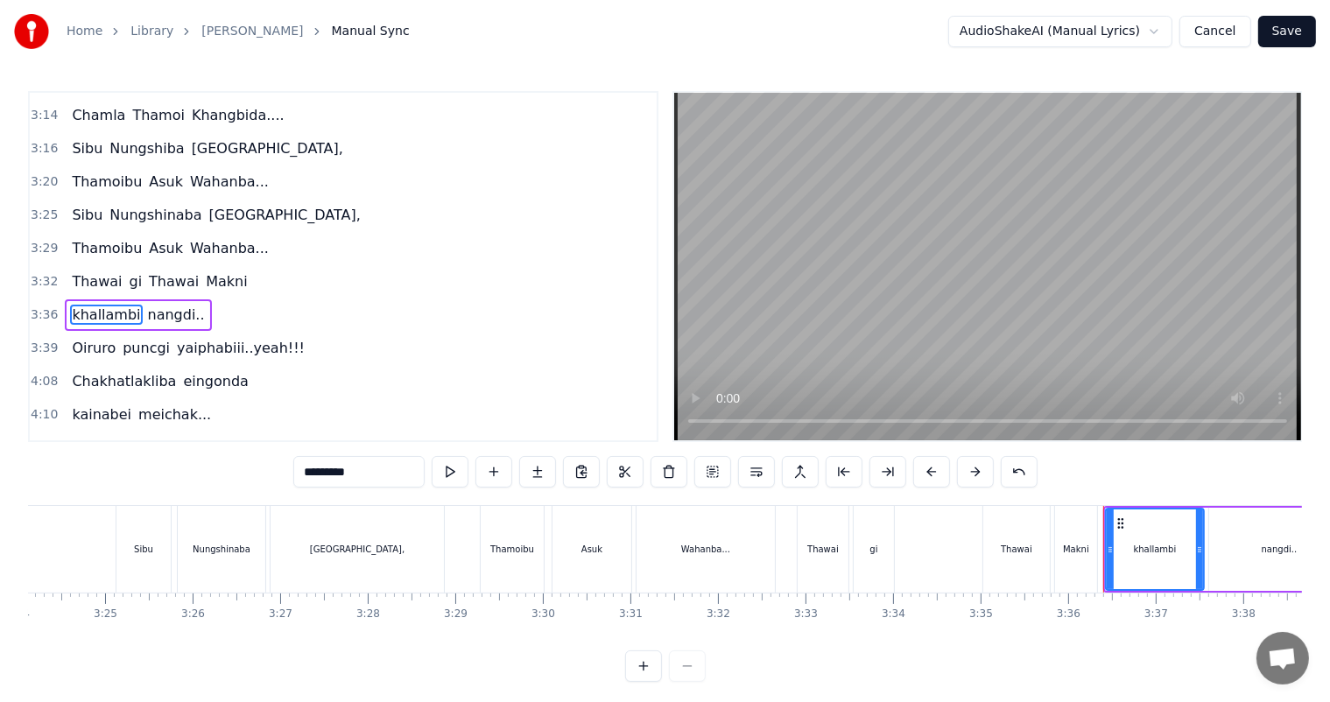
drag, startPoint x: 311, startPoint y: 473, endPoint x: 289, endPoint y: 475, distance: 22.0
click at [289, 475] on div "0:27 Thawai gi Thawai Makni 0:31 khallambi Nangdi.. 0:34 Oiruro Puncgi Yaiphabi…" at bounding box center [665, 386] width 1274 height 591
click at [162, 305] on span "nangdi.." at bounding box center [177, 315] width 60 height 20
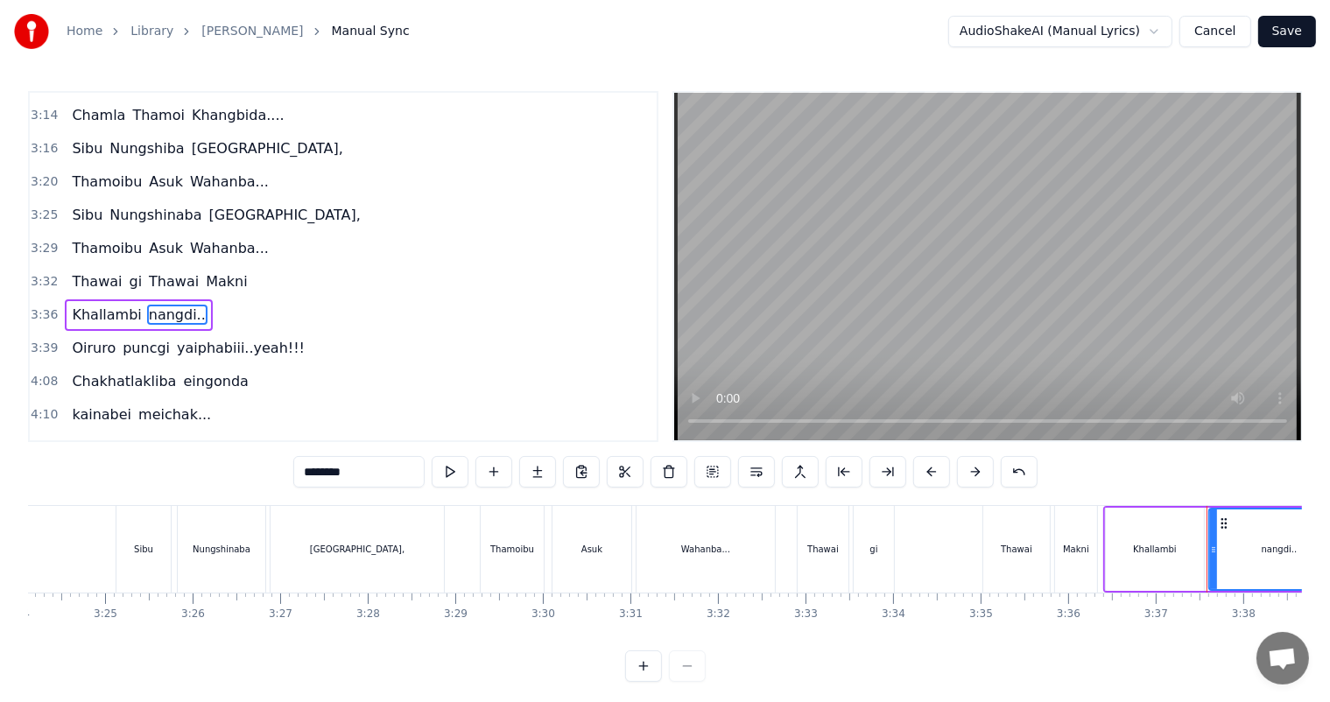
drag, startPoint x: 312, startPoint y: 470, endPoint x: 275, endPoint y: 476, distance: 38.1
click at [275, 476] on div "0:27 Thawai gi Thawai Makni 0:31 khallambi Nangdi.. 0:34 Oiruro Puncgi Yaiphabi…" at bounding box center [665, 386] width 1274 height 591
click at [130, 338] on span "puncgi" at bounding box center [146, 348] width 51 height 20
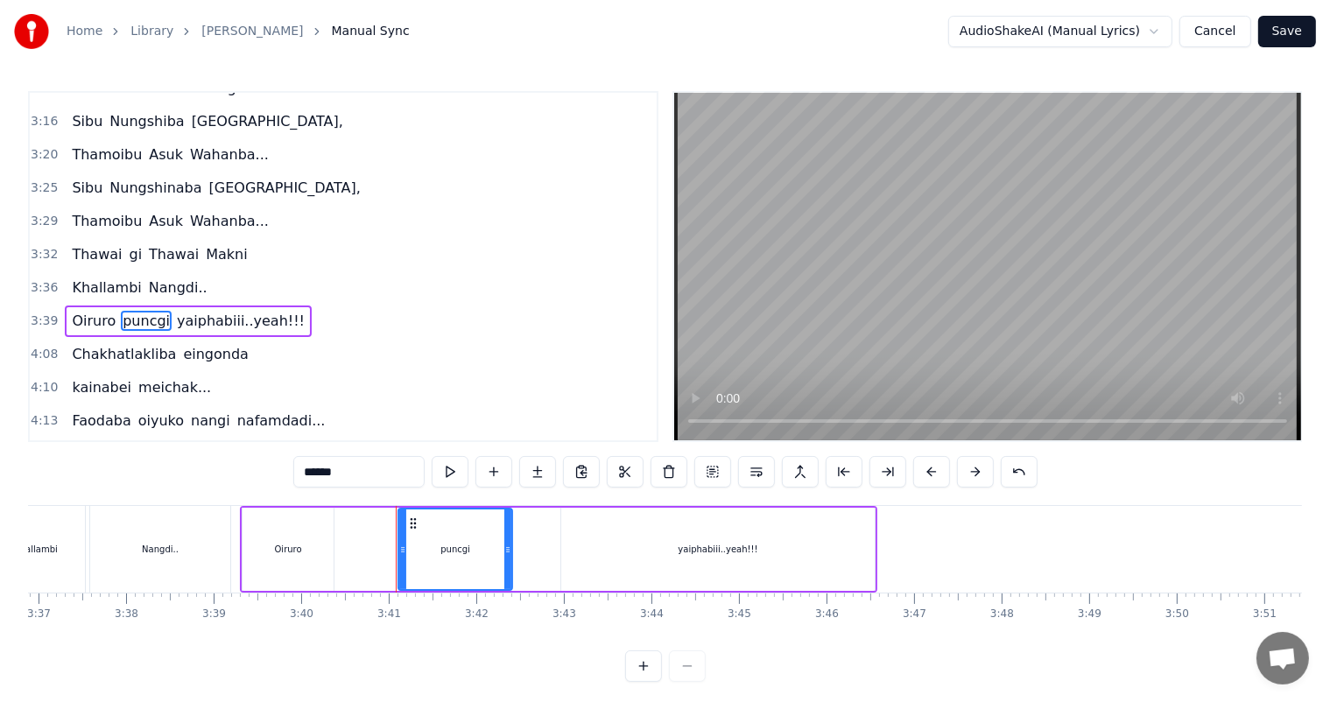
scroll to position [0, 19264]
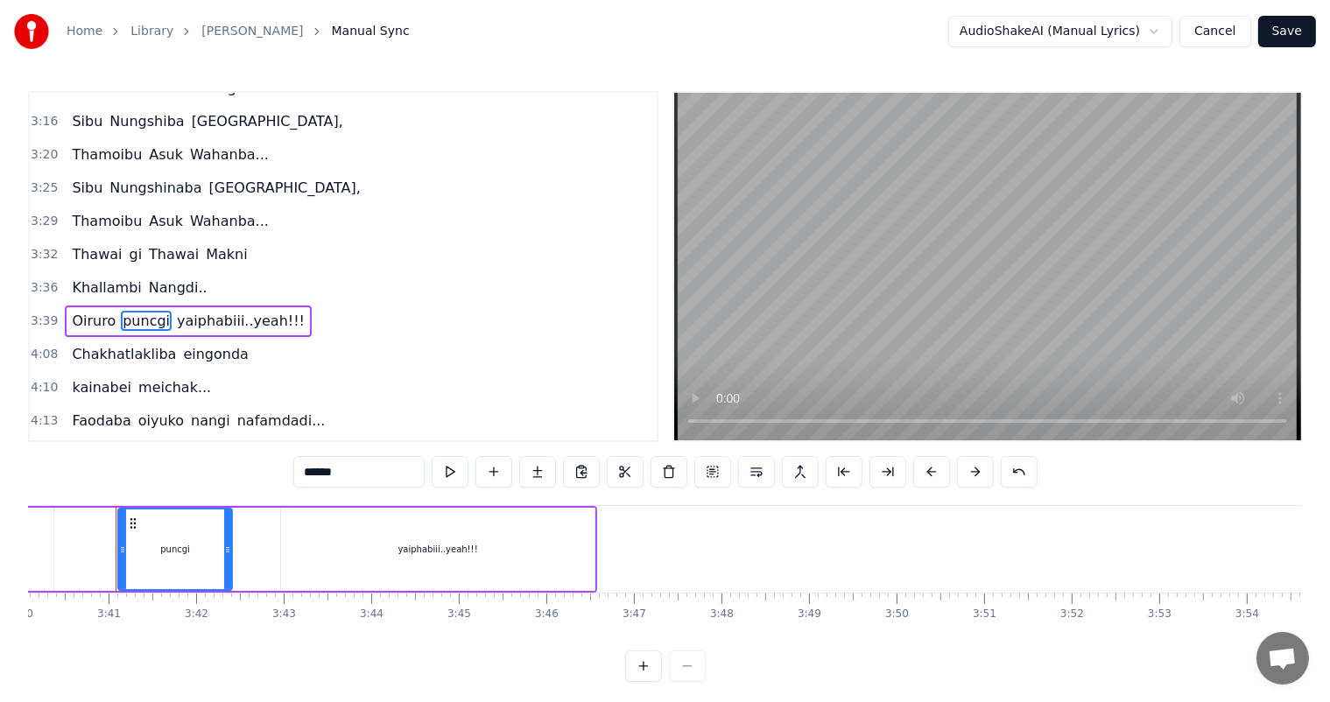
drag, startPoint x: 312, startPoint y: 477, endPoint x: 279, endPoint y: 483, distance: 33.0
click at [279, 483] on div "0:27 Thawai gi Thawai Makni 0:31 khallambi Nangdi.. 0:34 Oiruro Puncgi Yaiphabi…" at bounding box center [665, 386] width 1274 height 591
click at [186, 311] on span "yaiphabiii..yeah!!!" at bounding box center [239, 321] width 131 height 20
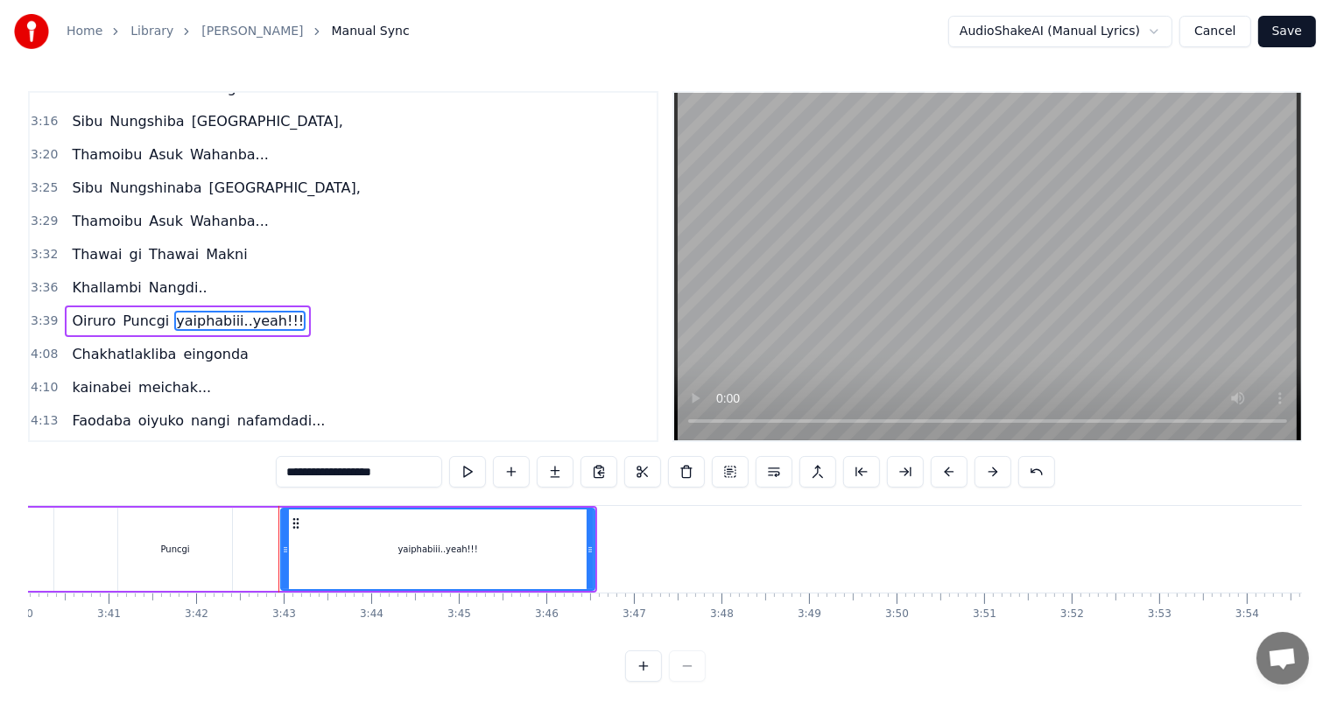
scroll to position [1323, 0]
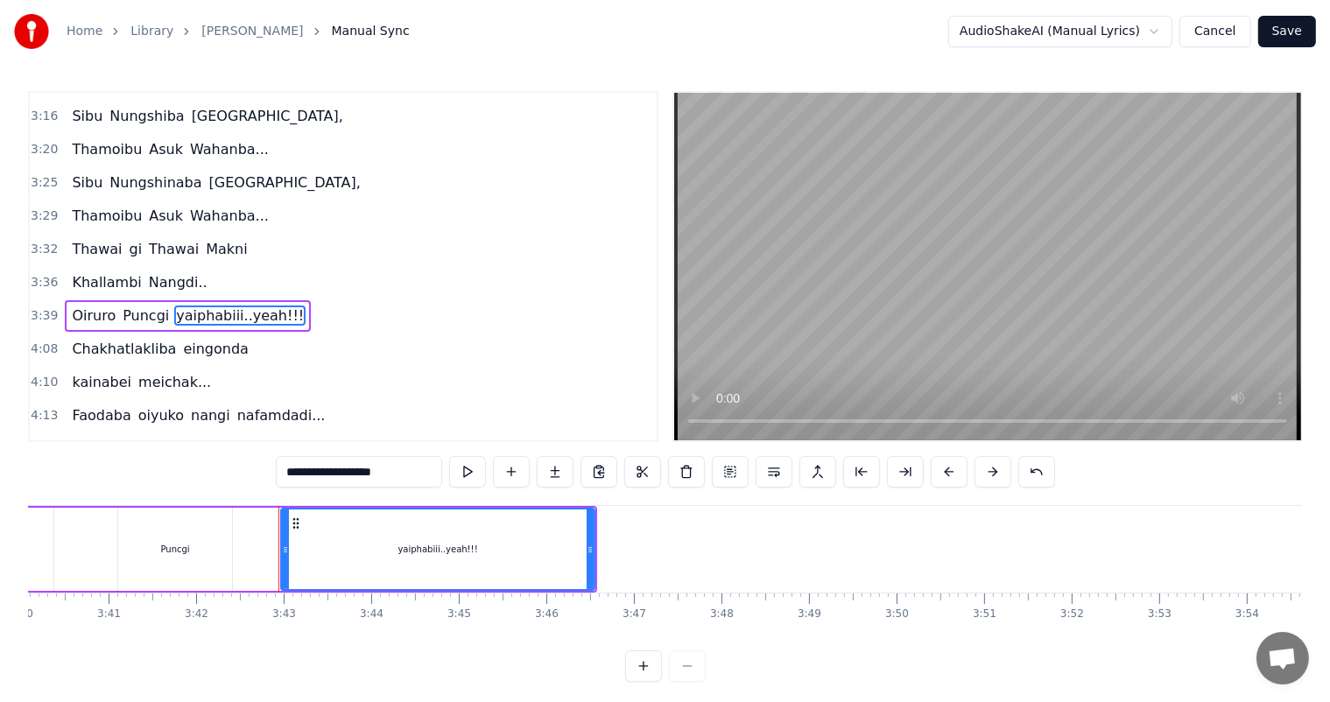
drag, startPoint x: 294, startPoint y: 470, endPoint x: 247, endPoint y: 469, distance: 47.3
click at [247, 469] on div "0:27 Thawai gi Thawai Makni 0:31 khallambi Nangdi.. 0:34 Oiruro Puncgi Yaiphabi…" at bounding box center [665, 386] width 1274 height 591
click at [182, 339] on span "eingonda" at bounding box center [215, 349] width 68 height 20
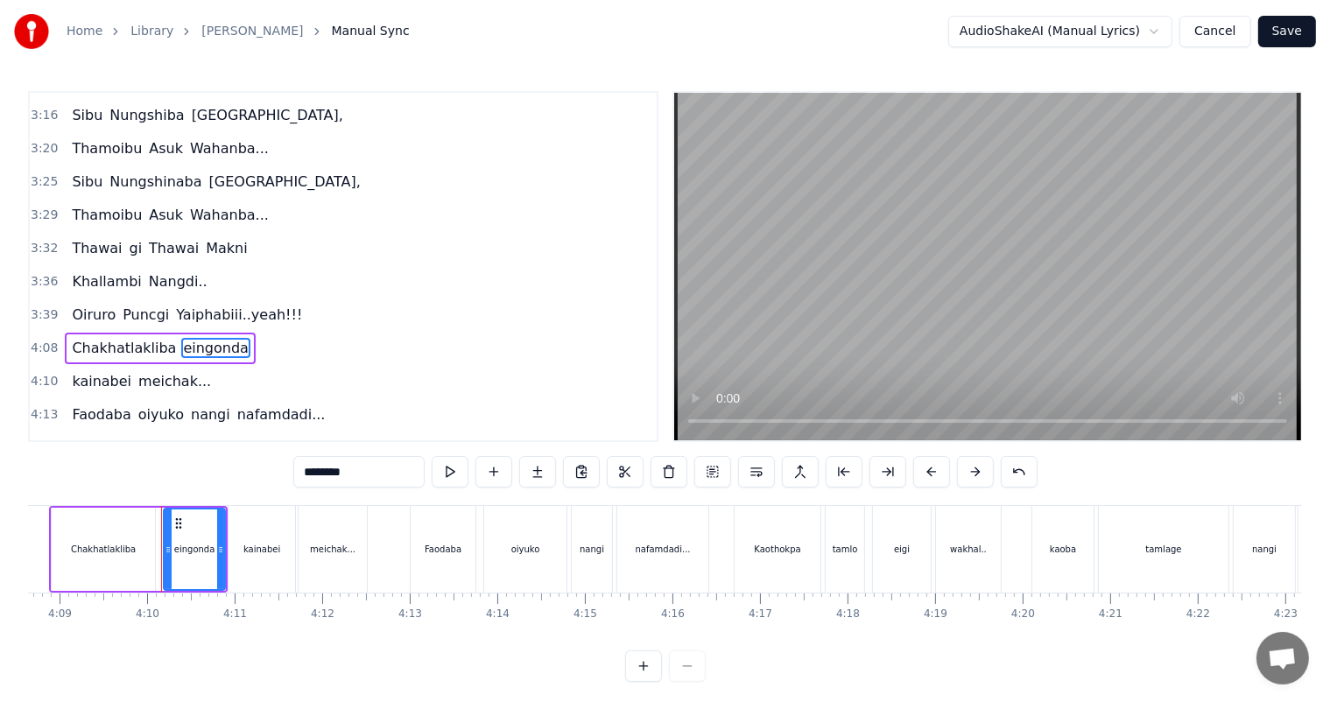
scroll to position [0, 21809]
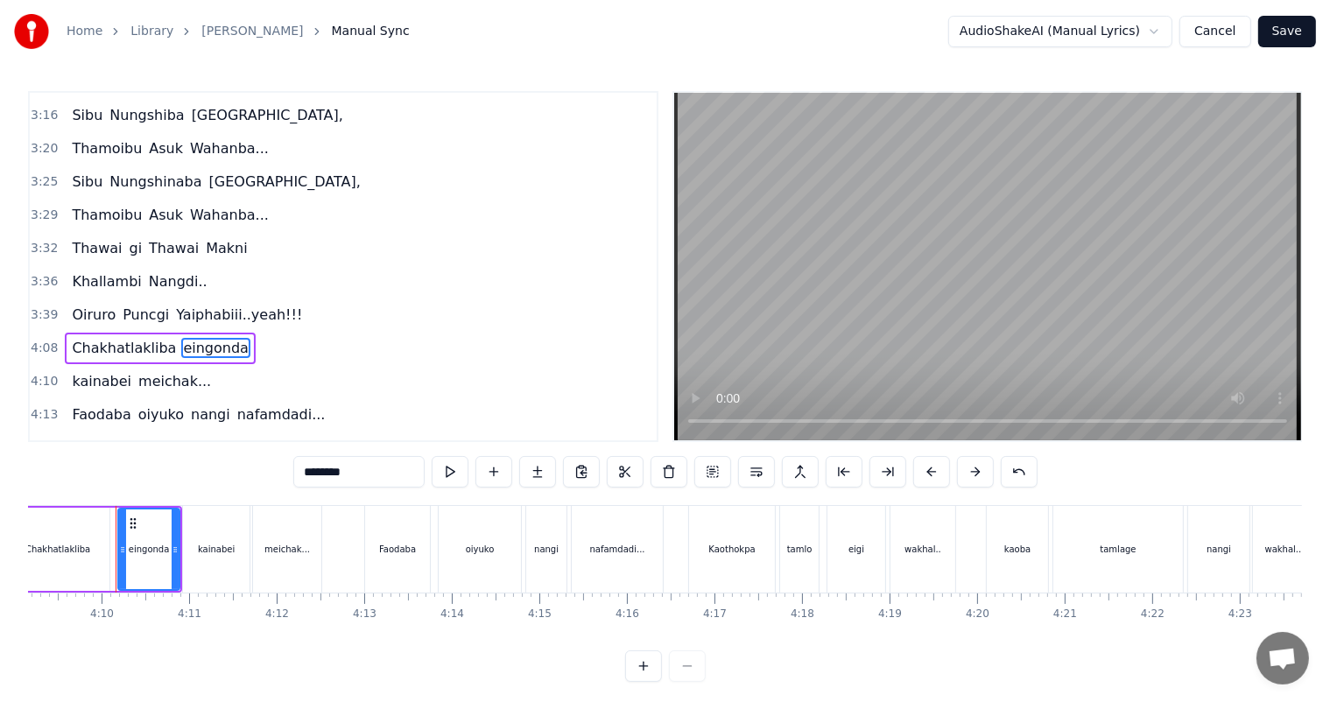
drag, startPoint x: 311, startPoint y: 478, endPoint x: 283, endPoint y: 478, distance: 28.0
click at [283, 478] on div "0:27 Thawai gi Thawai Makni 0:31 khallambi Nangdi.. 0:34 Oiruro Puncgi Yaiphabi…" at bounding box center [665, 386] width 1274 height 591
click at [95, 371] on span "kainabei" at bounding box center [101, 381] width 63 height 20
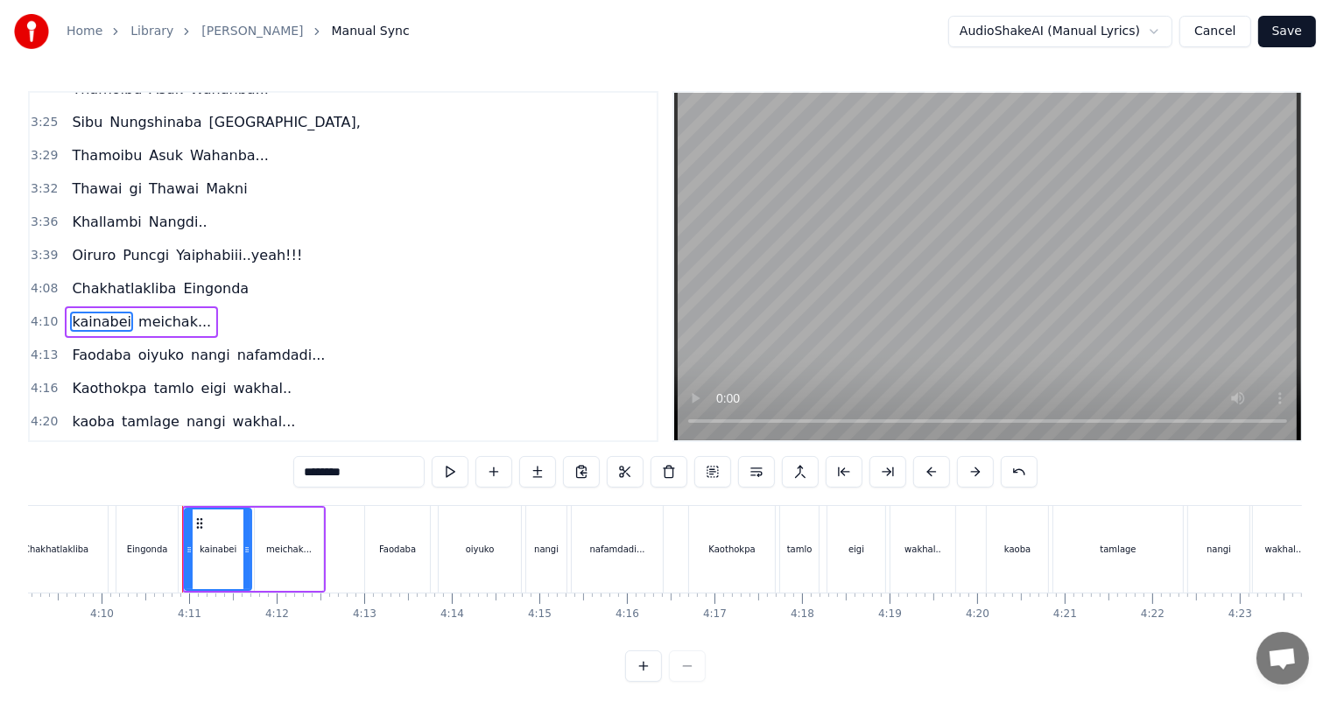
scroll to position [1387, 0]
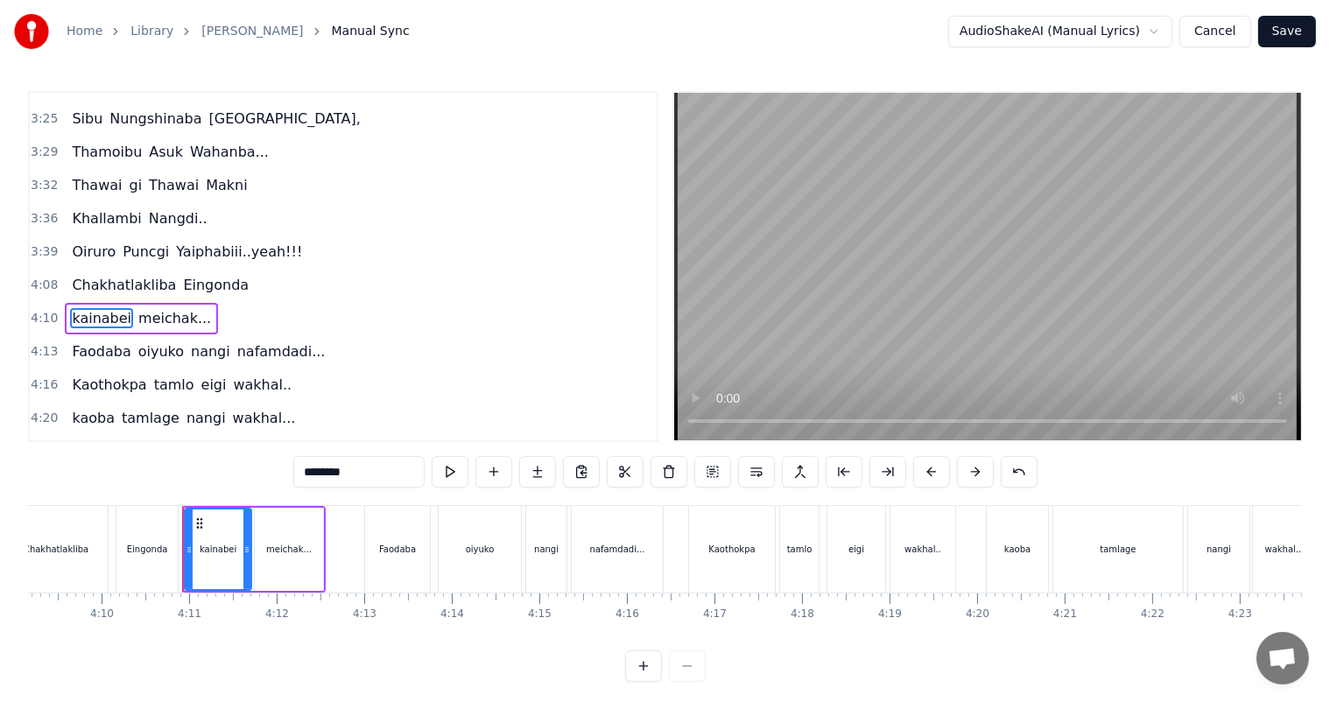
drag, startPoint x: 312, startPoint y: 471, endPoint x: 247, endPoint y: 470, distance: 64.8
click at [247, 470] on div "0:27 Thawai gi Thawai Makni 0:31 khallambi Nangdi.. 0:34 Oiruro Puncgi Yaiphabi…" at bounding box center [665, 386] width 1274 height 591
click at [166, 308] on span "meichak..." at bounding box center [175, 318] width 76 height 20
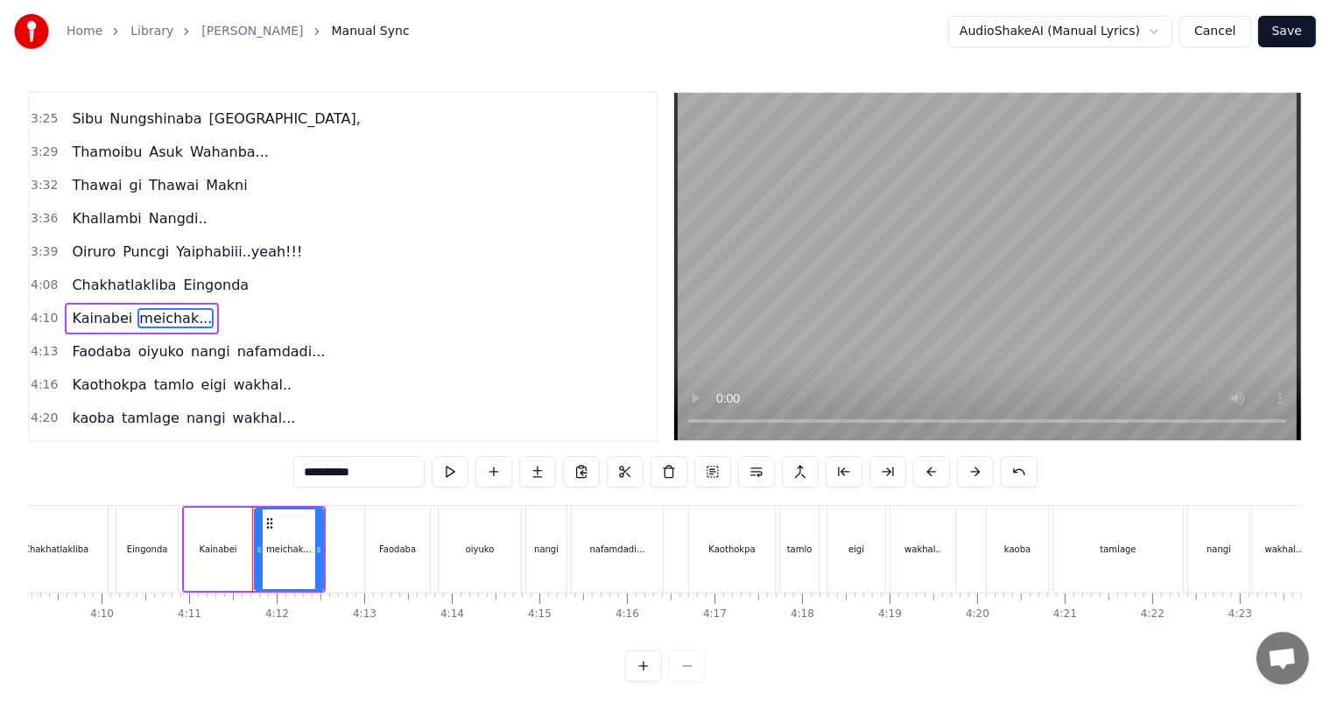
drag, startPoint x: 316, startPoint y: 475, endPoint x: 290, endPoint y: 475, distance: 26.3
click at [290, 475] on div "0:27 Thawai gi Thawai Makni 0:31 khallambi Nangdi.. 0:34 Oiruro Puncgi Yaiphabi…" at bounding box center [665, 386] width 1274 height 591
click at [155, 341] on span "oiyuko" at bounding box center [161, 351] width 49 height 20
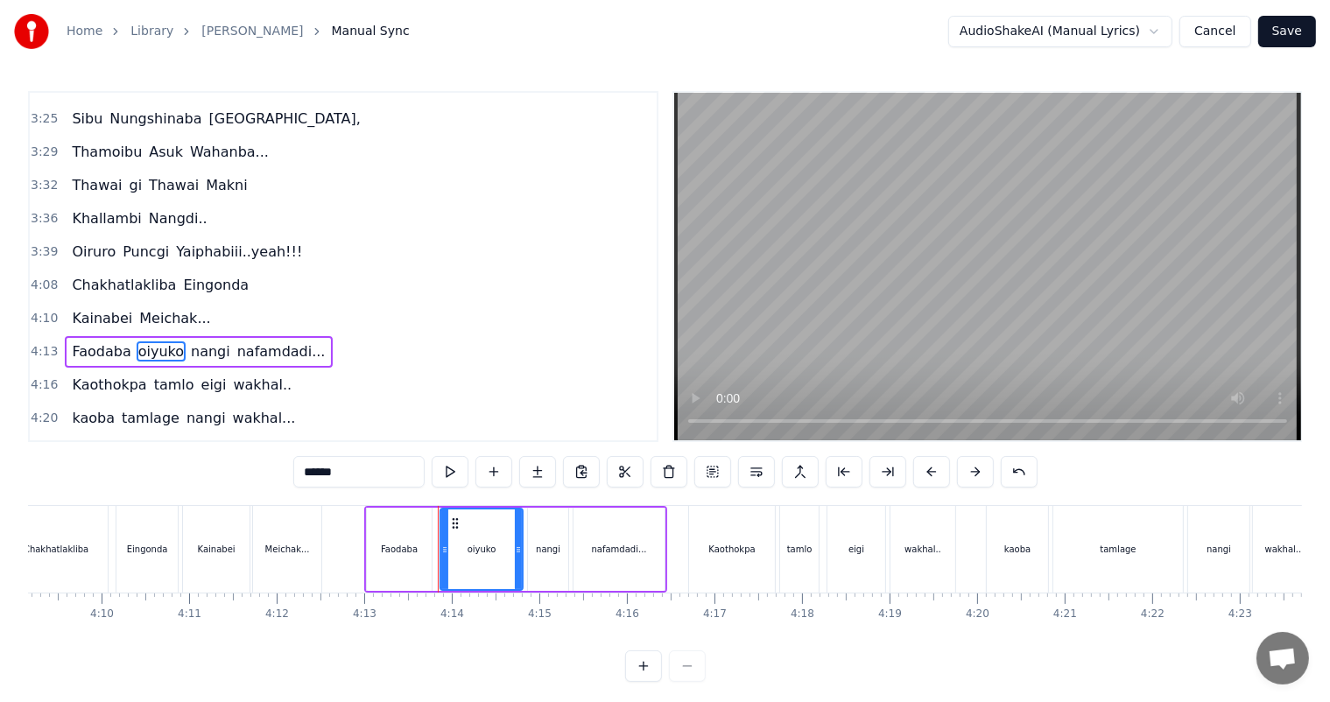
scroll to position [1420, 0]
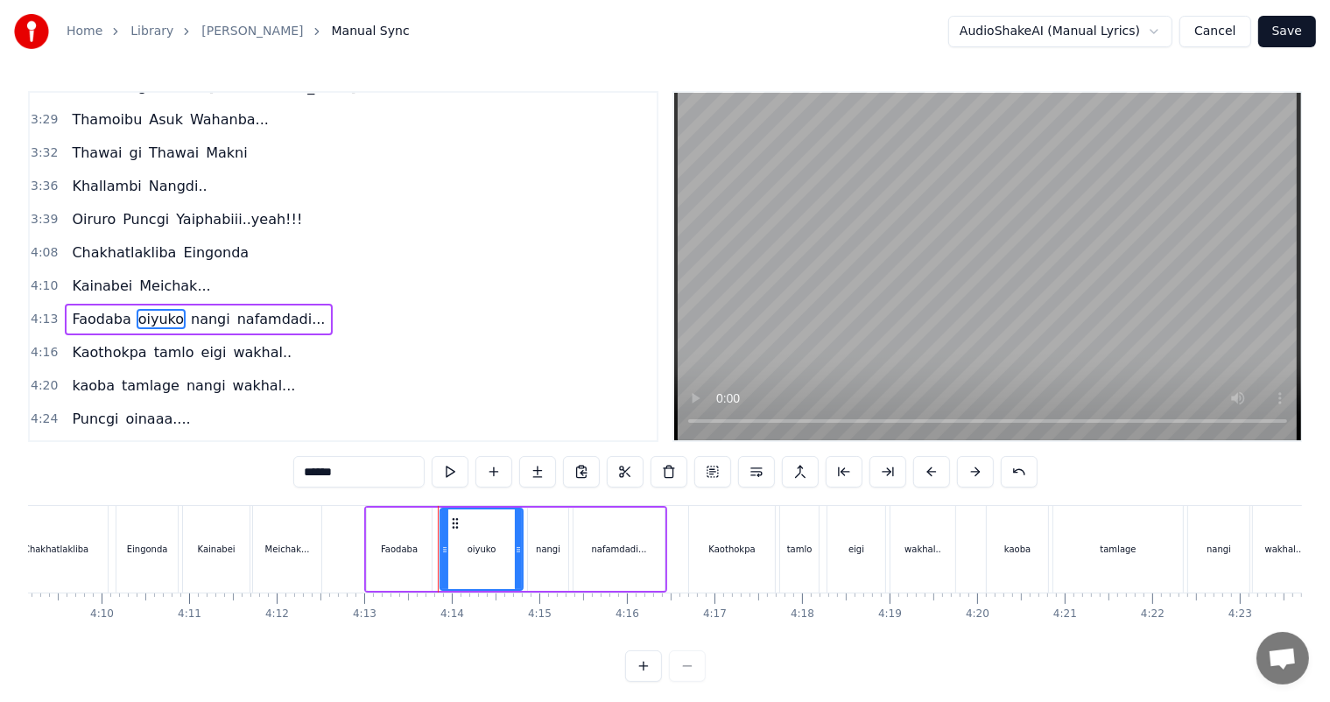
drag, startPoint x: 312, startPoint y: 467, endPoint x: 272, endPoint y: 473, distance: 39.7
click at [272, 473] on div "0:27 Thawai gi Thawai Makni 0:31 khallambi Nangdi.. 0:34 Oiruro Puncgi Yaiphabi…" at bounding box center [665, 386] width 1274 height 591
click at [193, 309] on span "nangi" at bounding box center [213, 319] width 43 height 20
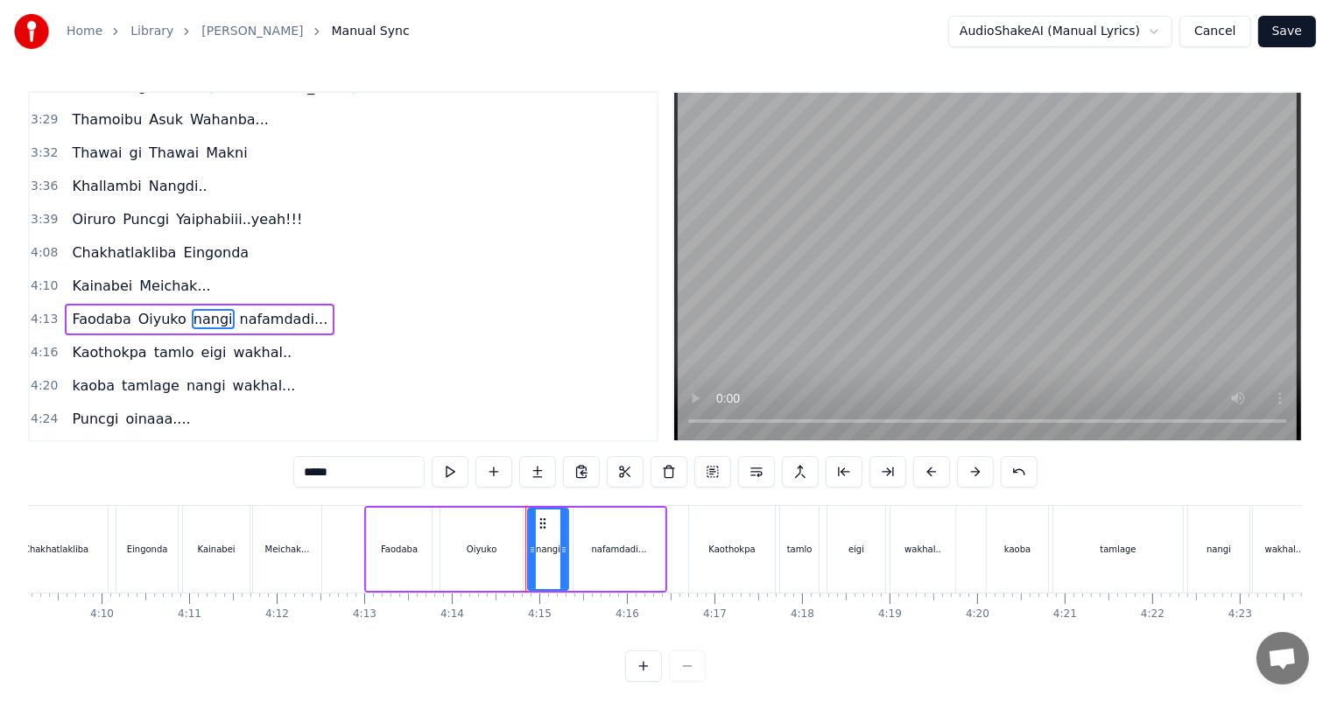
drag, startPoint x: 311, startPoint y: 474, endPoint x: 297, endPoint y: 474, distance: 14.0
click at [297, 474] on input "*****" at bounding box center [358, 472] width 131 height 32
click at [239, 309] on span "nafamdadi..." at bounding box center [285, 319] width 92 height 20
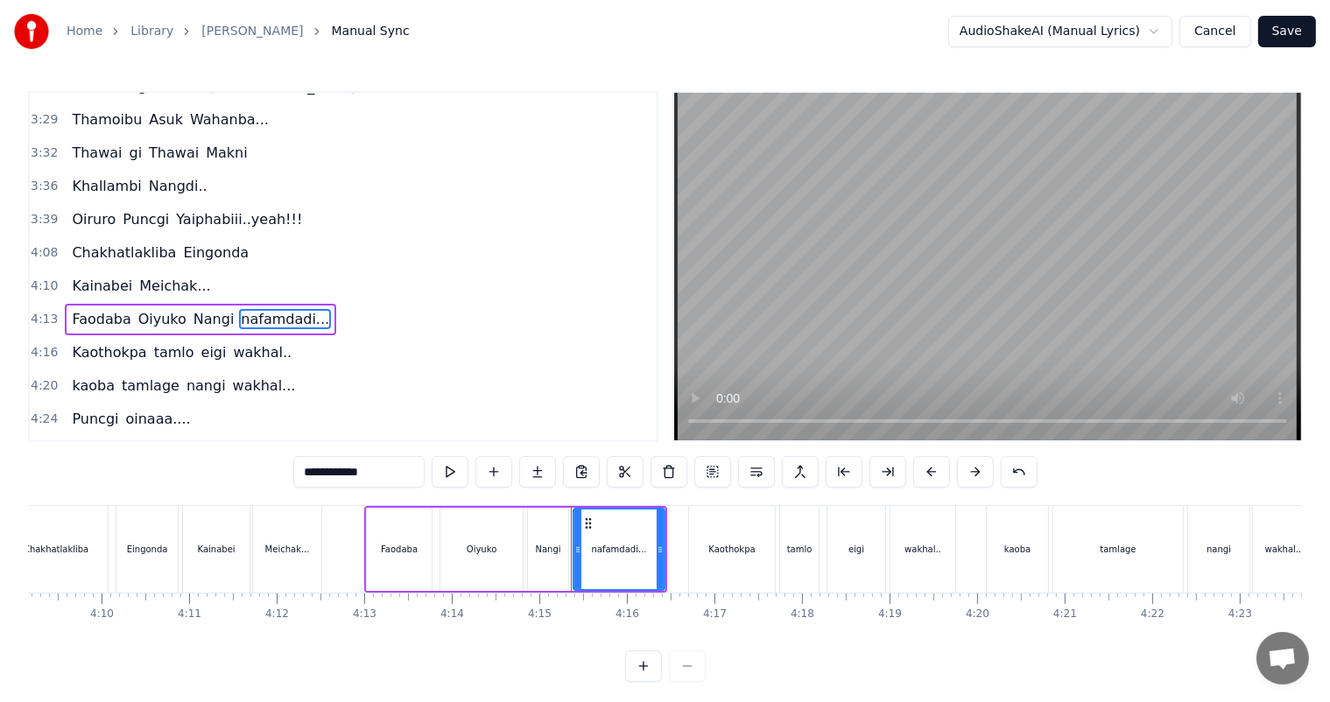
drag, startPoint x: 315, startPoint y: 475, endPoint x: 265, endPoint y: 475, distance: 49.9
click at [265, 475] on div "0:27 Thawai gi Thawai Makni 0:31 khallambi Nangdi.. 0:34 Oiruro Puncgi Yaiphabi…" at bounding box center [665, 386] width 1274 height 591
click at [152, 342] on span "tamlo" at bounding box center [174, 352] width 44 height 20
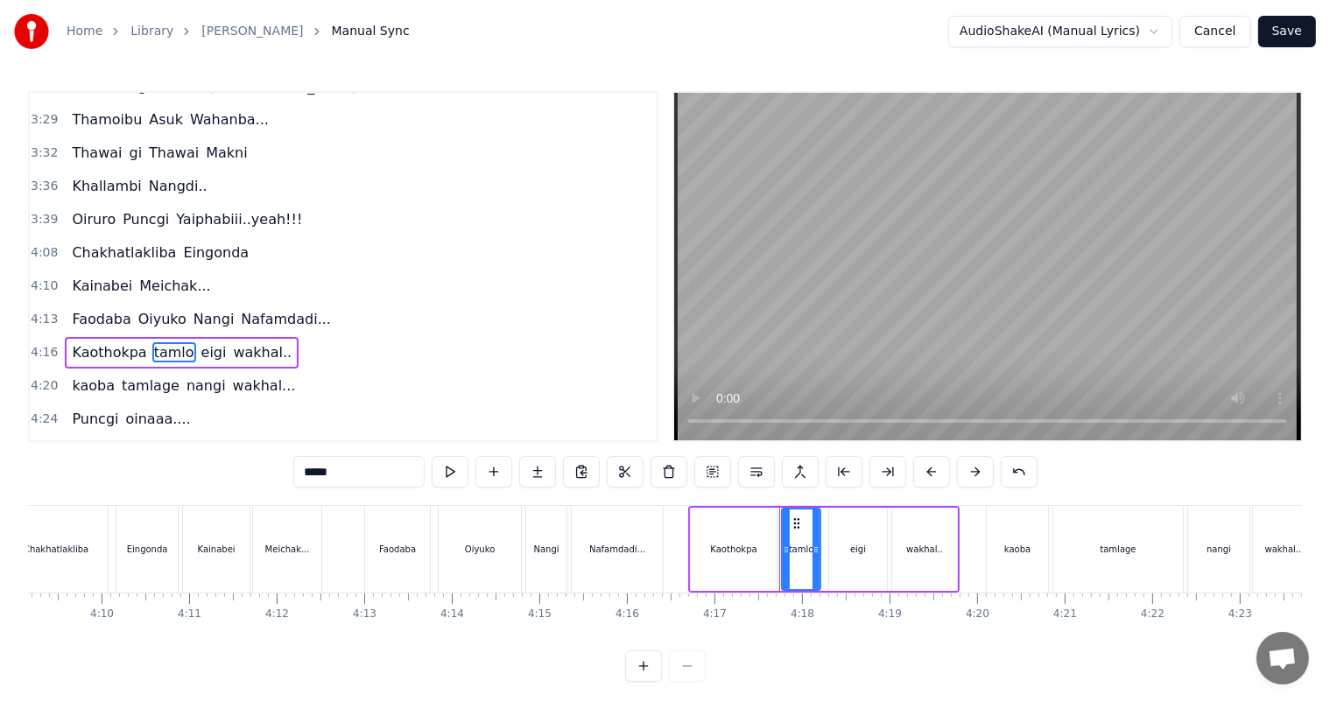
scroll to position [1452, 0]
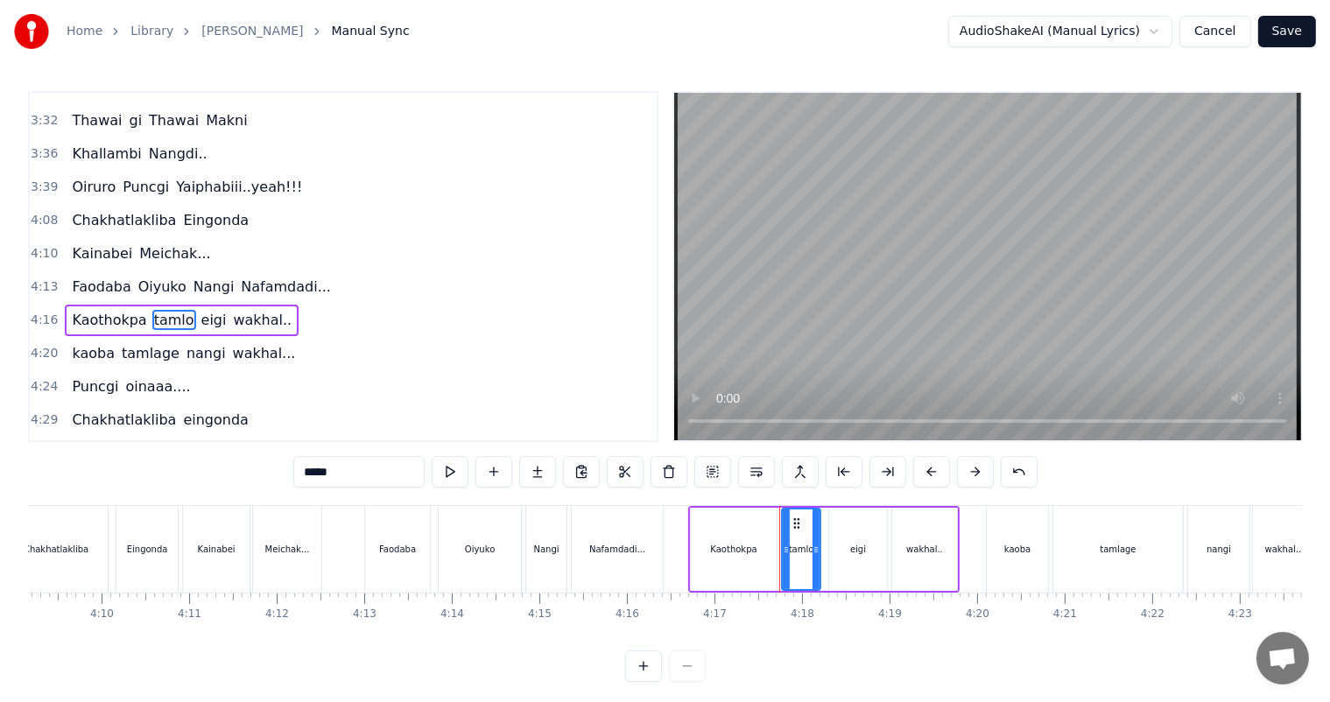
drag, startPoint x: 310, startPoint y: 472, endPoint x: 292, endPoint y: 476, distance: 18.0
click at [292, 476] on div "0:27 Thawai gi Thawai Makni 0:31 khallambi Nangdi.. 0:34 Oiruro Puncgi Yaiphabi…" at bounding box center [665, 386] width 1274 height 591
click at [200, 310] on span "eigi" at bounding box center [214, 320] width 29 height 20
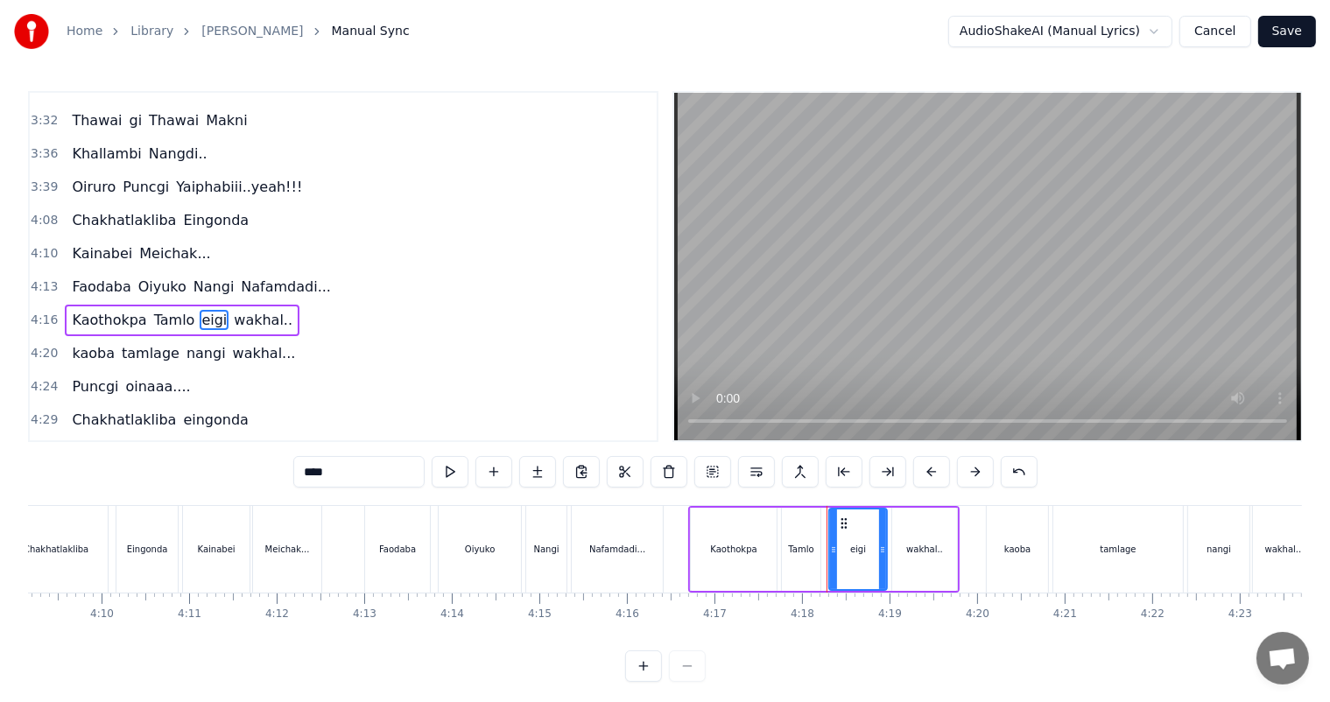
drag, startPoint x: 310, startPoint y: 474, endPoint x: 295, endPoint y: 474, distance: 14.9
click at [295, 474] on input "****" at bounding box center [358, 472] width 131 height 32
click at [234, 310] on span "wakhal.." at bounding box center [264, 320] width 62 height 20
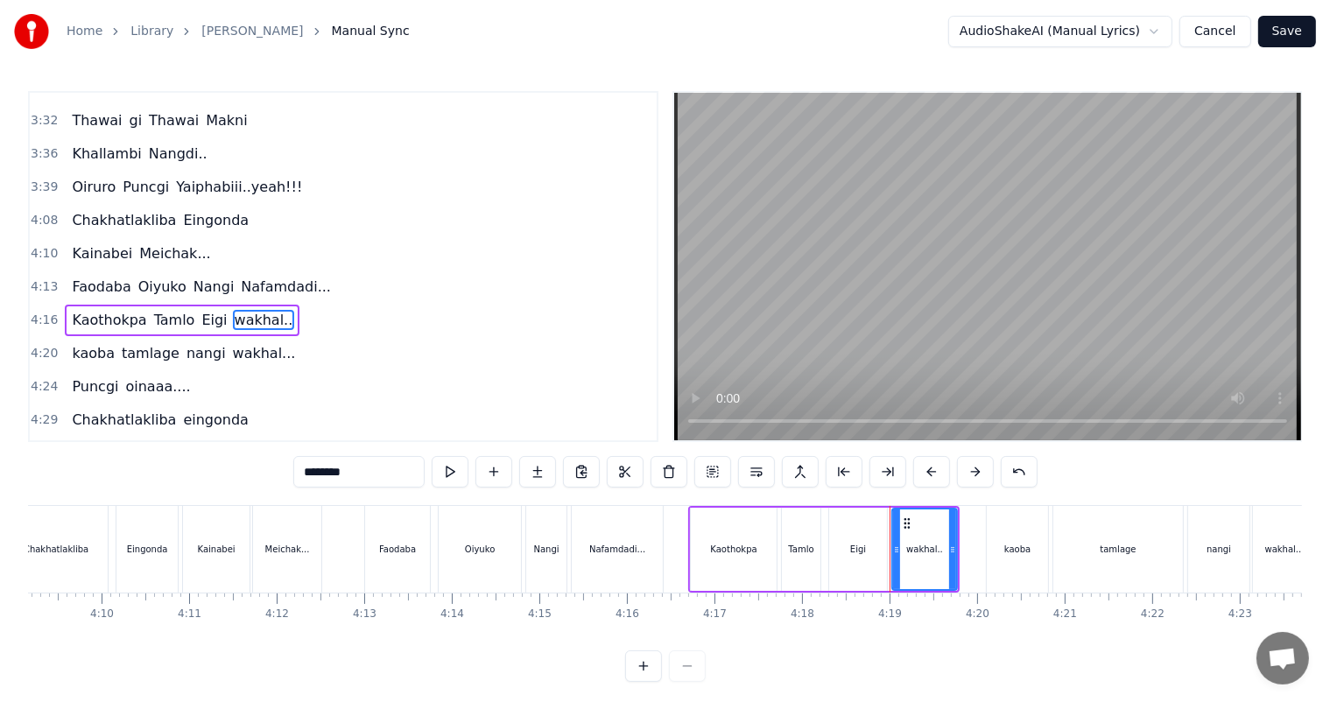
drag, startPoint x: 314, startPoint y: 475, endPoint x: 297, endPoint y: 474, distance: 17.5
click at [297, 474] on input "********" at bounding box center [358, 472] width 131 height 32
click at [103, 343] on span "kaoba" at bounding box center [93, 353] width 46 height 20
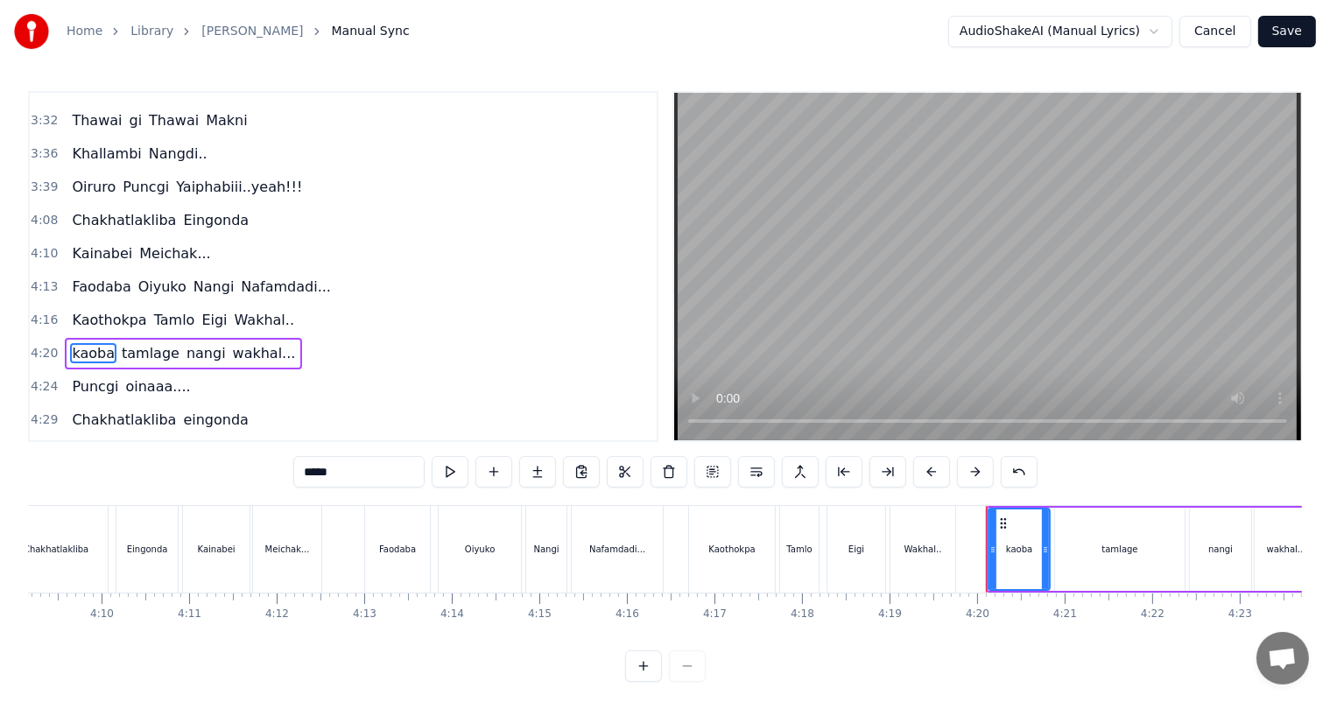
scroll to position [1485, 0]
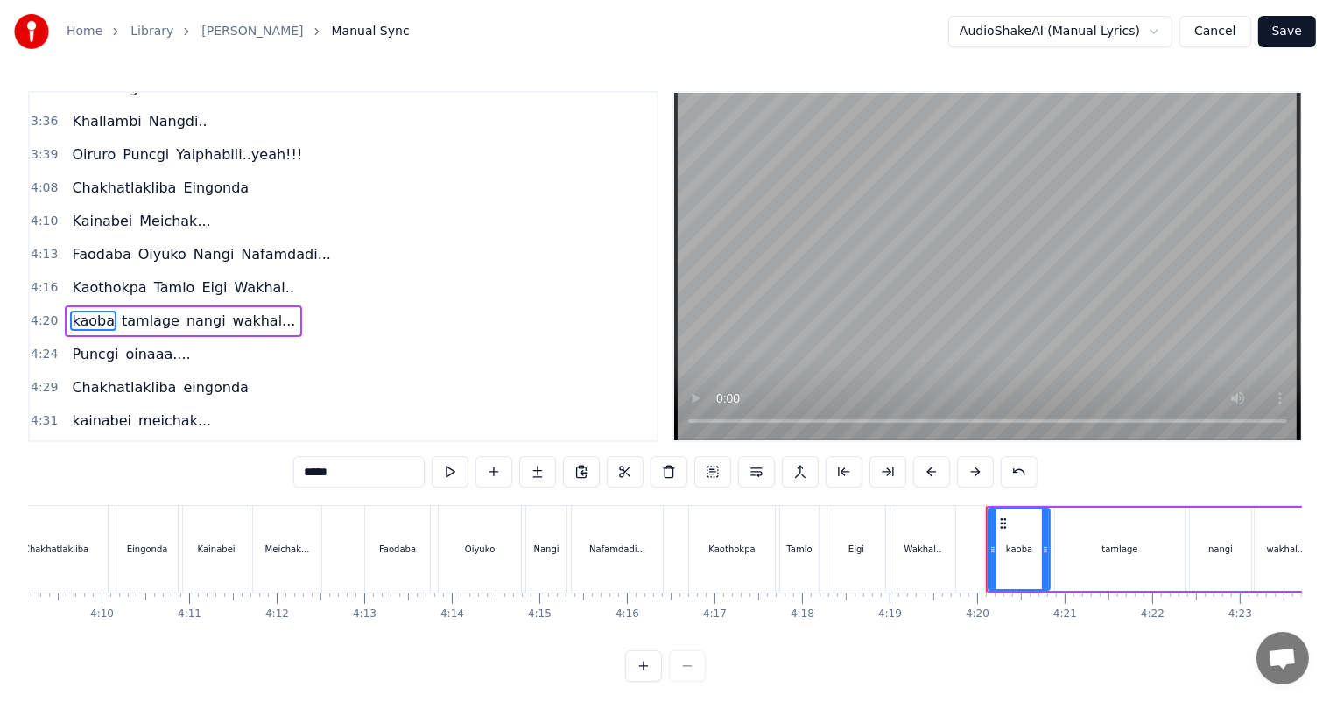
drag, startPoint x: 312, startPoint y: 466, endPoint x: 291, endPoint y: 473, distance: 22.1
click at [291, 473] on div "0:27 Thawai gi Thawai Makni 0:31 khallambi Nangdi.. 0:34 Oiruro Puncgi Yaiphabi…" at bounding box center [665, 386] width 1274 height 591
click at [133, 311] on span "tamlage" at bounding box center [151, 321] width 61 height 20
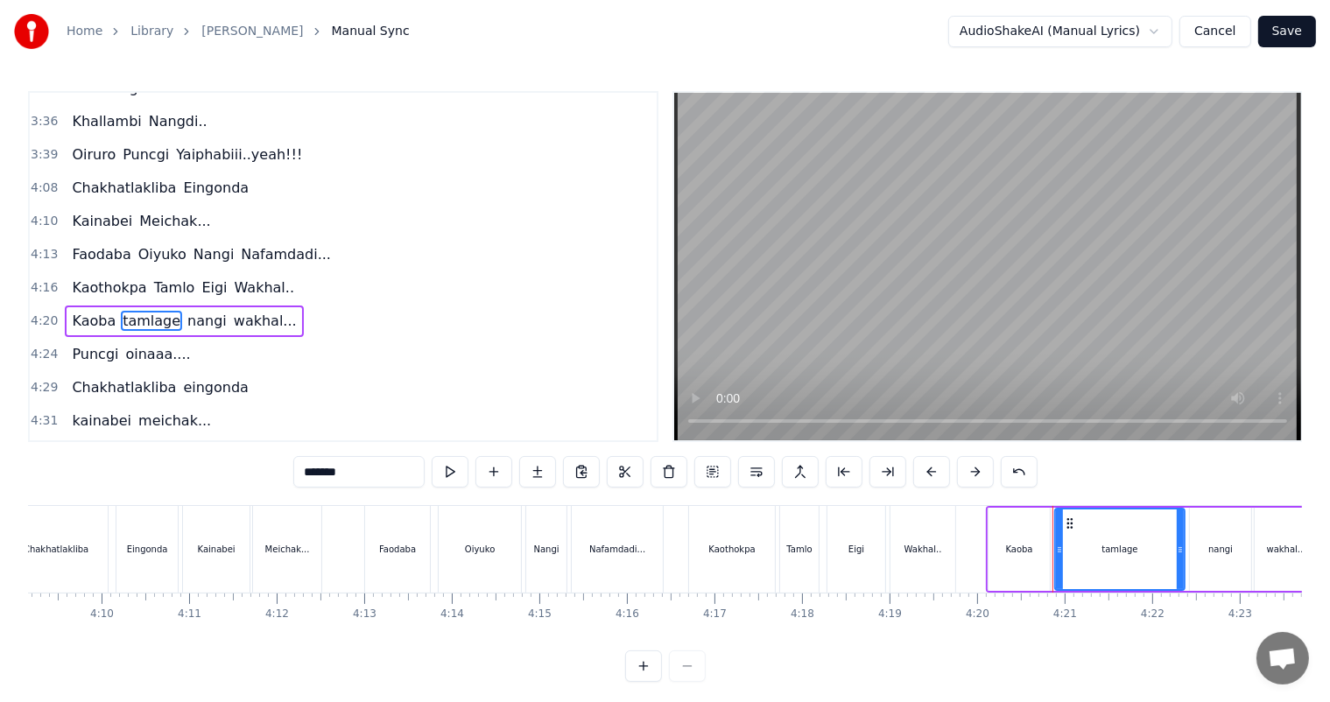
drag, startPoint x: 310, startPoint y: 467, endPoint x: 296, endPoint y: 473, distance: 15.3
click at [296, 473] on input "*******" at bounding box center [358, 472] width 131 height 32
click at [191, 311] on span "nangi" at bounding box center [207, 321] width 43 height 20
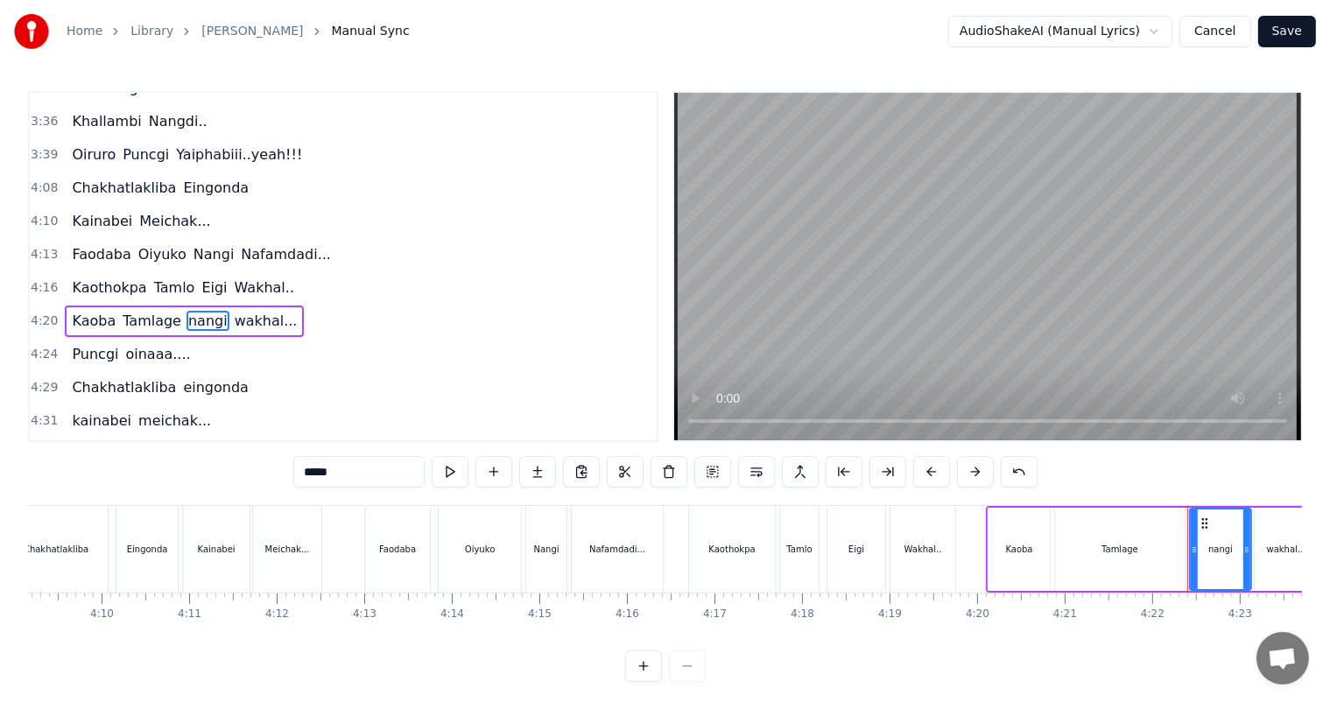
drag, startPoint x: 312, startPoint y: 477, endPoint x: 298, endPoint y: 479, distance: 14.1
click at [298, 479] on input "*****" at bounding box center [358, 472] width 131 height 32
click at [235, 311] on span "wakhal..." at bounding box center [268, 321] width 67 height 20
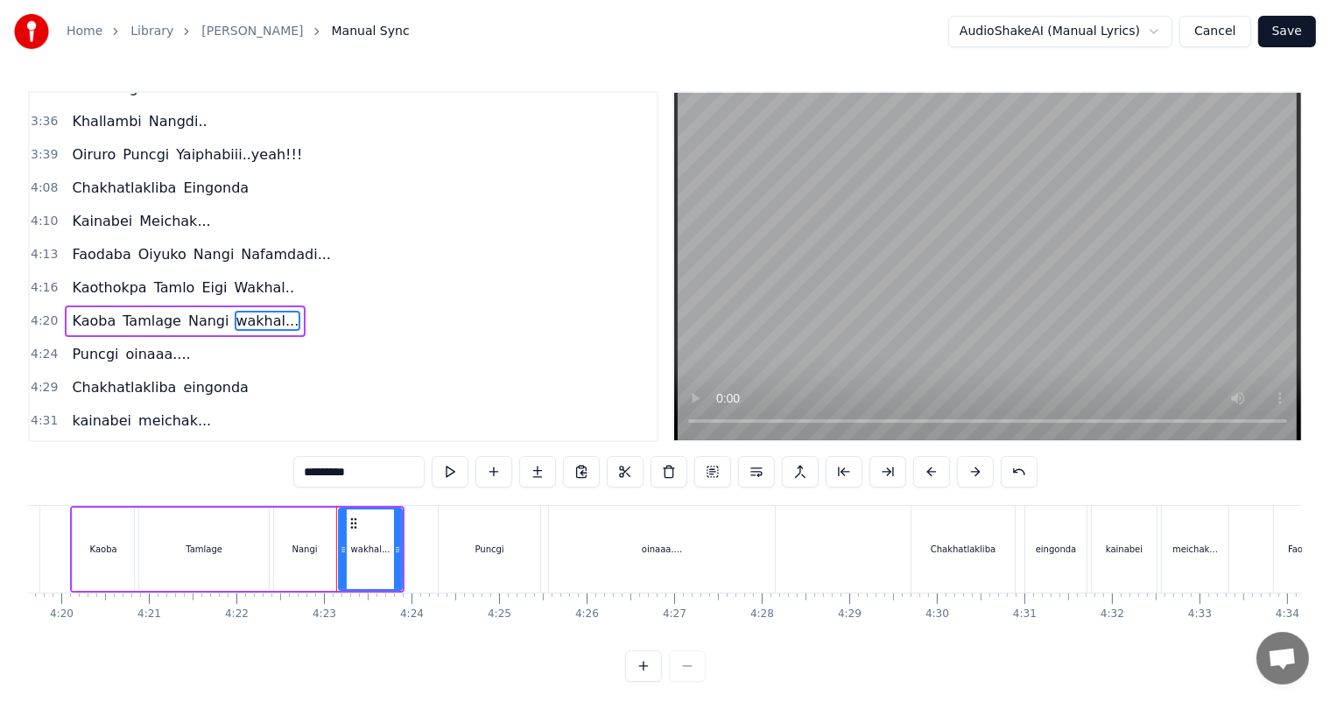
scroll to position [0, 22945]
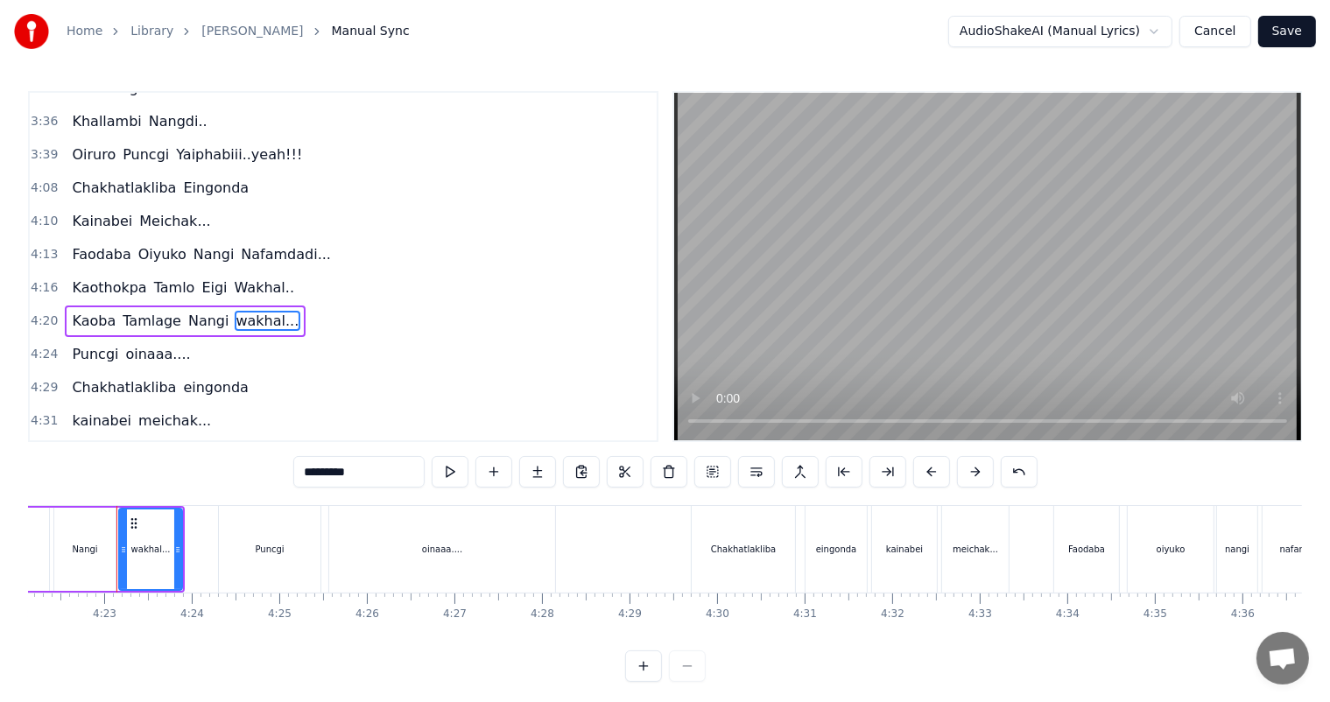
drag, startPoint x: 312, startPoint y: 473, endPoint x: 301, endPoint y: 476, distance: 11.9
click at [301, 476] on input "*********" at bounding box center [358, 472] width 131 height 32
click at [139, 344] on span "oinaaa...." at bounding box center [158, 354] width 68 height 20
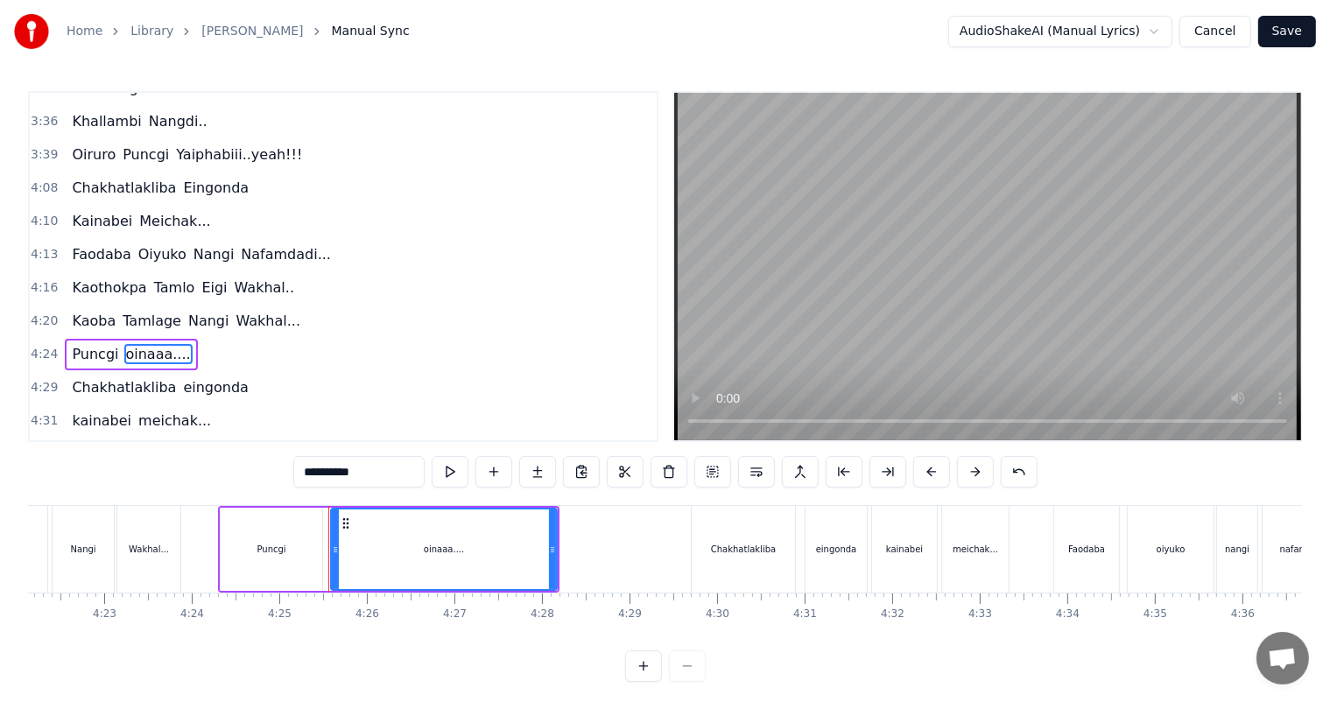
scroll to position [1516, 0]
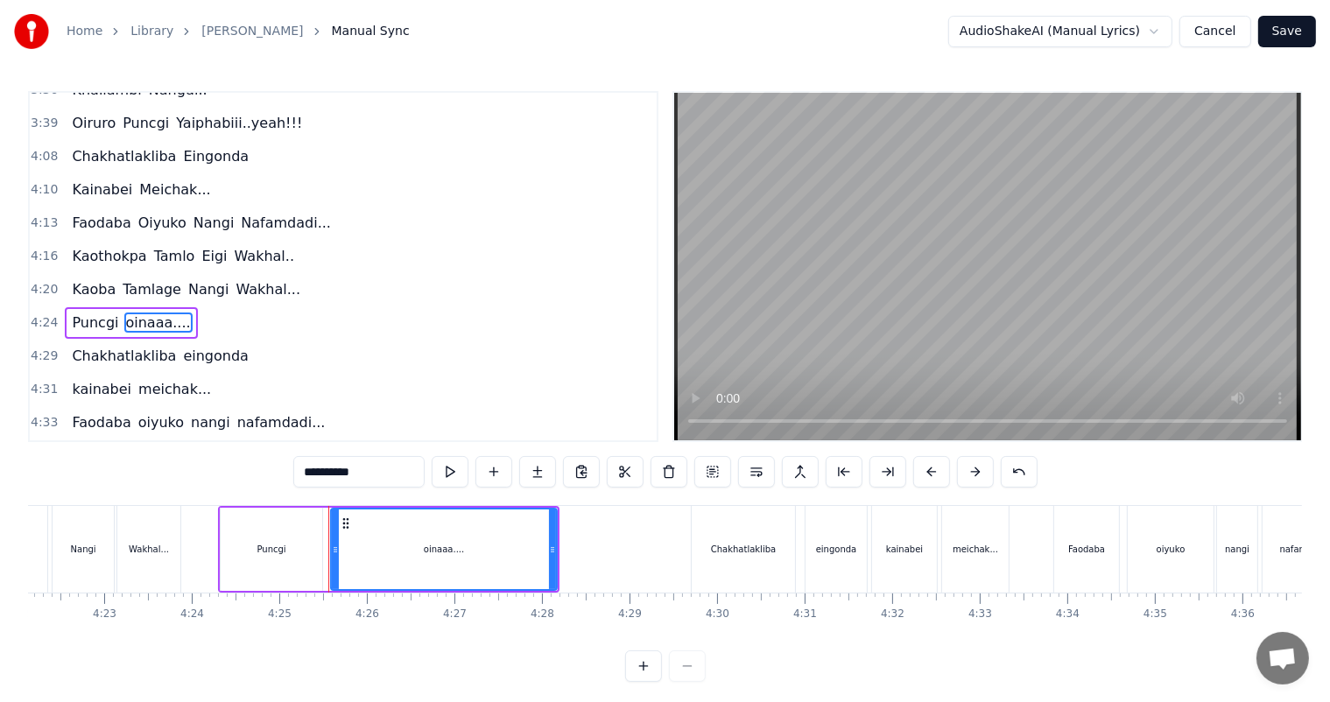
drag, startPoint x: 312, startPoint y: 474, endPoint x: 275, endPoint y: 477, distance: 36.9
click at [275, 477] on div "0:27 Thawai gi Thawai Makni 0:31 khallambi Nangdi.. 0:34 Oiruro Puncgi Yaiphabi…" at bounding box center [665, 386] width 1274 height 591
type input "**********"
click at [186, 340] on div "Chakhatlakliba eingonda" at bounding box center [160, 356] width 190 height 32
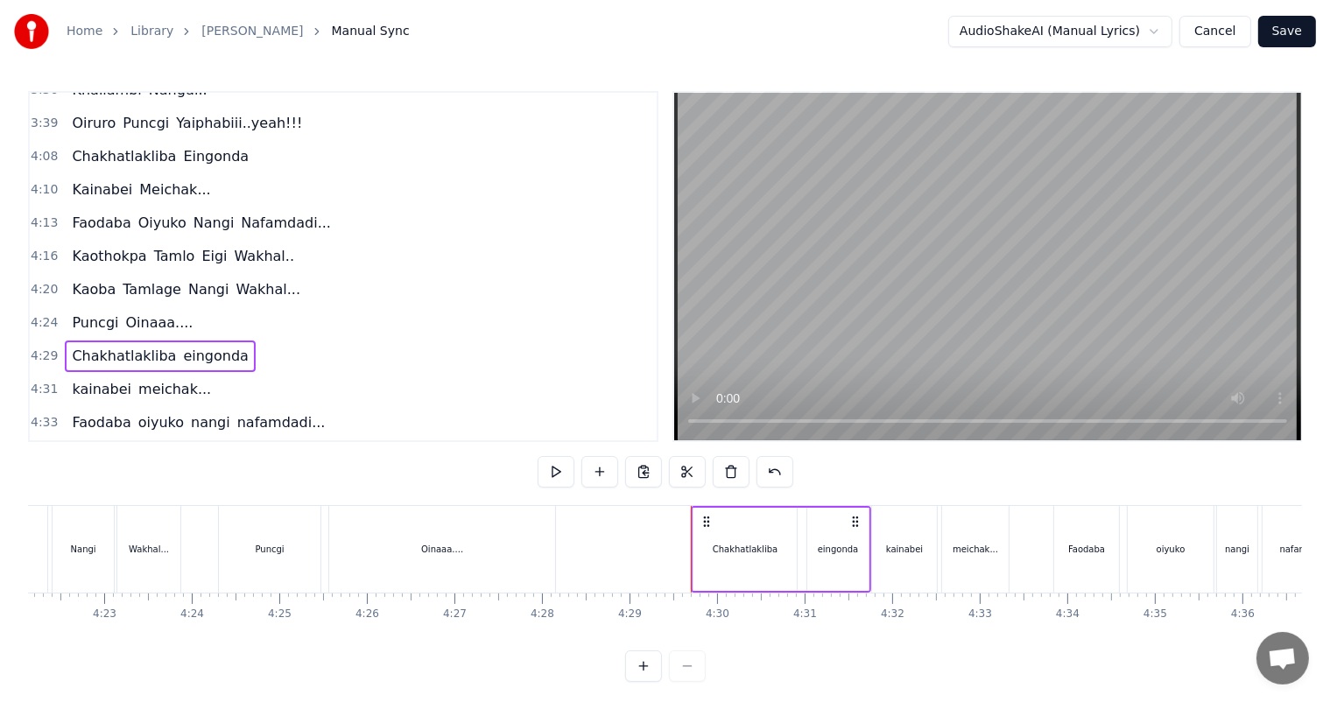
click at [186, 346] on span "eingonda" at bounding box center [215, 356] width 68 height 20
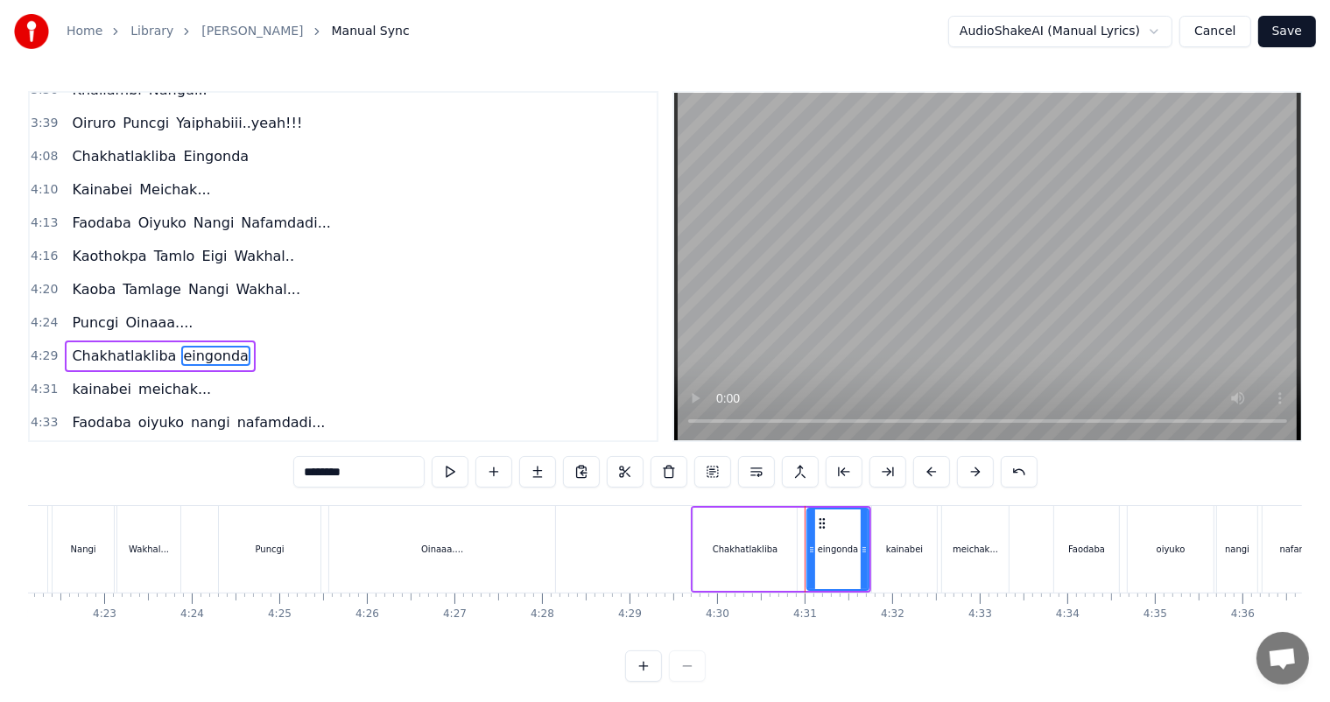
scroll to position [1548, 0]
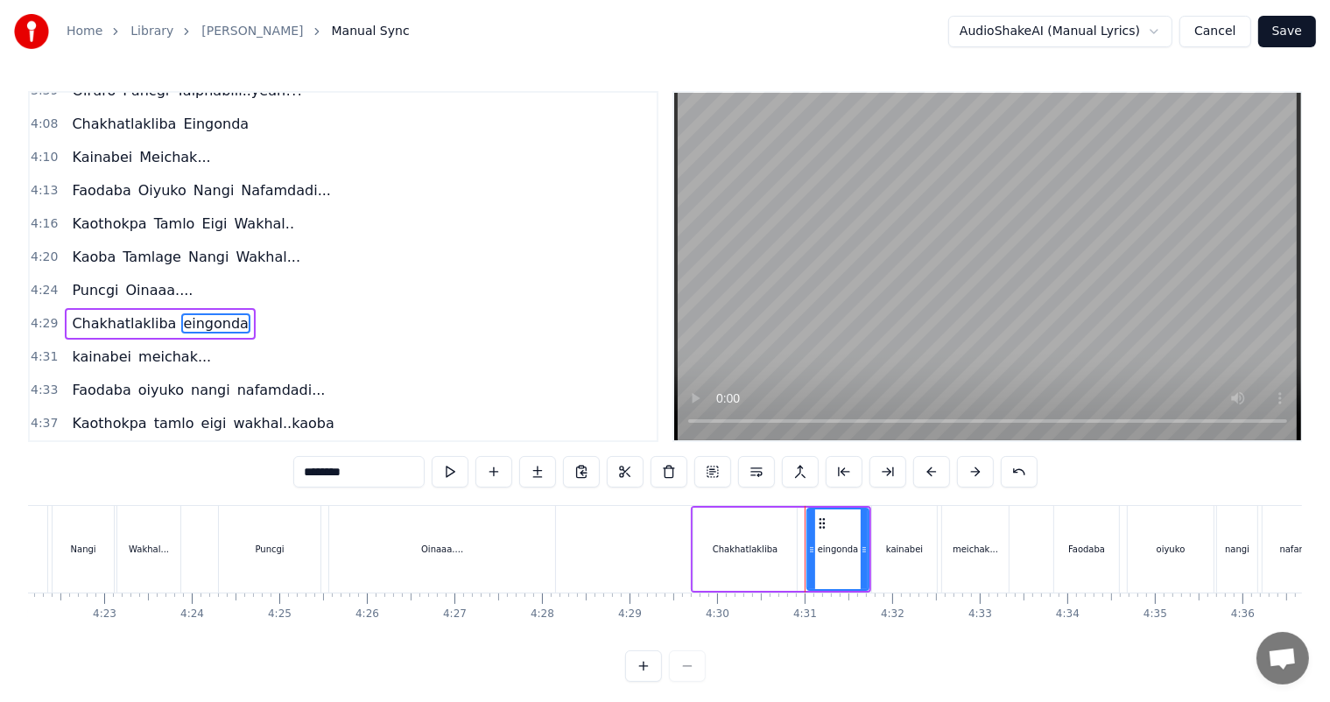
drag, startPoint x: 312, startPoint y: 467, endPoint x: 291, endPoint y: 473, distance: 21.9
click at [291, 473] on div "0:27 Thawai gi Thawai Makni 0:31 khallambi Nangdi.. 0:34 Oiruro Puncgi Yaiphabi…" at bounding box center [665, 386] width 1274 height 591
click at [144, 347] on span "meichak..." at bounding box center [175, 357] width 76 height 20
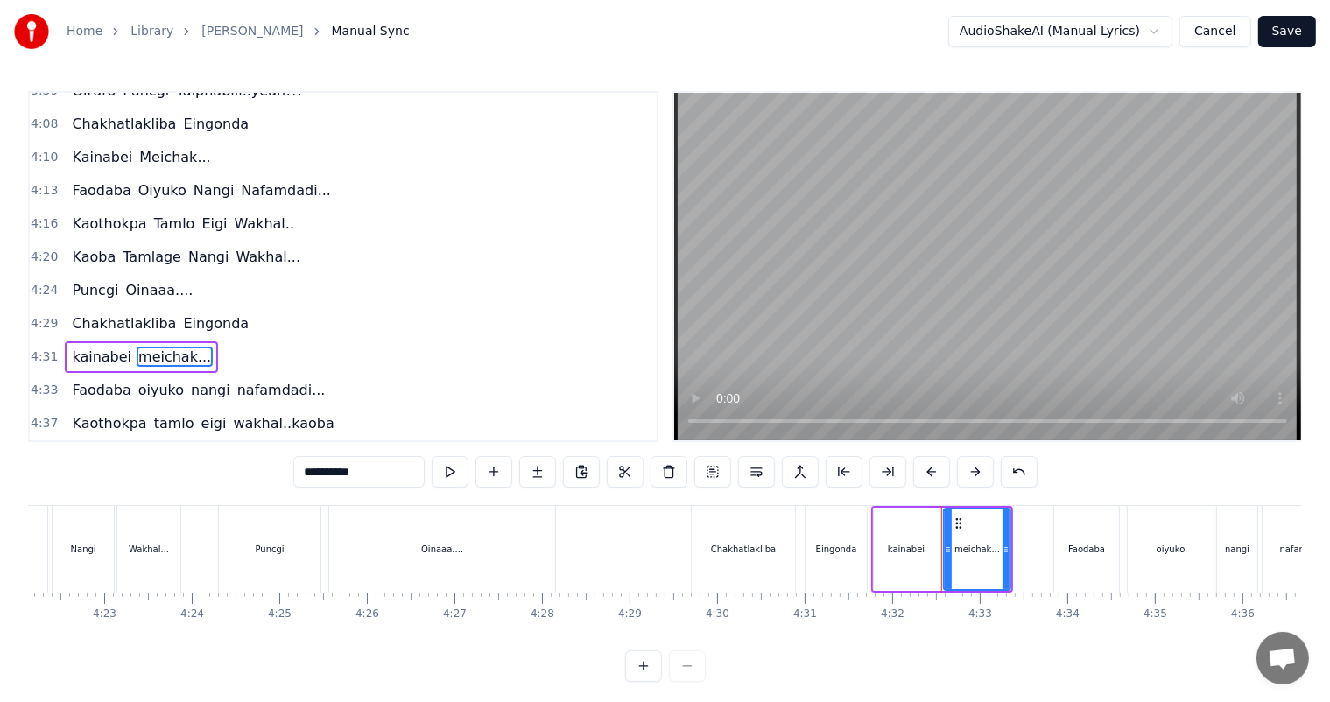
scroll to position [1581, 0]
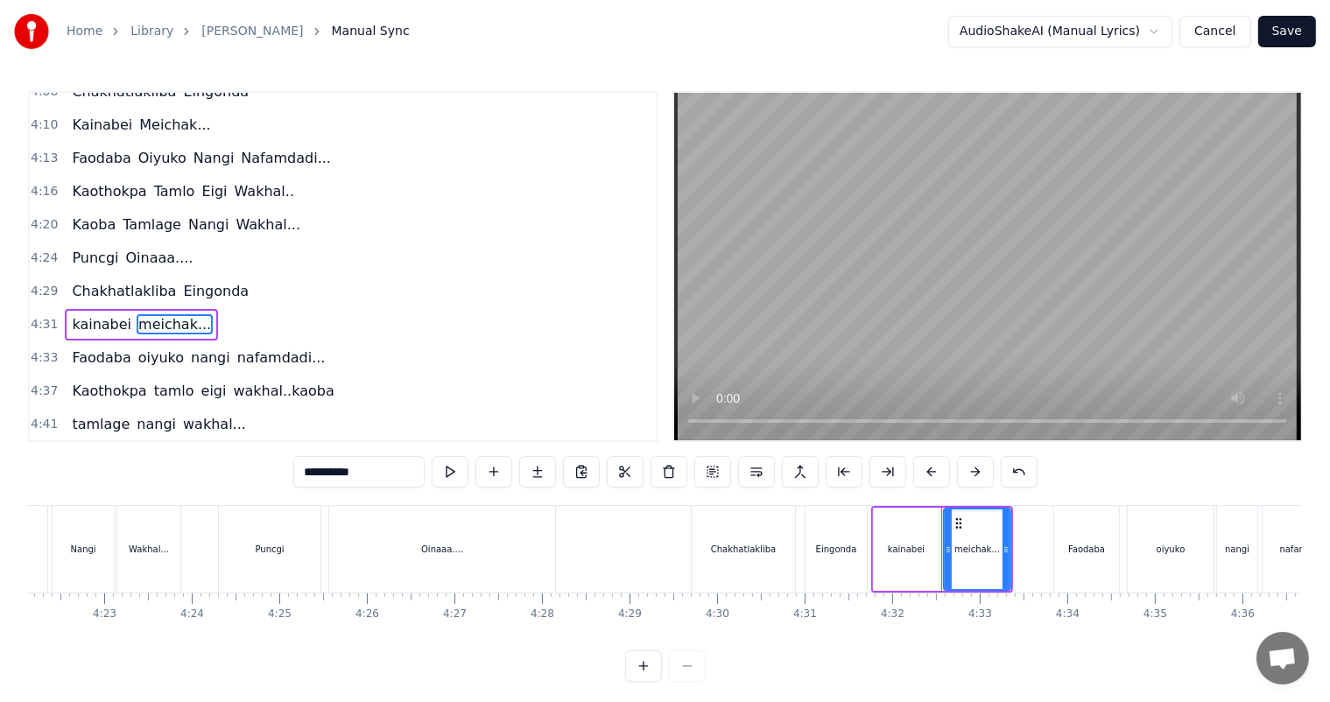
drag, startPoint x: 317, startPoint y: 474, endPoint x: 263, endPoint y: 486, distance: 55.6
click at [263, 486] on div "0:27 Thawai gi Thawai Makni 0:31 khallambi Nangdi.. 0:34 Oiruro Puncgi Yaiphabi…" at bounding box center [665, 386] width 1274 height 591
click at [149, 348] on span "oiyuko" at bounding box center [161, 358] width 49 height 20
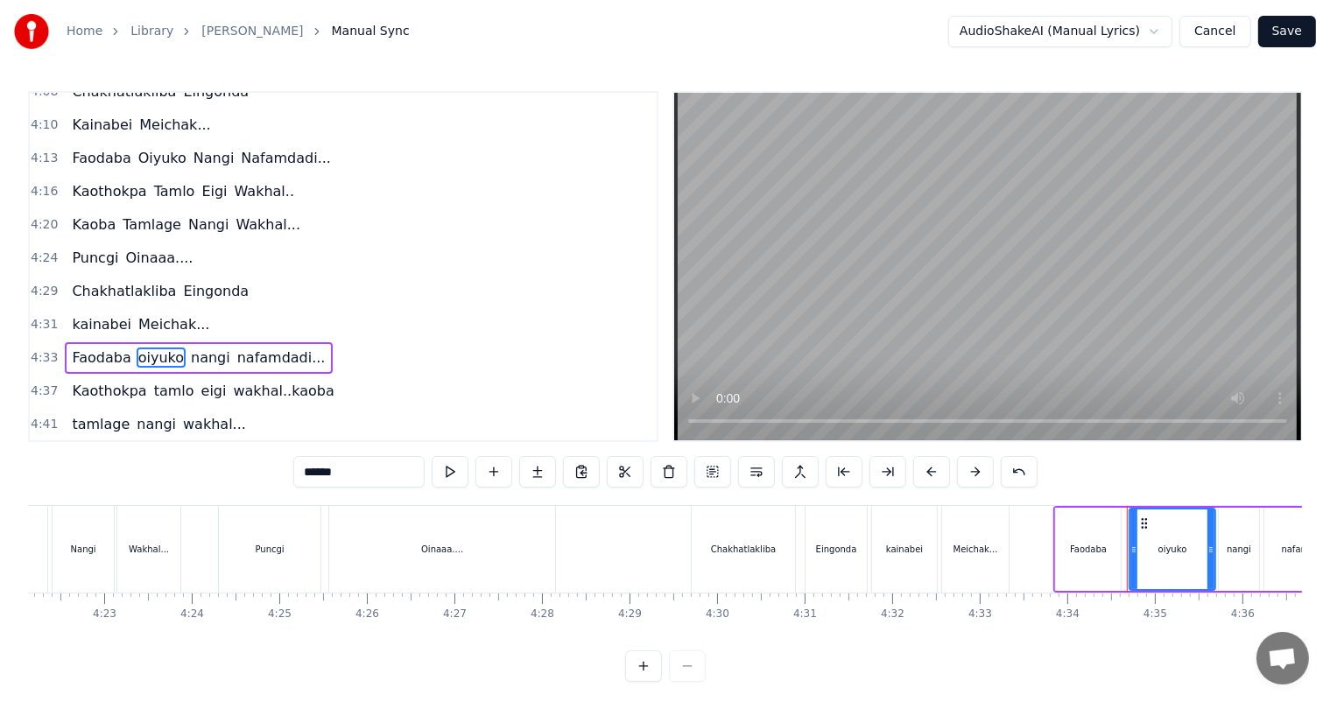
scroll to position [1613, 0]
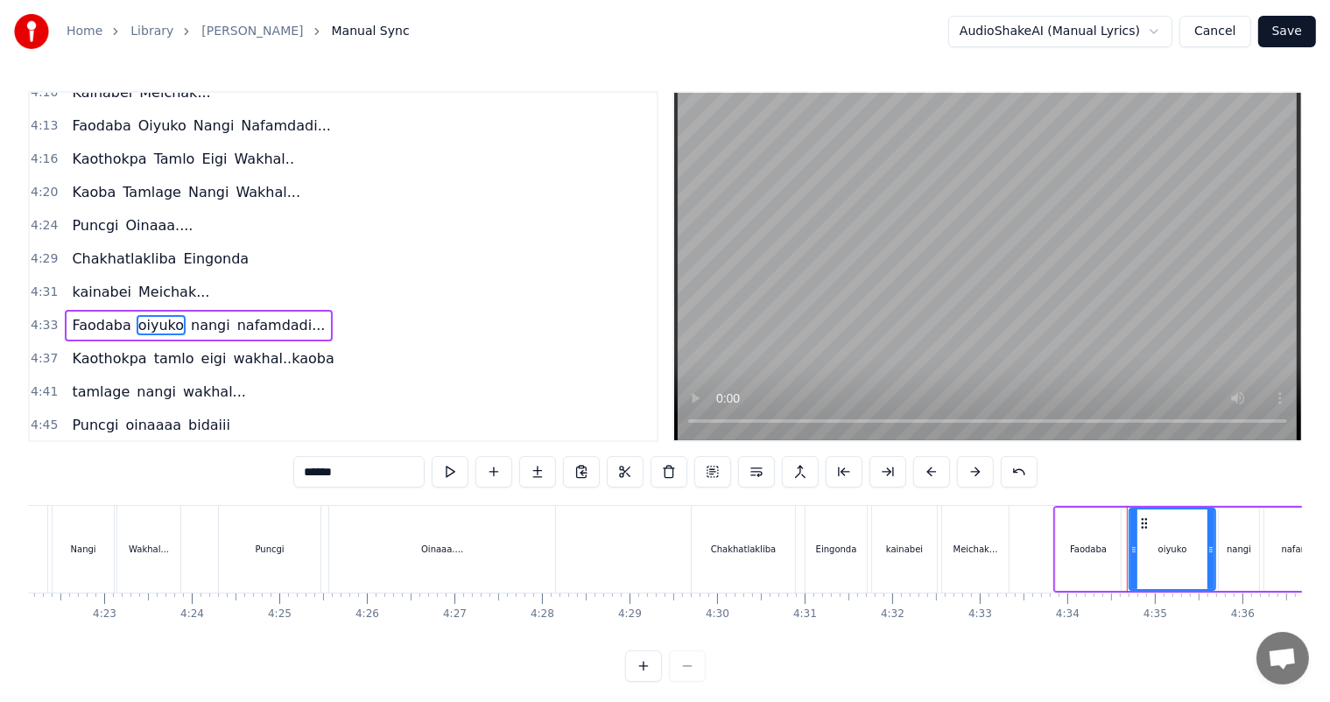
drag, startPoint x: 311, startPoint y: 470, endPoint x: 279, endPoint y: 479, distance: 32.7
click at [279, 479] on div "0:27 Thawai gi Thawai Makni 0:31 khallambi Nangdi.. 0:34 Oiruro Puncgi Yaiphabi…" at bounding box center [665, 386] width 1274 height 591
click at [193, 315] on span "nangi" at bounding box center [213, 325] width 43 height 20
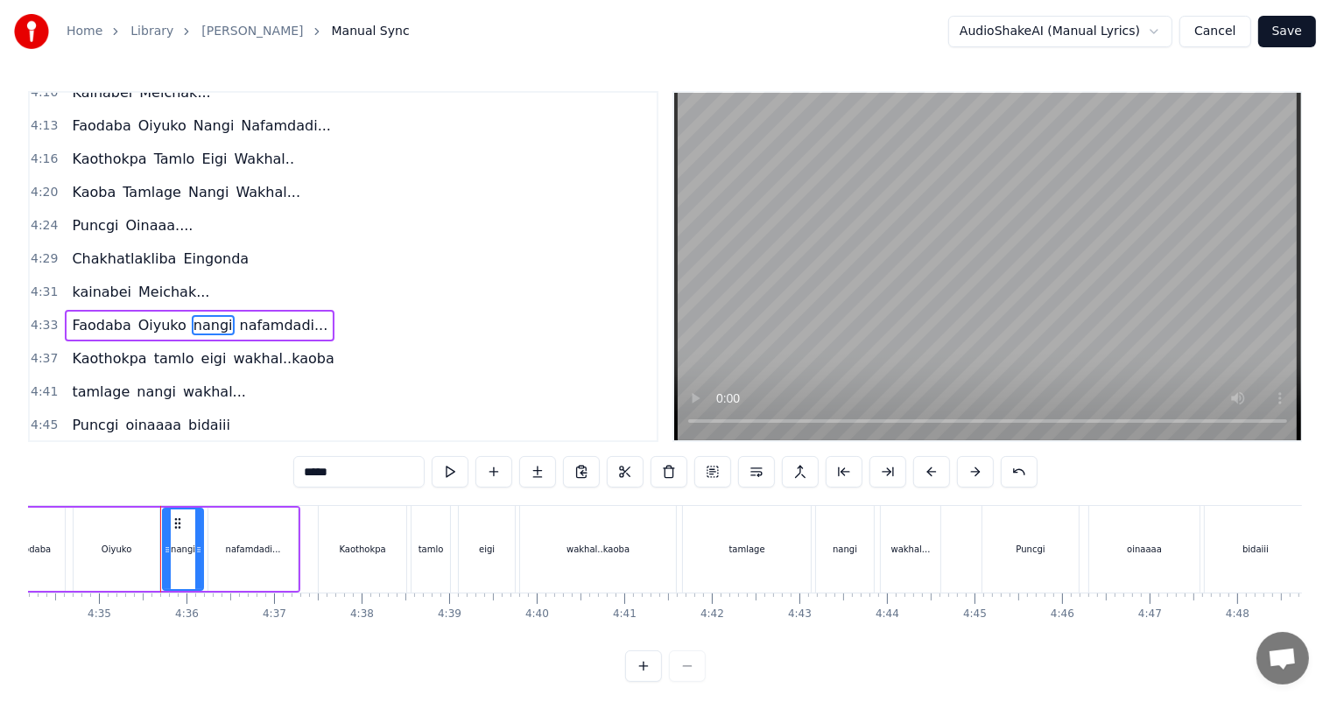
scroll to position [0, 24044]
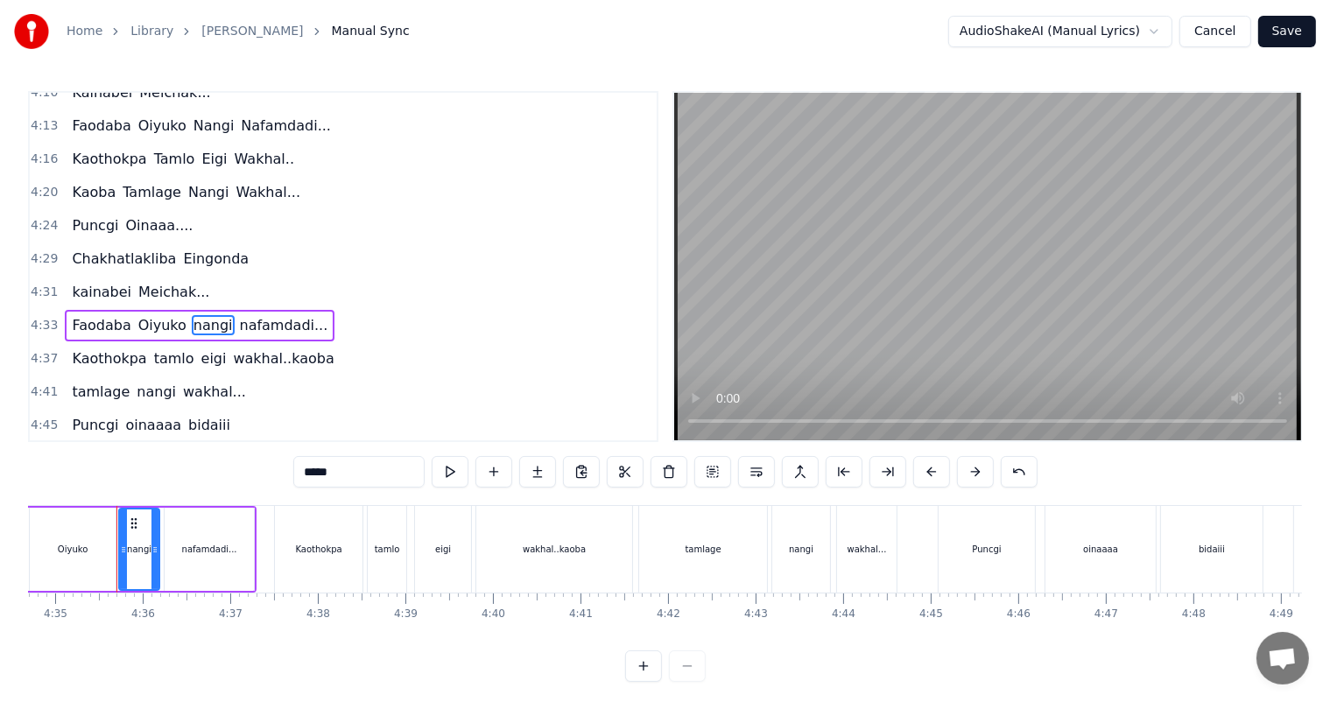
drag, startPoint x: 312, startPoint y: 469, endPoint x: 290, endPoint y: 471, distance: 22.8
click at [290, 471] on div "0:27 Thawai gi Thawai Makni 0:31 khallambi Nangdi.. 0:34 Oiruro Puncgi Yaiphabi…" at bounding box center [665, 386] width 1274 height 591
click at [249, 315] on span "nafamdadi..." at bounding box center [285, 325] width 92 height 20
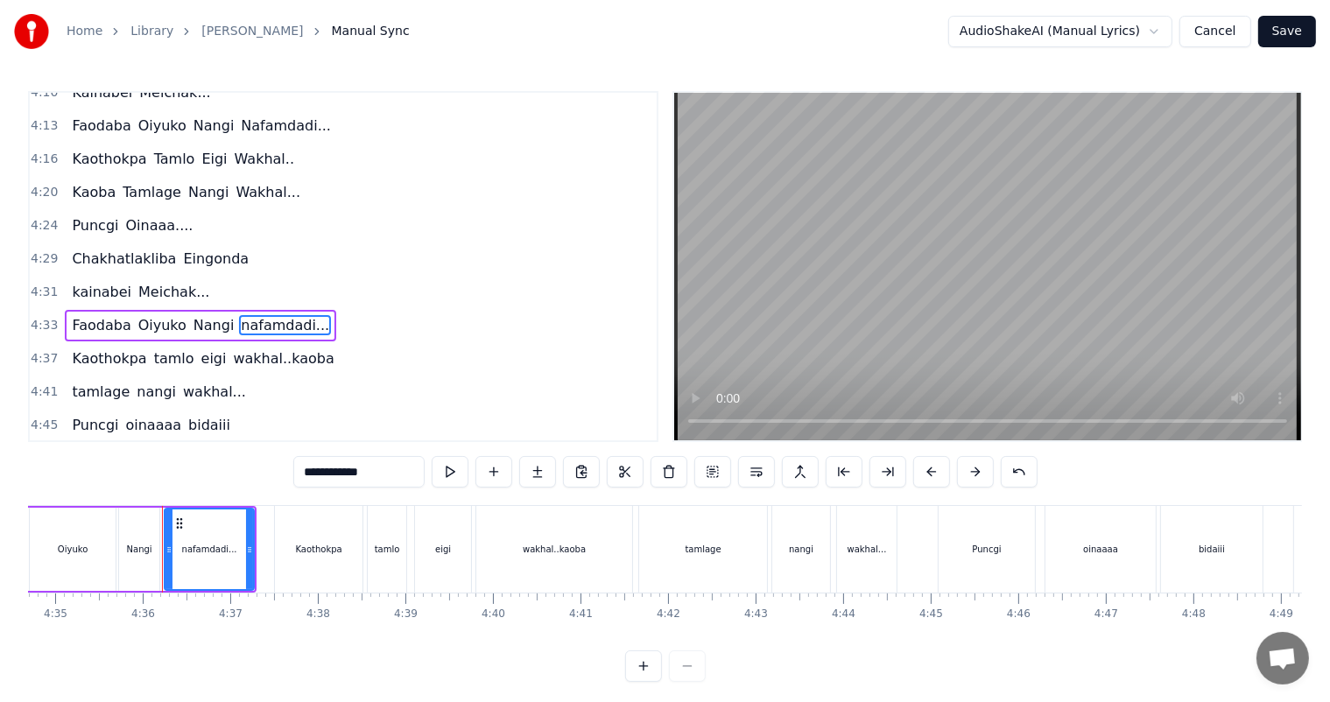
drag, startPoint x: 311, startPoint y: 471, endPoint x: 275, endPoint y: 476, distance: 36.3
click at [275, 476] on div "0:27 Thawai gi Thawai Makni 0:31 khallambi Nangdi.. 0:34 Oiruro Puncgi Yaiphabi…" at bounding box center [665, 386] width 1274 height 591
click at [122, 348] on span "Kaothokpa" at bounding box center [109, 358] width 78 height 20
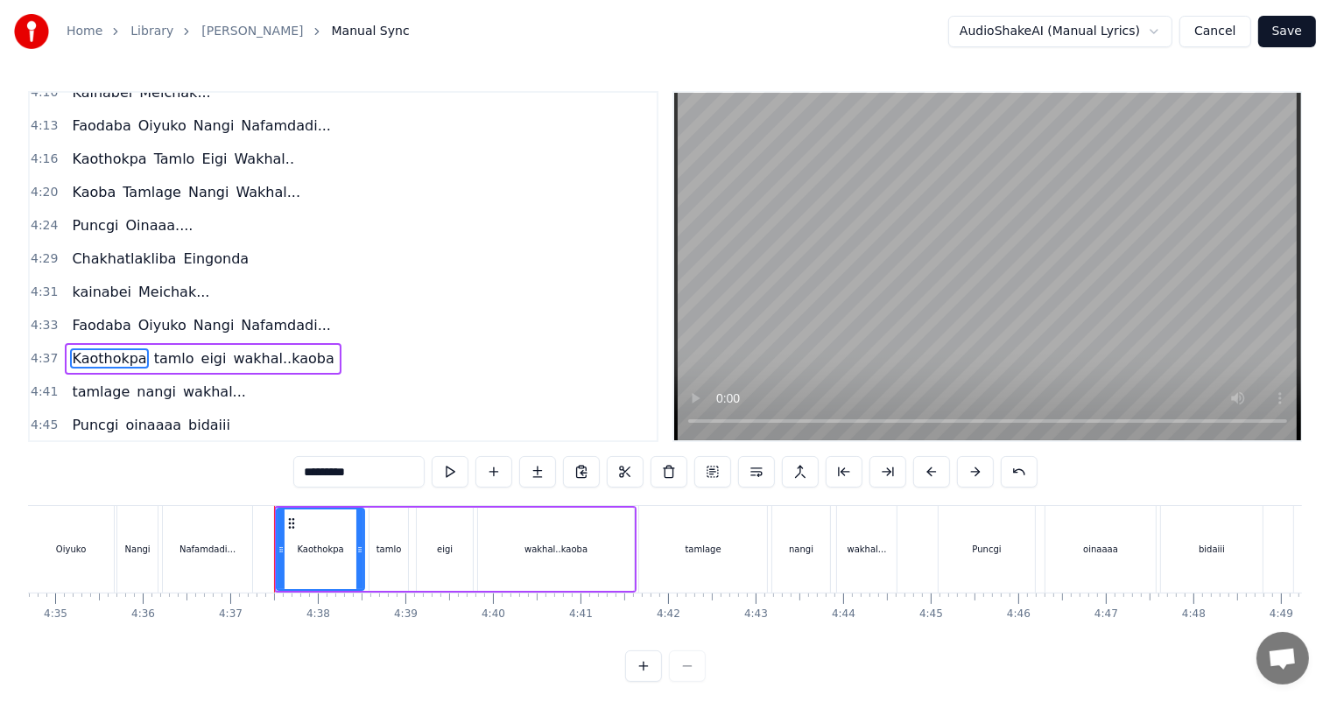
scroll to position [1646, 0]
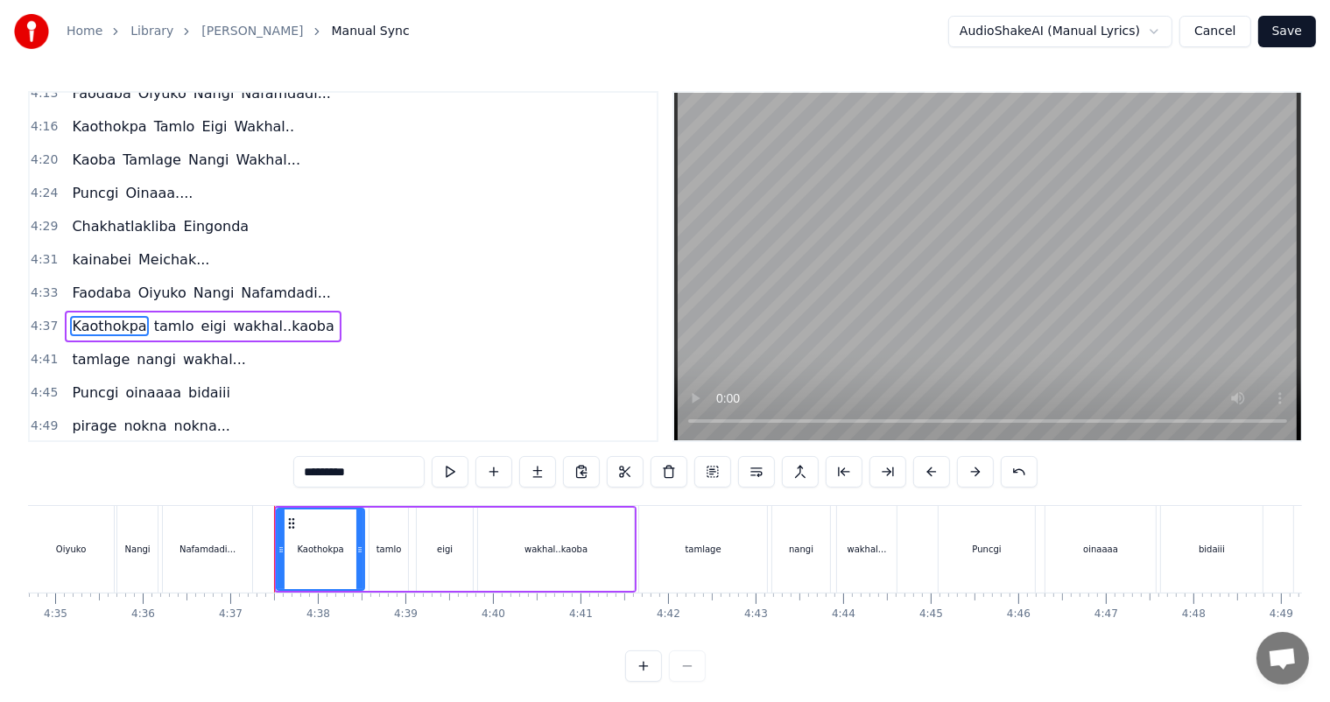
click at [157, 316] on span "tamlo" at bounding box center [174, 326] width 44 height 20
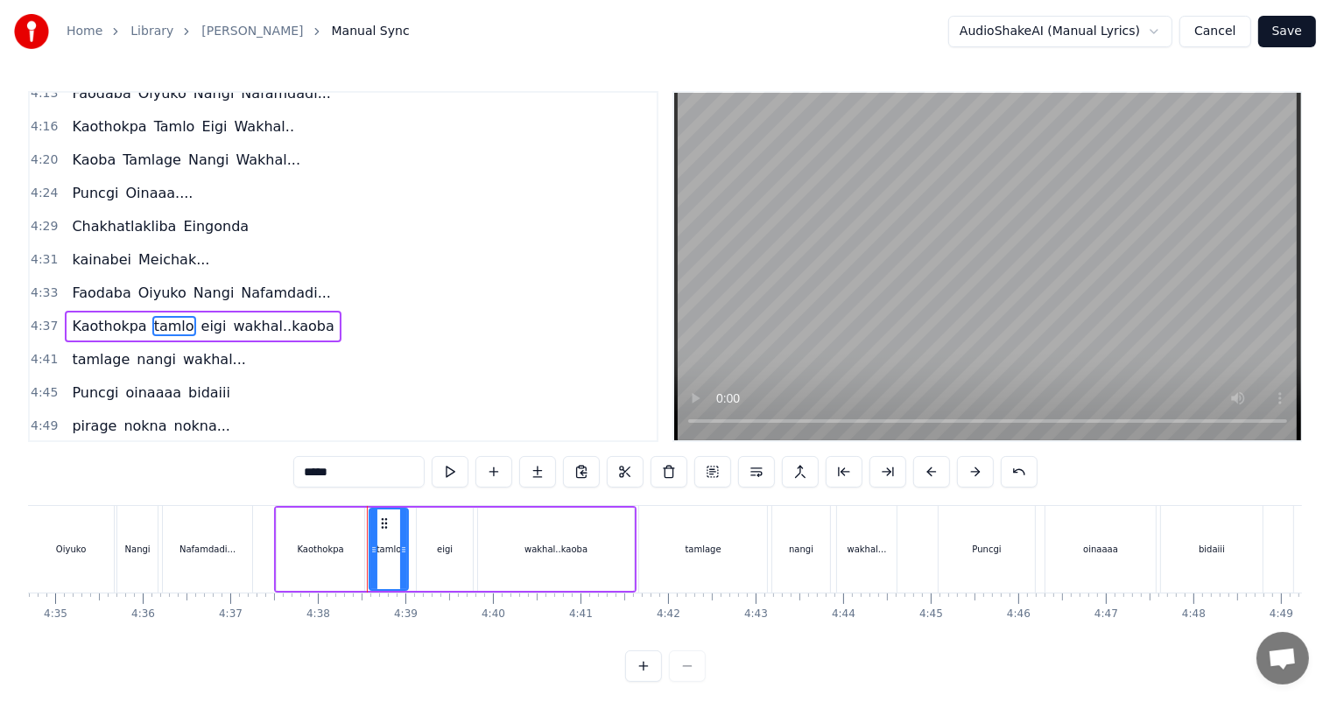
drag, startPoint x: 311, startPoint y: 463, endPoint x: 268, endPoint y: 473, distance: 44.0
click at [268, 473] on div "0:27 Thawai gi Thawai Makni 0:31 khallambi Nangdi.. 0:34 Oiruro Puncgi Yaiphabi…" at bounding box center [665, 386] width 1274 height 591
click at [200, 316] on span "eigi" at bounding box center [214, 326] width 29 height 20
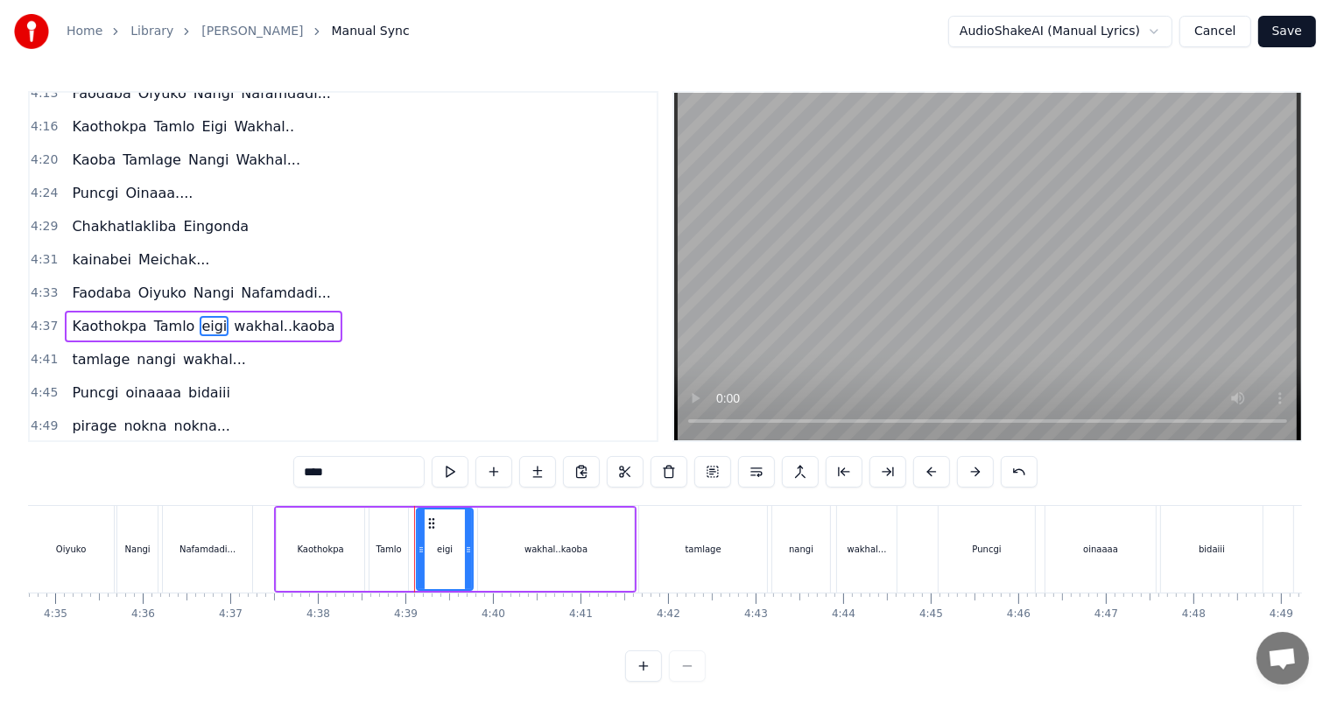
drag, startPoint x: 311, startPoint y: 474, endPoint x: 287, endPoint y: 480, distance: 24.2
click at [287, 480] on div "0:27 Thawai gi Thawai Makni 0:31 khallambi Nangdi.. 0:34 Oiruro Puncgi Yaiphabi…" at bounding box center [665, 386] width 1274 height 591
click at [233, 316] on span "wakhal..kaoba" at bounding box center [285, 326] width 104 height 20
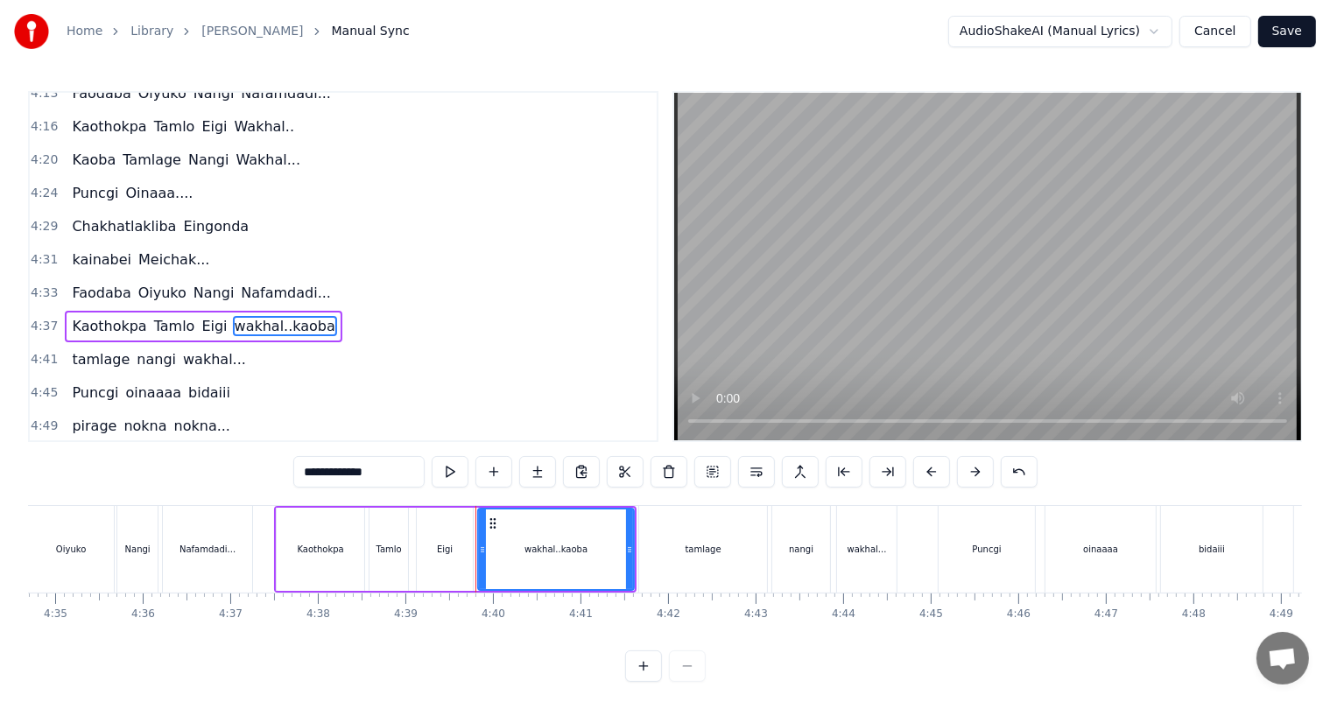
drag, startPoint x: 313, startPoint y: 473, endPoint x: 277, endPoint y: 474, distance: 36.8
click at [277, 474] on div "0:27 Thawai gi Thawai Makni 0:31 khallambi Nangdi.. 0:34 Oiruro Puncgi Yaiphabi…" at bounding box center [665, 386] width 1274 height 591
type input "**********"
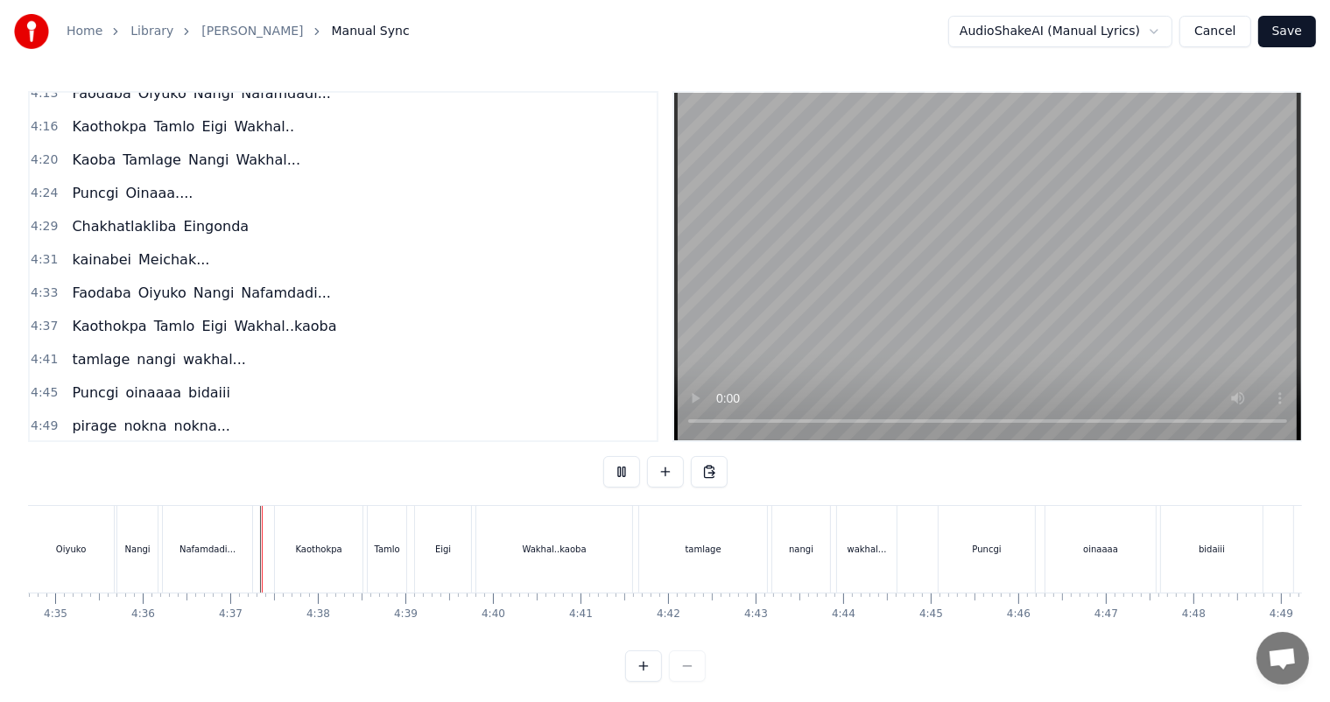
scroll to position [23, 0]
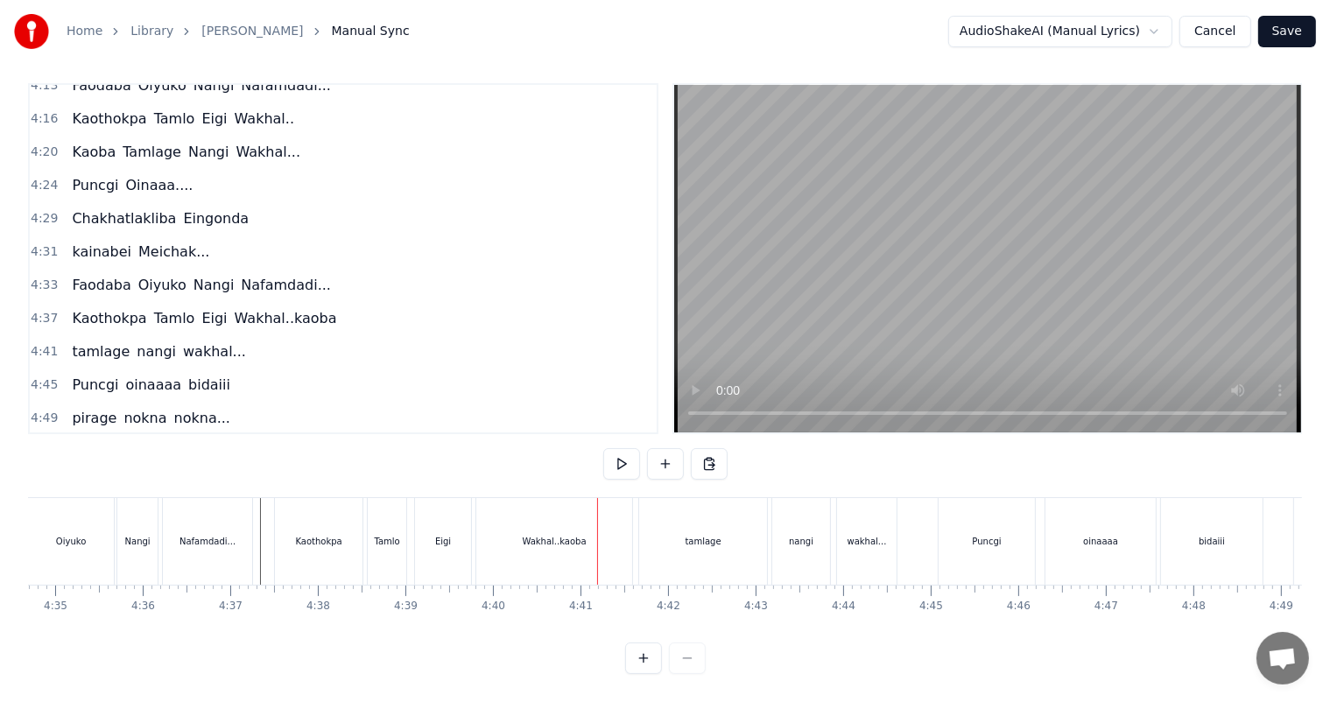
click at [445, 535] on div "Eigi" at bounding box center [443, 541] width 16 height 13
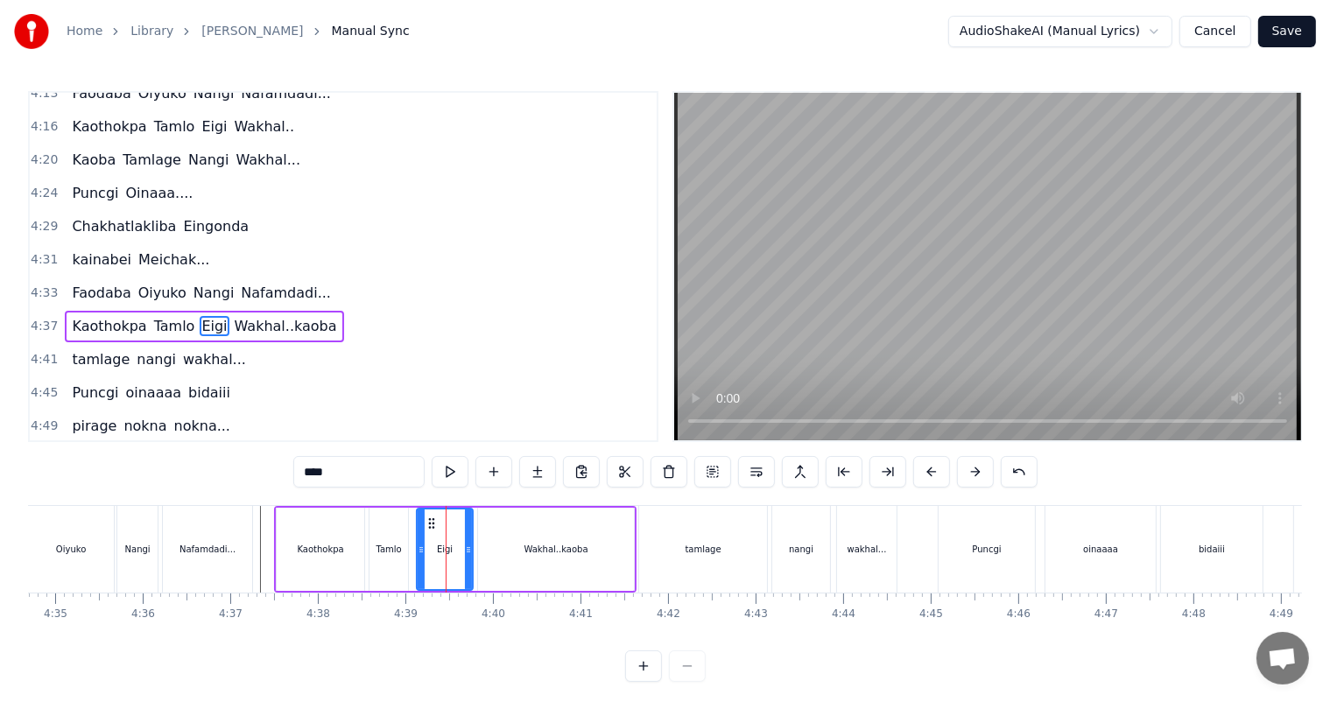
click at [529, 536] on div "Wakhal..kaoba" at bounding box center [556, 549] width 156 height 83
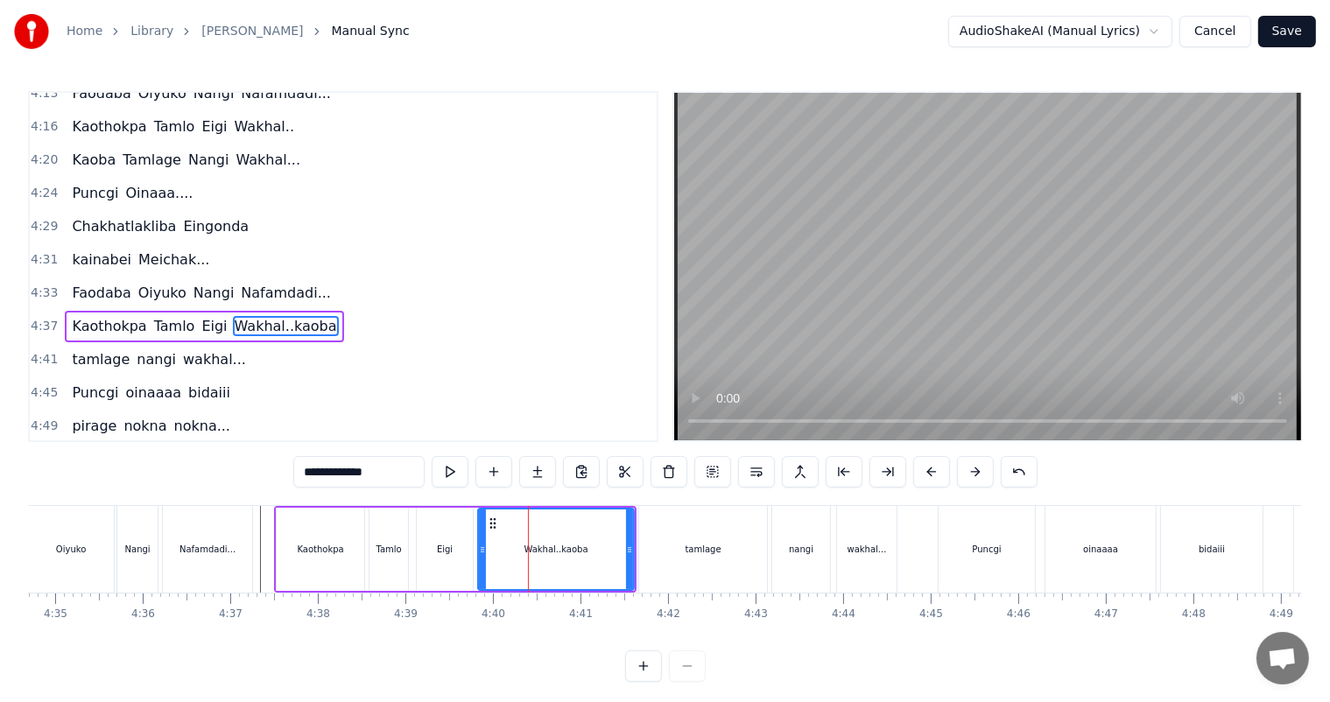
click at [678, 549] on div "tamlage" at bounding box center [703, 549] width 128 height 87
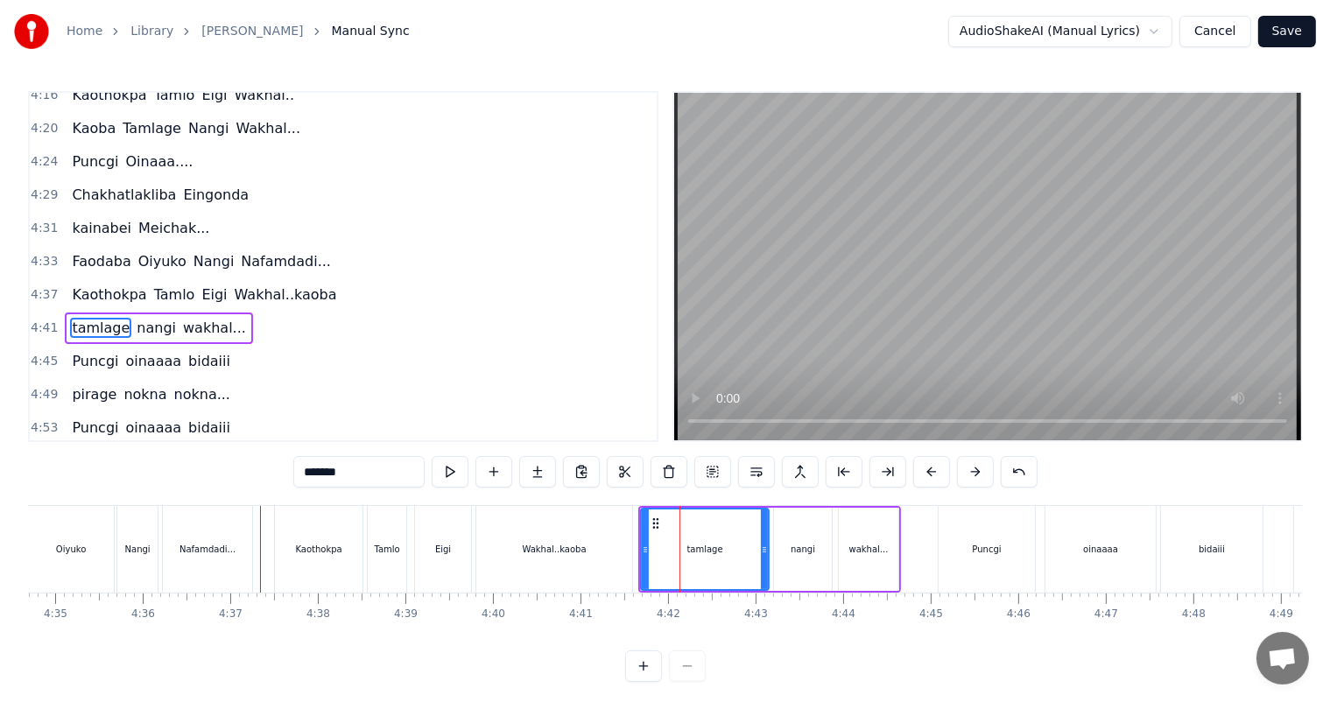
click at [567, 546] on div "Wakhal..kaoba" at bounding box center [555, 549] width 64 height 13
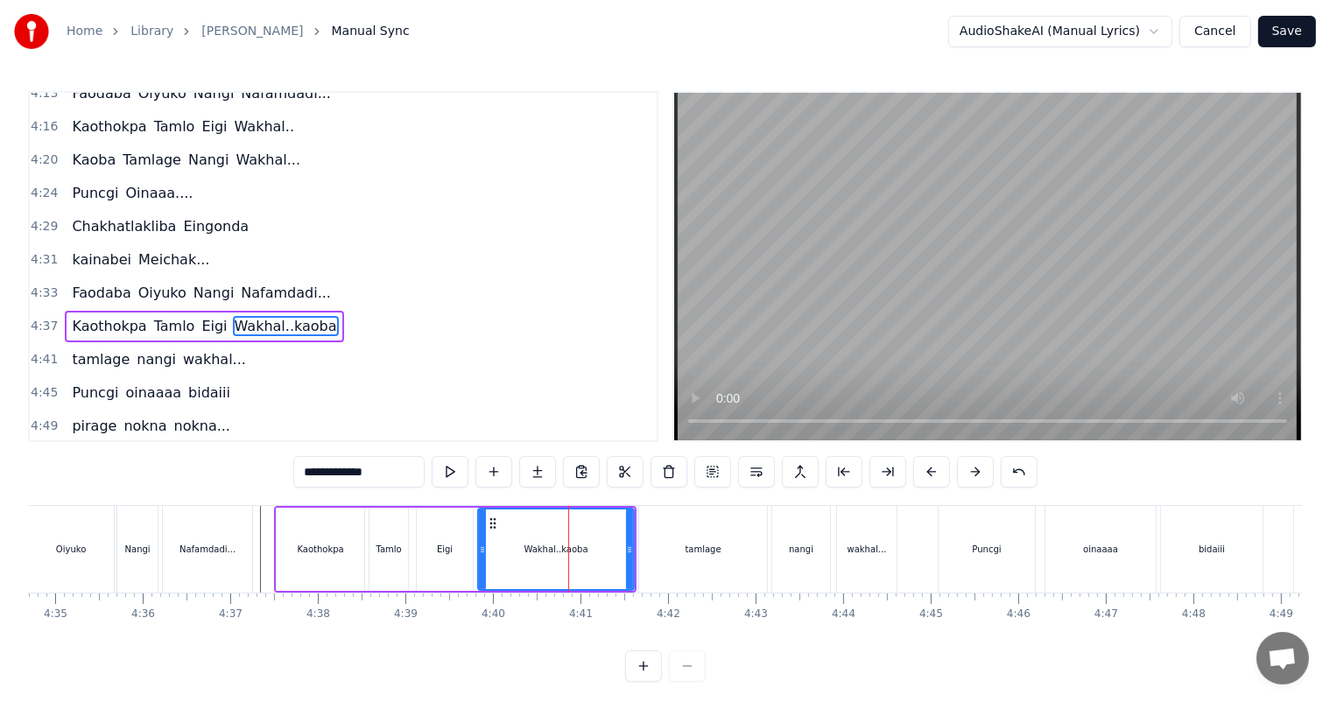
drag, startPoint x: 389, startPoint y: 470, endPoint x: 352, endPoint y: 469, distance: 36.8
click at [352, 469] on input "**********" at bounding box center [358, 472] width 131 height 32
click at [679, 549] on div "tamlage" at bounding box center [703, 549] width 128 height 87
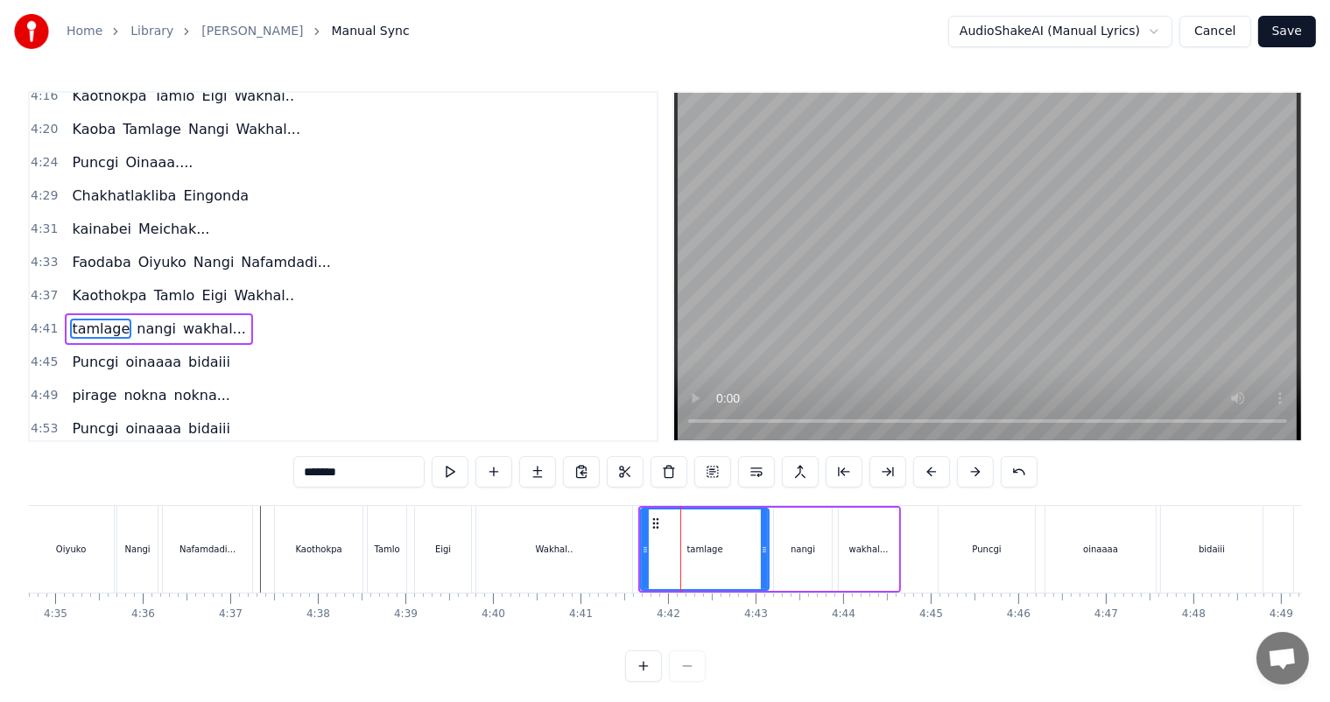
scroll to position [1677, 0]
click at [307, 467] on input "*******" at bounding box center [358, 472] width 131 height 32
paste input "*****"
click at [341, 473] on input "**********" at bounding box center [358, 472] width 131 height 32
type input "**********"
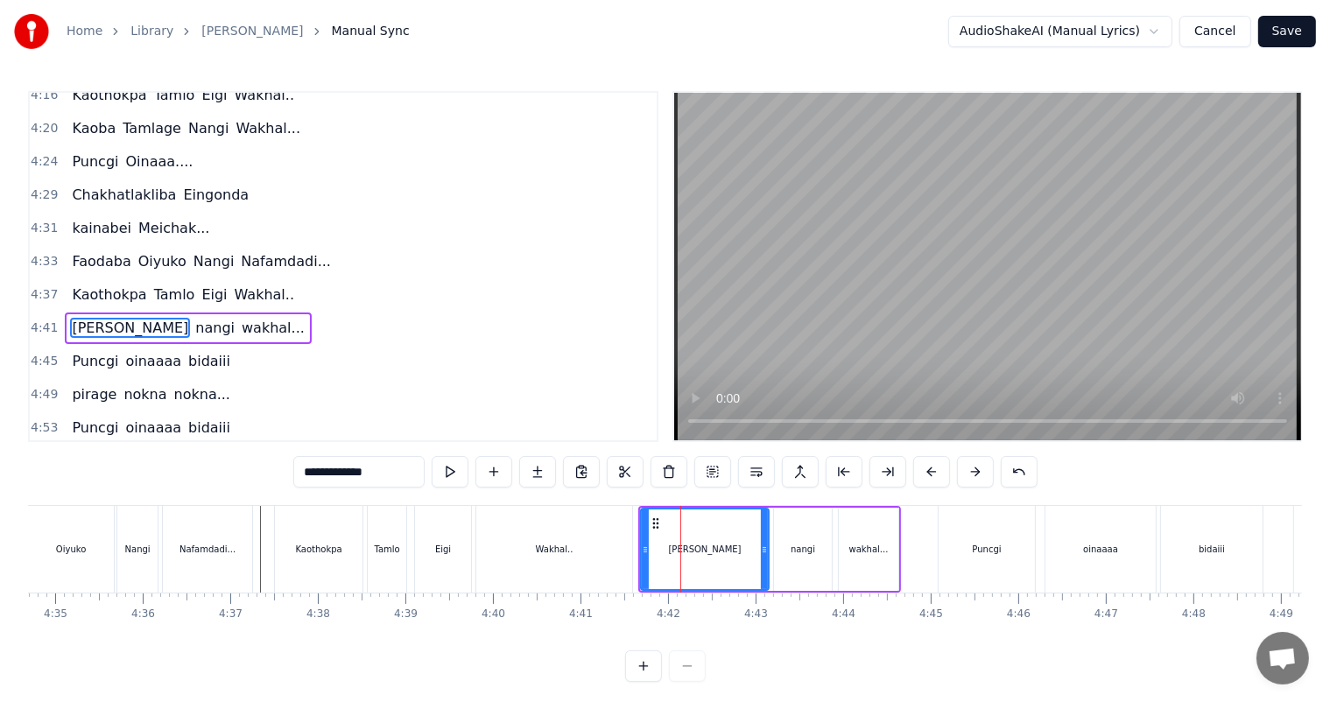
click at [473, 530] on div "Kaothokpa [PERSON_NAME].." at bounding box center [455, 549] width 362 height 87
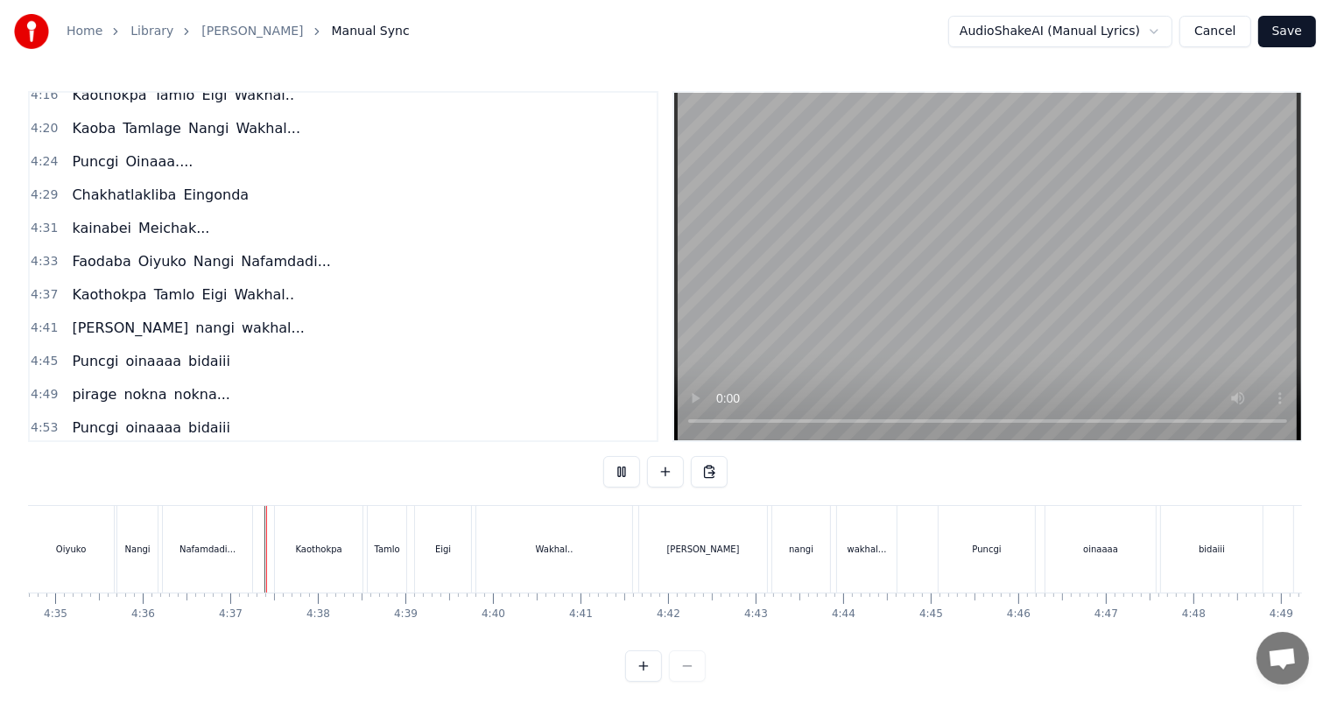
scroll to position [23, 0]
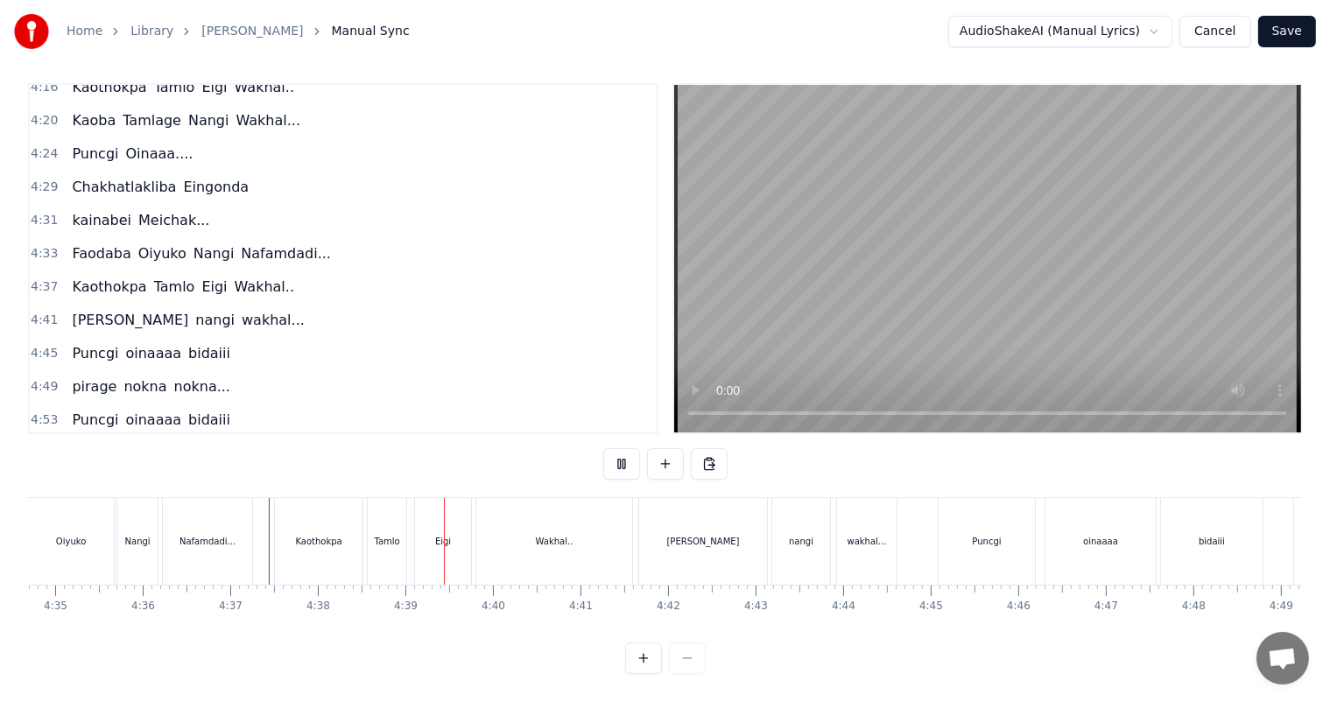
click at [334, 534] on div "Kaothokpa" at bounding box center [319, 541] width 88 height 87
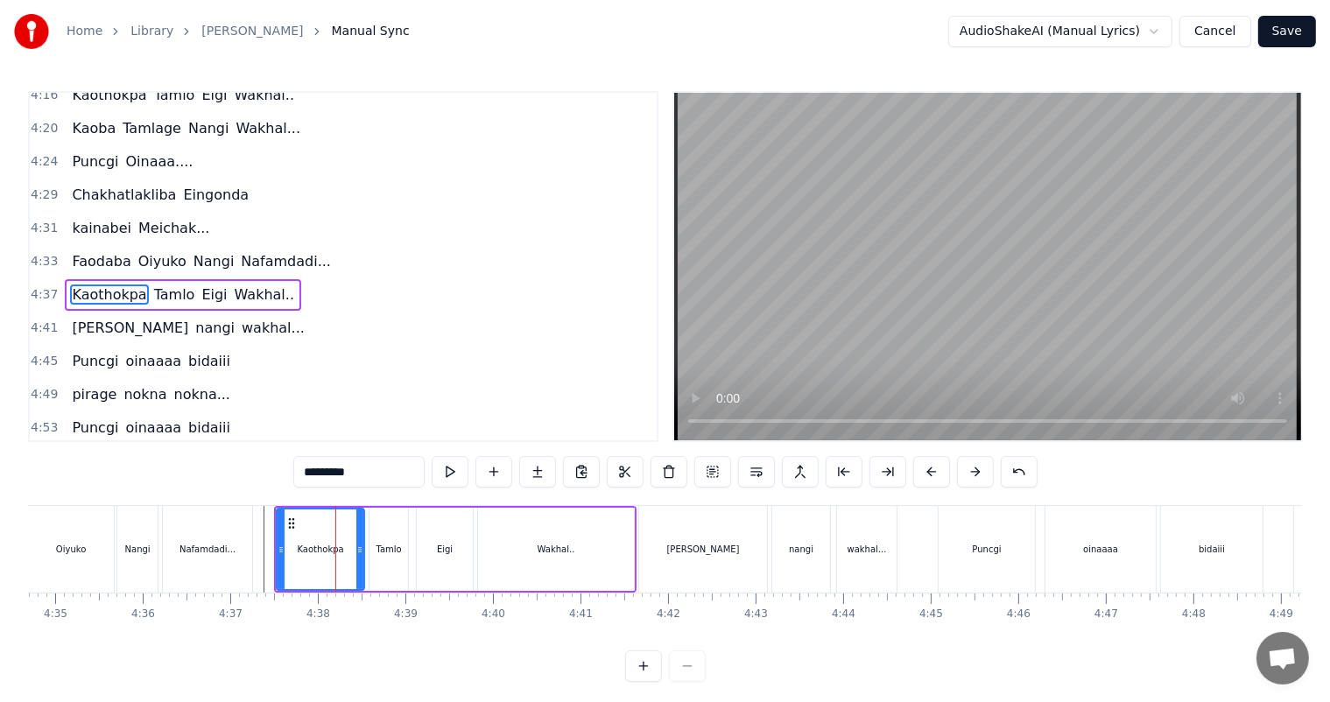
scroll to position [1646, 0]
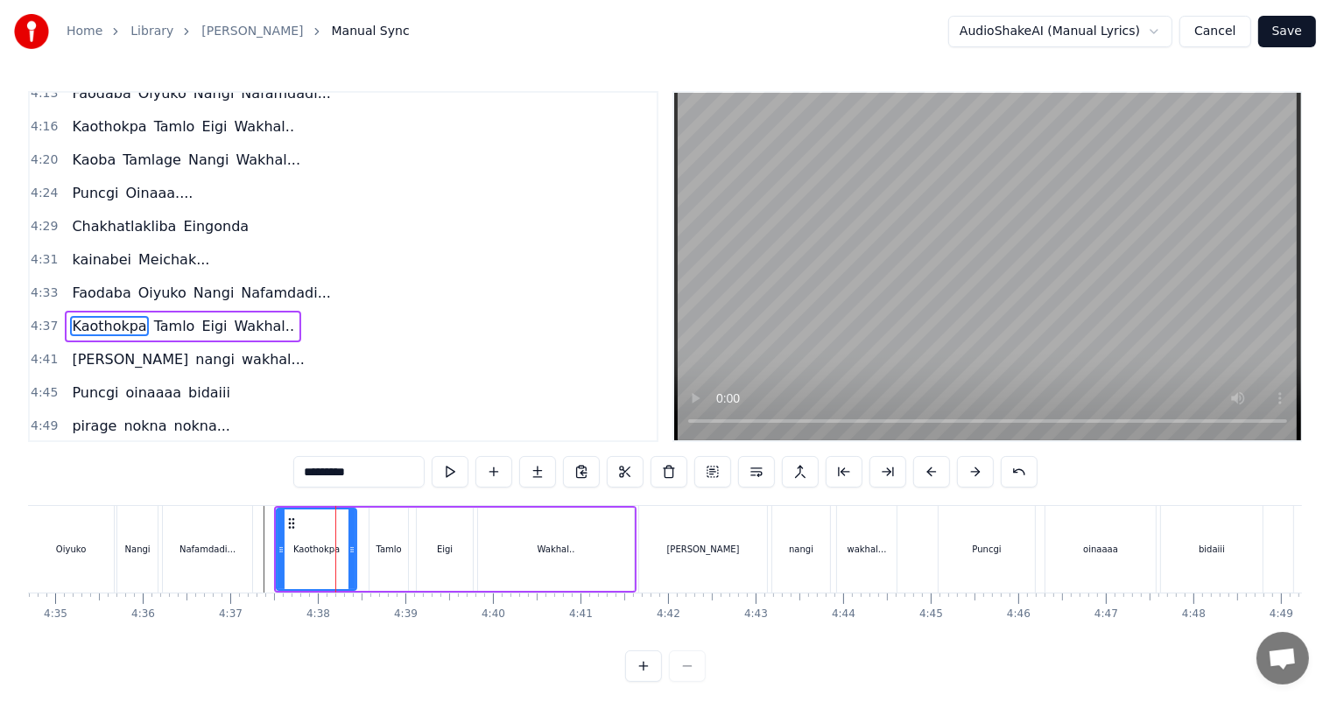
click at [348, 544] on icon at bounding box center [351, 550] width 7 height 14
click at [378, 551] on div "Tamlo" at bounding box center [388, 549] width 25 height 13
type input "*****"
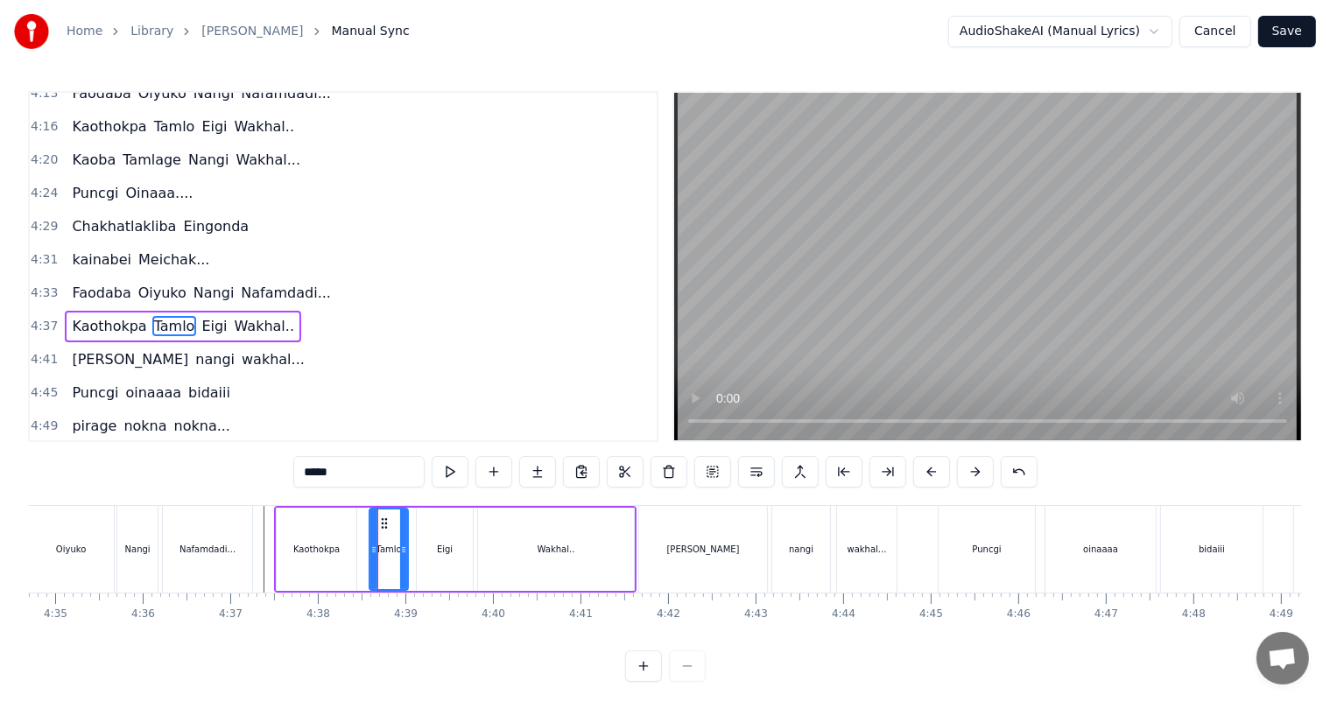
click at [357, 532] on div "Kaothokpa [PERSON_NAME].." at bounding box center [455, 549] width 362 height 87
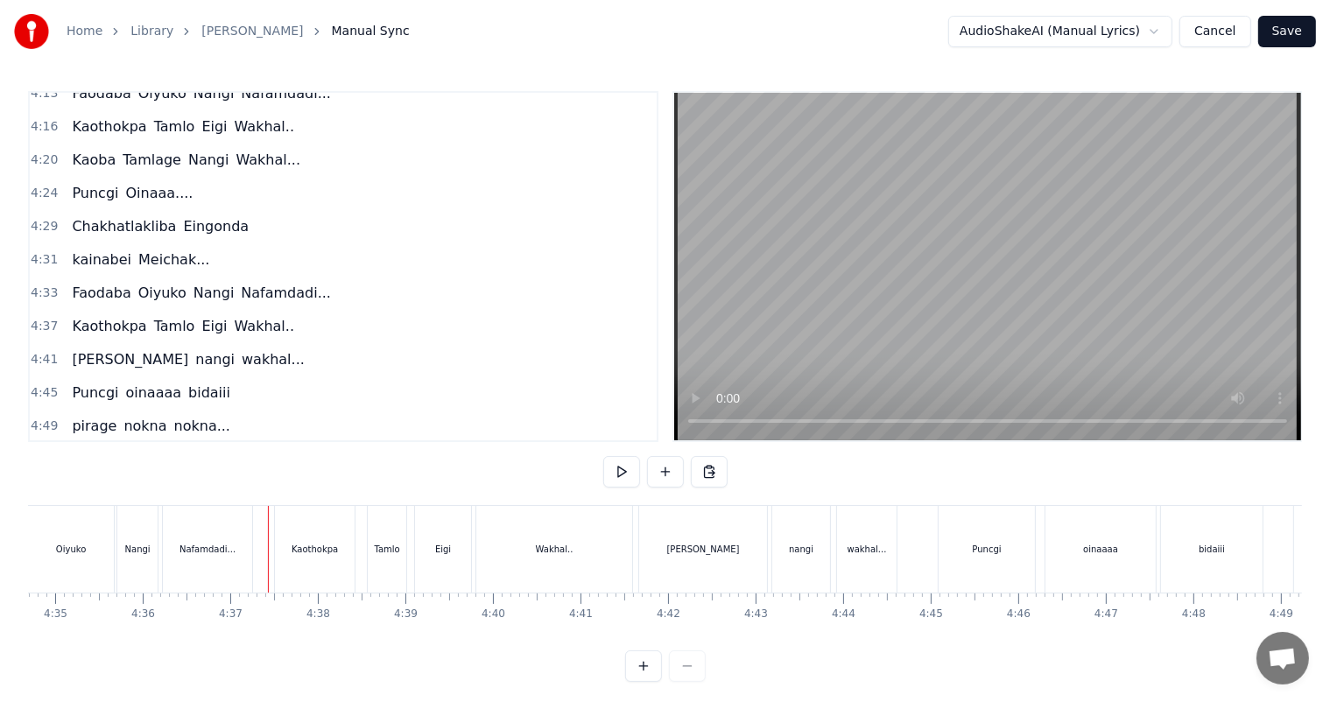
scroll to position [23, 0]
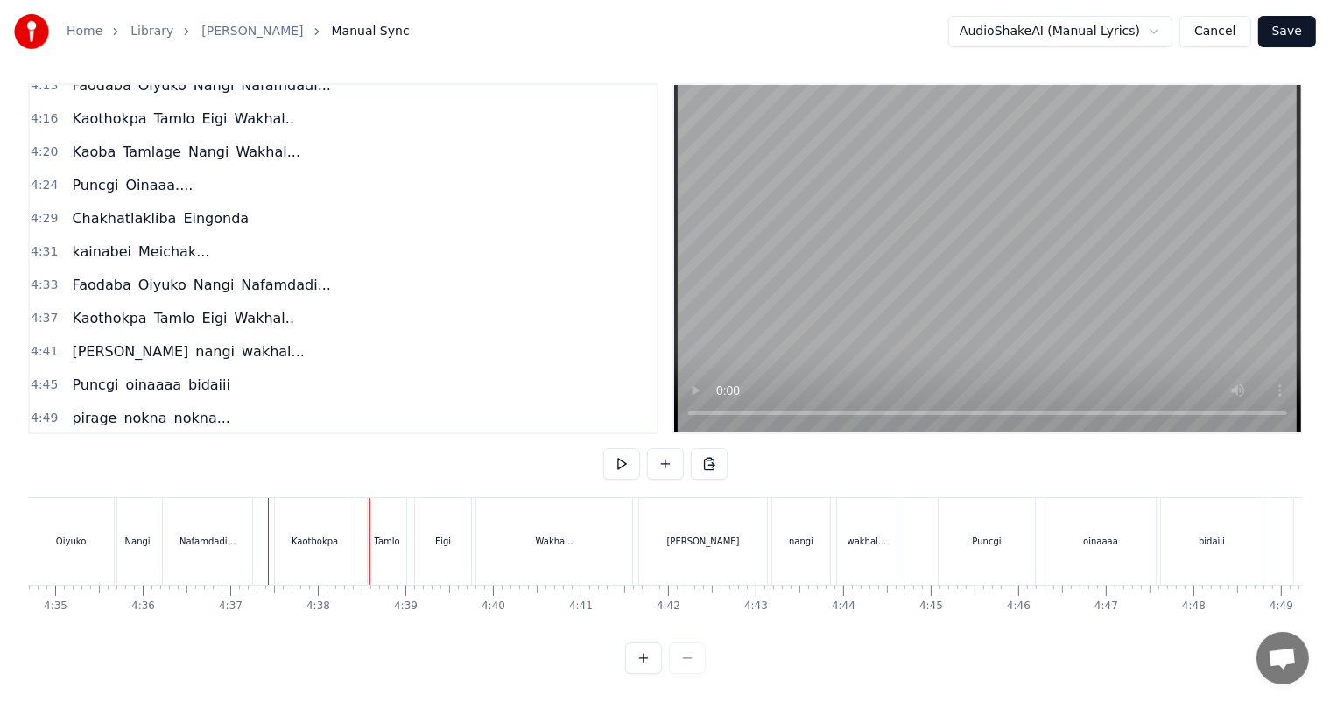
click at [375, 535] on div "Tamlo" at bounding box center [386, 541] width 25 height 13
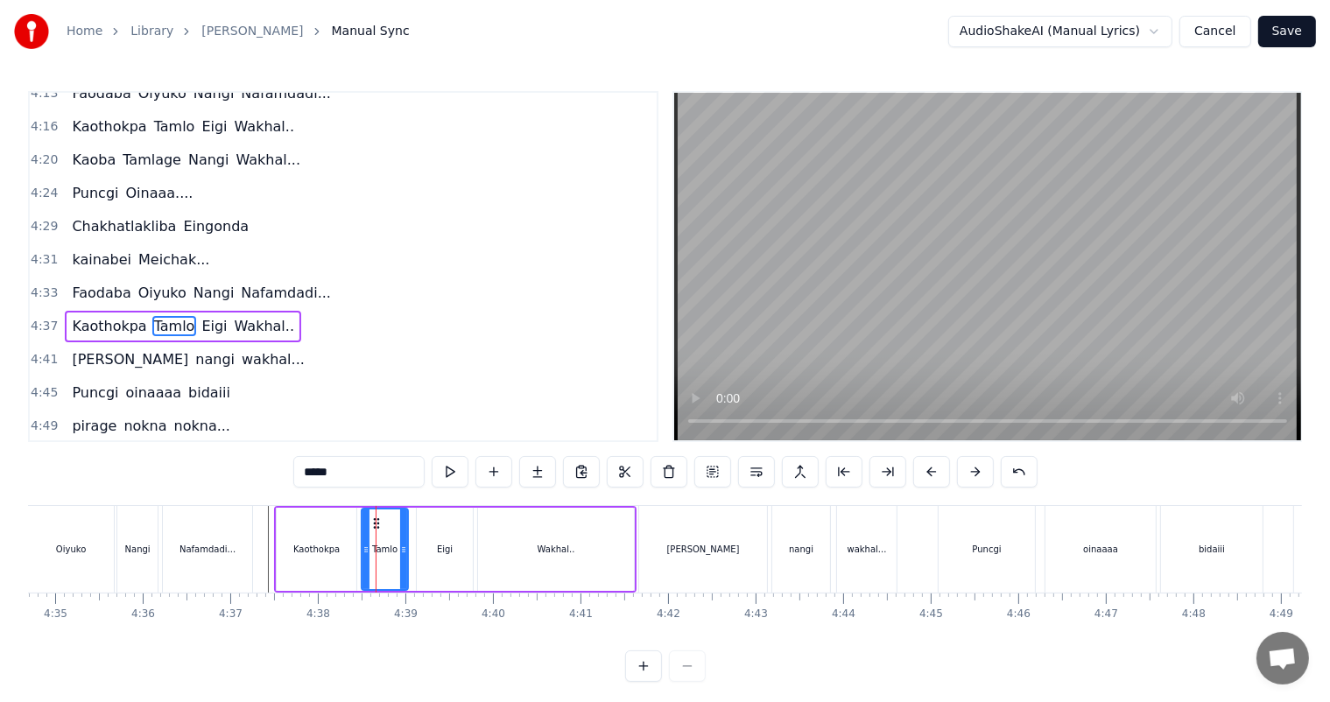
click at [362, 545] on icon at bounding box center [365, 550] width 7 height 14
click at [399, 550] on icon at bounding box center [399, 550] width 7 height 14
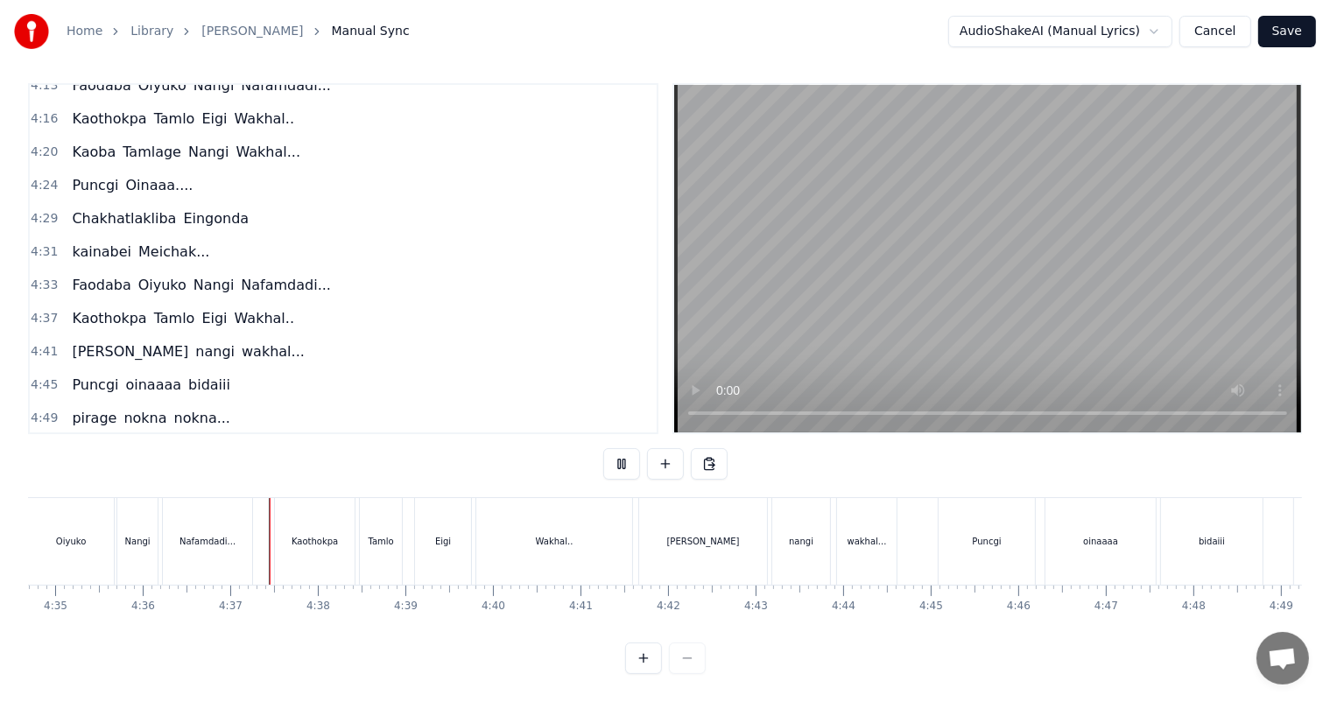
scroll to position [23, 0]
click at [446, 533] on div "Eigi" at bounding box center [443, 541] width 56 height 87
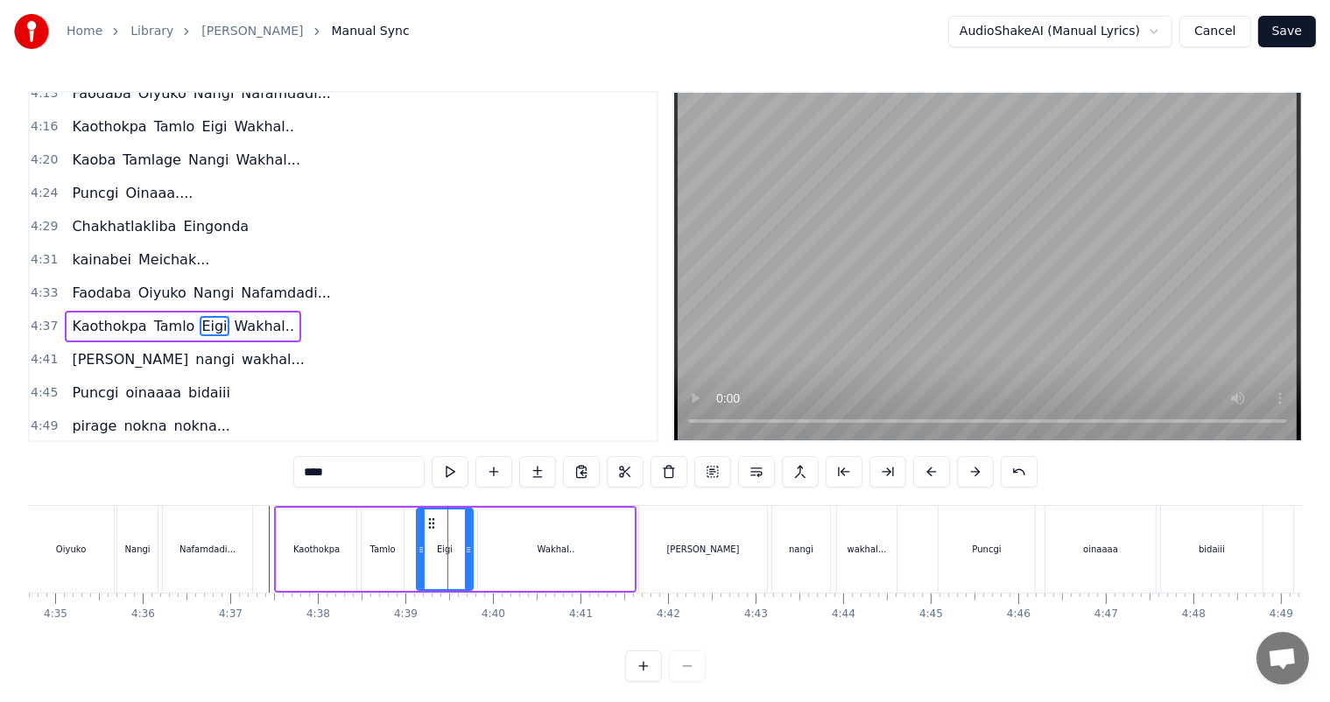
click at [394, 538] on div "Tamlo" at bounding box center [383, 549] width 42 height 83
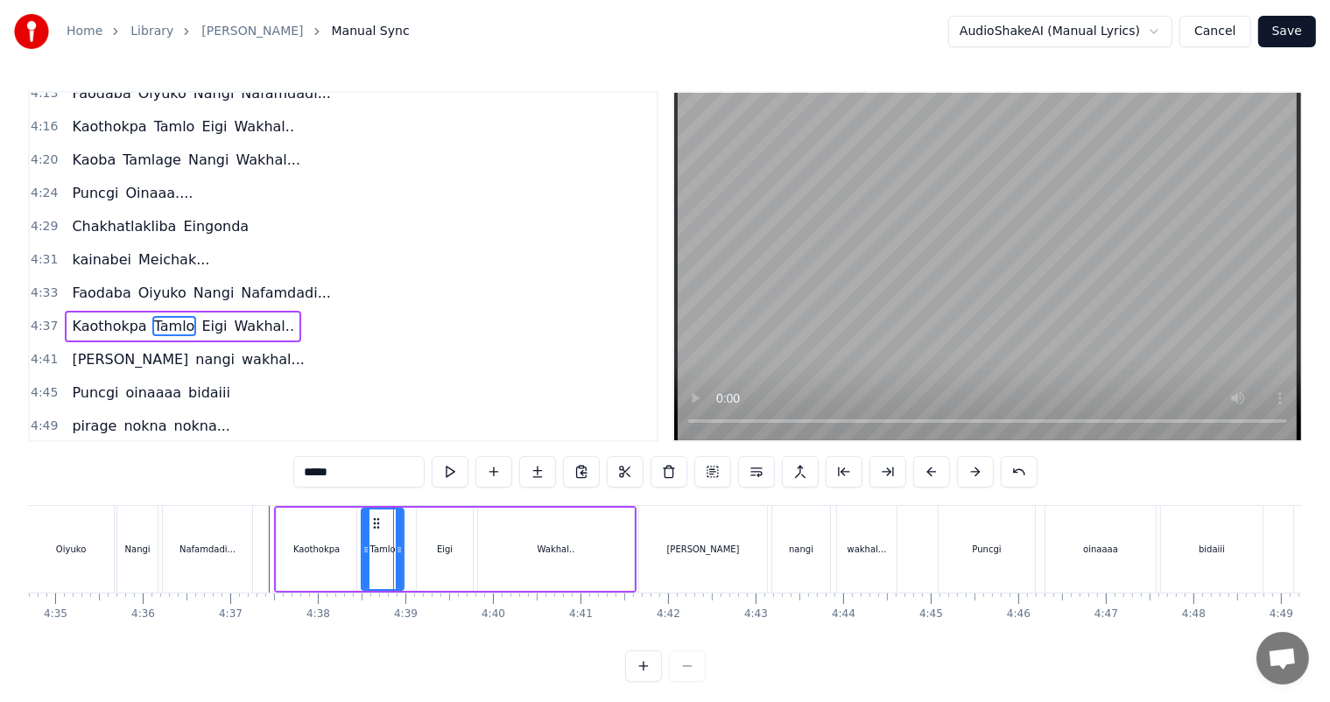
click at [442, 551] on div "Eigi" at bounding box center [445, 549] width 16 height 13
type input "****"
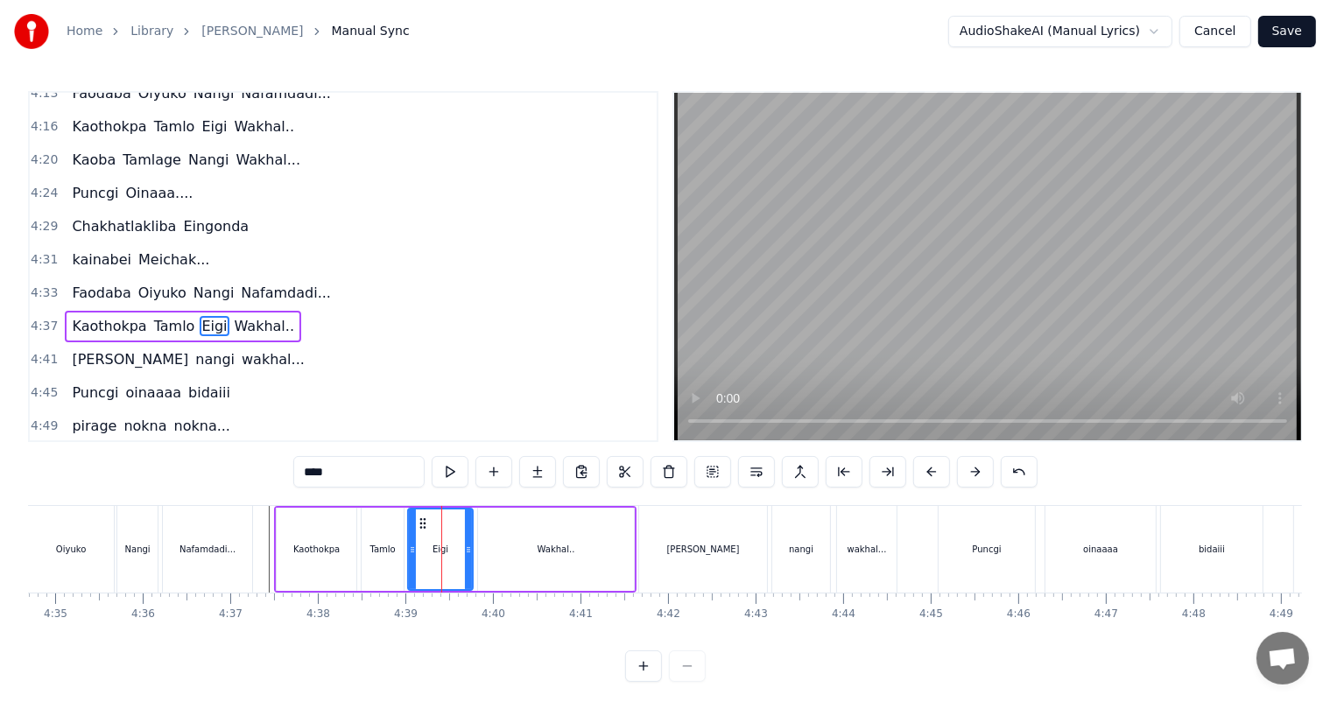
drag, startPoint x: 419, startPoint y: 552, endPoint x: 411, endPoint y: 551, distance: 8.9
click at [411, 551] on icon at bounding box center [412, 550] width 7 height 14
drag, startPoint x: 467, startPoint y: 549, endPoint x: 456, endPoint y: 550, distance: 11.4
click at [456, 550] on icon at bounding box center [457, 550] width 7 height 14
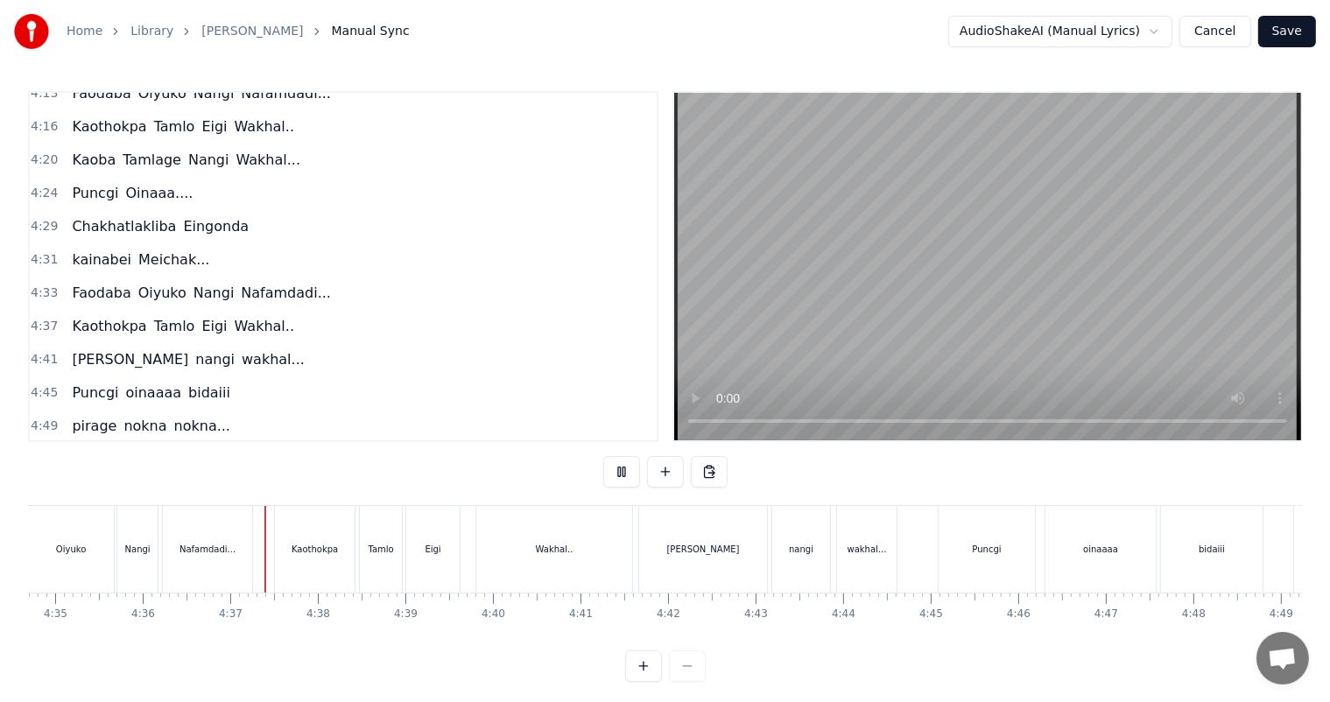
scroll to position [23, 0]
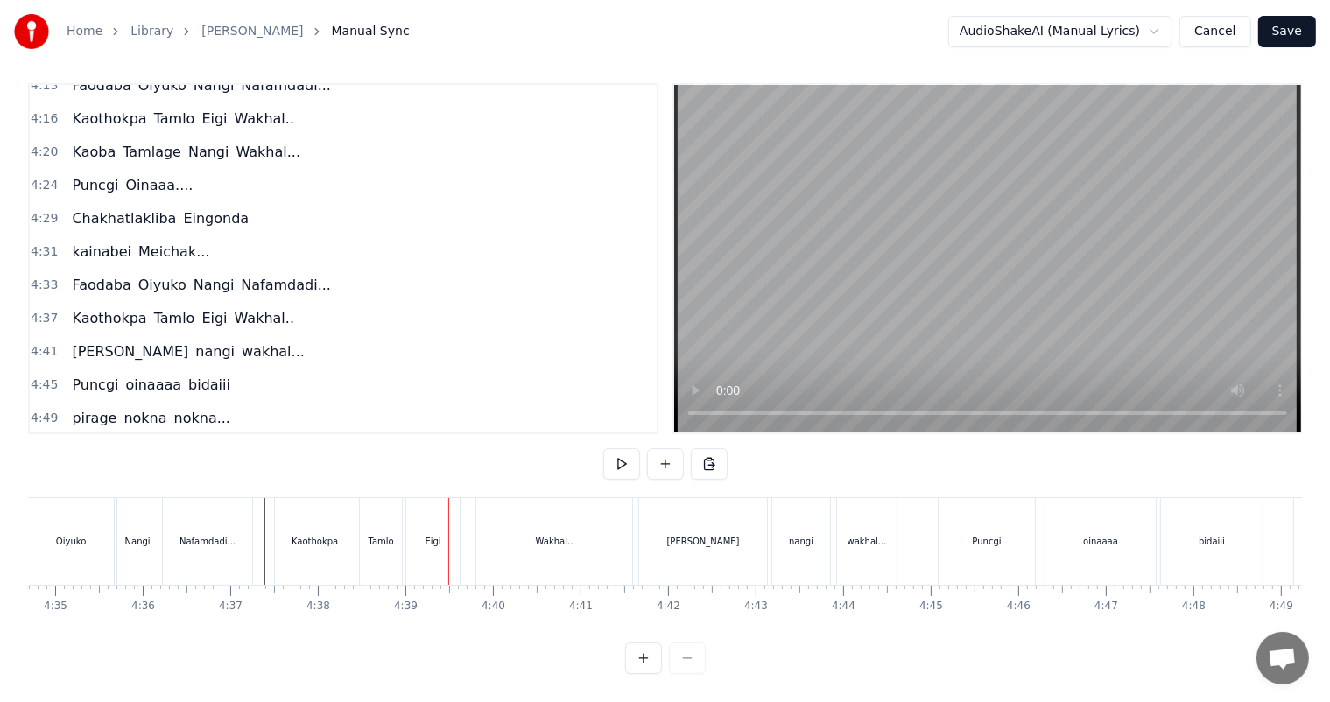
click at [427, 518] on div "Eigi" at bounding box center [432, 541] width 53 height 87
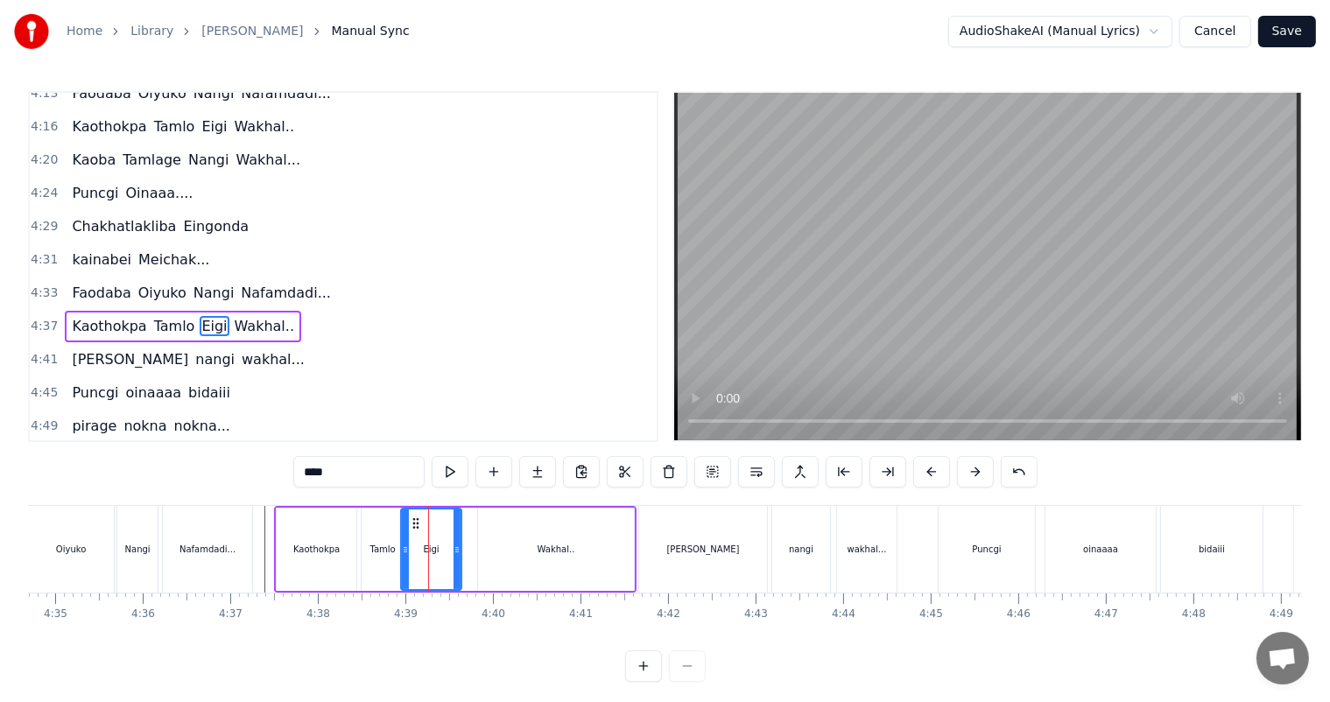
click at [403, 548] on icon at bounding box center [405, 550] width 7 height 14
click at [386, 550] on div "Tamlo" at bounding box center [381, 549] width 25 height 13
type input "*****"
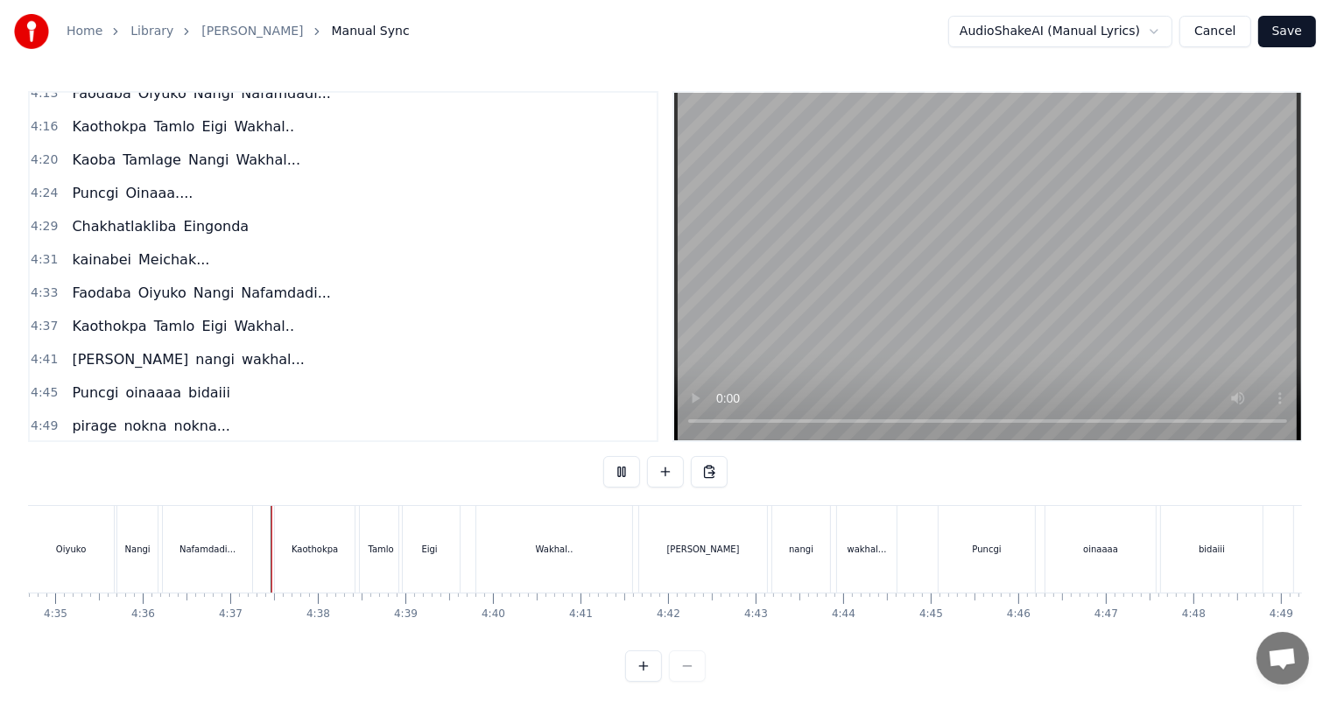
scroll to position [23, 0]
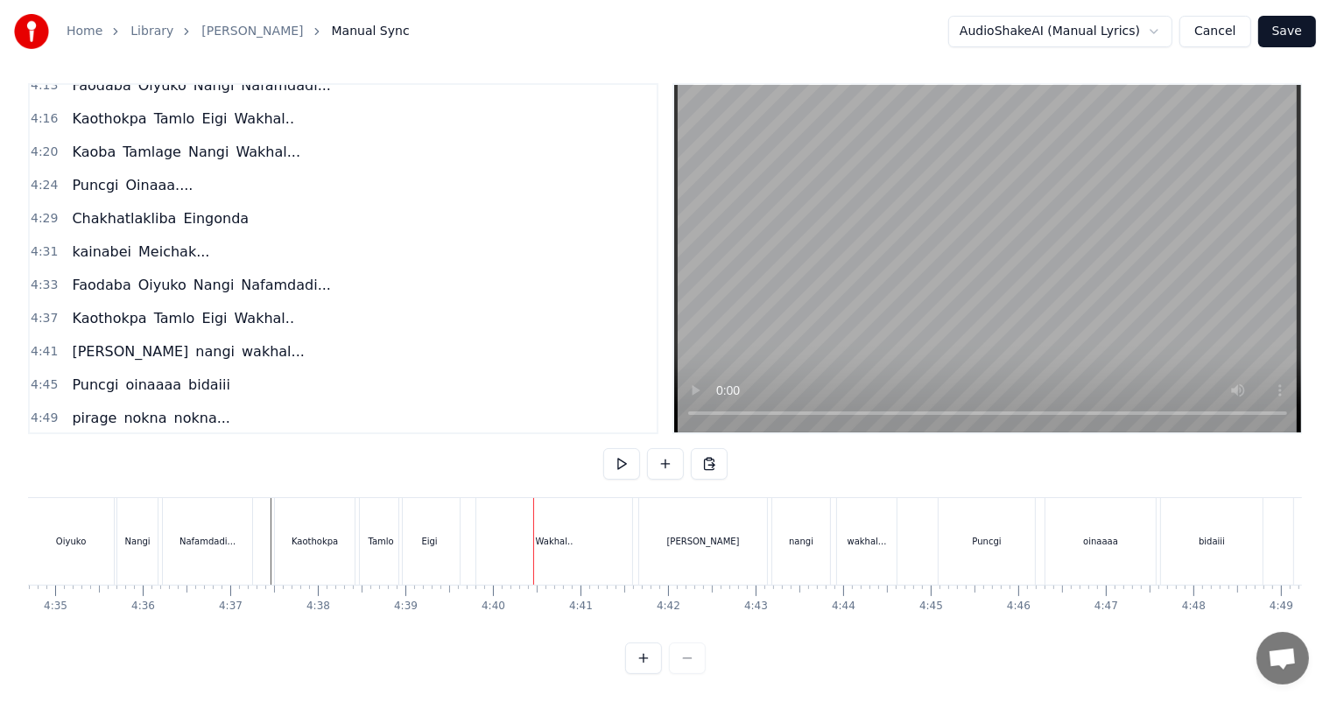
click at [542, 535] on div "Wakhal.." at bounding box center [555, 541] width 38 height 13
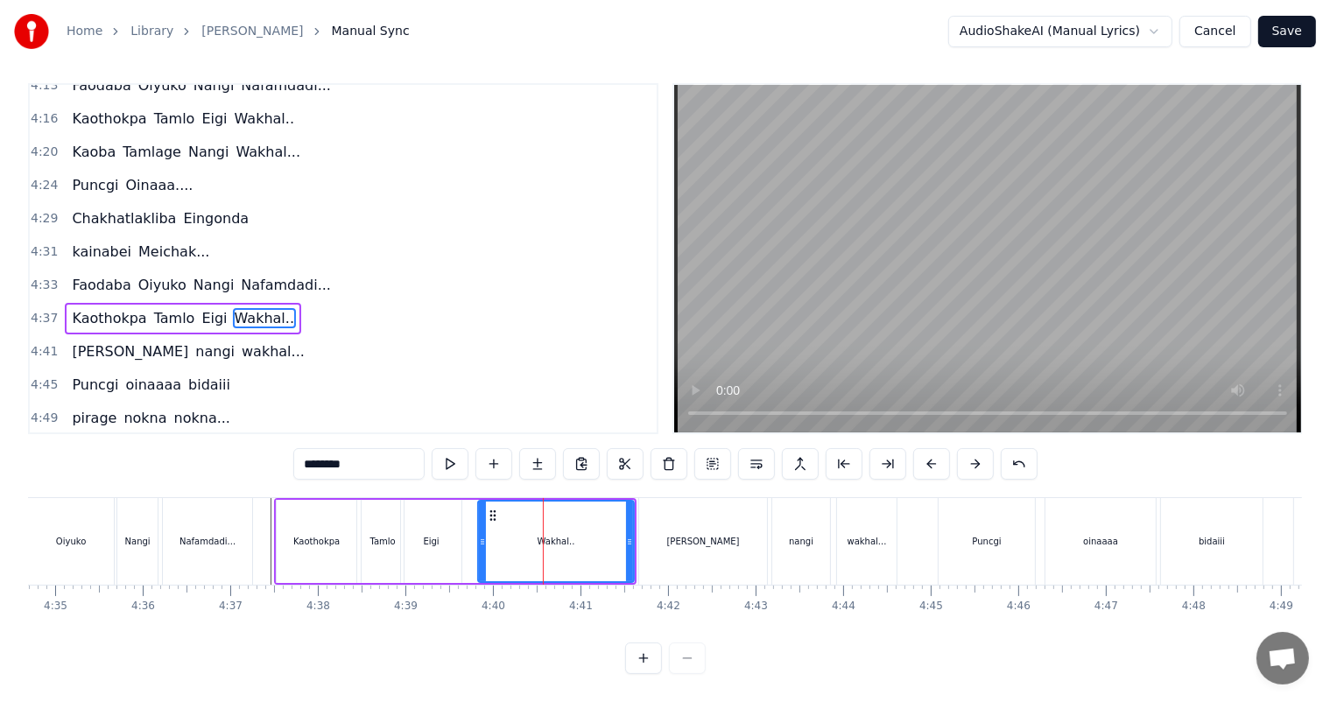
scroll to position [0, 0]
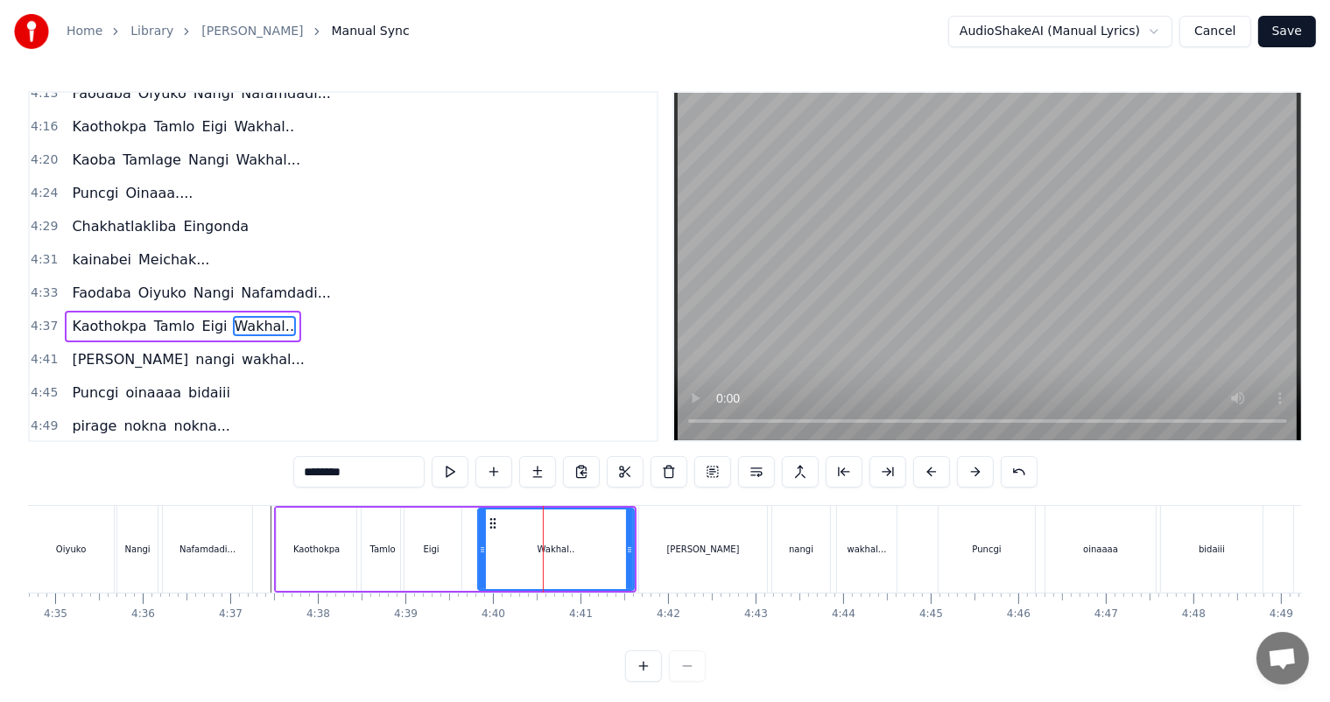
click at [474, 544] on div "Kaothokpa [PERSON_NAME].." at bounding box center [455, 549] width 362 height 87
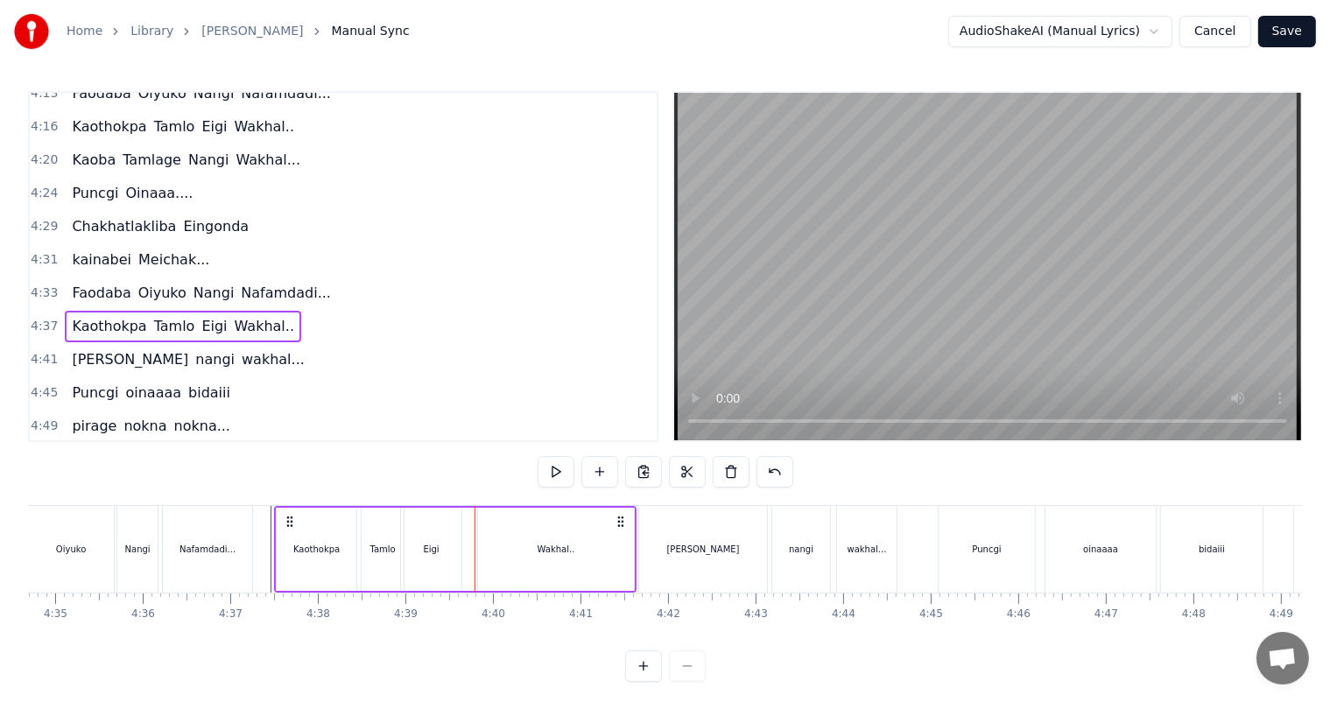
scroll to position [23, 0]
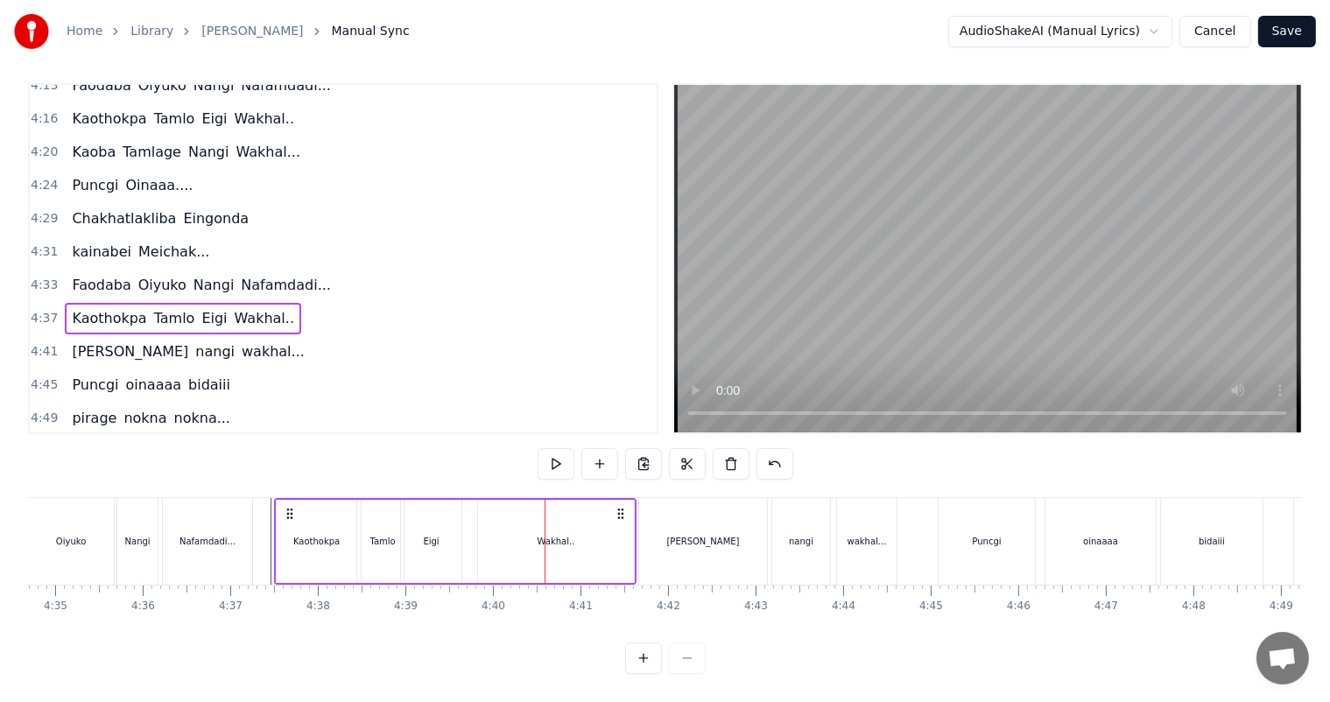
click at [483, 532] on div "Wakhal.." at bounding box center [556, 541] width 156 height 83
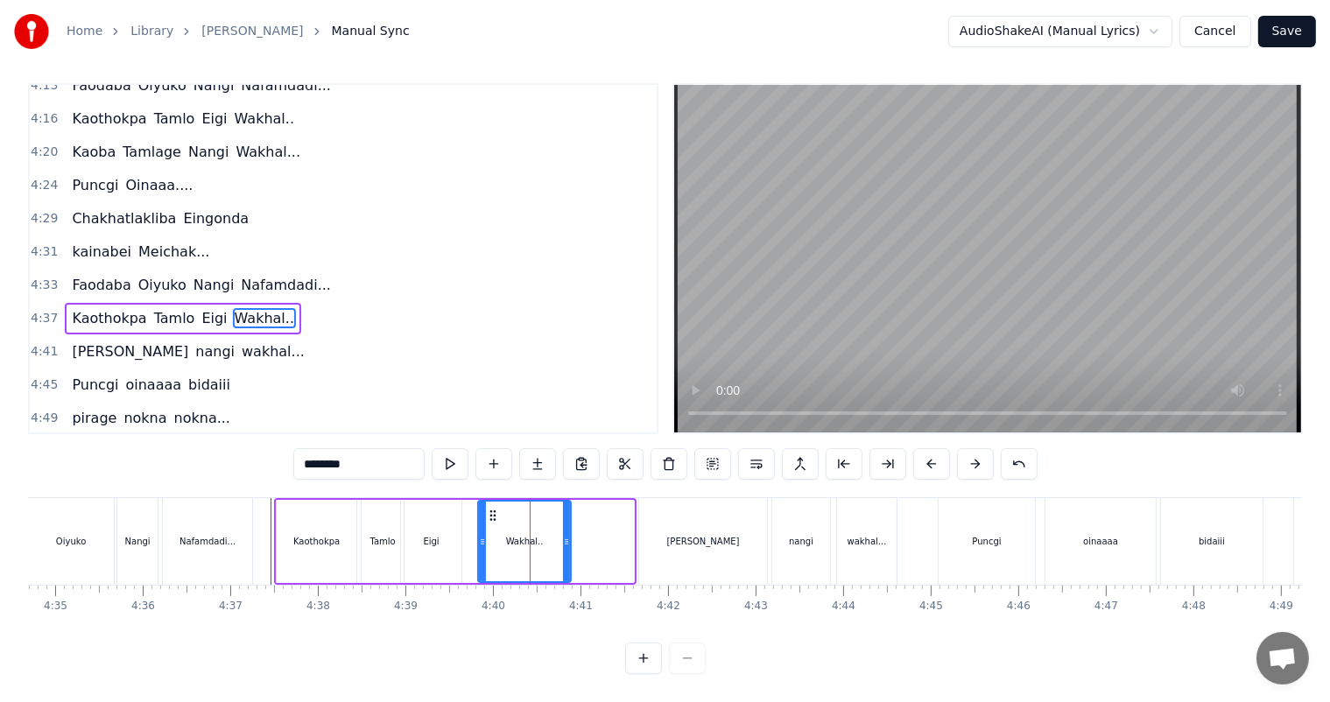
drag, startPoint x: 627, startPoint y: 523, endPoint x: 564, endPoint y: 523, distance: 63.0
click at [565, 539] on circle at bounding box center [565, 539] width 1 height 1
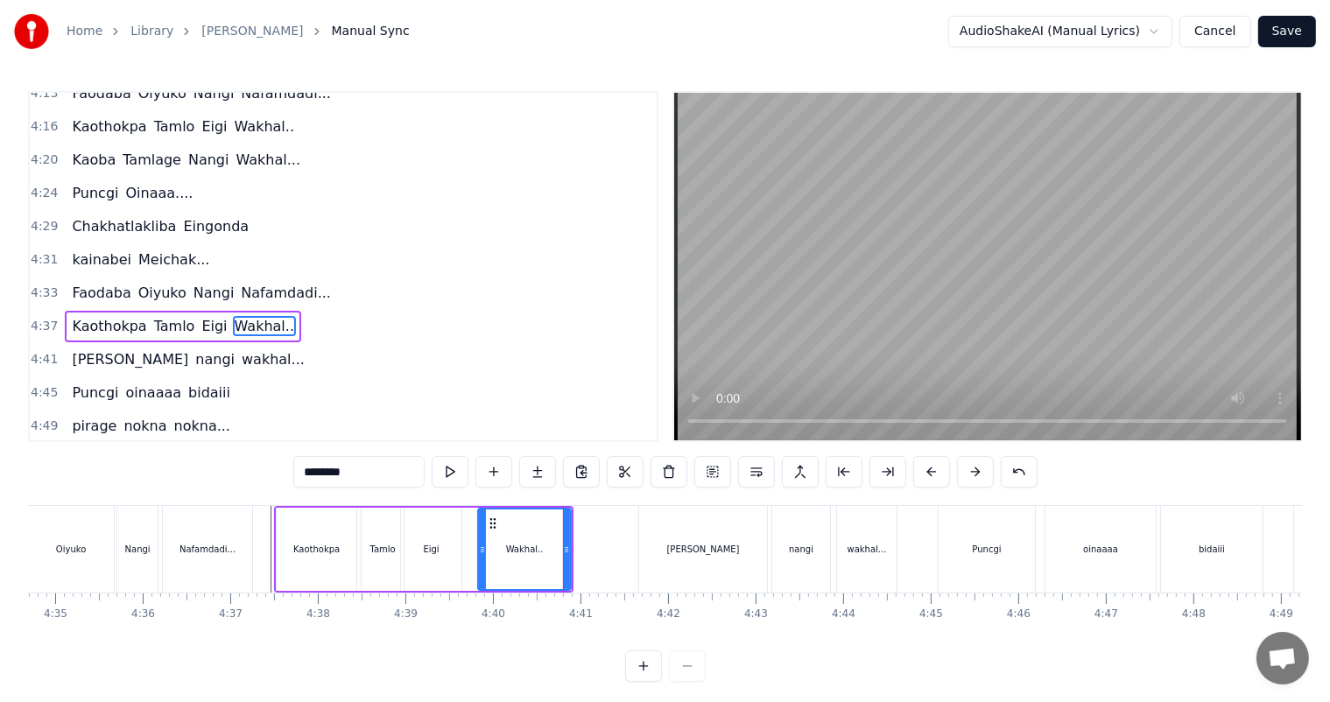
click at [467, 527] on div "Kaothokpa [PERSON_NAME].." at bounding box center [423, 549] width 299 height 87
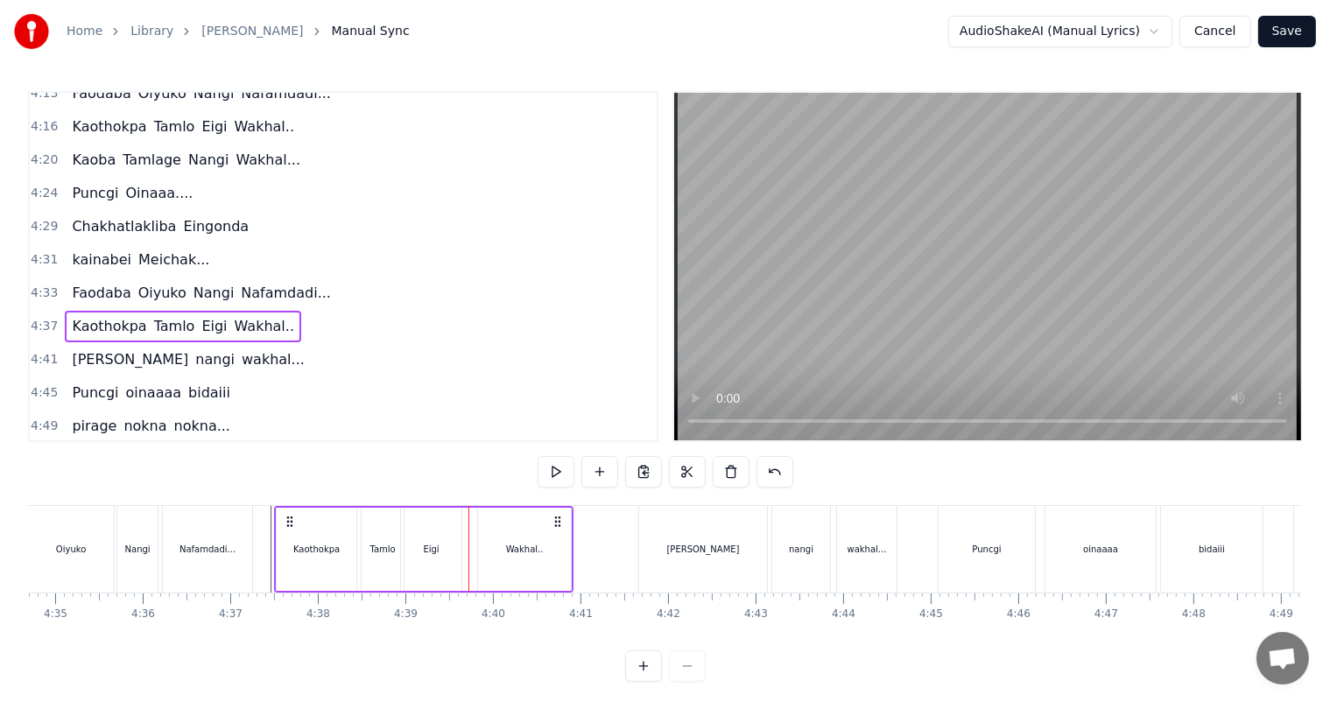
scroll to position [23, 0]
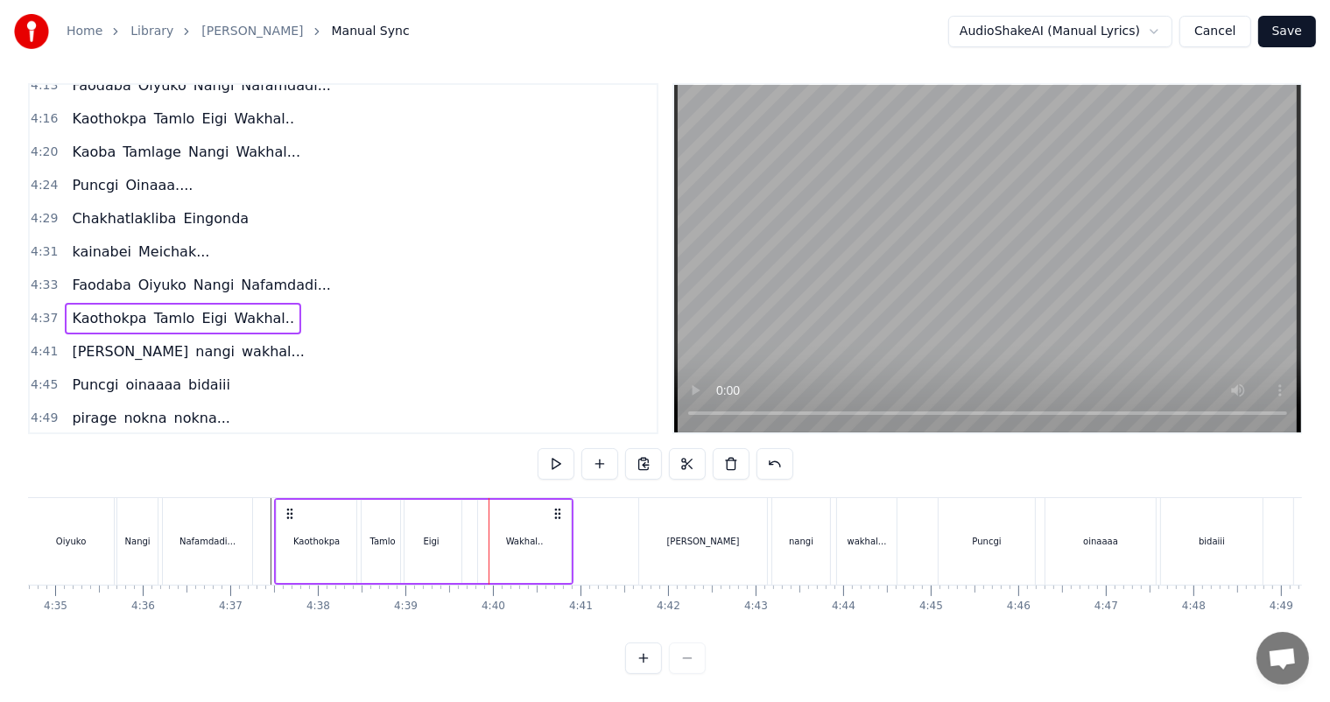
click at [517, 535] on div "Wakhal.." at bounding box center [525, 541] width 38 height 13
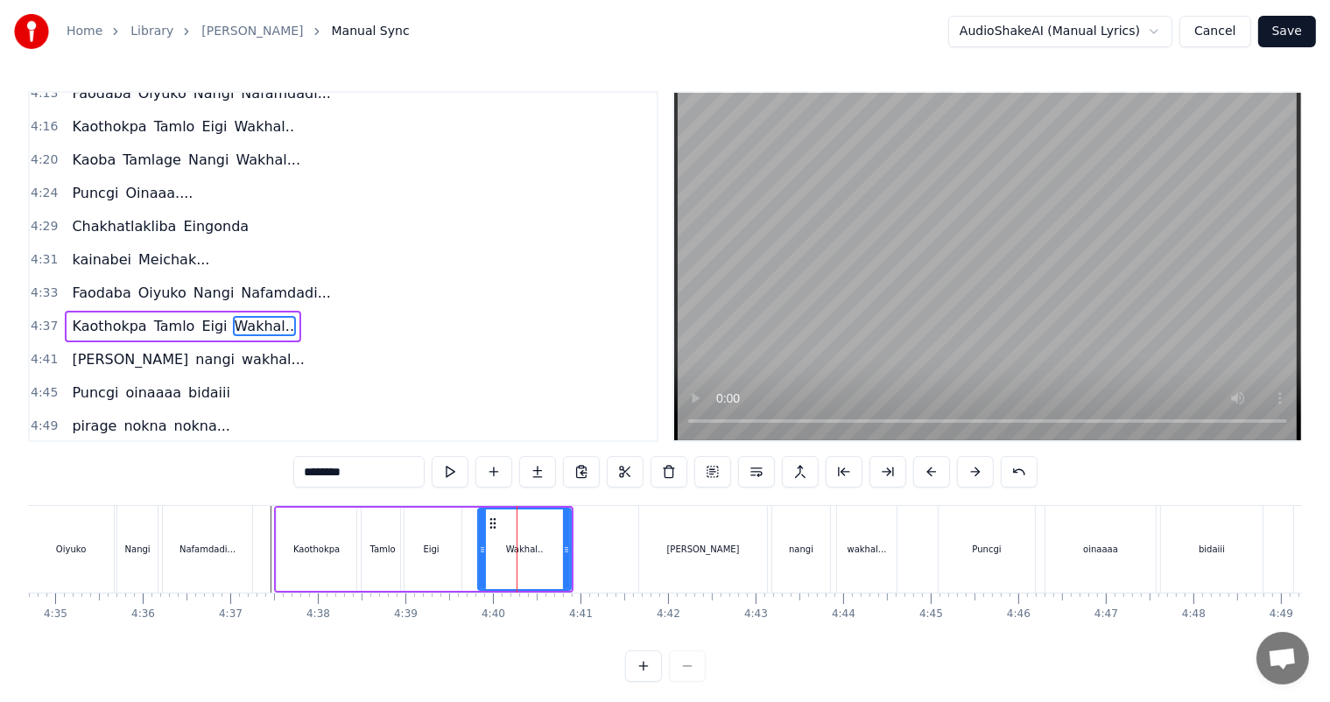
click at [477, 546] on div "Wakhal.." at bounding box center [524, 549] width 95 height 83
click at [473, 547] on icon at bounding box center [475, 550] width 7 height 14
drag, startPoint x: 565, startPoint y: 550, endPoint x: 547, endPoint y: 549, distance: 17.5
click at [547, 549] on icon at bounding box center [549, 550] width 7 height 14
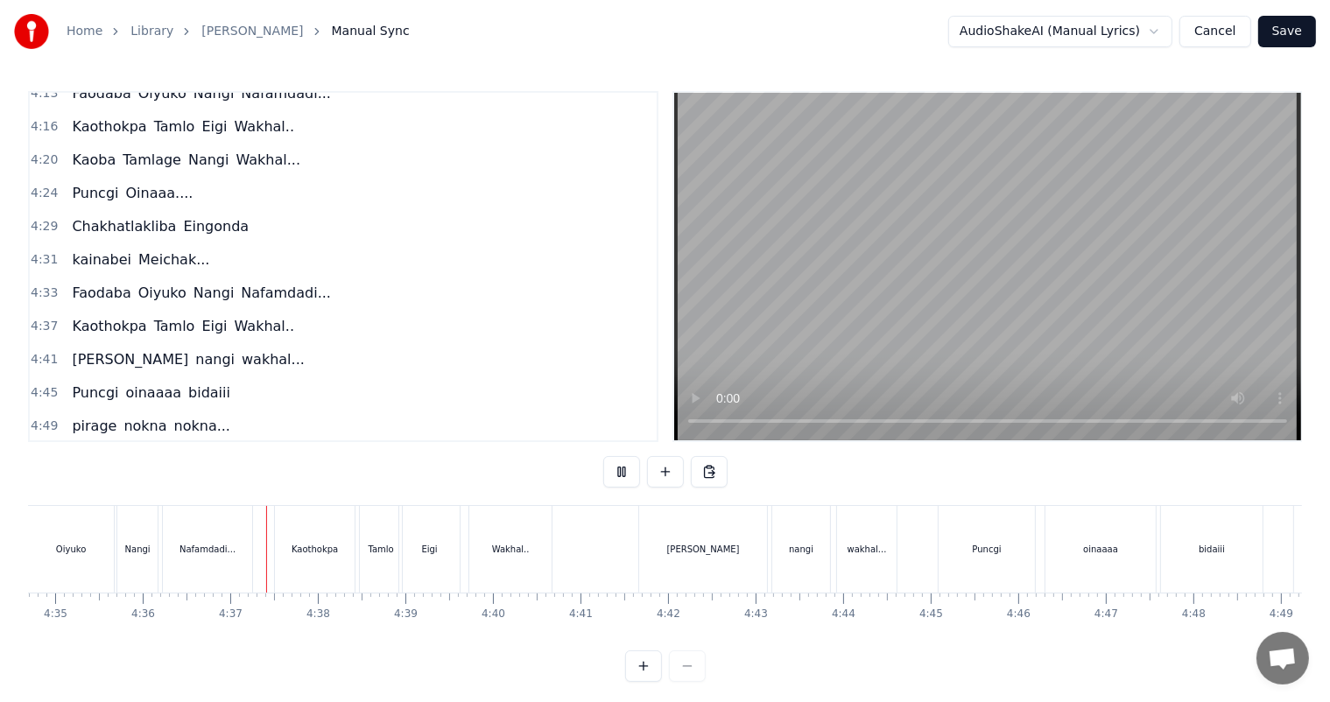
scroll to position [23, 0]
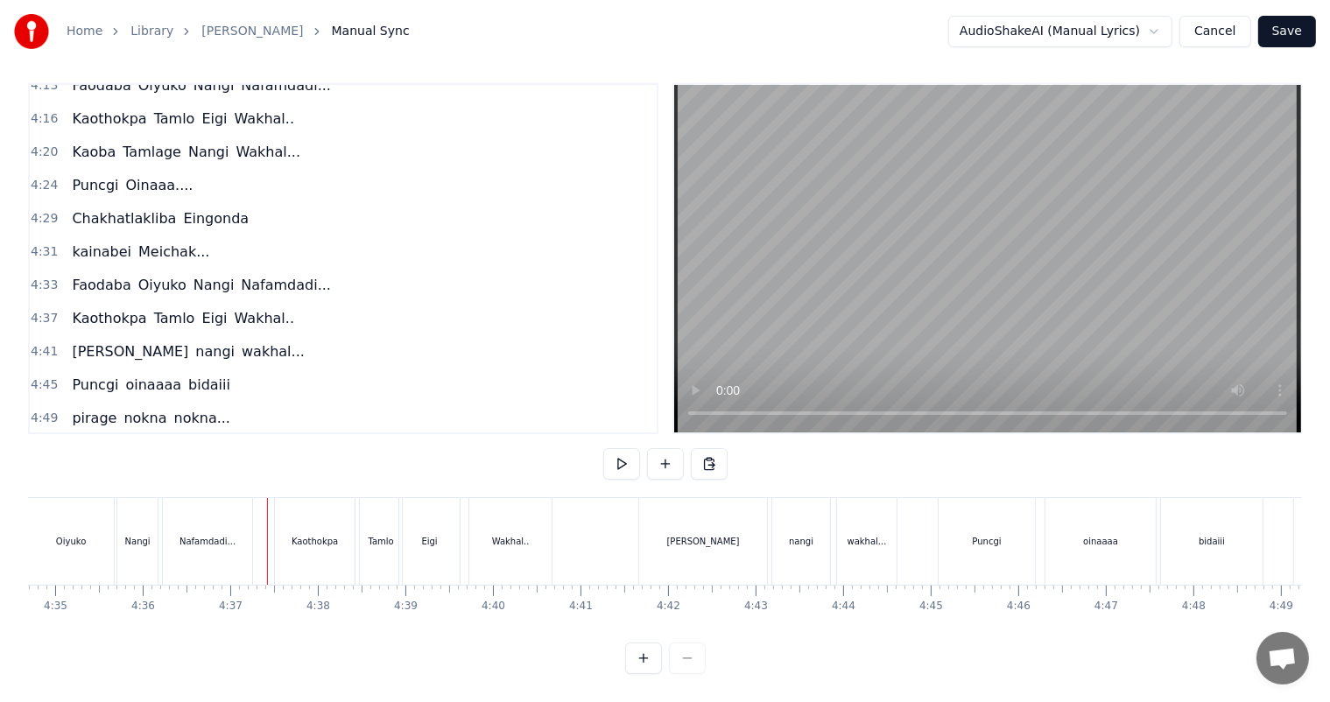
click at [502, 512] on div "Wakhal.." at bounding box center [510, 541] width 82 height 87
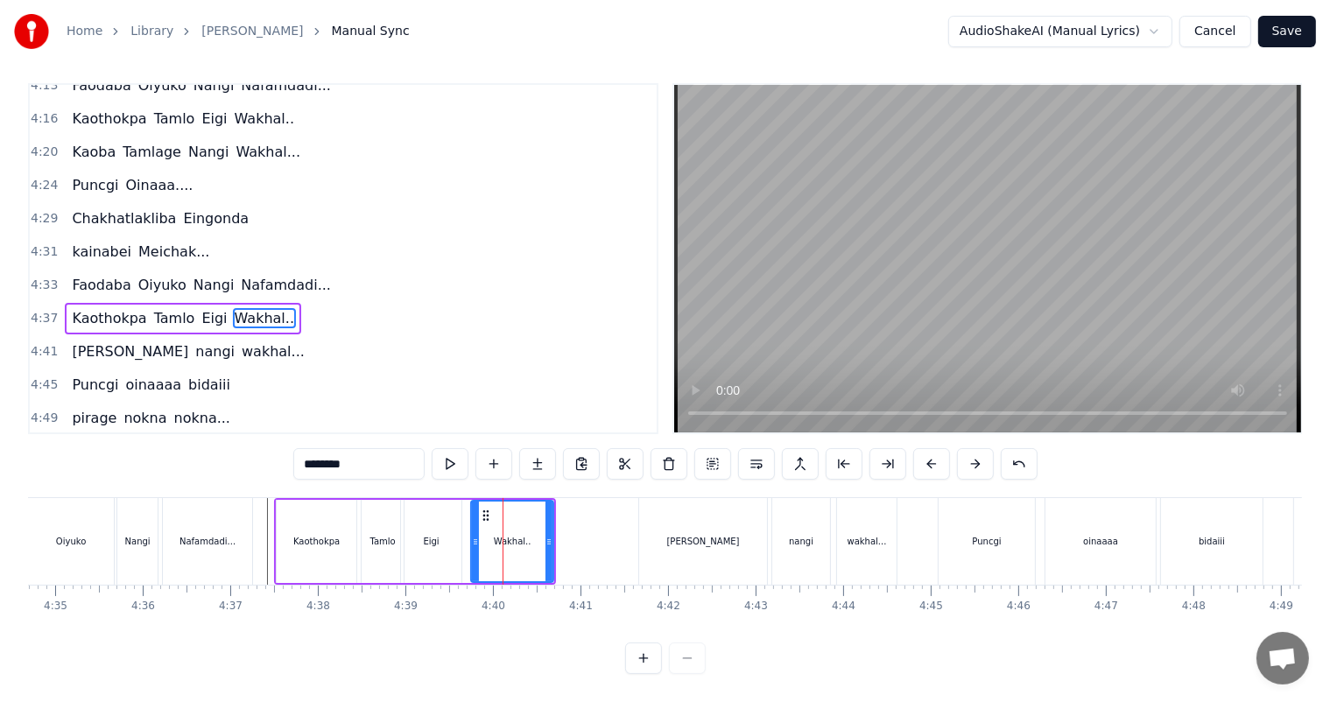
scroll to position [0, 0]
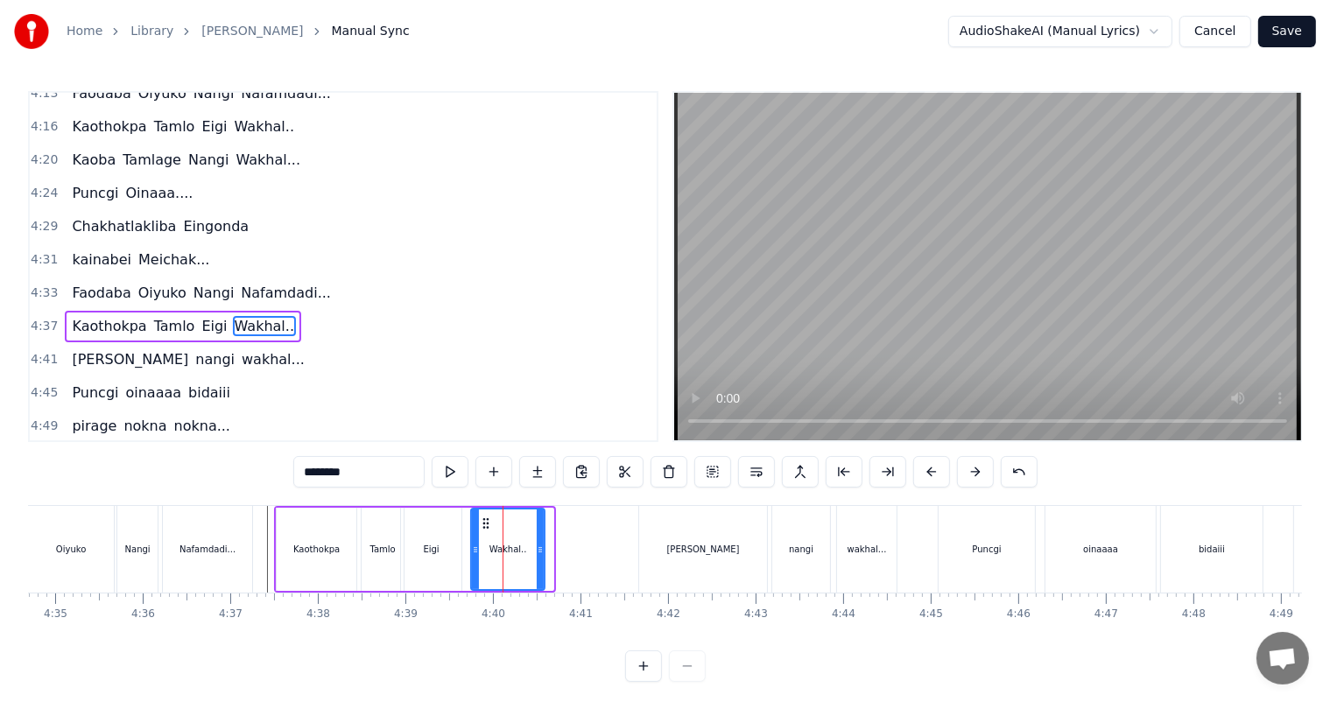
click at [539, 552] on icon at bounding box center [540, 550] width 7 height 14
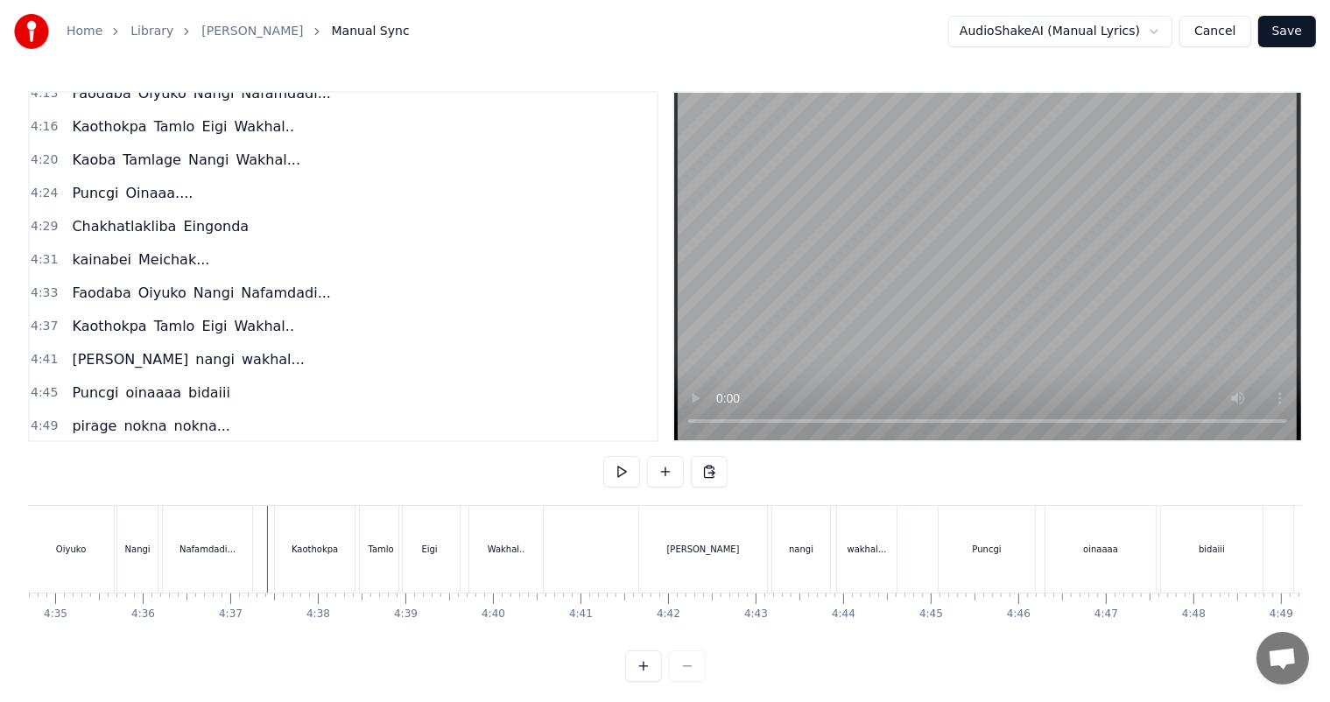
scroll to position [23, 0]
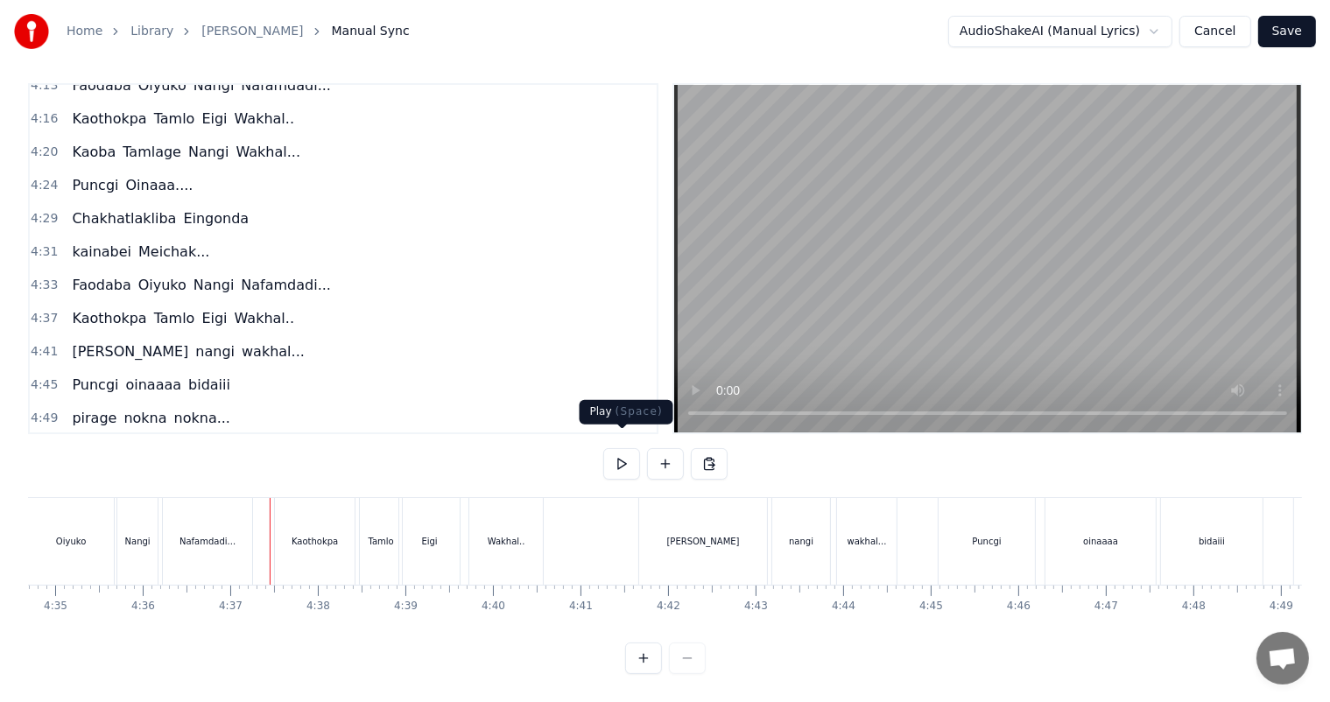
click at [616, 449] on button at bounding box center [621, 464] width 37 height 32
click at [603, 448] on button at bounding box center [621, 464] width 37 height 32
click at [498, 535] on div "Wakhal.." at bounding box center [507, 541] width 38 height 13
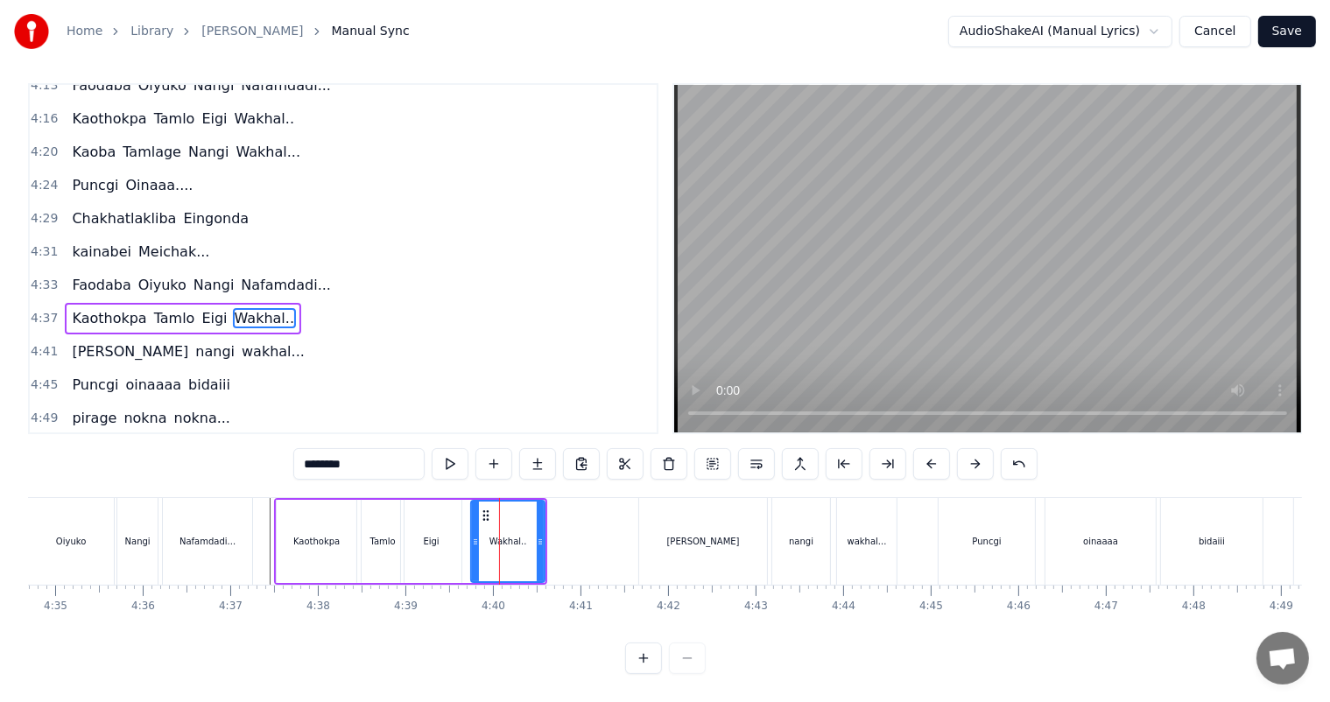
scroll to position [0, 0]
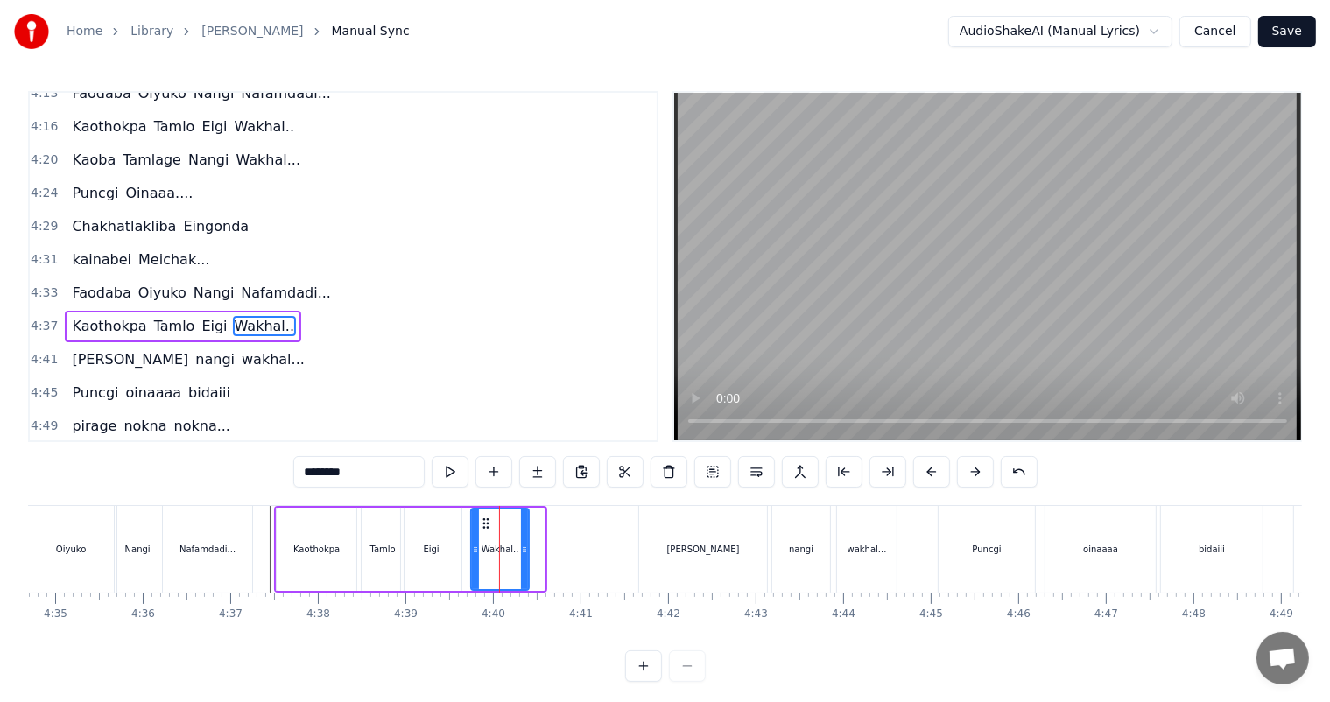
drag, startPoint x: 537, startPoint y: 553, endPoint x: 521, endPoint y: 552, distance: 16.7
click at [521, 552] on icon at bounding box center [524, 550] width 7 height 14
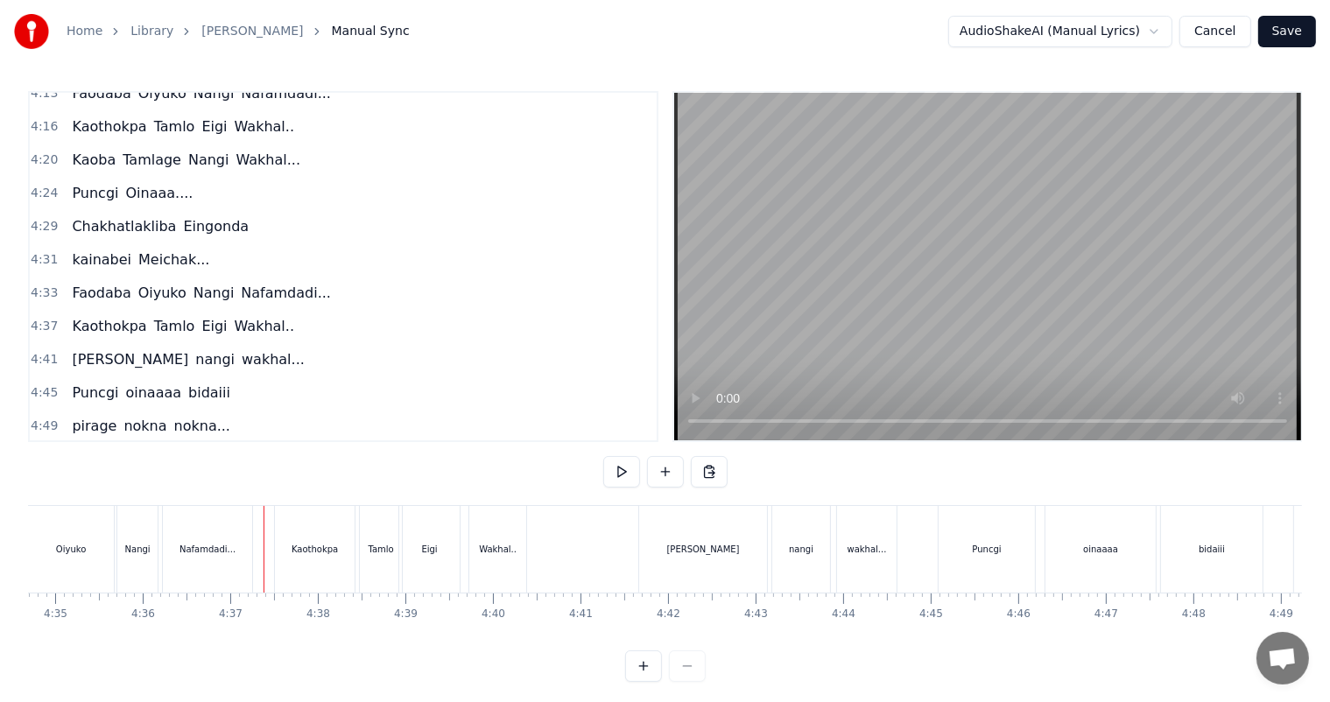
scroll to position [23, 0]
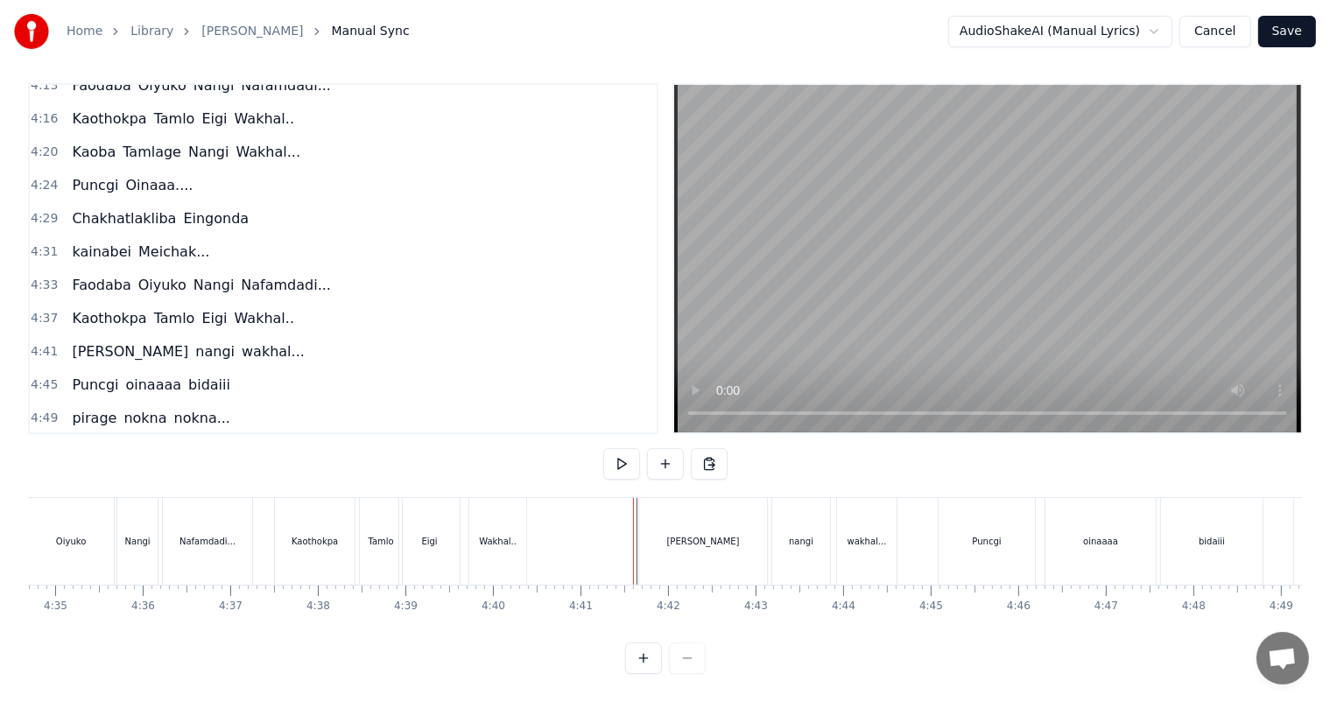
click at [717, 535] on div "[PERSON_NAME]" at bounding box center [703, 541] width 128 height 87
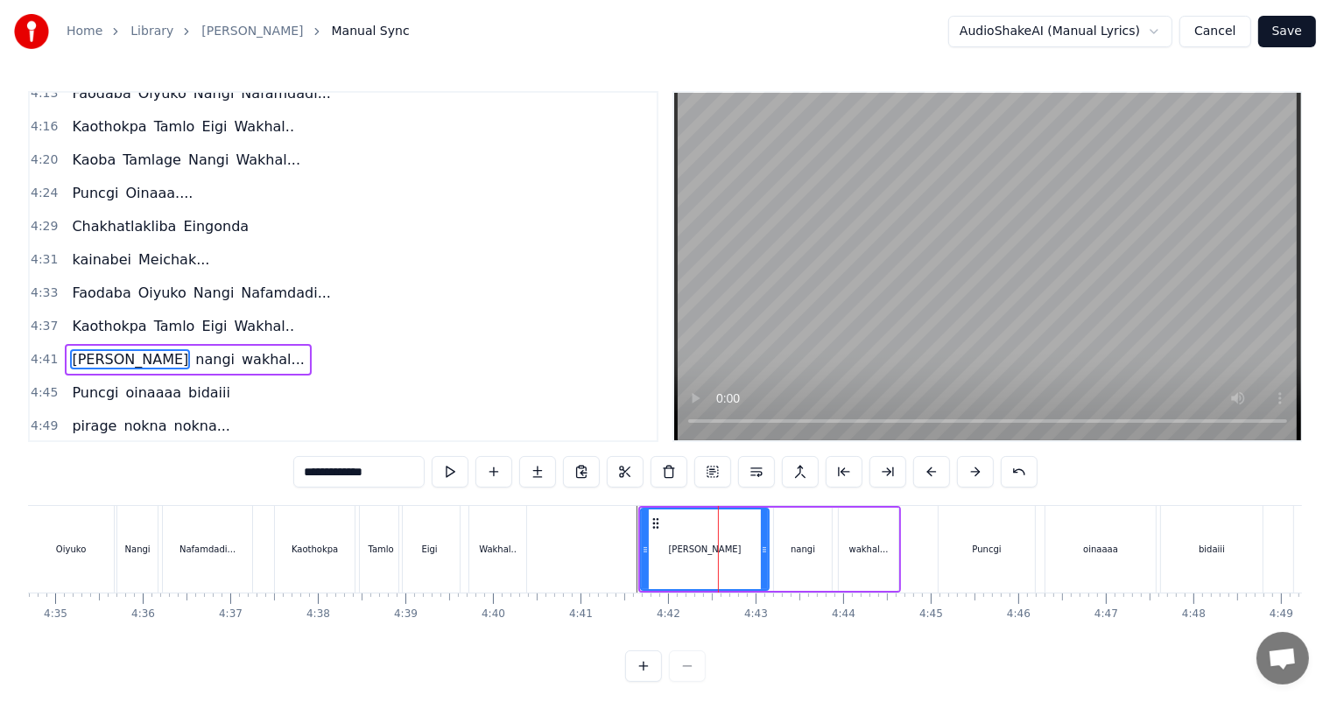
scroll to position [1677, 0]
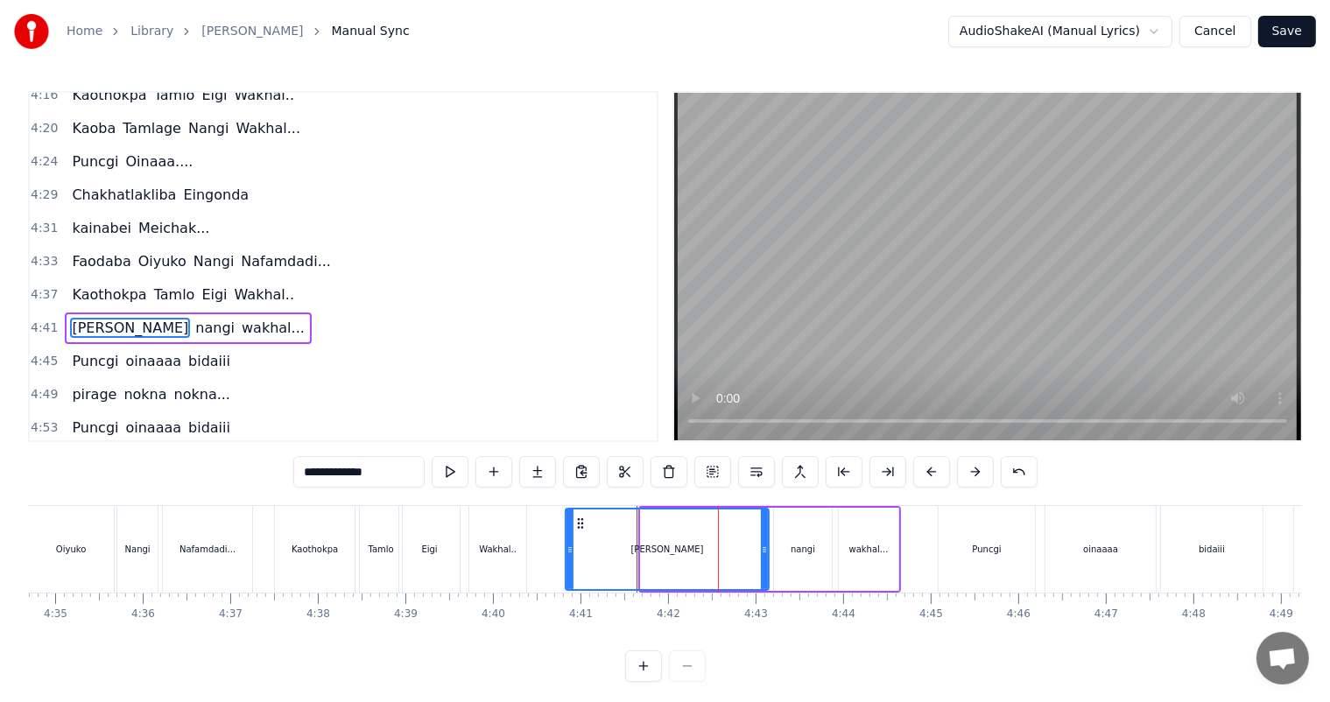
drag, startPoint x: 642, startPoint y: 554, endPoint x: 567, endPoint y: 551, distance: 75.3
click at [567, 551] on icon at bounding box center [569, 550] width 7 height 14
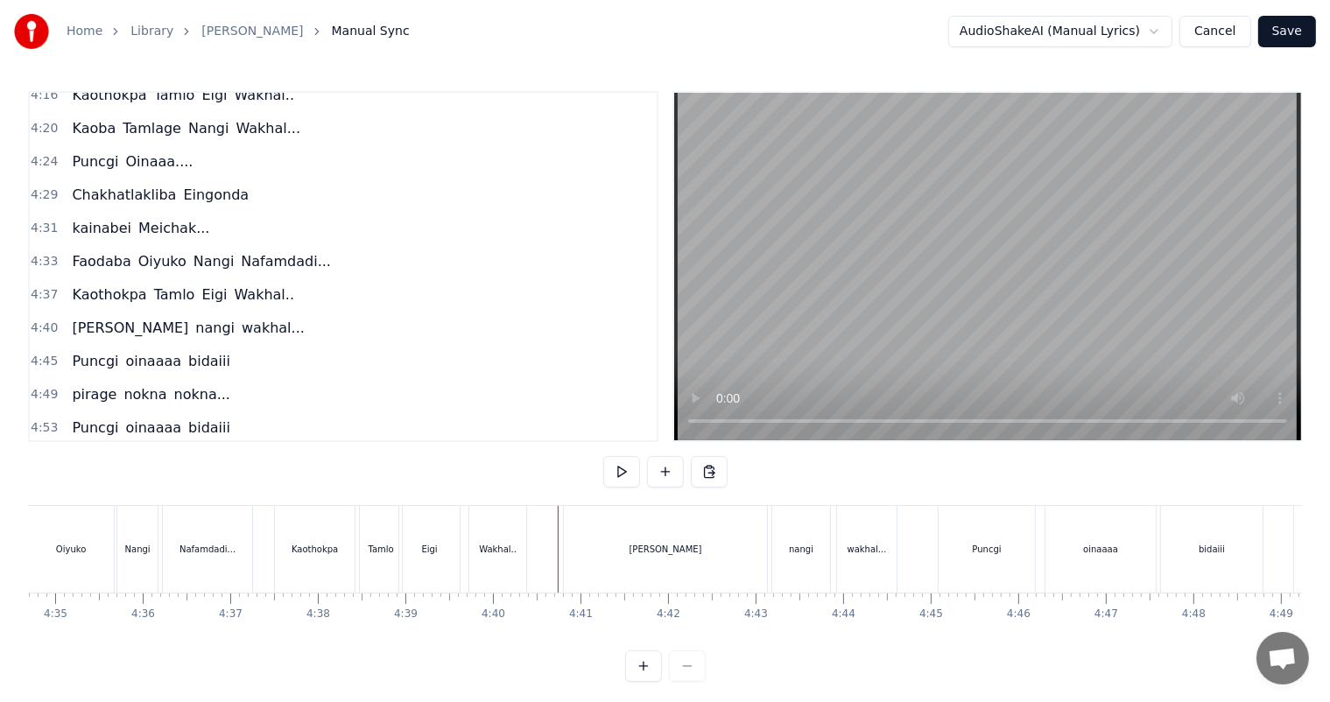
scroll to position [23, 0]
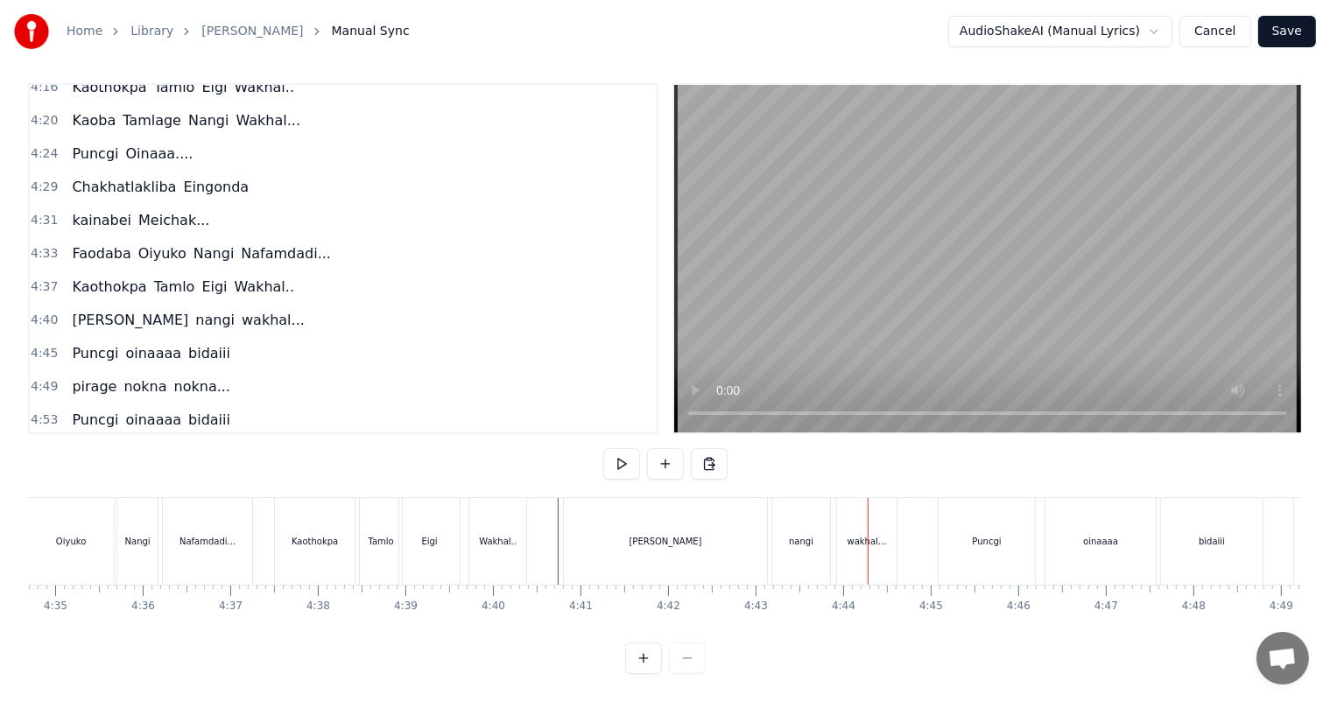
click at [649, 535] on div "[PERSON_NAME]" at bounding box center [665, 541] width 73 height 13
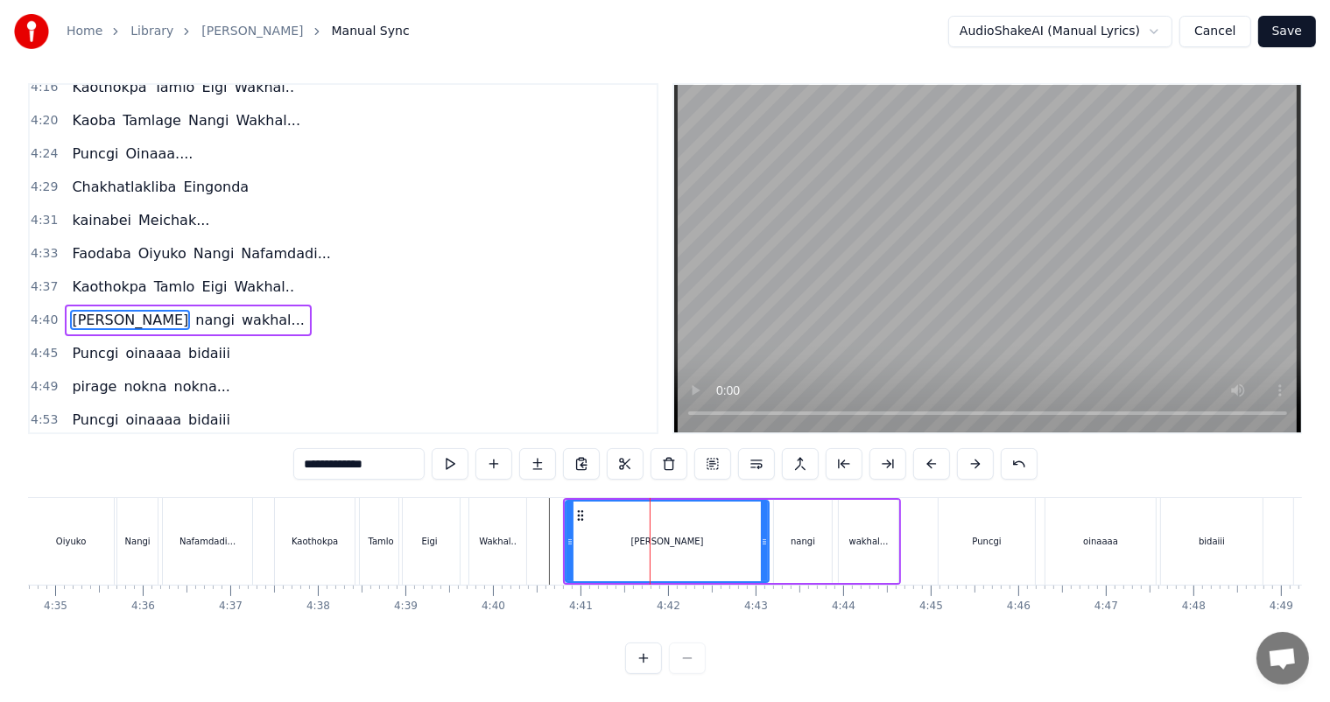
scroll to position [0, 0]
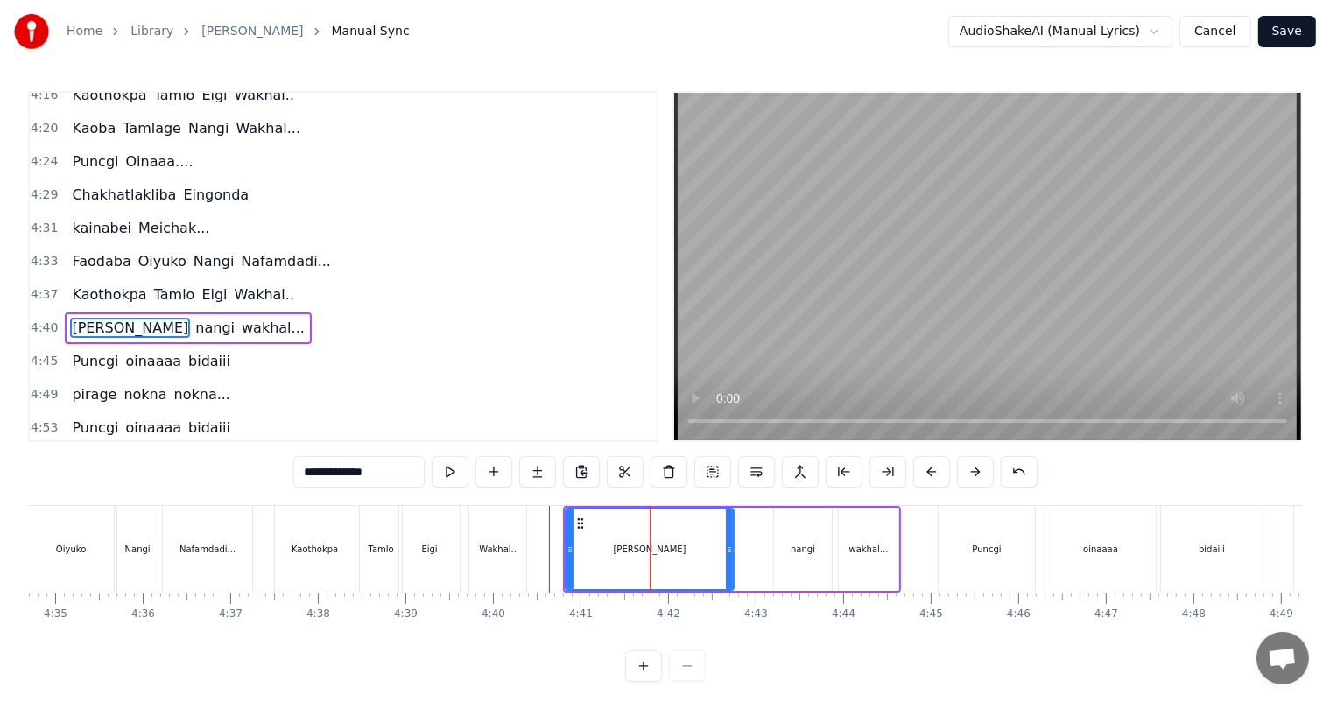
drag, startPoint x: 763, startPoint y: 550, endPoint x: 725, endPoint y: 548, distance: 38.6
click at [726, 548] on icon at bounding box center [729, 550] width 7 height 14
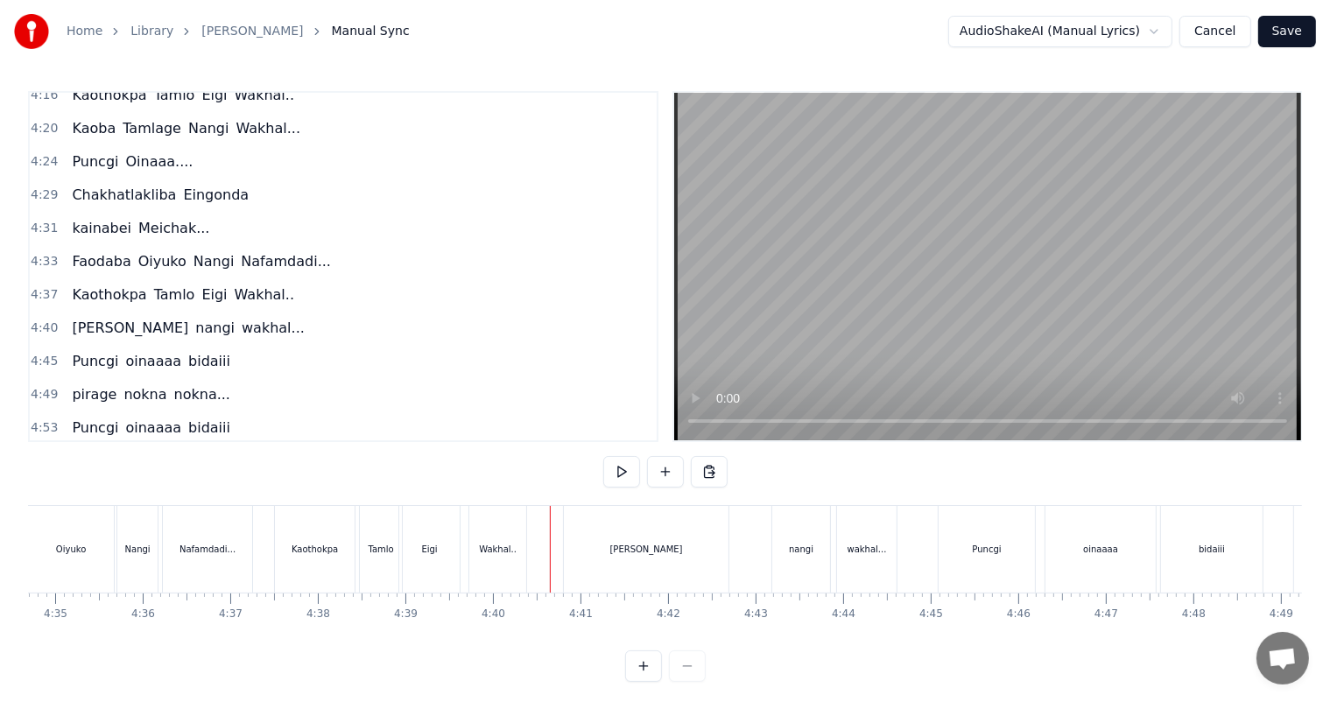
scroll to position [23, 0]
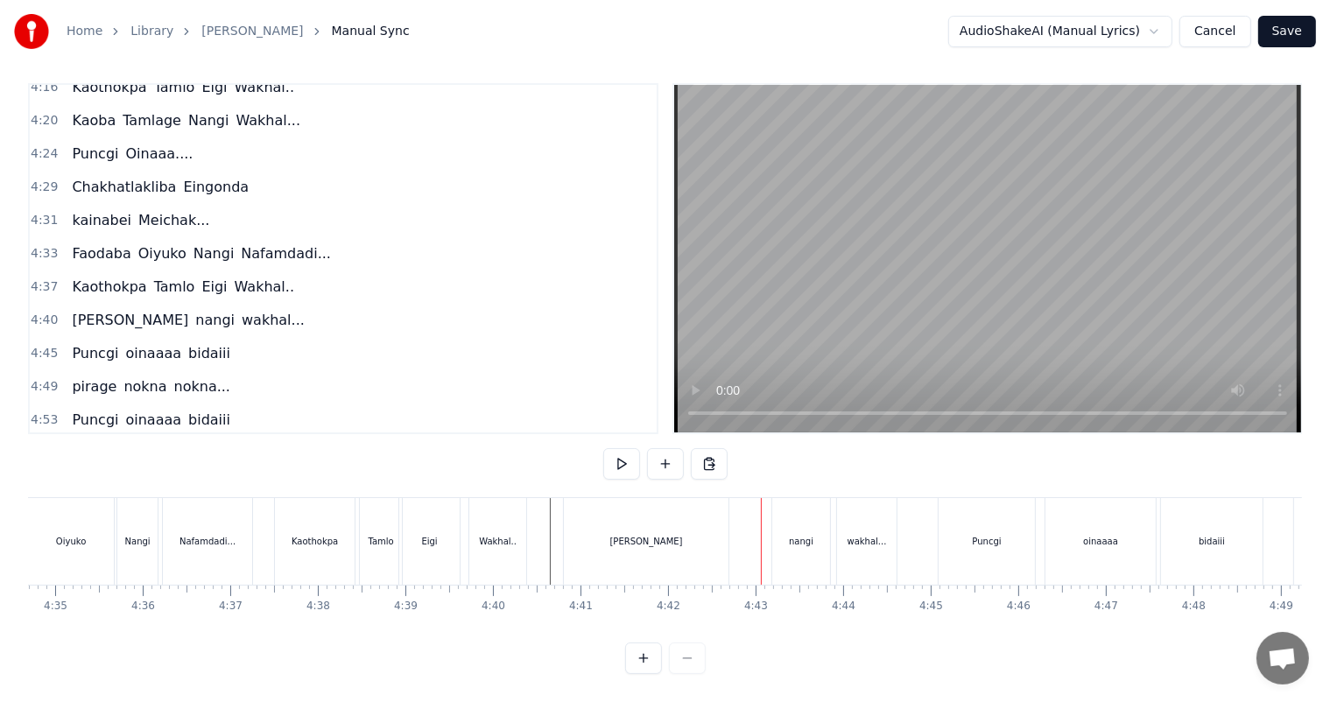
click at [790, 535] on div "nangi" at bounding box center [801, 541] width 25 height 13
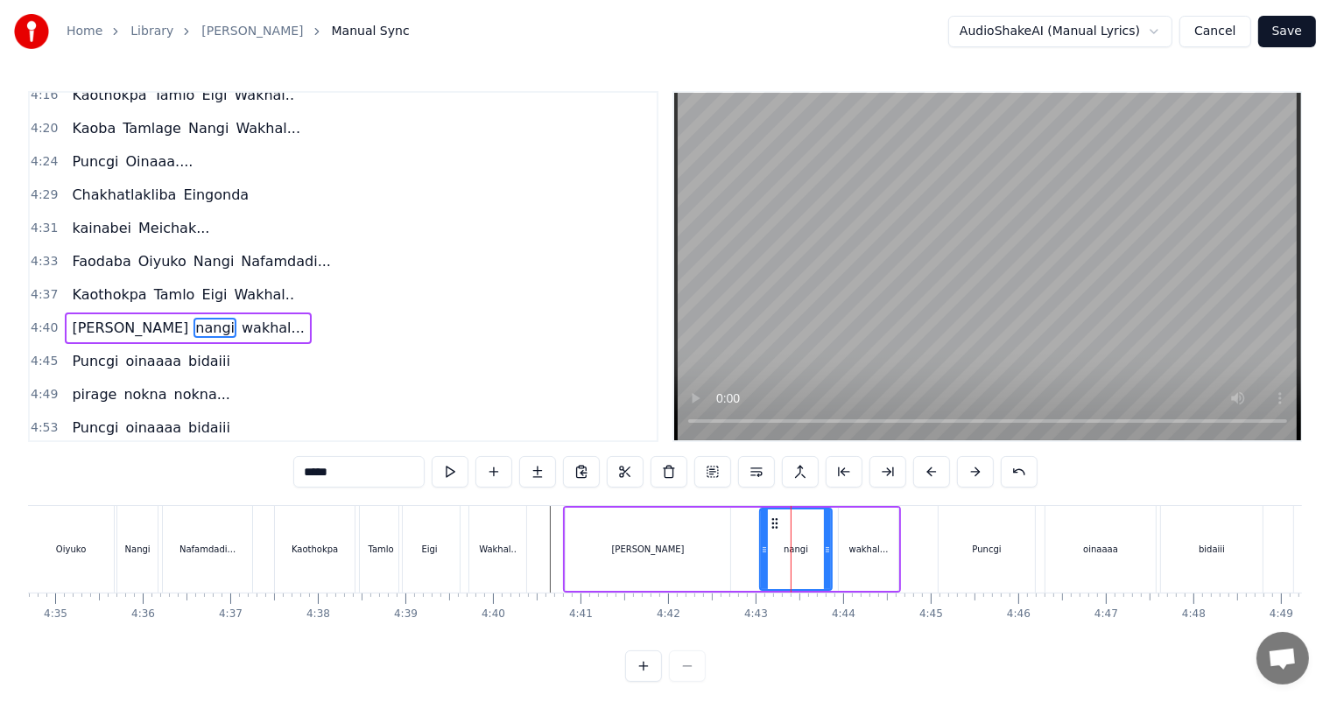
drag, startPoint x: 777, startPoint y: 551, endPoint x: 763, endPoint y: 550, distance: 14.1
click at [763, 550] on icon at bounding box center [764, 550] width 7 height 14
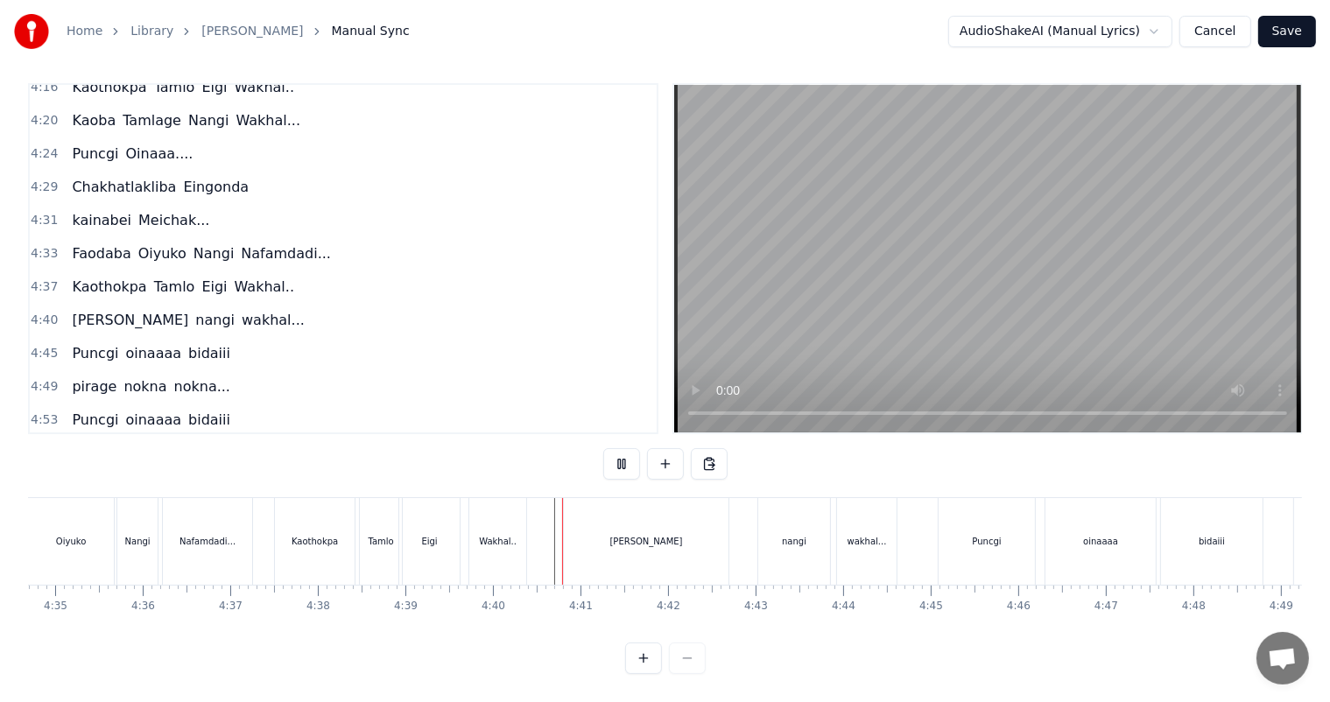
scroll to position [23, 0]
click at [793, 535] on div "nangi" at bounding box center [794, 541] width 25 height 13
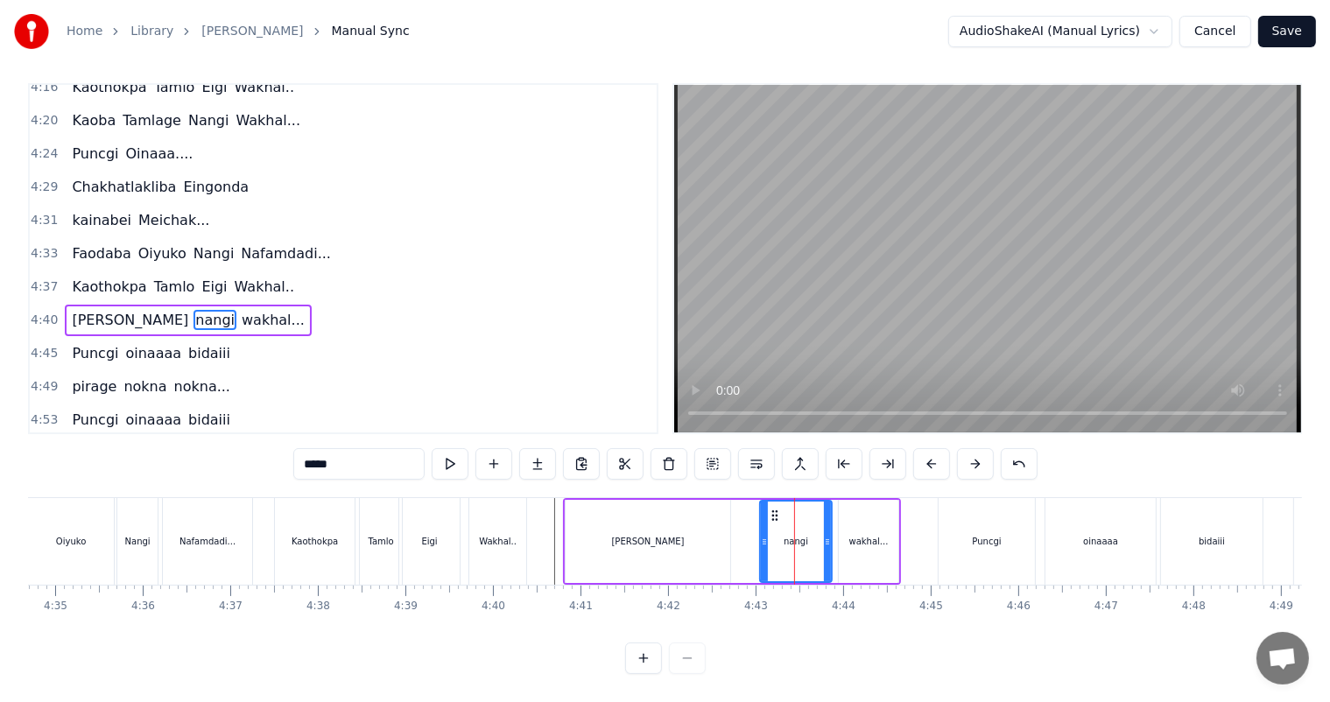
scroll to position [0, 0]
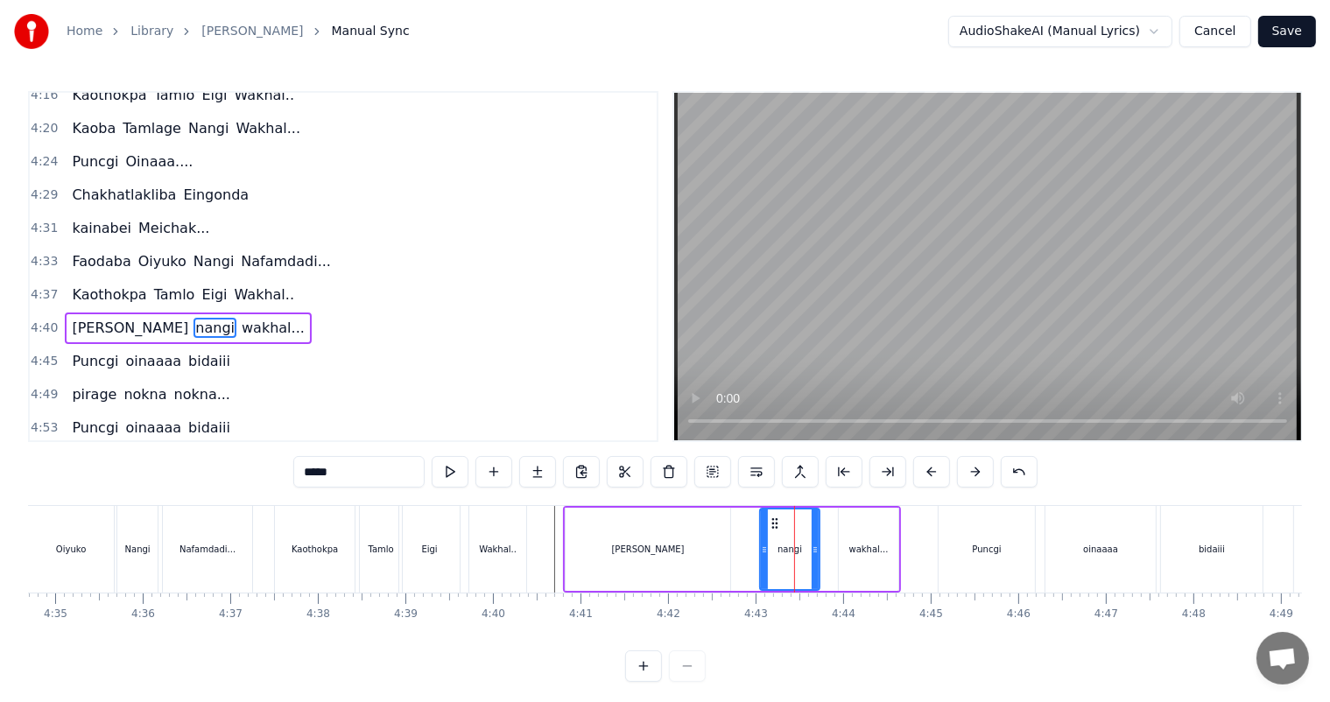
drag, startPoint x: 828, startPoint y: 554, endPoint x: 816, endPoint y: 550, distance: 13.0
click at [816, 550] on icon at bounding box center [814, 550] width 7 height 14
click at [851, 564] on div "wakhal..." at bounding box center [869, 549] width 60 height 83
type input "*********"
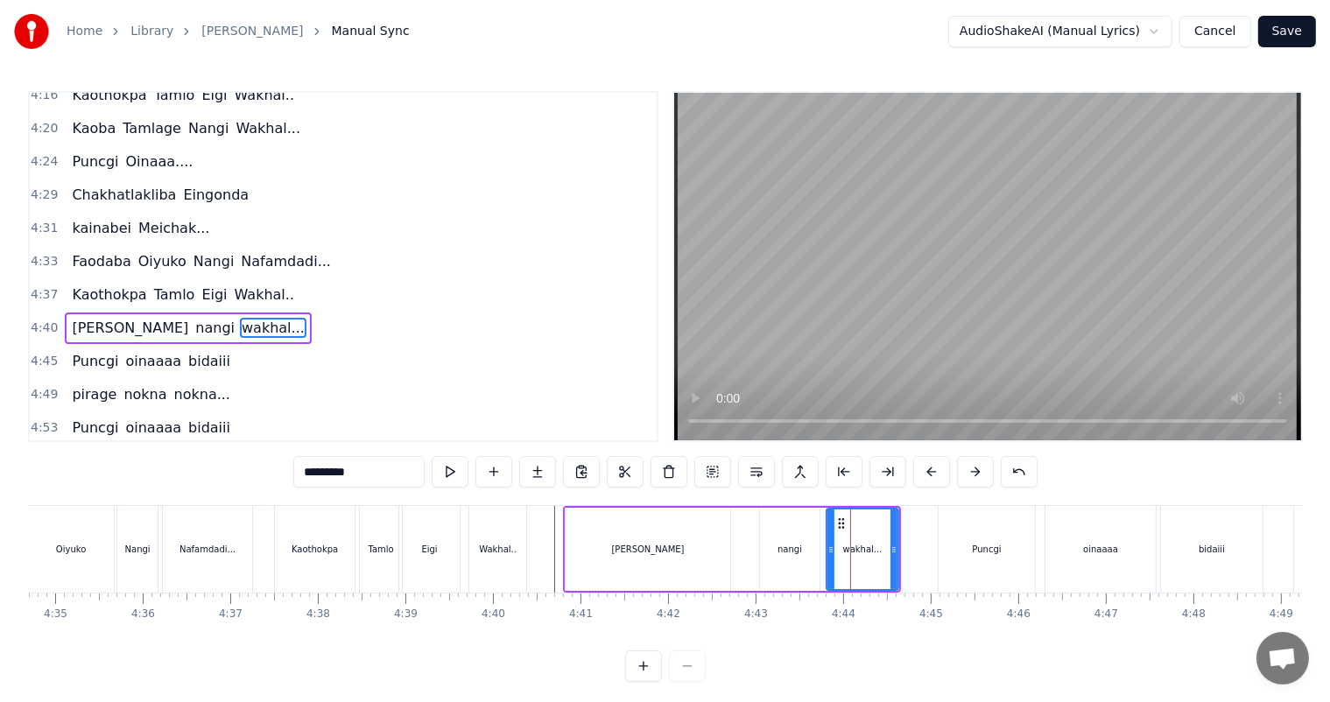
drag, startPoint x: 839, startPoint y: 551, endPoint x: 826, endPoint y: 550, distance: 12.4
click at [827, 550] on icon at bounding box center [830, 550] width 7 height 14
drag, startPoint x: 893, startPoint y: 550, endPoint x: 750, endPoint y: 558, distance: 142.9
click at [884, 550] on icon at bounding box center [886, 550] width 7 height 14
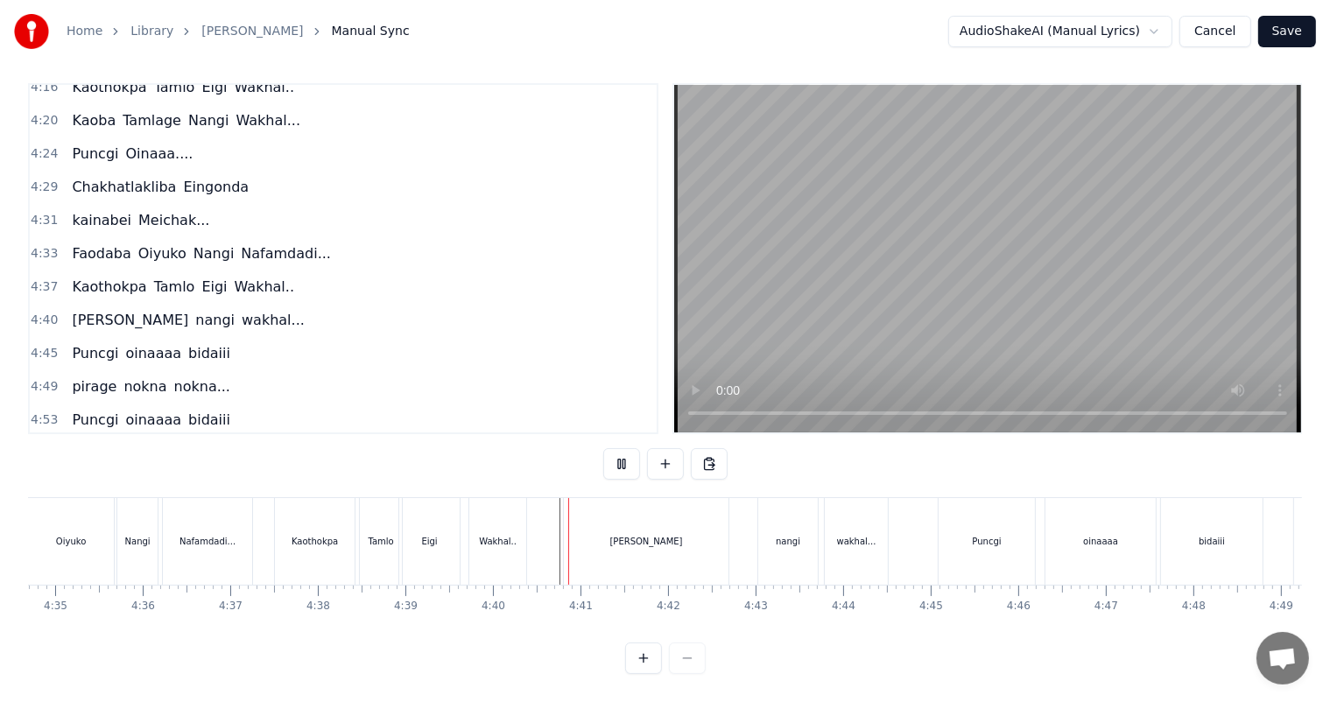
scroll to position [23, 0]
click at [797, 535] on div "nangi" at bounding box center [788, 541] width 25 height 13
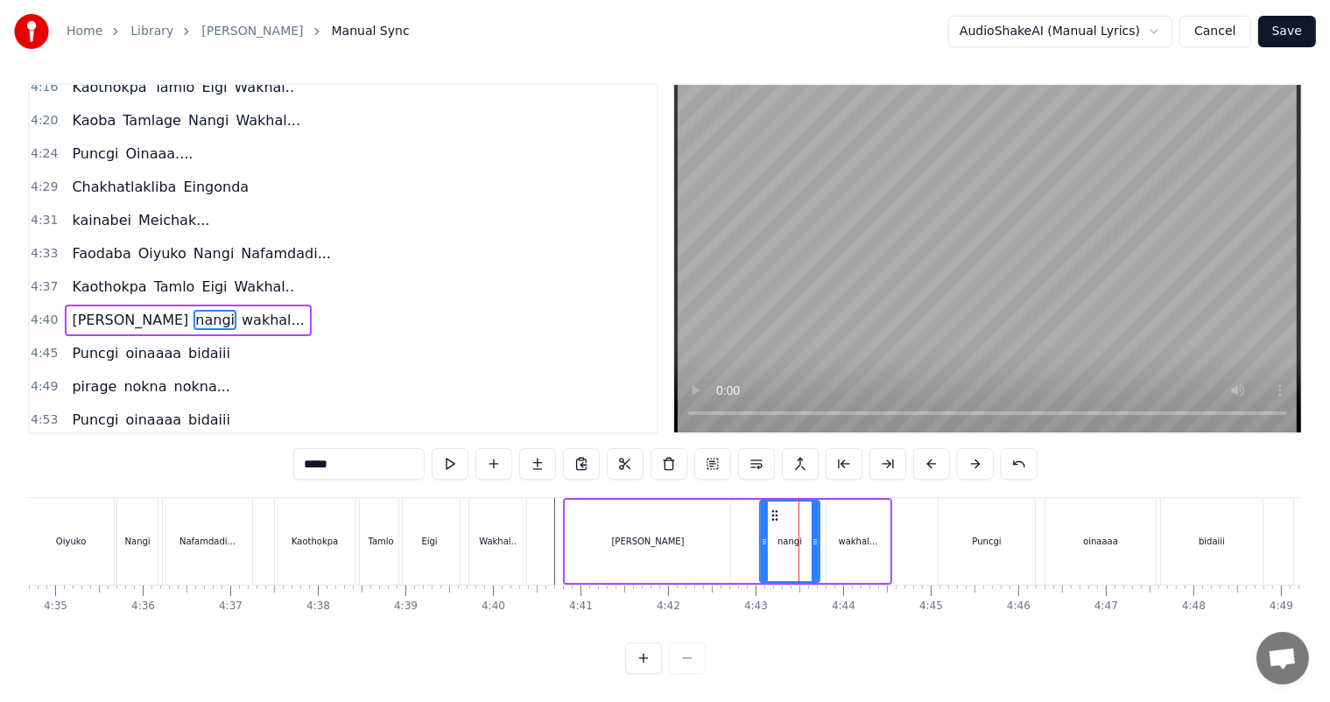
scroll to position [0, 0]
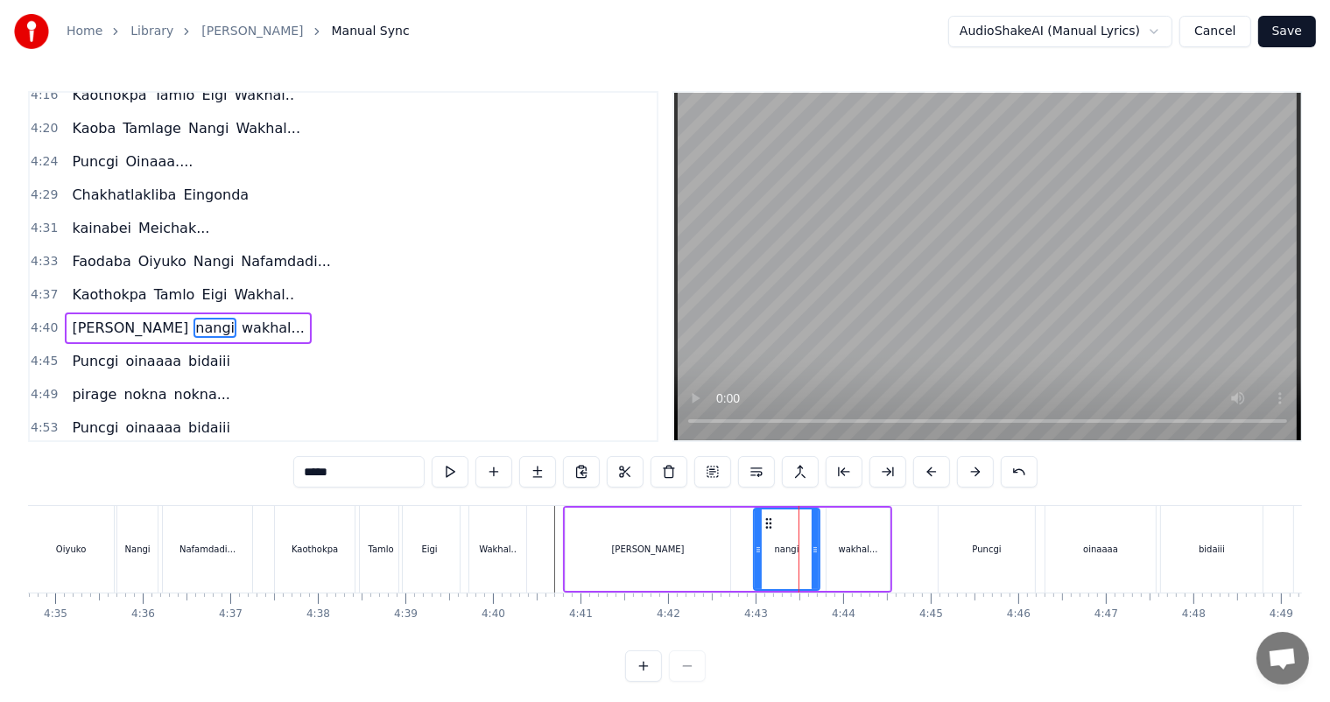
click at [755, 546] on icon at bounding box center [758, 550] width 7 height 14
drag, startPoint x: 815, startPoint y: 551, endPoint x: 806, endPoint y: 550, distance: 8.8
click at [806, 550] on icon at bounding box center [806, 550] width 7 height 14
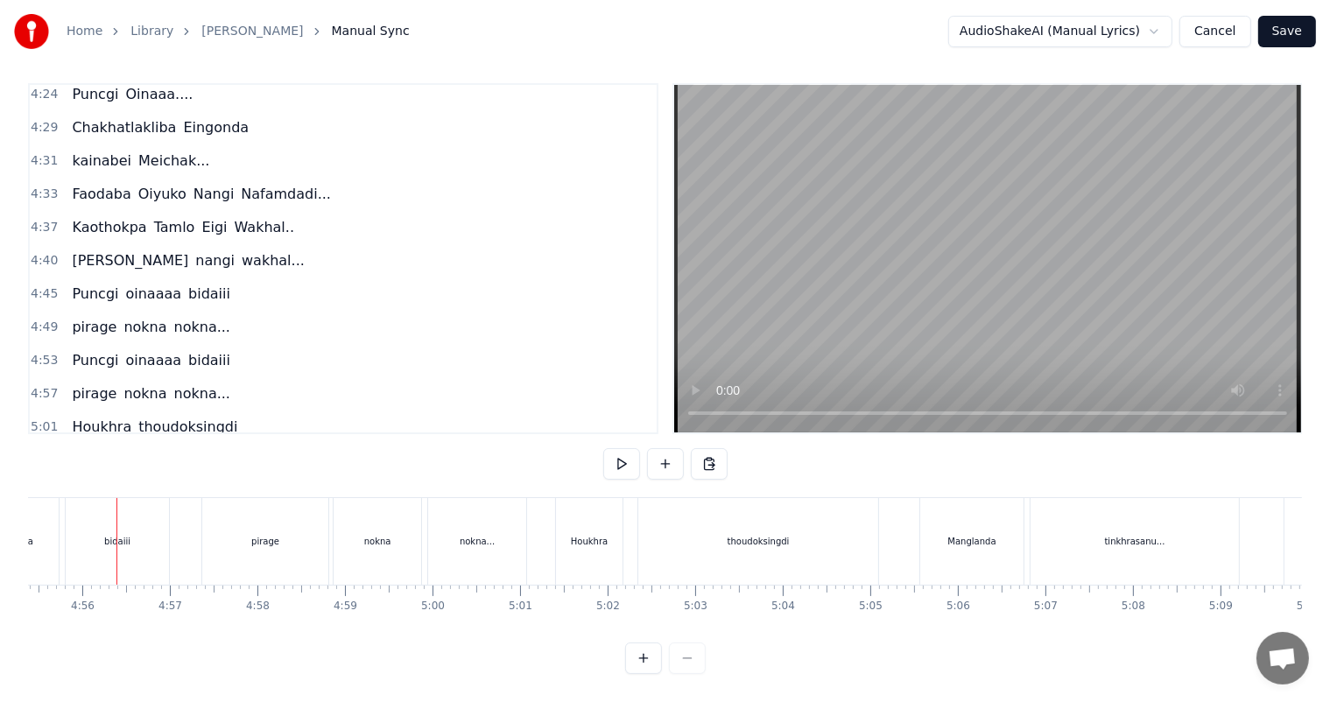
scroll to position [1744, 0]
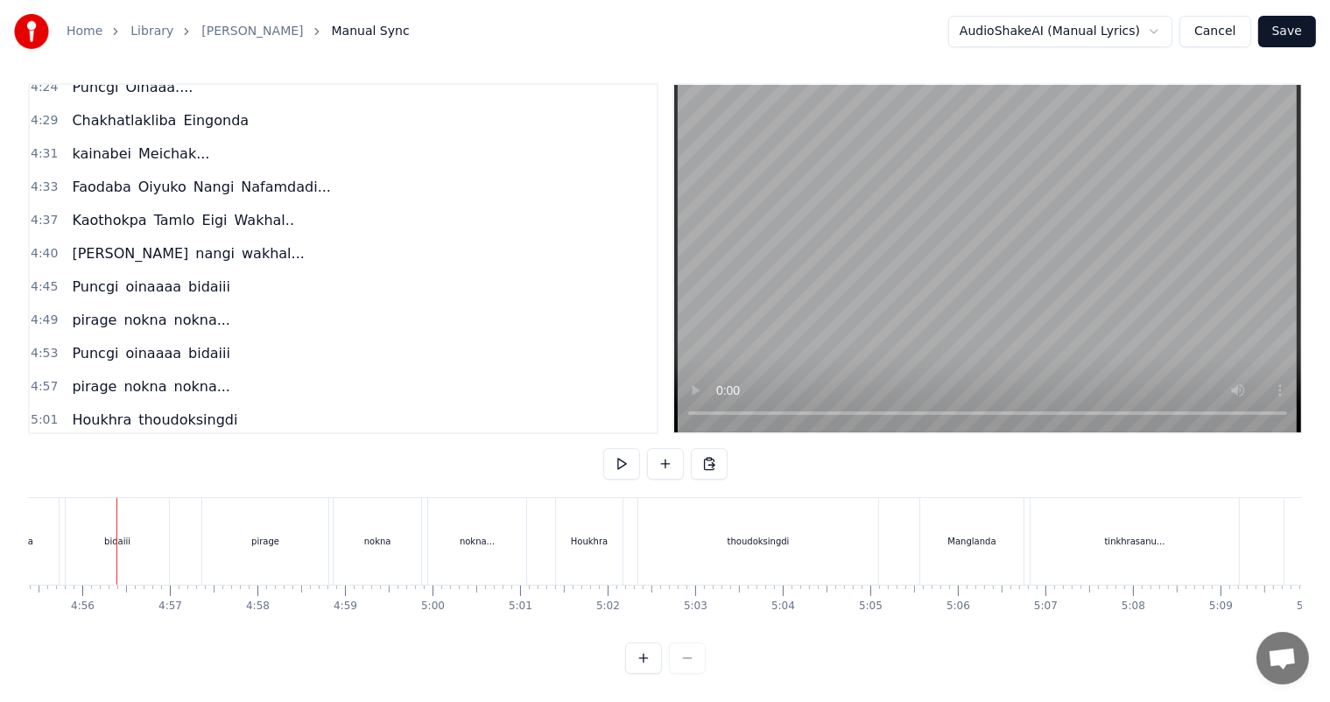
click at [78, 243] on span "[PERSON_NAME]" at bounding box center [130, 253] width 120 height 20
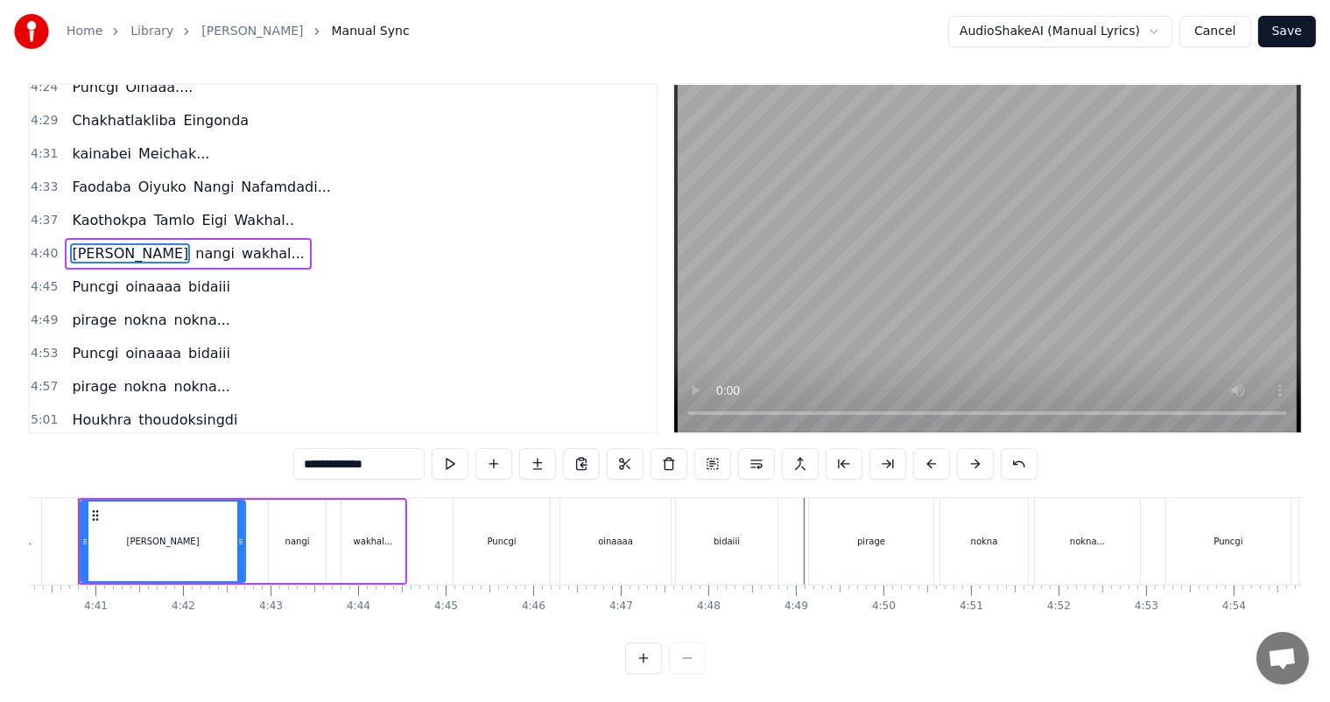
scroll to position [0, 24491]
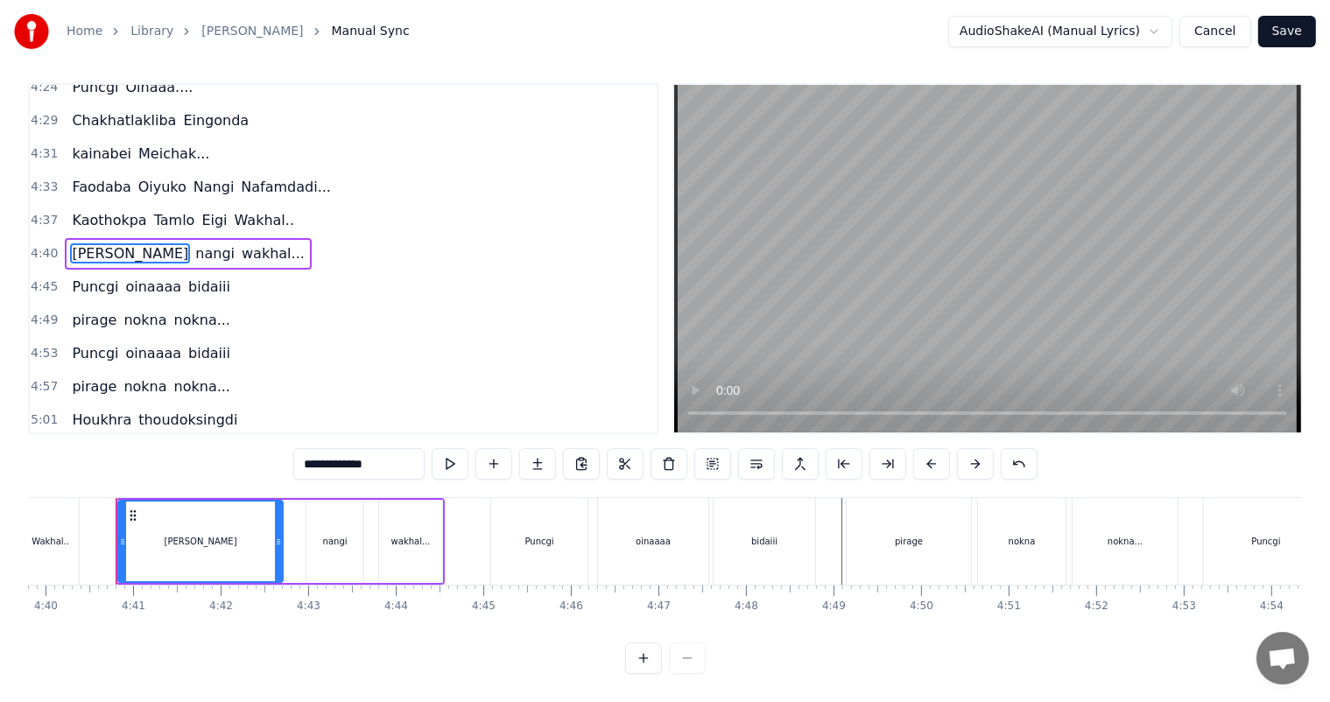
click at [306, 452] on input "**********" at bounding box center [358, 464] width 131 height 32
click at [343, 452] on input "**********" at bounding box center [358, 464] width 131 height 32
click at [193, 243] on span "nangi" at bounding box center [214, 253] width 43 height 20
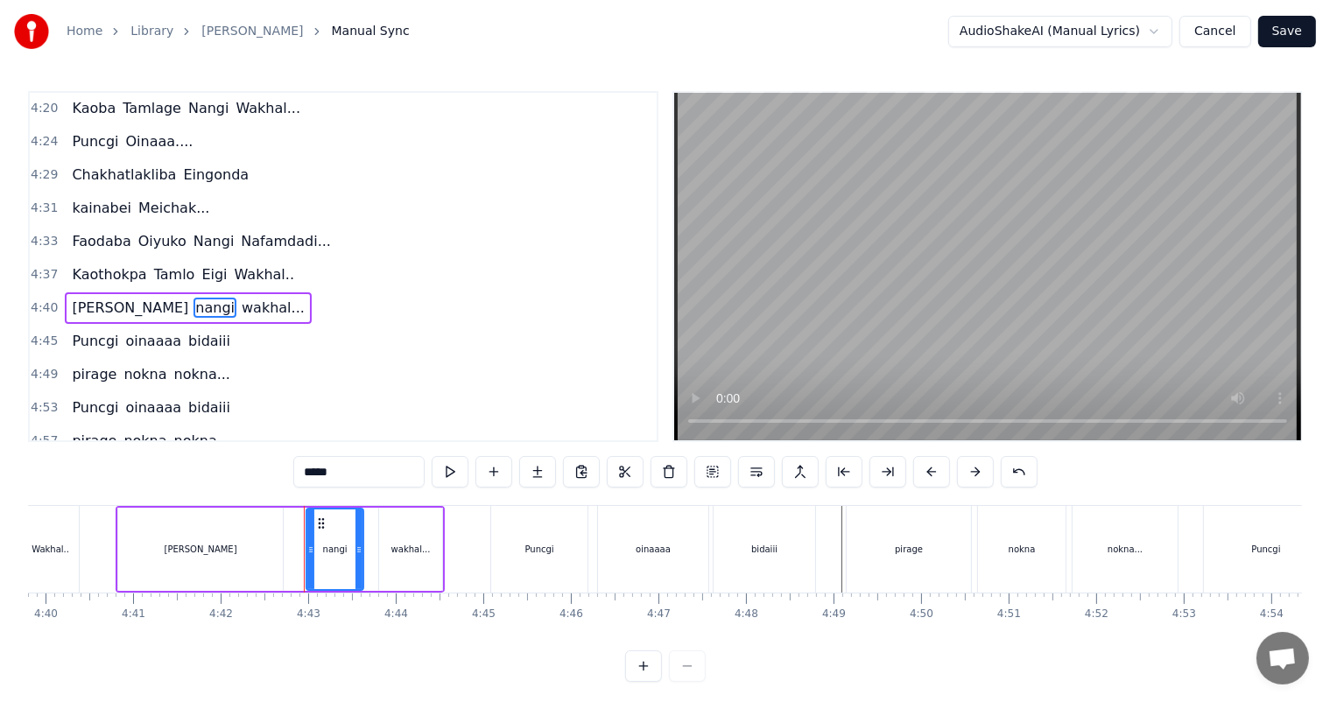
scroll to position [1677, 0]
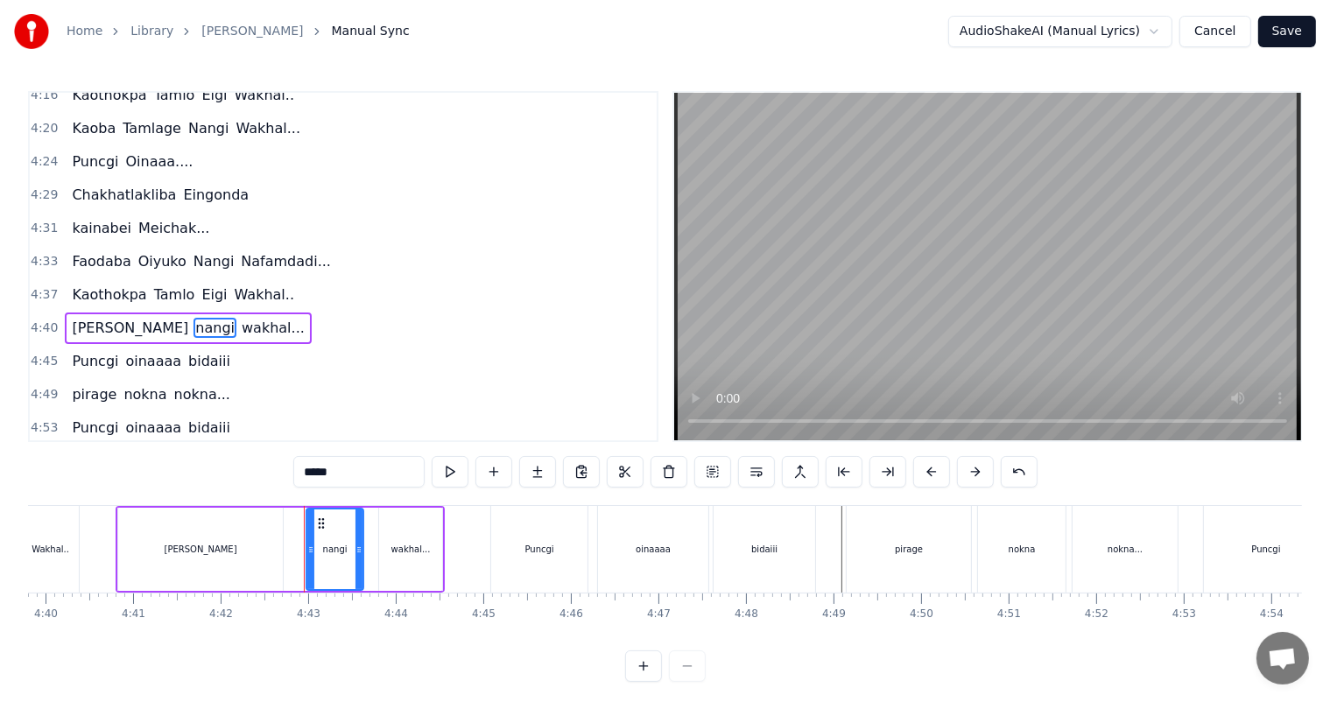
click at [303, 474] on input "*****" at bounding box center [358, 472] width 131 height 32
click at [242, 318] on span "wakhal..." at bounding box center [275, 328] width 67 height 20
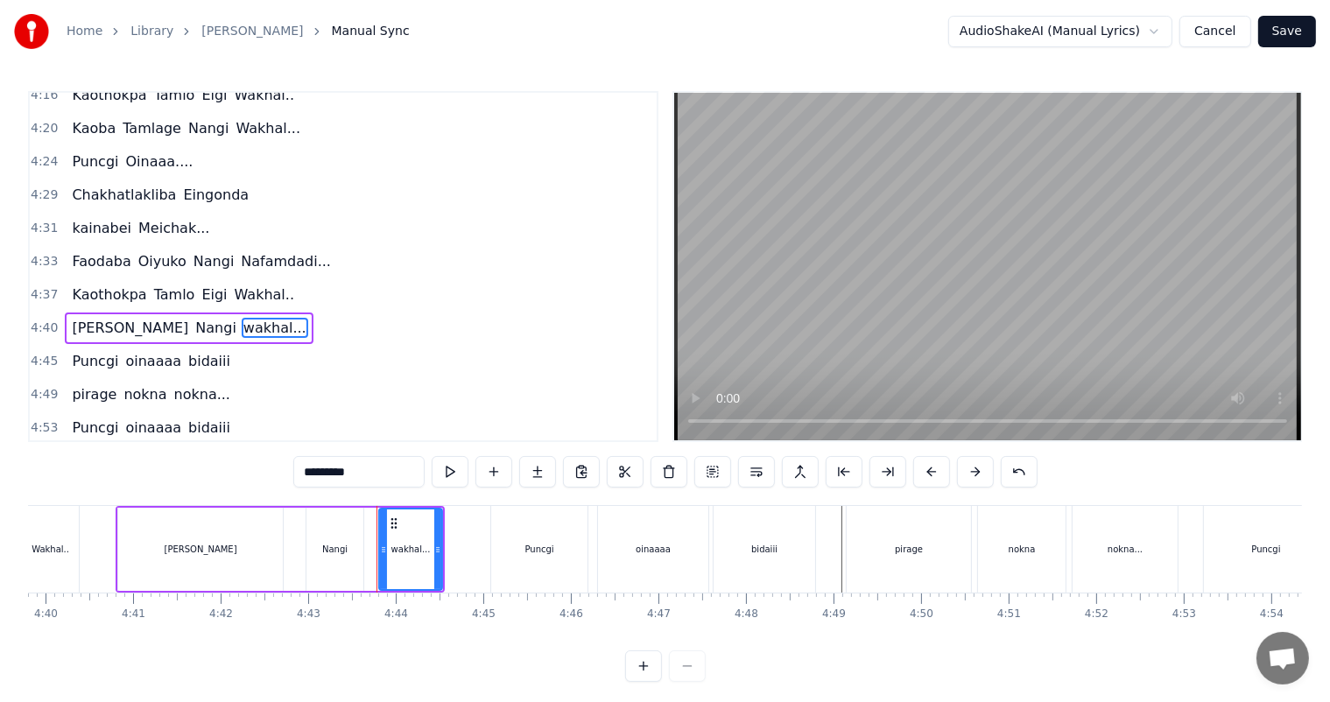
click at [308, 475] on input "*********" at bounding box center [358, 472] width 131 height 32
click at [305, 471] on input "*********" at bounding box center [358, 472] width 131 height 32
click at [130, 351] on span "oinaaaa" at bounding box center [154, 361] width 60 height 20
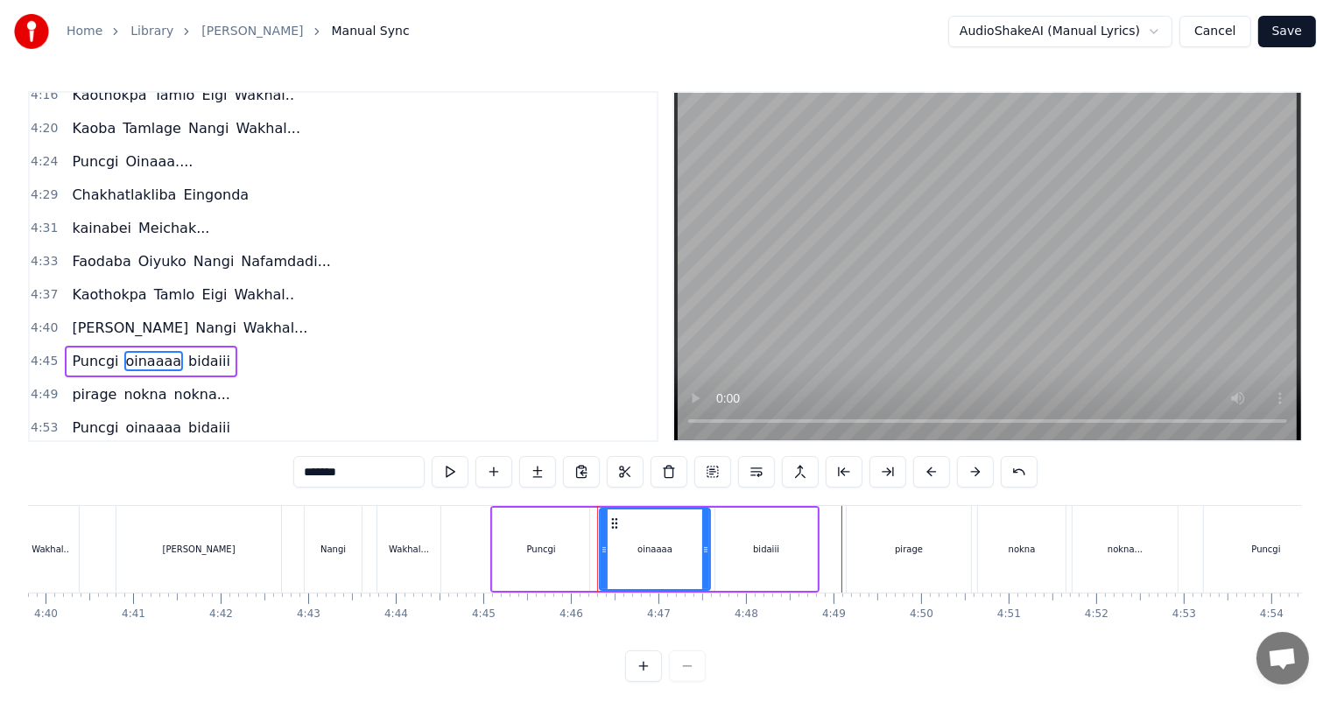
scroll to position [1709, 0]
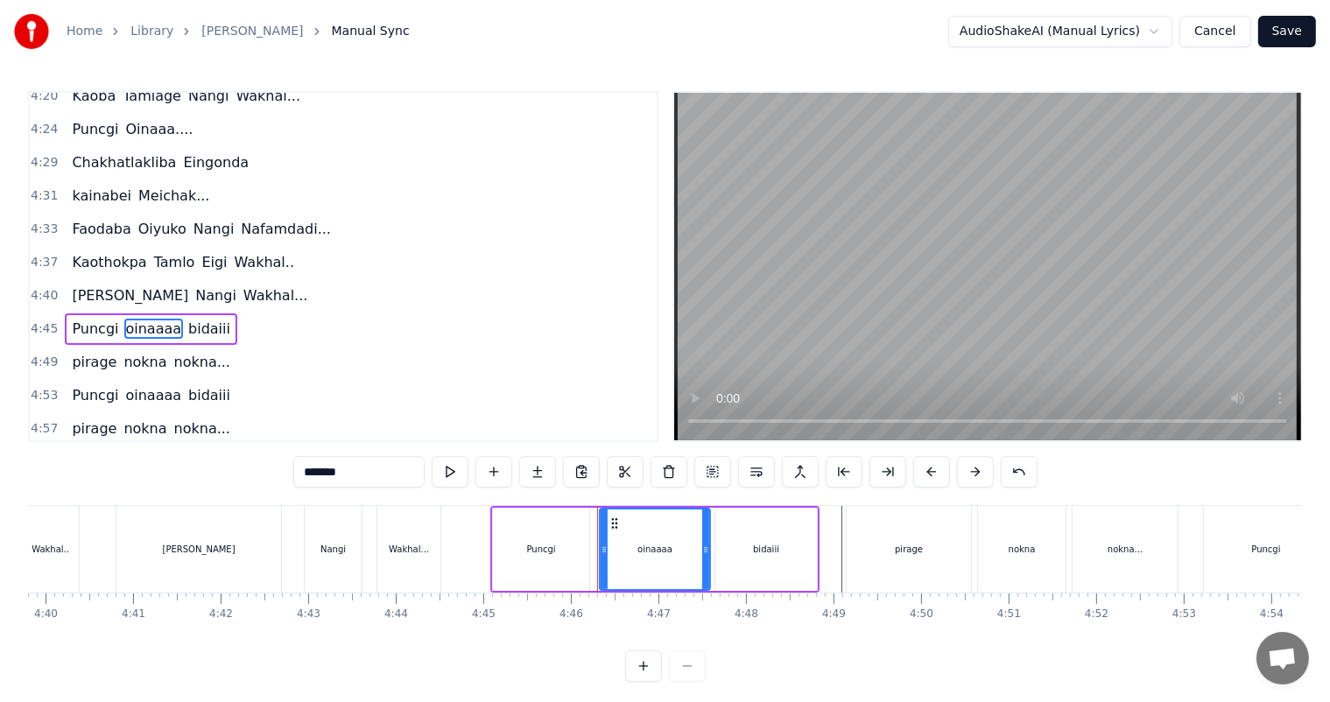
drag, startPoint x: 312, startPoint y: 474, endPoint x: 277, endPoint y: 473, distance: 35.0
click at [277, 473] on div "0:27 Thawai gi Thawai Makni 0:31 khallambi Nangdi.. 0:34 Oiruro Puncgi Yaiphabi…" at bounding box center [665, 386] width 1274 height 591
click at [189, 319] on span "bidaiii" at bounding box center [212, 329] width 46 height 20
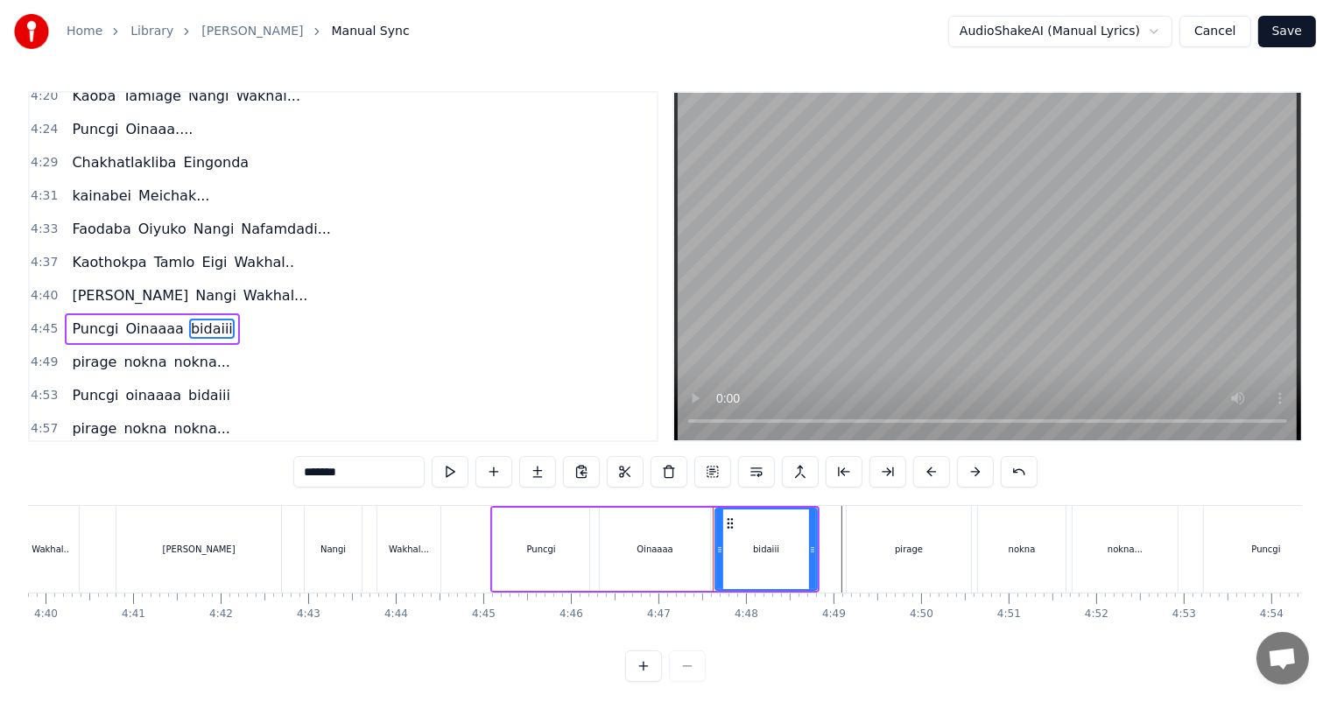
click at [284, 474] on div "0:27 Thawai gi Thawai Makni 0:31 khallambi Nangdi.. 0:34 Oiruro Puncgi Yaiphabi…" at bounding box center [665, 386] width 1274 height 591
click at [80, 352] on span "pirage" at bounding box center [94, 362] width 48 height 20
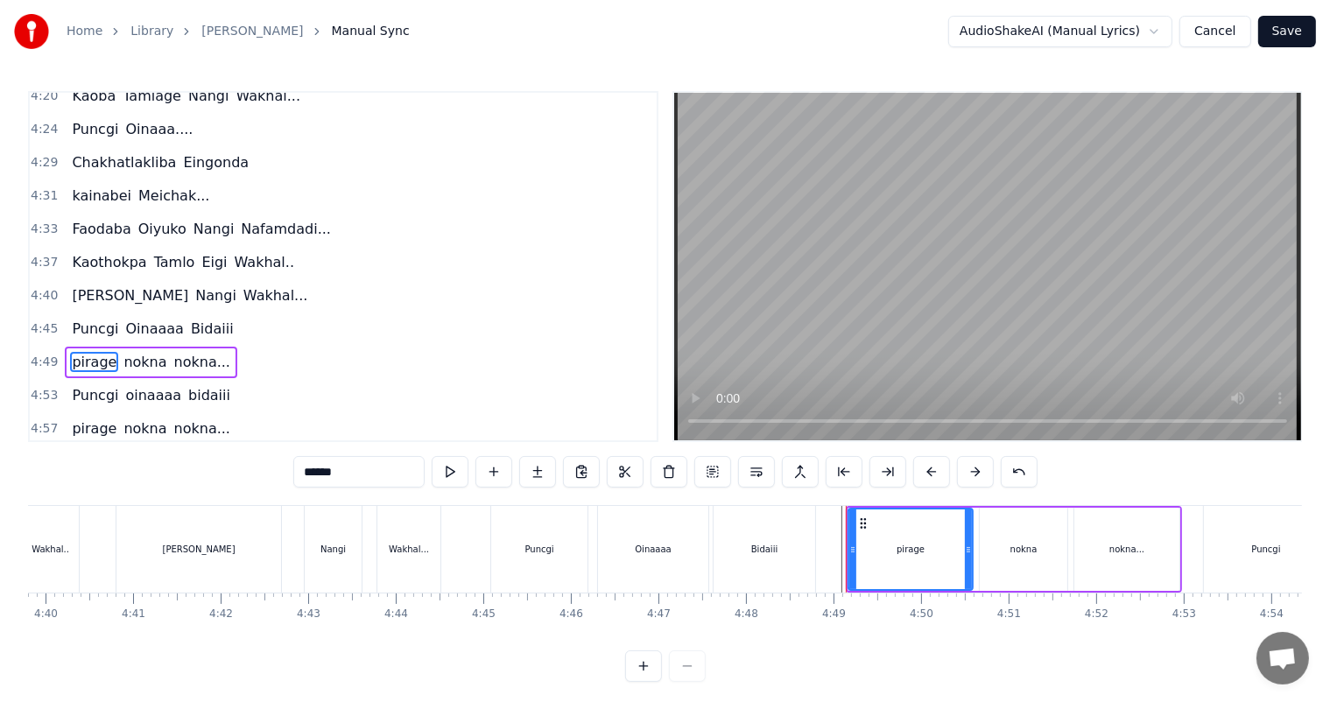
scroll to position [1742, 0]
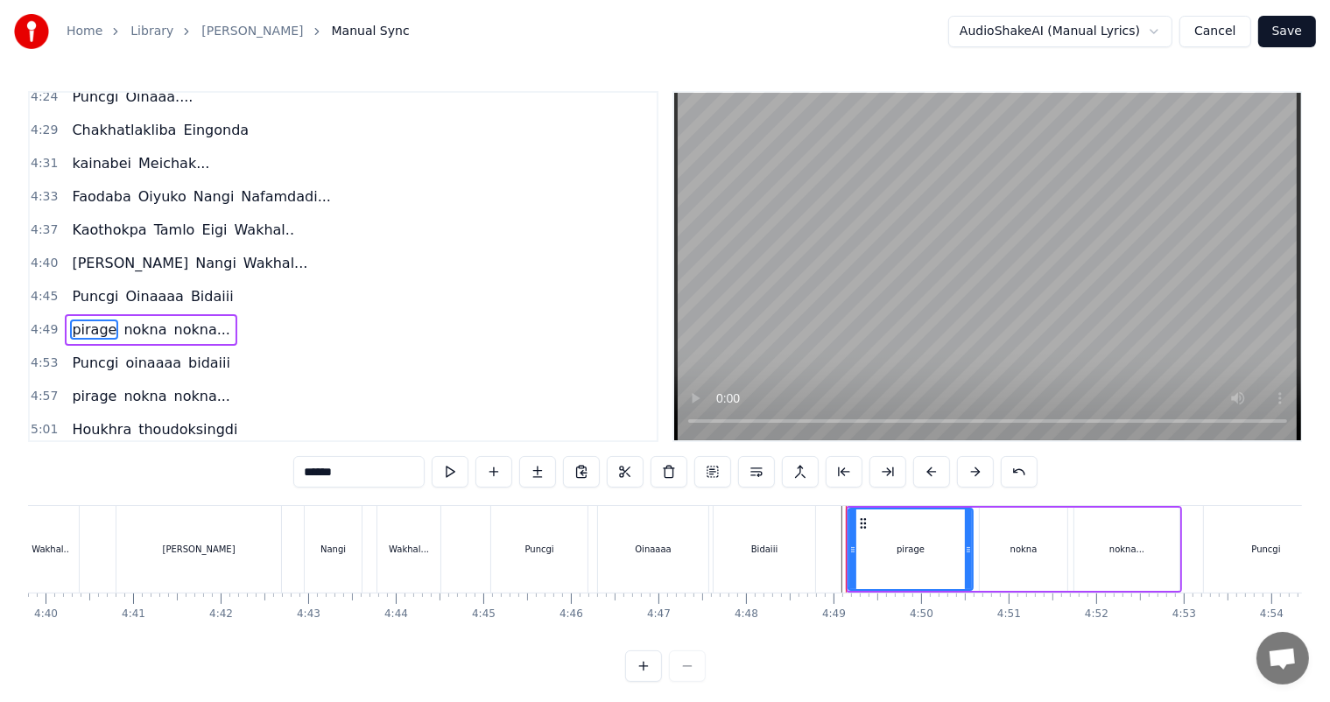
click at [302, 475] on input "******" at bounding box center [358, 472] width 131 height 32
click at [133, 319] on span "nokna" at bounding box center [145, 329] width 46 height 20
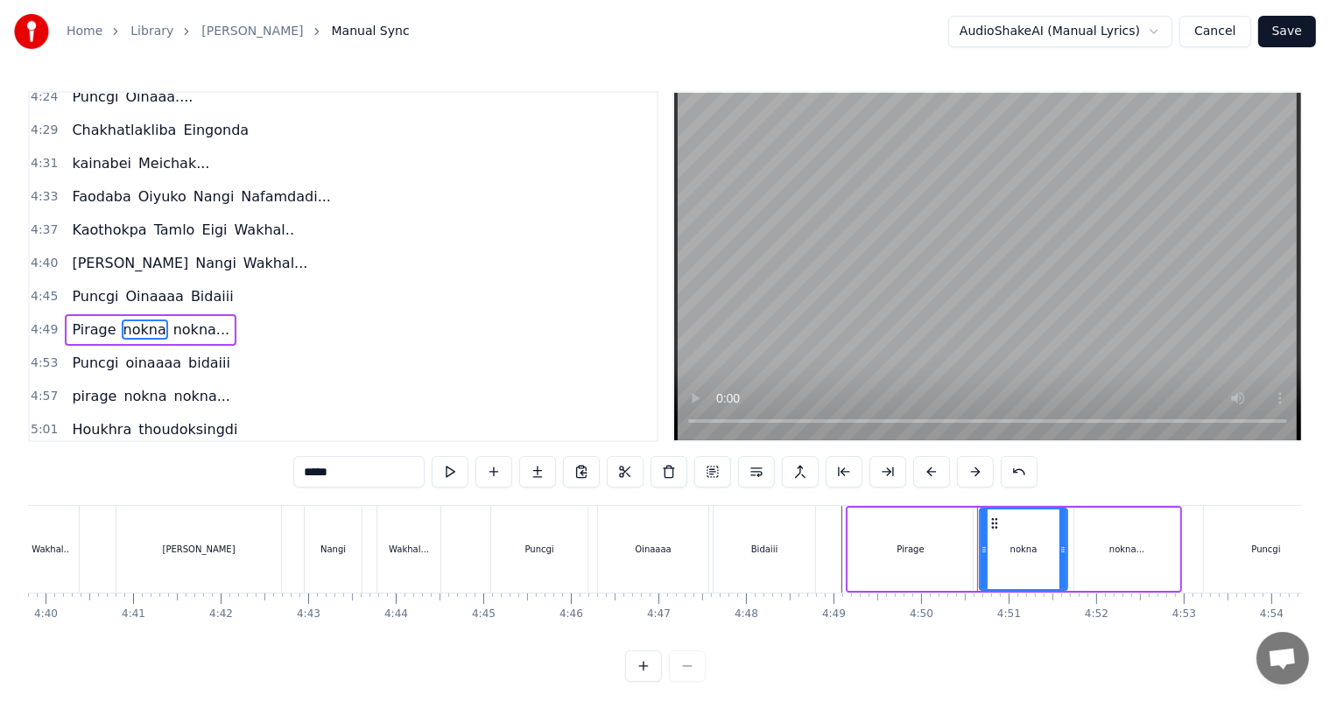
click at [302, 473] on input "*****" at bounding box center [358, 472] width 131 height 32
click at [186, 319] on span "nokna..." at bounding box center [203, 329] width 60 height 20
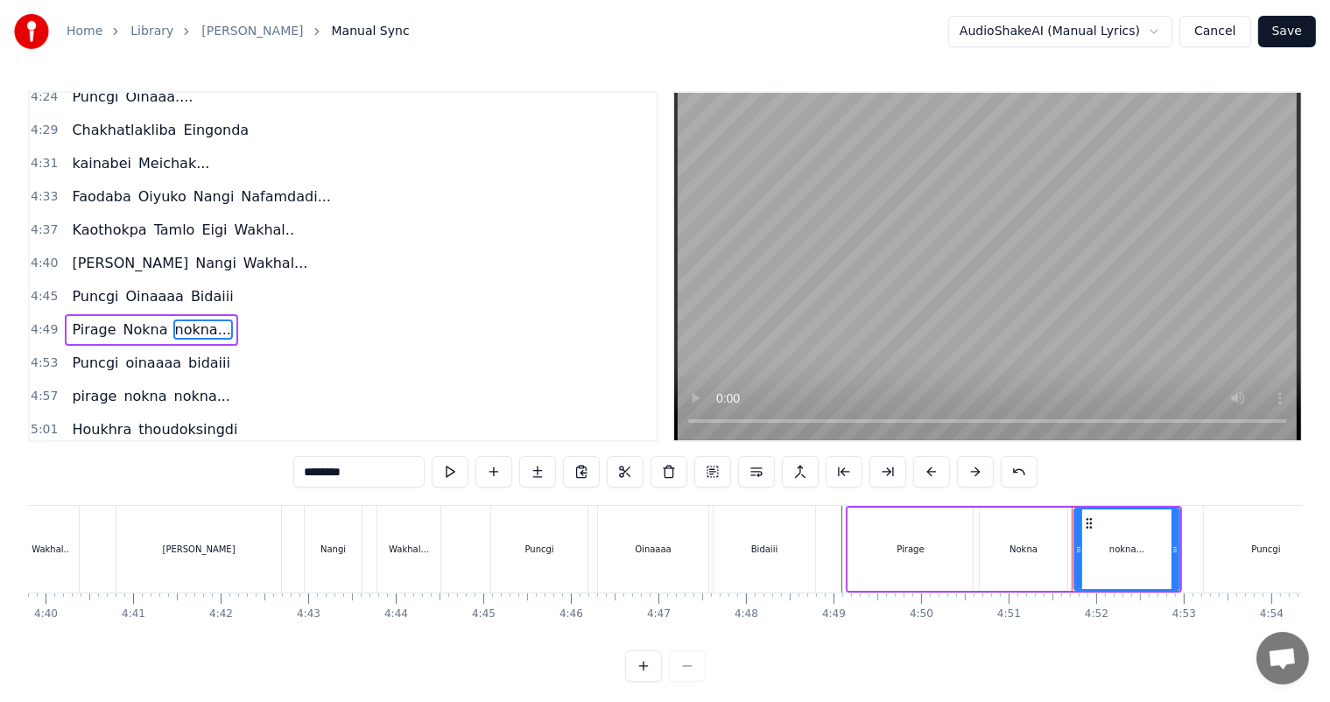
drag, startPoint x: 314, startPoint y: 478, endPoint x: 294, endPoint y: 473, distance: 20.8
click at [294, 473] on input "********" at bounding box center [358, 472] width 131 height 32
click at [138, 353] on span "oinaaaa" at bounding box center [154, 363] width 60 height 20
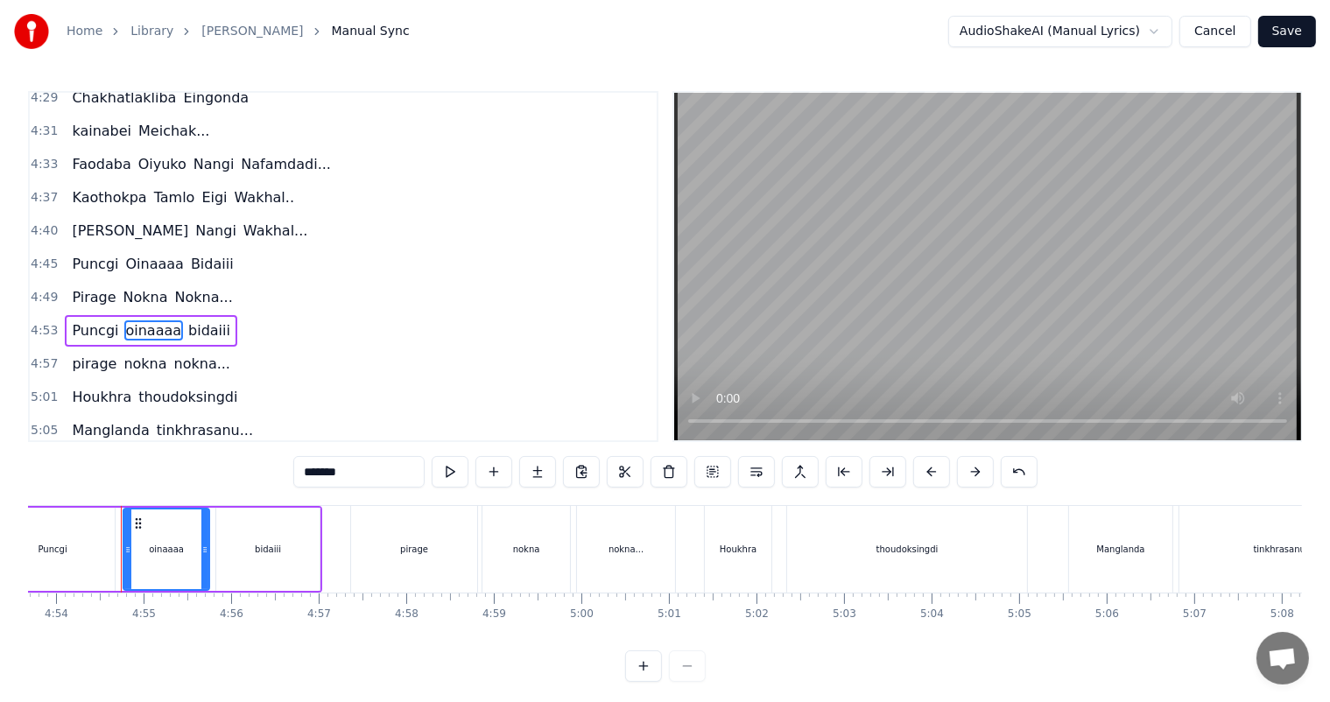
scroll to position [0, 25711]
drag, startPoint x: 313, startPoint y: 478, endPoint x: 303, endPoint y: 477, distance: 10.5
click at [303, 477] on input "*******" at bounding box center [358, 472] width 131 height 32
click at [189, 320] on span "bidaiii" at bounding box center [212, 330] width 46 height 20
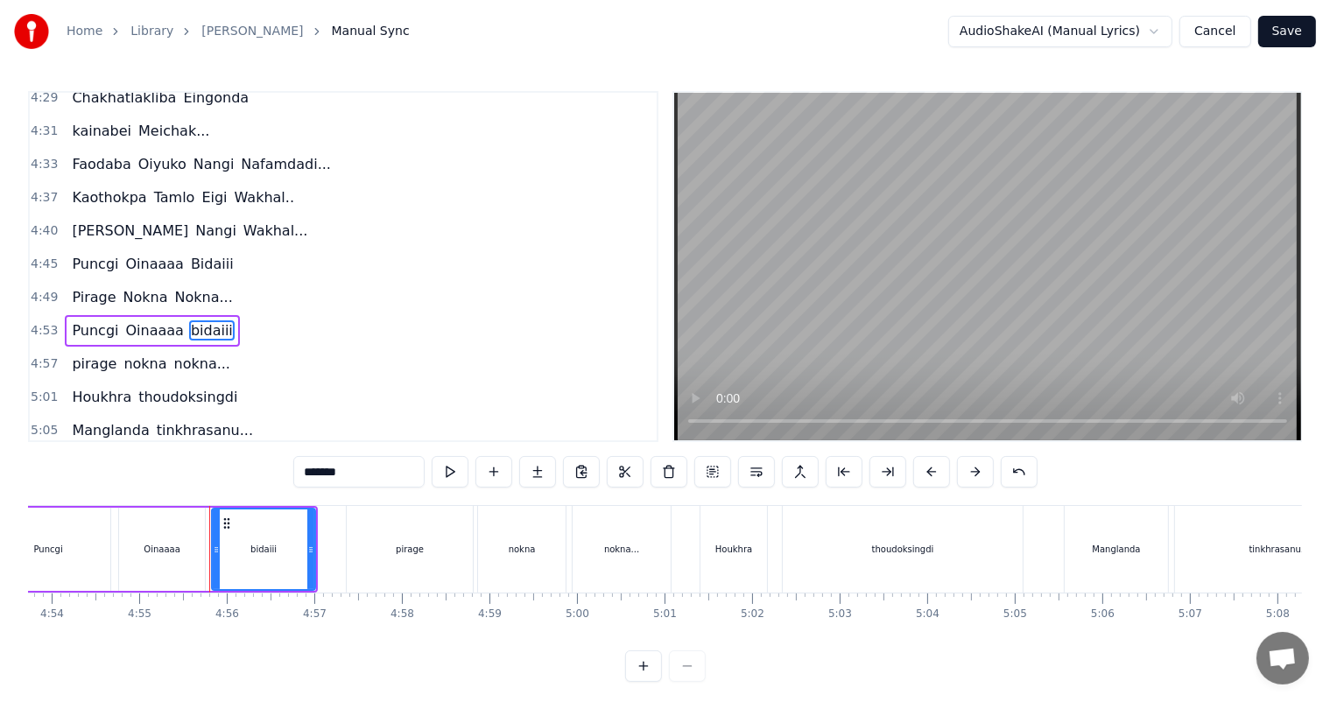
drag, startPoint x: 312, startPoint y: 474, endPoint x: 287, endPoint y: 474, distance: 24.5
click at [287, 474] on div "0:27 Thawai gi Thawai Makni 0:31 khallambi Nangdi.. 0:34 Oiruro Puncgi Yaiphabi…" at bounding box center [665, 386] width 1274 height 591
click at [88, 354] on span "pirage" at bounding box center [94, 364] width 48 height 20
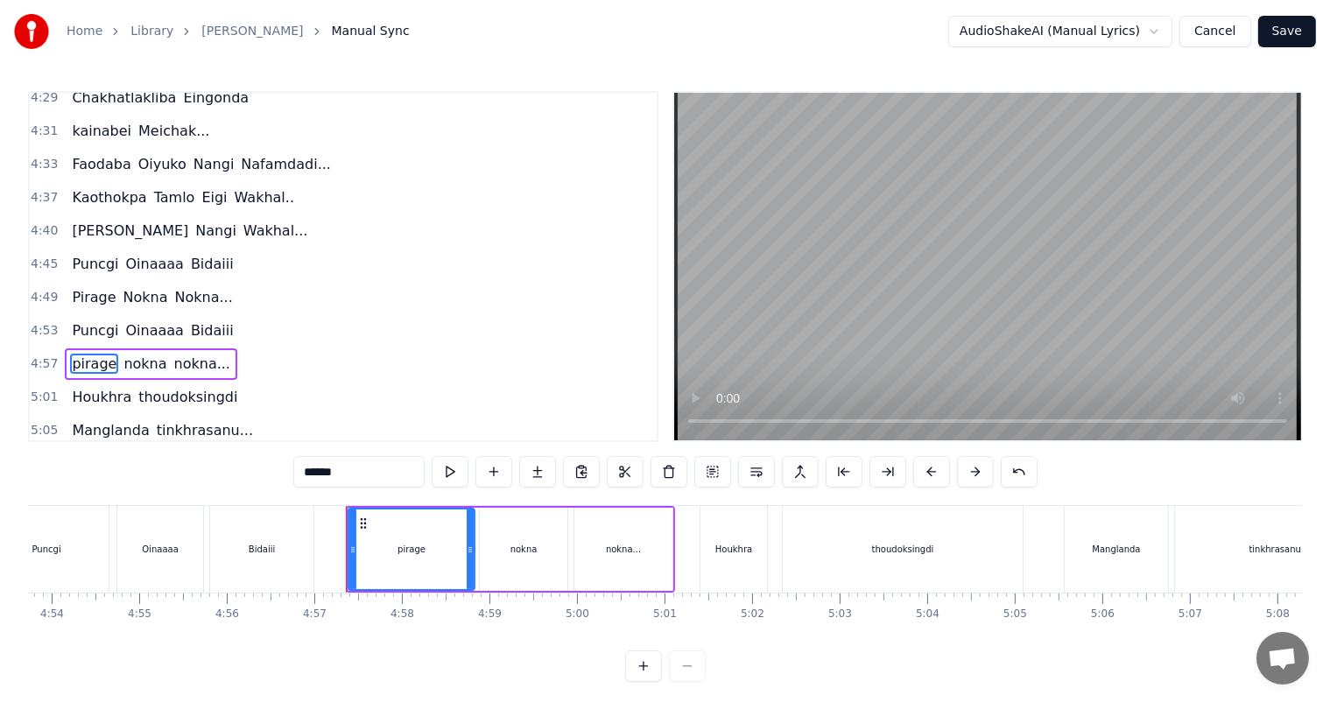
scroll to position [1807, 0]
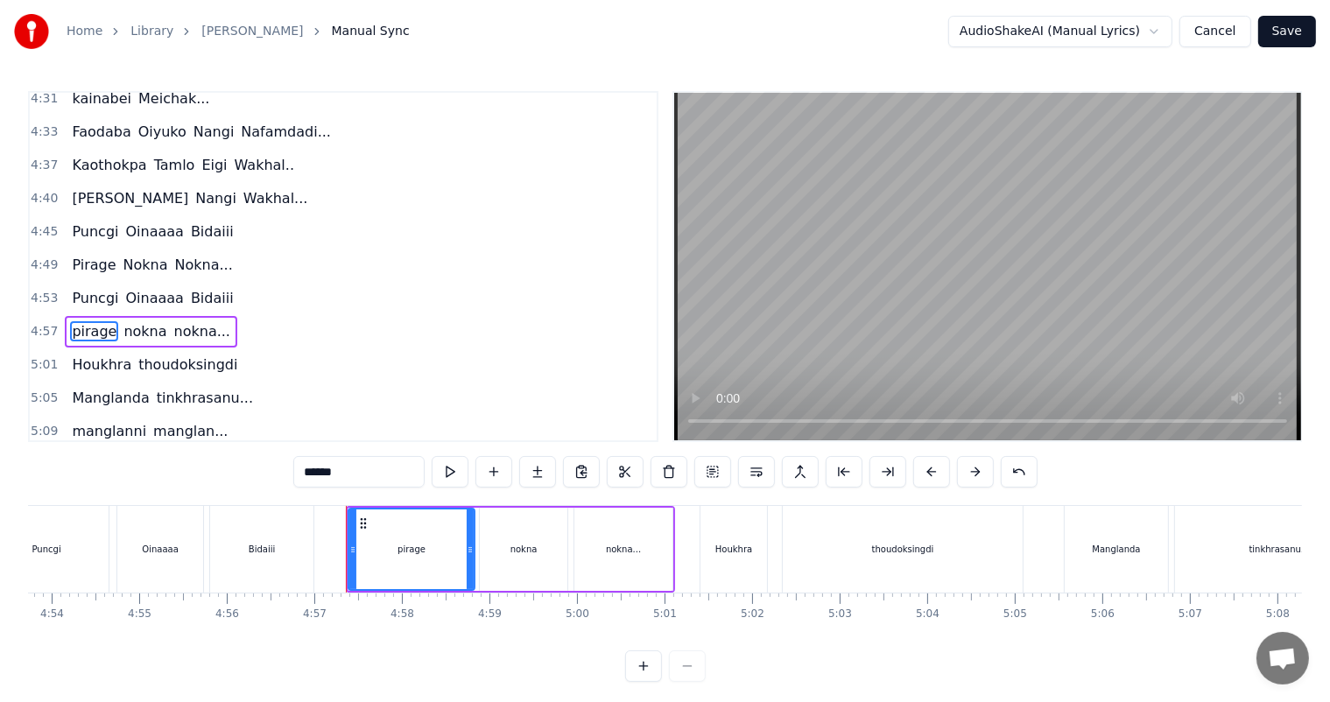
drag, startPoint x: 314, startPoint y: 474, endPoint x: 303, endPoint y: 474, distance: 11.4
click at [303, 474] on input "******" at bounding box center [358, 472] width 131 height 32
click at [133, 321] on span "nokna" at bounding box center [145, 331] width 46 height 20
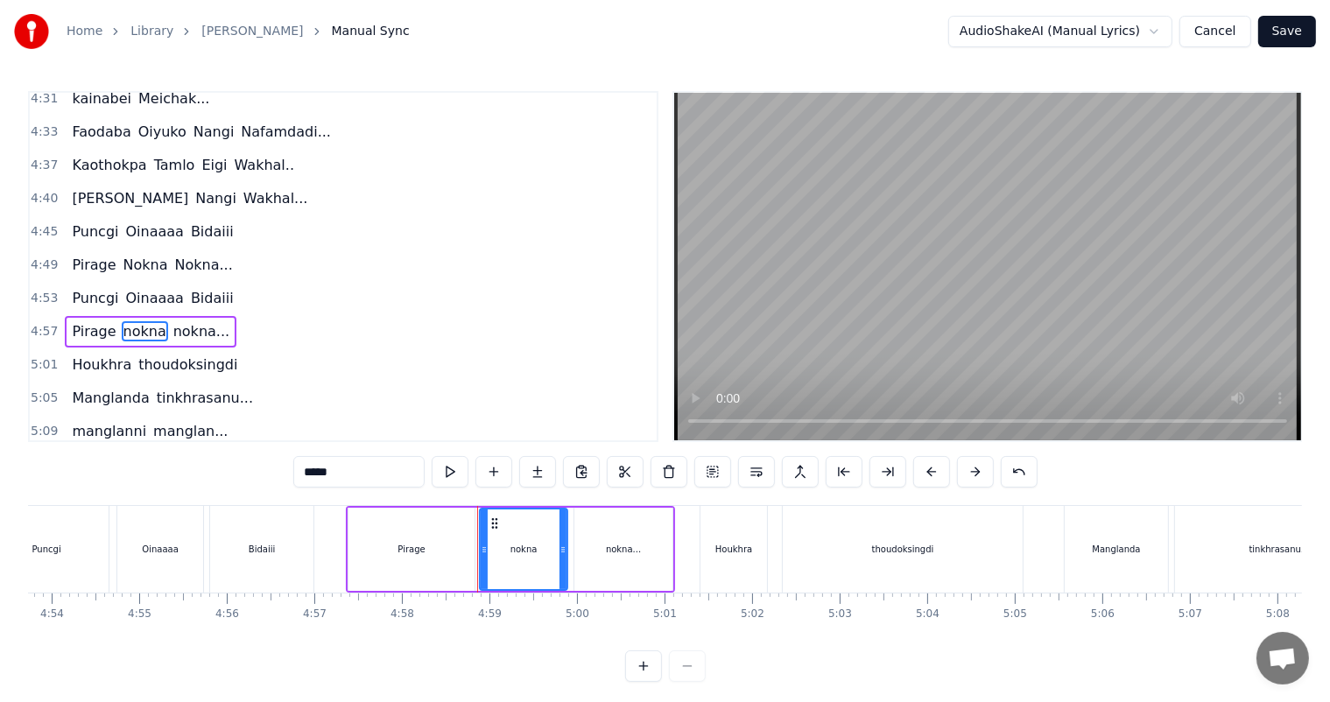
drag, startPoint x: 312, startPoint y: 469, endPoint x: 301, endPoint y: 469, distance: 10.5
click at [301, 469] on input "*****" at bounding box center [358, 472] width 131 height 32
click at [182, 321] on span "nokna..." at bounding box center [203, 331] width 60 height 20
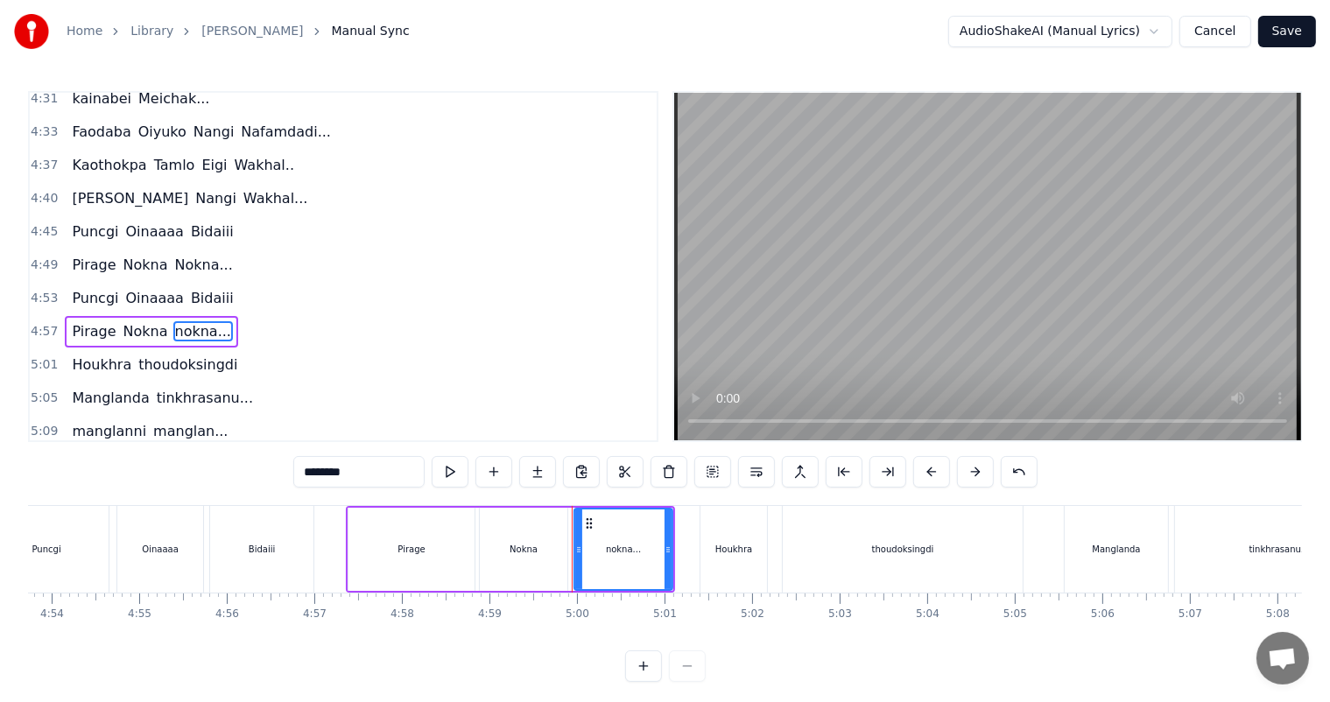
drag, startPoint x: 314, startPoint y: 474, endPoint x: 301, endPoint y: 473, distance: 13.2
click at [301, 473] on input "********" at bounding box center [358, 472] width 131 height 32
click at [150, 355] on span "thoudoksingdi" at bounding box center [188, 365] width 102 height 20
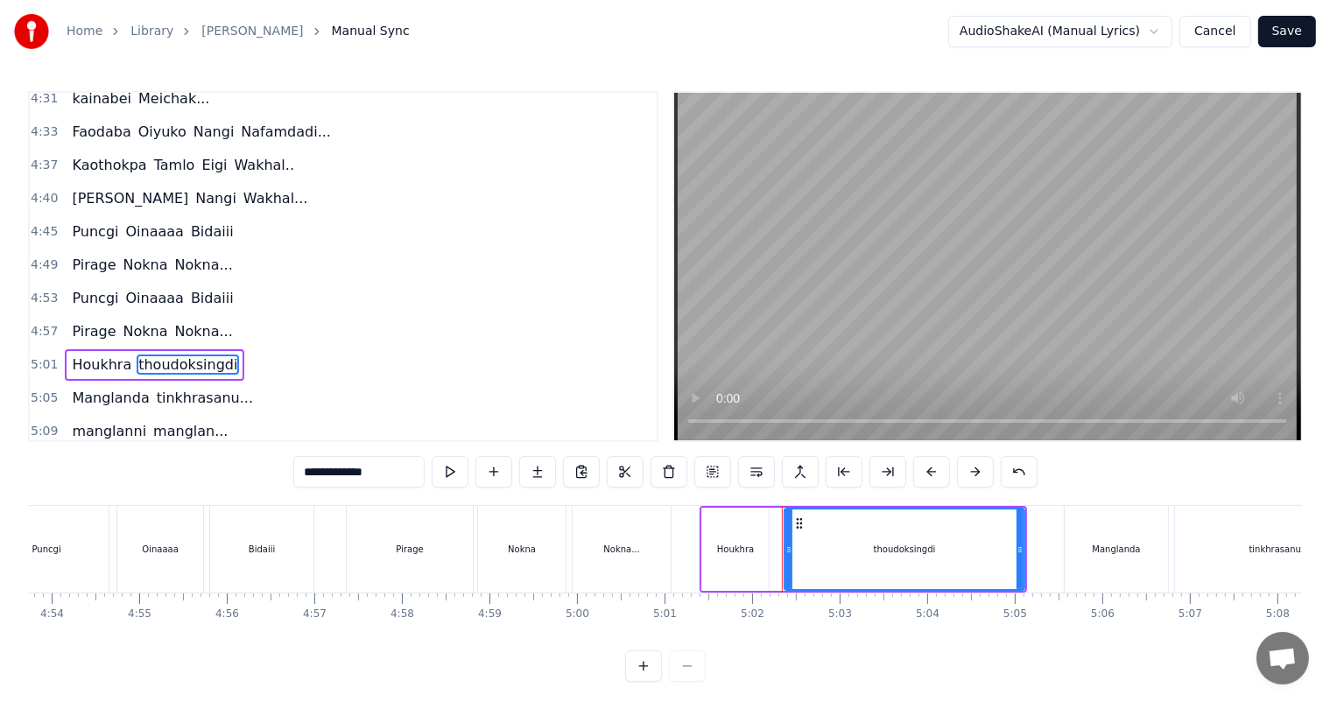
scroll to position [1838, 0]
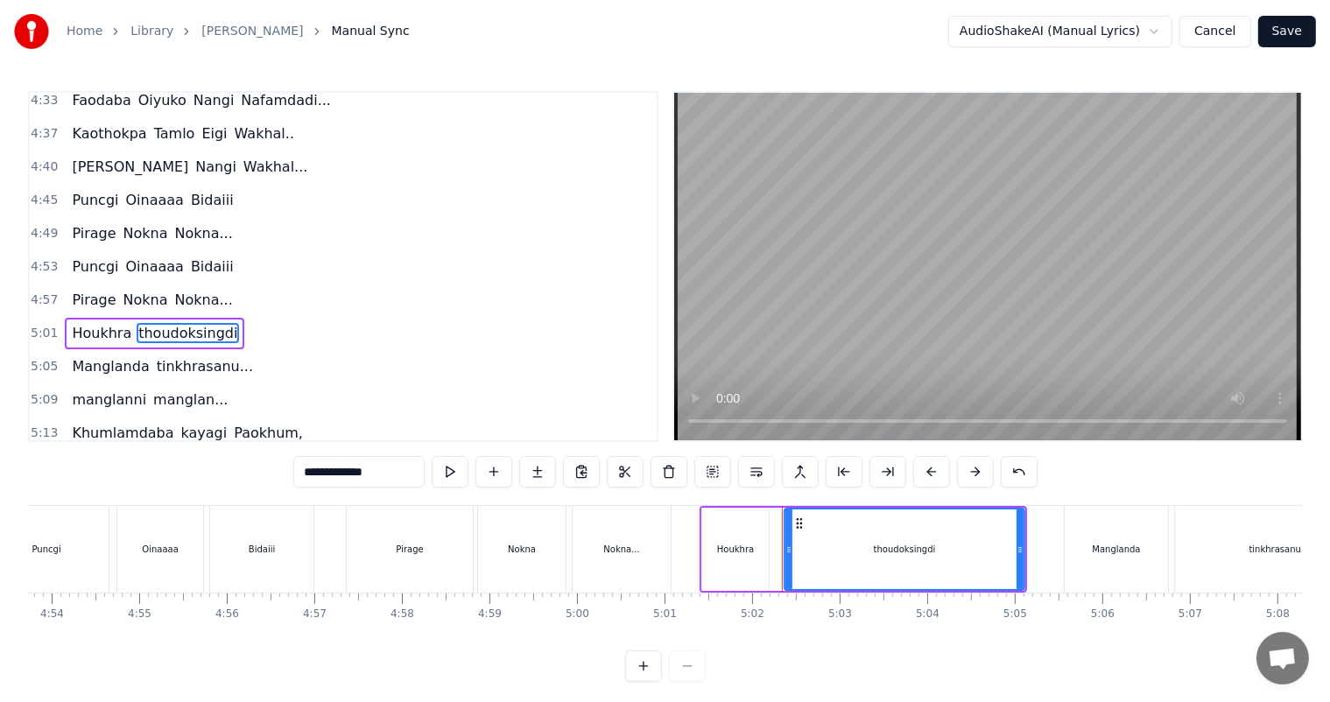
drag, startPoint x: 310, startPoint y: 472, endPoint x: 265, endPoint y: 474, distance: 44.7
click at [265, 474] on div "0:27 Thawai gi Thawai Makni 0:31 khallambi Nangdi.. 0:34 Oiruro Puncgi Yaiphabi…" at bounding box center [665, 386] width 1274 height 591
click at [155, 356] on span "tinkhrasanu..." at bounding box center [205, 366] width 100 height 20
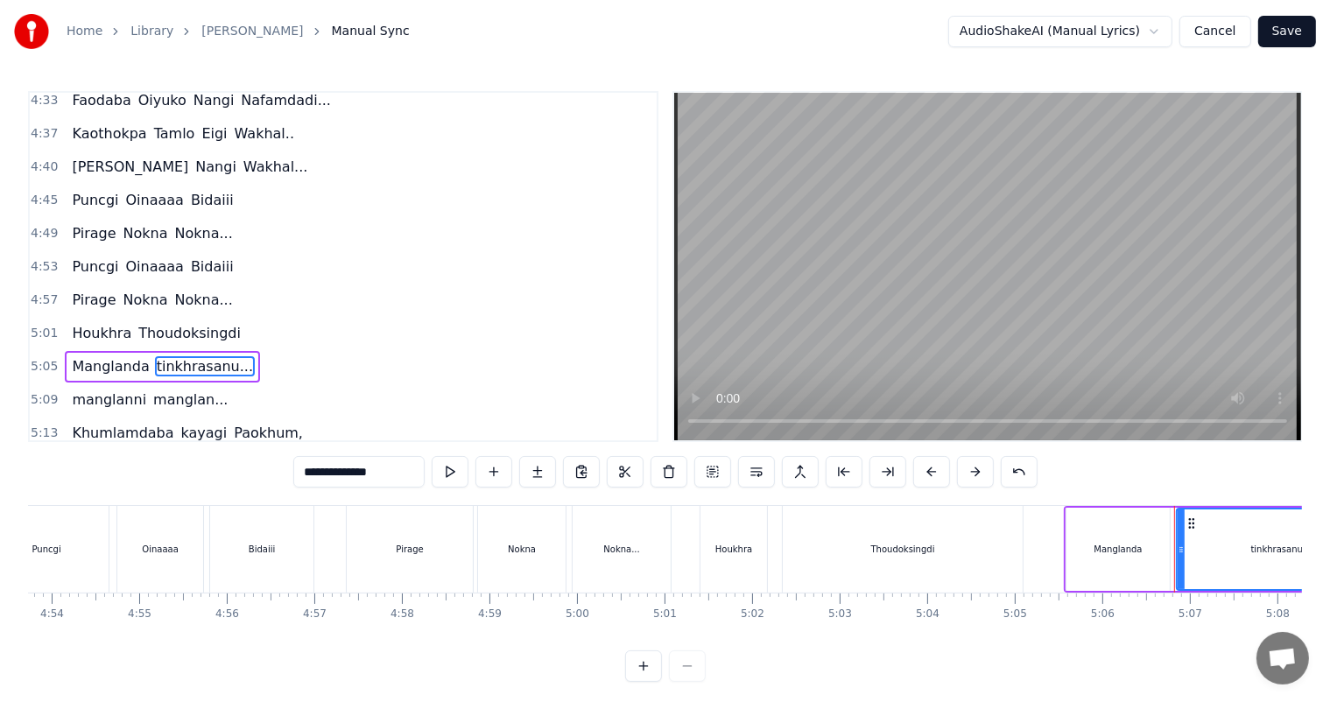
scroll to position [1871, 0]
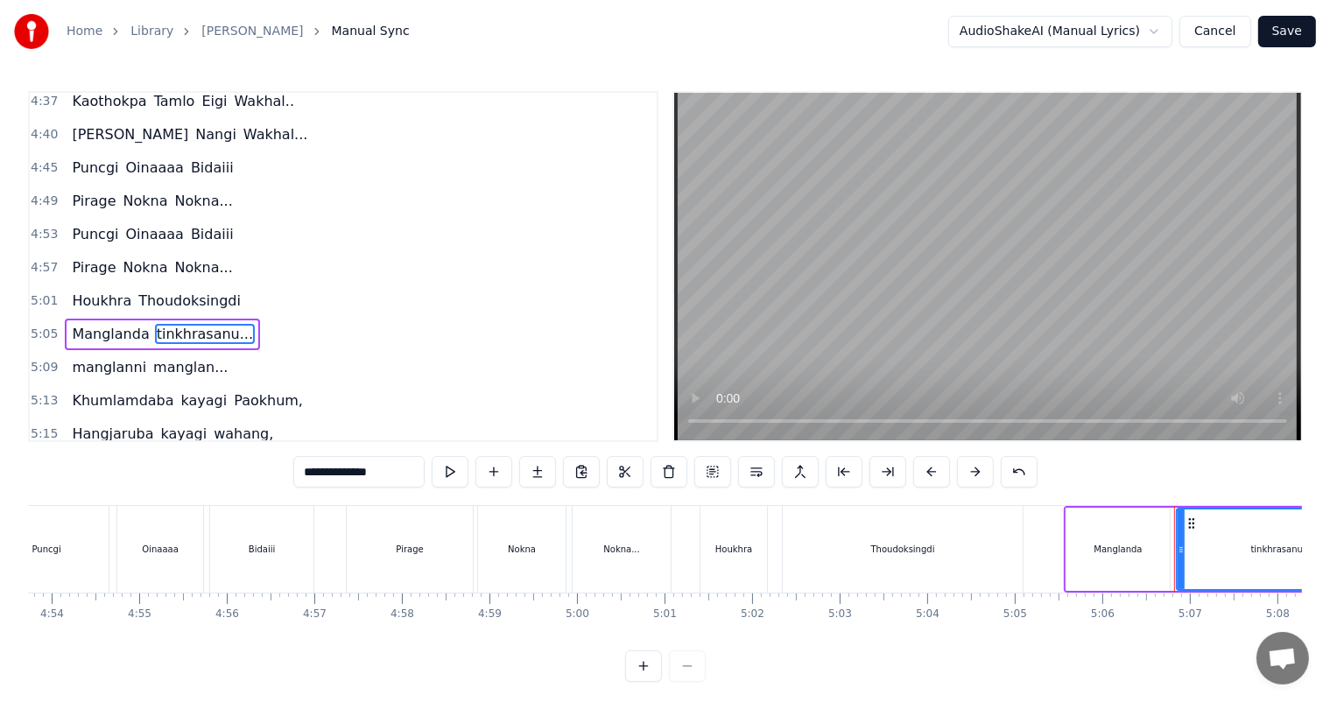
drag, startPoint x: 308, startPoint y: 473, endPoint x: 284, endPoint y: 476, distance: 24.8
click at [284, 476] on div "0:27 Thawai gi Thawai Makni 0:31 khallambi Nangdi.. 0:34 Oiruro Puncgi Yaiphabi…" at bounding box center [665, 386] width 1274 height 591
click at [94, 357] on span "manglanni" at bounding box center [109, 367] width 78 height 20
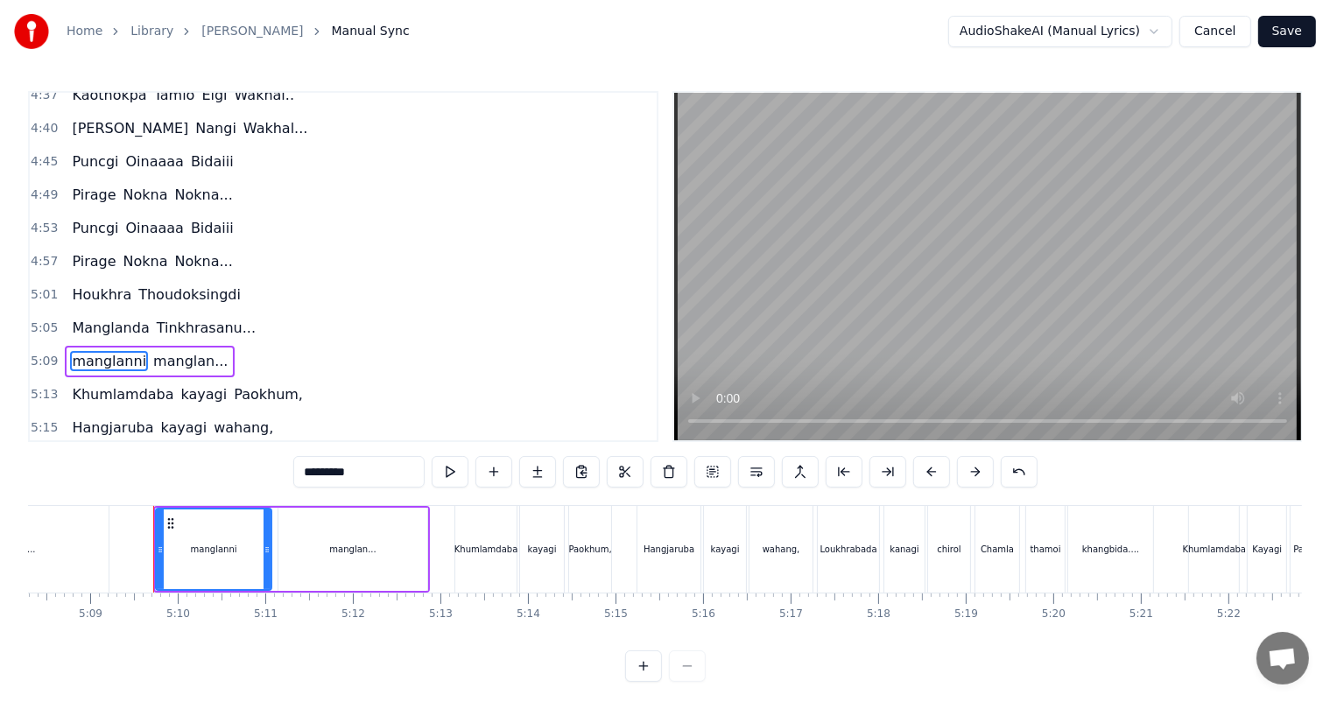
scroll to position [0, 27023]
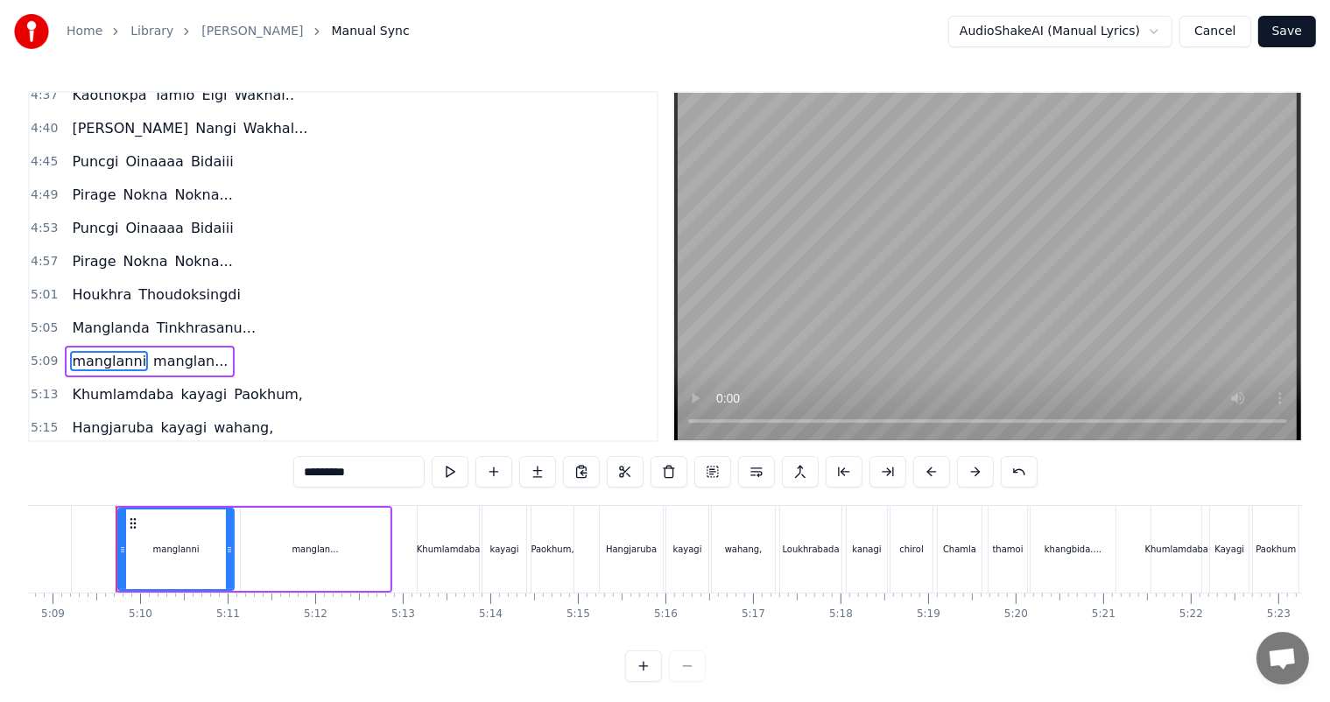
drag, startPoint x: 315, startPoint y: 475, endPoint x: 279, endPoint y: 475, distance: 35.9
click at [279, 475] on div "0:27 Thawai gi Thawai Makni 0:31 khallambi Nangdi.. 0:34 Oiruro Puncgi Yaiphabi…" at bounding box center [665, 386] width 1274 height 591
click at [160, 351] on span "manglan..." at bounding box center [189, 361] width 78 height 20
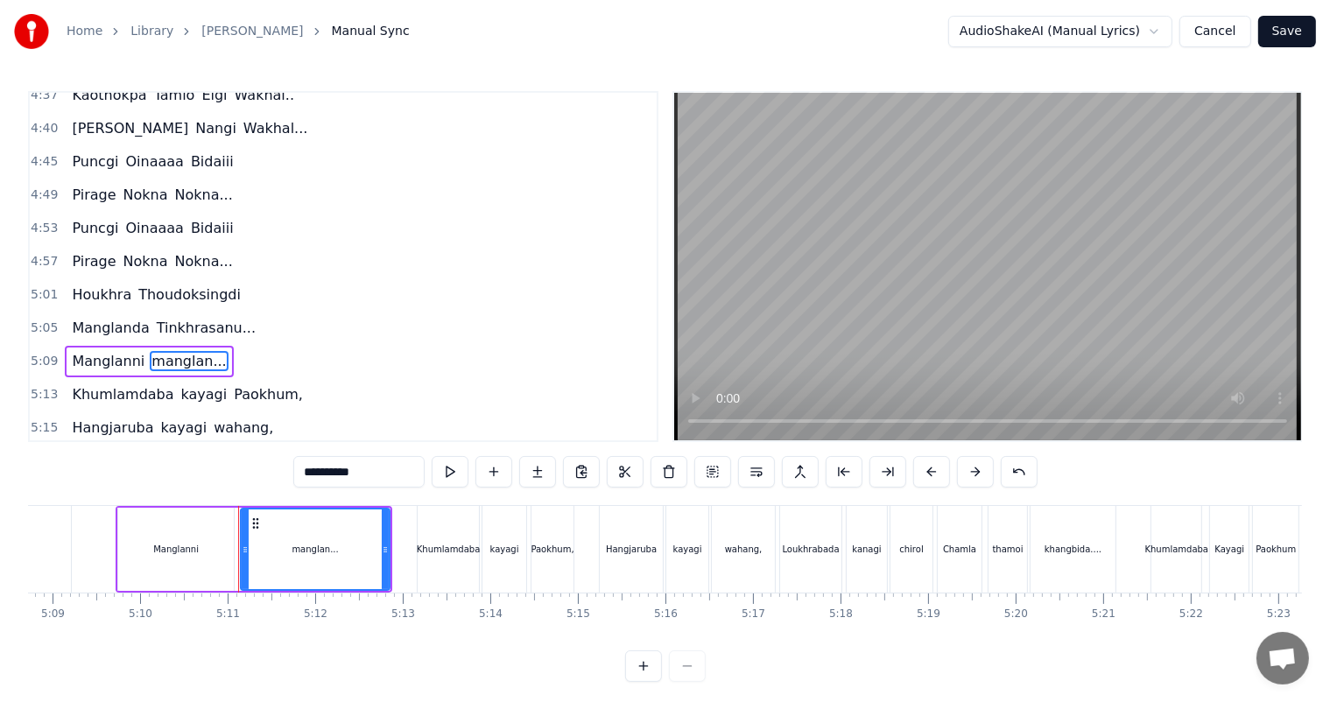
scroll to position [1903, 0]
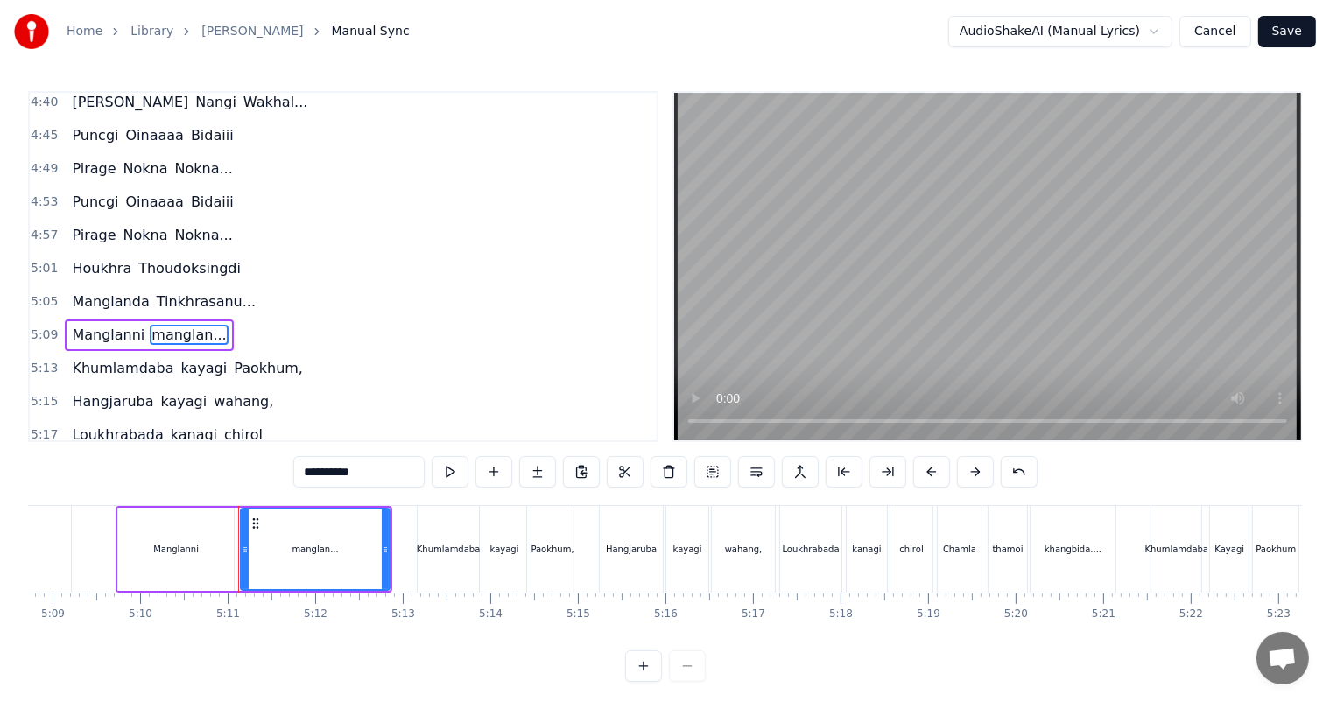
drag, startPoint x: 316, startPoint y: 468, endPoint x: 261, endPoint y: 467, distance: 55.2
click at [263, 468] on div "0:27 Thawai gi Thawai Makni 0:31 khallambi Nangdi.. 0:34 Oiruro Puncgi Yaiphabi…" at bounding box center [665, 386] width 1274 height 591
click at [111, 358] on span "Khumlamdaba" at bounding box center [122, 368] width 105 height 20
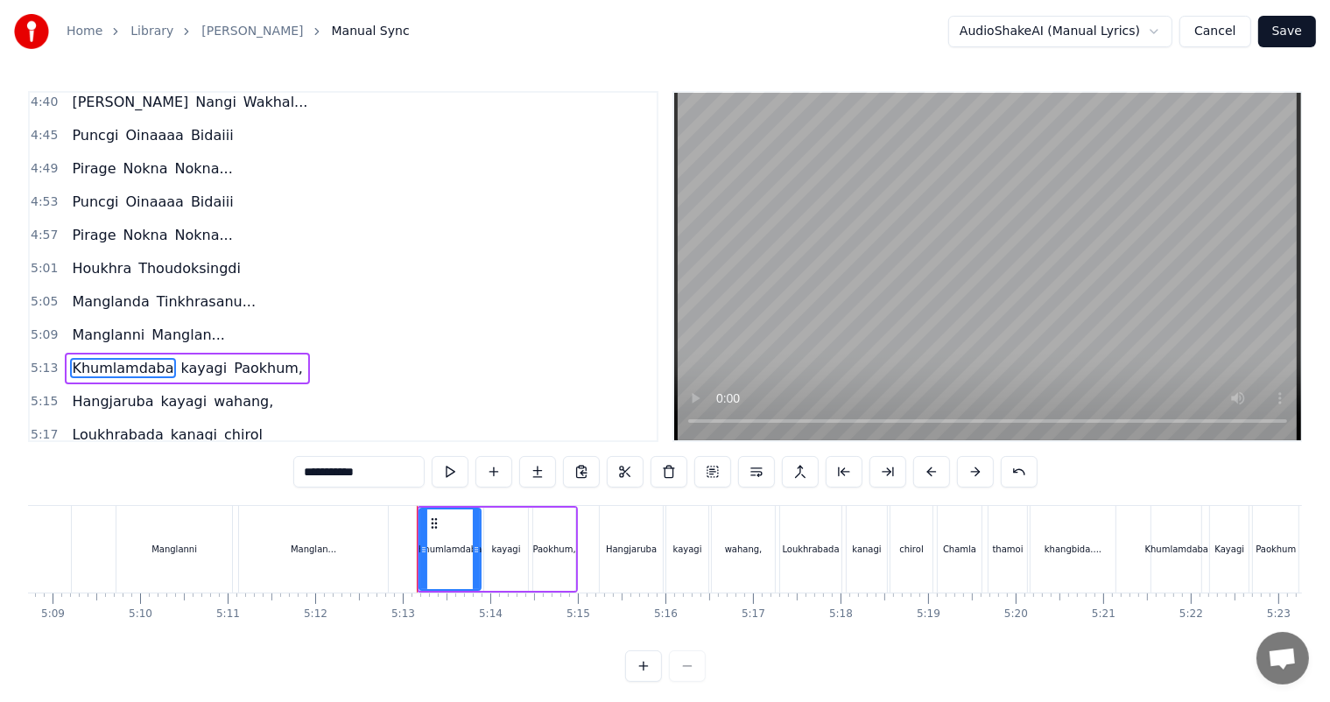
scroll to position [1935, 0]
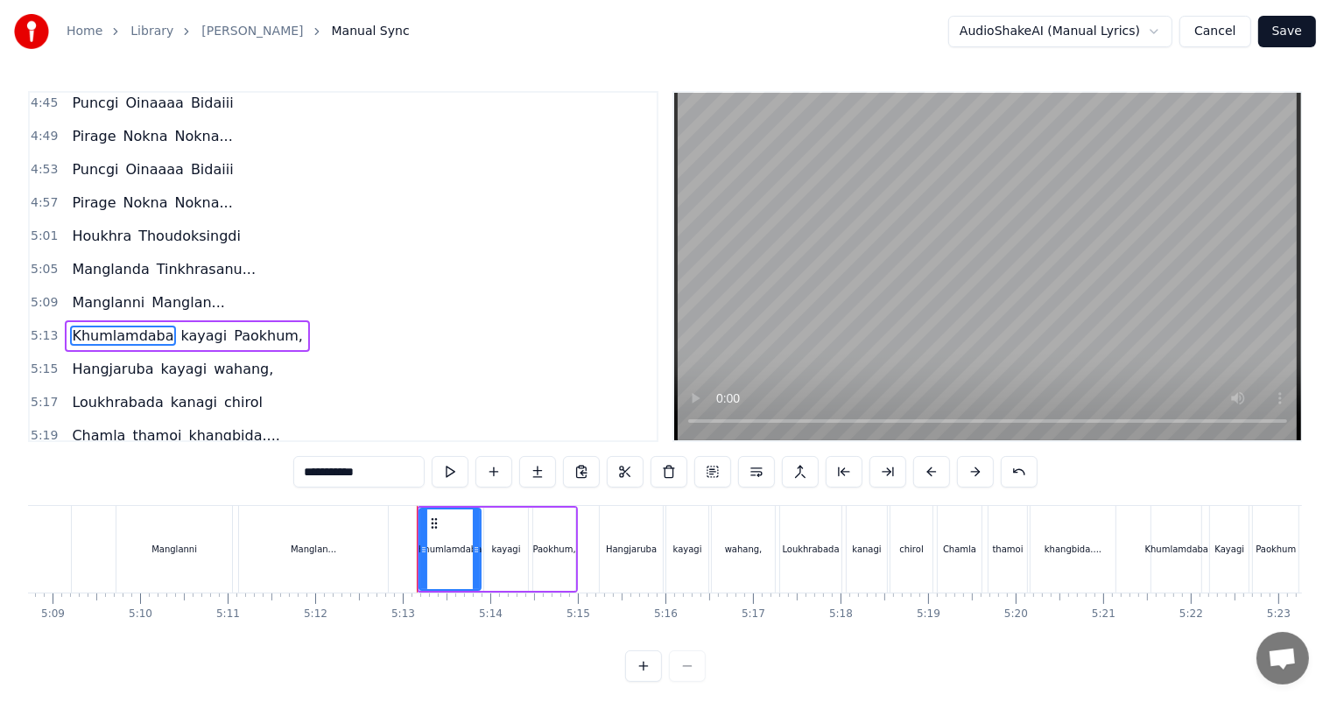
click at [183, 326] on span "kayagi" at bounding box center [204, 336] width 50 height 20
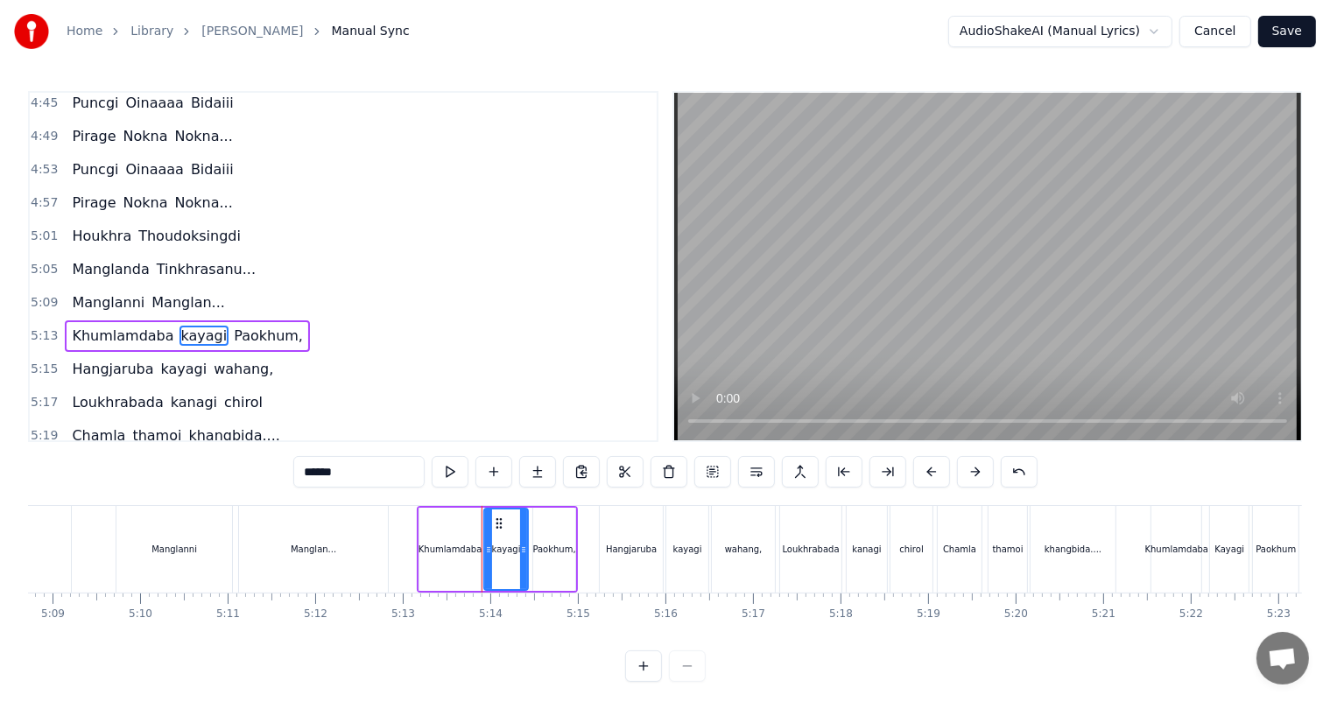
drag, startPoint x: 311, startPoint y: 473, endPoint x: 291, endPoint y: 476, distance: 19.6
click at [291, 476] on div "0:27 Thawai gi Thawai Makni 0:31 khallambi Nangdi.. 0:34 Oiruro Puncgi Yaiphabi…" at bounding box center [665, 386] width 1274 height 591
click at [160, 359] on span "kayagi" at bounding box center [184, 369] width 50 height 20
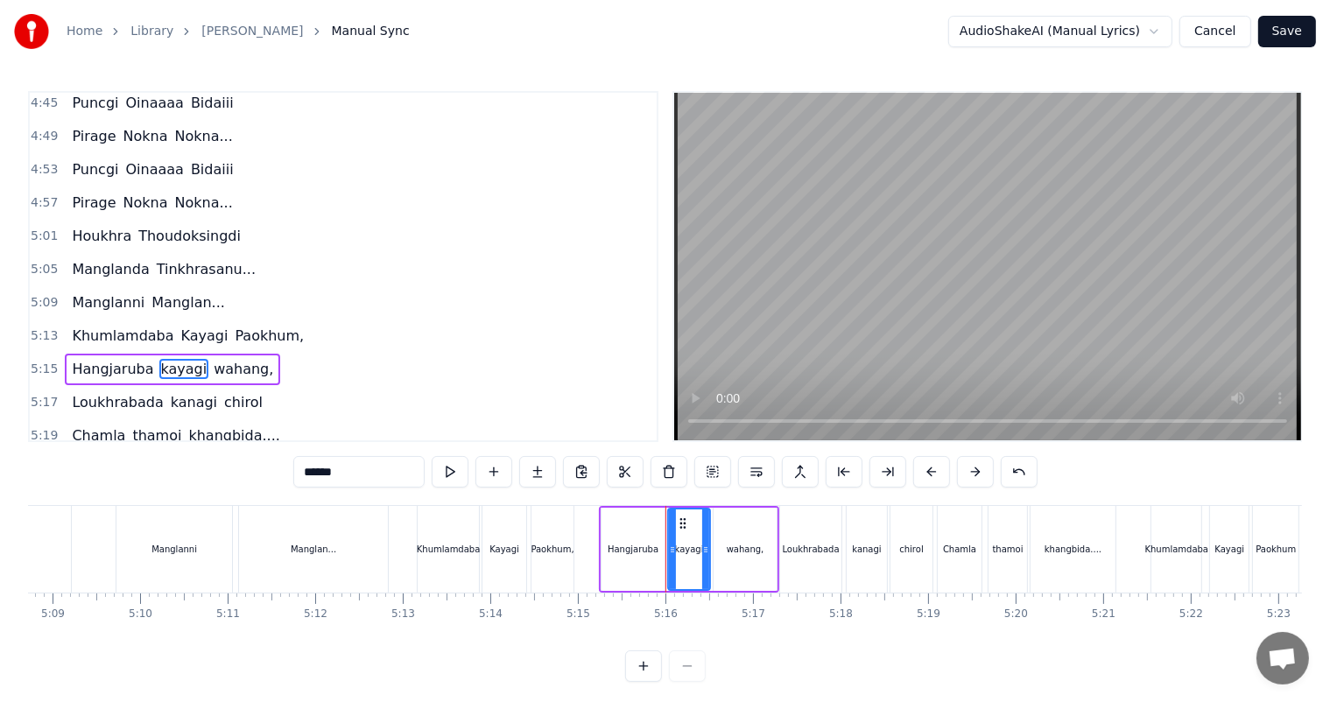
scroll to position [1968, 0]
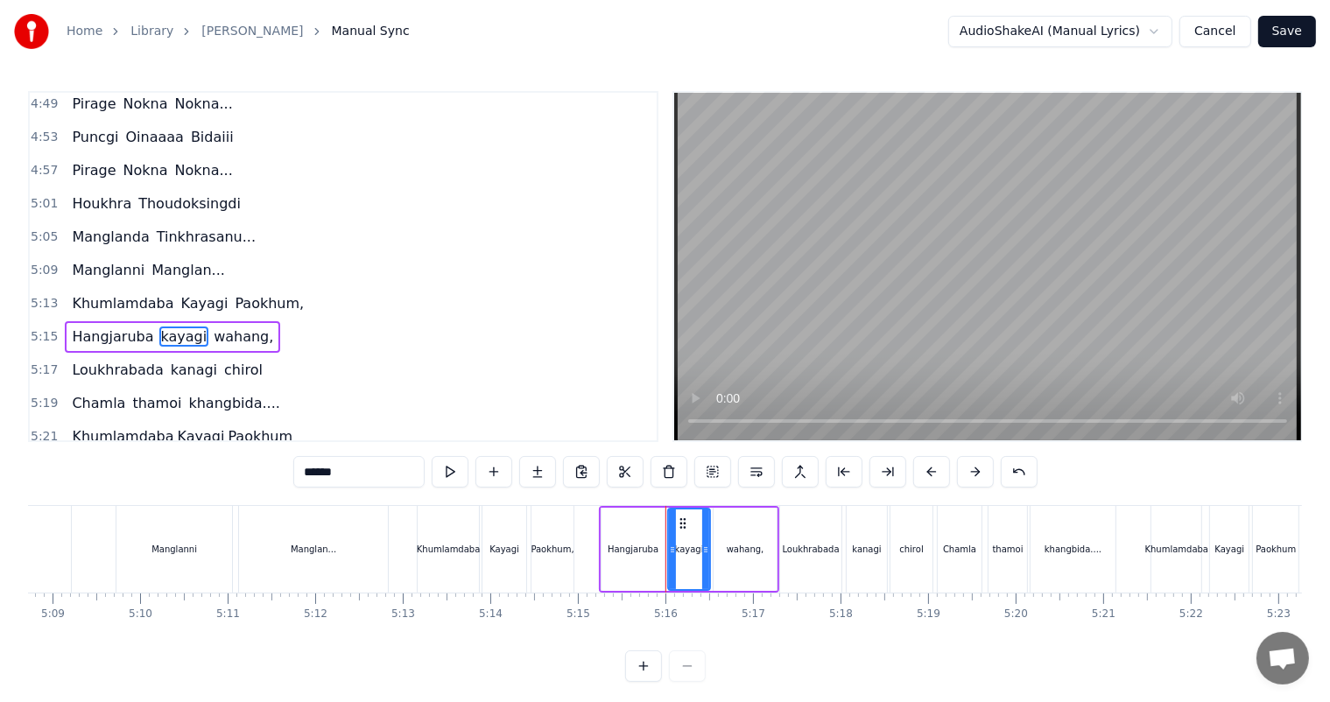
drag, startPoint x: 312, startPoint y: 475, endPoint x: 283, endPoint y: 475, distance: 28.9
click at [283, 475] on div "0:27 Thawai gi Thawai Makni 0:31 khallambi Nangdi.. 0:34 Oiruro Puncgi Yaiphabi…" at bounding box center [665, 386] width 1274 height 591
click at [213, 326] on span "wahang," at bounding box center [244, 336] width 63 height 20
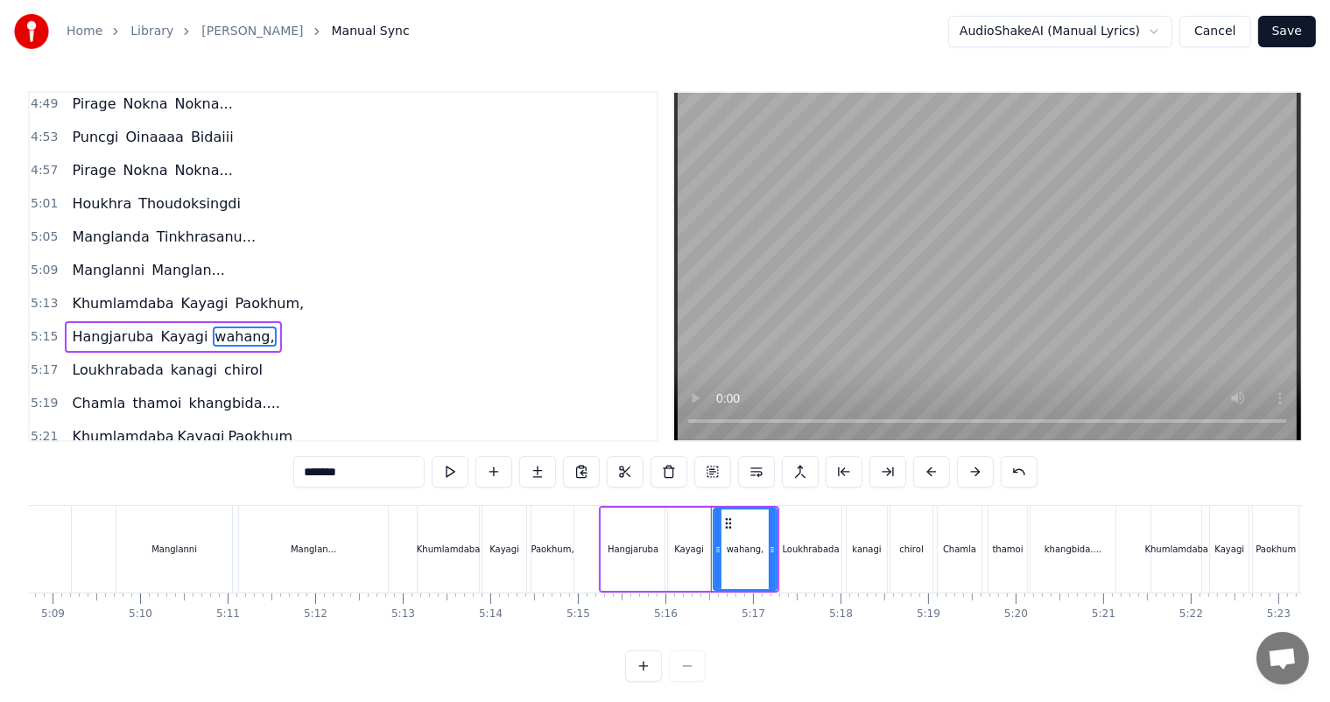
drag, startPoint x: 305, startPoint y: 473, endPoint x: 284, endPoint y: 474, distance: 20.2
click at [284, 474] on div "0:27 Thawai gi Thawai Makni 0:31 khallambi Nangdi.. 0:34 Oiruro Puncgi Yaiphabi…" at bounding box center [665, 386] width 1274 height 591
click at [169, 360] on span "kanagi" at bounding box center [194, 370] width 50 height 20
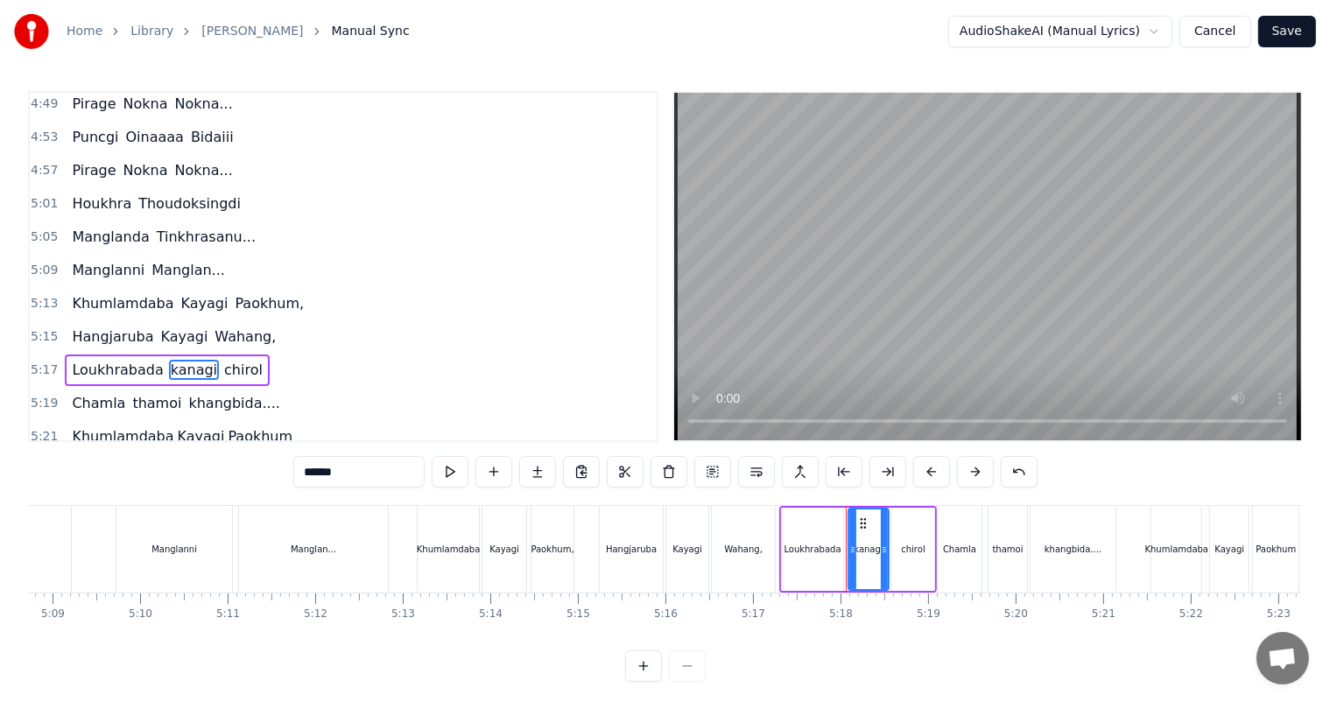
scroll to position [1999, 0]
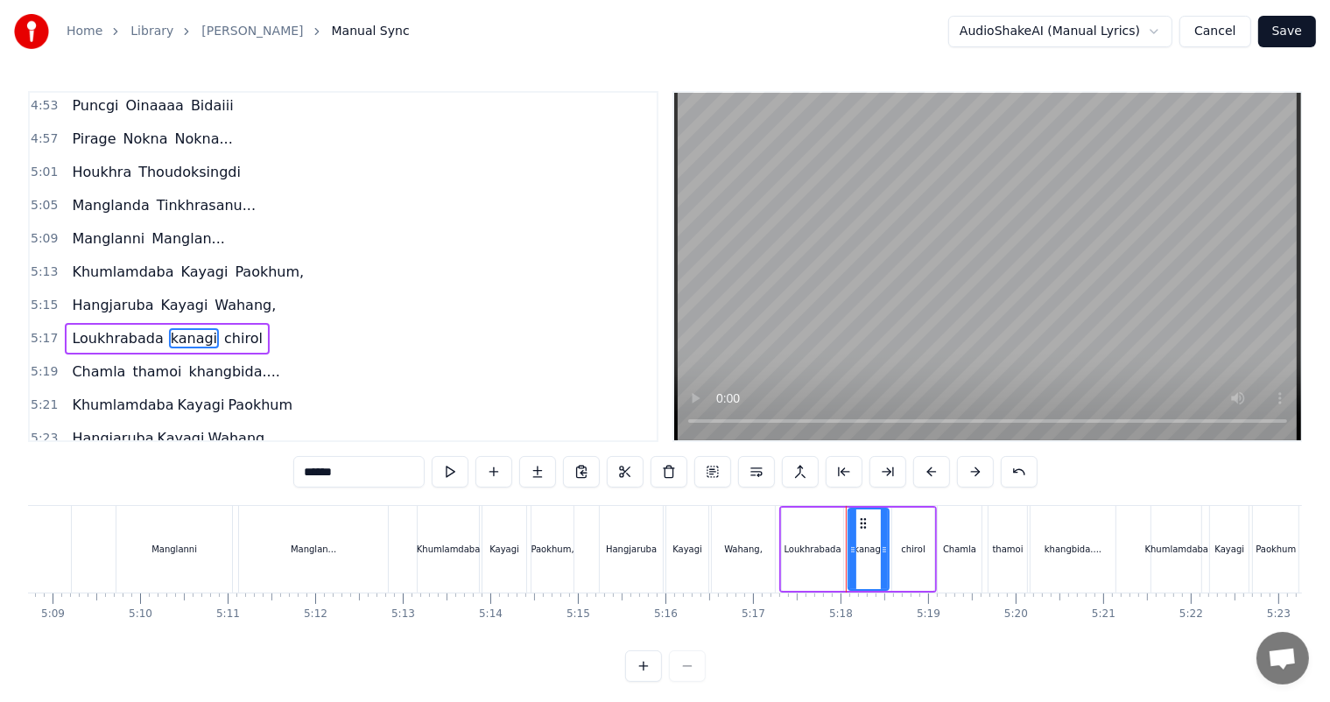
click at [266, 475] on div "0:27 Thawai gi Thawai Makni 0:31 khallambi Nangdi.. 0:34 Oiruro Puncgi Yaiphabi…" at bounding box center [665, 386] width 1274 height 591
click at [223, 328] on span "chirol" at bounding box center [244, 338] width 42 height 20
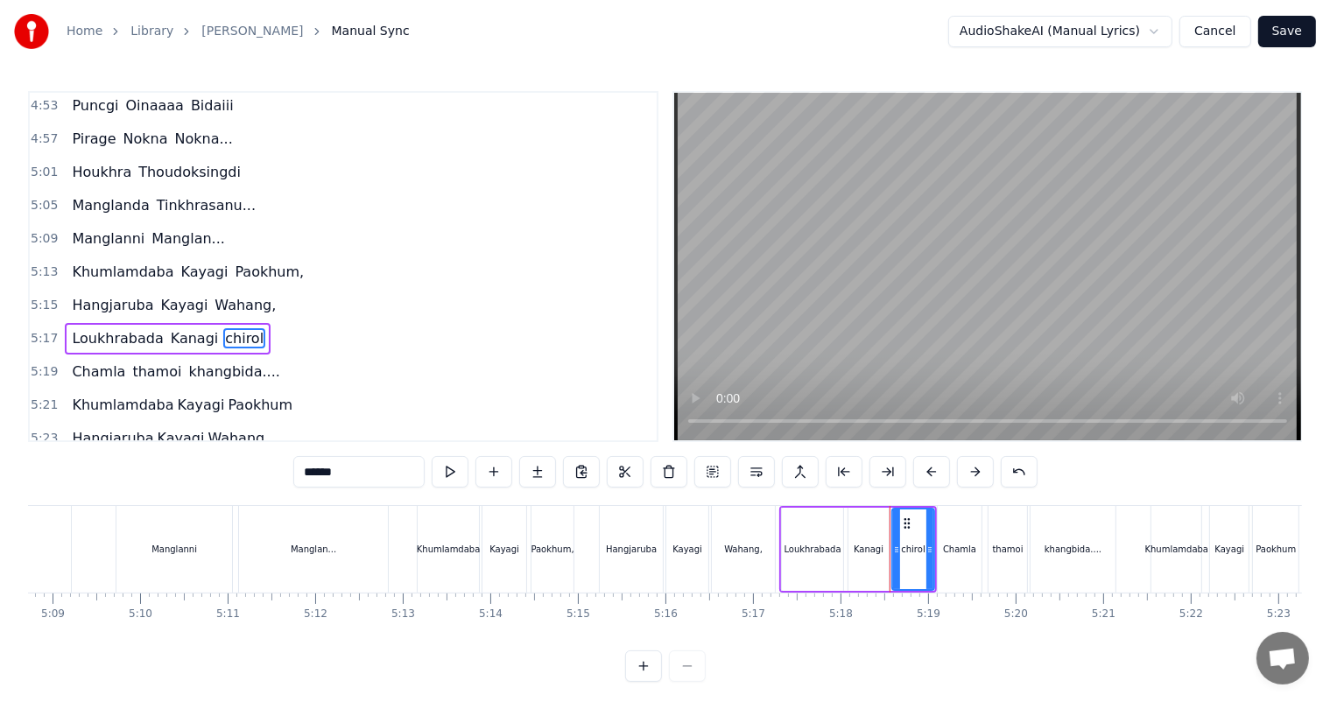
drag, startPoint x: 312, startPoint y: 471, endPoint x: 253, endPoint y: 483, distance: 59.9
click at [253, 483] on div "0:27 Thawai gi Thawai Makni 0:31 khallambi Nangdi.. 0:34 Oiruro Puncgi Yaiphabi…" at bounding box center [665, 386] width 1274 height 591
click at [144, 362] on span "thamoi" at bounding box center [156, 372] width 53 height 20
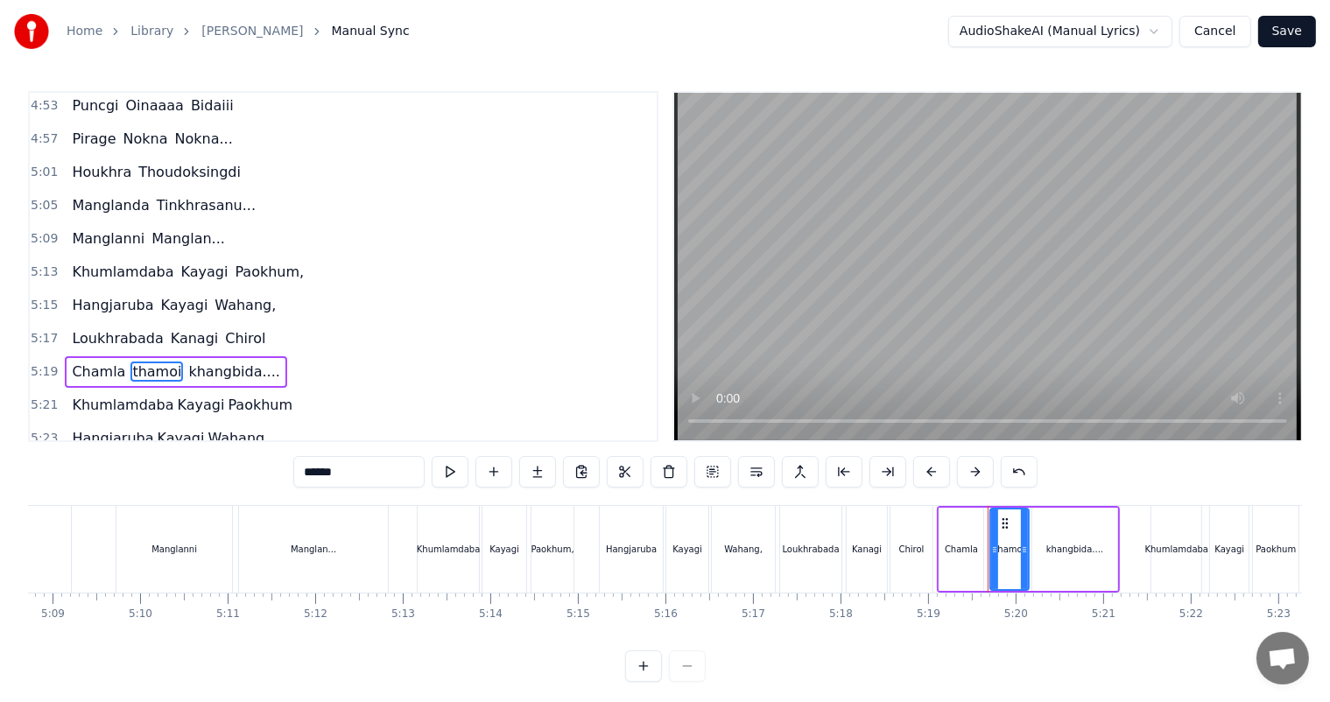
scroll to position [2032, 0]
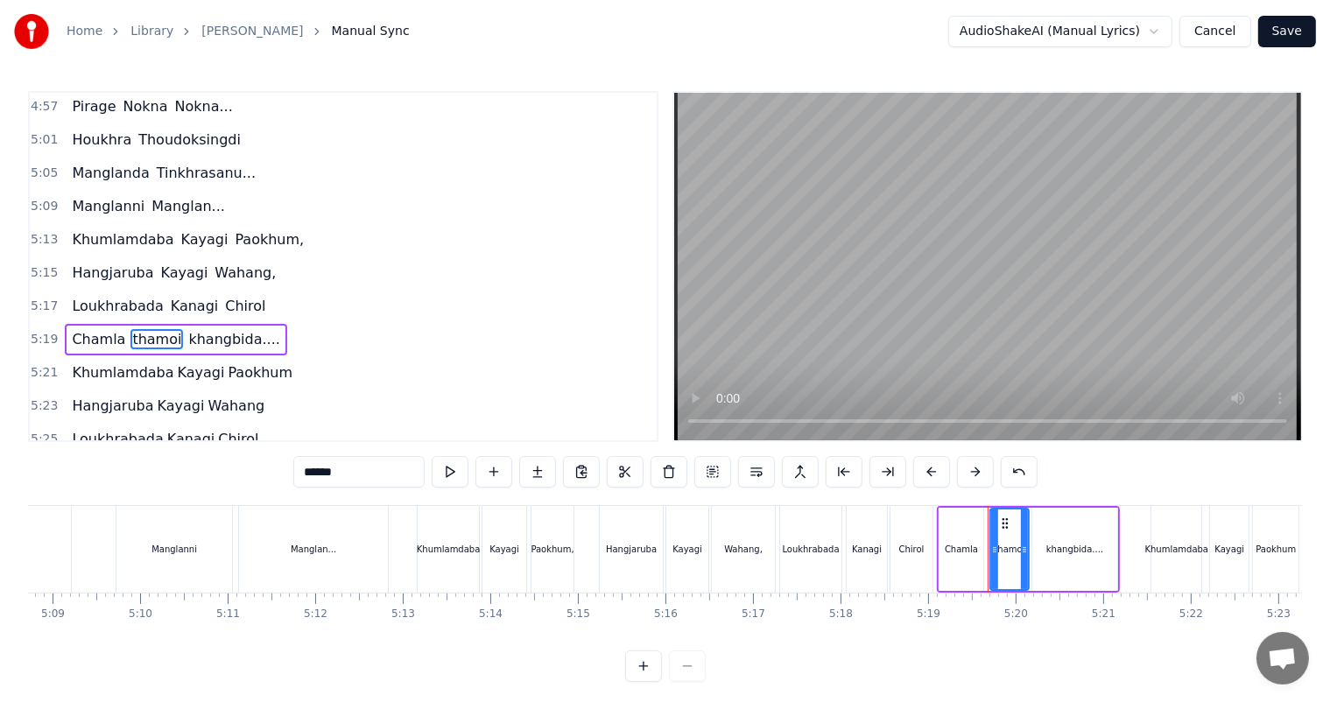
drag, startPoint x: 298, startPoint y: 478, endPoint x: 284, endPoint y: 480, distance: 13.2
click at [284, 480] on div "0:27 Thawai gi Thawai Makni 0:31 khallambi Nangdi.. 0:34 Oiruro Puncgi Yaiphabi…" at bounding box center [665, 386] width 1274 height 591
click at [217, 329] on span "khangbida...." at bounding box center [237, 339] width 95 height 20
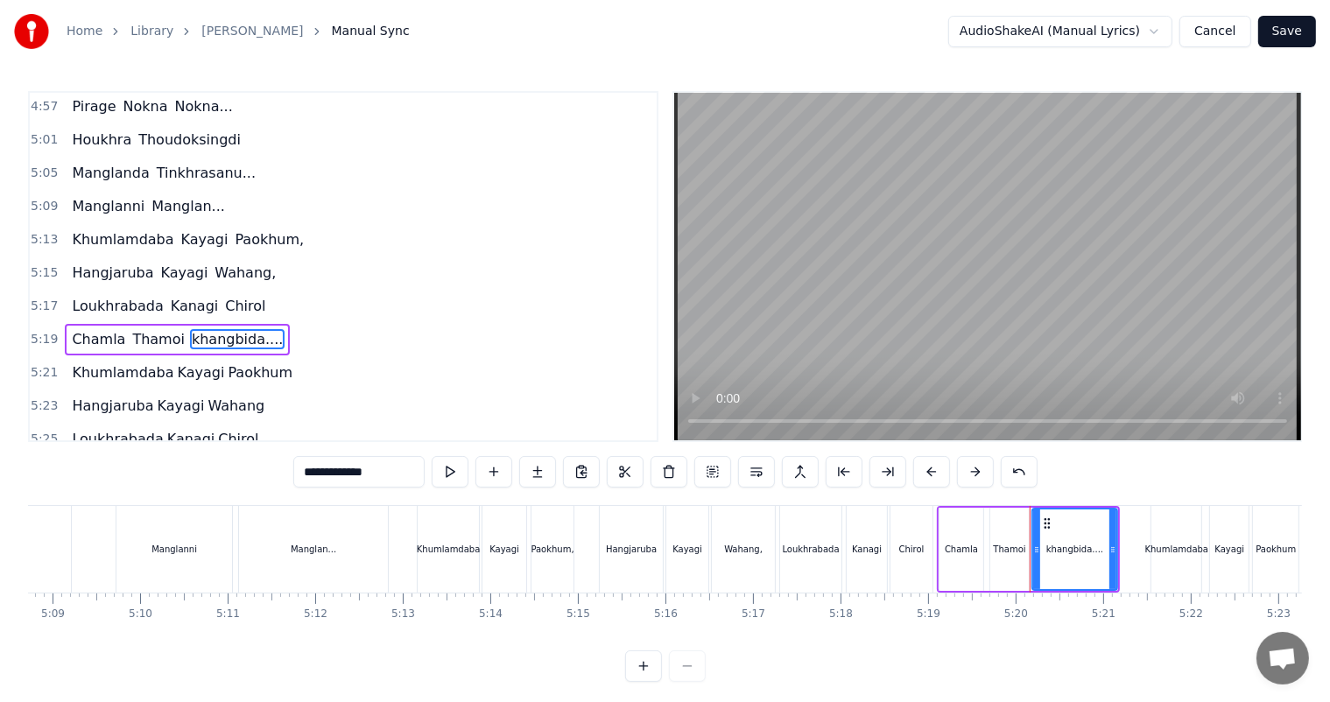
drag, startPoint x: 300, startPoint y: 473, endPoint x: 289, endPoint y: 474, distance: 11.4
click at [290, 473] on div "0:27 Thawai gi Thawai Makni 0:31 khallambi Nangdi.. 0:34 Oiruro Puncgi Yaiphabi…" at bounding box center [665, 386] width 1274 height 591
drag, startPoint x: 310, startPoint y: 474, endPoint x: 278, endPoint y: 474, distance: 31.5
click at [278, 474] on div "0:27 Thawai gi Thawai Makni 0:31 khallambi Nangdi.. 0:34 Oiruro Puncgi Yaiphabi…" at bounding box center [665, 386] width 1274 height 591
click at [186, 362] on span "Kayagi" at bounding box center [201, 372] width 51 height 20
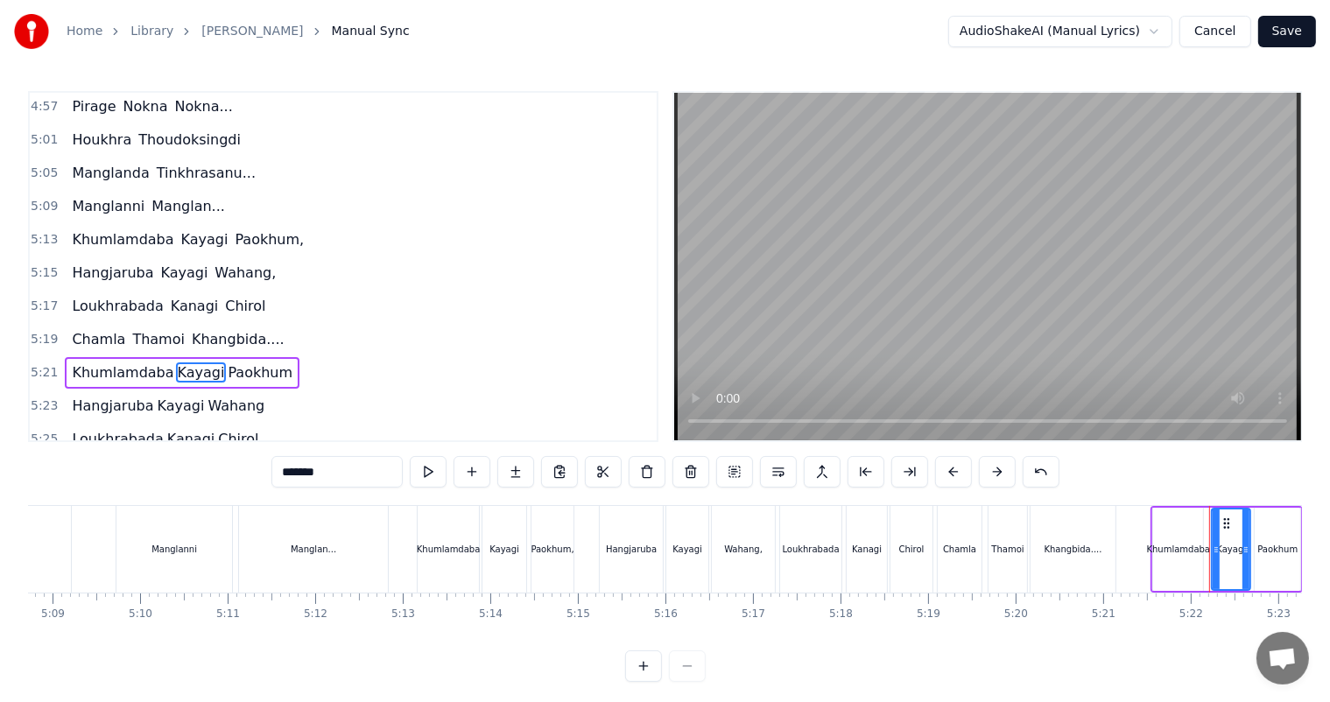
scroll to position [2064, 0]
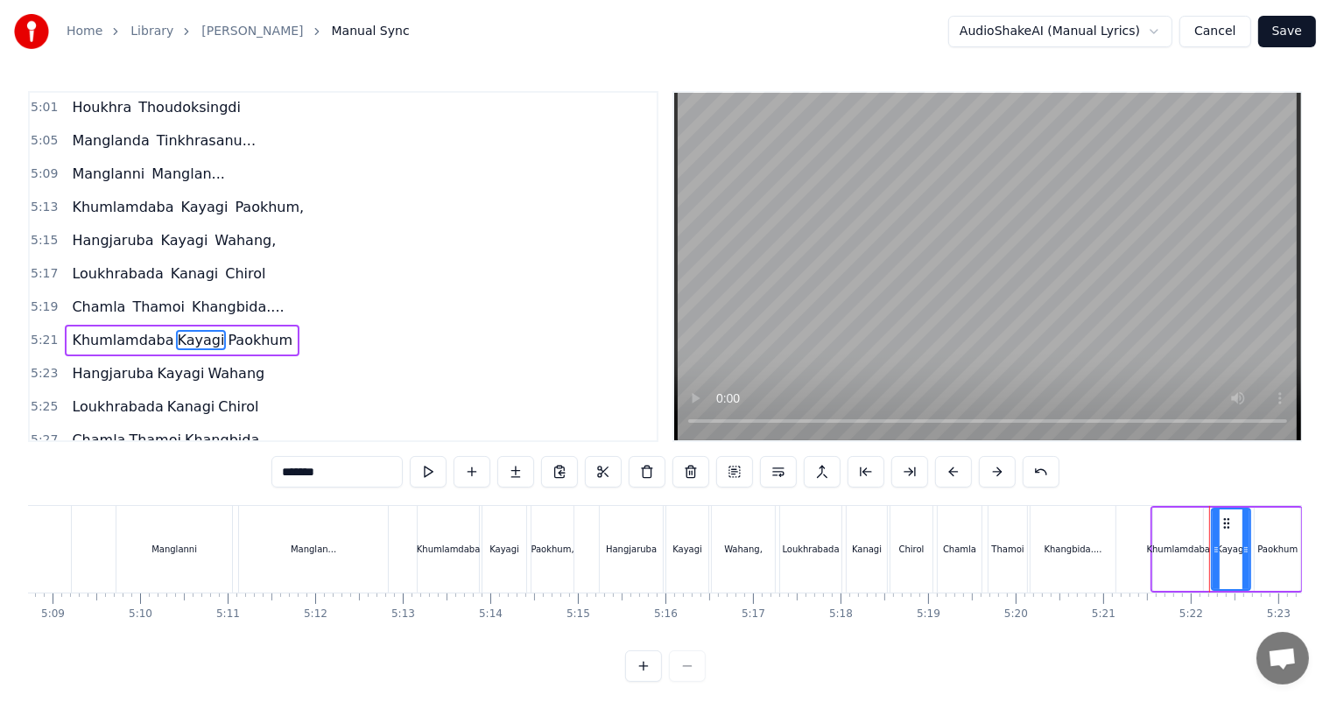
click at [224, 363] on span "Wahang" at bounding box center [236, 373] width 60 height 20
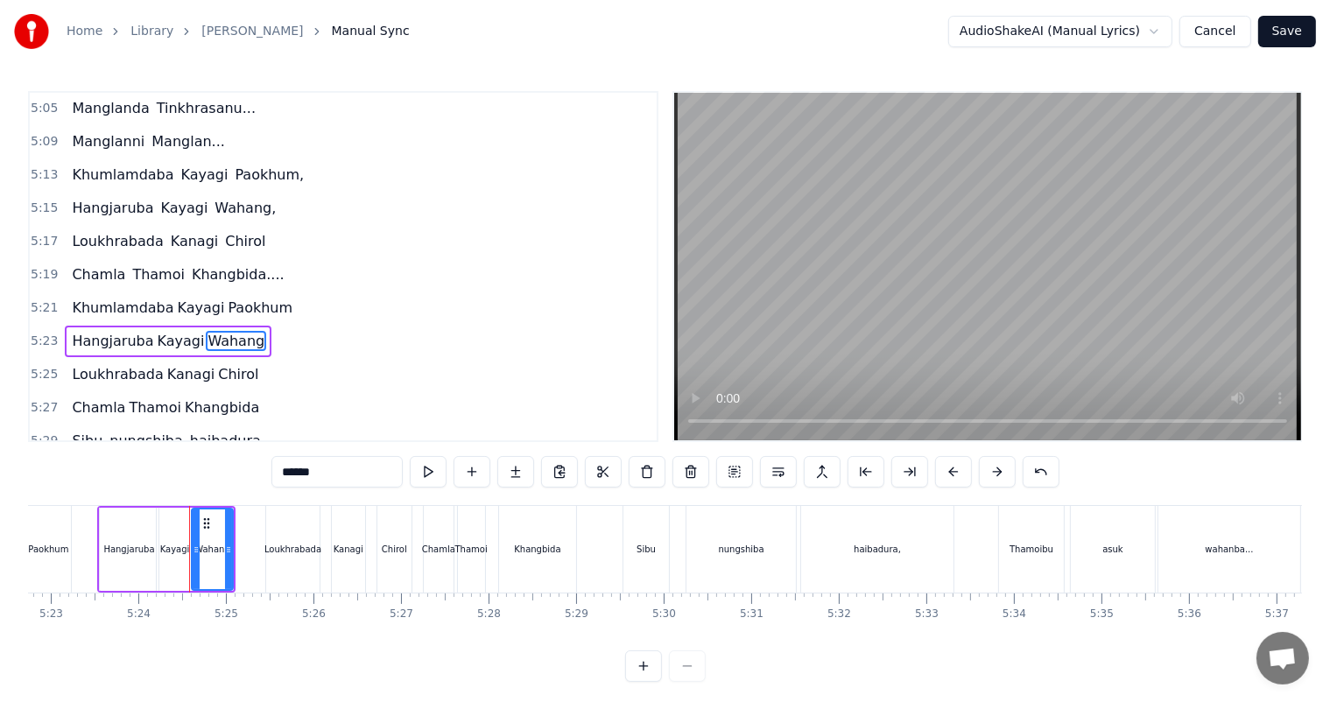
scroll to position [0, 28323]
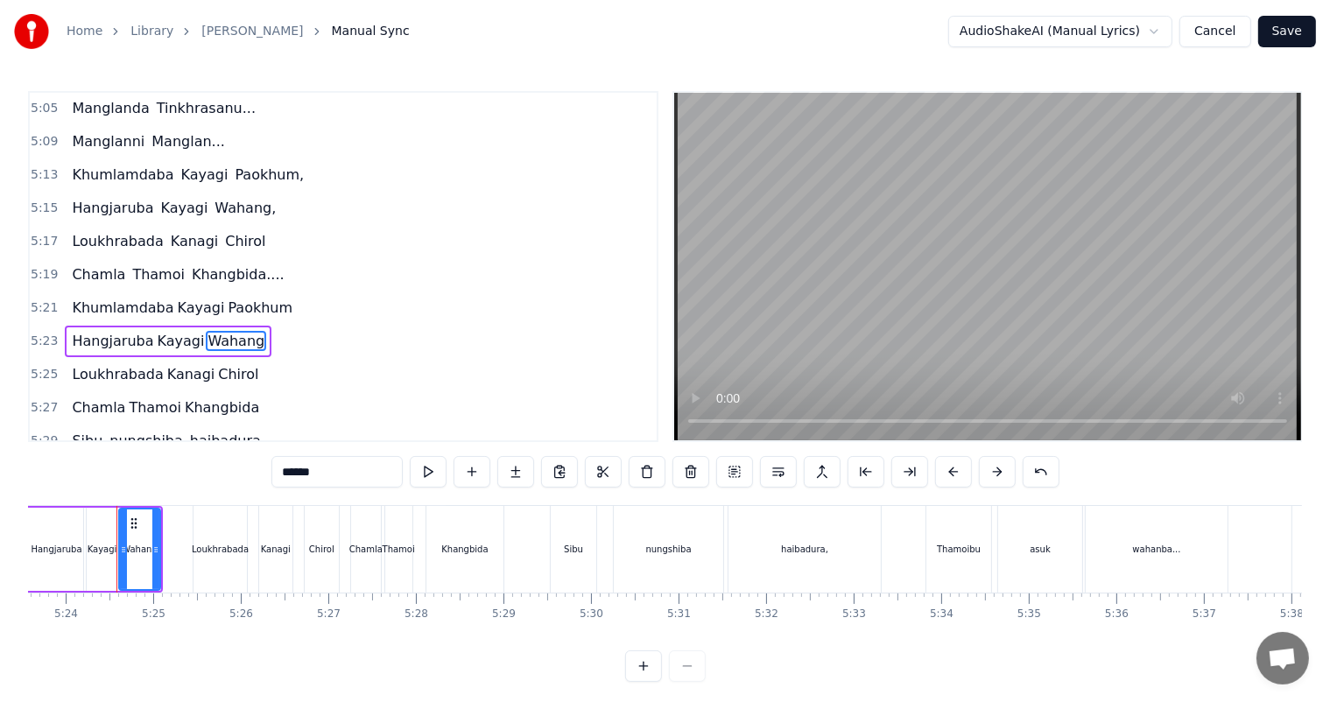
click at [119, 431] on span "nungshiba" at bounding box center [146, 441] width 76 height 20
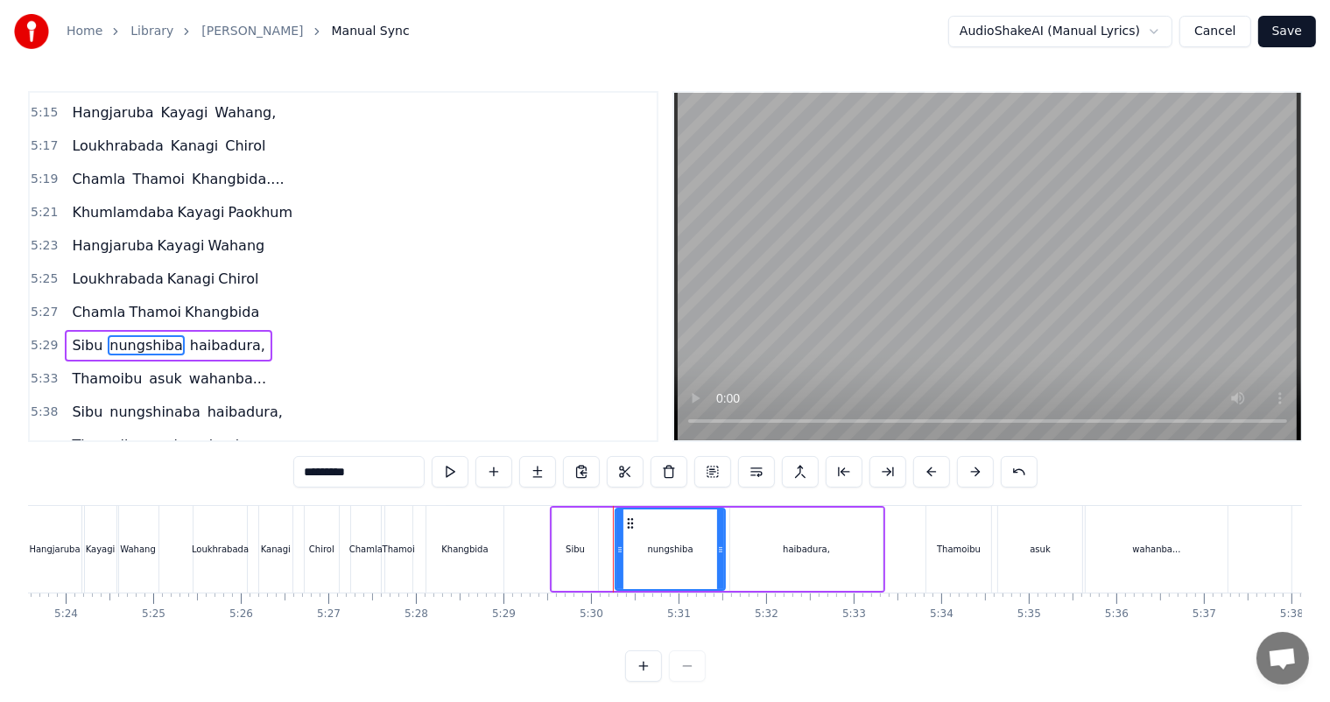
scroll to position [2193, 0]
drag, startPoint x: 311, startPoint y: 471, endPoint x: 235, endPoint y: 480, distance: 76.7
click at [235, 480] on div "0:27 Thawai gi Thawai Makni 0:31 khallambi Nangdi.. 0:34 Oiruro Puncgi Yaiphabi…" at bounding box center [665, 386] width 1274 height 591
click at [203, 334] on span "haibadura," at bounding box center [229, 344] width 79 height 20
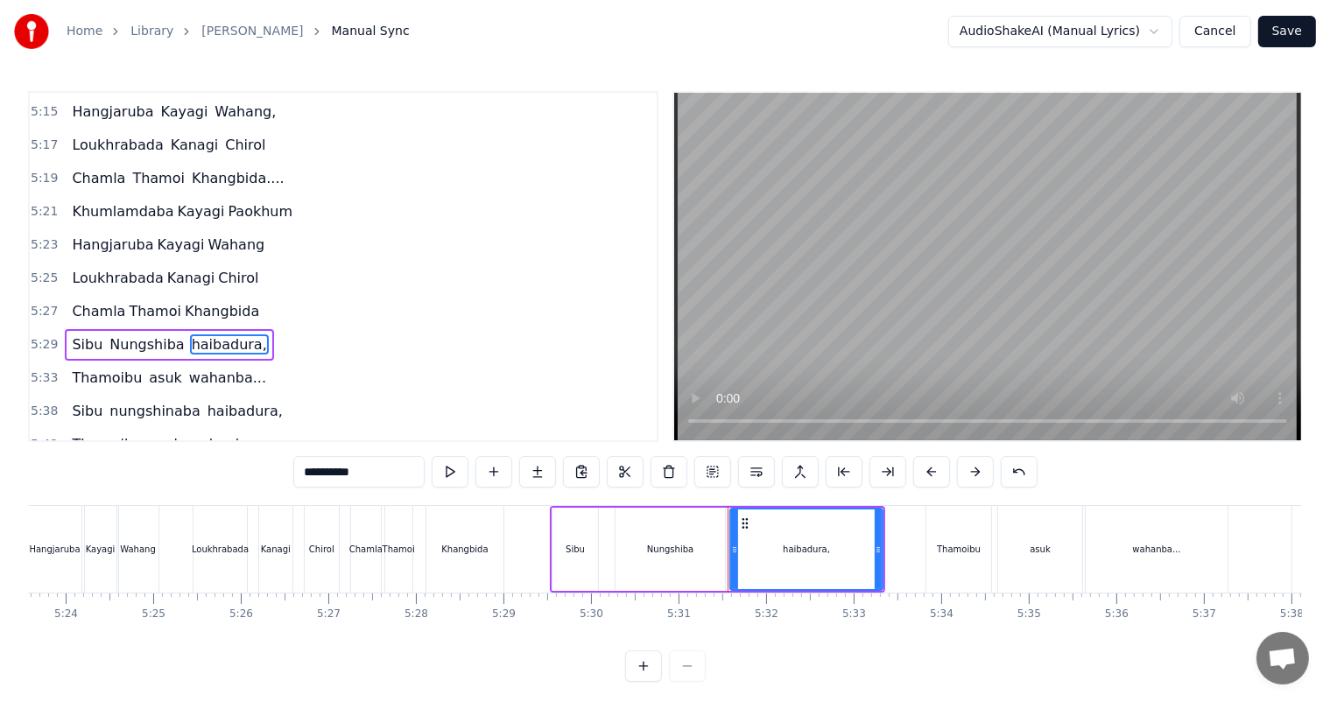
drag, startPoint x: 311, startPoint y: 472, endPoint x: 249, endPoint y: 474, distance: 61.3
click at [249, 474] on div "0:27 Thawai gi Thawai Makni 0:31 khallambi Nangdi.. 0:34 Oiruro Puncgi Yaiphabi…" at bounding box center [665, 386] width 1274 height 591
click at [147, 368] on span "asuk" at bounding box center [165, 378] width 37 height 20
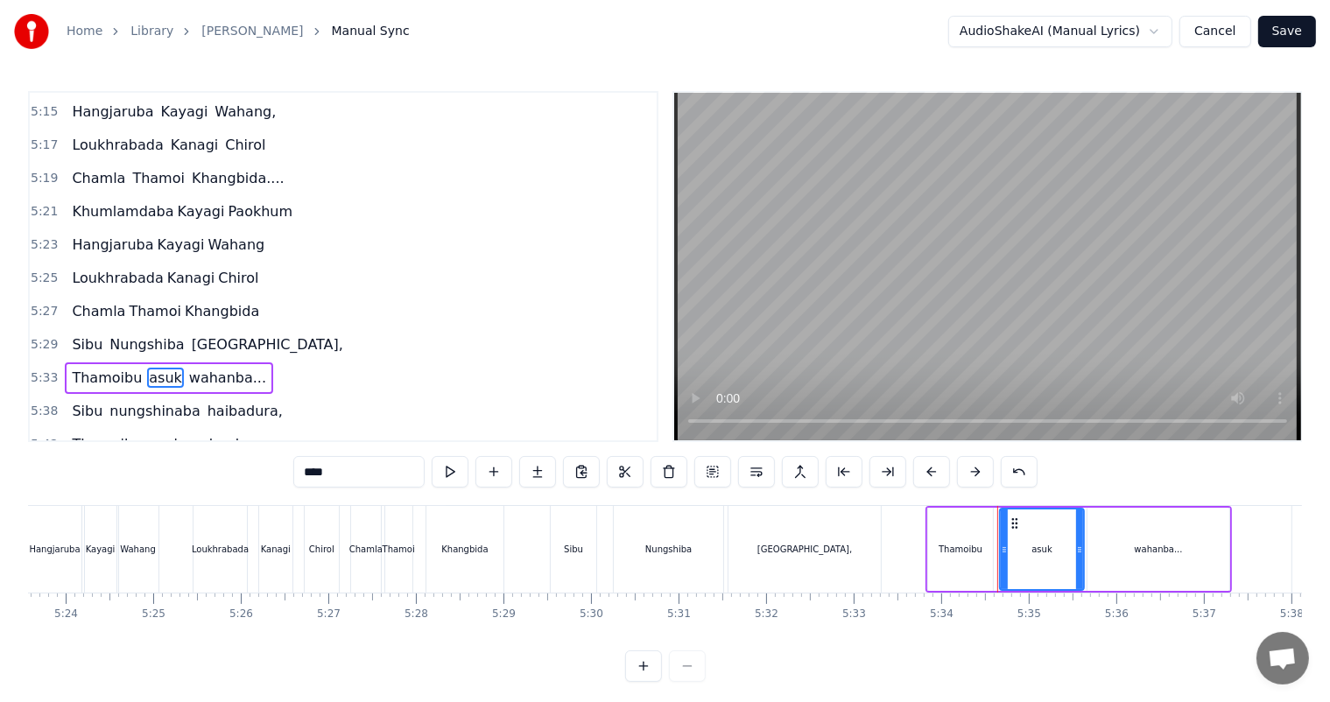
scroll to position [2225, 0]
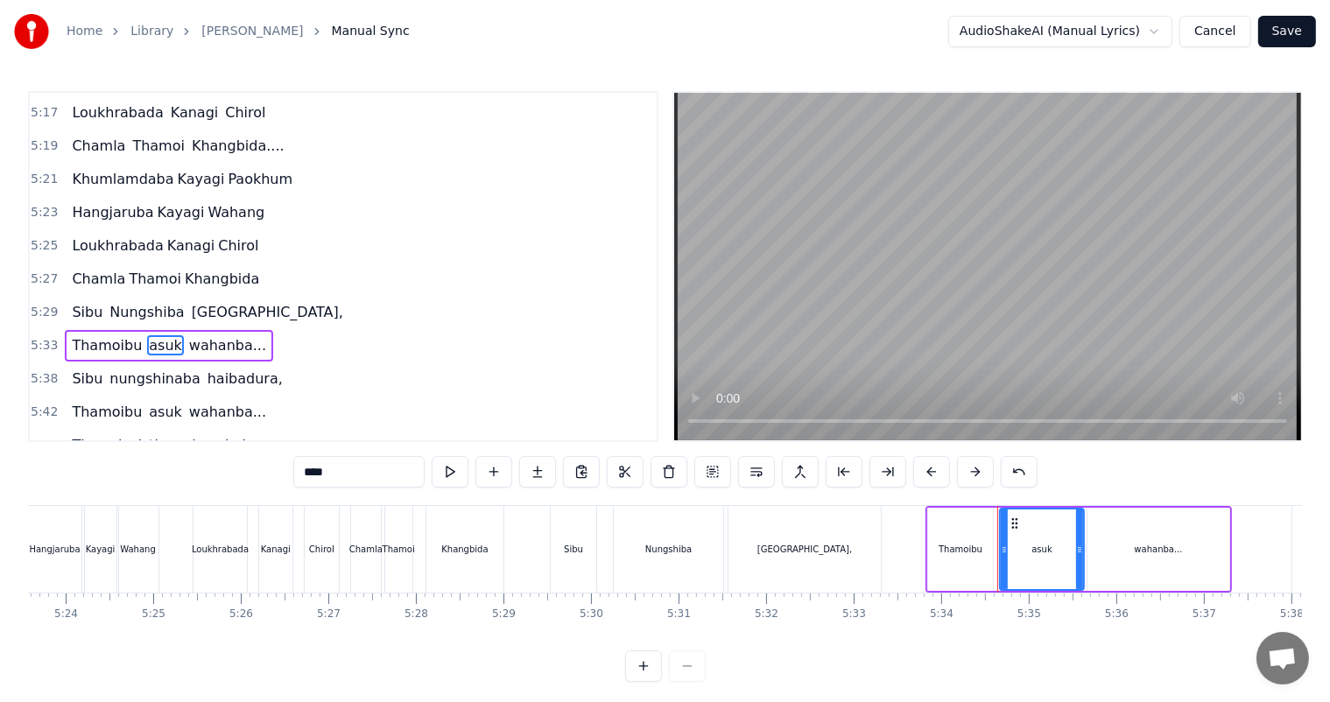
click at [287, 474] on div "0:27 Thawai gi Thawai Makni 0:31 khallambi Nangdi.. 0:34 Oiruro Puncgi Yaiphabi…" at bounding box center [665, 386] width 1274 height 591
click at [193, 335] on span "wahanba..." at bounding box center [228, 345] width 81 height 20
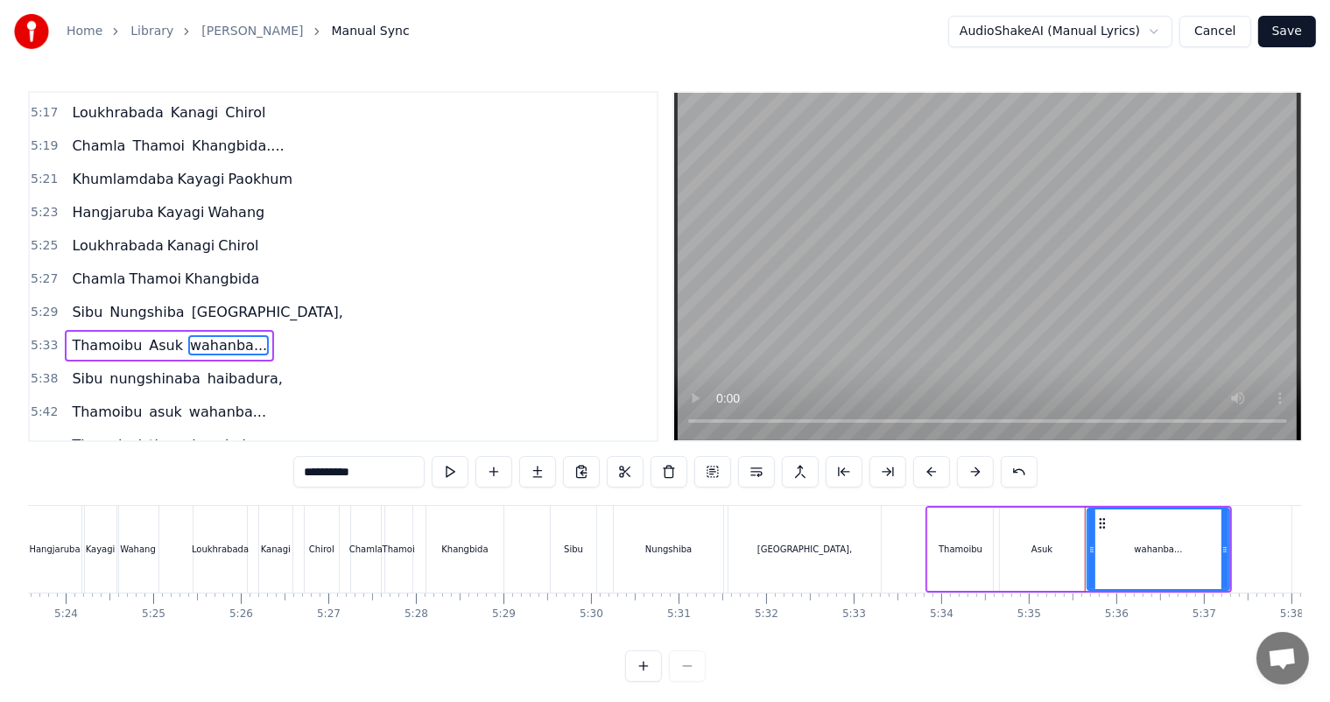
drag, startPoint x: 317, startPoint y: 474, endPoint x: 252, endPoint y: 480, distance: 65.0
click at [252, 480] on div "0:27 Thawai gi Thawai Makni 0:31 khallambi Nangdi.. 0:34 Oiruro Puncgi Yaiphabi…" at bounding box center [665, 386] width 1274 height 591
click at [131, 369] on span "nungshinaba" at bounding box center [155, 379] width 94 height 20
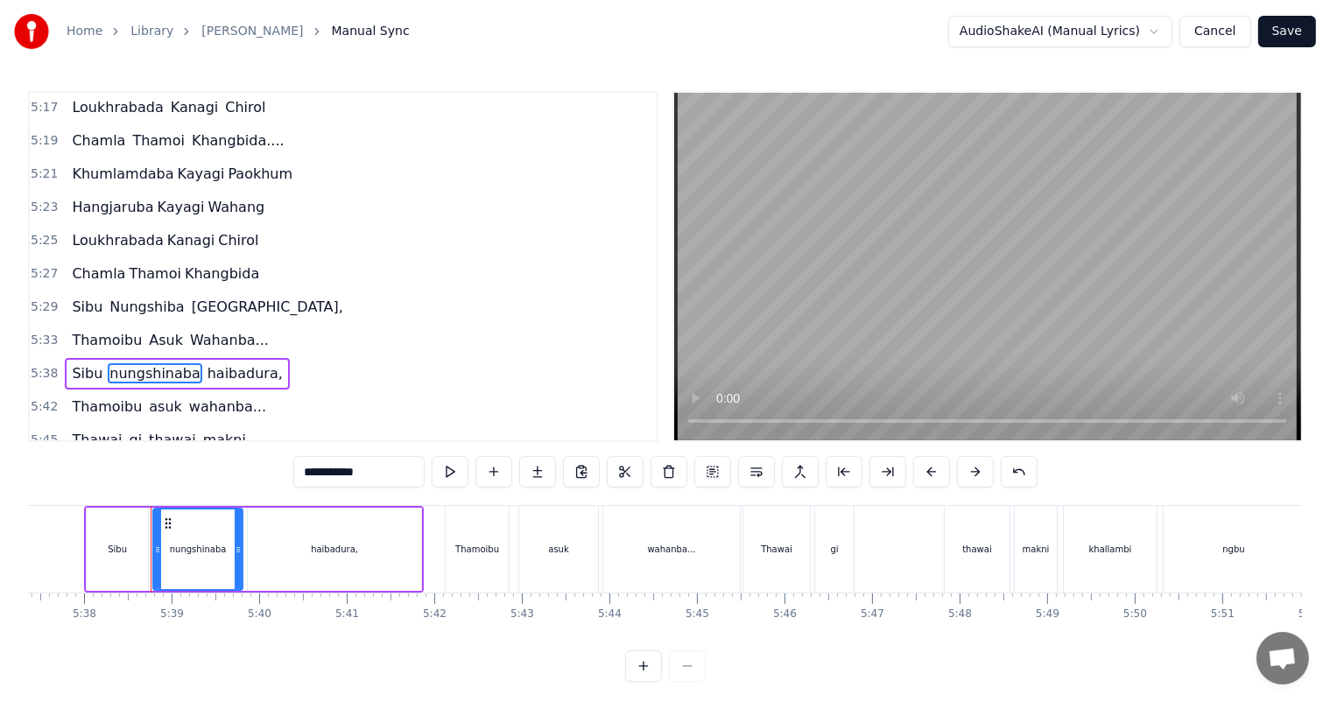
scroll to position [0, 29565]
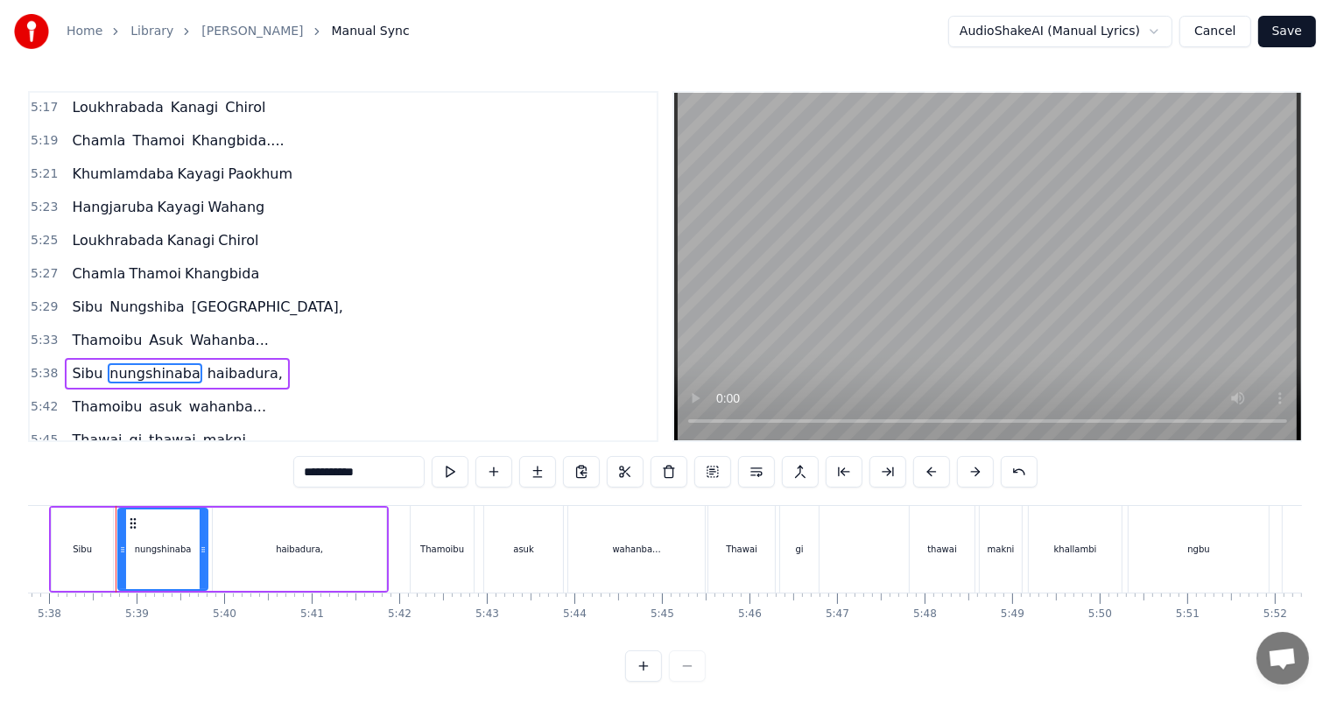
drag, startPoint x: 312, startPoint y: 475, endPoint x: 295, endPoint y: 475, distance: 16.6
click at [295, 475] on input "**********" at bounding box center [358, 472] width 131 height 32
click at [224, 363] on span "haibadura," at bounding box center [246, 373] width 79 height 20
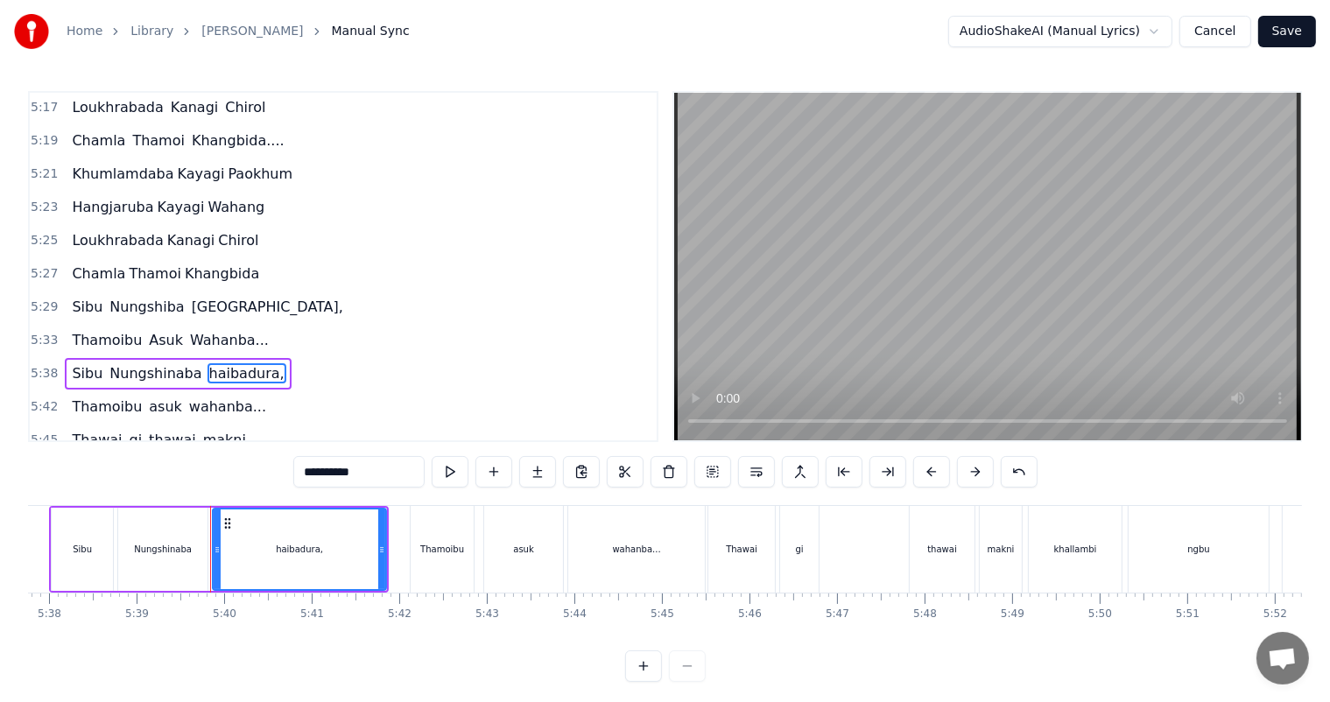
scroll to position [2257, 0]
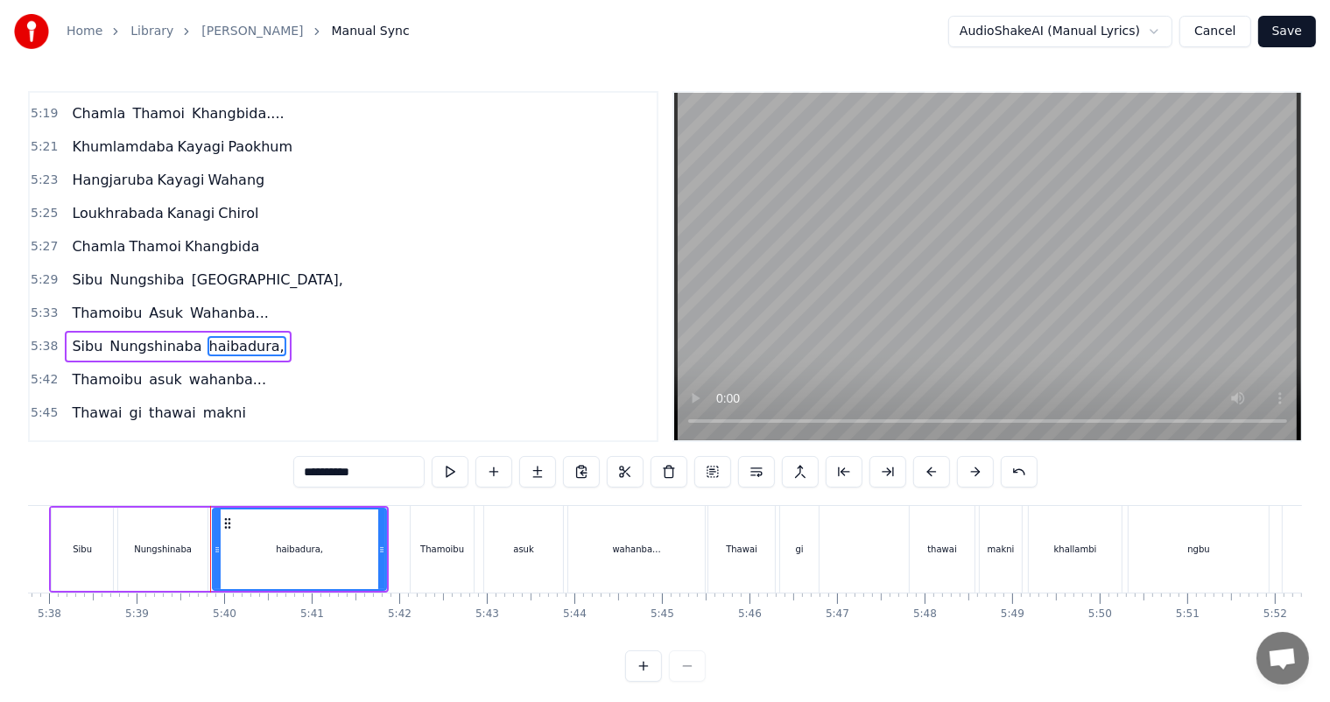
drag, startPoint x: 312, startPoint y: 474, endPoint x: 272, endPoint y: 478, distance: 39.6
click at [272, 478] on div "0:27 Thawai gi Thawai Makni 0:31 khallambi Nangdi.. 0:34 Oiruro Puncgi Yaiphabi…" at bounding box center [665, 386] width 1274 height 591
click at [147, 369] on span "asuk" at bounding box center [165, 379] width 37 height 20
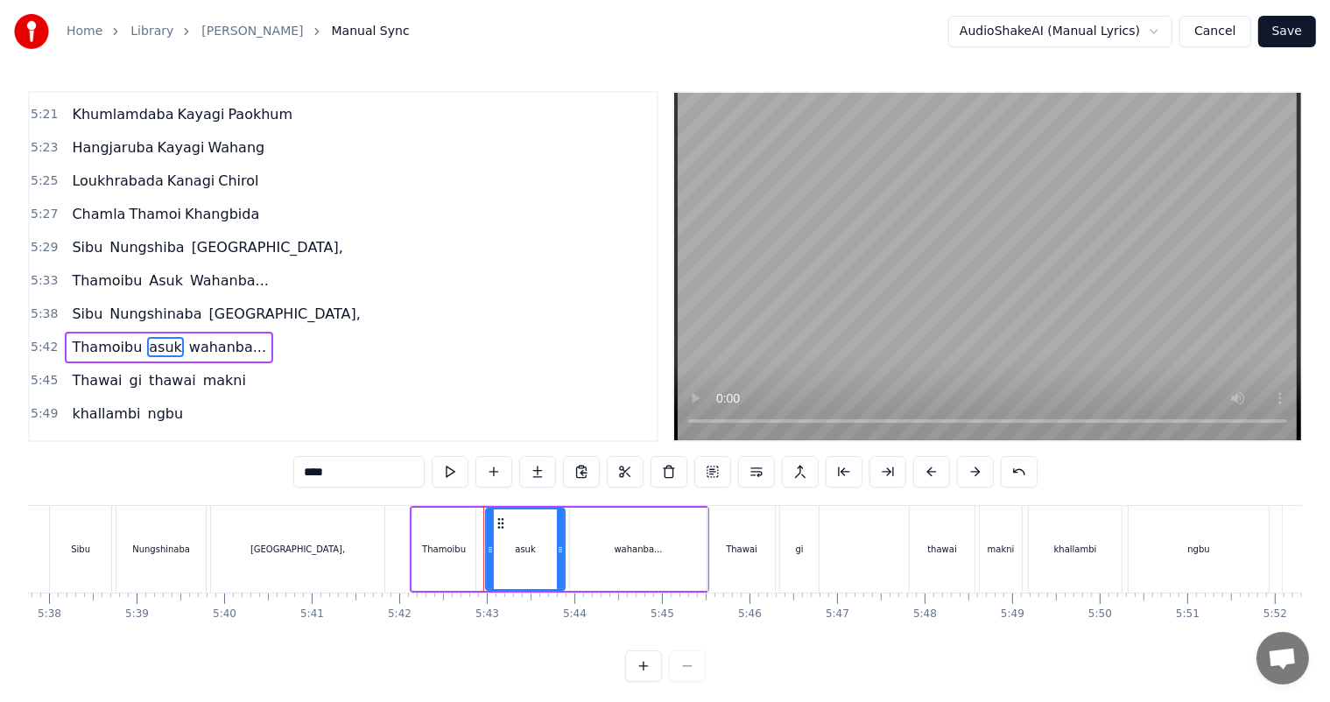
drag, startPoint x: 312, startPoint y: 477, endPoint x: 282, endPoint y: 481, distance: 30.9
click at [282, 481] on div "0:27 Thawai gi Thawai Makni 0:31 khallambi Nangdi.. 0:34 Oiruro Puncgi Yaiphabi…" at bounding box center [665, 386] width 1274 height 591
click at [196, 337] on span "wahanba..." at bounding box center [228, 347] width 81 height 20
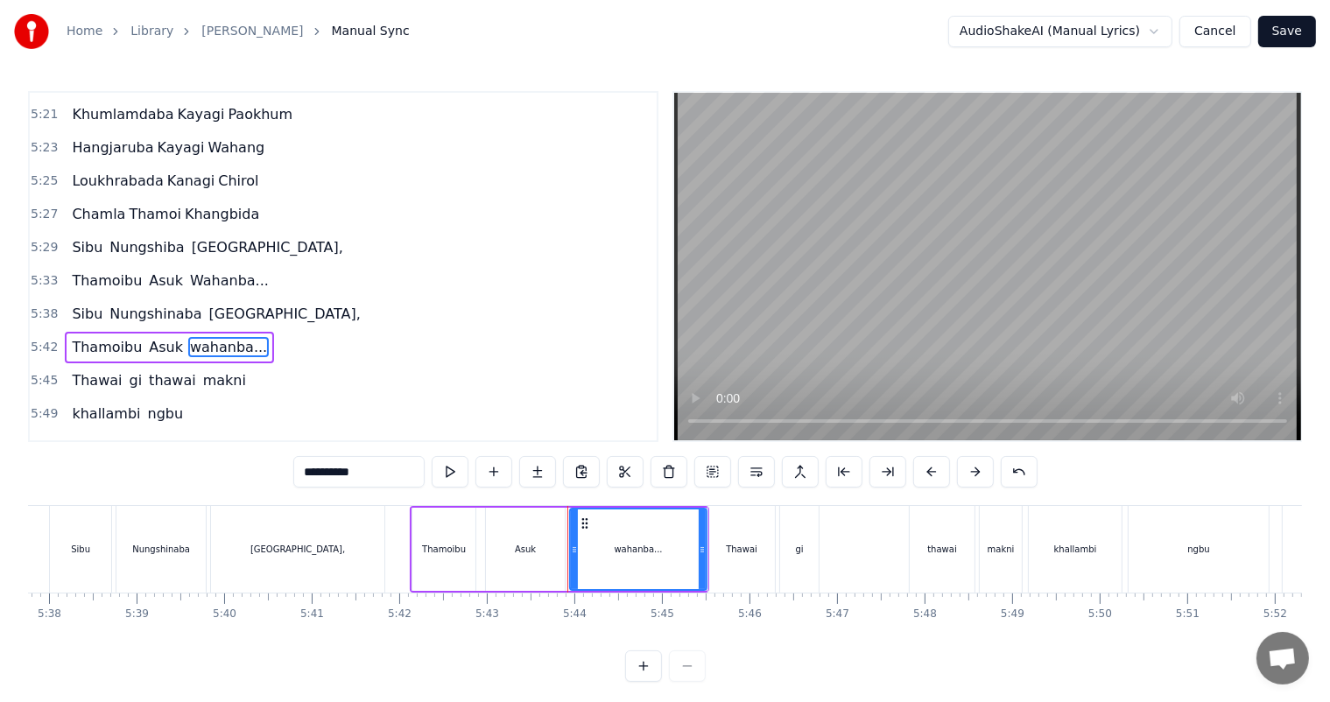
drag, startPoint x: 308, startPoint y: 474, endPoint x: 259, endPoint y: 485, distance: 50.1
click at [259, 485] on div "0:27 Thawai gi Thawai Makni 0:31 khallambi Nangdi.. 0:34 Oiruro Puncgi Yaiphabi…" at bounding box center [665, 386] width 1274 height 591
drag, startPoint x: 306, startPoint y: 476, endPoint x: 290, endPoint y: 477, distance: 16.7
click at [290, 476] on div "0:27 Thawai gi Thawai Makni 0:31 khallambi Nangdi.. 0:34 Oiruro Puncgi Yaiphabi…" at bounding box center [665, 386] width 1274 height 591
click at [147, 370] on span "thawai" at bounding box center [172, 380] width 51 height 20
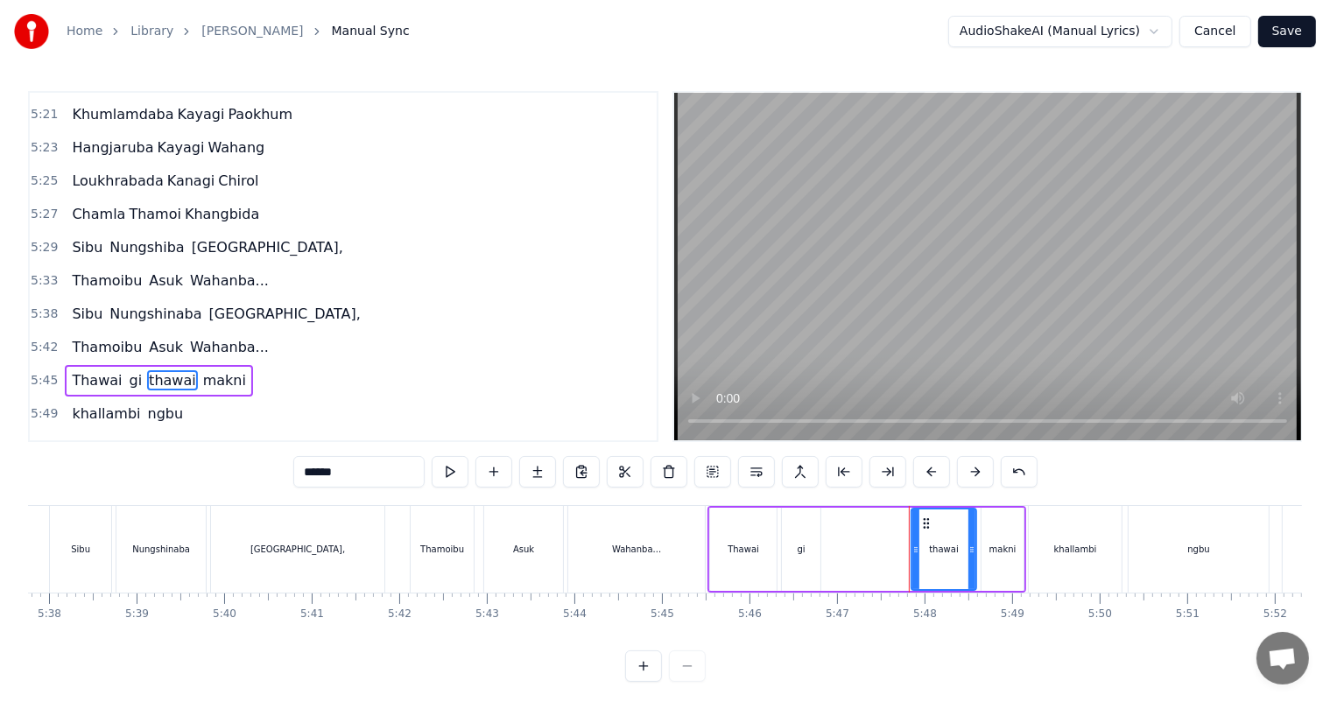
scroll to position [2321, 0]
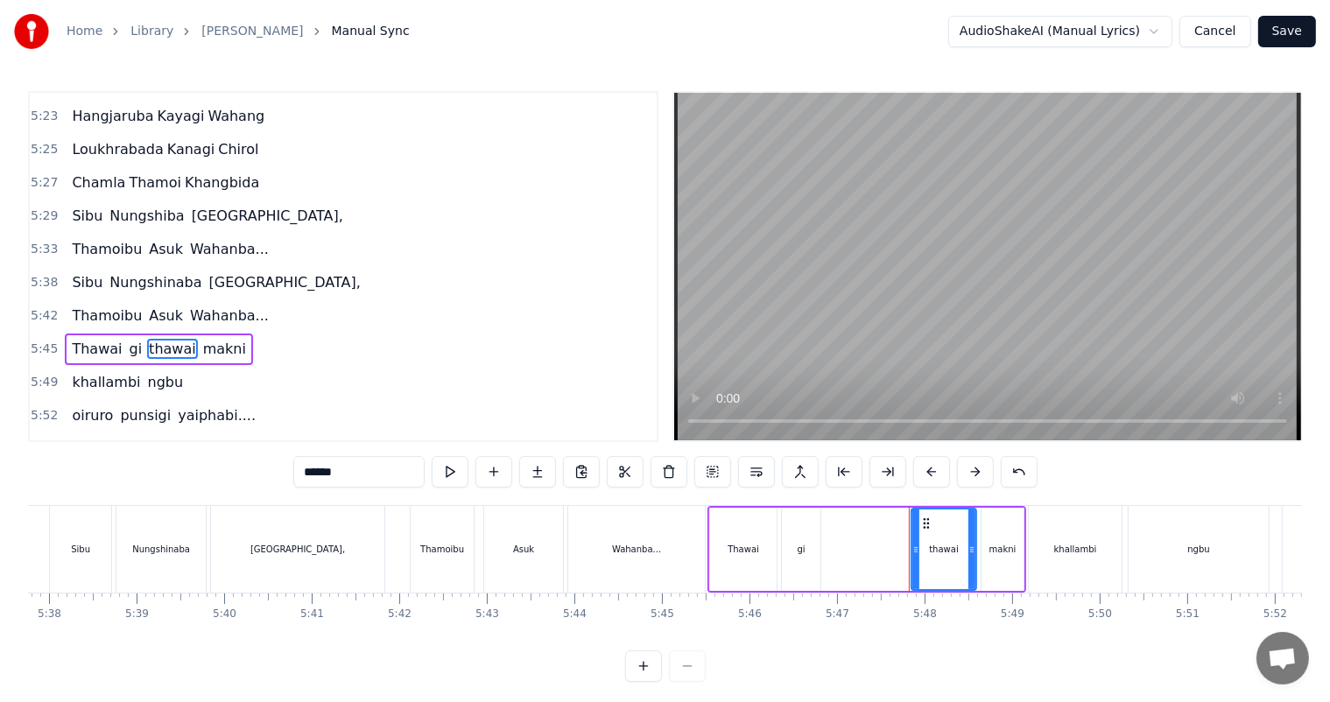
drag, startPoint x: 308, startPoint y: 470, endPoint x: 294, endPoint y: 472, distance: 14.1
click at [297, 471] on input "******" at bounding box center [358, 472] width 131 height 32
click at [204, 339] on span "makni" at bounding box center [227, 349] width 46 height 20
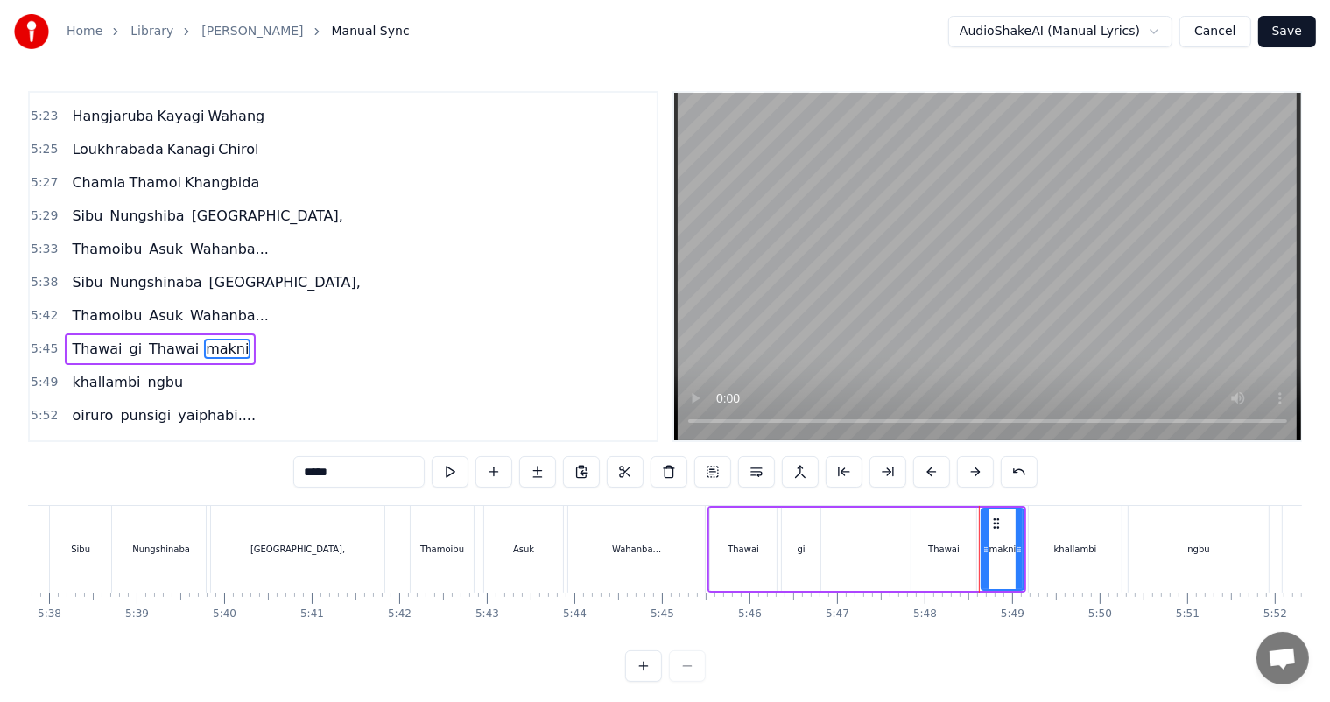
drag, startPoint x: 314, startPoint y: 473, endPoint x: 301, endPoint y: 474, distance: 13.2
click at [301, 474] on input "*****" at bounding box center [358, 472] width 131 height 32
click at [109, 372] on span "khallambi" at bounding box center [106, 382] width 72 height 20
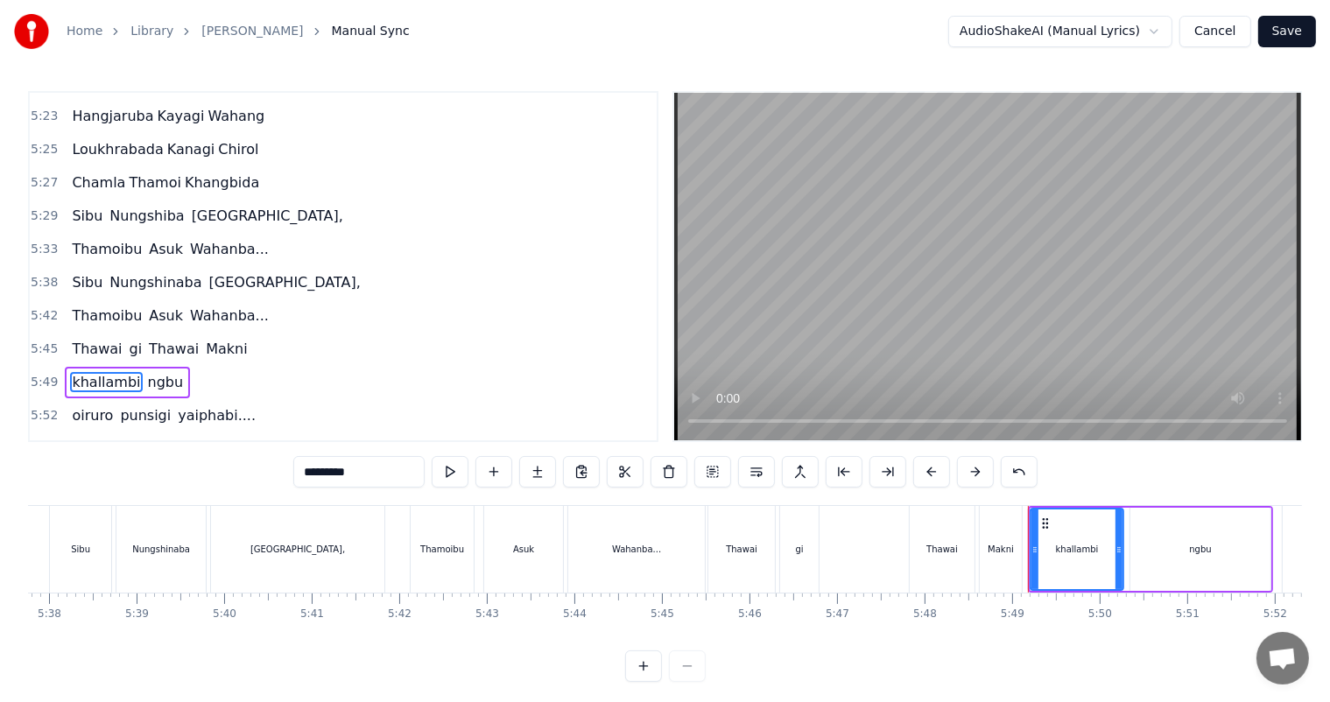
scroll to position [2354, 0]
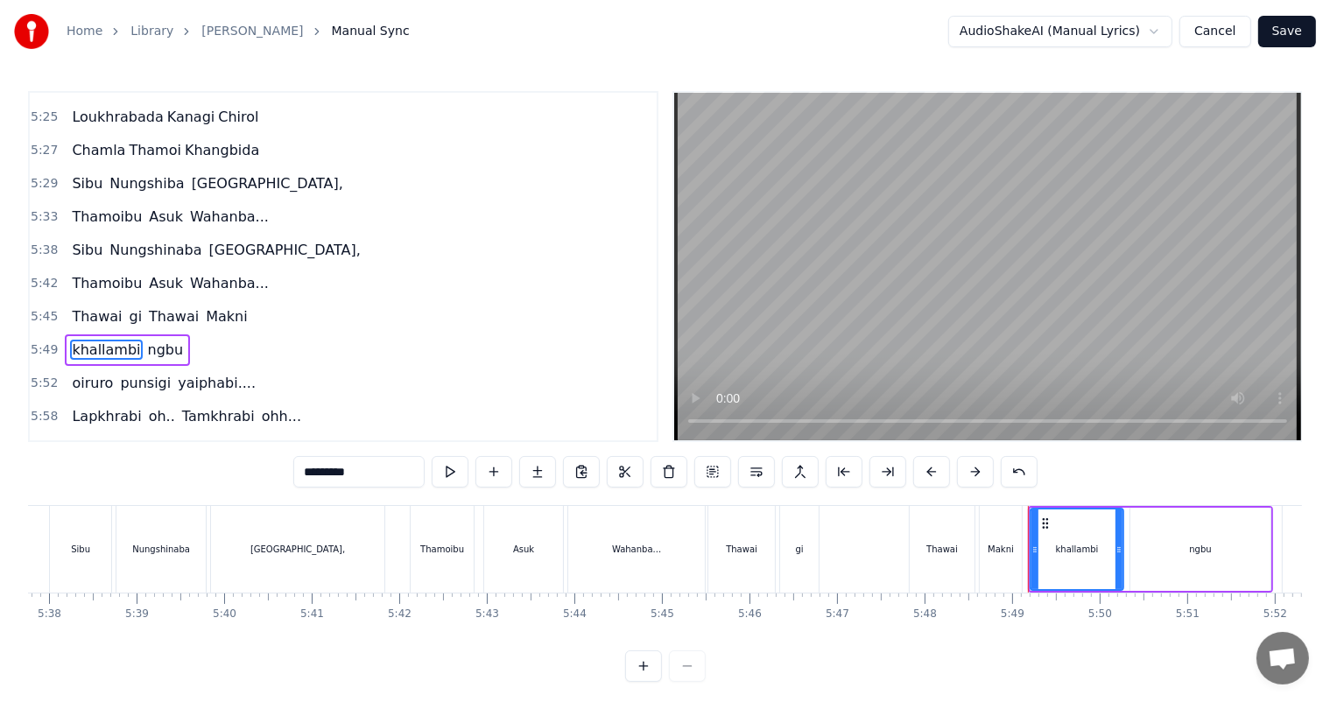
click at [273, 473] on div "0:27 Thawai gi Thawai Makni 0:31 khallambi Nangdi.. 0:34 Oiruro Puncgi Yaiphabi…" at bounding box center [665, 386] width 1274 height 591
click at [147, 340] on span "ngbu" at bounding box center [166, 350] width 39 height 20
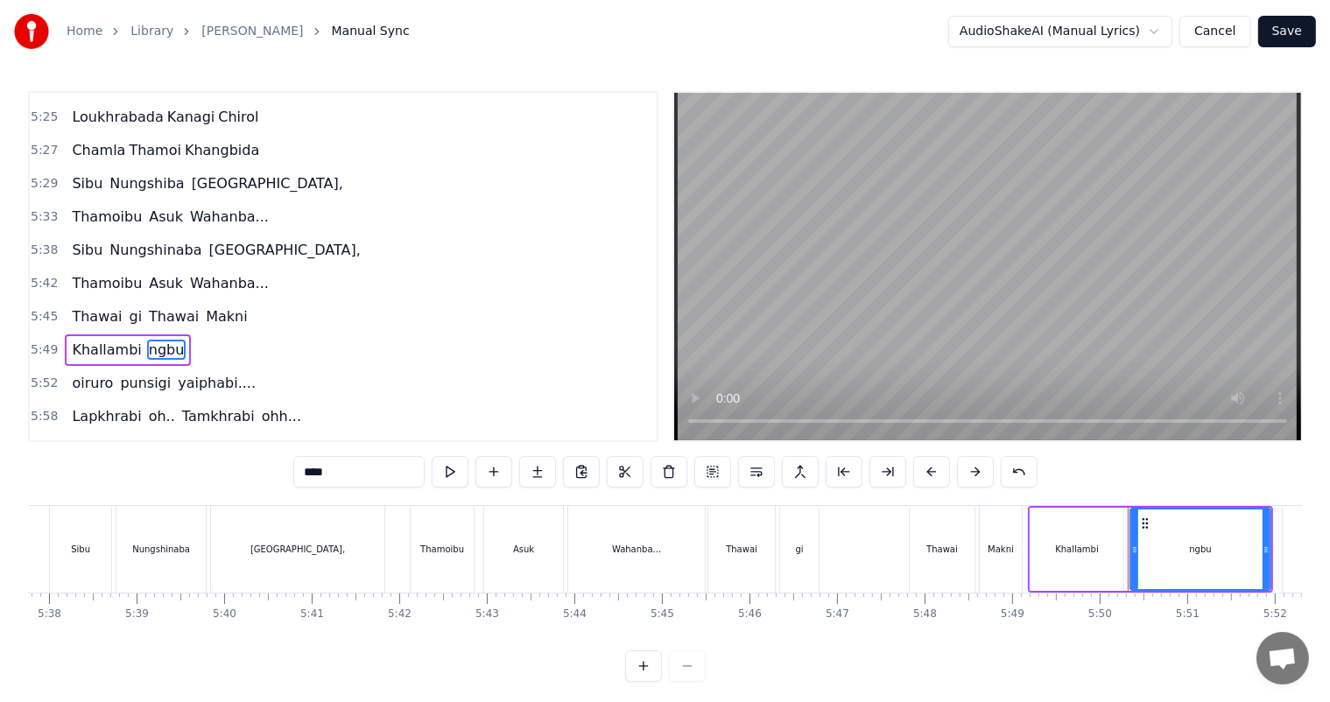
drag, startPoint x: 312, startPoint y: 480, endPoint x: 291, endPoint y: 479, distance: 21.0
click at [291, 479] on div "0:27 Thawai gi Thawai Makni 0:31 khallambi Nangdi.. 0:34 Oiruro Puncgi Yaiphabi…" at bounding box center [665, 386] width 1274 height 591
click at [81, 373] on span "oiruro" at bounding box center [92, 383] width 45 height 20
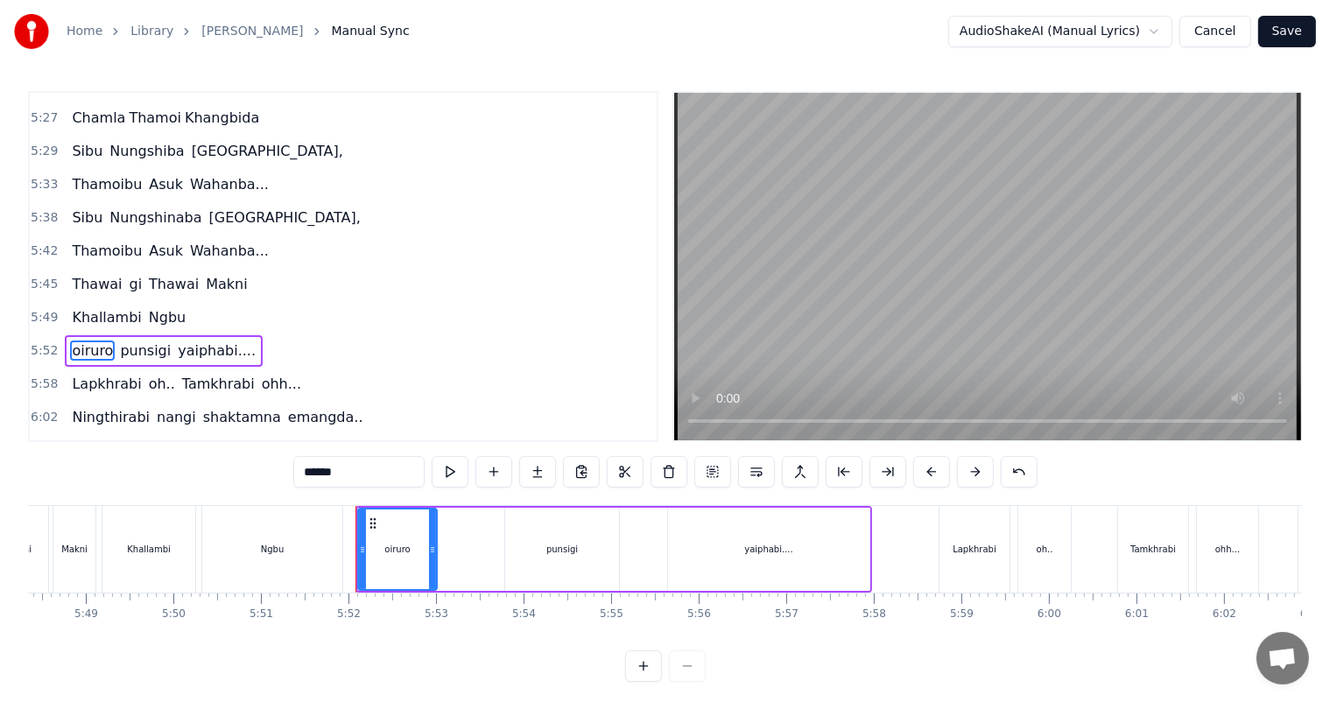
scroll to position [0, 30731]
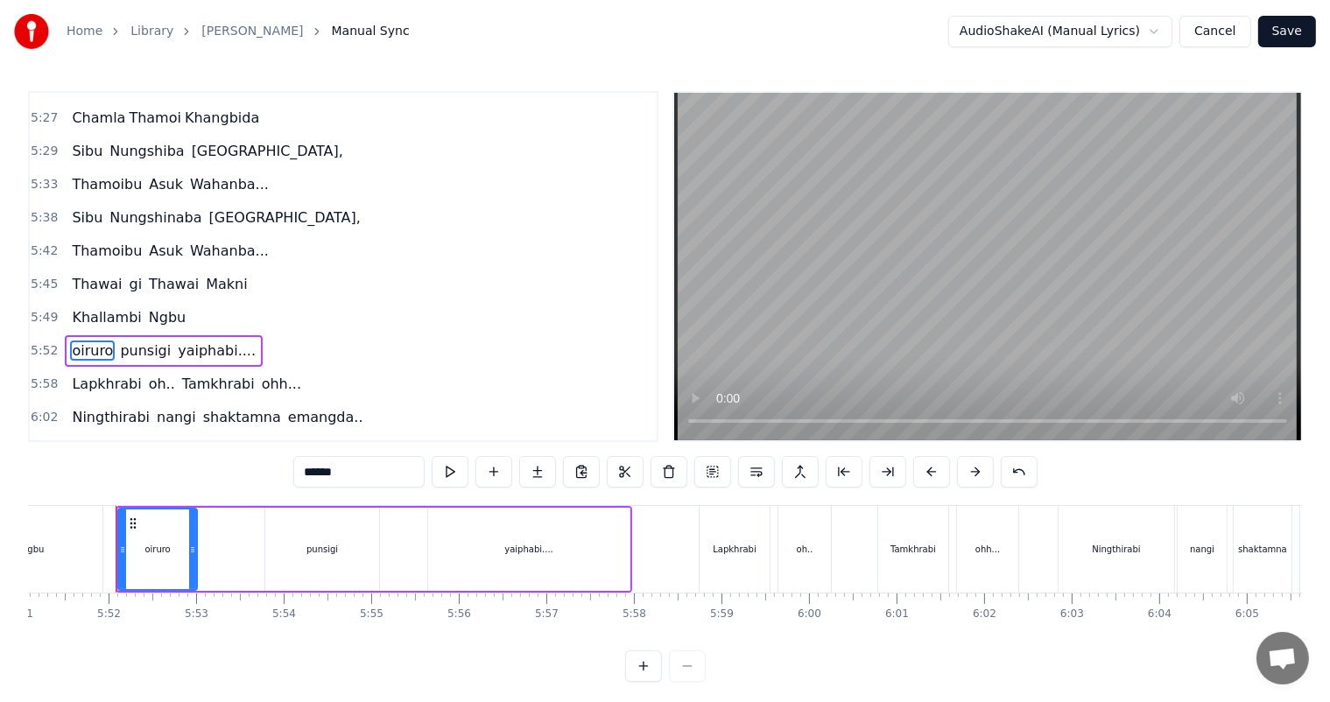
drag, startPoint x: 312, startPoint y: 473, endPoint x: 239, endPoint y: 473, distance: 72.7
click at [239, 473] on div "0:27 Thawai gi Thawai Makni 0:31 khallambi Nangdi.. 0:34 Oiruro Puncgi Yaiphabi…" at bounding box center [665, 386] width 1274 height 591
click at [133, 340] on span "punsigi" at bounding box center [148, 350] width 54 height 20
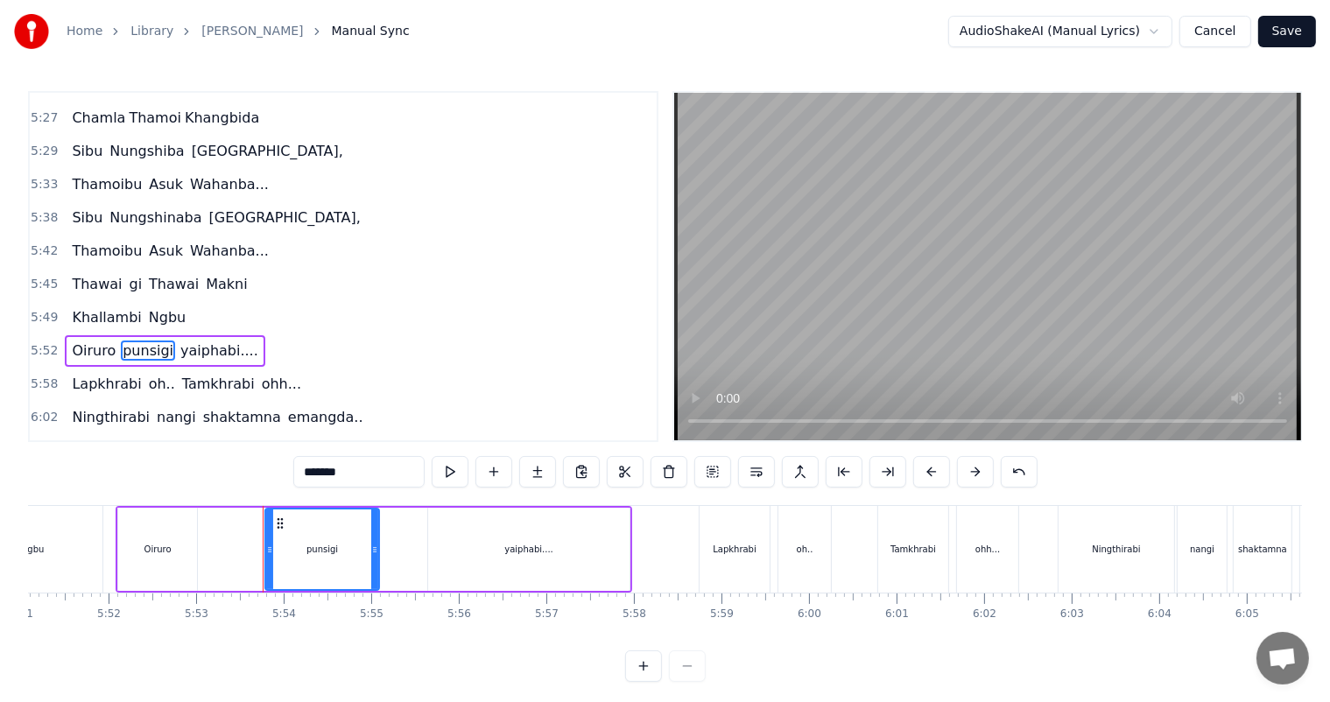
drag, startPoint x: 312, startPoint y: 477, endPoint x: 270, endPoint y: 476, distance: 42.0
click at [270, 476] on div "0:27 Thawai gi Thawai Makni 0:31 khallambi Nangdi.. 0:34 Oiruro Puncgi Yaiphabi…" at bounding box center [665, 386] width 1274 height 591
click at [200, 340] on span "yaiphabi...." at bounding box center [218, 350] width 81 height 20
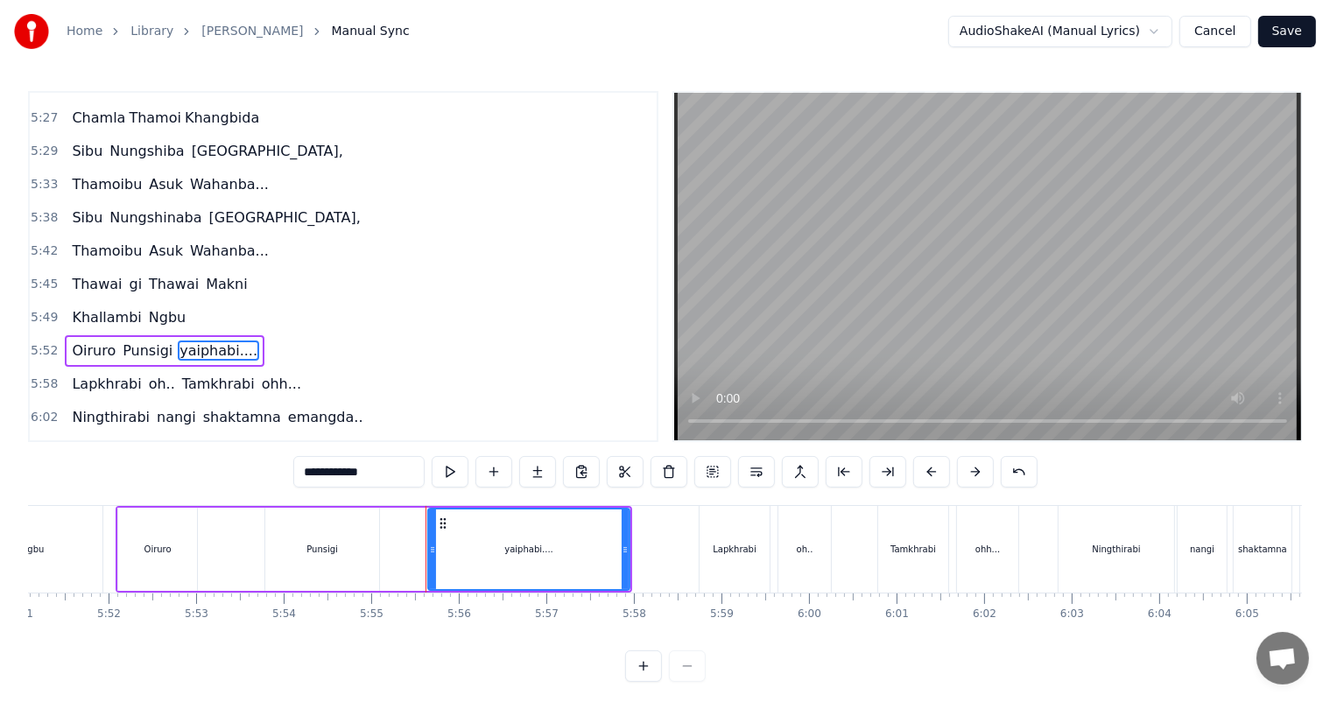
drag, startPoint x: 312, startPoint y: 472, endPoint x: 270, endPoint y: 476, distance: 42.2
click at [270, 476] on div "0:27 Thawai gi Thawai Makni 0:31 khallambi Nangdi.. 0:34 Oiruro Puncgi Yaiphabi…" at bounding box center [665, 386] width 1274 height 591
click at [163, 407] on span "nangi" at bounding box center [176, 417] width 43 height 20
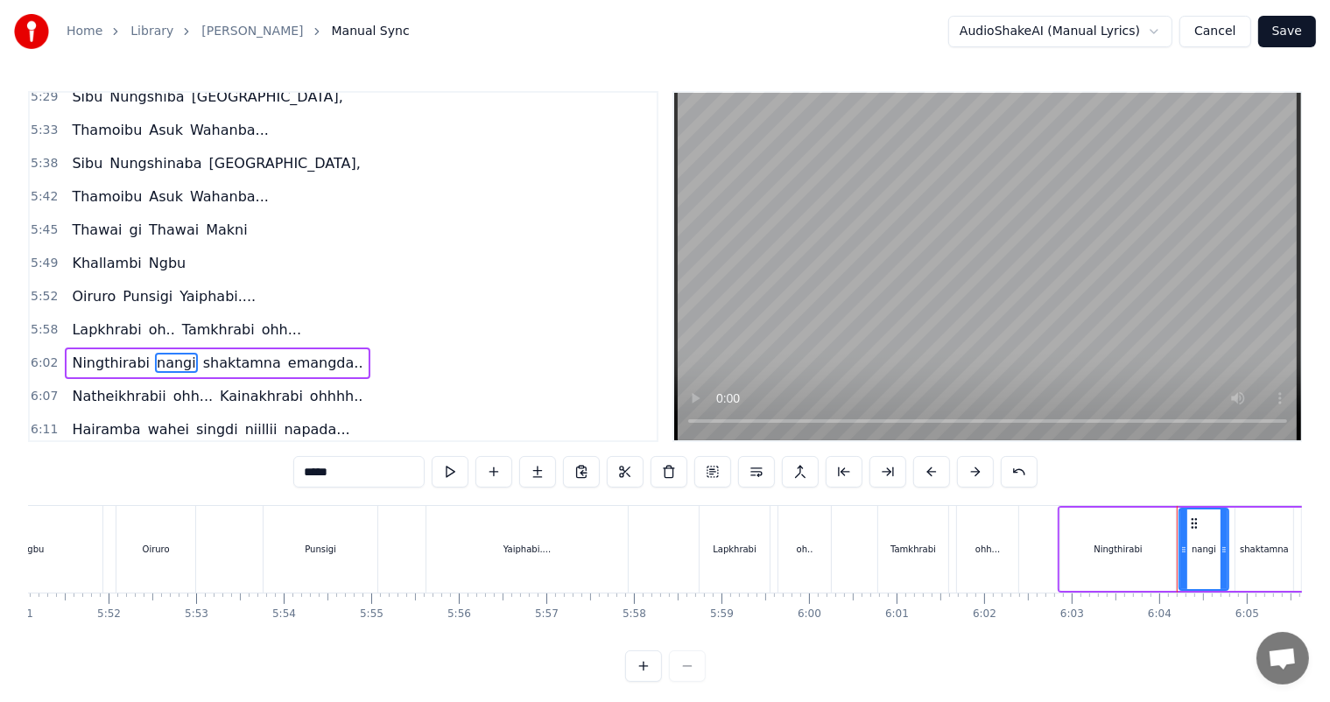
scroll to position [2451, 0]
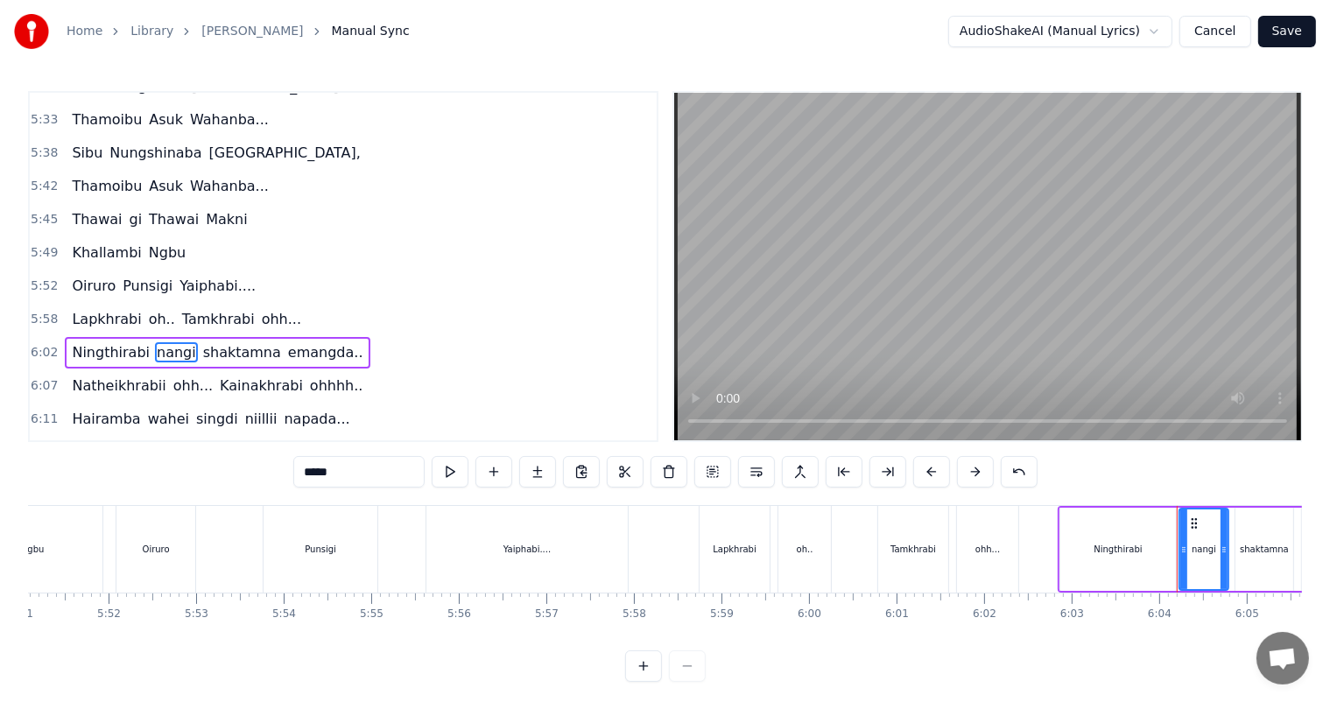
drag, startPoint x: 312, startPoint y: 471, endPoint x: 291, endPoint y: 474, distance: 21.2
click at [291, 474] on div "0:27 Thawai gi Thawai Makni 0:31 khallambi Nangdi.. 0:34 Oiruro Puncgi Yaiphabi…" at bounding box center [665, 386] width 1274 height 591
click at [210, 342] on span "shaktamna" at bounding box center [243, 352] width 81 height 20
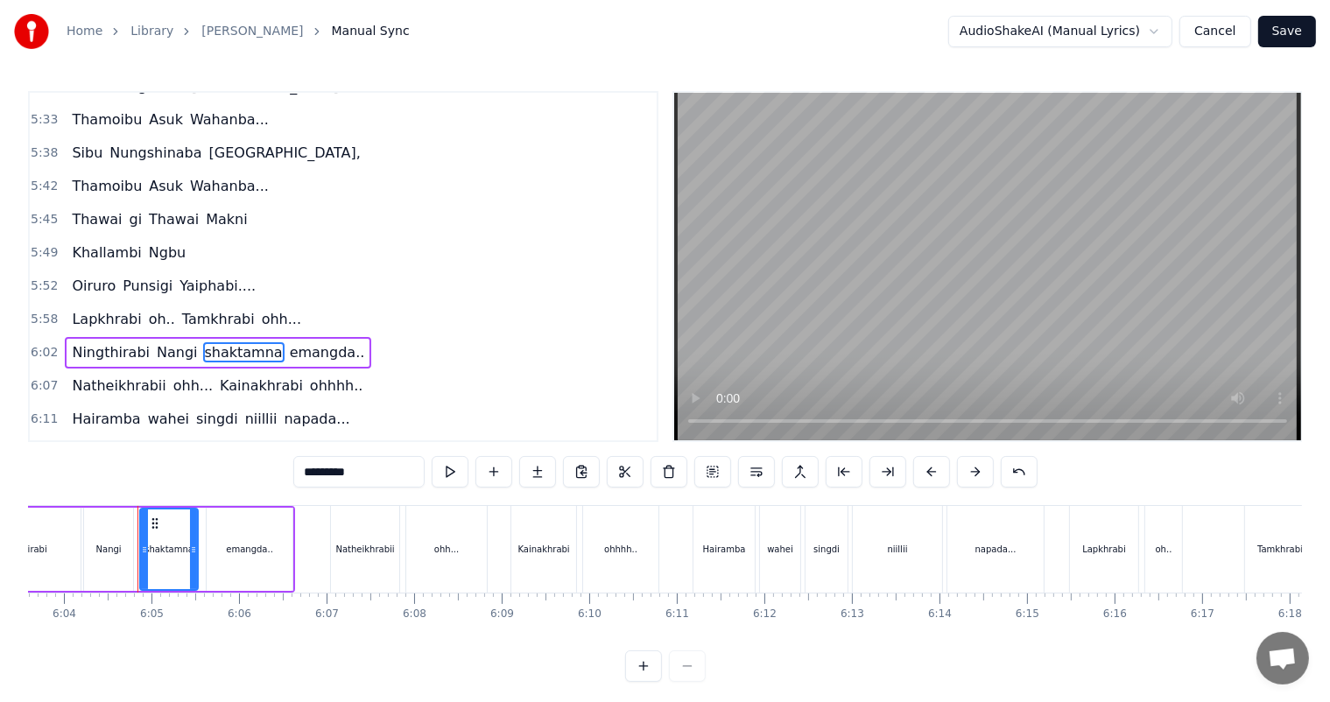
scroll to position [0, 31848]
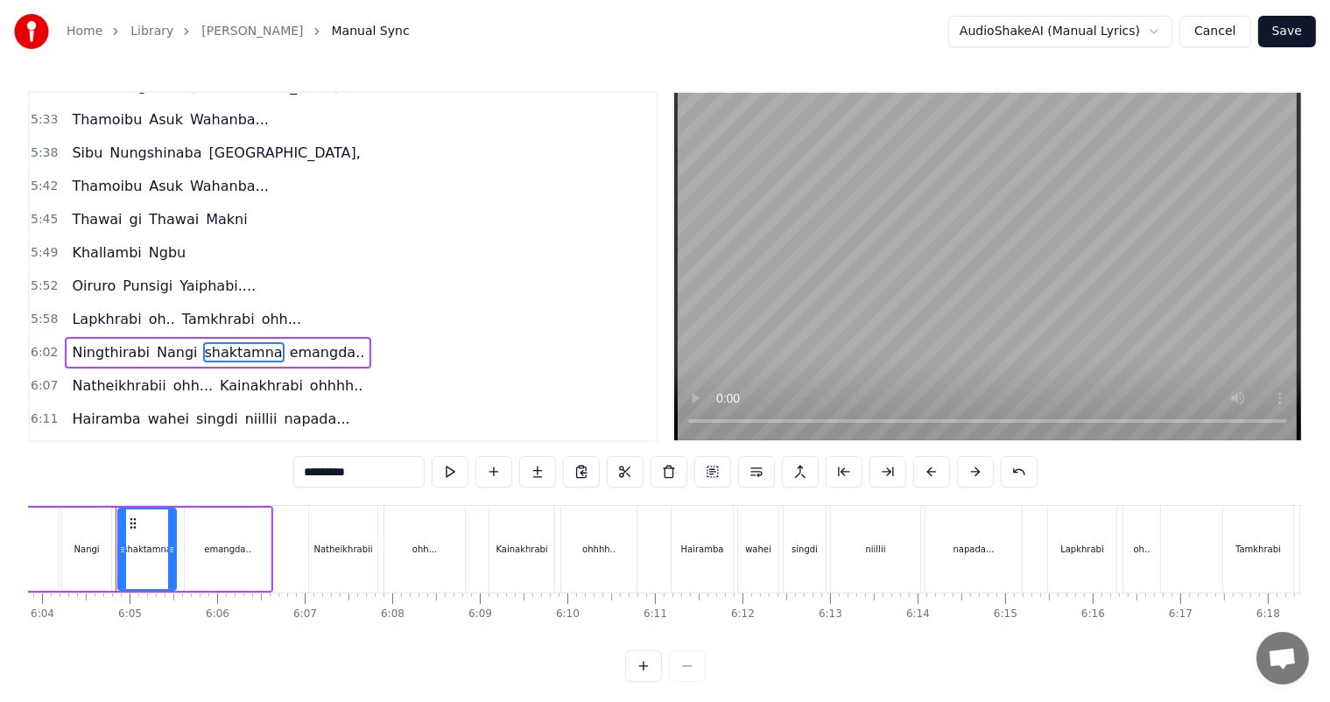
drag, startPoint x: 311, startPoint y: 467, endPoint x: 283, endPoint y: 479, distance: 30.6
click at [283, 479] on div "0:27 Thawai gi Thawai Makni 0:31 khallambi Nangdi.. 0:34 Oiruro Puncgi Yaiphabi…" at bounding box center [665, 386] width 1274 height 591
click at [290, 342] on span "emangda.." at bounding box center [329, 352] width 79 height 20
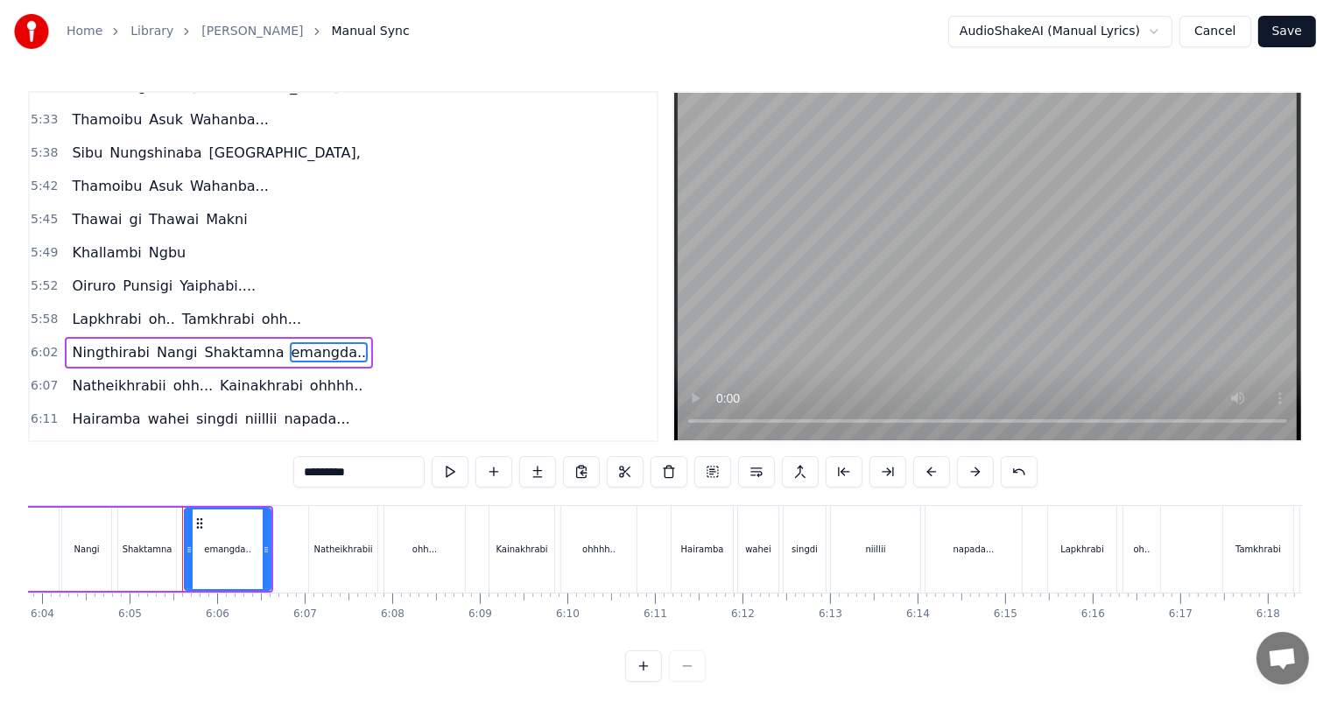
drag, startPoint x: 313, startPoint y: 469, endPoint x: 263, endPoint y: 480, distance: 51.0
click at [263, 480] on div "0:27 Thawai gi Thawai Makni 0:31 khallambi Nangdi.. 0:34 Oiruro Puncgi Yaiphabi…" at bounding box center [665, 386] width 1274 height 591
click at [151, 409] on span "wahei" at bounding box center [168, 419] width 45 height 20
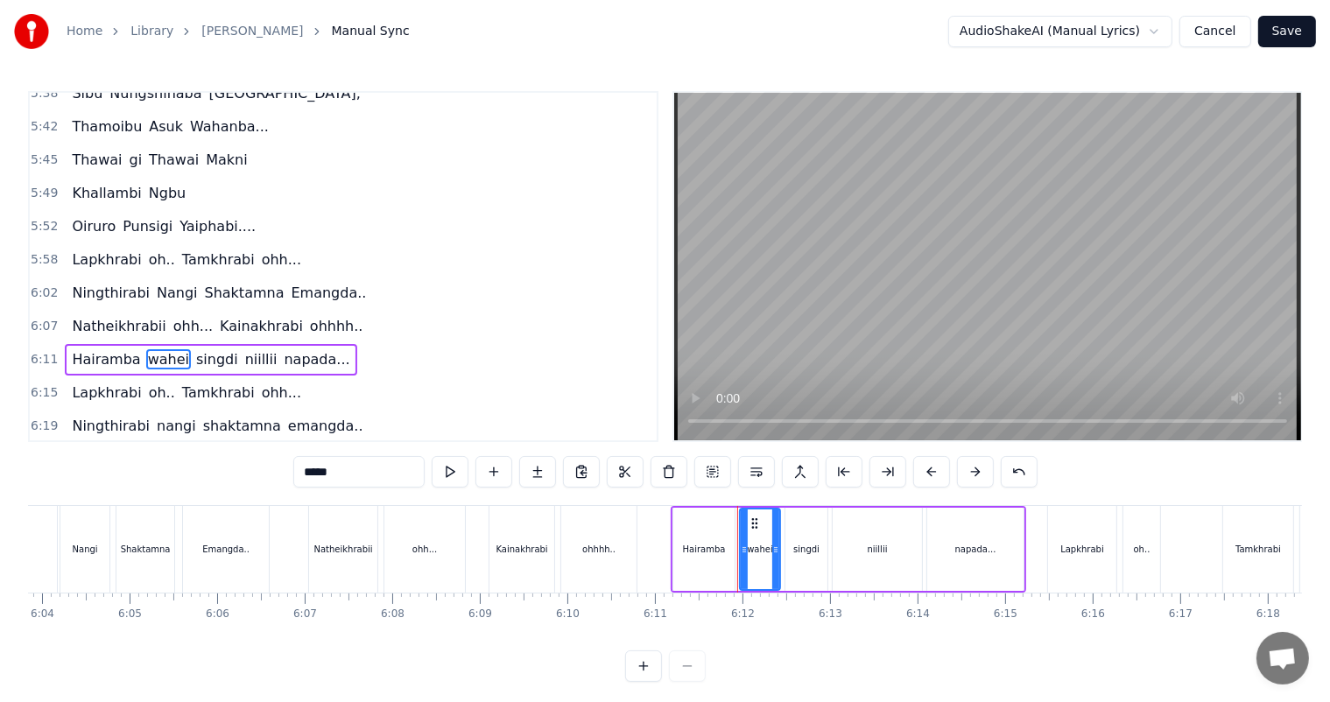
scroll to position [2515, 0]
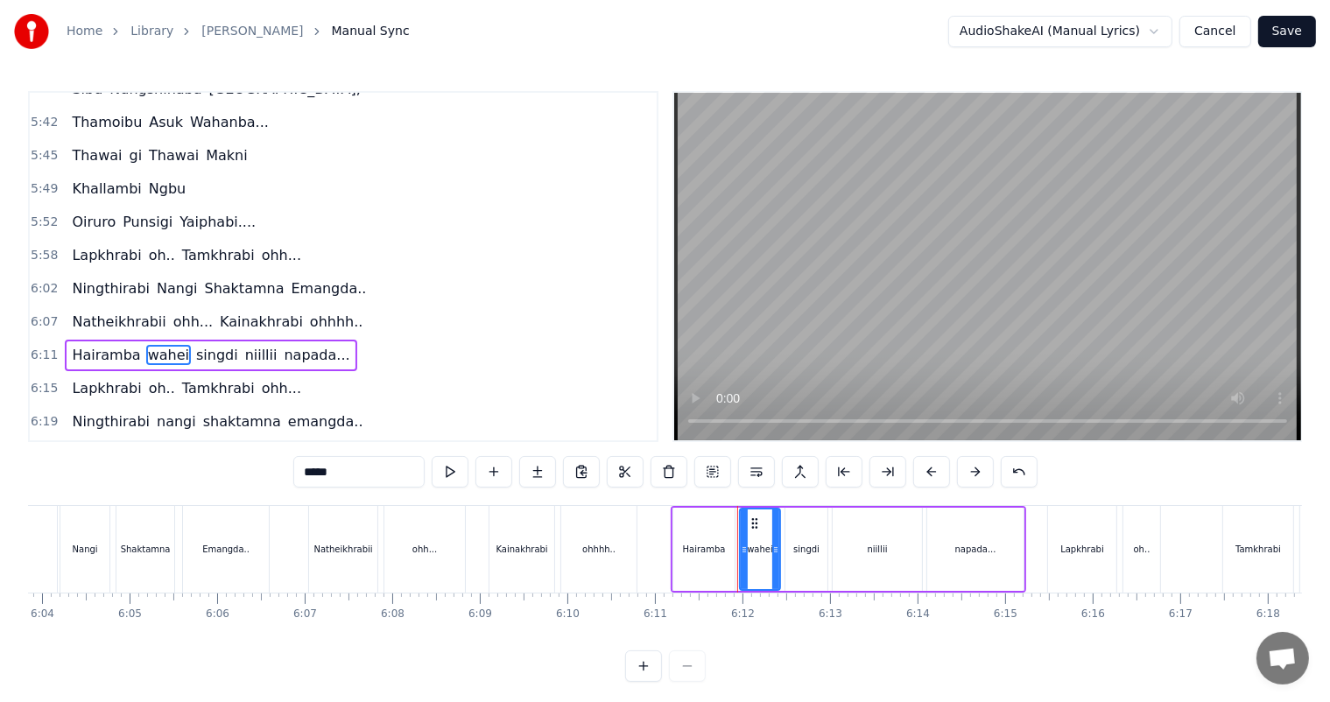
drag, startPoint x: 315, startPoint y: 475, endPoint x: 270, endPoint y: 476, distance: 44.6
click at [270, 476] on div "0:27 Thawai gi Thawai Makni 0:31 khallambi Nangdi.. 0:34 Oiruro Puncgi Yaiphabi…" at bounding box center [665, 386] width 1274 height 591
drag, startPoint x: 195, startPoint y: 264, endPoint x: 207, endPoint y: 272, distance: 13.8
click at [197, 345] on span "singdi" at bounding box center [219, 355] width 46 height 20
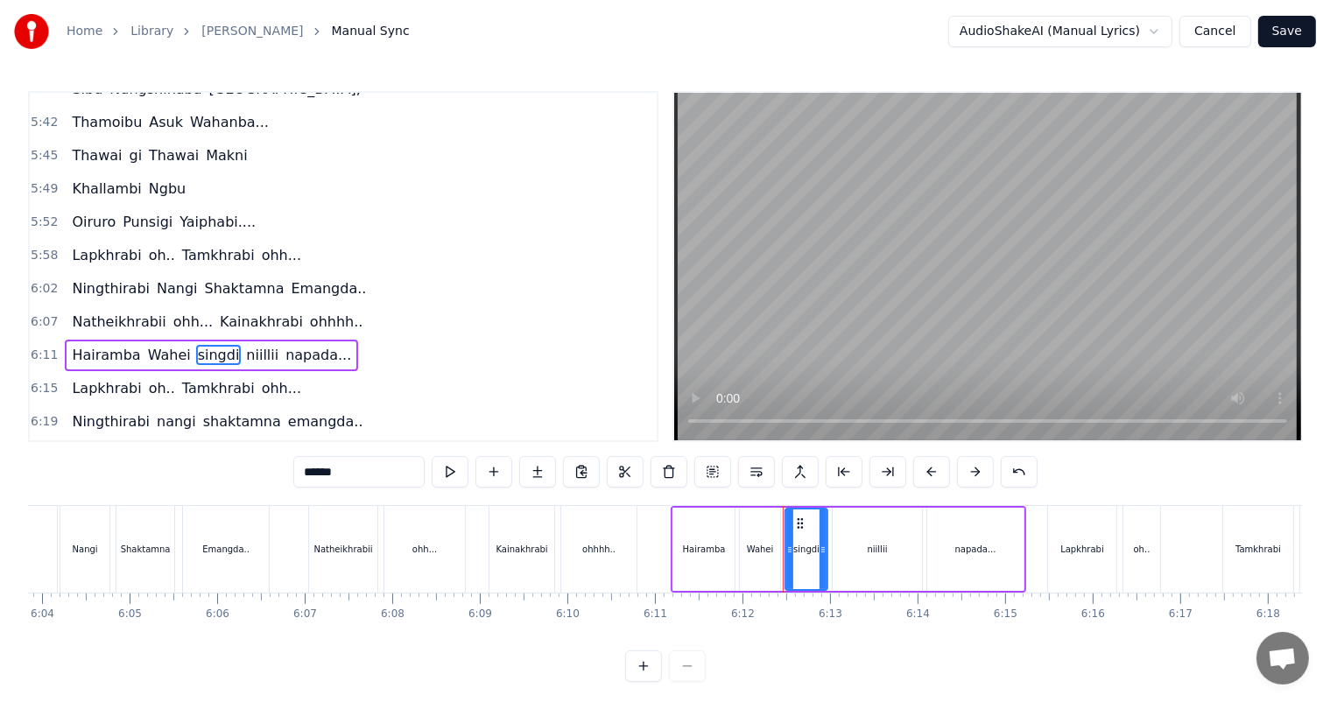
click at [270, 480] on div "0:27 Thawai gi Thawai Makni 0:31 khallambi Nangdi.. 0:34 Oiruro Puncgi Yaiphabi…" at bounding box center [665, 386] width 1274 height 591
click at [246, 345] on span "niillii" at bounding box center [264, 355] width 36 height 20
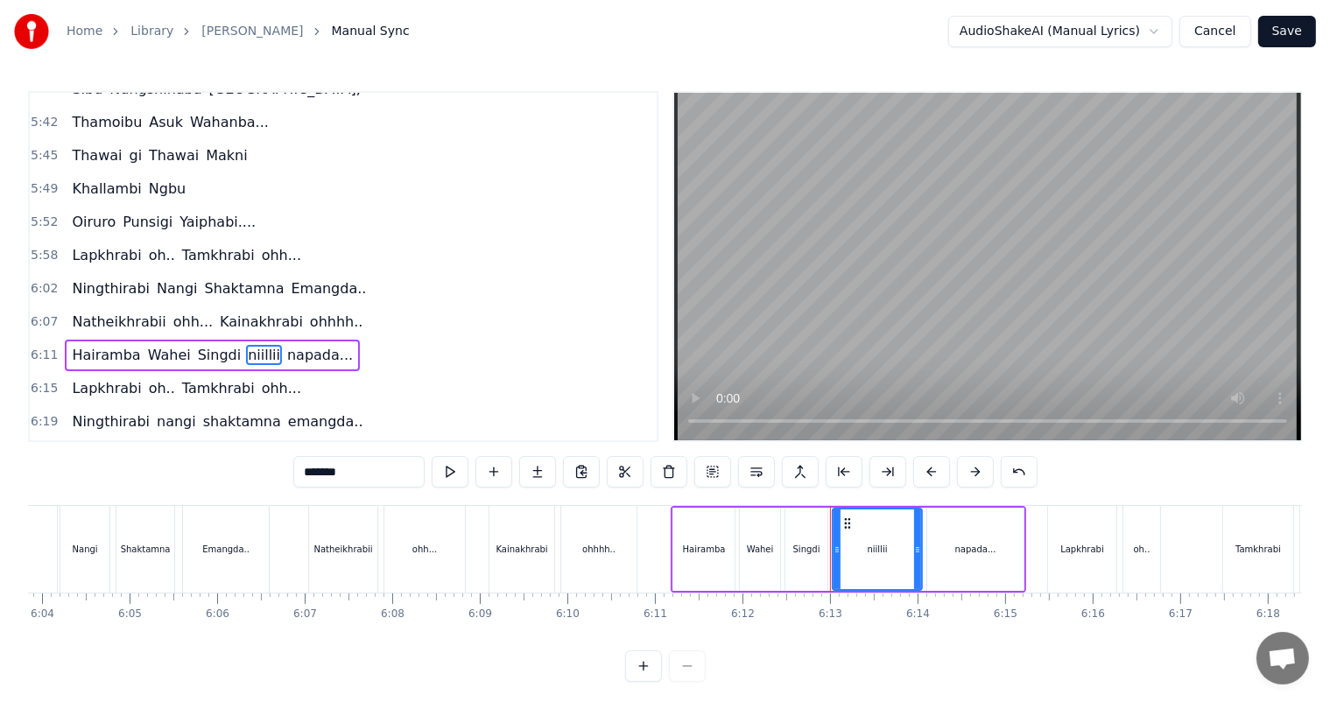
drag, startPoint x: 310, startPoint y: 470, endPoint x: 263, endPoint y: 476, distance: 47.7
click at [263, 476] on div "0:27 Thawai gi Thawai Makni 0:31 khallambi Nangdi.. 0:34 Oiruro Puncgi Yaiphabi…" at bounding box center [665, 386] width 1274 height 591
click at [287, 345] on span "napada..." at bounding box center [321, 355] width 69 height 20
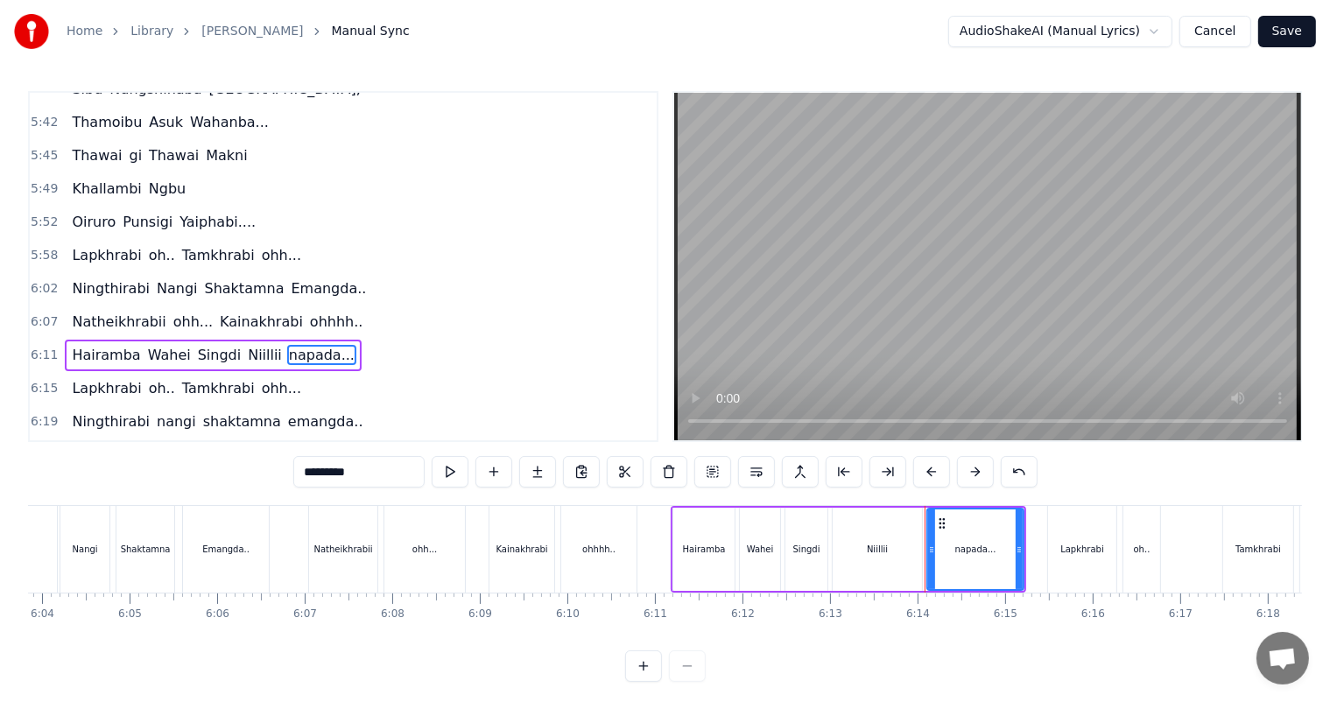
drag, startPoint x: 312, startPoint y: 471, endPoint x: 277, endPoint y: 484, distance: 37.4
click at [277, 484] on div "0:27 Thawai gi Thawai Makni 0:31 khallambi Nangdi.. 0:34 Oiruro Puncgi Yaiphabi…" at bounding box center [665, 386] width 1274 height 591
click at [156, 411] on span "nangi" at bounding box center [176, 421] width 43 height 20
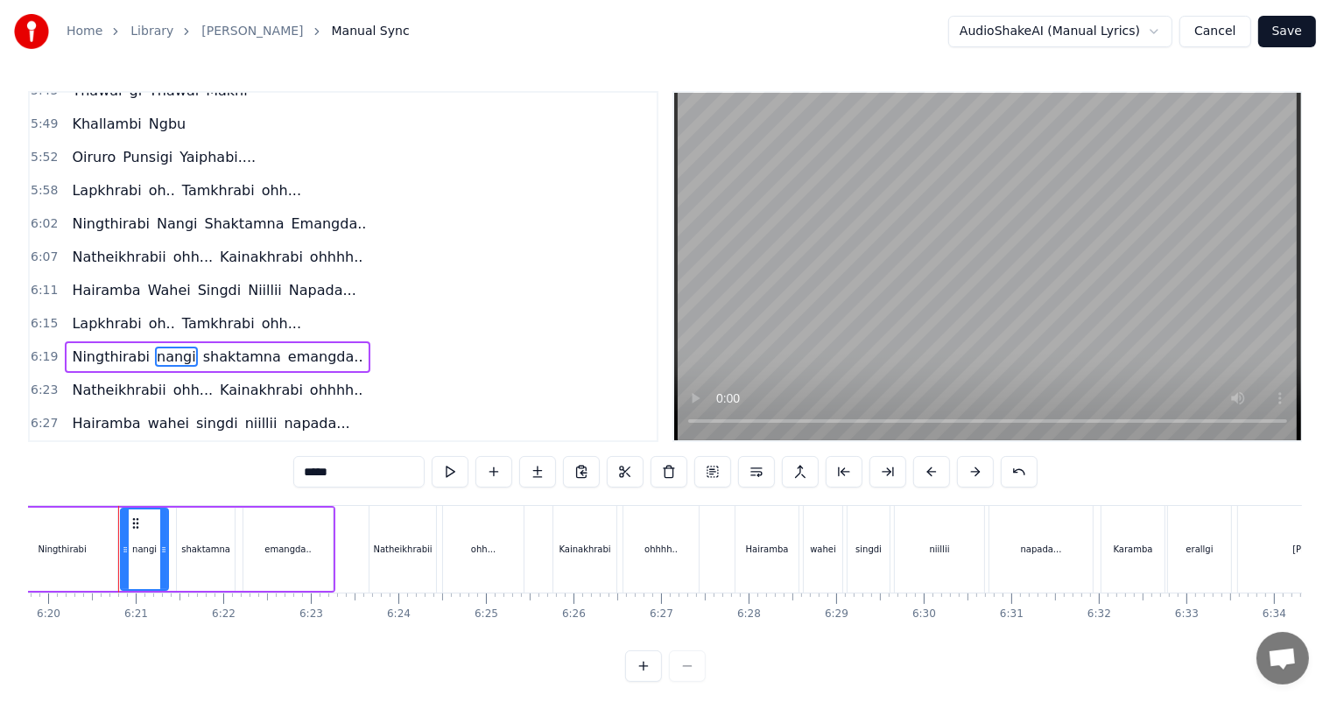
scroll to position [0, 33245]
drag, startPoint x: 312, startPoint y: 474, endPoint x: 277, endPoint y: 477, distance: 34.2
click at [277, 477] on div "0:27 Thawai gi Thawai Makni 0:31 khallambi Nangdi.. 0:34 Oiruro Puncgi Yaiphabi…" at bounding box center [665, 386] width 1274 height 591
click at [222, 347] on span "shaktamna" at bounding box center [243, 357] width 81 height 20
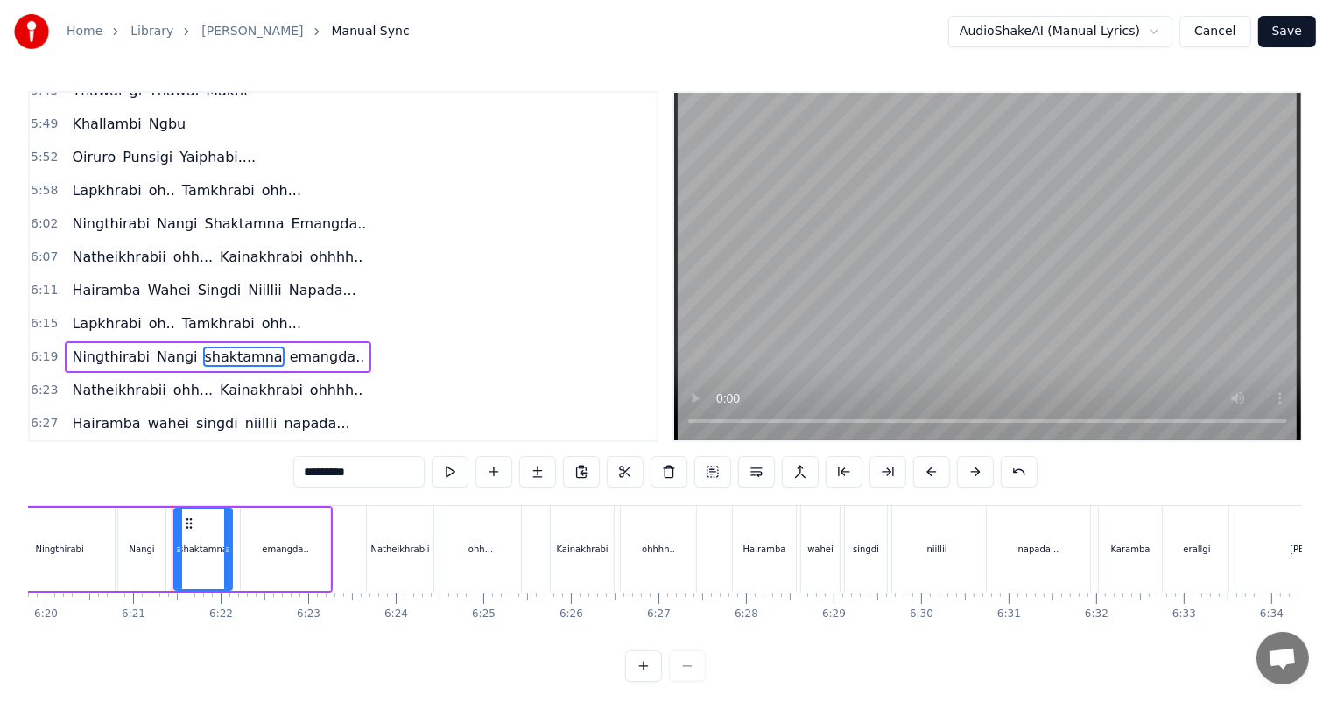
drag, startPoint x: 310, startPoint y: 474, endPoint x: 270, endPoint y: 480, distance: 40.6
click at [270, 480] on div "0:27 Thawai gi Thawai Makni 0:31 khallambi Nangdi.. 0:34 Oiruro Puncgi Yaiphabi…" at bounding box center [665, 386] width 1274 height 591
click at [290, 347] on span "emangda.." at bounding box center [329, 357] width 79 height 20
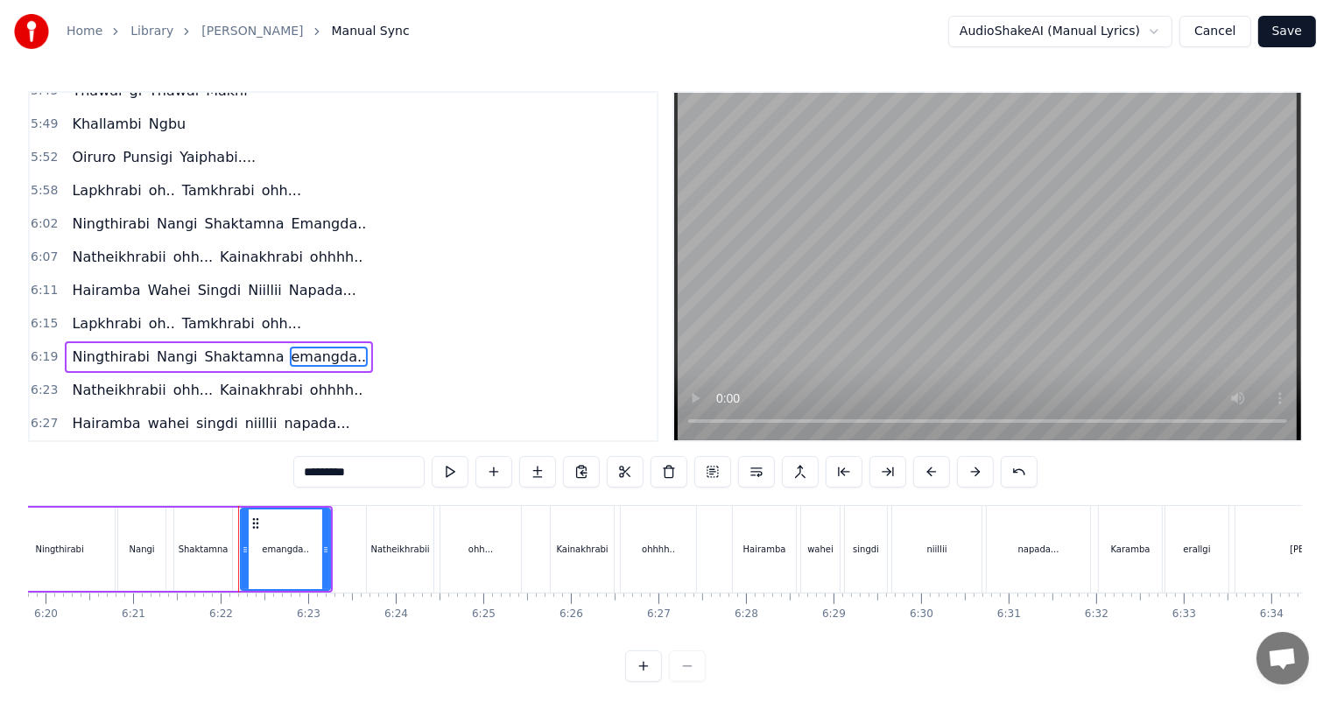
drag, startPoint x: 311, startPoint y: 479, endPoint x: 282, endPoint y: 483, distance: 29.2
click at [282, 483] on div "0:27 Thawai gi Thawai Makni 0:31 khallambi Nangdi.. 0:34 Oiruro Puncgi Yaiphabi…" at bounding box center [665, 386] width 1274 height 591
click at [151, 413] on span "wahei" at bounding box center [168, 423] width 45 height 20
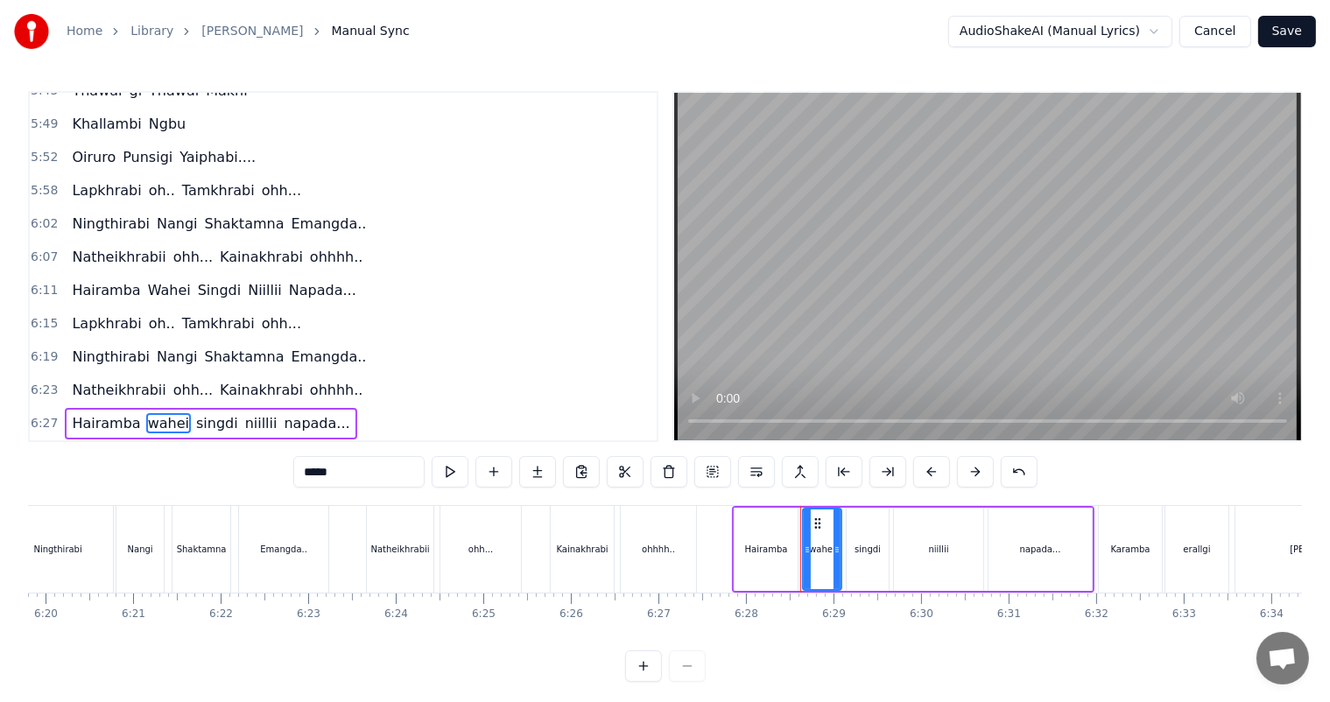
scroll to position [2615, 0]
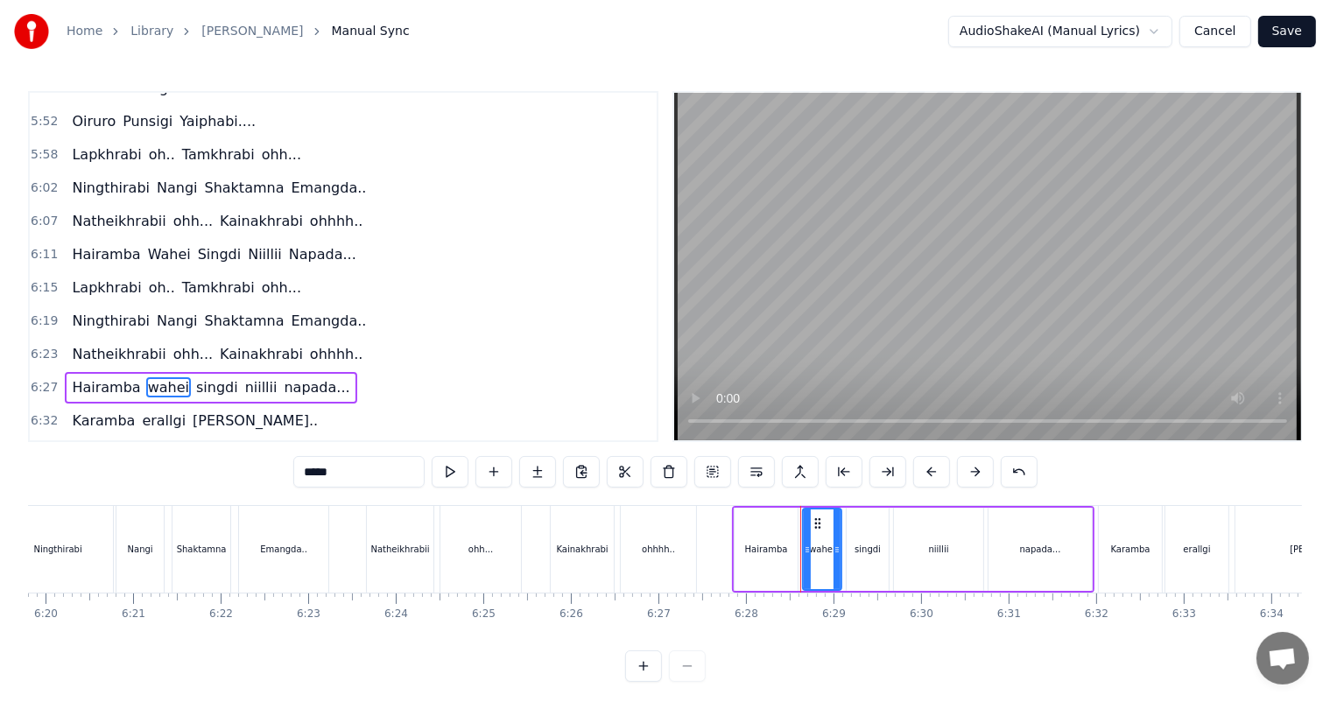
drag, startPoint x: 313, startPoint y: 477, endPoint x: 297, endPoint y: 477, distance: 16.6
click at [297, 477] on input "*****" at bounding box center [358, 472] width 131 height 32
click at [197, 377] on span "singdi" at bounding box center [219, 387] width 46 height 20
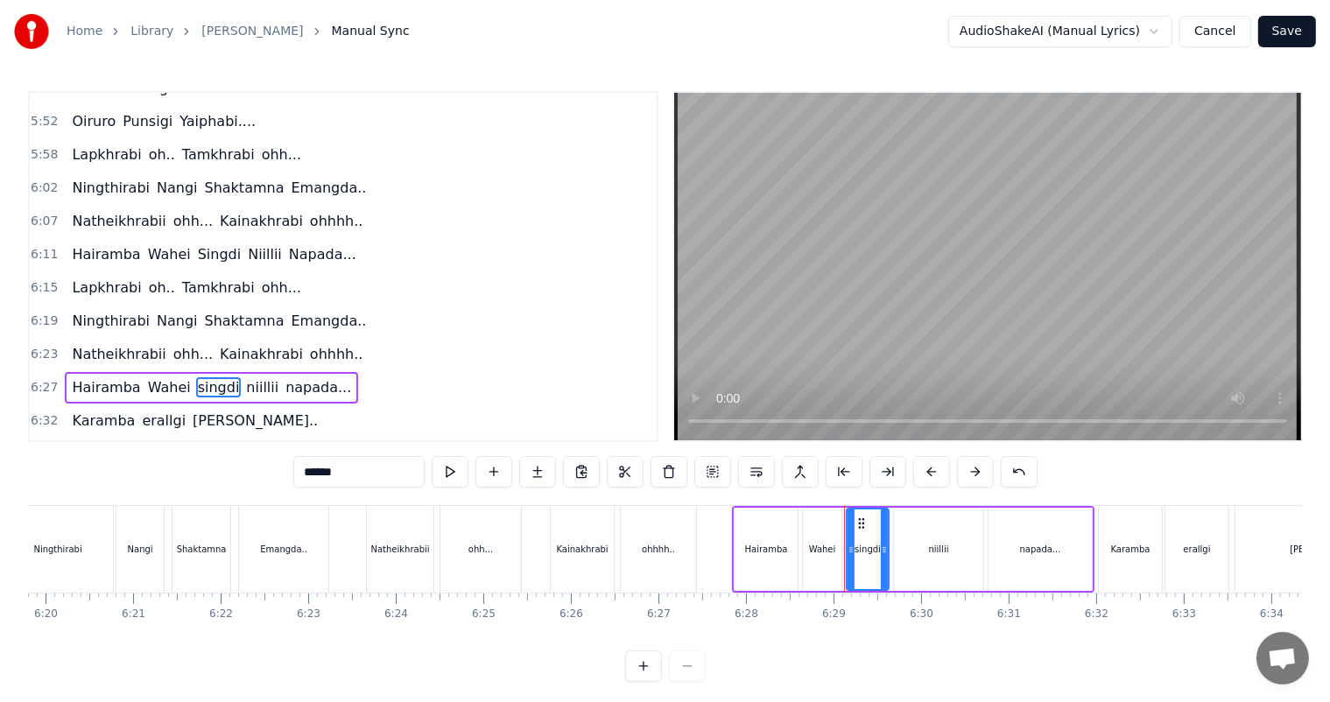
drag, startPoint x: 310, startPoint y: 471, endPoint x: 273, endPoint y: 482, distance: 38.5
click at [273, 482] on div "0:27 Thawai gi Thawai Makni 0:31 khallambi Nangdi.. 0:34 Oiruro Puncgi Yaiphabi…" at bounding box center [665, 386] width 1274 height 591
click at [246, 377] on span "niillii" at bounding box center [264, 387] width 36 height 20
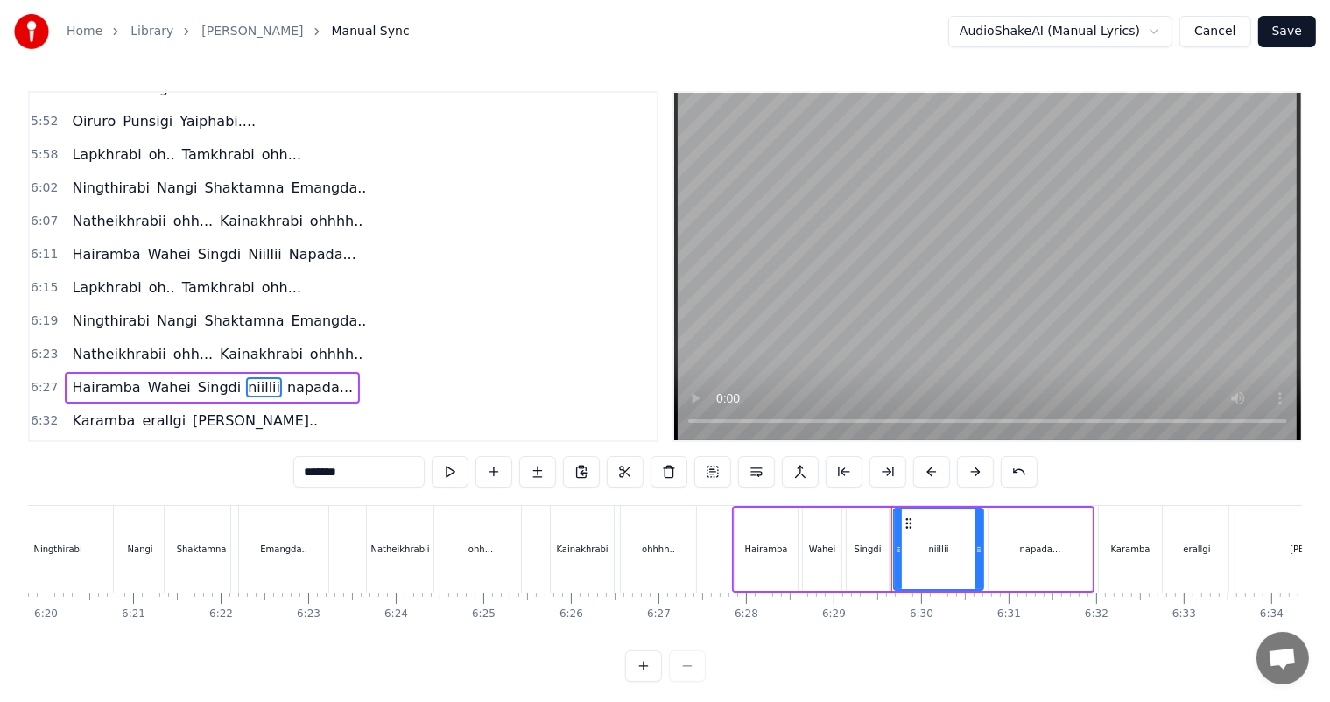
drag, startPoint x: 310, startPoint y: 470, endPoint x: 282, endPoint y: 476, distance: 28.7
click at [282, 476] on div "0:27 Thawai gi Thawai Makni 0:31 khallambi Nangdi.. 0:34 Oiruro Puncgi Yaiphabi…" at bounding box center [665, 386] width 1274 height 591
click at [287, 377] on span "napada..." at bounding box center [321, 387] width 69 height 20
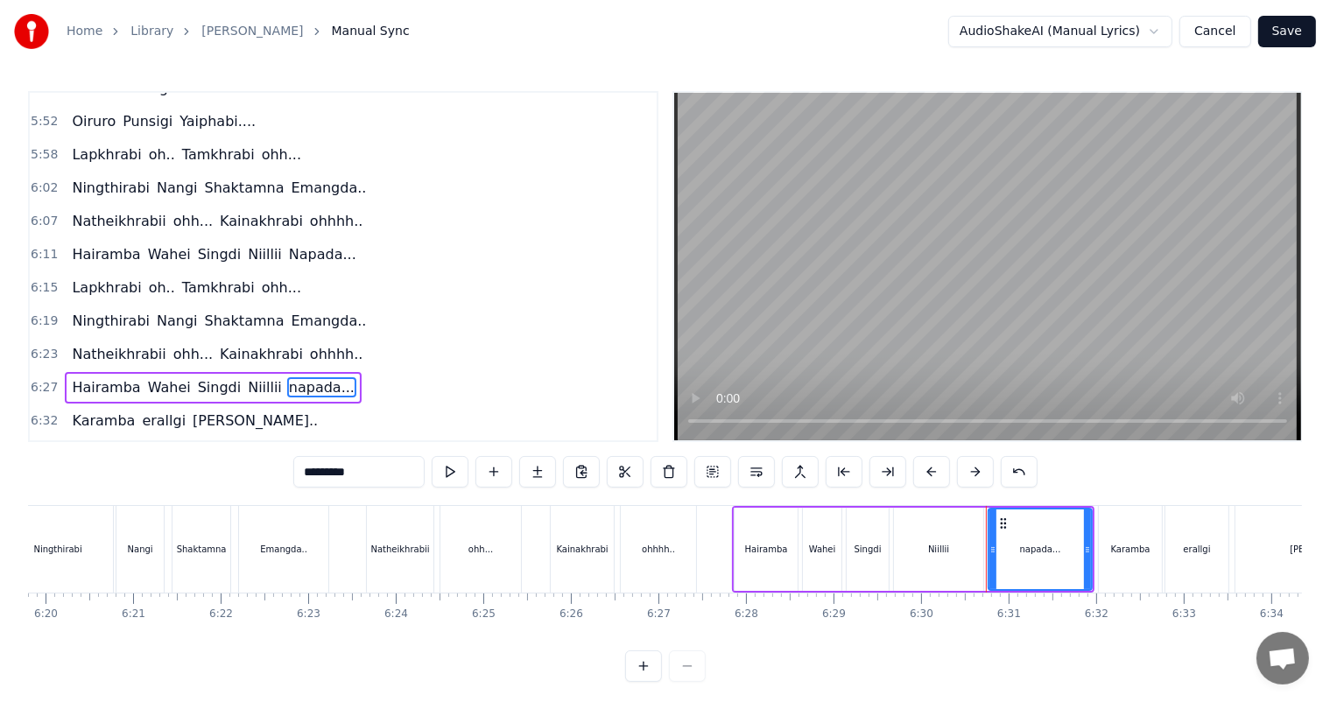
drag, startPoint x: 311, startPoint y: 476, endPoint x: 292, endPoint y: 480, distance: 18.7
click at [292, 480] on div "0:27 Thawai gi Thawai Makni 0:31 khallambi Nangdi.. 0:34 Oiruro Puncgi Yaiphabi…" at bounding box center [665, 386] width 1274 height 591
click at [140, 411] on span "erallgi" at bounding box center [163, 421] width 47 height 20
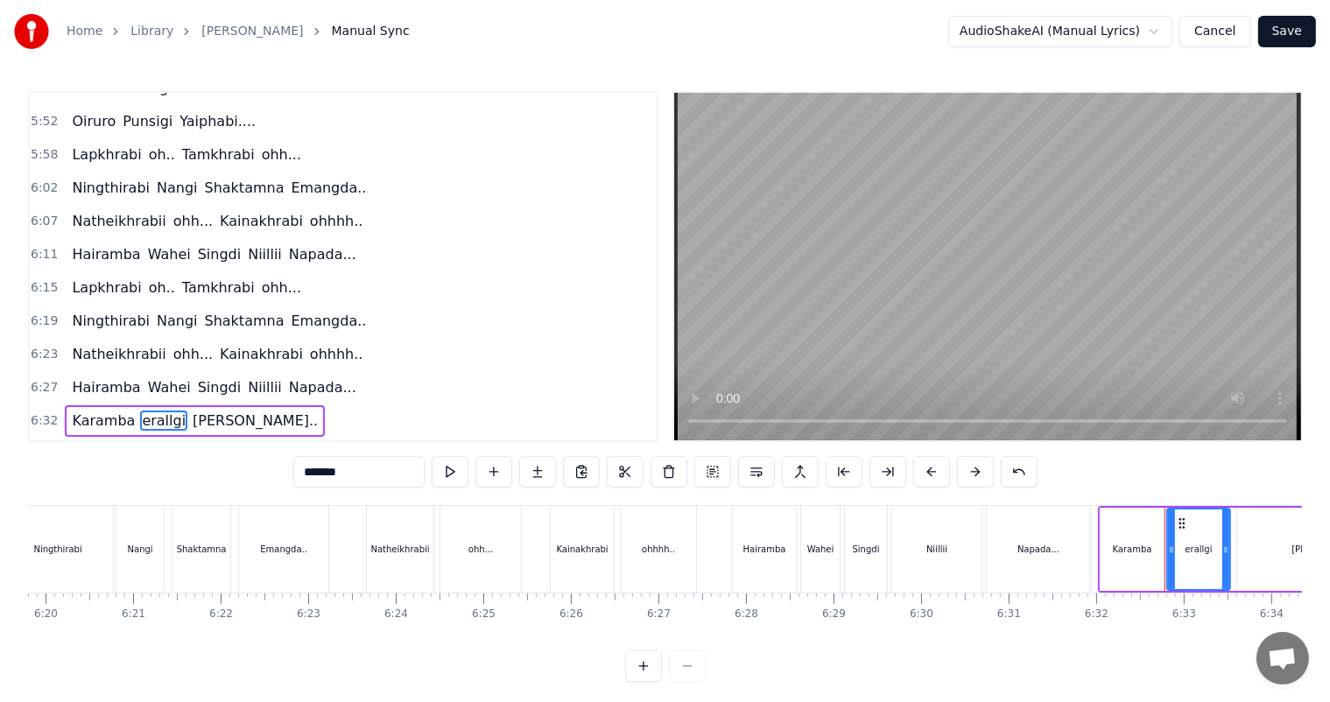
drag, startPoint x: 312, startPoint y: 473, endPoint x: 281, endPoint y: 483, distance: 33.2
click at [281, 483] on div "0:27 Thawai gi Thawai Makni 0:31 khallambi Nangdi.. 0:34 Oiruro Puncgi Yaiphabi…" at bounding box center [665, 386] width 1274 height 591
click at [191, 411] on span "[PERSON_NAME].." at bounding box center [255, 421] width 129 height 20
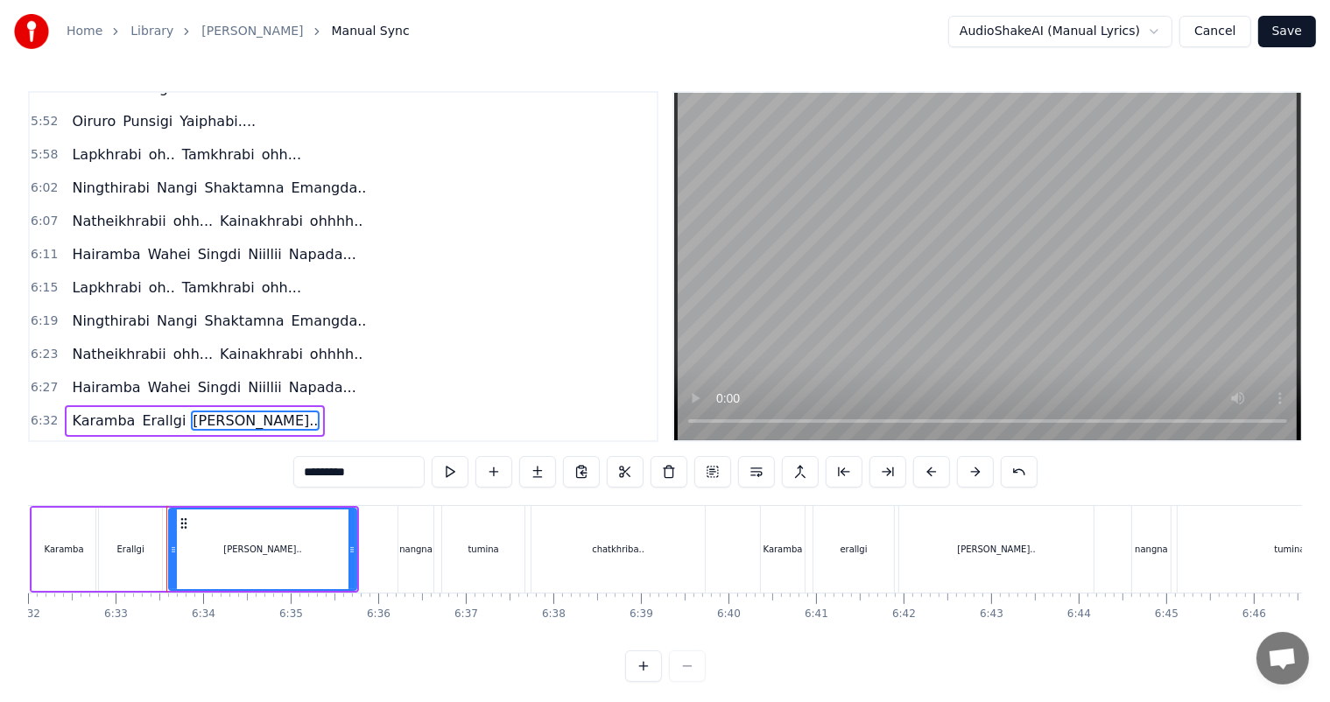
scroll to position [0, 34362]
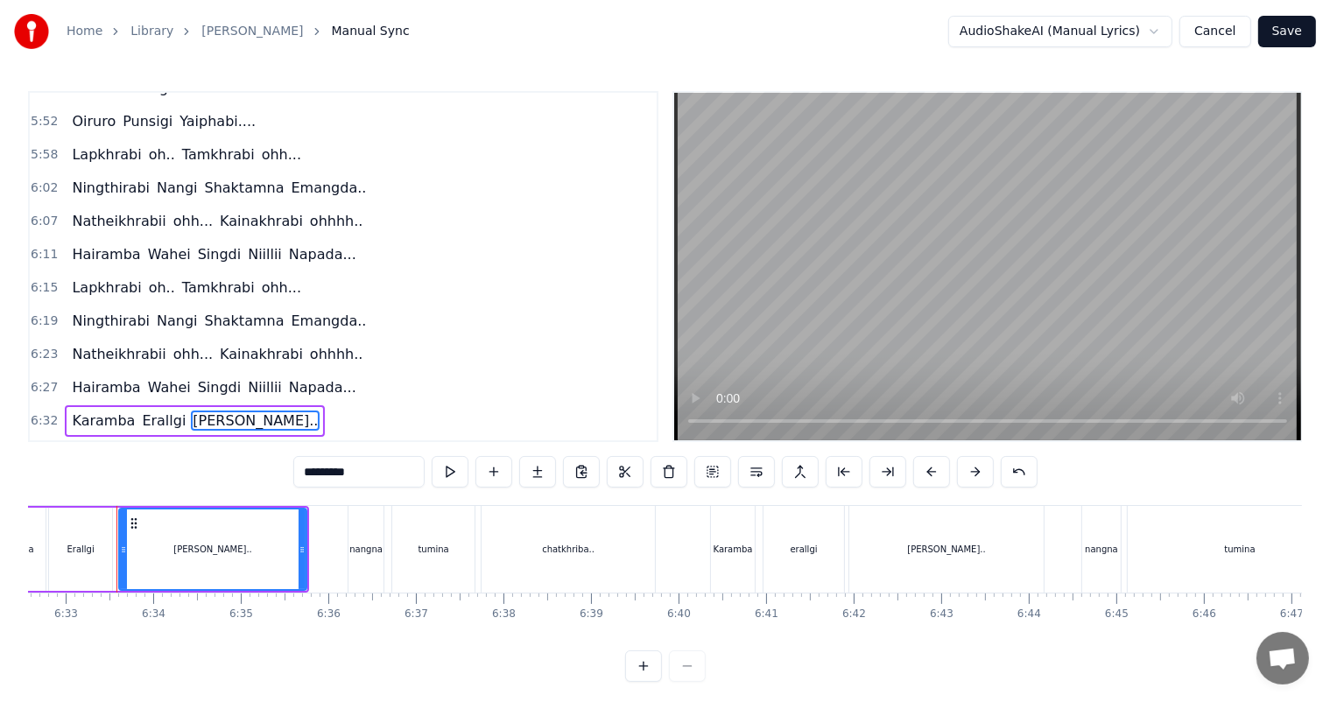
drag, startPoint x: 311, startPoint y: 473, endPoint x: 296, endPoint y: 476, distance: 15.3
click at [296, 476] on input "*********" at bounding box center [358, 472] width 131 height 32
click at [95, 444] on span "nangna" at bounding box center [98, 454] width 56 height 20
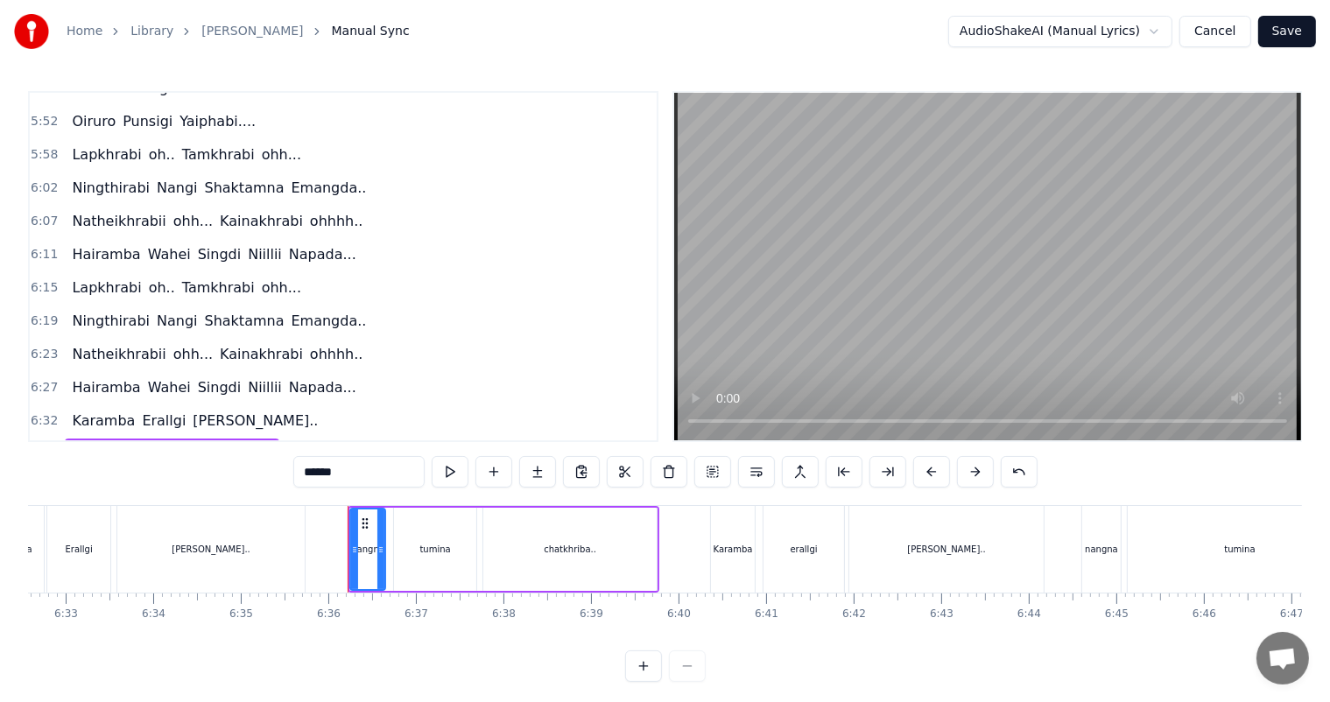
scroll to position [8, 0]
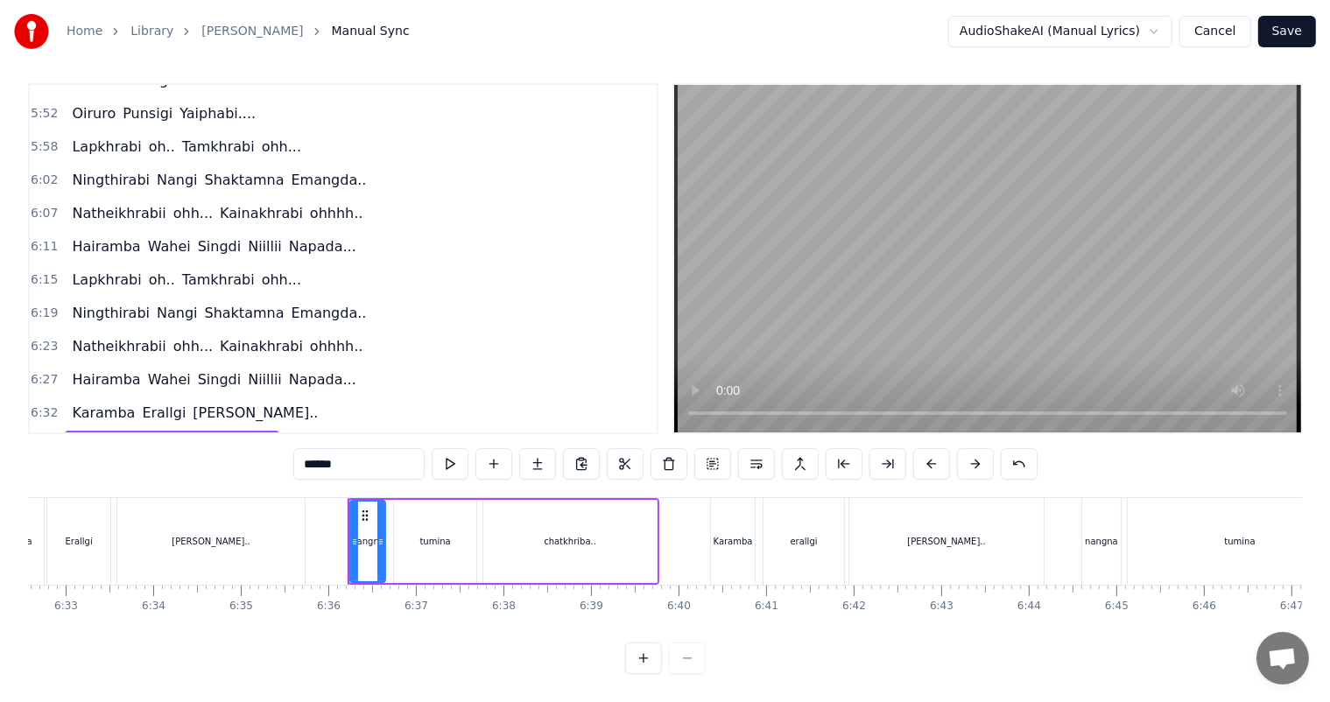
drag, startPoint x: 311, startPoint y: 463, endPoint x: 289, endPoint y: 467, distance: 22.2
click at [289, 467] on div "0:27 Thawai gi Thawai Makni 0:31 khallambi Nangdi.. 0:34 Oiruro Puncgi Yaiphabi…" at bounding box center [665, 378] width 1274 height 591
click at [141, 436] on span "tumina" at bounding box center [157, 446] width 53 height 20
drag, startPoint x: 309, startPoint y: 460, endPoint x: 251, endPoint y: 473, distance: 59.2
click at [251, 473] on div "0:27 Thawai gi Thawai Makni 0:31 khallambi Nangdi.. 0:34 Oiruro Puncgi Yaiphabi…" at bounding box center [665, 378] width 1274 height 591
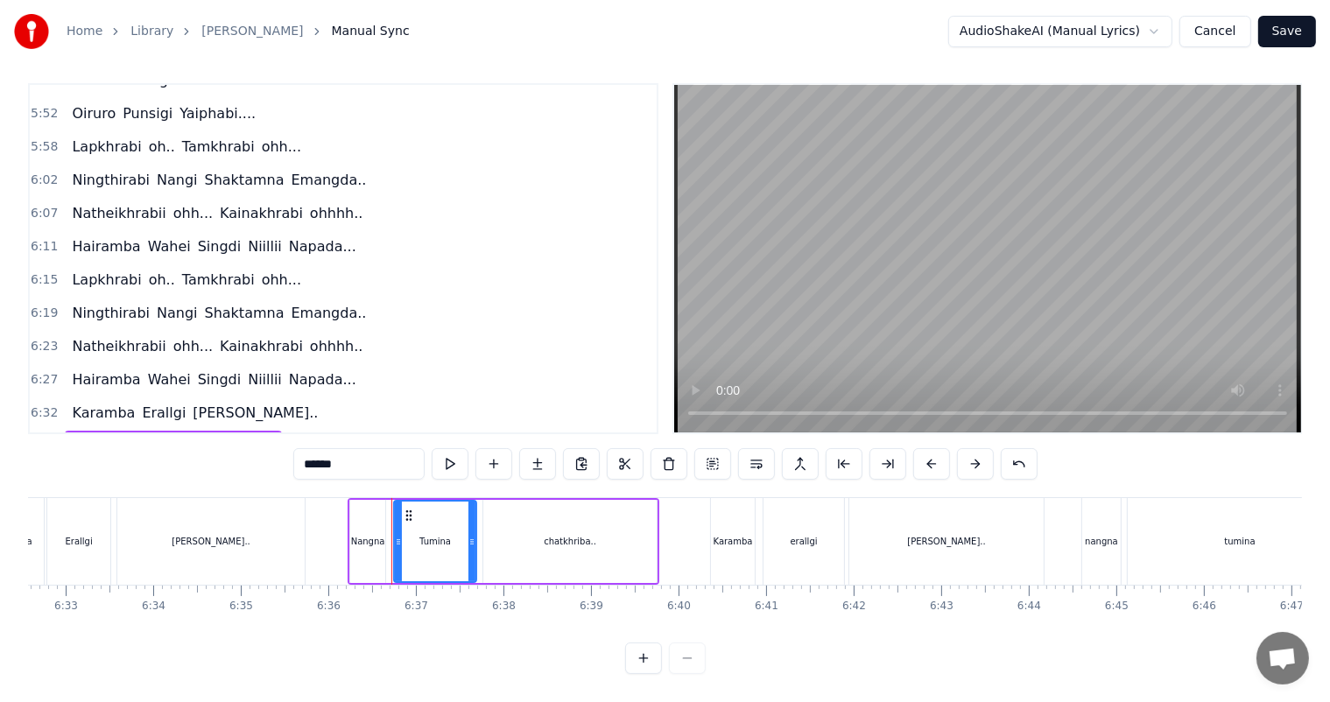
click at [195, 436] on span "chatkhriba.." at bounding box center [233, 446] width 88 height 20
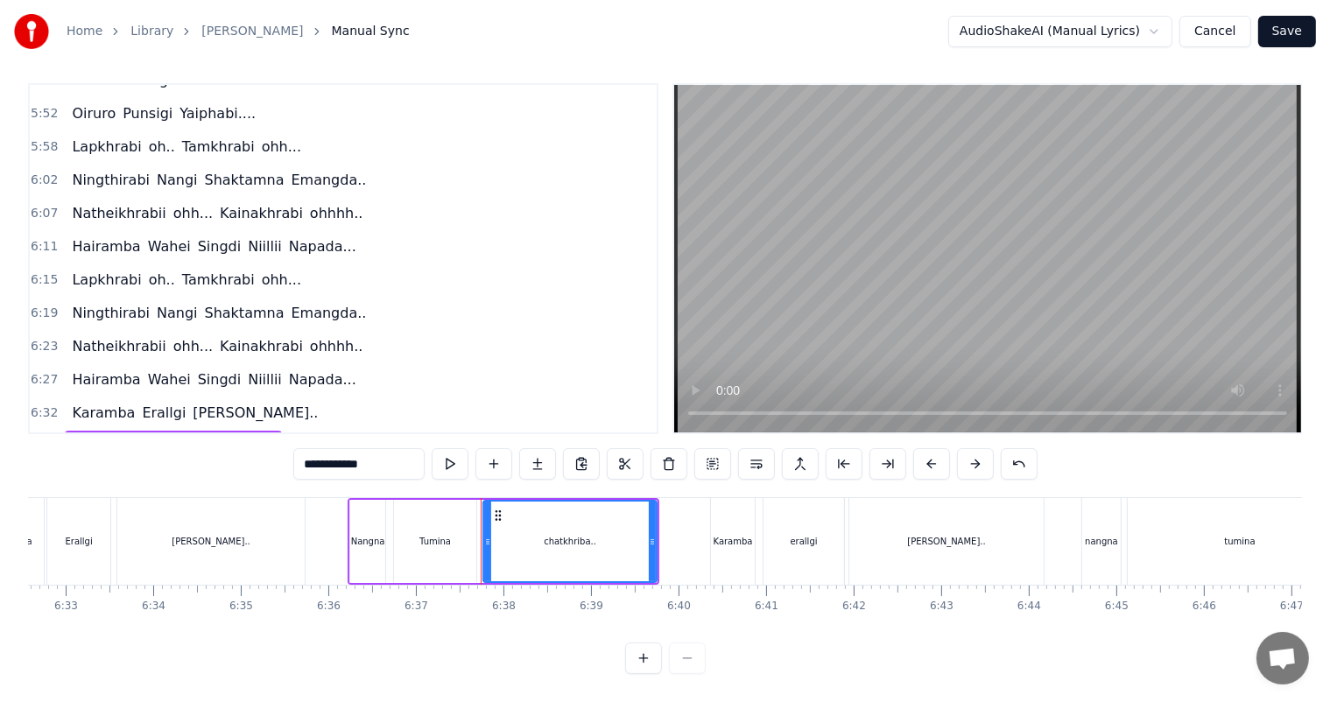
drag, startPoint x: 312, startPoint y: 467, endPoint x: 273, endPoint y: 474, distance: 39.1
click at [273, 474] on div "0:27 Thawai gi Thawai Makni 0:31 khallambi Nangdi.. 0:34 Oiruro Puncgi Yaiphabi…" at bounding box center [665, 378] width 1274 height 591
click at [146, 469] on span "erallgi" at bounding box center [163, 479] width 47 height 20
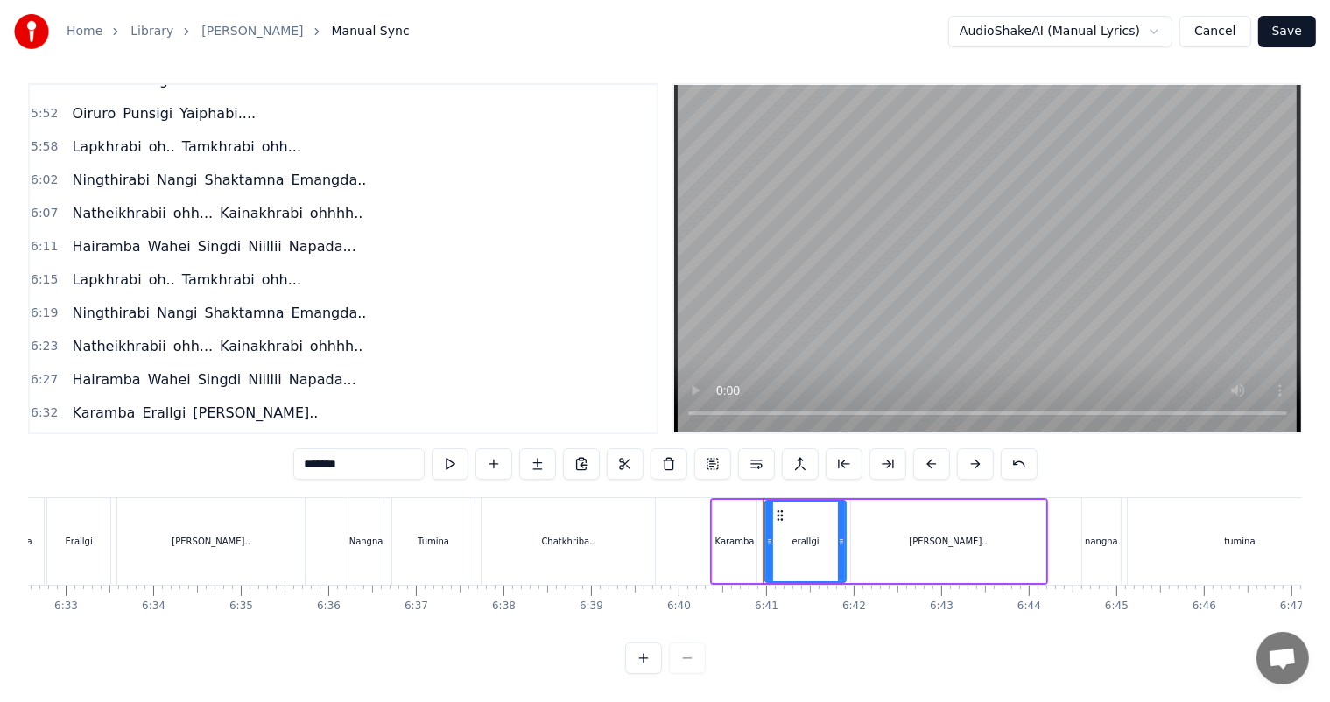
scroll to position [23, 0]
drag, startPoint x: 311, startPoint y: 454, endPoint x: 262, endPoint y: 461, distance: 49.5
click at [262, 461] on div "0:27 Thawai gi Thawai Makni 0:31 khallambi Nangdi.. 0:34 Oiruro Puncgi Yaiphabi…" at bounding box center [665, 378] width 1274 height 591
click at [193, 469] on span "[PERSON_NAME].." at bounding box center [255, 479] width 129 height 20
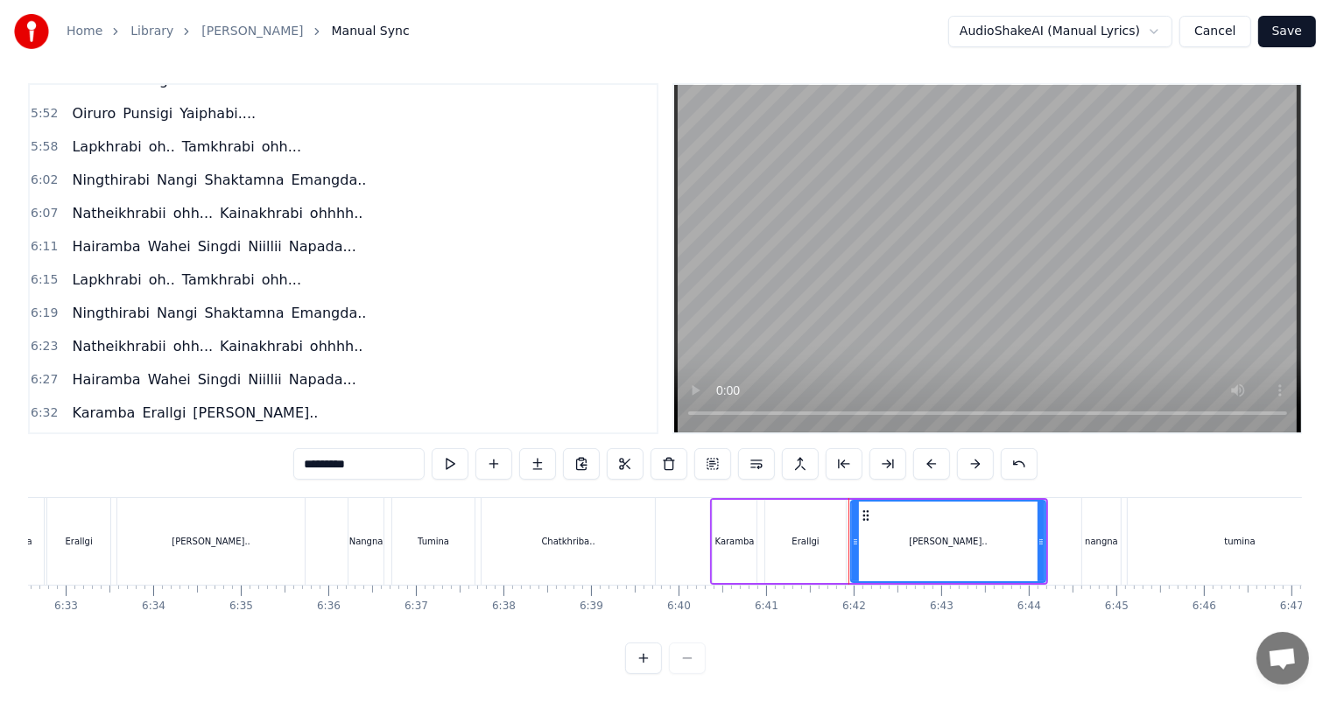
drag, startPoint x: 314, startPoint y: 451, endPoint x: 274, endPoint y: 453, distance: 40.3
click at [275, 453] on div "0:27 Thawai gi Thawai Makni 0:31 khallambi Nangdi.. 0:34 Oiruro Puncgi Yaiphabi…" at bounding box center [665, 378] width 1274 height 591
click at [88, 502] on span "nangna" at bounding box center [98, 512] width 56 height 20
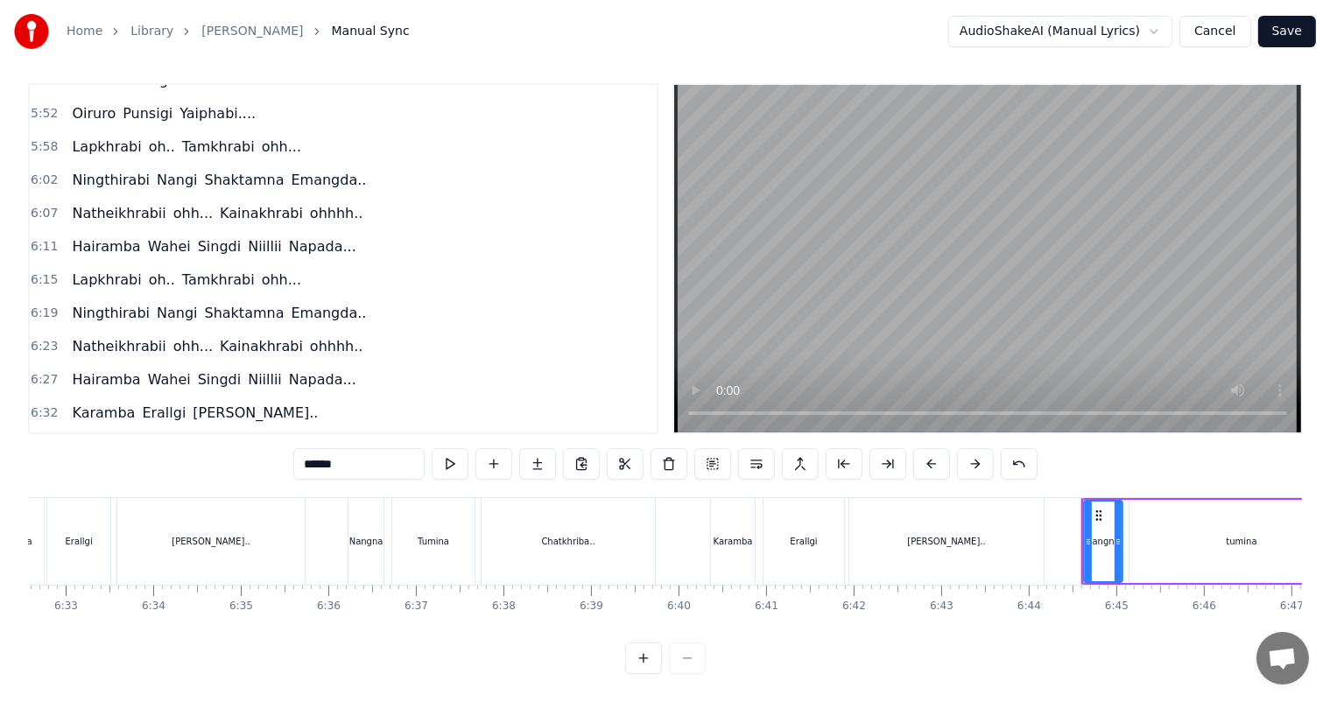
drag, startPoint x: 311, startPoint y: 453, endPoint x: 284, endPoint y: 452, distance: 27.1
click at [284, 452] on div "0:27 Thawai gi Thawai Makni 0:31 khallambi Nangdi.. 0:34 Oiruro Puncgi Yaiphabi…" at bounding box center [665, 378] width 1274 height 591
click at [150, 502] on span "tumina" at bounding box center [157, 512] width 53 height 20
drag, startPoint x: 309, startPoint y: 452, endPoint x: 262, endPoint y: 455, distance: 47.4
click at [262, 455] on div "0:27 Thawai gi Thawai Makni 0:31 khallambi Nangdi.. 0:34 Oiruro Puncgi Yaiphabi…" at bounding box center [665, 378] width 1274 height 591
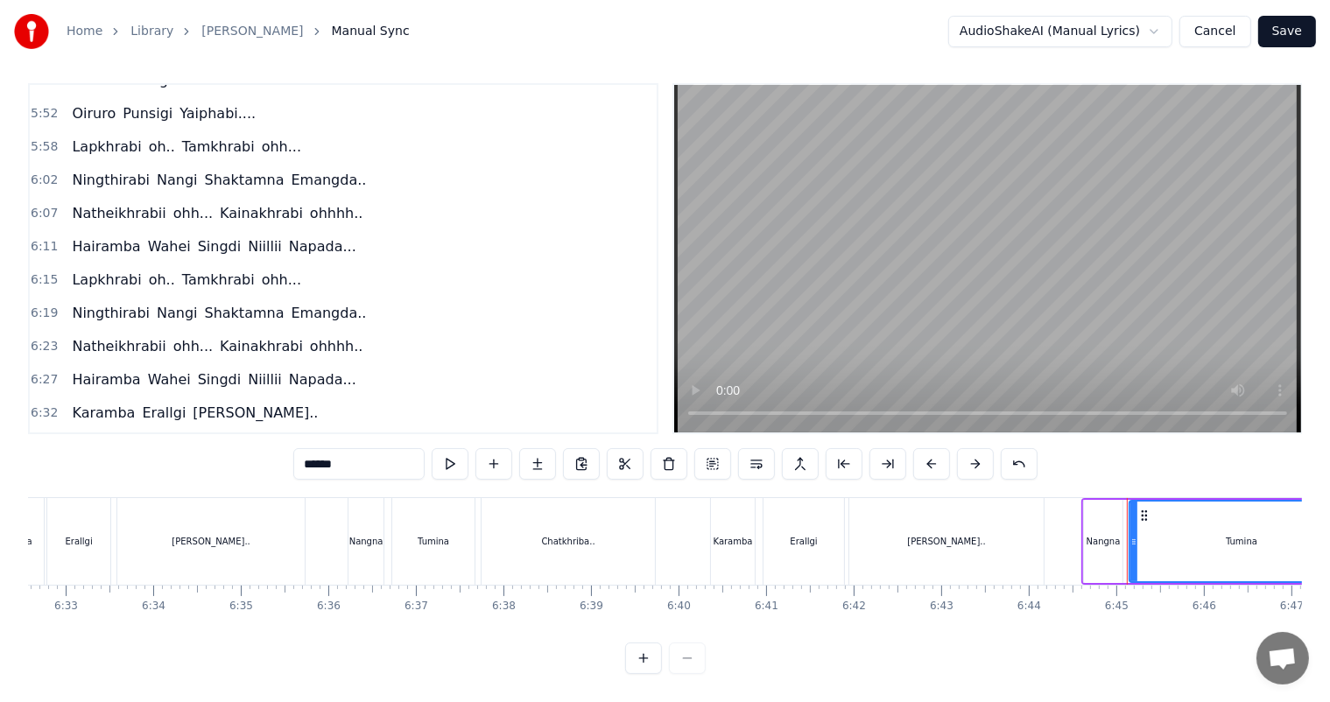
click at [210, 502] on span "chatkhriba..." at bounding box center [235, 512] width 92 height 20
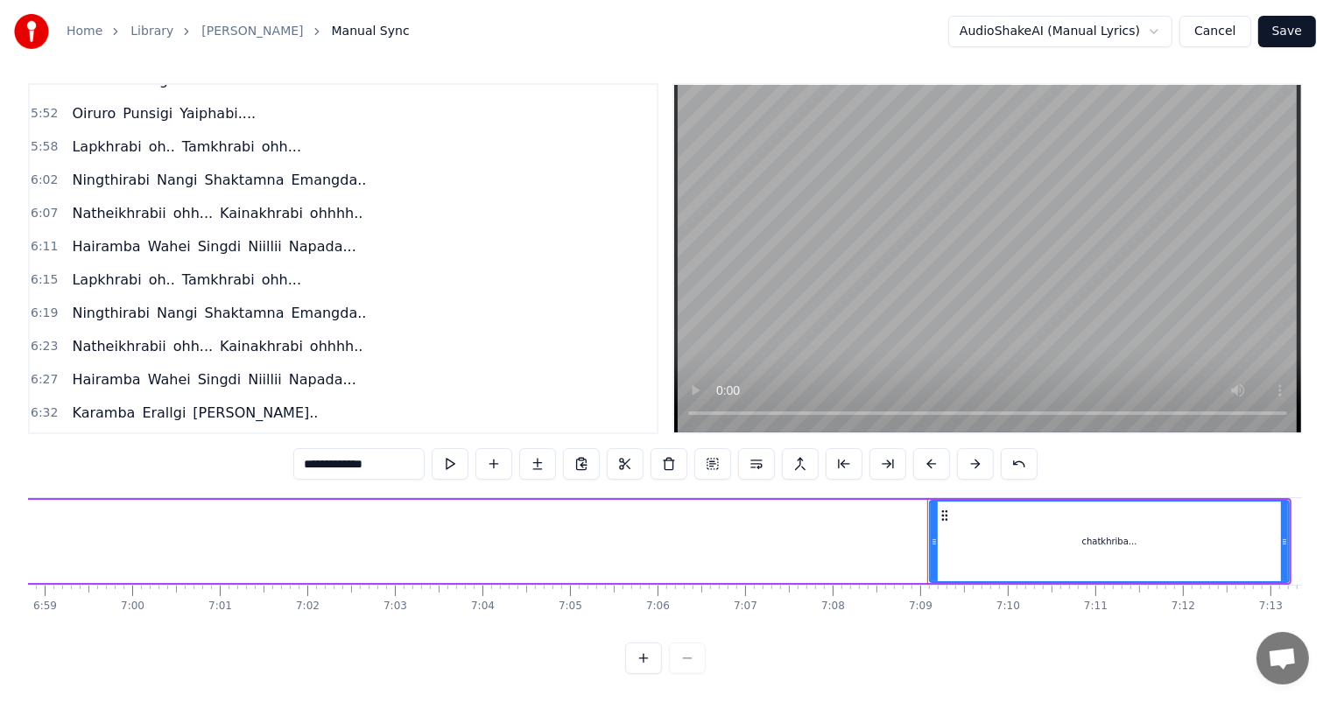
scroll to position [0, 36843]
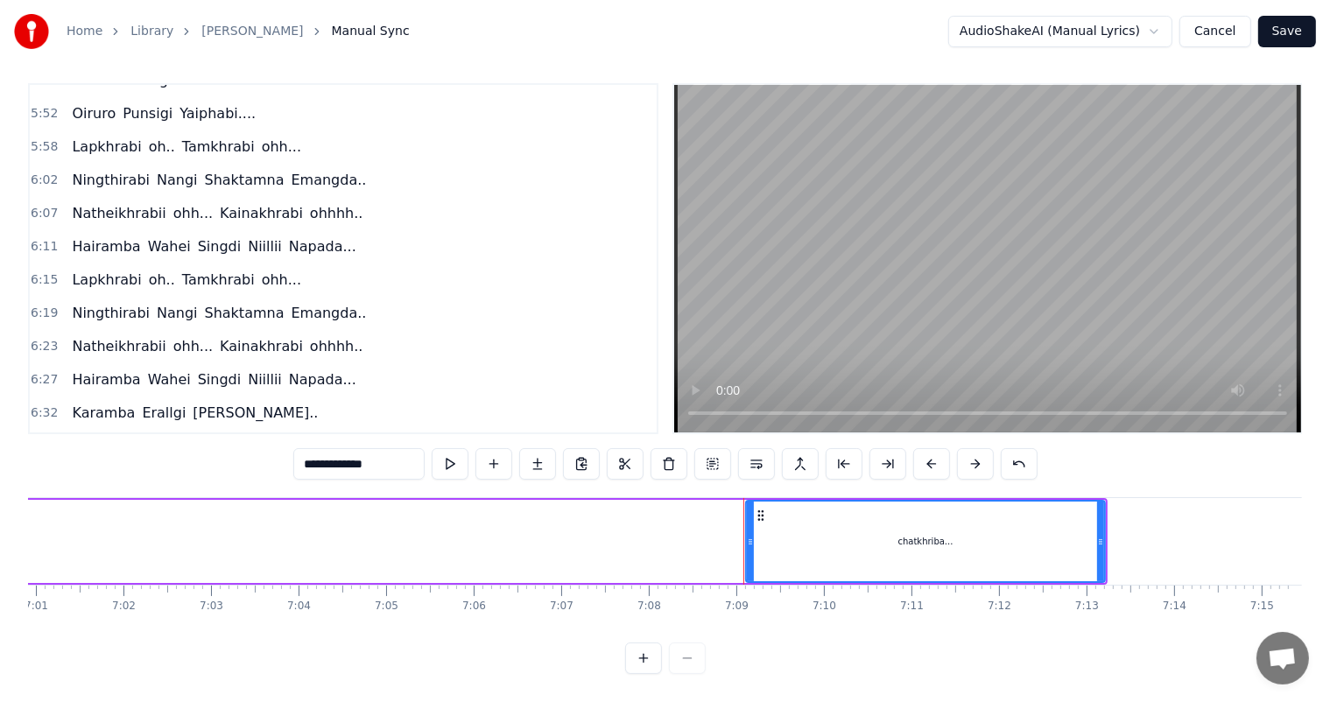
drag, startPoint x: 311, startPoint y: 453, endPoint x: 286, endPoint y: 453, distance: 24.5
click at [286, 453] on div "0:27 Thawai gi Thawai Makni 0:31 khallambi Nangdi.. 0:34 Oiruro Puncgi Yaiphabi…" at bounding box center [665, 378] width 1274 height 591
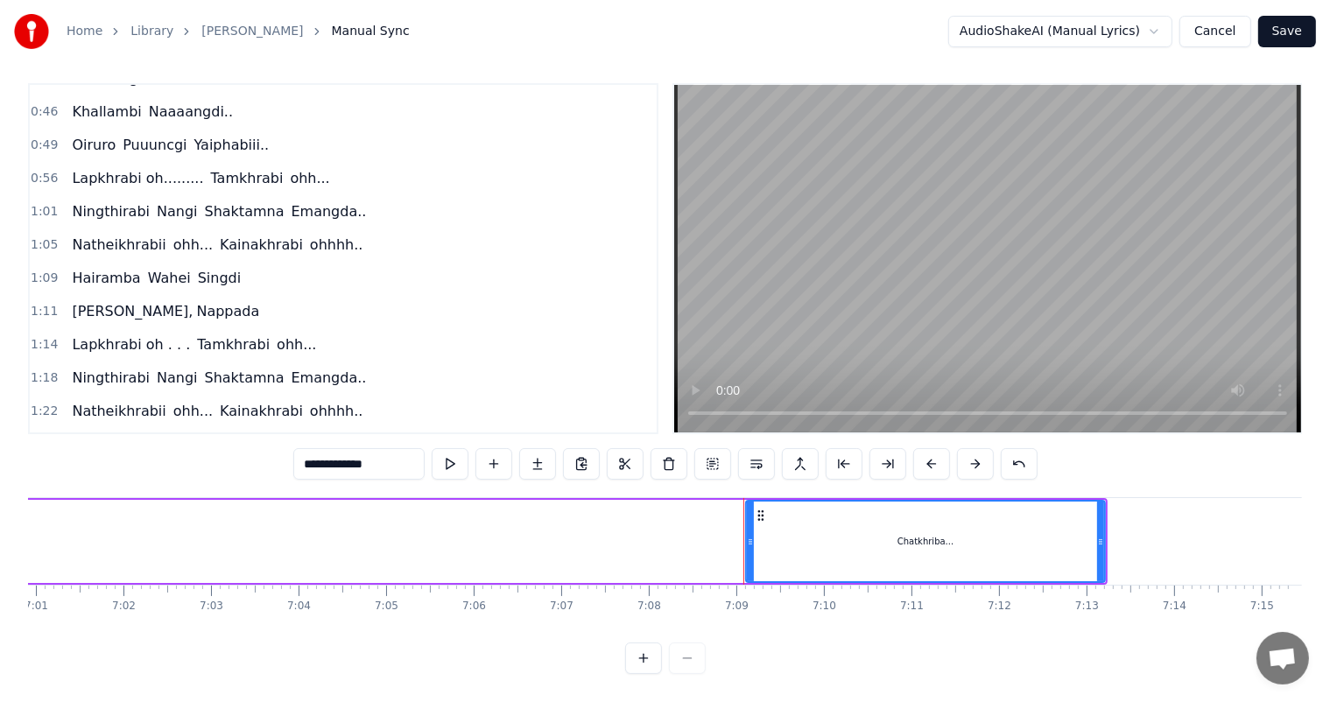
scroll to position [0, 0]
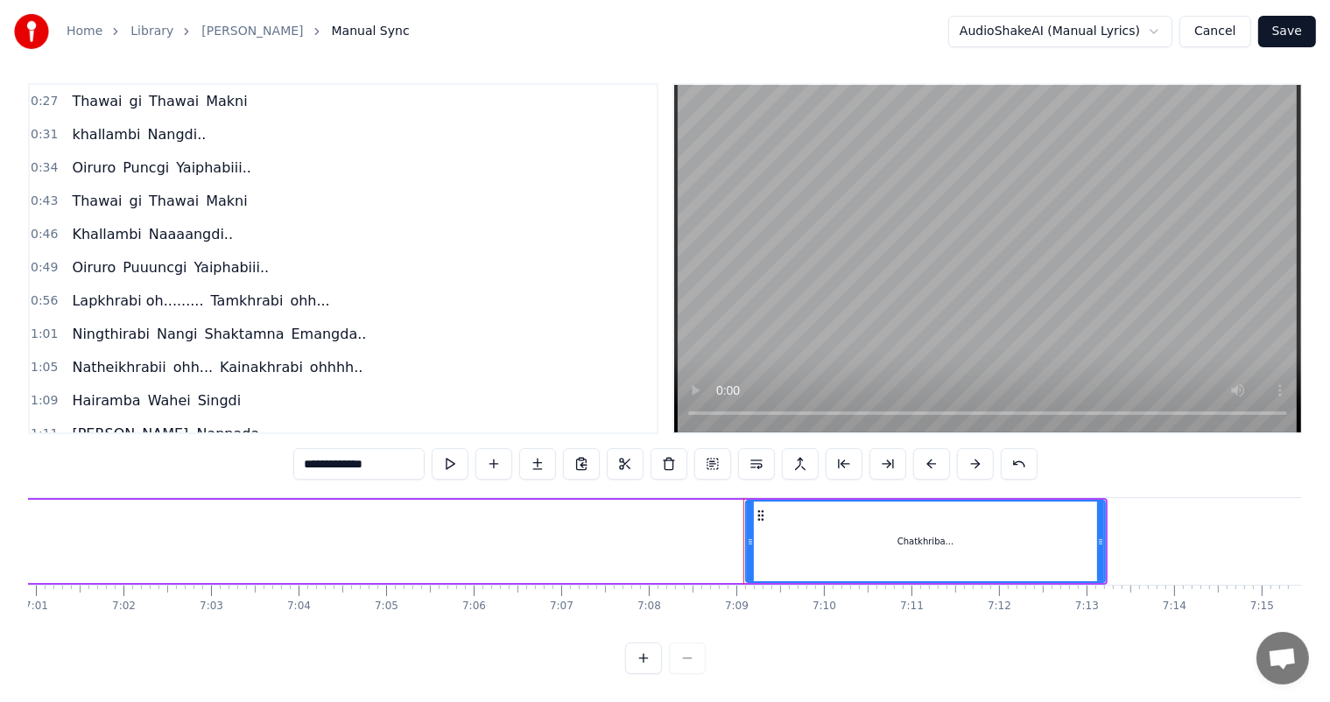
click at [80, 91] on span "Thawai" at bounding box center [96, 101] width 53 height 20
type input "******"
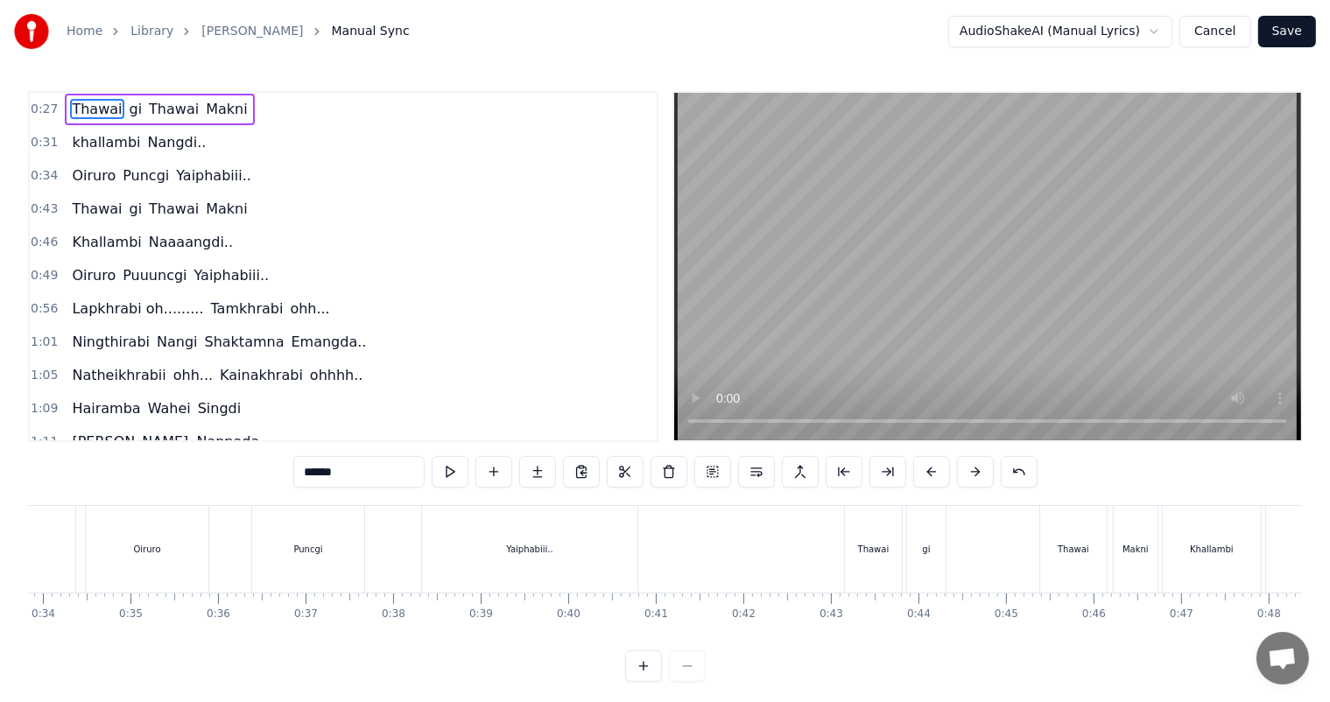
scroll to position [0, 2346]
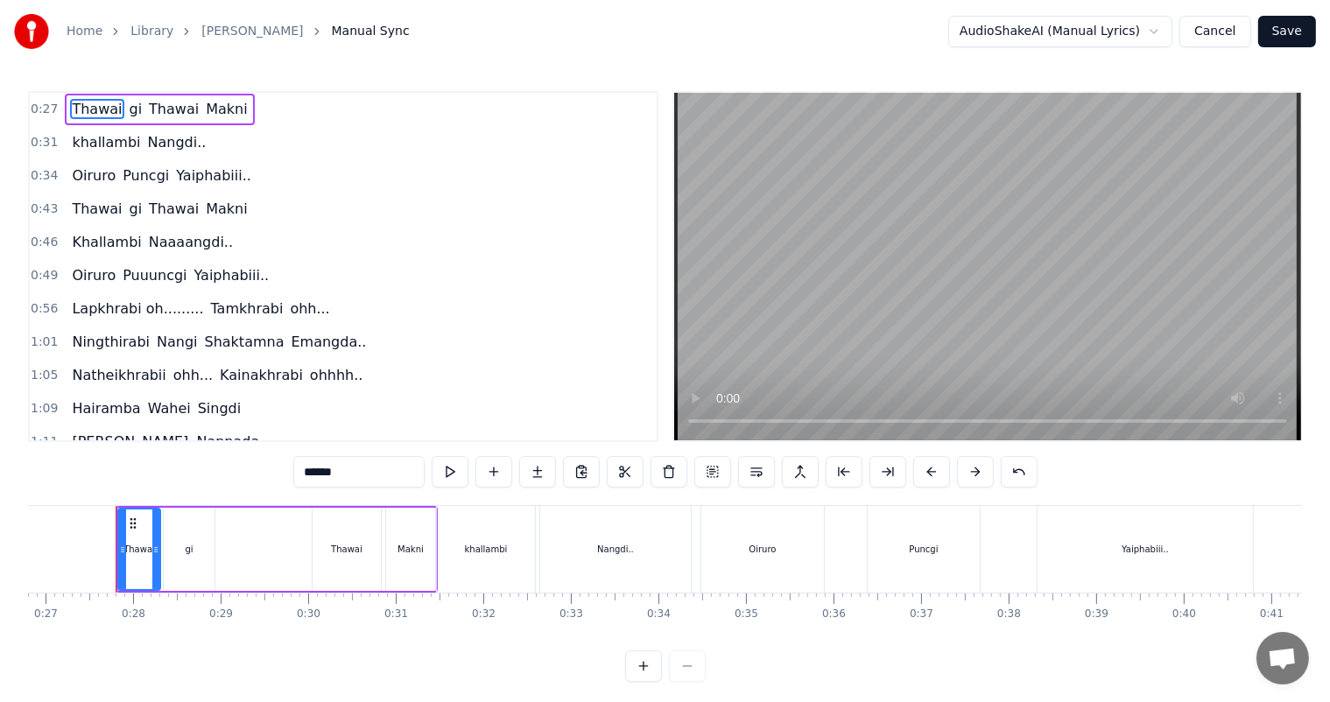
click at [1293, 32] on button "Save" at bounding box center [1287, 32] width 58 height 32
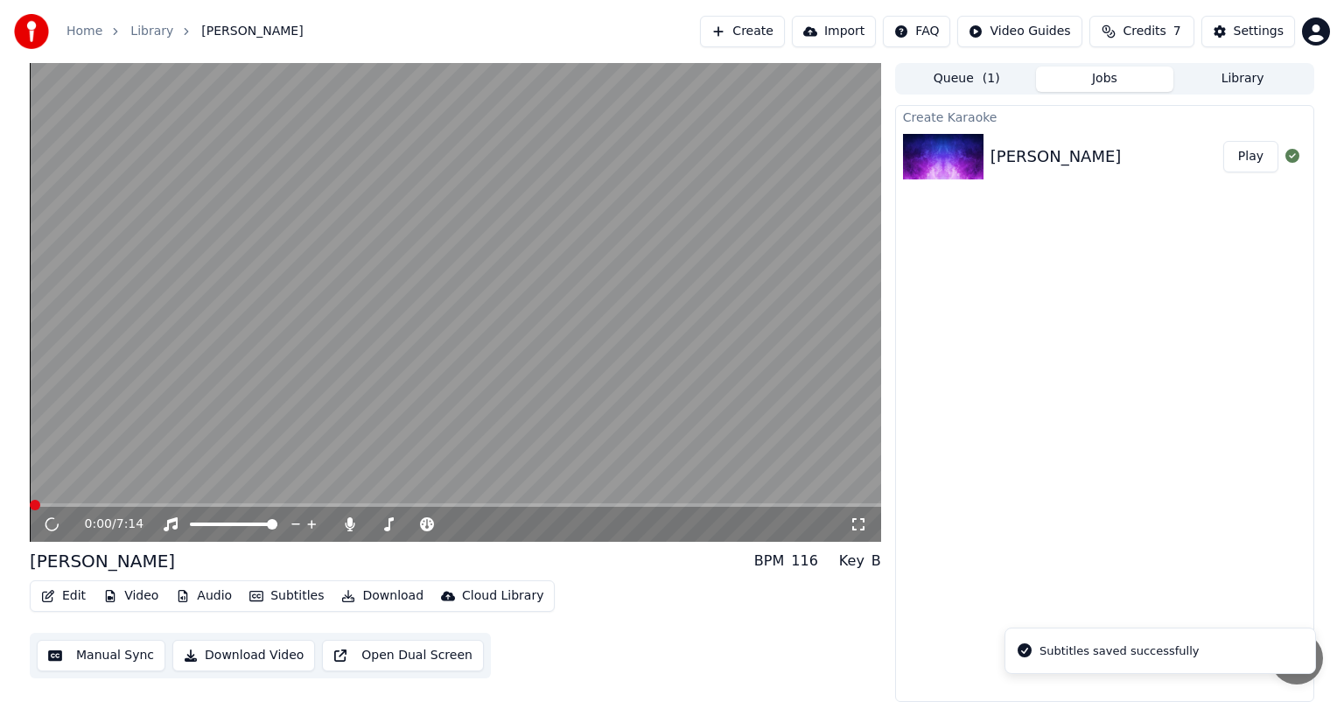
click at [1253, 165] on button "Play" at bounding box center [1251, 157] width 55 height 32
click at [861, 526] on icon at bounding box center [859, 524] width 18 height 14
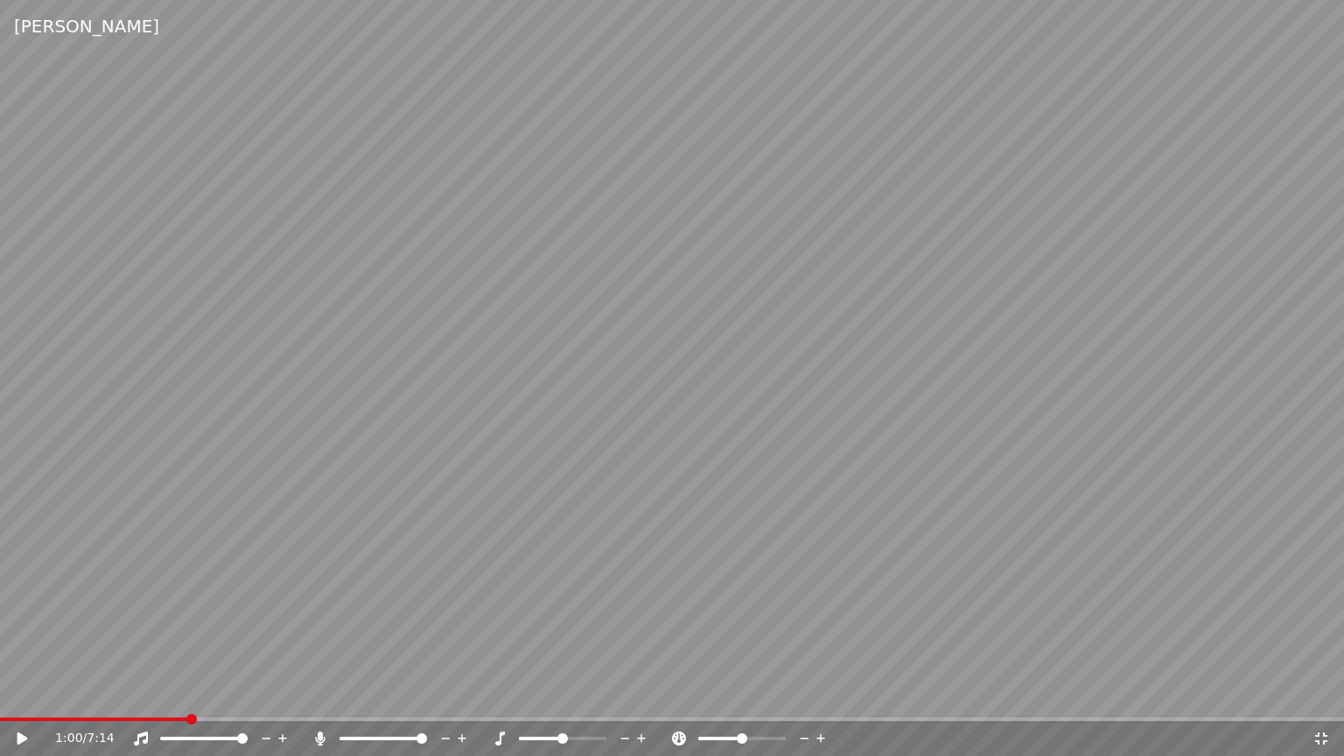
click at [179, 701] on span at bounding box center [94, 720] width 188 height 4
click at [165, 701] on span at bounding box center [83, 720] width 167 height 4
click at [146, 701] on span at bounding box center [83, 720] width 167 height 4
click at [1330, 701] on icon at bounding box center [1322, 739] width 18 height 14
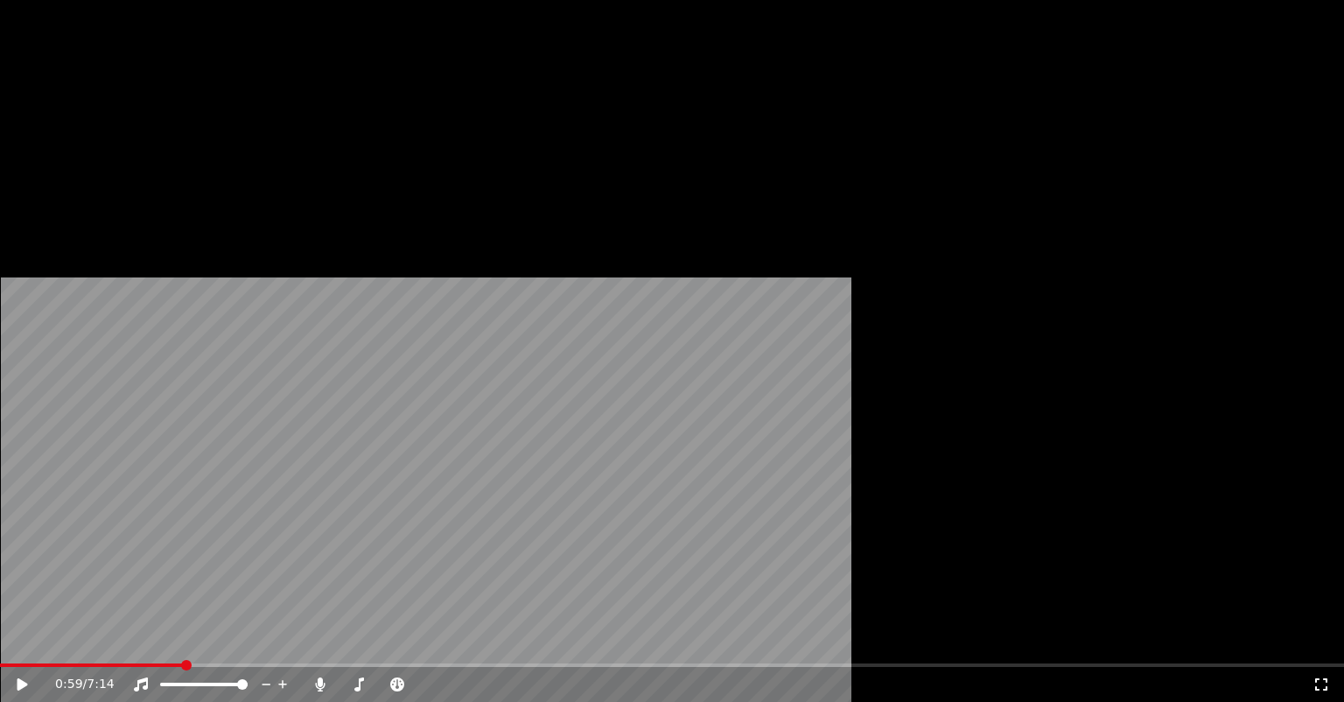
click at [67, 130] on button "Edit" at bounding box center [63, 117] width 59 height 25
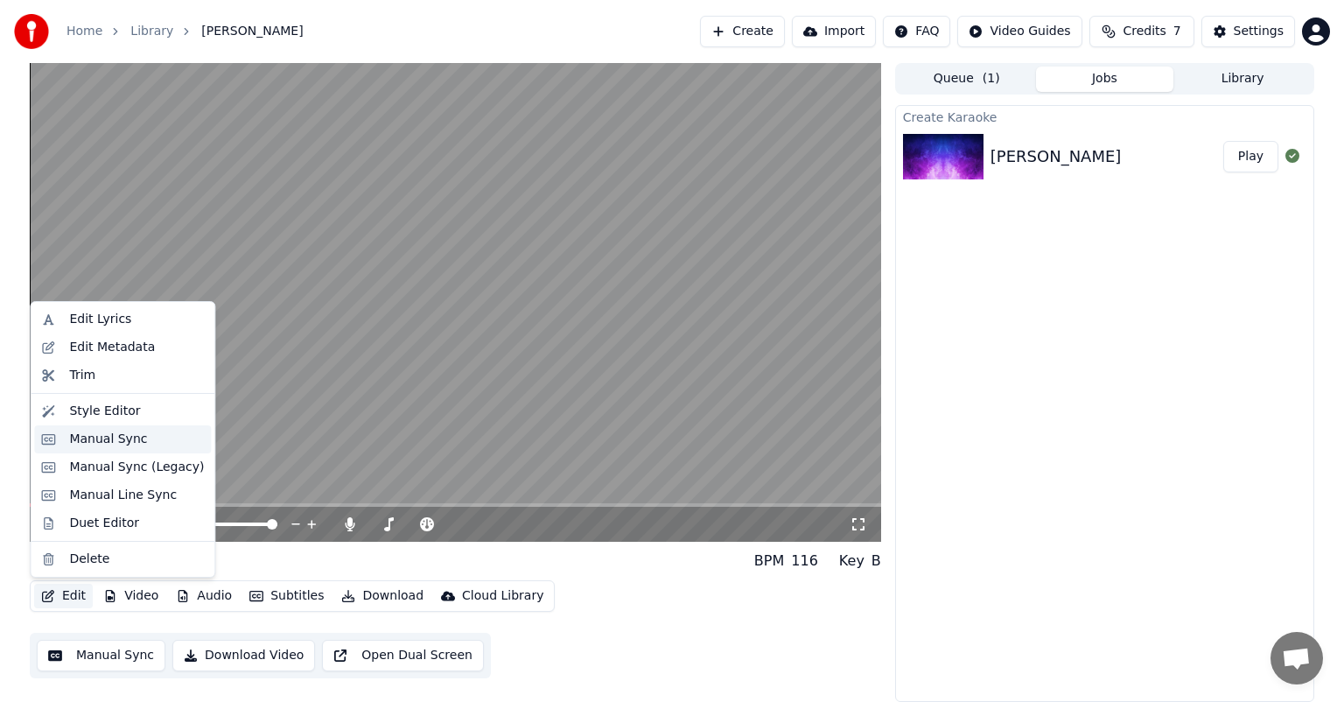
click at [84, 437] on div "Manual Sync" at bounding box center [108, 440] width 78 height 18
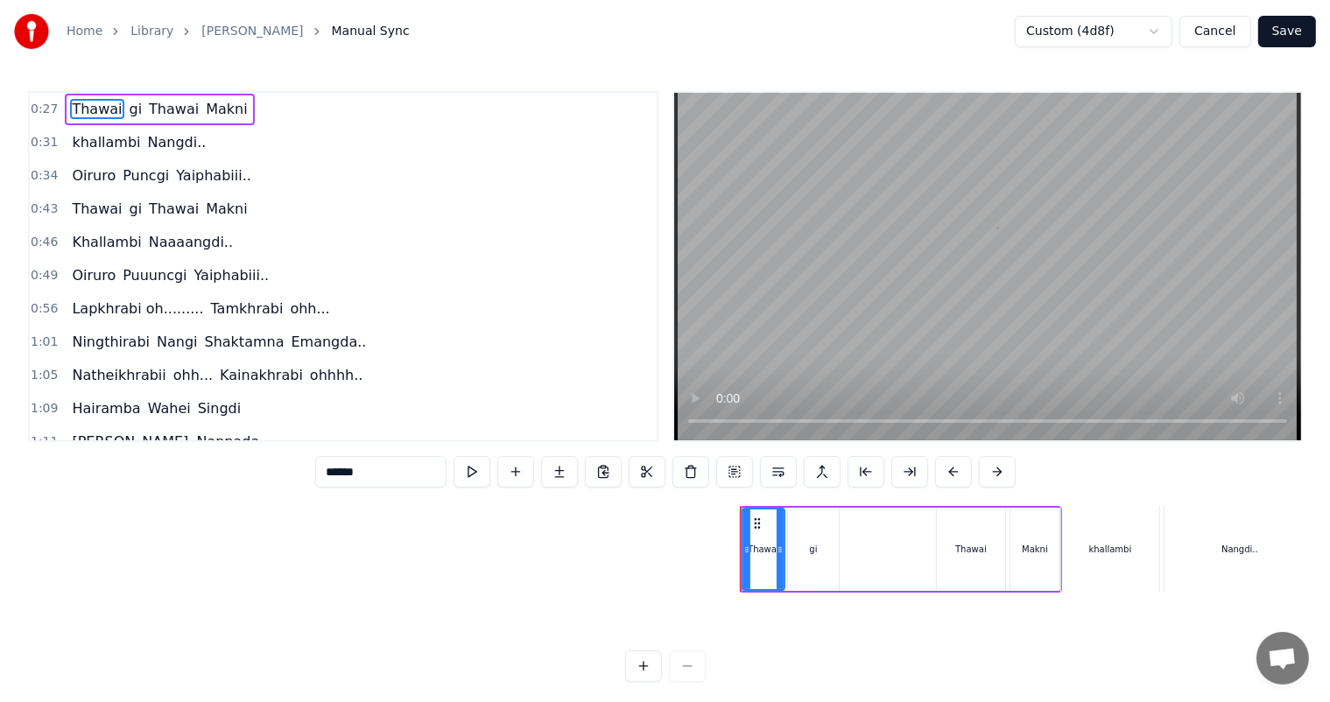
scroll to position [0, 2346]
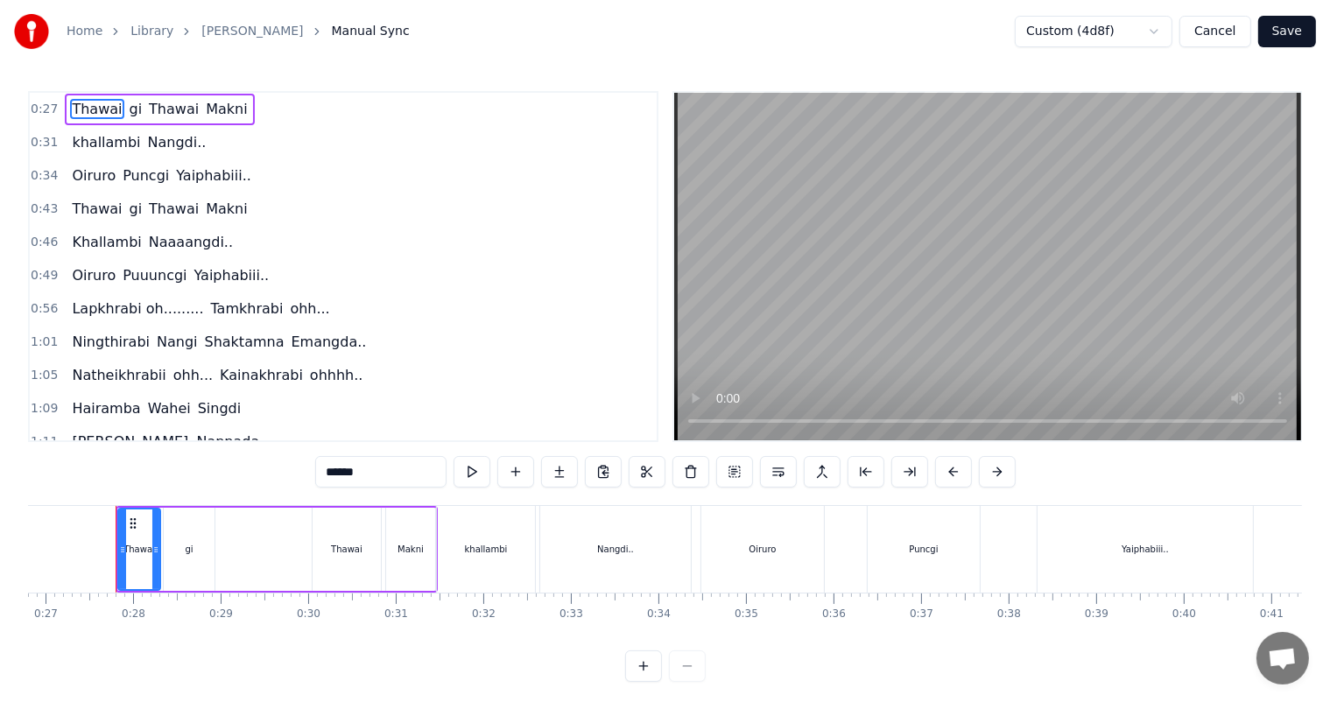
click at [81, 235] on span "Khallambi" at bounding box center [106, 242] width 73 height 20
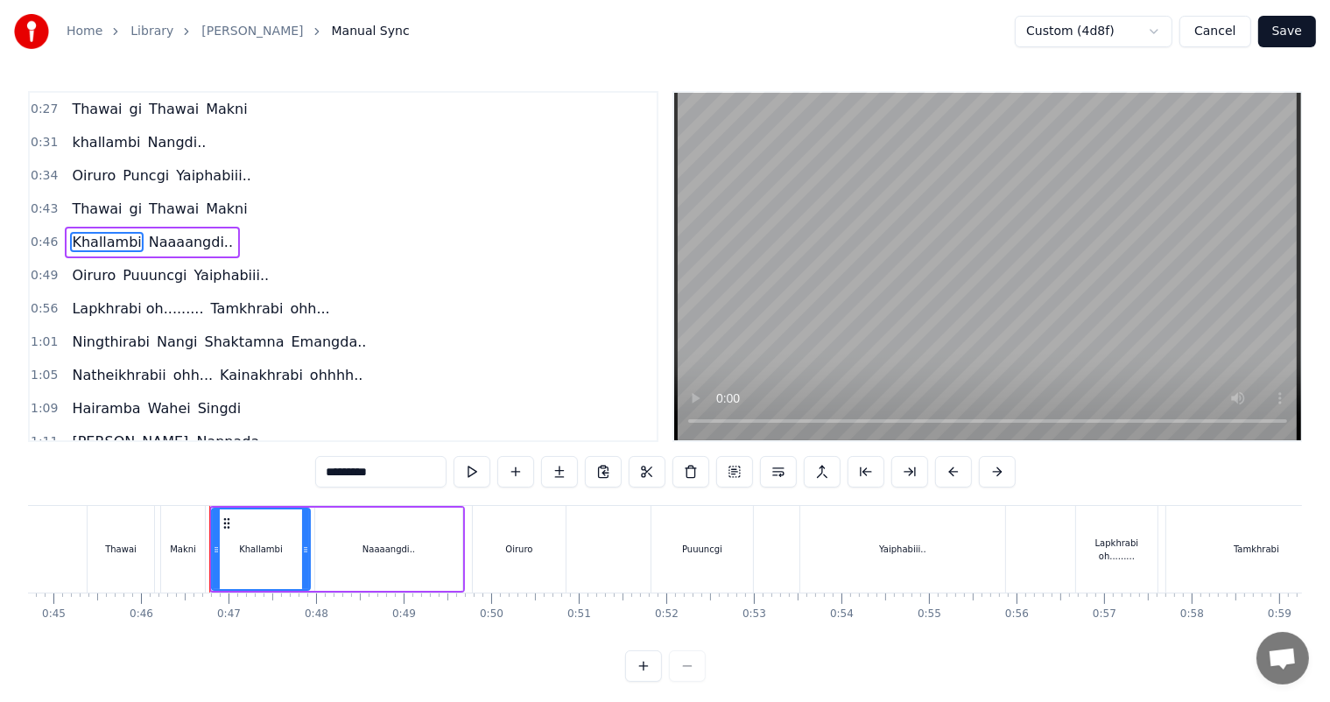
scroll to position [0, 4006]
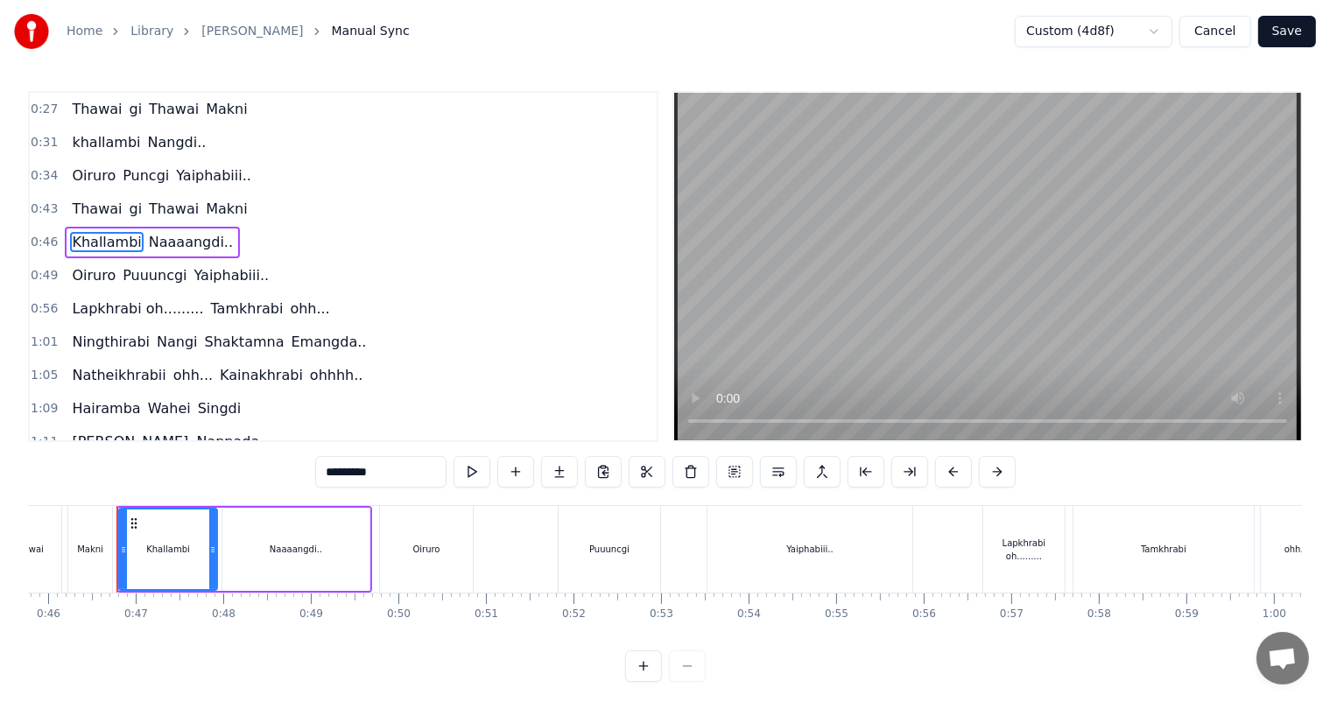
click at [102, 298] on span "Lapkhrabi oh........." at bounding box center [137, 308] width 135 height 20
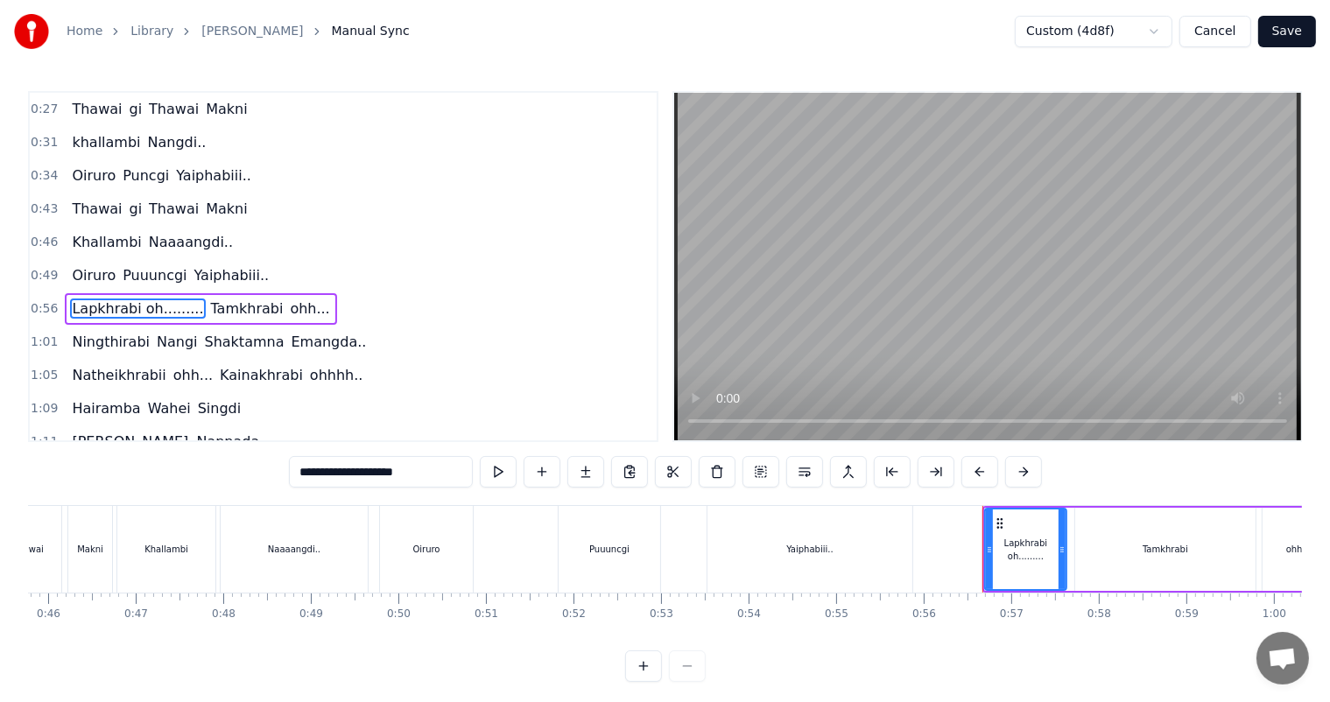
scroll to position [35, 0]
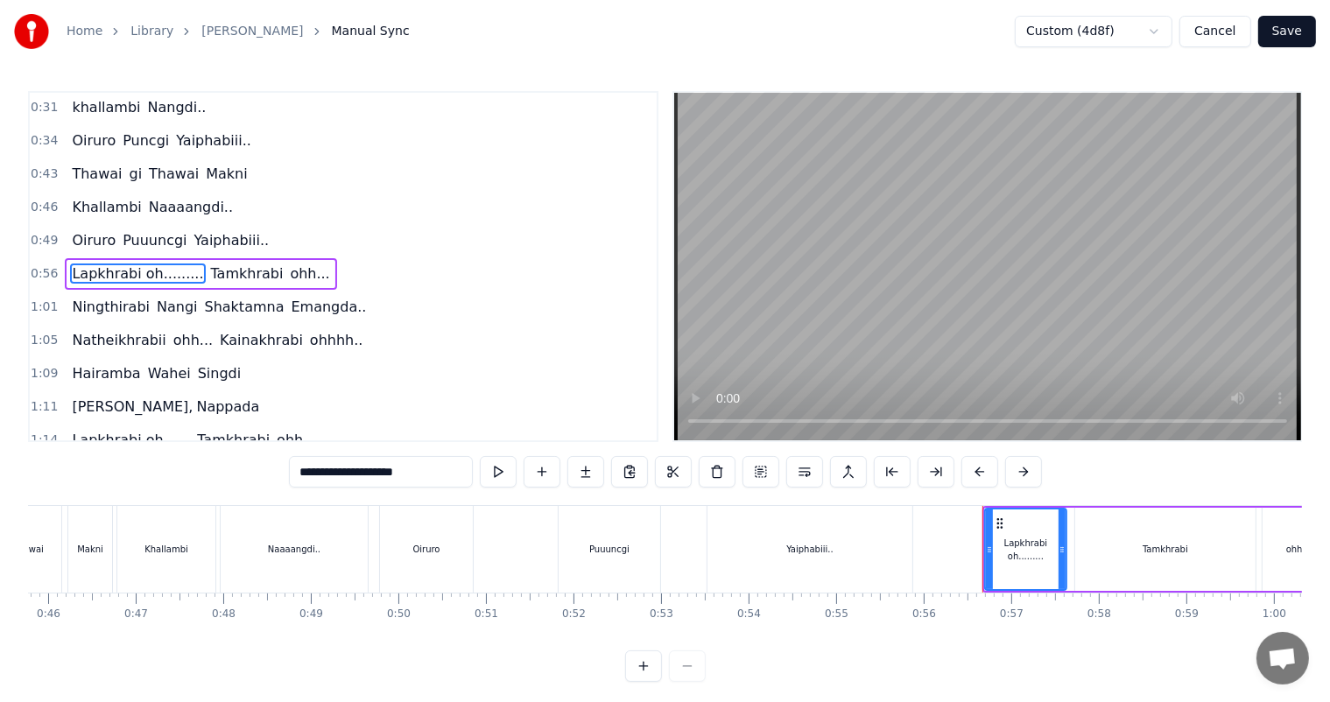
click at [817, 562] on div "Yaiphabiii.." at bounding box center [809, 549] width 205 height 87
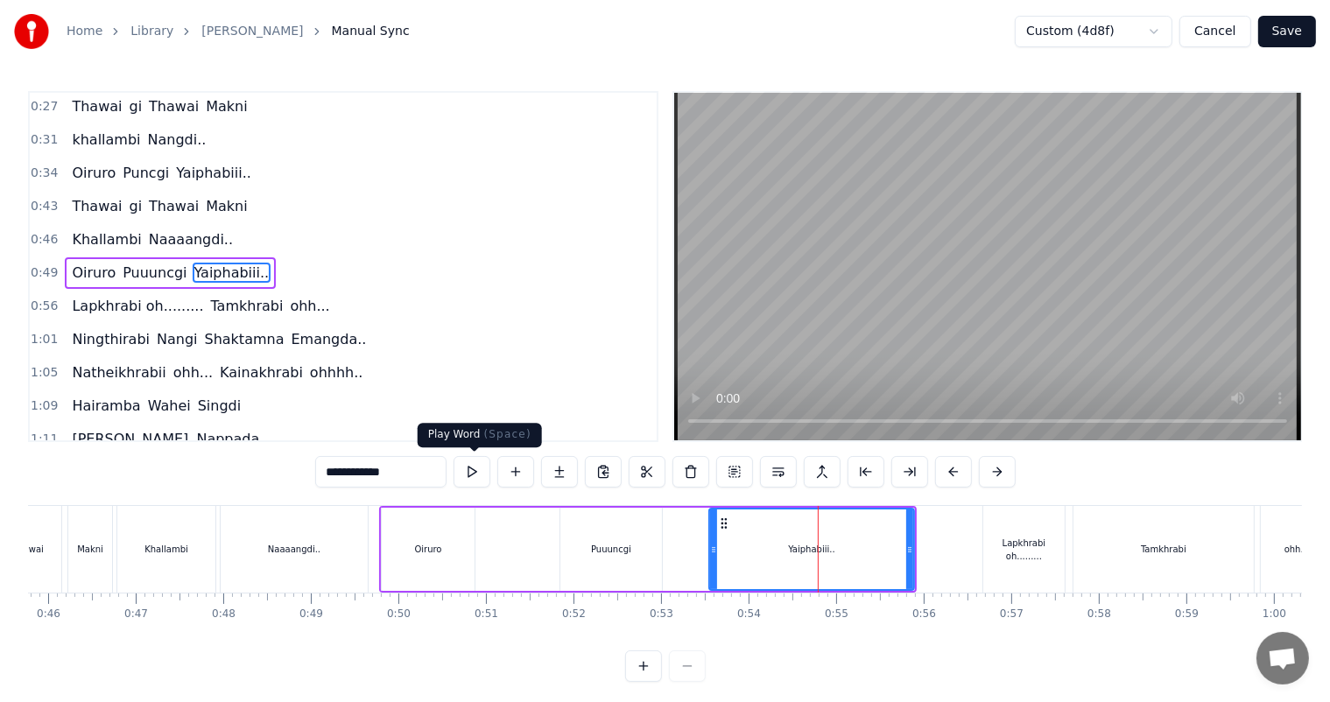
click at [401, 470] on input "**********" at bounding box center [380, 472] width 131 height 32
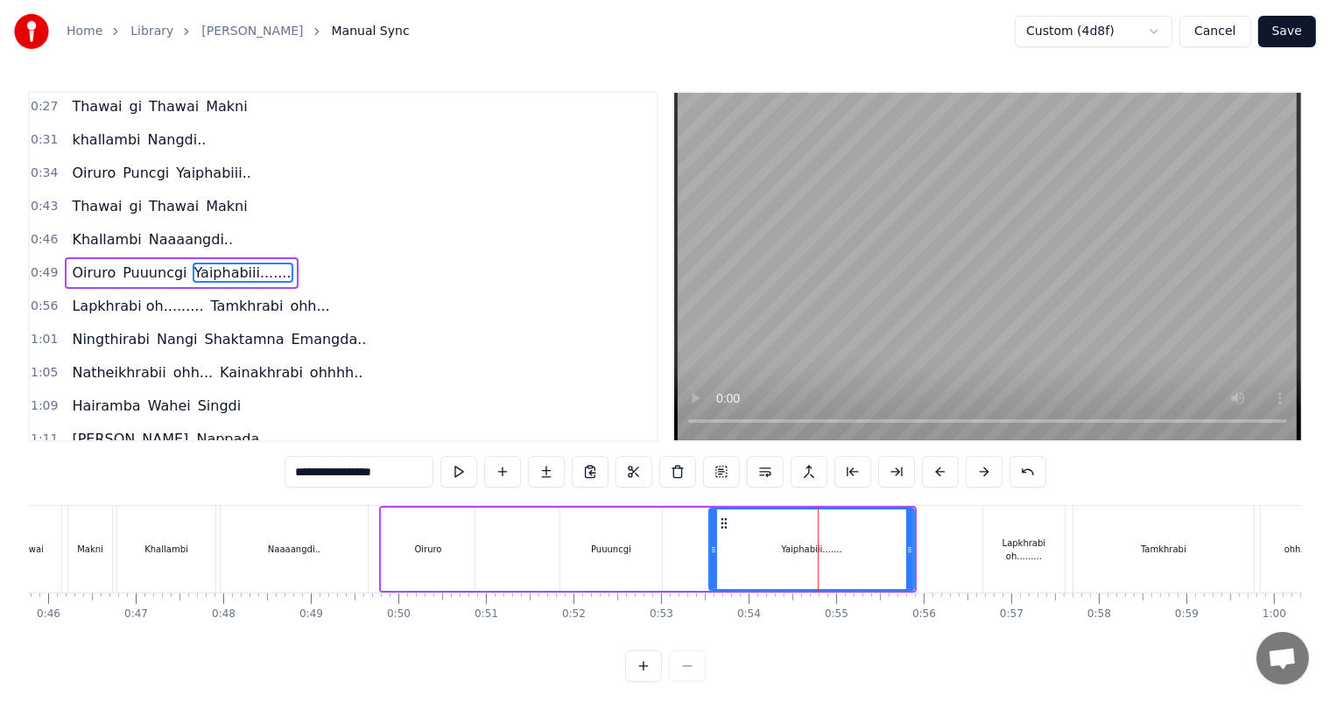
click at [1018, 555] on div "Lapkhrabi oh........." at bounding box center [1023, 550] width 81 height 26
type input "**********"
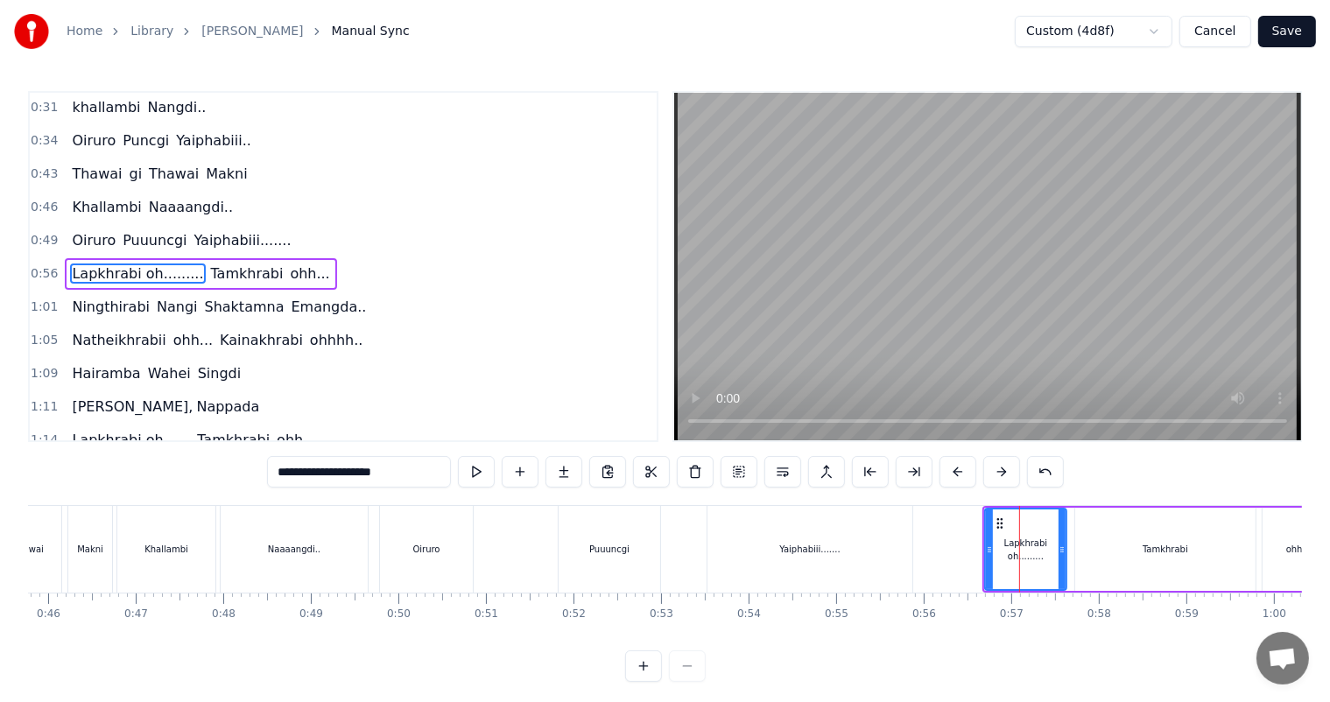
click at [529, 536] on div "Oiruro Puuuncgi Yaiphabiii......." at bounding box center [647, 549] width 537 height 87
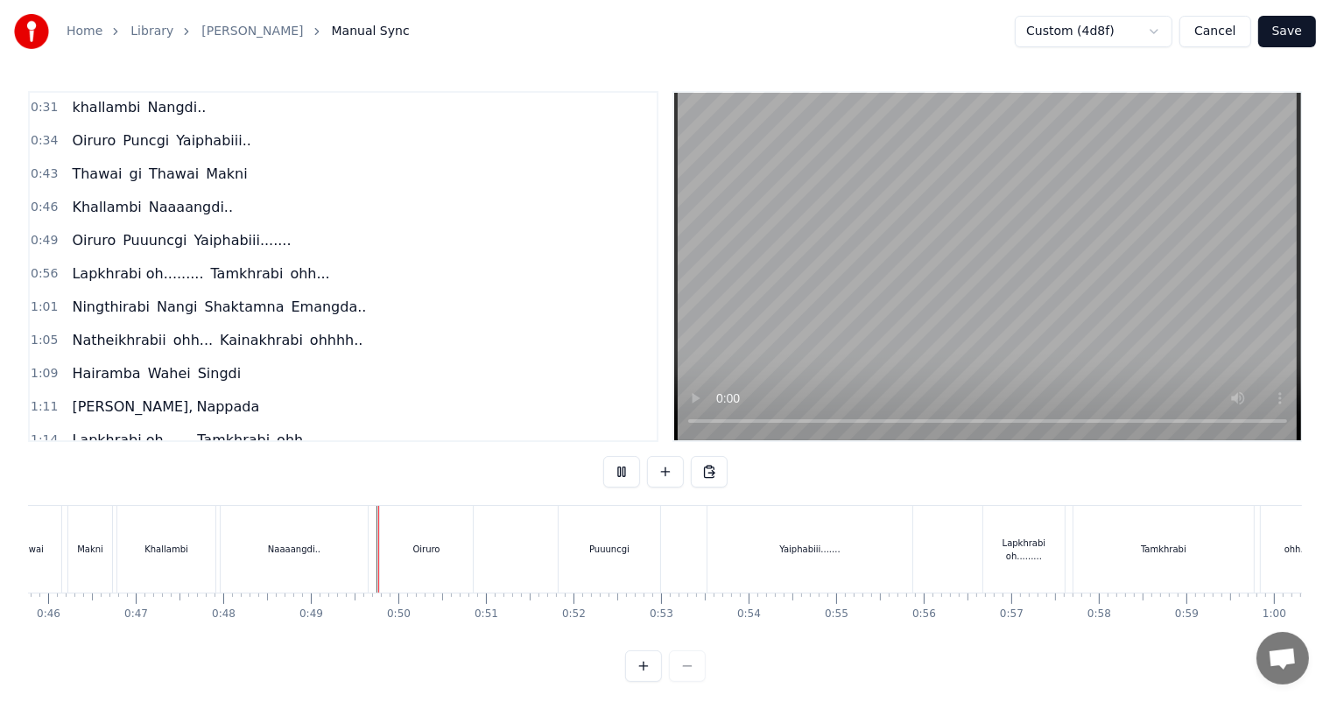
scroll to position [23, 0]
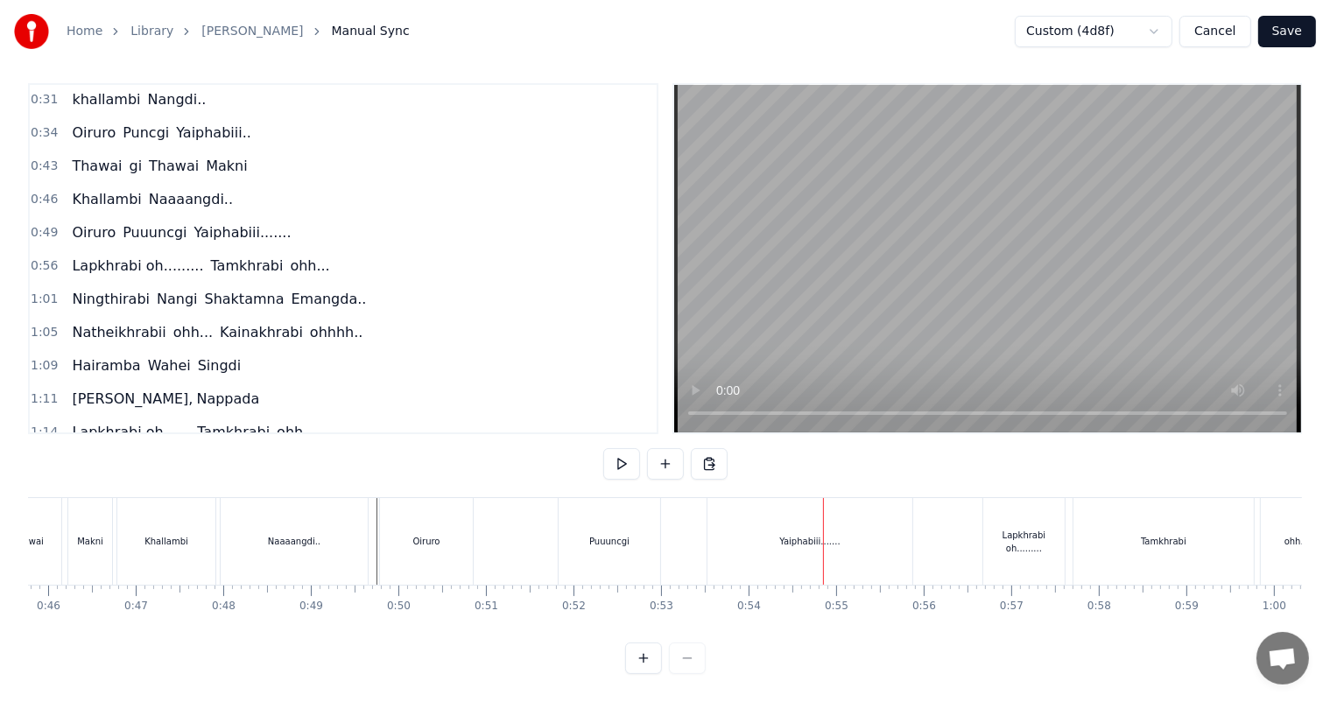
click at [446, 527] on div "Oiruro" at bounding box center [426, 541] width 93 height 87
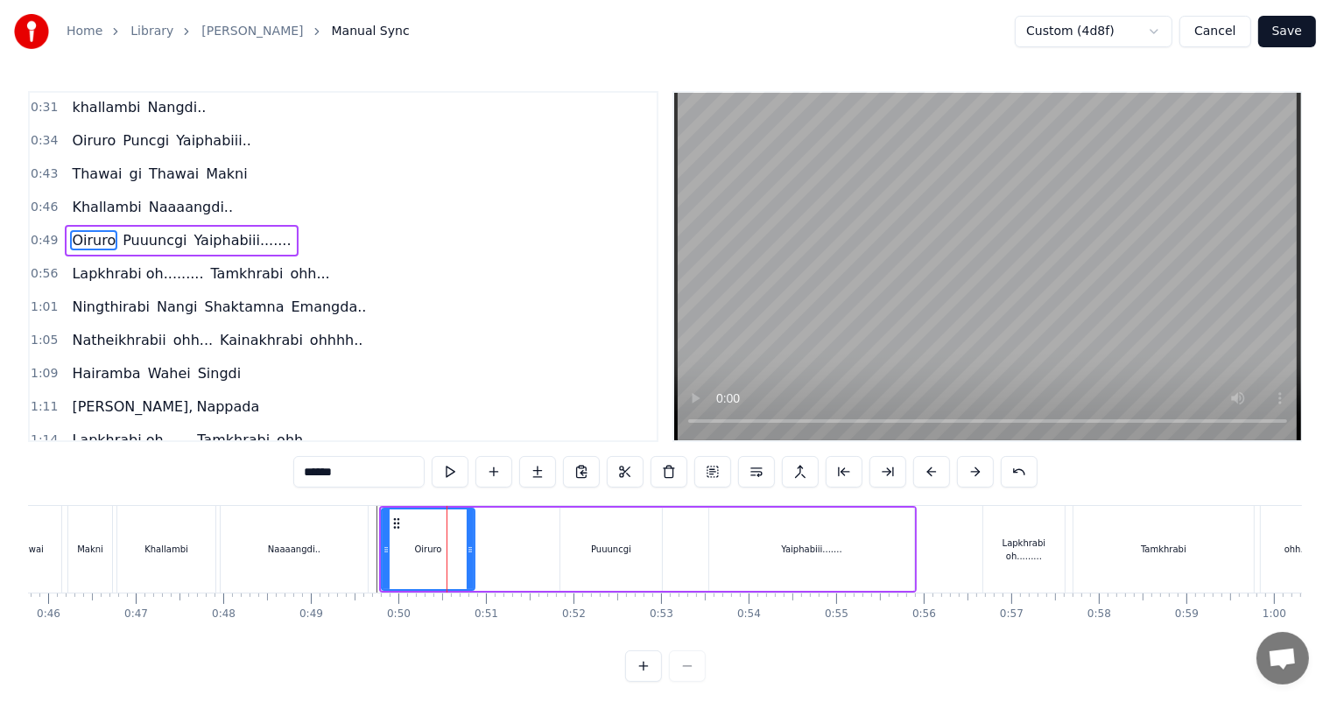
scroll to position [3, 0]
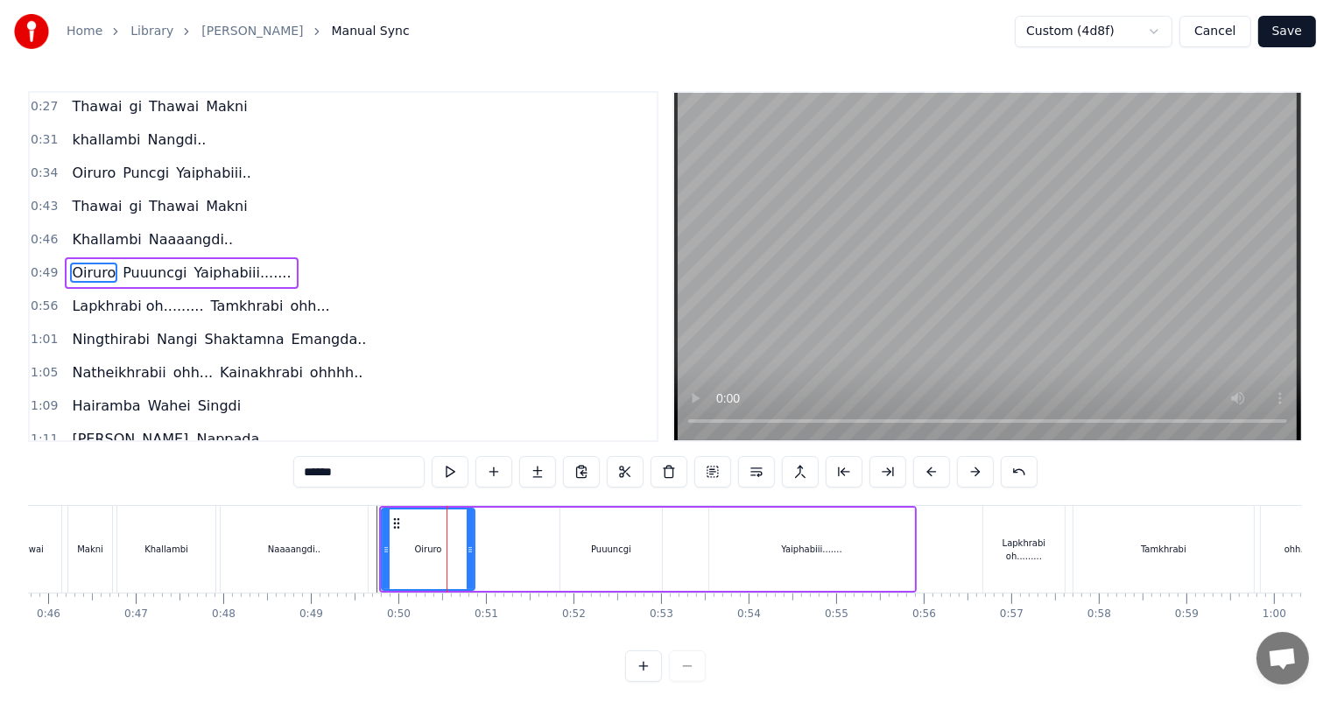
click at [358, 475] on input "******" at bounding box center [358, 472] width 131 height 32
click at [358, 535] on div "Naaaangdi.." at bounding box center [294, 549] width 147 height 87
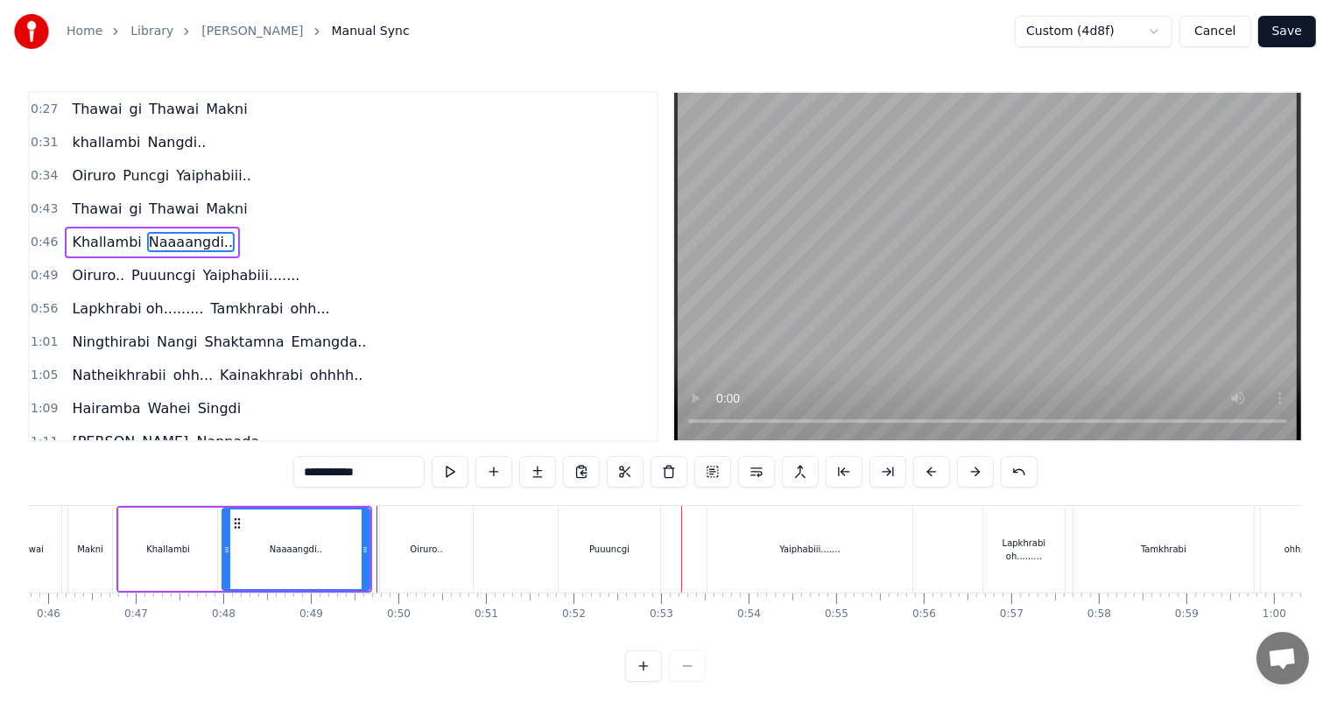
scroll to position [23, 0]
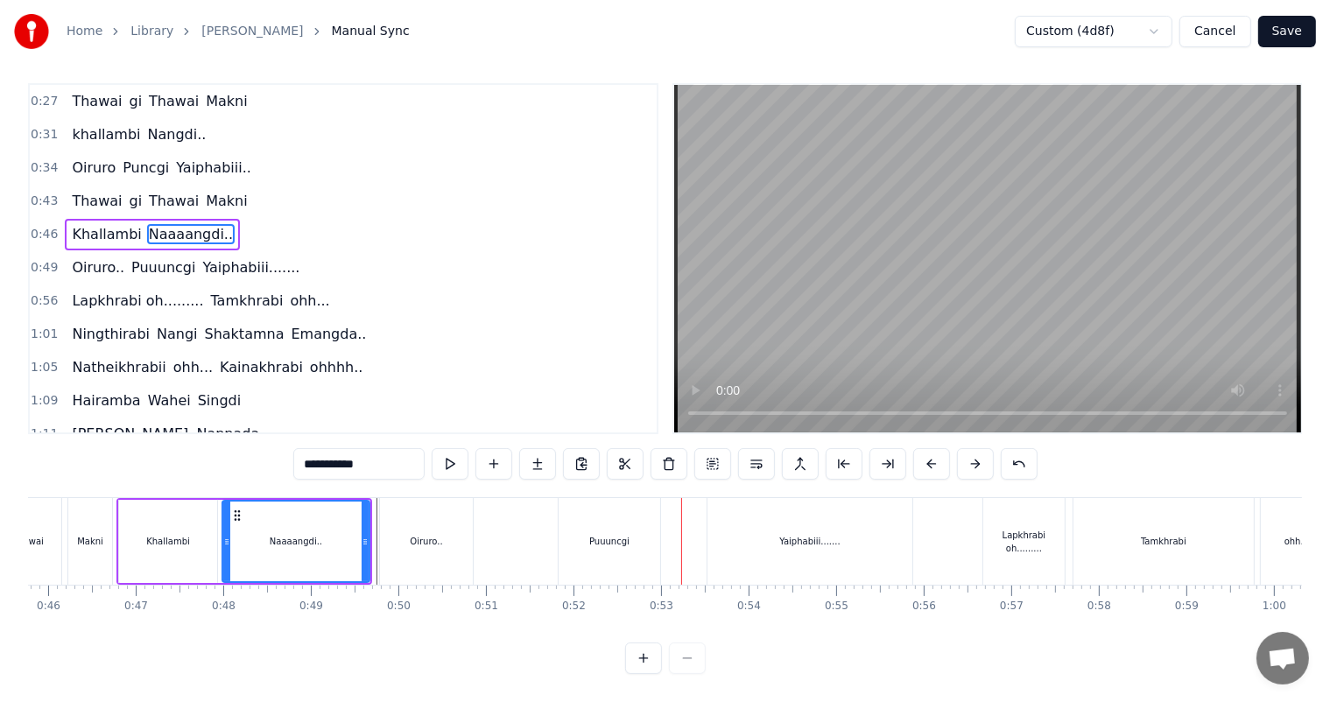
click at [600, 535] on div "Puuuncgi" at bounding box center [609, 541] width 40 height 13
type input "********"
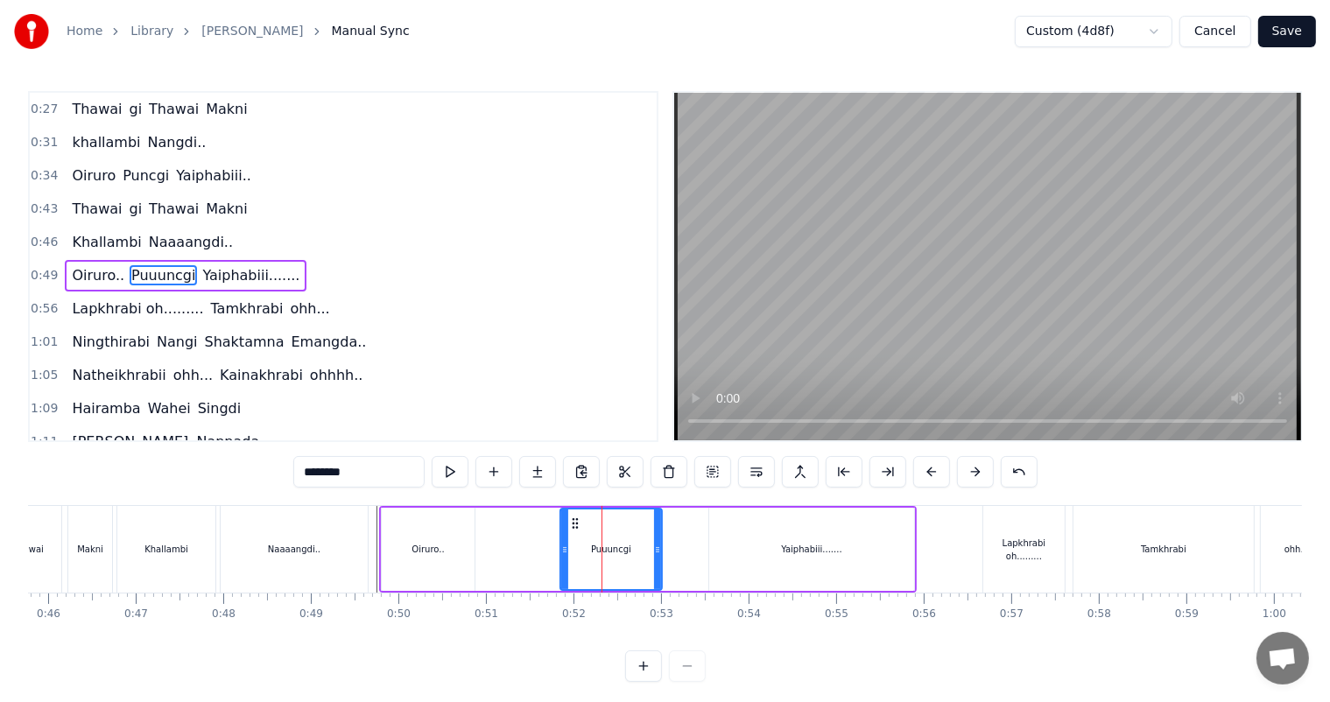
scroll to position [3, 0]
drag, startPoint x: 564, startPoint y: 551, endPoint x: 551, endPoint y: 547, distance: 13.0
click at [551, 547] on icon at bounding box center [552, 550] width 7 height 14
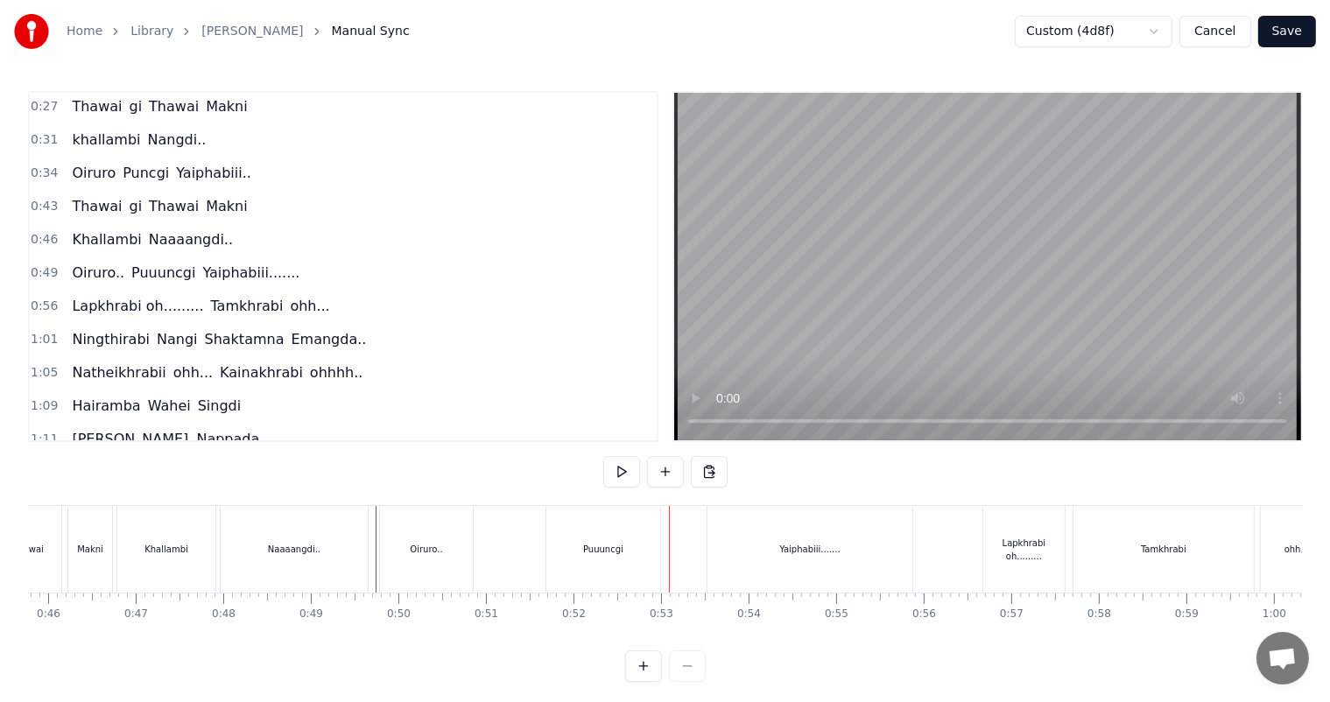
click at [614, 556] on div "Puuuncgi" at bounding box center [603, 549] width 114 height 87
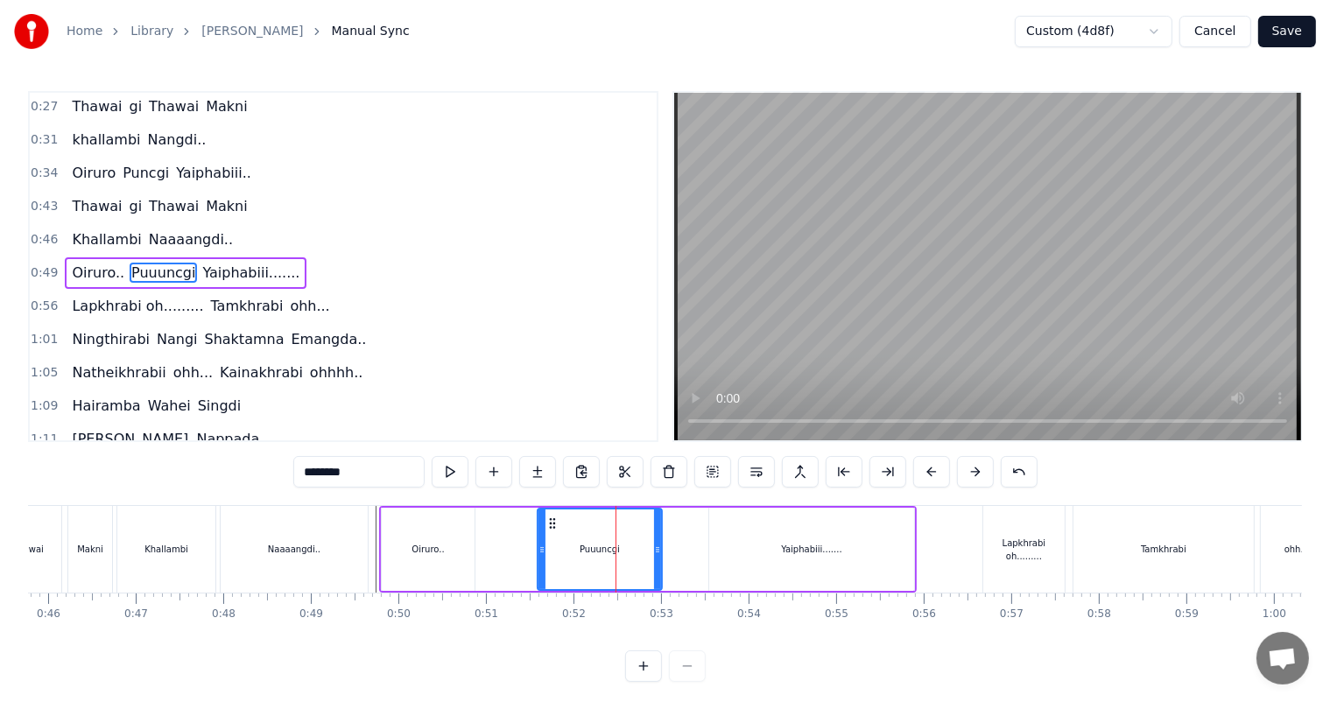
drag, startPoint x: 550, startPoint y: 556, endPoint x: 539, endPoint y: 550, distance: 12.2
click at [539, 550] on div at bounding box center [541, 549] width 7 height 80
click at [357, 521] on div "Naaaangdi.." at bounding box center [294, 549] width 147 height 87
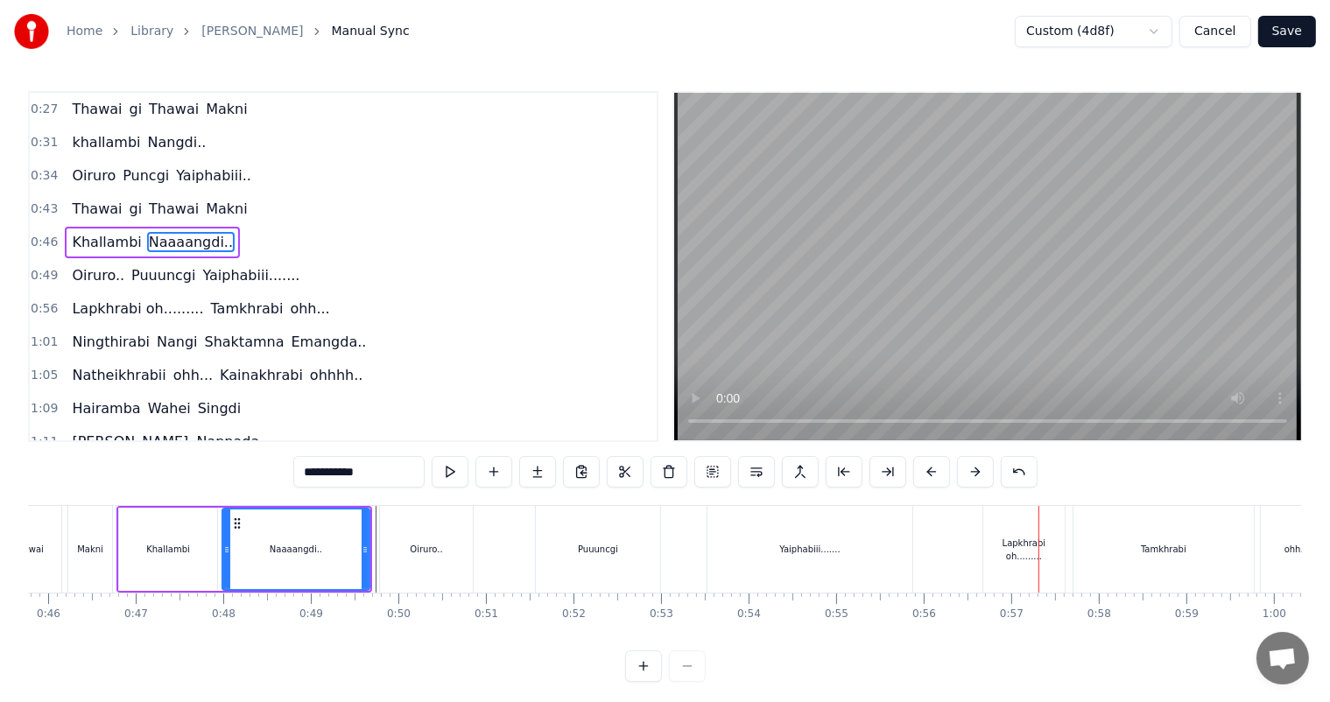
click at [1013, 561] on div "Lapkhrabi oh........." at bounding box center [1023, 549] width 81 height 87
type input "**********"
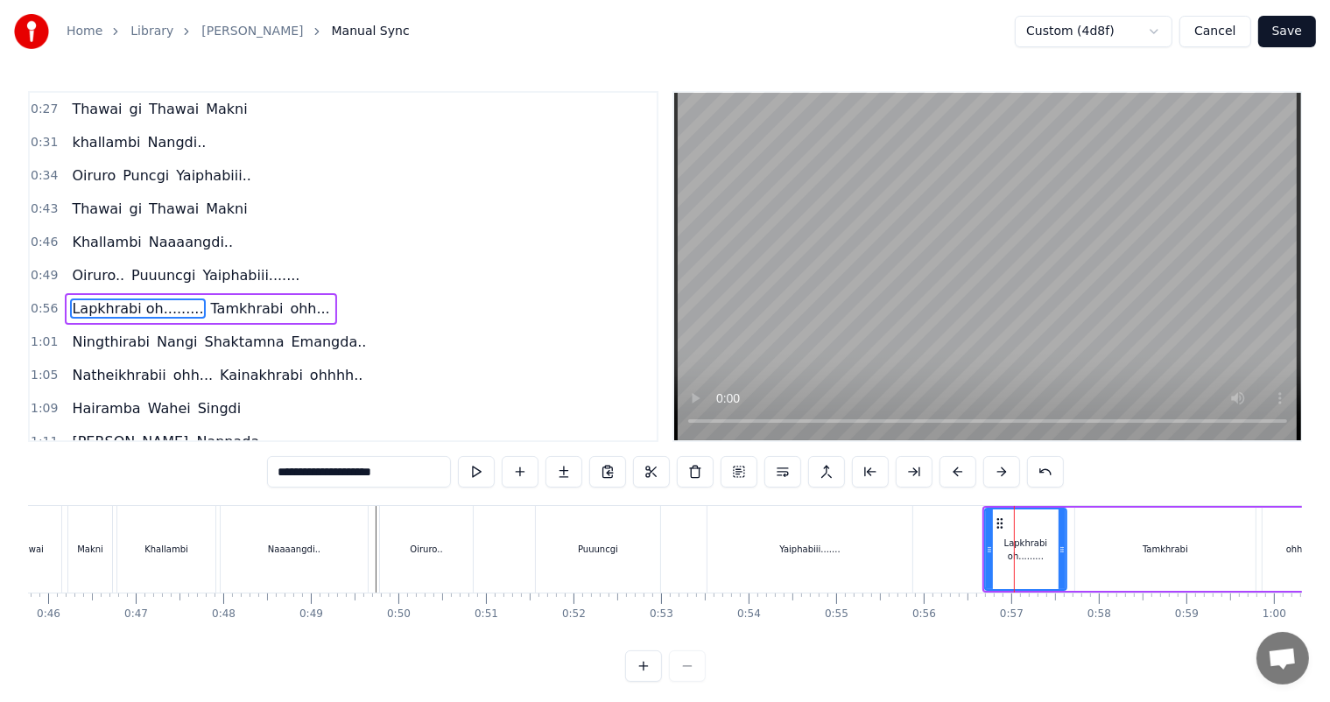
scroll to position [35, 0]
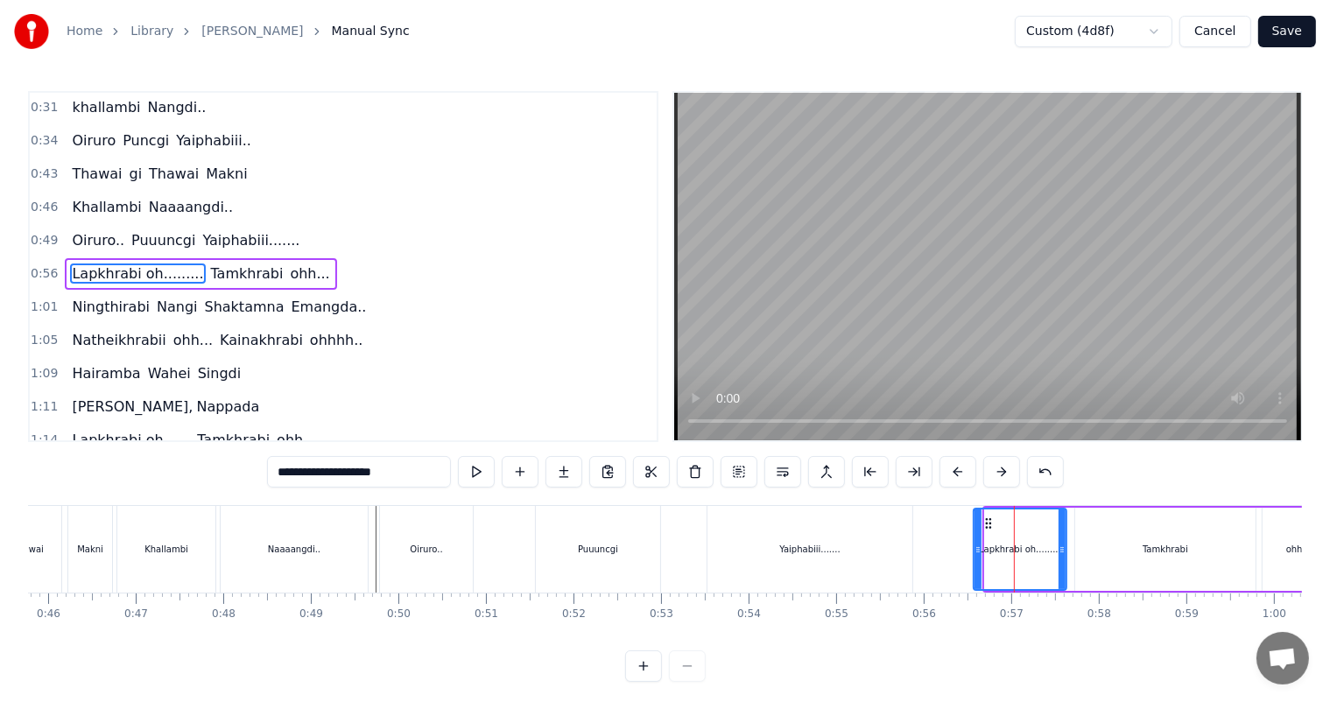
drag, startPoint x: 987, startPoint y: 551, endPoint x: 976, endPoint y: 550, distance: 11.5
click at [976, 550] on icon at bounding box center [977, 550] width 7 height 14
click at [507, 542] on div "Oiruro.. Puuuncgi Yaiphabiii......." at bounding box center [647, 549] width 537 height 87
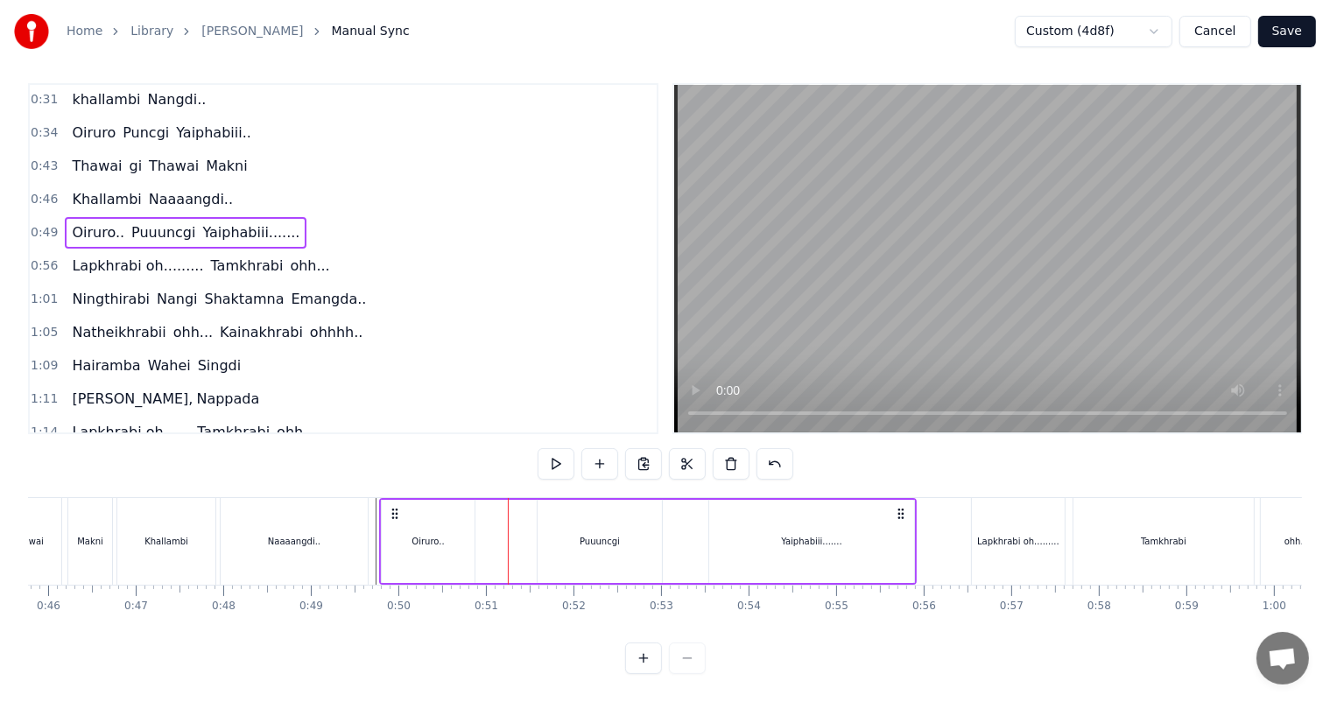
scroll to position [23, 0]
click at [811, 544] on div "Yaiphabiii......." at bounding box center [811, 541] width 205 height 83
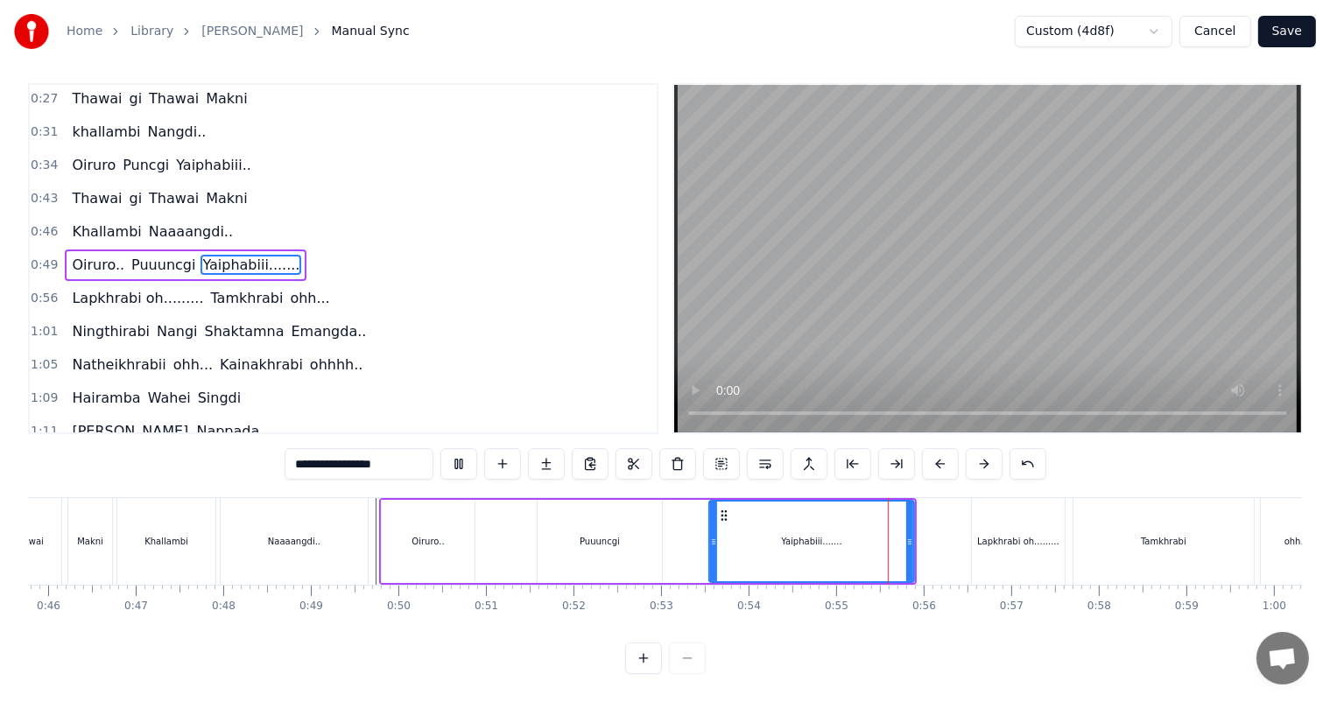
click at [637, 516] on div "Puuuncgi" at bounding box center [599, 541] width 124 height 83
type input "********"
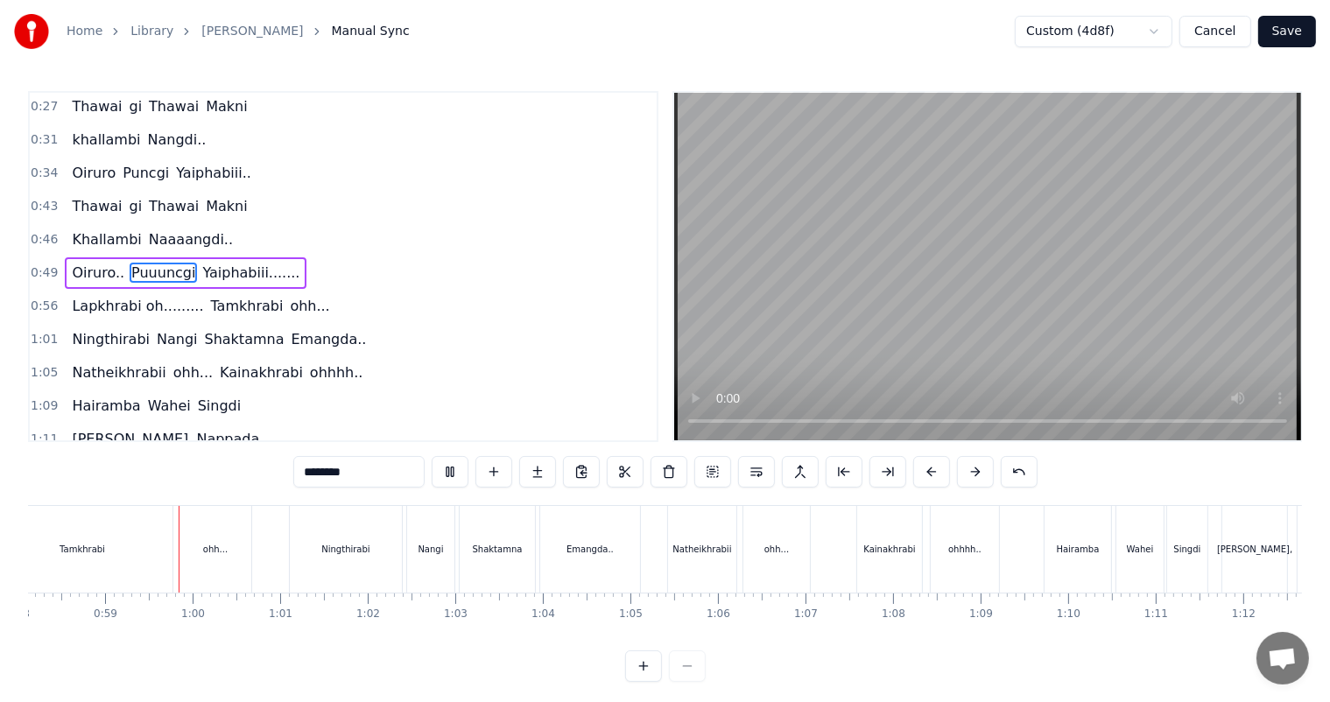
scroll to position [0, 5105]
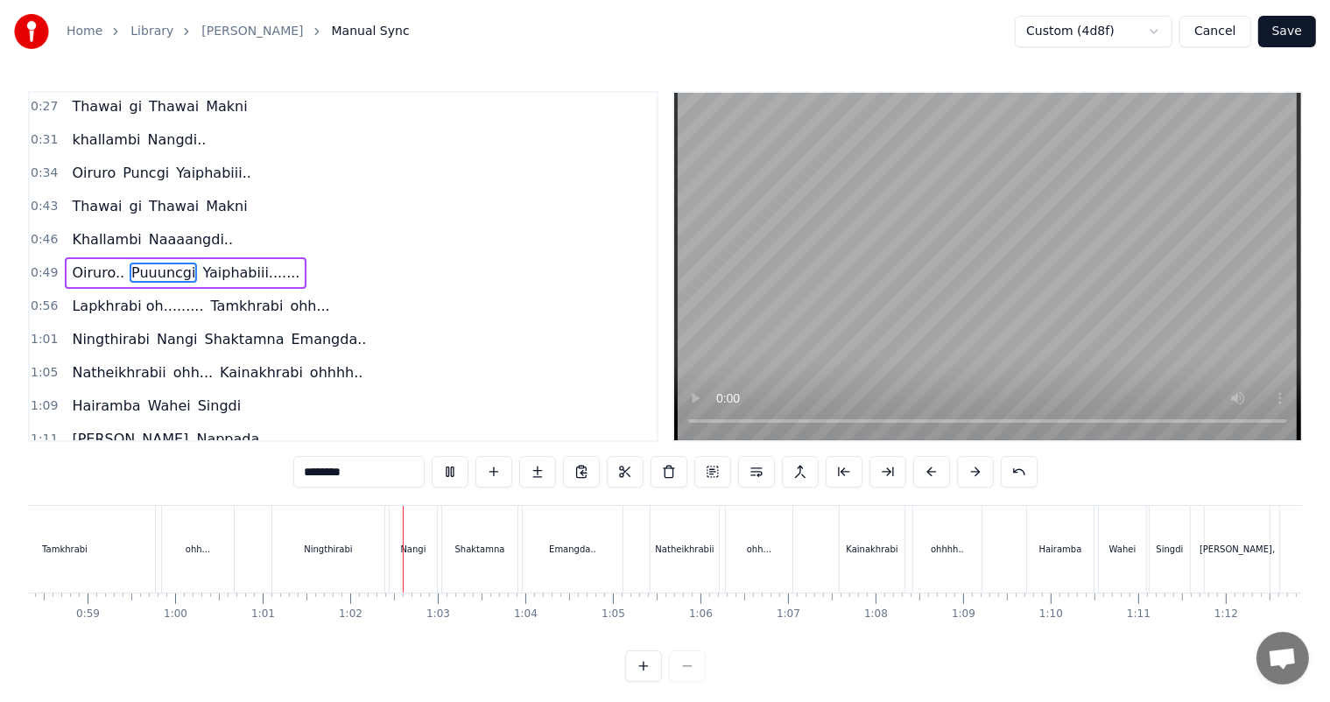
click at [1288, 38] on button "Save" at bounding box center [1287, 32] width 58 height 32
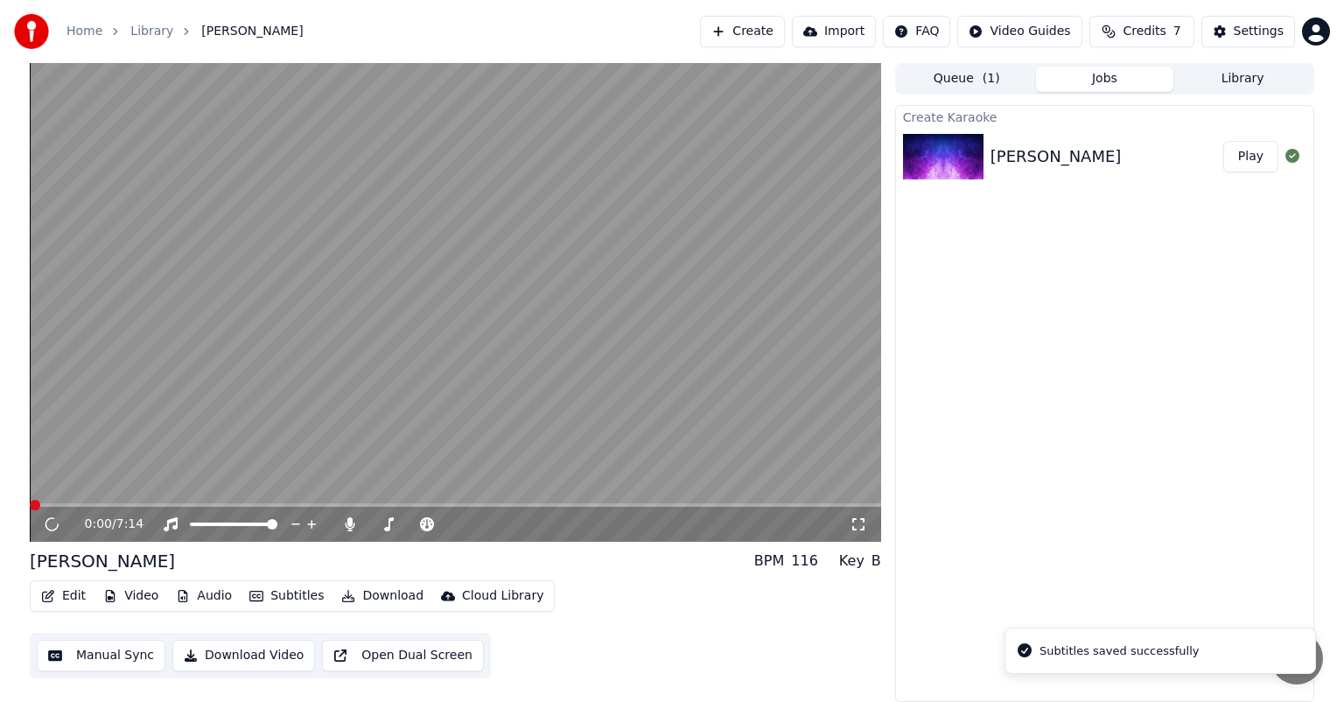
click at [1244, 158] on button "Play" at bounding box center [1251, 157] width 55 height 32
click at [55, 523] on icon at bounding box center [51, 524] width 11 height 12
click at [105, 506] on span at bounding box center [456, 505] width 852 height 4
click at [57, 519] on icon at bounding box center [64, 524] width 41 height 14
click at [145, 504] on span at bounding box center [90, 505] width 121 height 4
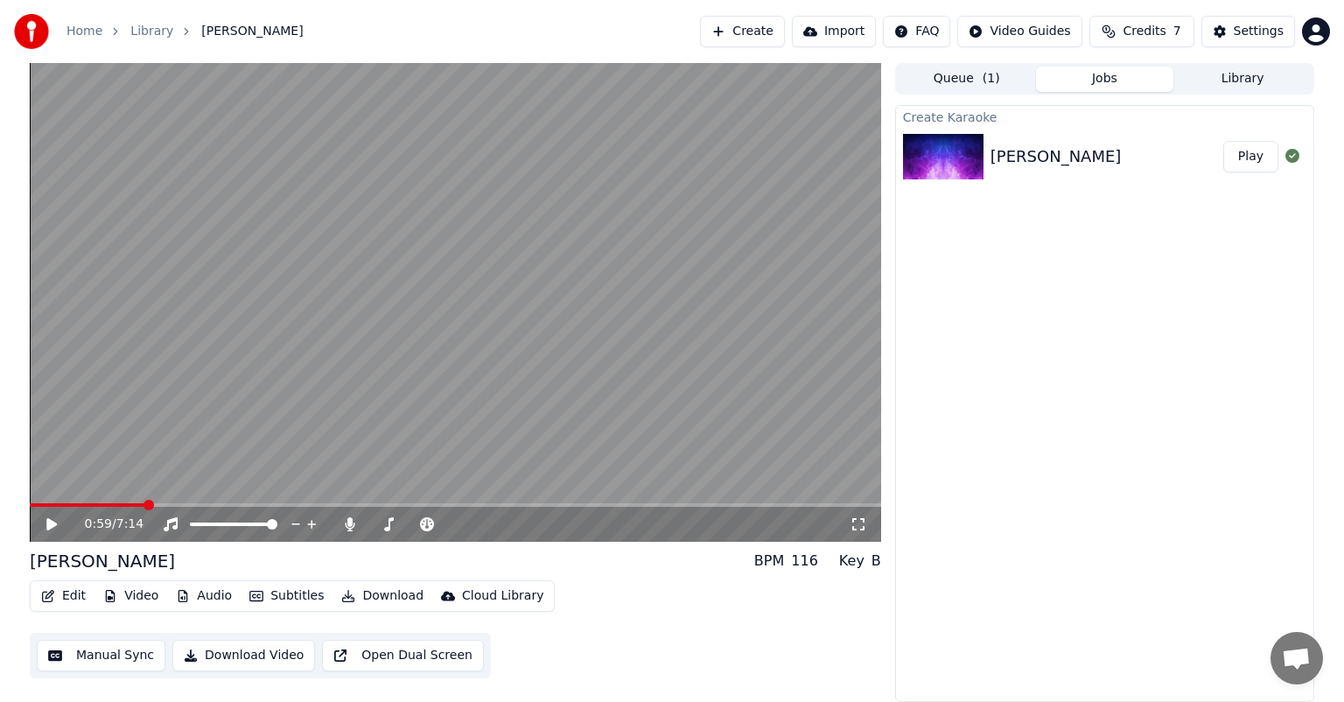
click at [42, 521] on div "0:59 / 7:14" at bounding box center [456, 525] width 838 height 18
click at [46, 525] on icon at bounding box center [64, 524] width 41 height 14
click at [114, 502] on video at bounding box center [456, 302] width 852 height 479
click at [67, 522] on icon at bounding box center [64, 524] width 41 height 14
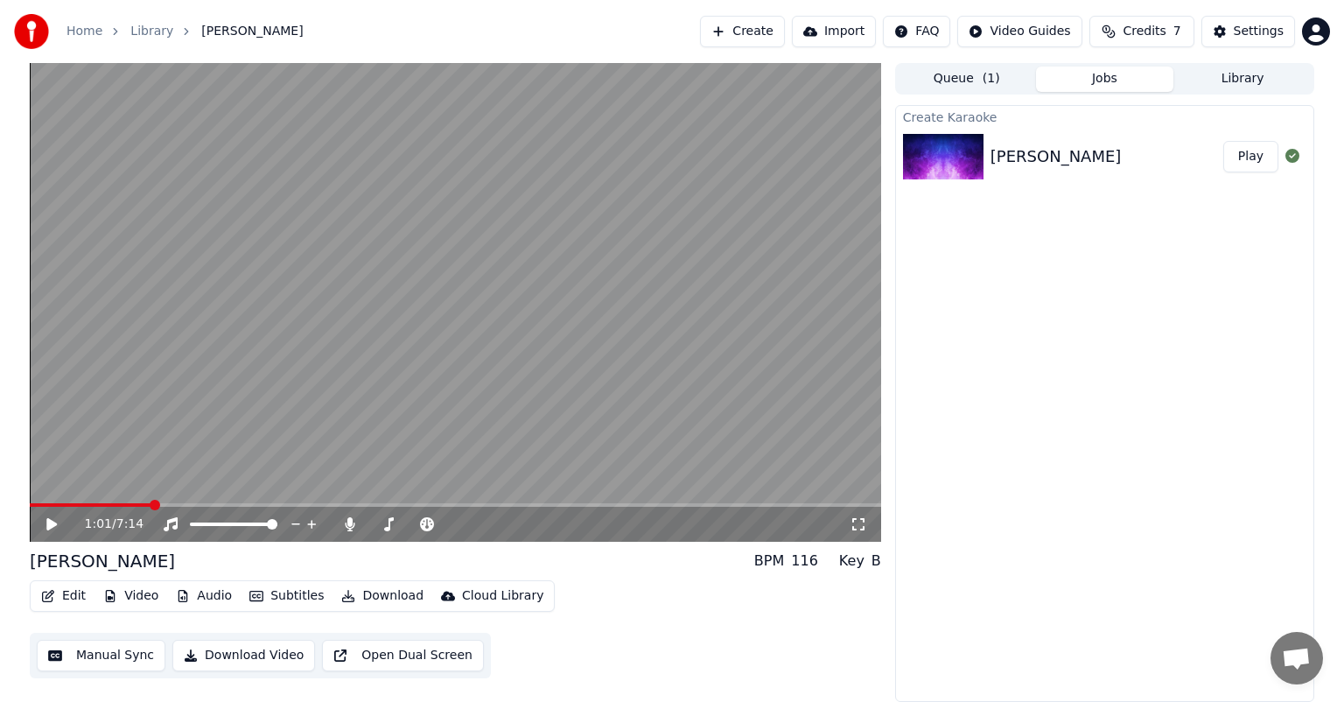
click at [102, 504] on span at bounding box center [91, 505] width 122 height 4
click at [55, 523] on icon at bounding box center [51, 524] width 11 height 12
click at [53, 525] on icon at bounding box center [64, 524] width 41 height 14
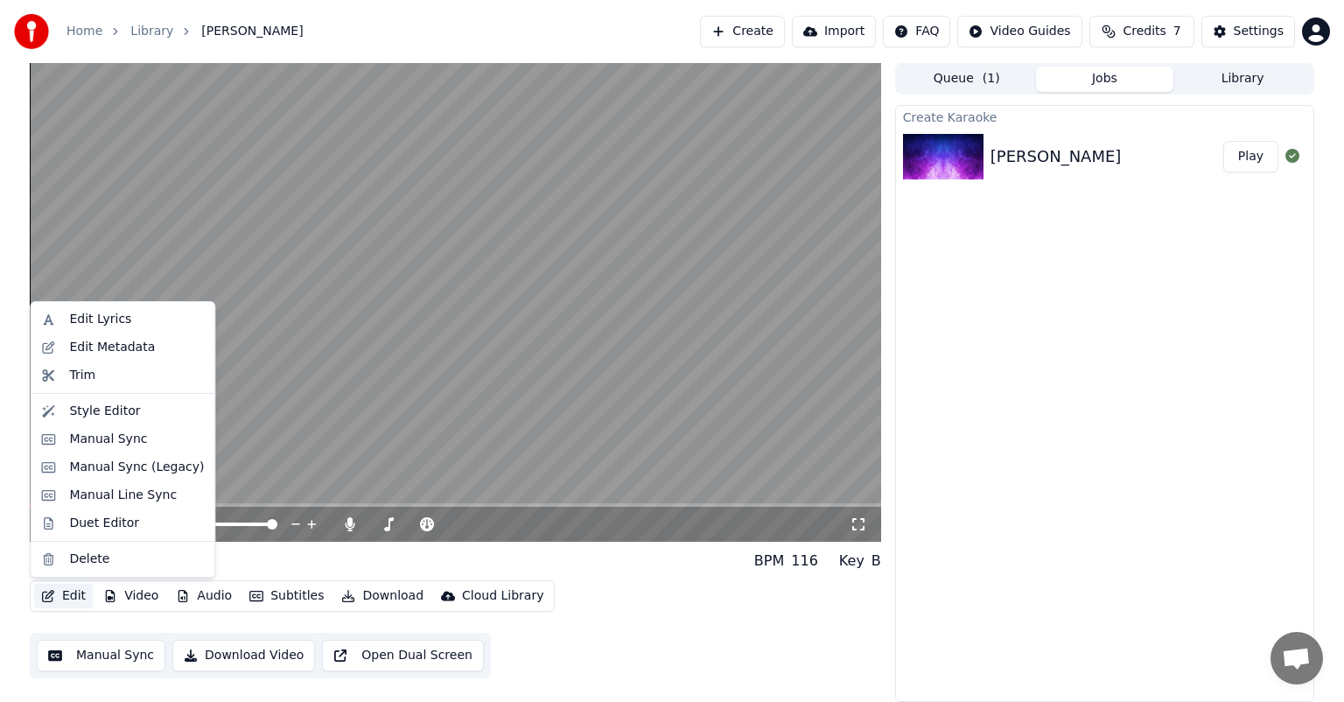
click at [77, 595] on button "Edit" at bounding box center [63, 596] width 59 height 25
click at [97, 497] on div "Manual Line Sync" at bounding box center [123, 496] width 108 height 18
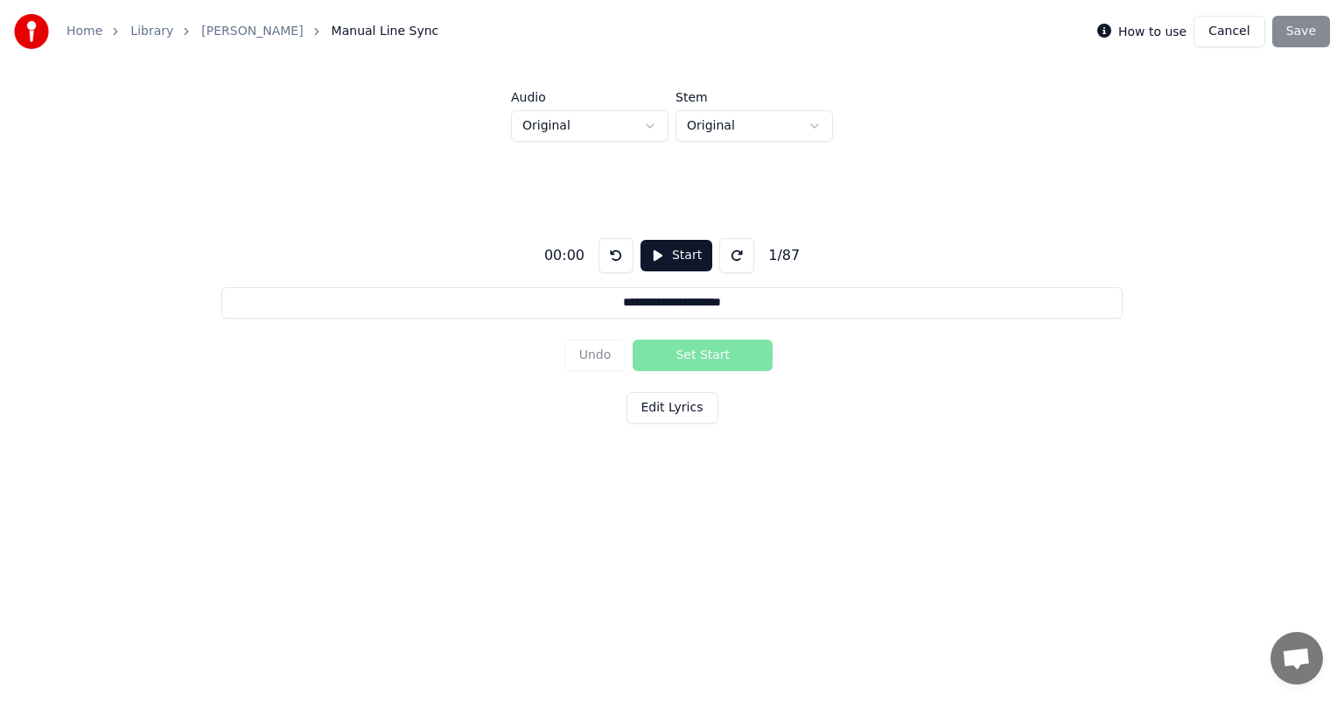
click at [1244, 37] on button "Cancel" at bounding box center [1229, 32] width 71 height 32
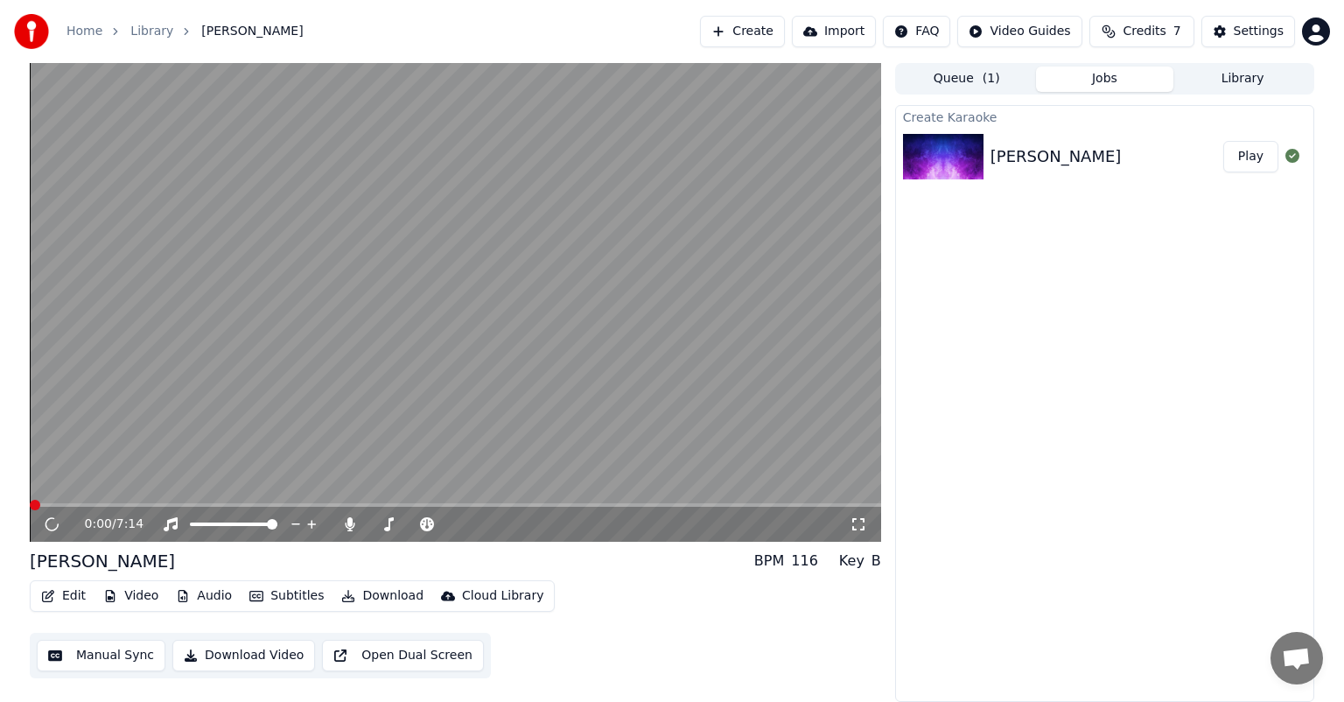
click at [74, 592] on button "Edit" at bounding box center [63, 596] width 59 height 25
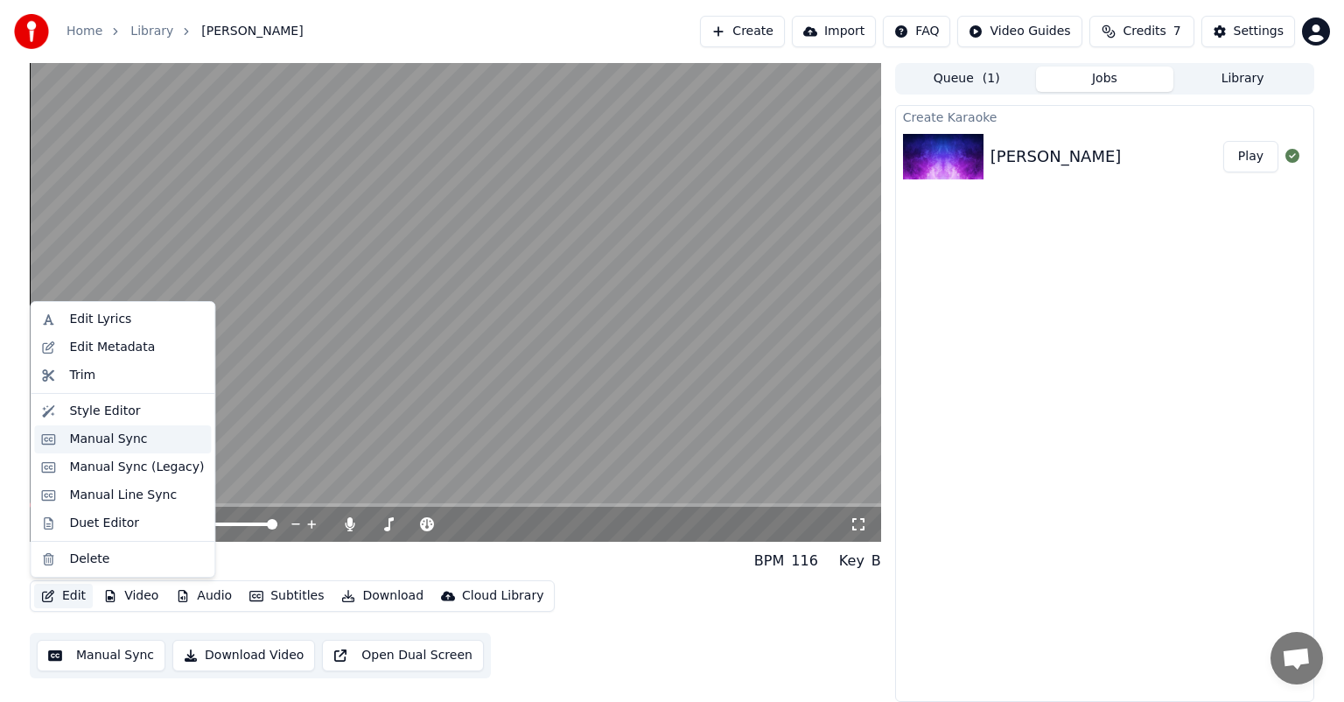
click at [101, 435] on div "Manual Sync" at bounding box center [108, 440] width 78 height 18
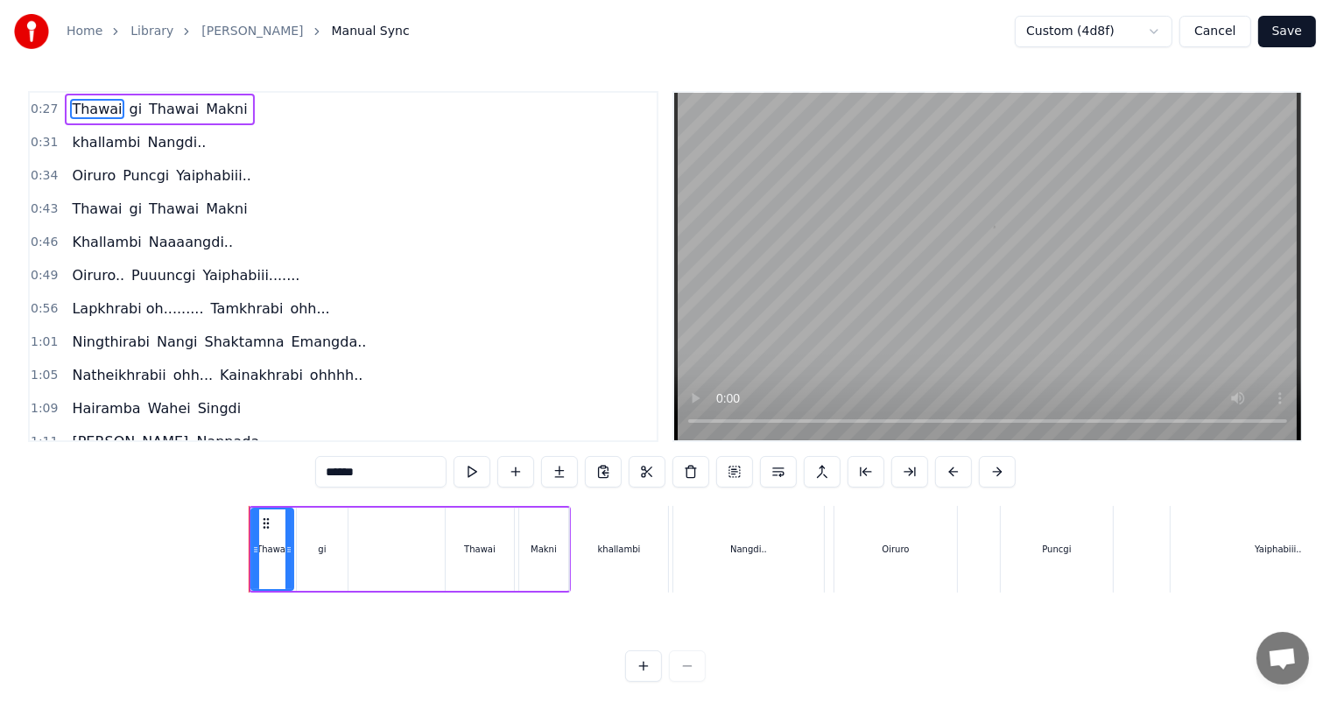
scroll to position [0, 2346]
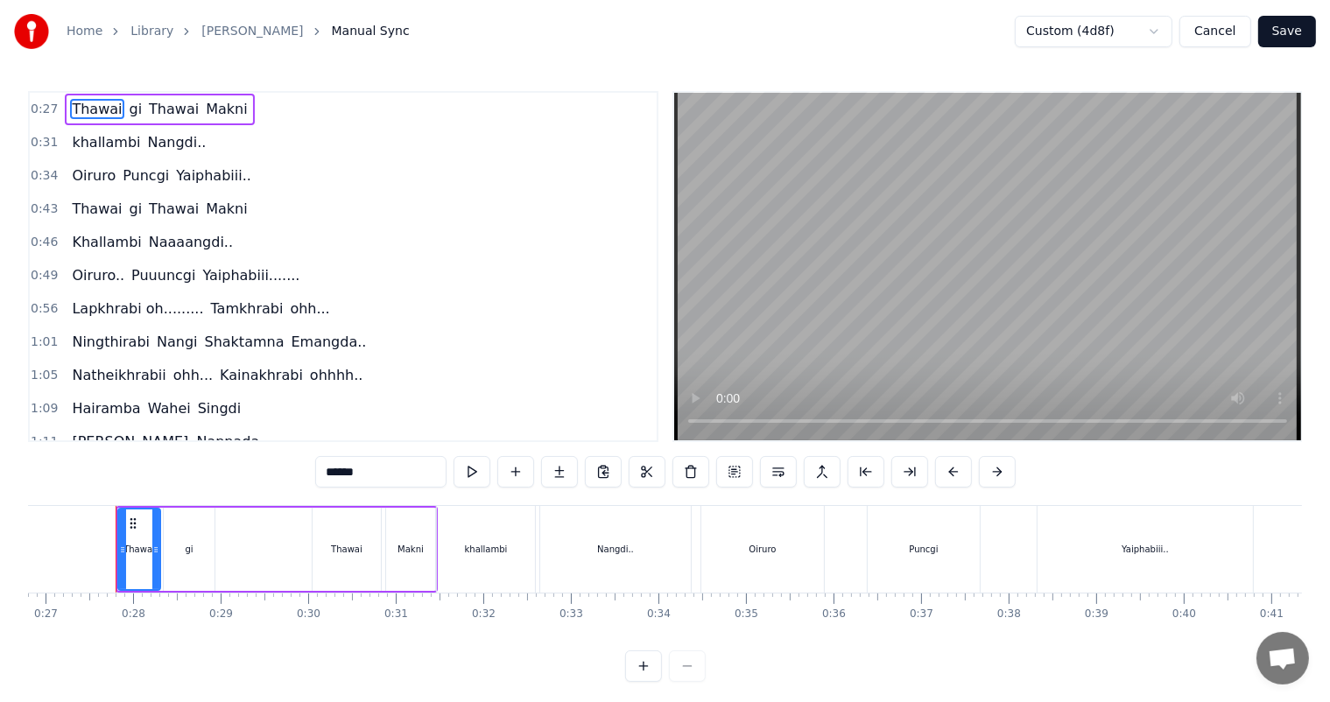
click at [96, 298] on span "Lapkhrabi oh........." at bounding box center [137, 308] width 135 height 20
type input "**********"
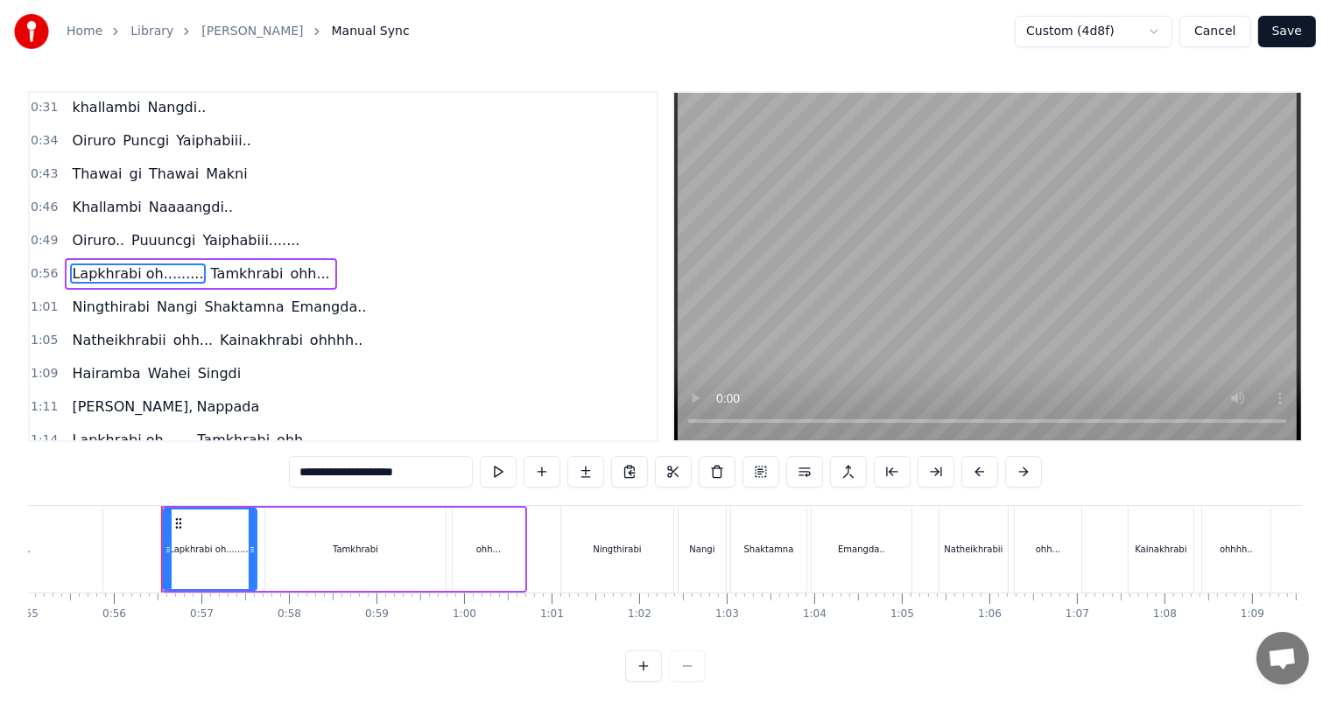
scroll to position [0, 4861]
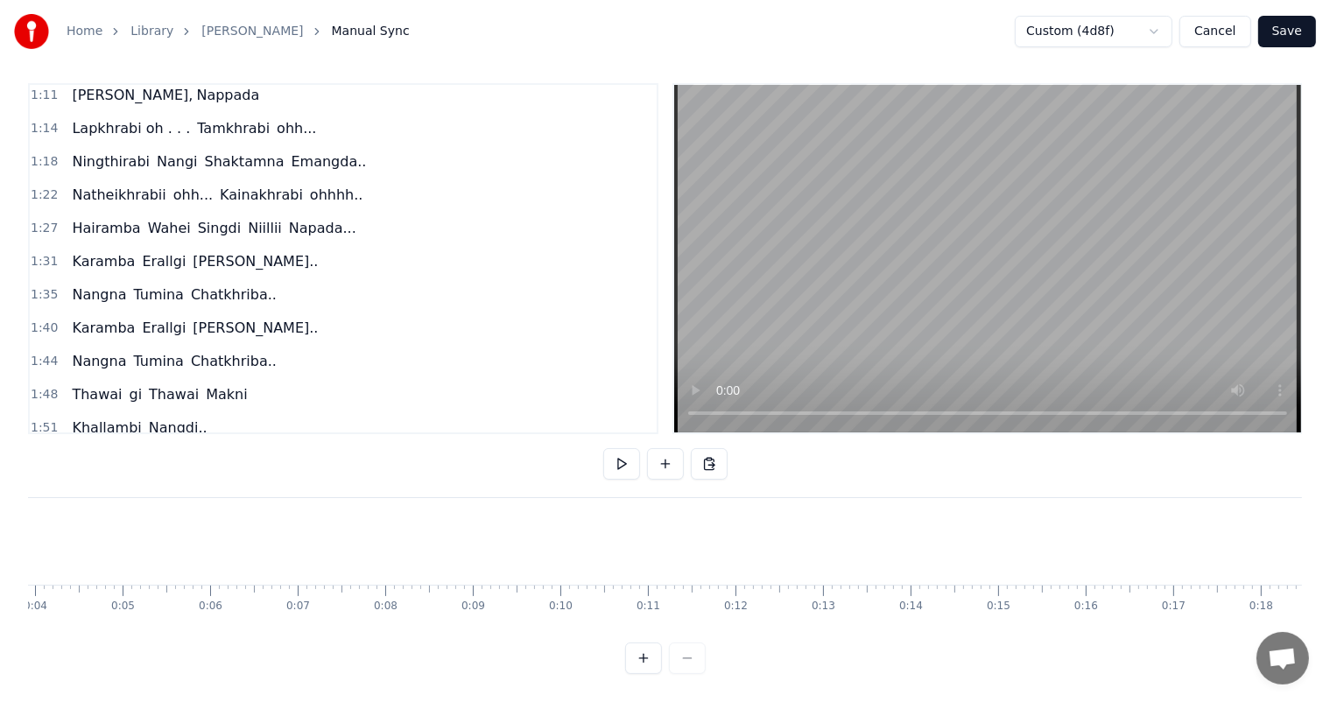
scroll to position [0, 214]
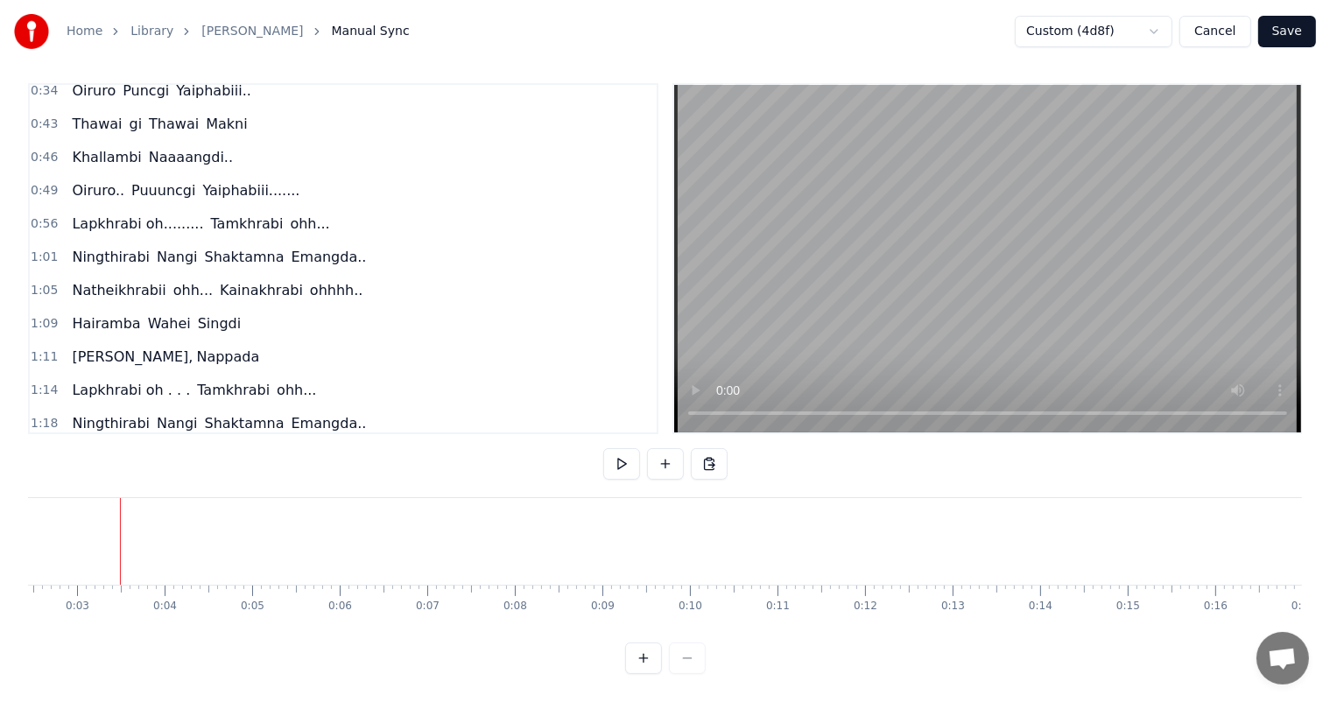
scroll to position [0, 0]
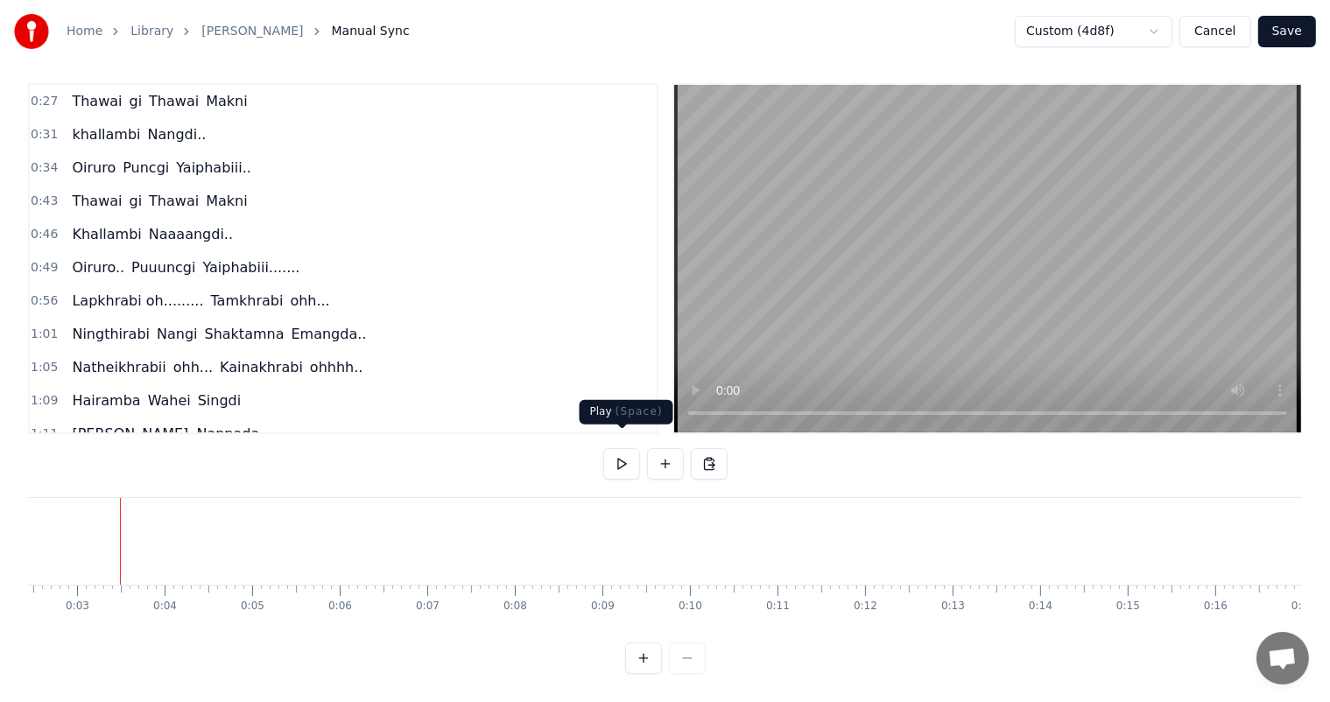
click at [622, 449] on button at bounding box center [621, 464] width 37 height 32
click at [1225, 34] on button "Cancel" at bounding box center [1214, 32] width 71 height 32
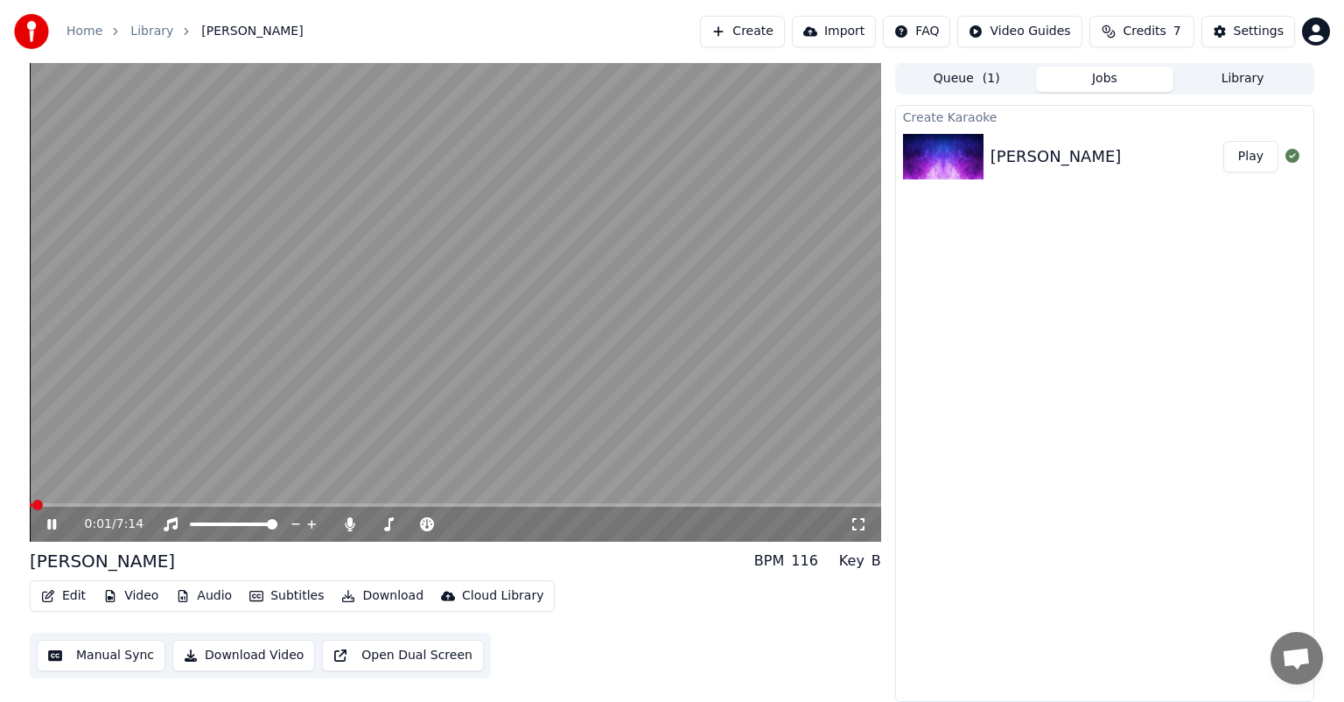
click at [50, 520] on icon at bounding box center [51, 524] width 9 height 11
click at [72, 596] on button "Edit" at bounding box center [63, 596] width 59 height 25
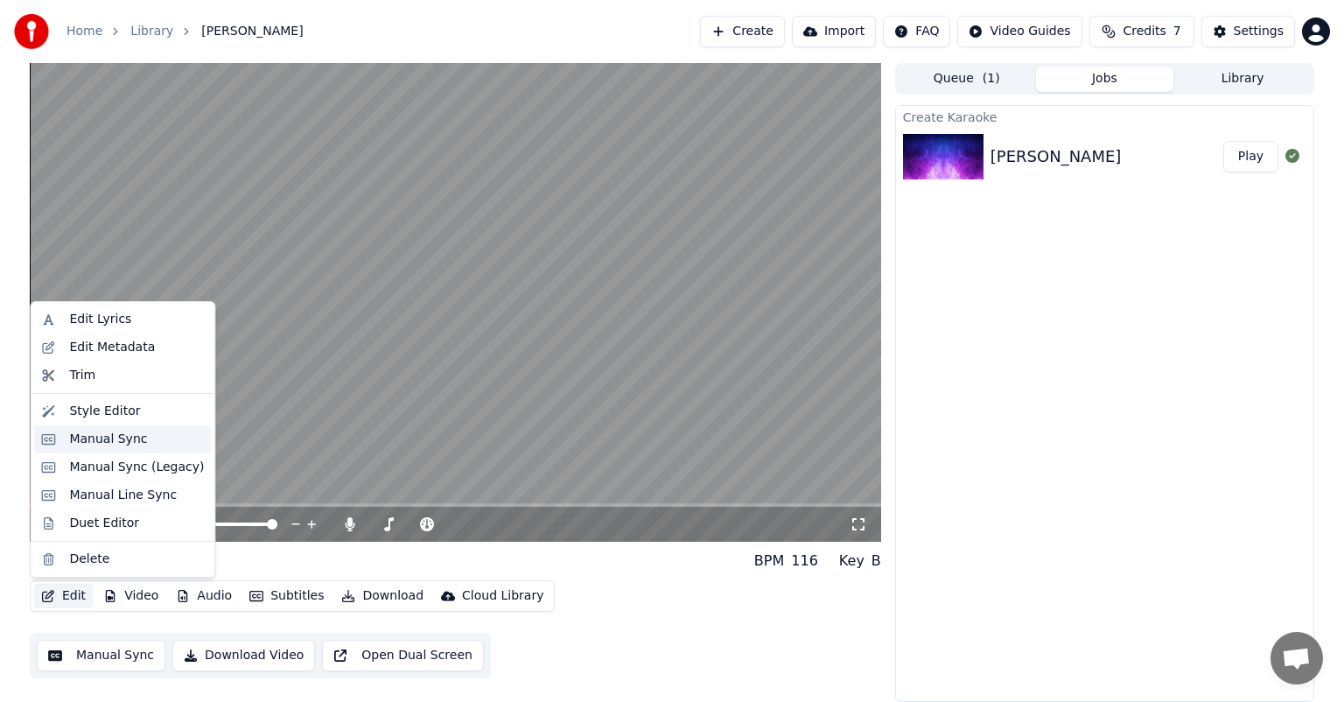
click at [109, 441] on div "Manual Sync" at bounding box center [108, 440] width 78 height 18
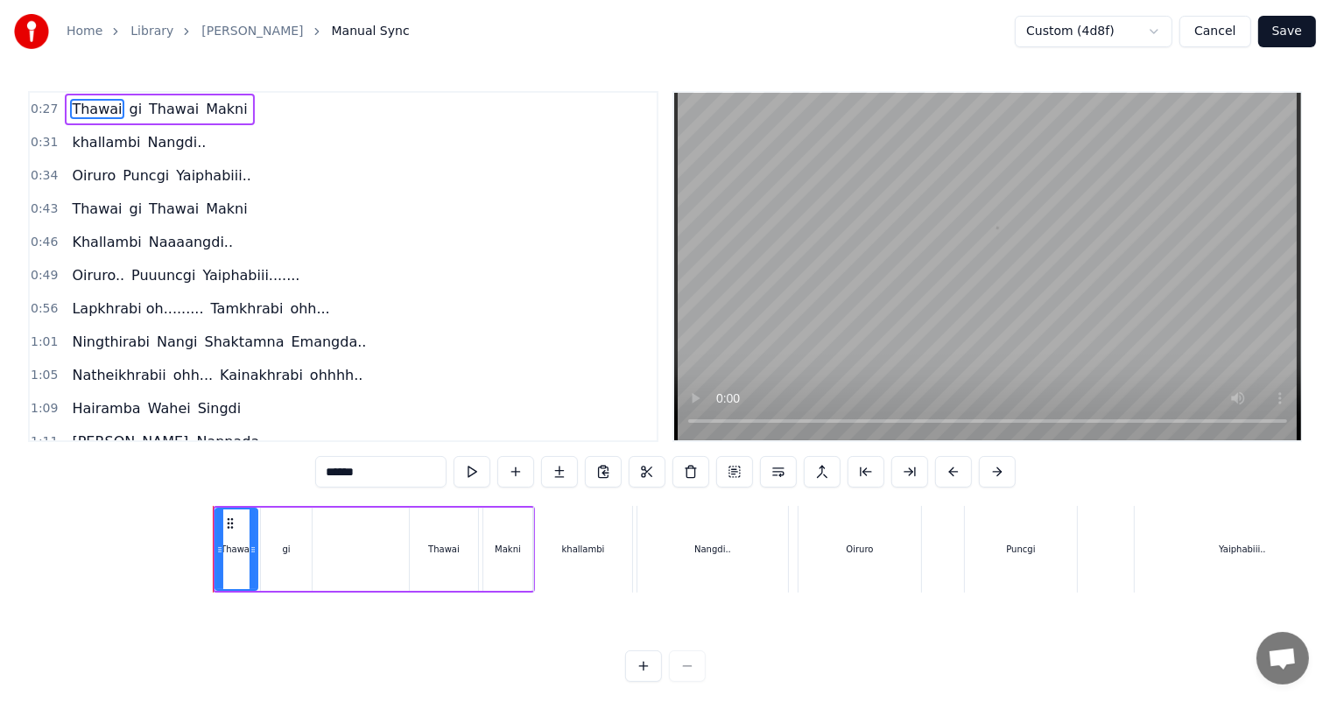
scroll to position [0, 2346]
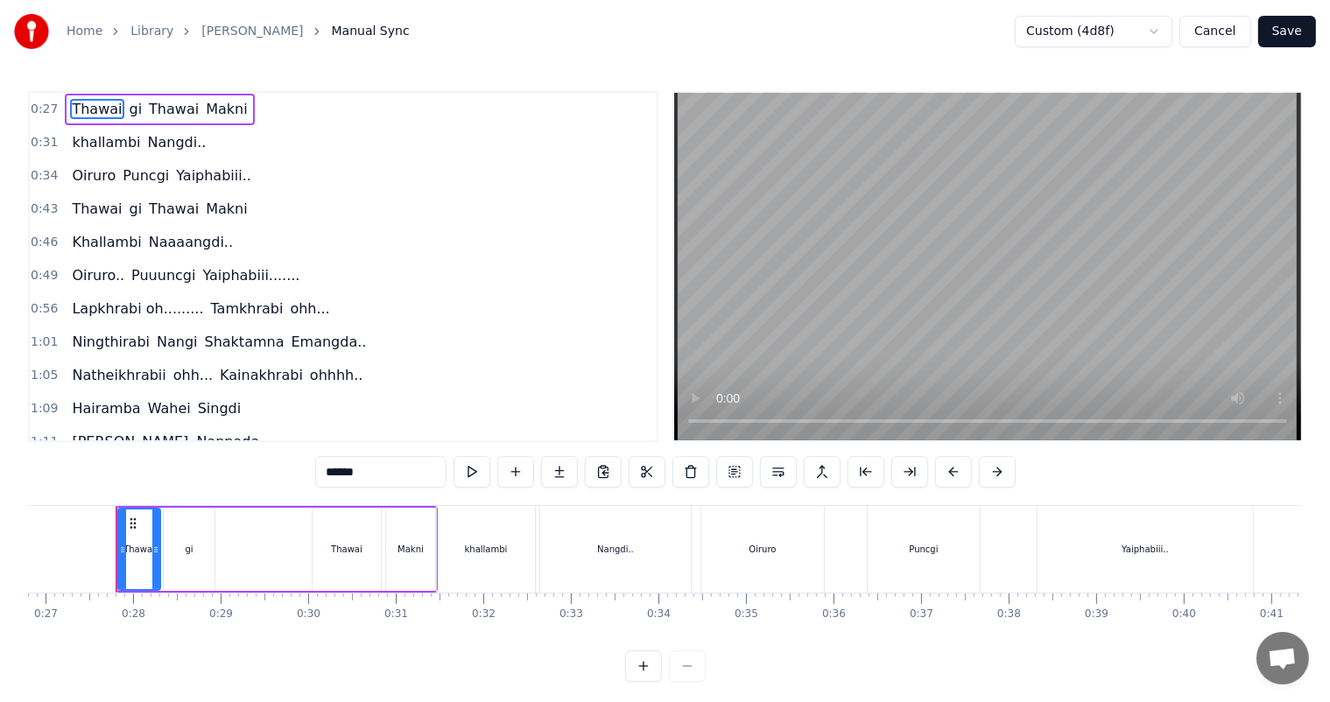
click at [108, 300] on span "Lapkhrabi oh........." at bounding box center [137, 308] width 135 height 20
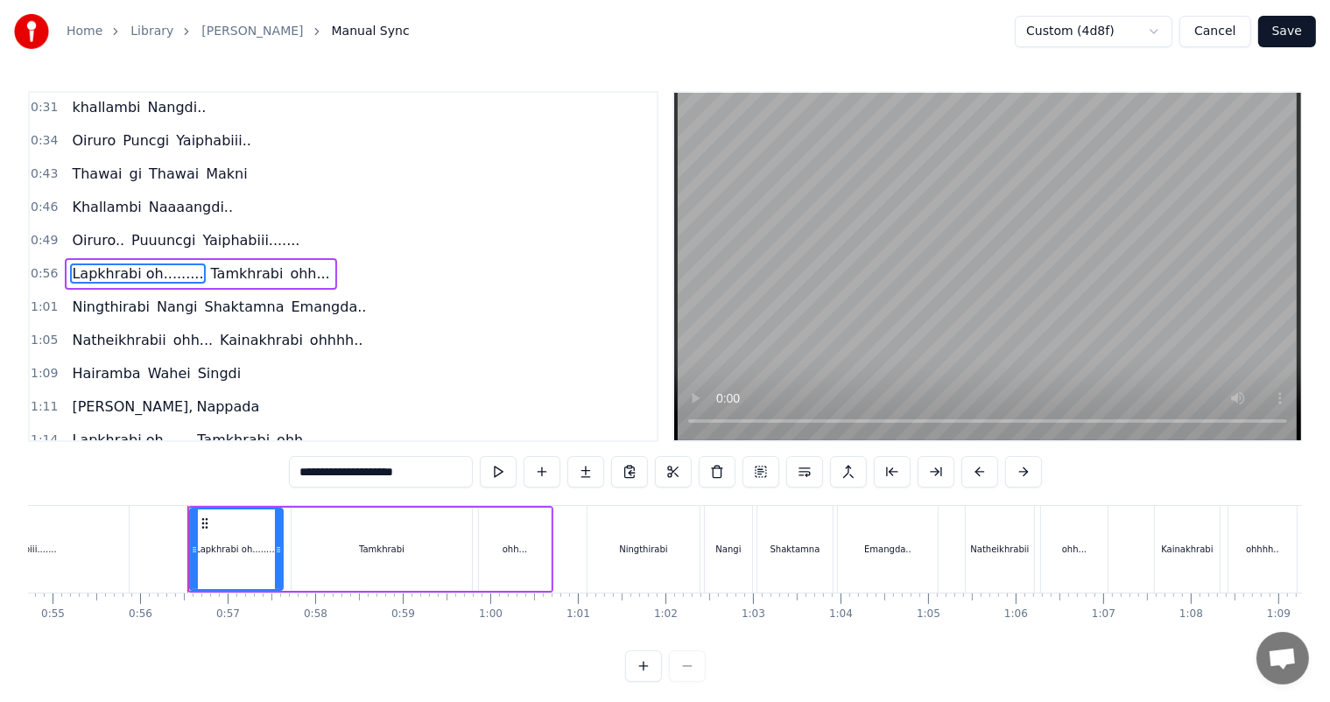
scroll to position [0, 4861]
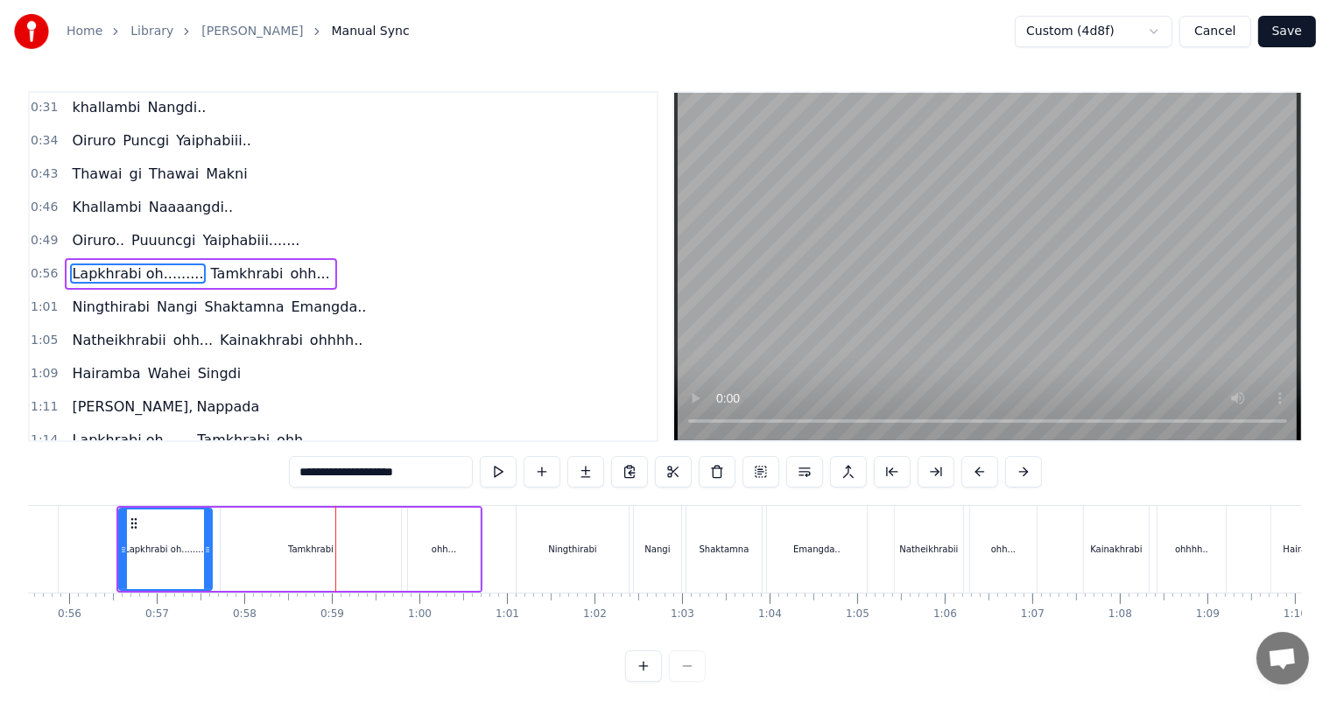
click at [238, 564] on div "Tamkhrabi" at bounding box center [311, 549] width 180 height 83
type input "*********"
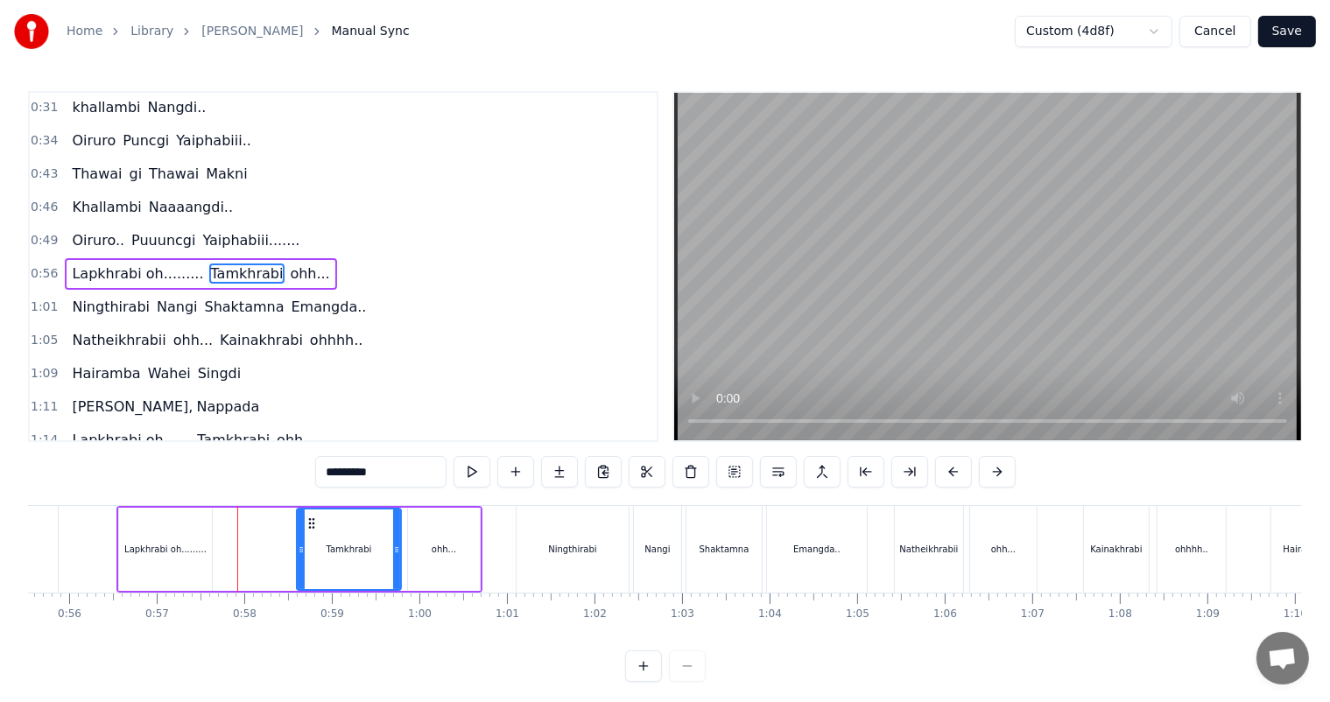
drag, startPoint x: 225, startPoint y: 545, endPoint x: 301, endPoint y: 550, distance: 76.3
click at [301, 550] on icon at bounding box center [301, 550] width 7 height 14
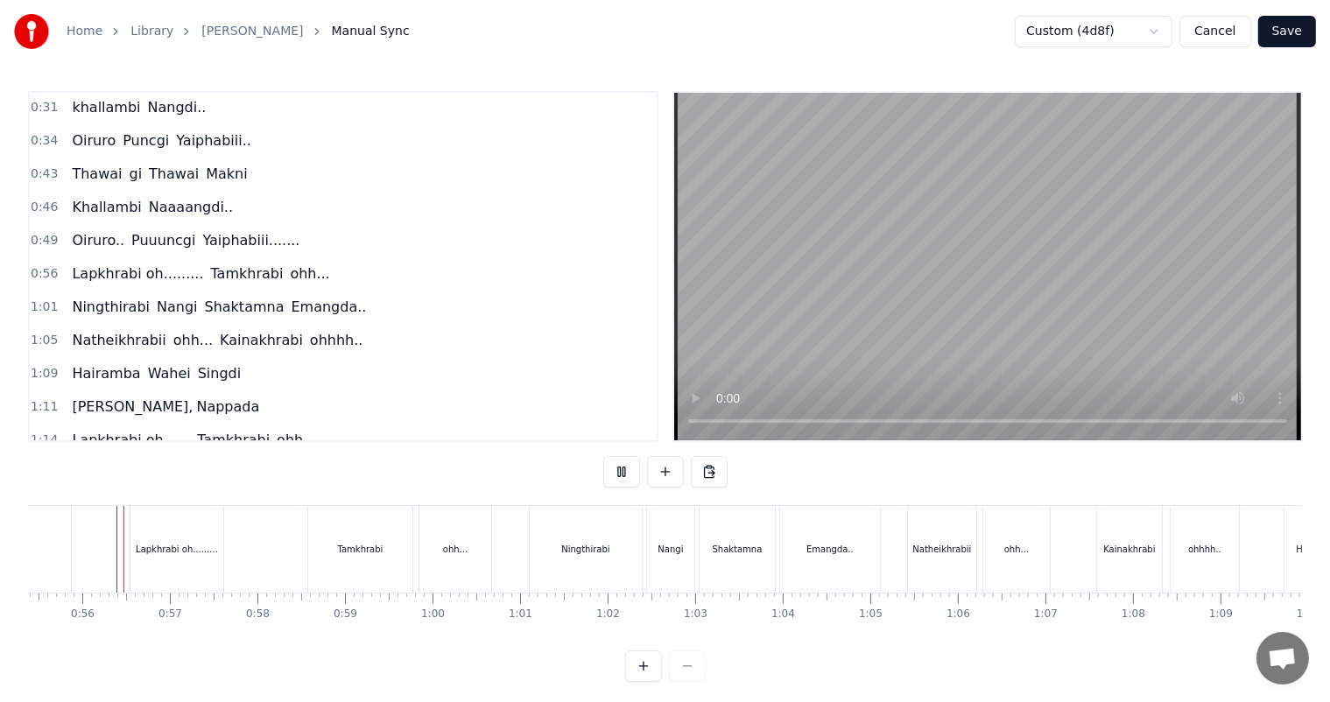
scroll to position [23, 0]
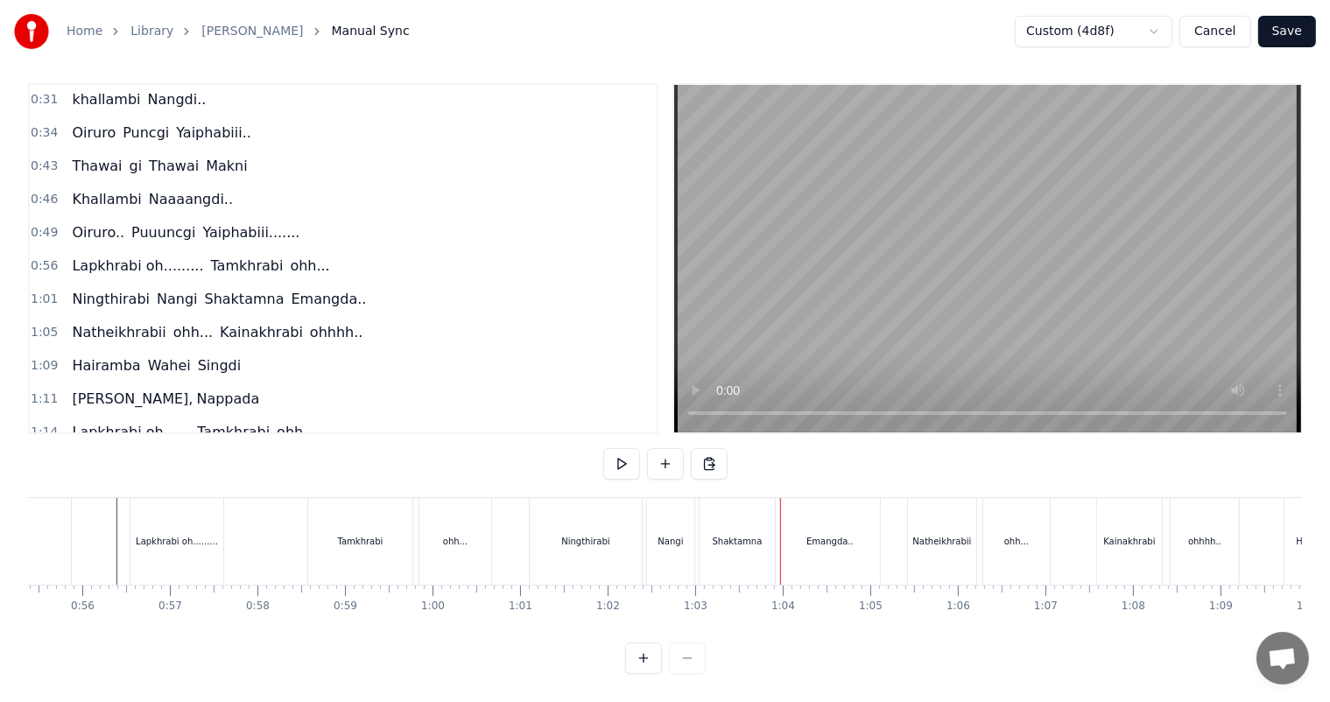
click at [1295, 32] on button "Save" at bounding box center [1287, 32] width 58 height 32
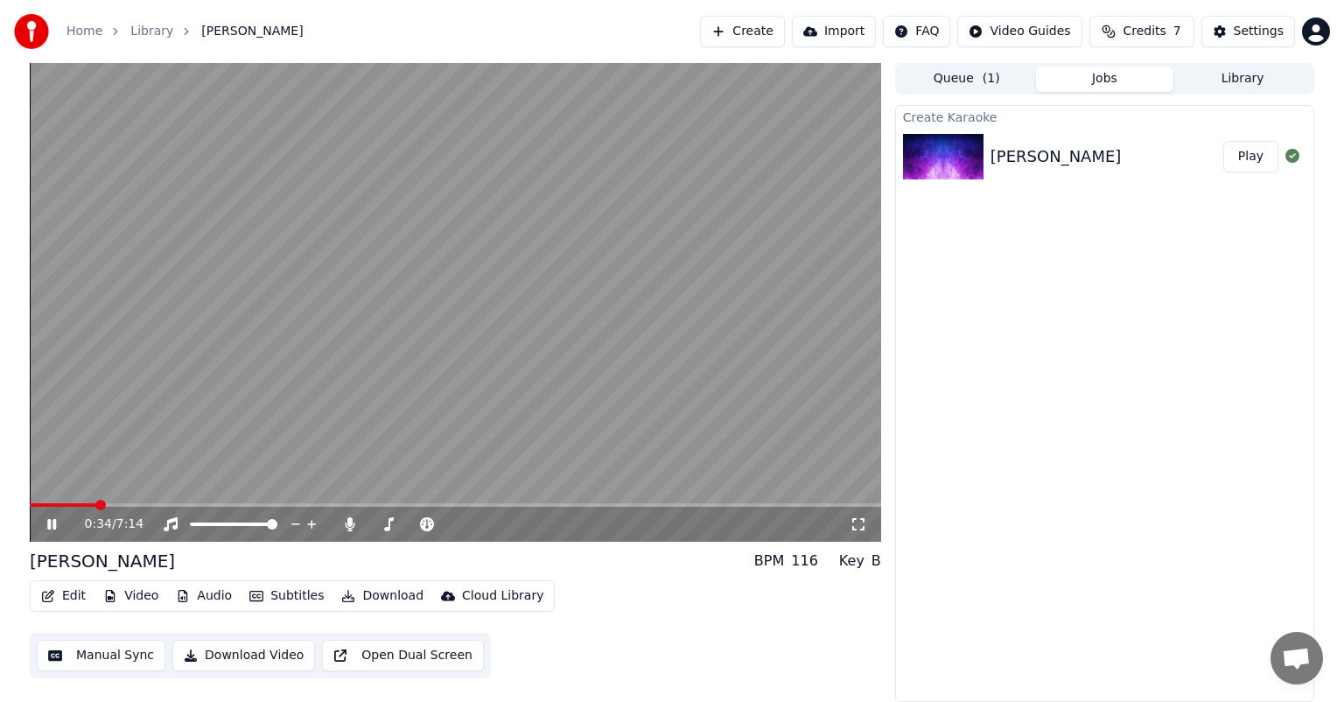
click at [95, 503] on span at bounding box center [456, 505] width 852 height 4
click at [149, 503] on span at bounding box center [89, 505] width 119 height 4
click at [133, 502] on video at bounding box center [456, 302] width 852 height 479
click at [133, 507] on span at bounding box center [91, 505] width 122 height 4
click at [315, 505] on span at bounding box center [456, 505] width 852 height 4
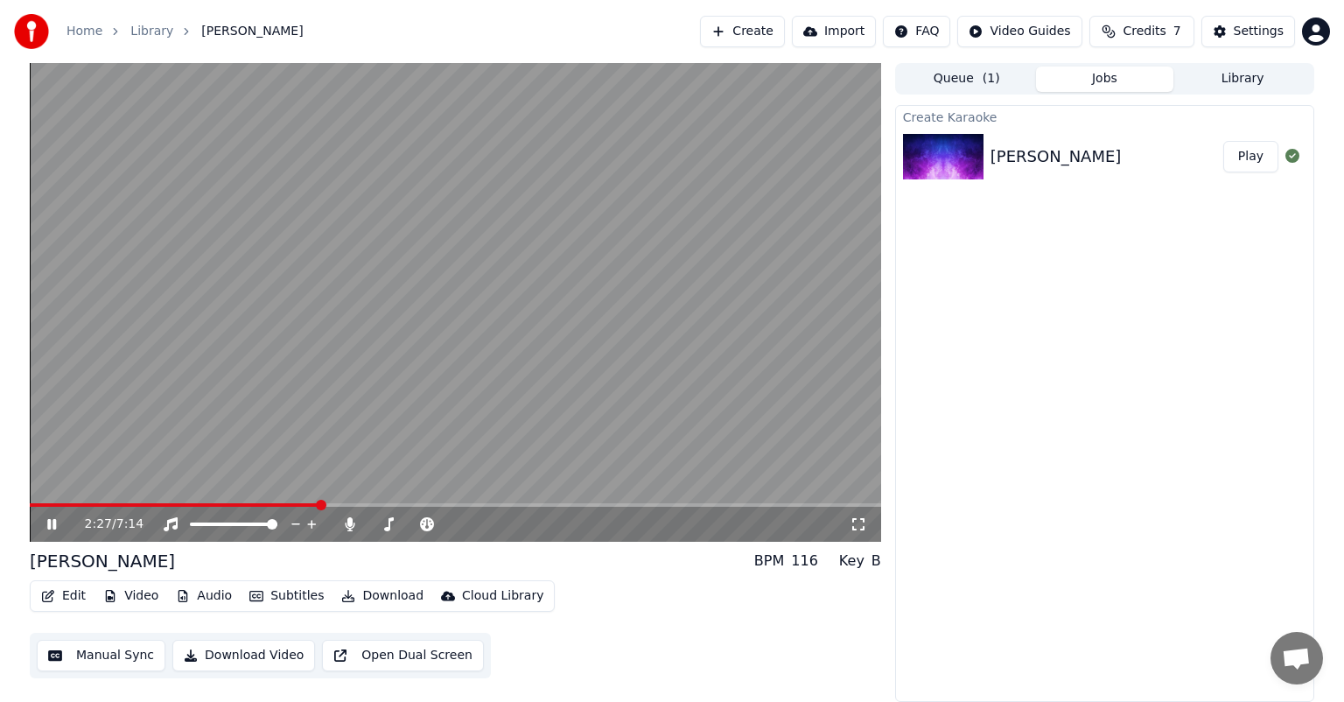
click at [305, 504] on span at bounding box center [175, 505] width 290 height 4
click at [304, 503] on span at bounding box center [167, 505] width 274 height 4
click at [298, 504] on span at bounding box center [167, 505] width 275 height 4
click at [291, 503] on span at bounding box center [160, 505] width 261 height 4
click at [66, 604] on button "Edit" at bounding box center [63, 596] width 59 height 25
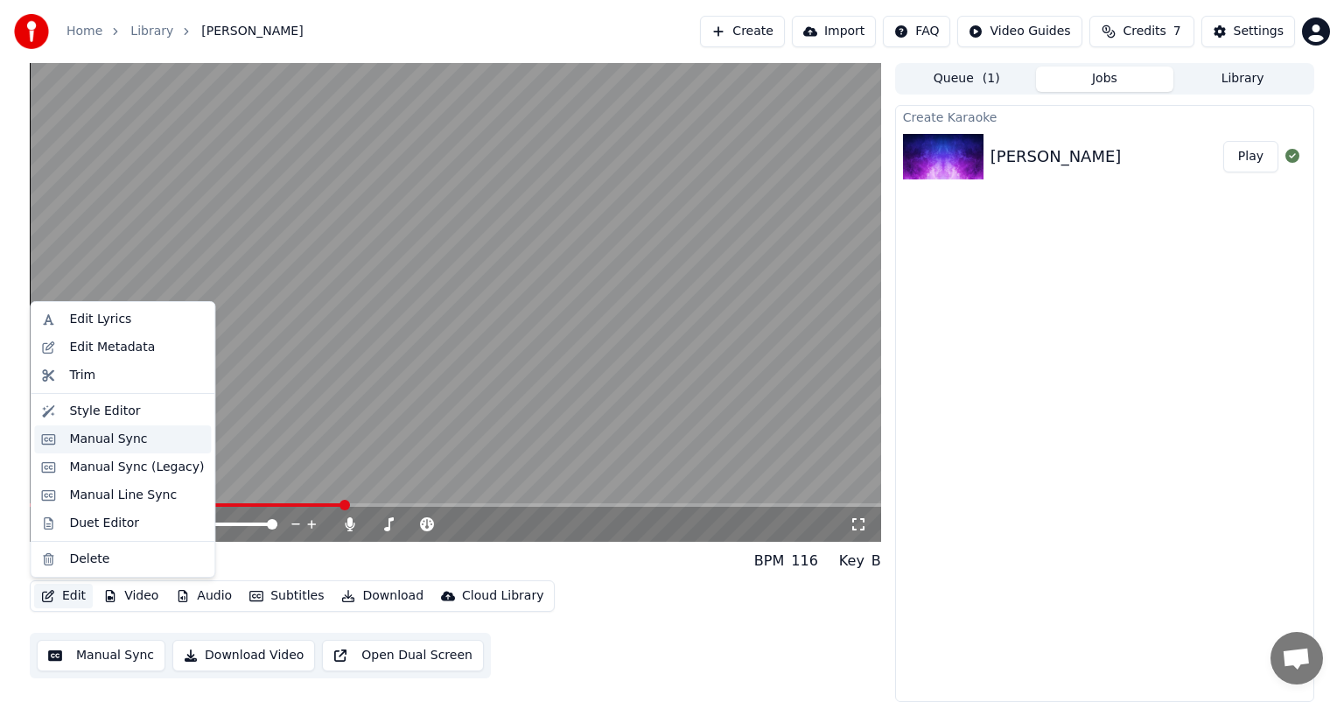
click at [121, 445] on div "Manual Sync" at bounding box center [108, 440] width 78 height 18
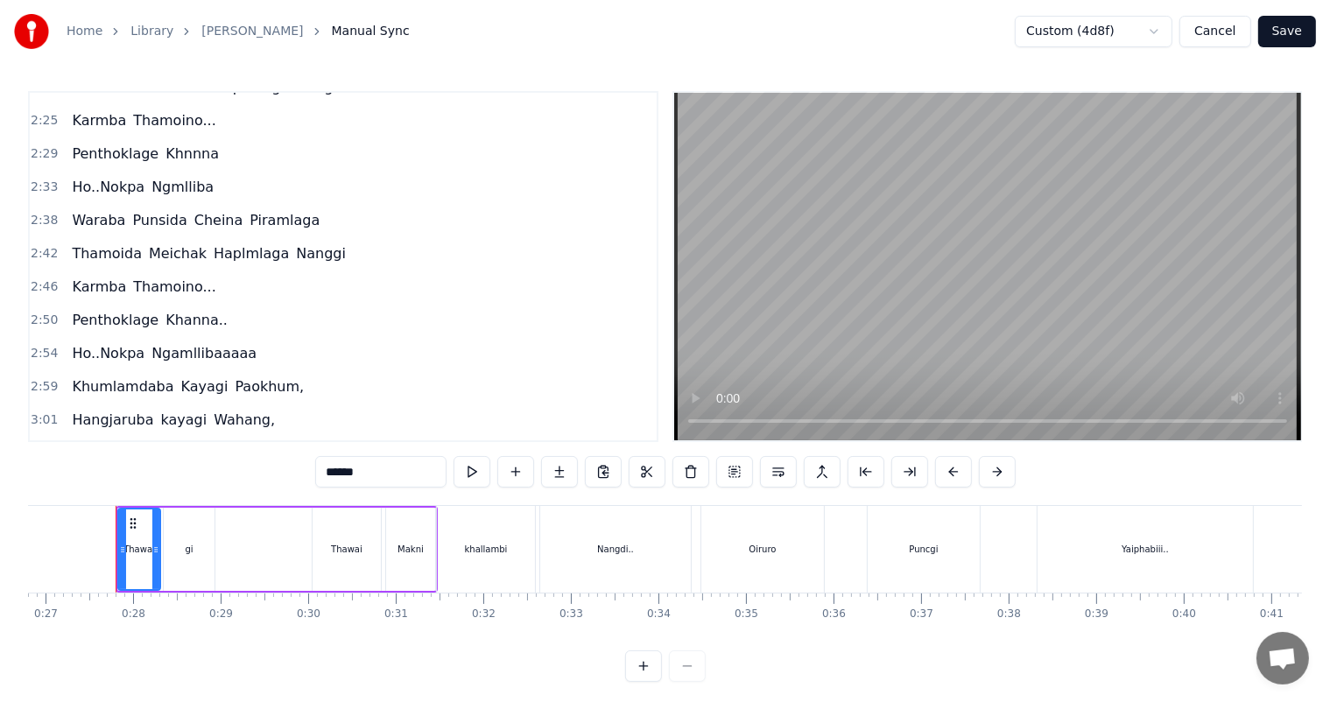
scroll to position [819, 0]
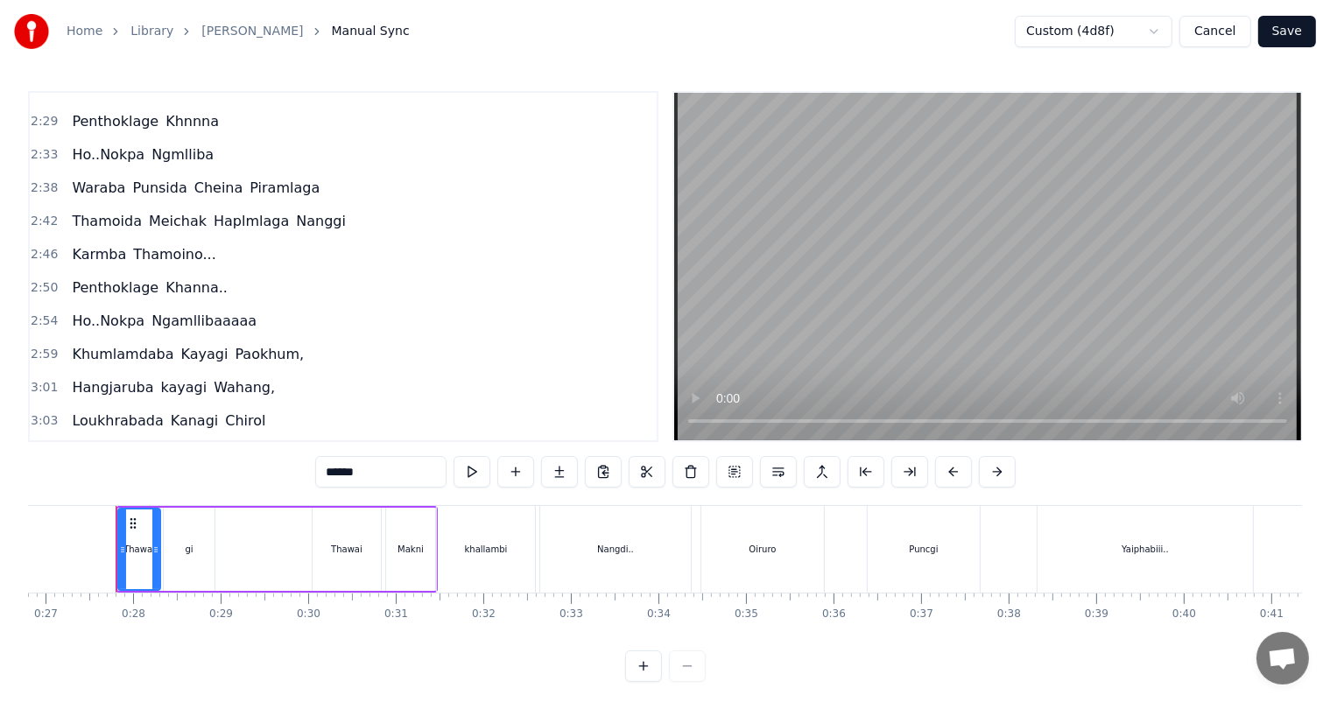
click at [227, 211] on span "Haplmlaga" at bounding box center [251, 221] width 79 height 20
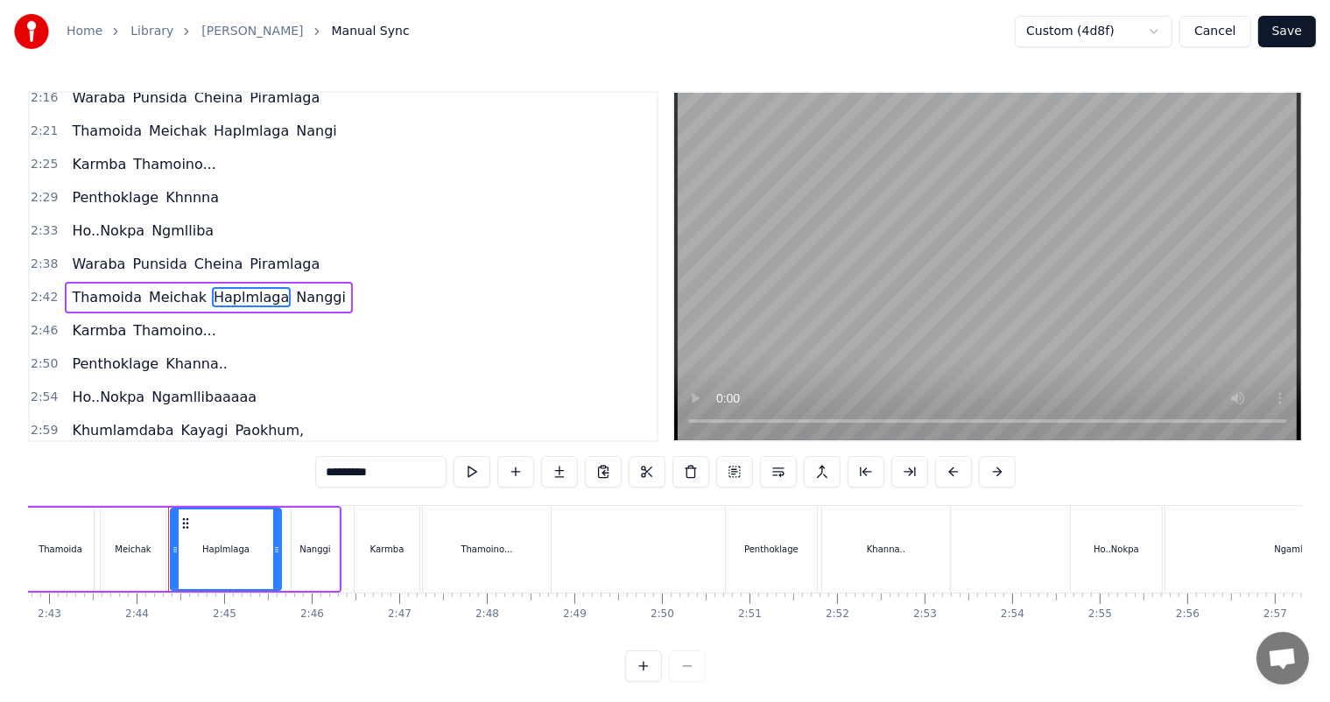
scroll to position [0, 14299]
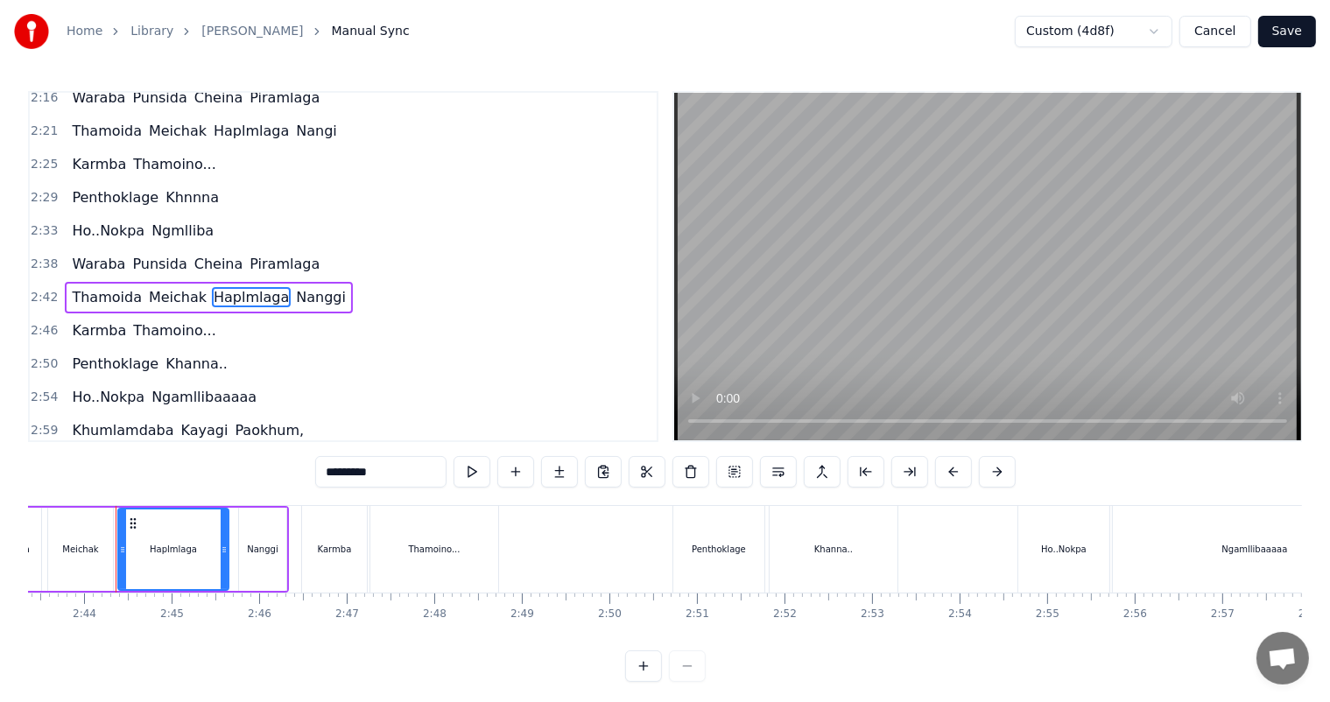
click at [351, 475] on input "*********" at bounding box center [380, 472] width 131 height 32
click at [82, 320] on span "Karmba" at bounding box center [99, 330] width 58 height 20
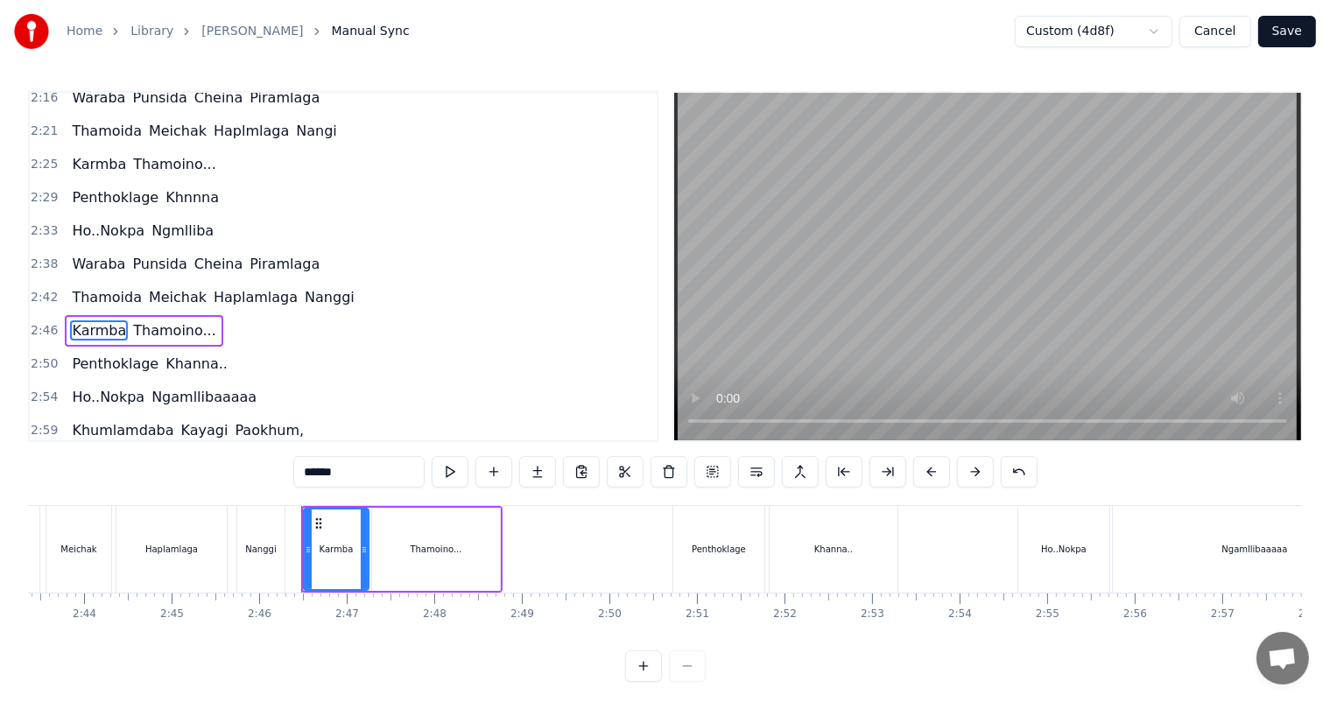
scroll to position [776, 0]
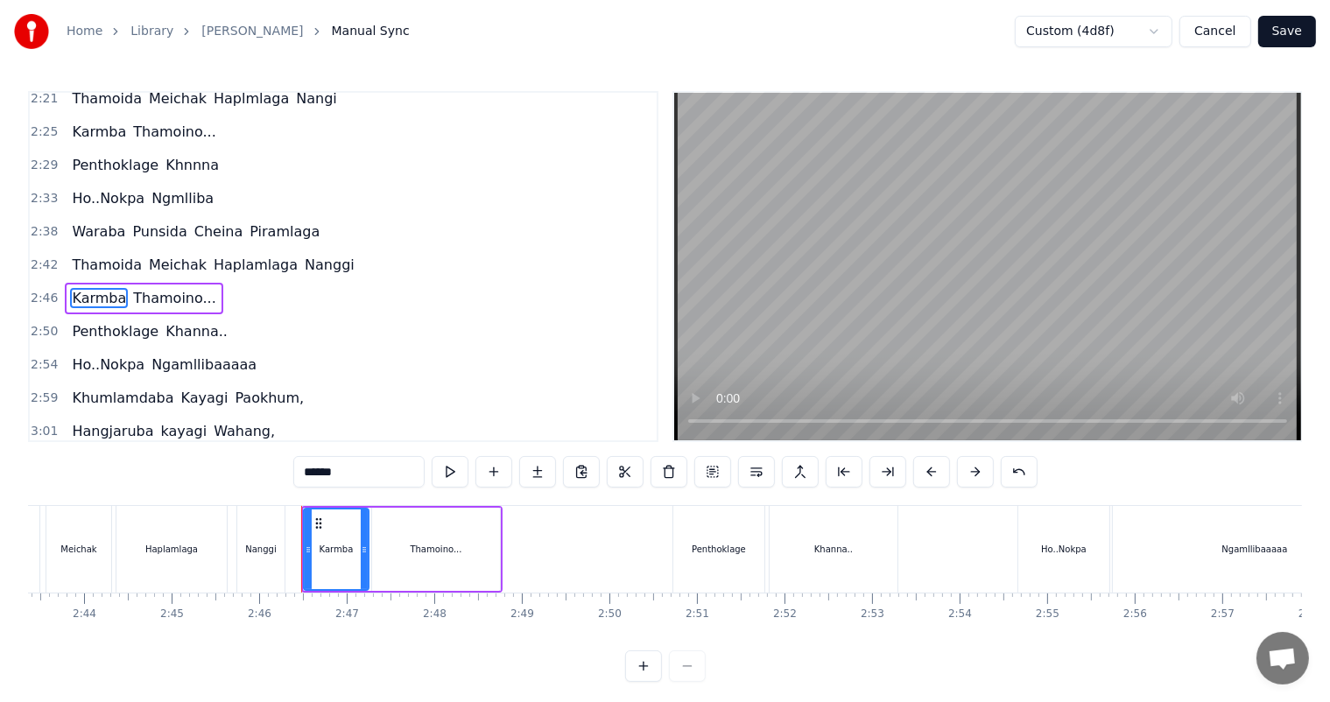
click at [324, 473] on input "******" at bounding box center [358, 472] width 131 height 32
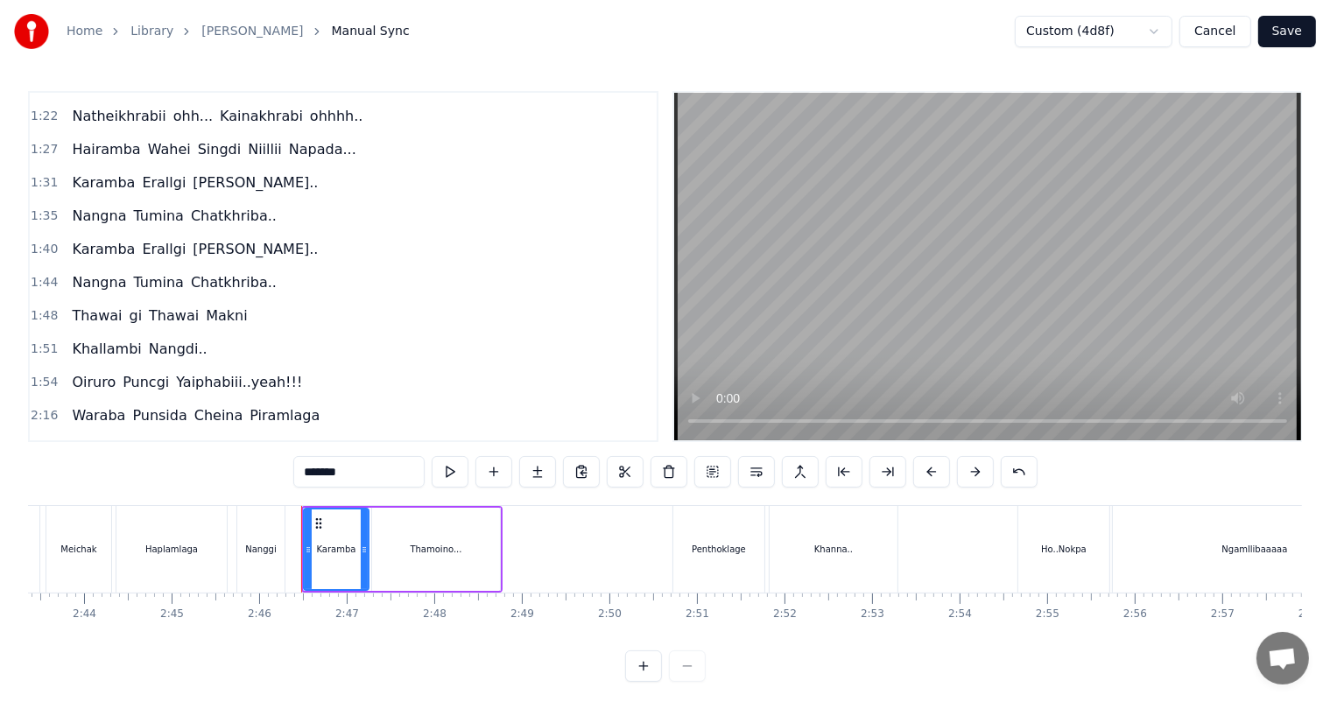
scroll to position [513, 0]
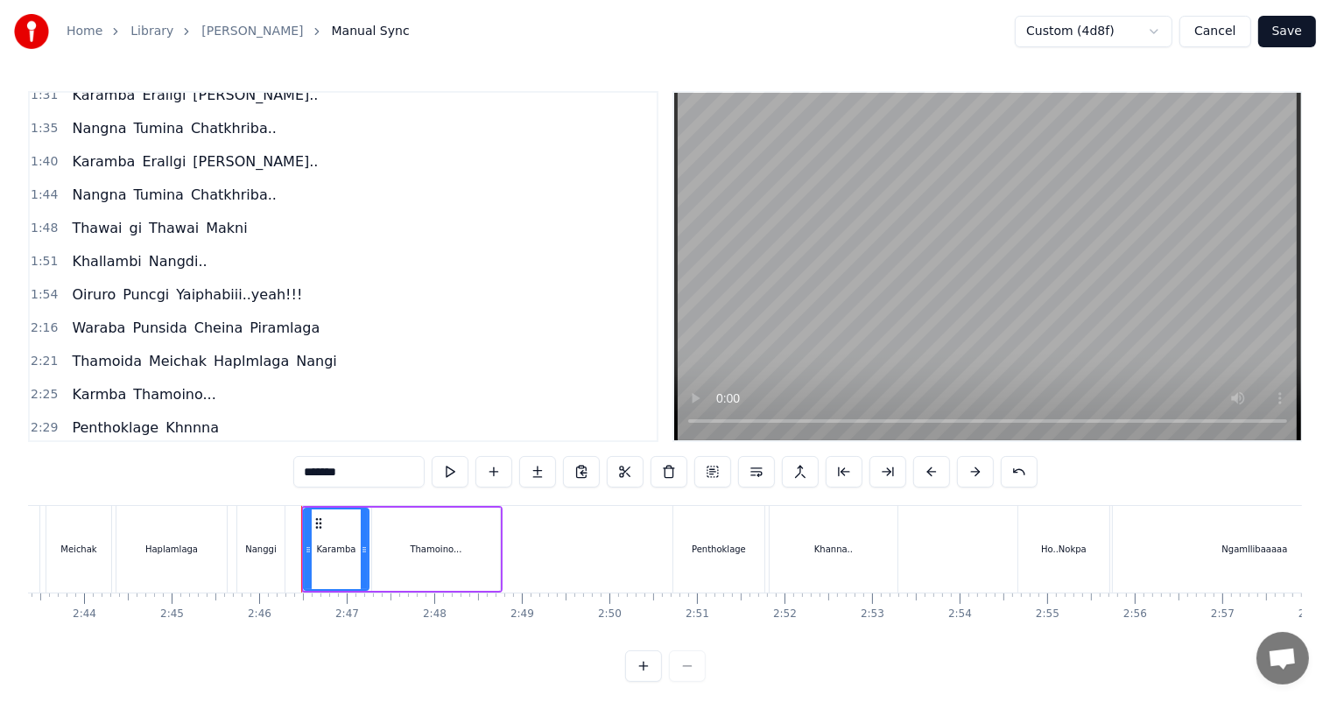
click at [221, 351] on span "Haplmlaga" at bounding box center [251, 361] width 79 height 20
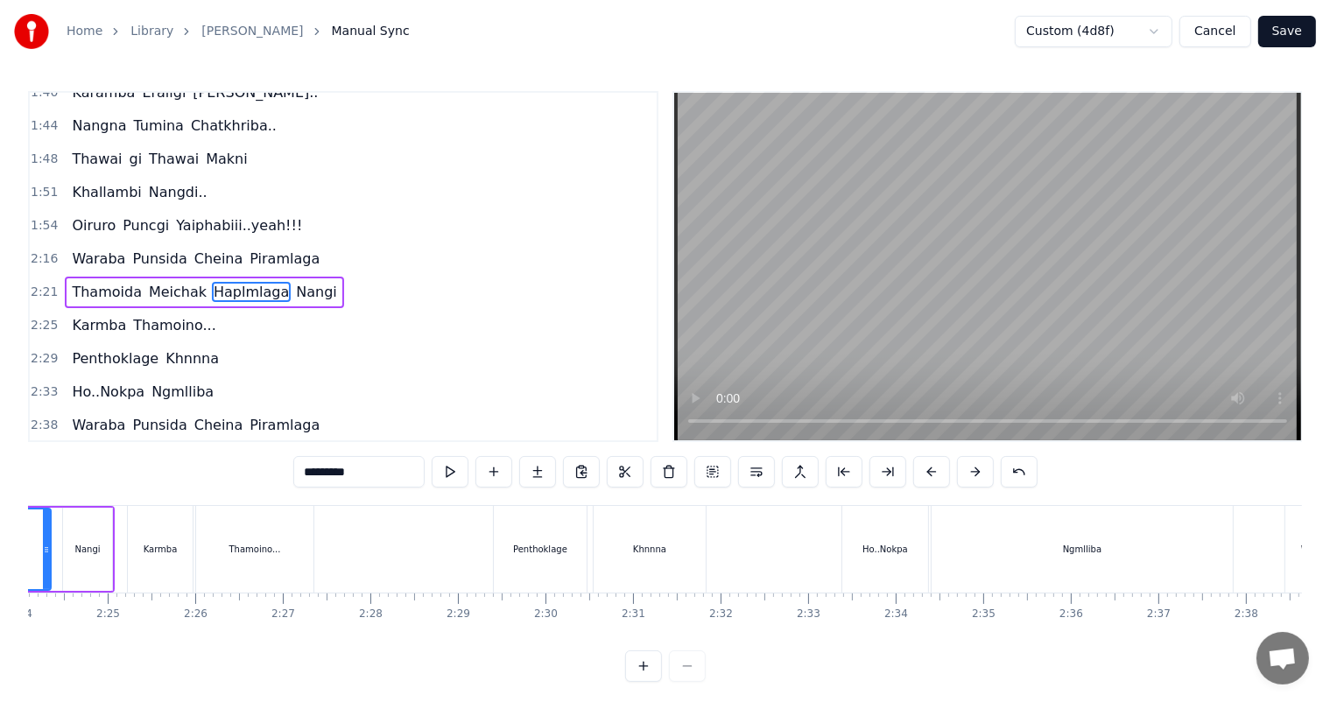
scroll to position [0, 12437]
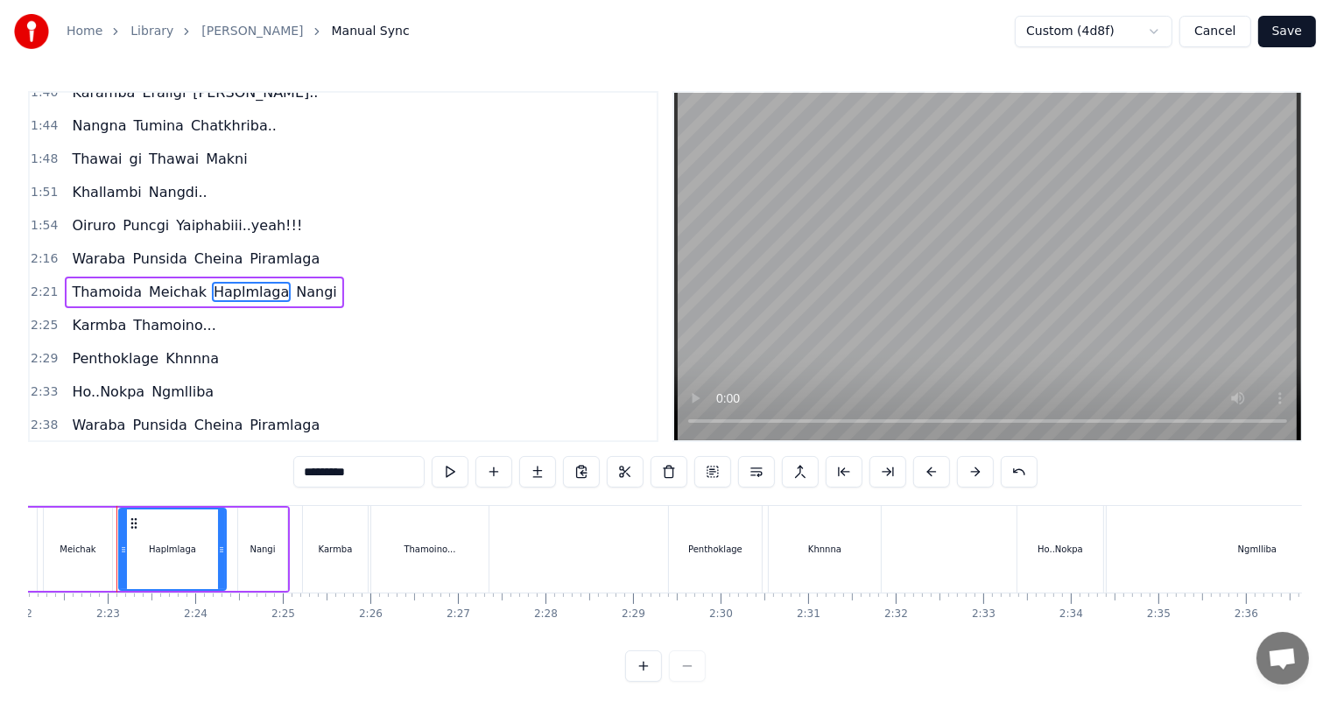
click at [332, 469] on input "*********" at bounding box center [358, 472] width 131 height 32
click at [88, 315] on span "Karmba" at bounding box center [99, 325] width 58 height 20
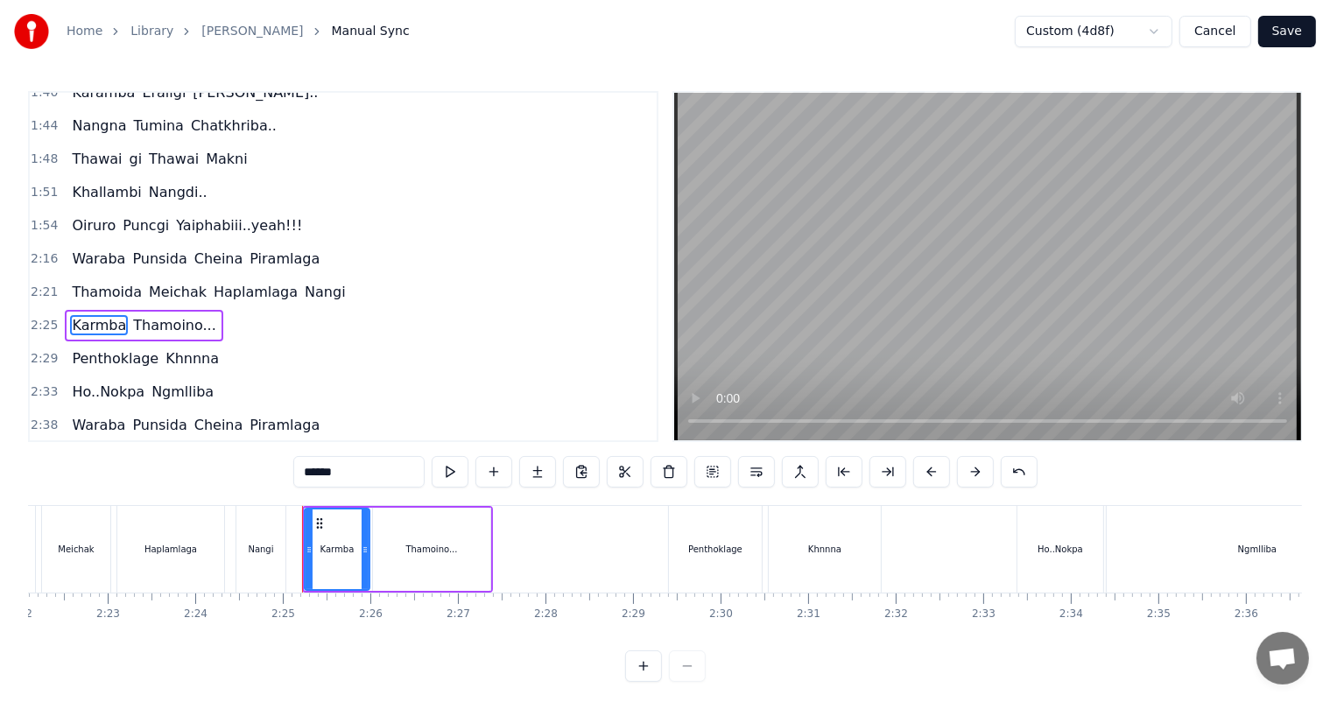
scroll to position [614, 0]
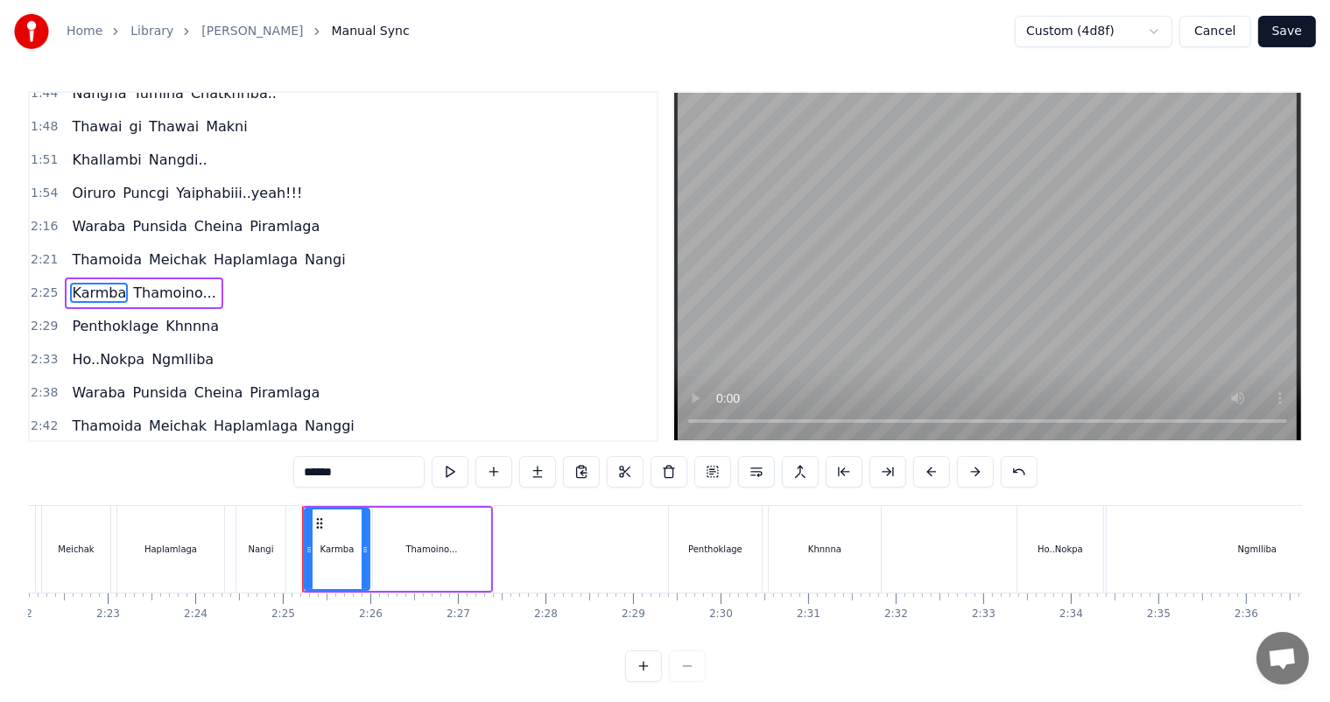
click at [323, 471] on input "******" at bounding box center [358, 472] width 131 height 32
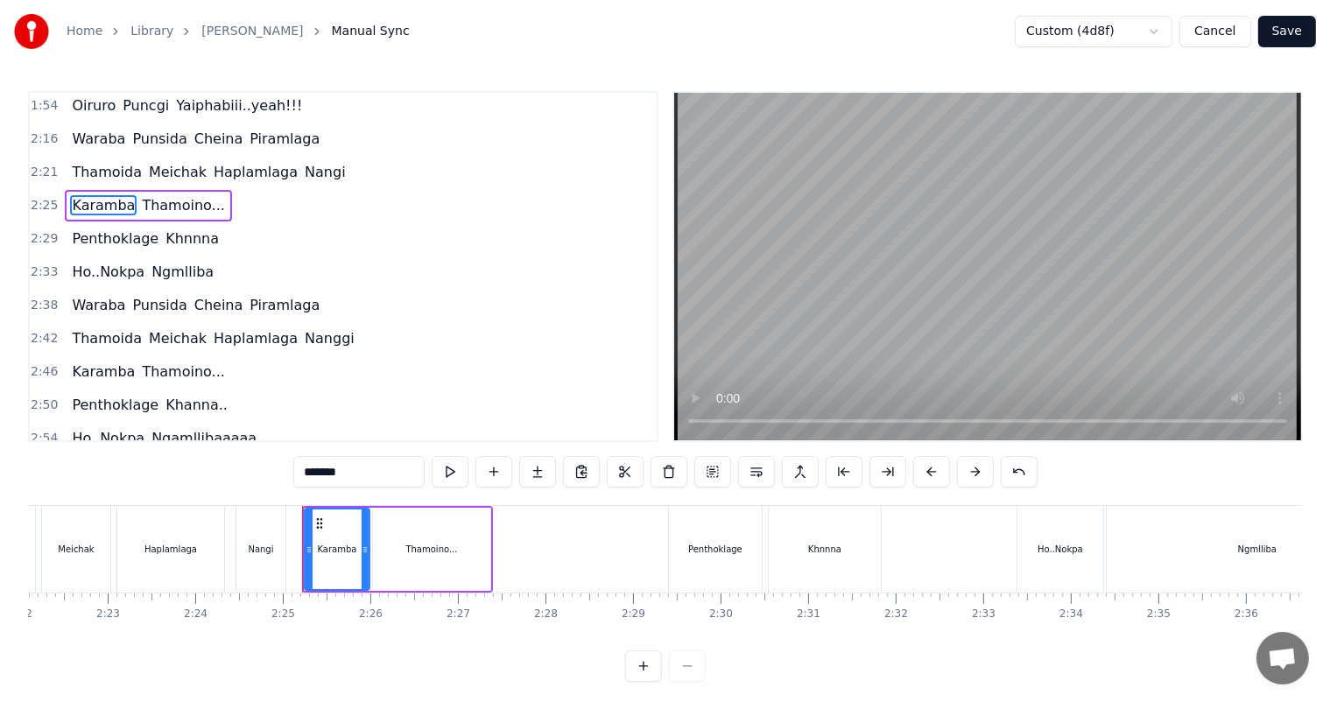
click at [160, 195] on span "Thamoino..." at bounding box center [183, 205] width 86 height 20
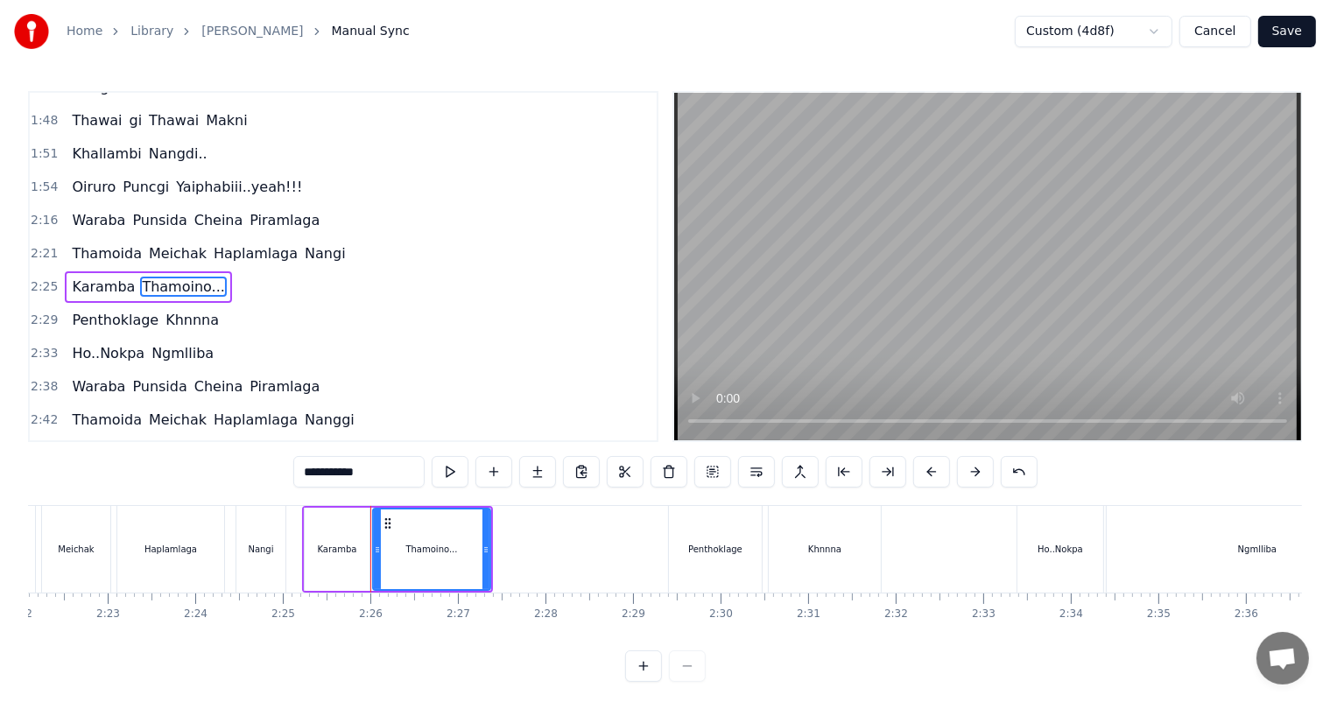
scroll to position [614, 0]
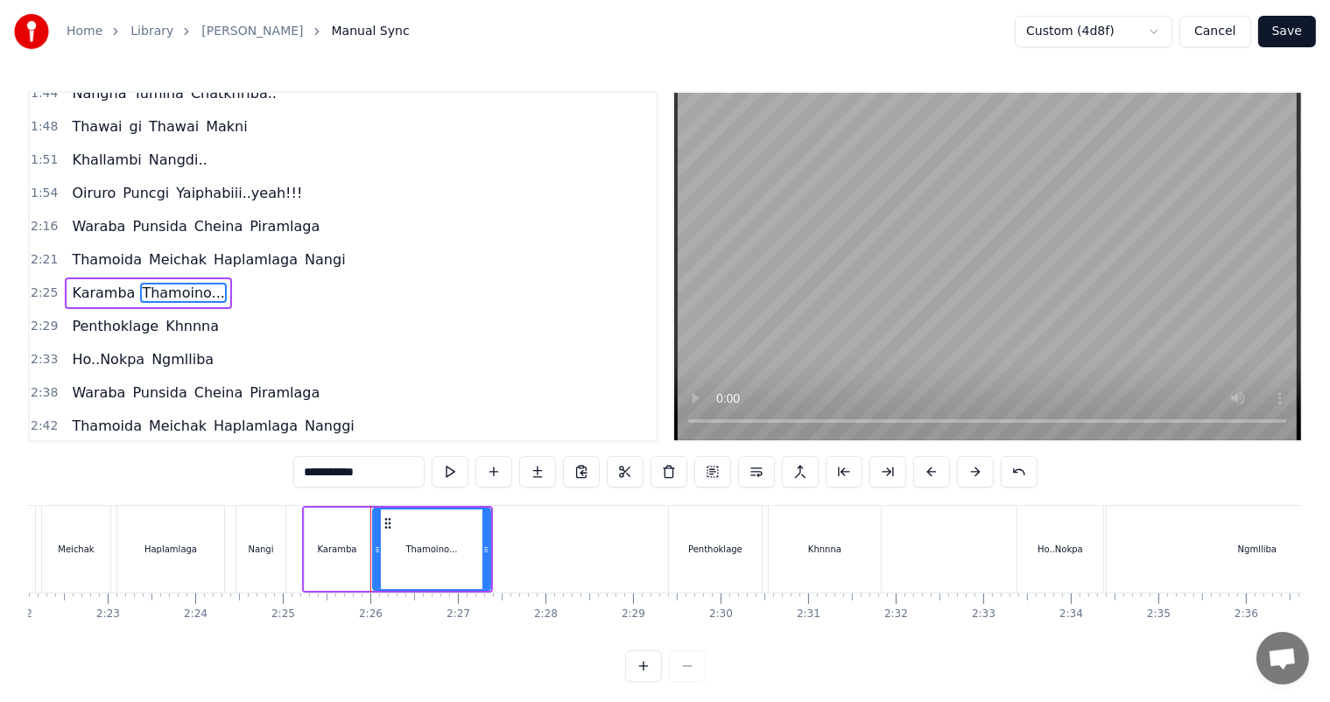
click at [164, 316] on span "Khnnna" at bounding box center [192, 326] width 57 height 20
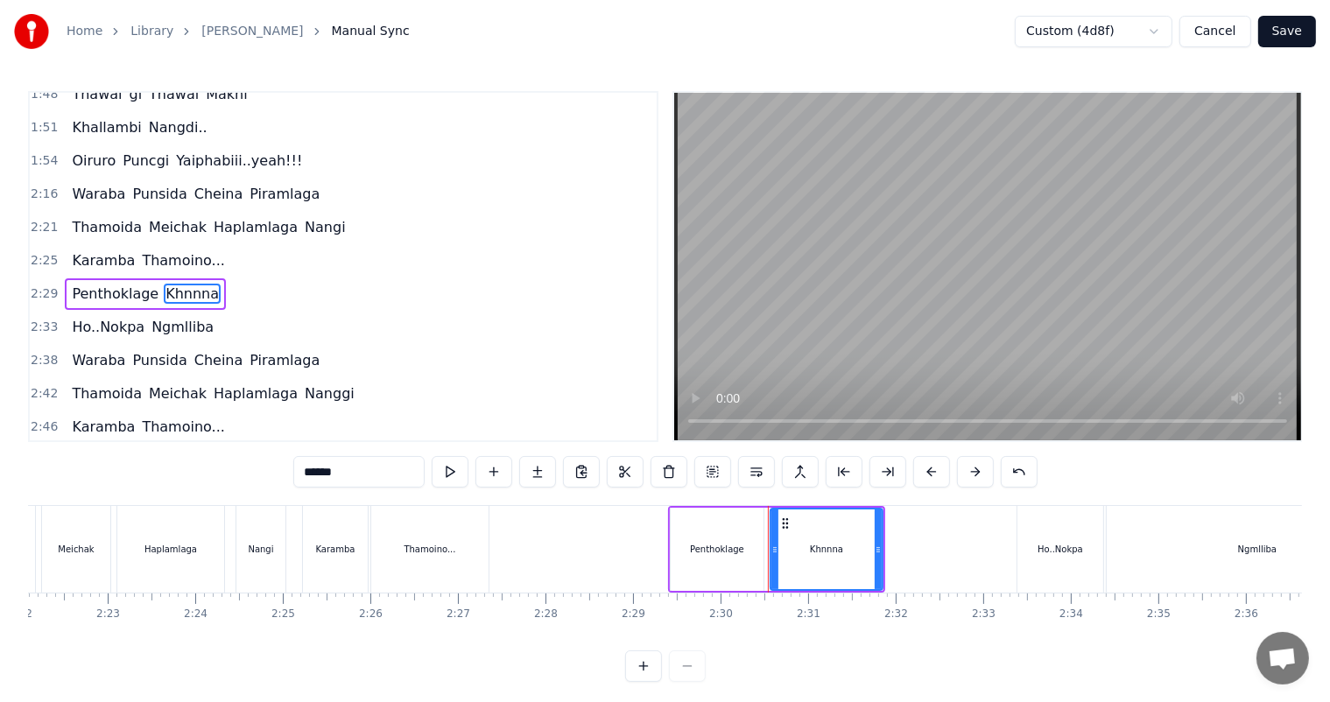
click at [326, 470] on input "******" at bounding box center [358, 472] width 131 height 32
click at [162, 317] on span "Ngmlliba" at bounding box center [183, 327] width 66 height 20
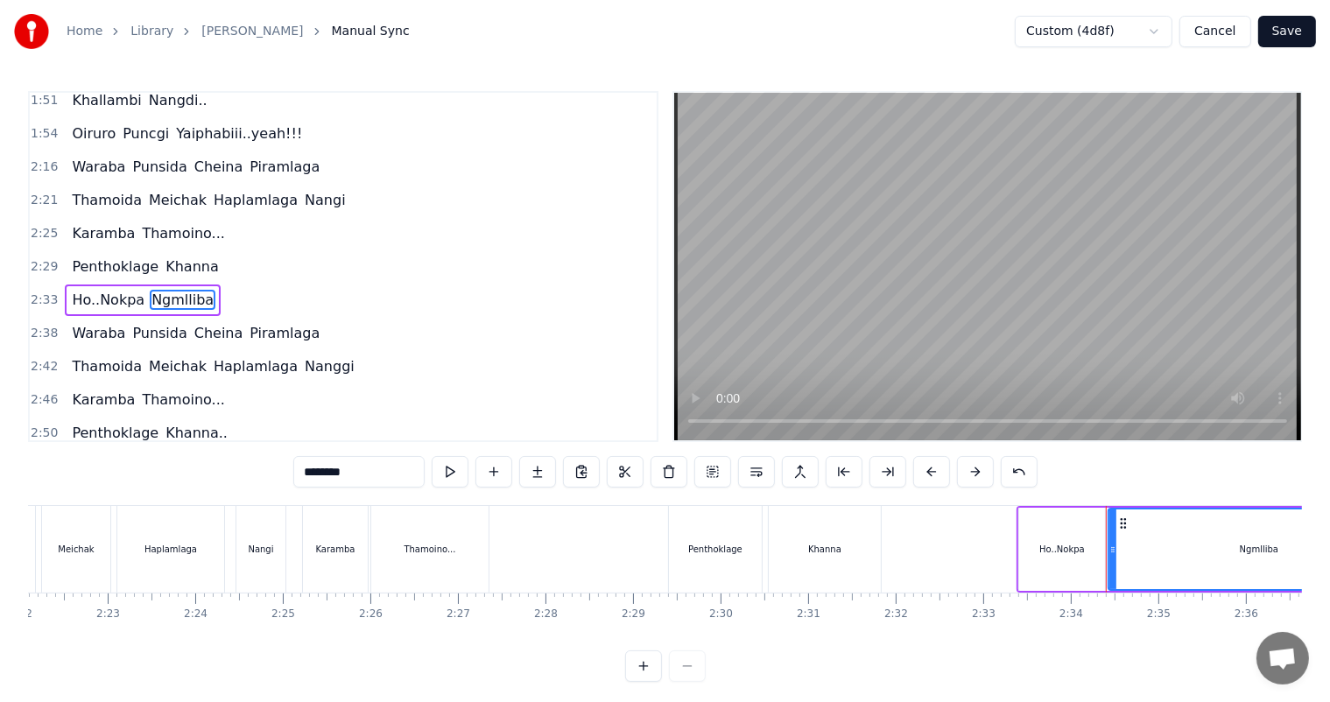
scroll to position [679, 0]
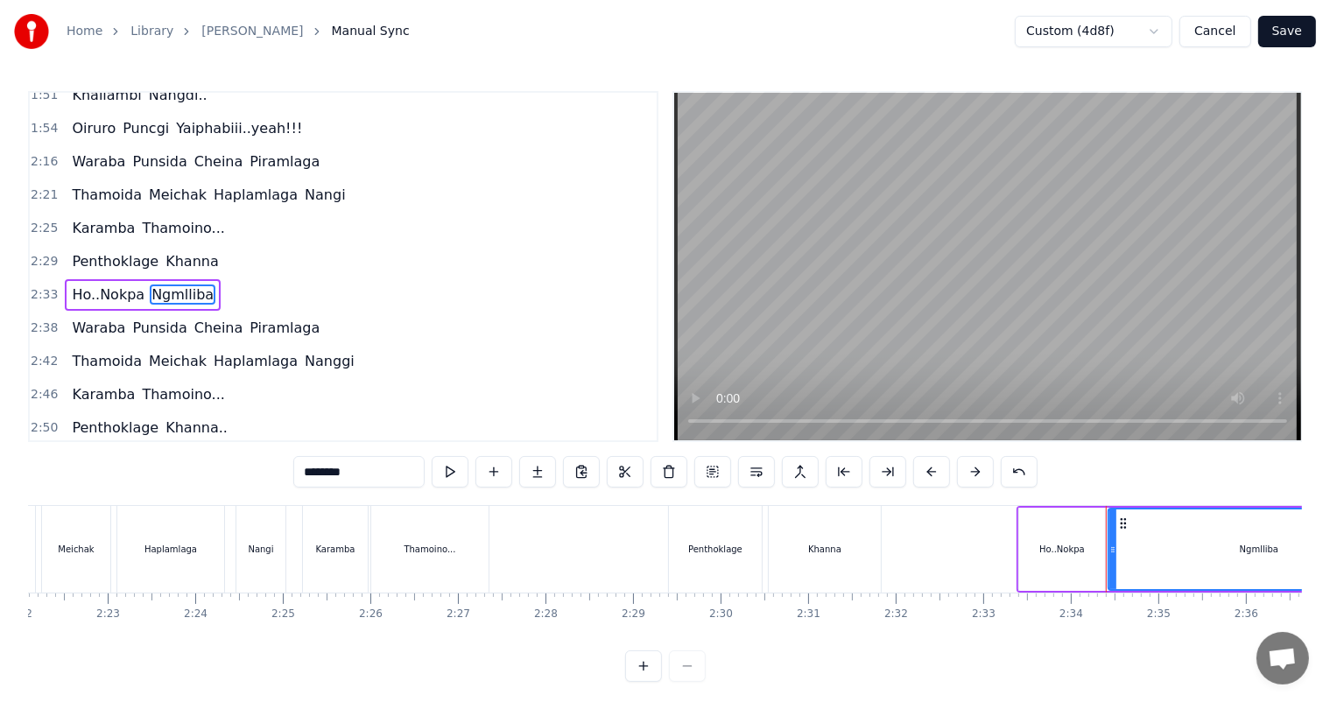
click at [323, 468] on input "********" at bounding box center [358, 472] width 131 height 32
click at [341, 470] on input "*********" at bounding box center [358, 472] width 131 height 32
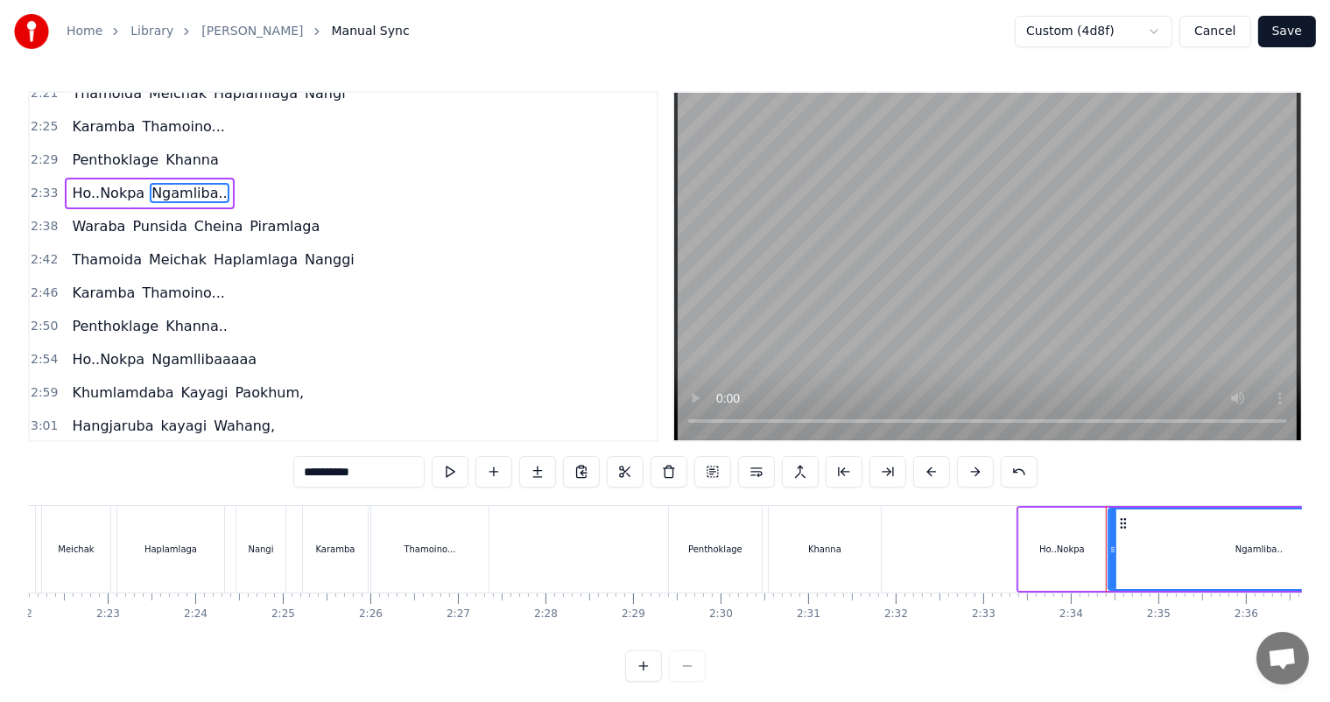
scroll to position [784, 0]
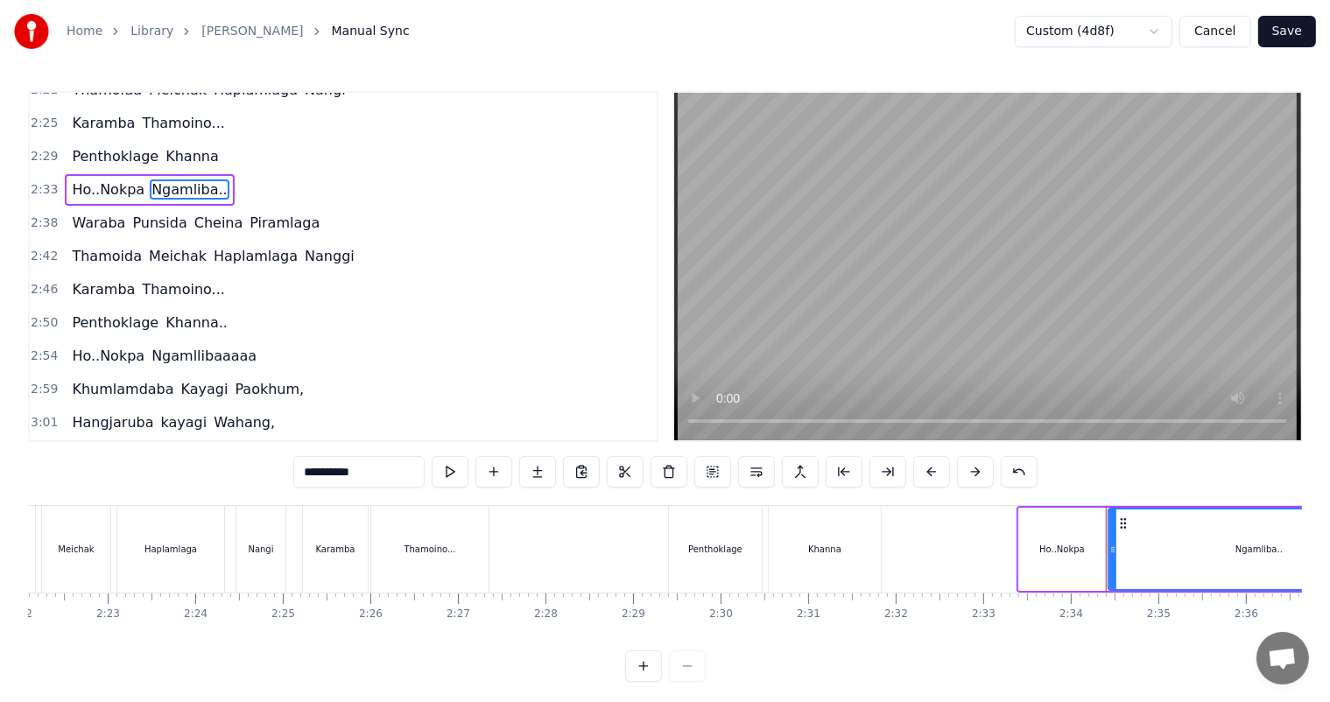
click at [190, 346] on span "Ngamllibaaaaa" at bounding box center [204, 356] width 109 height 20
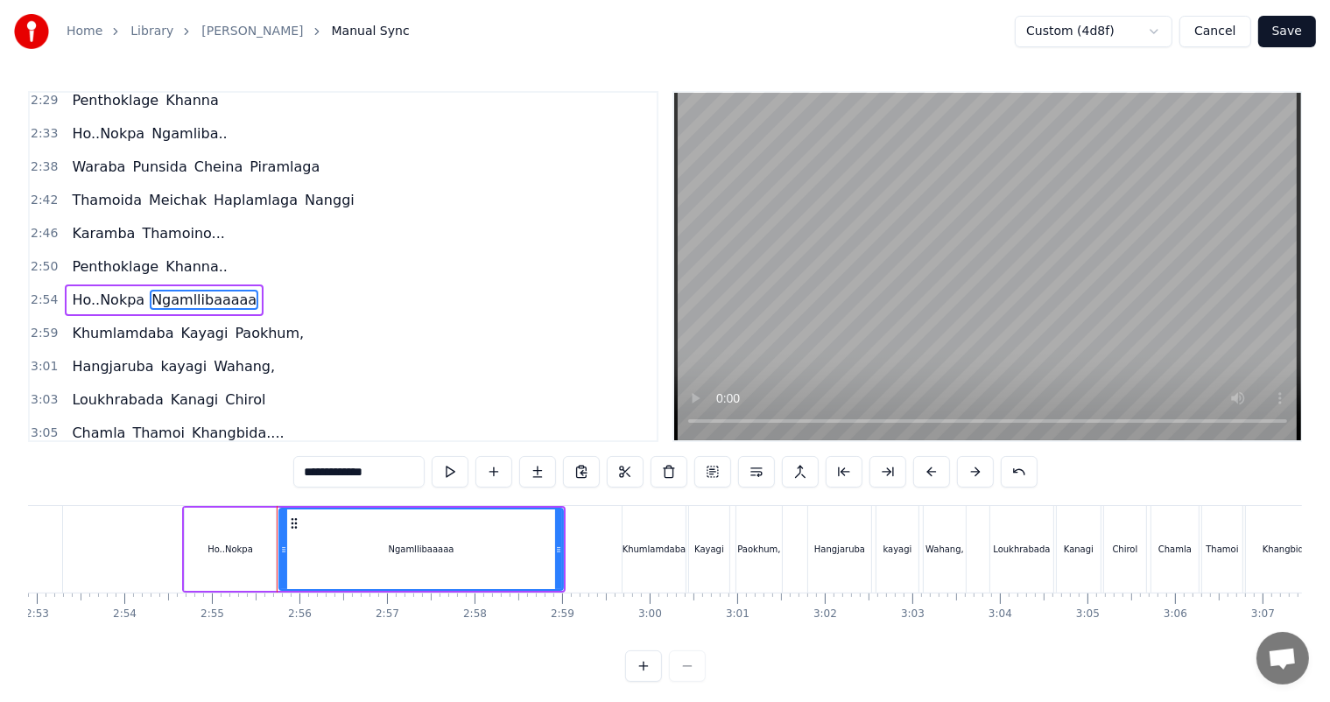
scroll to position [0, 15294]
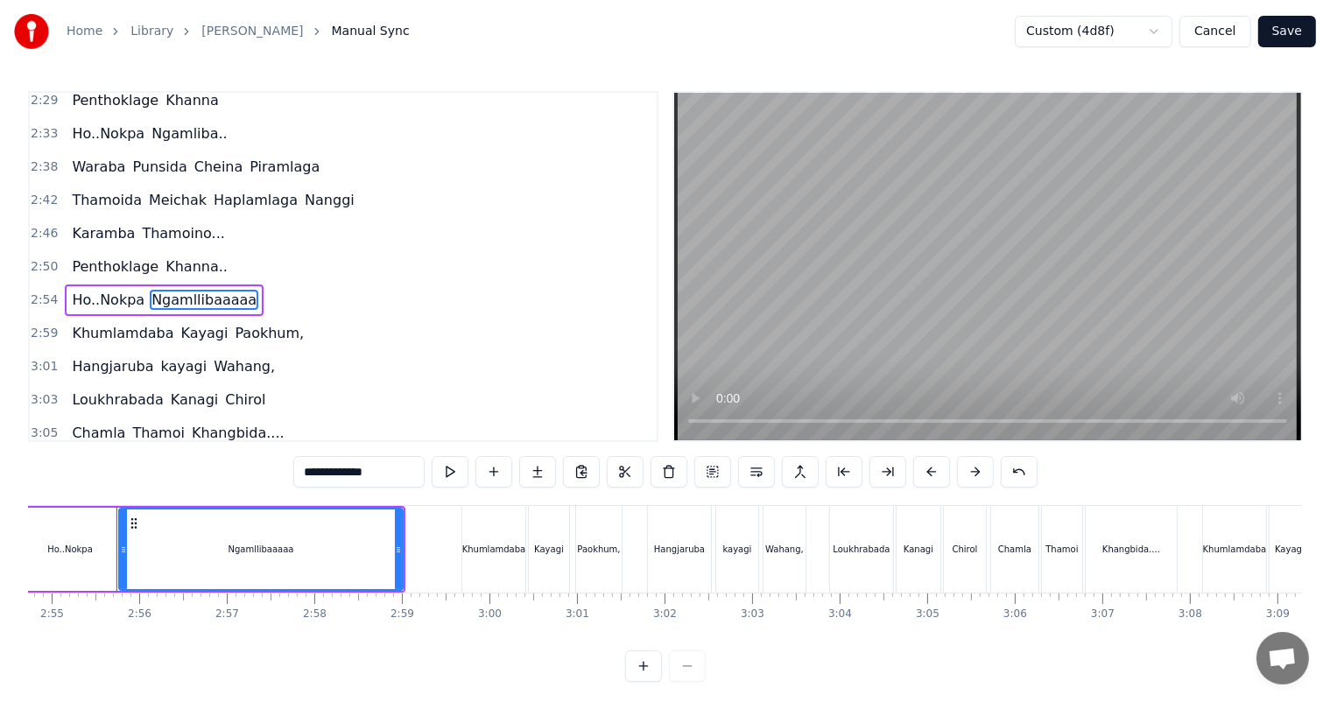
click at [341, 473] on input "**********" at bounding box center [358, 472] width 131 height 32
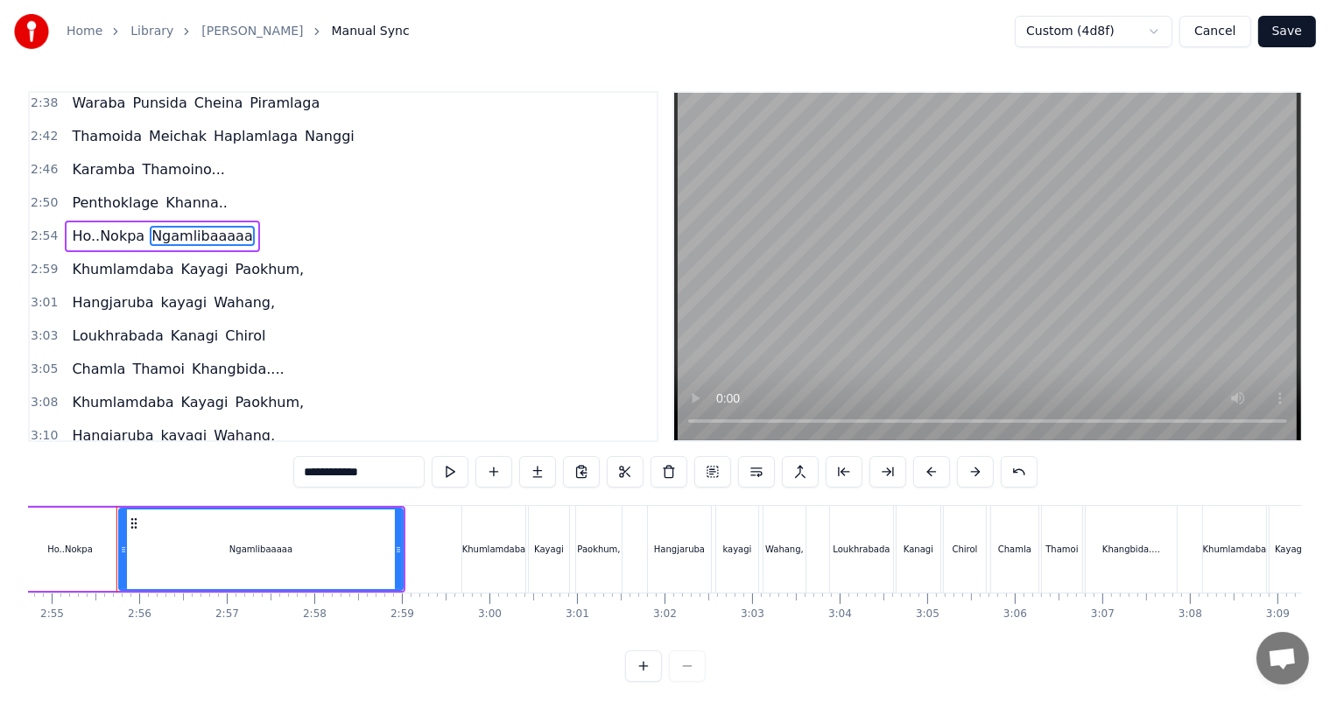
scroll to position [910, 0]
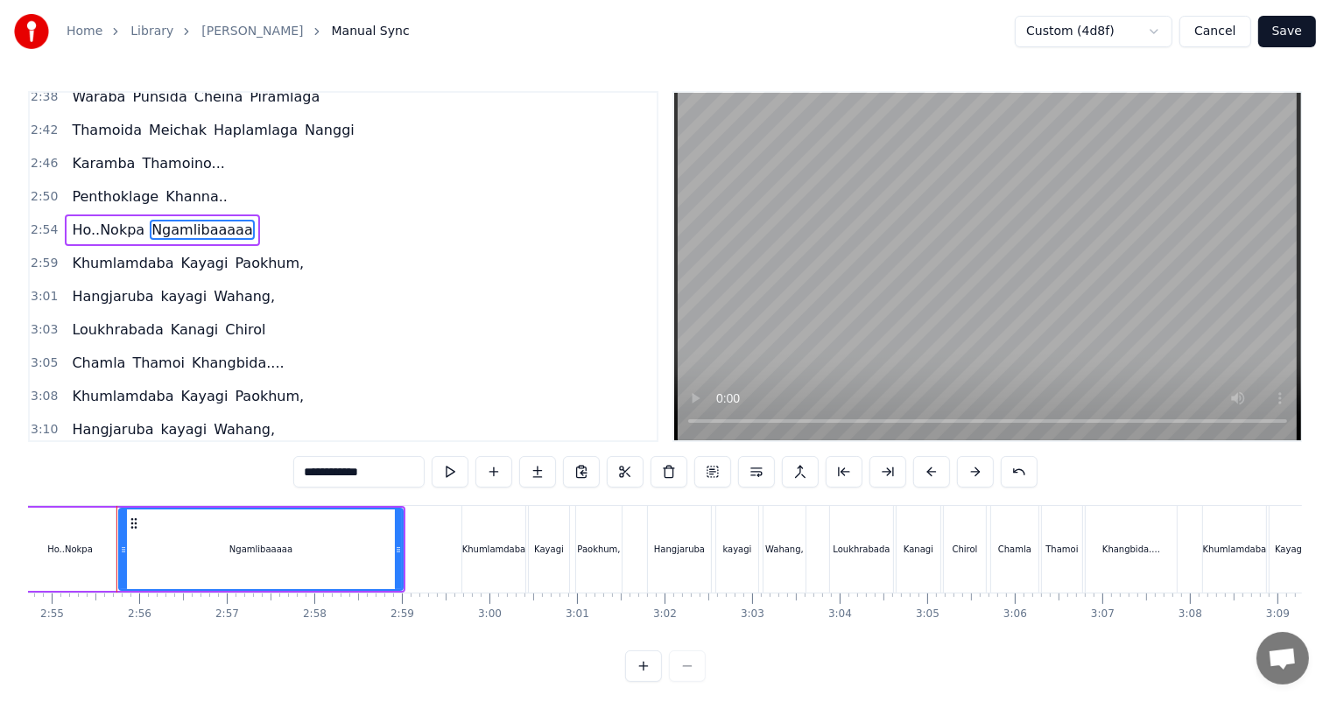
type input "**********"
click at [247, 481] on div "0:27 Thawai gi Thawai Makni 0:31 khallambi Nangdi.. 0:34 Oiruro Puncgi Yaiphabi…" at bounding box center [665, 386] width 1274 height 591
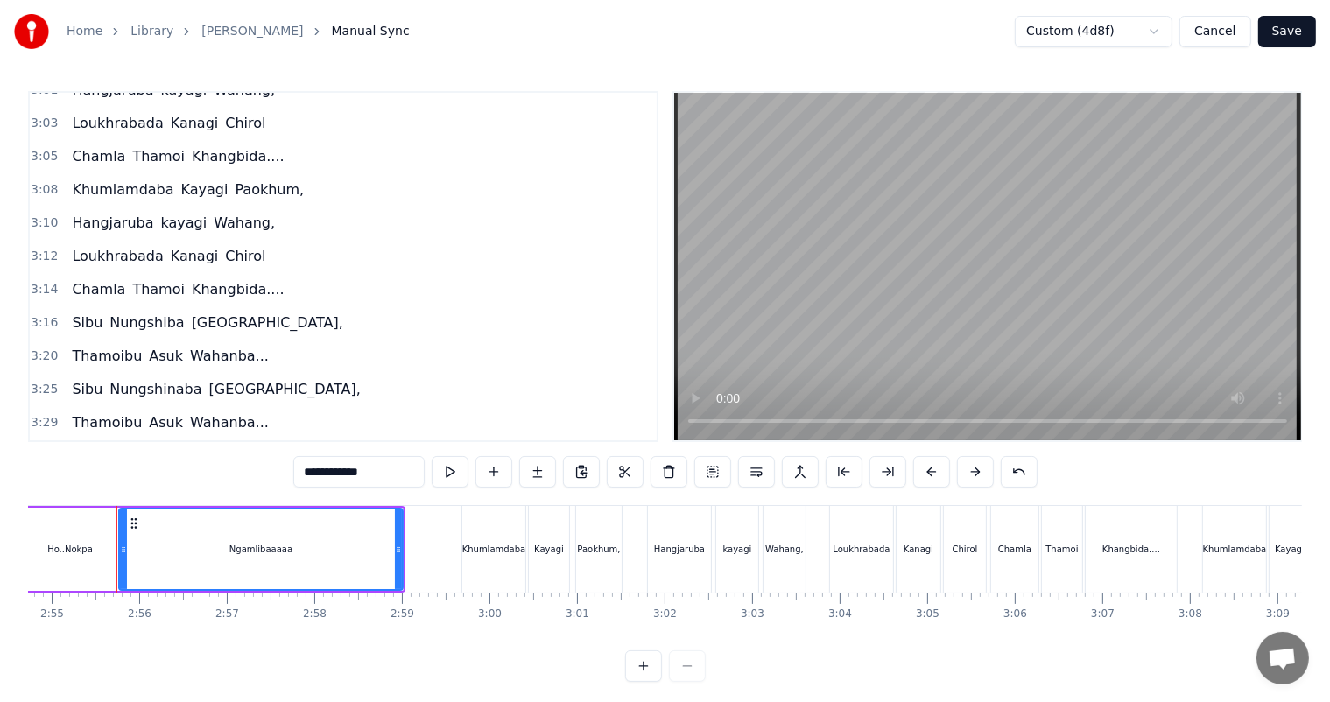
scroll to position [1155, 0]
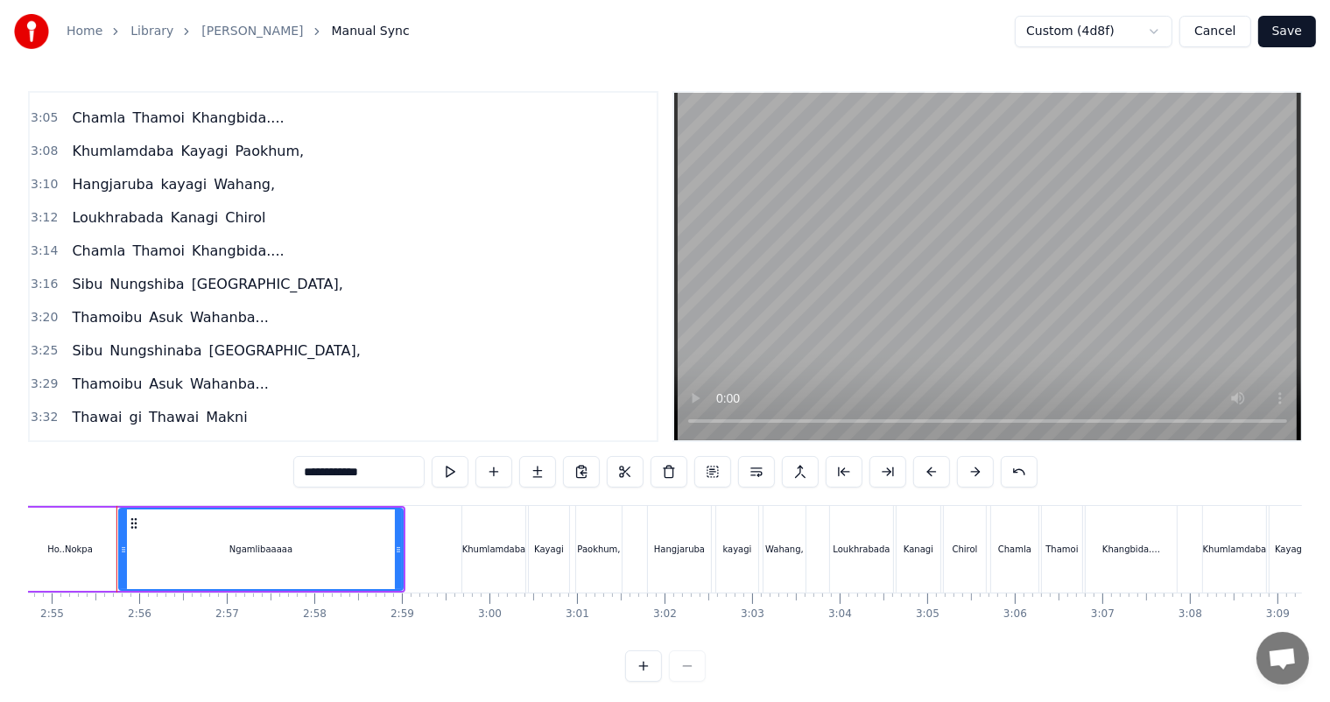
click at [321, 201] on div "3:12 Loukhrabada Kanagi Chirol" at bounding box center [343, 217] width 627 height 33
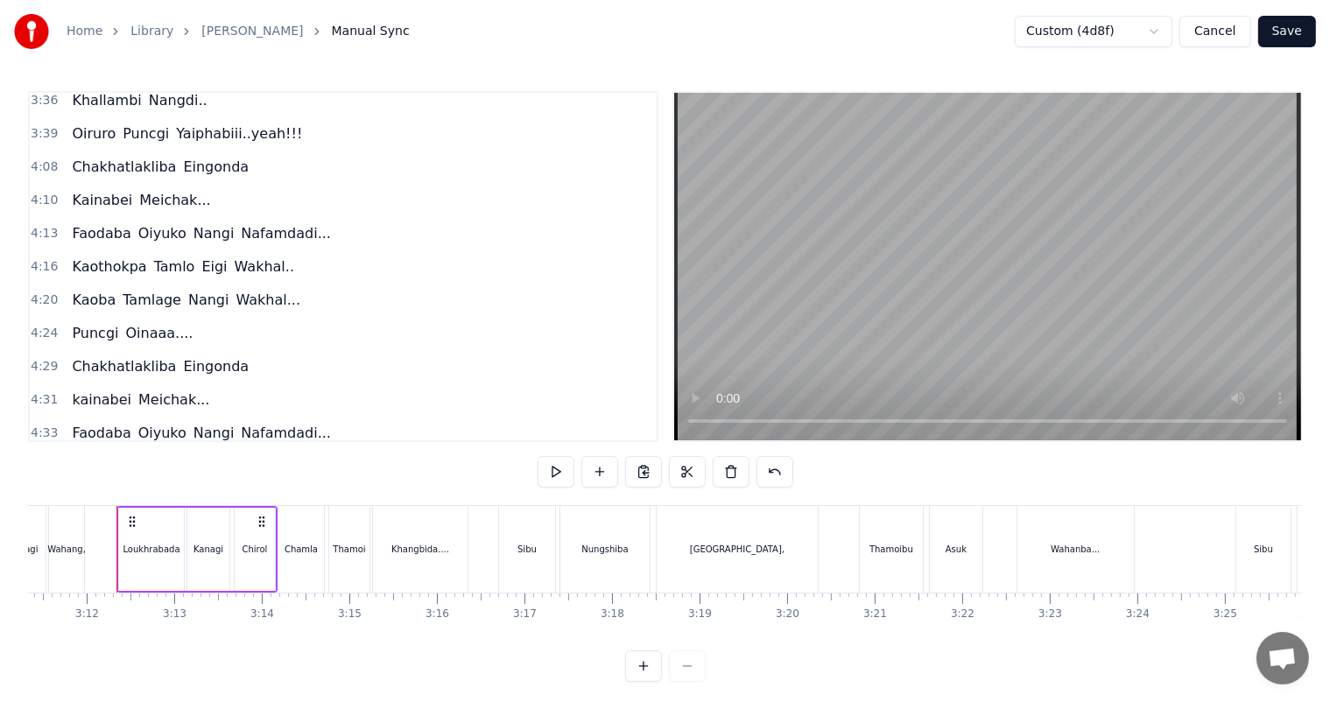
scroll to position [1593, 0]
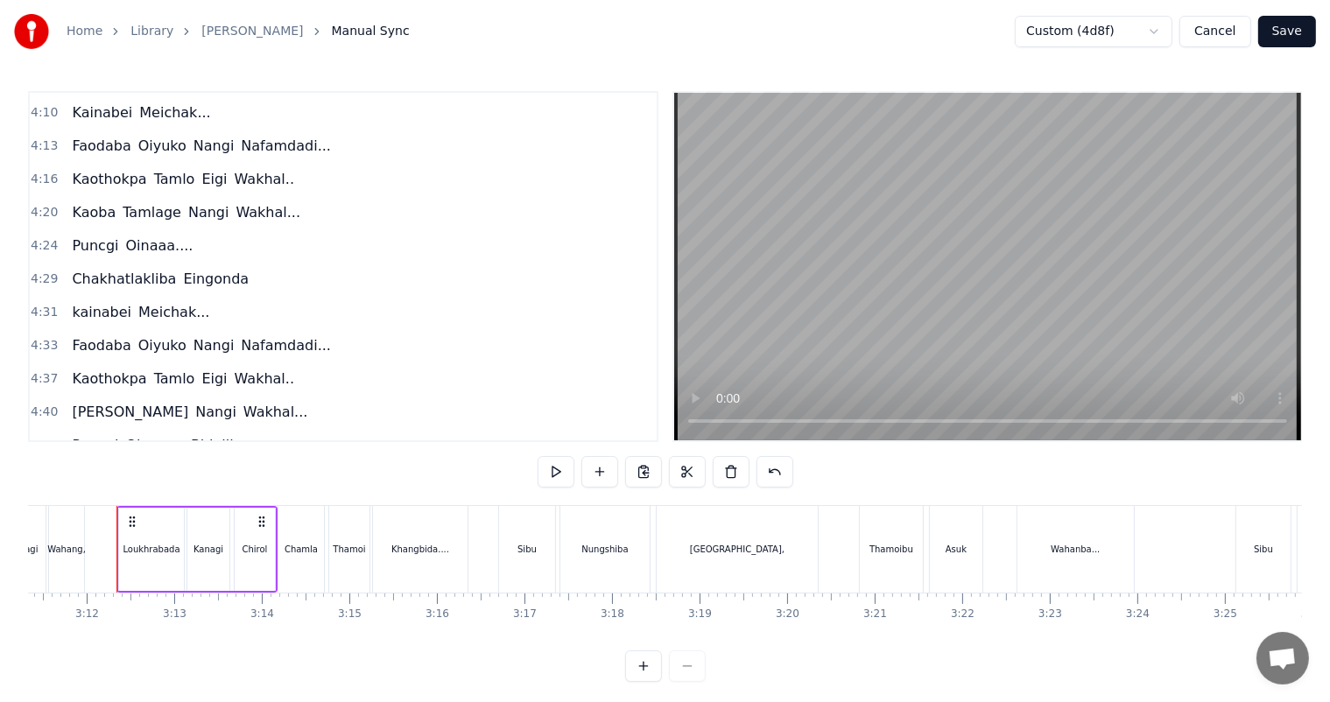
click at [1295, 31] on button "Save" at bounding box center [1287, 32] width 58 height 32
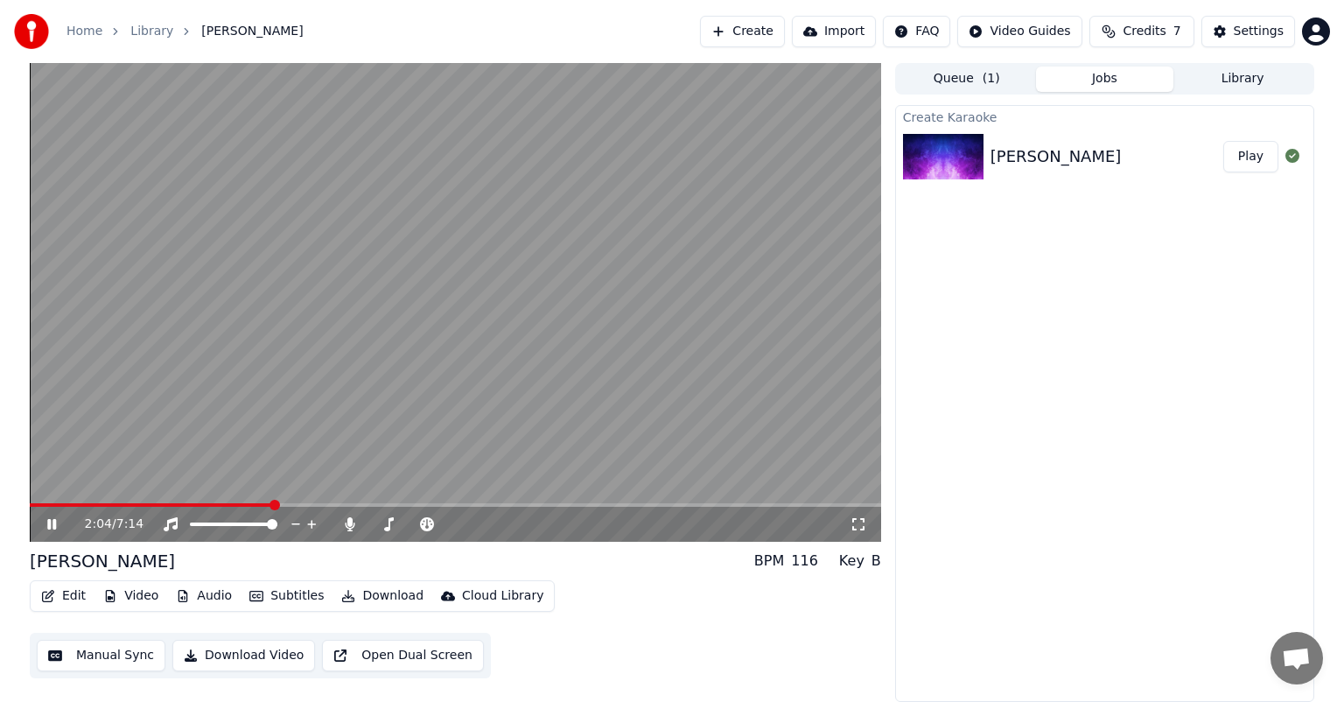
click at [273, 504] on span at bounding box center [456, 505] width 852 height 4
click at [291, 504] on span at bounding box center [456, 505] width 852 height 4
click at [527, 507] on span at bounding box center [456, 505] width 852 height 4
click at [68, 599] on button "Edit" at bounding box center [63, 596] width 59 height 25
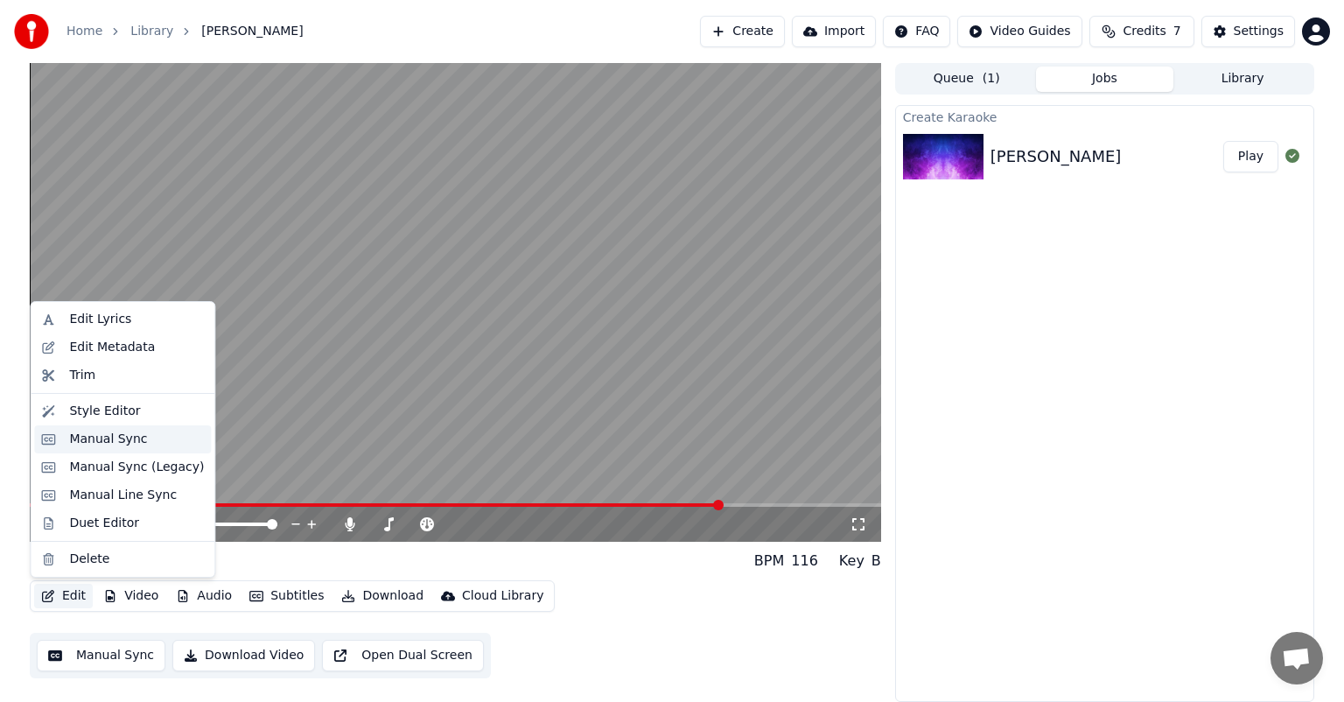
click at [105, 437] on div "Manual Sync" at bounding box center [108, 440] width 78 height 18
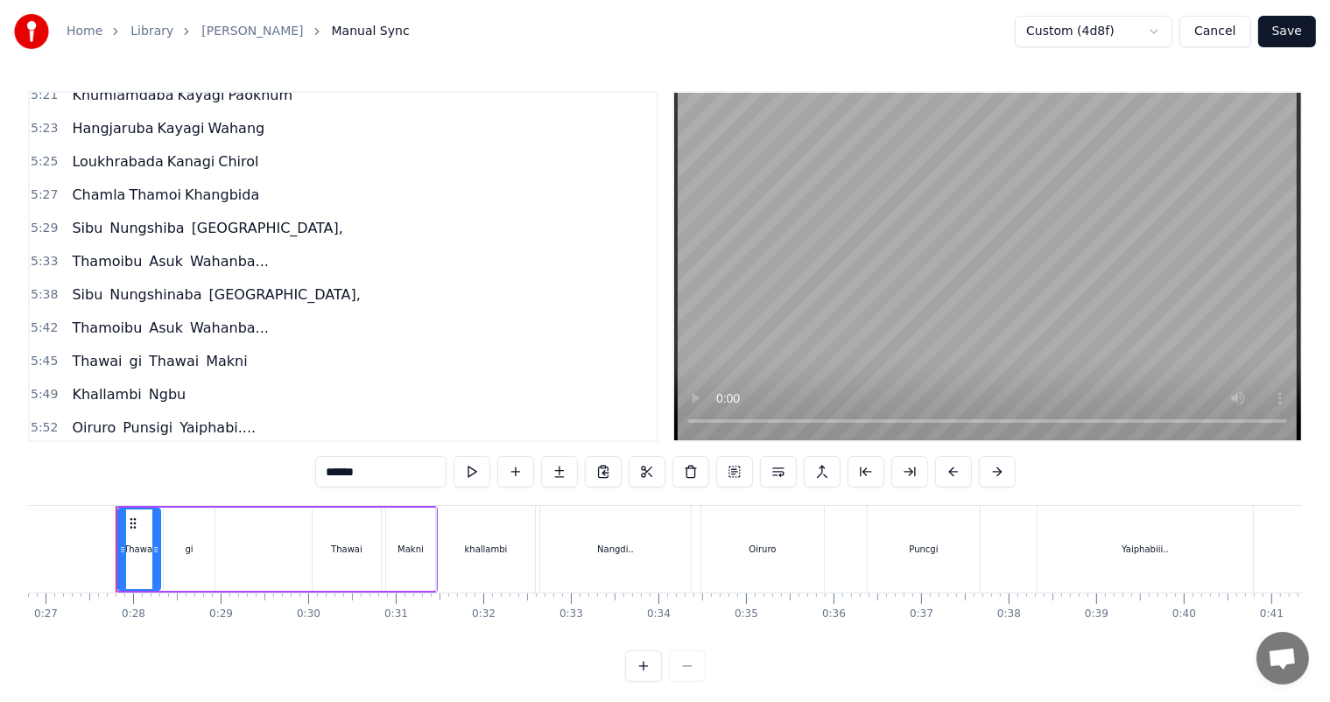
scroll to position [2297, 0]
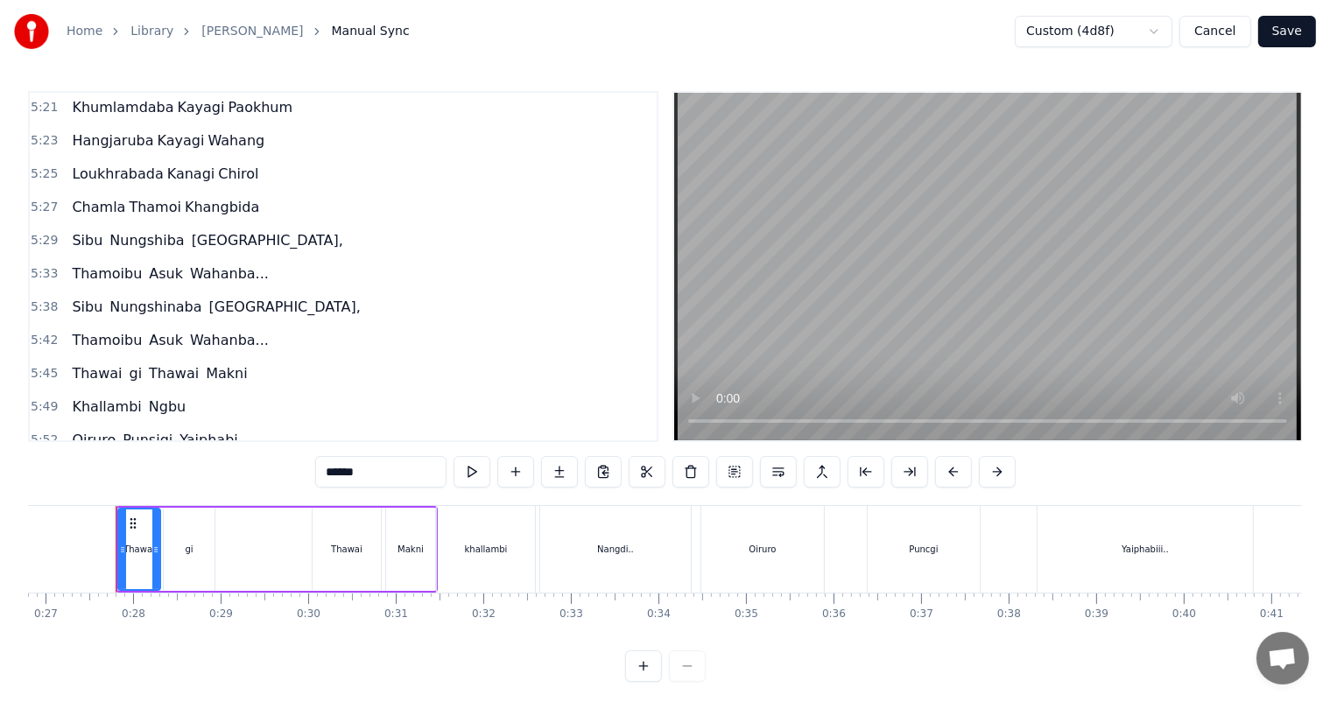
click at [88, 330] on span "Thamoibu" at bounding box center [107, 340] width 74 height 20
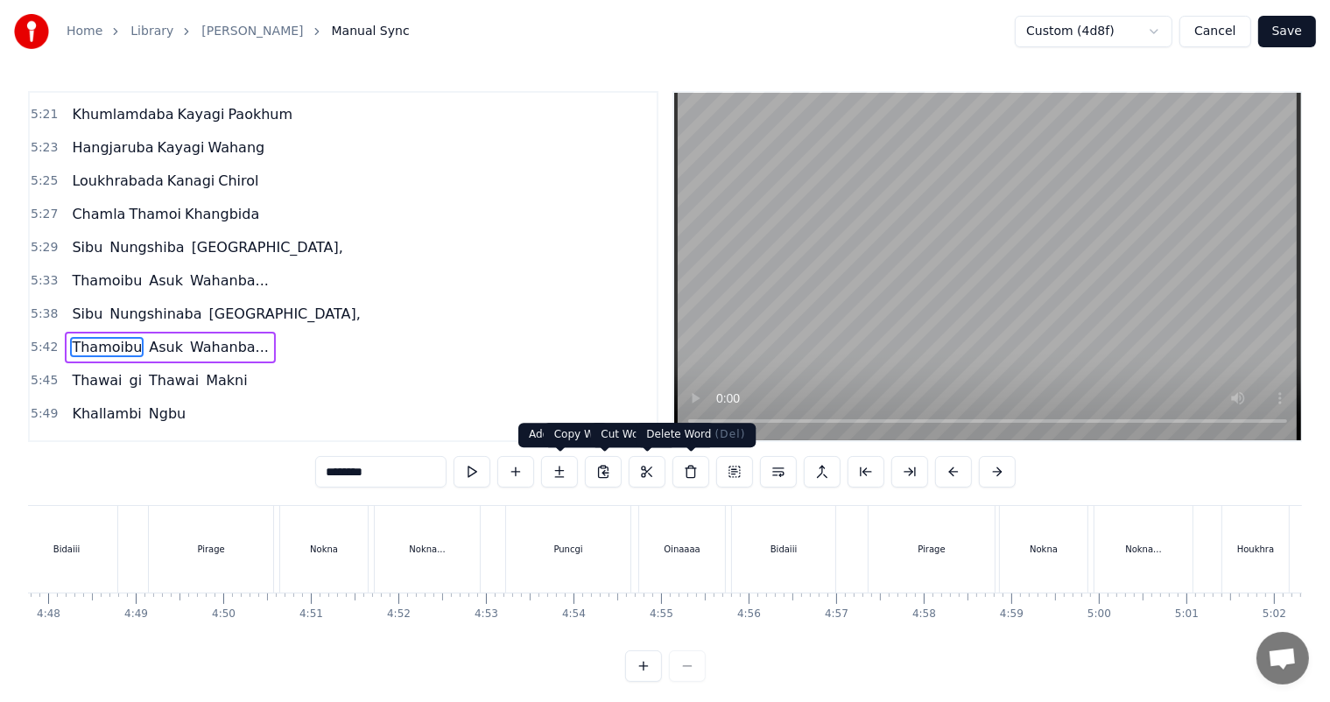
scroll to position [0, 29859]
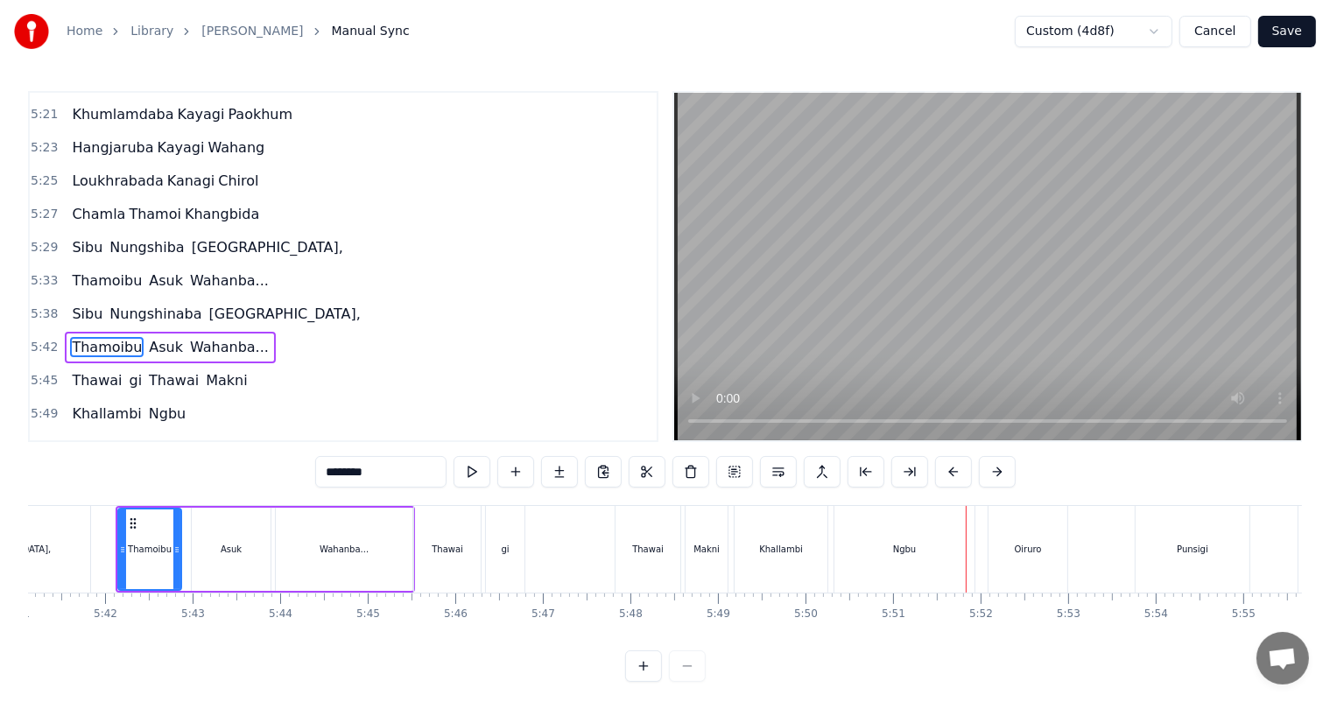
click at [154, 404] on span "Ngbu" at bounding box center [167, 414] width 40 height 20
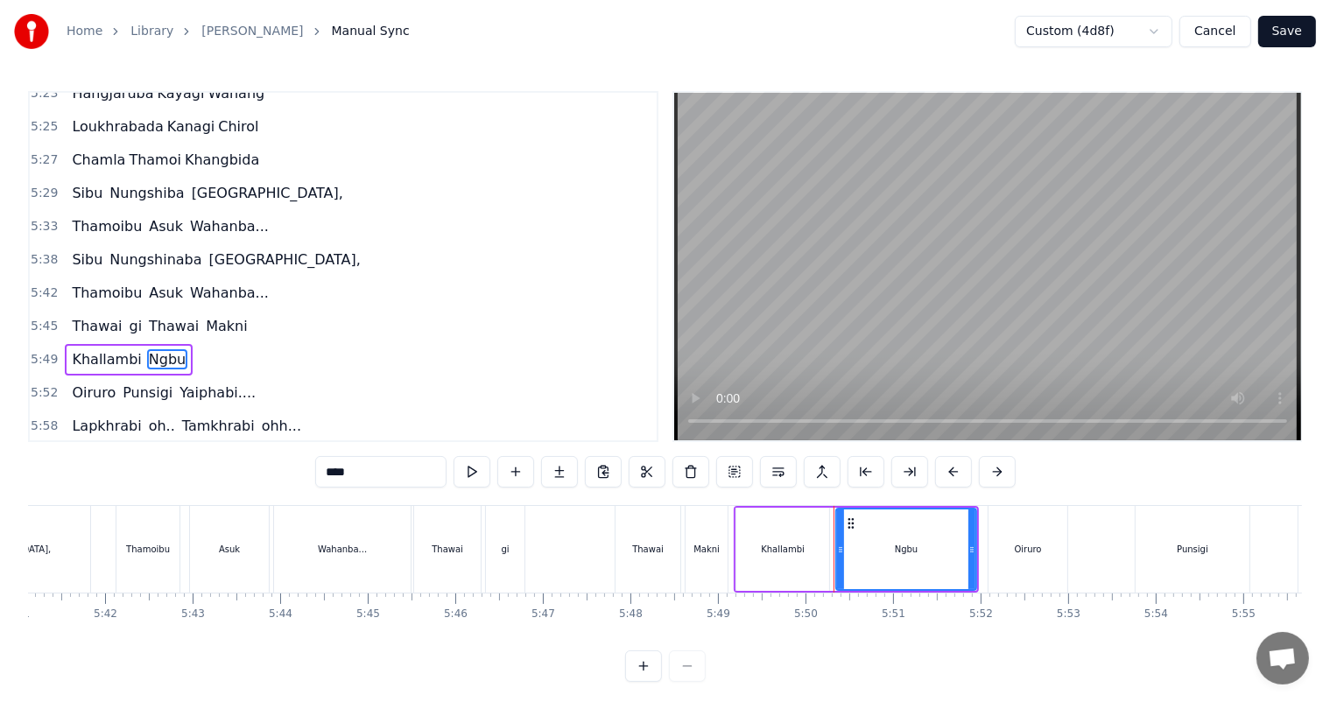
scroll to position [2354, 0]
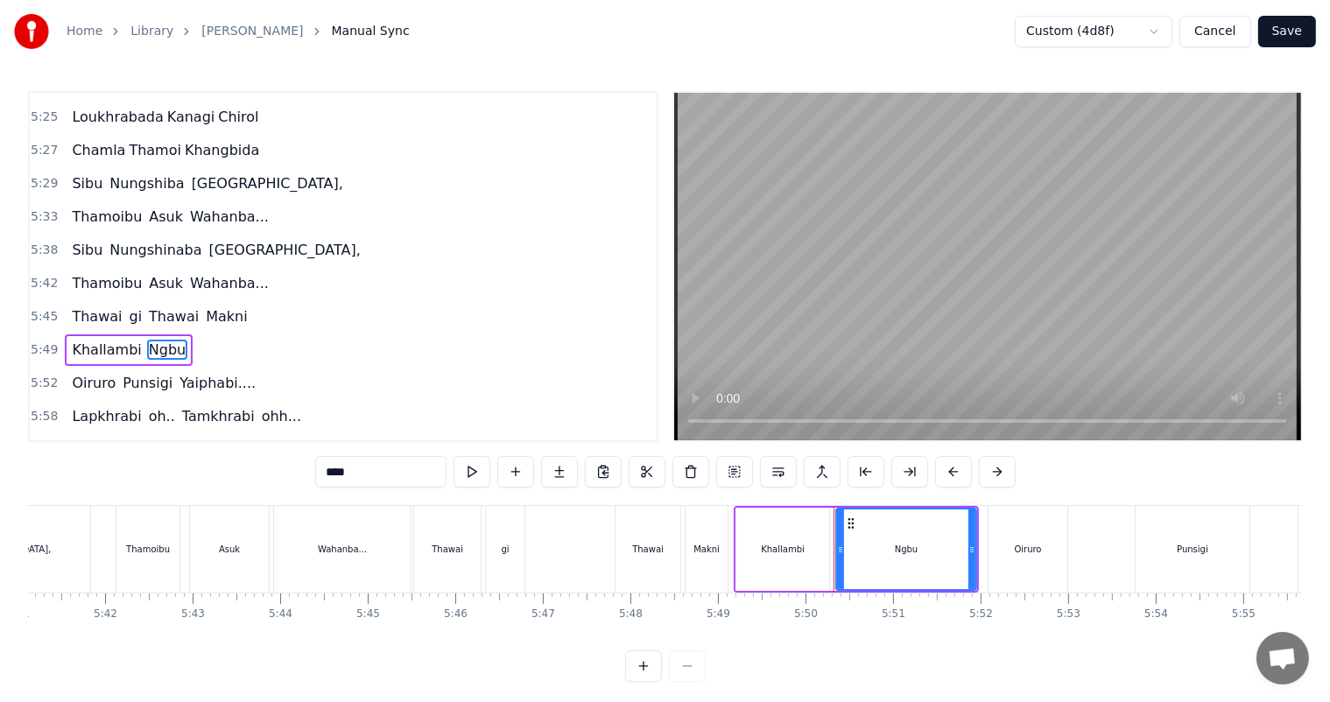
click at [359, 469] on input "****" at bounding box center [380, 472] width 131 height 32
type input "******"
click at [606, 533] on div "Thawai gi Thawai Makni" at bounding box center [572, 549] width 319 height 87
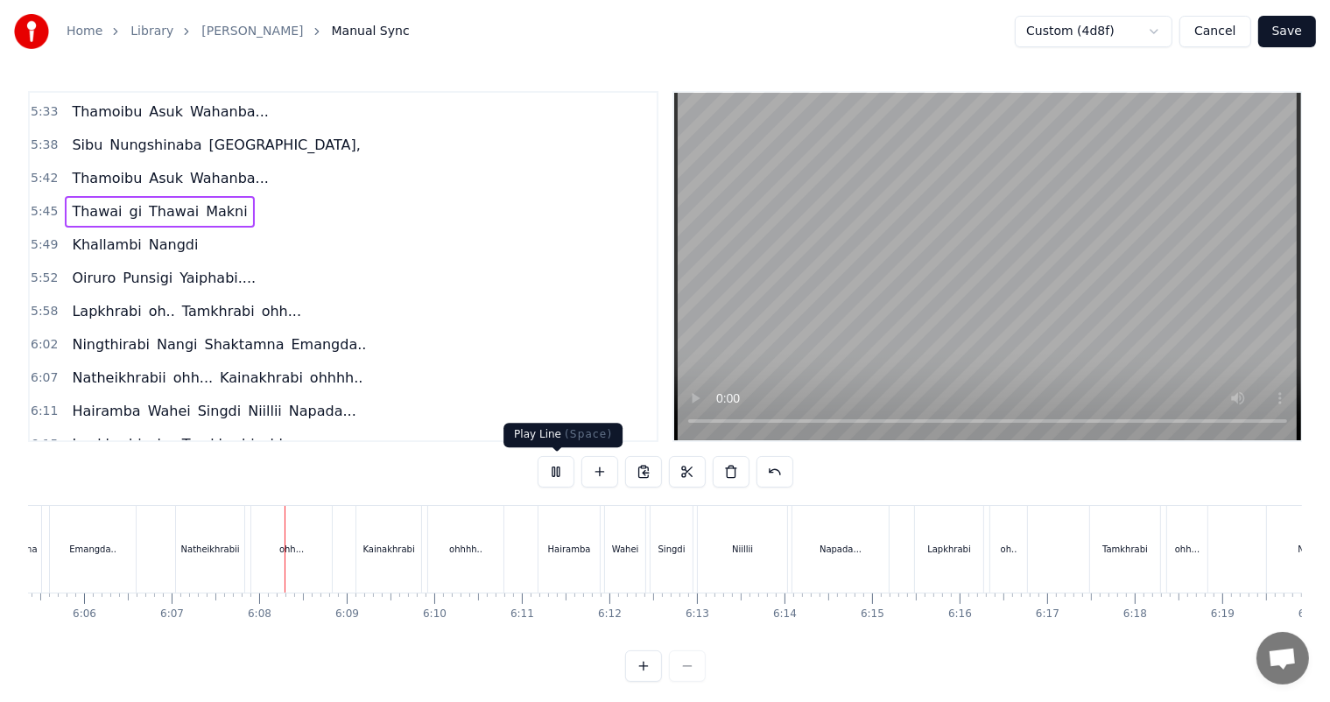
scroll to position [0, 32098]
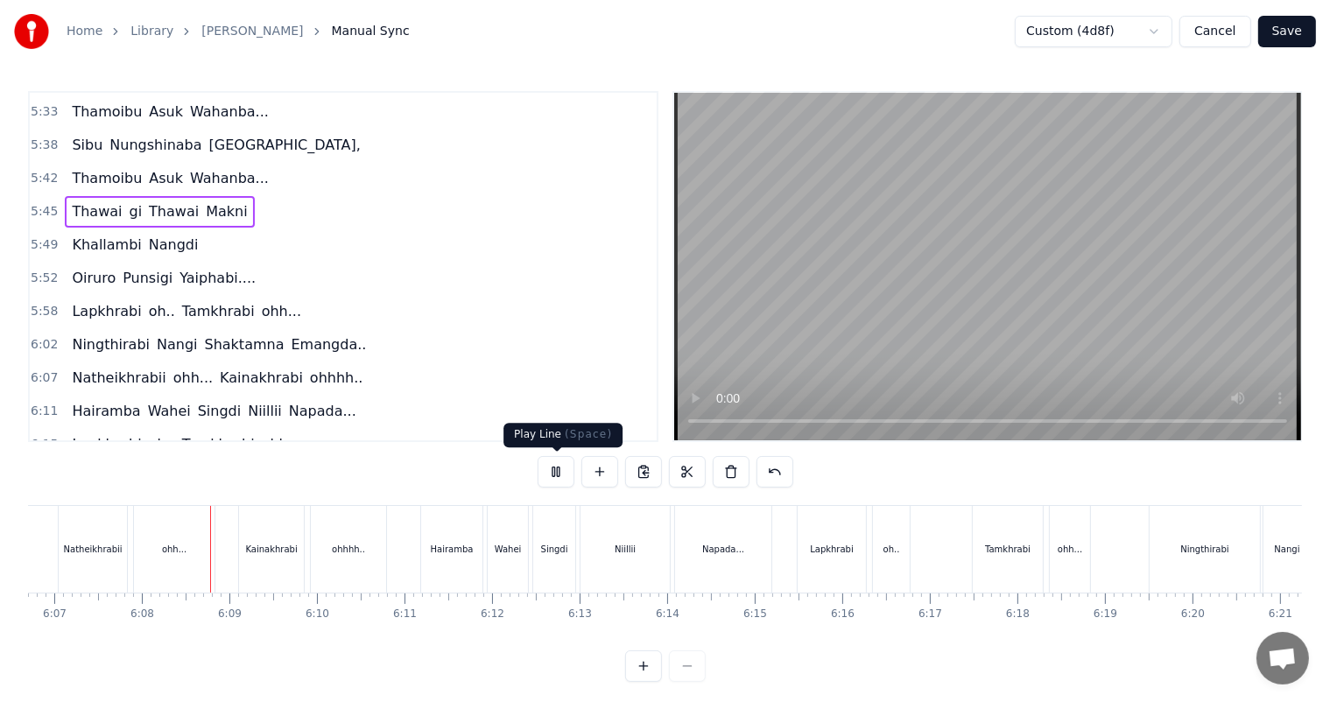
click at [551, 471] on button at bounding box center [555, 472] width 37 height 32
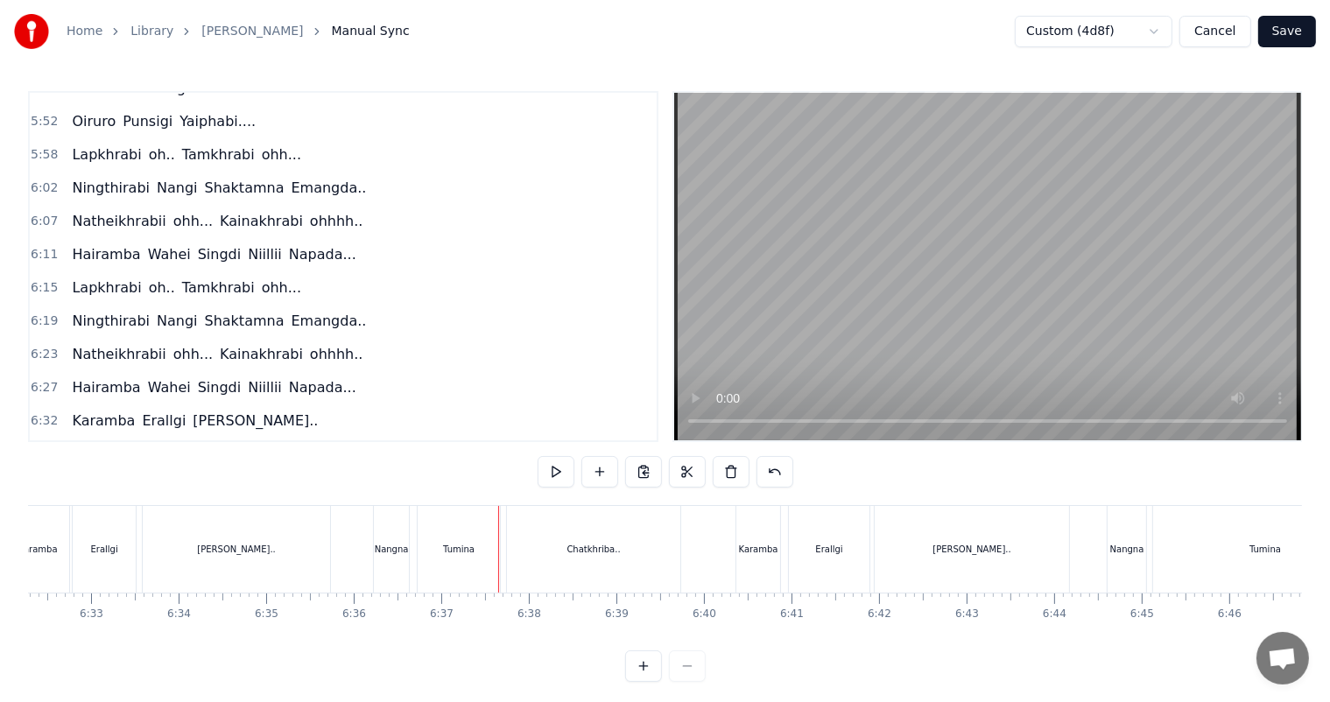
scroll to position [23, 0]
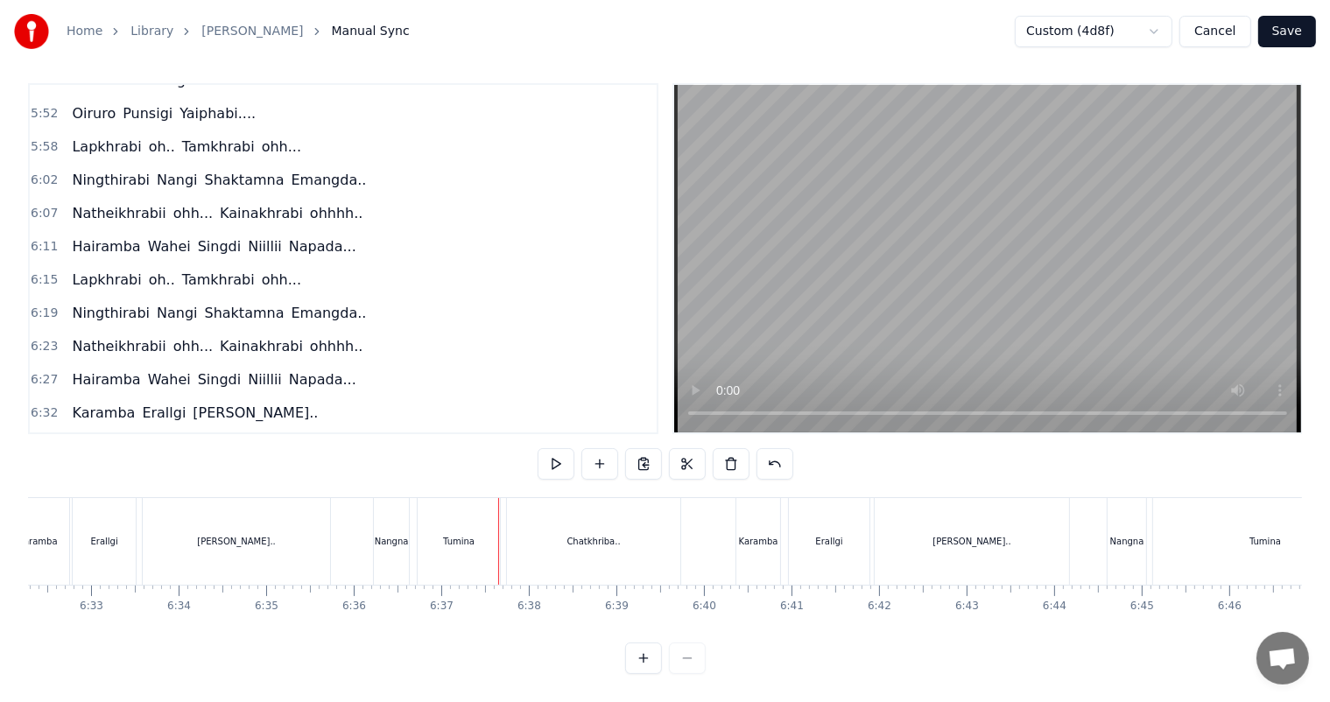
click at [117, 535] on div "Erallgi" at bounding box center [104, 541] width 63 height 87
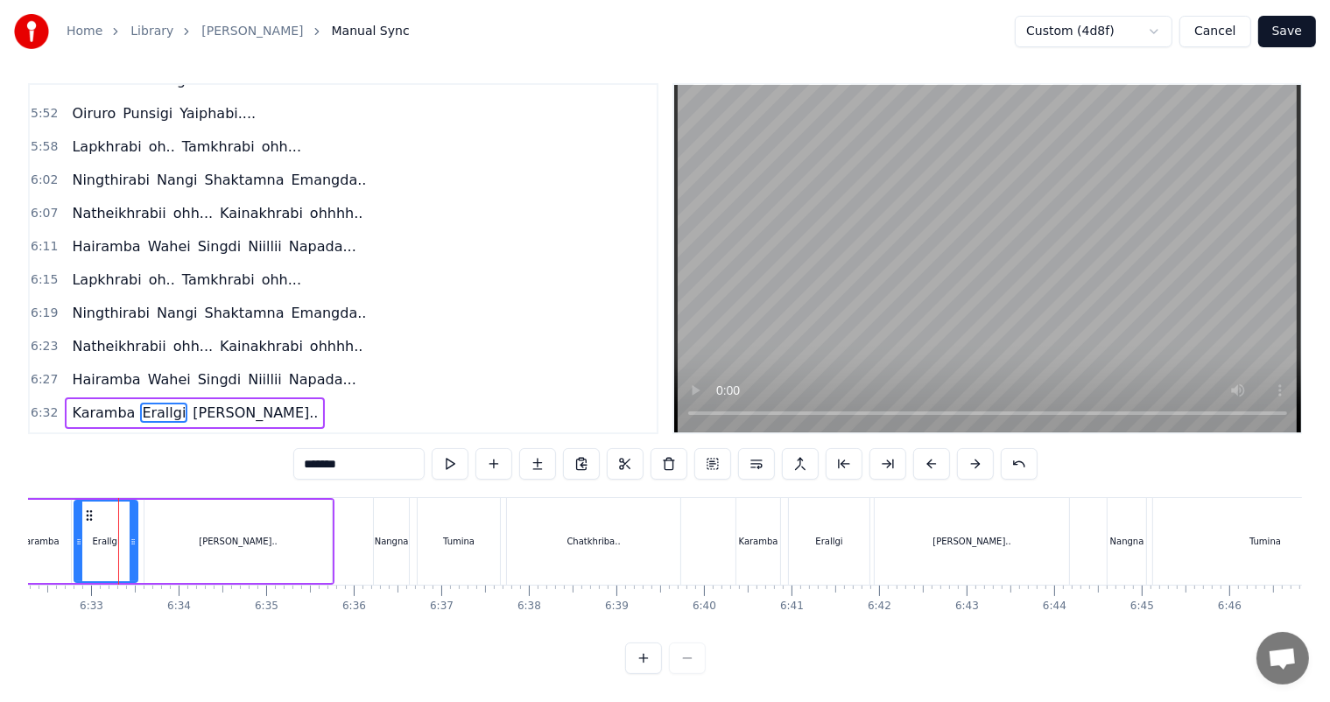
scroll to position [0, 0]
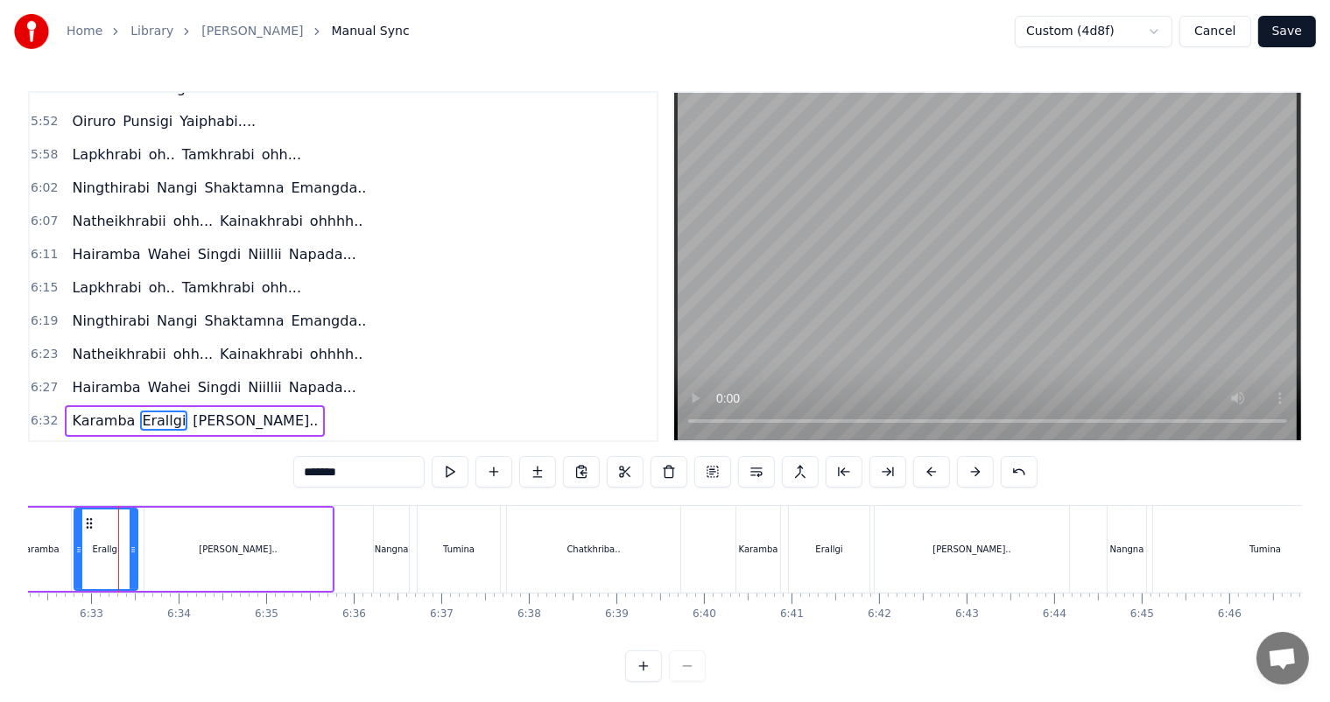
click at [326, 469] on input "*******" at bounding box center [358, 472] width 131 height 32
click at [282, 539] on div "[PERSON_NAME].." at bounding box center [237, 549] width 187 height 83
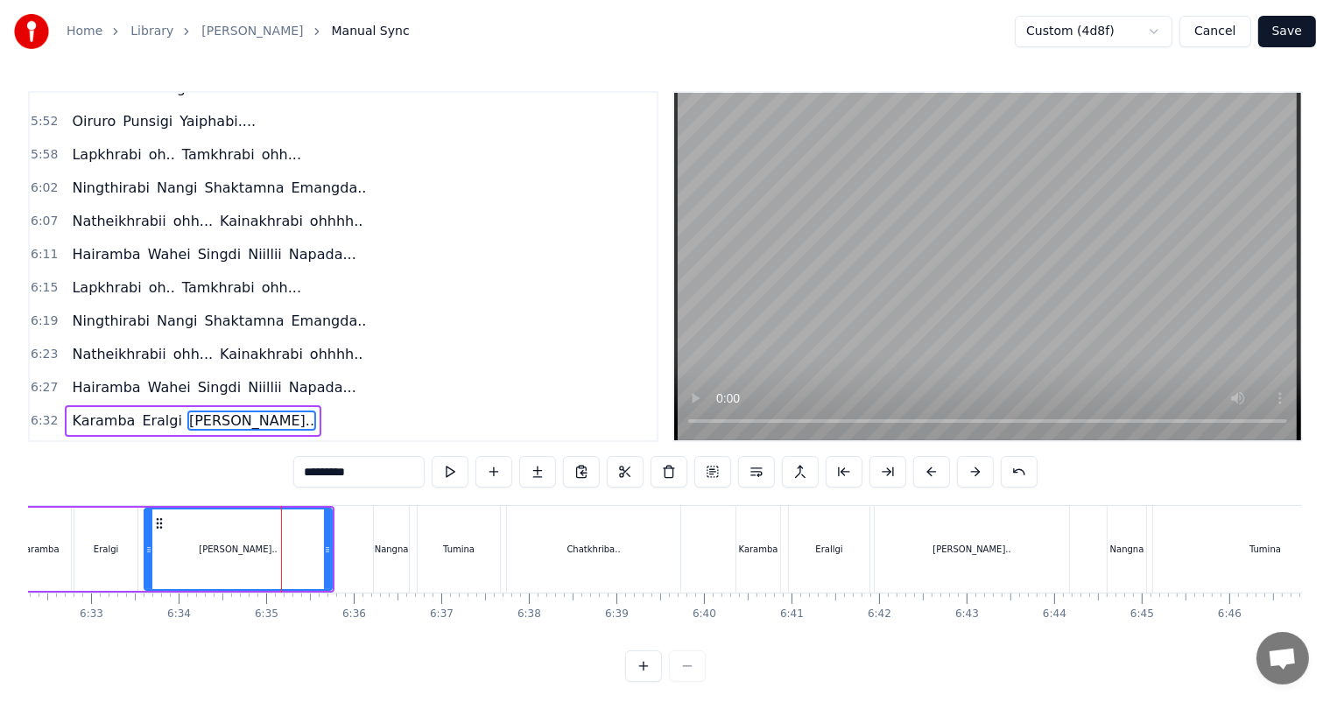
click at [111, 544] on div "Eralgi" at bounding box center [106, 549] width 25 height 13
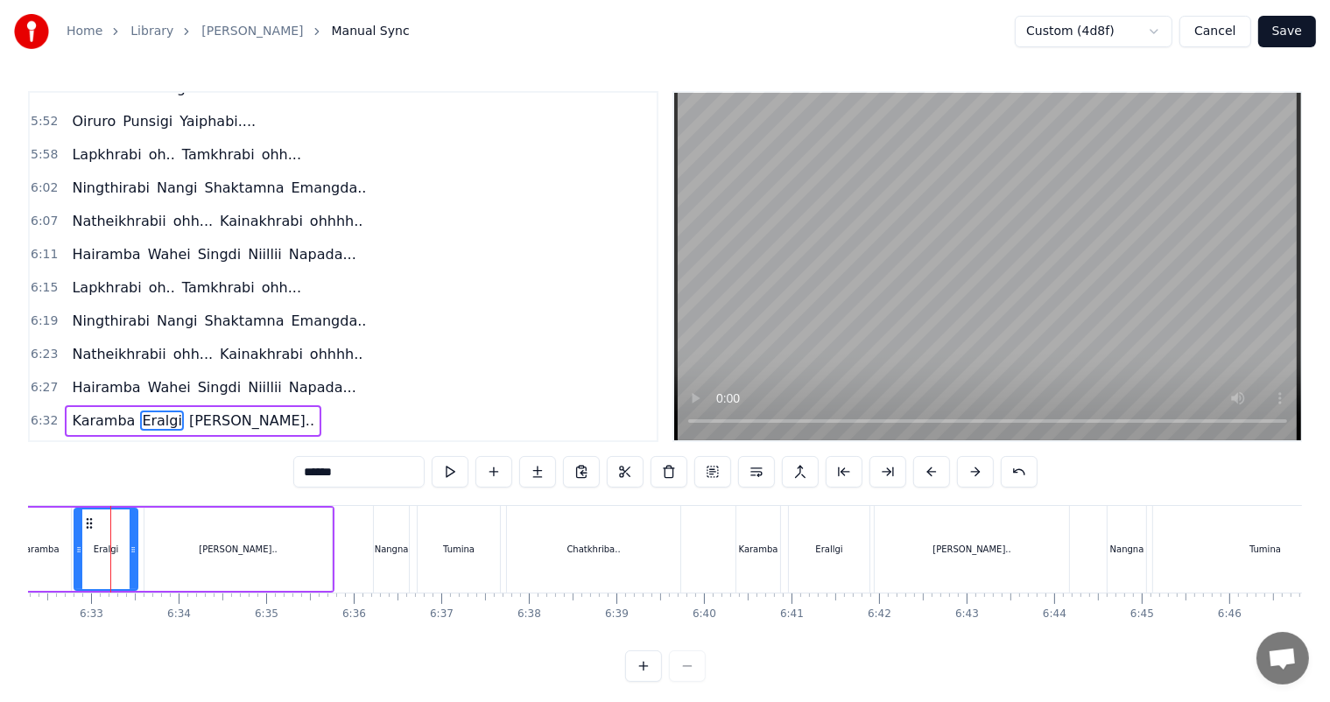
scroll to position [0, 34331]
click at [42, 544] on div "Karamba" at bounding box center [45, 549] width 39 height 13
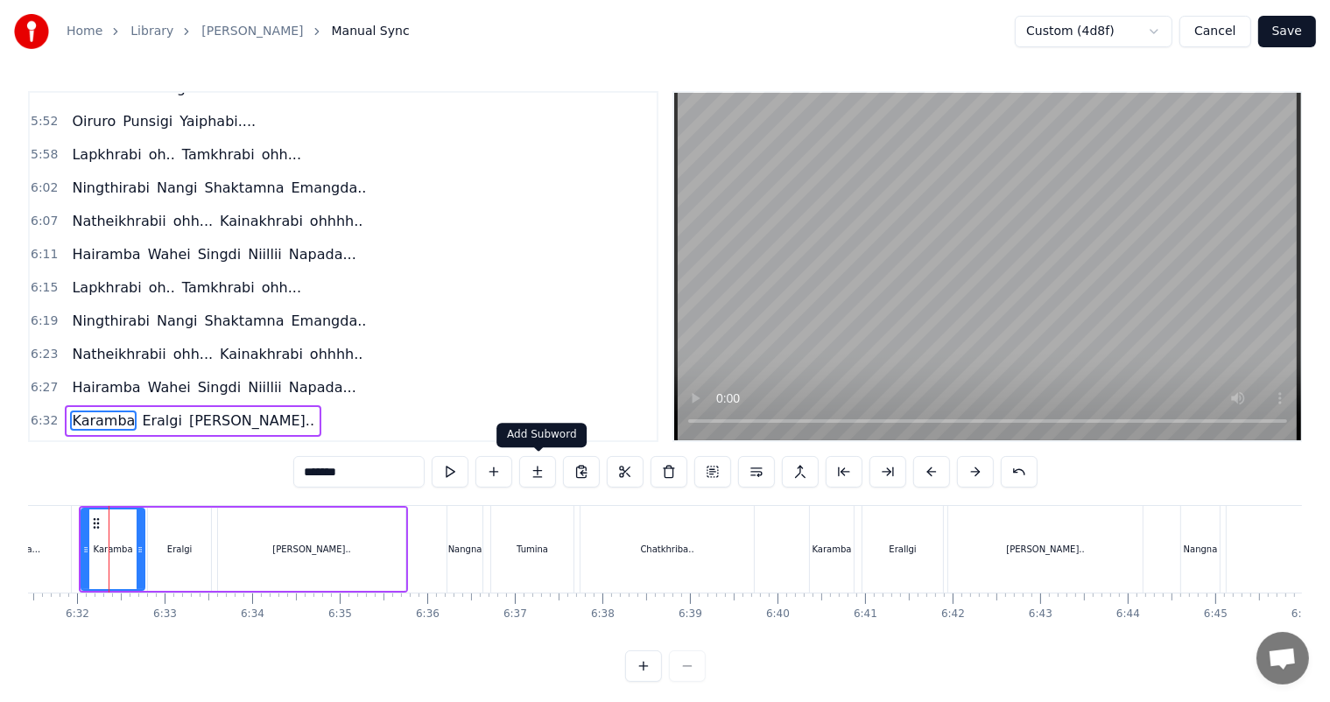
scroll to position [0, 34256]
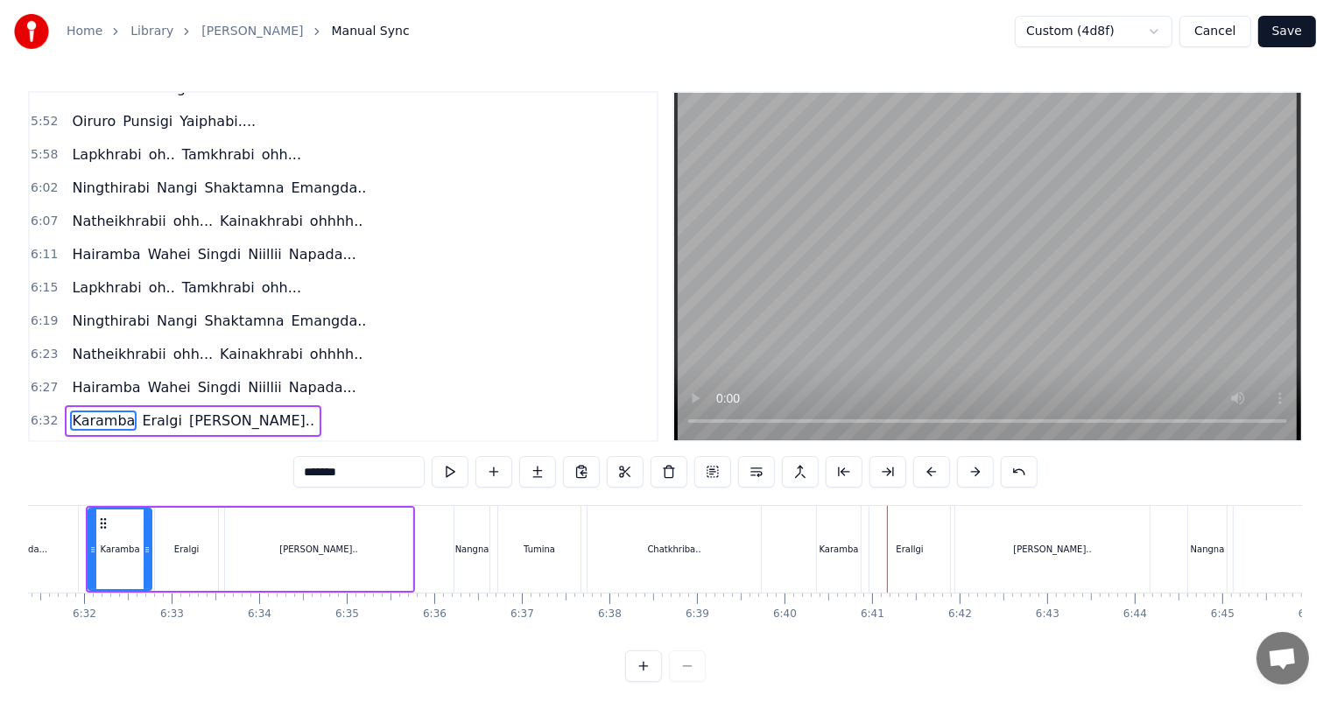
click at [920, 552] on div "Erallgi" at bounding box center [908, 549] width 27 height 13
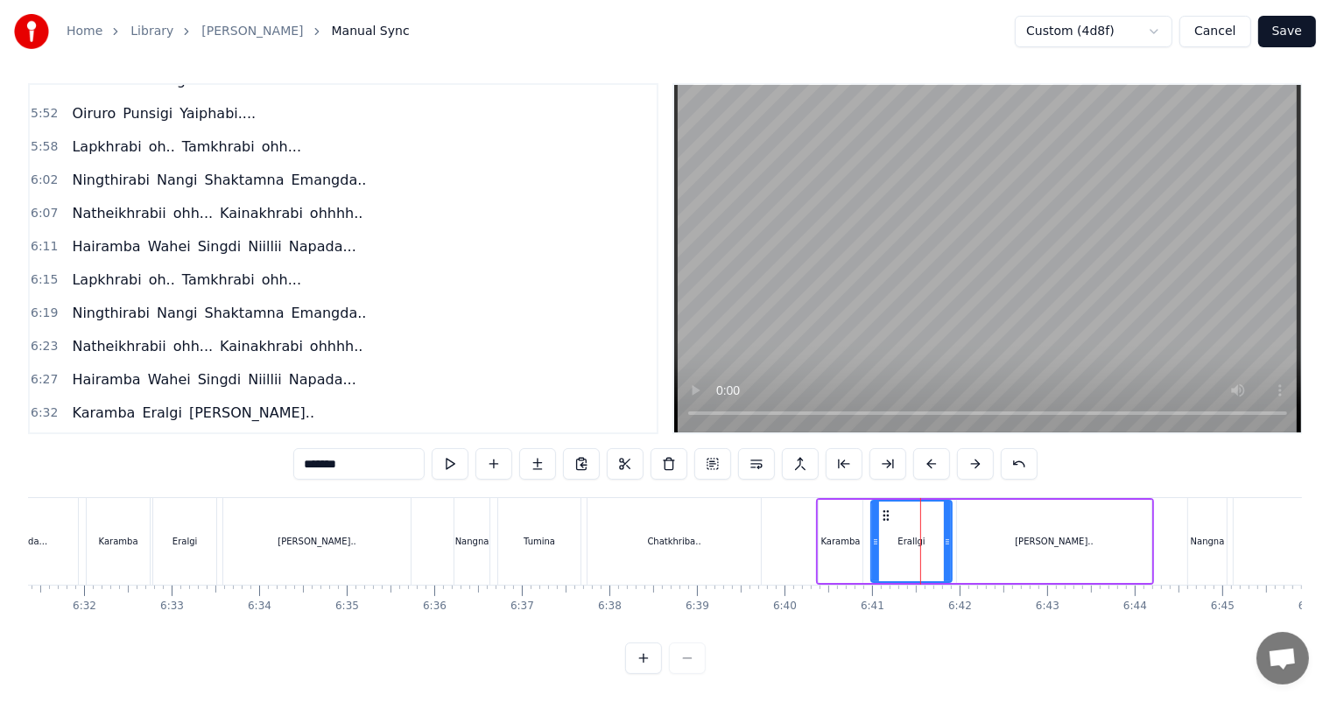
click at [326, 448] on input "*******" at bounding box center [358, 464] width 131 height 32
click at [397, 532] on div "[PERSON_NAME].." at bounding box center [316, 541] width 187 height 87
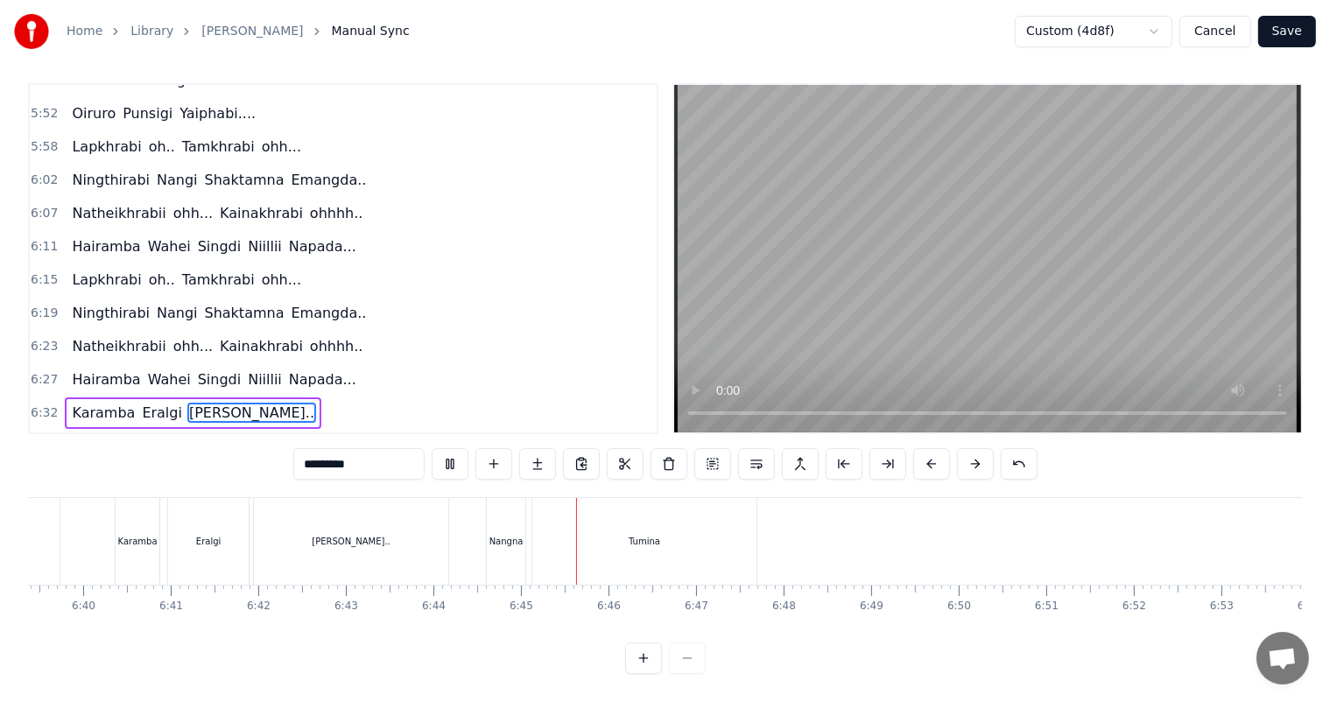
scroll to position [0, 35367]
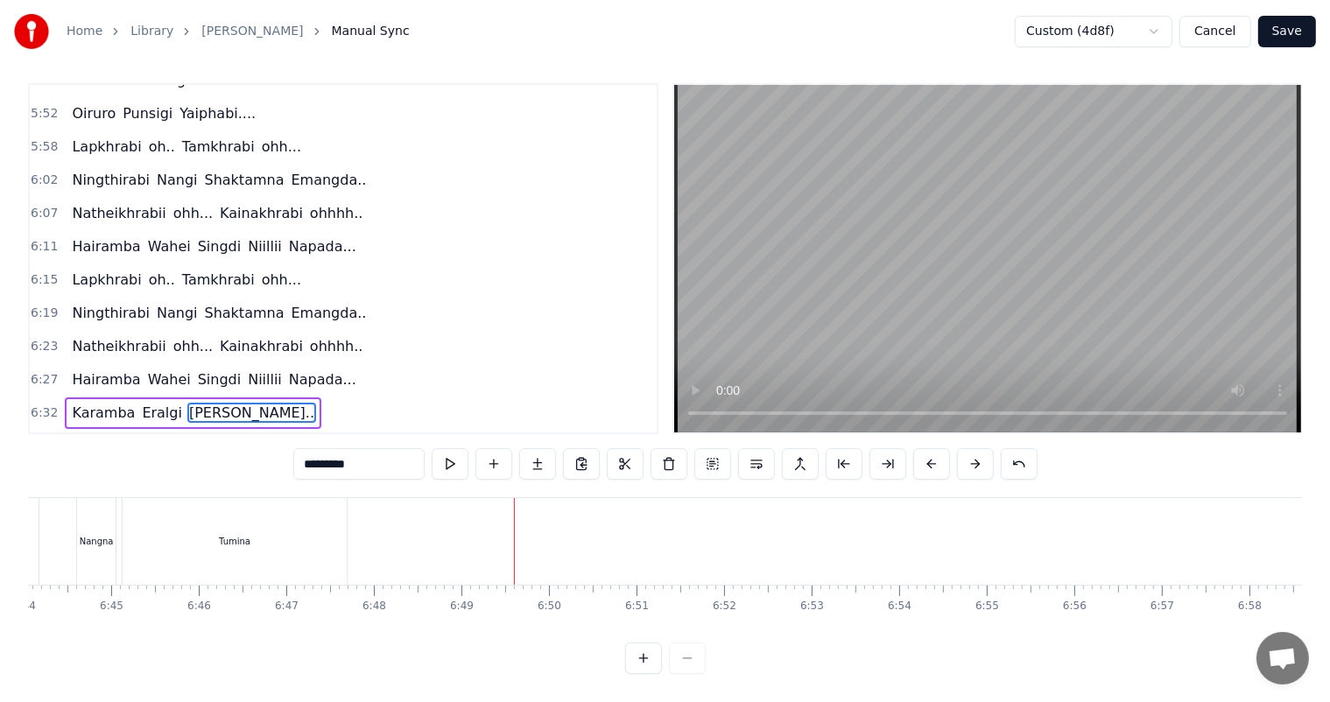
click at [215, 436] on span "Chatkhriba.." at bounding box center [233, 446] width 89 height 20
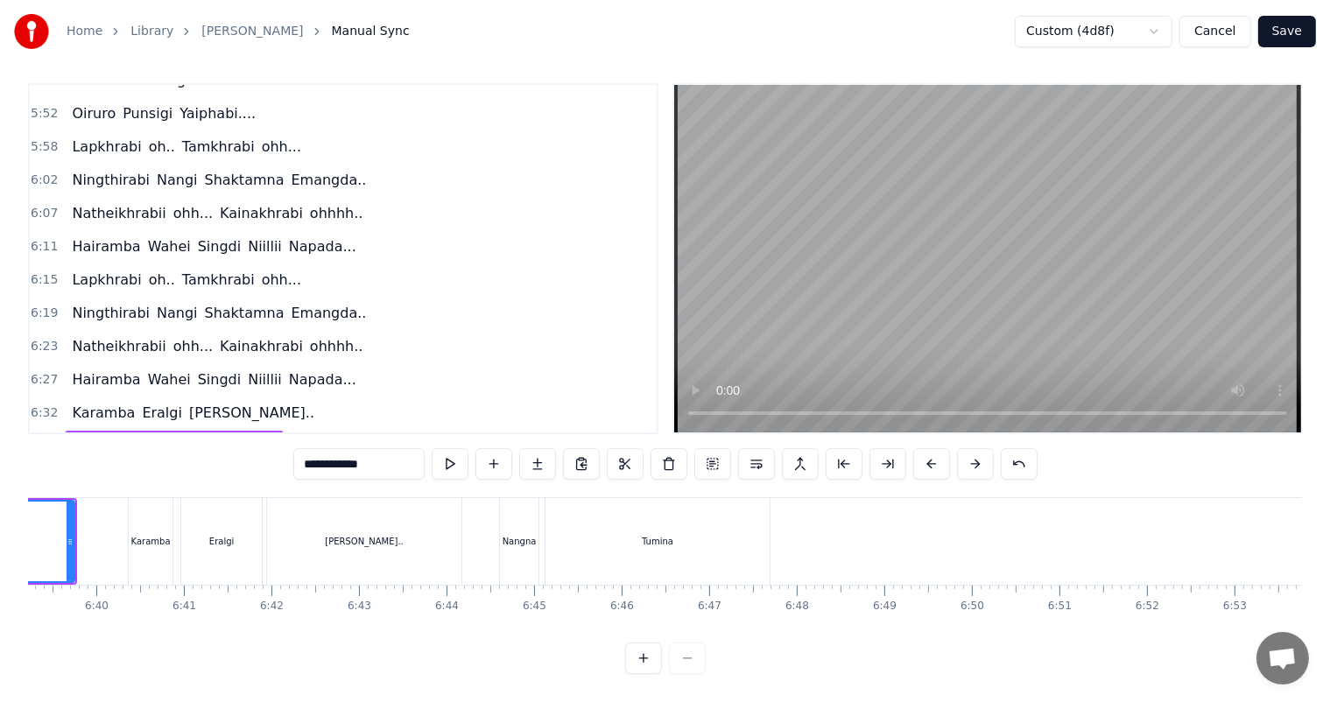
scroll to position [0, 34726]
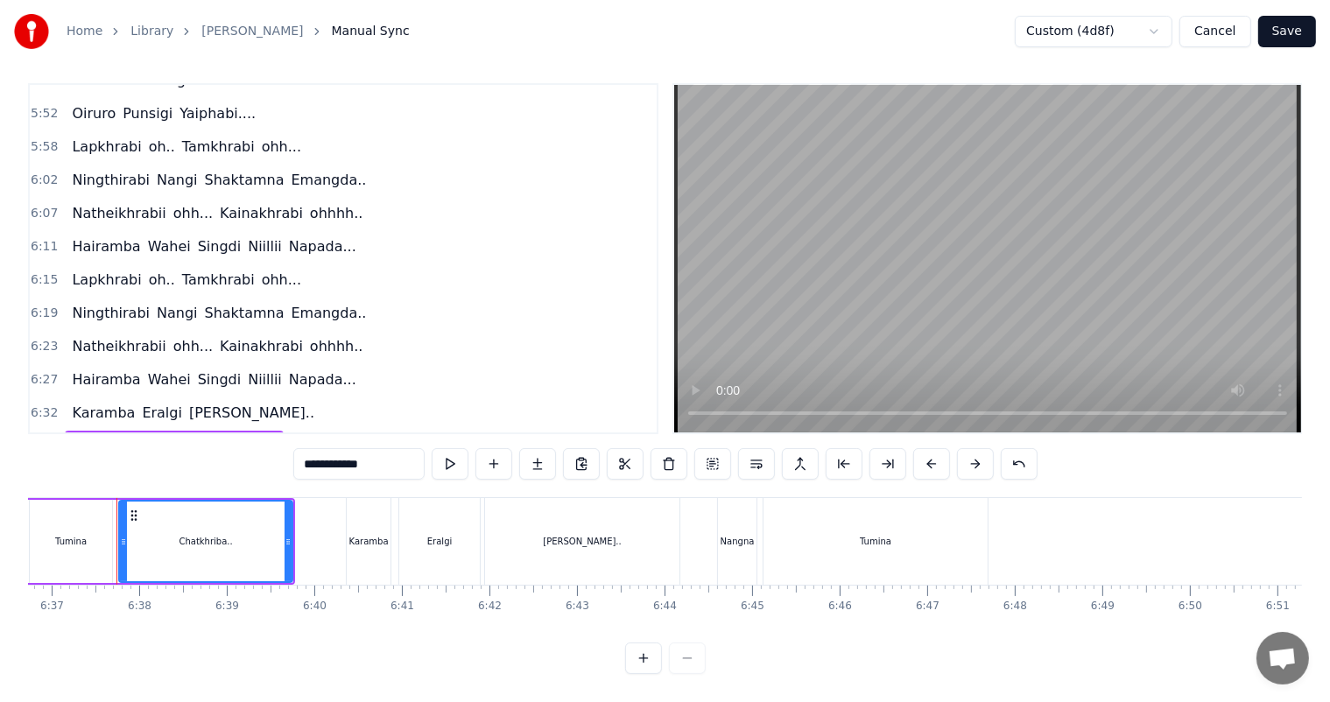
click at [214, 502] on span "Chatkhriba..." at bounding box center [236, 512] width 94 height 20
type input "**********"
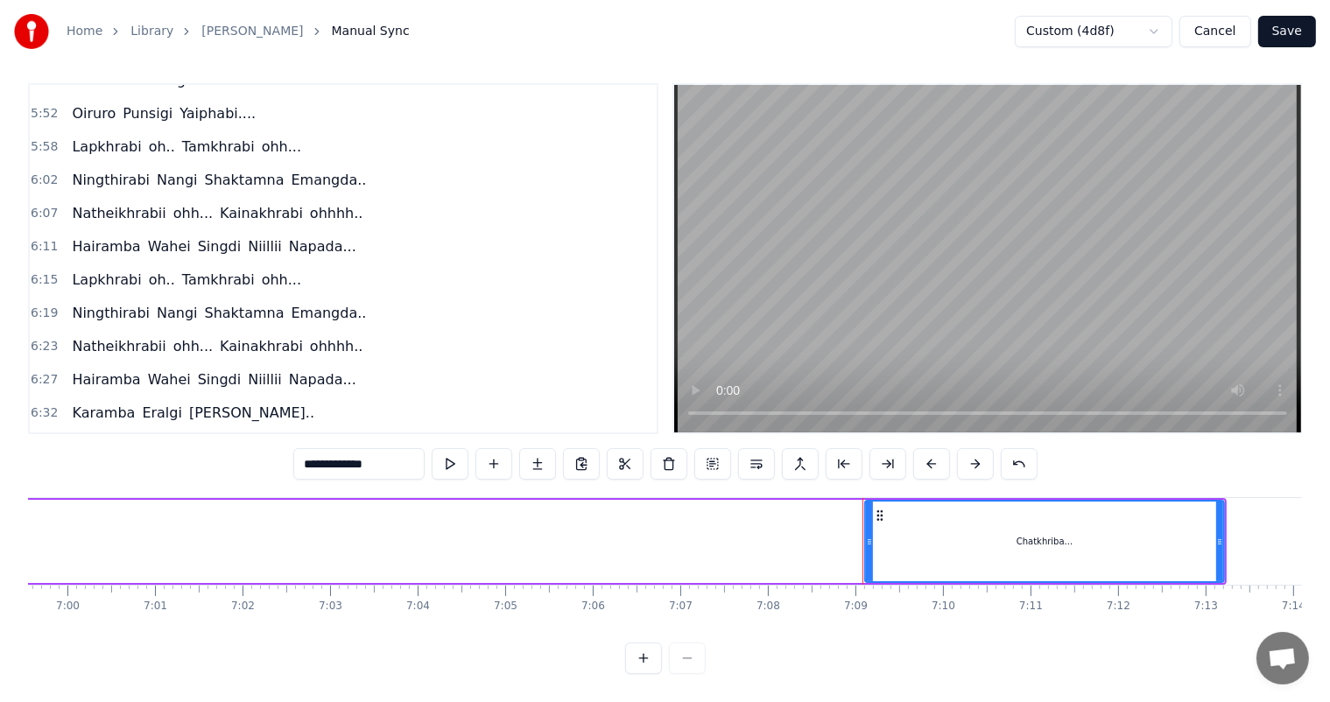
scroll to position [0, 36843]
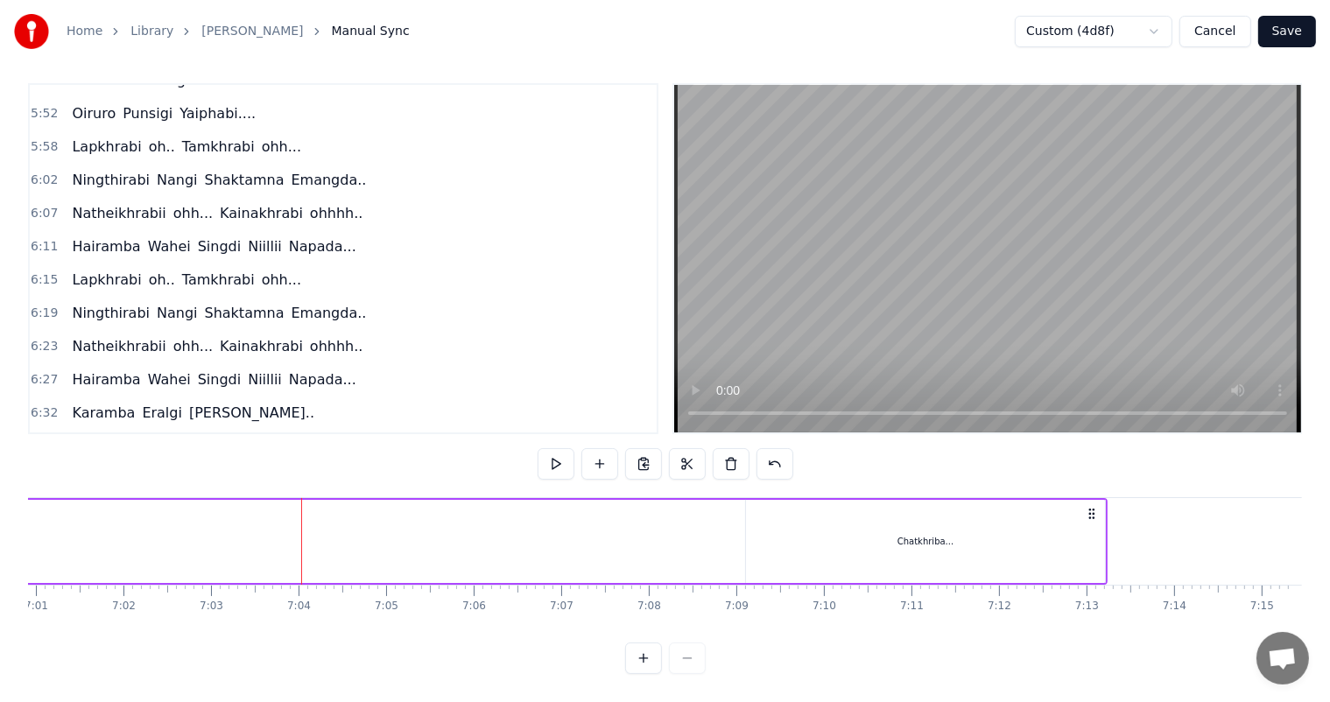
click at [841, 511] on div "Chatkhriba..." at bounding box center [925, 541] width 359 height 83
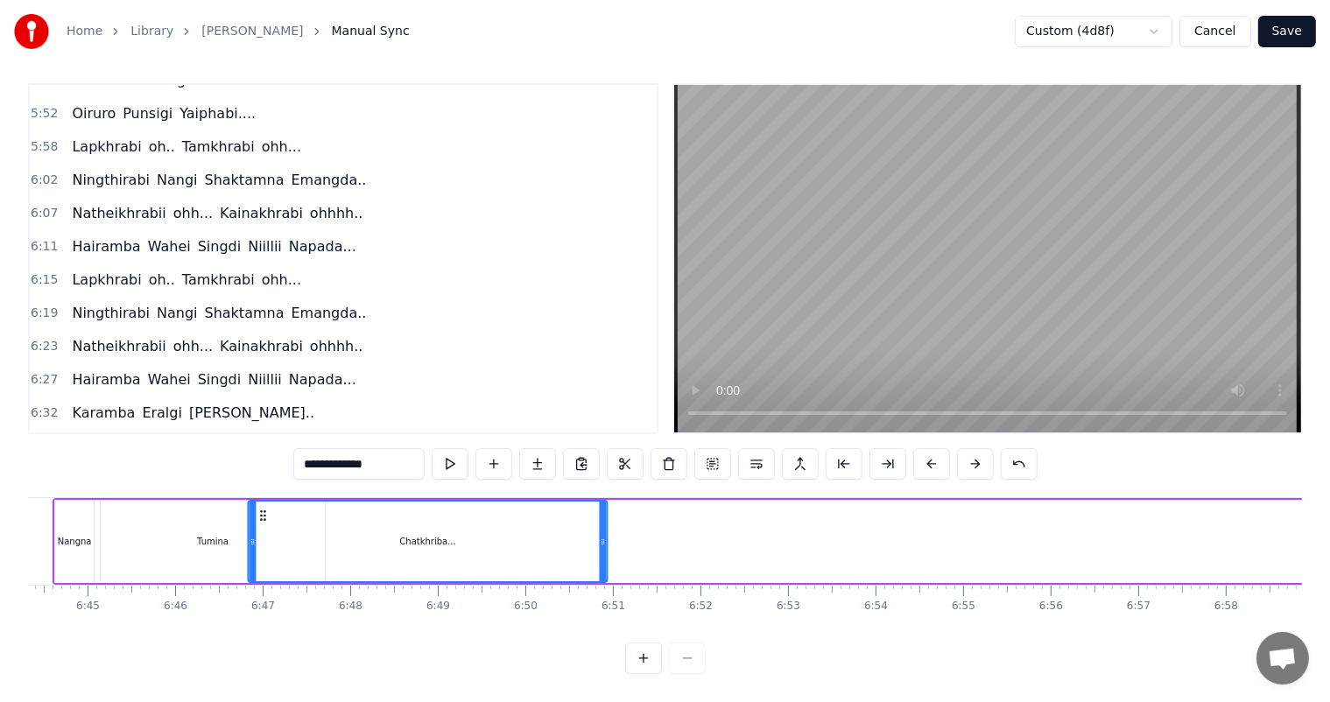
scroll to position [0, 35376]
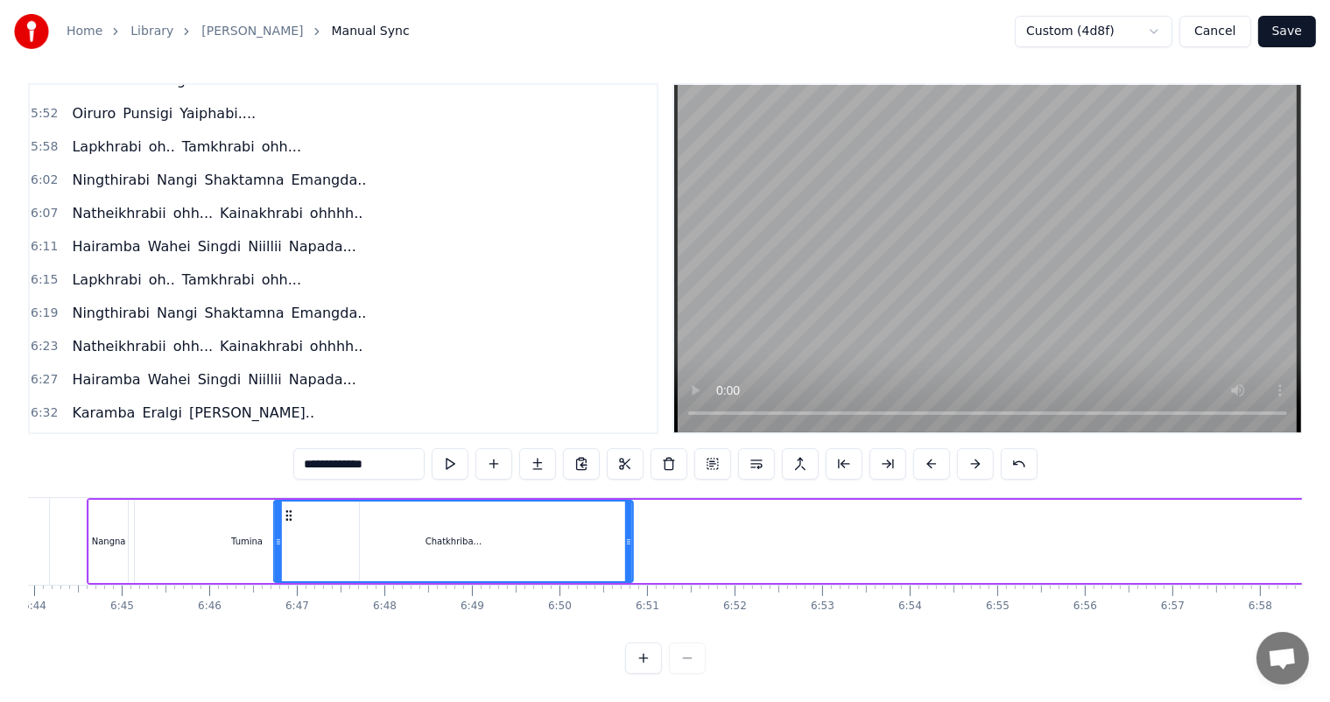
drag, startPoint x: 757, startPoint y: 499, endPoint x: 281, endPoint y: 523, distance: 476.8
click at [281, 523] on div "Chatkhriba..." at bounding box center [453, 542] width 357 height 80
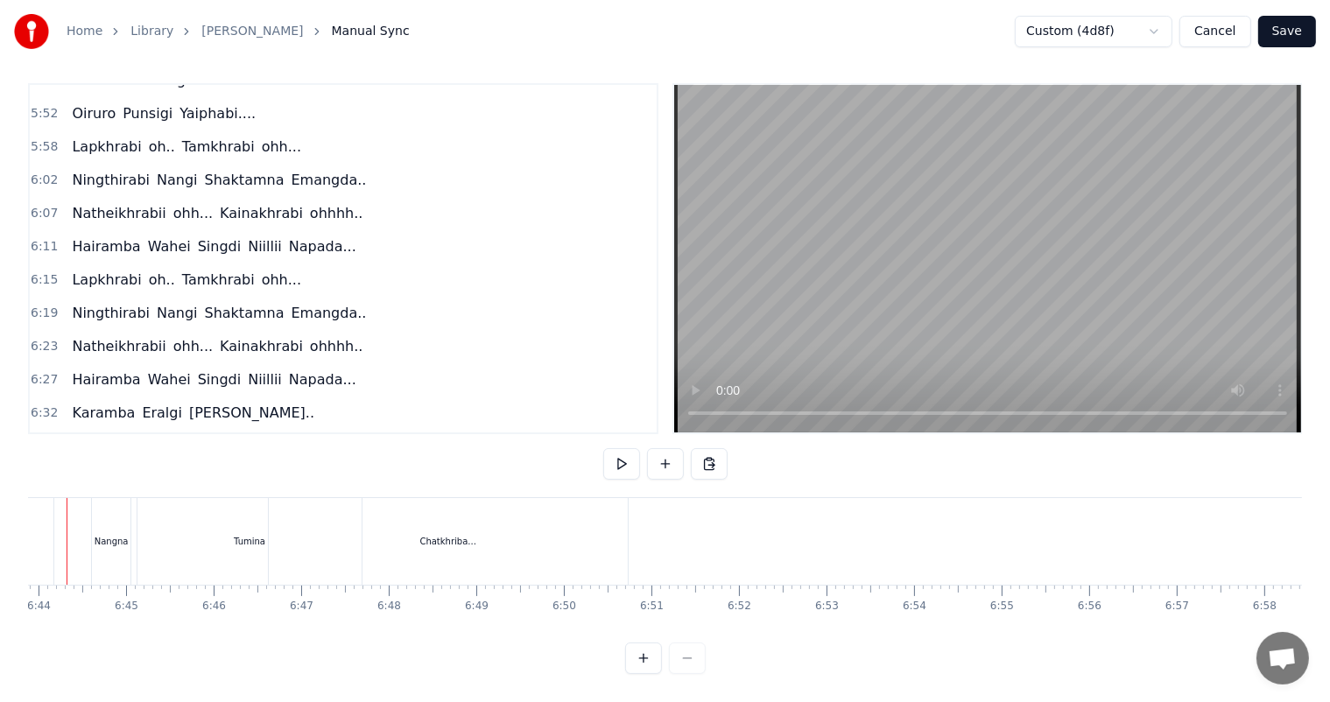
scroll to position [0, 35303]
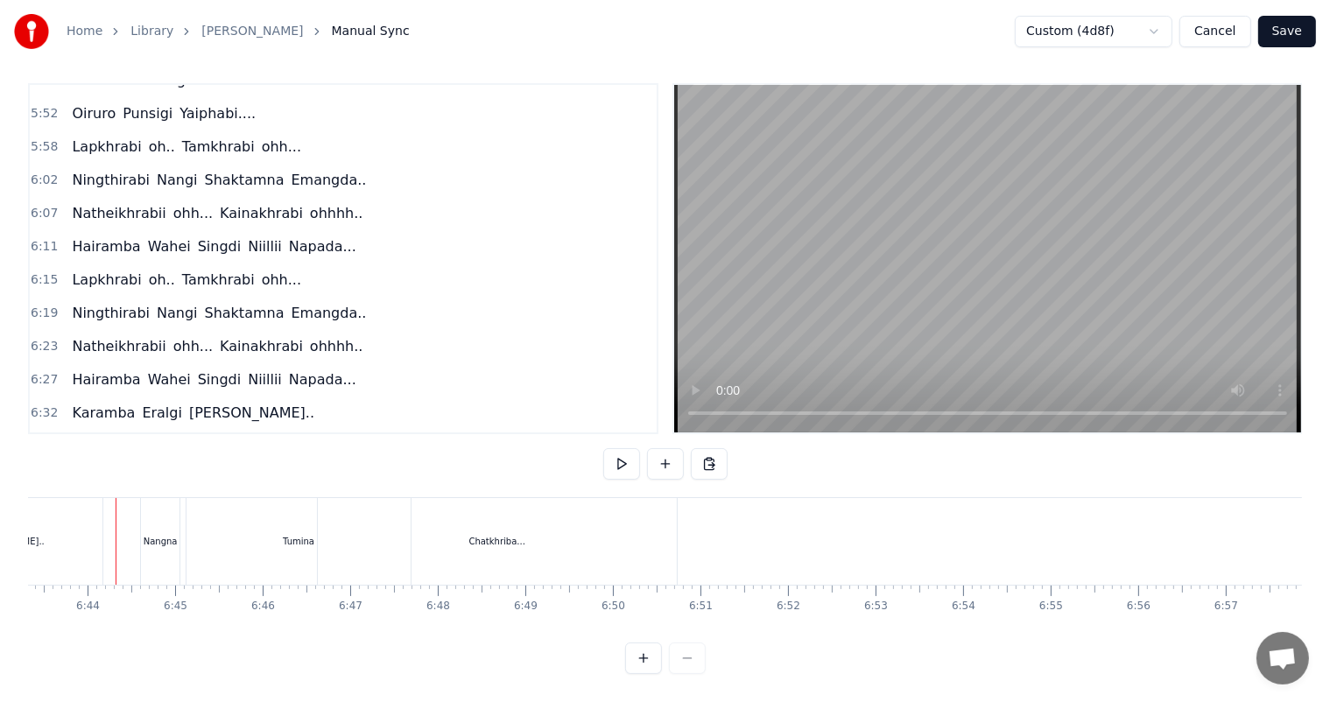
click at [40, 511] on div "[PERSON_NAME].." at bounding box center [5, 541] width 194 height 87
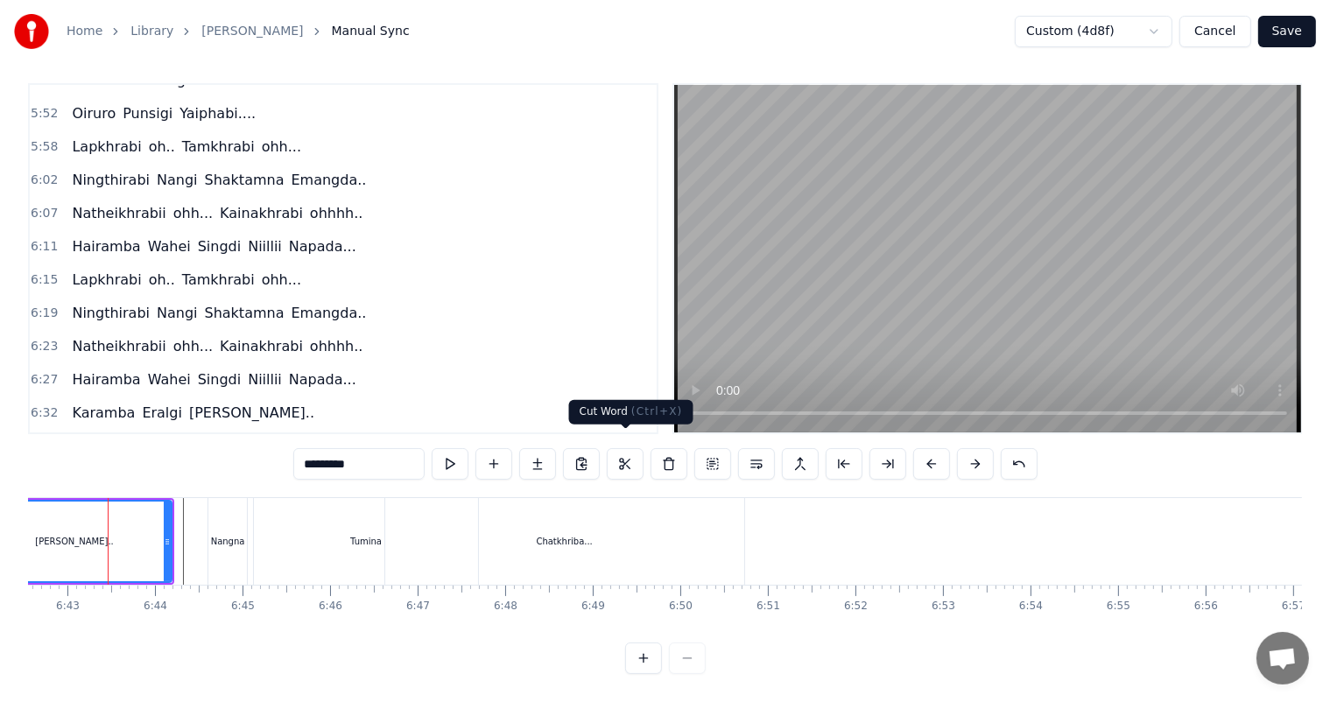
scroll to position [0, 35227]
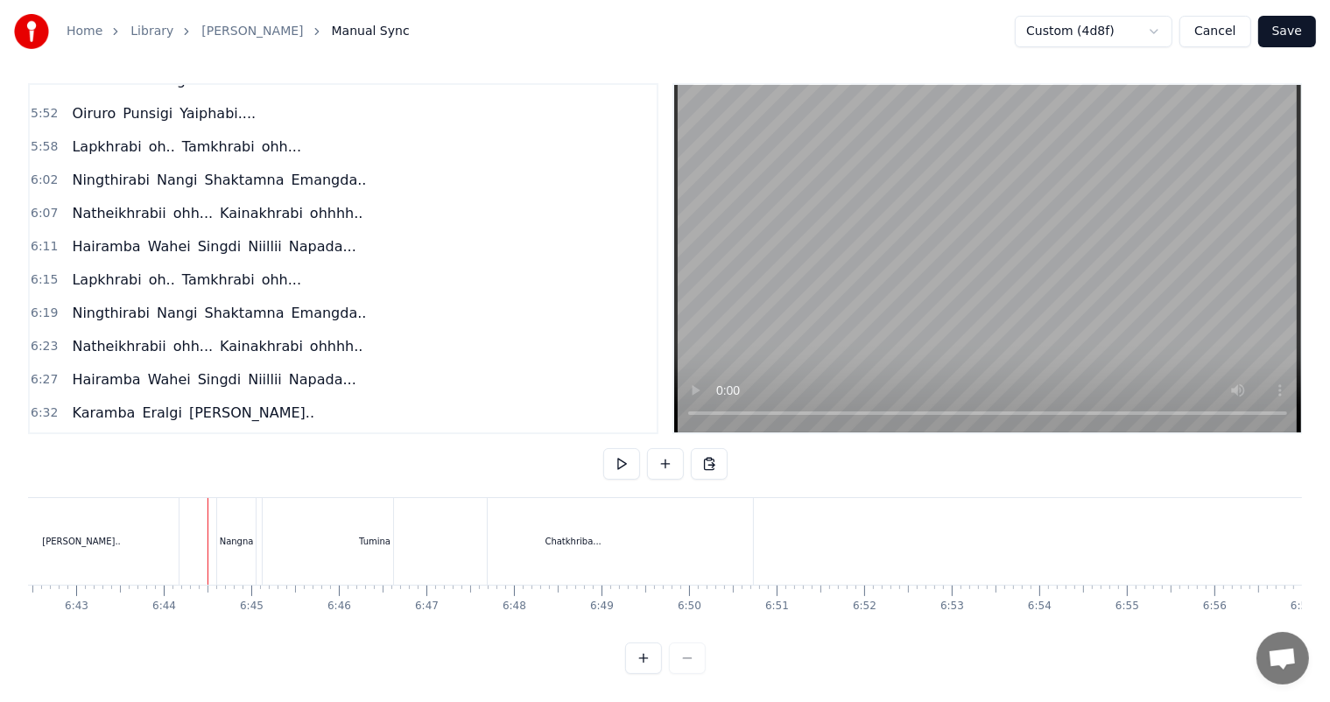
click at [192, 498] on div at bounding box center [192, 541] width 1 height 87
click at [279, 522] on div "Tumina" at bounding box center [375, 541] width 224 height 87
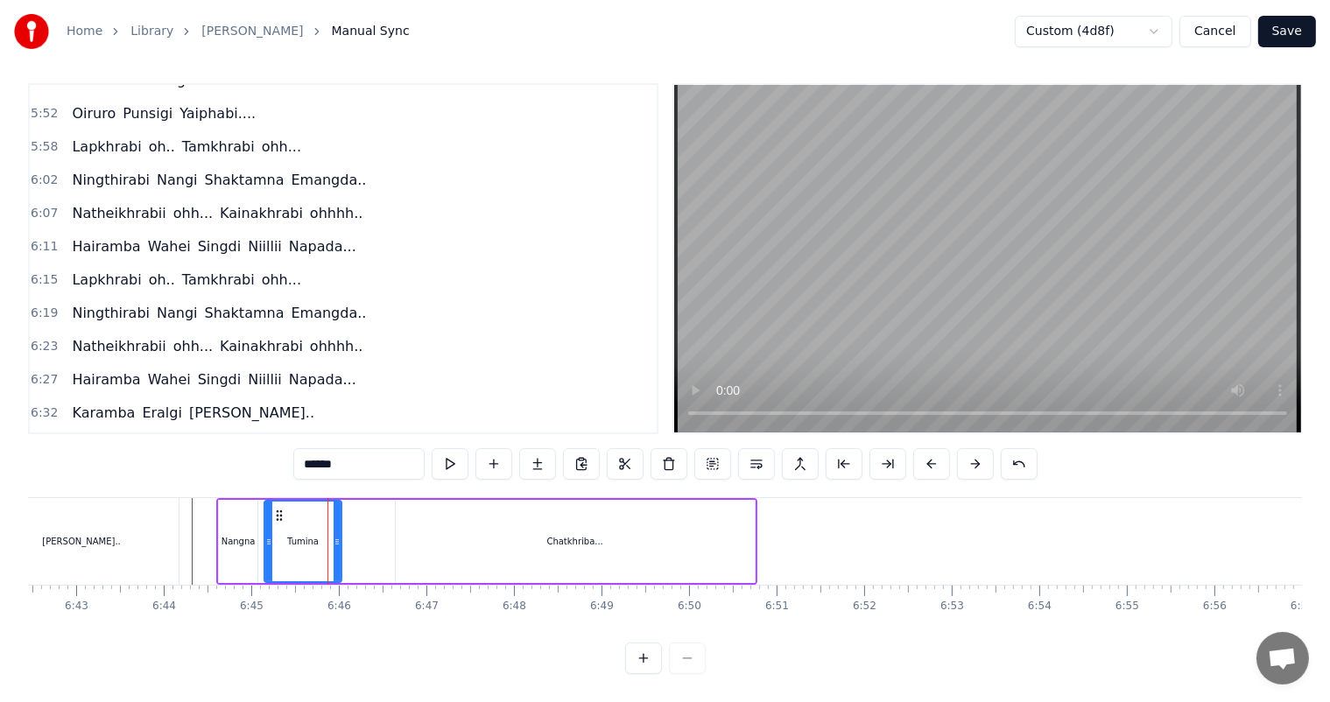
drag, startPoint x: 483, startPoint y: 521, endPoint x: 336, endPoint y: 523, distance: 147.1
click at [336, 535] on icon at bounding box center [336, 542] width 7 height 14
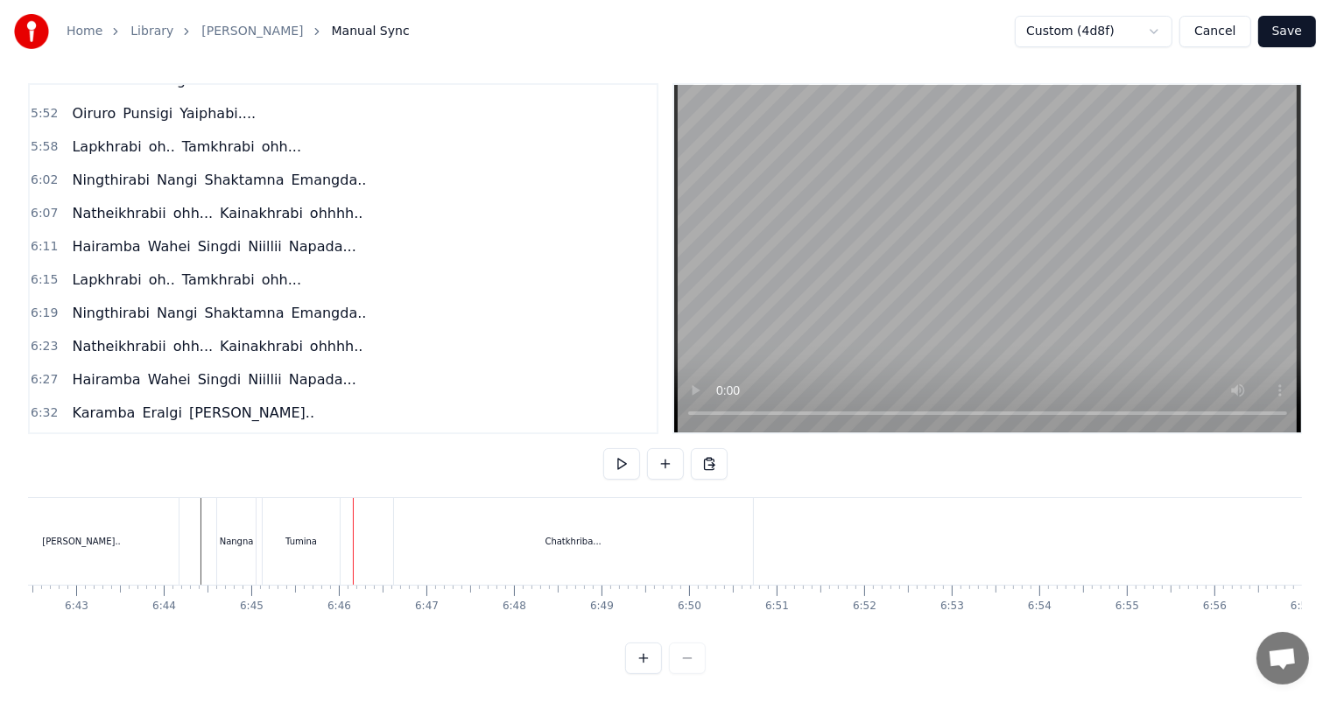
click at [417, 525] on div "Chatkhriba..." at bounding box center [573, 541] width 359 height 87
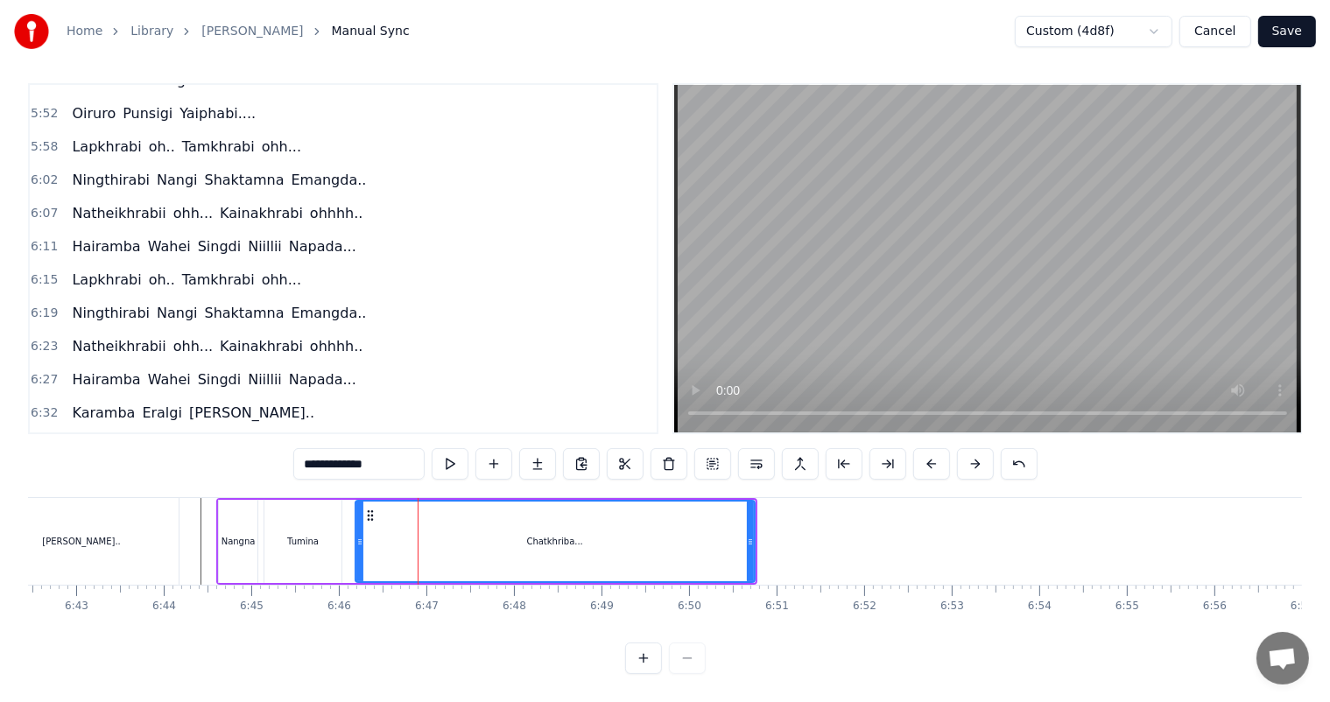
drag, startPoint x: 393, startPoint y: 529, endPoint x: 354, endPoint y: 530, distance: 39.4
click at [356, 535] on icon at bounding box center [359, 542] width 7 height 14
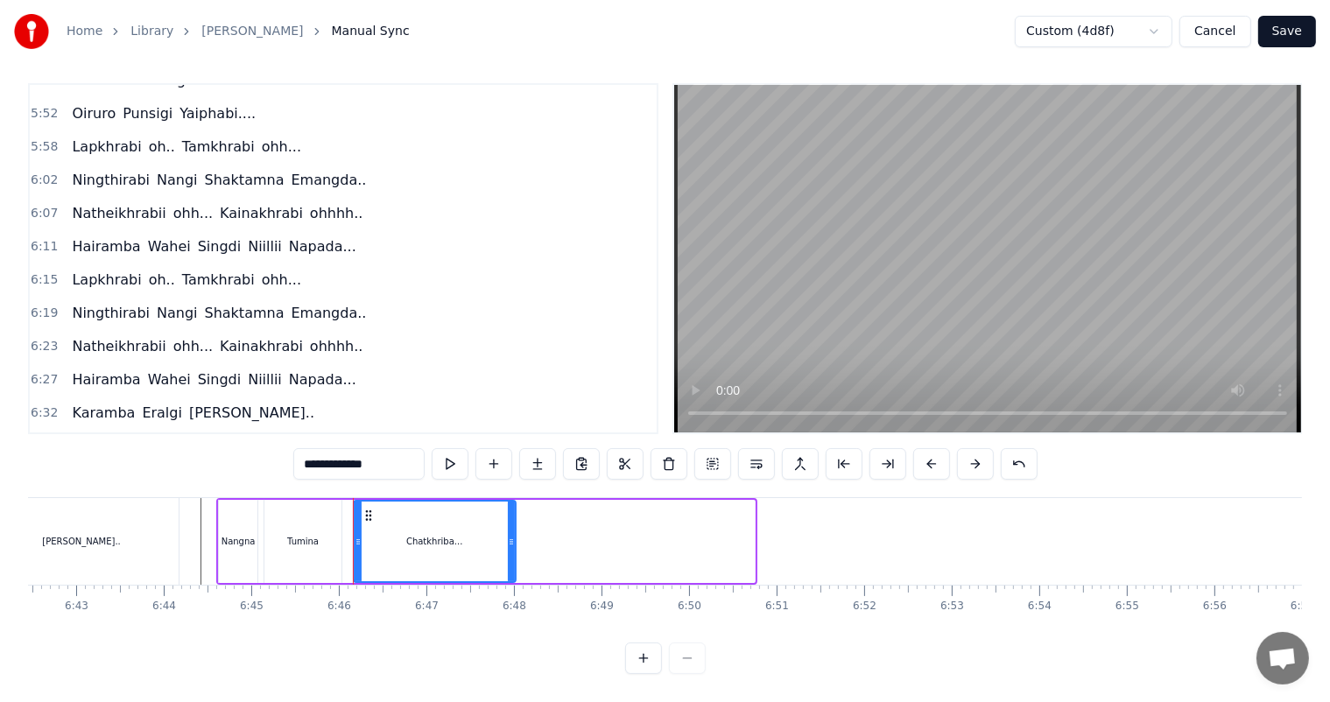
drag, startPoint x: 613, startPoint y: 534, endPoint x: 510, endPoint y: 535, distance: 102.4
click at [510, 535] on div at bounding box center [511, 542] width 7 height 80
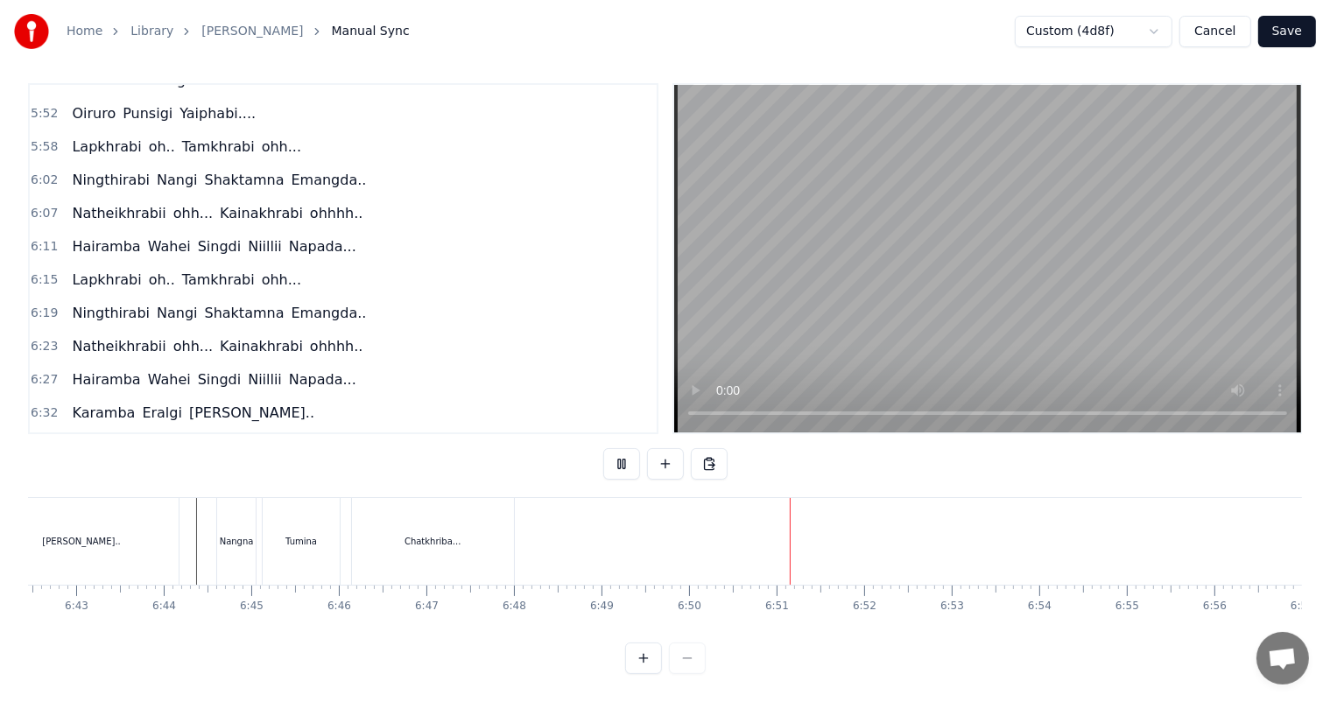
click at [1300, 30] on button "Save" at bounding box center [1287, 32] width 58 height 32
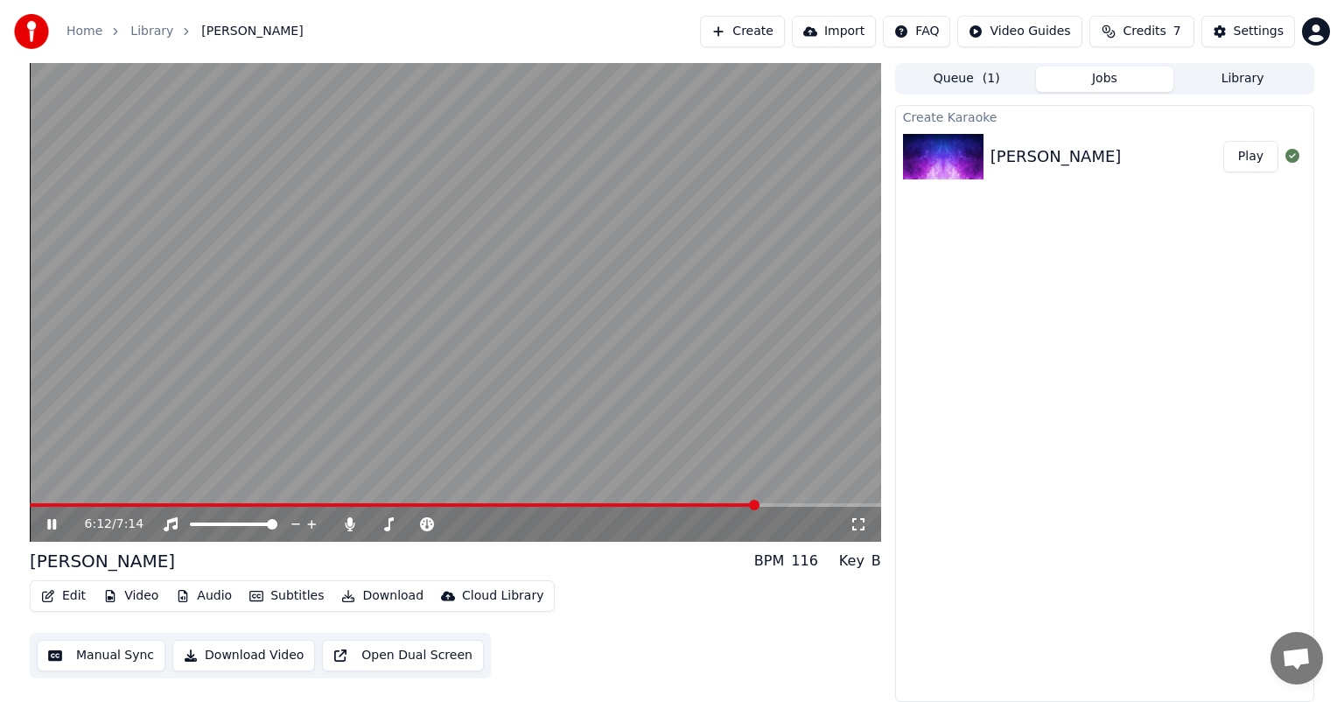
click at [760, 505] on span at bounding box center [456, 505] width 852 height 4
click at [781, 504] on span at bounding box center [456, 505] width 852 height 4
click at [355, 526] on icon at bounding box center [350, 524] width 18 height 14
click at [53, 508] on div "6:52 / 7:14" at bounding box center [456, 524] width 852 height 35
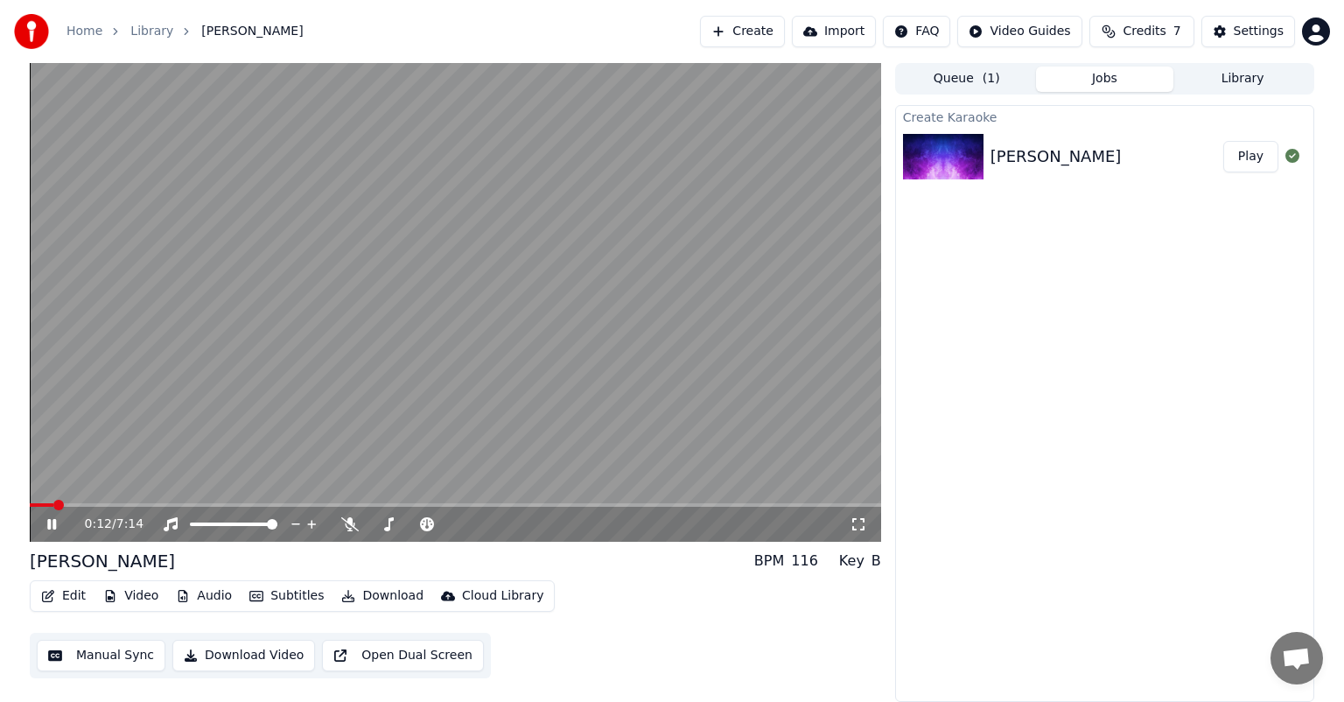
click at [53, 504] on span at bounding box center [42, 505] width 24 height 4
click at [53, 523] on icon at bounding box center [64, 524] width 41 height 14
click at [32, 504] on span at bounding box center [62, 505] width 65 height 4
click at [45, 523] on icon at bounding box center [64, 524] width 41 height 14
click at [53, 522] on icon at bounding box center [64, 524] width 41 height 14
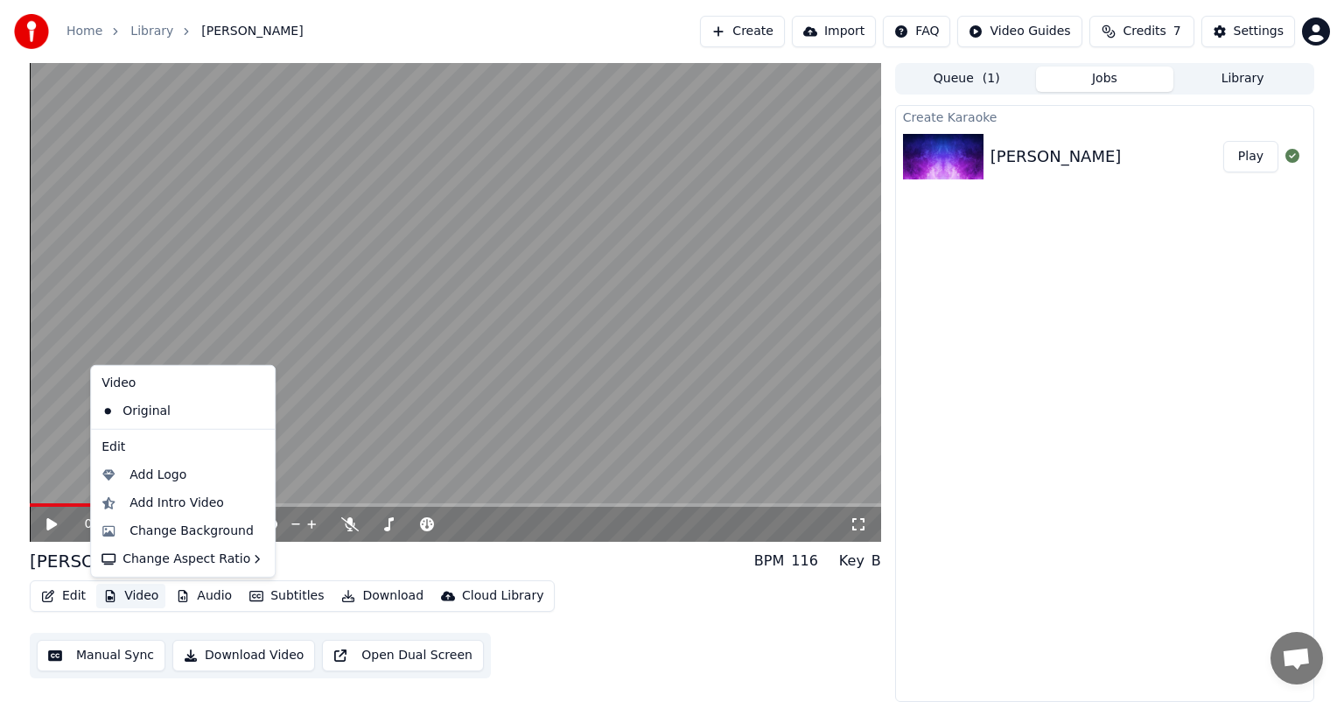
click at [131, 595] on button "Video" at bounding box center [130, 596] width 69 height 25
click at [164, 530] on div "Change Background" at bounding box center [192, 532] width 124 height 18
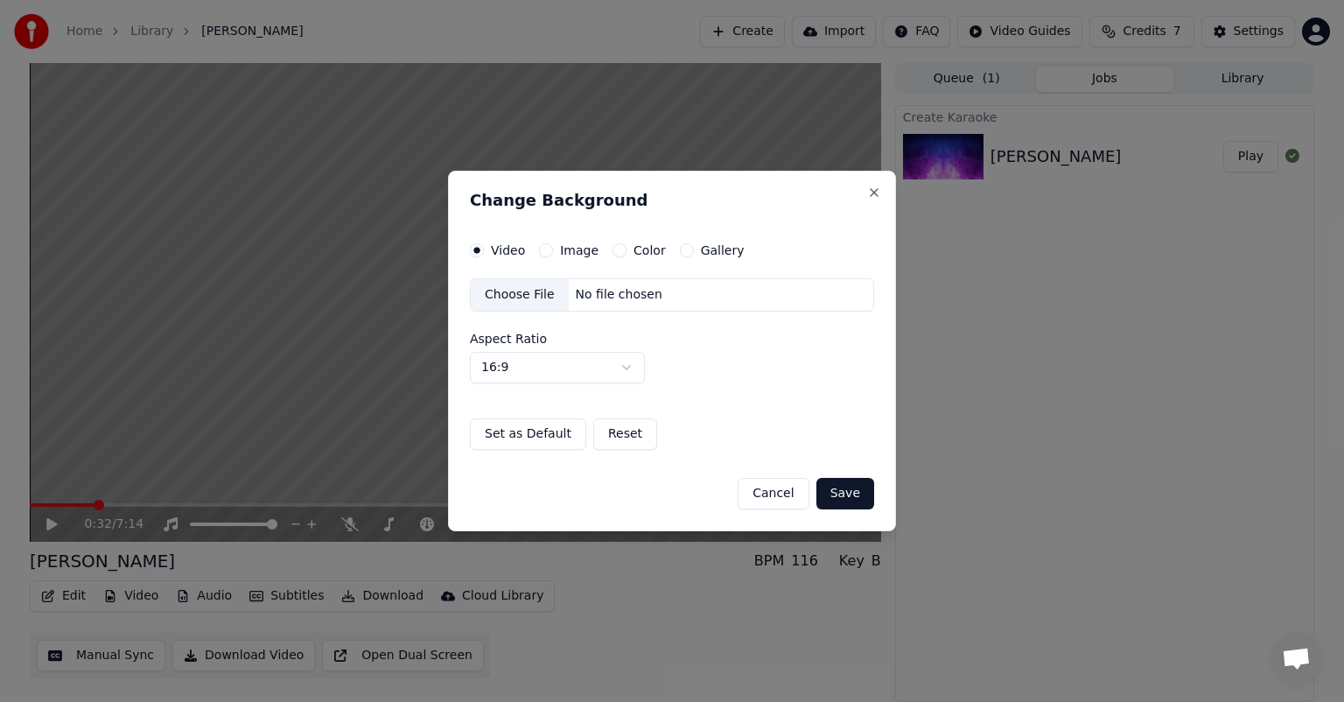
click at [561, 251] on label "Image" at bounding box center [579, 250] width 39 height 12
click at [553, 251] on button "Image" at bounding box center [546, 250] width 14 height 14
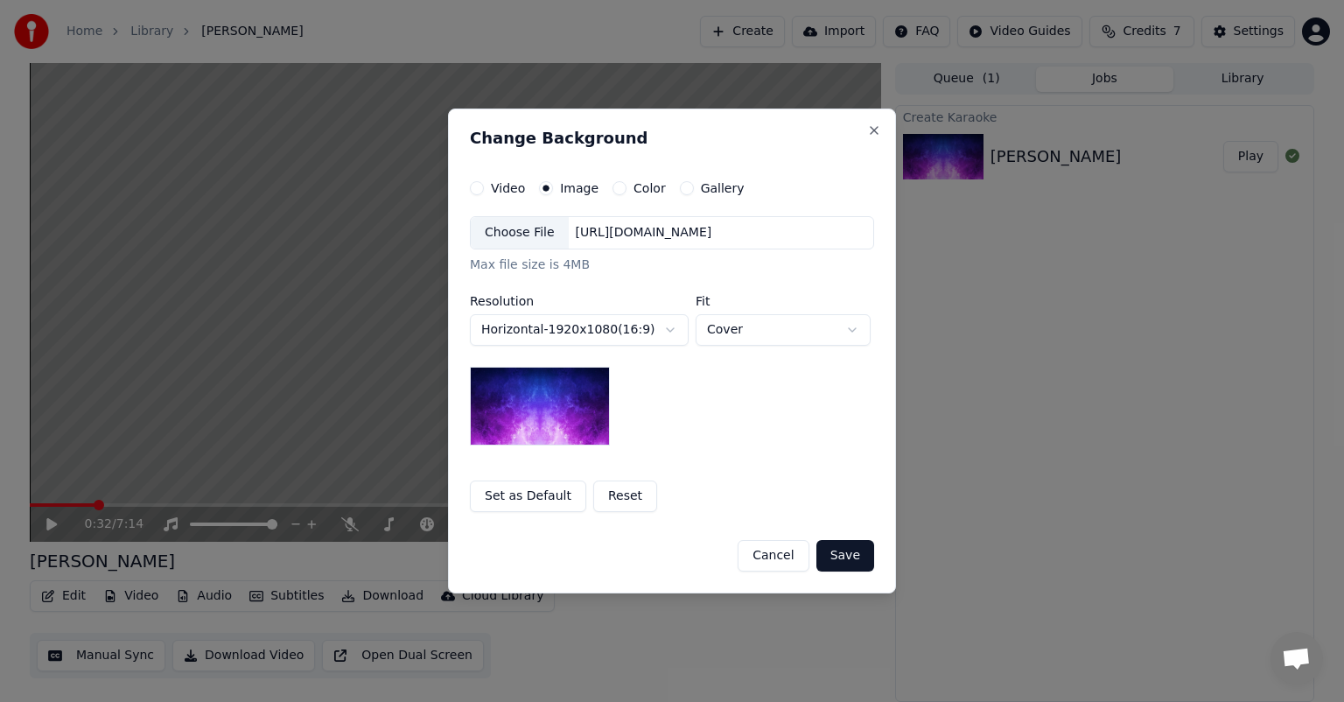
click at [522, 236] on div "Choose File" at bounding box center [520, 233] width 98 height 32
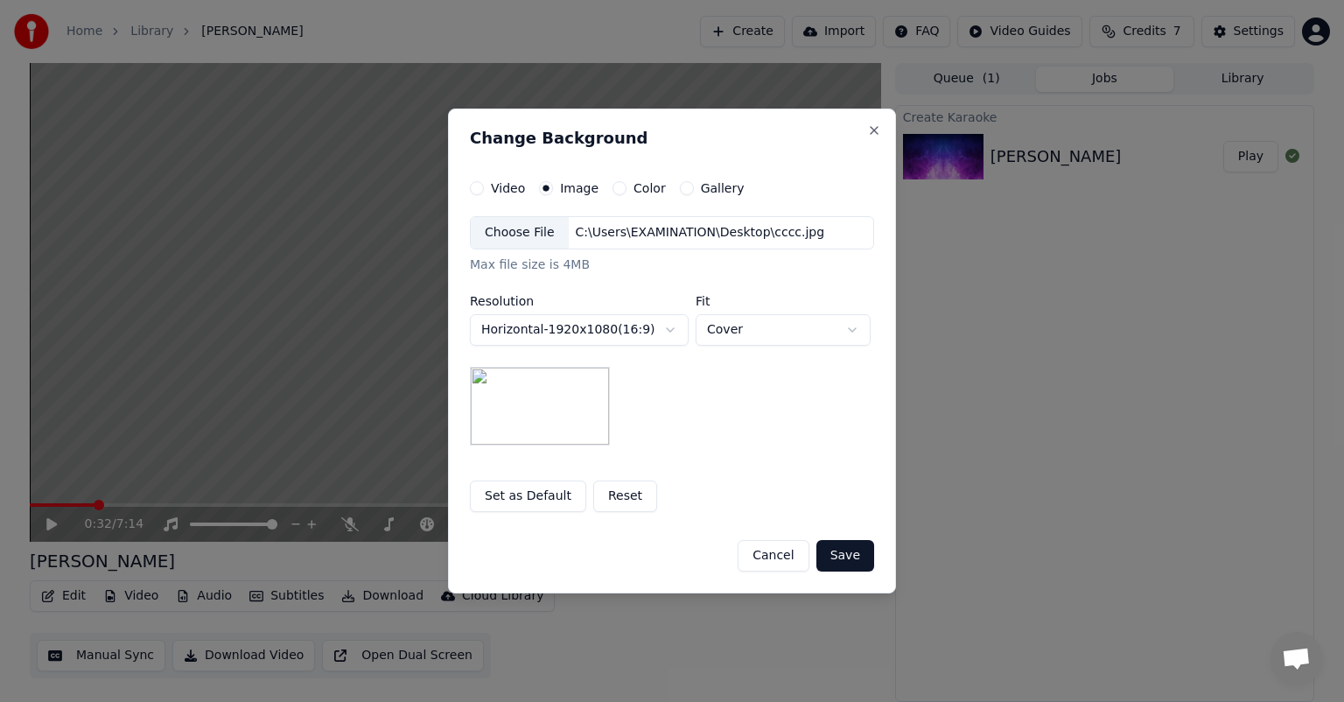
click at [840, 329] on body "**********" at bounding box center [672, 351] width 1344 height 702
click at [850, 332] on body "**********" at bounding box center [672, 351] width 1344 height 702
click at [853, 326] on body "**********" at bounding box center [672, 351] width 1344 height 702
select select "*****"
click at [842, 555] on button "Save" at bounding box center [846, 556] width 58 height 32
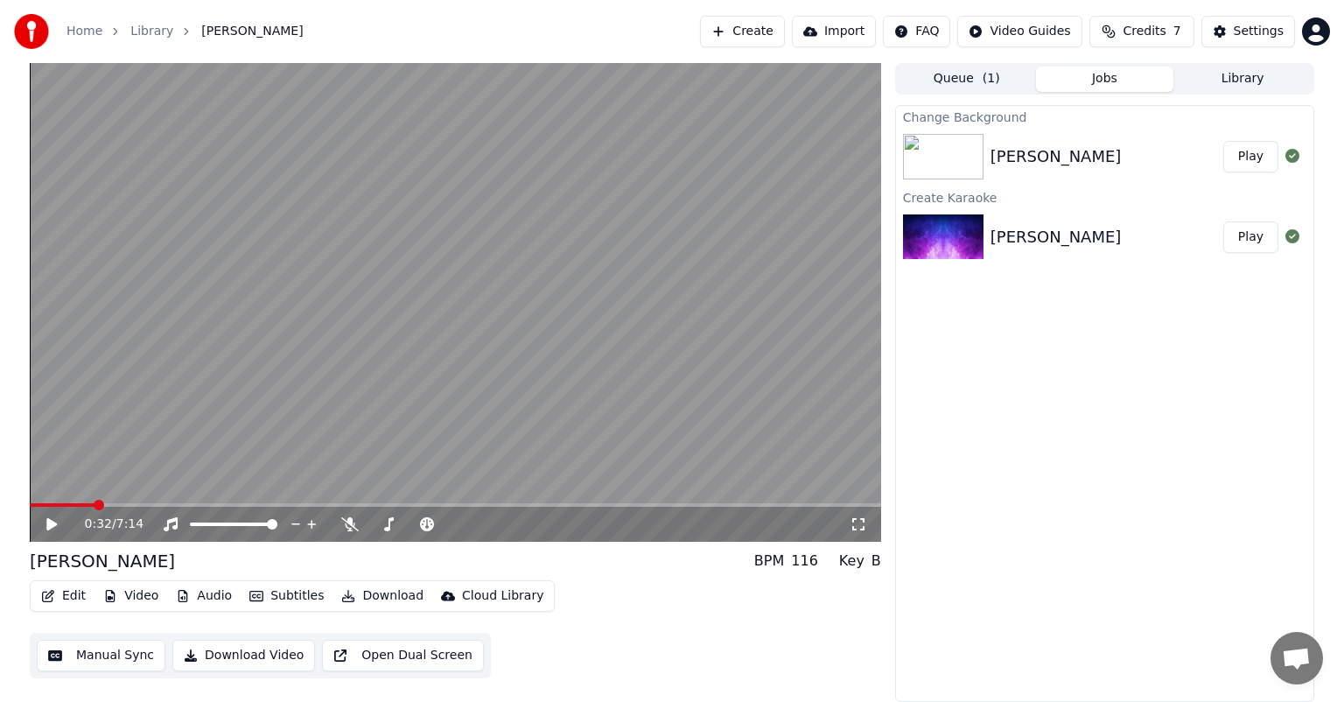
click at [1254, 158] on button "Play" at bounding box center [1251, 157] width 55 height 32
click at [347, 525] on icon at bounding box center [350, 524] width 18 height 14
click at [165, 504] on span at bounding box center [102, 505] width 144 height 4
click at [344, 525] on icon at bounding box center [350, 524] width 18 height 14
click at [53, 524] on icon at bounding box center [51, 524] width 11 height 12
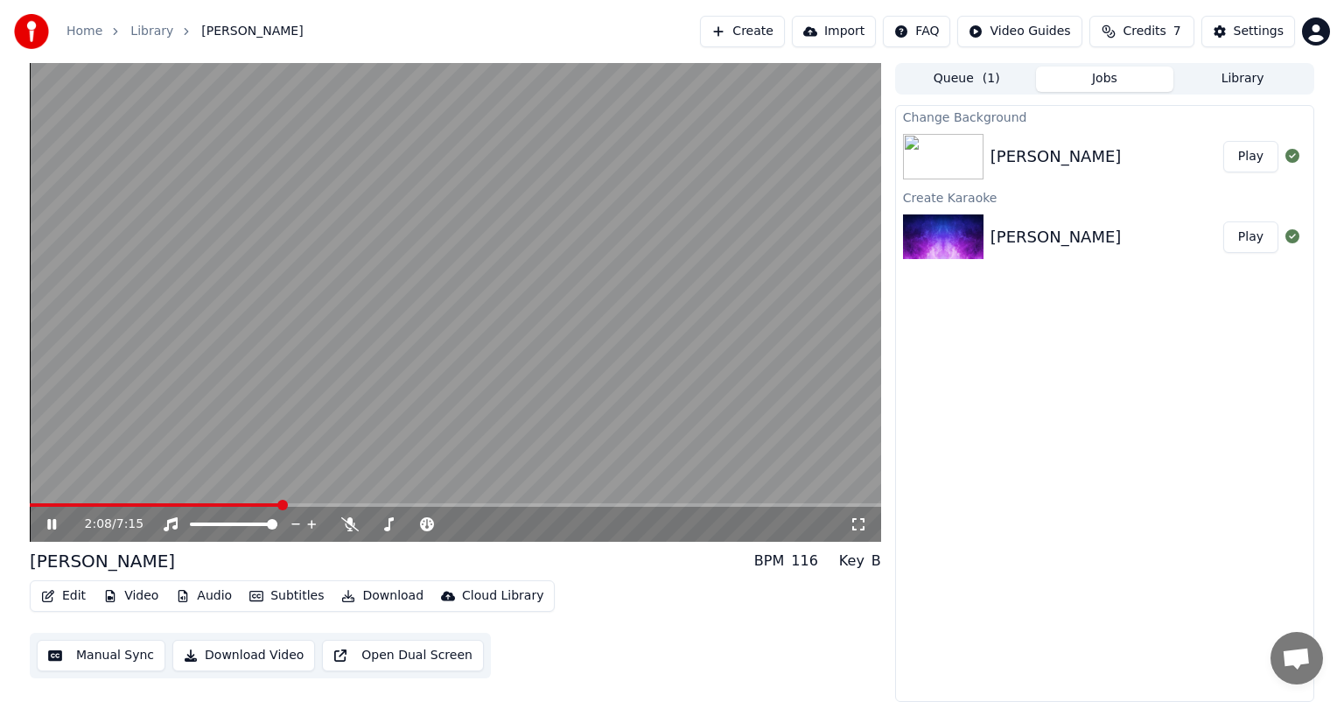
click at [46, 523] on icon at bounding box center [64, 524] width 41 height 14
click at [830, 503] on span at bounding box center [456, 505] width 852 height 4
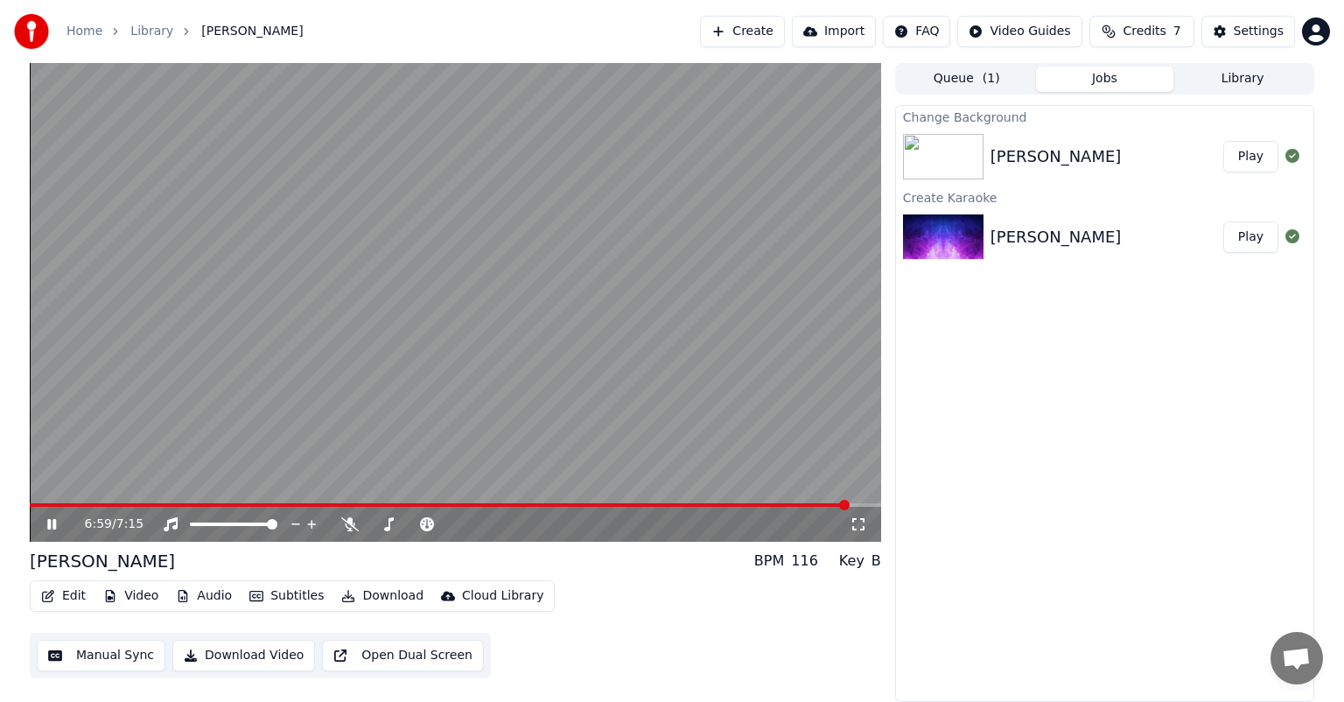
click at [848, 504] on span at bounding box center [456, 505] width 852 height 4
click at [818, 504] on span at bounding box center [424, 505] width 788 height 4
click at [312, 520] on icon at bounding box center [312, 525] width 17 height 18
click at [312, 521] on icon at bounding box center [312, 525] width 17 height 18
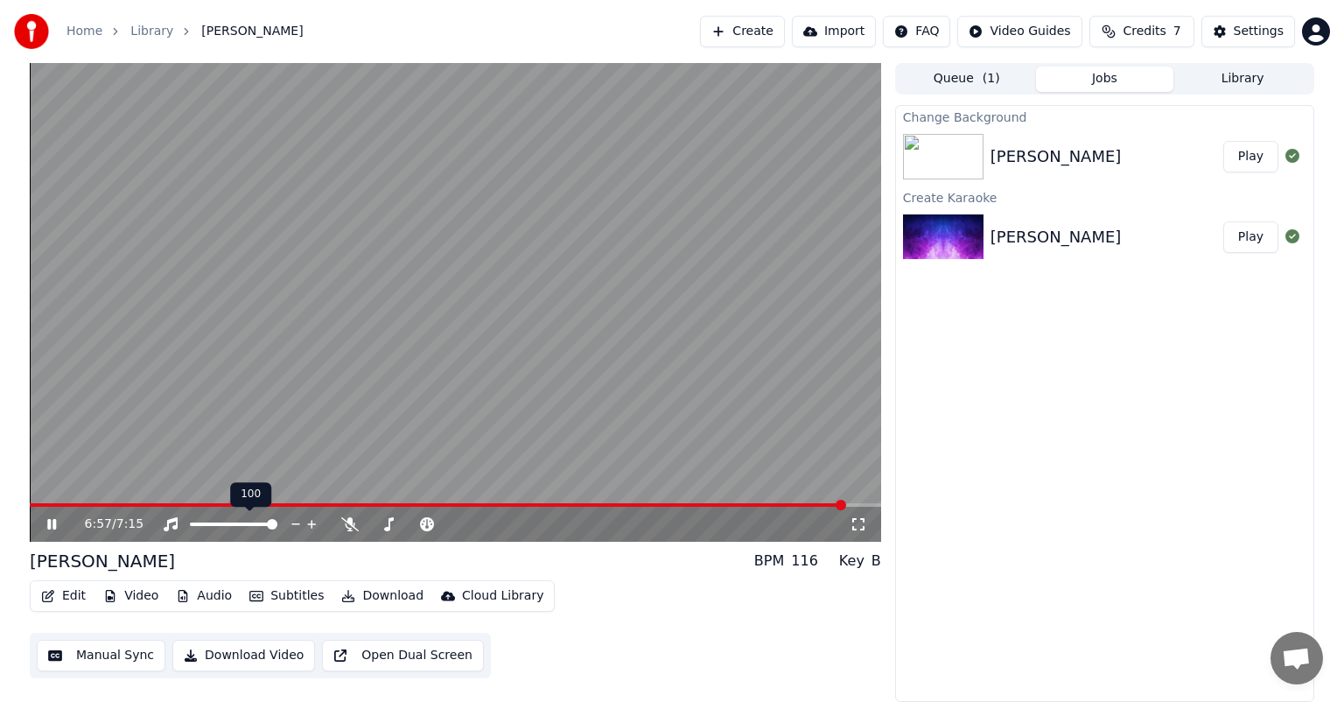
click at [312, 521] on icon at bounding box center [311, 524] width 9 height 9
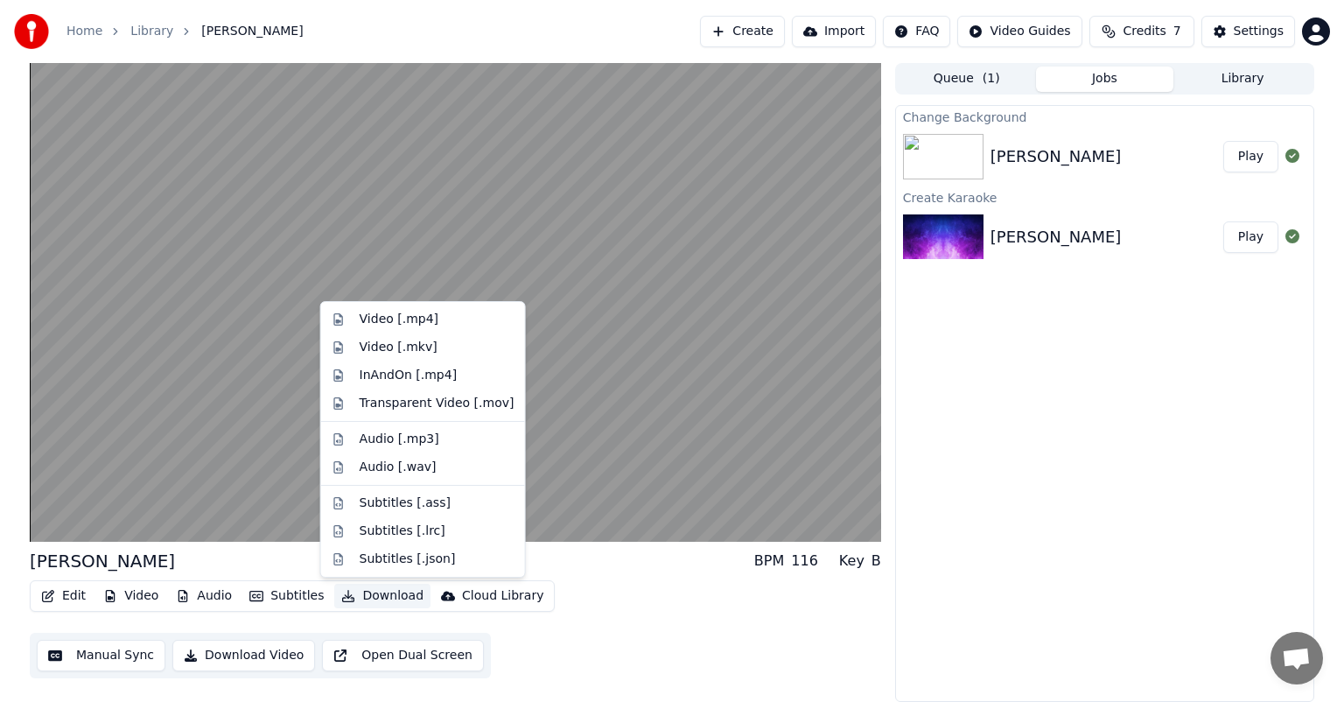
click at [368, 593] on button "Download" at bounding box center [382, 596] width 96 height 25
click at [407, 321] on div "Video [.mp4]" at bounding box center [399, 320] width 79 height 18
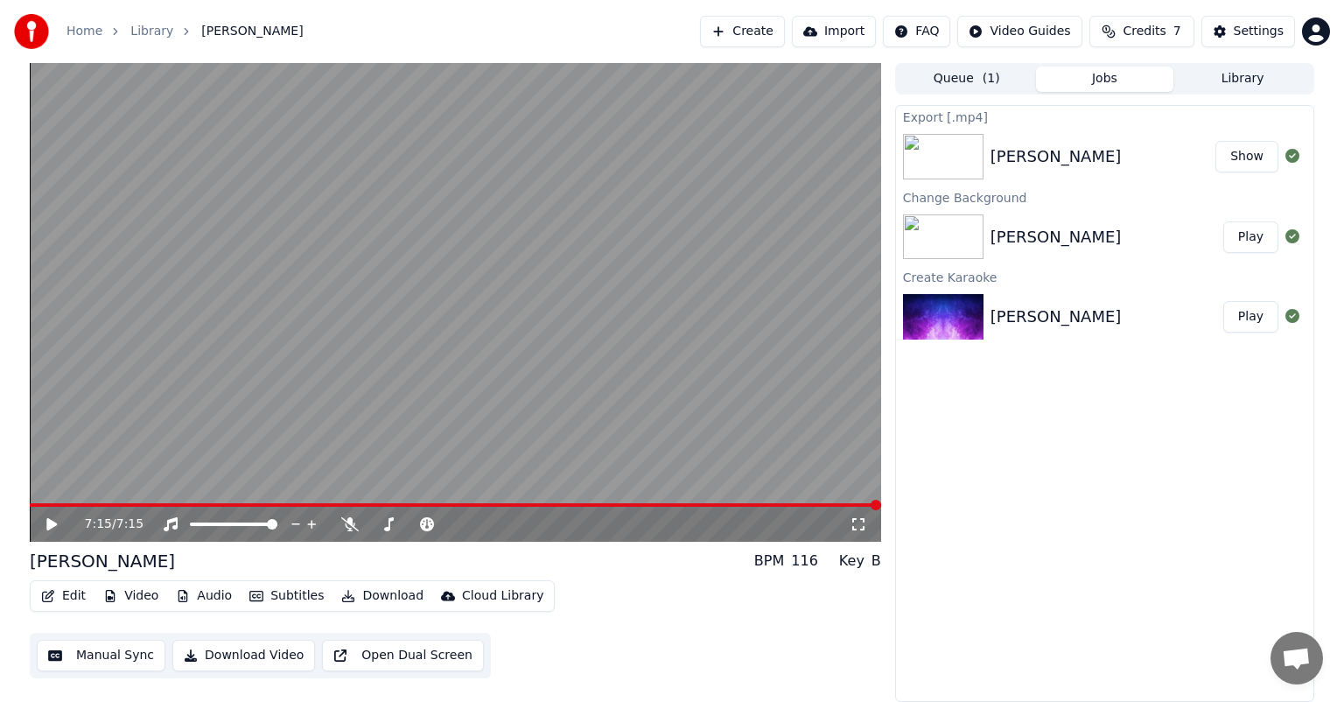
click at [1253, 156] on button "Show" at bounding box center [1247, 157] width 63 height 32
